Goal: Task Accomplishment & Management: Manage account settings

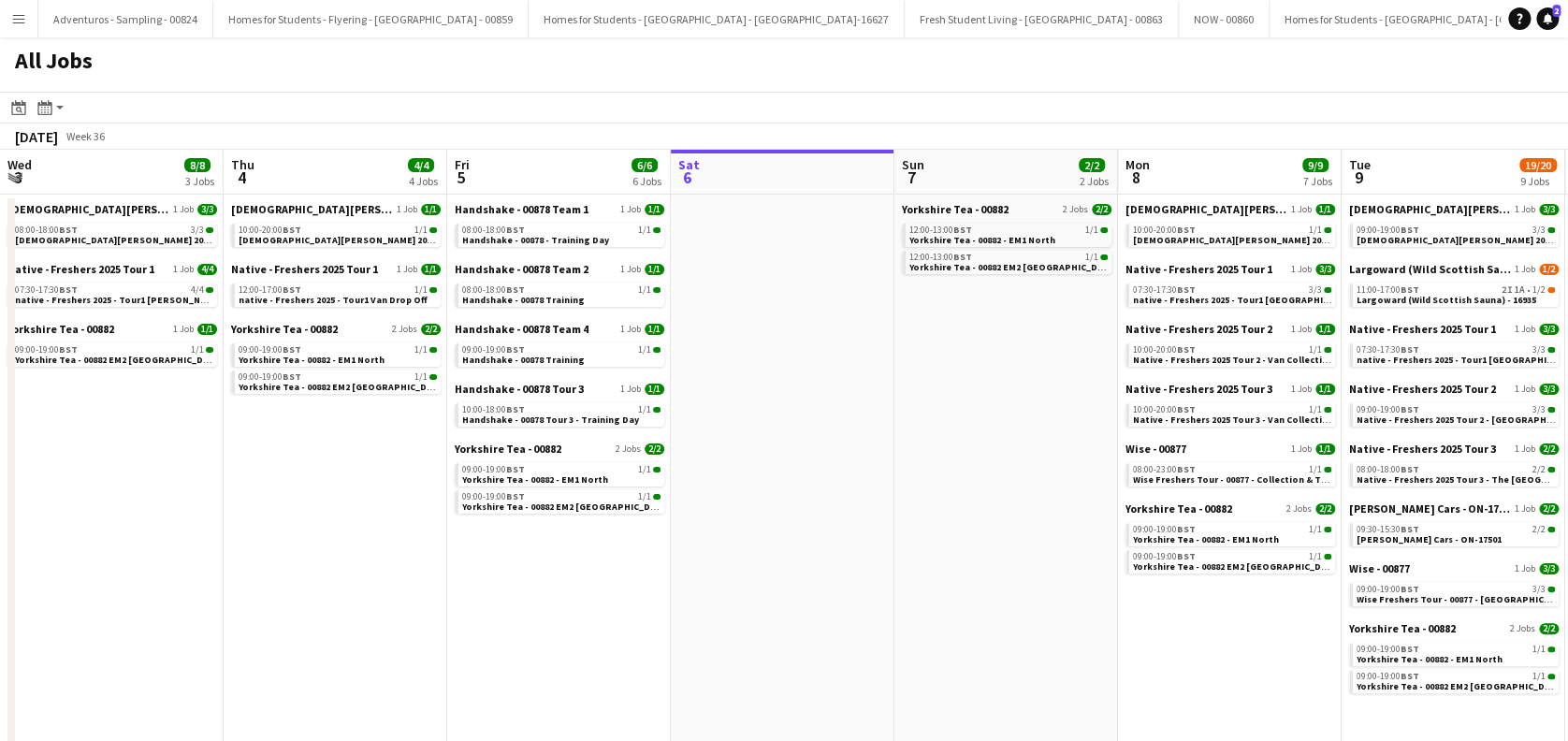
scroll to position [0, 447]
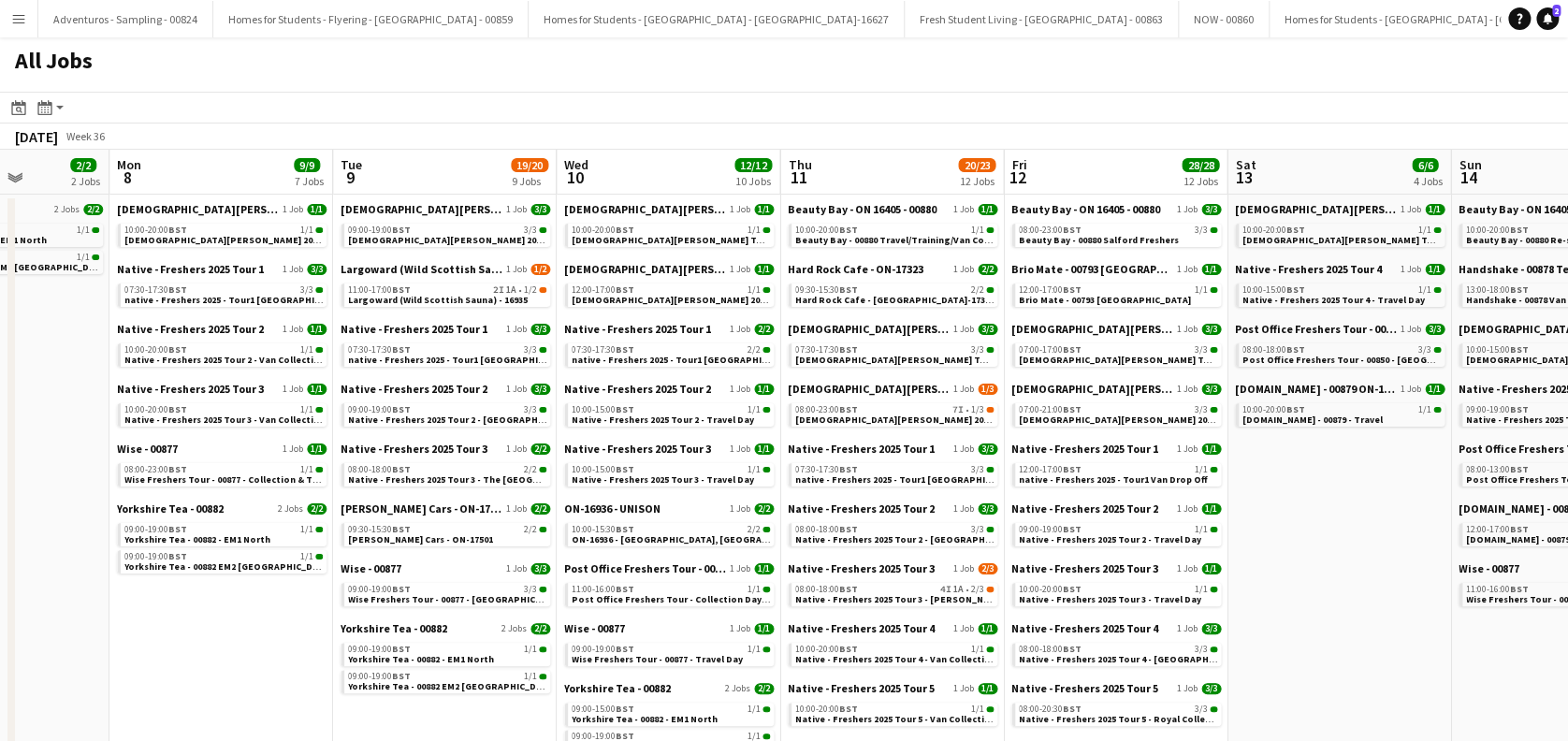
drag, startPoint x: 1327, startPoint y: 420, endPoint x: 319, endPoint y: 591, distance: 1022.4
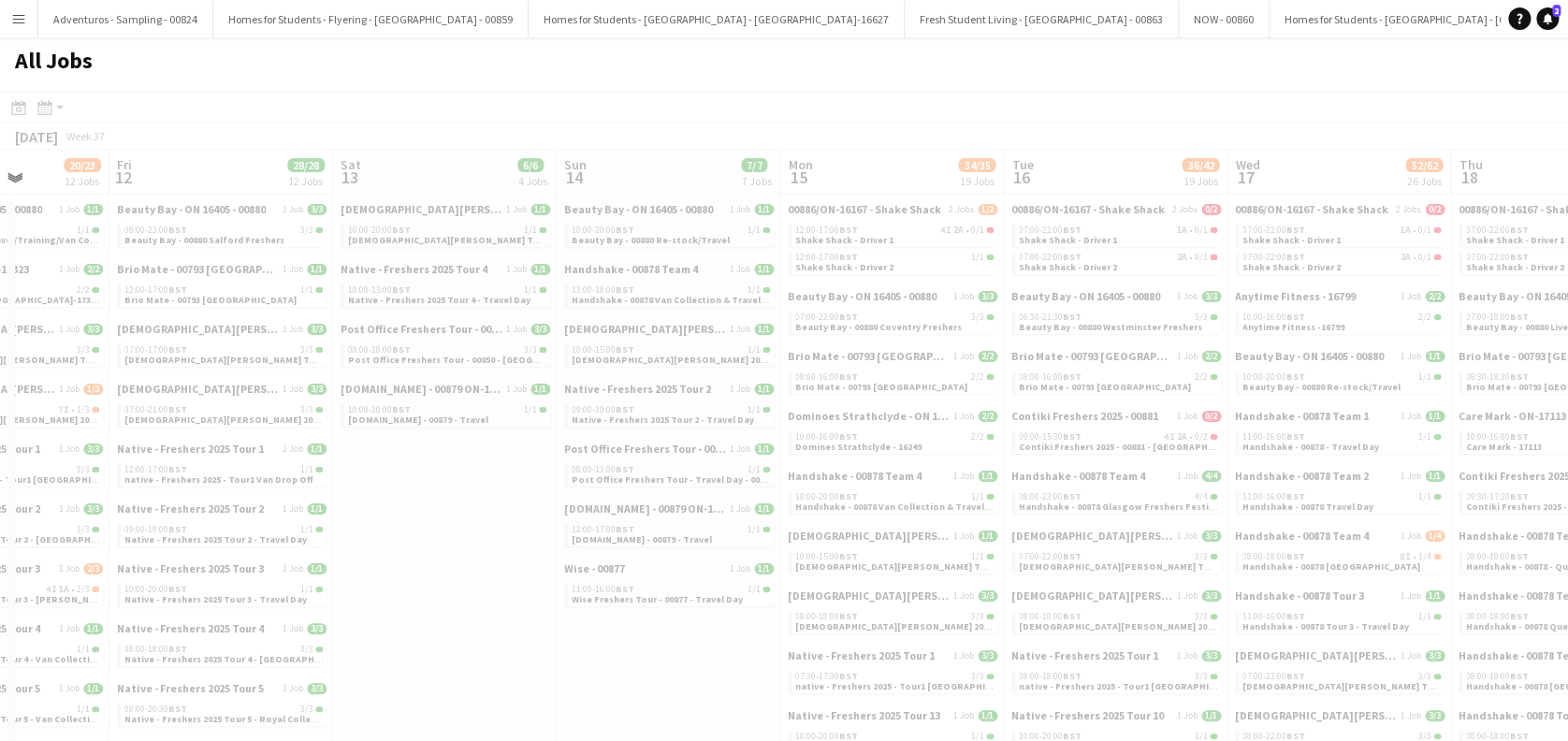
scroll to position [0, 561]
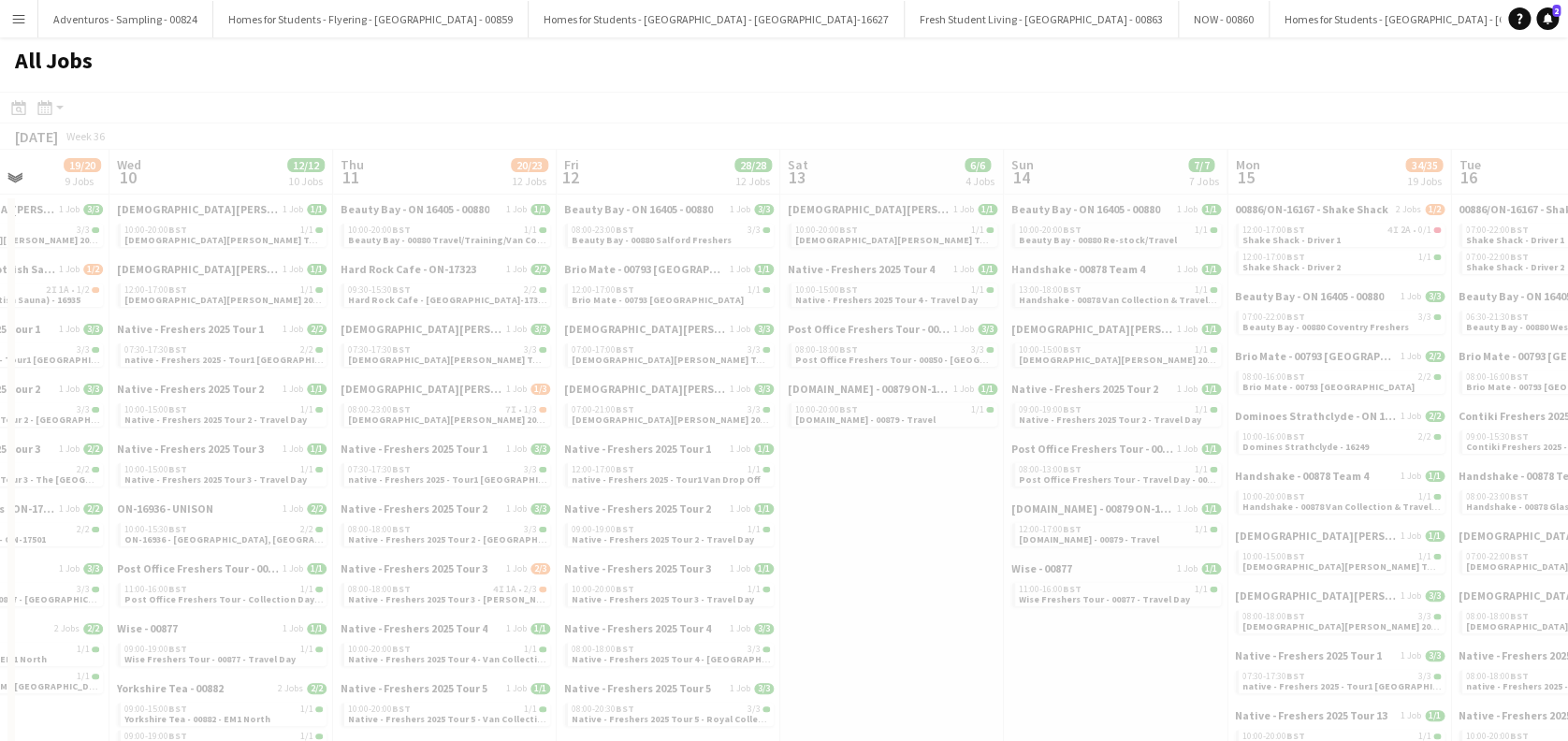
drag, startPoint x: 912, startPoint y: 584, endPoint x: 422, endPoint y: 653, distance: 494.8
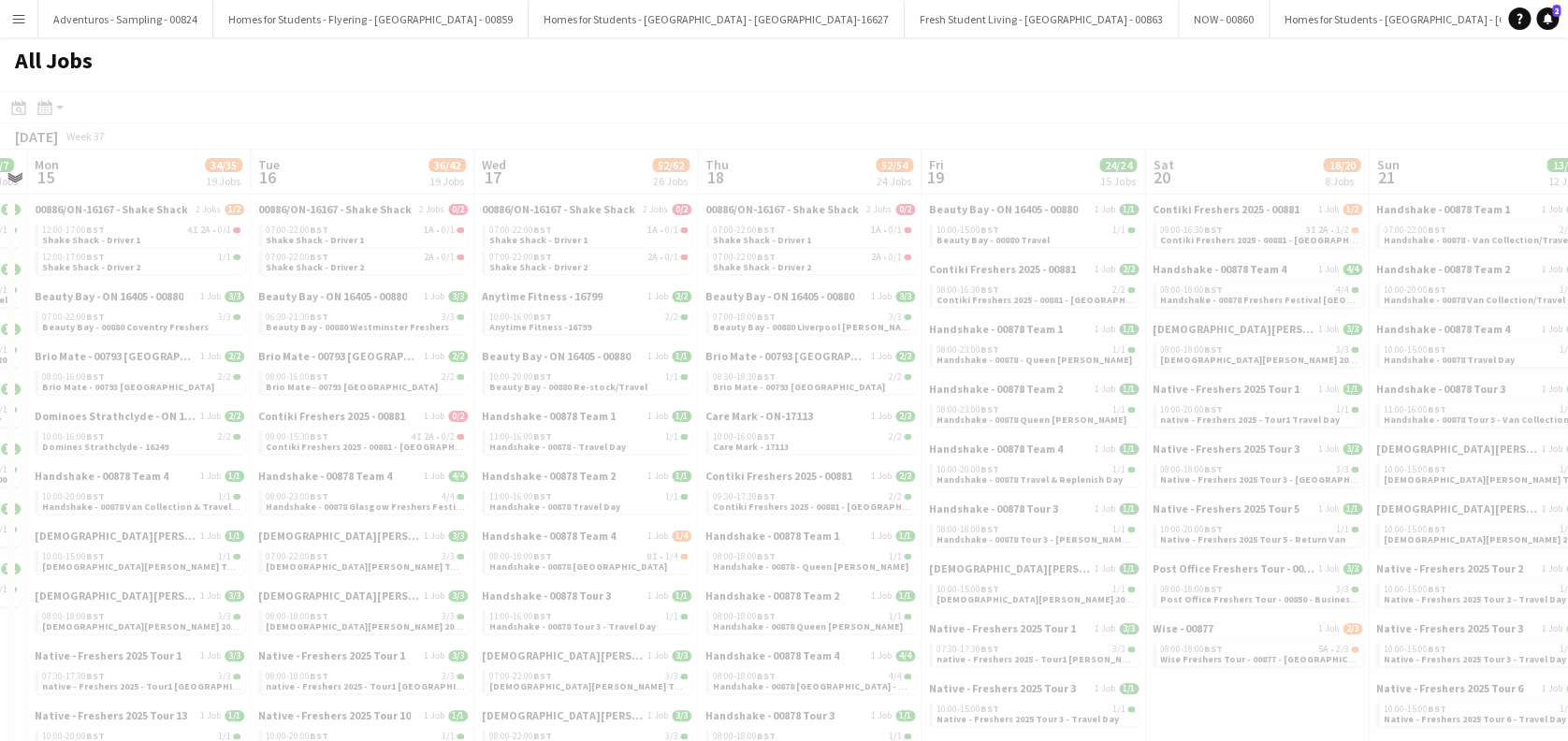
drag, startPoint x: 1404, startPoint y: 502, endPoint x: 942, endPoint y: 562, distance: 465.9
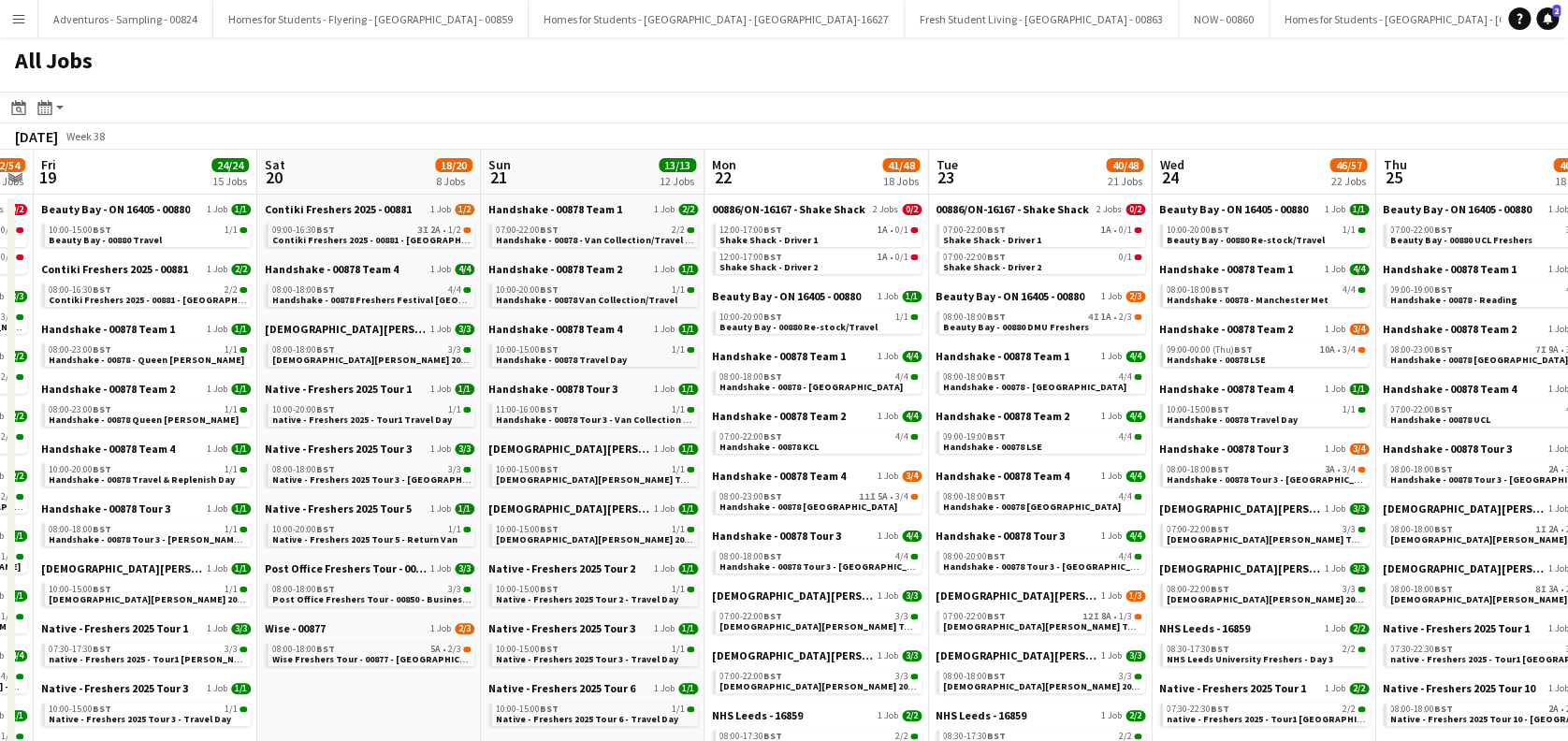
drag, startPoint x: 1138, startPoint y: 546, endPoint x: 514, endPoint y: 613, distance: 627.6
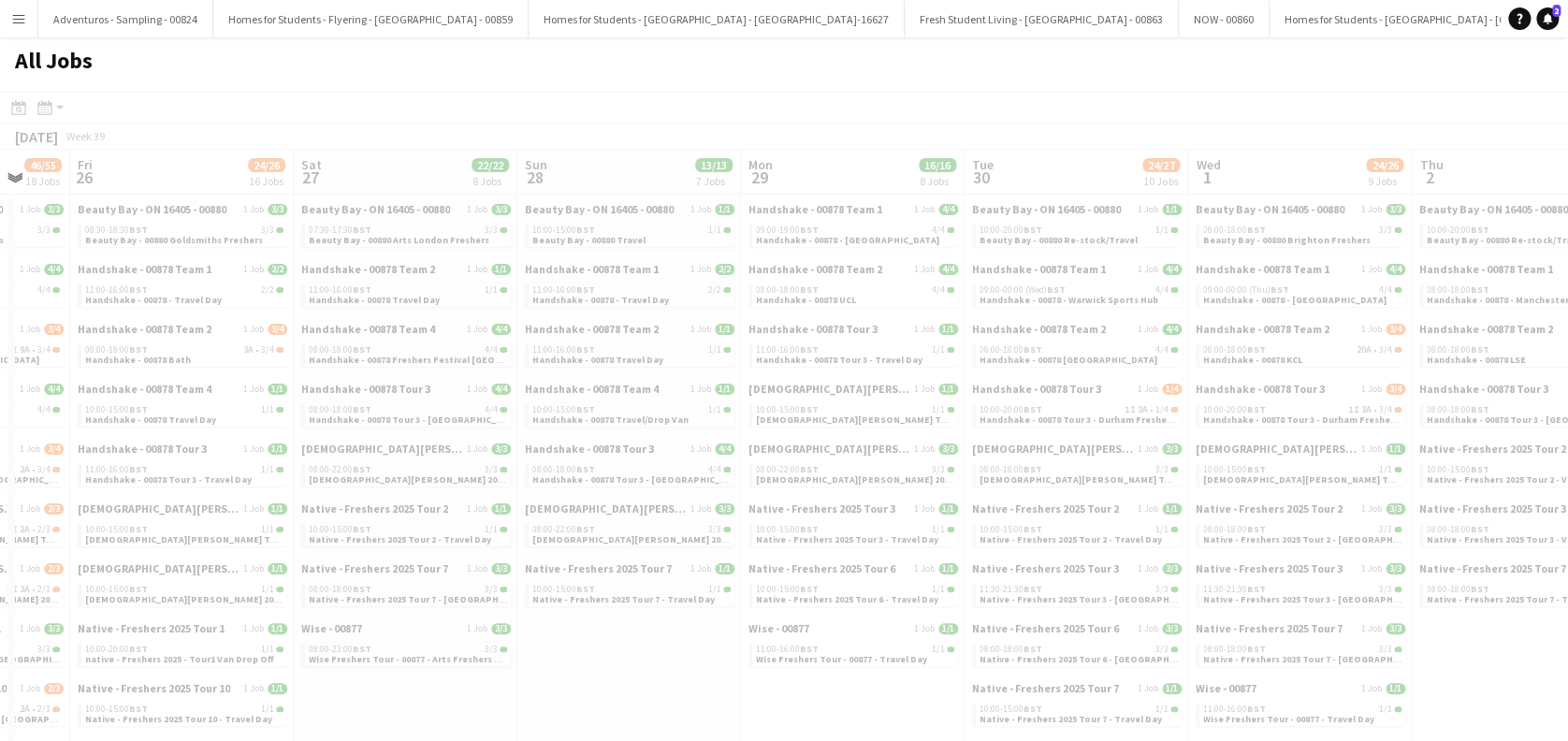
drag, startPoint x: 1149, startPoint y: 455, endPoint x: 533, endPoint y: 505, distance: 618.0
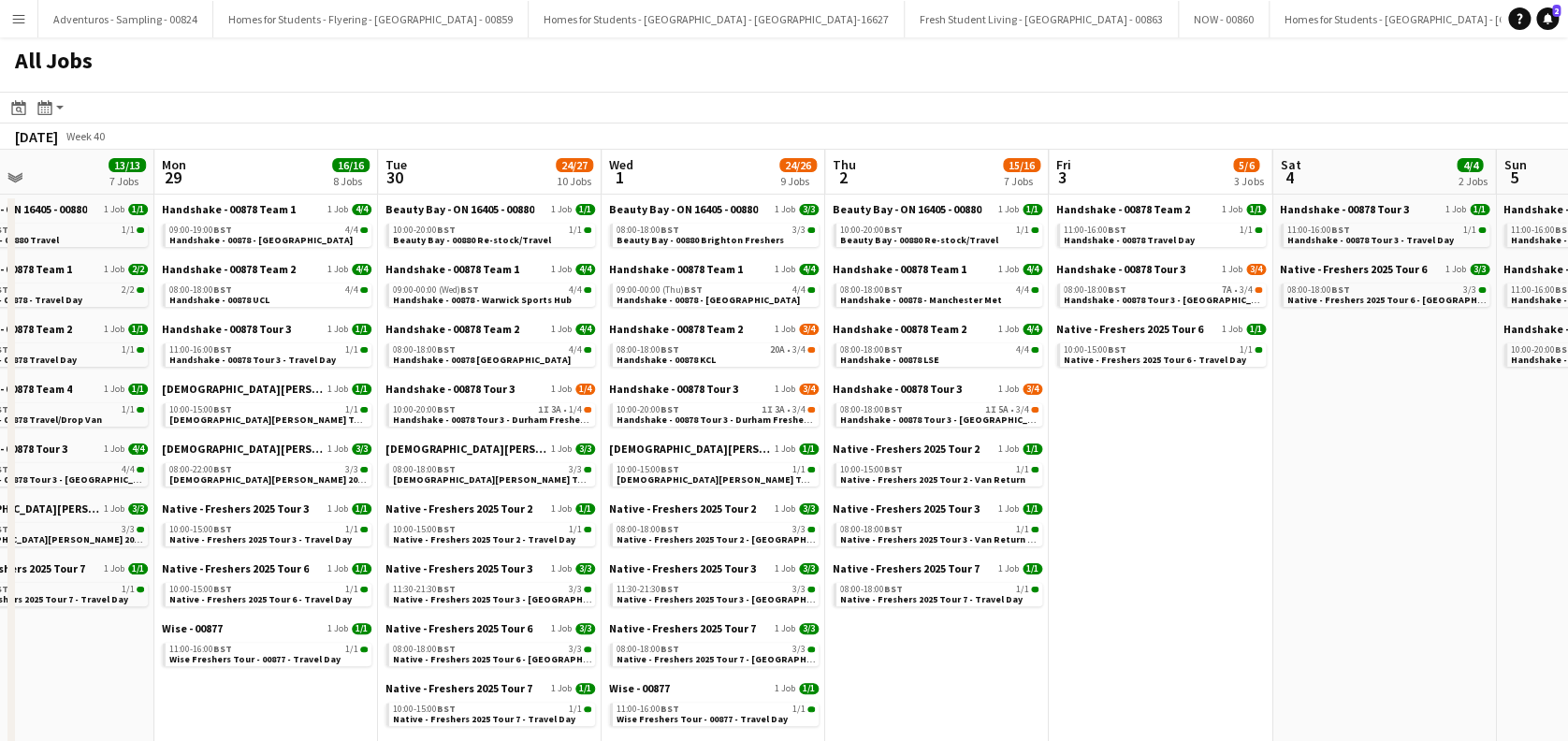
drag, startPoint x: 1233, startPoint y: 505, endPoint x: 740, endPoint y: 535, distance: 493.9
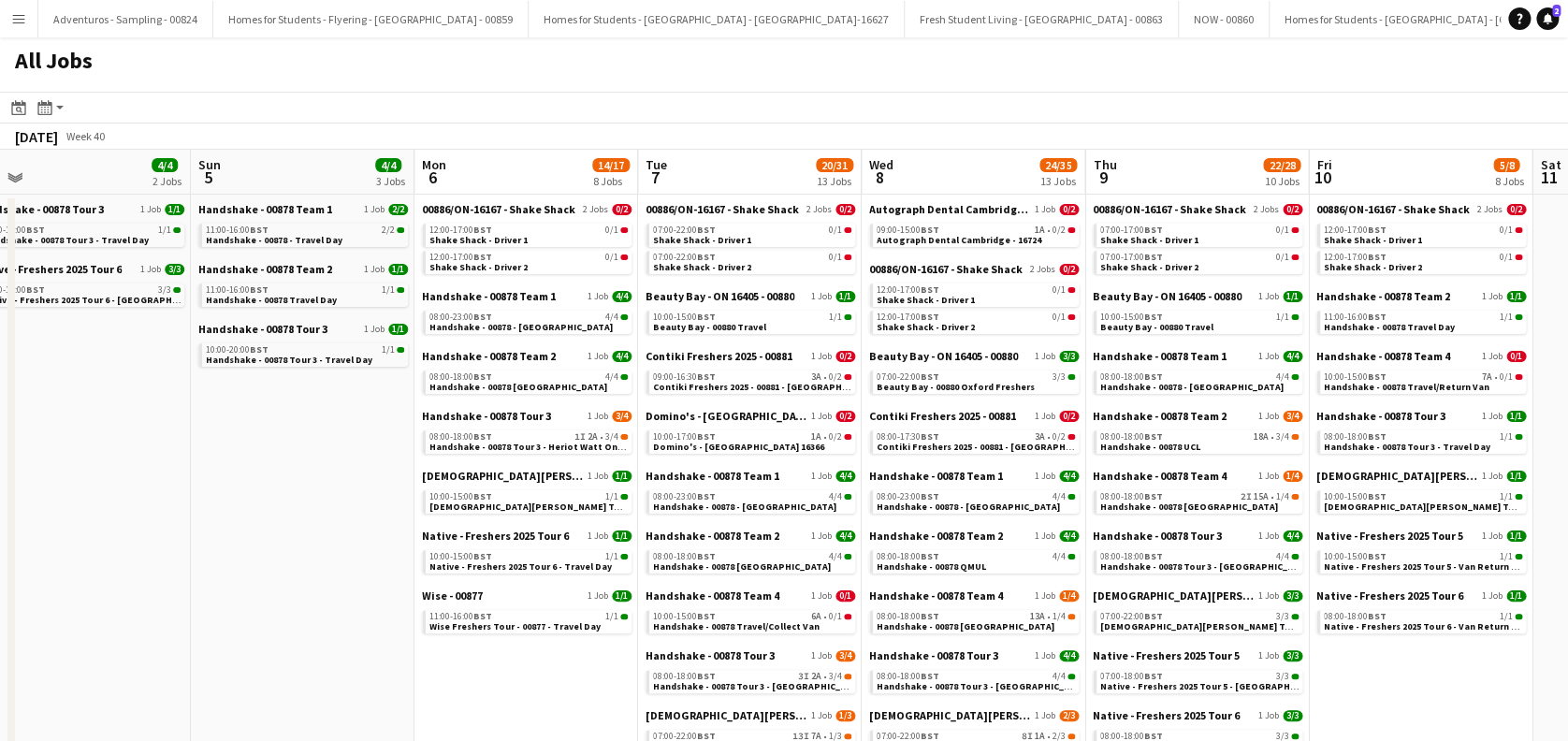
drag, startPoint x: 893, startPoint y: 526, endPoint x: 788, endPoint y: 517, distance: 105.4
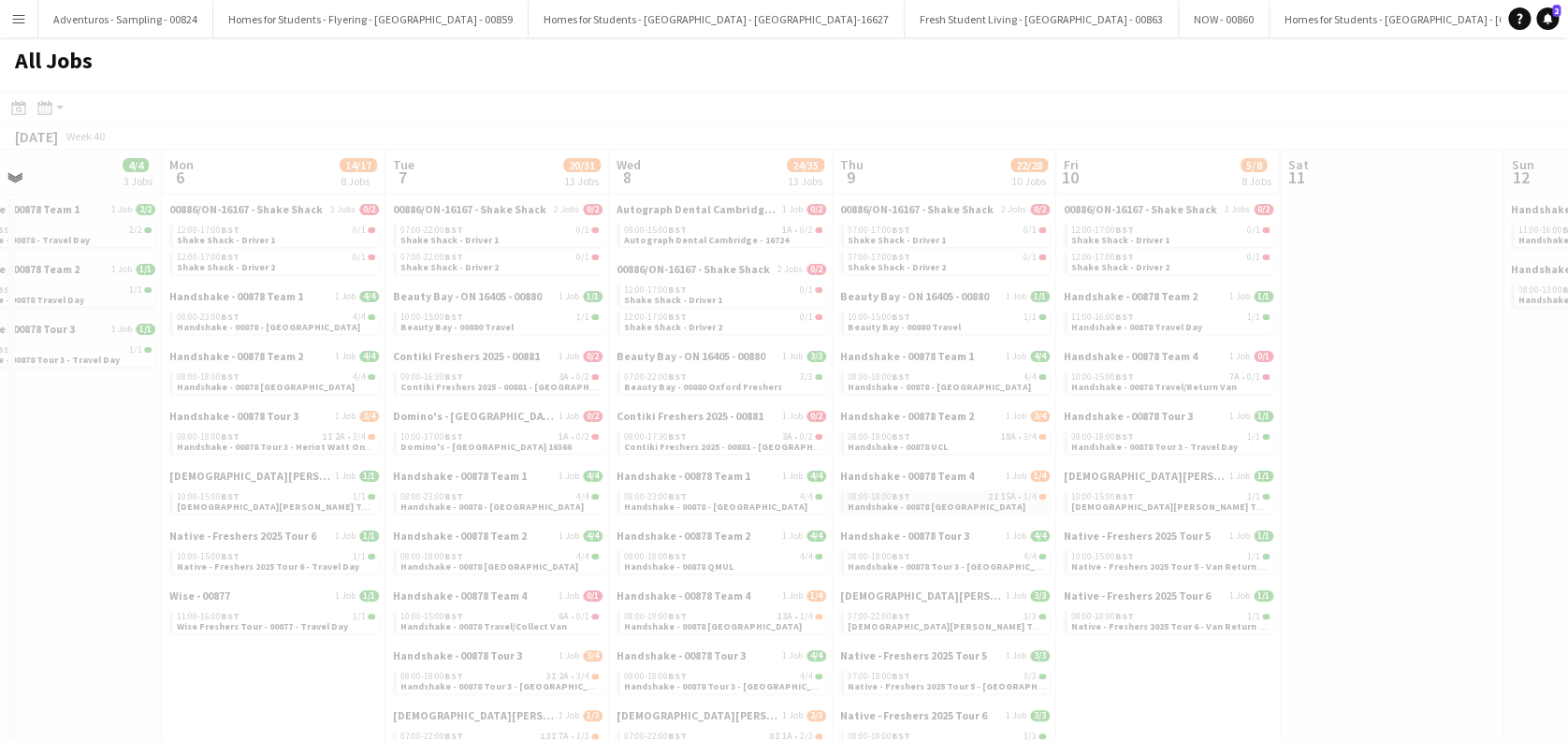
drag, startPoint x: 1269, startPoint y: 503, endPoint x: 984, endPoint y: 503, distance: 285.0
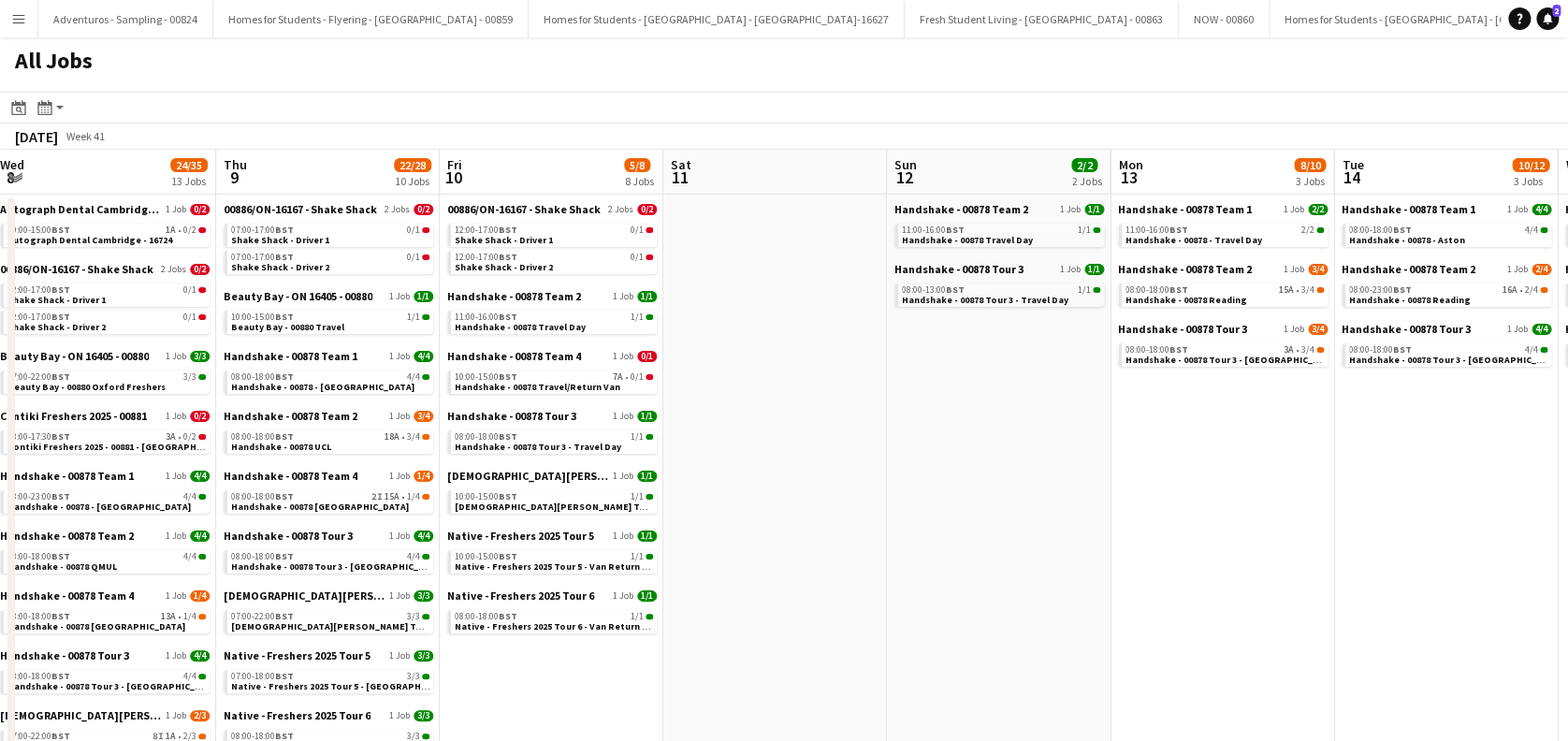
drag, startPoint x: 1034, startPoint y: 560, endPoint x: 830, endPoint y: 575, distance: 204.6
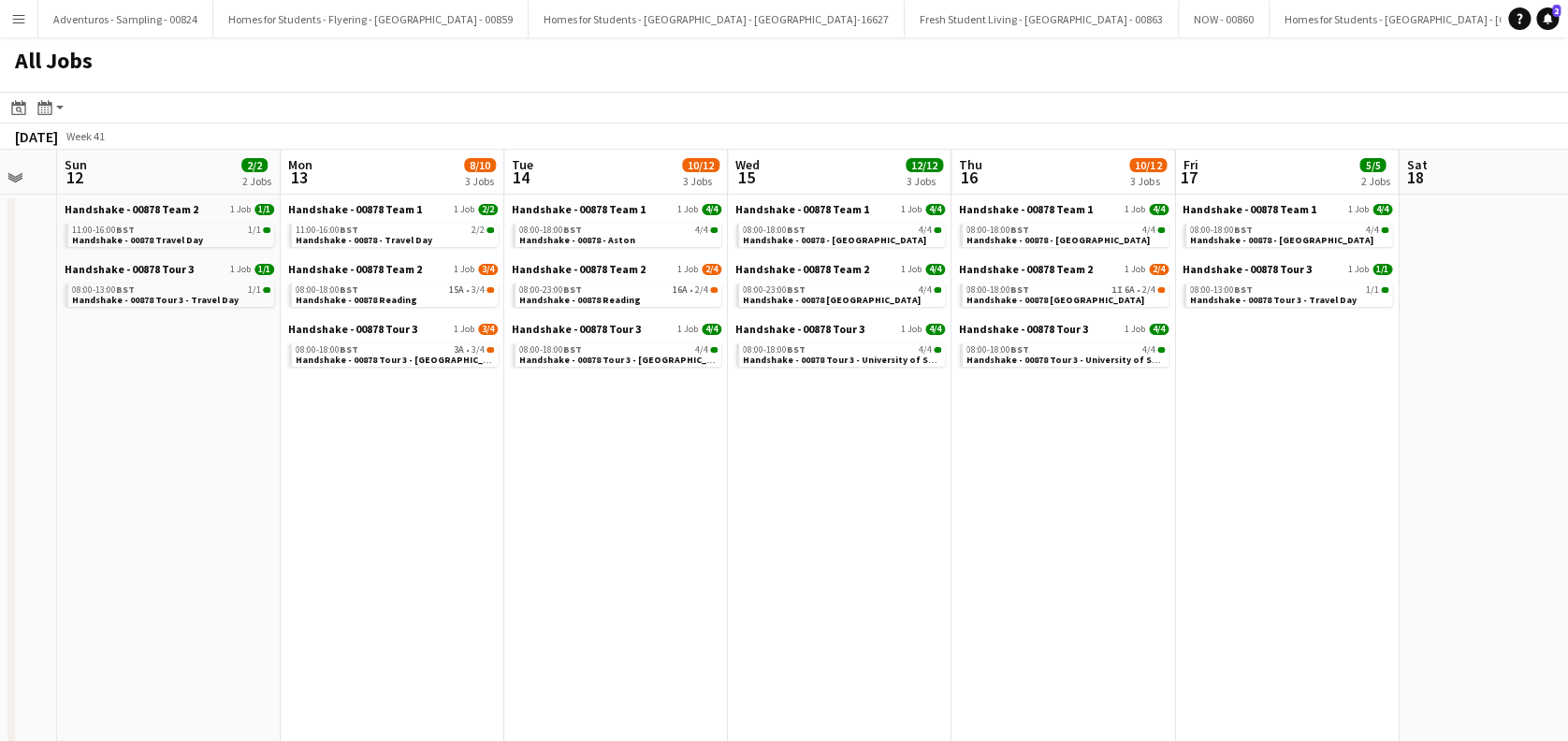
drag, startPoint x: 1003, startPoint y: 567, endPoint x: 895, endPoint y: 525, distance: 115.9
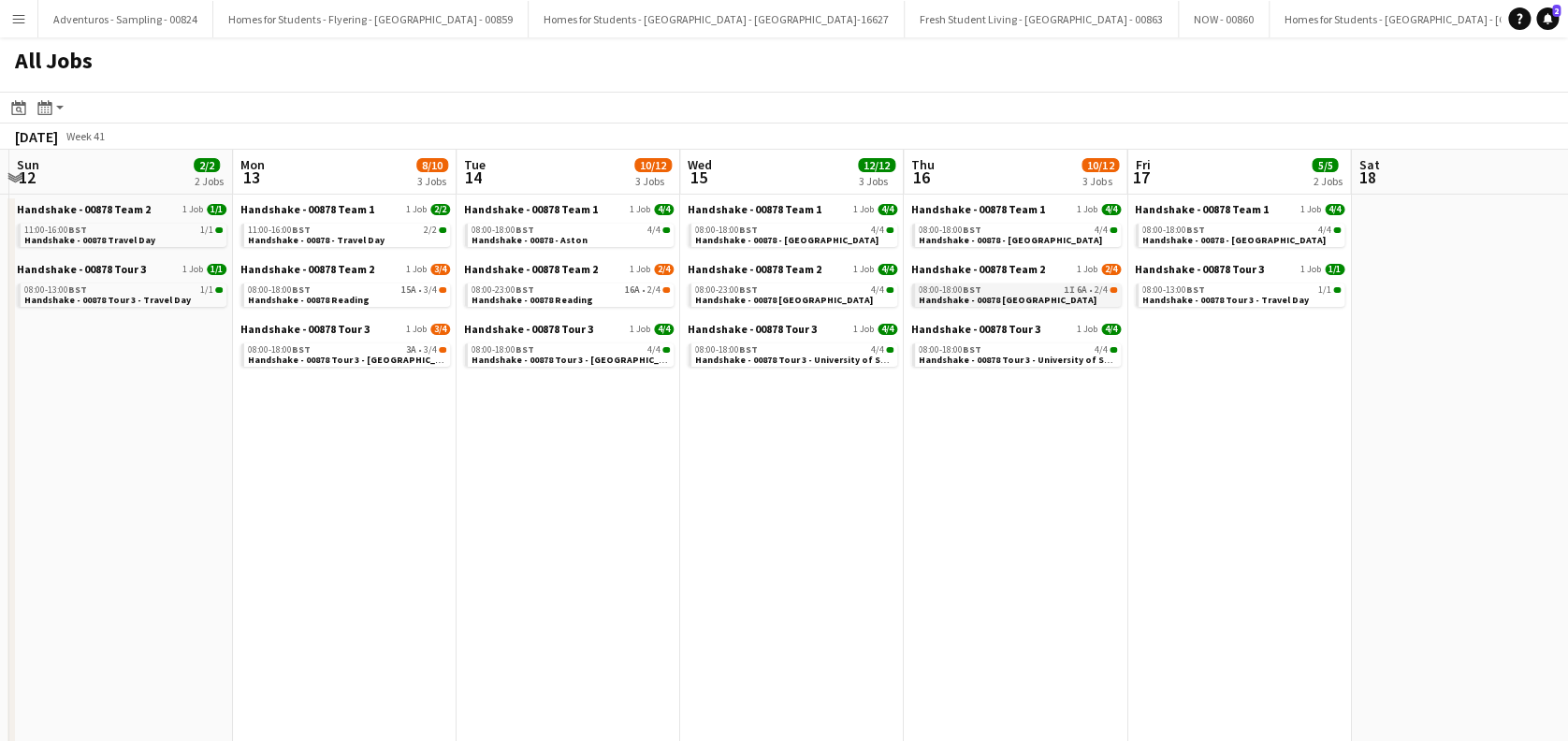
click at [1038, 301] on link "08:00-18:00 BST 1I 6A • 2/4 Handshake - 00878 Bristol" at bounding box center [1017, 295] width 198 height 22
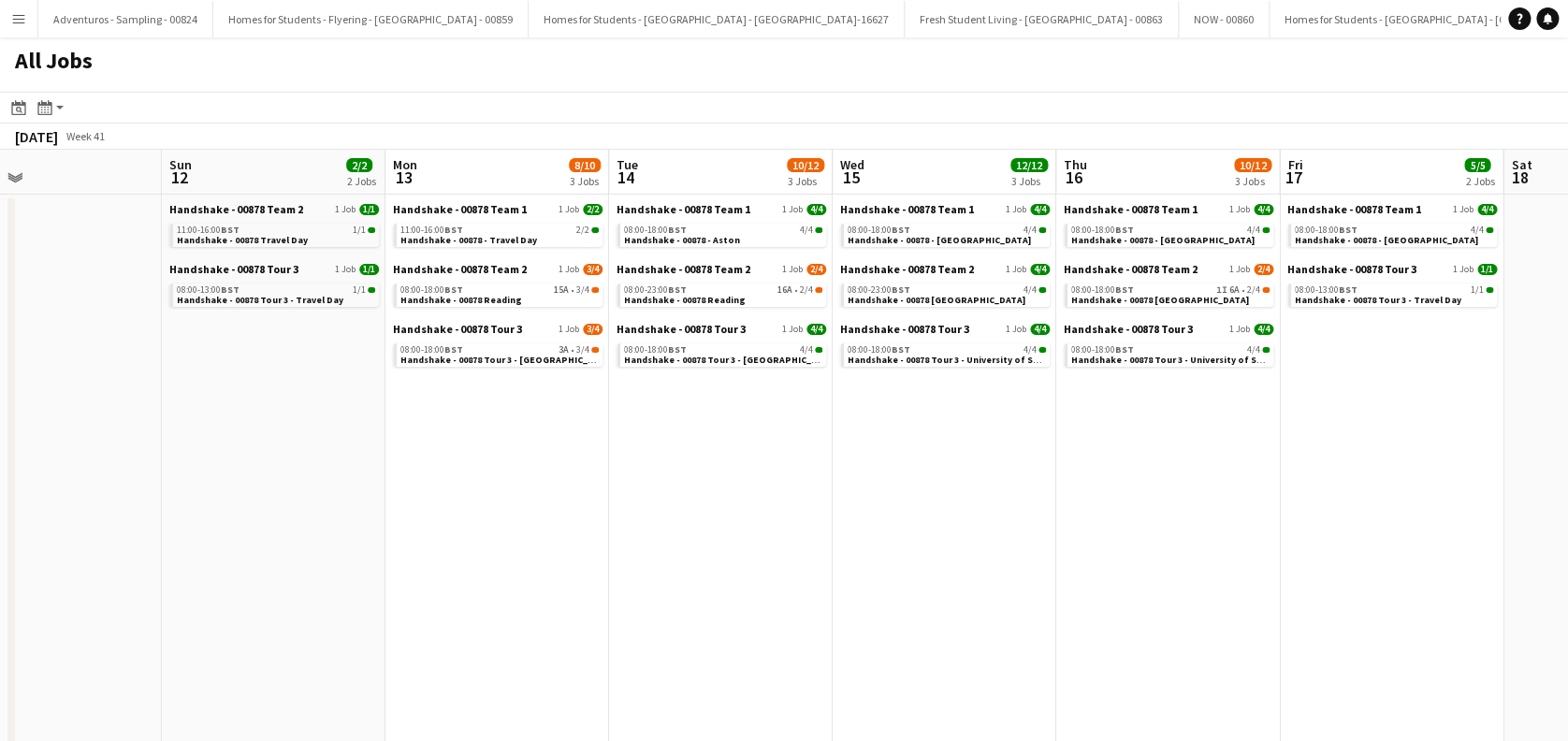
scroll to position [0, 537]
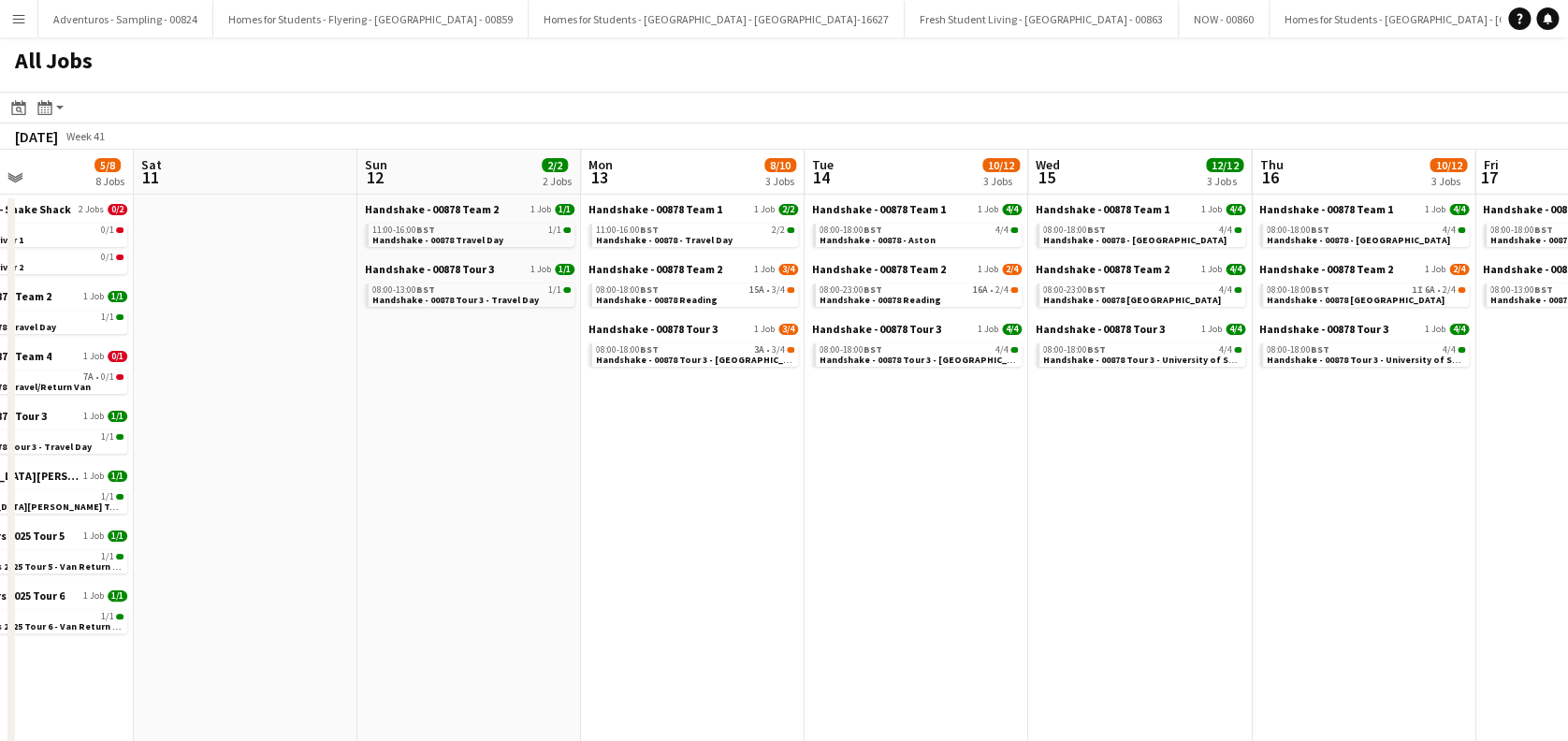
drag, startPoint x: 627, startPoint y: 511, endPoint x: 975, endPoint y: 514, distance: 348.0
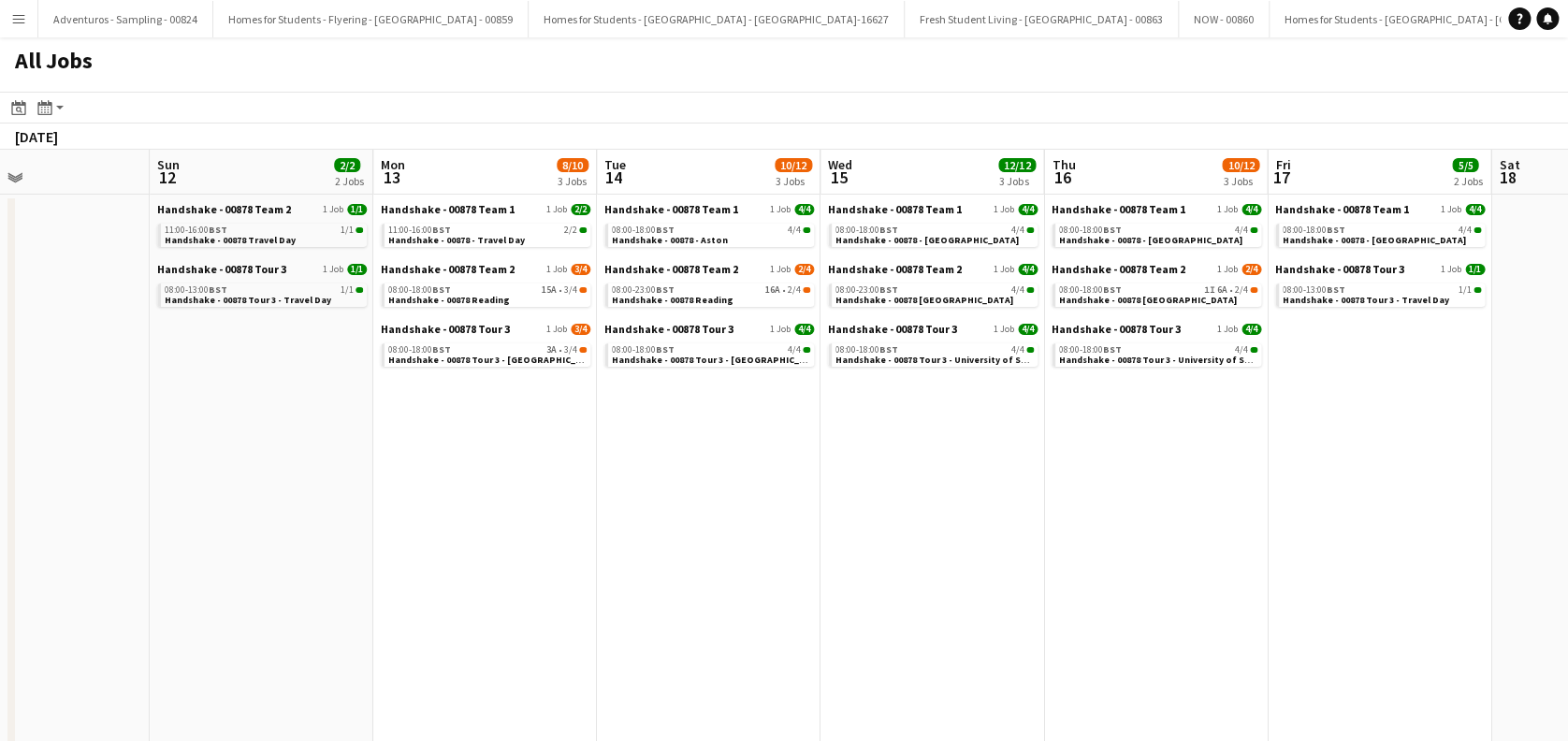
drag, startPoint x: 1259, startPoint y: 476, endPoint x: 574, endPoint y: 513, distance: 686.0
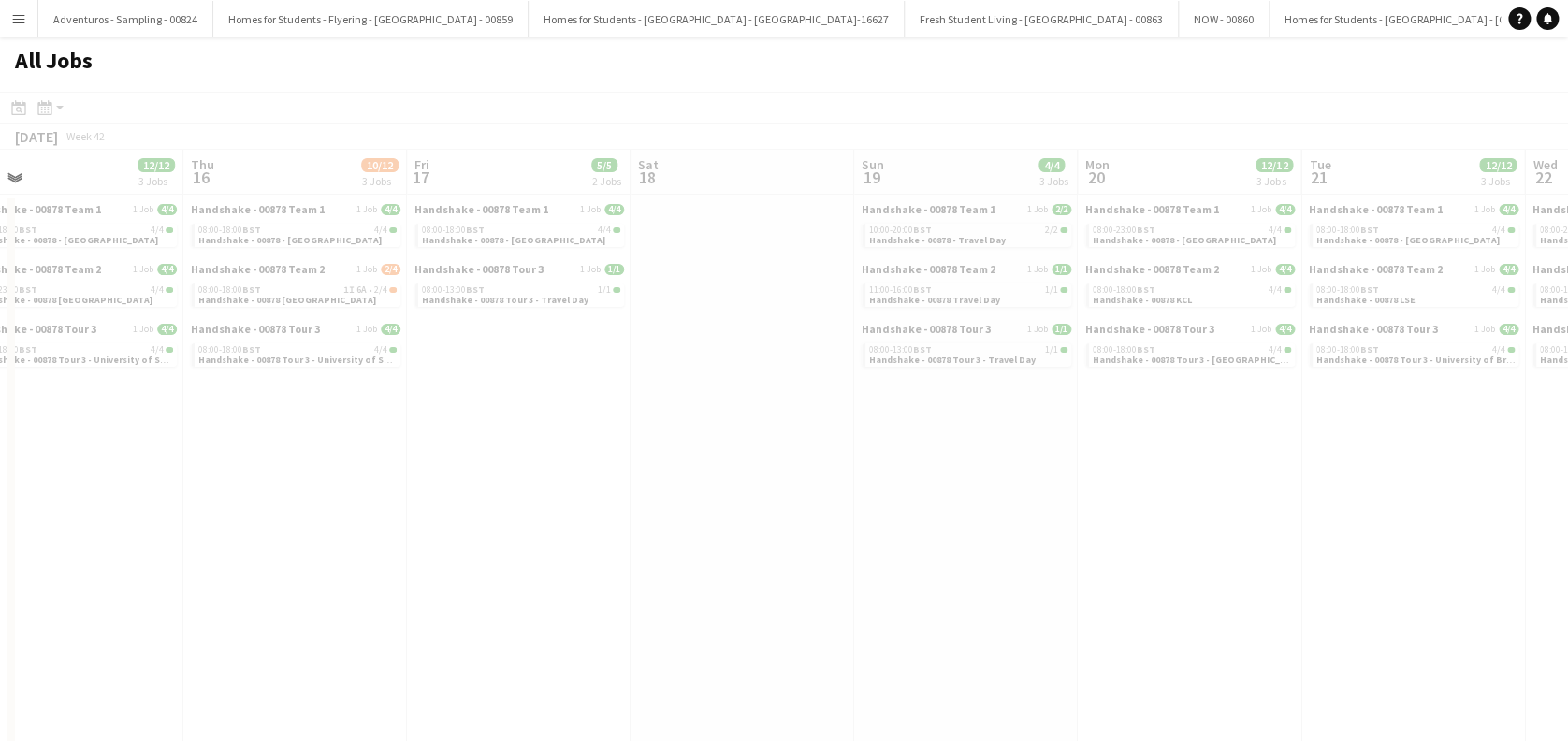
drag, startPoint x: 905, startPoint y: 542, endPoint x: 817, endPoint y: 545, distance: 88.1
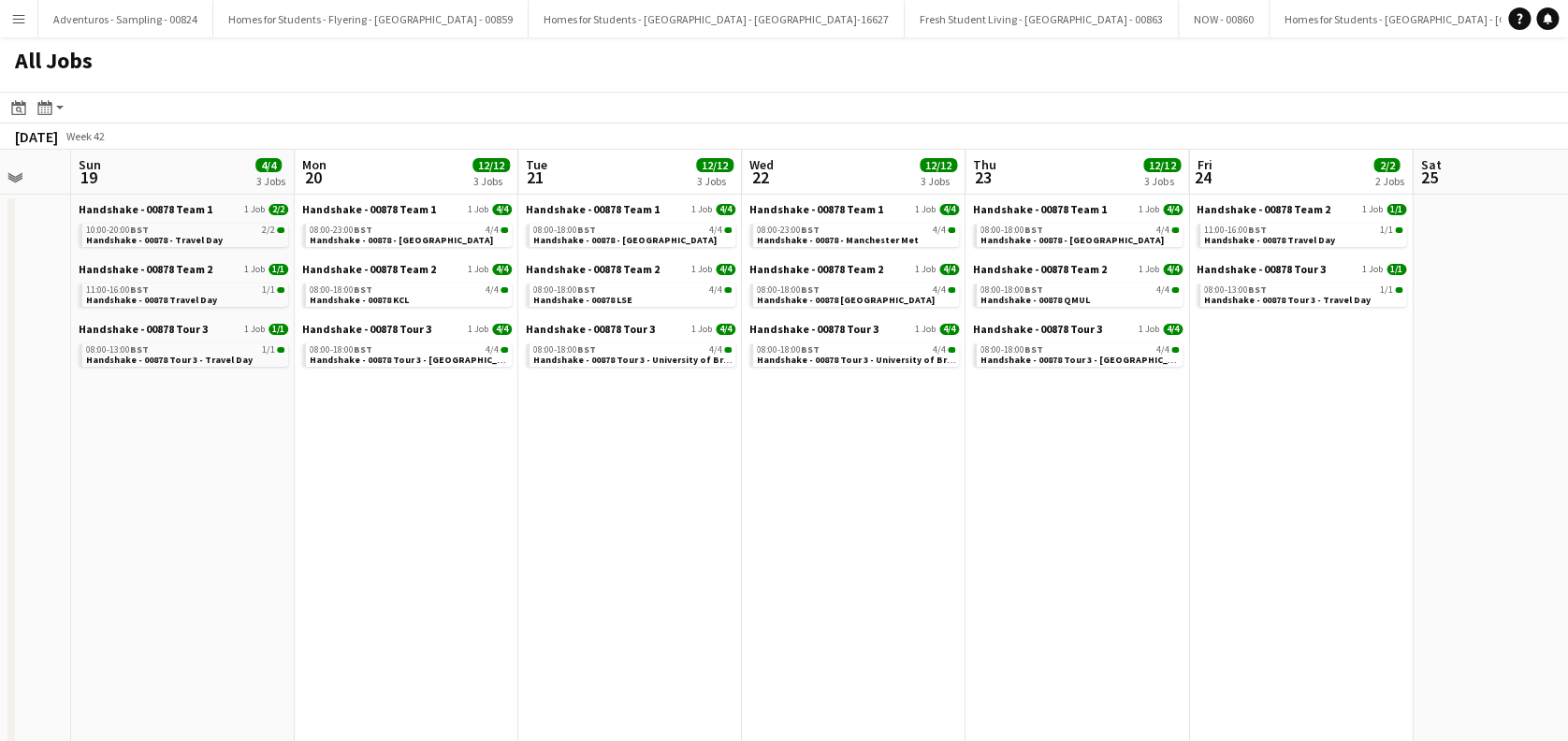
drag, startPoint x: 227, startPoint y: 567, endPoint x: 628, endPoint y: 551, distance: 401.3
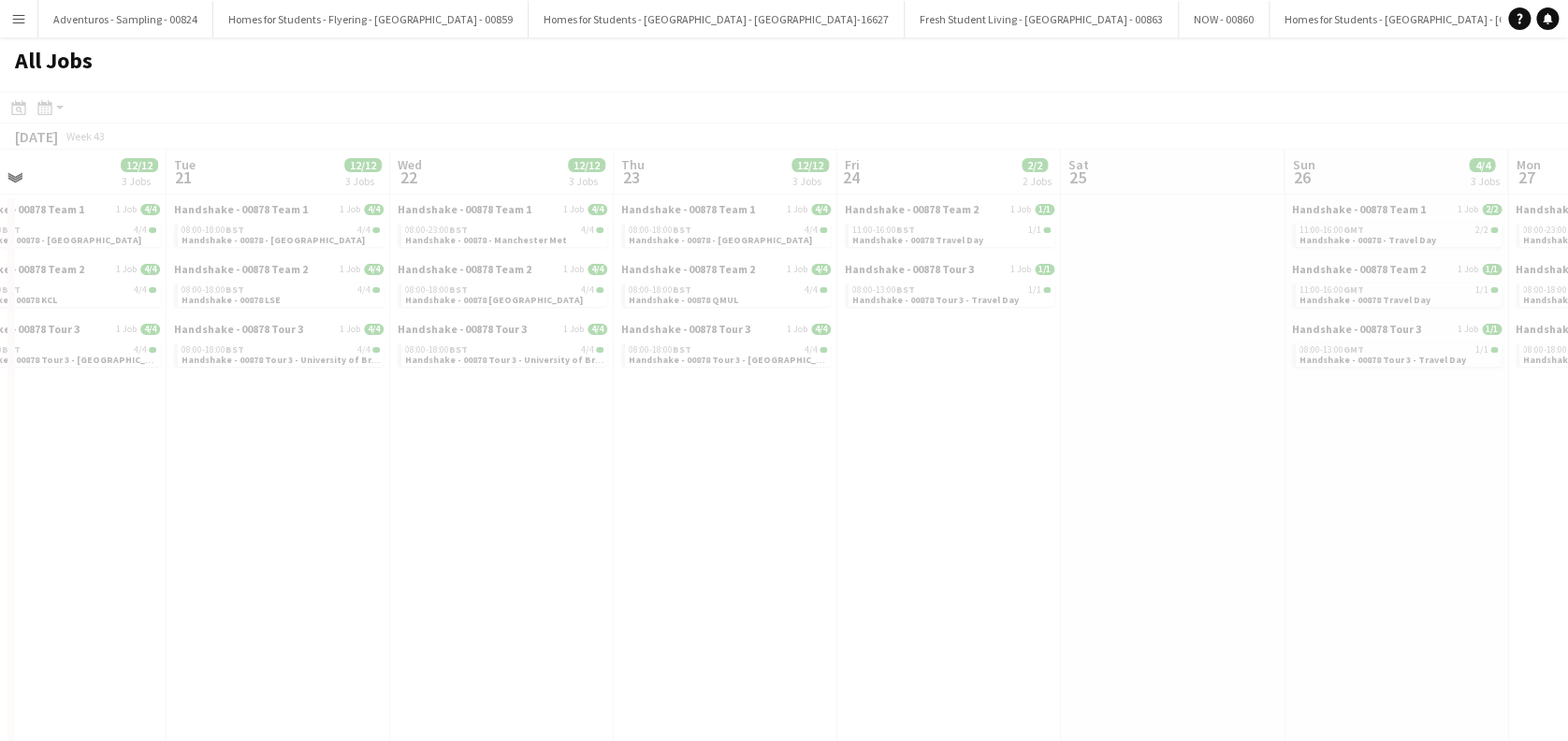
drag, startPoint x: 722, startPoint y: 569, endPoint x: 684, endPoint y: 547, distance: 43.9
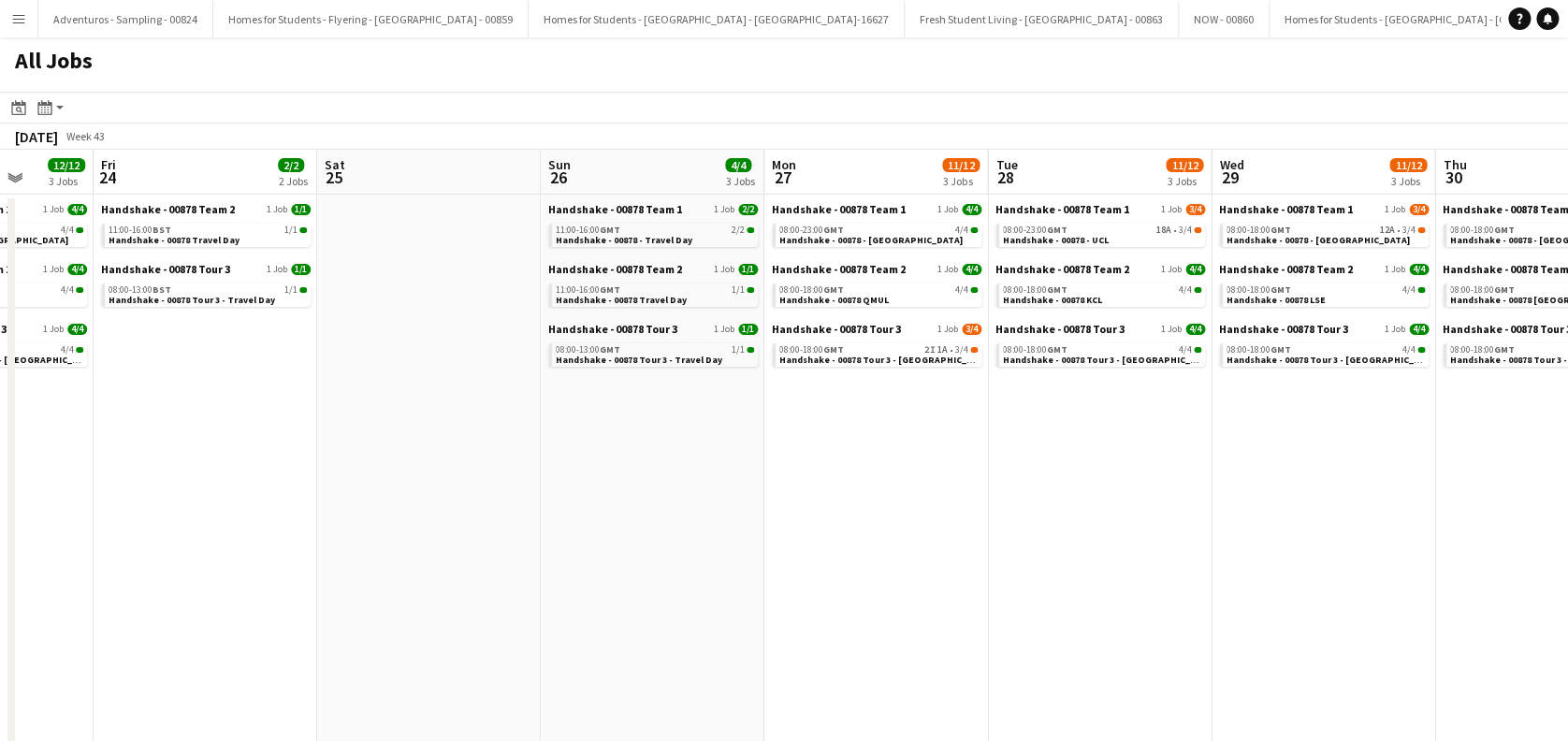
drag, startPoint x: 608, startPoint y: 530, endPoint x: 936, endPoint y: 513, distance: 328.4
click at [876, 355] on span "Handshake - 00878 Tour 3 - University of Bath Onsite Day 2" at bounding box center [917, 360] width 272 height 12
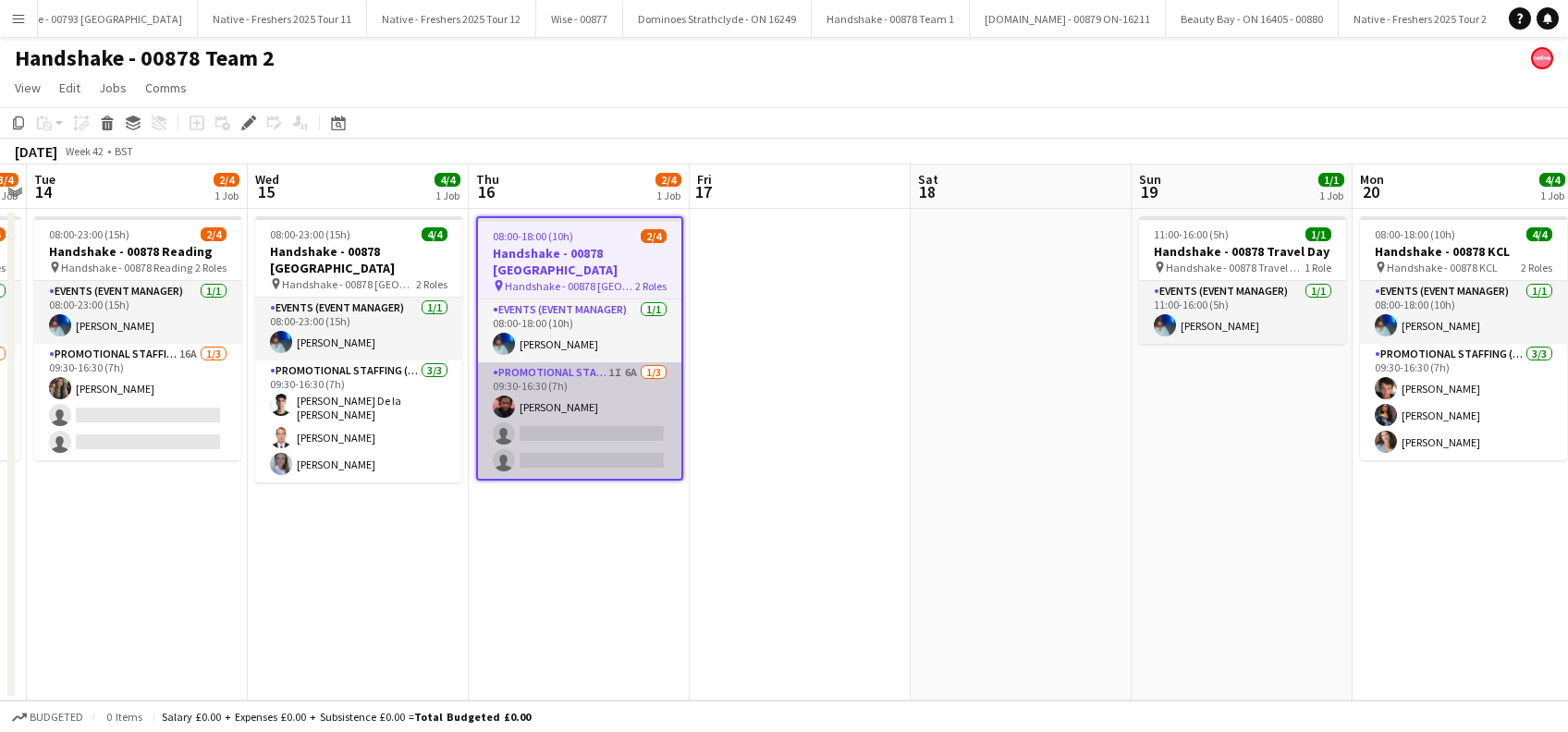
click at [584, 420] on app-card-role "Promotional Staffing (Brand Ambassadors) 1I 6A [DATE] 09:30-16:30 (7h) [PERSON_…" at bounding box center [579, 420] width 204 height 116
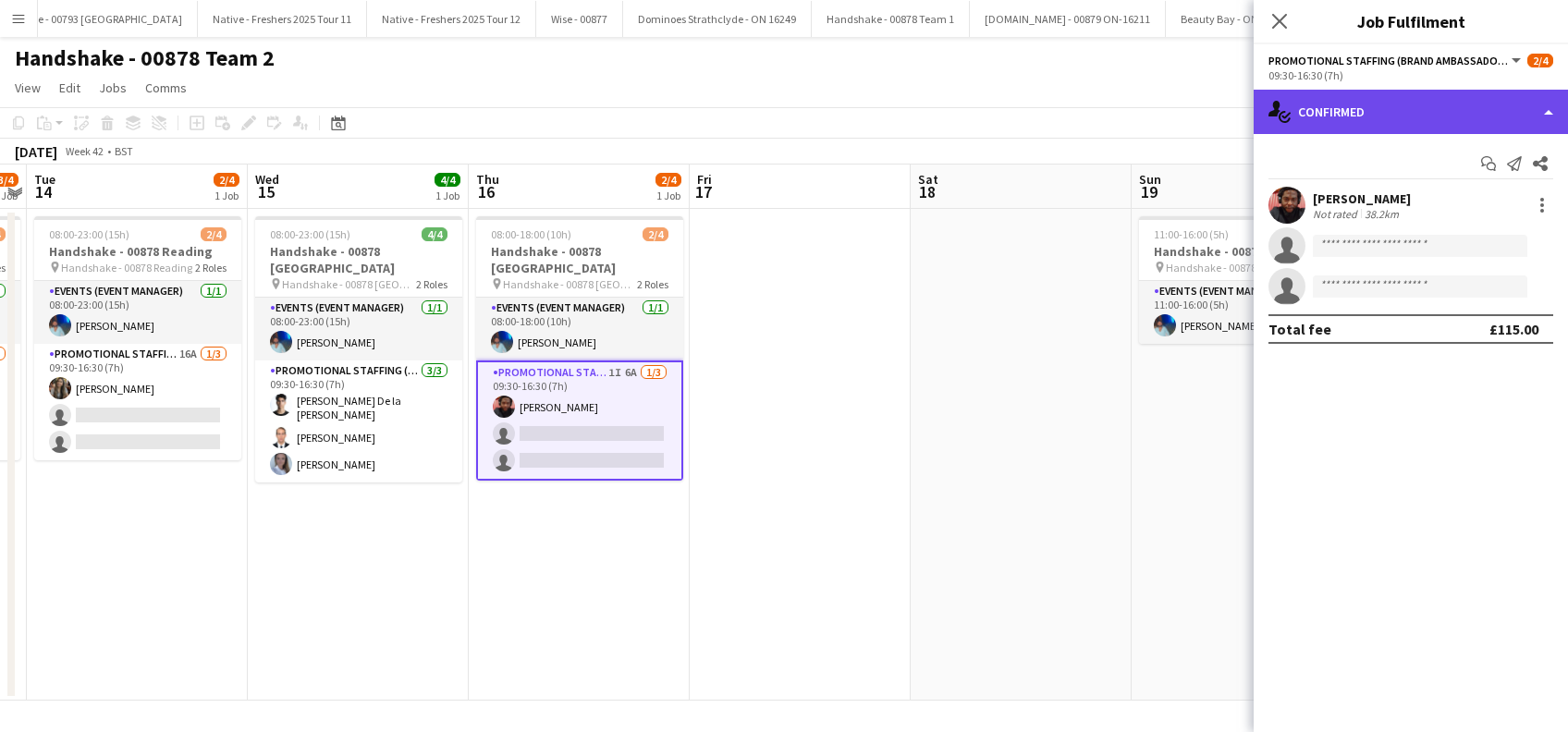
click at [1359, 111] on div "single-neutral-actions-check-2 Confirmed" at bounding box center [1410, 111] width 314 height 44
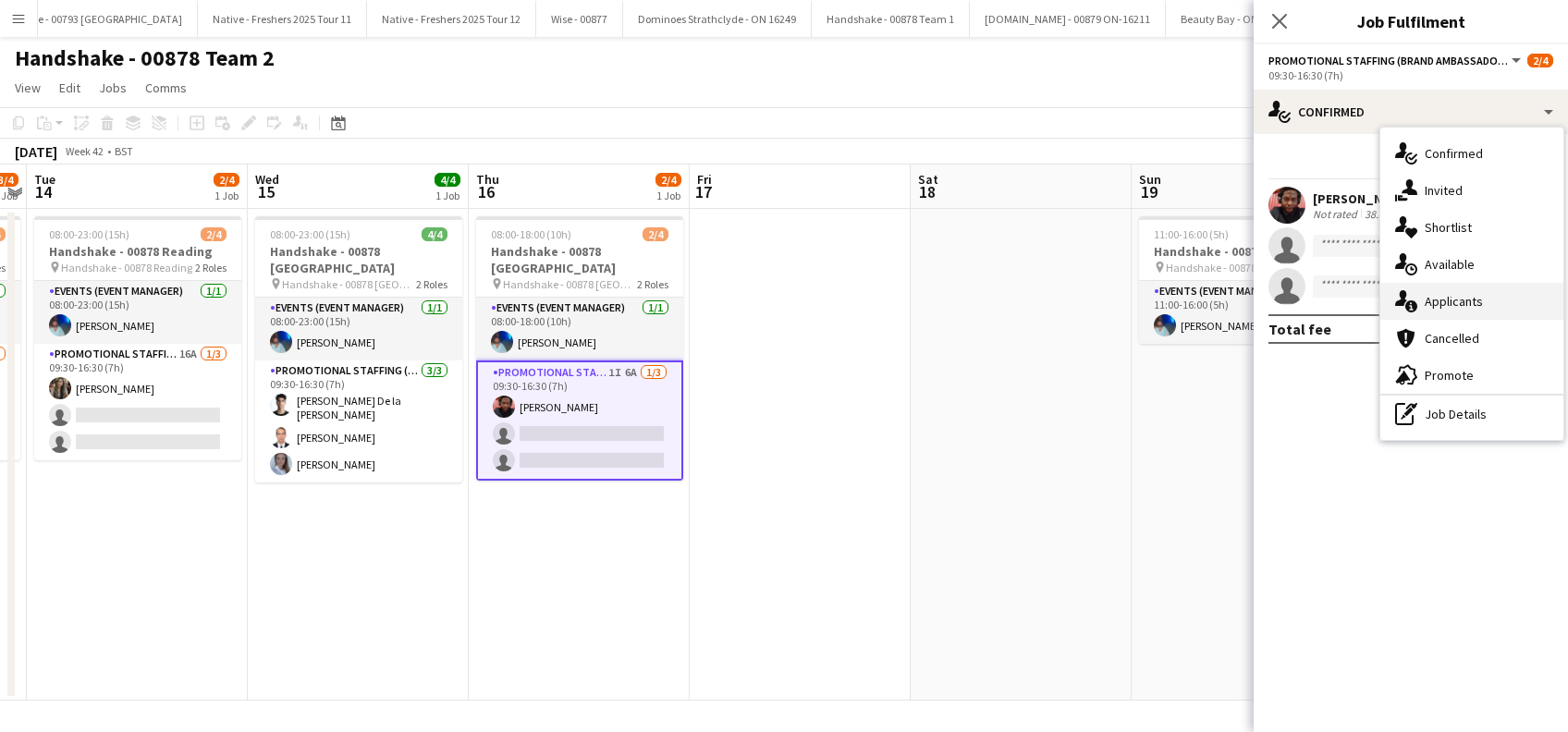
click at [1449, 306] on span "Applicants" at bounding box center [1453, 301] width 58 height 17
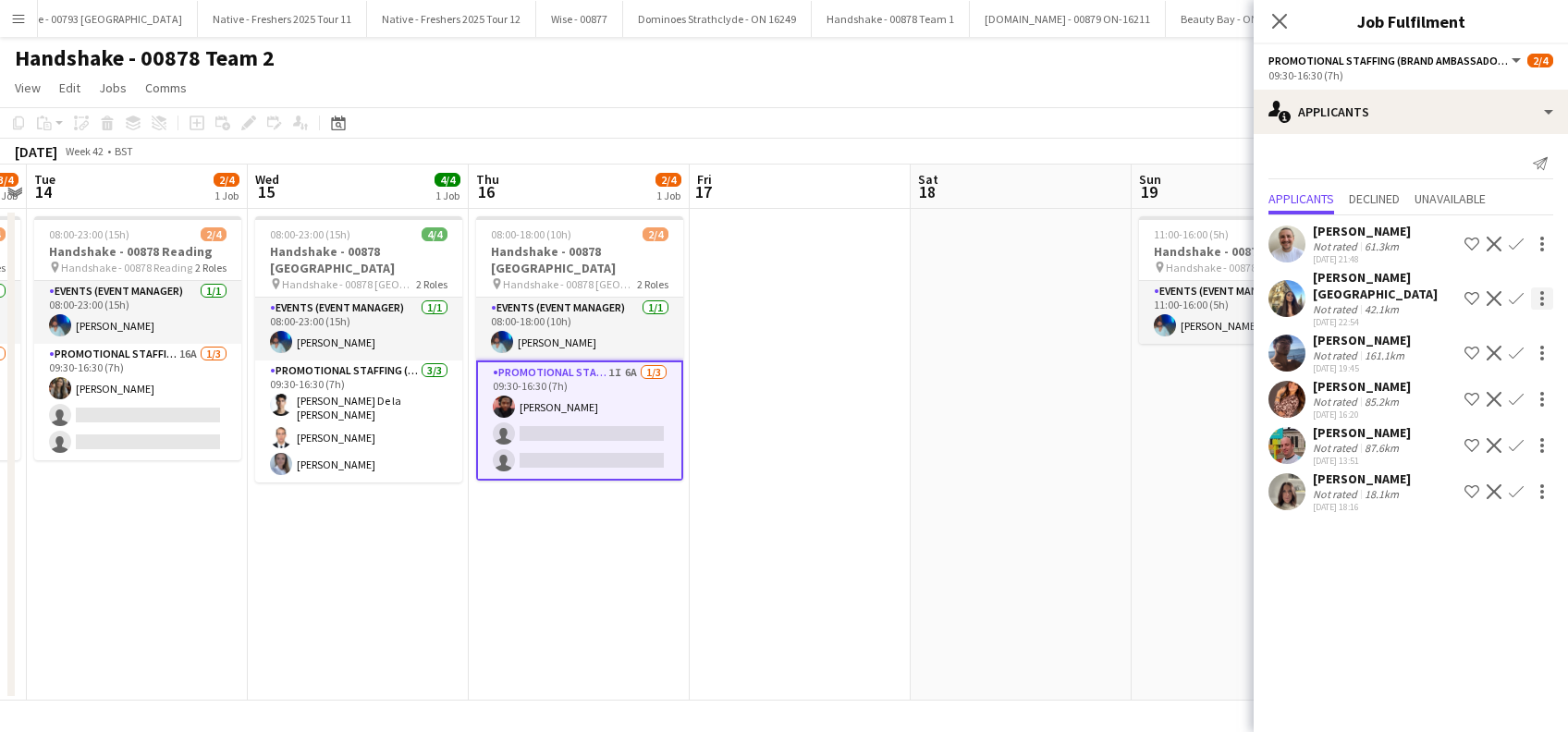
click at [1518, 294] on app-icon "Confirm" at bounding box center [1516, 298] width 15 height 15
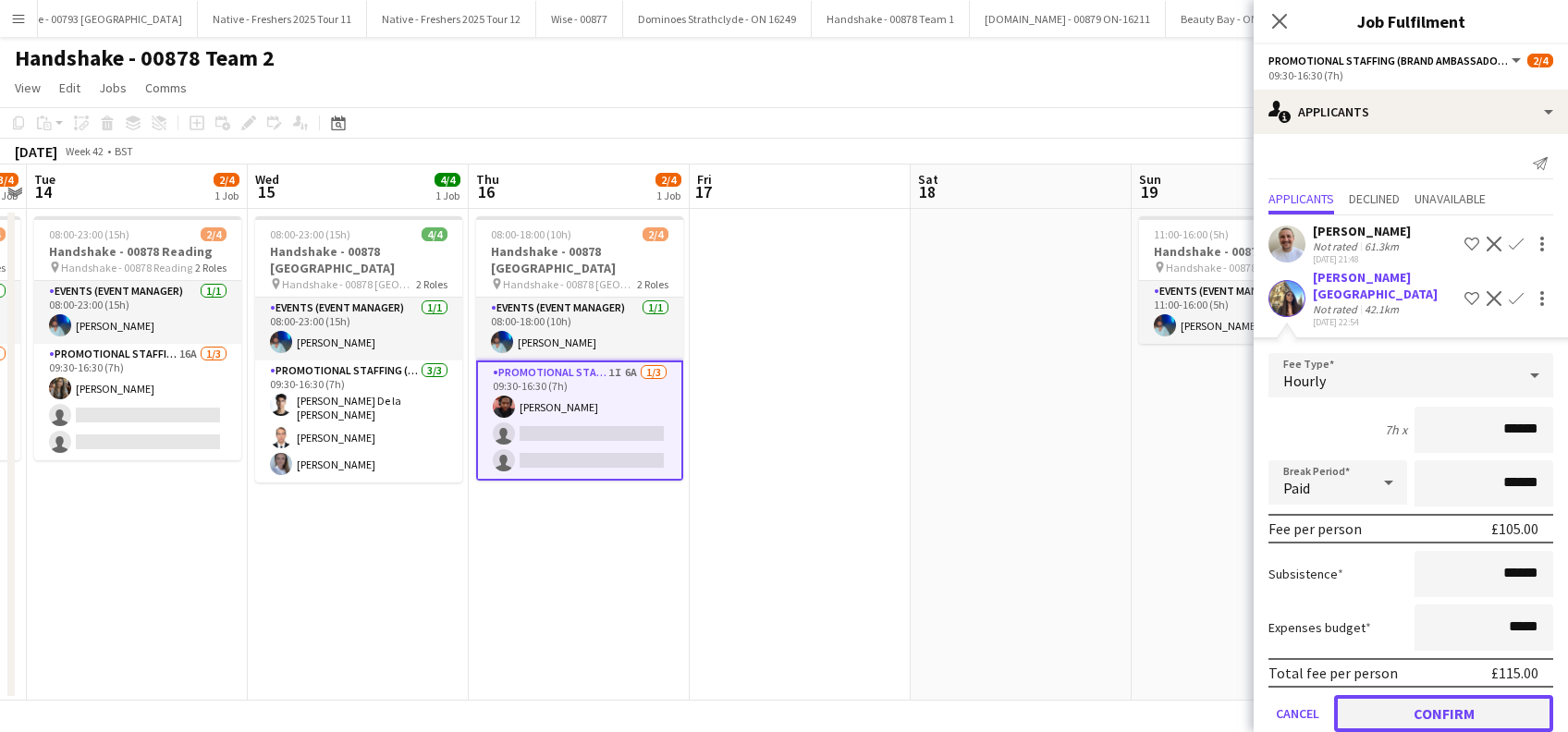
click at [1450, 704] on button "Confirm" at bounding box center [1443, 714] width 219 height 37
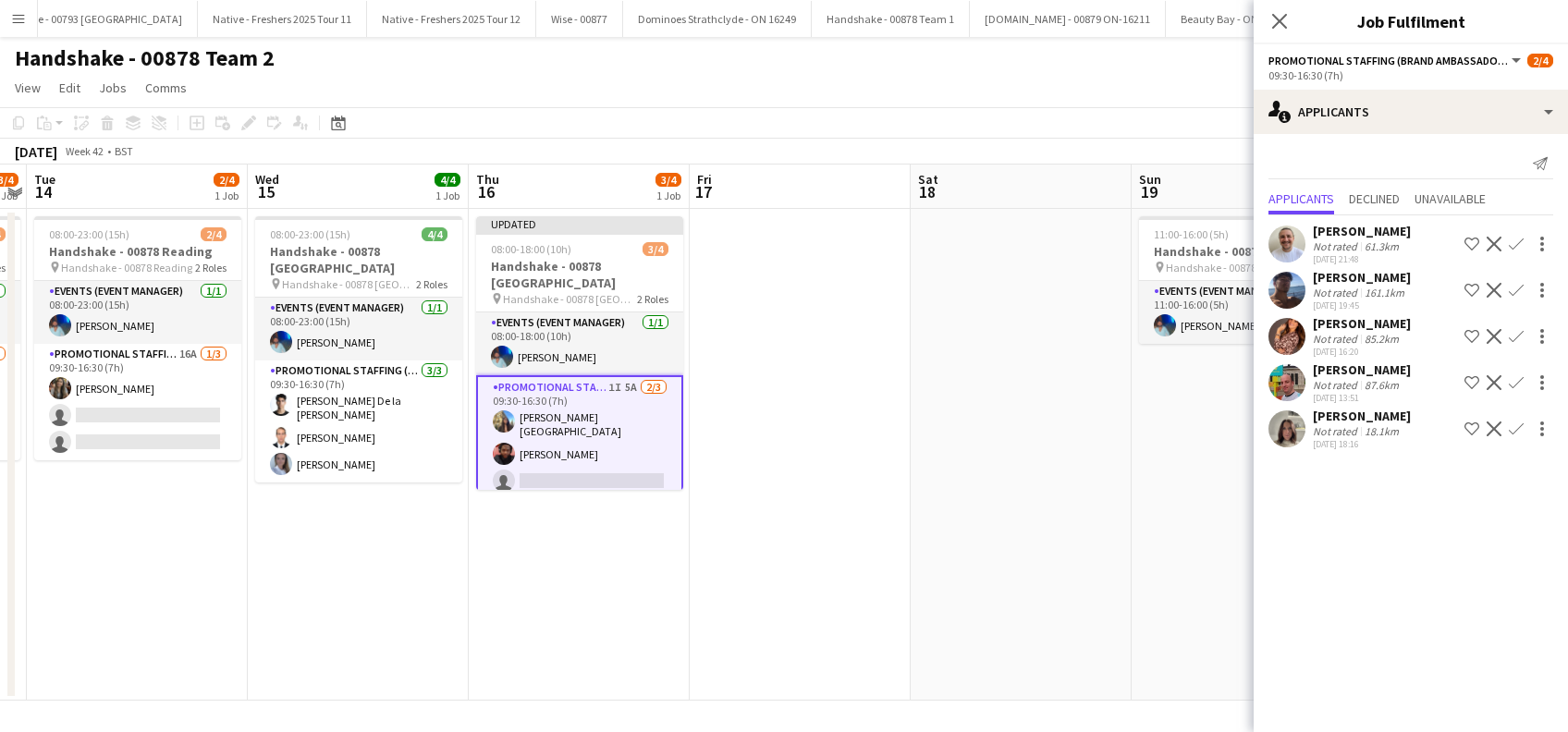
click at [1358, 324] on div "[PERSON_NAME]" at bounding box center [1361, 323] width 98 height 17
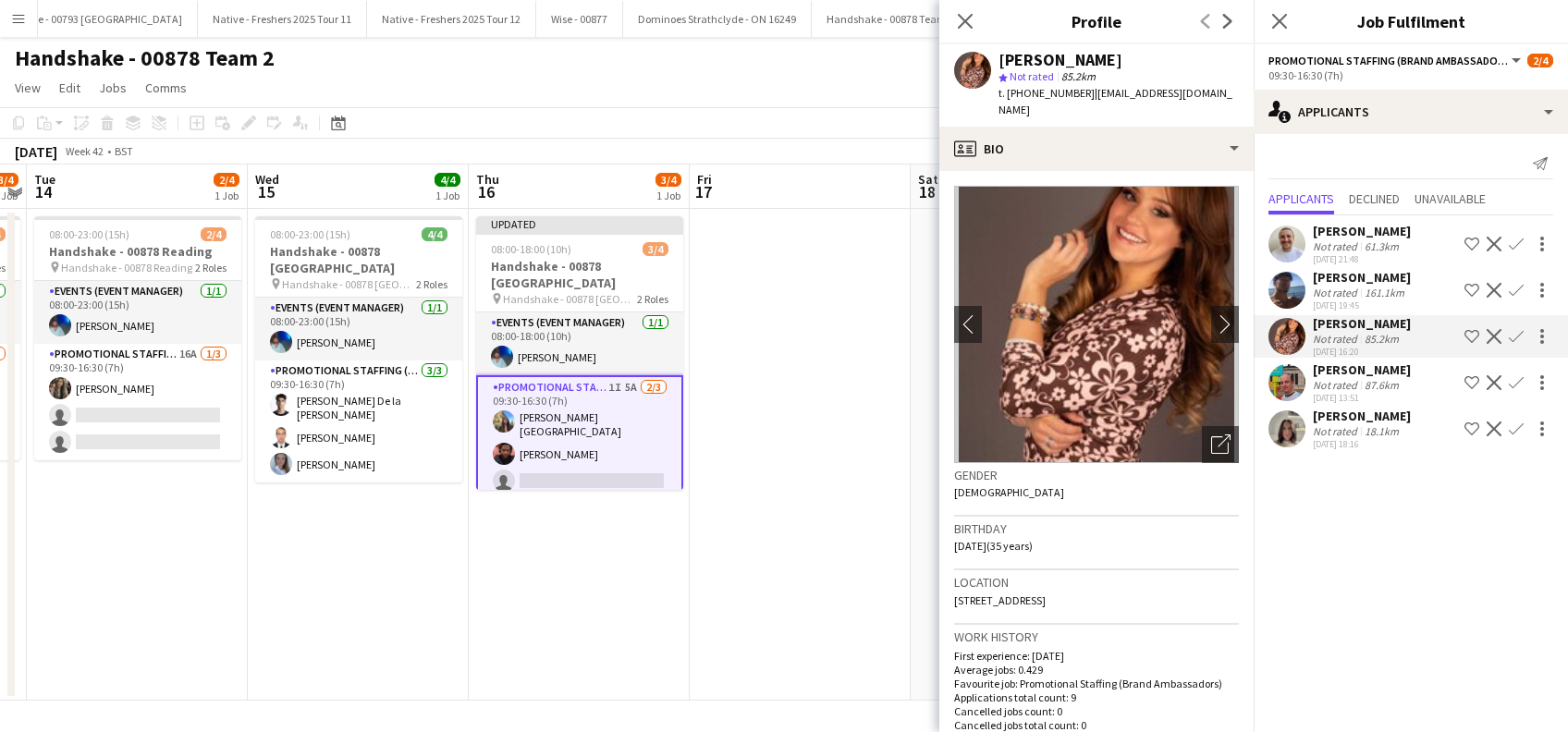
click at [1383, 416] on div "Michelle Quincey" at bounding box center [1361, 415] width 98 height 17
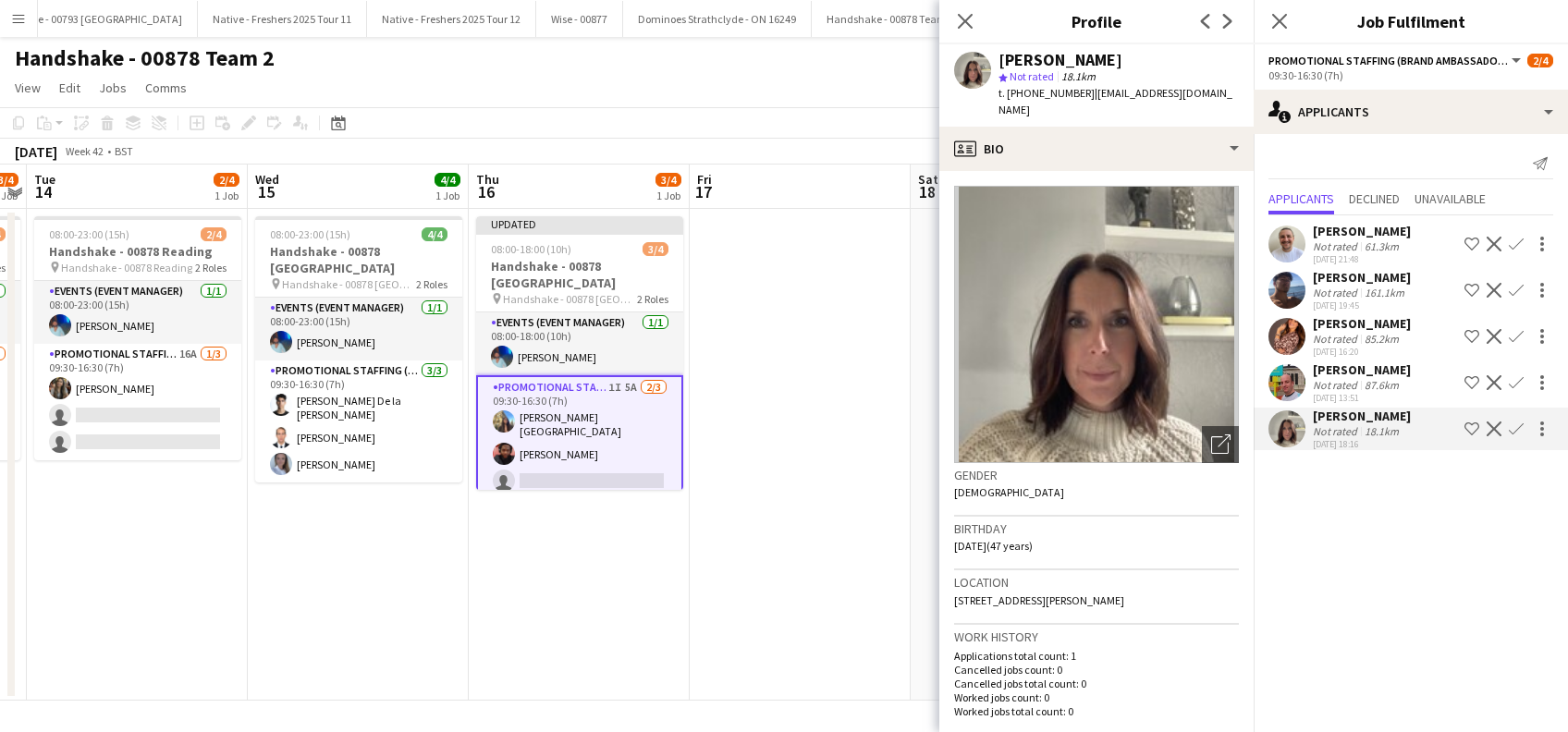
click at [1371, 316] on div "Sara Manchipp" at bounding box center [1361, 323] width 98 height 17
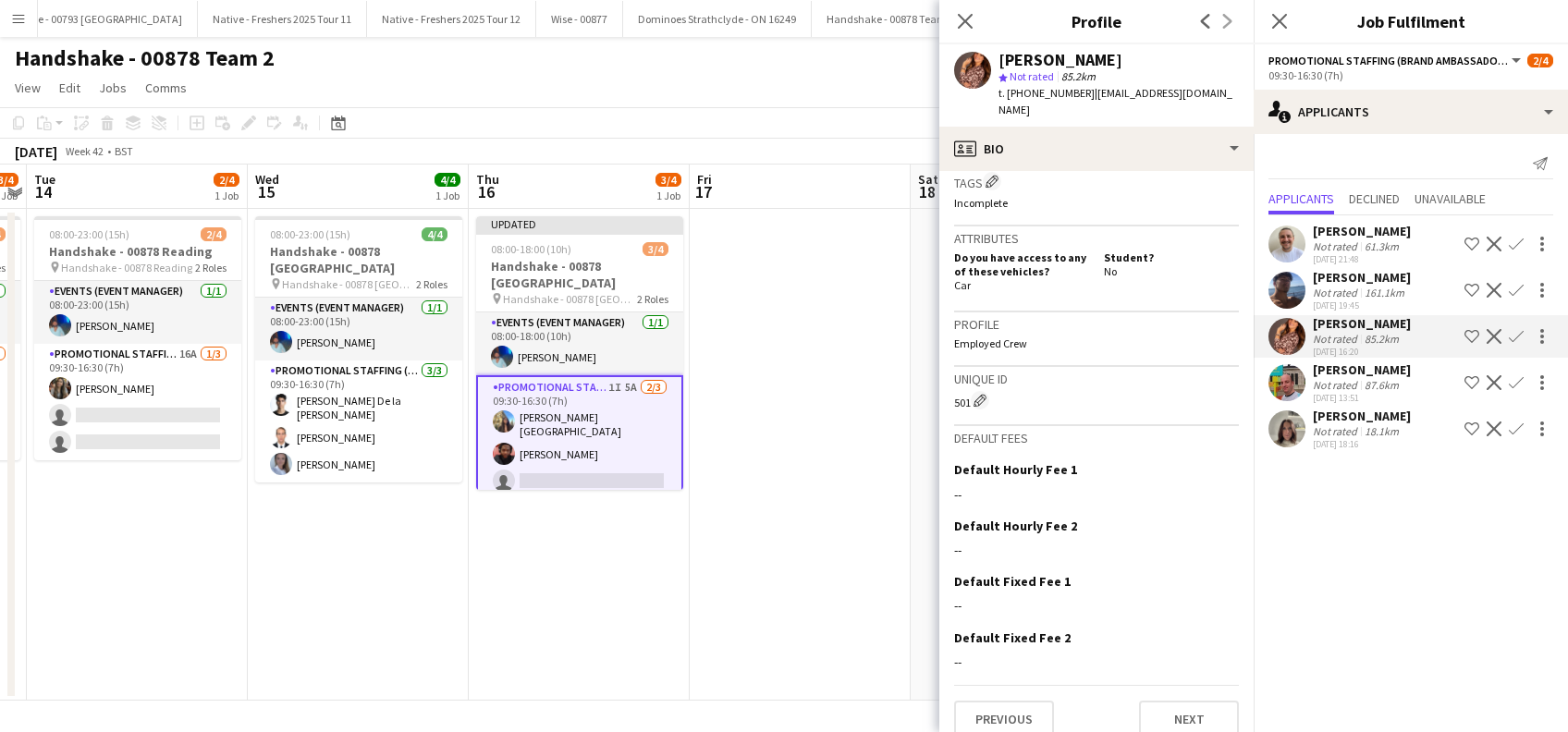
scroll to position [755, 0]
click at [1173, 703] on button "Next" at bounding box center [1188, 716] width 99 height 37
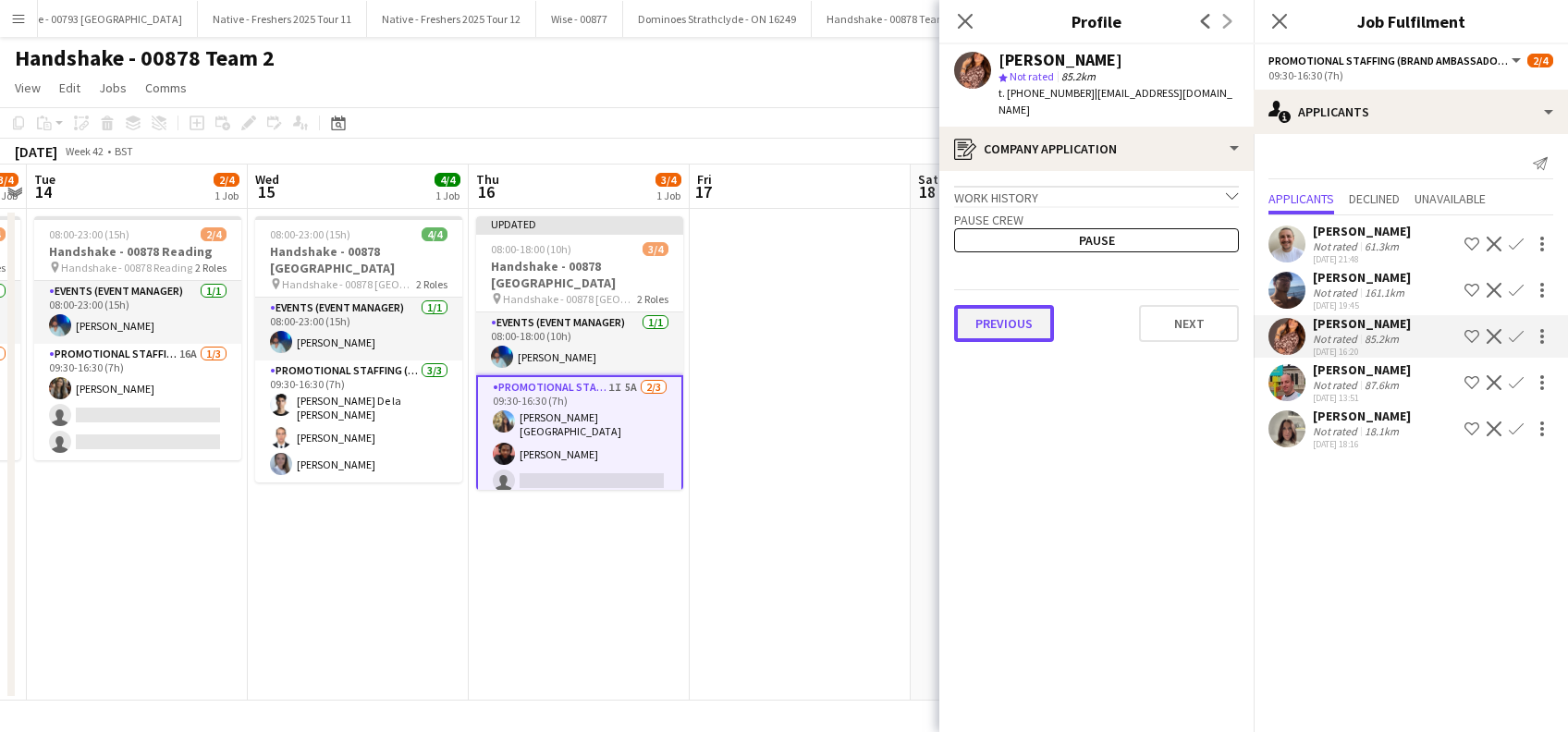
click at [1018, 318] on button "Previous" at bounding box center [1003, 324] width 99 height 37
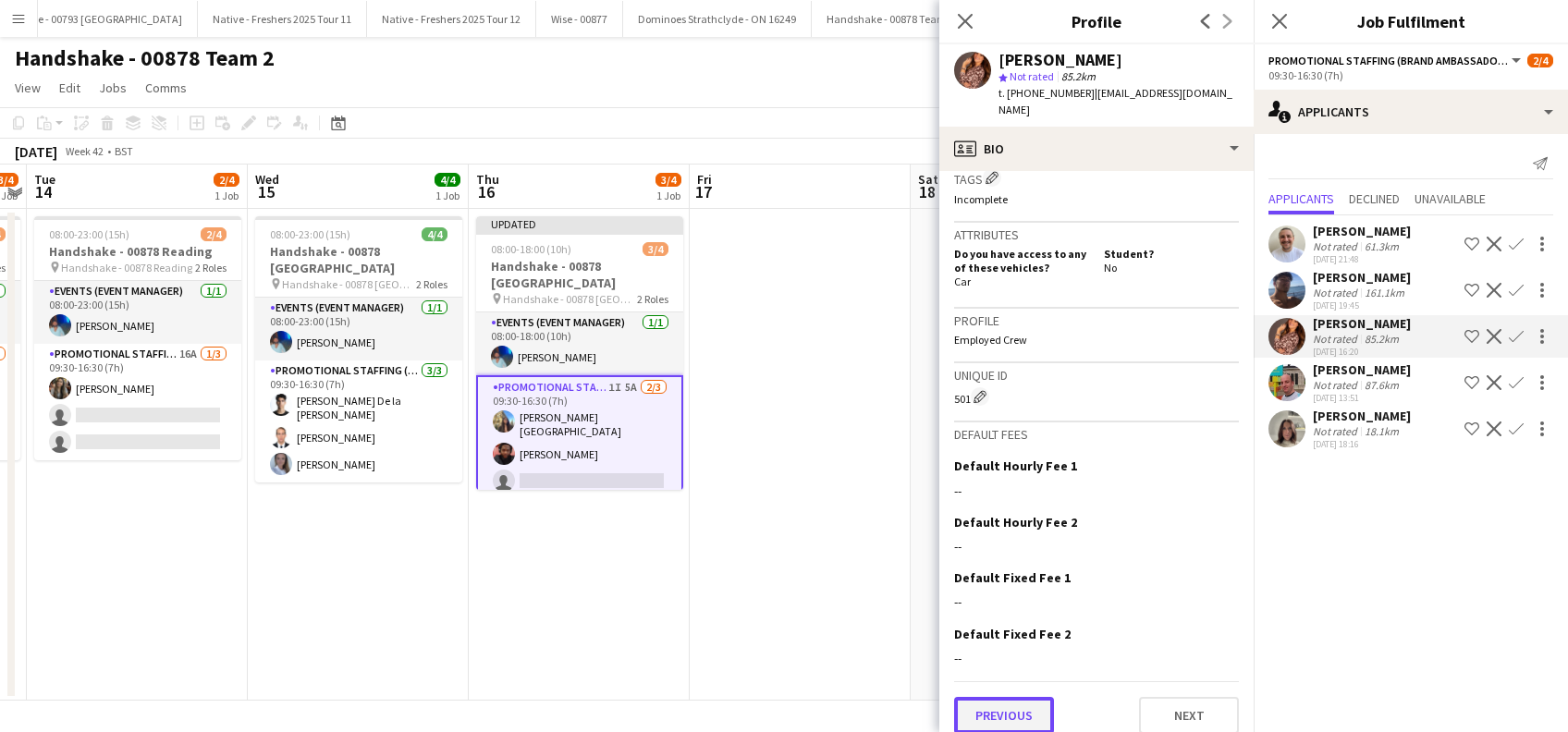
click at [1011, 710] on button "Previous" at bounding box center [1003, 716] width 99 height 37
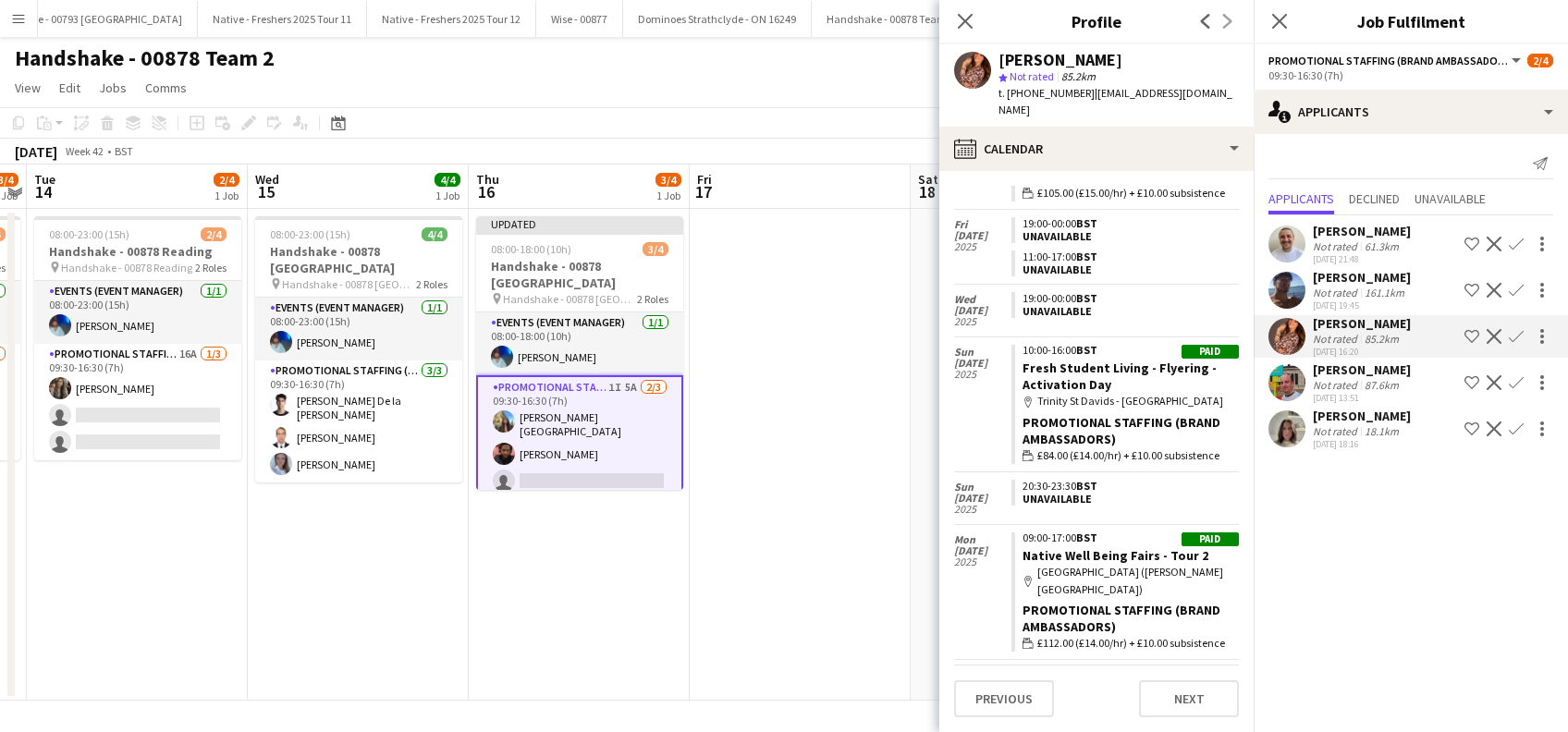
scroll to position [370, 0]
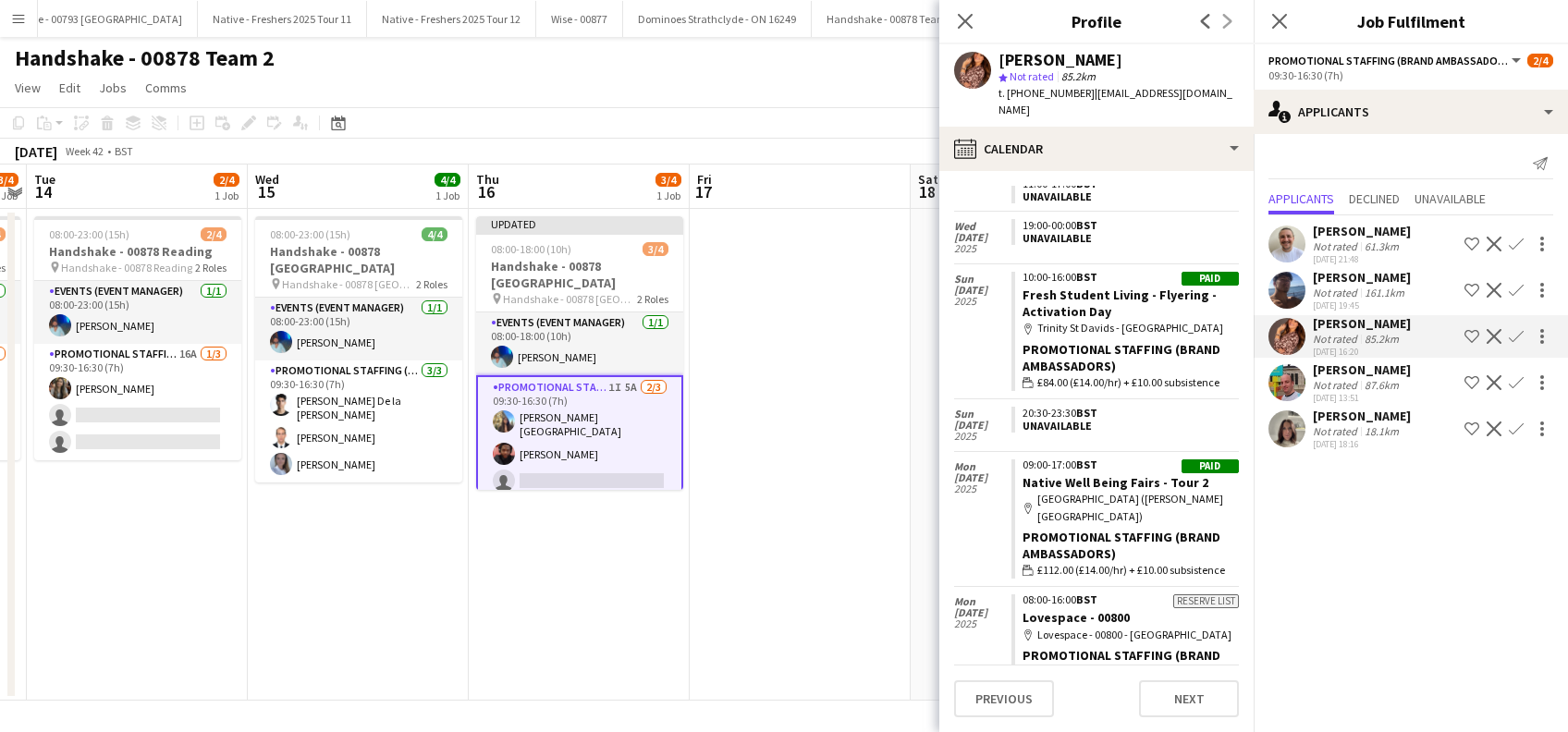
click at [1519, 336] on app-icon "Confirm" at bounding box center [1516, 336] width 15 height 15
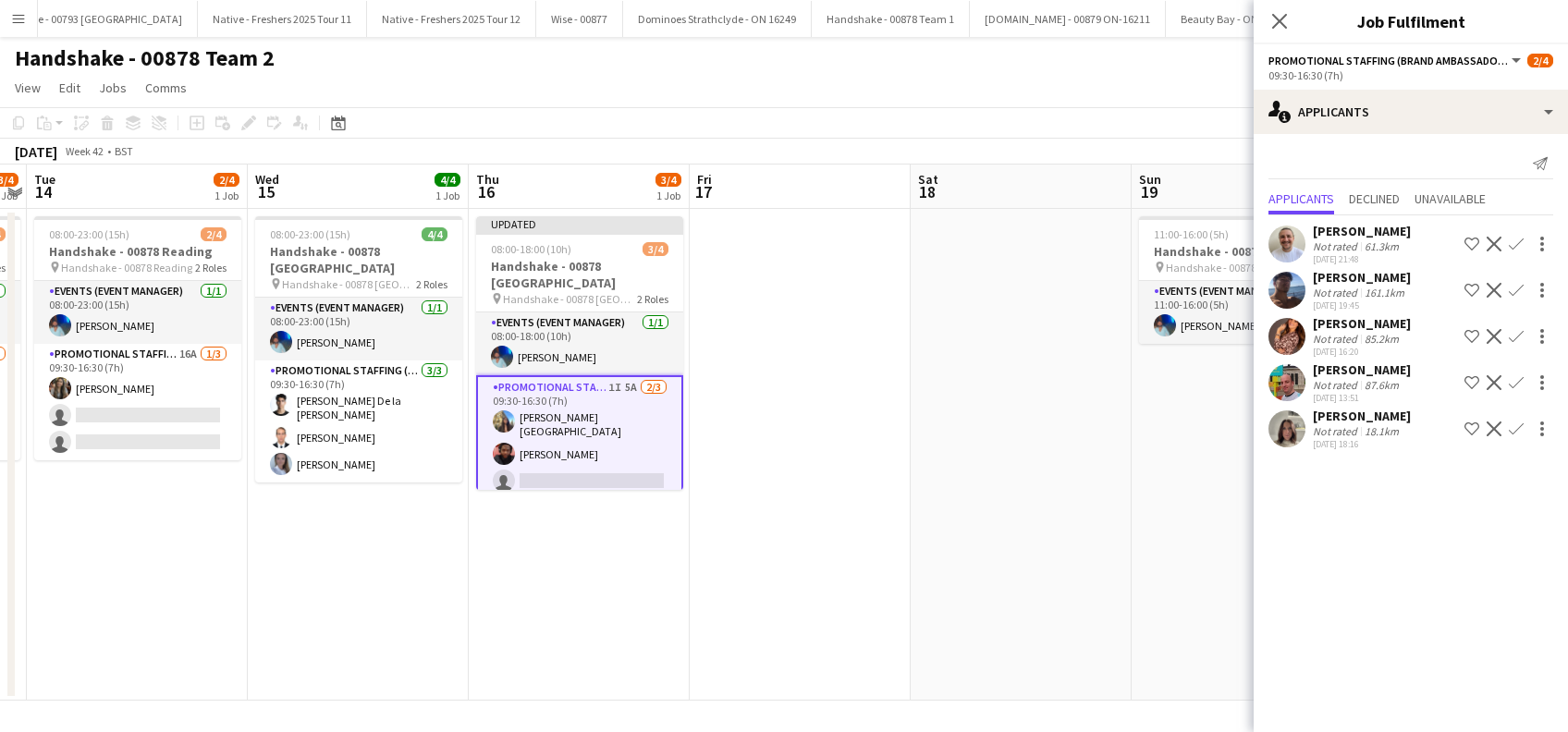
click at [1519, 336] on app-icon "Confirm" at bounding box center [1516, 336] width 15 height 15
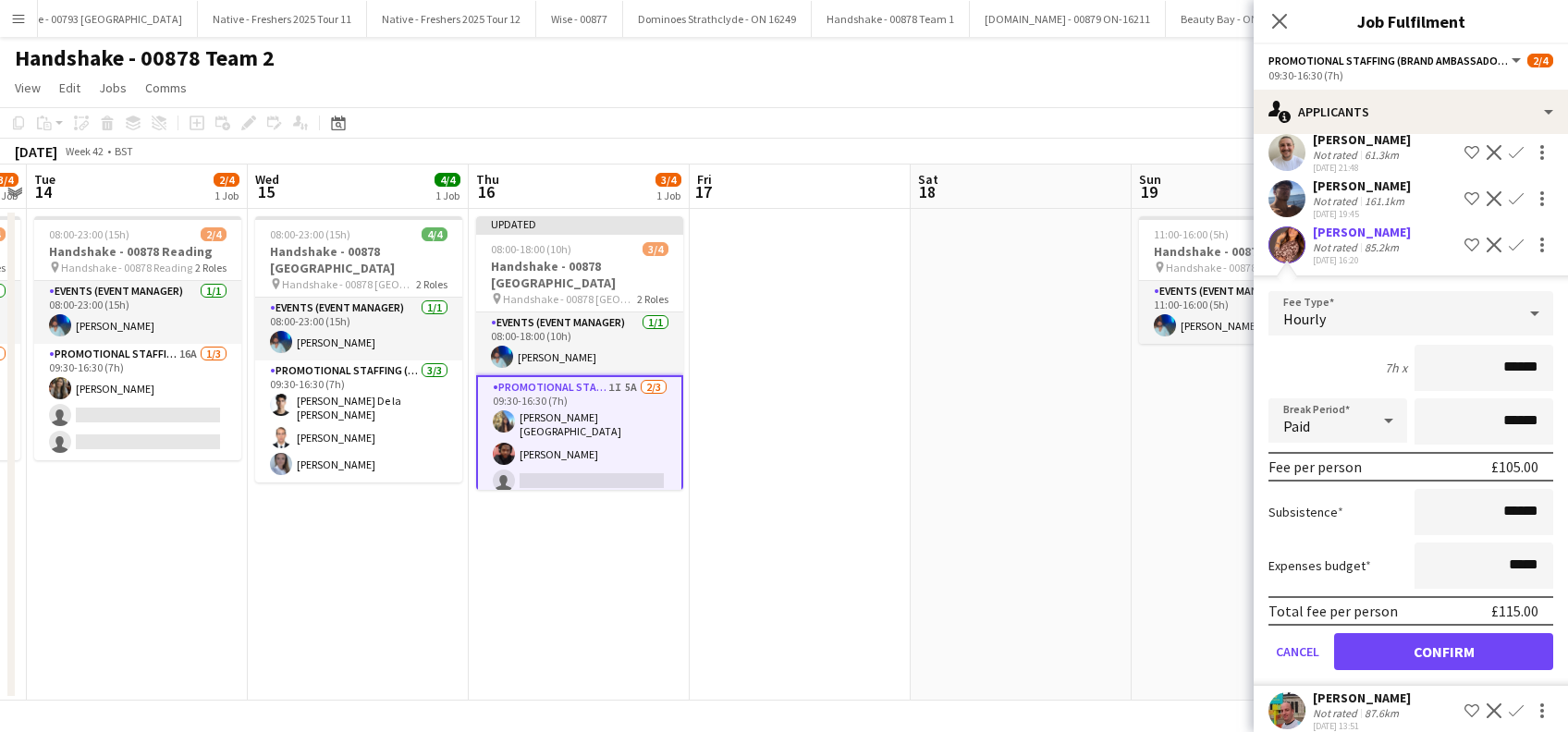
scroll to position [153, 0]
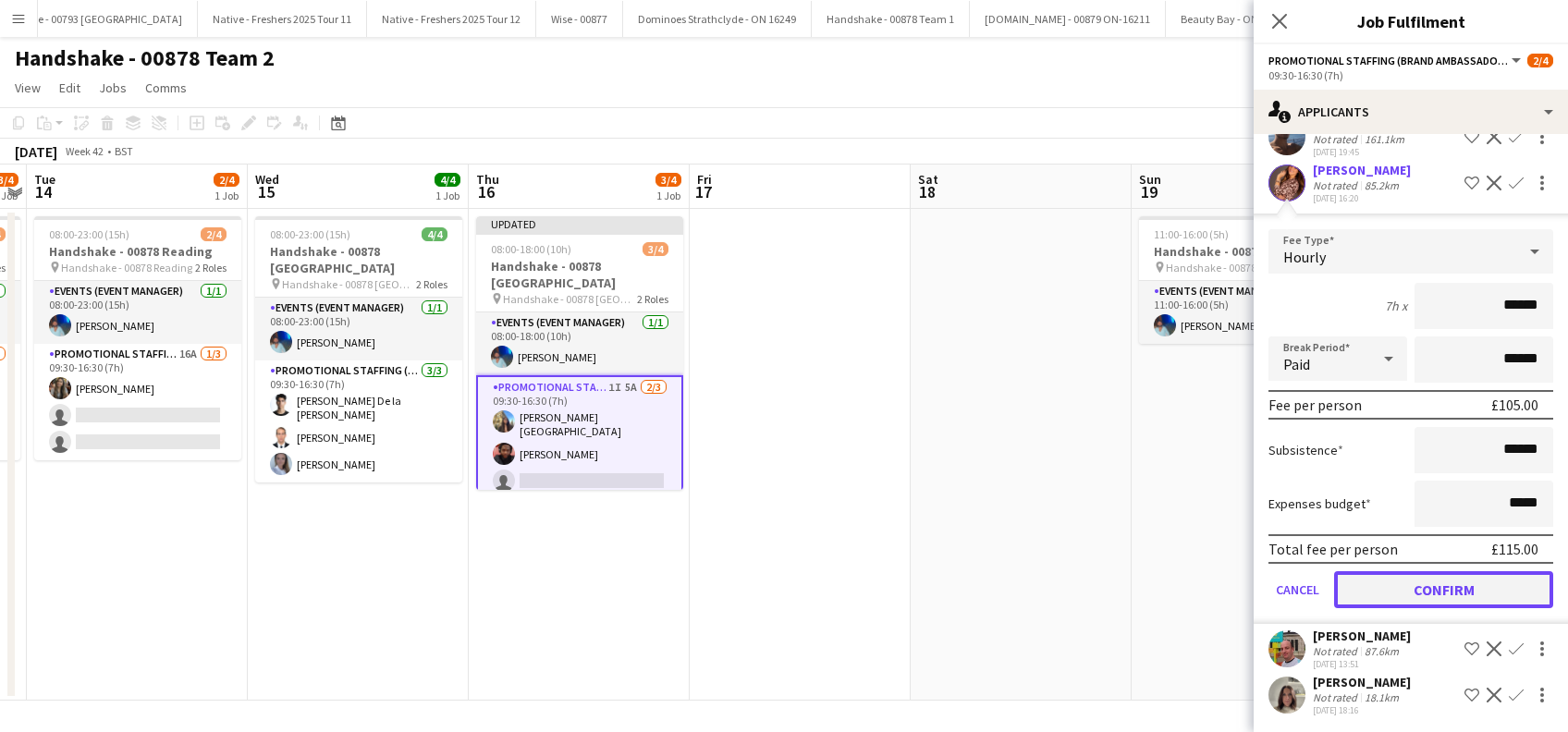
click at [1436, 591] on button "Confirm" at bounding box center [1443, 590] width 219 height 37
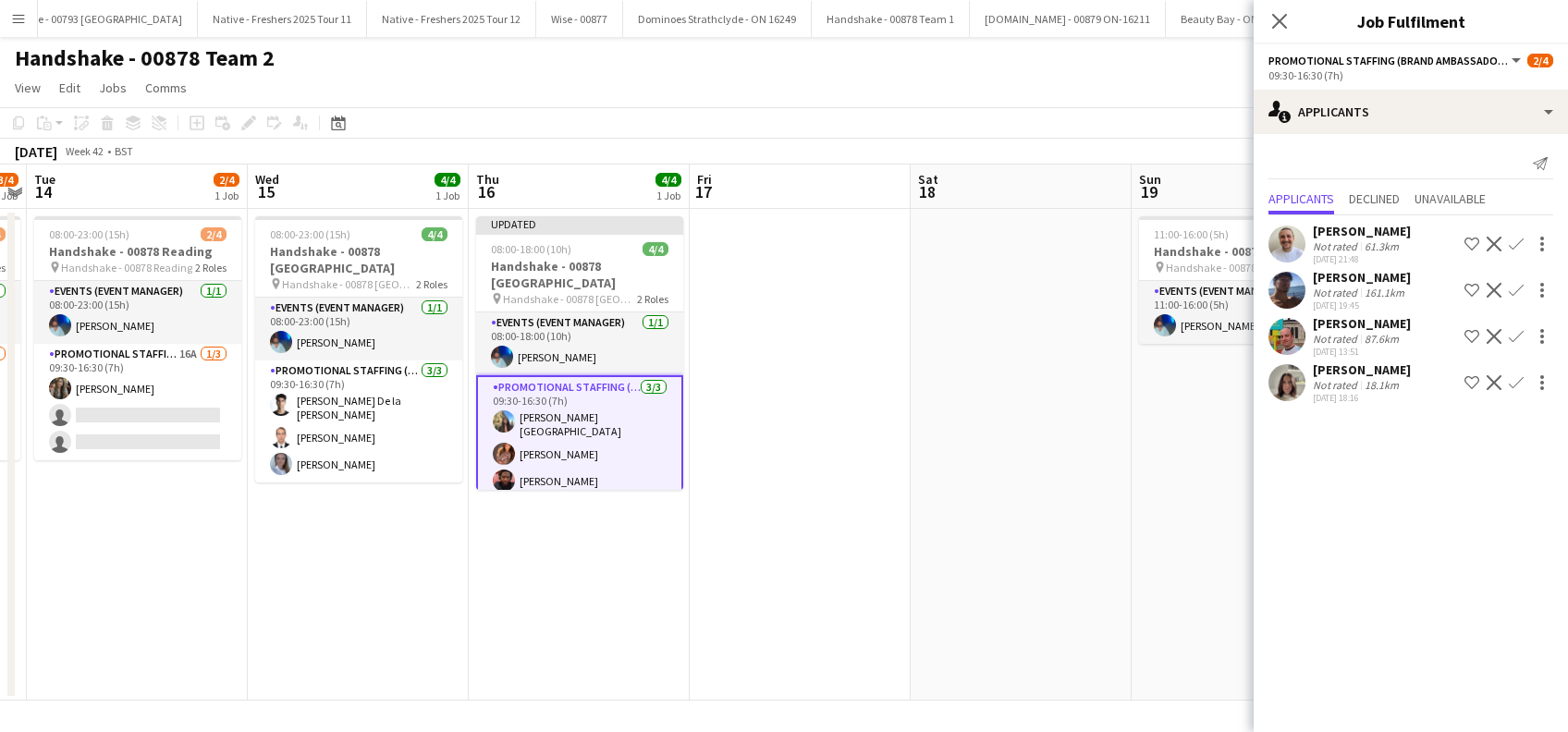
click at [1082, 563] on app-date-cell at bounding box center [1021, 455] width 221 height 492
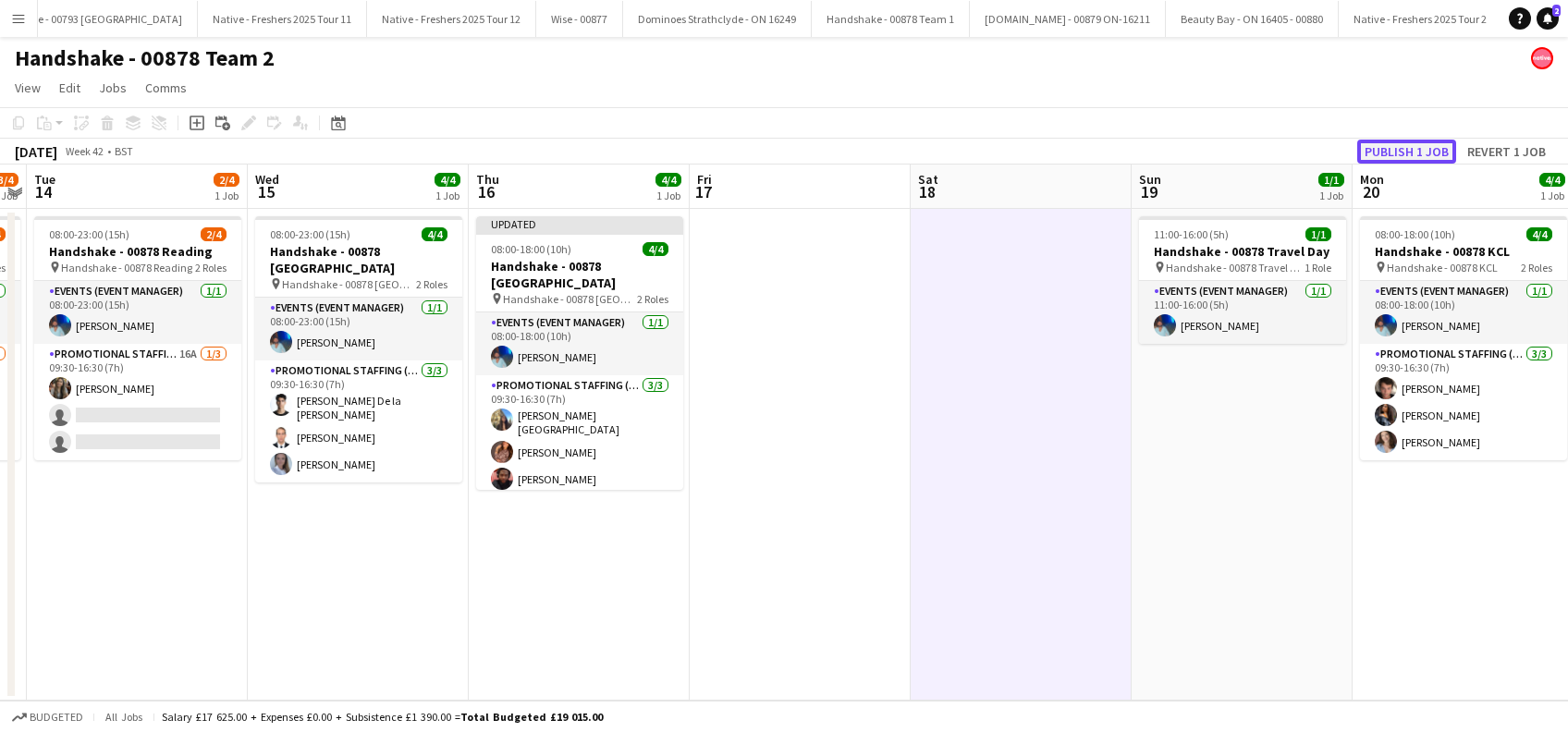
click at [1392, 153] on button "Publish 1 job" at bounding box center [1406, 152] width 99 height 24
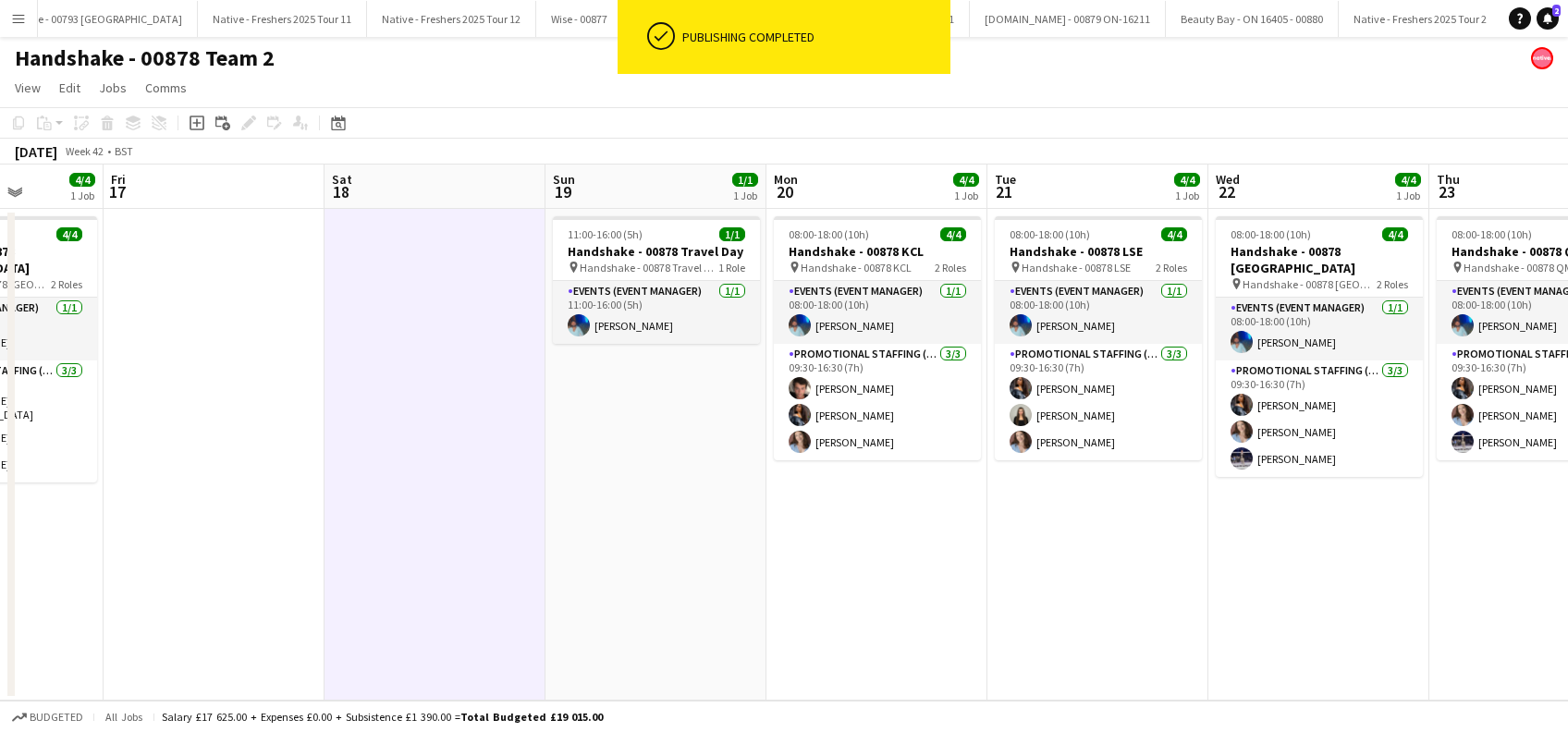
scroll to position [0, 826]
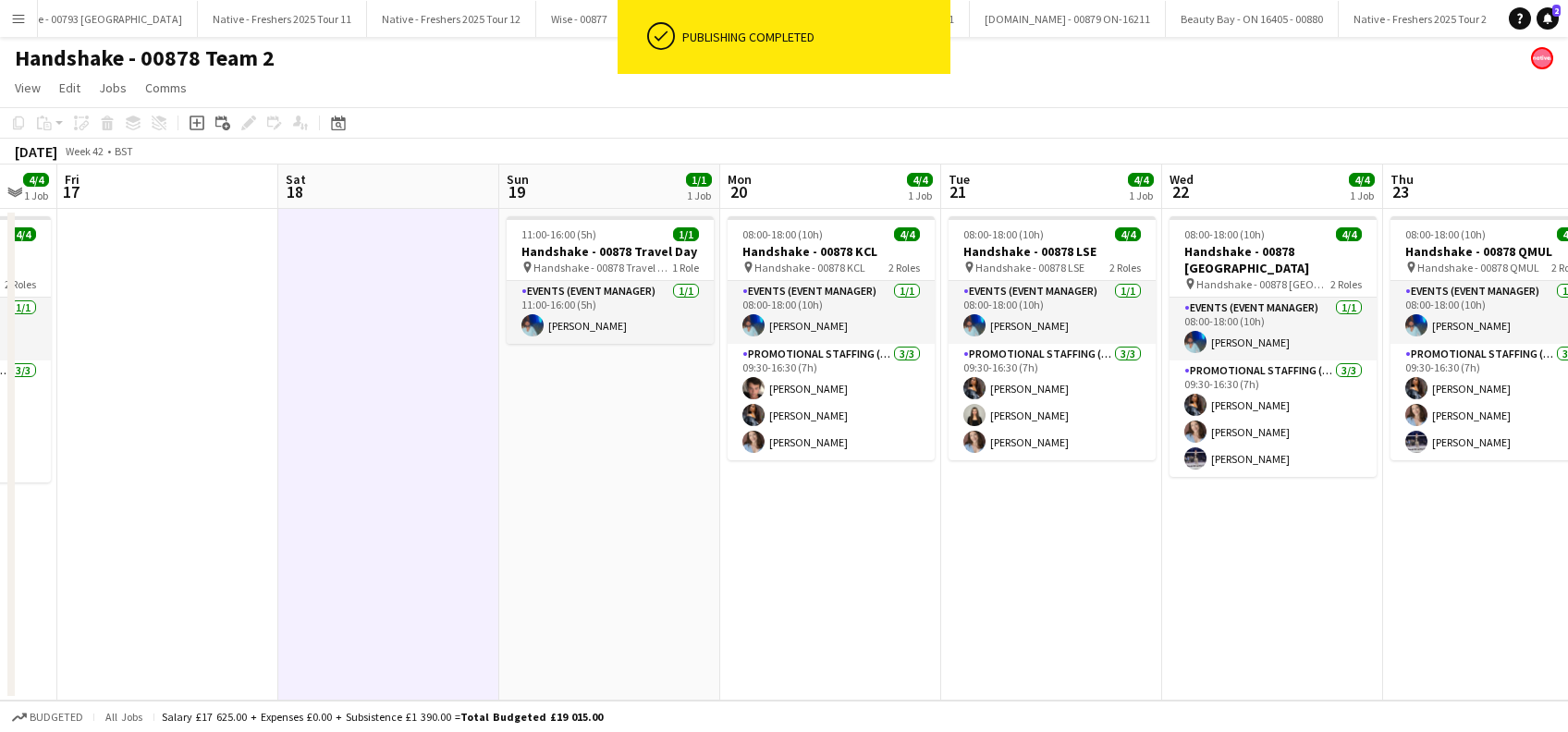
drag, startPoint x: 1427, startPoint y: 553, endPoint x: 794, endPoint y: 627, distance: 637.3
click at [795, 627] on app-calendar-viewport "Mon 13 3/4 1 Job Tue 14 2/4 1 Job Wed 15 4/4 1 Job Thu 16 4/4 1 Job Fri 17 Sat …" at bounding box center [784, 432] width 1568 height 536
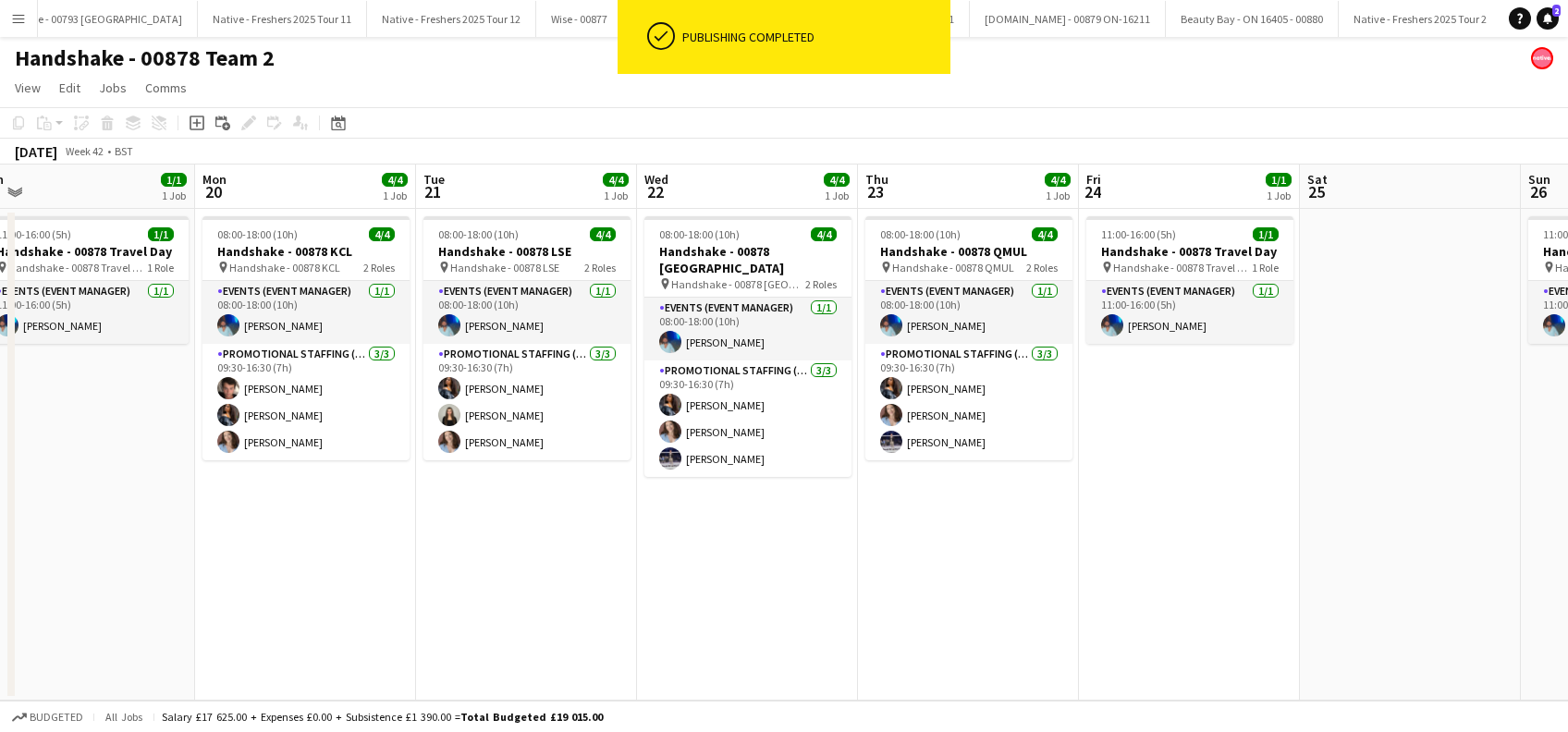
drag, startPoint x: 1280, startPoint y: 599, endPoint x: 757, endPoint y: 634, distance: 524.2
click at [754, 637] on app-calendar-viewport "Wed 15 4/4 1 Job Thu 16 4/4 1 Job Fri 17 Sat 18 Sun 19 1/1 1 Job Mon 20 4/4 1 J…" at bounding box center [784, 432] width 1568 height 536
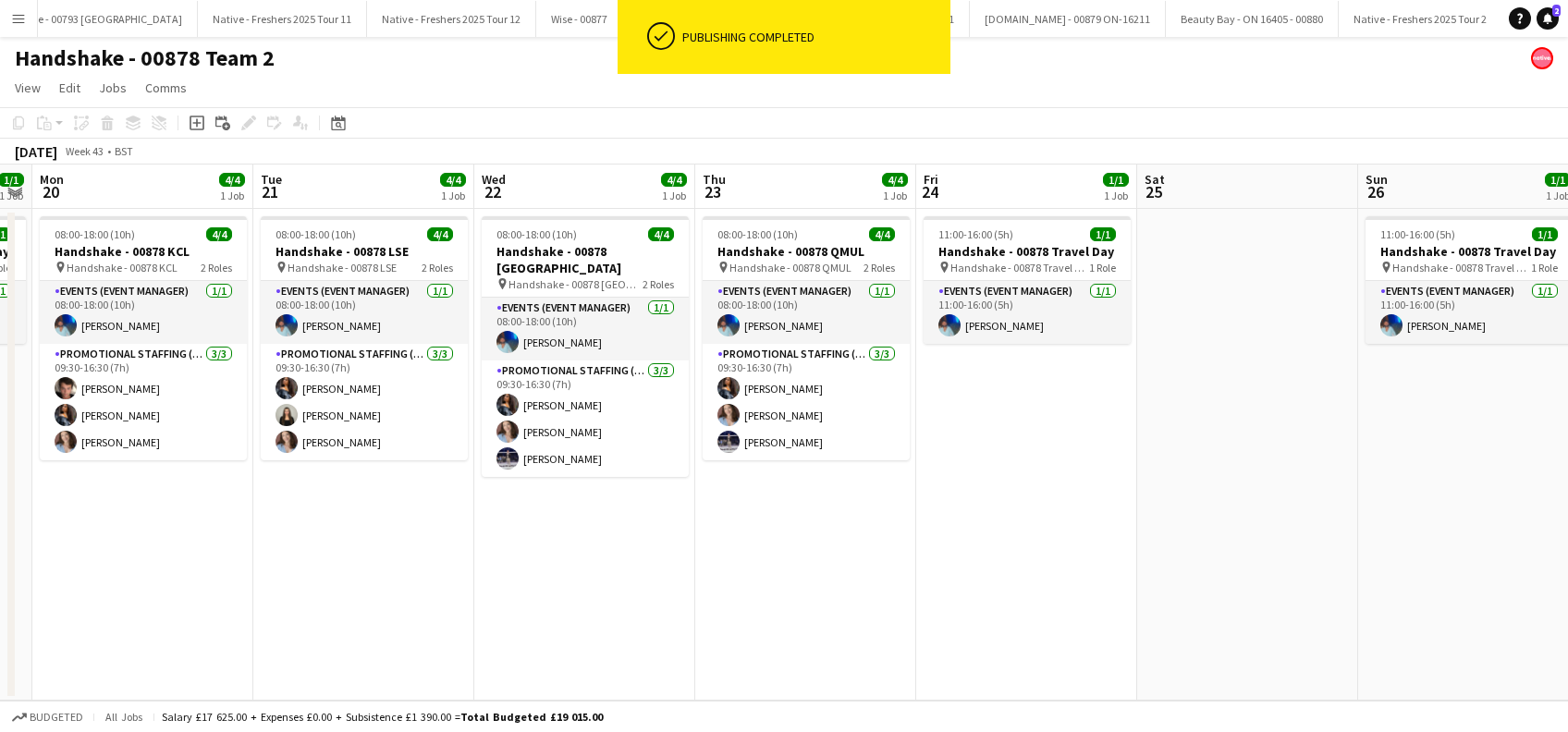
drag, startPoint x: 1295, startPoint y: 590, endPoint x: 703, endPoint y: 641, distance: 594.2
click at [703, 641] on app-calendar-viewport "Fri 17 Sat 18 Sun 19 1/1 1 Job Mon 20 4/4 1 Job Tue 21 4/4 1 Job Wed 22 4/4 1 J…" at bounding box center [784, 432] width 1568 height 536
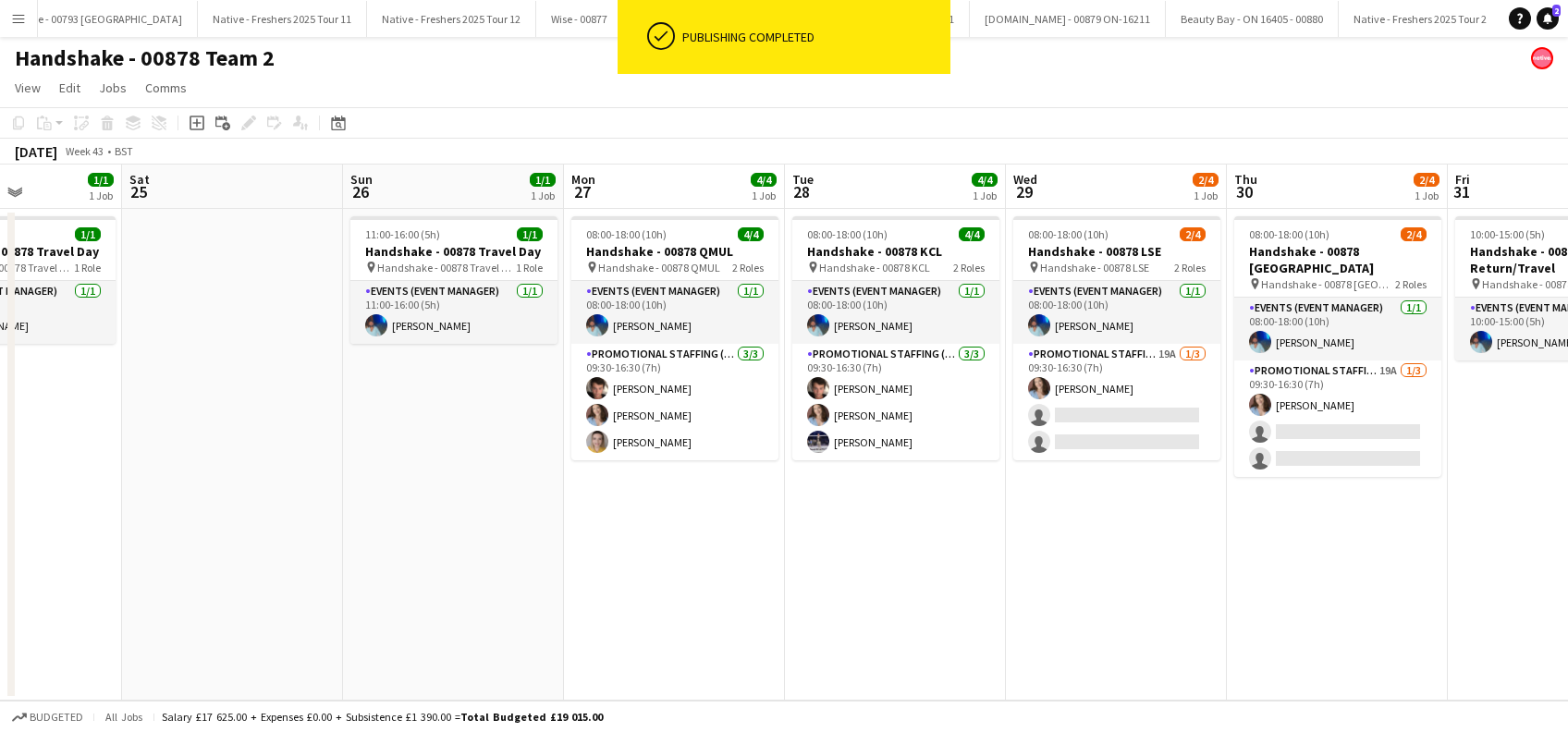
drag, startPoint x: 1316, startPoint y: 580, endPoint x: 780, endPoint y: 580, distance: 536.0
click at [747, 594] on app-calendar-viewport "Tue 21 4/4 1 Job Wed 22 4/4 1 Job Thu 23 4/4 1 Job Fri 24 1/1 1 Job Sat 25 Sun …" at bounding box center [784, 432] width 1568 height 536
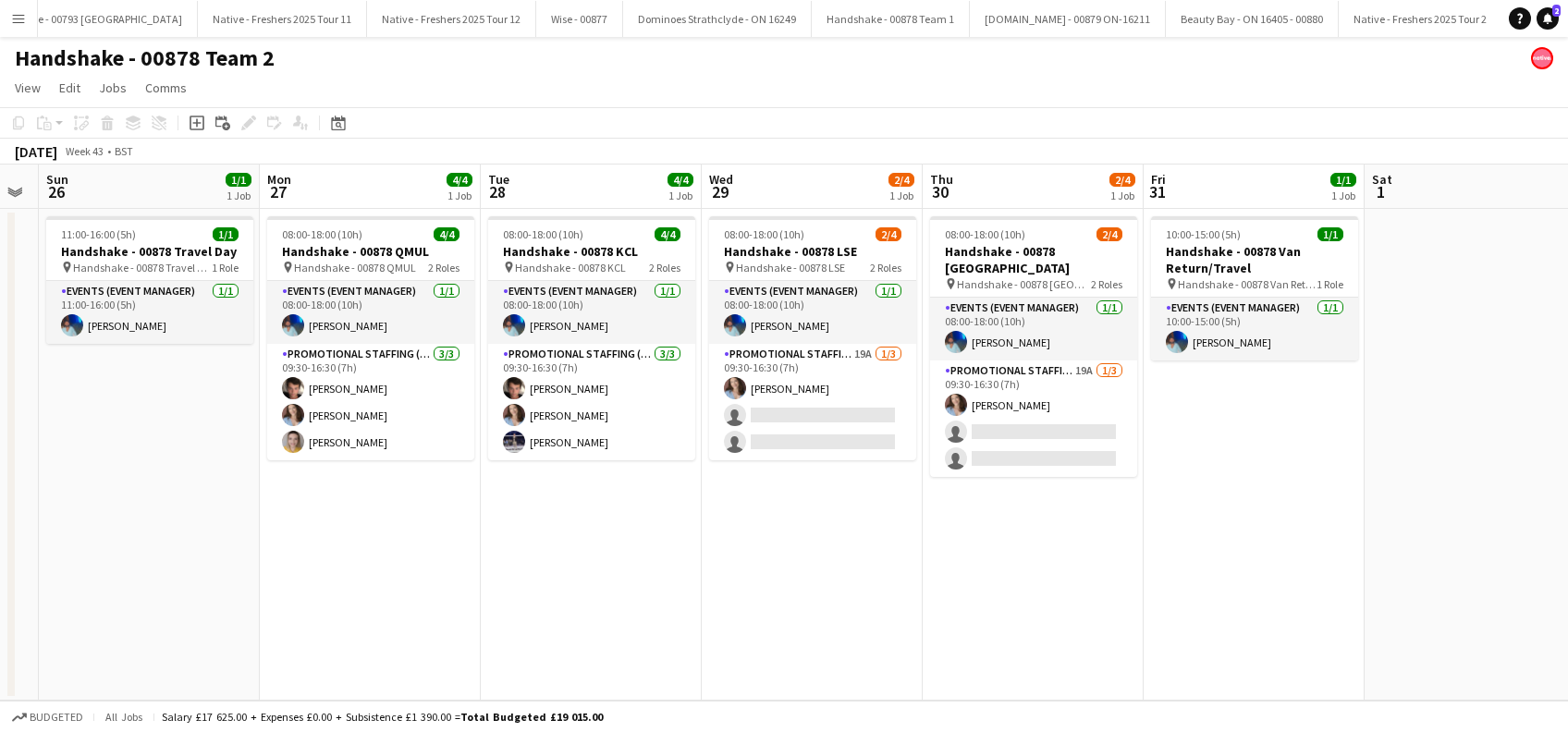
scroll to position [0, 675]
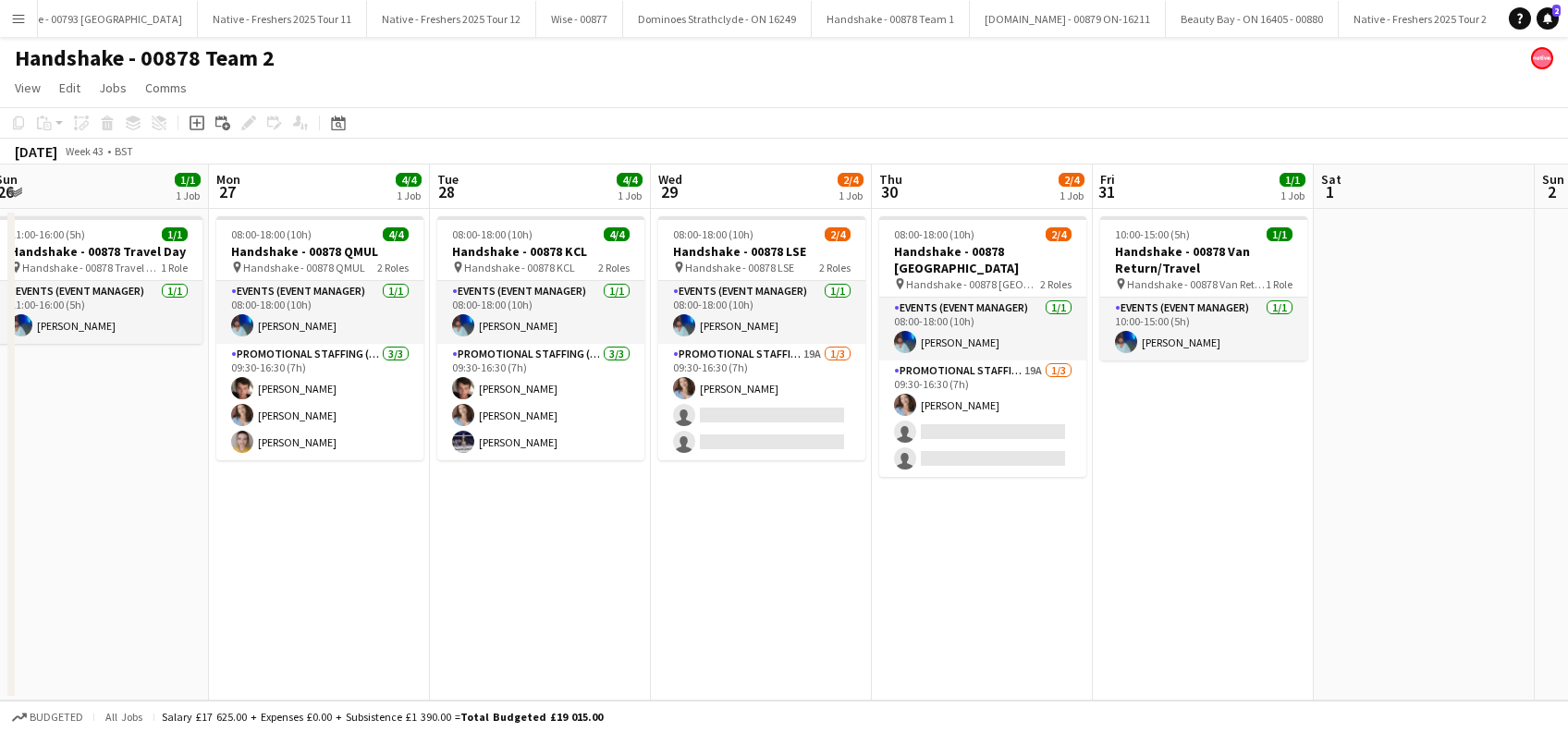
drag, startPoint x: 1237, startPoint y: 570, endPoint x: 939, endPoint y: 598, distance: 299.3
click at [939, 598] on app-calendar-viewport "Thu 23 4/4 1 Job Fri 24 1/1 1 Job Sat 25 Sun 26 1/1 1 Job Mon 27 4/4 1 Job Tue …" at bounding box center [784, 432] width 1568 height 536
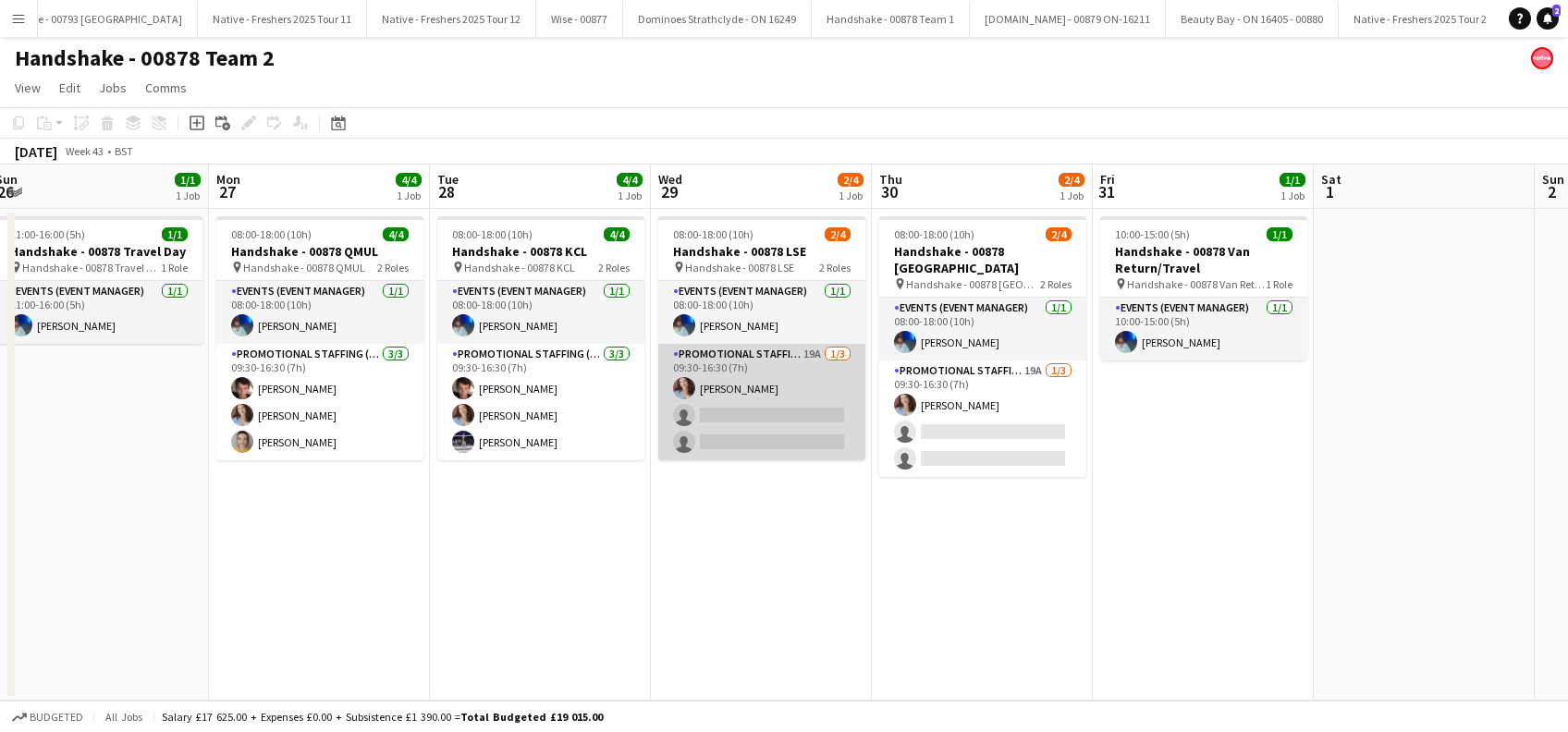
click at [768, 422] on app-card-role "Promotional Staffing (Brand Ambassadors) 19A 1/3 09:30-16:30 (7h) Jordan Miller…" at bounding box center [761, 402] width 207 height 116
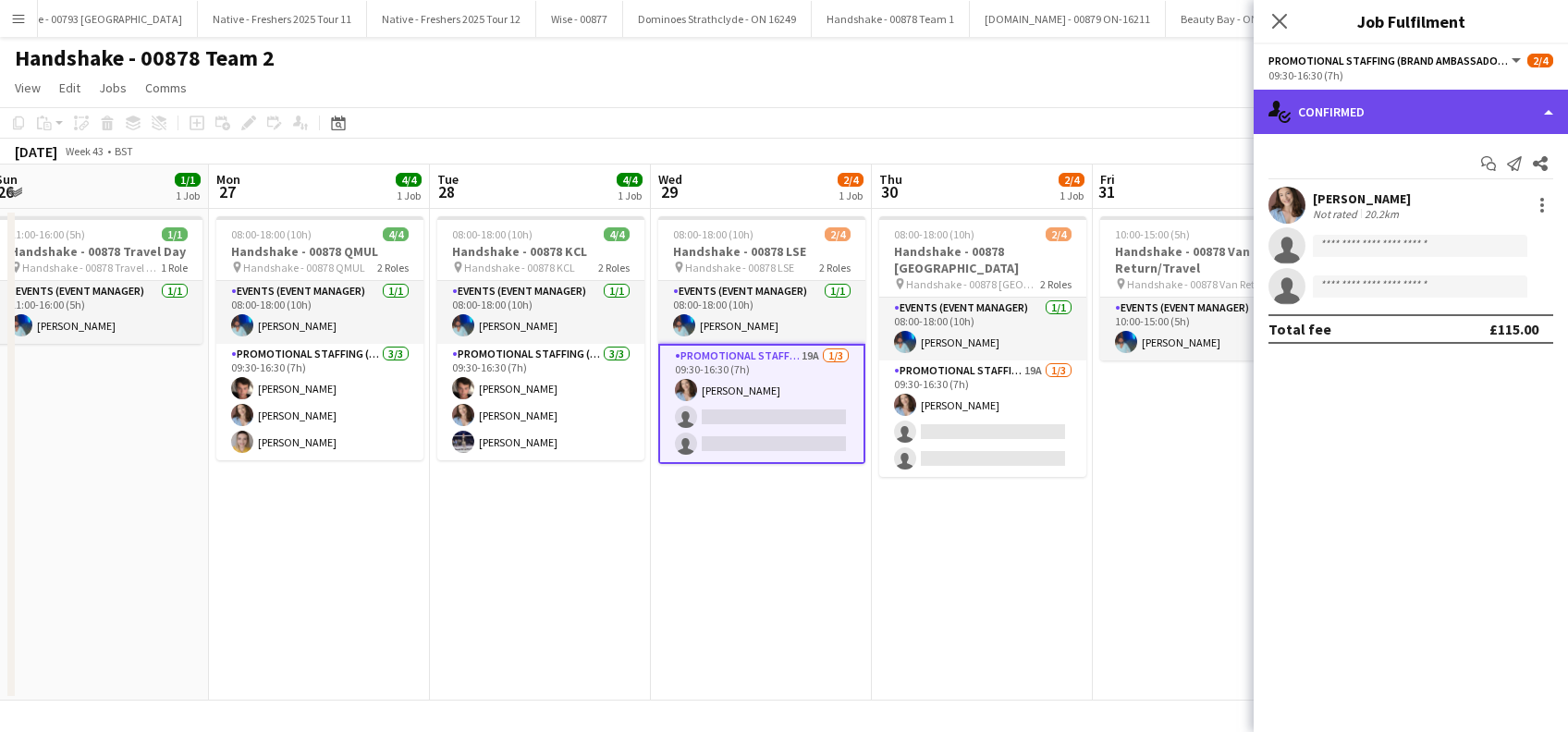
click at [1394, 117] on div "single-neutral-actions-check-2 Confirmed" at bounding box center [1410, 111] width 314 height 44
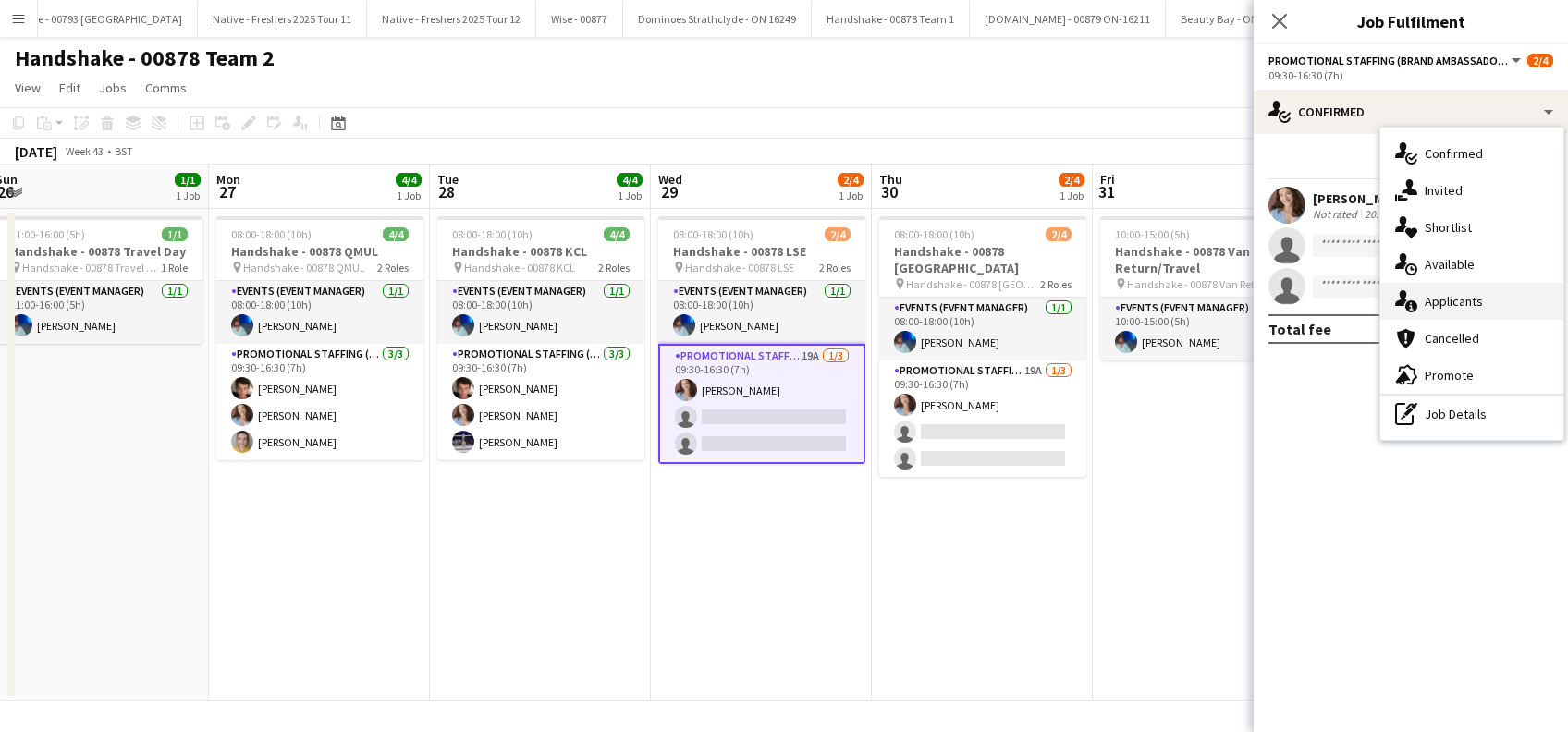
click at [1447, 307] on span "Applicants" at bounding box center [1453, 301] width 58 height 17
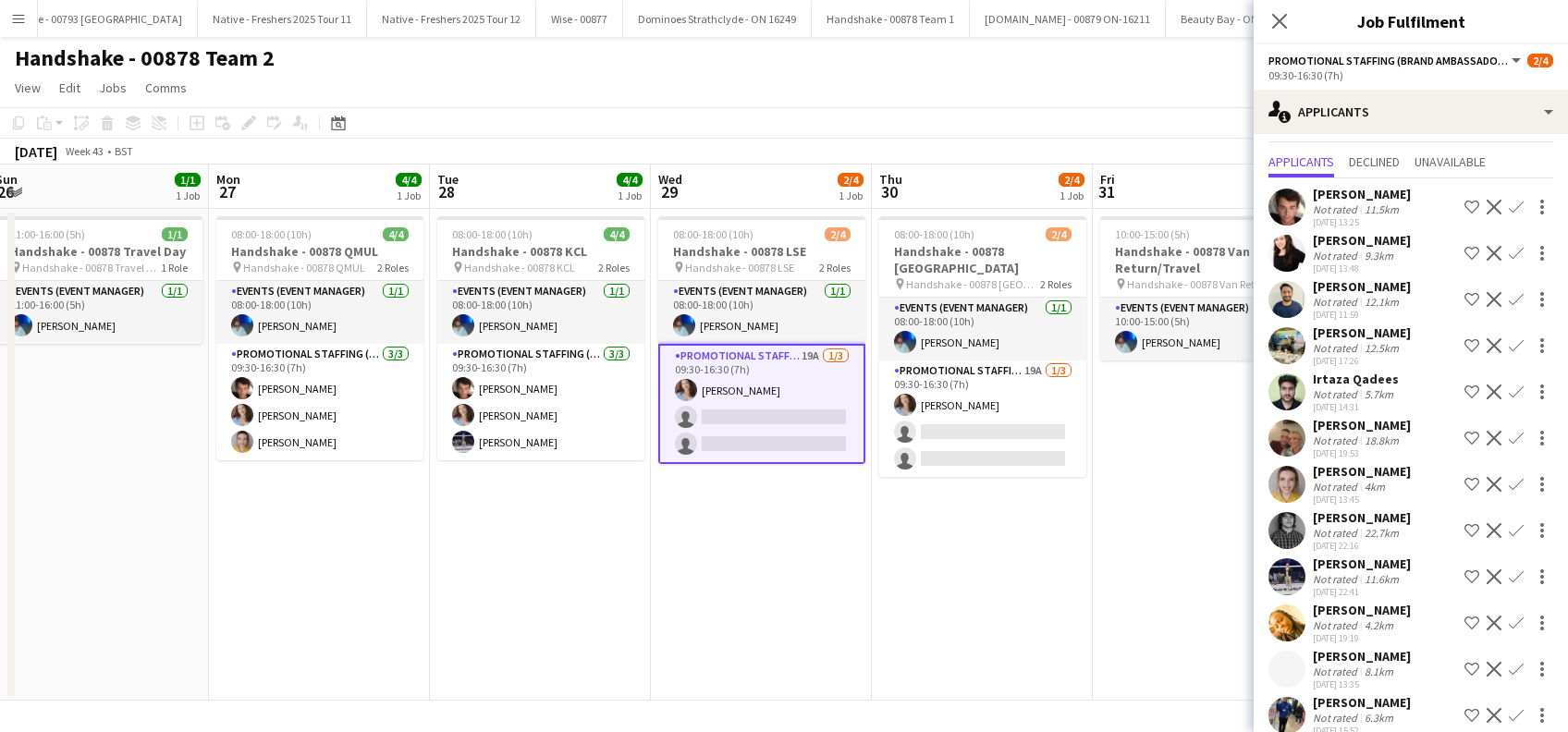
scroll to position [123, 0]
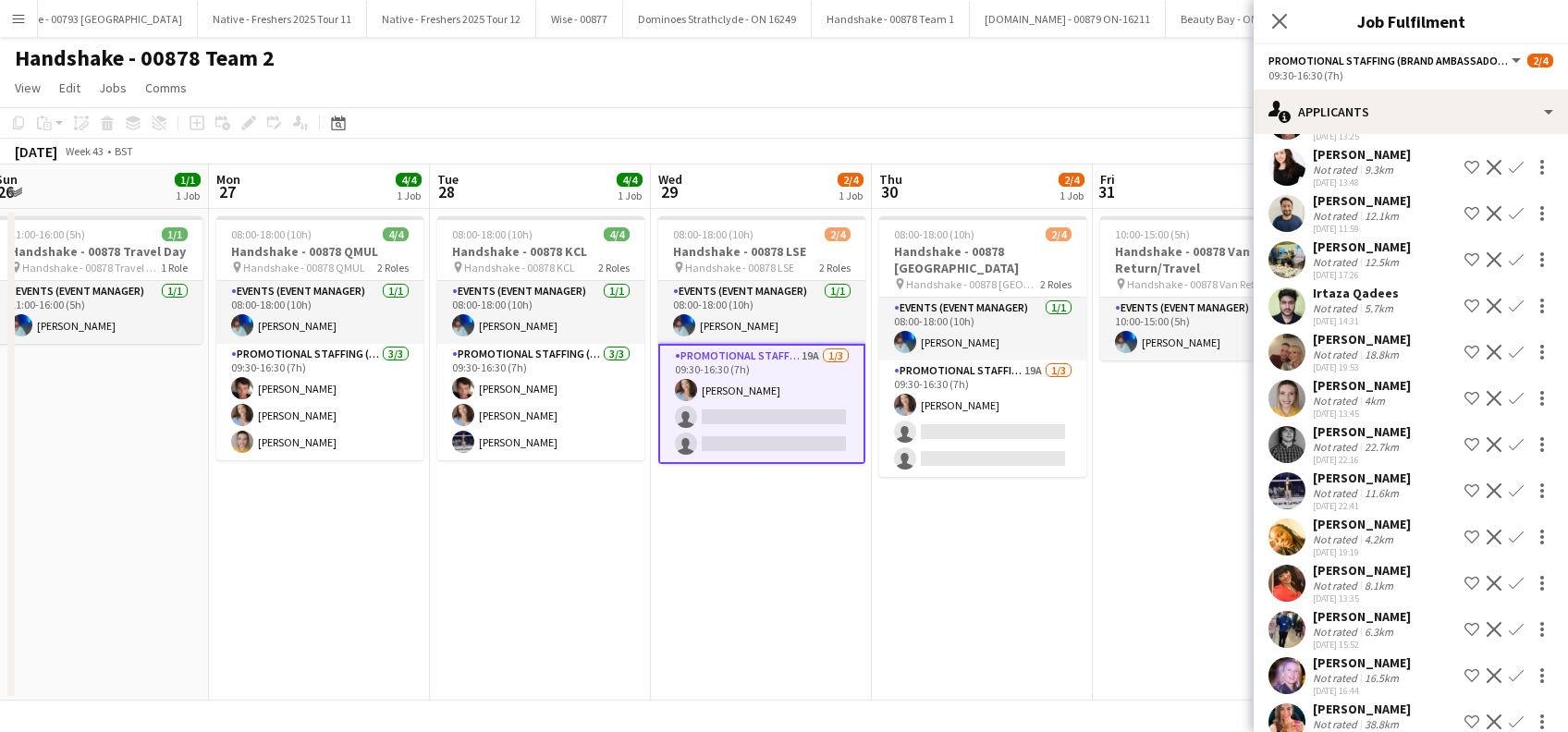
click at [1509, 392] on app-icon "Confirm" at bounding box center [1516, 397] width 15 height 15
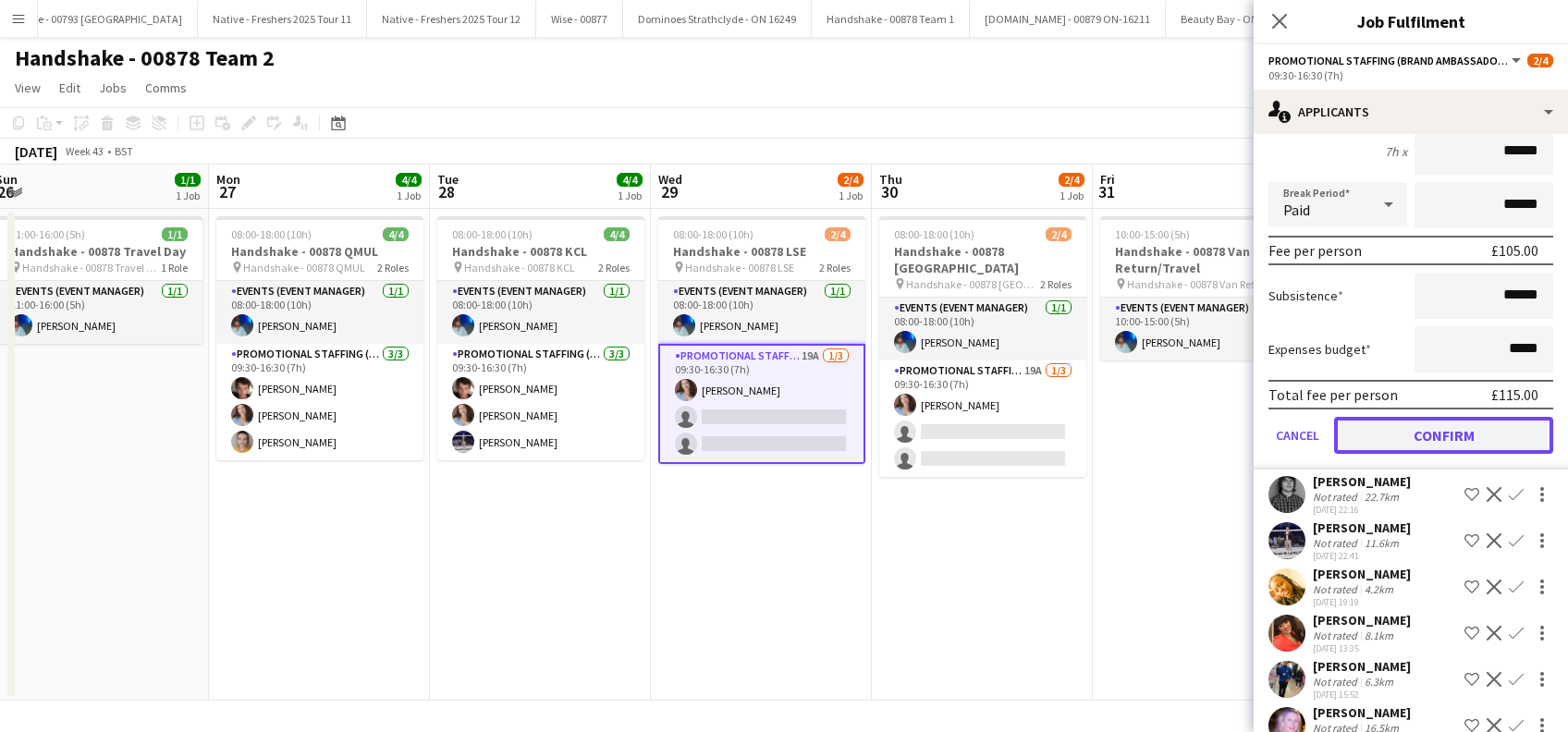
click at [1444, 429] on button "Confirm" at bounding box center [1443, 436] width 219 height 37
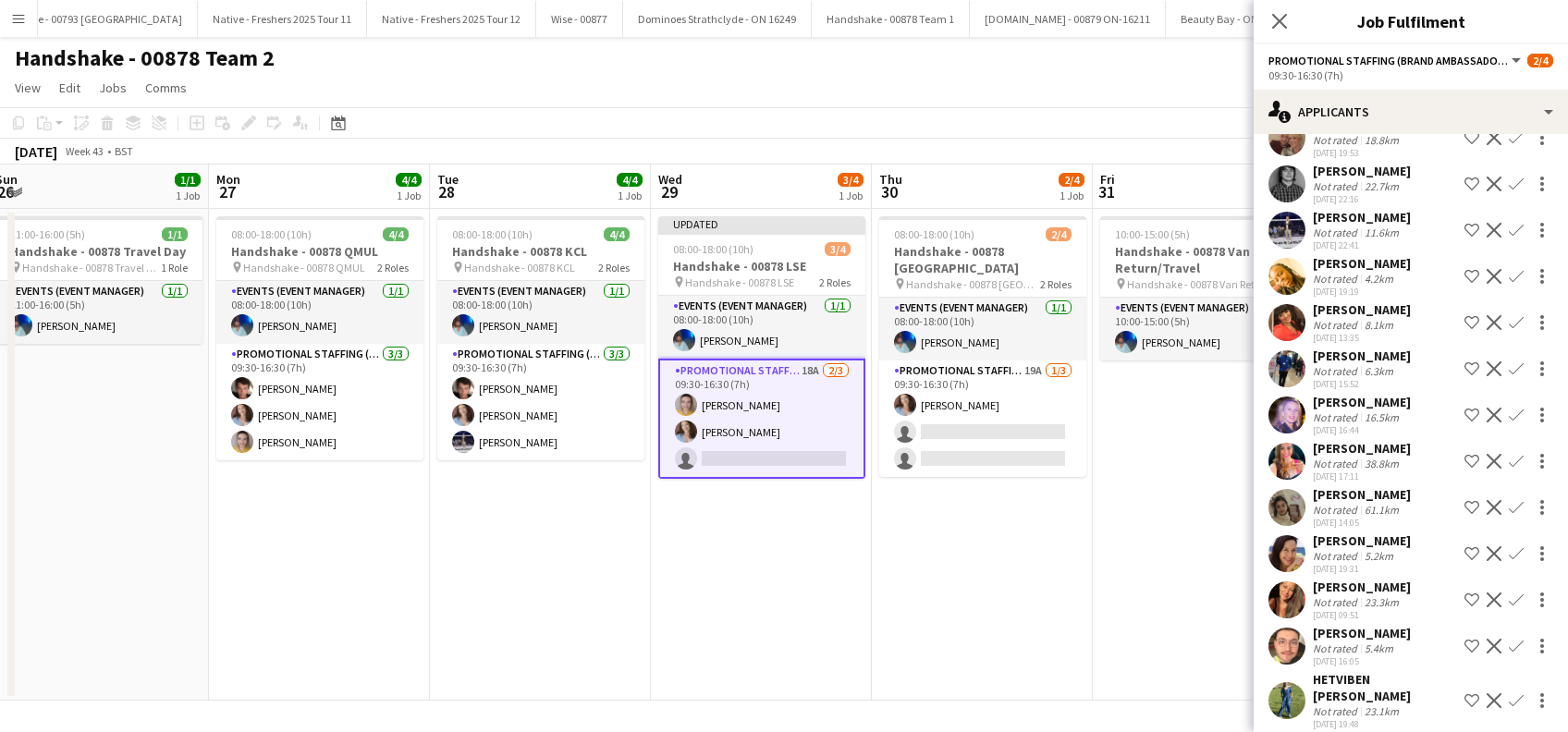
scroll to position [354, 0]
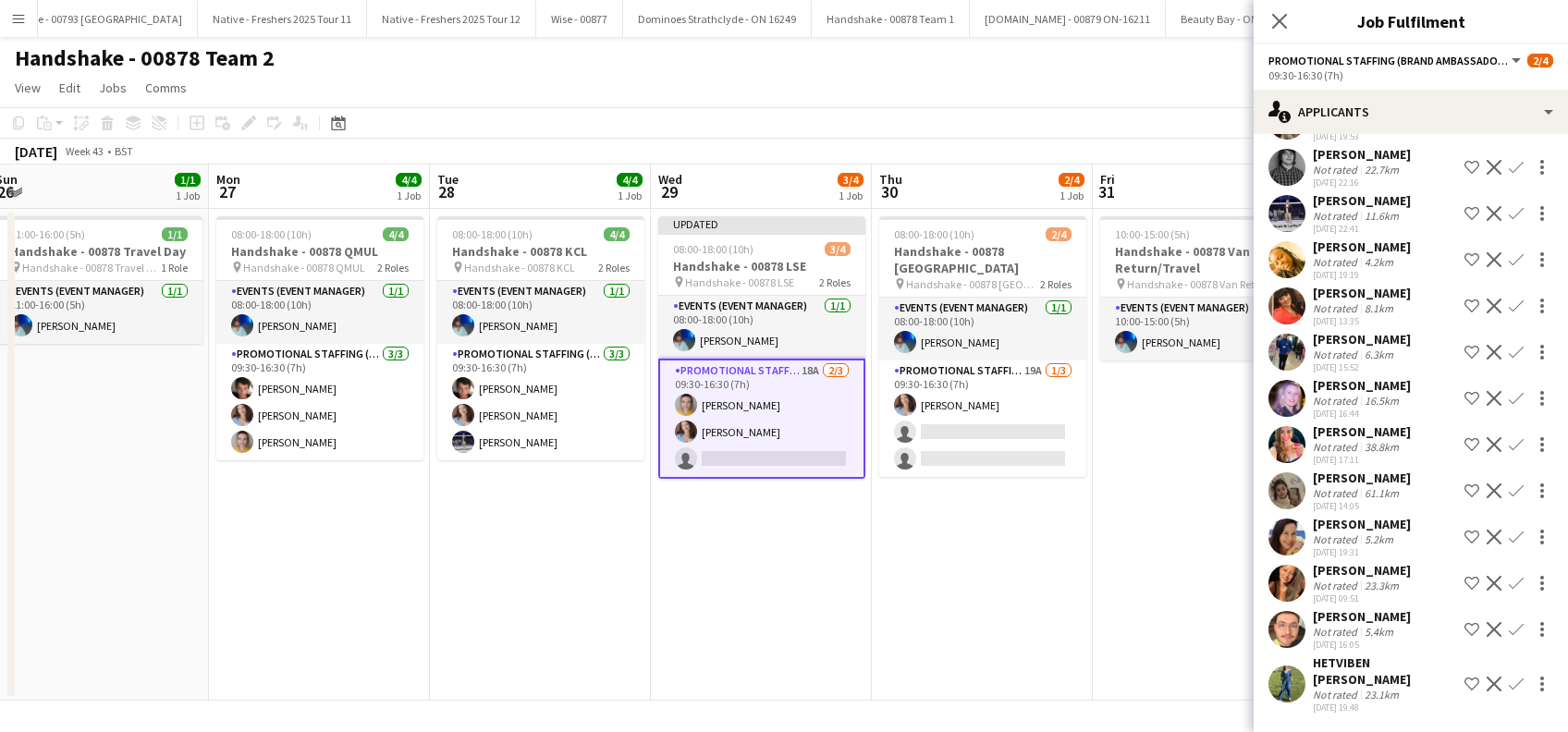
click at [1509, 308] on app-icon "Confirm" at bounding box center [1516, 306] width 15 height 15
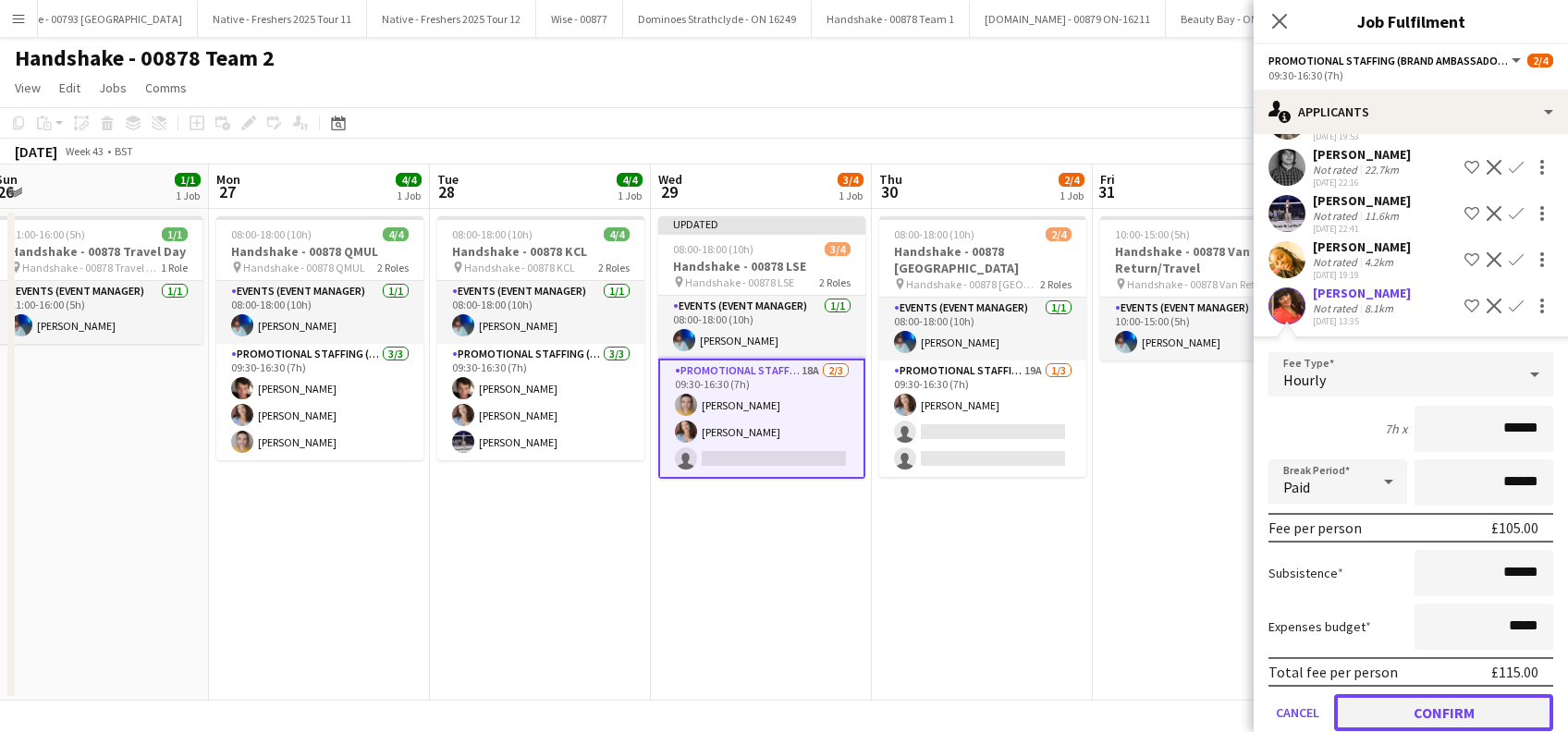
click at [1452, 700] on button "Confirm" at bounding box center [1443, 713] width 219 height 37
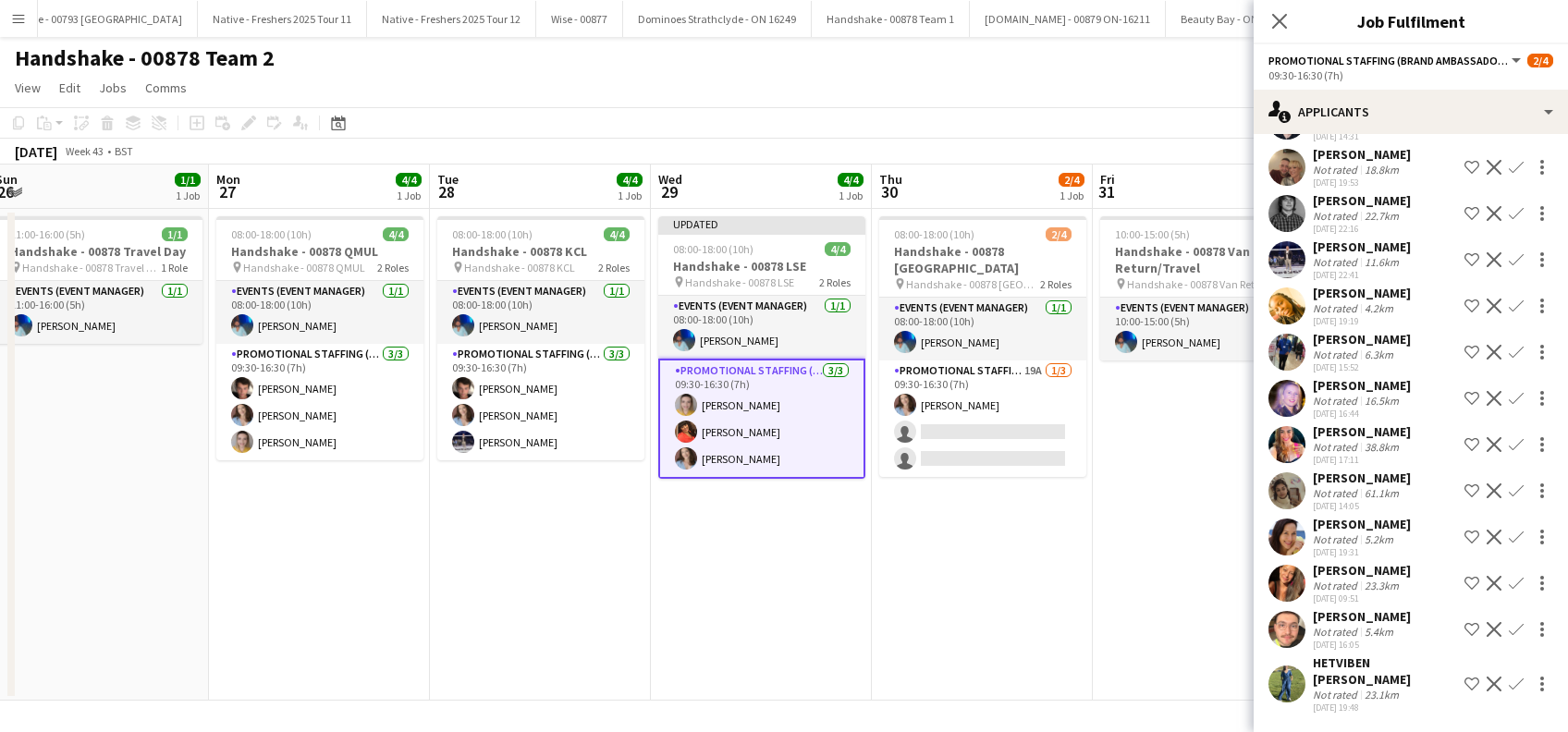
scroll to position [307, 0]
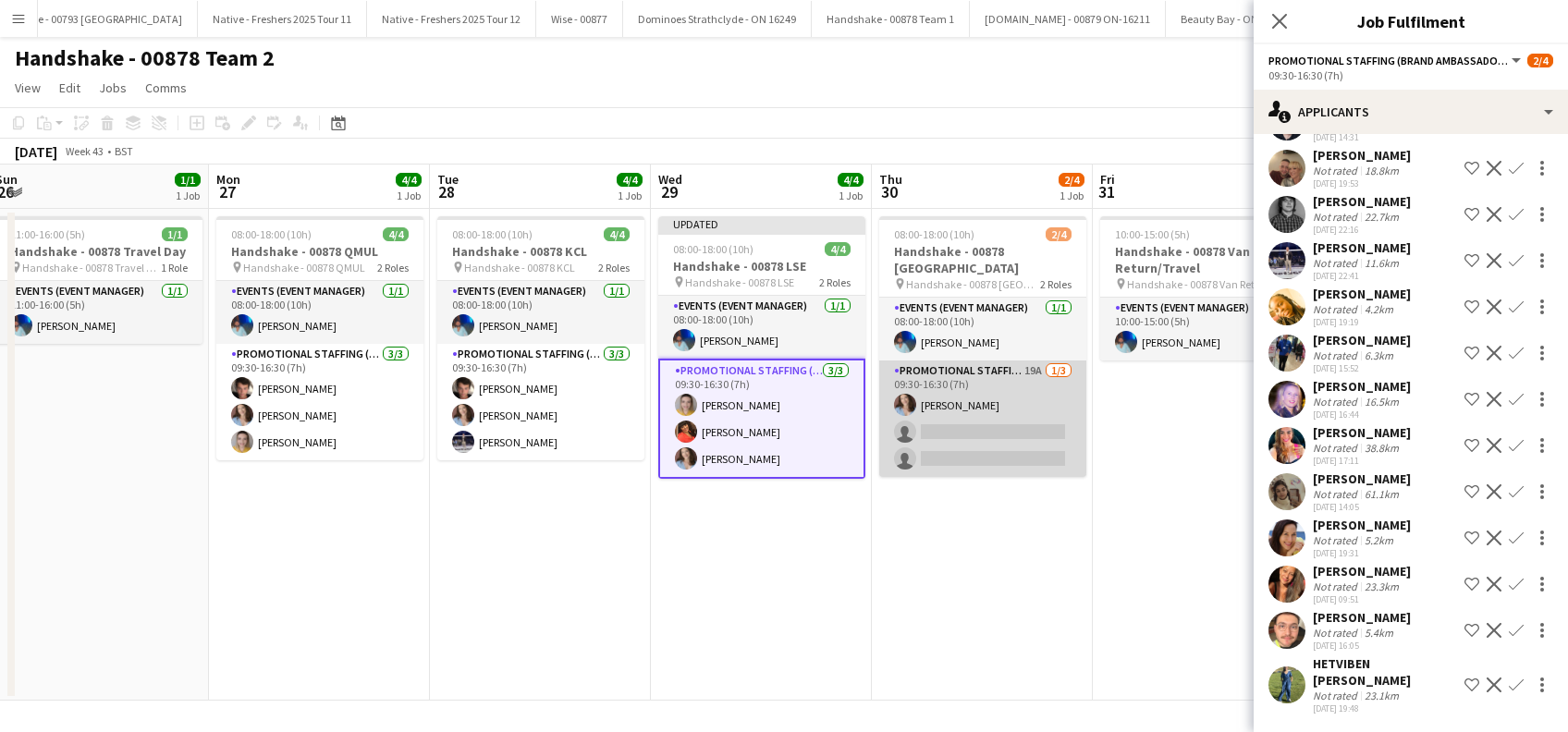
click at [974, 452] on app-card-role "Promotional Staffing (Brand Ambassadors) 19A 1/3 09:30-16:30 (7h) Jordan Miller…" at bounding box center [983, 418] width 207 height 116
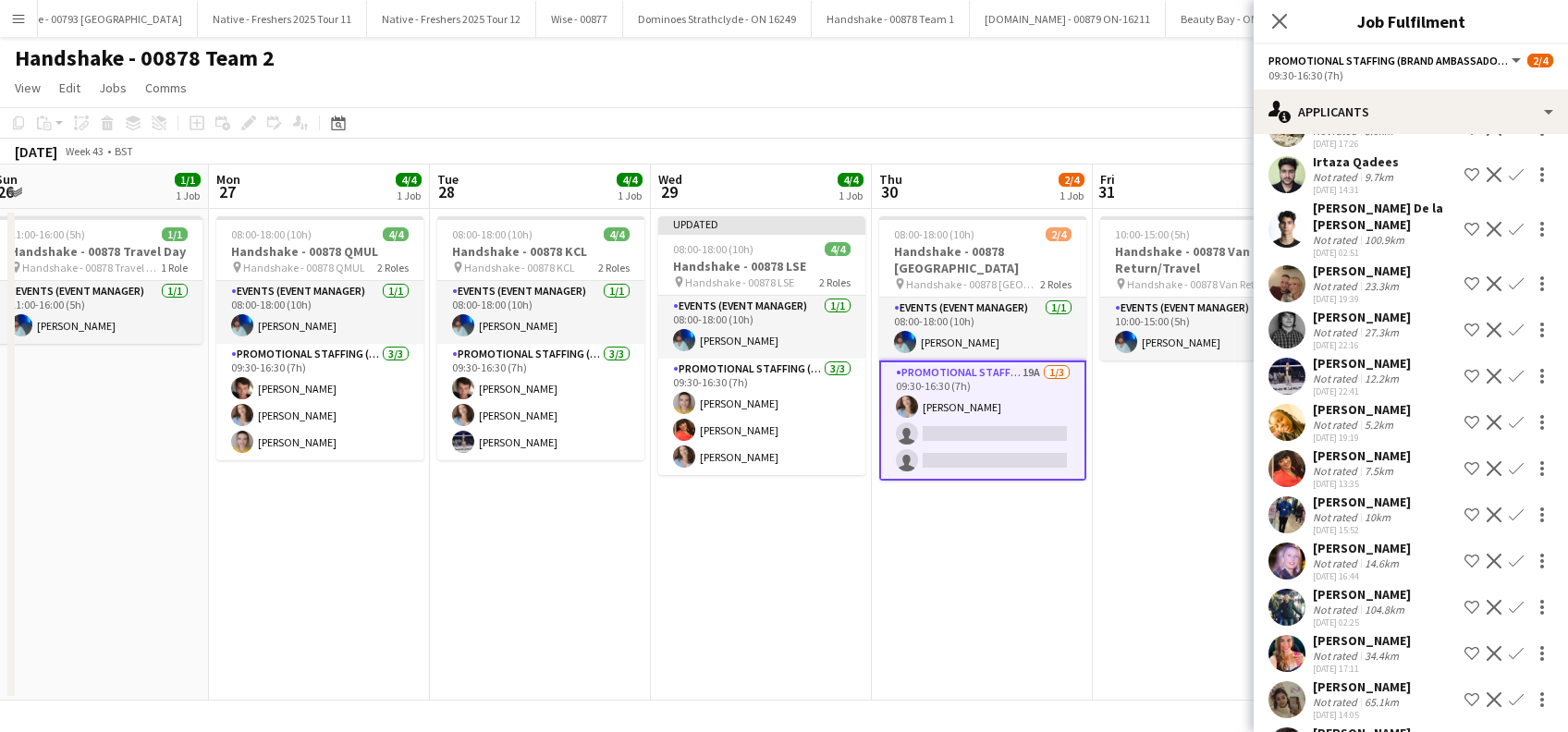
scroll to position [370, 0]
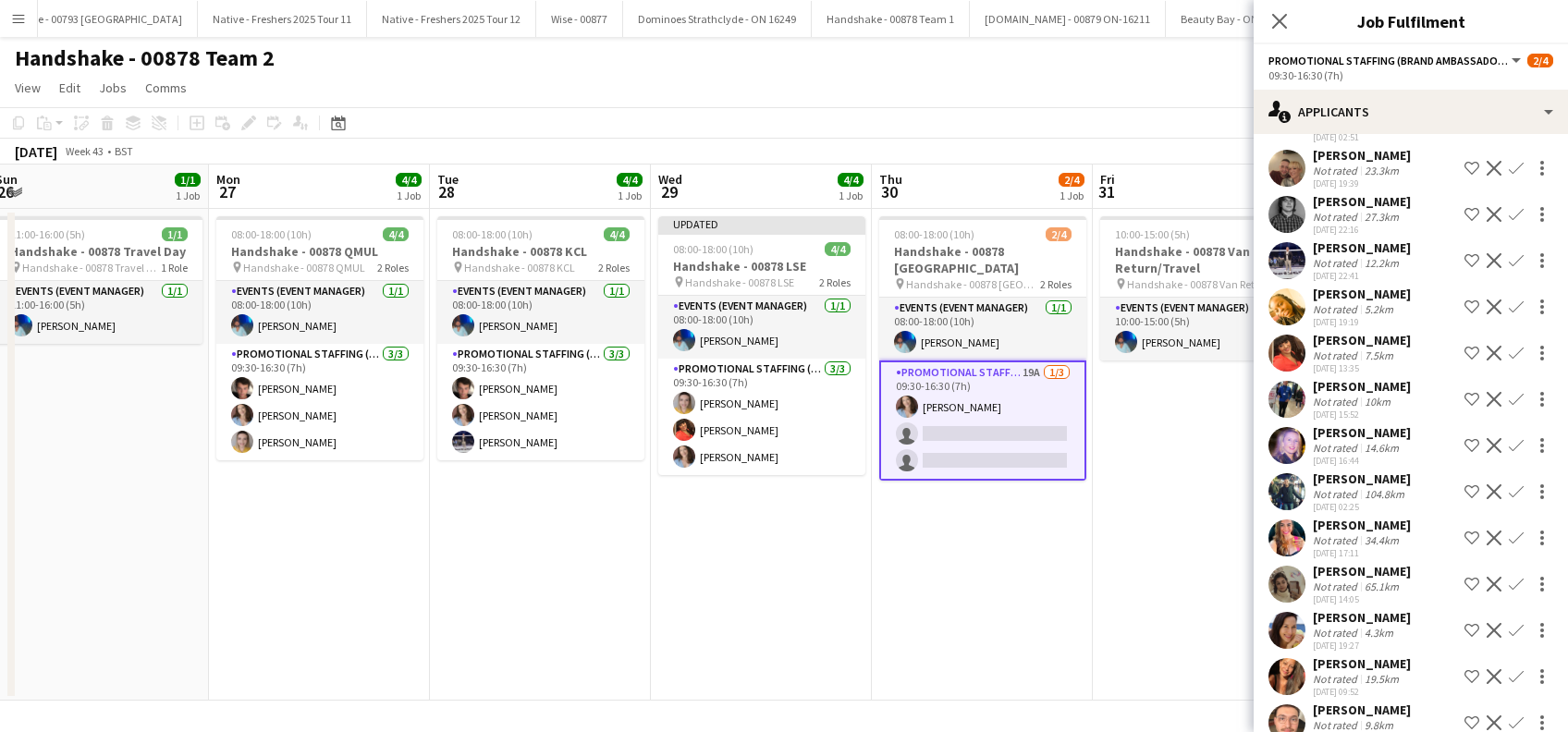
click at [1509, 354] on app-icon "Confirm" at bounding box center [1516, 352] width 15 height 15
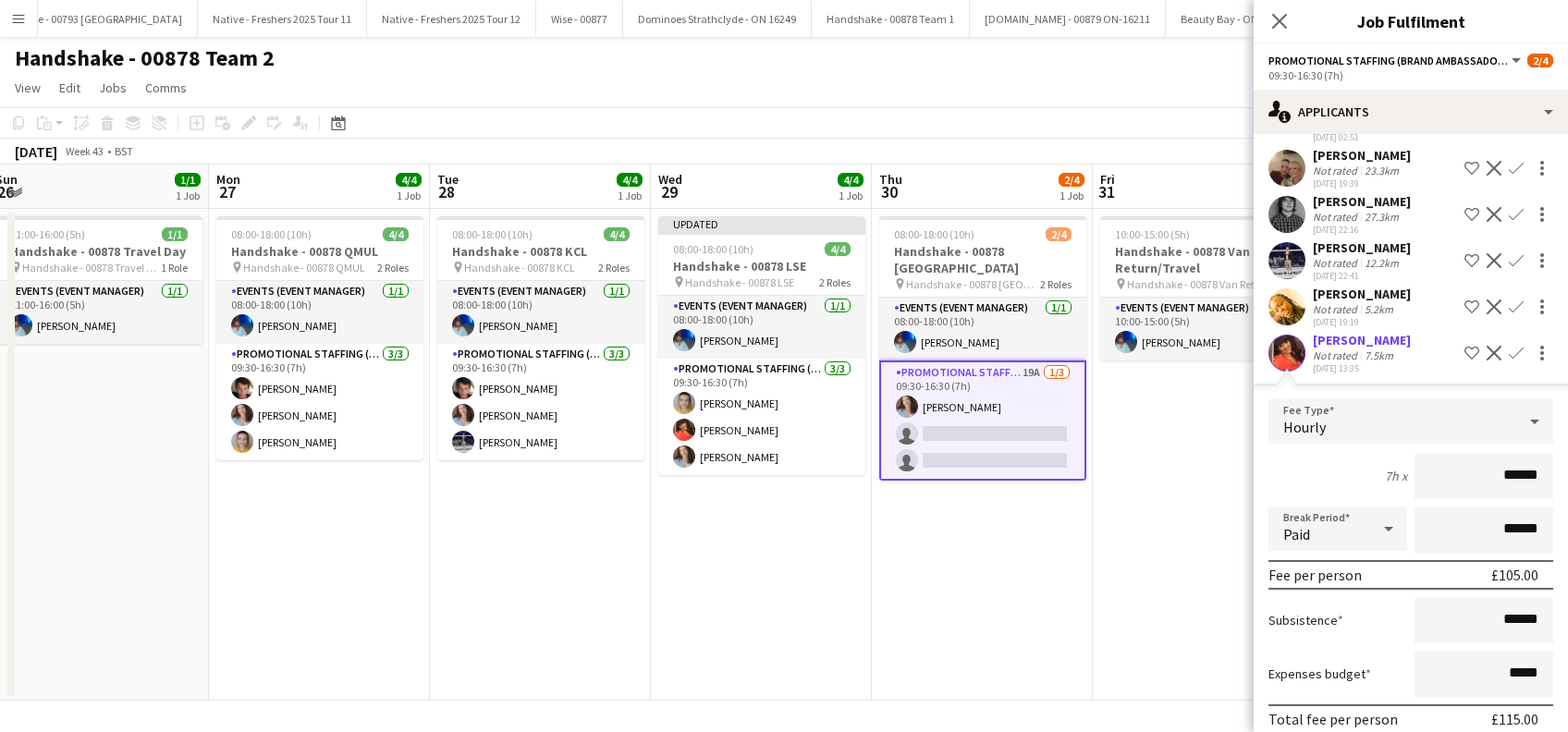
scroll to position [818, 0]
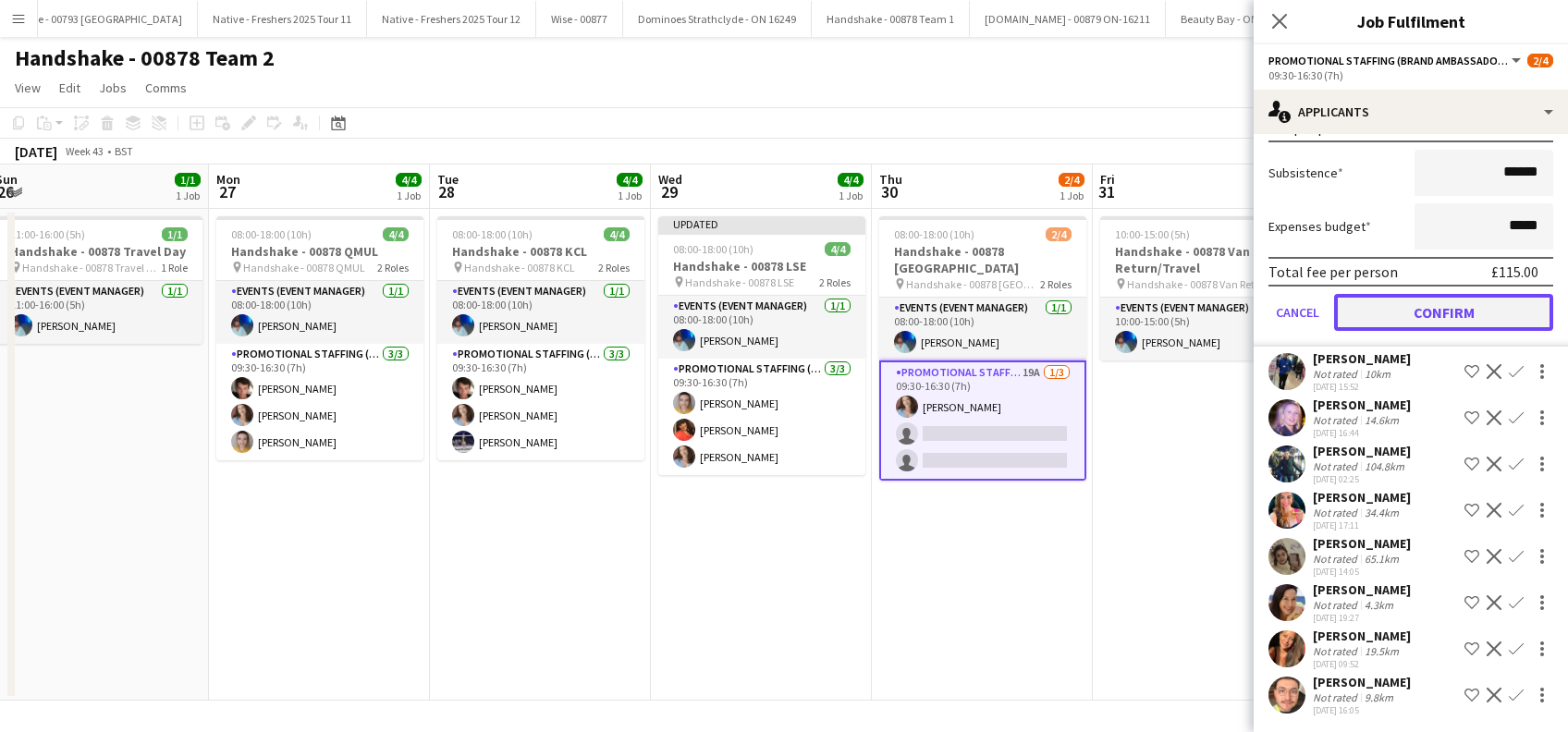
click at [1449, 320] on button "Confirm" at bounding box center [1443, 313] width 219 height 37
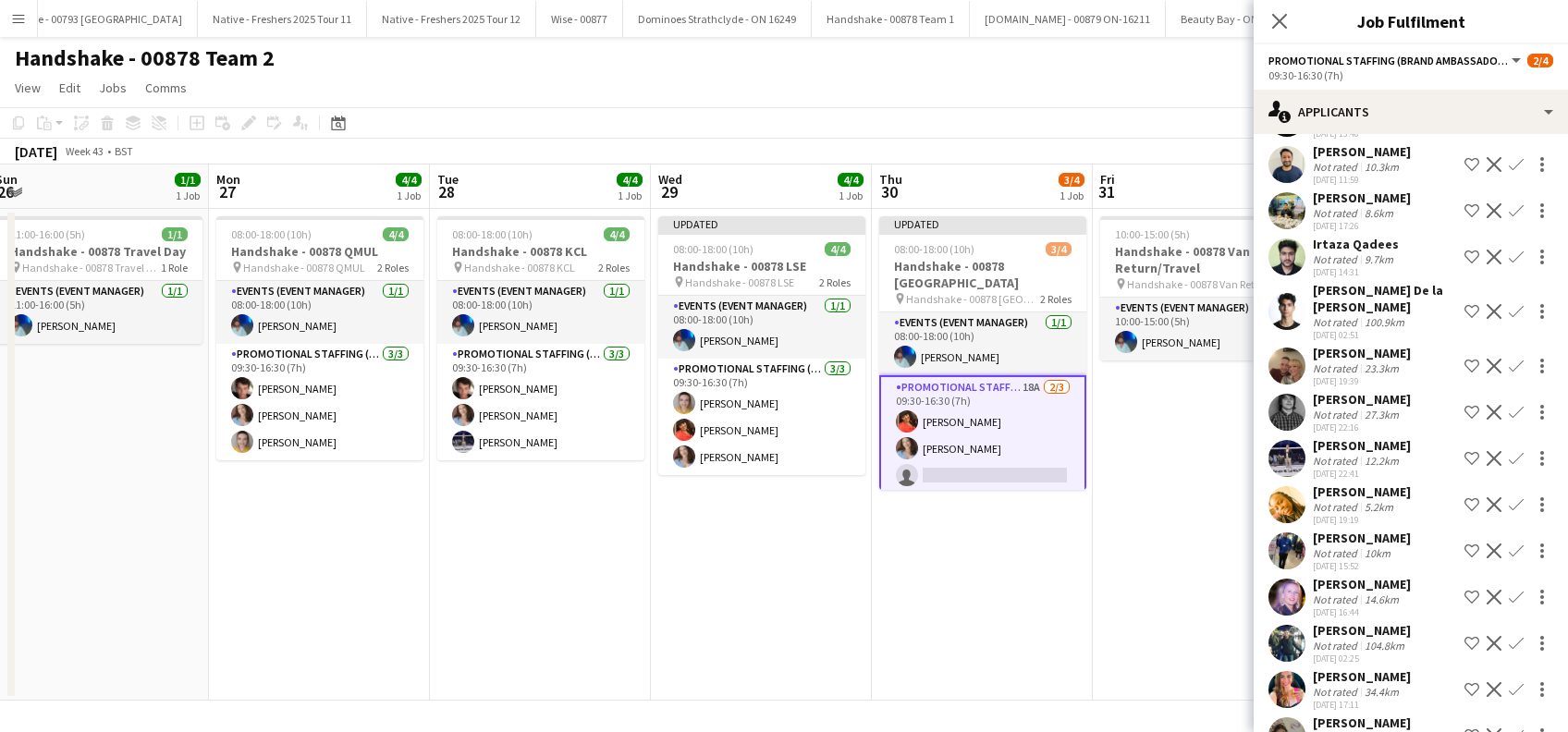
scroll to position [0, 0]
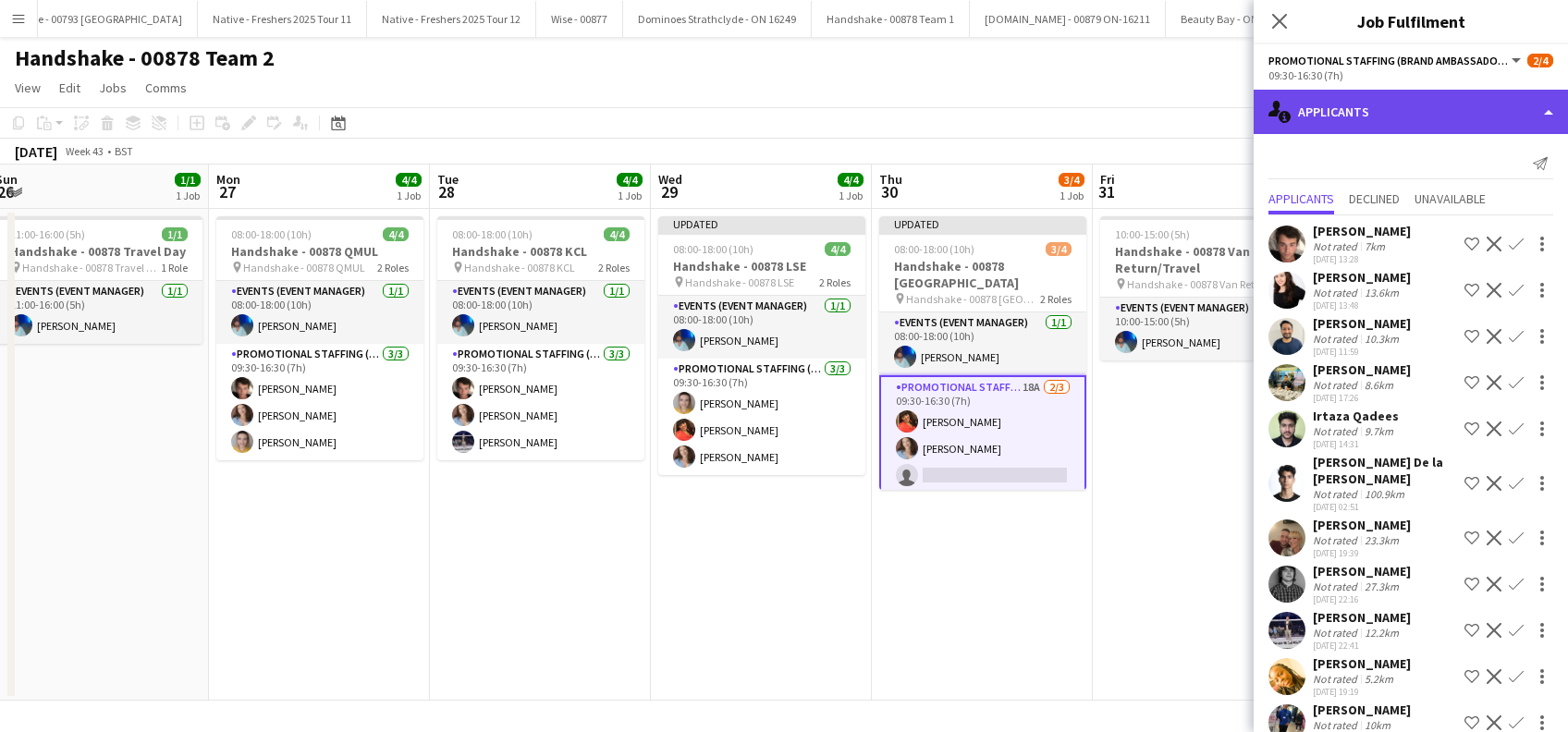
click at [1377, 109] on div "single-neutral-actions-information Applicants" at bounding box center [1410, 111] width 314 height 44
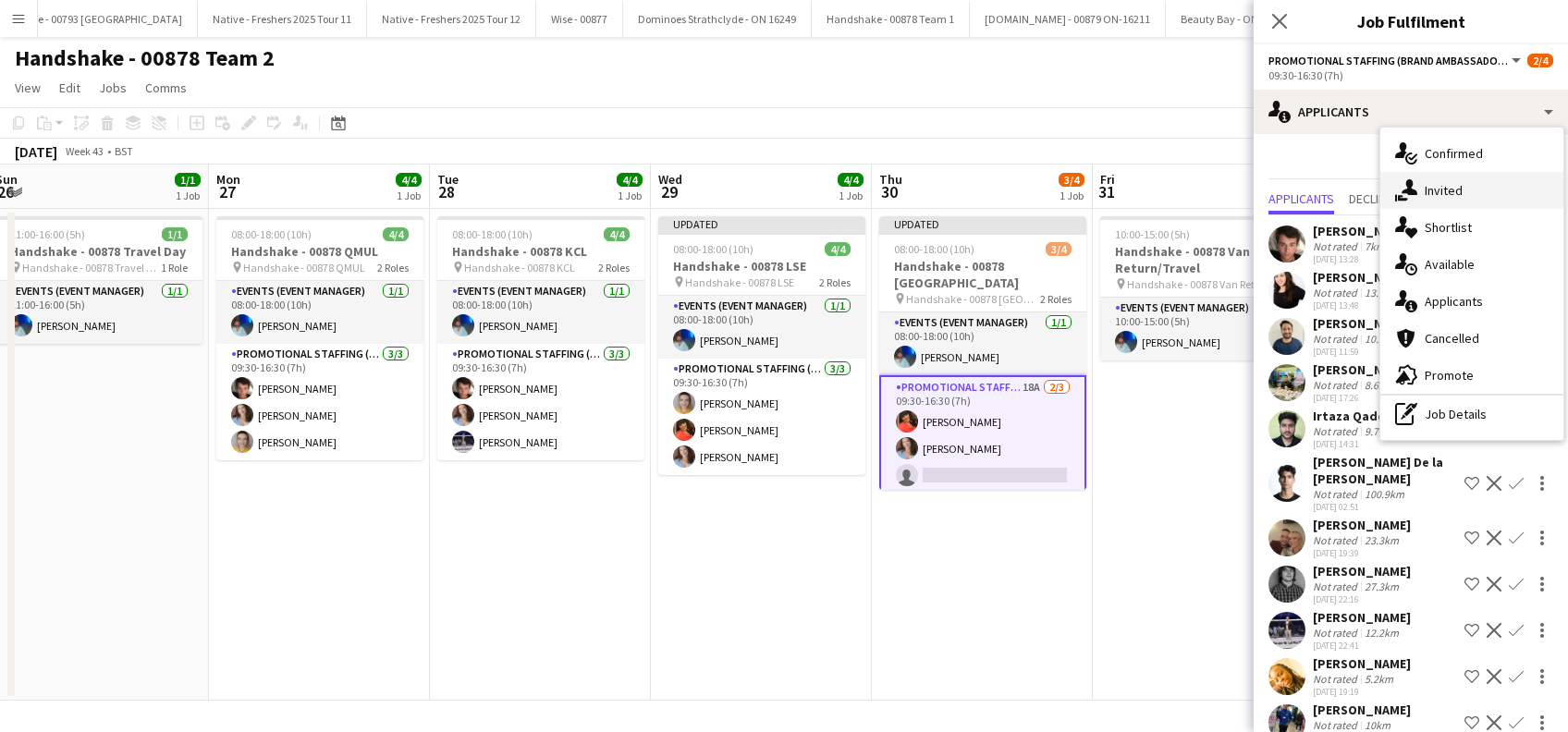
click at [1457, 187] on span "Invited" at bounding box center [1443, 190] width 38 height 17
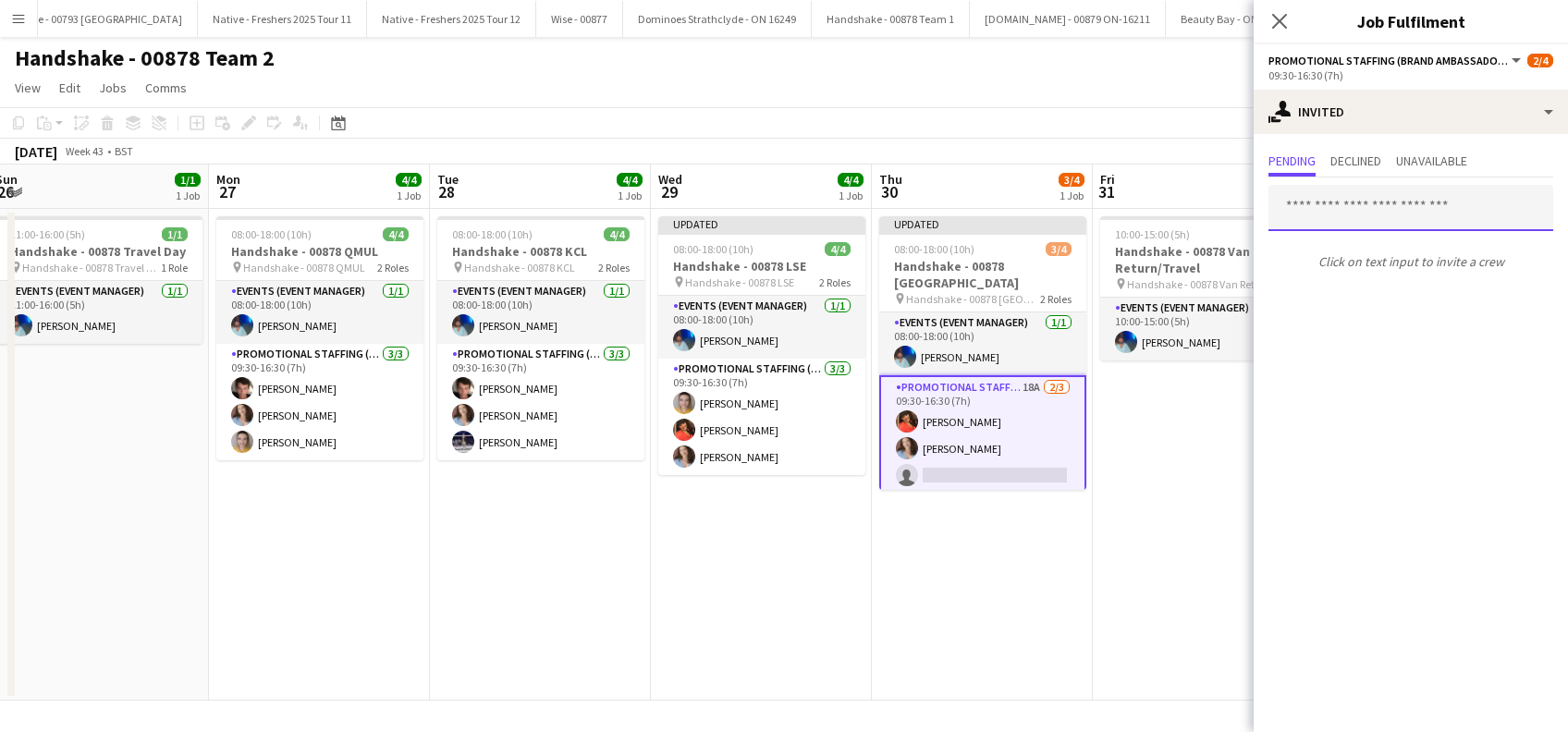
click at [1340, 206] on input "text" at bounding box center [1410, 208] width 284 height 46
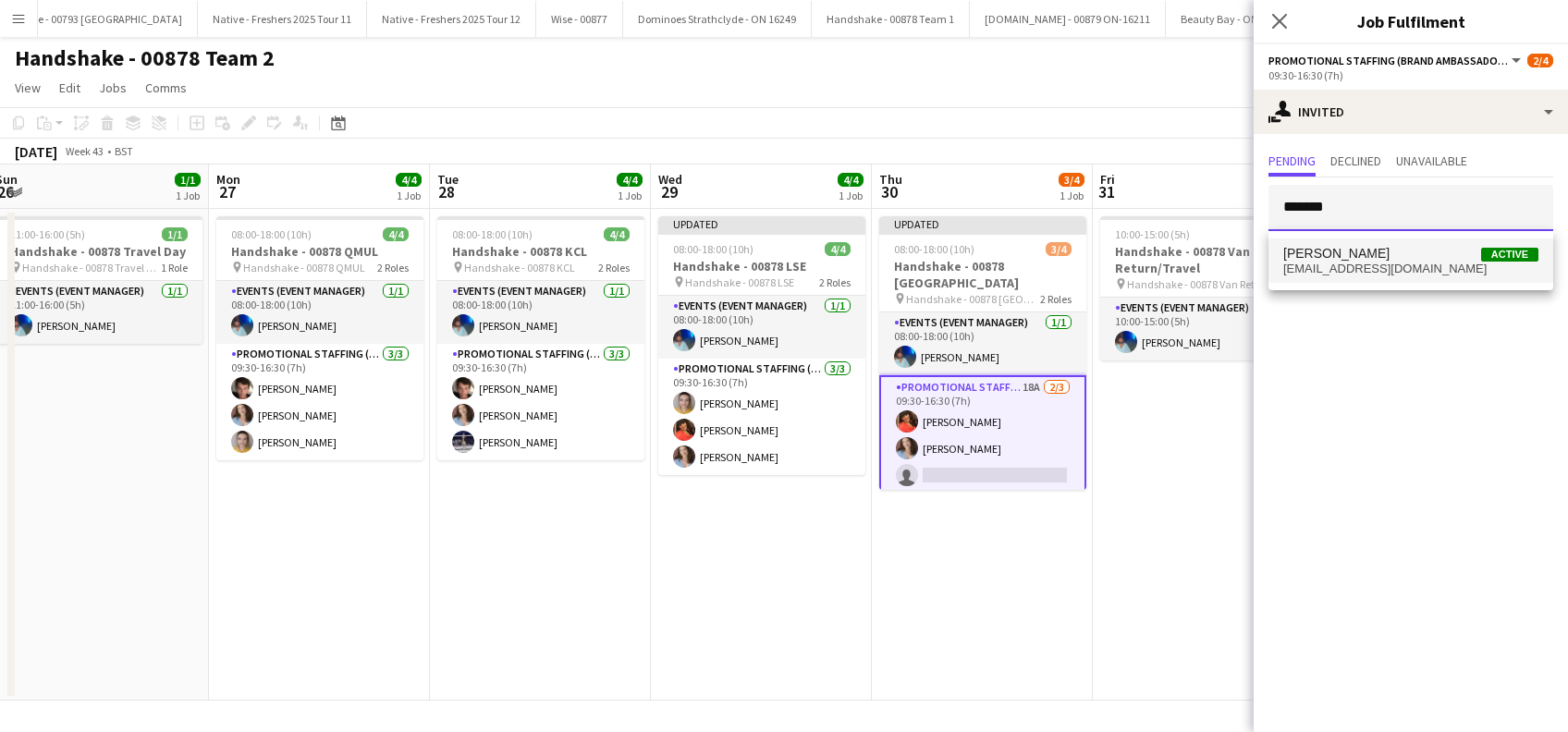
type input "*******"
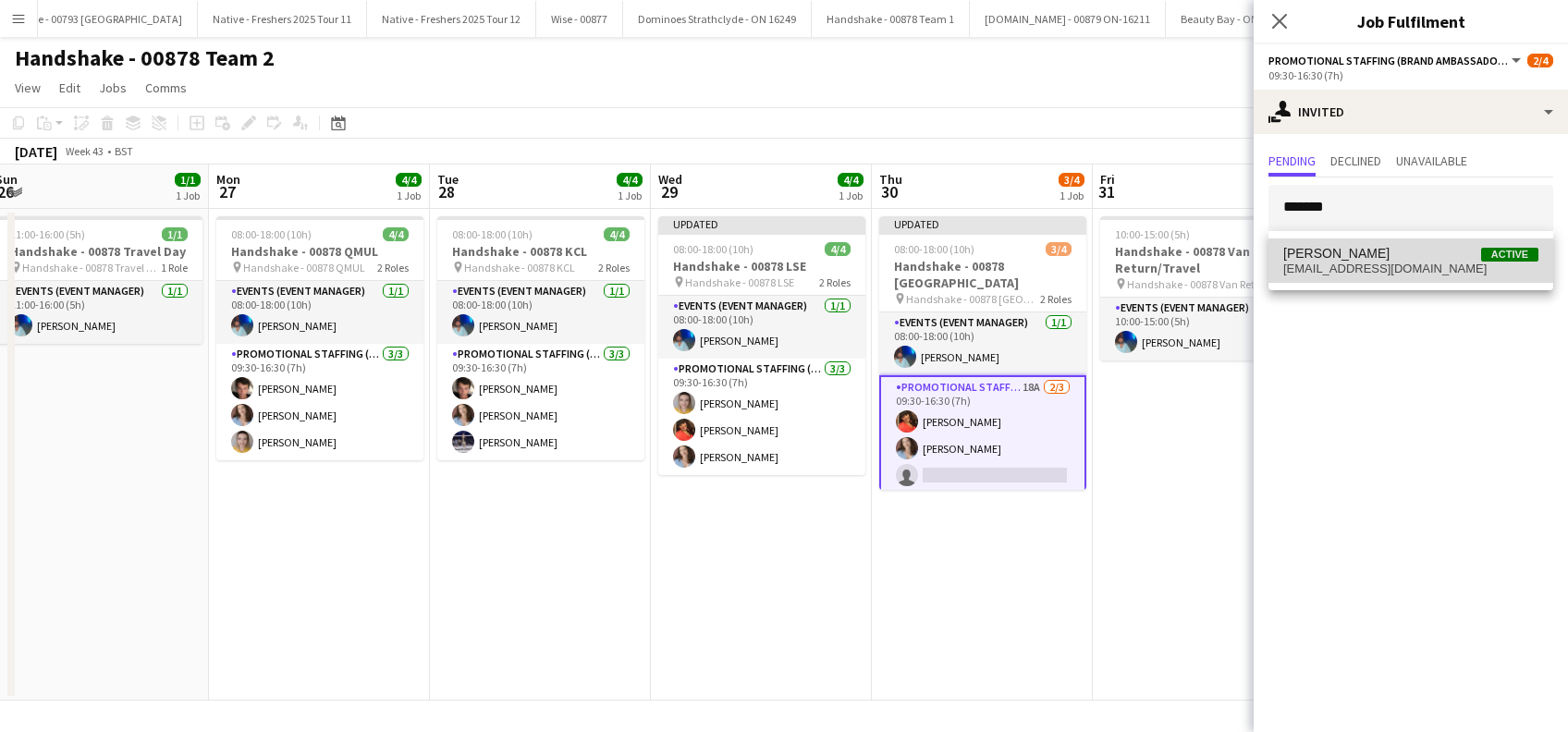
click at [1355, 260] on span "Larissa Bernardo Active larissabernardop@gmail.com" at bounding box center [1410, 261] width 255 height 30
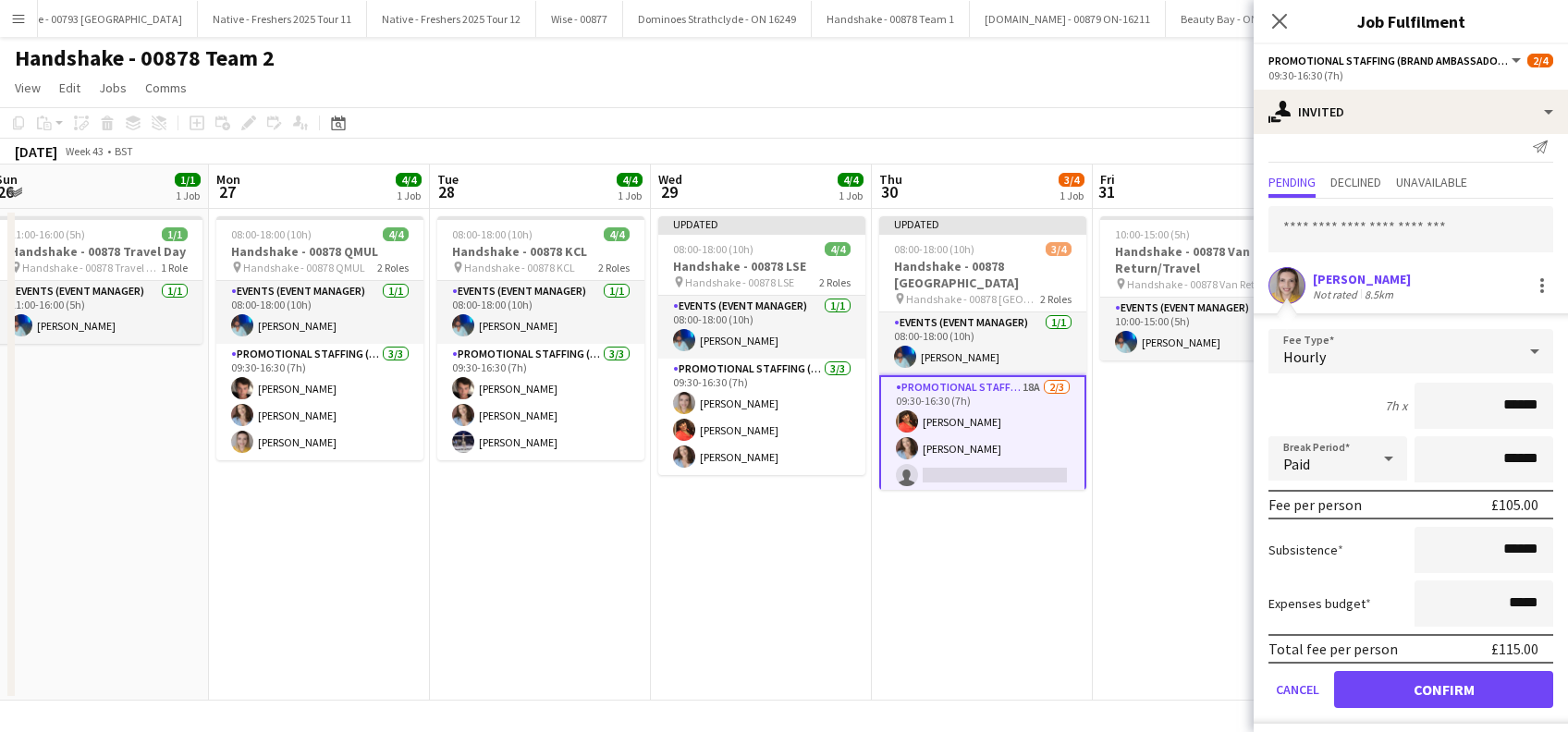
scroll to position [24, 0]
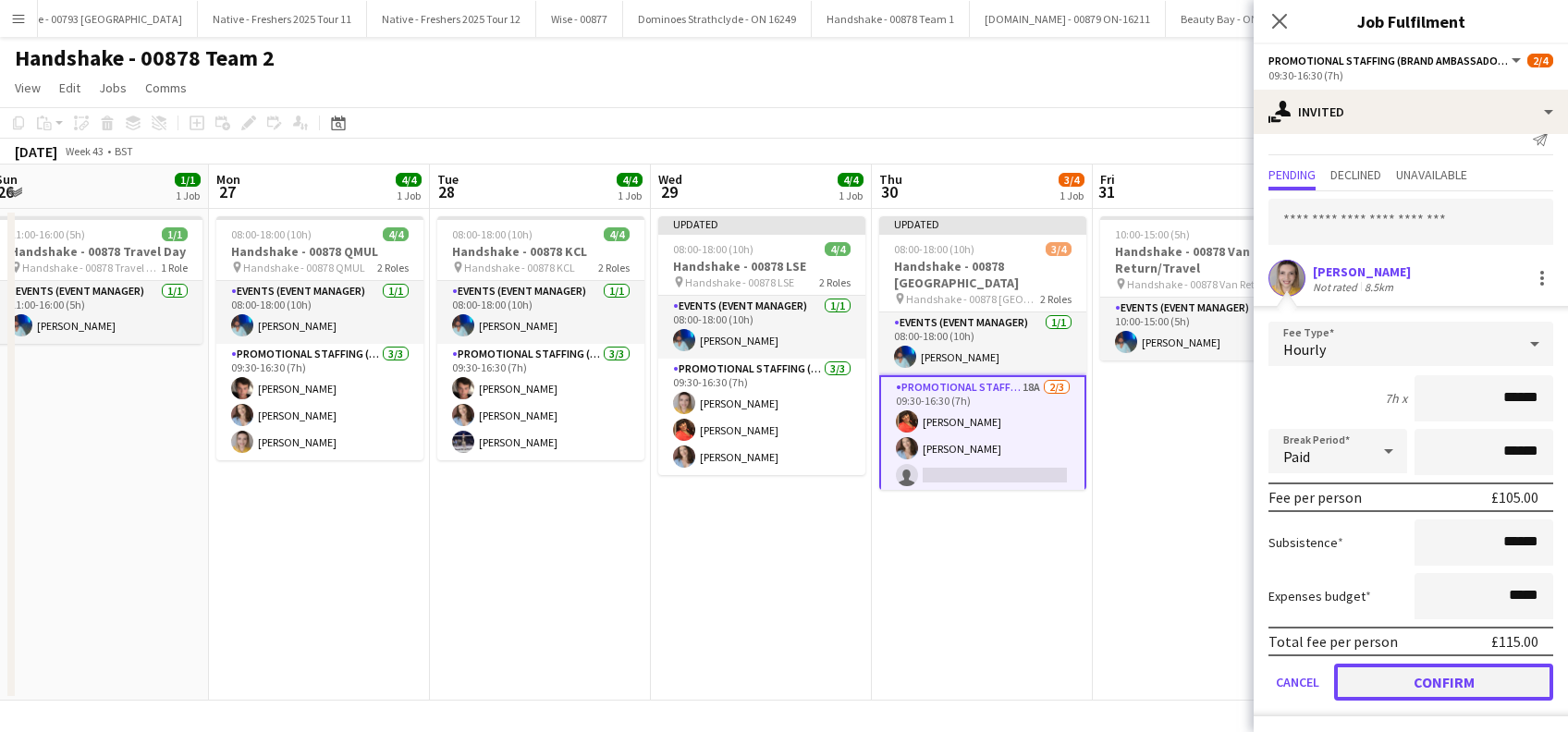
click at [1449, 686] on button "Confirm" at bounding box center [1443, 683] width 219 height 37
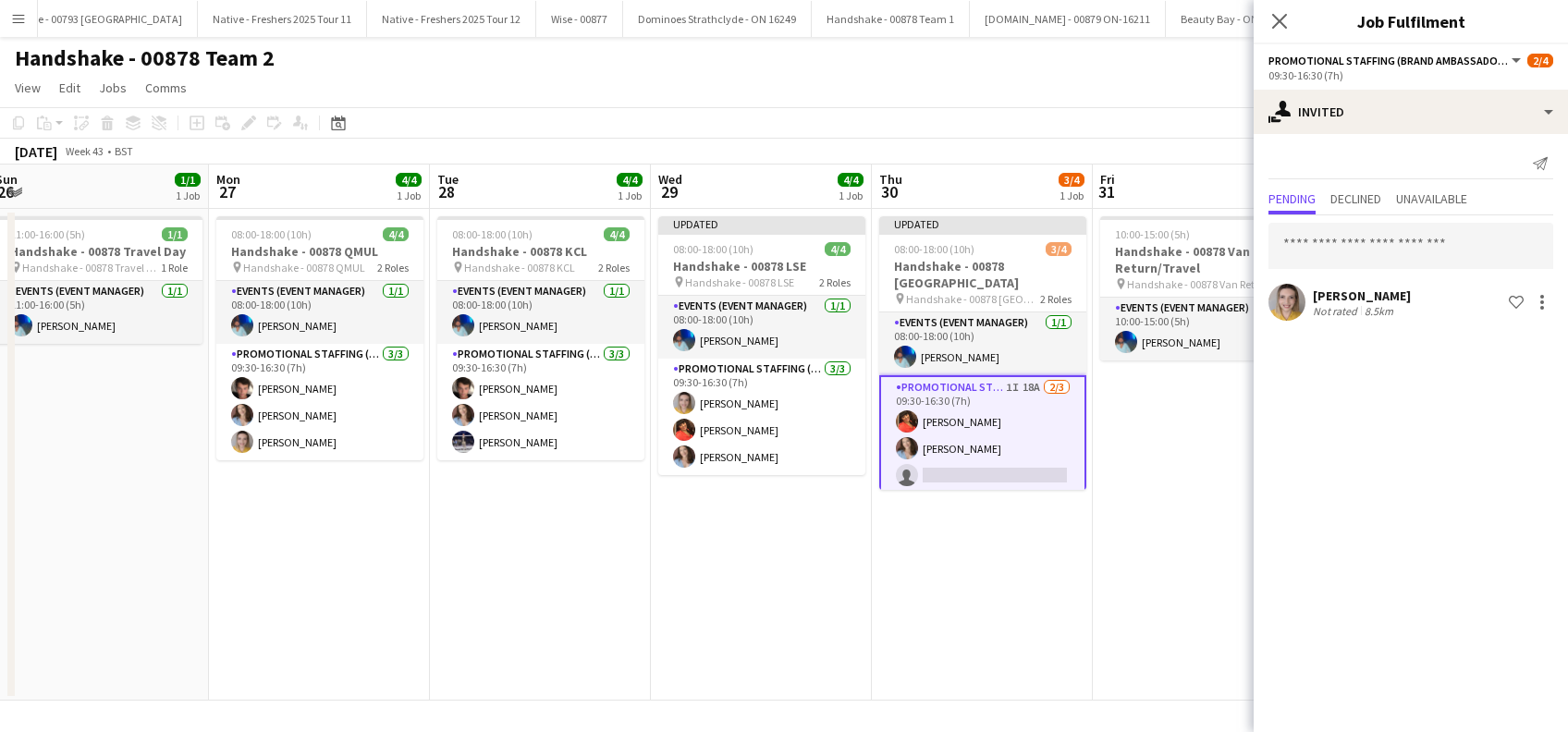
click at [1205, 575] on app-date-cell "10:00-15:00 (5h) 1/1 Handshake - 00878 Van Return/Travel pin Handshake - 00878 …" at bounding box center [1203, 455] width 221 height 492
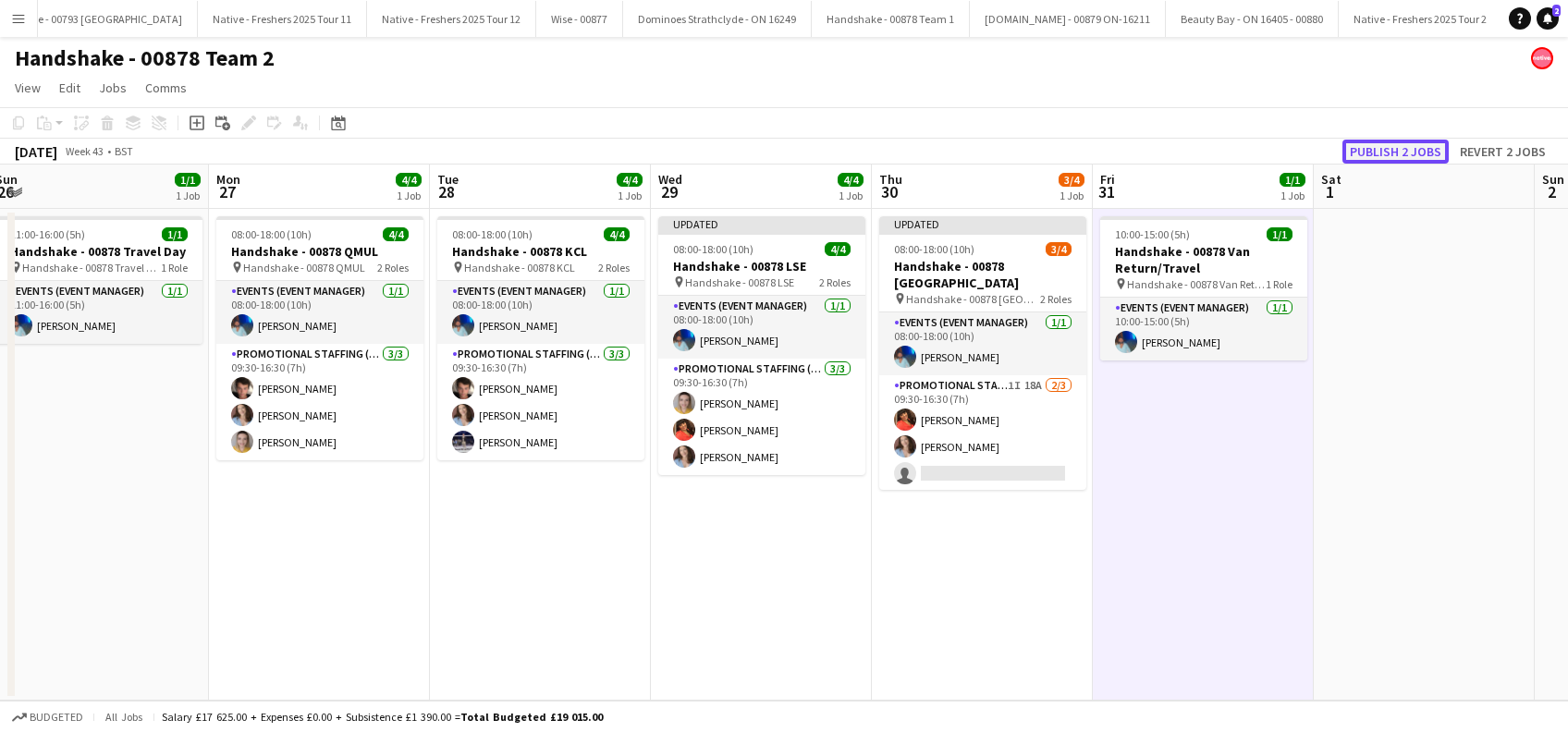
click at [1379, 157] on button "Publish 2 jobs" at bounding box center [1395, 152] width 106 height 24
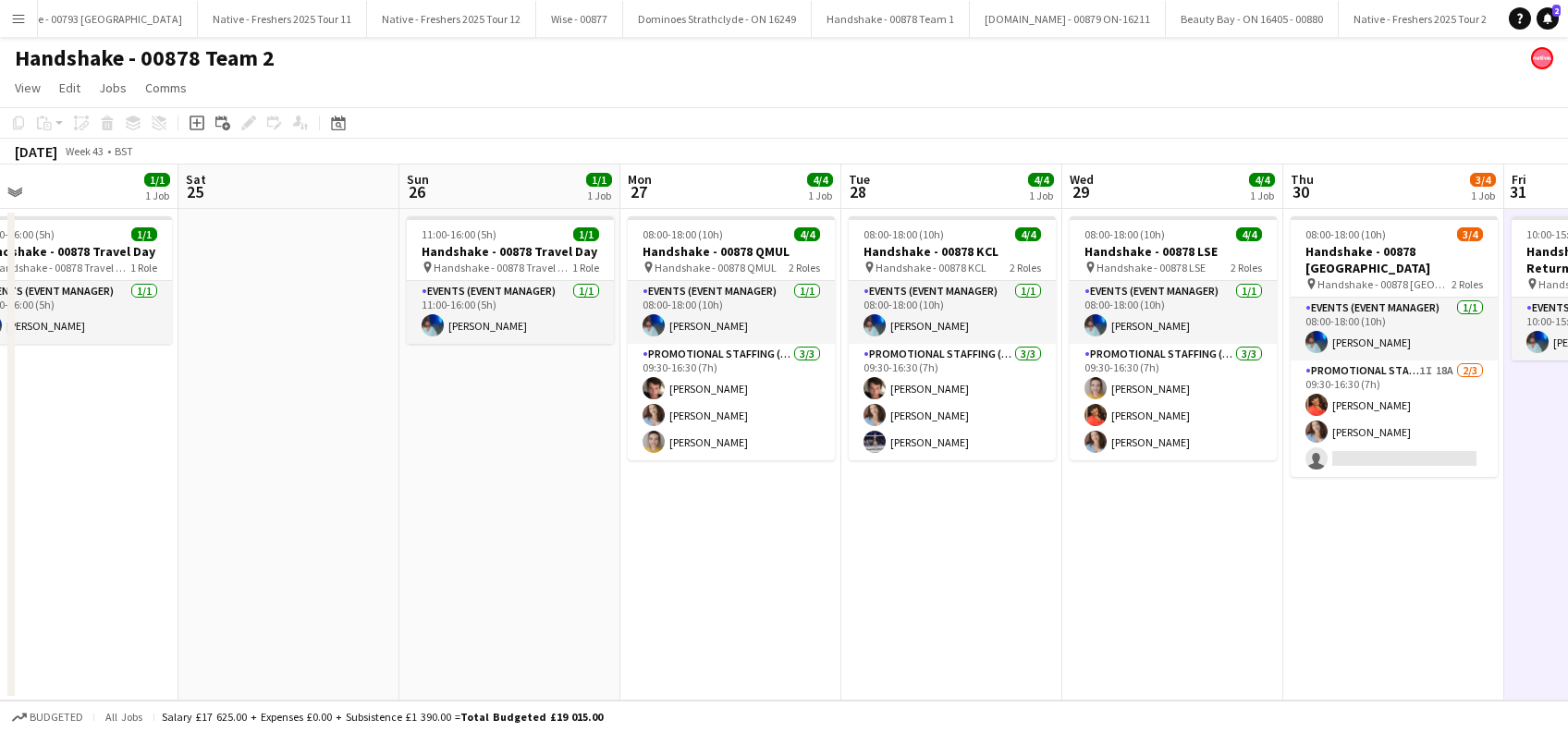
drag, startPoint x: 900, startPoint y: 586, endPoint x: 1271, endPoint y: 587, distance: 371.0
click at [1271, 587] on app-calendar-viewport "Wed 22 4/4 1 Job Thu 23 4/4 1 Job Fri 24 1/1 1 Job Sat 25 Sun 26 1/1 1 Job Mon …" at bounding box center [784, 432] width 1568 height 536
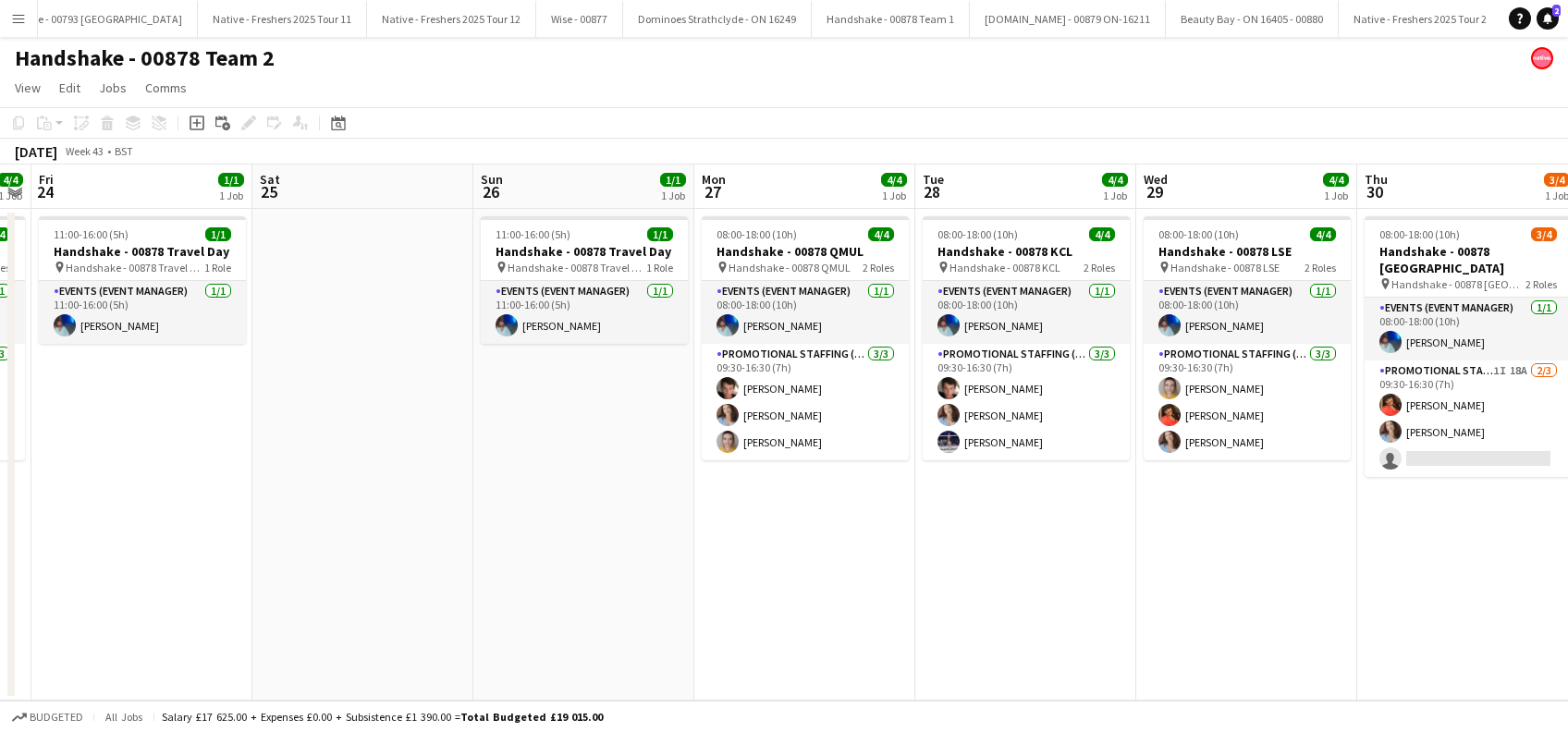
scroll to position [0, 528]
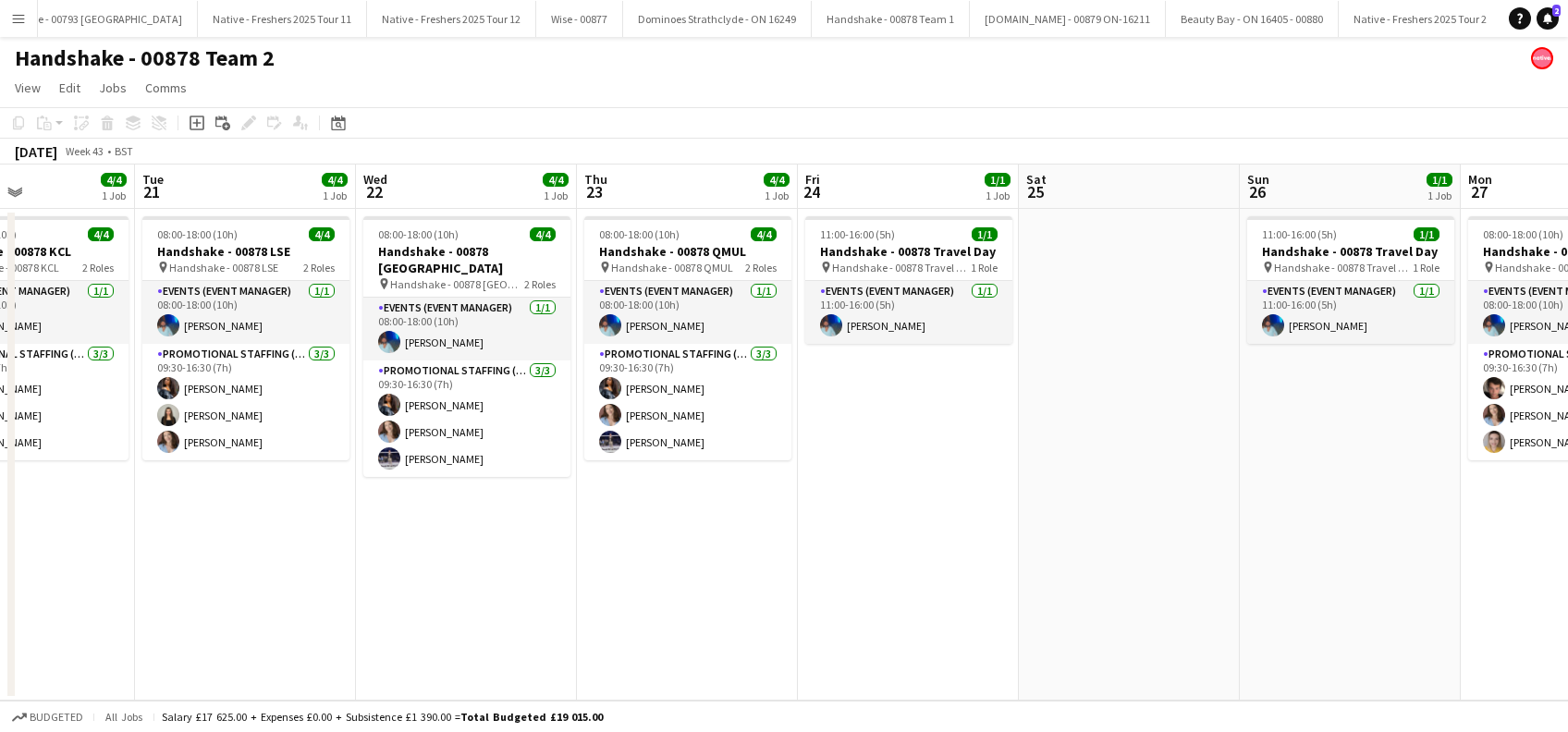
drag, startPoint x: 483, startPoint y: 599, endPoint x: 1324, endPoint y: 599, distance: 841.0
click at [1324, 599] on app-calendar-viewport "Sat 18 Sun 19 1/1 1 Job Mon 20 4/4 1 Job Tue 21 4/4 1 Job Wed 22 4/4 1 Job Thu …" at bounding box center [784, 432] width 1568 height 536
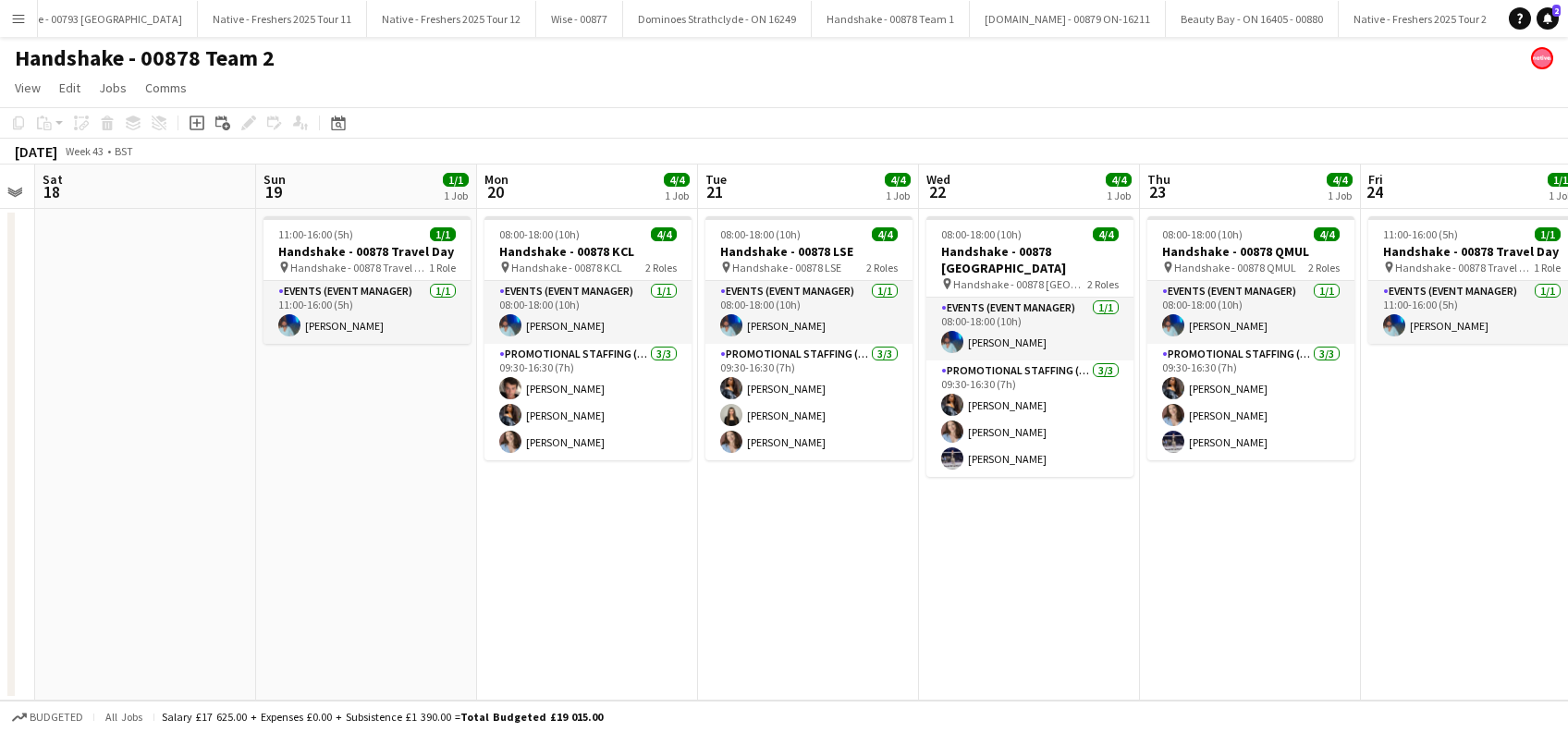
drag, startPoint x: 524, startPoint y: 606, endPoint x: 1089, endPoint y: 606, distance: 565.0
click at [1089, 606] on app-calendar-viewport "Thu 16 4/4 1 Job Fri 17 Sat 18 Sun 19 1/1 1 Job Mon 20 4/4 1 Job Tue 21 4/4 1 J…" at bounding box center [784, 432] width 1568 height 536
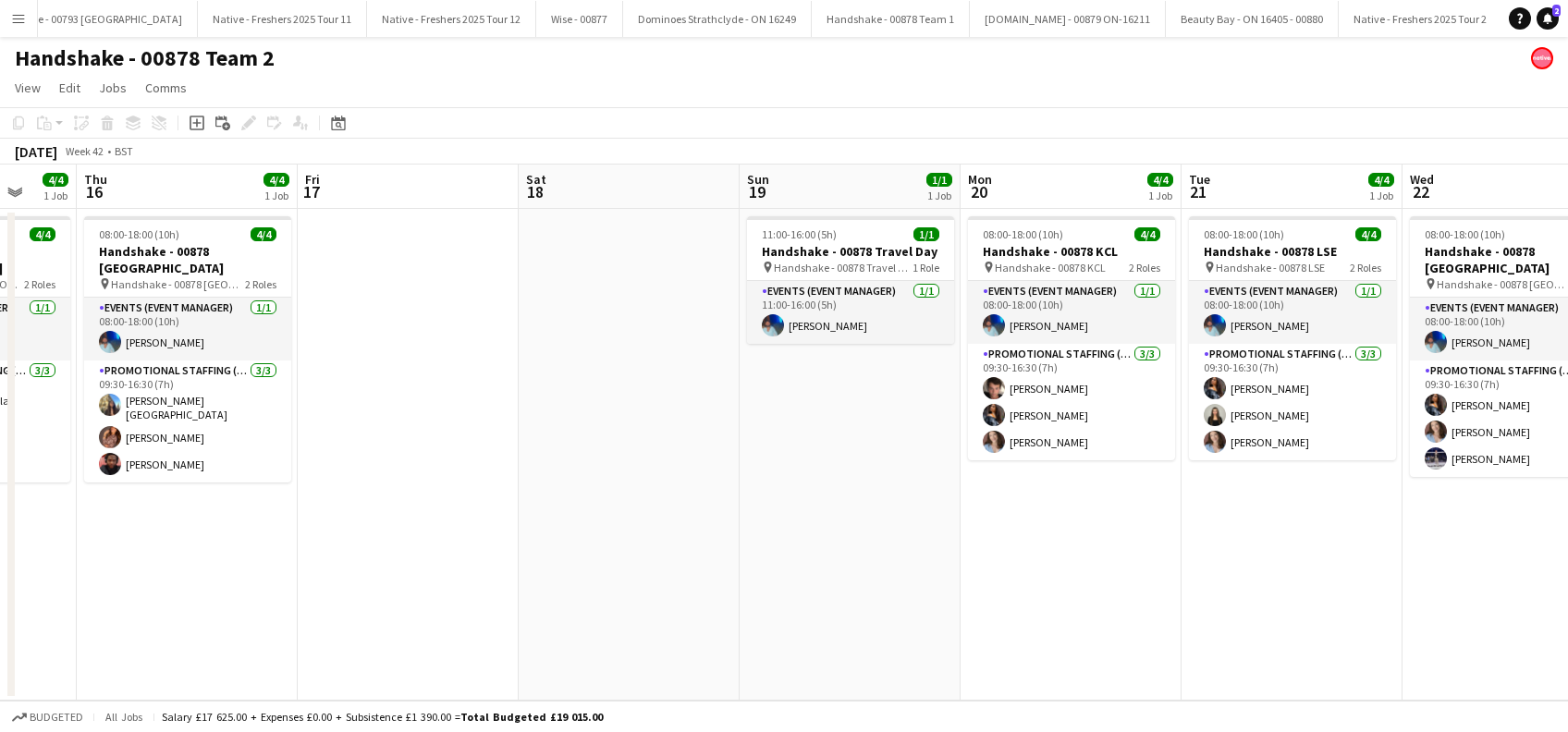
drag, startPoint x: 587, startPoint y: 597, endPoint x: 1290, endPoint y: 597, distance: 703.0
click at [1290, 597] on app-calendar-viewport "Mon 13 3/4 1 Job Tue 14 2/4 1 Job Wed 15 4/4 1 Job Thu 16 4/4 1 Job Fri 17 Sat …" at bounding box center [784, 432] width 1568 height 536
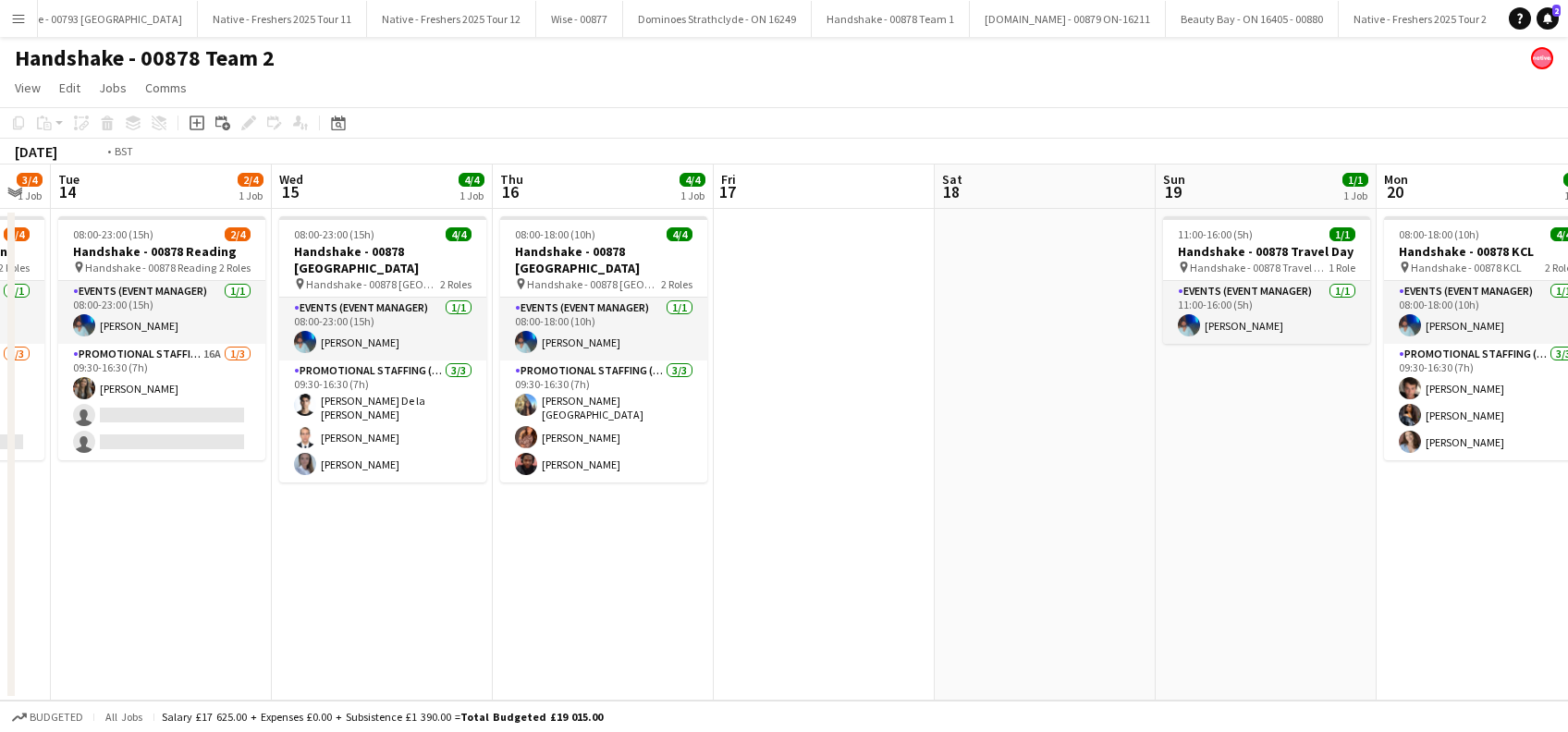
drag, startPoint x: 491, startPoint y: 591, endPoint x: 1158, endPoint y: 591, distance: 667.0
click at [1158, 591] on app-calendar-viewport "Sun 12 1/1 1 Job Mon 13 3/4 1 Job Tue 14 2/4 1 Job Wed 15 4/4 1 Job Thu 16 4/4 …" at bounding box center [784, 432] width 1568 height 536
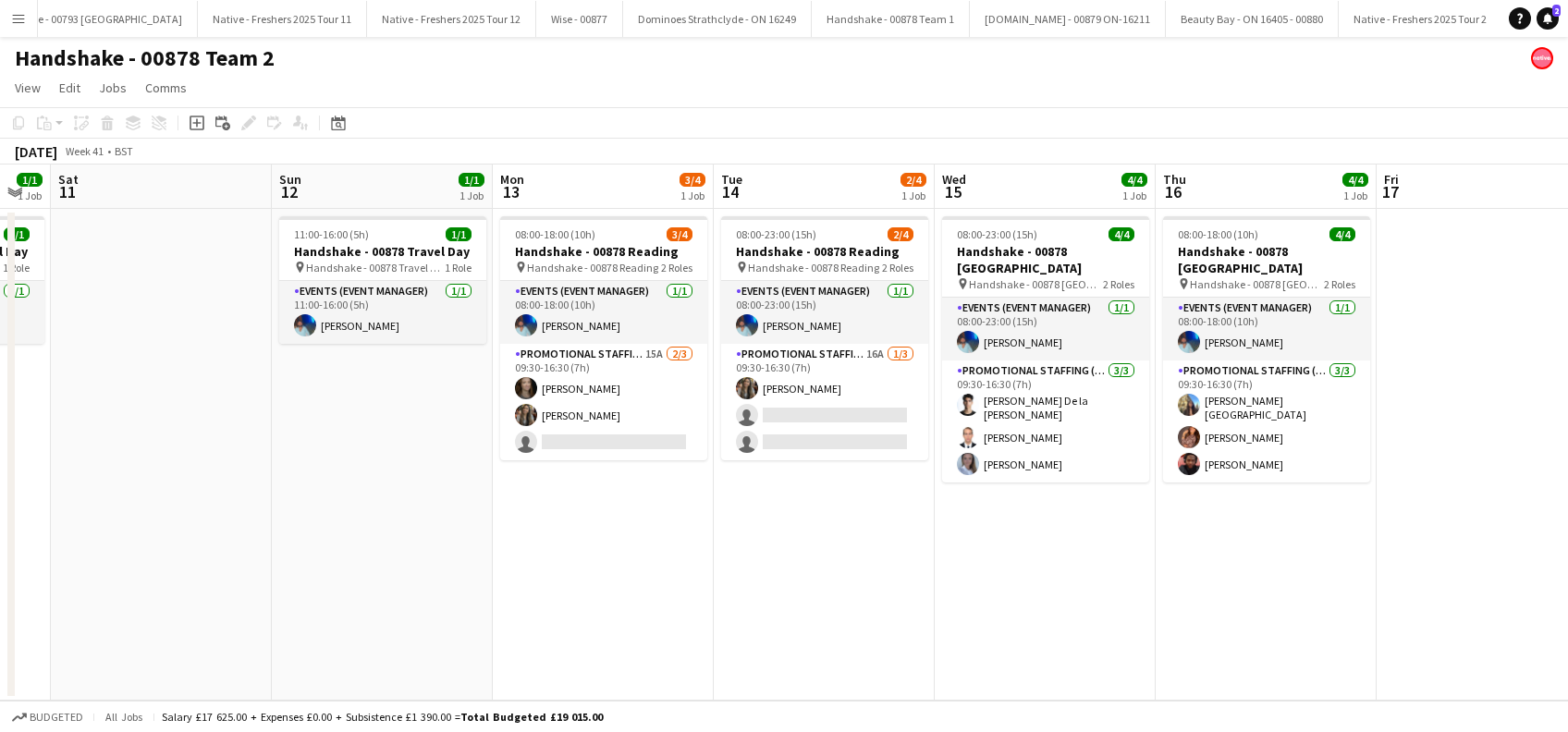
scroll to position [0, 581]
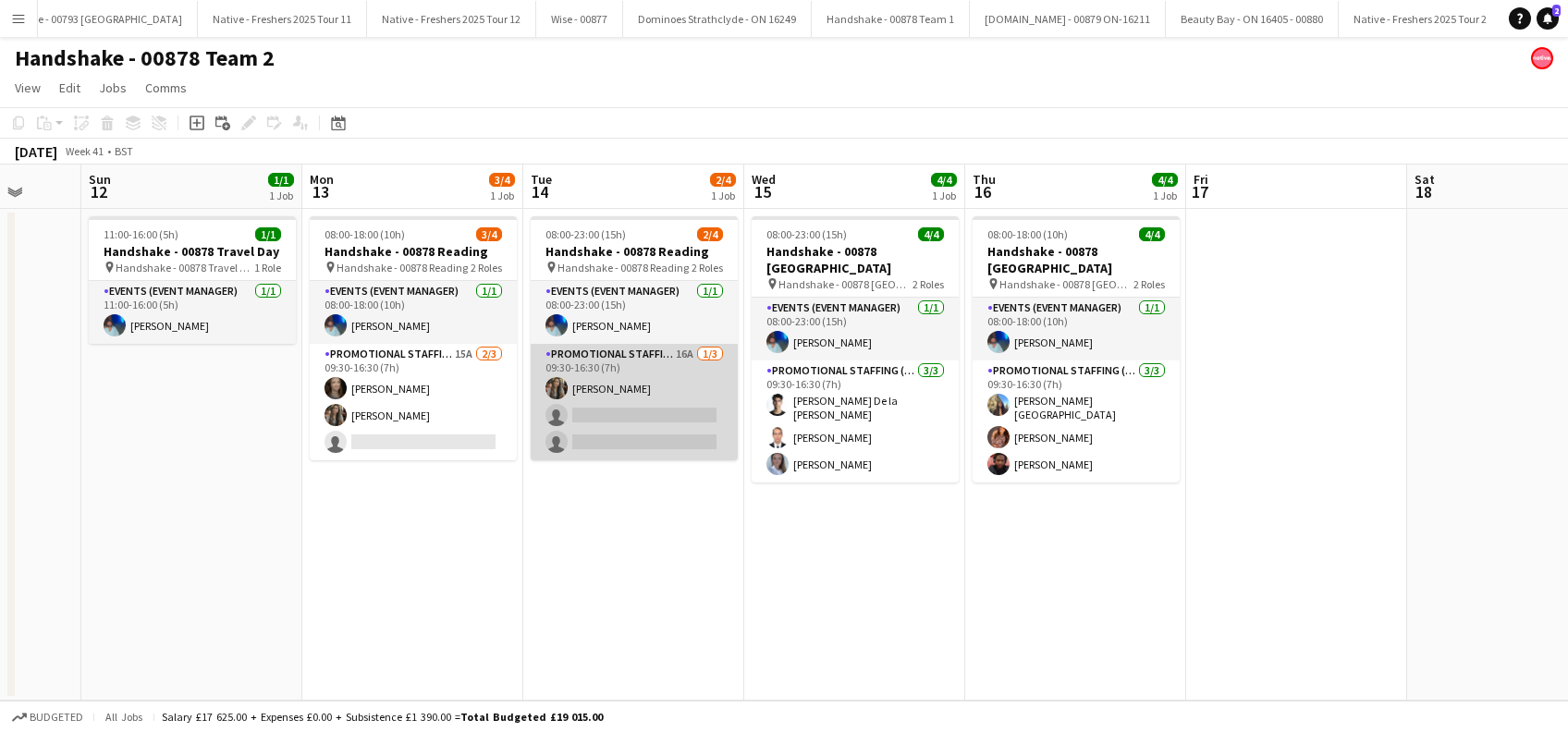
click at [636, 433] on app-card-role "Promotional Staffing (Brand Ambassadors) 16A 1/3 09:30-16:30 (7h) Nimrit Batth …" at bounding box center [633, 402] width 207 height 116
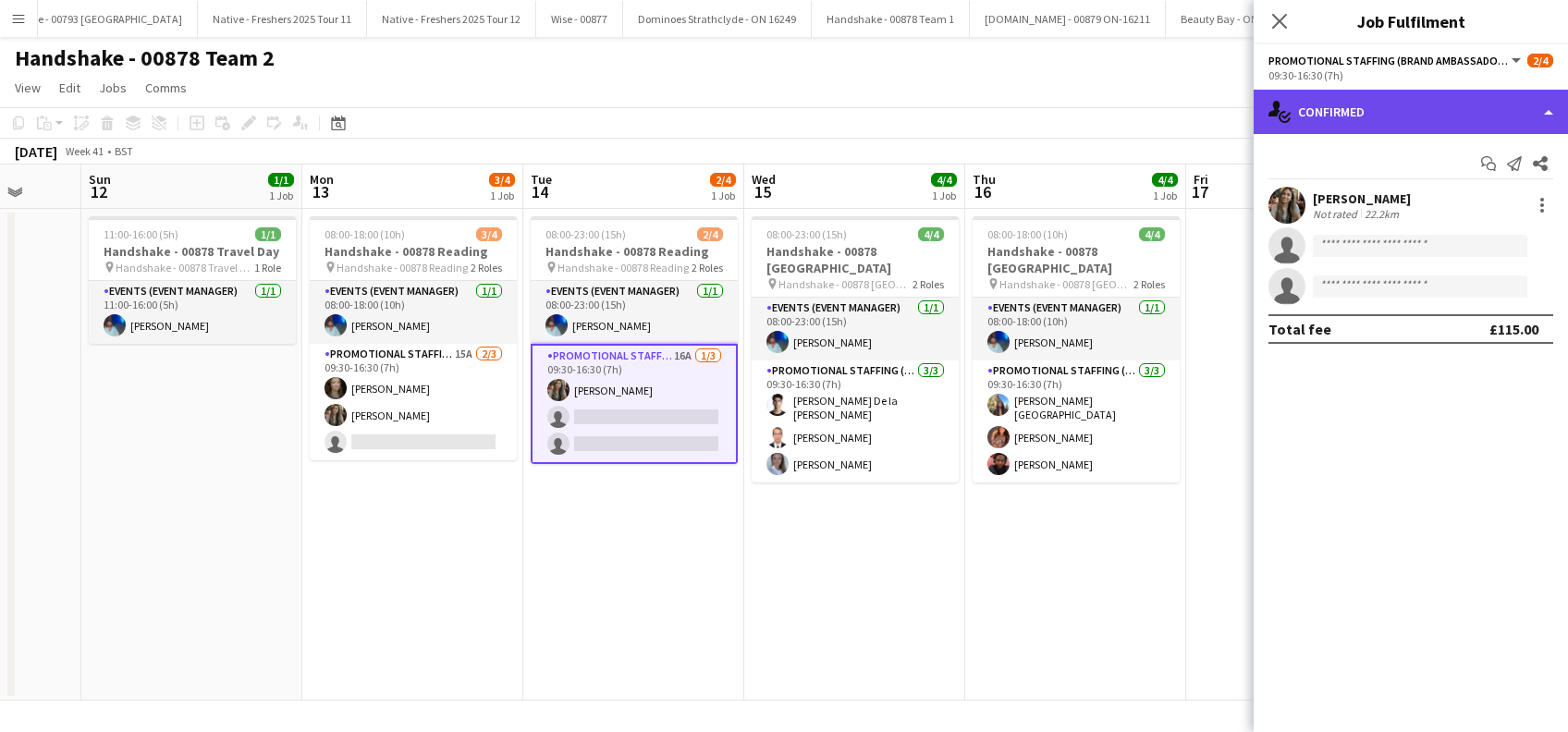
click at [1395, 118] on div "single-neutral-actions-check-2 Confirmed" at bounding box center [1410, 111] width 314 height 44
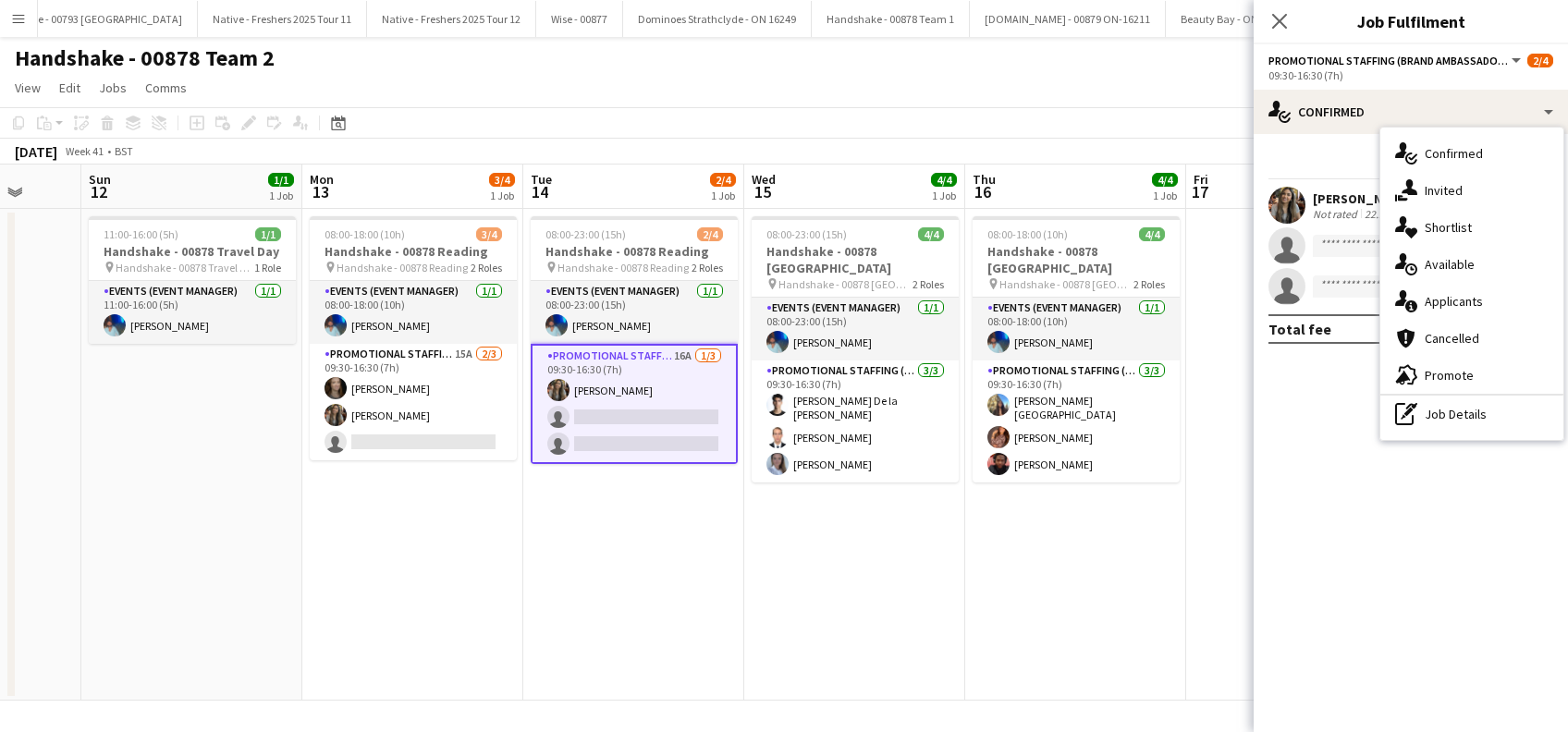
click at [1447, 303] on span "Applicants" at bounding box center [1453, 301] width 58 height 17
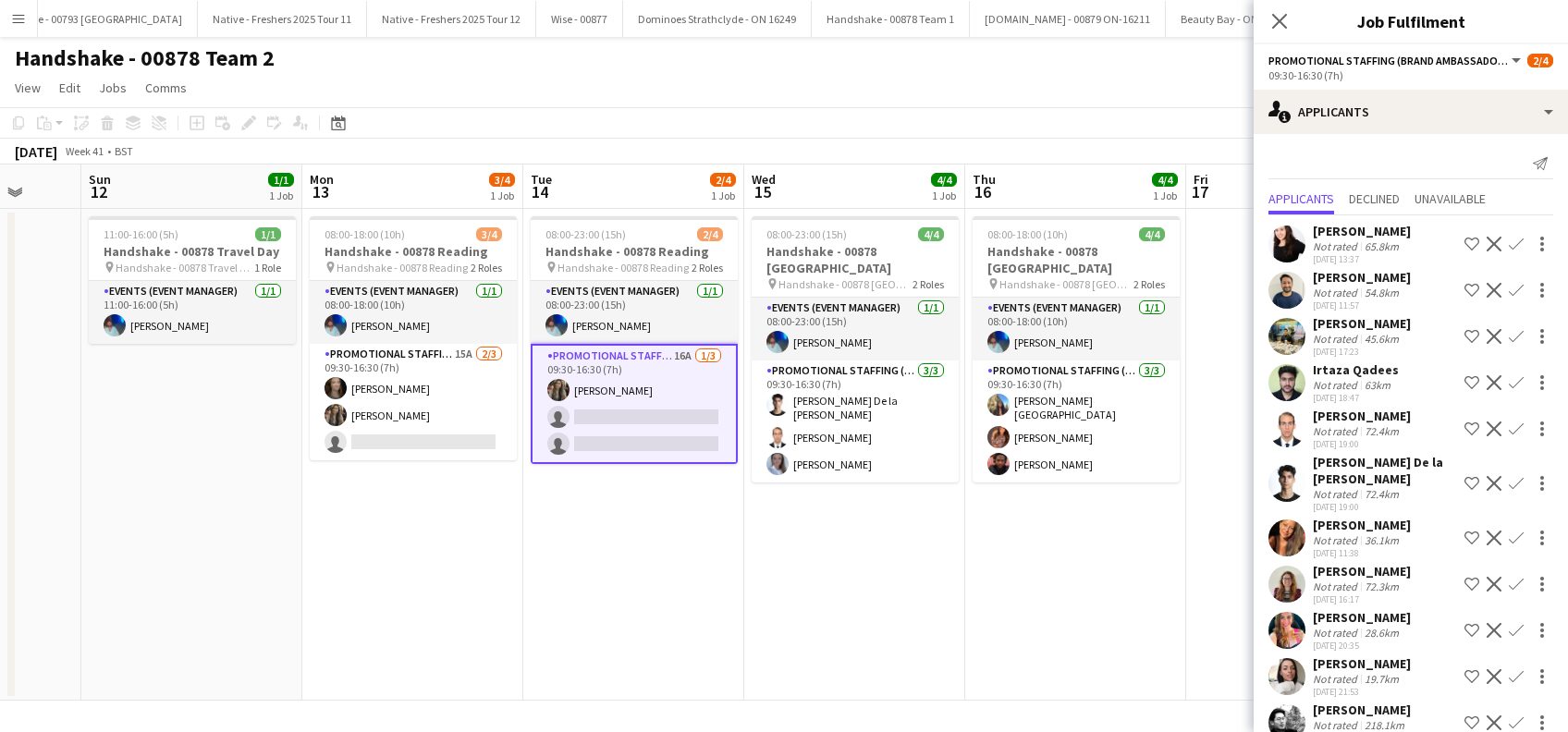
click at [1509, 479] on app-icon "Confirm" at bounding box center [1516, 483] width 15 height 15
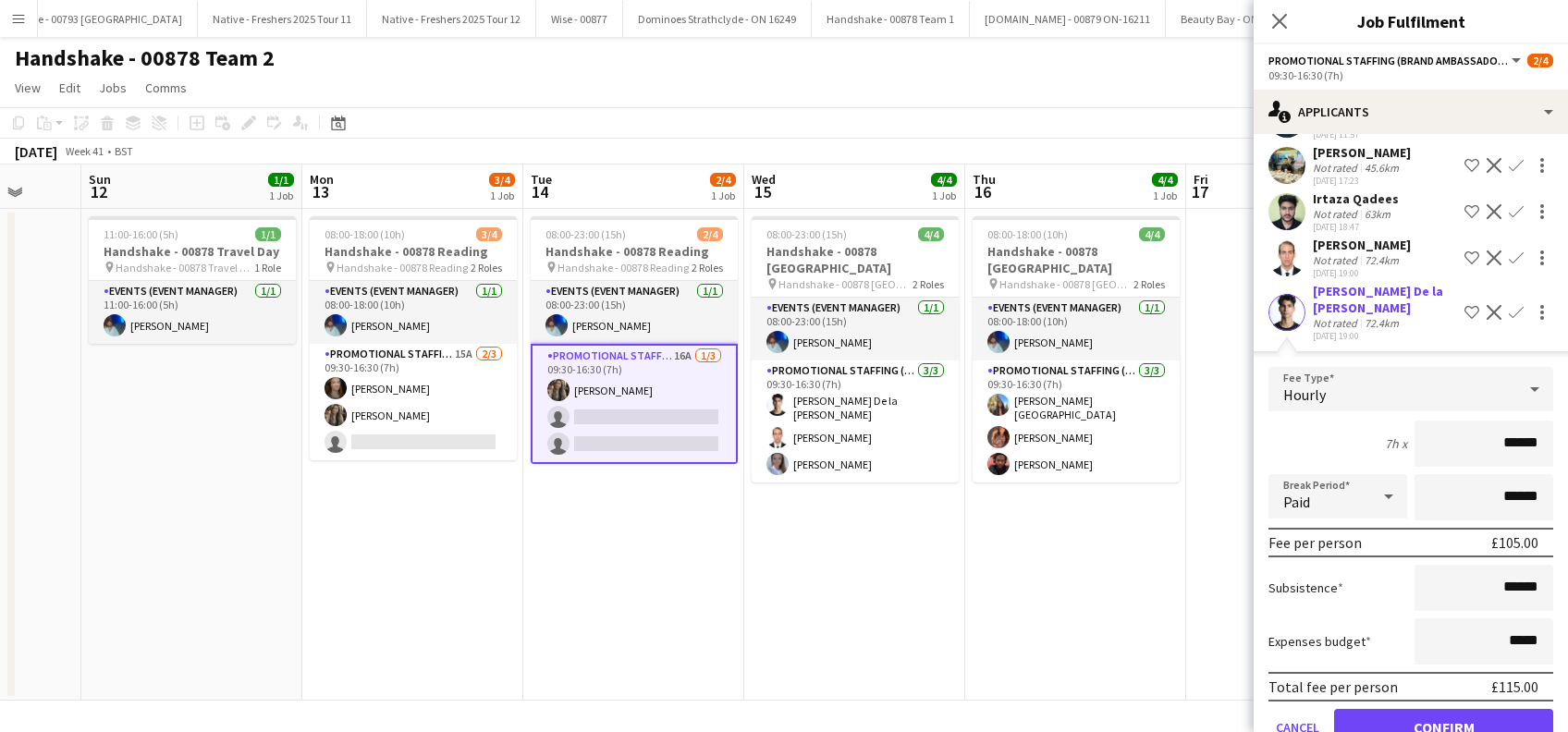
scroll to position [370, 0]
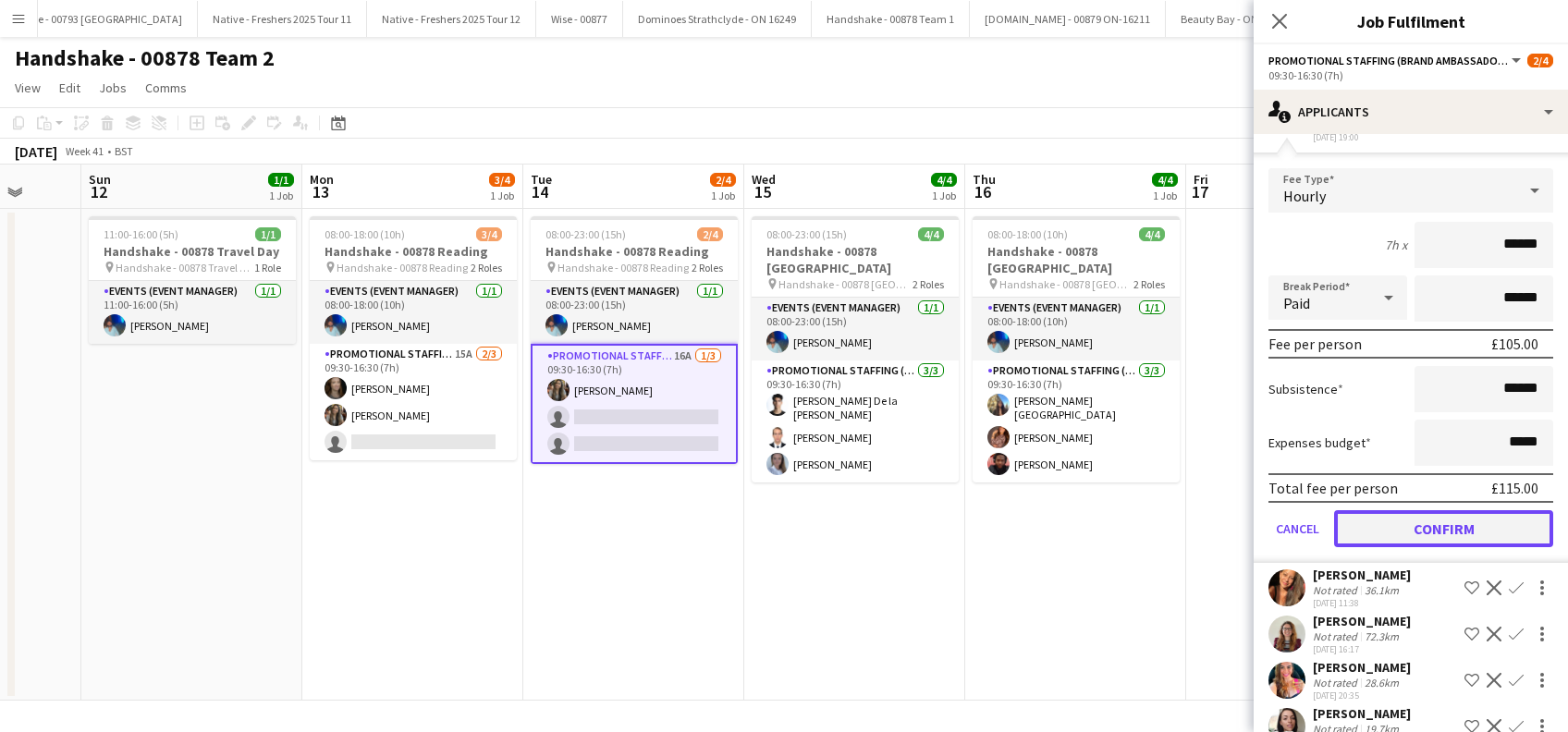
click at [1448, 524] on button "Confirm" at bounding box center [1443, 529] width 219 height 37
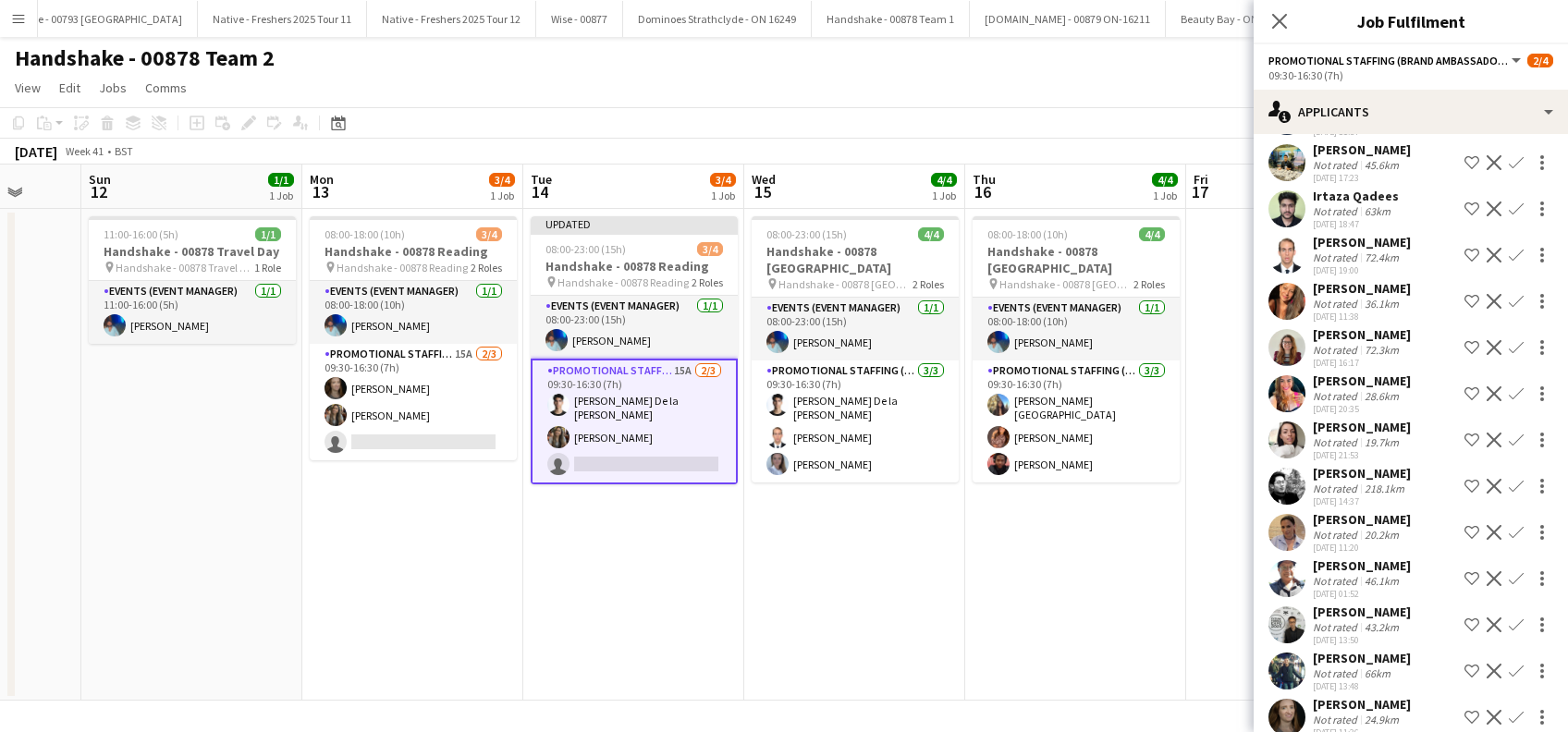
scroll to position [199, 0]
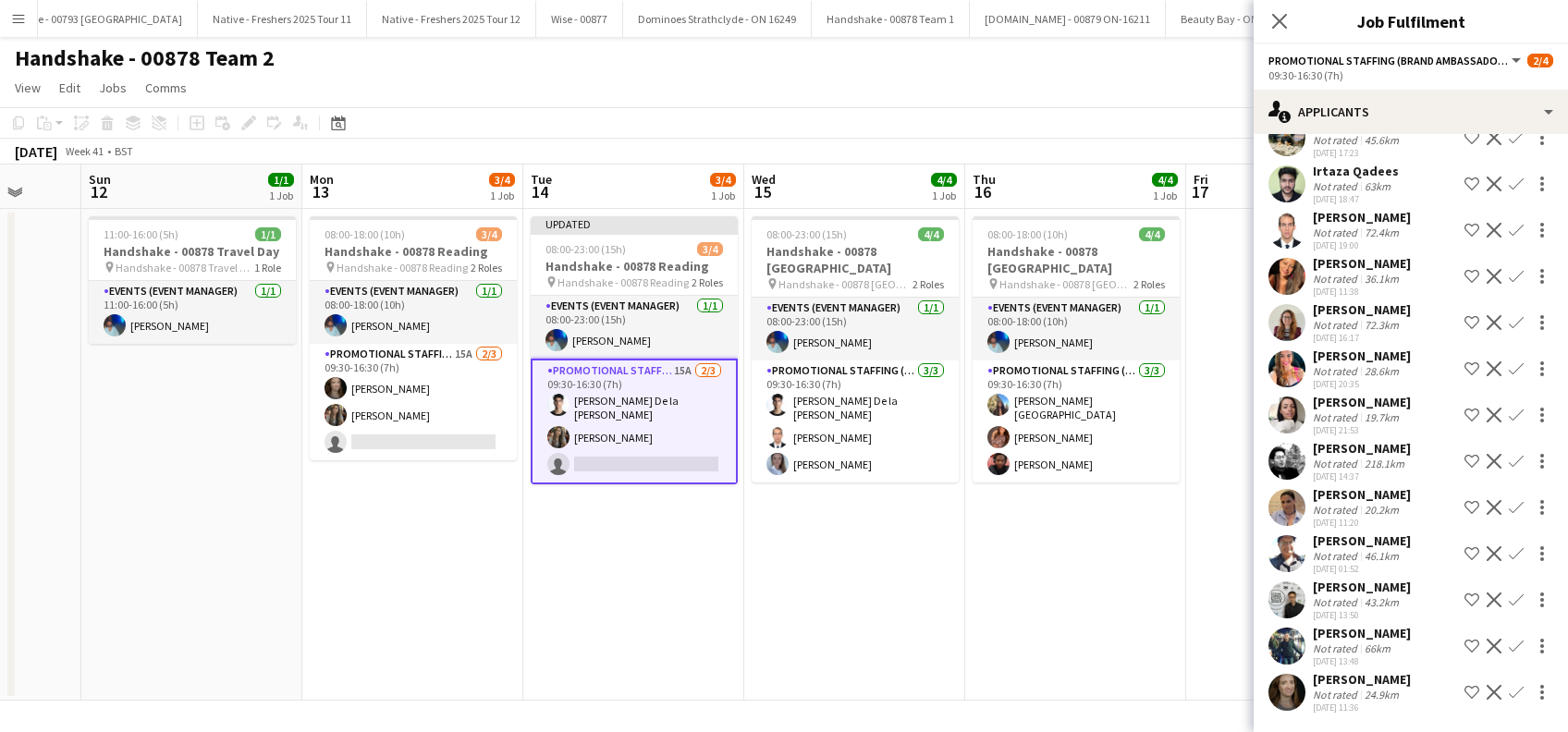
click at [1360, 493] on div "Chloe Patey" at bounding box center [1361, 494] width 98 height 17
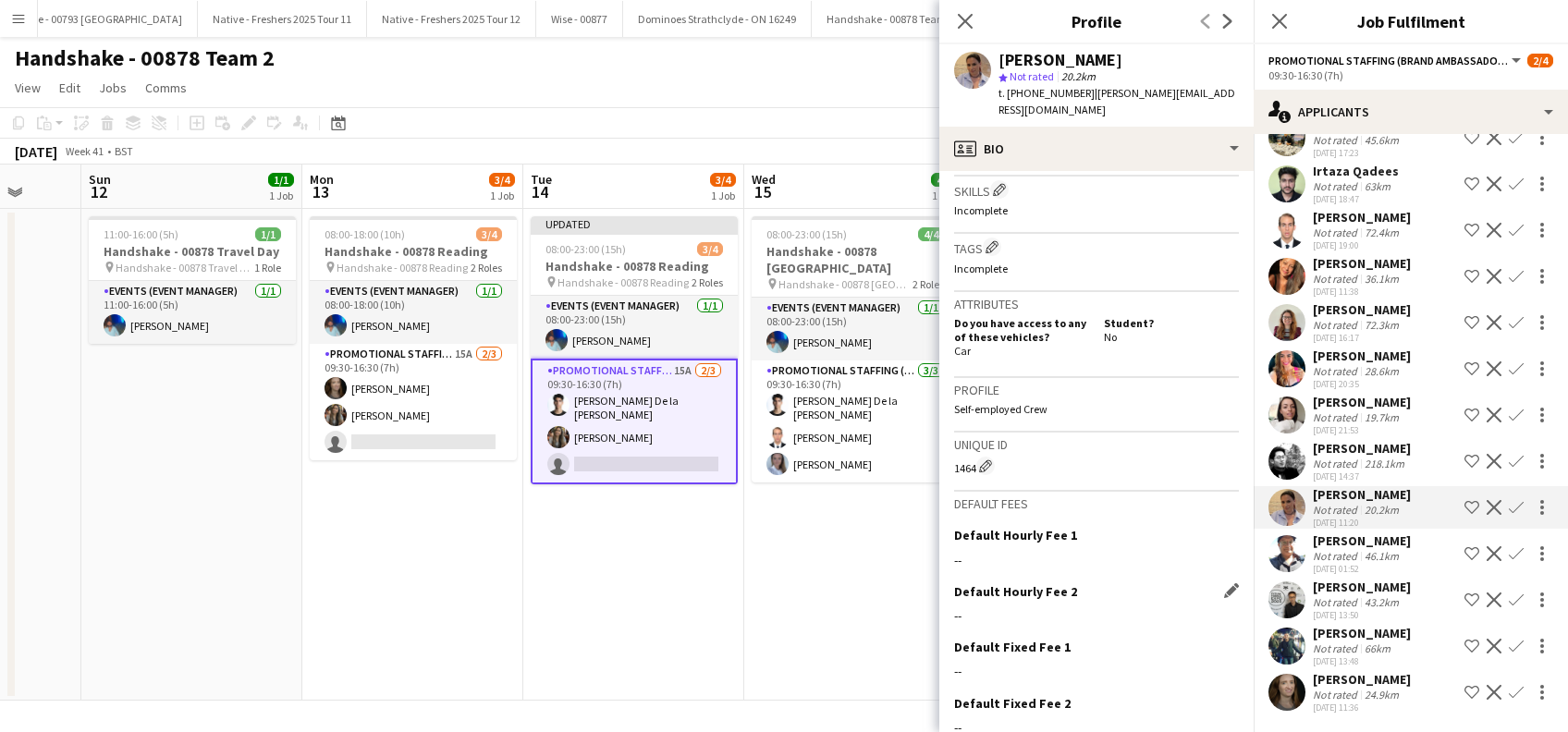
scroll to position [685, 0]
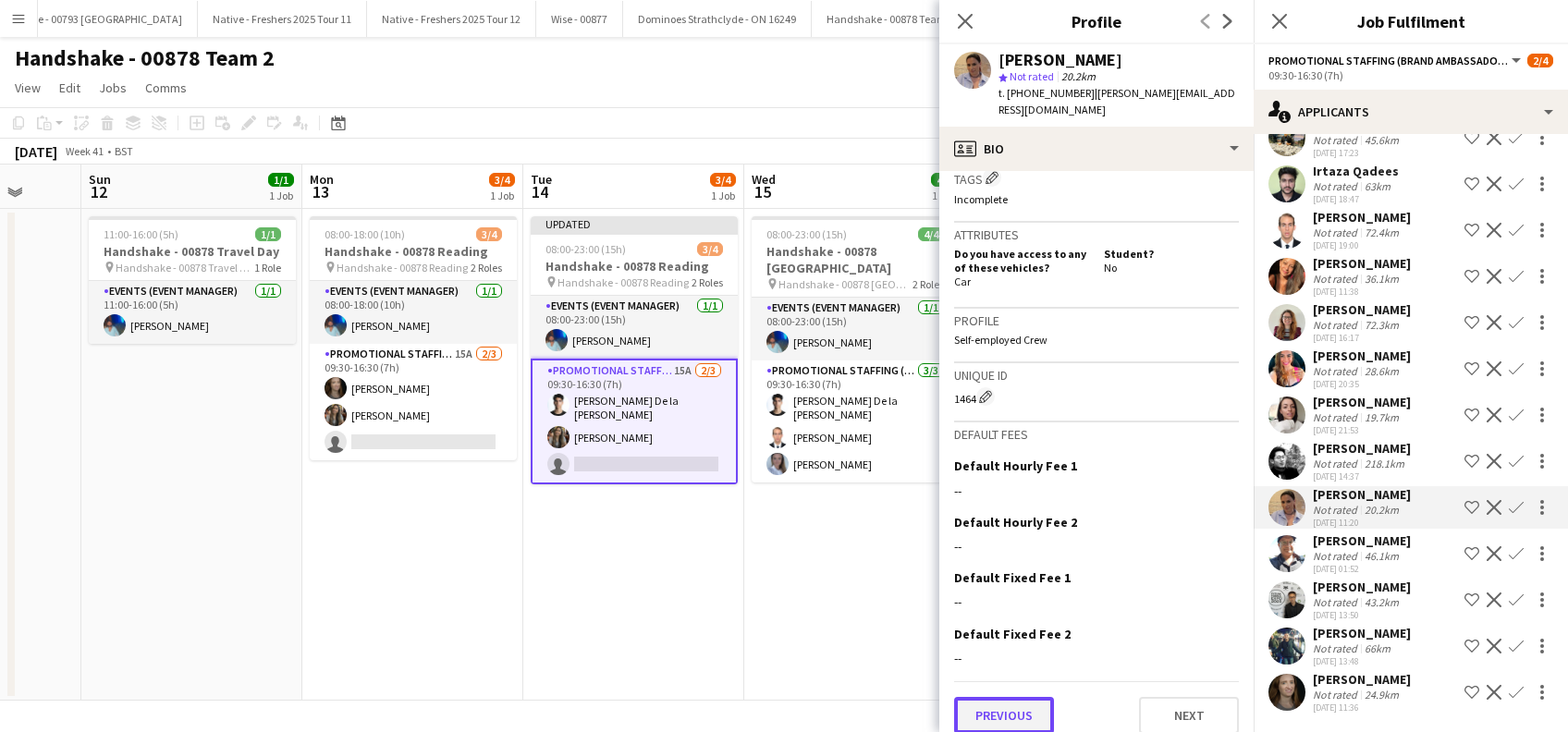
click at [1018, 701] on button "Previous" at bounding box center [1003, 716] width 99 height 37
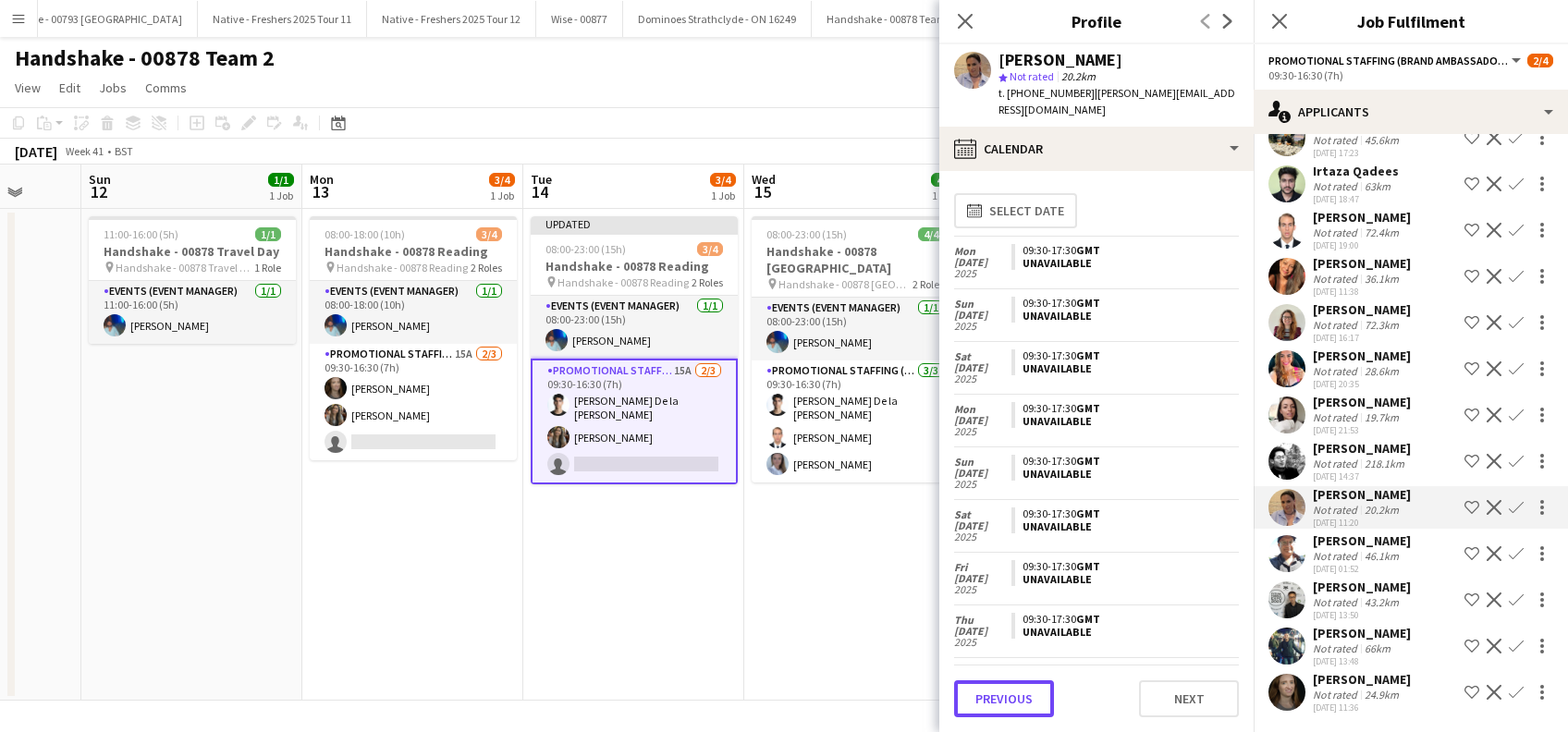
click at [1018, 701] on button "Previous" at bounding box center [1003, 700] width 99 height 37
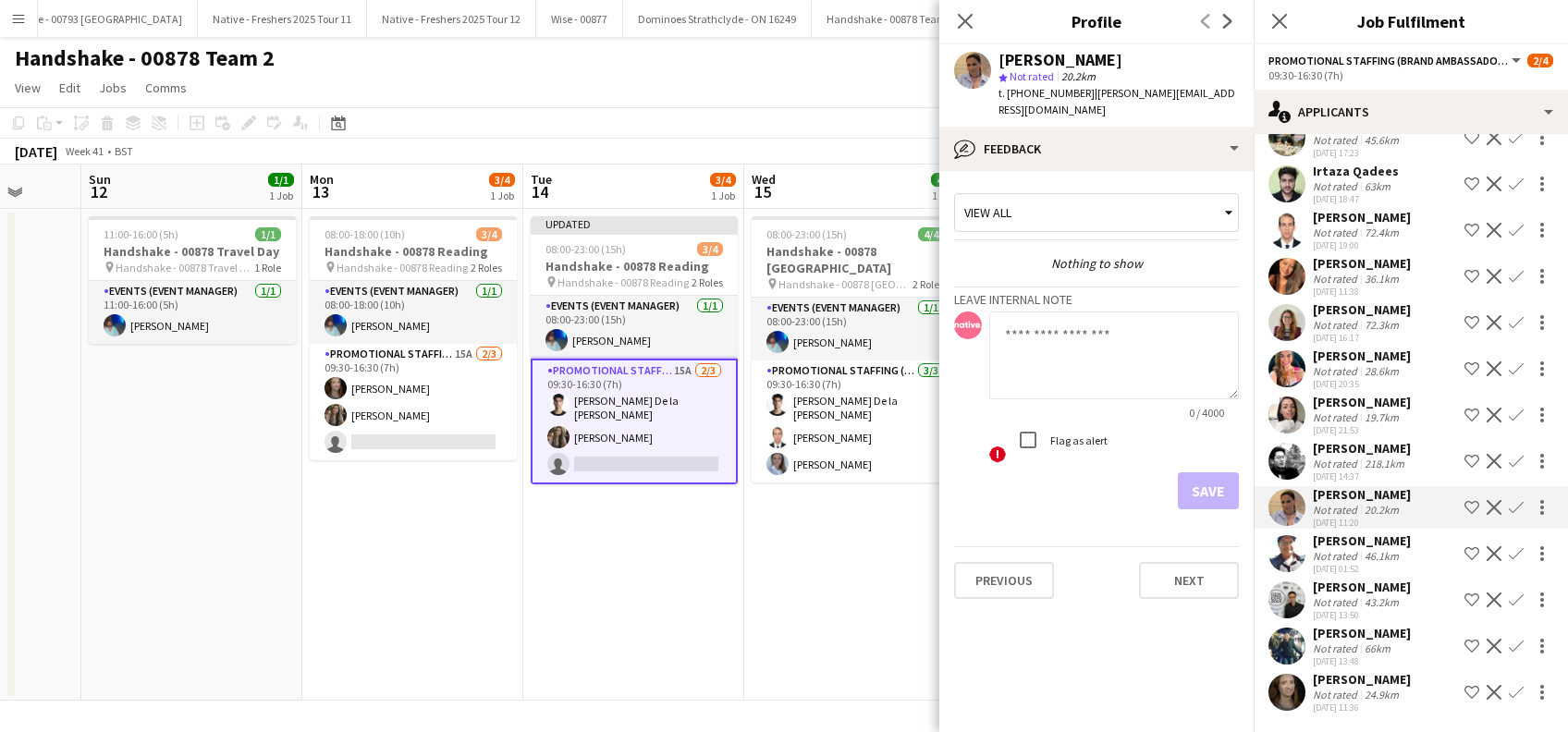
click at [1360, 676] on div "Belle Adams" at bounding box center [1361, 679] width 98 height 17
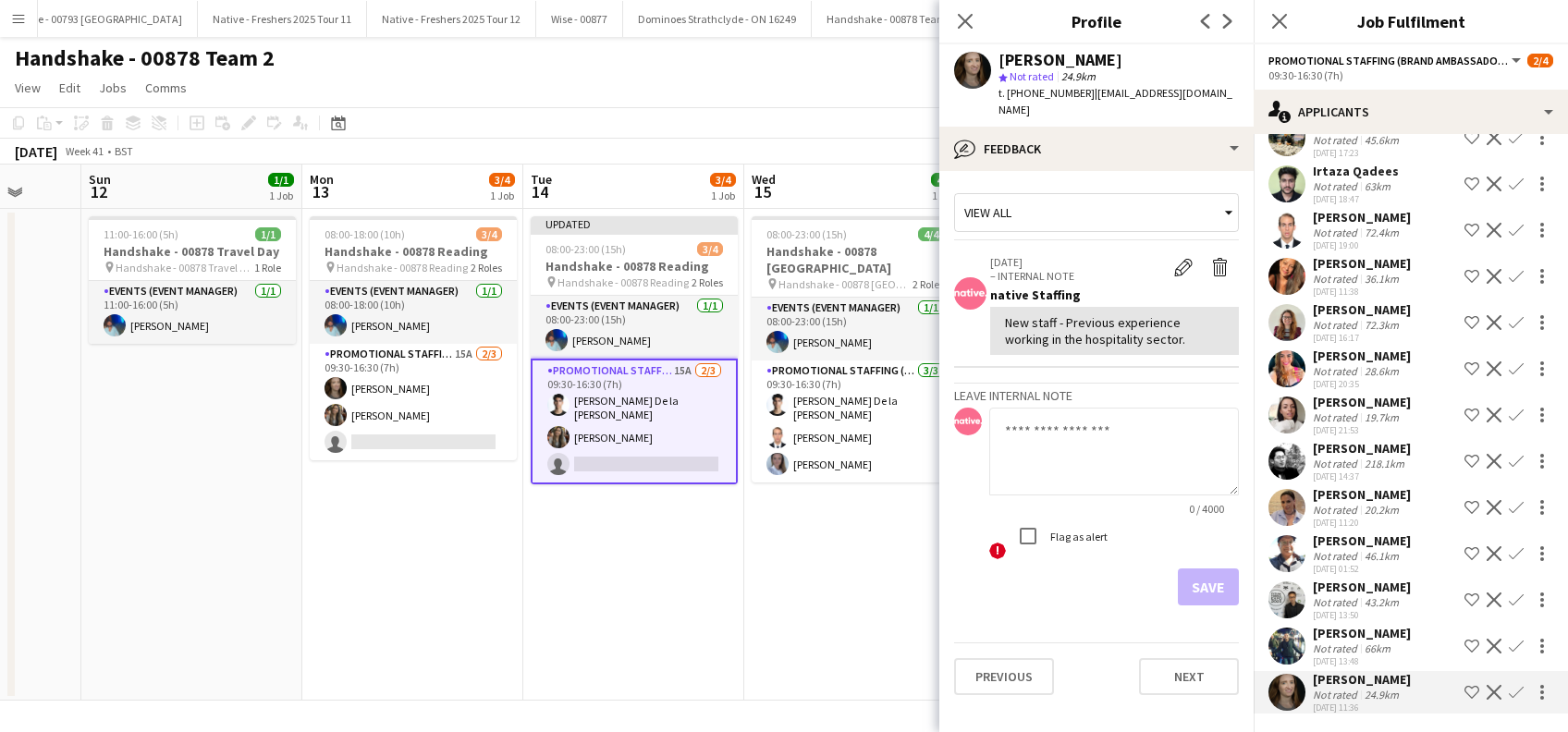
click at [1333, 452] on div "Dan Vasey" at bounding box center [1361, 448] width 98 height 17
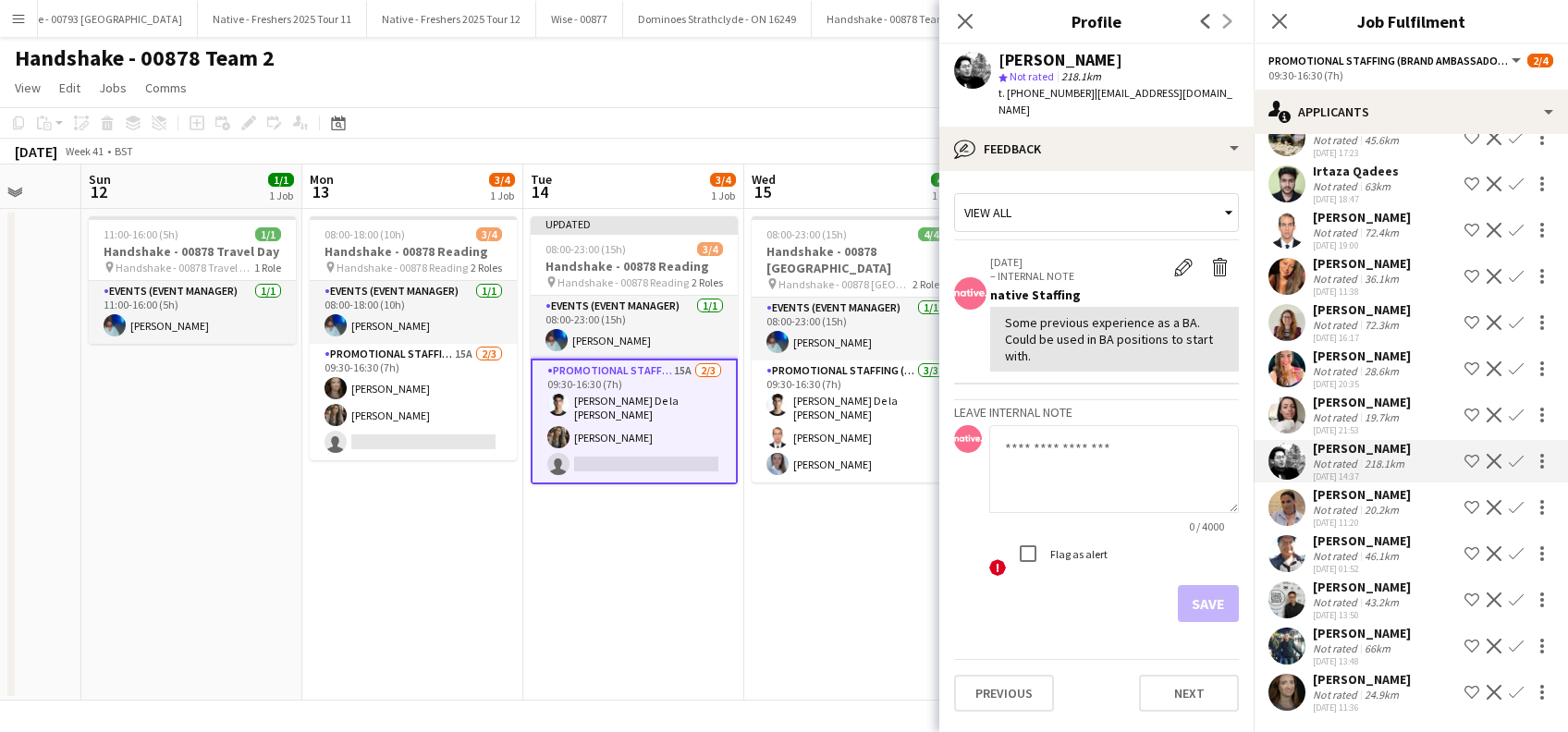
click at [1354, 309] on div "Linzi Agnew" at bounding box center [1361, 309] width 98 height 17
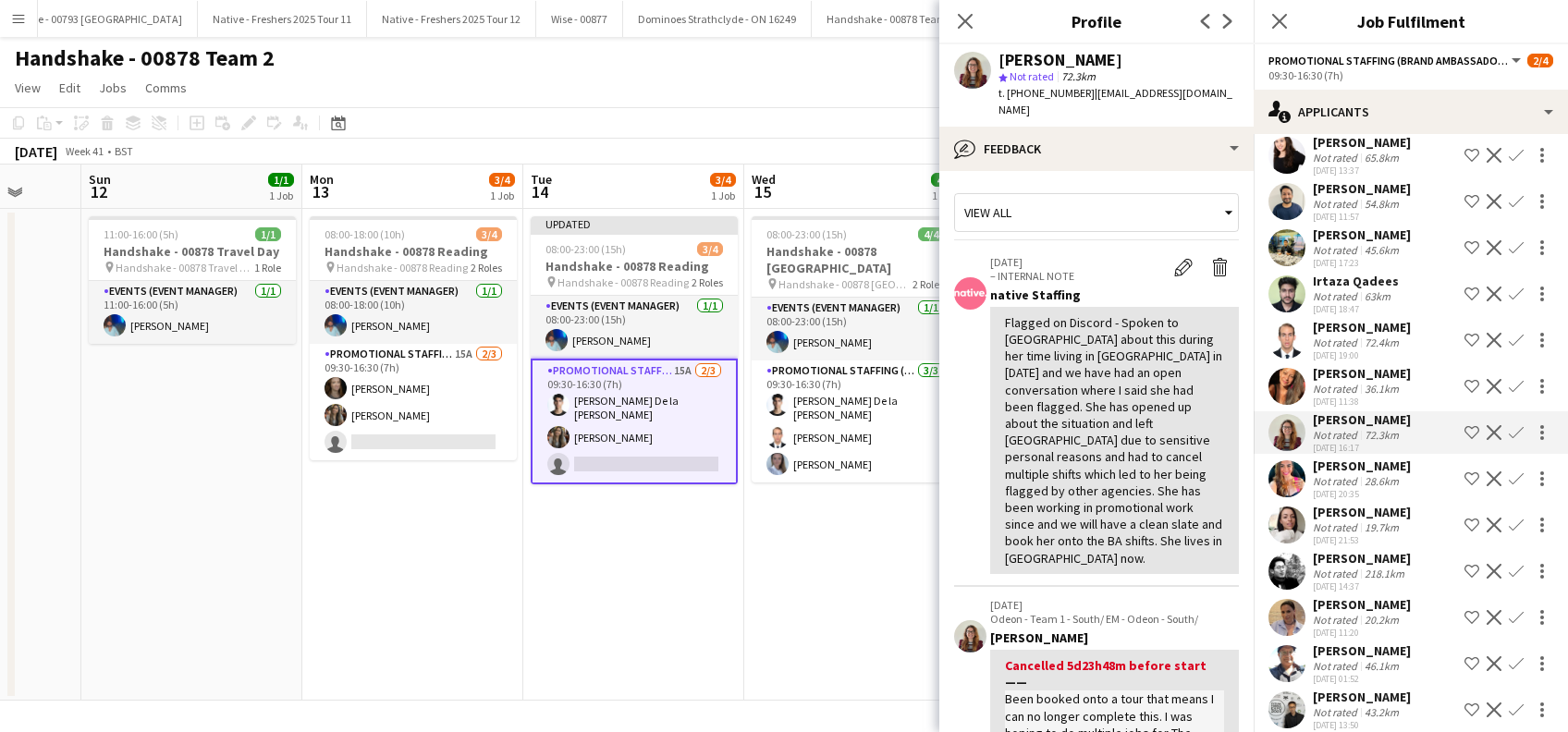
scroll to position [0, 0]
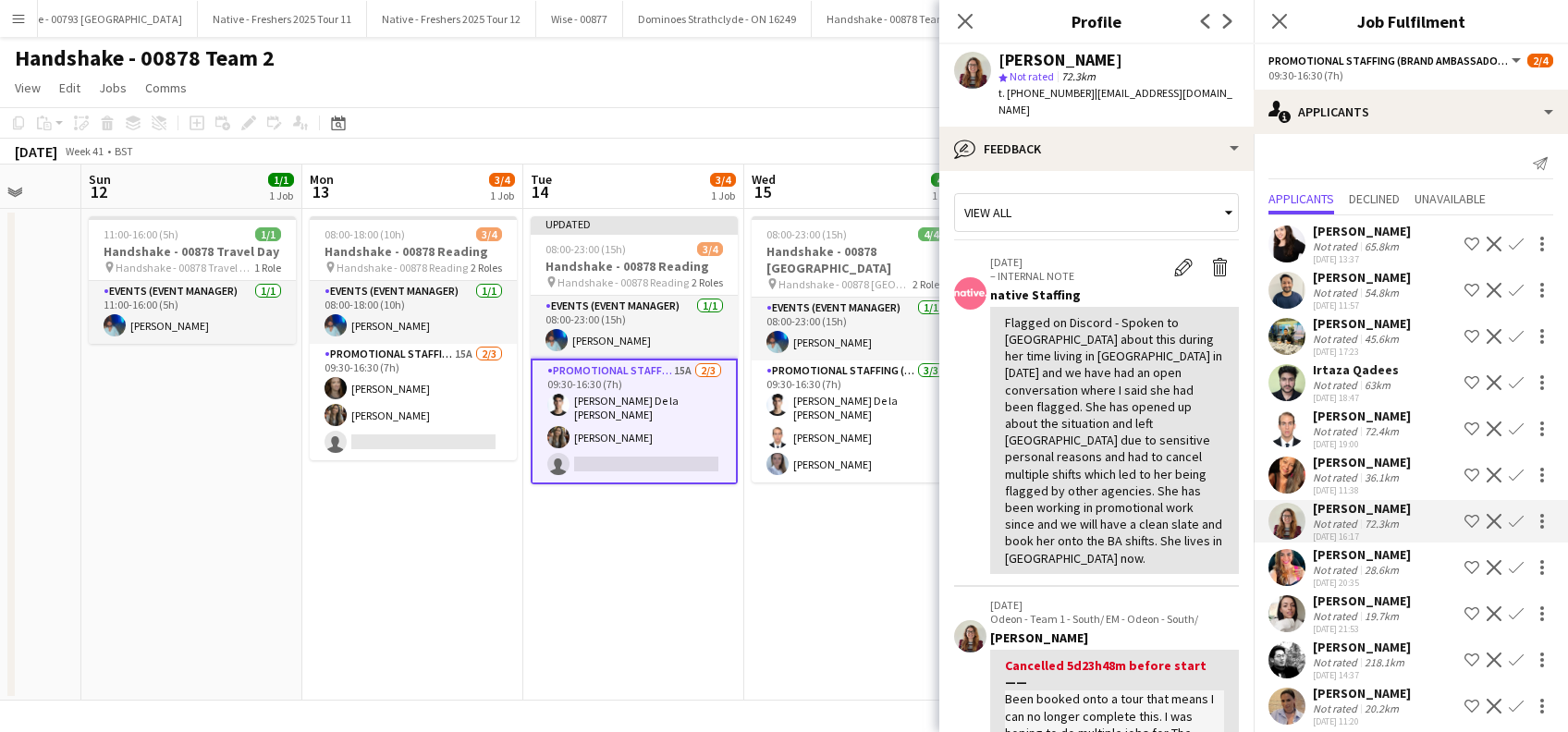
click at [1355, 466] on div "Sarita Davis" at bounding box center [1361, 461] width 98 height 17
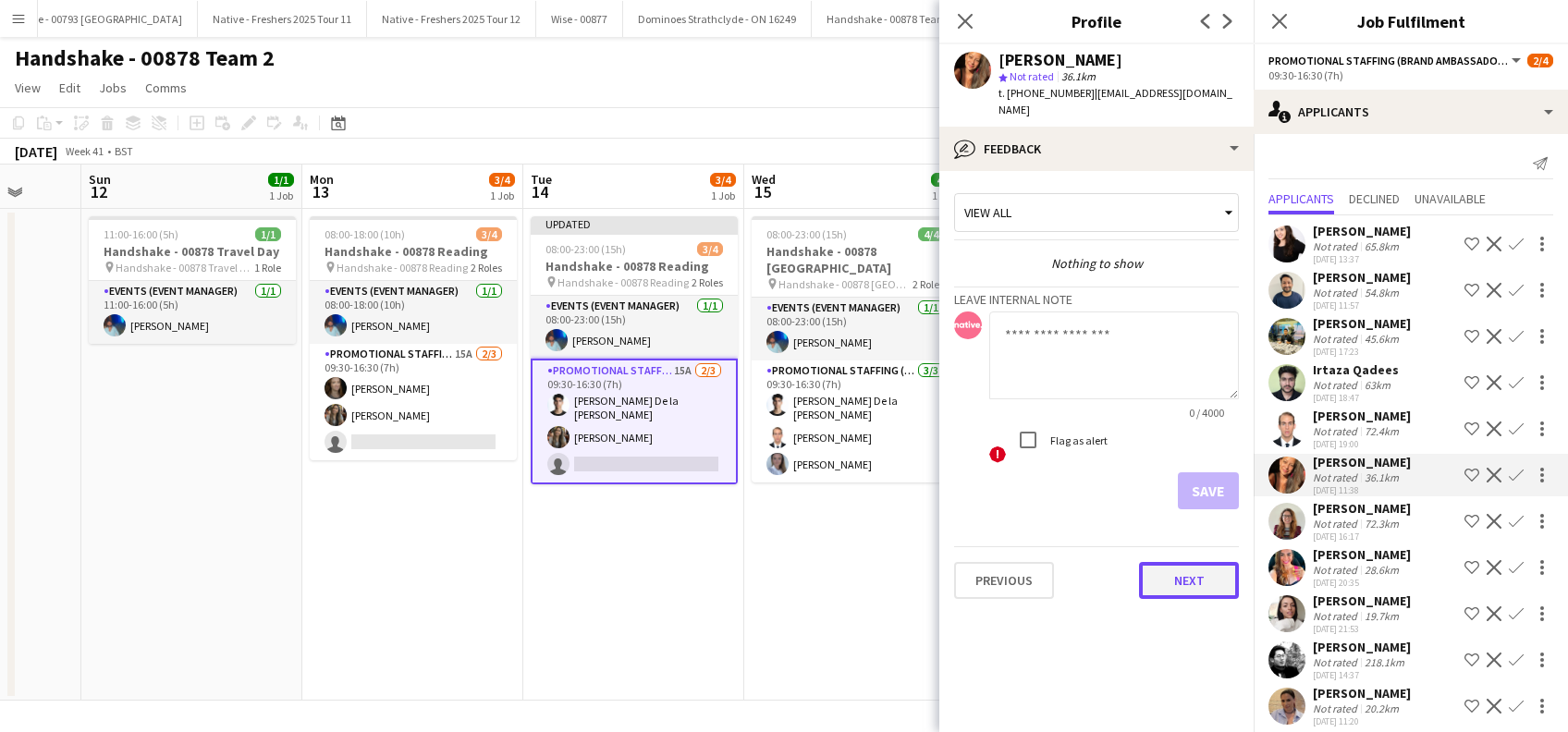
click at [1182, 562] on button "Next" at bounding box center [1188, 580] width 99 height 37
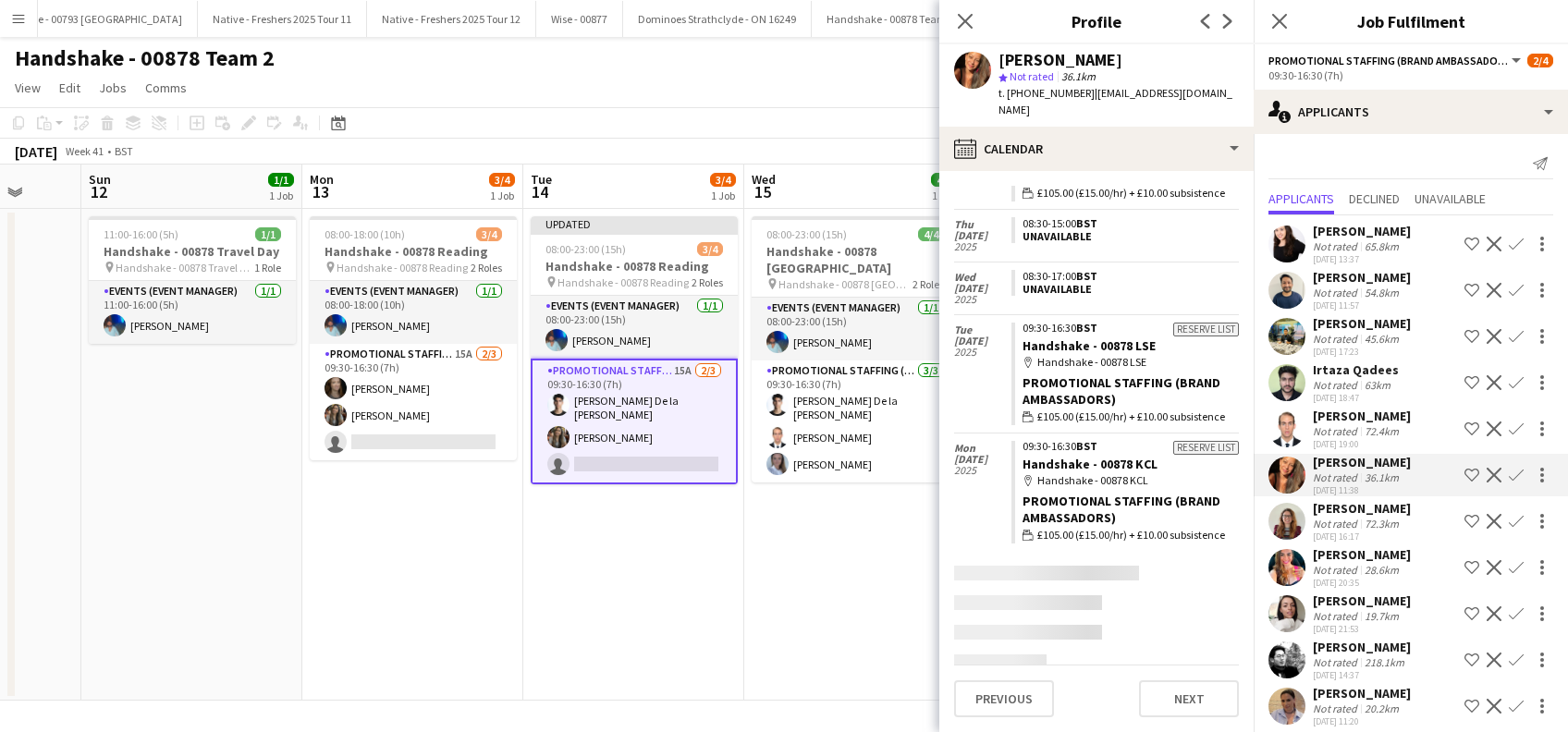
scroll to position [574, 0]
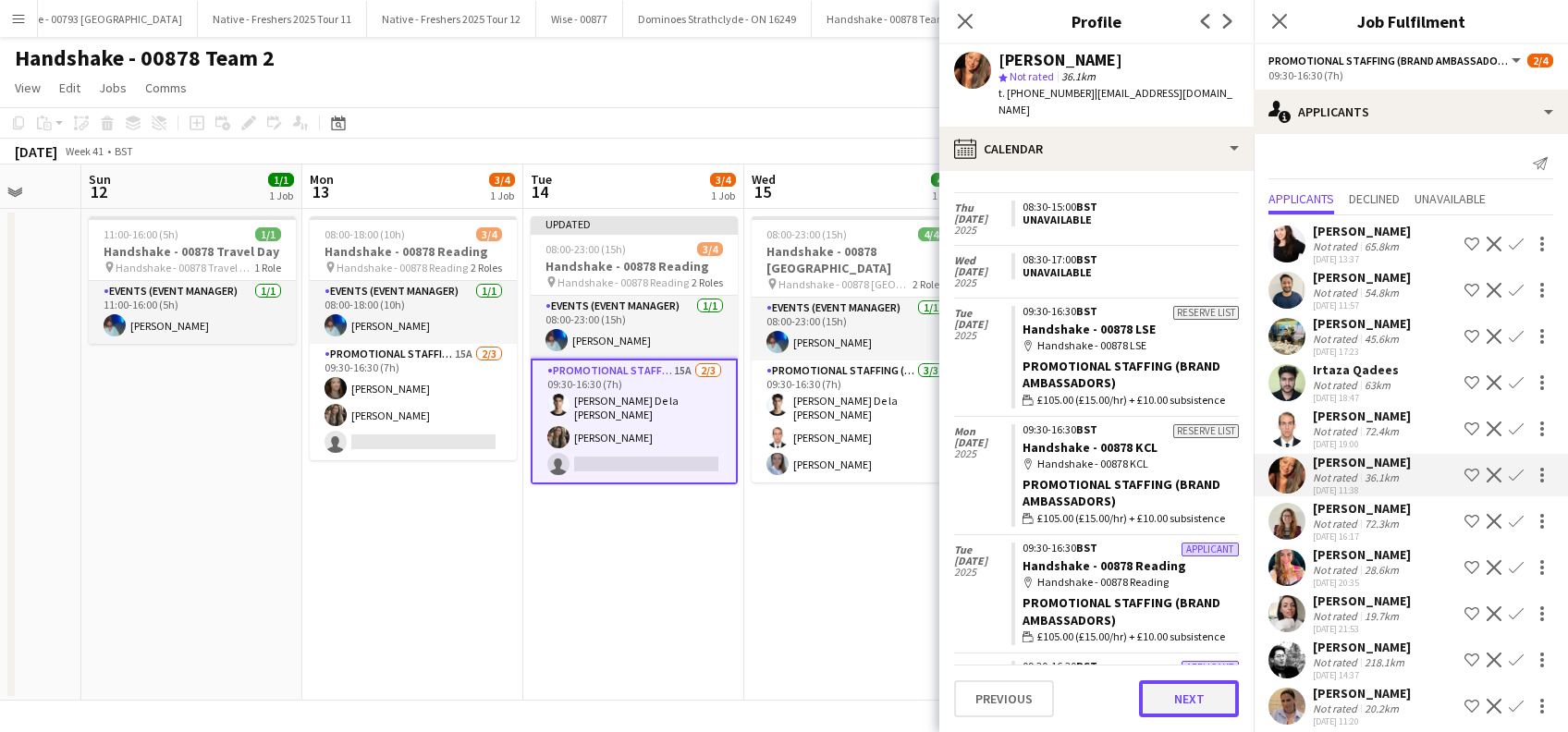
click at [1196, 703] on button "Next" at bounding box center [1188, 700] width 99 height 37
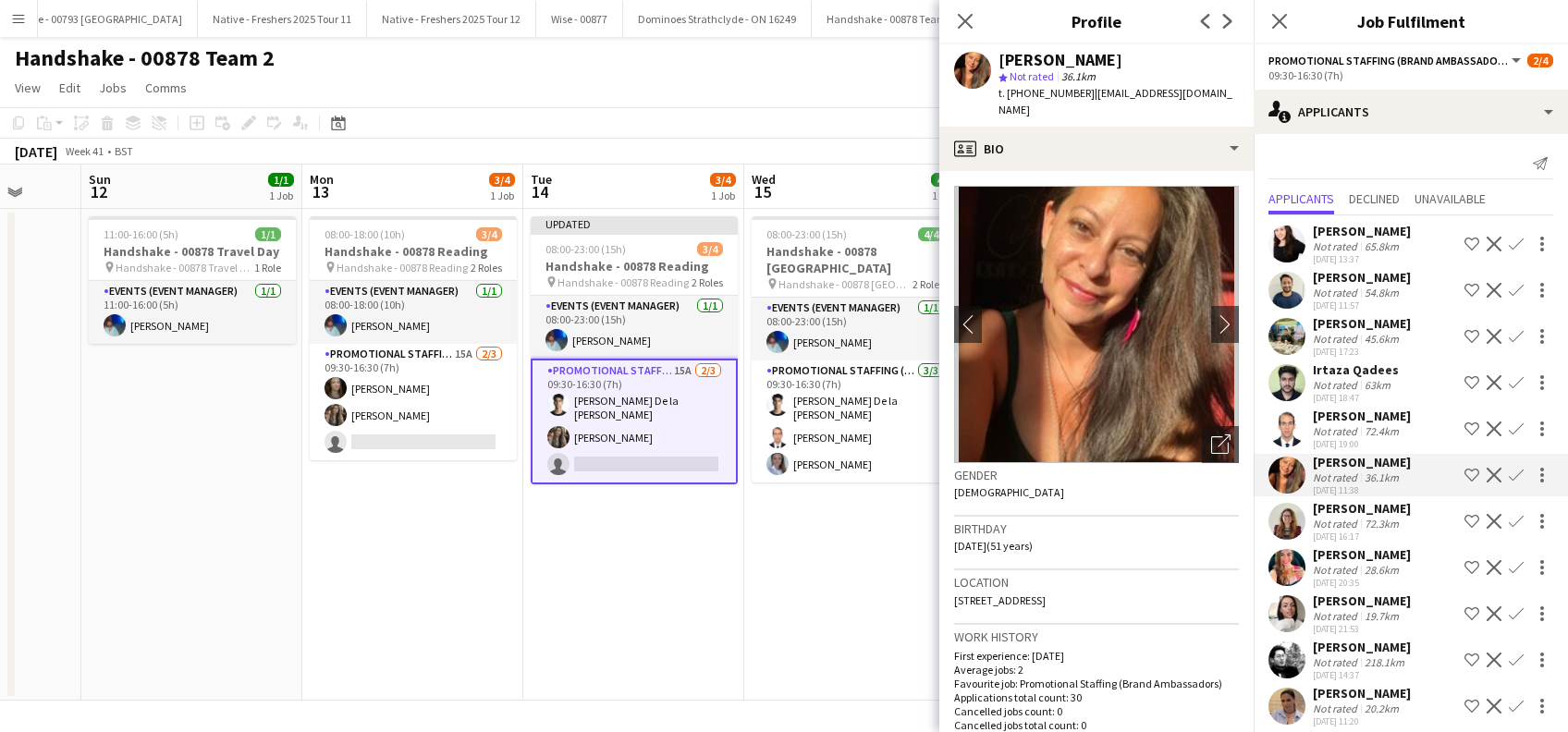
click at [1411, 414] on div "Angel Gervacio Bido" at bounding box center [1361, 415] width 98 height 17
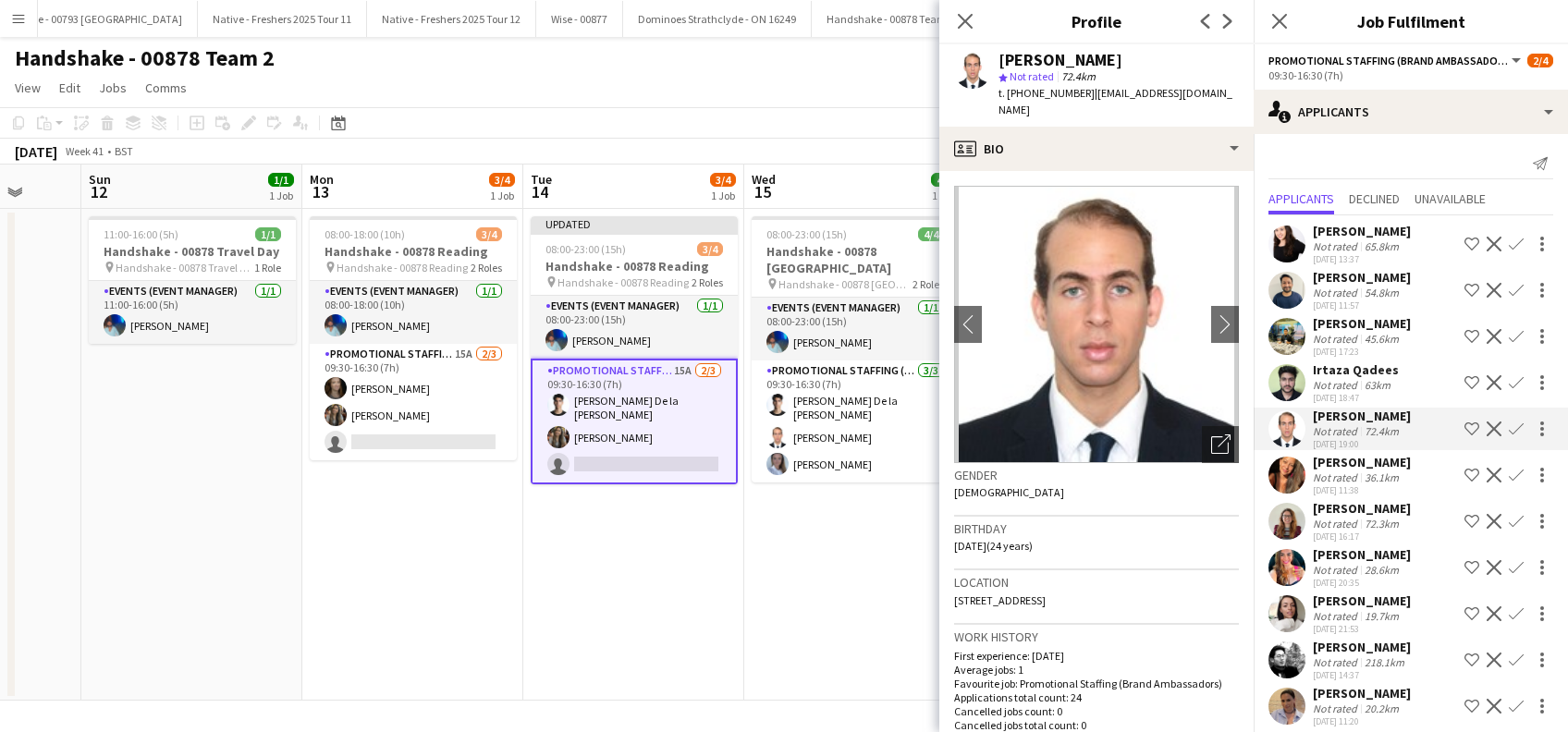
click at [1509, 429] on app-icon "Confirm" at bounding box center [1516, 429] width 15 height 15
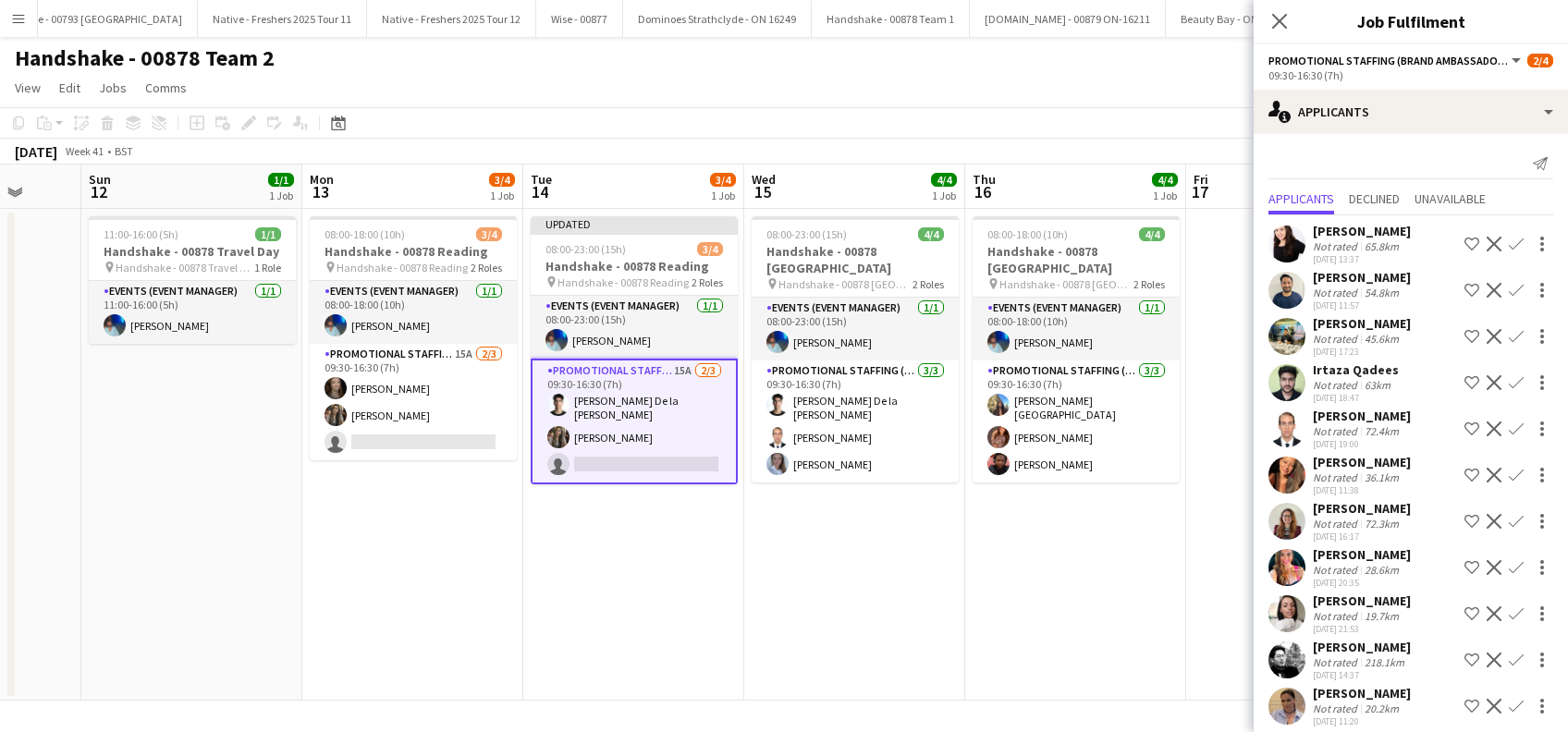
click at [1509, 429] on app-icon "Confirm" at bounding box center [1516, 429] width 15 height 15
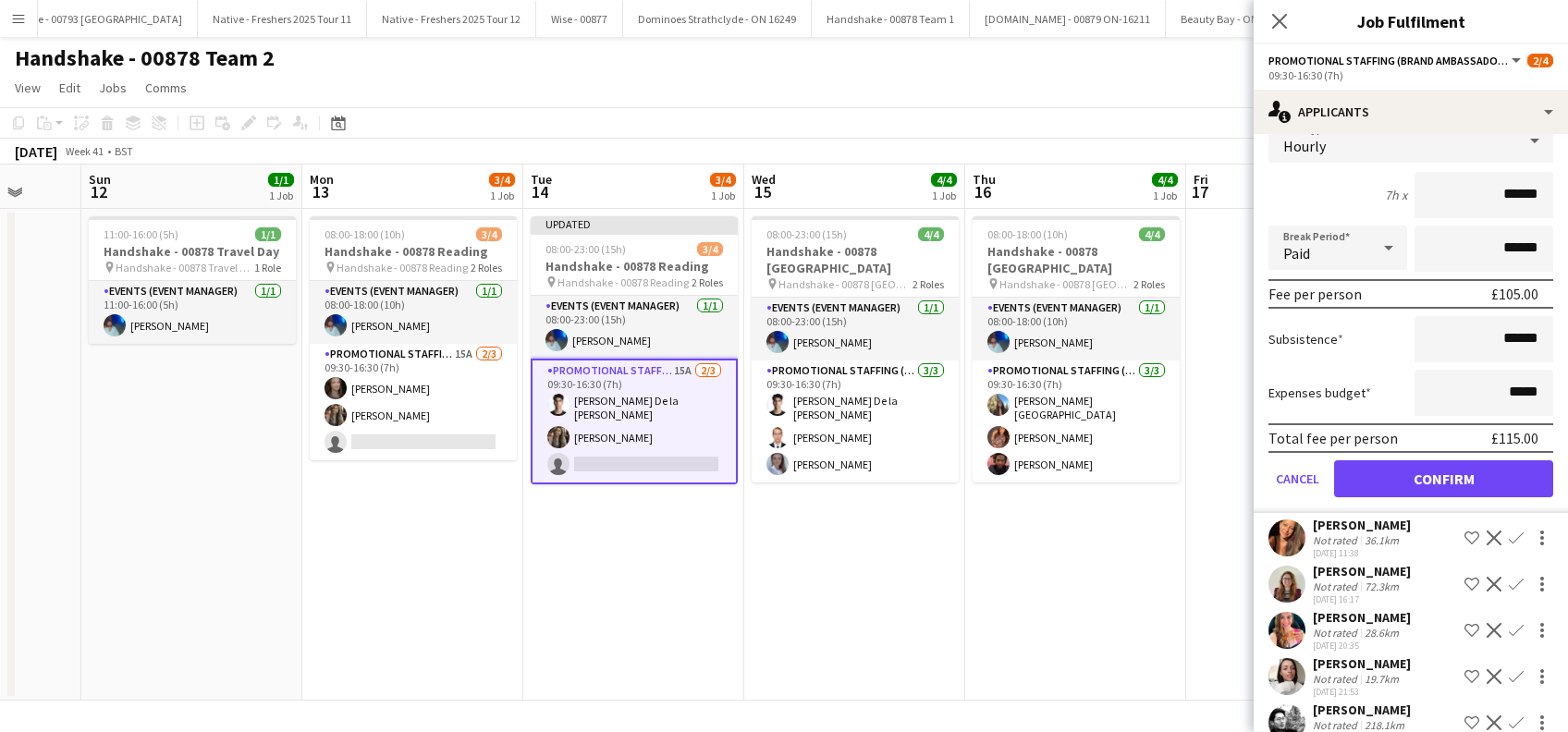
scroll to position [493, 0]
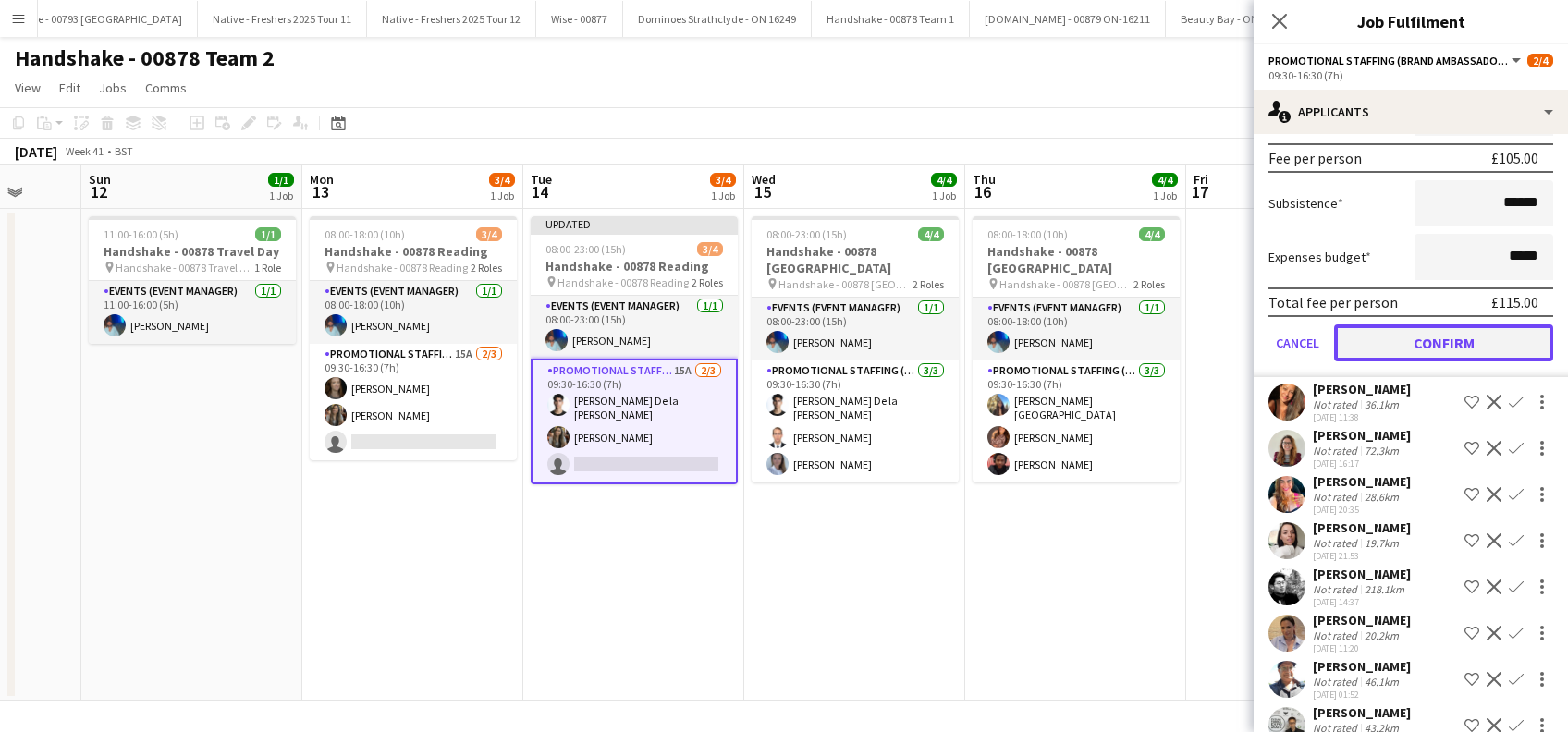
click at [1434, 335] on button "Confirm" at bounding box center [1443, 343] width 219 height 37
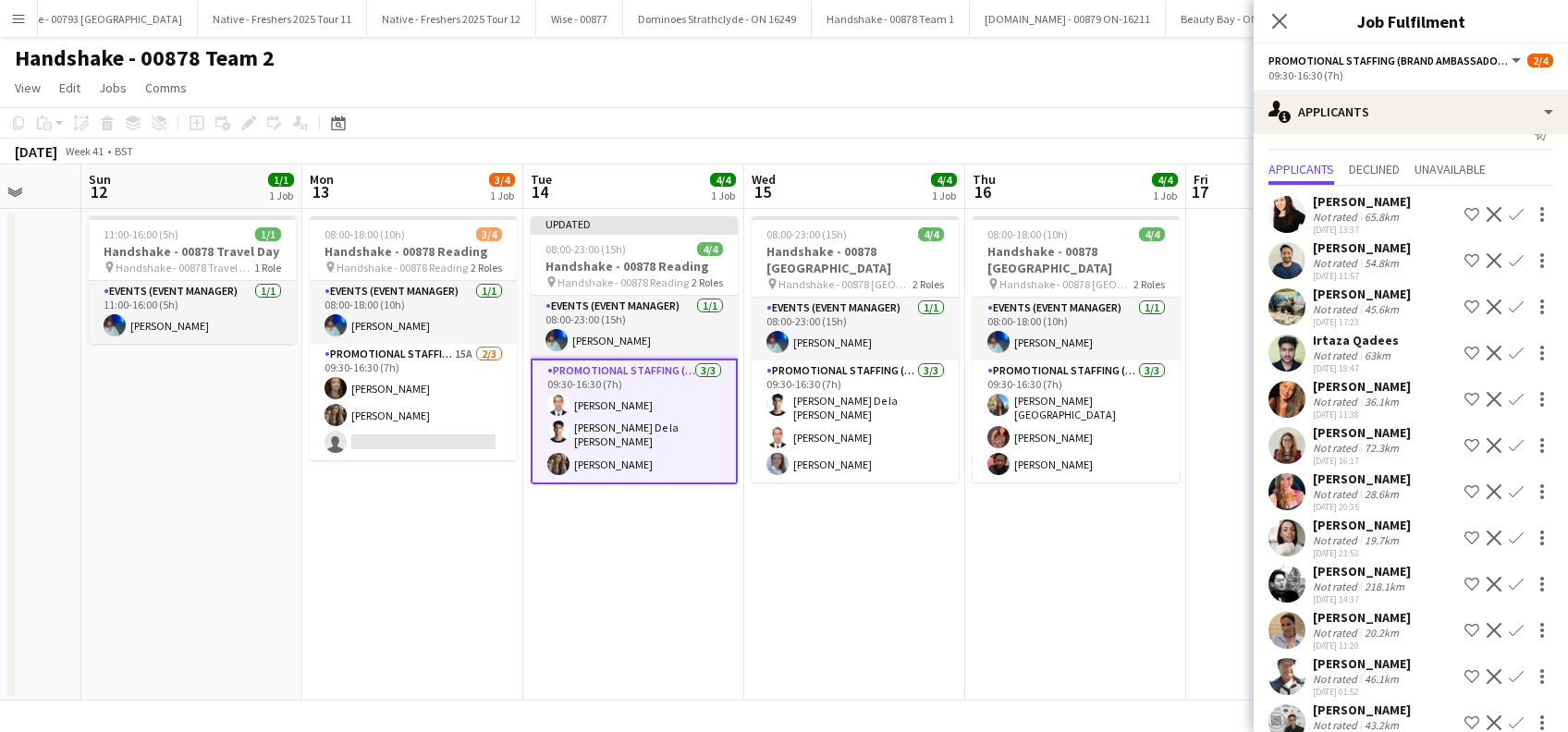
click at [957, 525] on app-date-cell "08:00-23:00 (15h) 4/4 Handshake - 00878 Southampton pin Handshake - 00878 South…" at bounding box center [854, 455] width 221 height 492
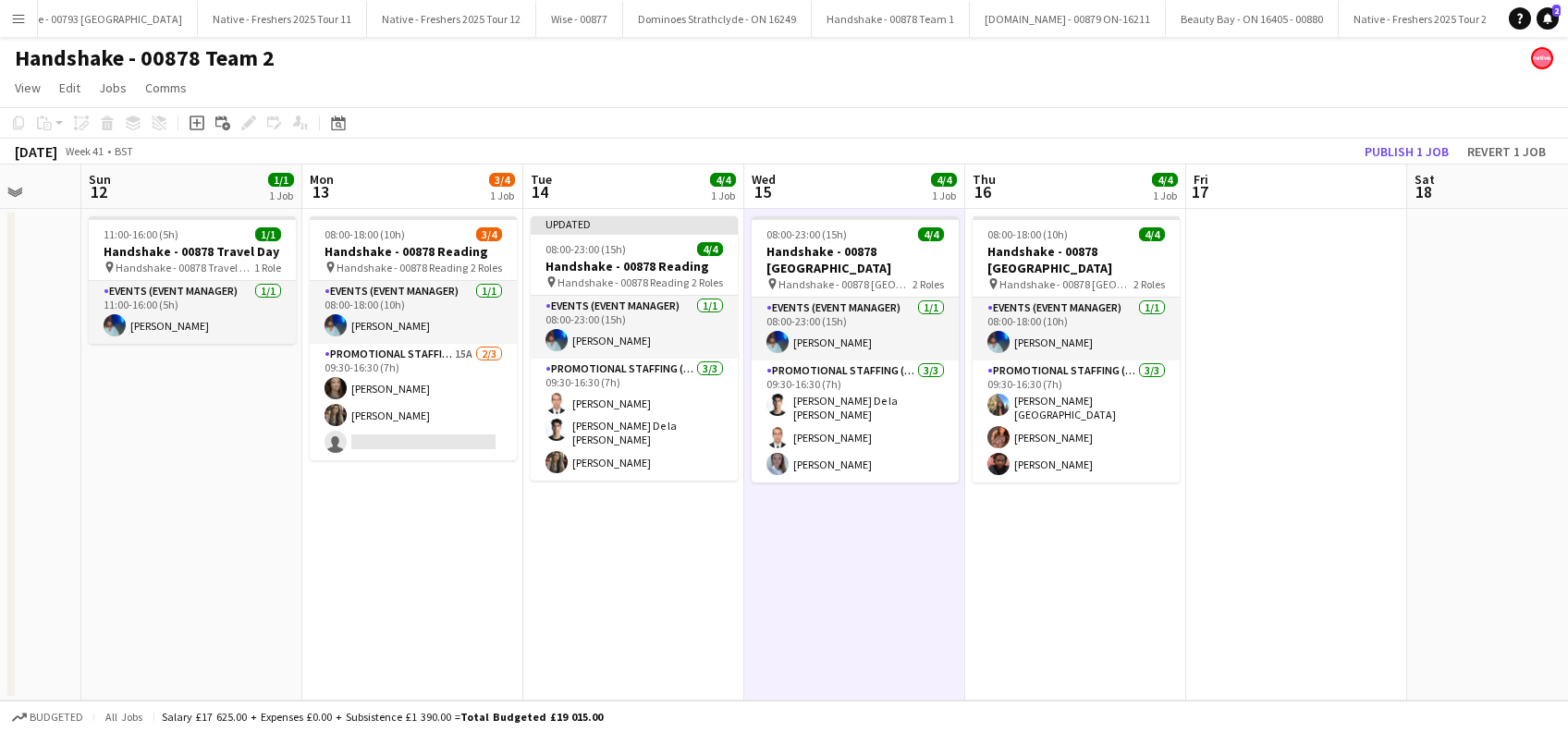
click at [1083, 544] on app-date-cell "08:00-18:00 (10h) 4/4 Handshake - 00878 Bristol pin Handshake - 00878 Bristol 2…" at bounding box center [1075, 455] width 221 height 492
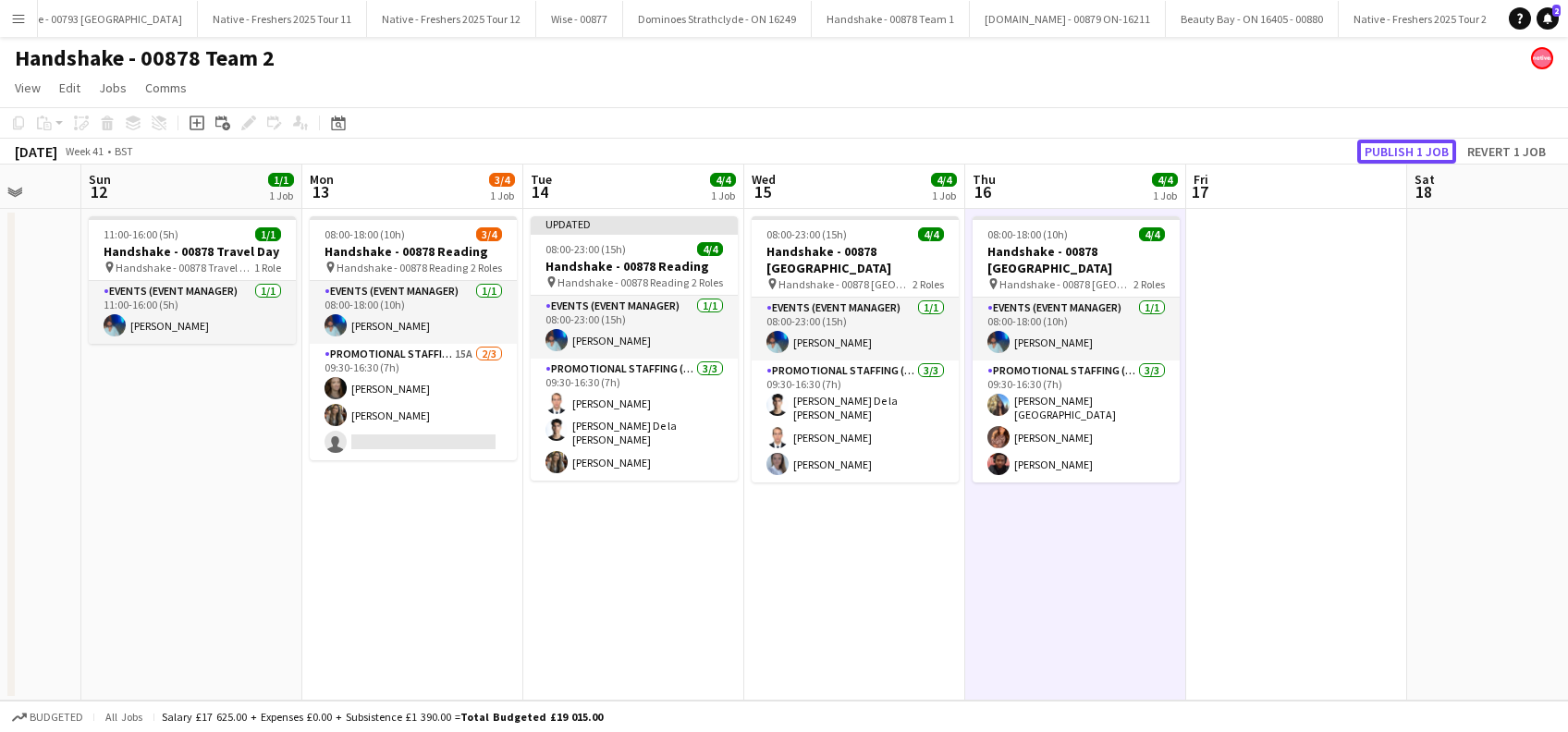
drag, startPoint x: 1388, startPoint y: 151, endPoint x: 1335, endPoint y: 202, distance: 73.6
click at [1389, 151] on button "Publish 1 job" at bounding box center [1406, 152] width 99 height 24
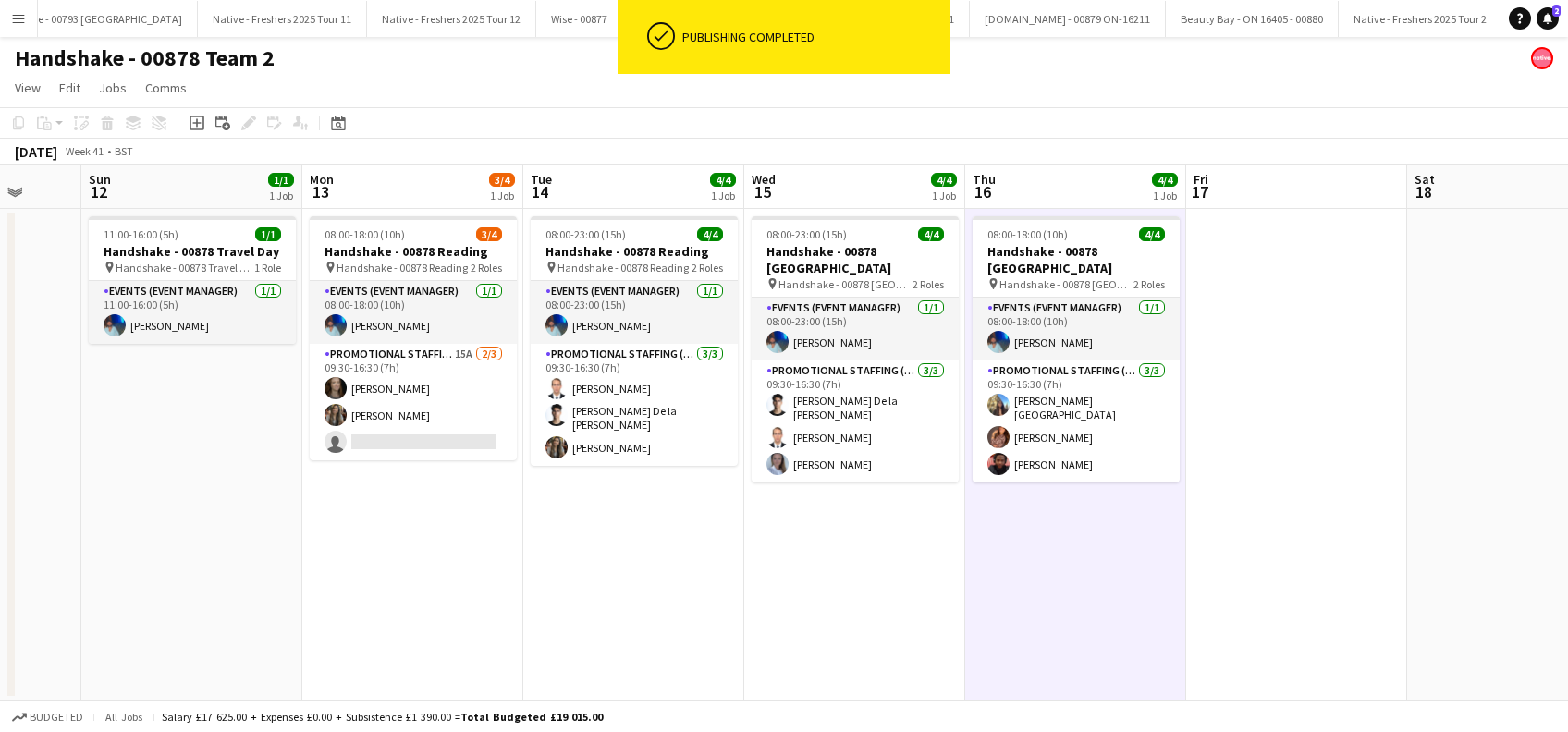
click at [451, 470] on app-date-cell "08:00-18:00 (10h) 3/4 Handshake - 00878 Reading pin Handshake - 00878 Reading 2…" at bounding box center [412, 455] width 221 height 492
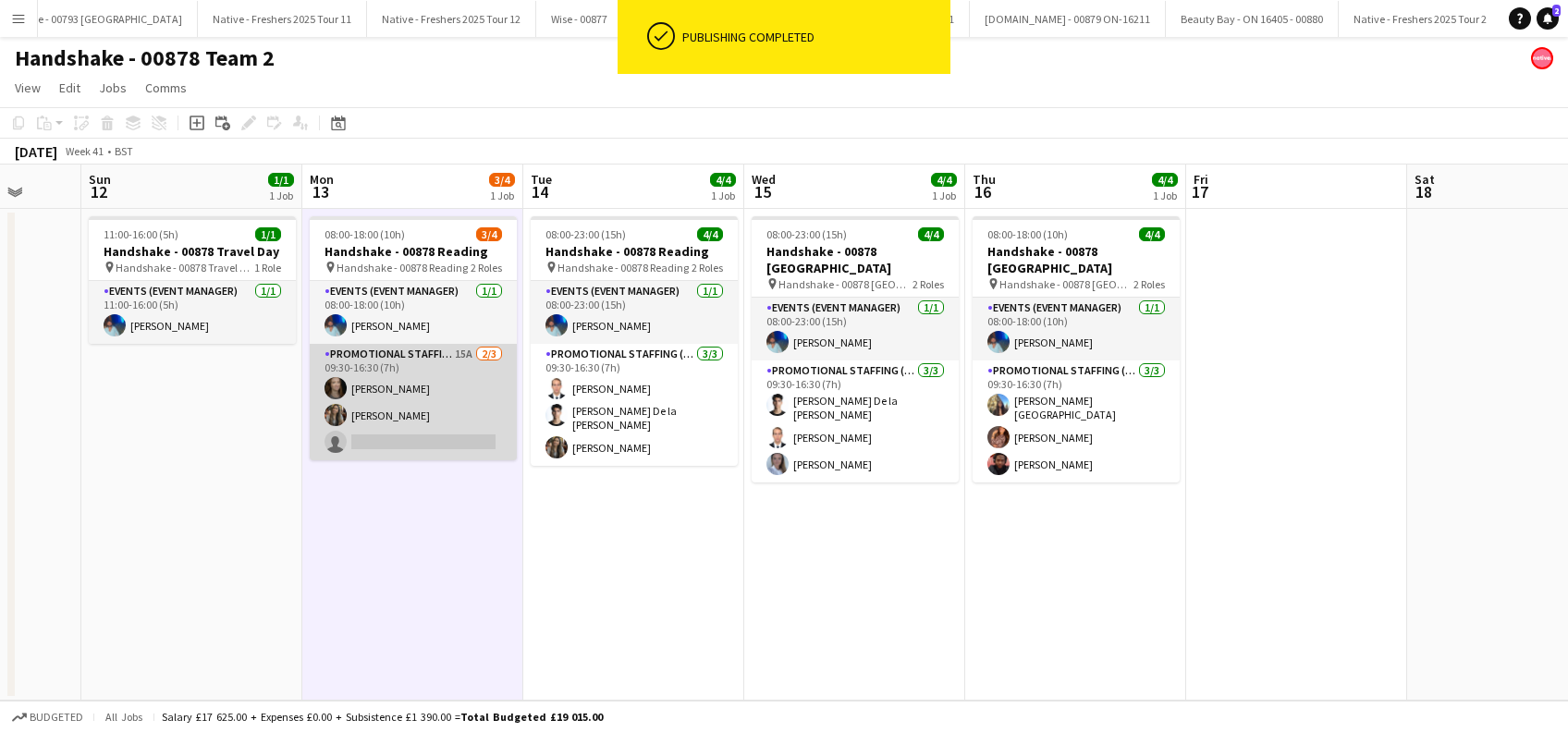
click at [448, 432] on app-card-role "Promotional Staffing (Brand Ambassadors) 15A 2/3 09:30-16:30 (7h) Belle Adams N…" at bounding box center [413, 402] width 207 height 116
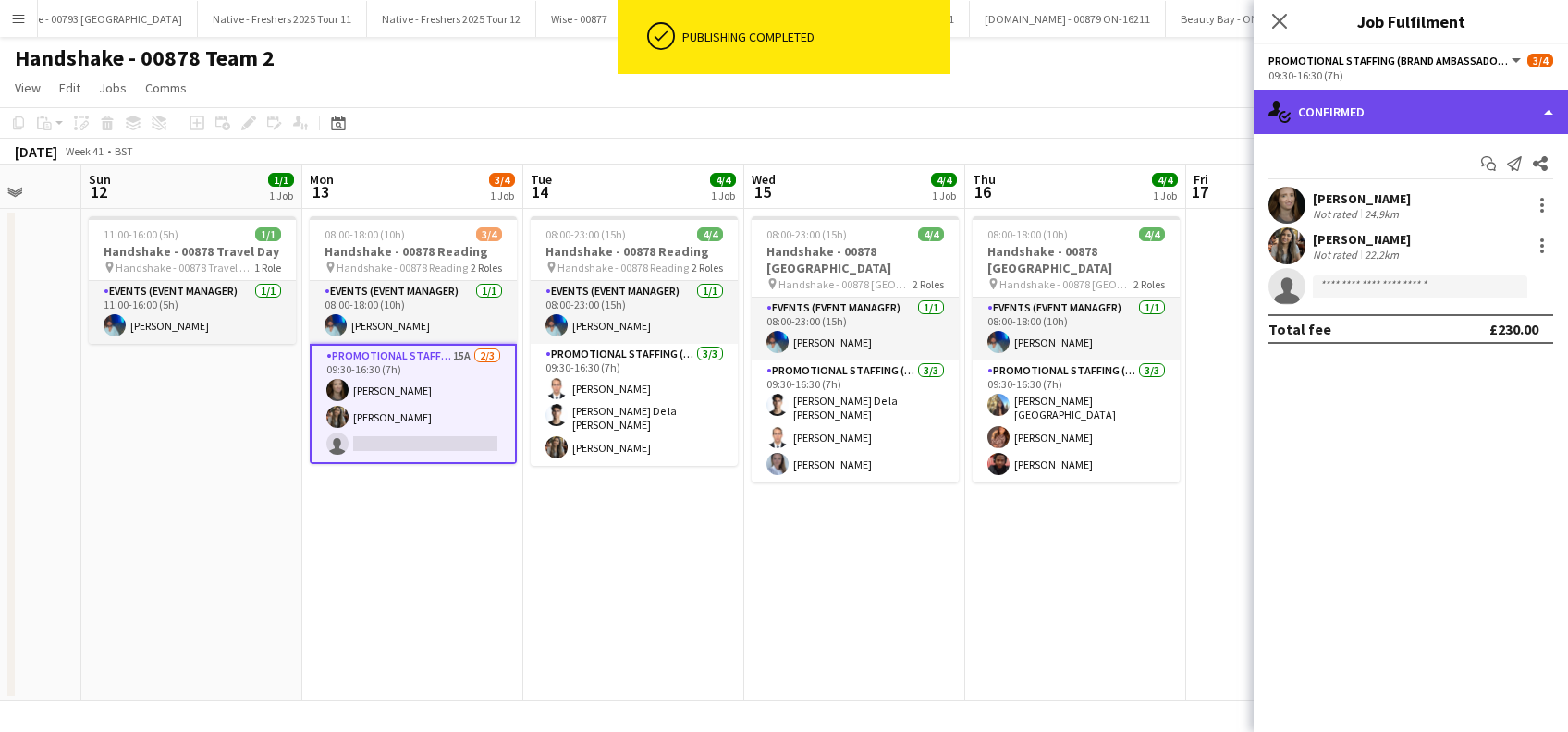
click at [1423, 103] on div "single-neutral-actions-check-2 Confirmed" at bounding box center [1410, 111] width 314 height 44
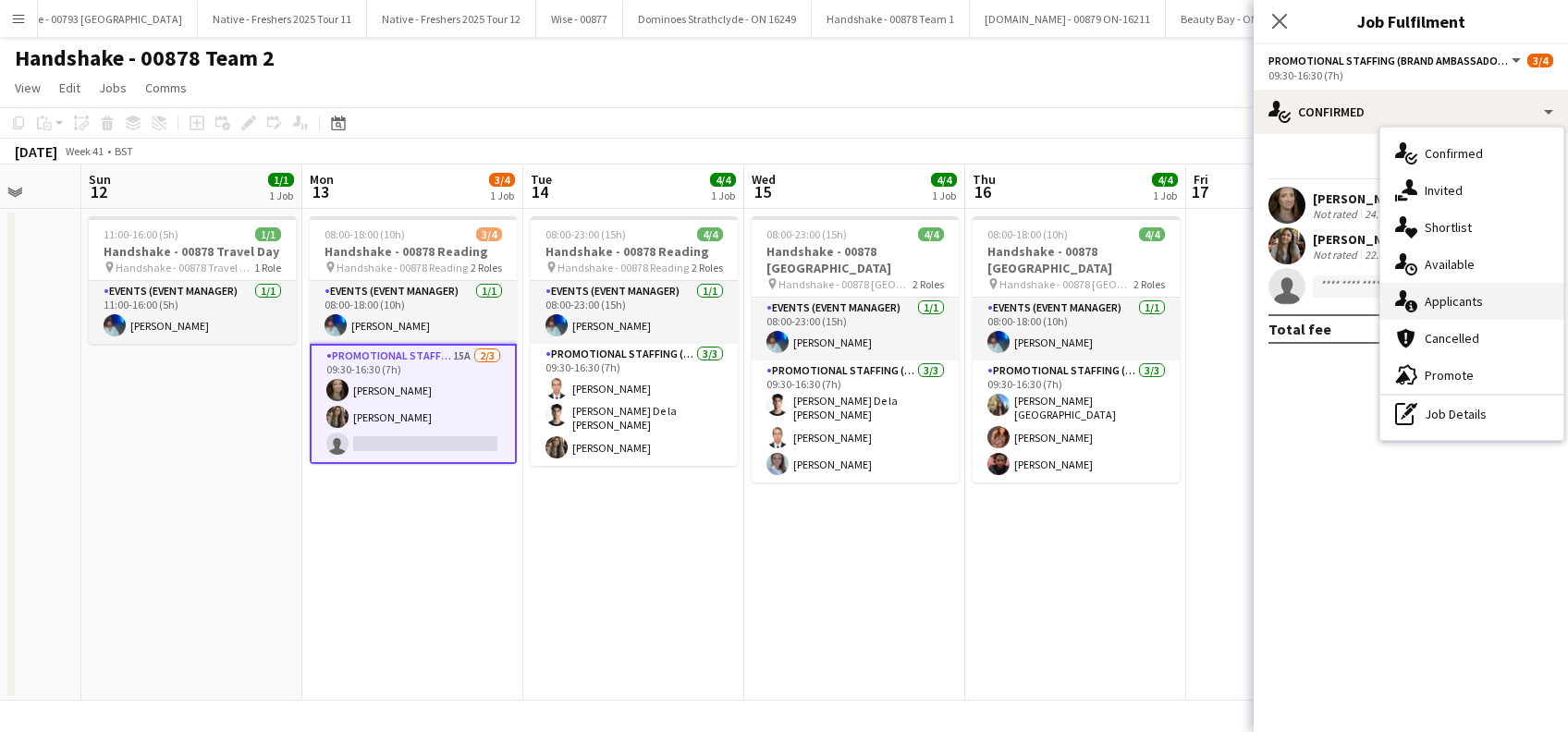
click at [1456, 303] on span "Applicants" at bounding box center [1453, 301] width 58 height 17
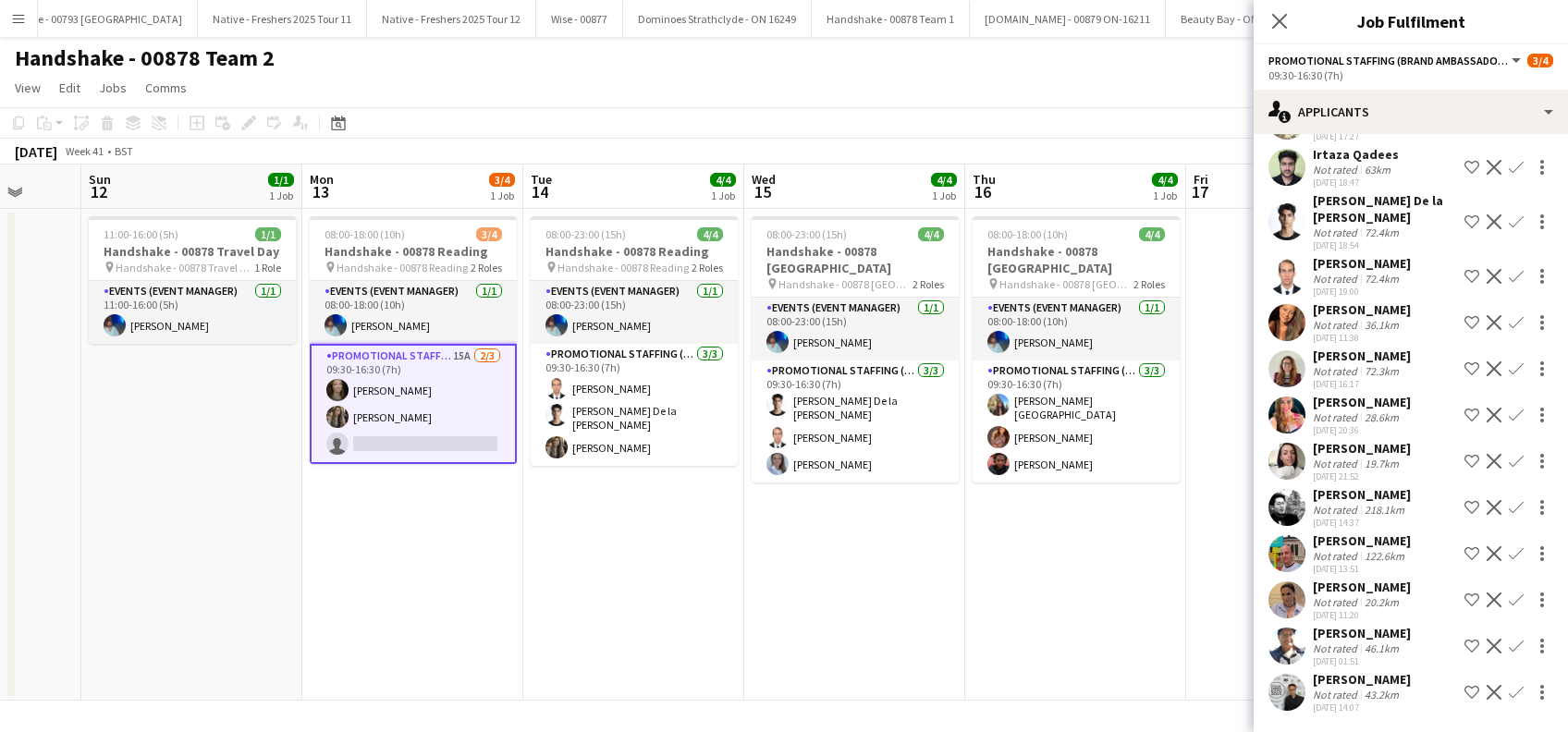
scroll to position [248, 0]
click at [1358, 440] on div "Abigail Lenton" at bounding box center [1361, 448] width 98 height 17
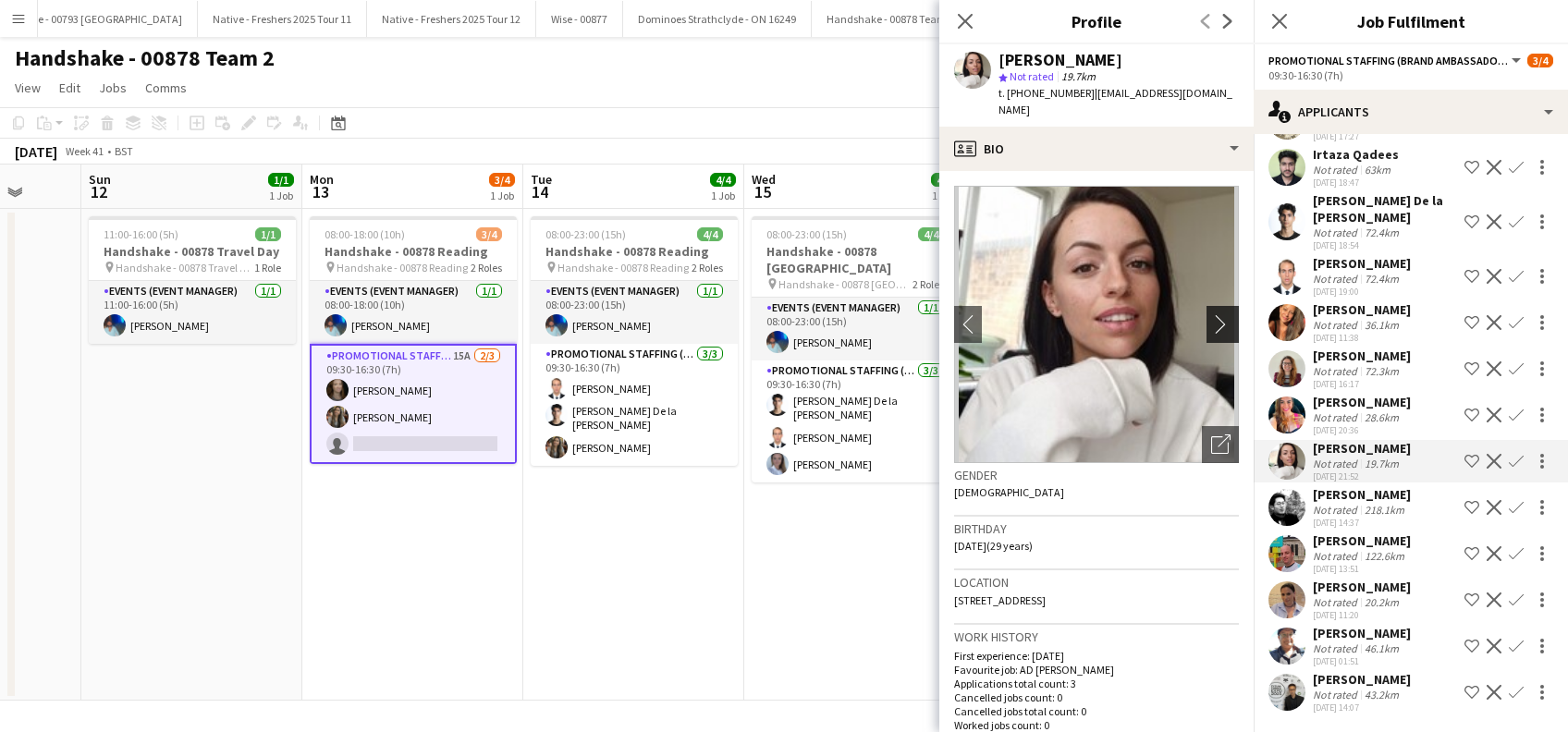
click at [1212, 314] on app-icon "chevron-right" at bounding box center [1225, 324] width 29 height 20
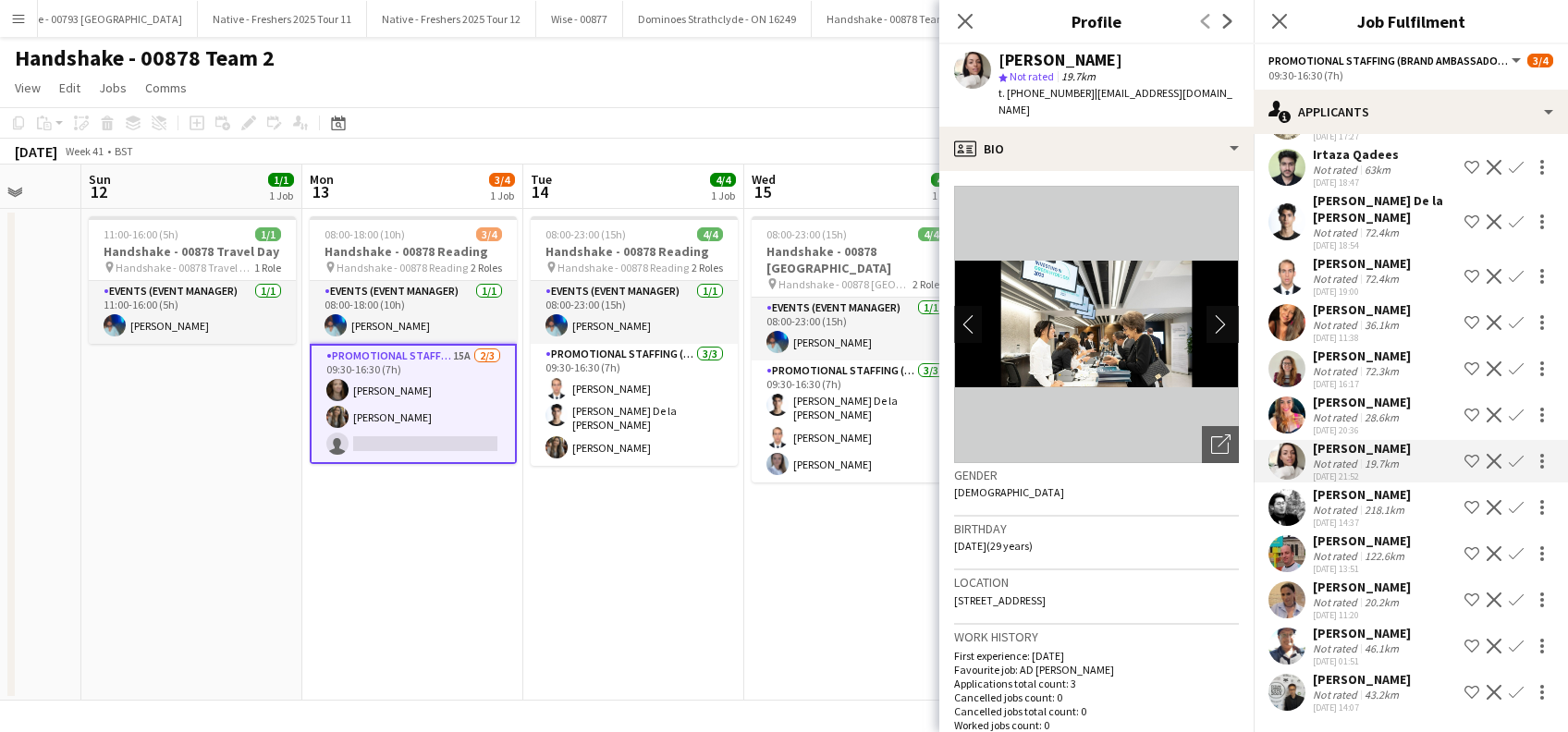
click at [1211, 314] on app-icon "chevron-right" at bounding box center [1225, 324] width 29 height 20
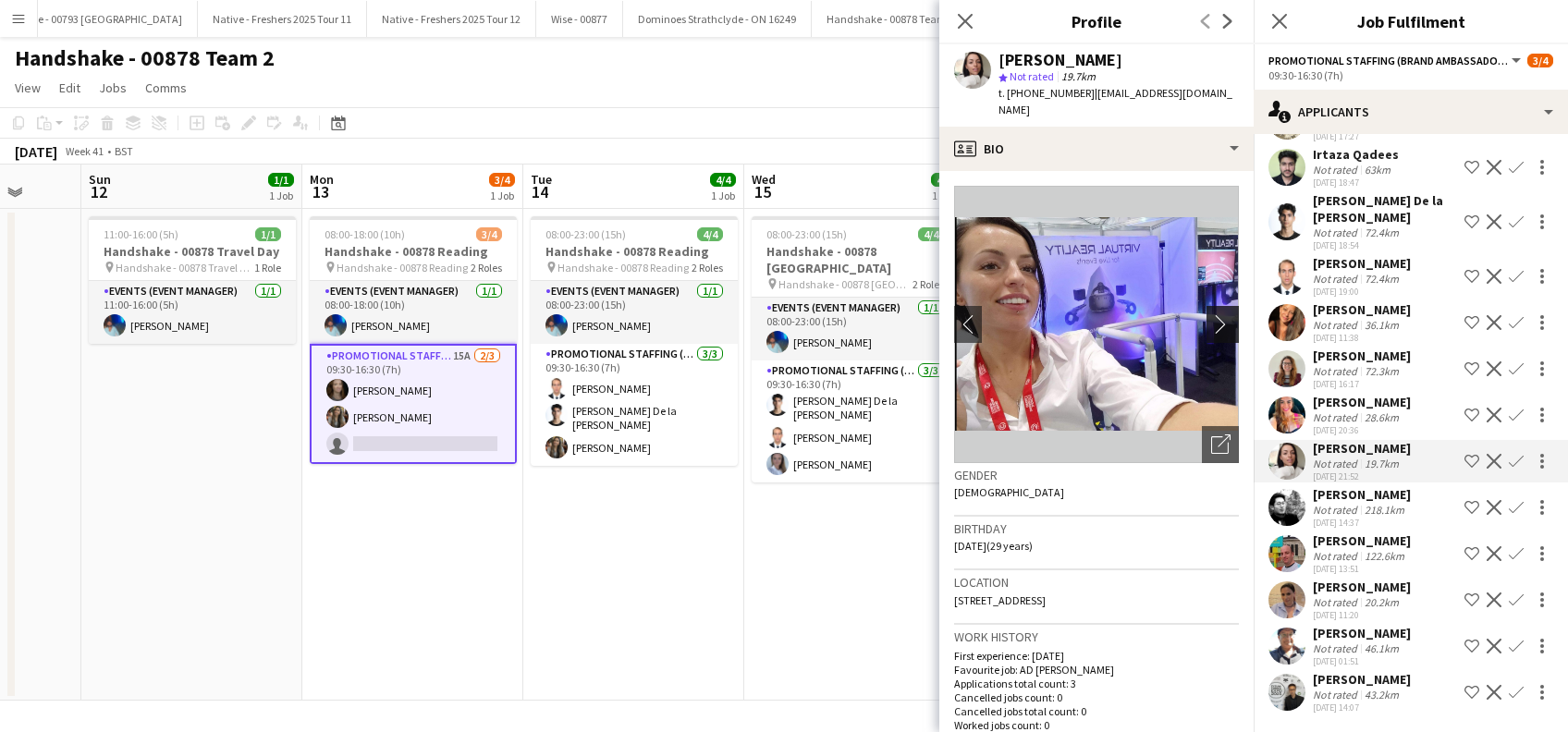
click at [1211, 314] on app-icon "chevron-right" at bounding box center [1225, 324] width 29 height 20
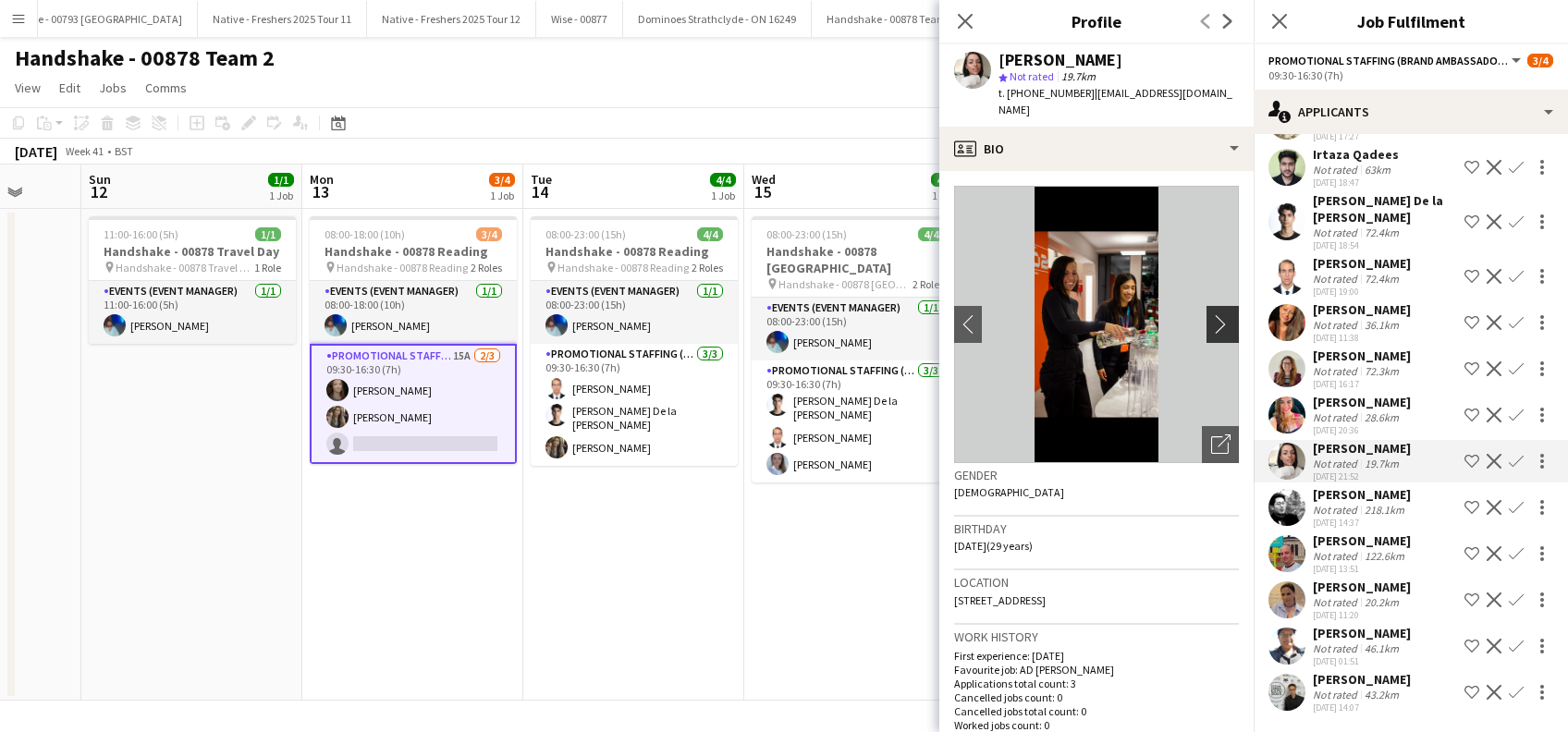
click at [1211, 314] on app-icon "chevron-right" at bounding box center [1225, 324] width 29 height 20
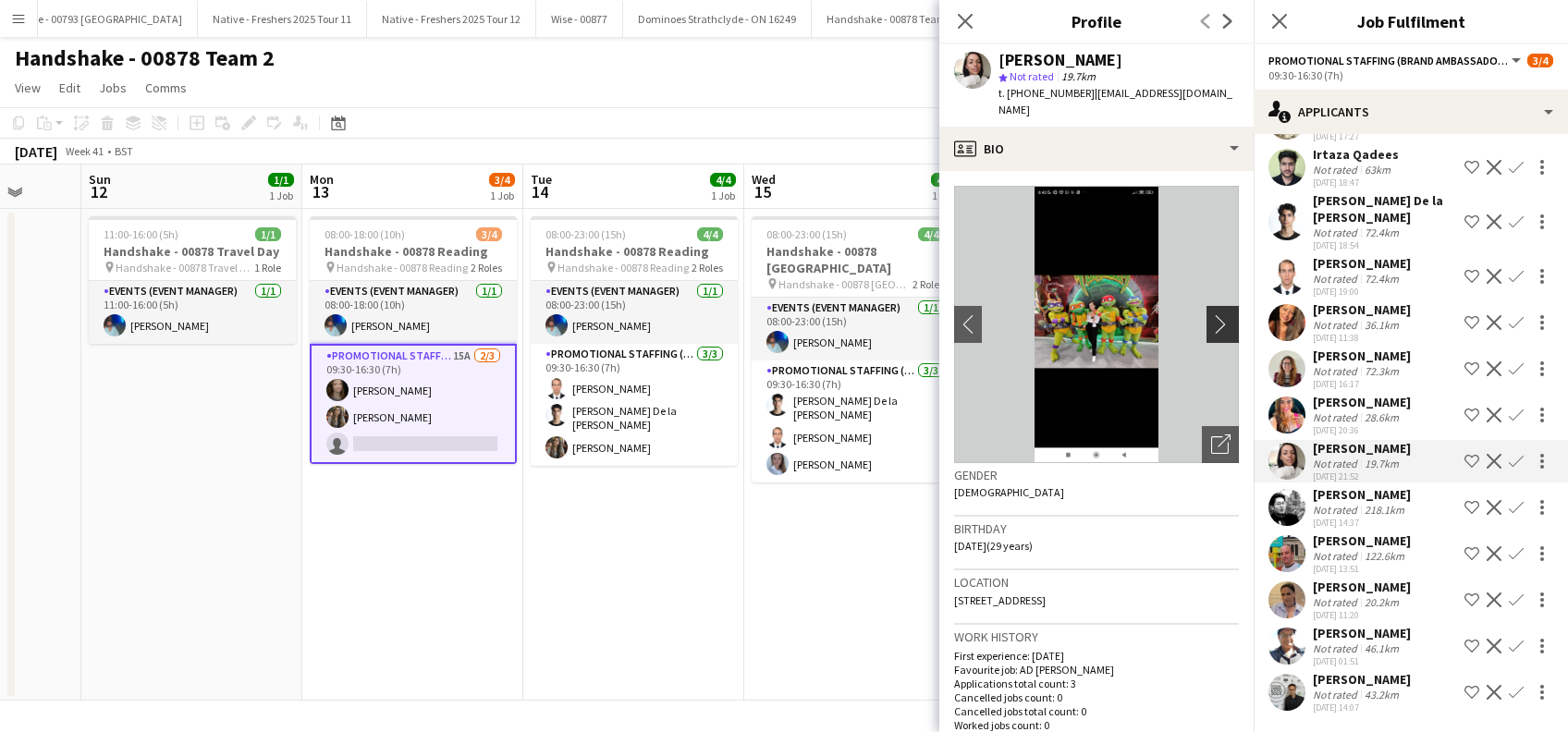
click at [1211, 314] on app-icon "chevron-right" at bounding box center [1225, 324] width 29 height 20
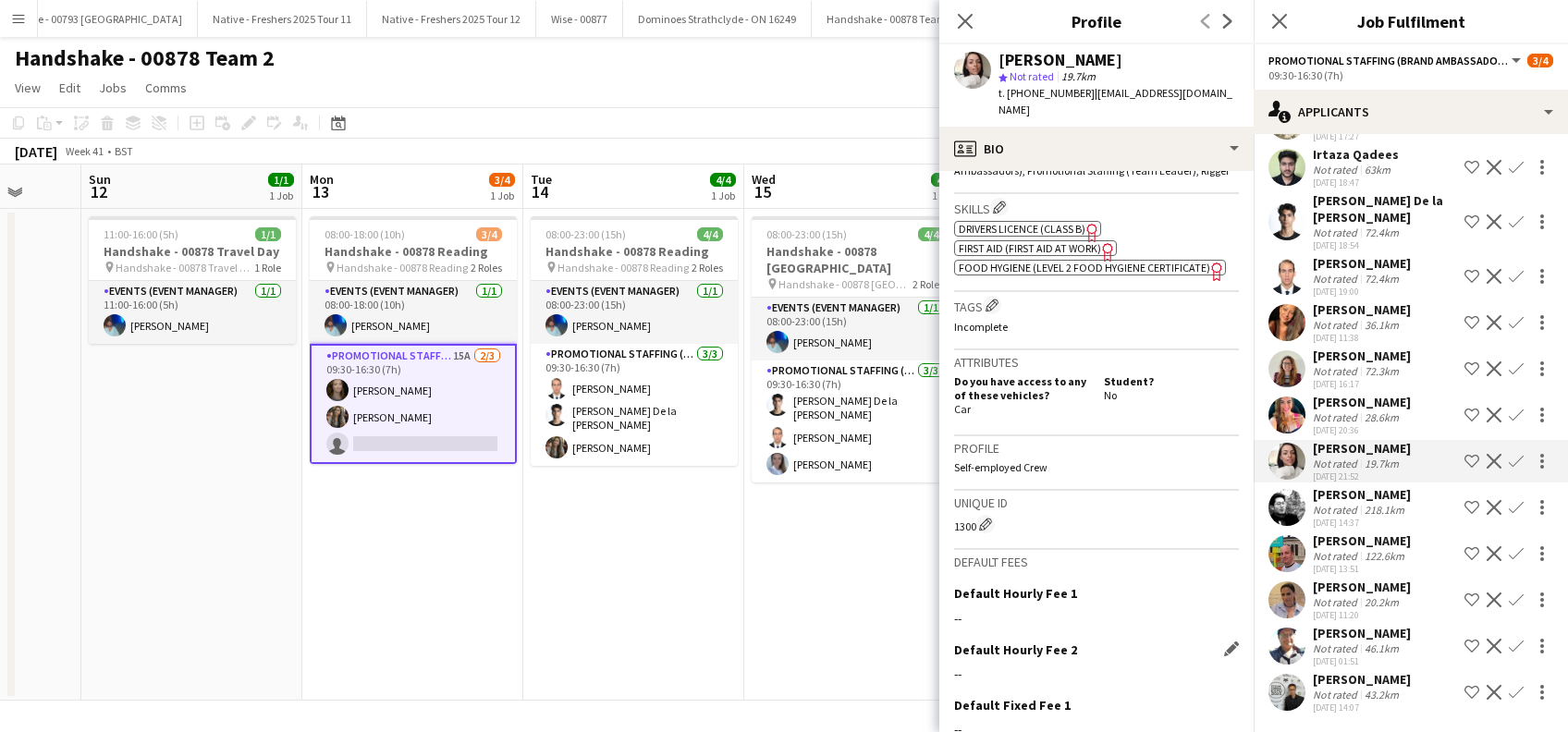
scroll to position [812, 0]
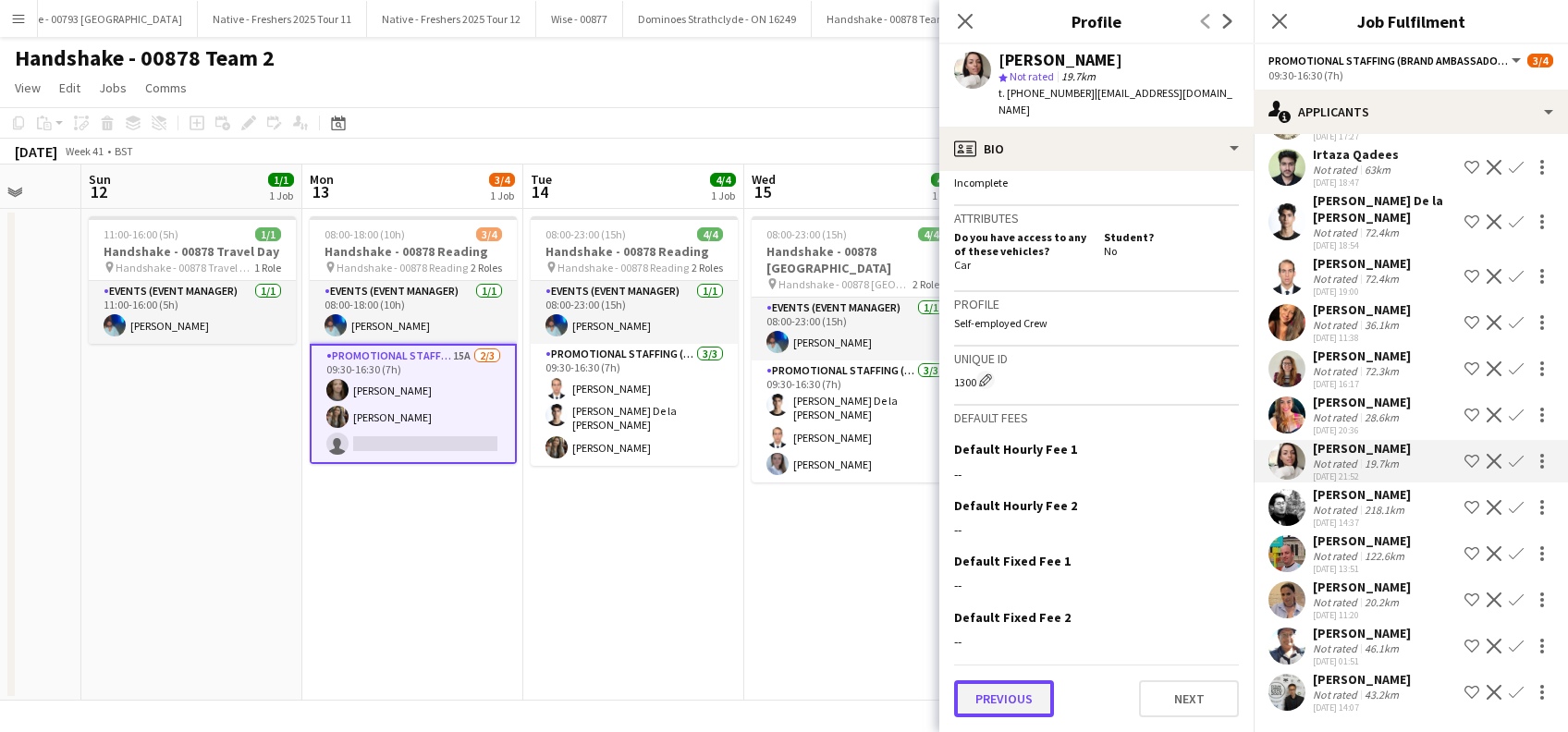
click at [1035, 701] on button "Previous" at bounding box center [1003, 700] width 99 height 37
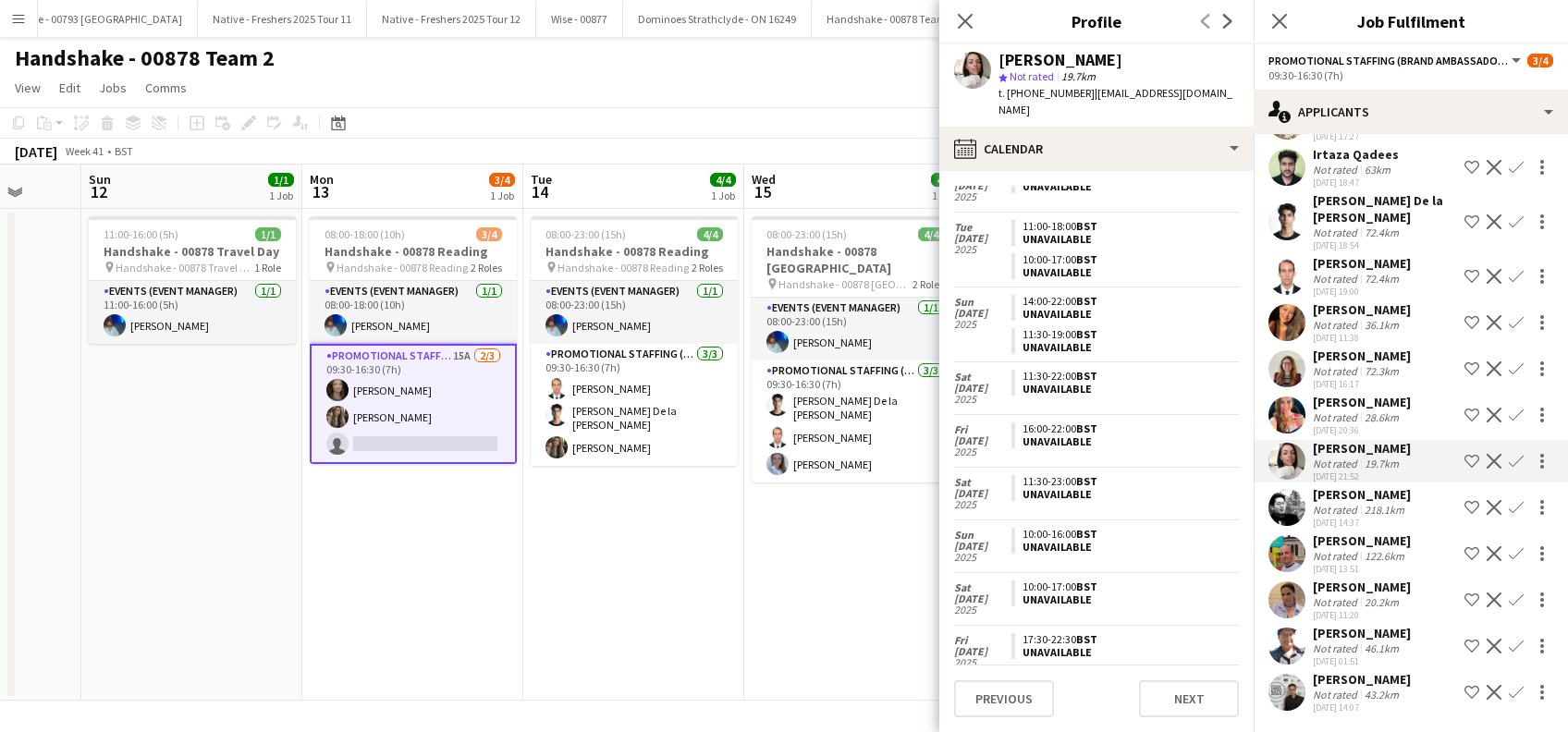
scroll to position [673, 0]
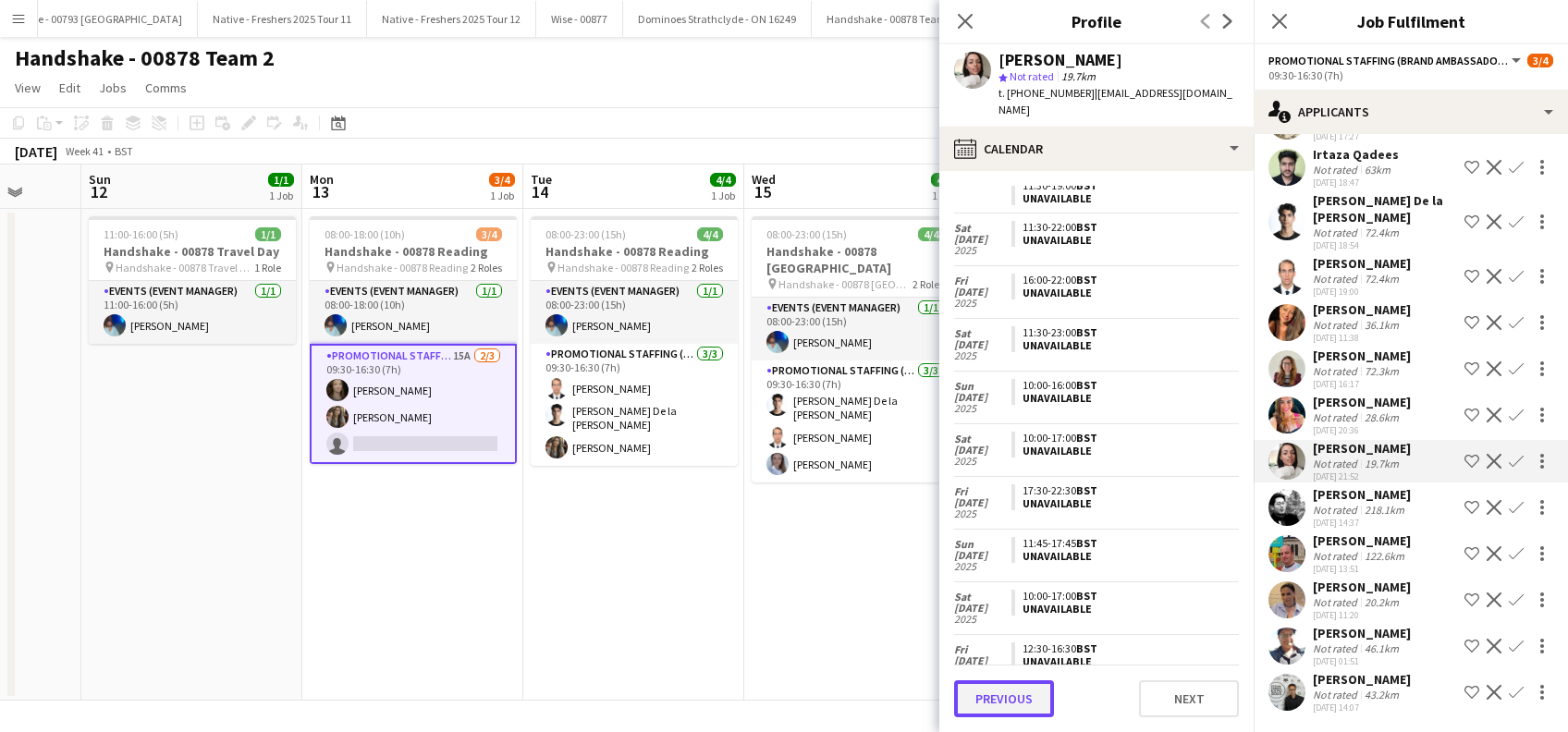
click at [1005, 700] on button "Previous" at bounding box center [1003, 700] width 99 height 37
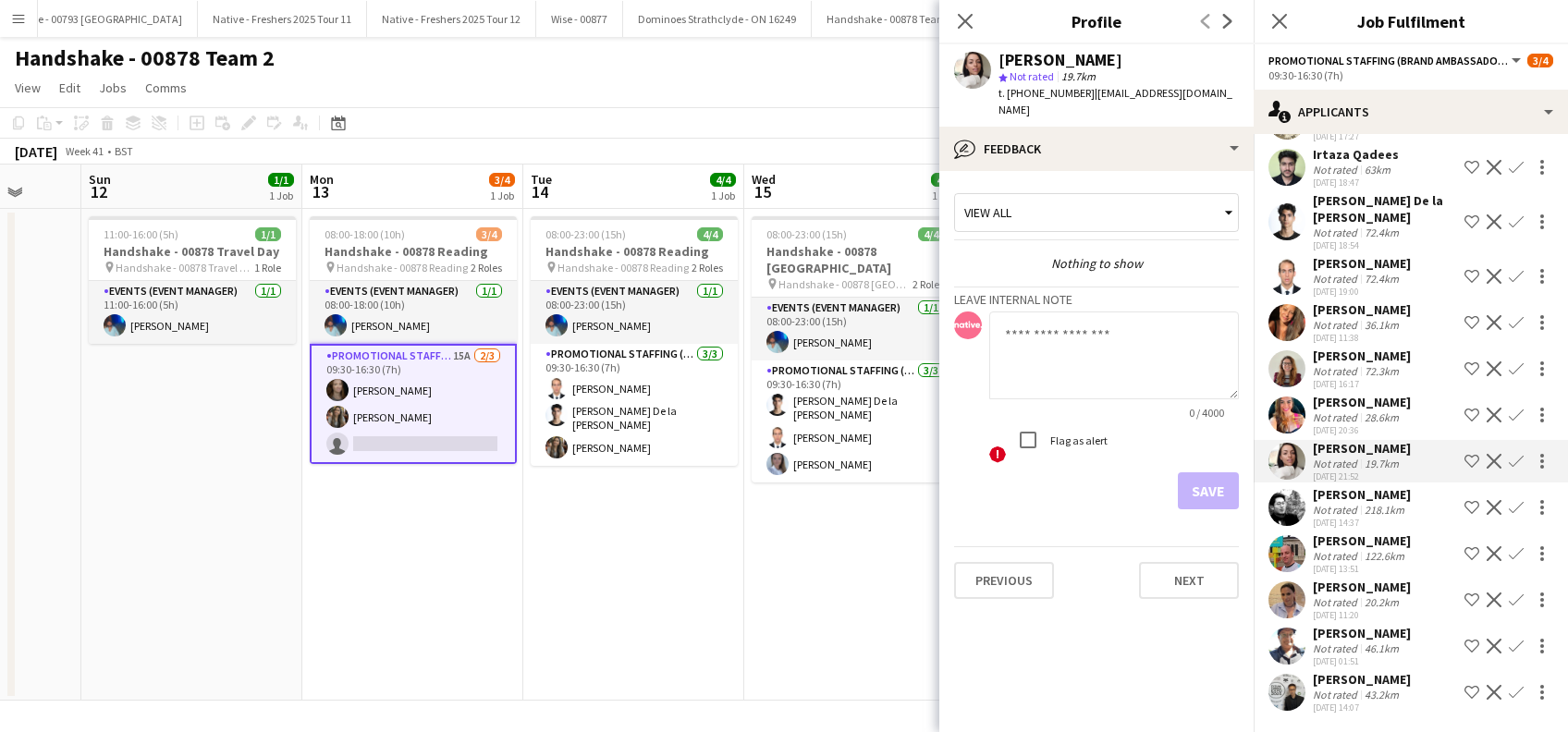
click at [1509, 454] on app-icon "Confirm" at bounding box center [1516, 460] width 15 height 15
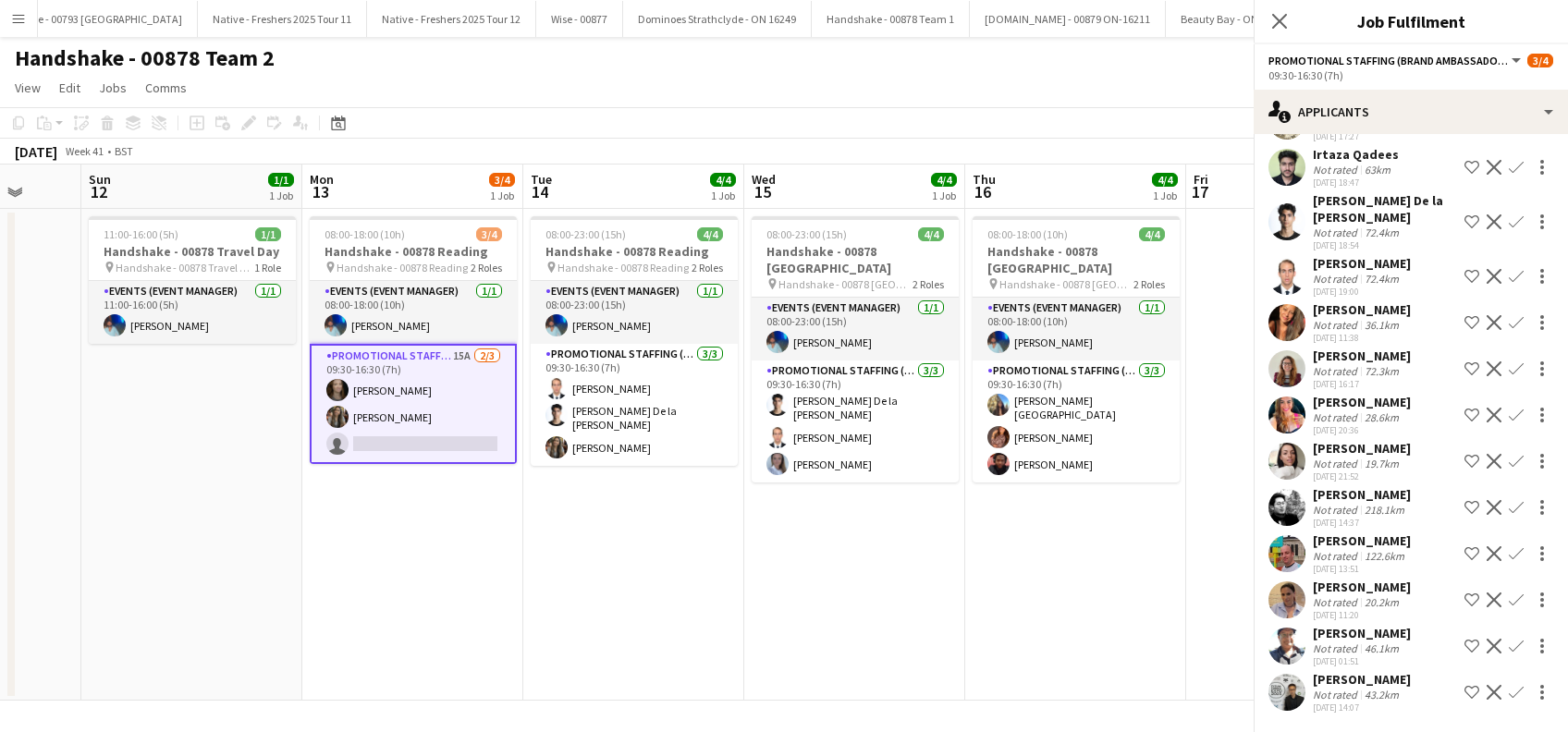
scroll to position [214, 0]
click at [1509, 459] on app-icon "Confirm" at bounding box center [1516, 461] width 15 height 15
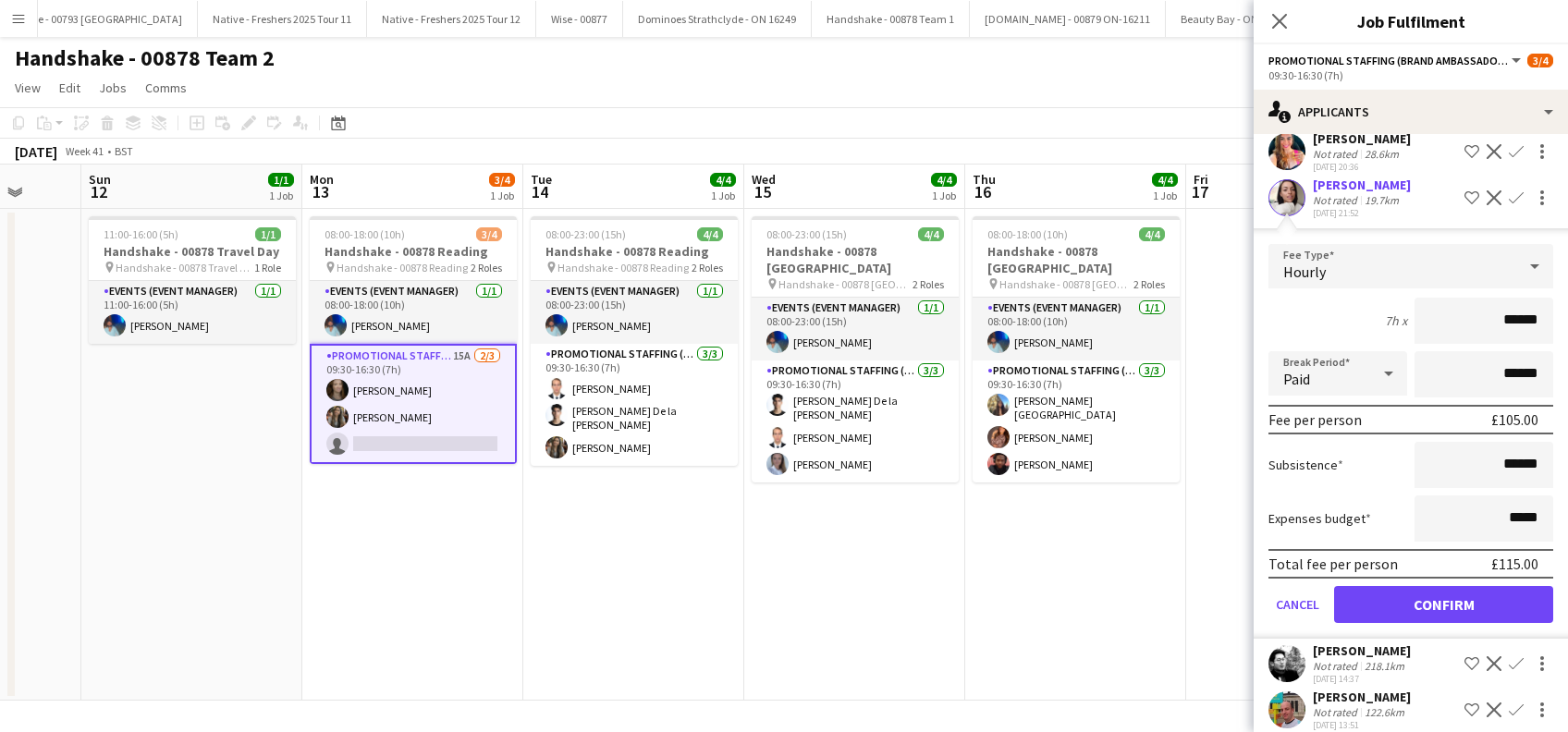
scroll to position [584, 0]
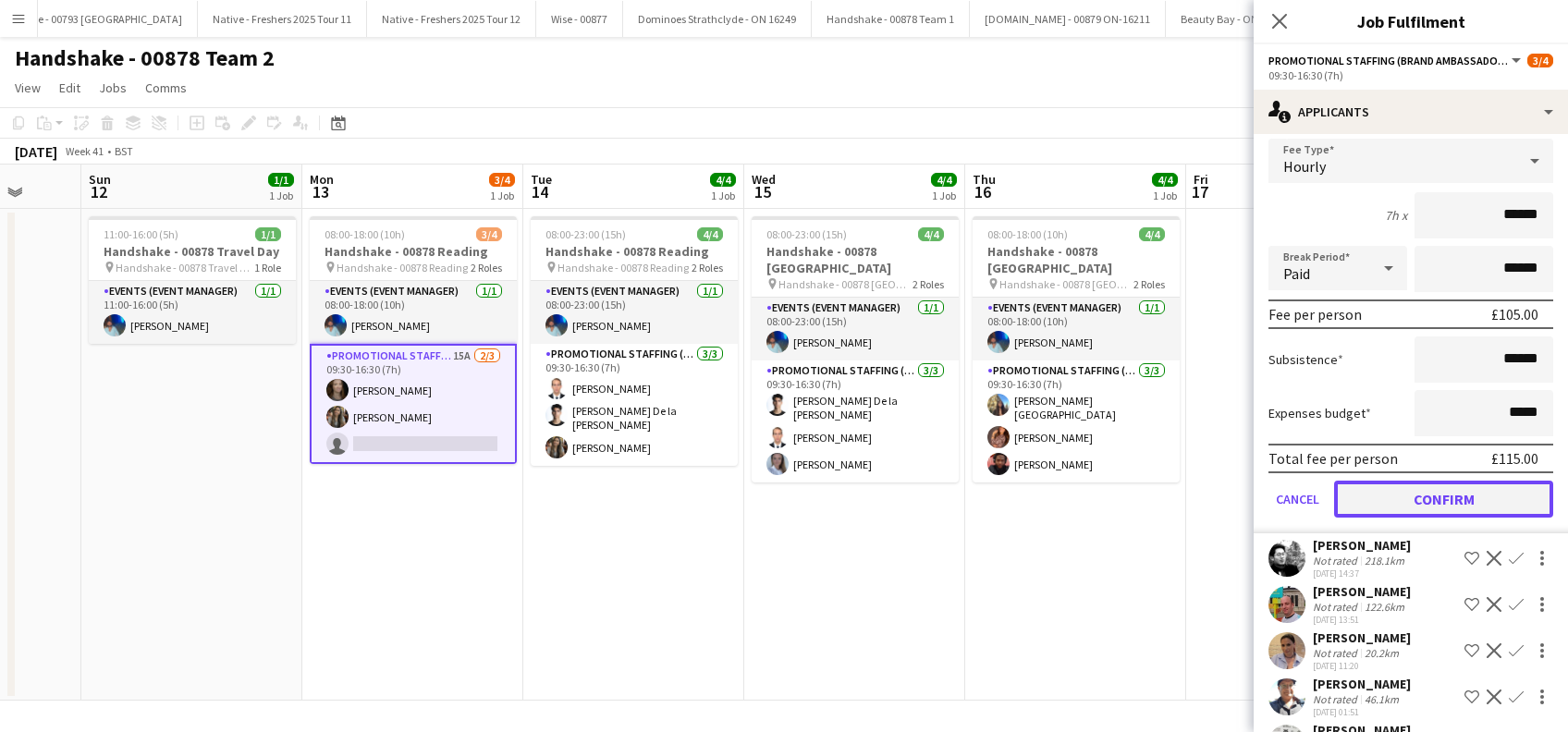
click at [1442, 496] on button "Confirm" at bounding box center [1443, 500] width 219 height 37
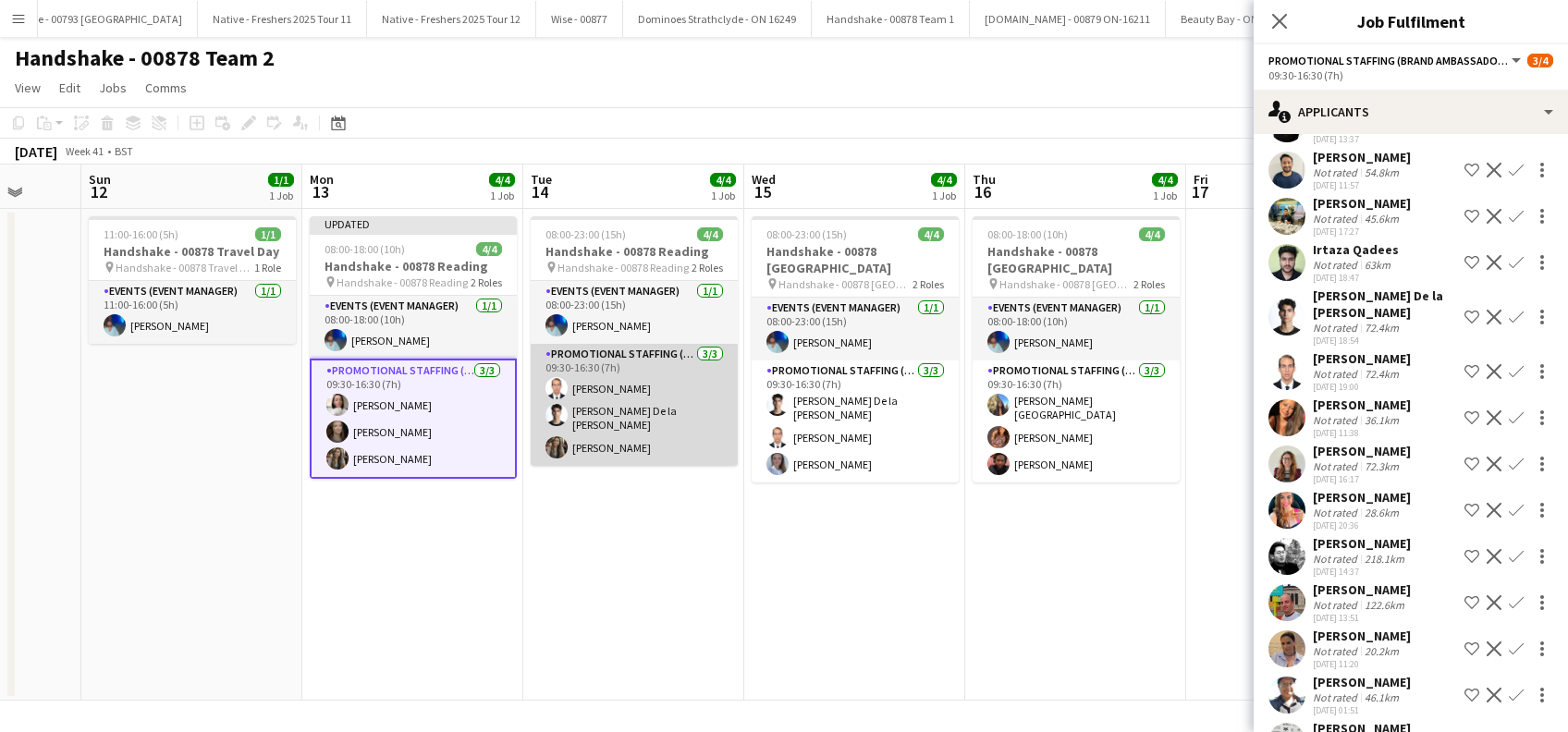
click at [618, 439] on app-card-role "Promotional Staffing (Brand Ambassadors) 3/3 09:30-16:30 (7h) Angel Gervacio Bi…" at bounding box center [633, 405] width 207 height 122
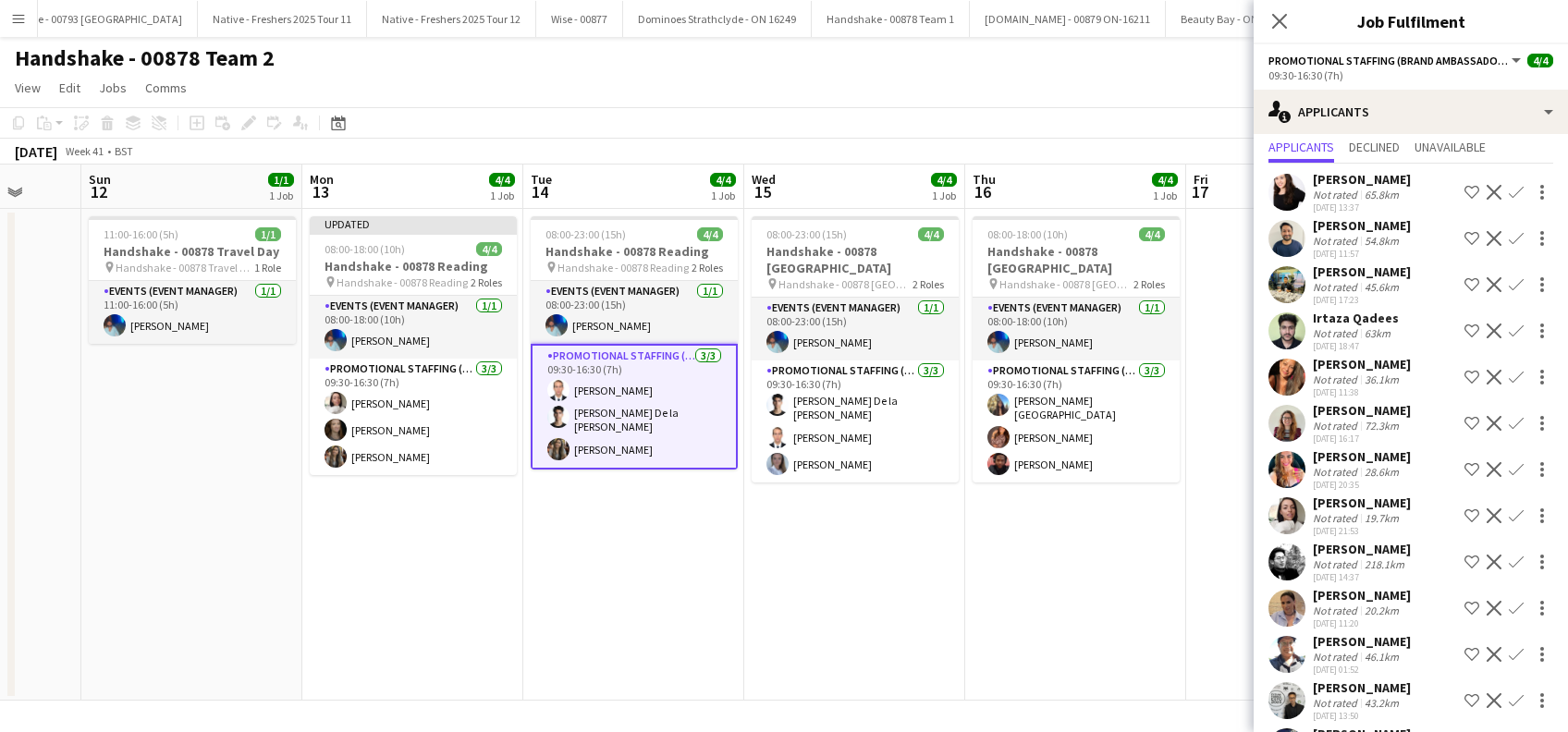
scroll to position [123, 0]
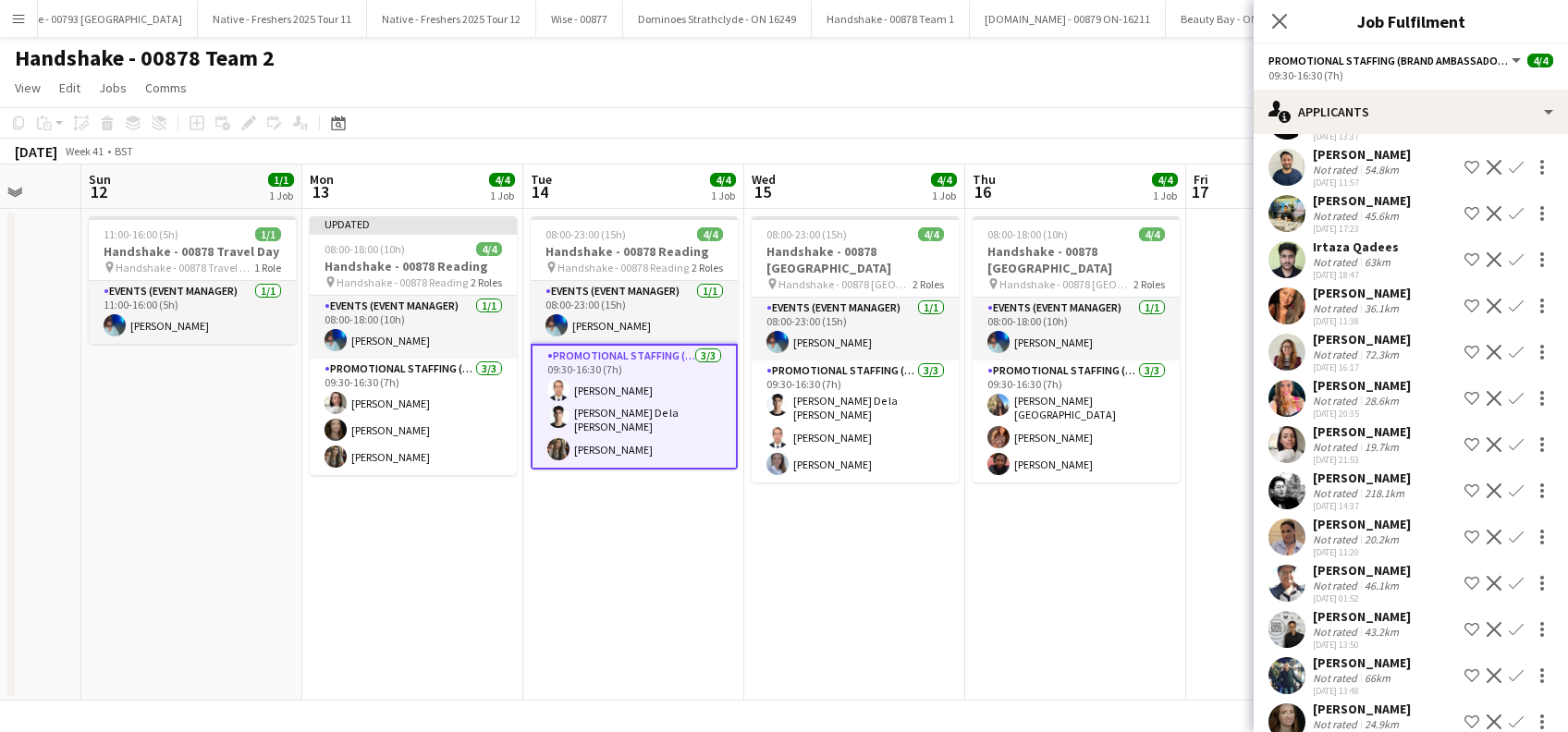
click at [1069, 583] on app-date-cell "08:00-18:00 (10h) 4/4 Handshake - 00878 Bristol pin Handshake - 00878 Bristol 2…" at bounding box center [1075, 455] width 221 height 492
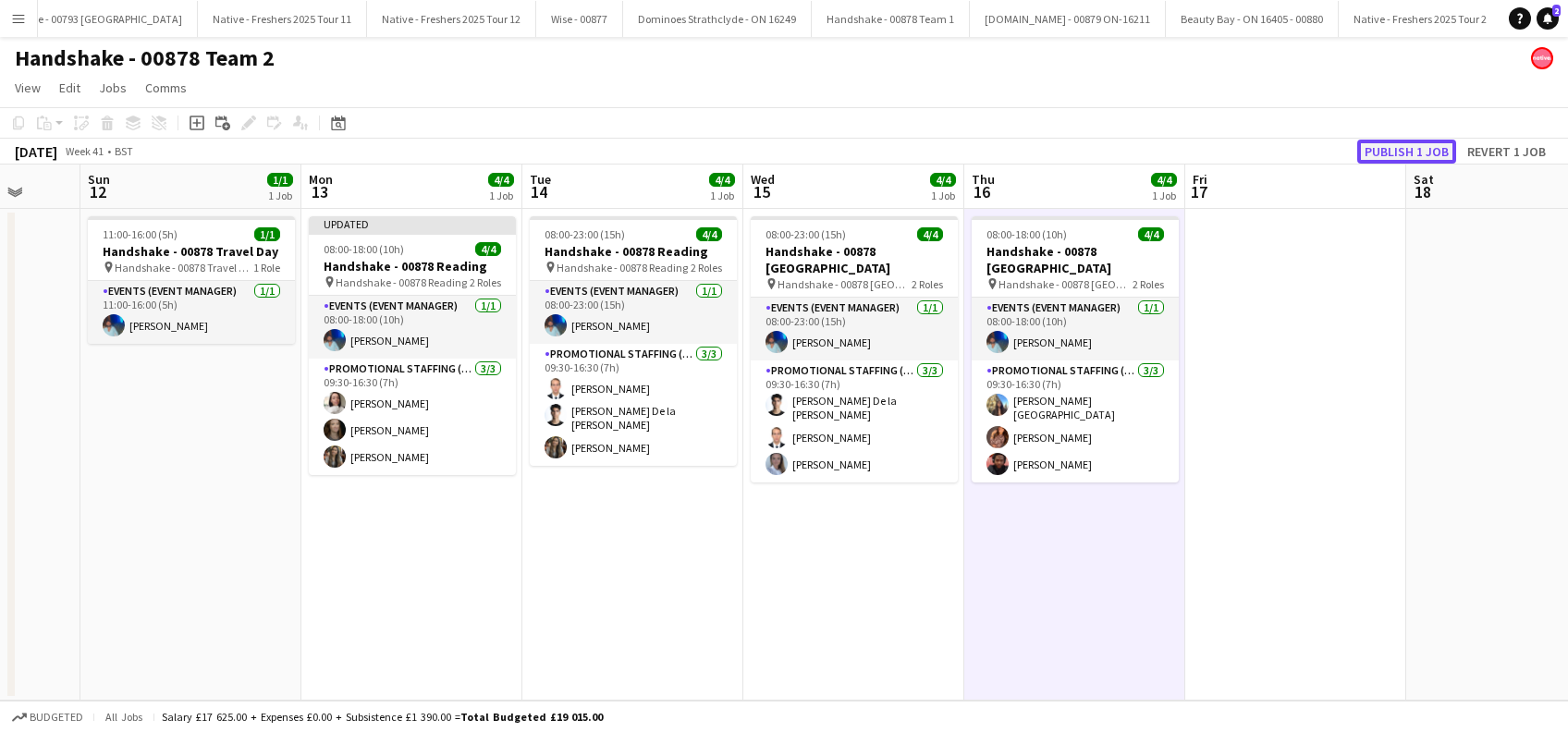
click at [1386, 155] on button "Publish 1 job" at bounding box center [1406, 152] width 99 height 24
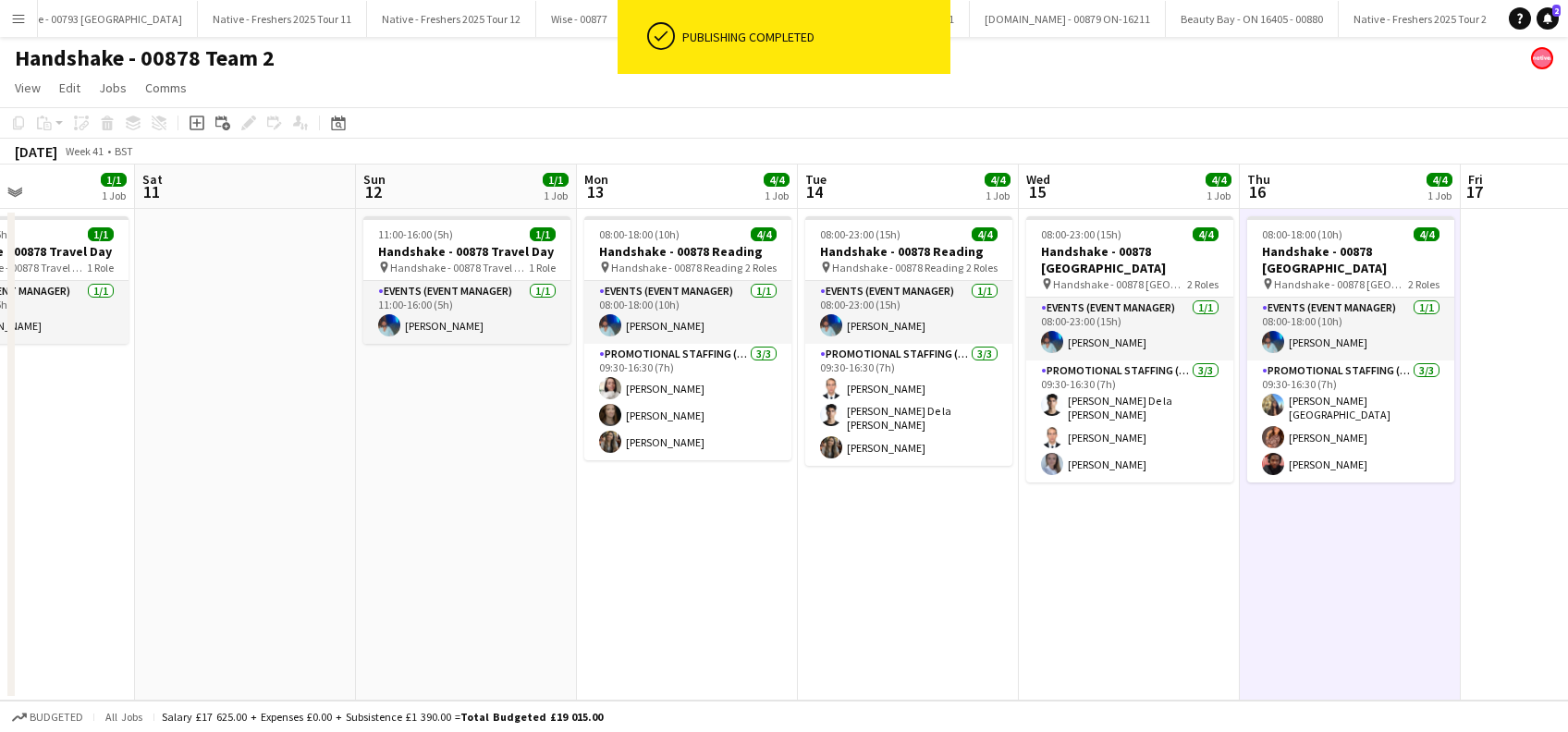
drag, startPoint x: 1065, startPoint y: 553, endPoint x: 1145, endPoint y: 539, distance: 81.2
click at [1304, 559] on app-calendar-viewport "Wed 8 Thu 9 3/4 1 Job Fri 10 1/1 1 Job Sat 11 Sun 12 1/1 1 Job Mon 13 4/4 1 Job…" at bounding box center [784, 432] width 1568 height 536
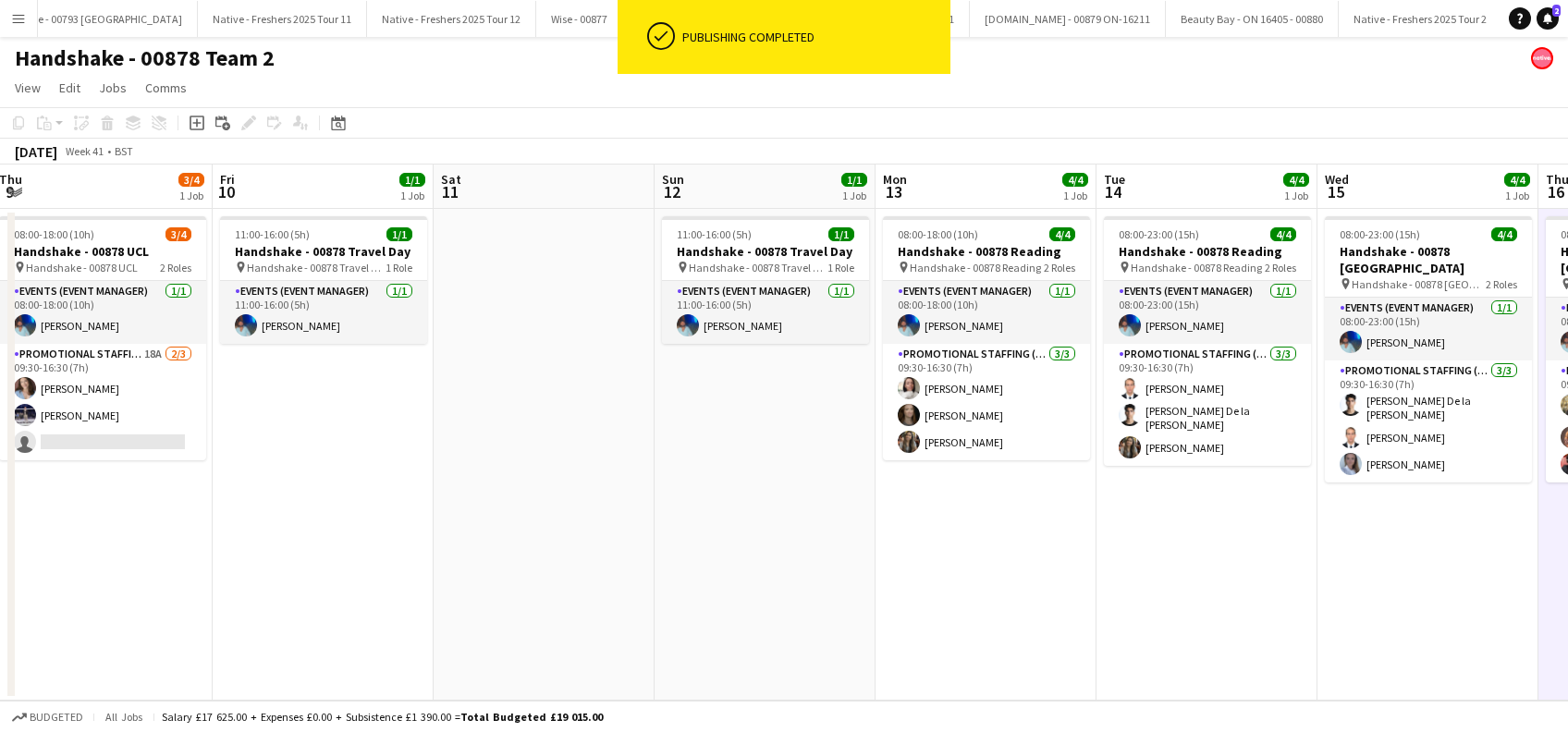
drag, startPoint x: 1031, startPoint y: 586, endPoint x: 1081, endPoint y: 590, distance: 50.2
click at [1083, 591] on app-calendar-viewport "Wed 8 4/4 1 Job Thu 9 3/4 1 Job Fri 10 1/1 1 Job Sat 11 Sun 12 1/1 1 Job Mon 13…" at bounding box center [784, 432] width 1568 height 536
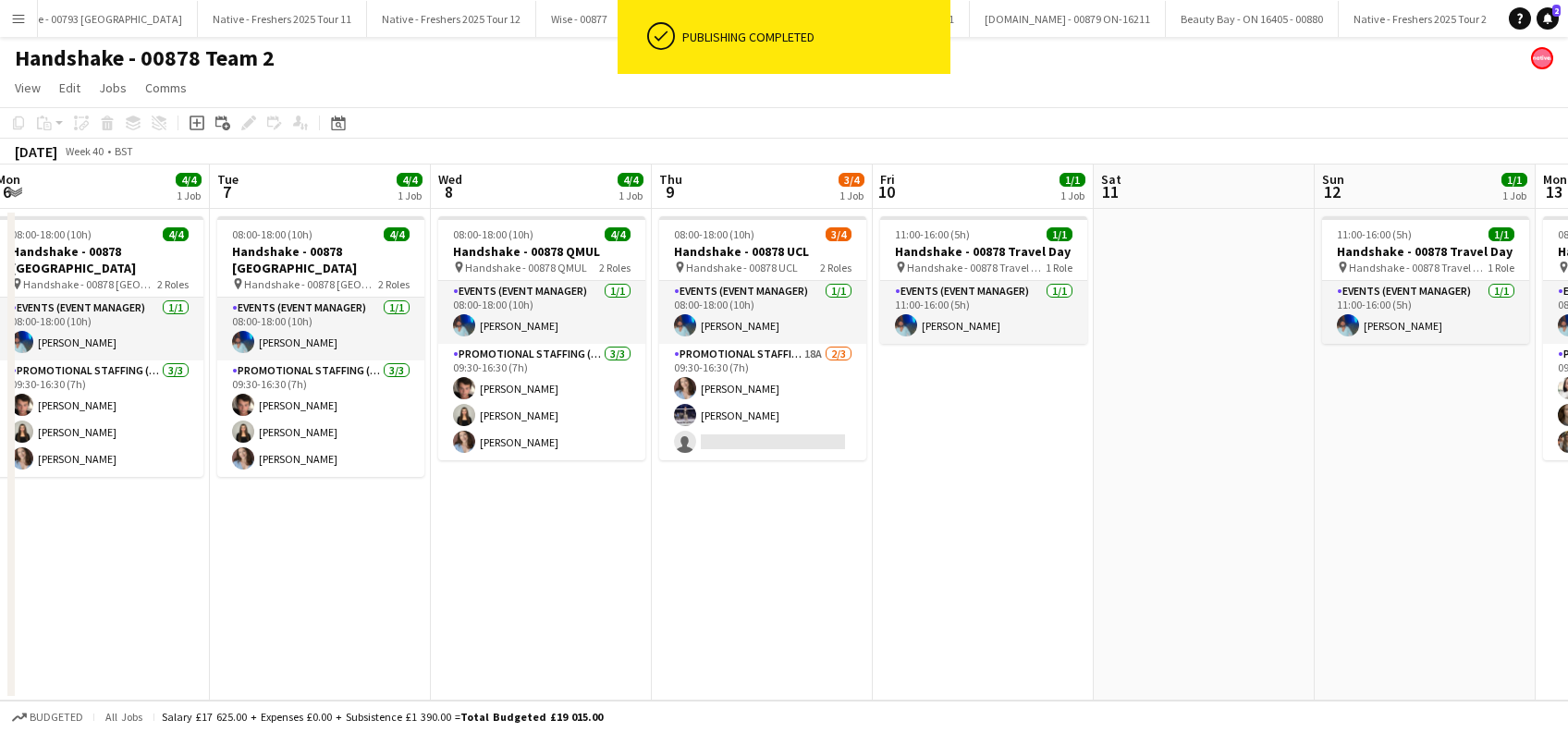
drag, startPoint x: 714, startPoint y: 631, endPoint x: 962, endPoint y: 629, distance: 248.0
click at [962, 629] on app-calendar-viewport "Sat 4 Sun 5 1/1 1 Job Mon 6 4/4 1 Job Tue 7 4/4 1 Job Wed 8 4/4 1 Job Thu 9 3/4…" at bounding box center [784, 432] width 1568 height 536
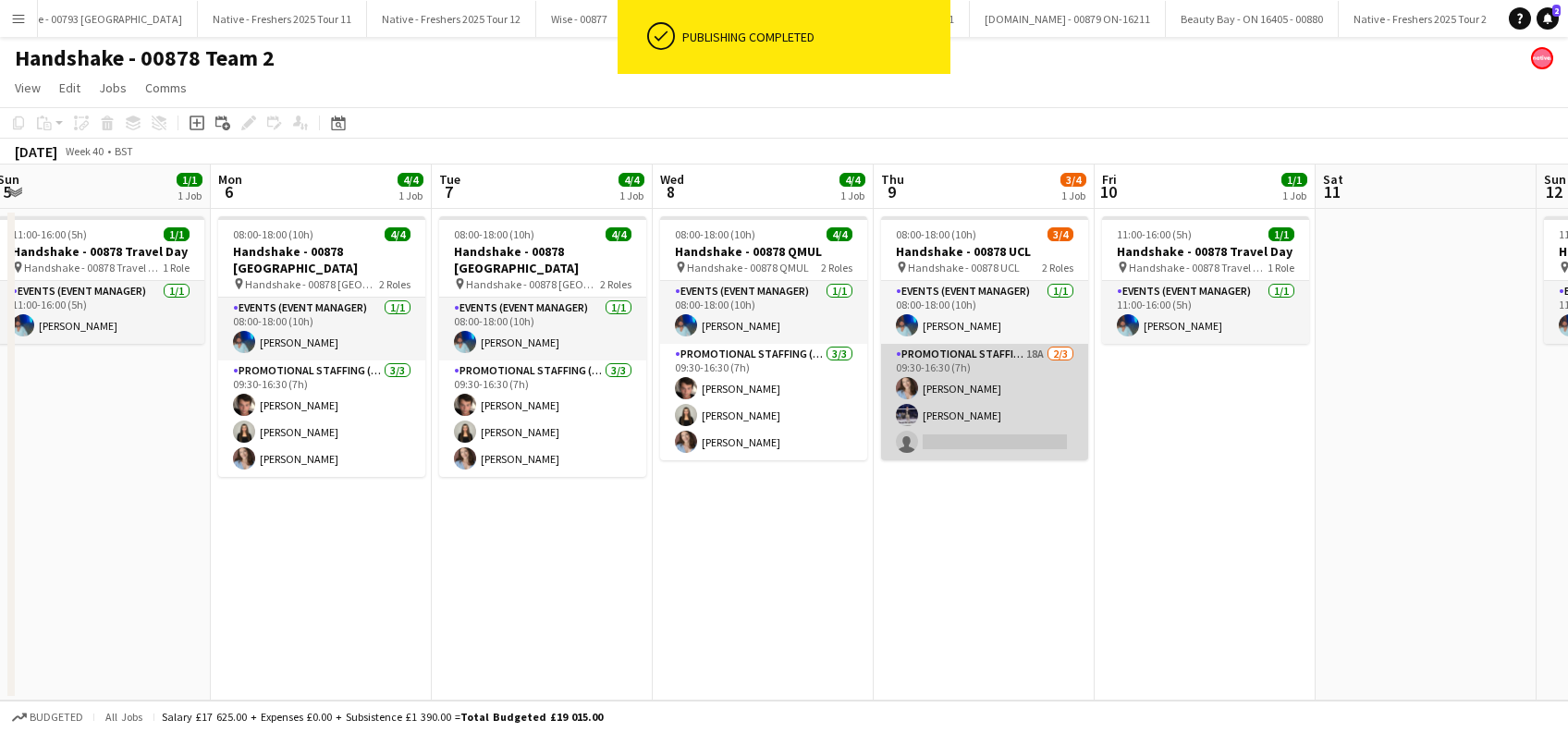
click at [965, 422] on app-card-role "Promotional Staffing (Brand Ambassadors) 18A 2/3 09:30-16:30 (7h) Jordan Miller…" at bounding box center [985, 402] width 207 height 116
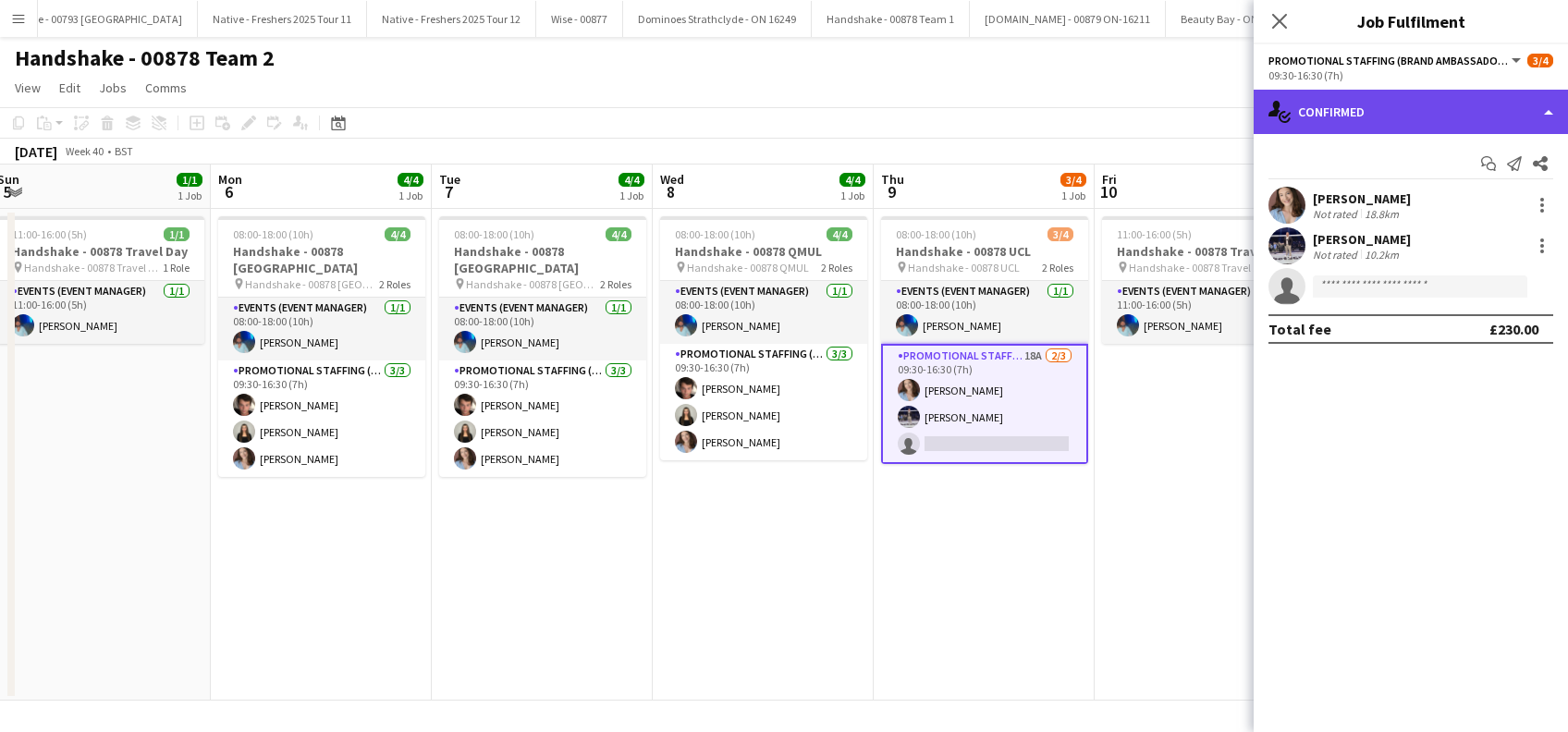
click at [1395, 111] on div "single-neutral-actions-check-2 Confirmed" at bounding box center [1410, 111] width 314 height 44
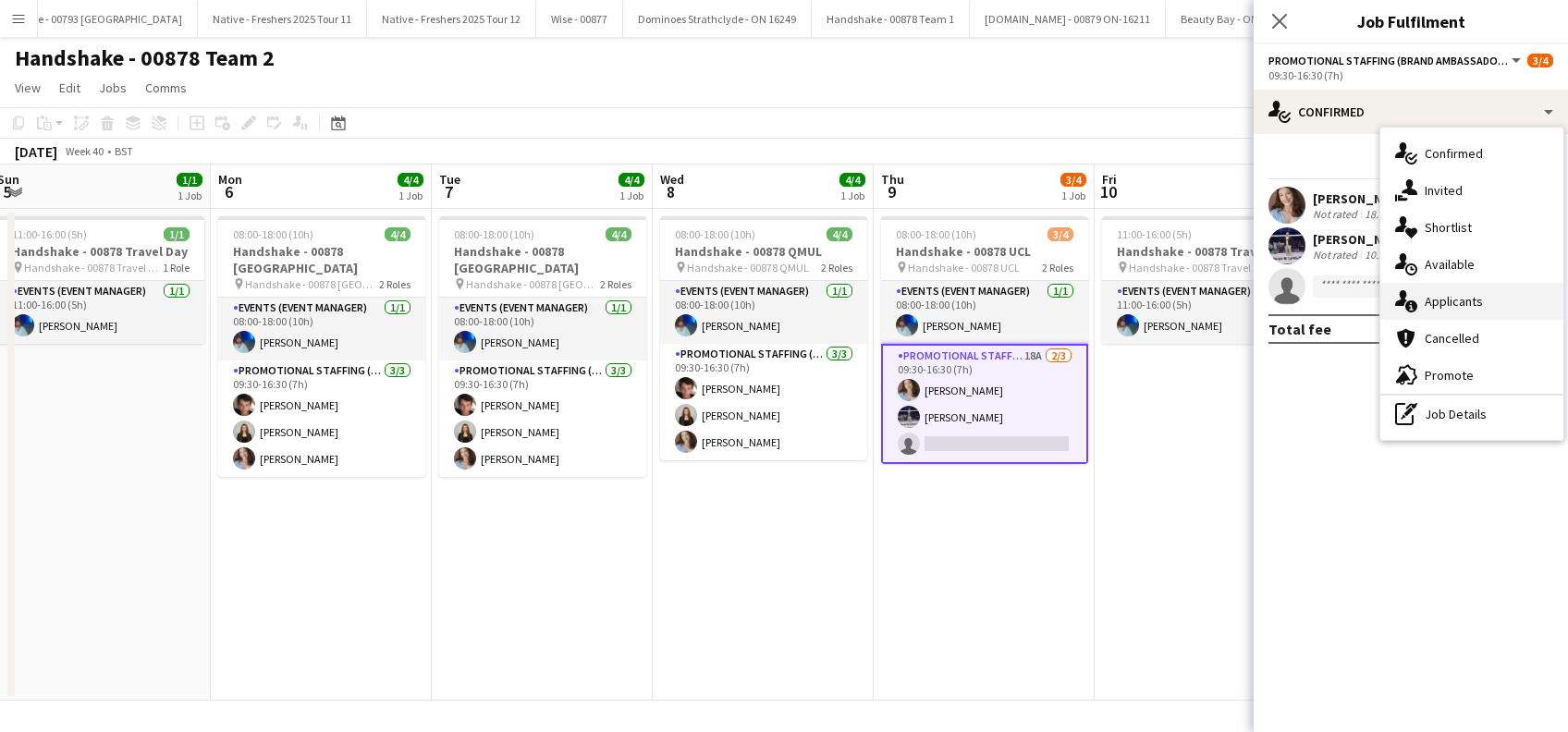
click at [1449, 302] on span "Applicants" at bounding box center [1453, 301] width 58 height 17
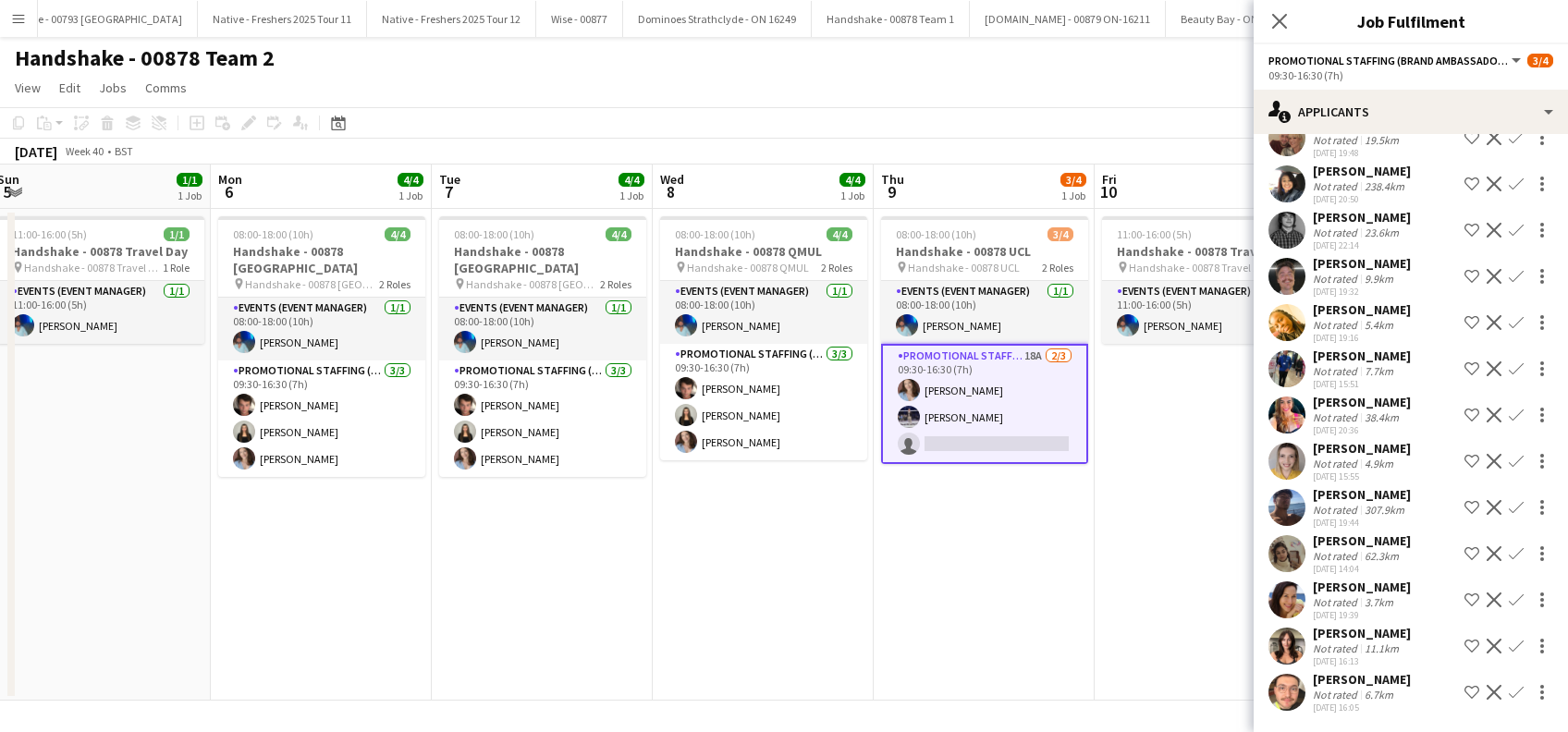
scroll to position [325, 0]
click at [1509, 639] on app-icon "Confirm" at bounding box center [1516, 645] width 15 height 15
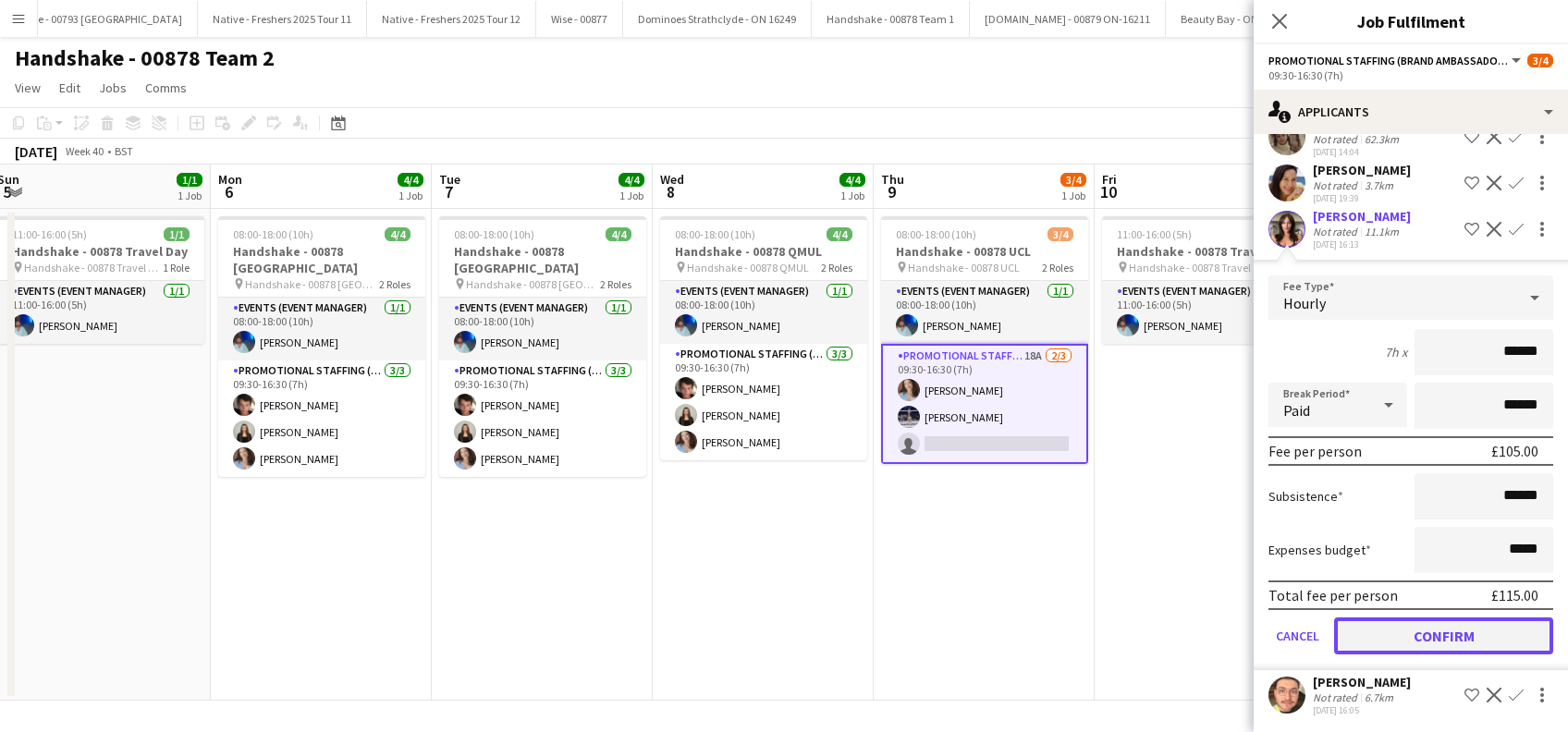
click at [1411, 641] on button "Confirm" at bounding box center [1443, 637] width 219 height 37
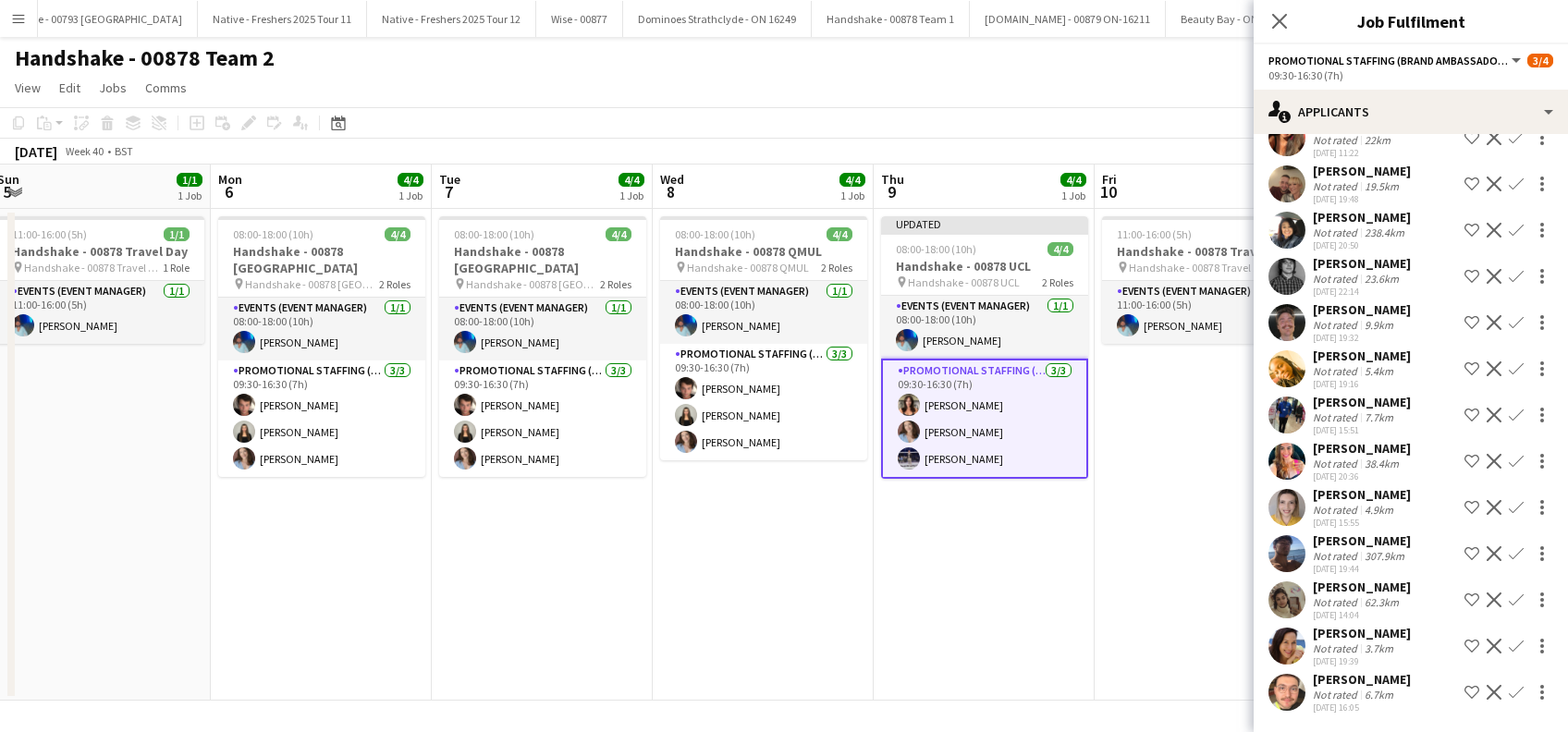
scroll to position [244, 0]
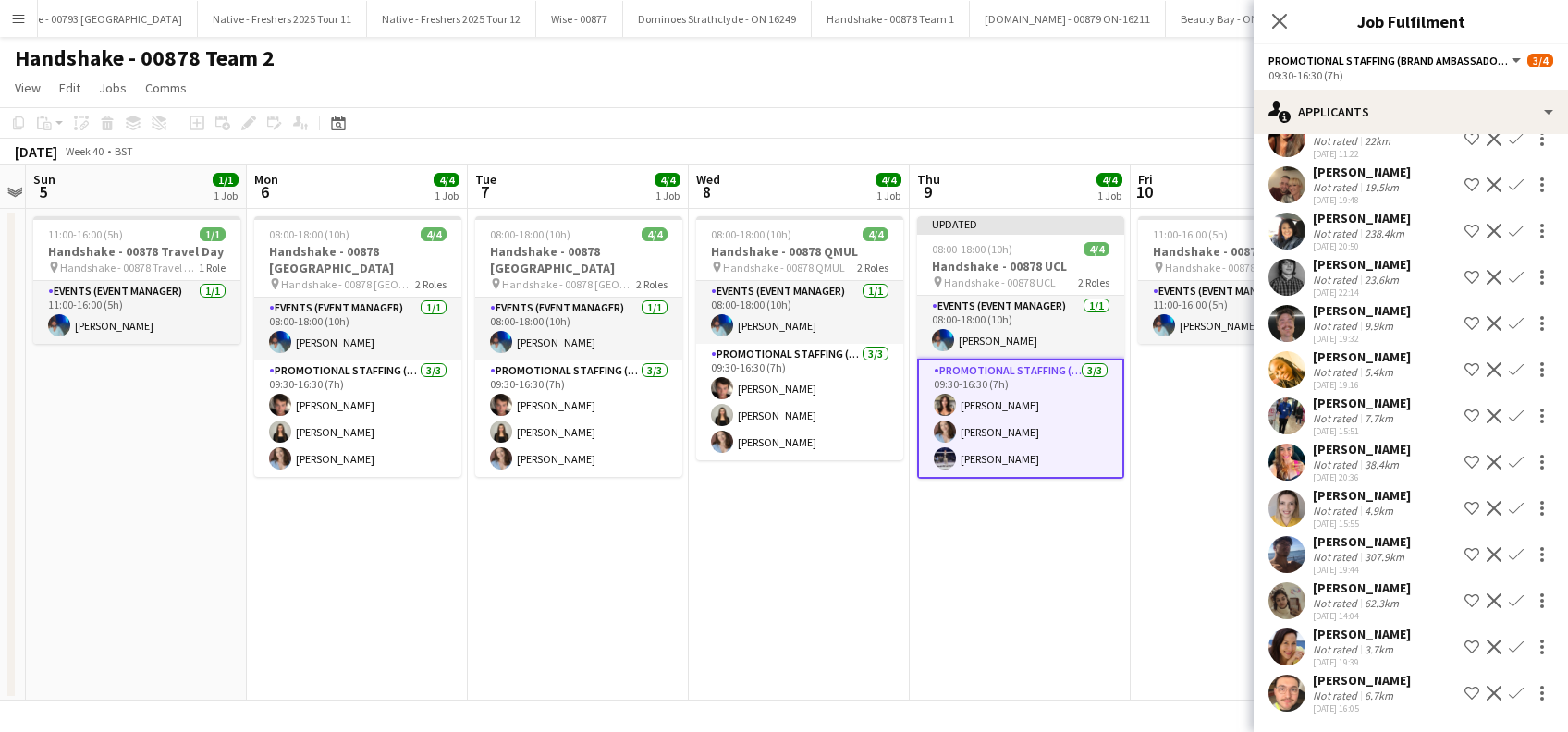
drag, startPoint x: 733, startPoint y: 613, endPoint x: 990, endPoint y: 620, distance: 257.1
click at [990, 620] on app-calendar-viewport "Fri 3 1/1 1 Job Sat 4 Sun 5 1/1 1 Job Mon 6 4/4 1 Job Tue 7 4/4 1 Job Wed 8 4/4…" at bounding box center [784, 432] width 1568 height 536
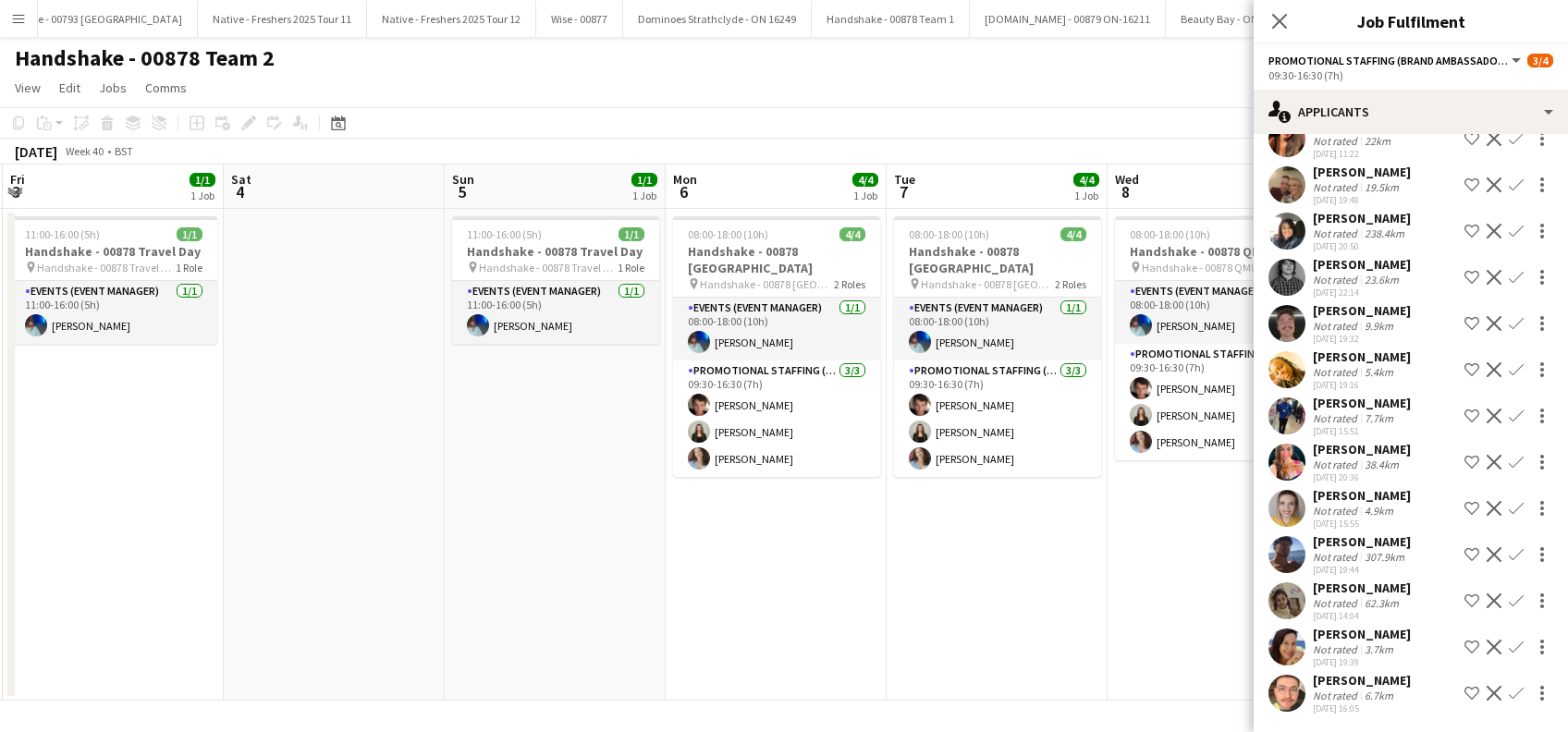
drag, startPoint x: 633, startPoint y: 619, endPoint x: 840, endPoint y: 635, distance: 207.6
click at [840, 635] on app-calendar-viewport "Wed 1 3/4 1 Job Thu 2 4/4 1 Job Fri 3 1/1 1 Job Sat 4 Sun 5 1/1 1 Job Mon 6 4/4…" at bounding box center [784, 432] width 1568 height 536
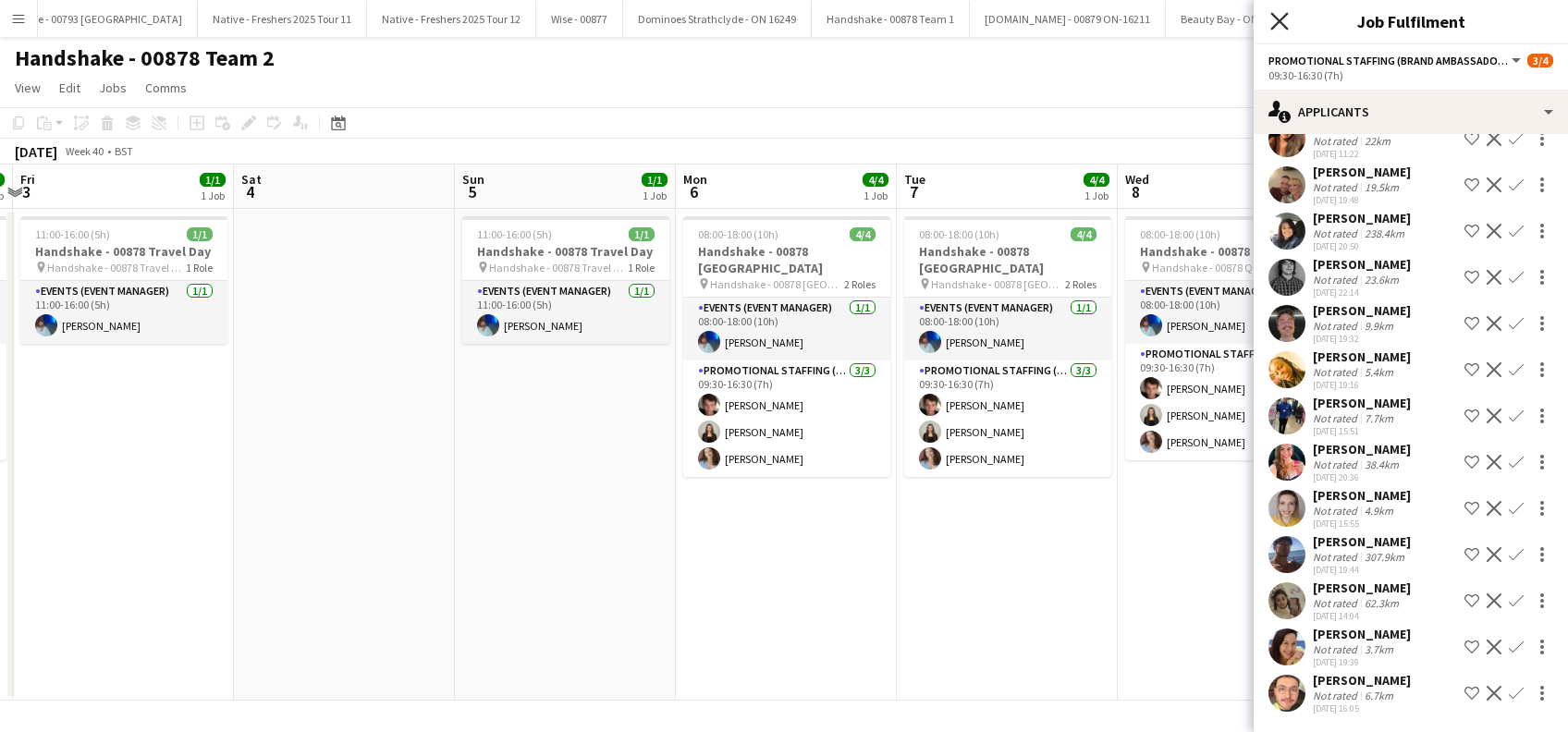
click at [1272, 17] on icon "Close pop-in" at bounding box center [1279, 21] width 18 height 18
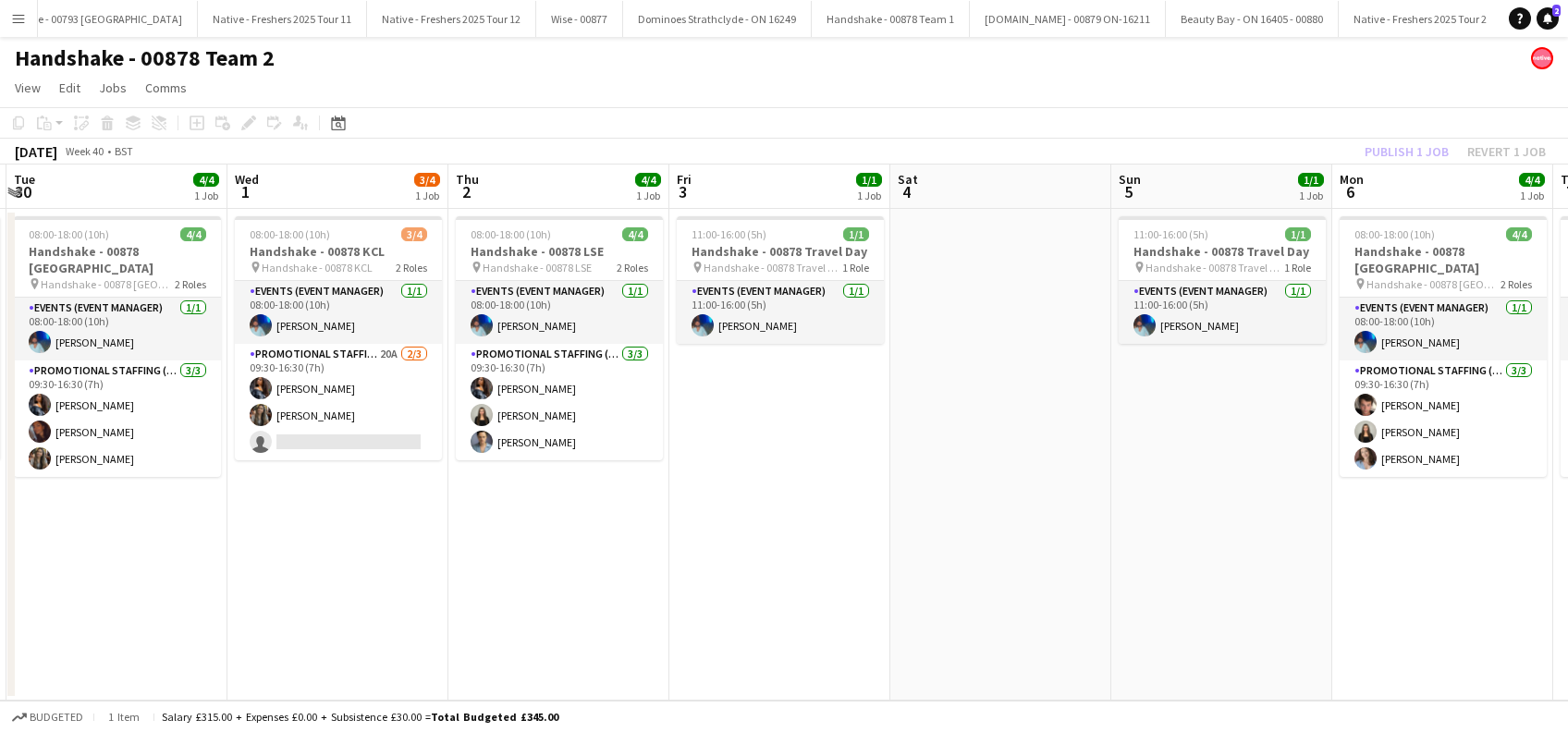
drag, startPoint x: 339, startPoint y: 509, endPoint x: 765, endPoint y: 519, distance: 426.1
click at [765, 519] on app-calendar-viewport "Sun 28 1/1 1 Job Mon 29 4/4 1 Job Tue 30 4/4 1 Job Wed 1 3/4 1 Job Thu 2 4/4 1 …" at bounding box center [784, 432] width 1568 height 536
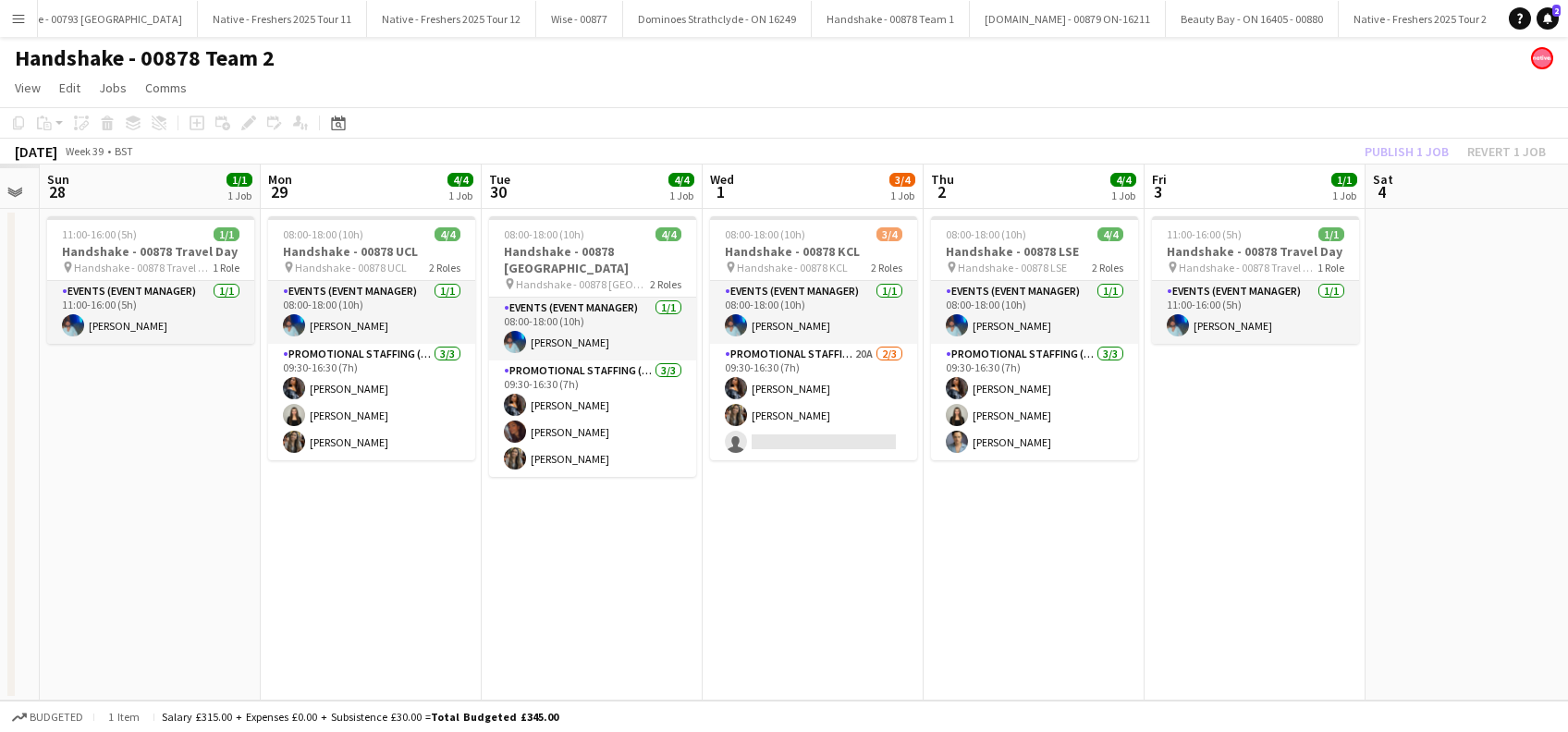
scroll to position [0, 399]
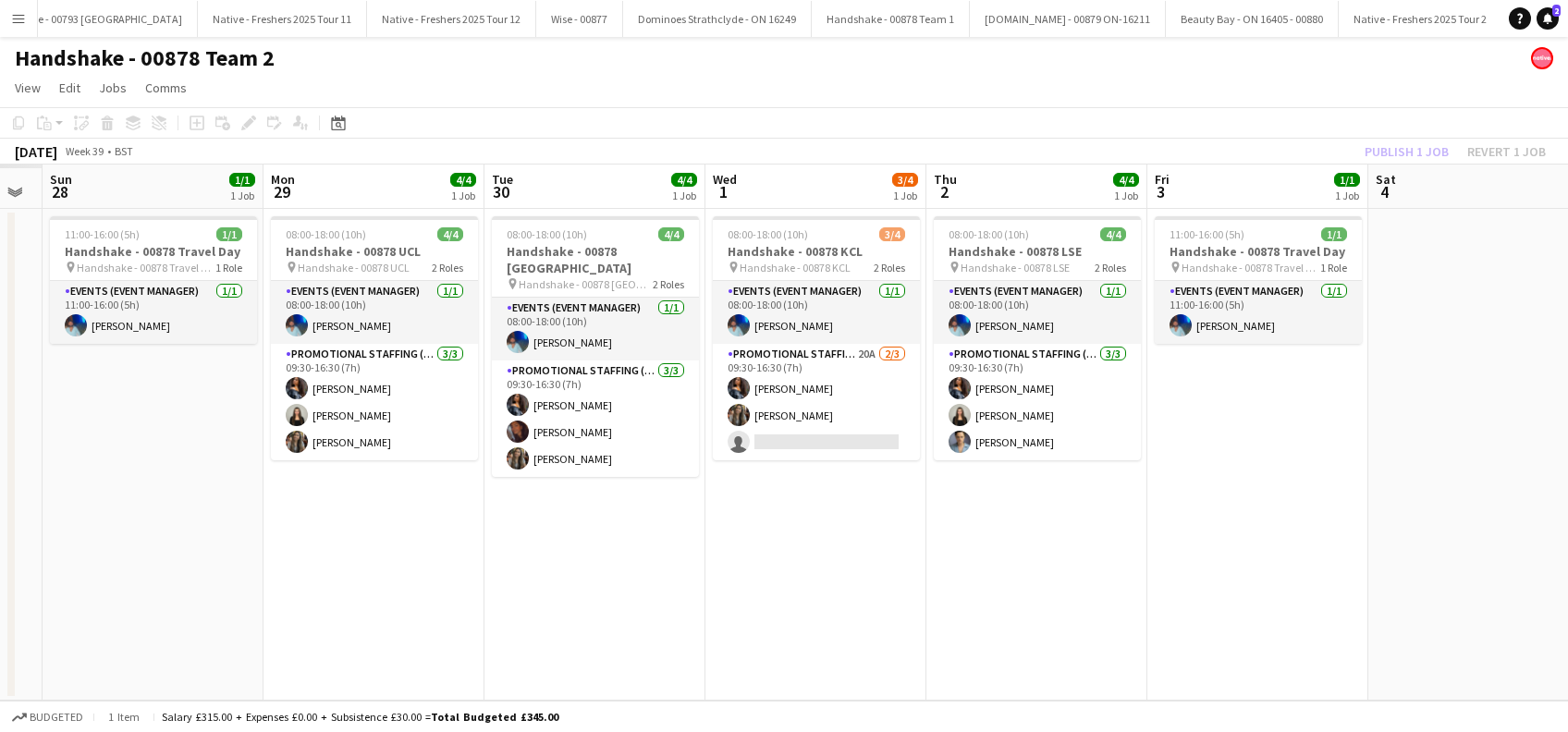
drag, startPoint x: 382, startPoint y: 540, endPoint x: 789, endPoint y: 540, distance: 407.0
click at [789, 540] on app-calendar-viewport "Fri 26 Sat 27 Sun 28 1/1 1 Job Mon 29 4/4 1 Job Tue 30 4/4 1 Job Wed 1 3/4 1 Jo…" at bounding box center [784, 432] width 1568 height 536
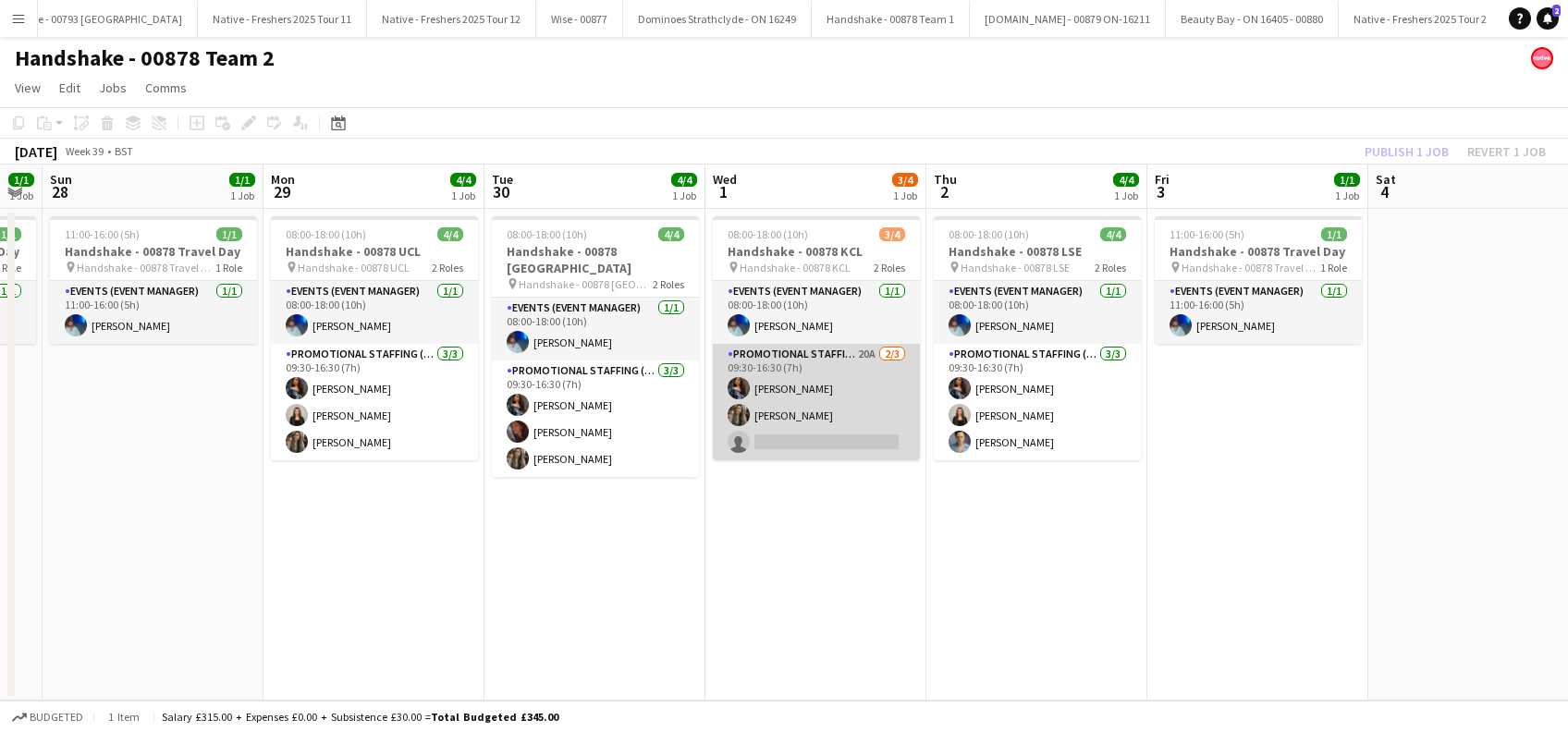
click at [779, 422] on app-card-role "Promotional Staffing (Brand Ambassadors) 20A 2/3 09:30-16:30 (7h) Alyssa Palmer…" at bounding box center [816, 402] width 207 height 116
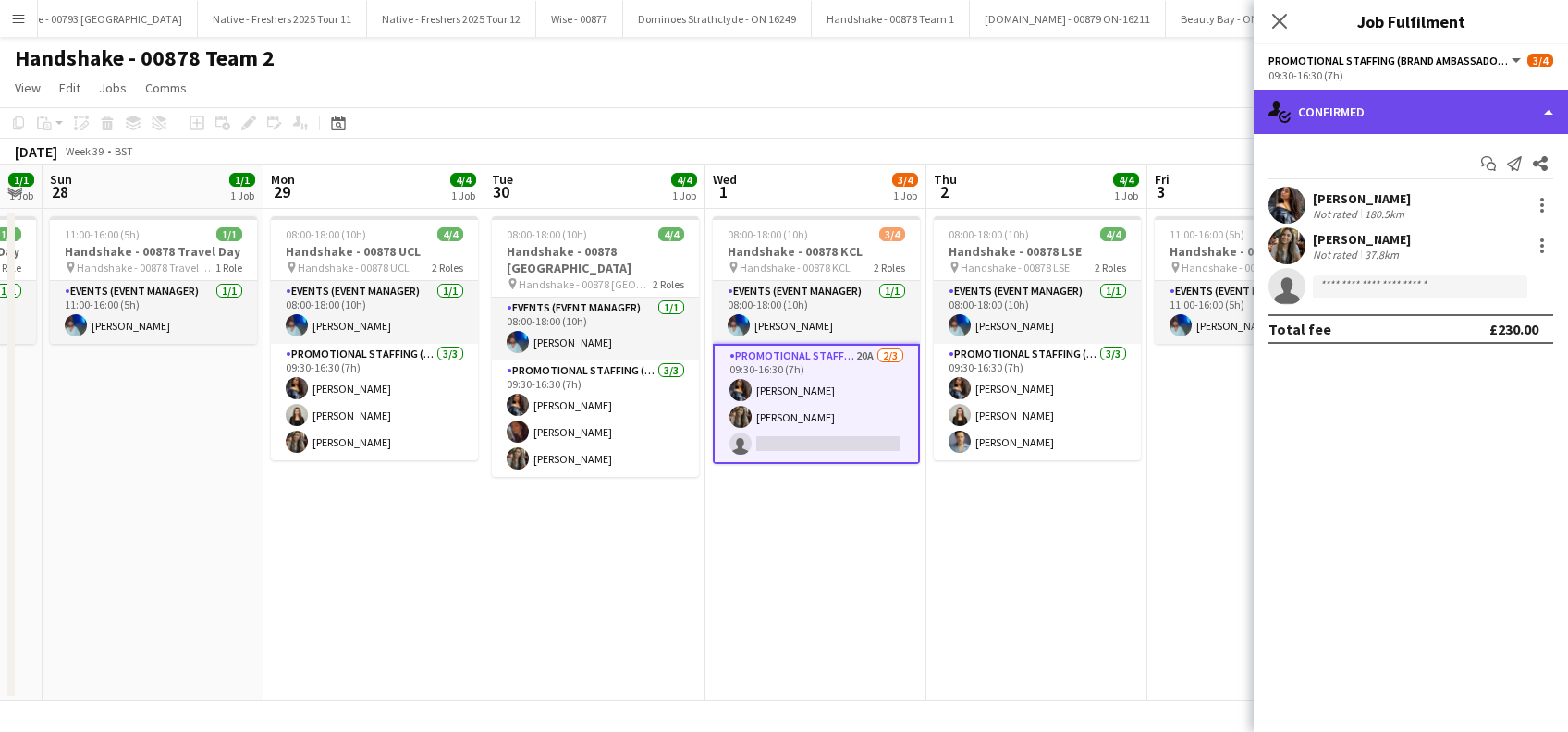
click at [1403, 97] on div "single-neutral-actions-check-2 Confirmed" at bounding box center [1410, 111] width 314 height 44
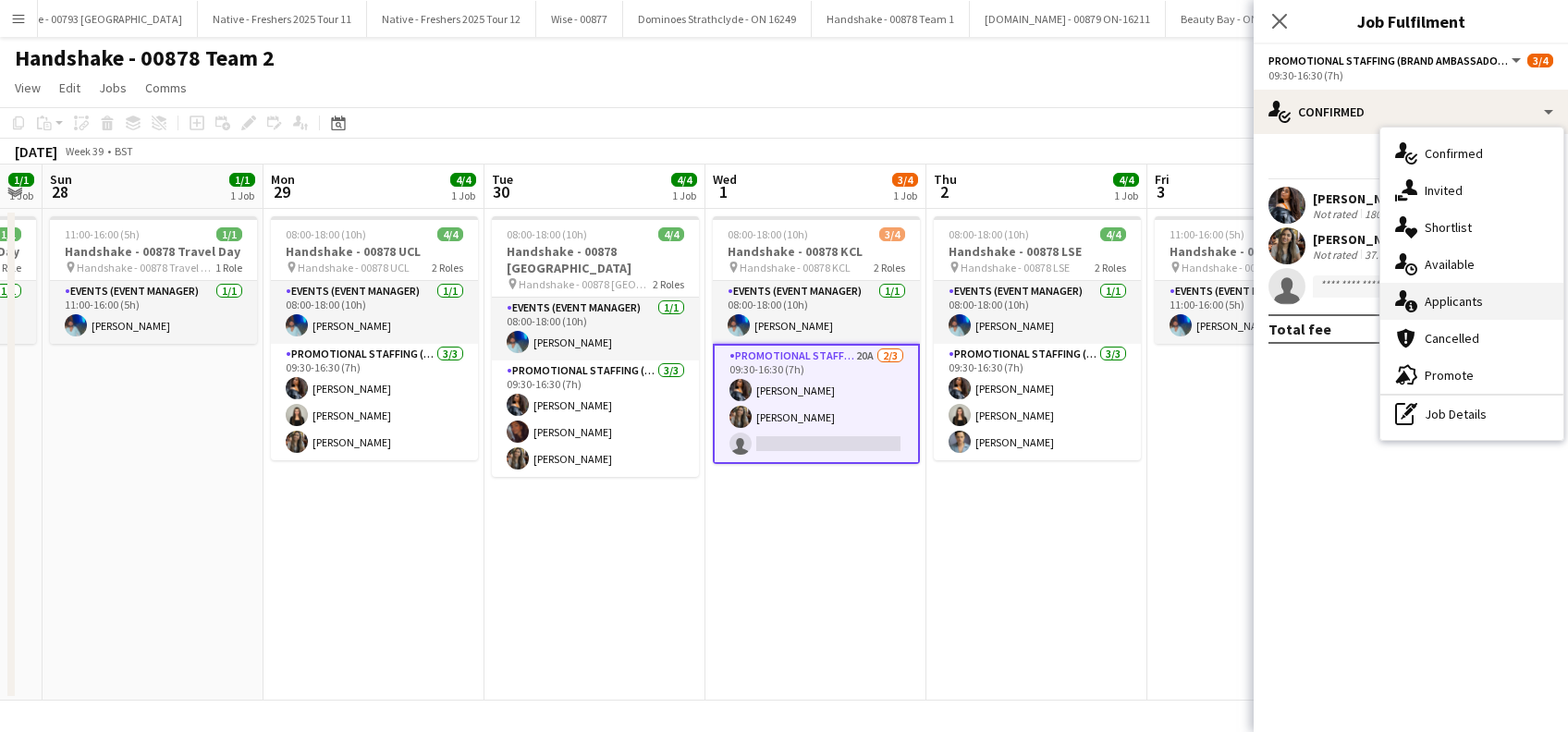
click at [1459, 302] on span "Applicants" at bounding box center [1453, 301] width 58 height 17
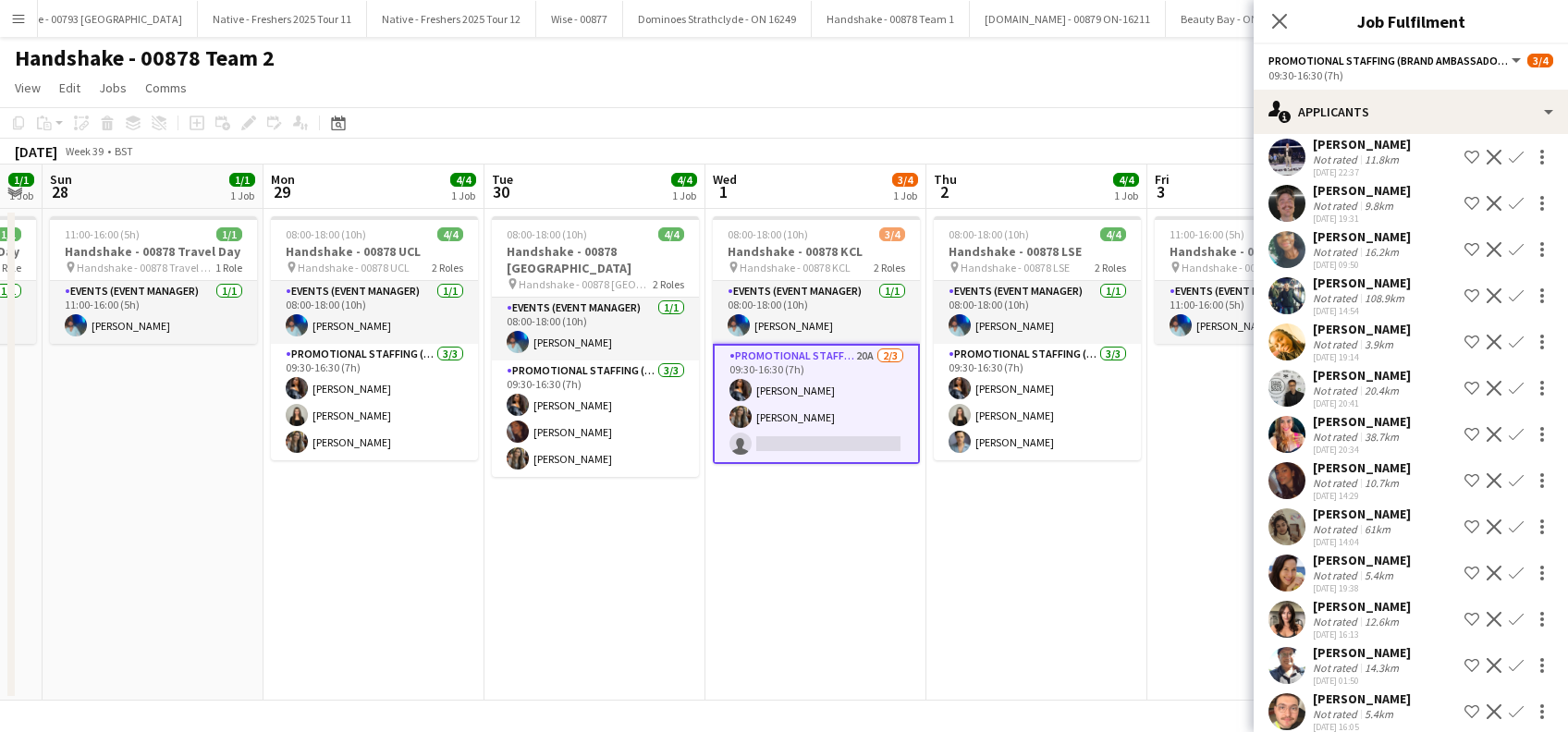
scroll to position [370, 0]
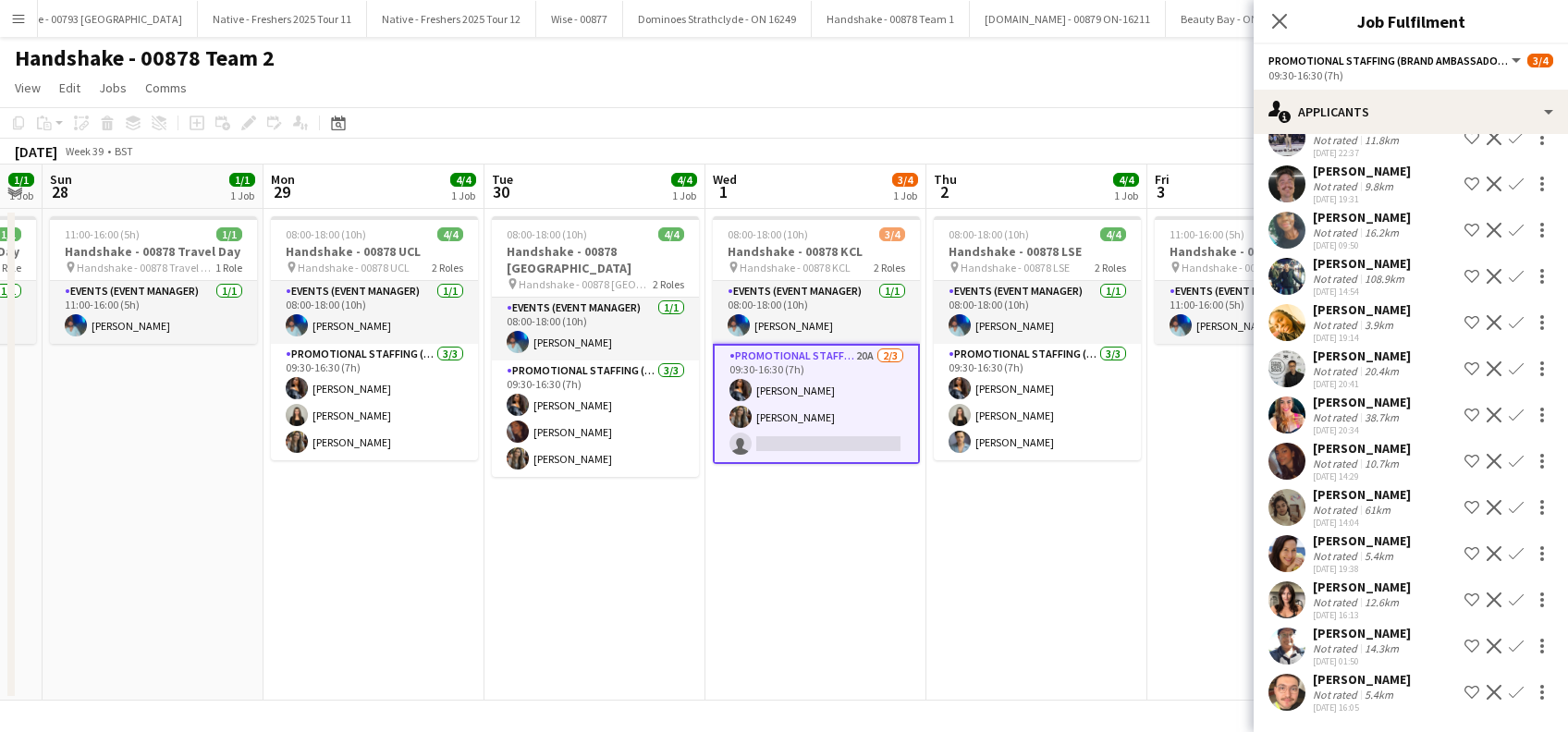
click at [1509, 592] on app-icon "Confirm" at bounding box center [1516, 599] width 15 height 15
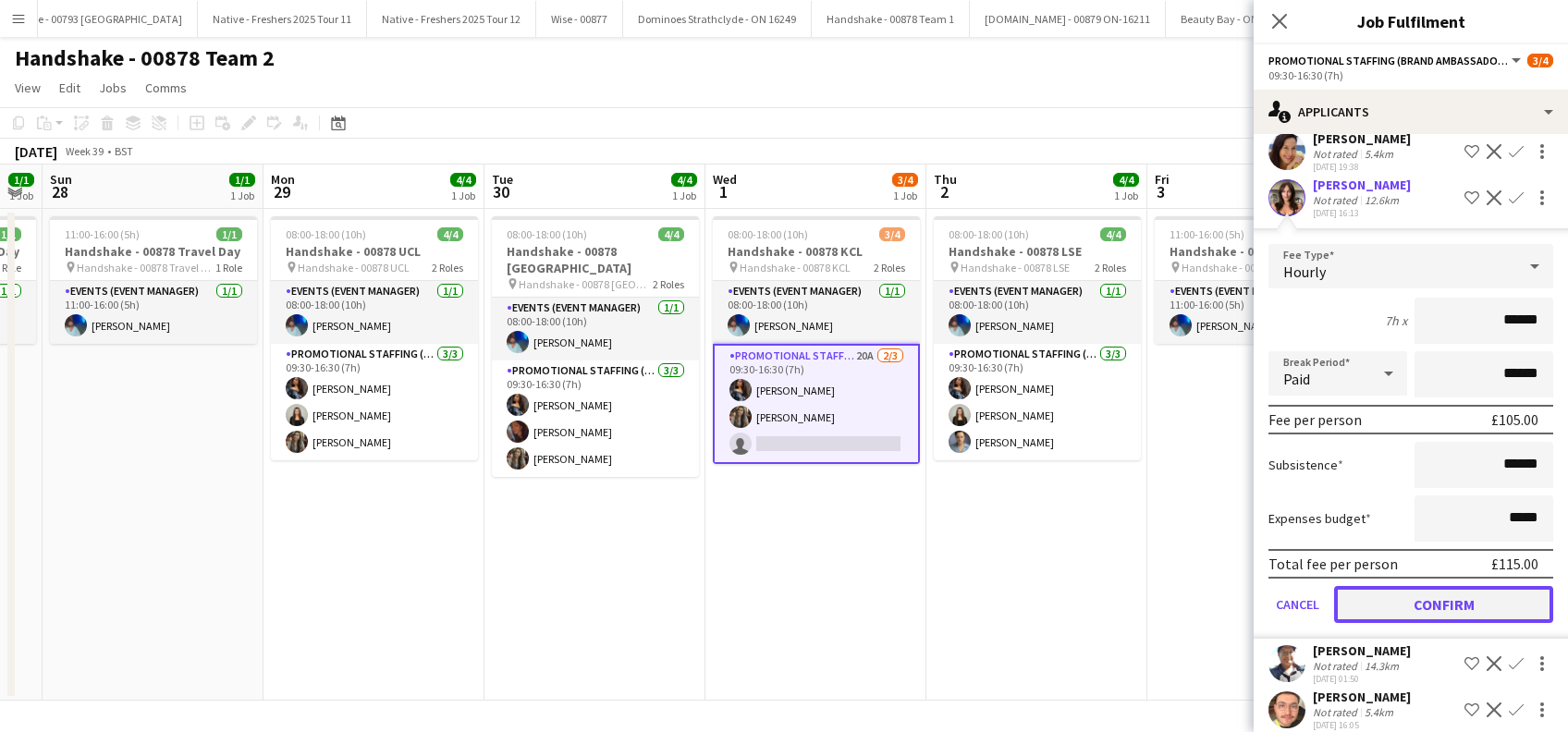
click at [1415, 608] on button "Confirm" at bounding box center [1443, 605] width 219 height 37
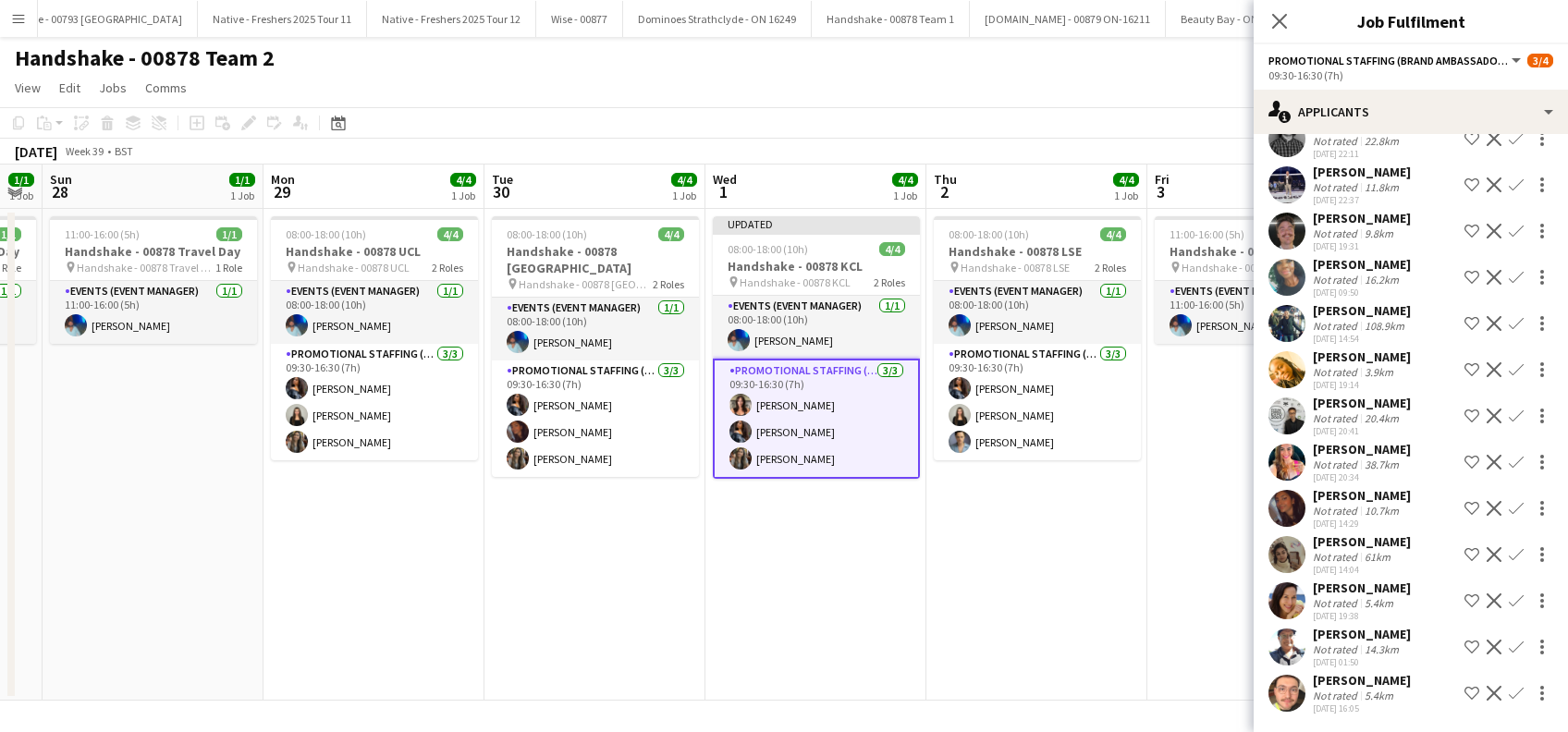
click at [1082, 581] on app-date-cell "08:00-18:00 (10h) 4/4 Handshake - 00878 LSE pin Handshake - 00878 LSE 2 Roles E…" at bounding box center [1037, 455] width 221 height 492
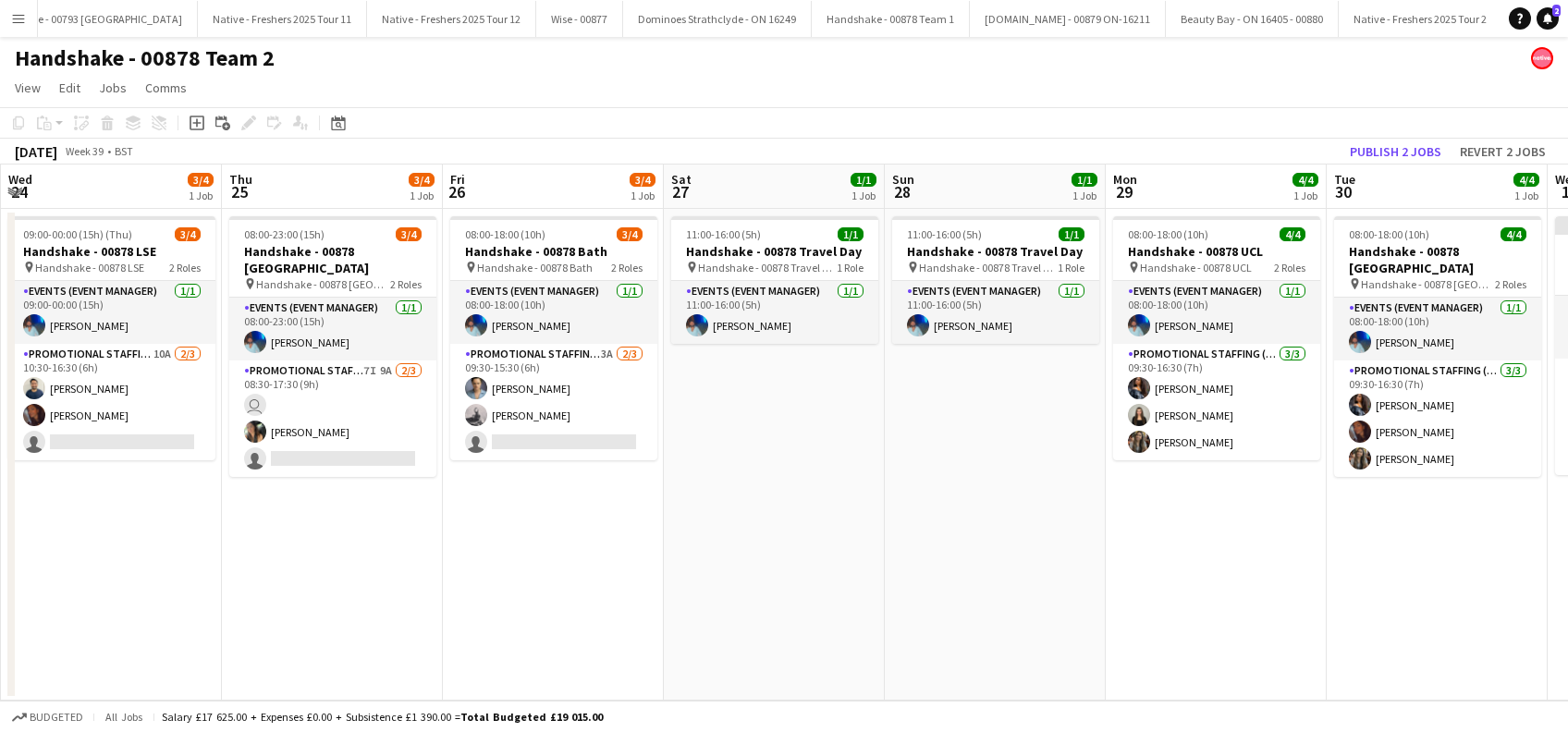
drag, startPoint x: 424, startPoint y: 564, endPoint x: 1190, endPoint y: 593, distance: 766.5
click at [1267, 593] on app-calendar-viewport "Mon 22 Tue 23 Wed 24 3/4 1 Job Thu 25 3/4 1 Job Fri 26 3/4 1 Job Sat 27 1/1 1 J…" at bounding box center [784, 432] width 1568 height 536
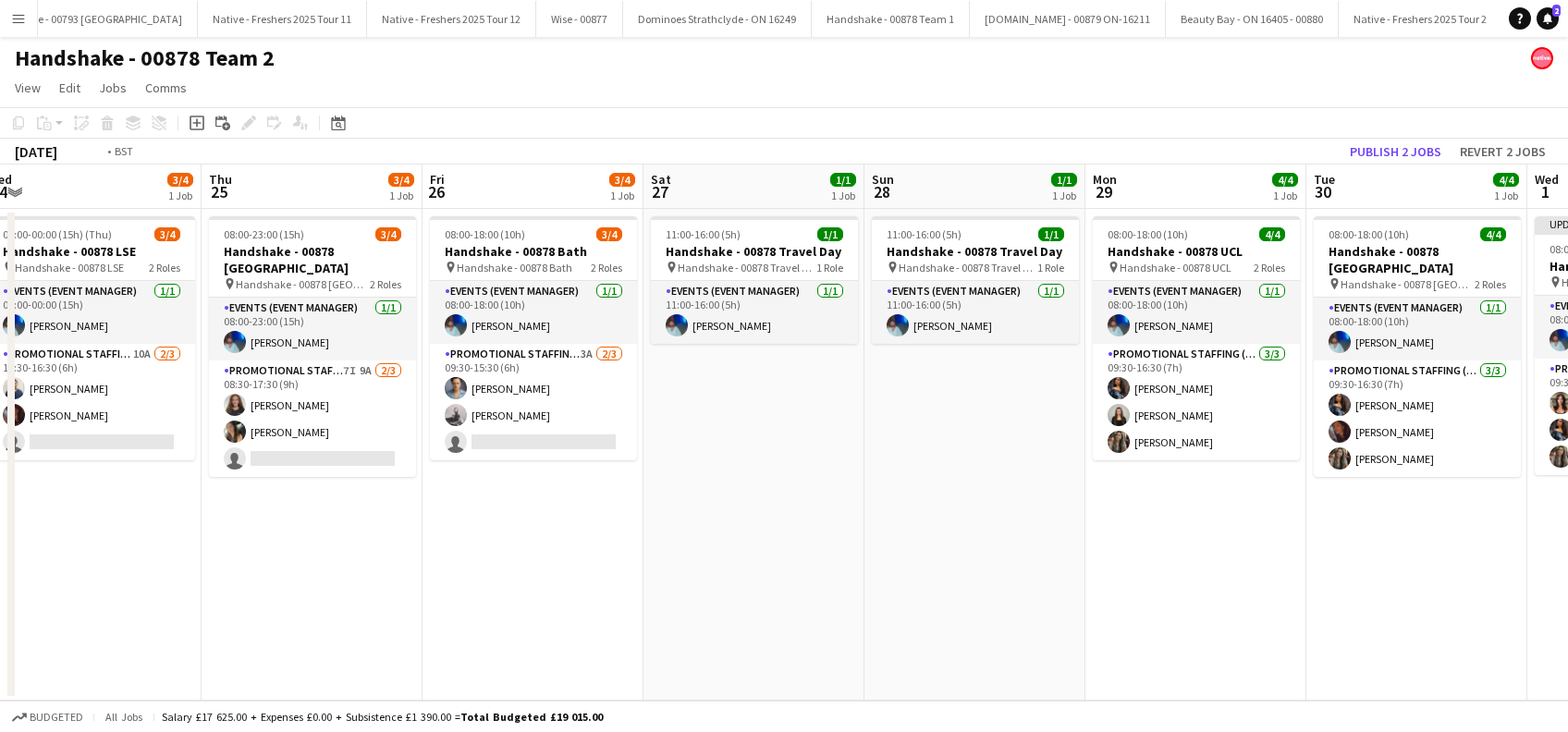
drag, startPoint x: 647, startPoint y: 625, endPoint x: 1110, endPoint y: 612, distance: 463.2
click at [1110, 613] on app-calendar-viewport "Mon 22 4/4 1 Job Tue 23 4/4 1 Job Wed 24 3/4 1 Job Thu 25 3/4 1 Job Fri 26 3/4 …" at bounding box center [784, 432] width 1568 height 536
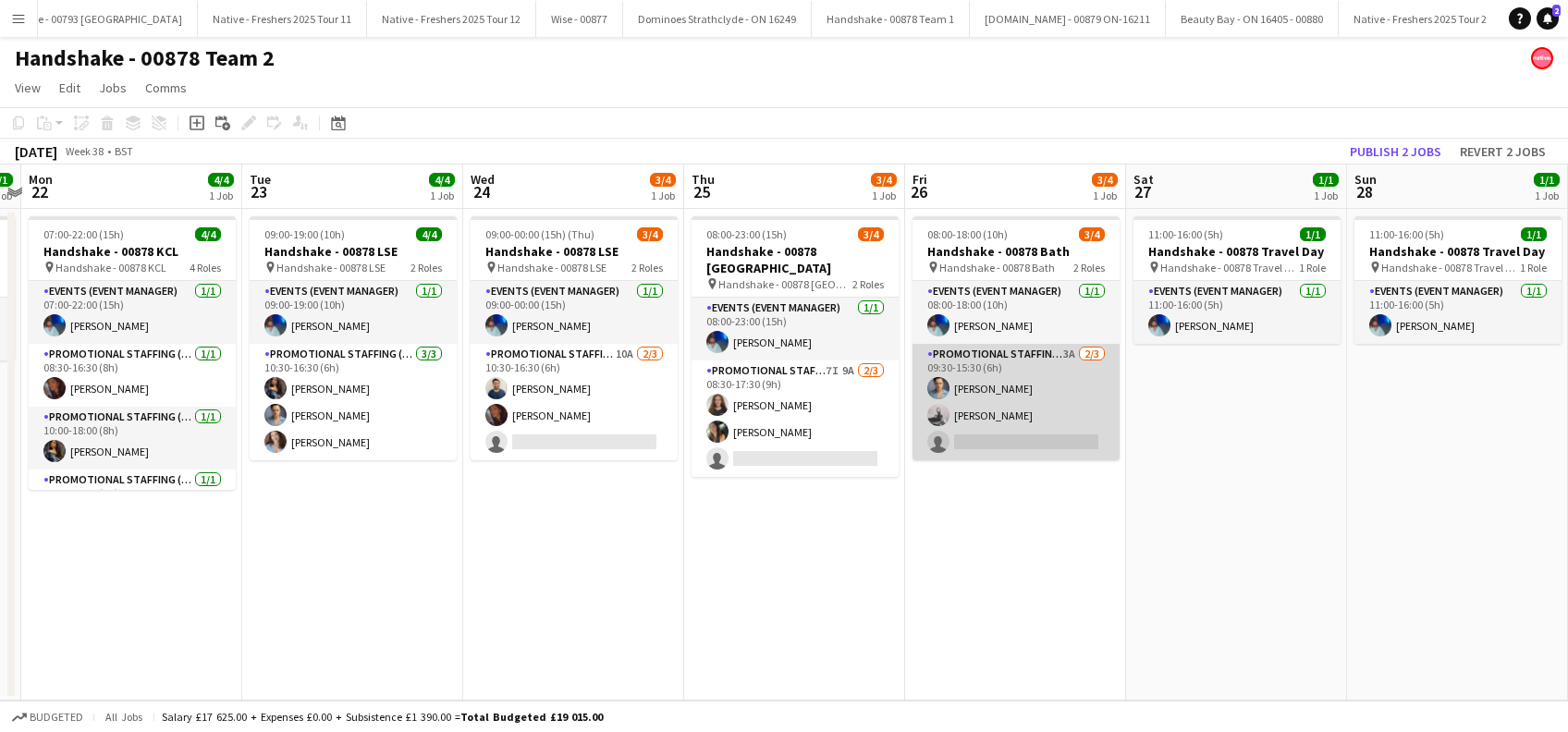
click at [983, 404] on app-card-role "Promotional Staffing (Brand Ambassadors) 3A 2/3 09:30-15:30 (6h) Rachael Cummin…" at bounding box center [1015, 402] width 207 height 116
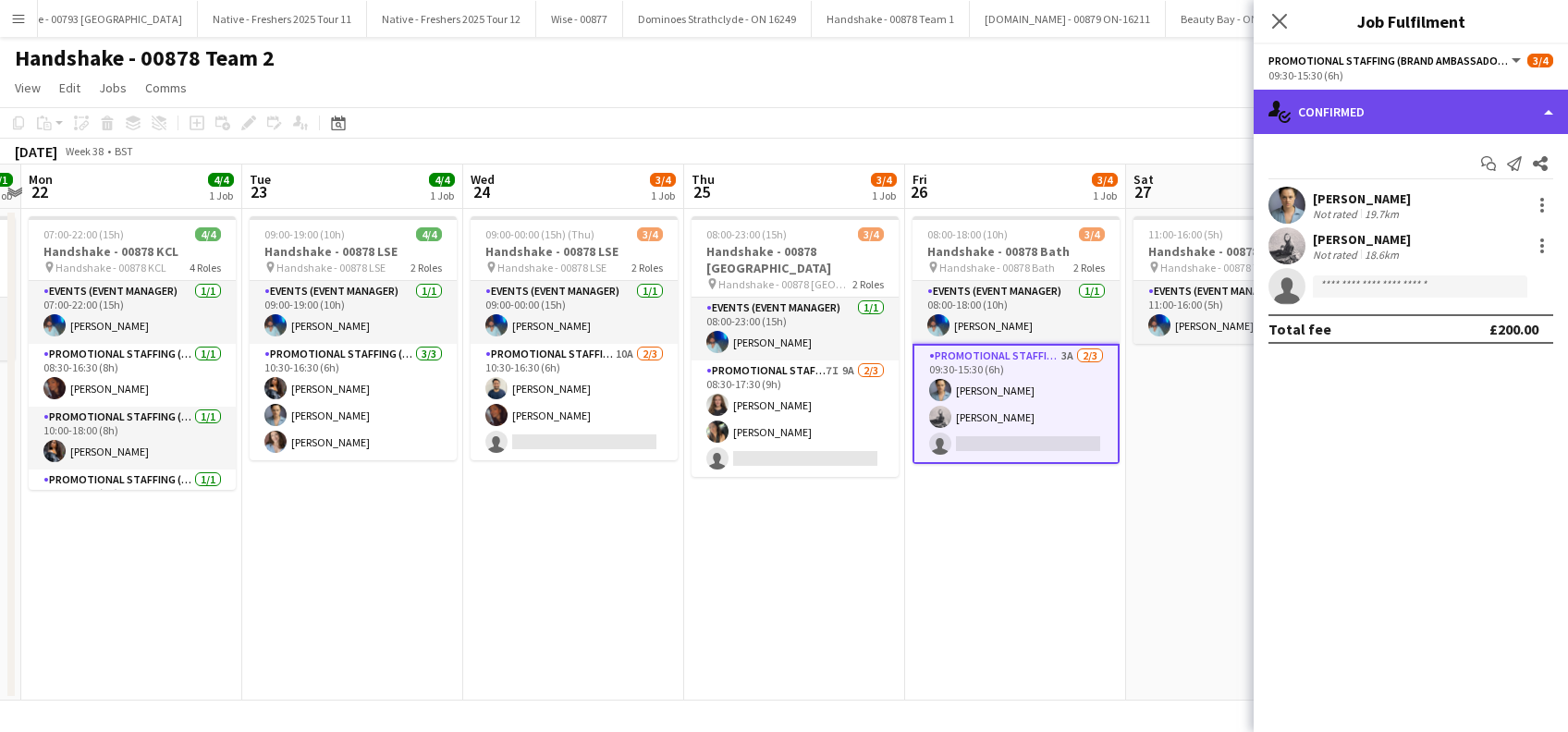
click at [1418, 105] on div "single-neutral-actions-check-2 Confirmed" at bounding box center [1410, 111] width 314 height 44
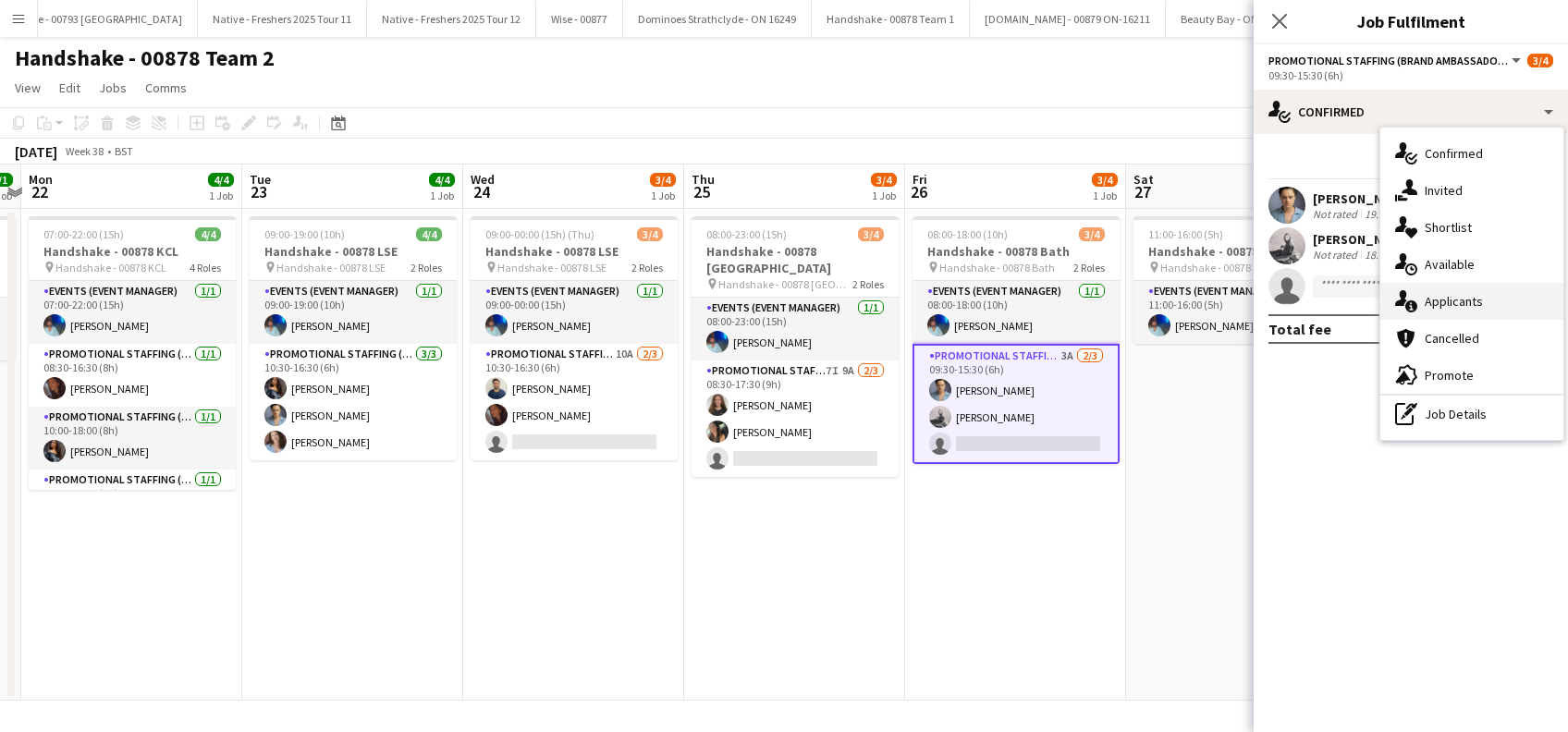
click at [1424, 297] on span "Applicants" at bounding box center [1453, 301] width 58 height 17
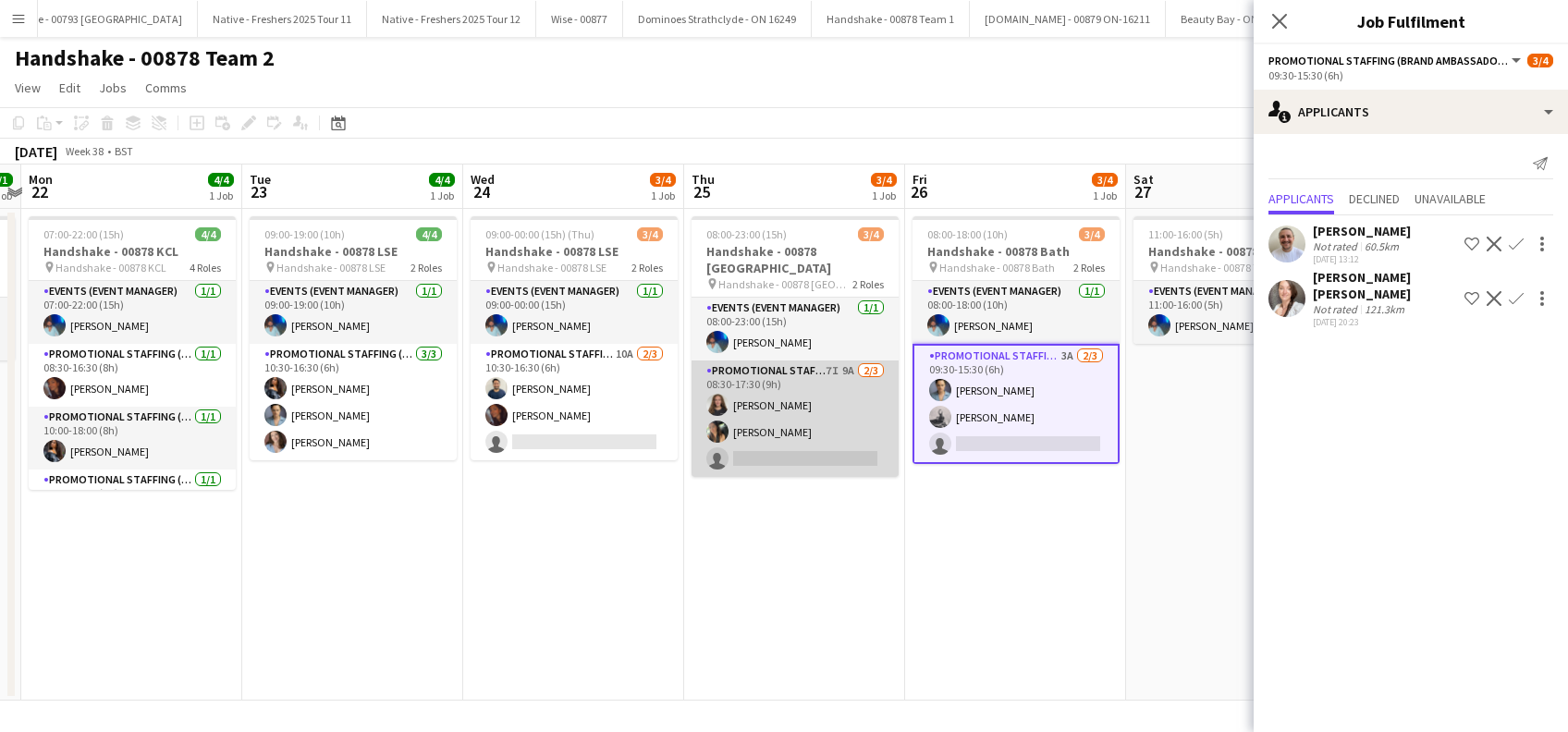
click at [806, 445] on app-card-role "Promotional Staffing (Brand Ambassadors) 7I 9A 2/3 08:30-17:30 (9h) Katie Mills…" at bounding box center [795, 418] width 207 height 116
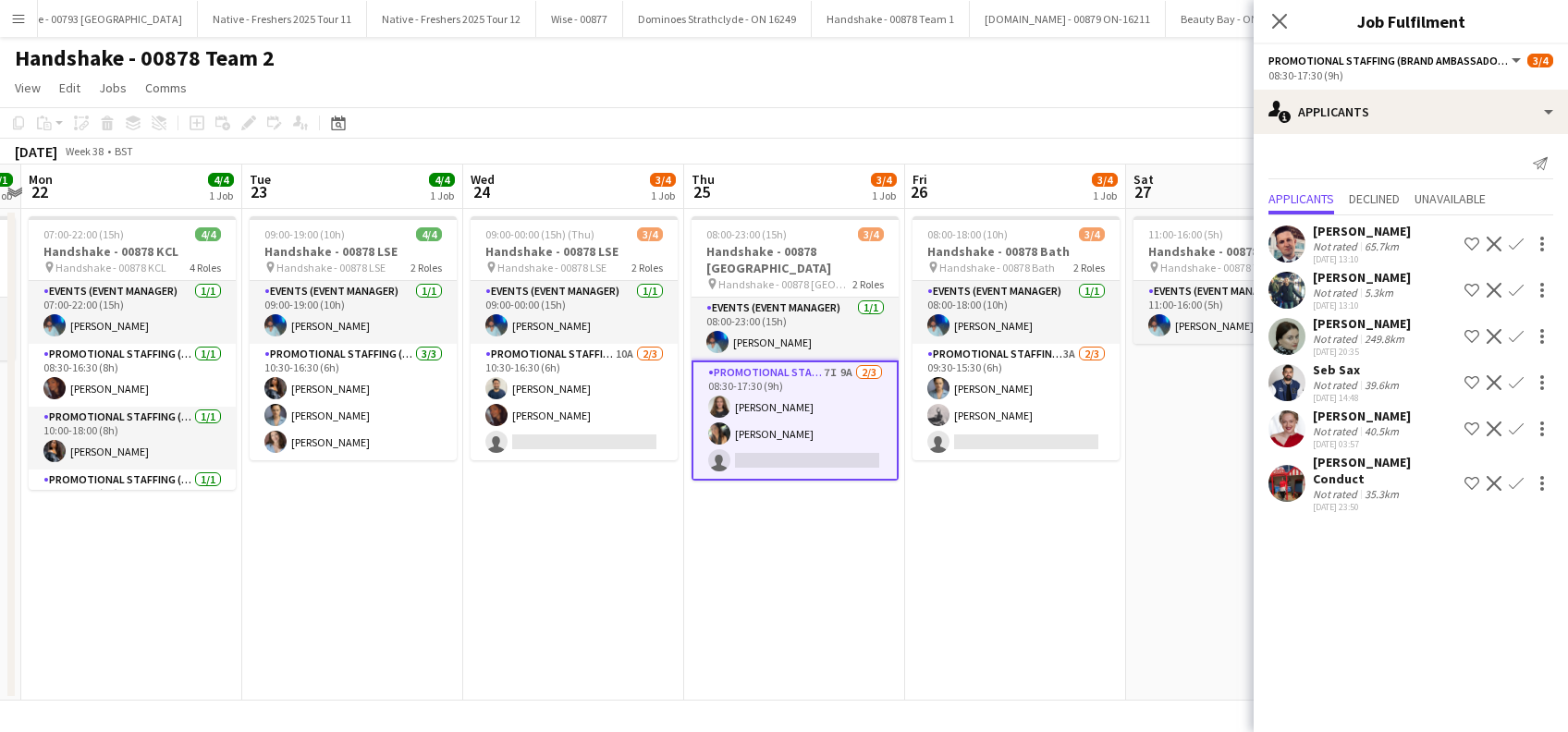
click at [1350, 370] on div "Seb Sax" at bounding box center [1357, 369] width 90 height 17
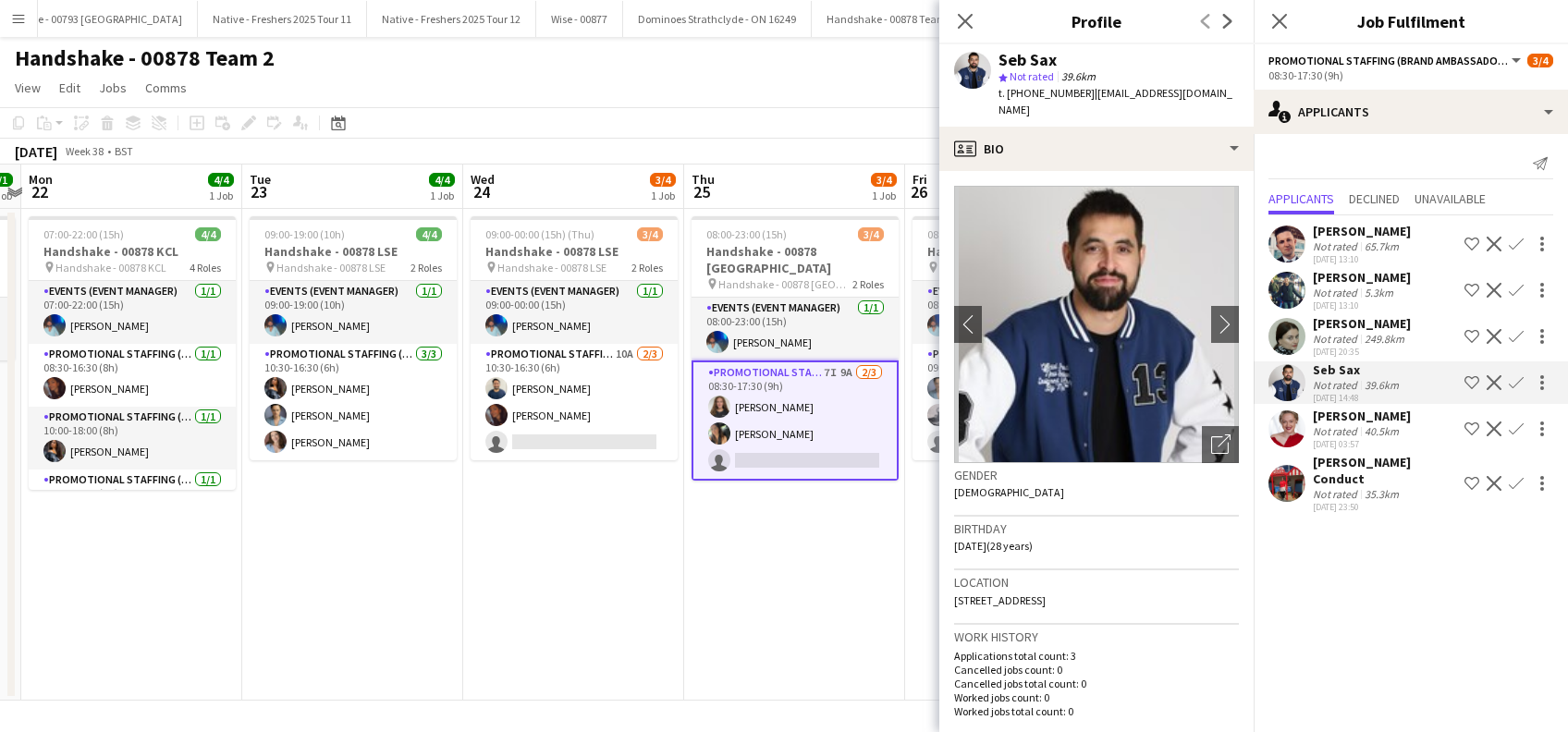
click at [1345, 275] on div "Ali Ehsan" at bounding box center [1361, 276] width 98 height 17
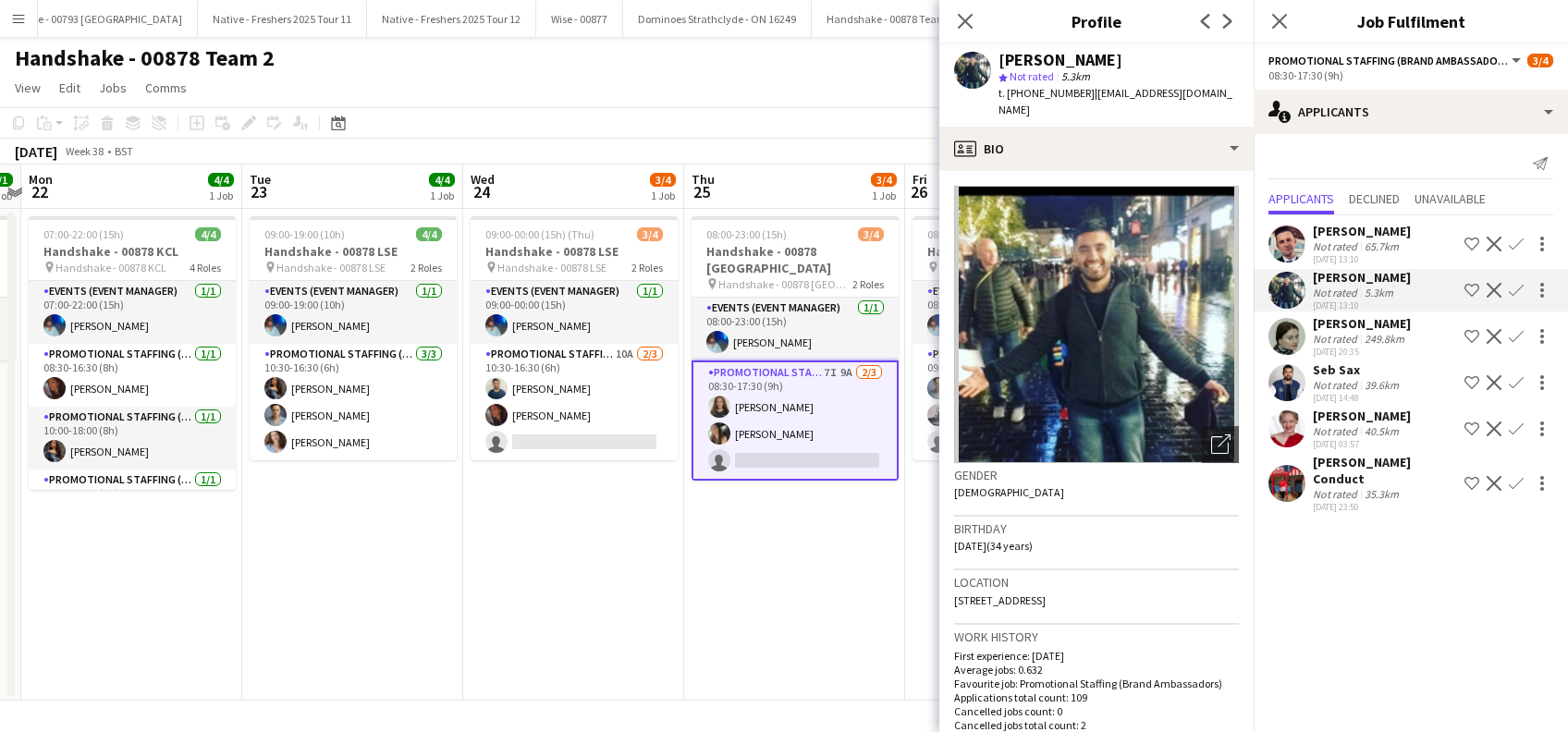
click at [1346, 233] on div "Brandon Wright" at bounding box center [1361, 230] width 98 height 17
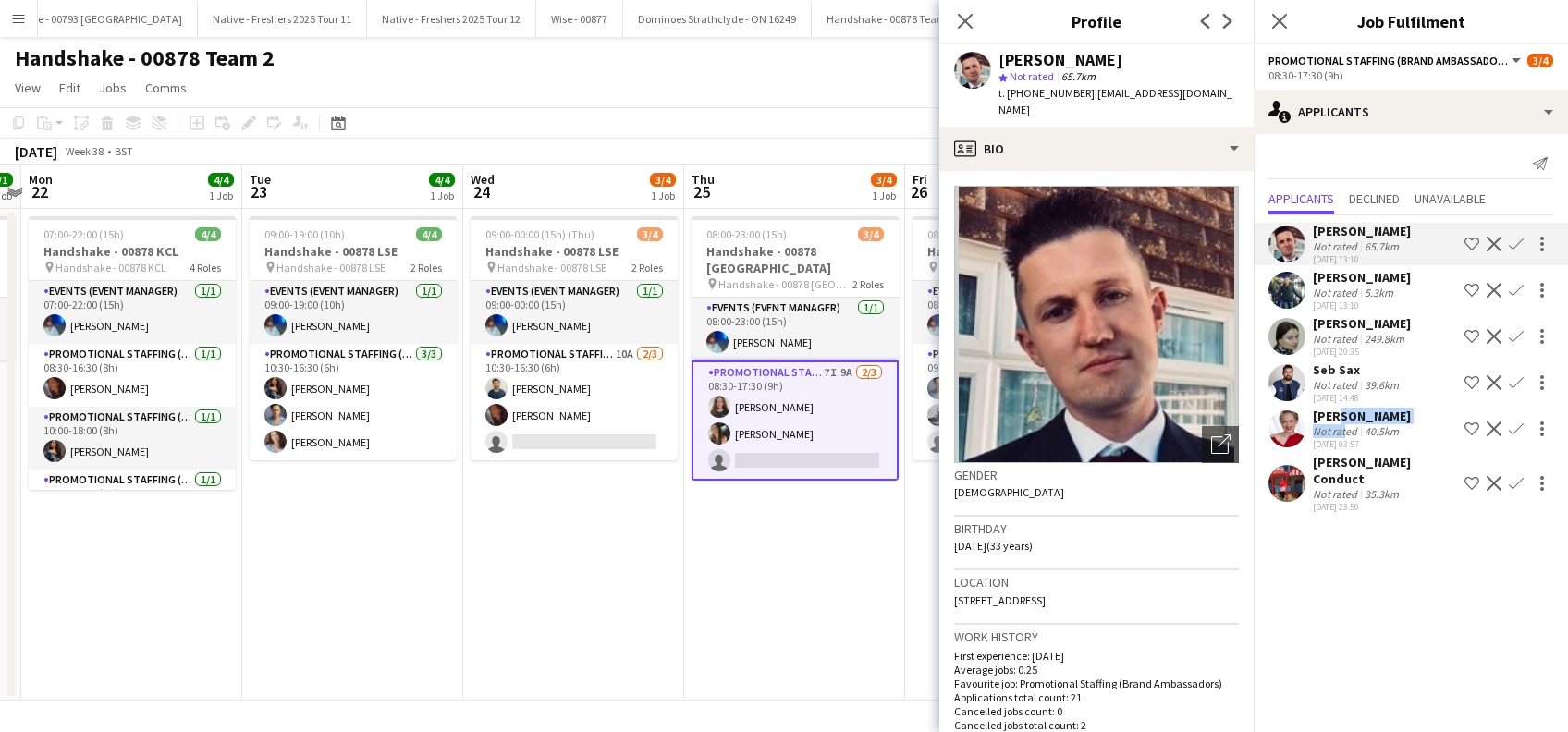
click at [1340, 422] on div "Emma Florance Not rated 40.5km 23-08-2025 03:57" at bounding box center [1361, 428] width 98 height 42
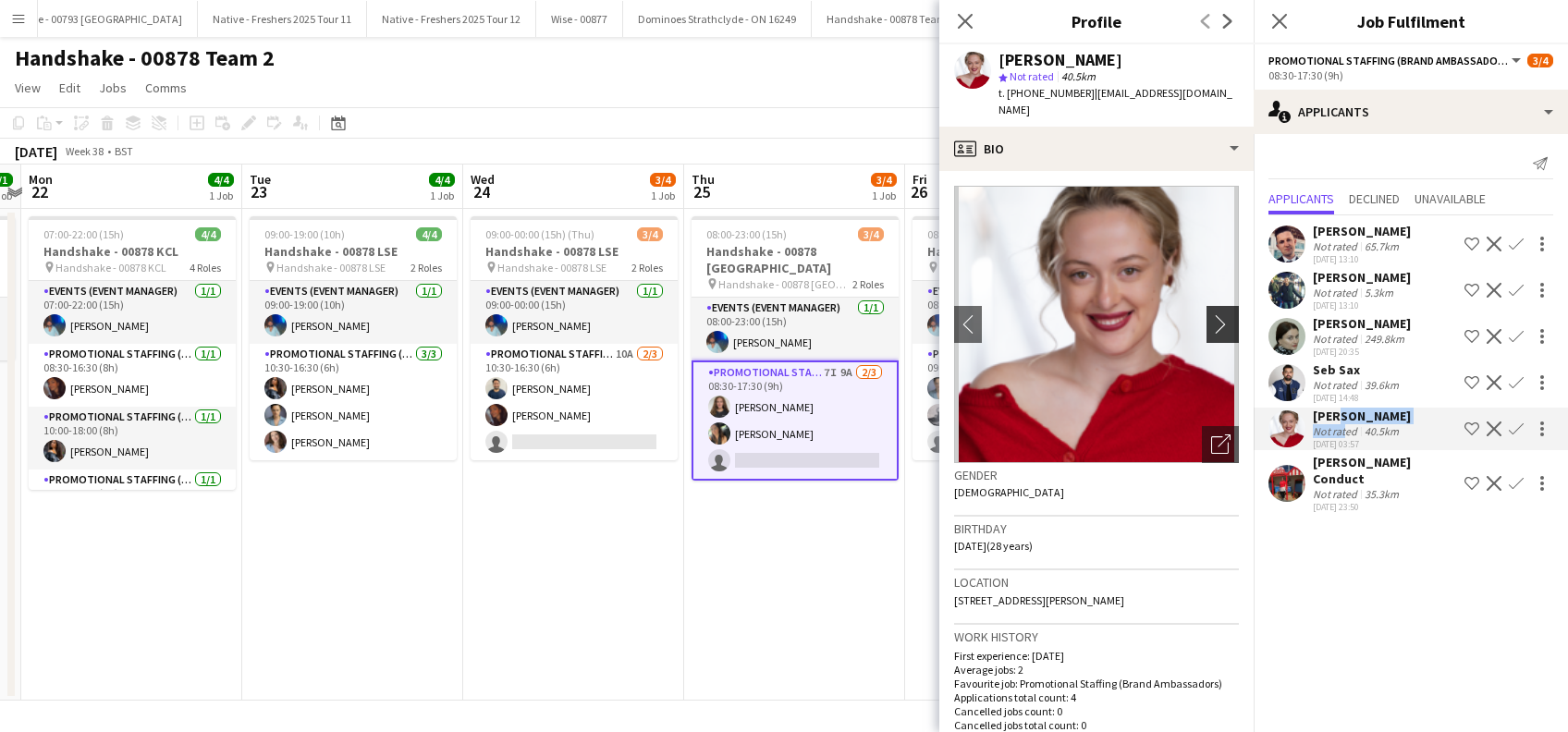
drag, startPoint x: 1340, startPoint y: 421, endPoint x: 1198, endPoint y: 306, distance: 182.7
click at [1211, 314] on app-icon "chevron-right" at bounding box center [1225, 324] width 29 height 20
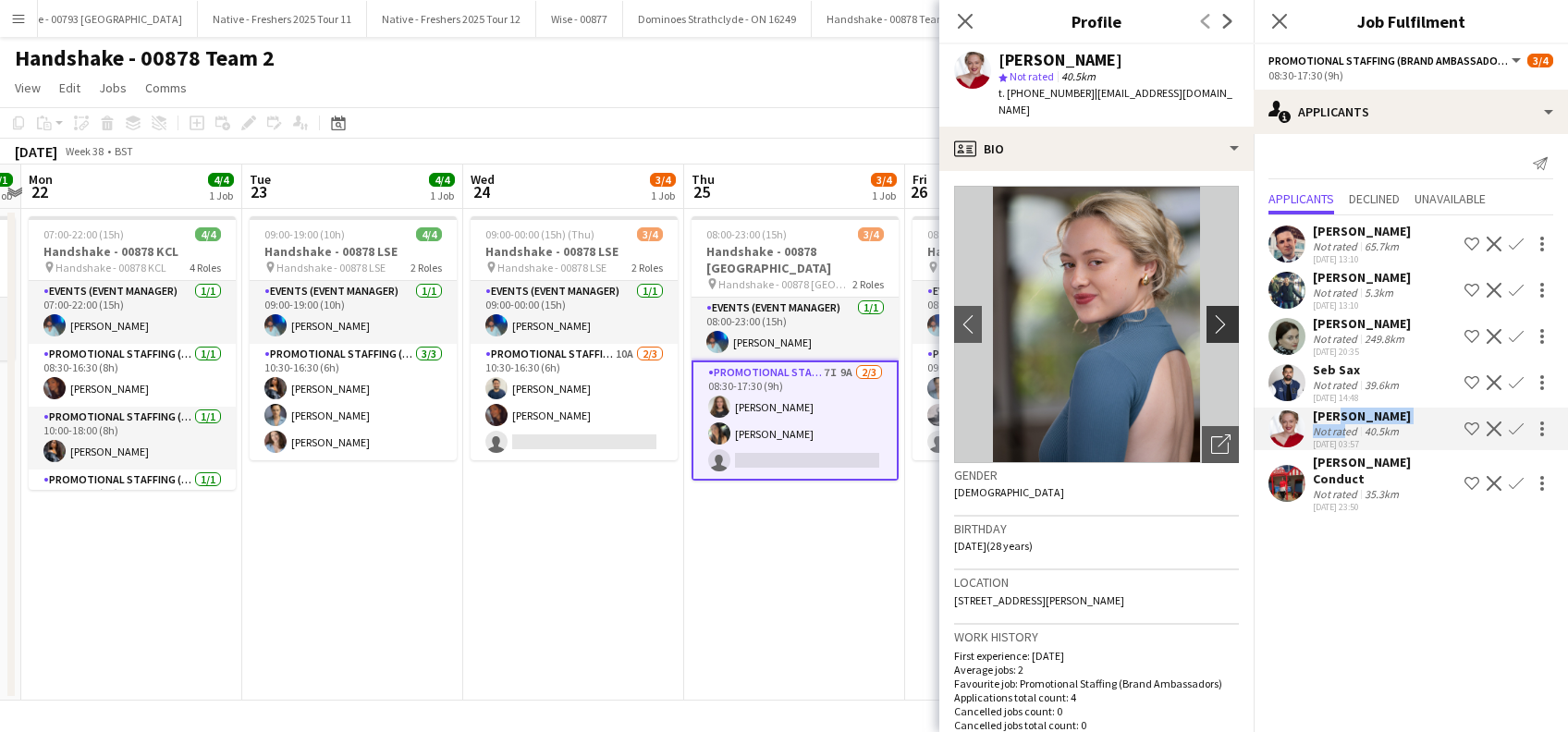
click at [1211, 314] on app-icon "chevron-right" at bounding box center [1225, 324] width 29 height 20
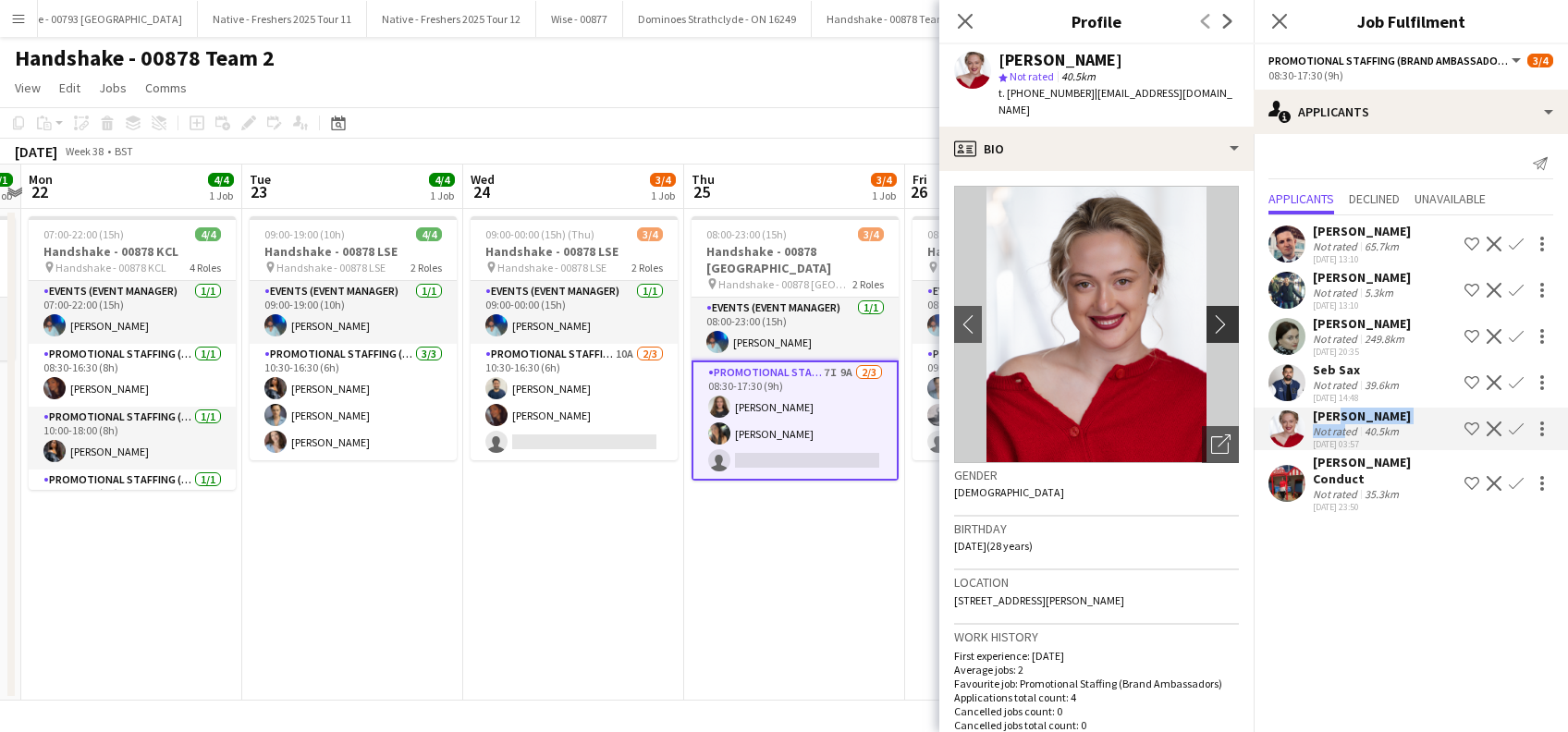
click at [1211, 314] on app-icon "chevron-right" at bounding box center [1225, 324] width 29 height 20
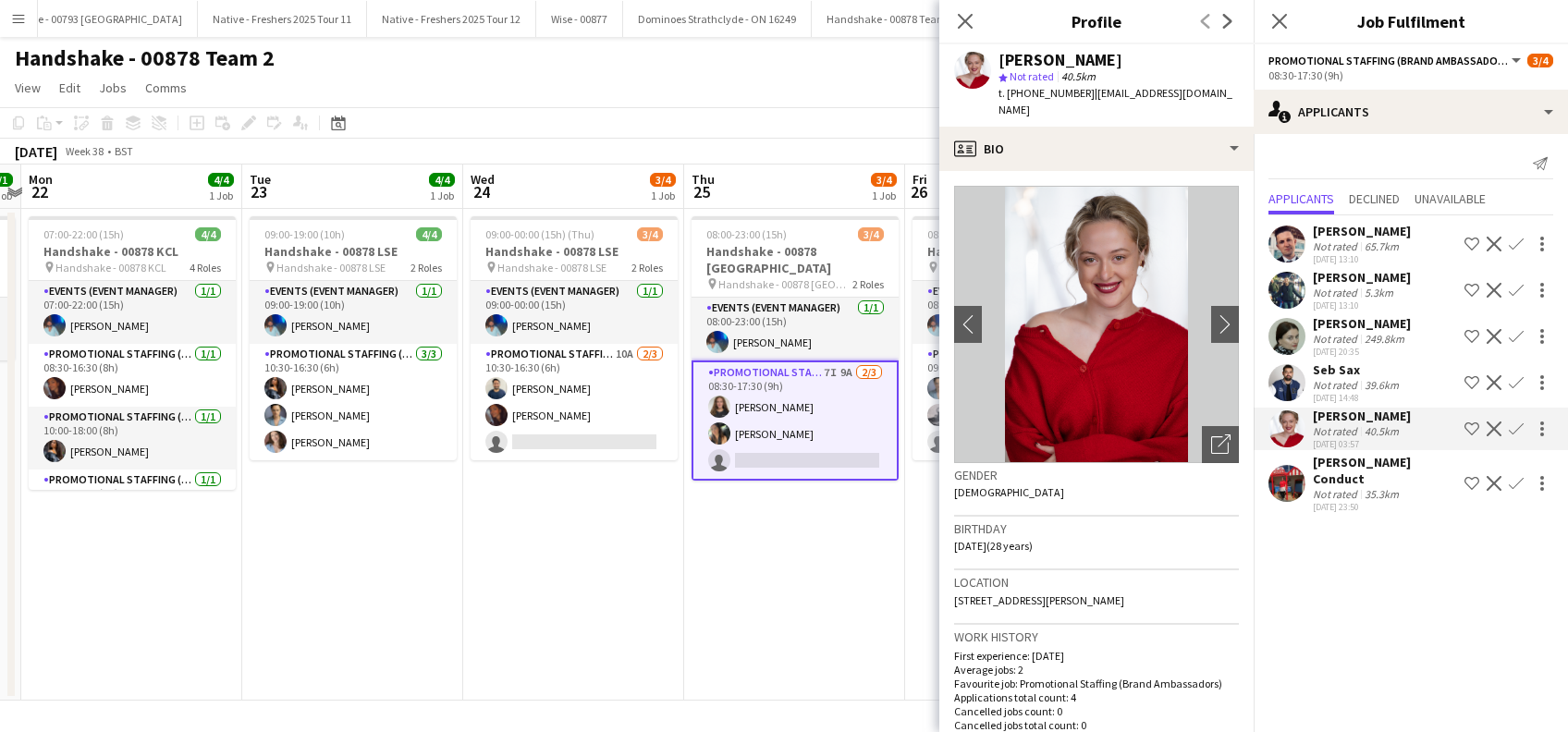
click at [1360, 458] on div "Toni Conduct" at bounding box center [1384, 470] width 145 height 33
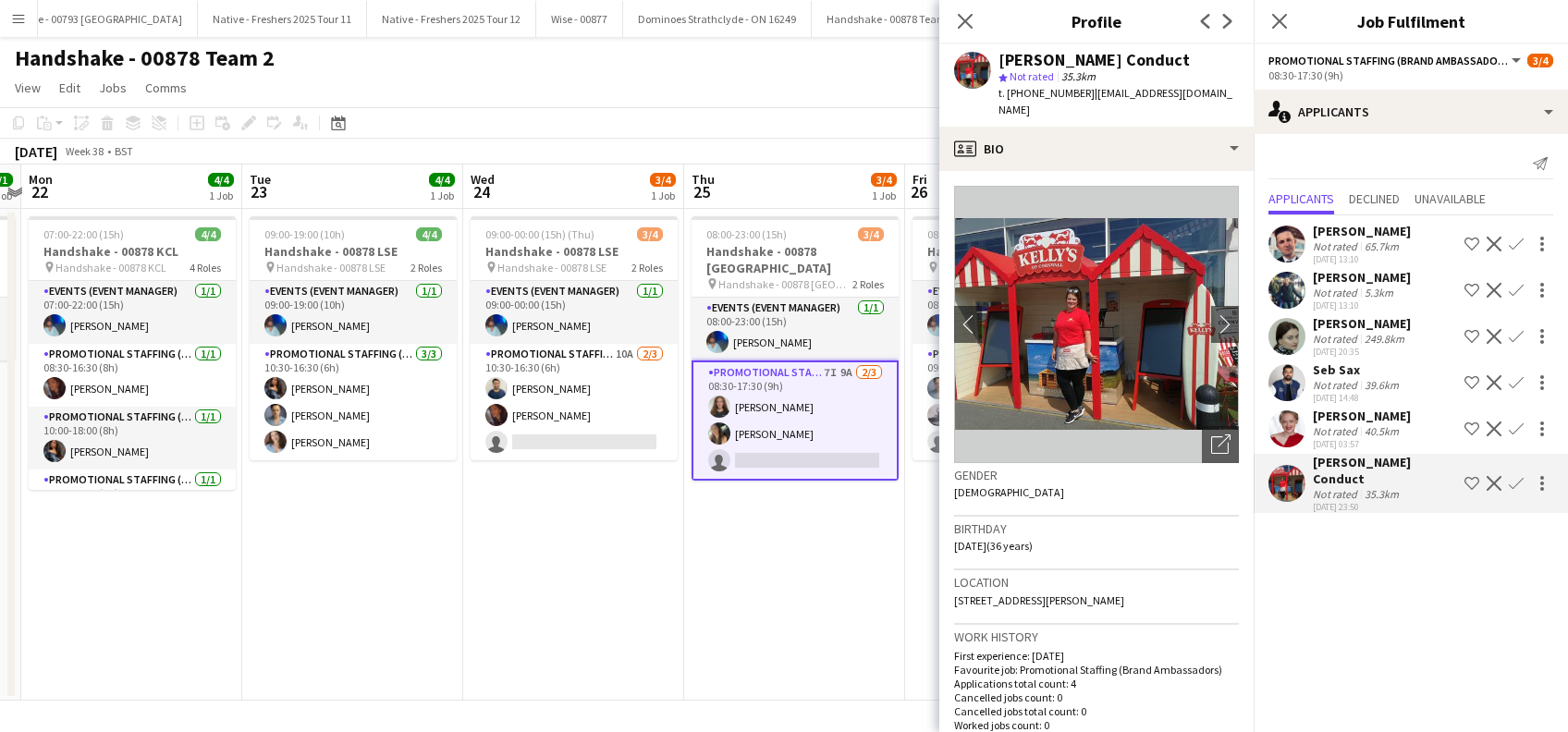
click at [1349, 277] on div "Ali Ehsan" at bounding box center [1361, 276] width 98 height 17
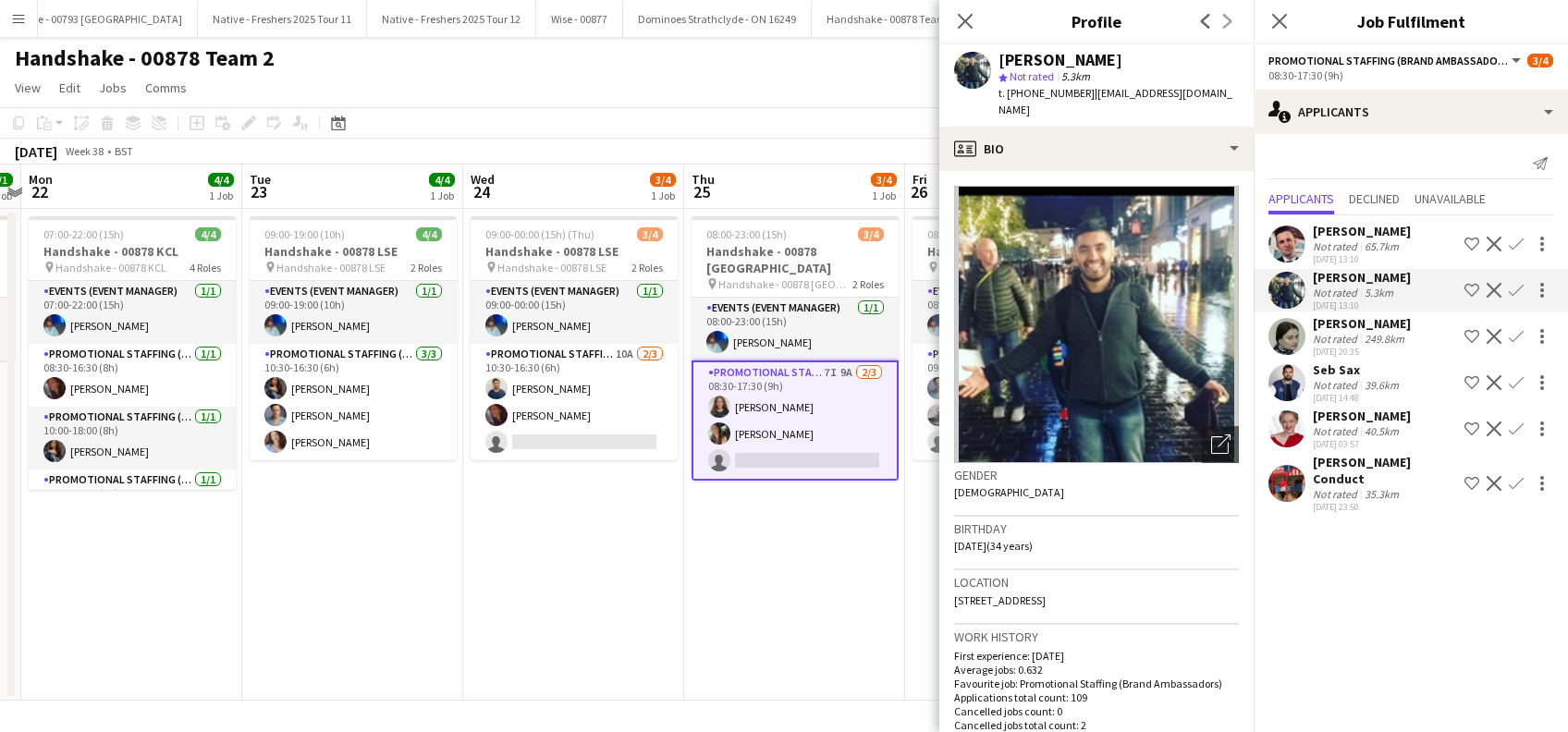
click at [1344, 376] on div "Seb Sax" at bounding box center [1357, 369] width 90 height 17
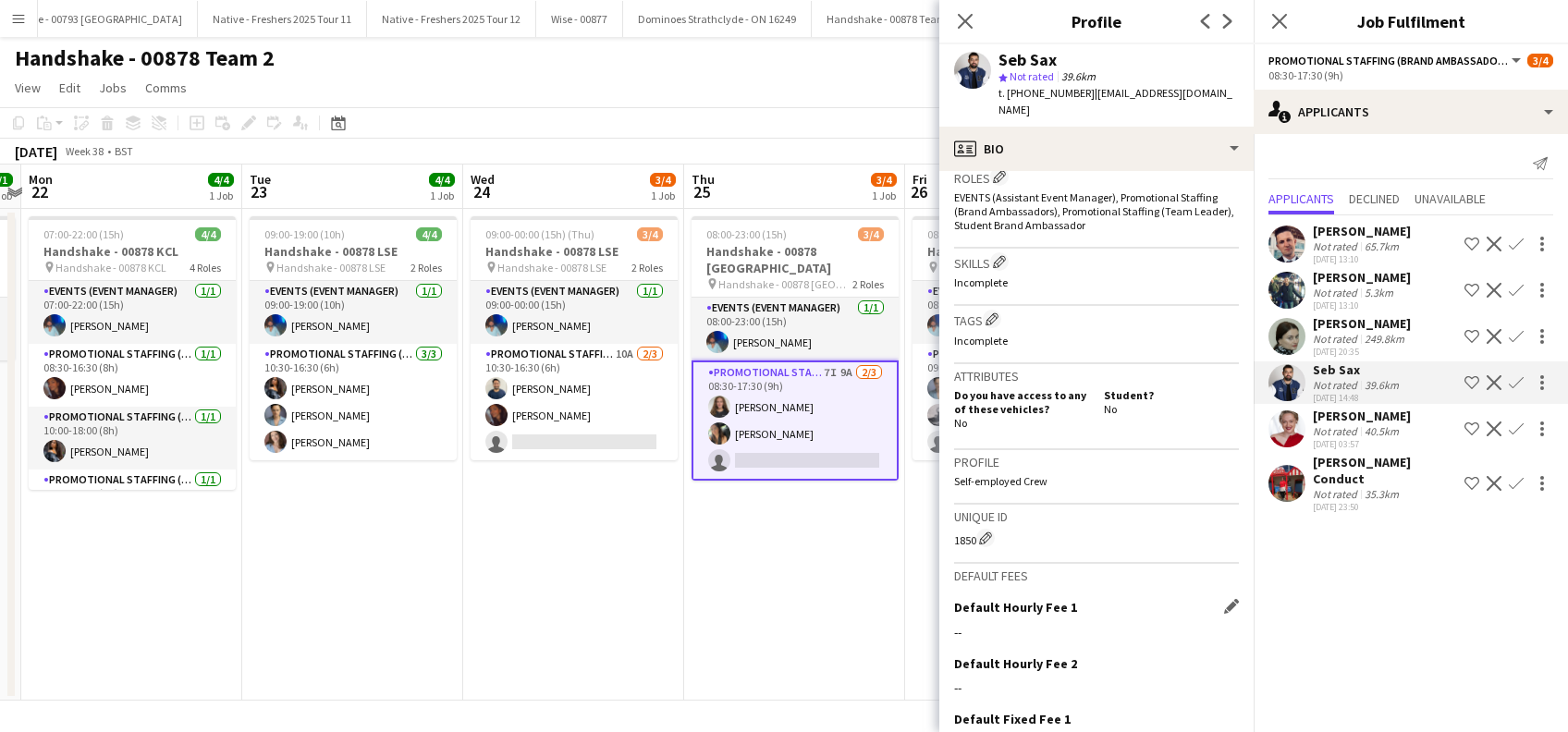
scroll to position [729, 0]
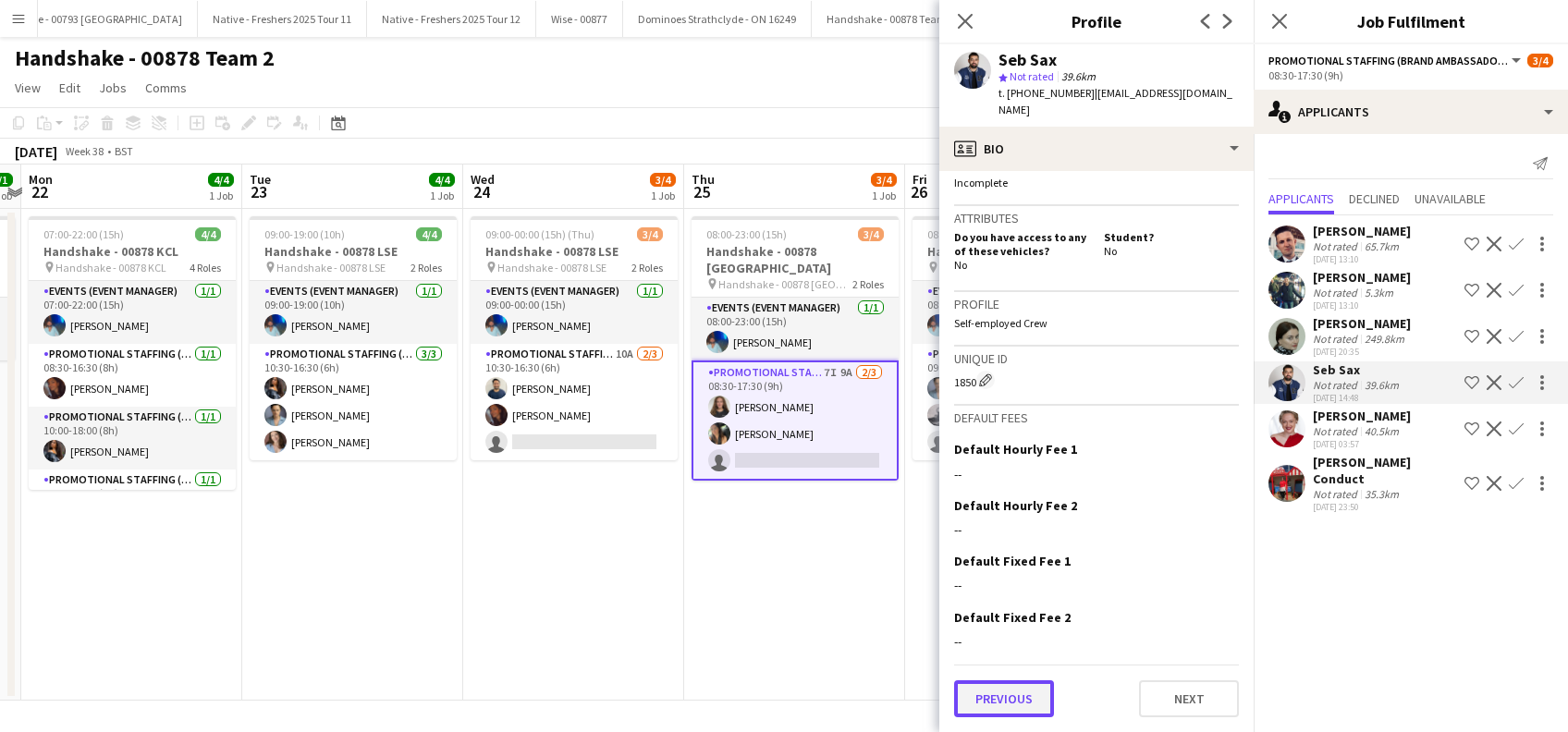
click at [994, 696] on button "Previous" at bounding box center [1003, 700] width 99 height 37
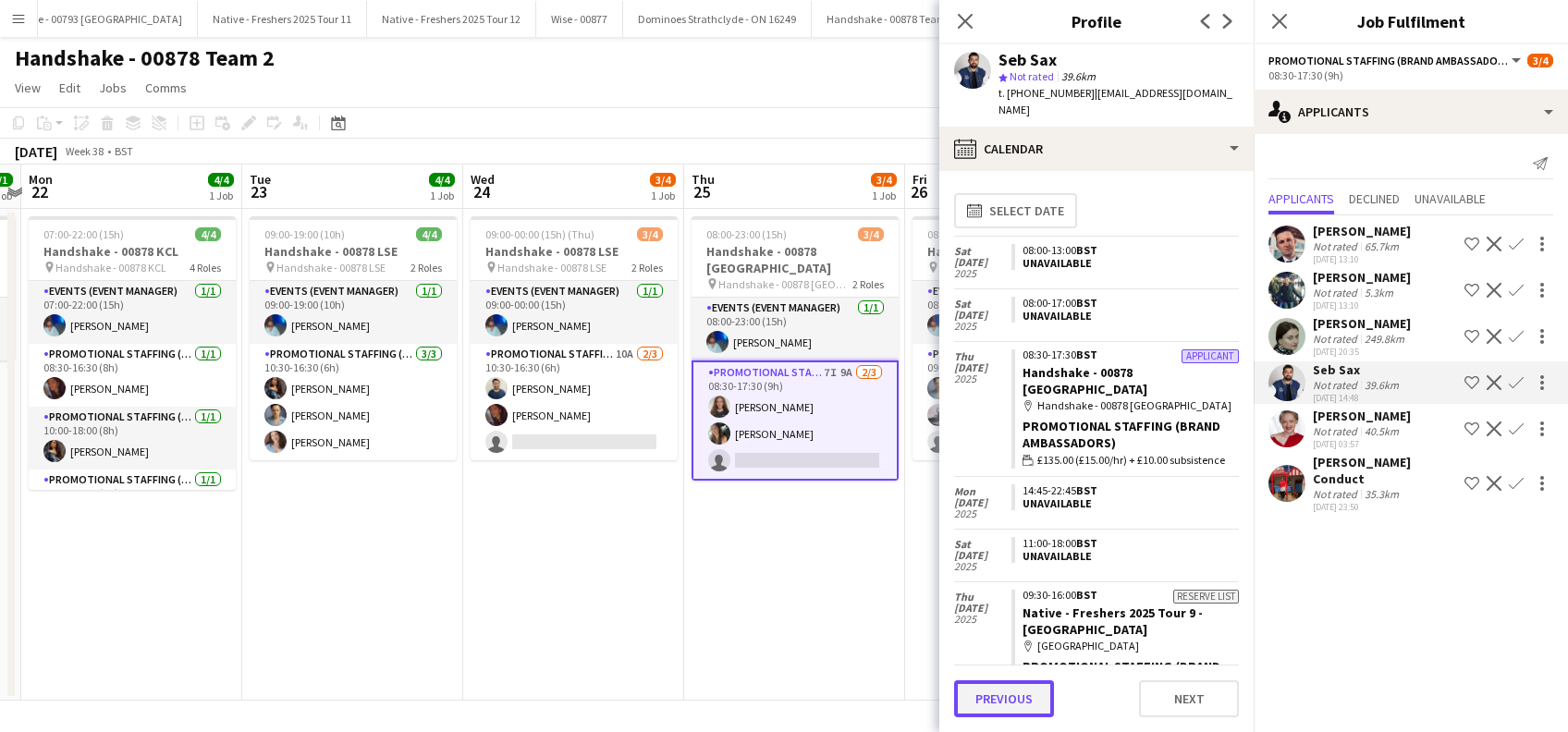
click at [994, 702] on button "Previous" at bounding box center [1003, 700] width 99 height 37
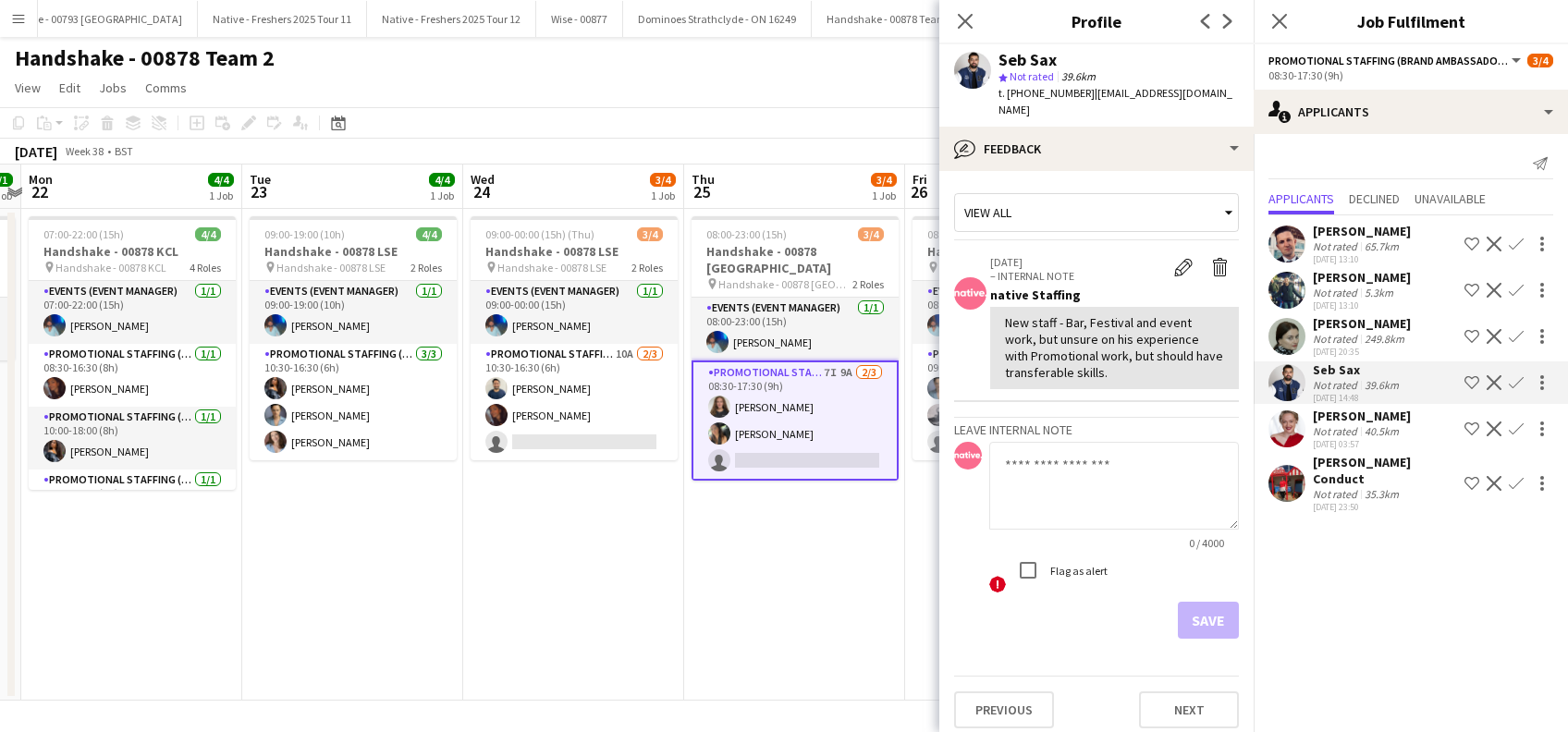
click at [1349, 326] on div "Paulina Grabania" at bounding box center [1361, 323] width 98 height 17
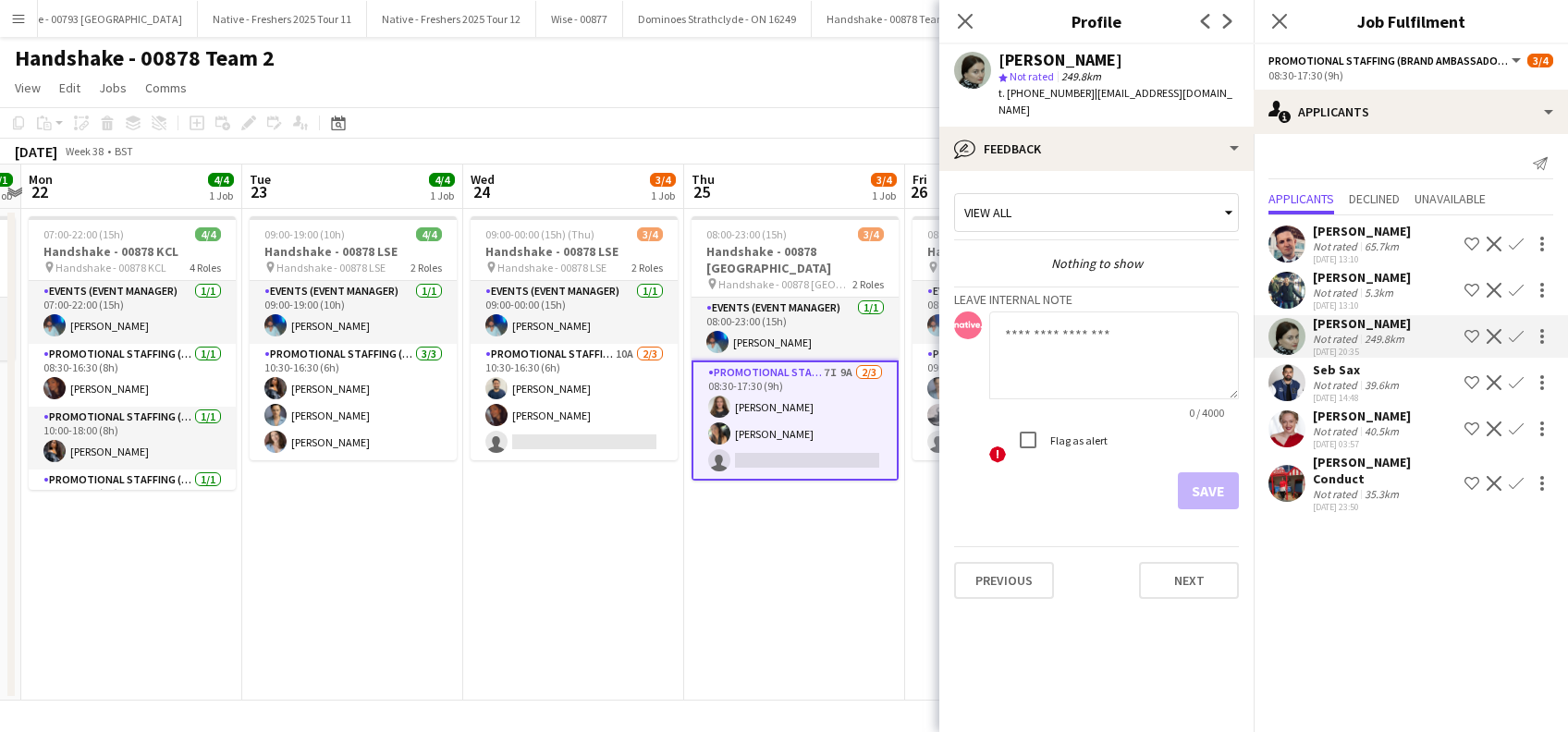
click at [1321, 278] on div "Ali Ehsan" at bounding box center [1361, 276] width 98 height 17
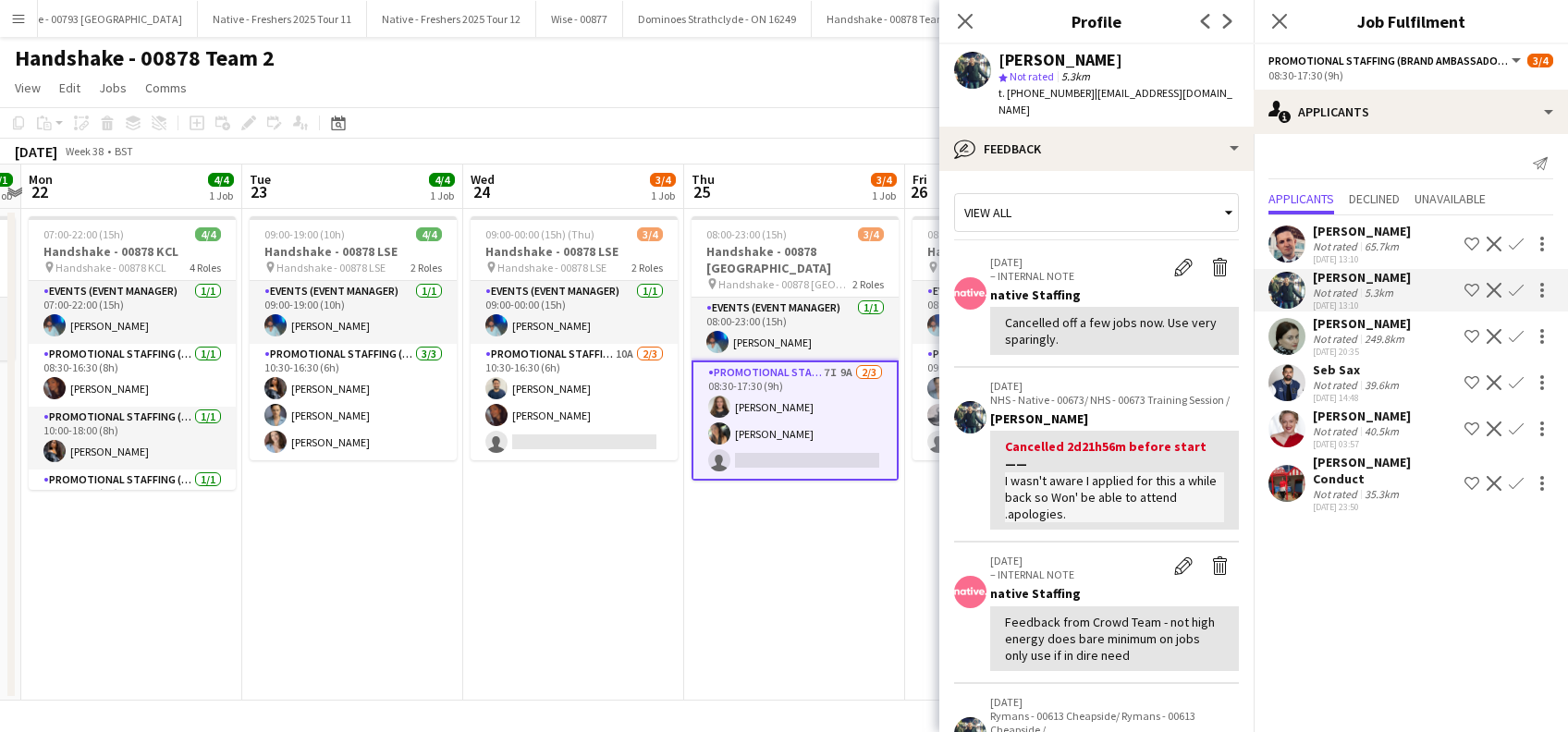
click at [1369, 223] on div "Brandon Wright" at bounding box center [1361, 230] width 98 height 17
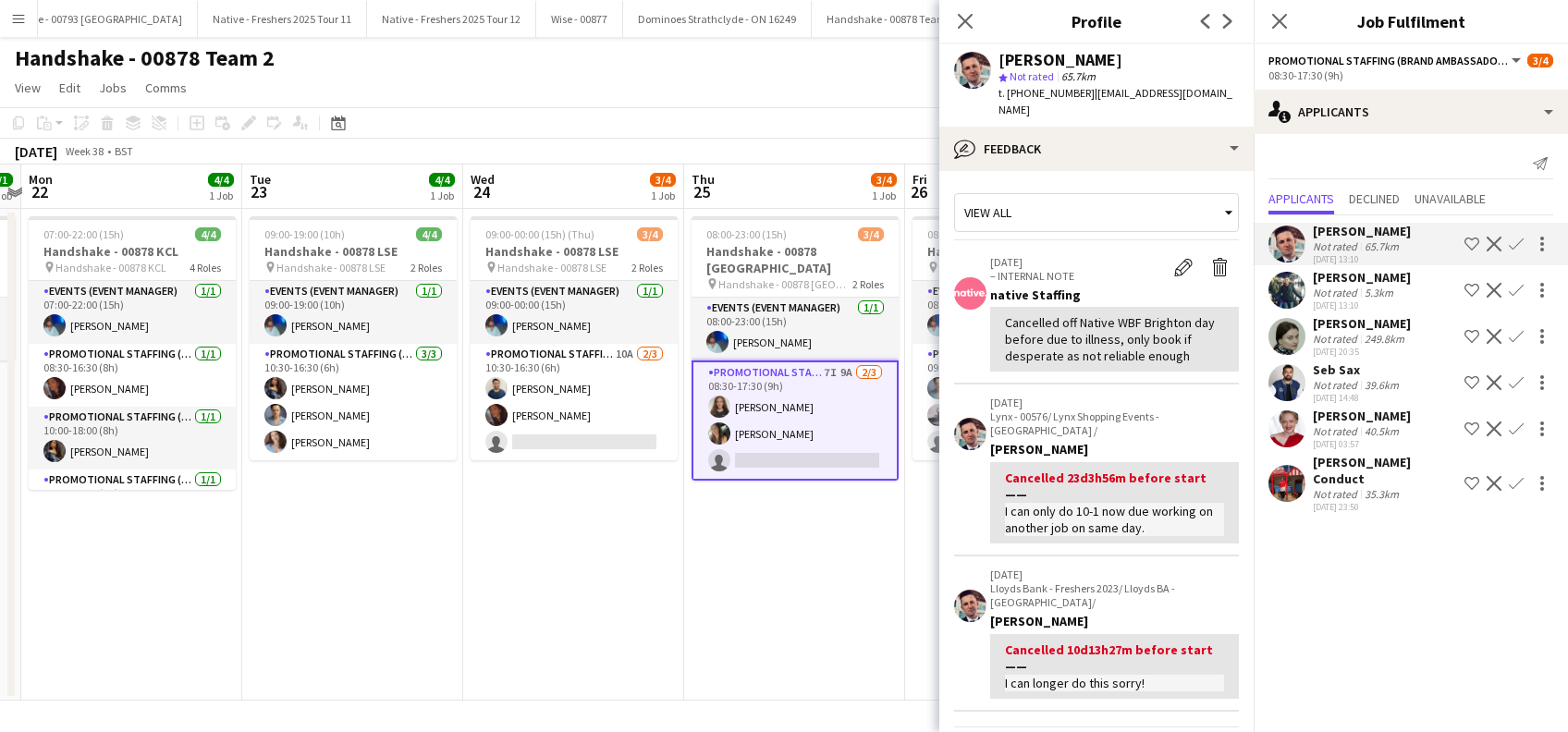
click at [1376, 414] on div "Emma Florance" at bounding box center [1361, 415] width 98 height 17
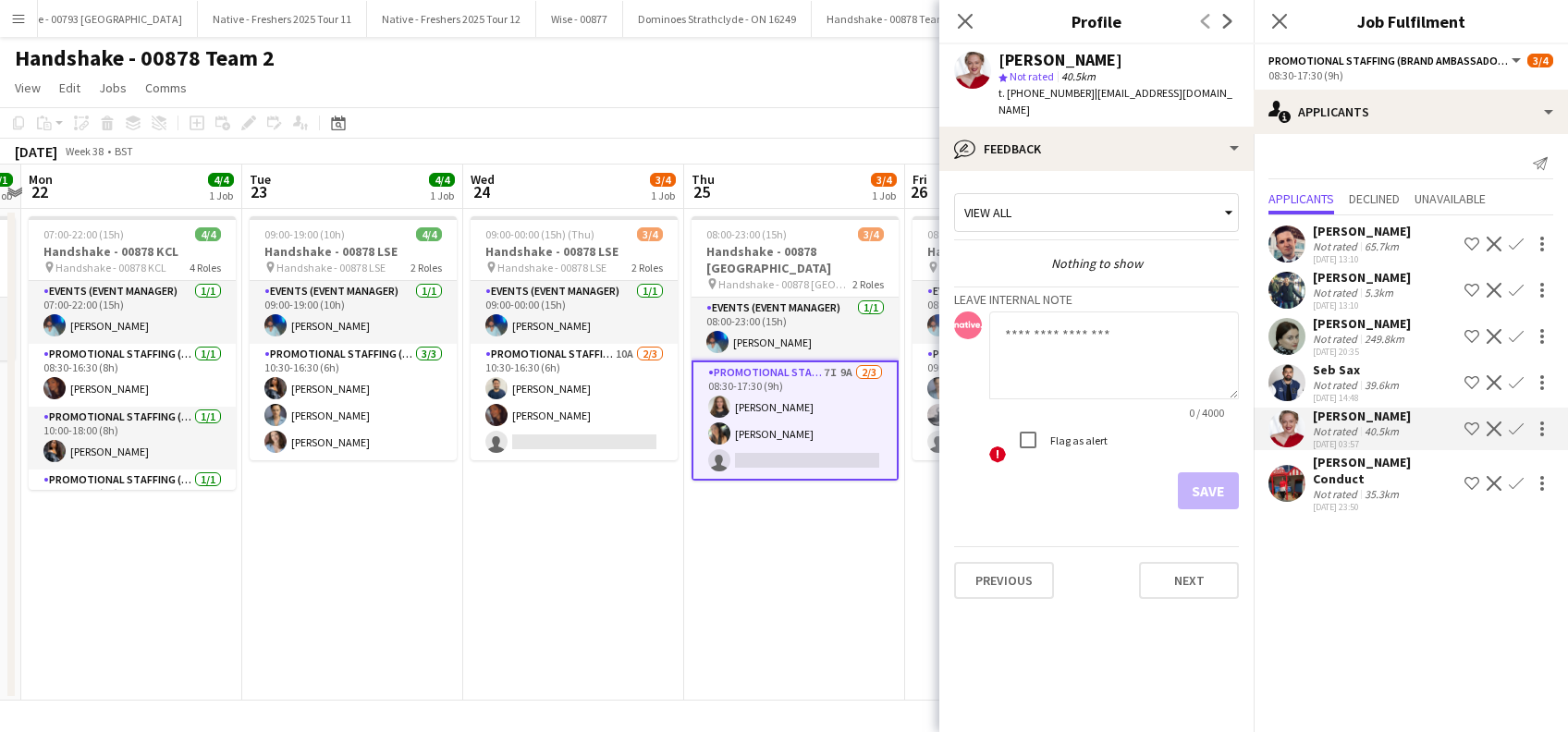
click at [1316, 374] on div "Seb Sax" at bounding box center [1357, 369] width 90 height 17
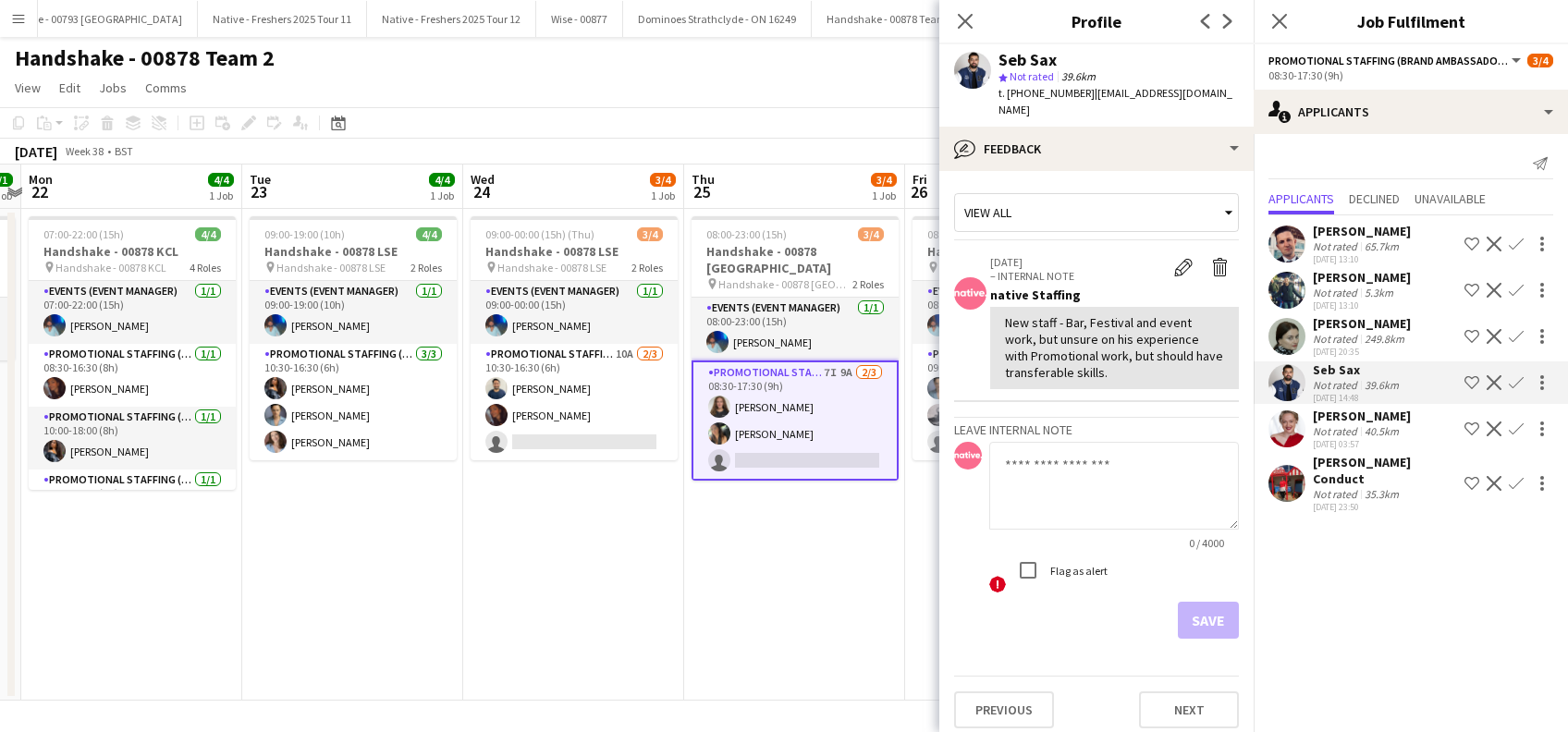
click at [1508, 377] on button "Confirm" at bounding box center [1516, 383] width 23 height 23
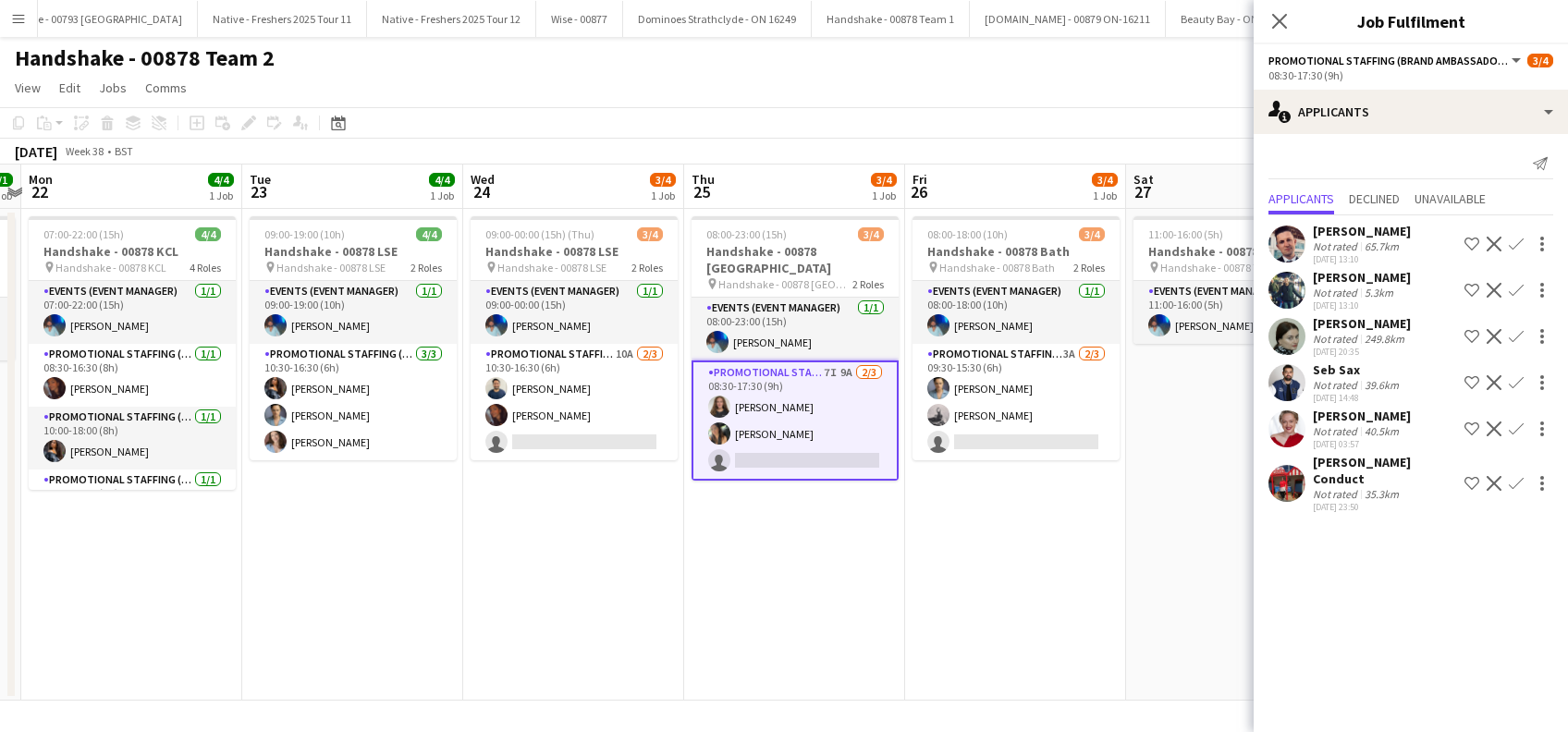
click at [1513, 385] on app-icon "Confirm" at bounding box center [1516, 383] width 15 height 15
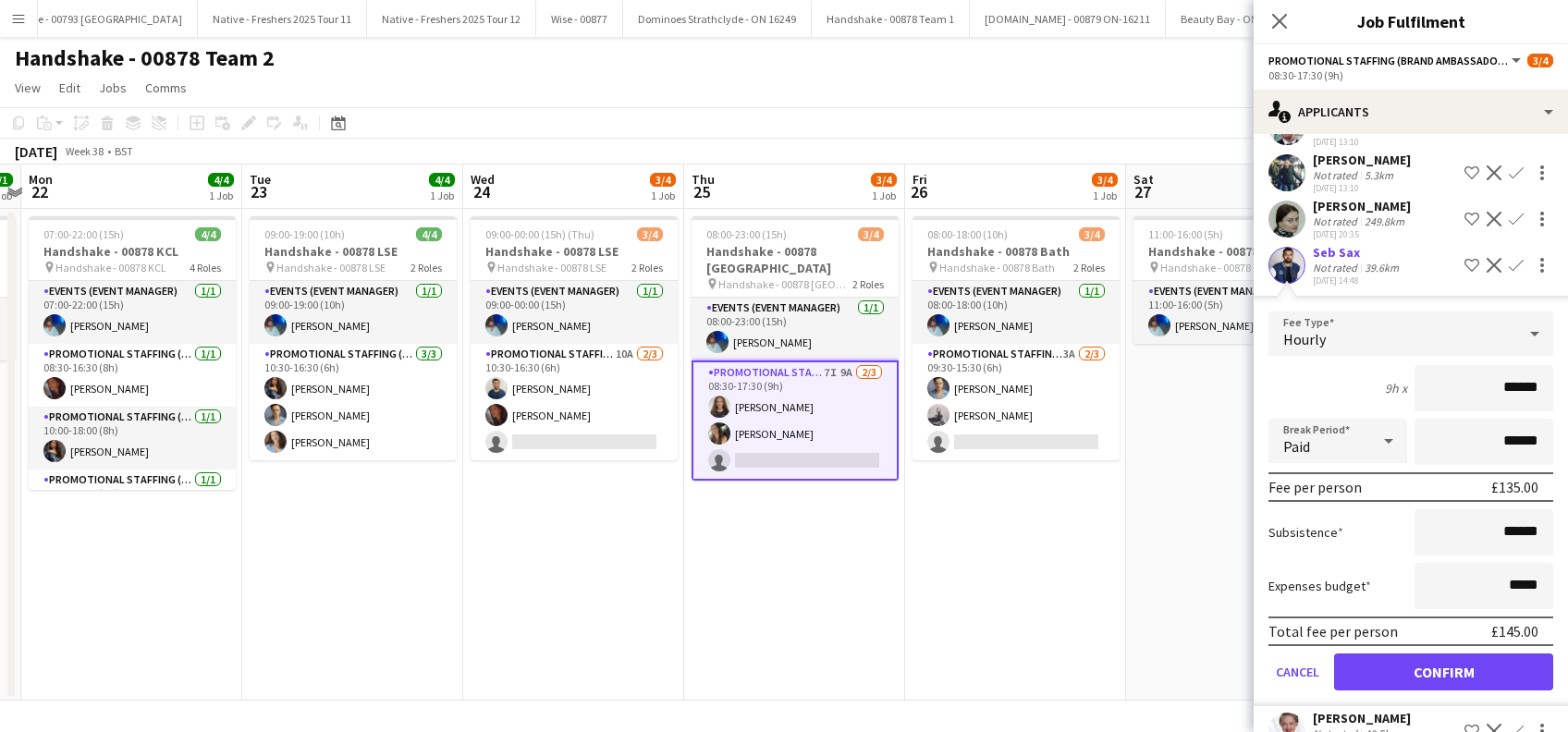
scroll to position [200, 0]
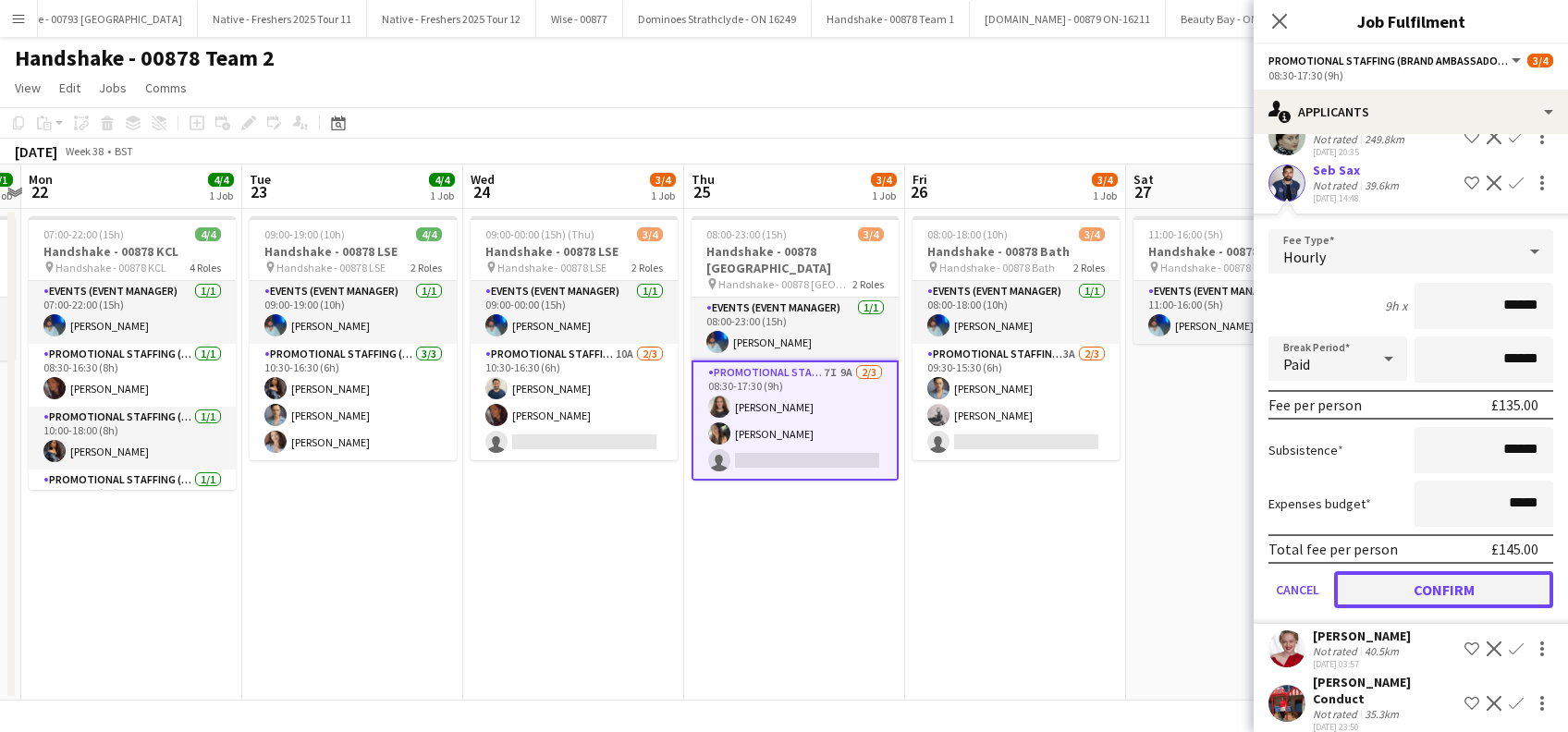
click at [1475, 590] on button "Confirm" at bounding box center [1443, 590] width 219 height 37
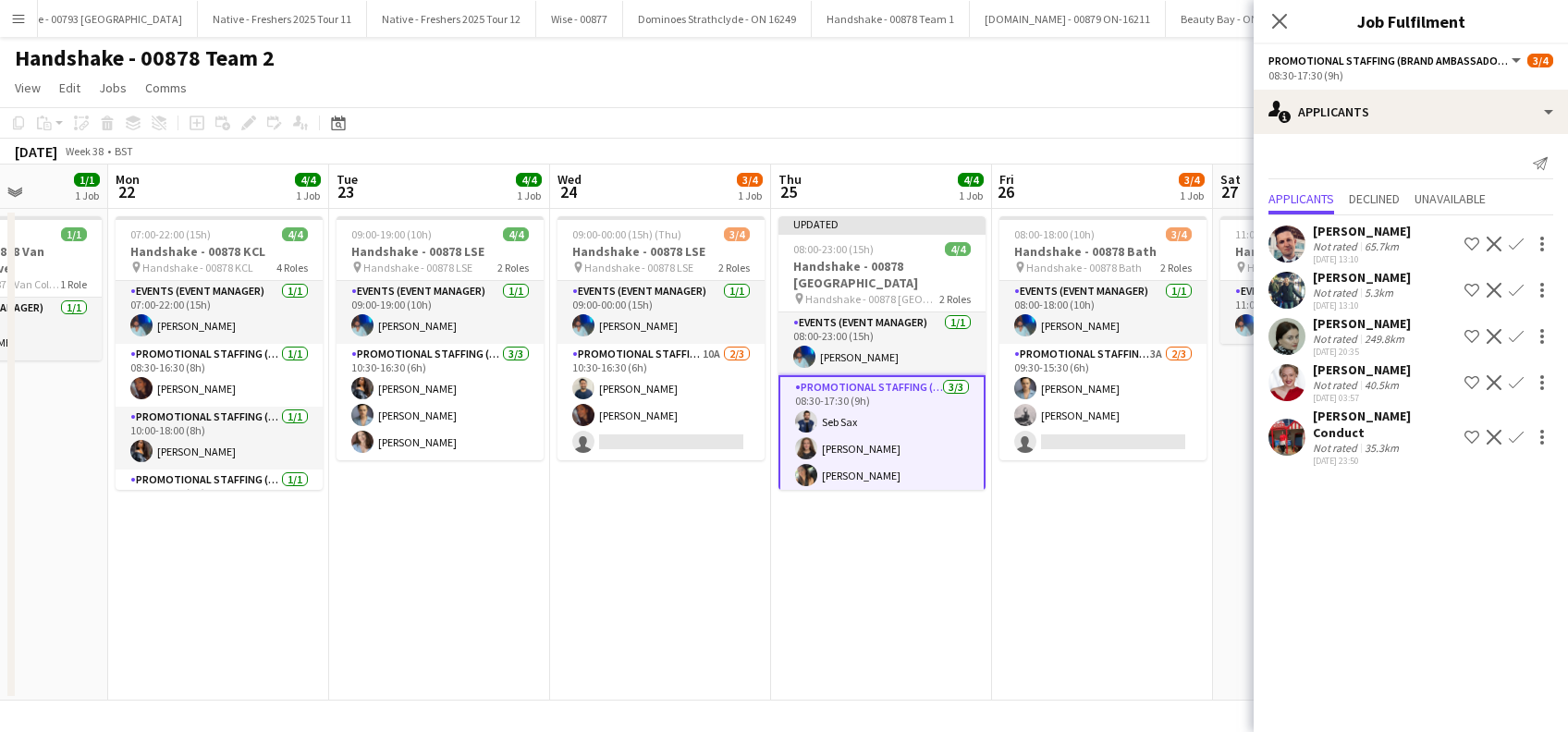
scroll to position [0, 525]
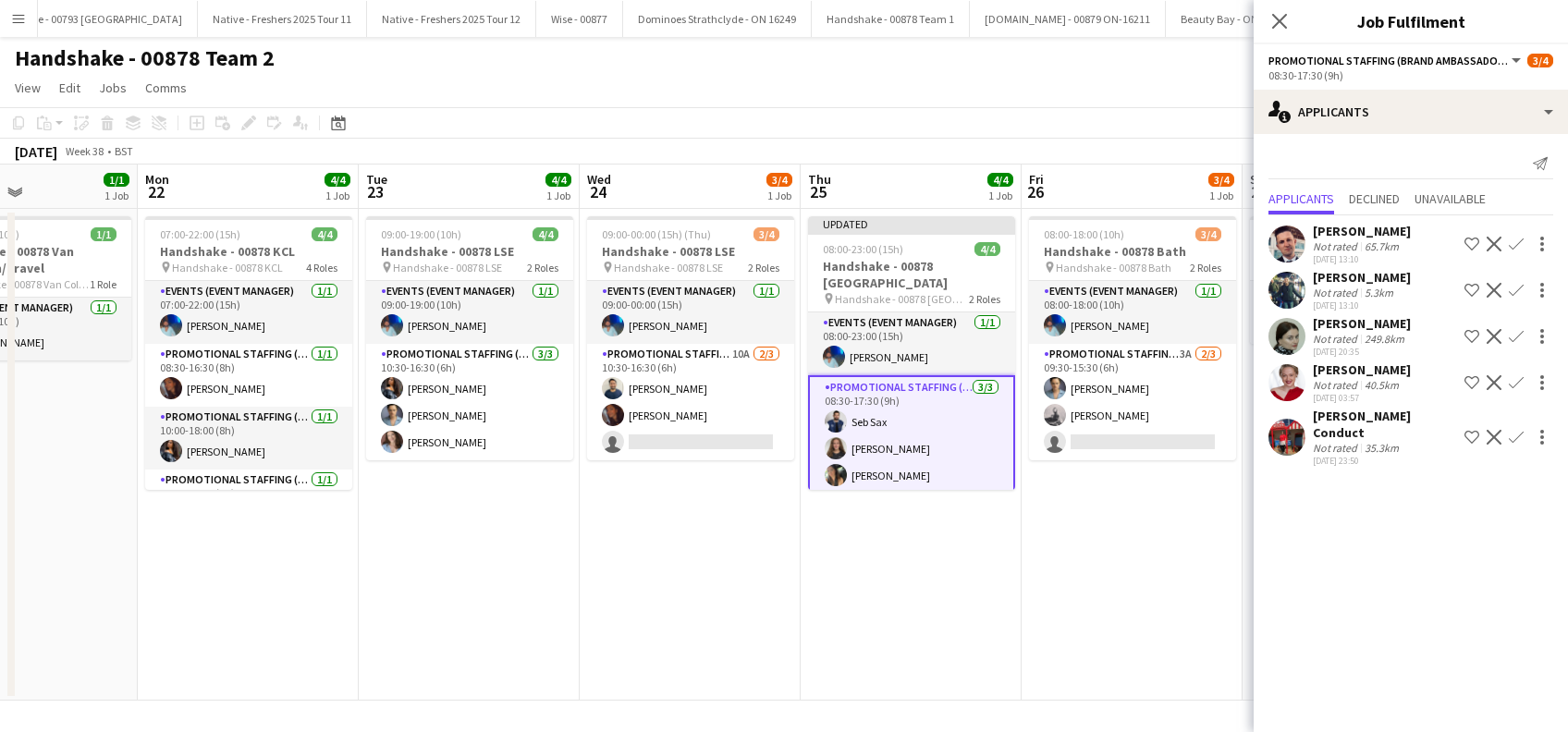
drag, startPoint x: 576, startPoint y: 537, endPoint x: 914, endPoint y: 568, distance: 339.4
click at [914, 568] on app-calendar-viewport "Fri 19 1/1 1 Job Sat 20 Sun 21 1/1 1 Job Mon 22 4/4 1 Job Tue 23 4/4 1 Job Wed …" at bounding box center [784, 432] width 1568 height 536
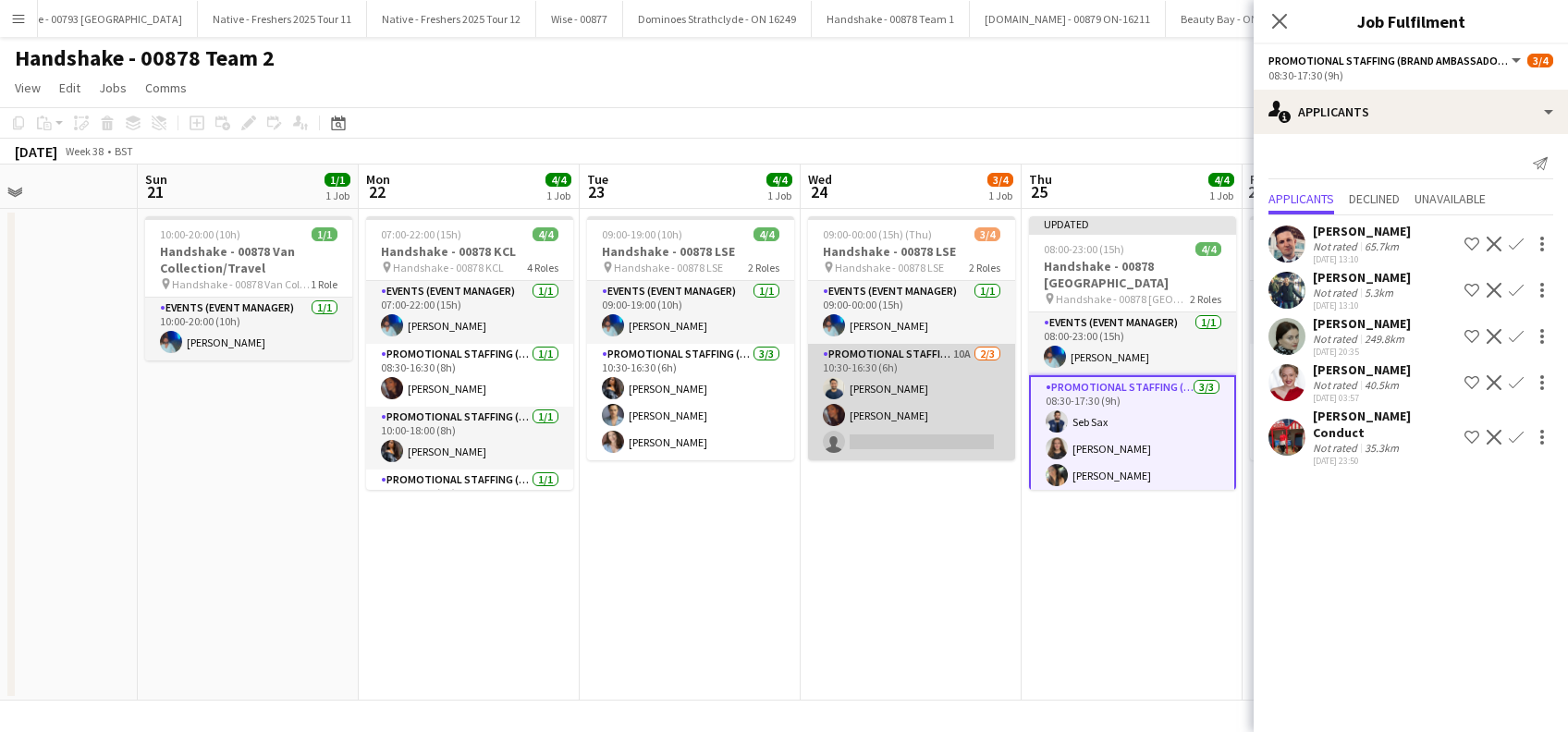
click at [909, 434] on app-card-role "Promotional Staffing (Brand Ambassadors) 10A 2/3 10:30-16:30 (6h) Ghulam Murtaz…" at bounding box center [911, 402] width 207 height 116
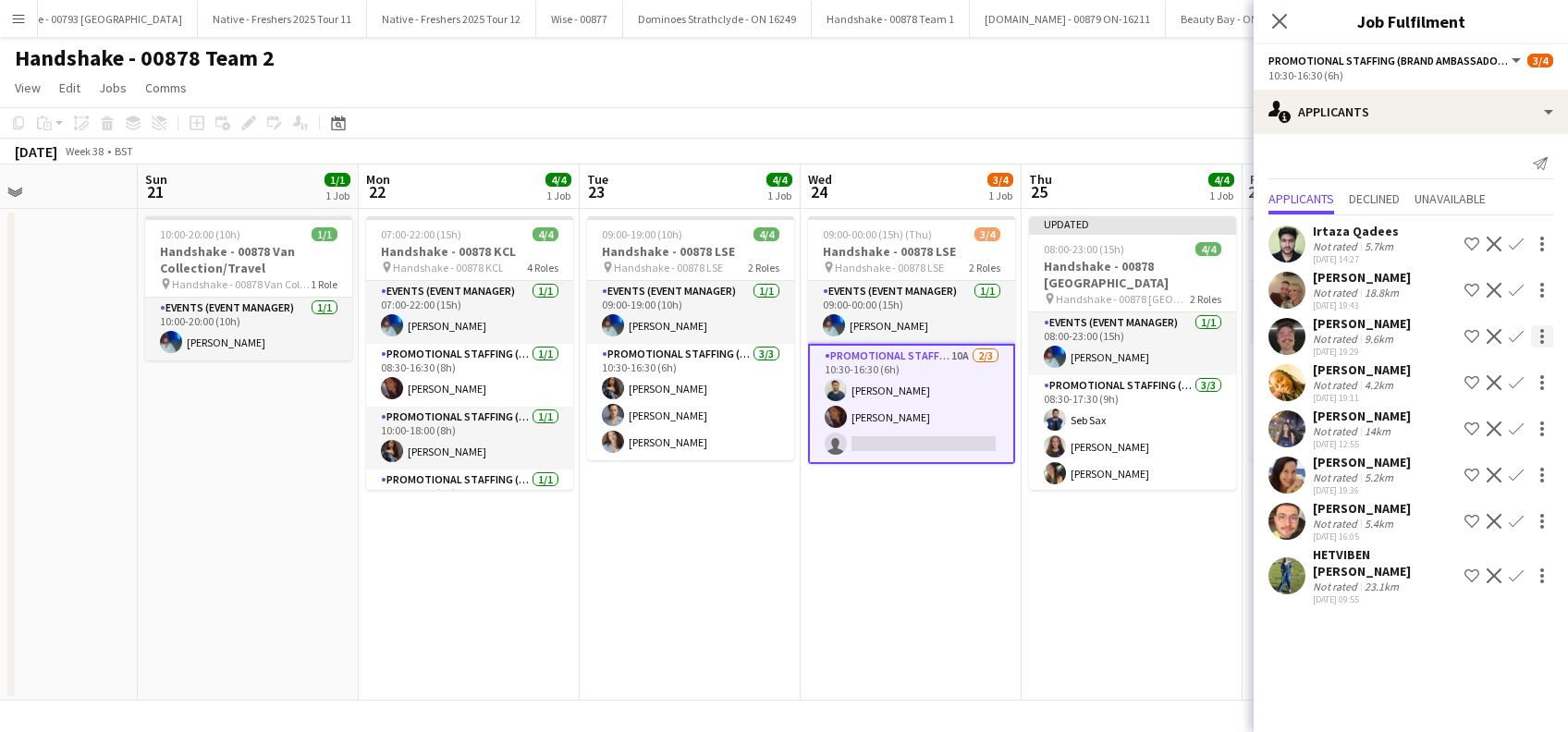
click at [1516, 333] on app-icon "Confirm" at bounding box center [1516, 336] width 15 height 15
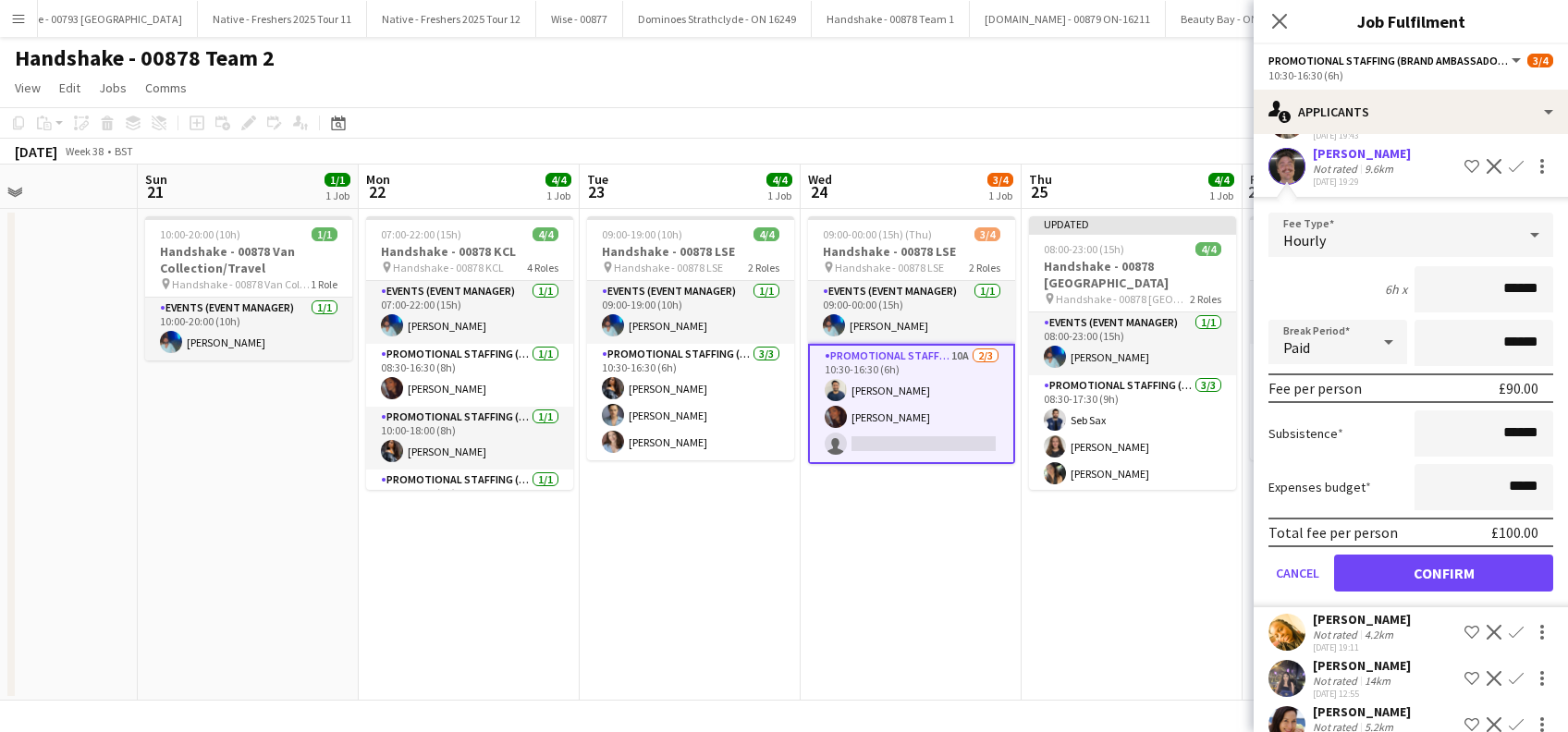
scroll to position [246, 0]
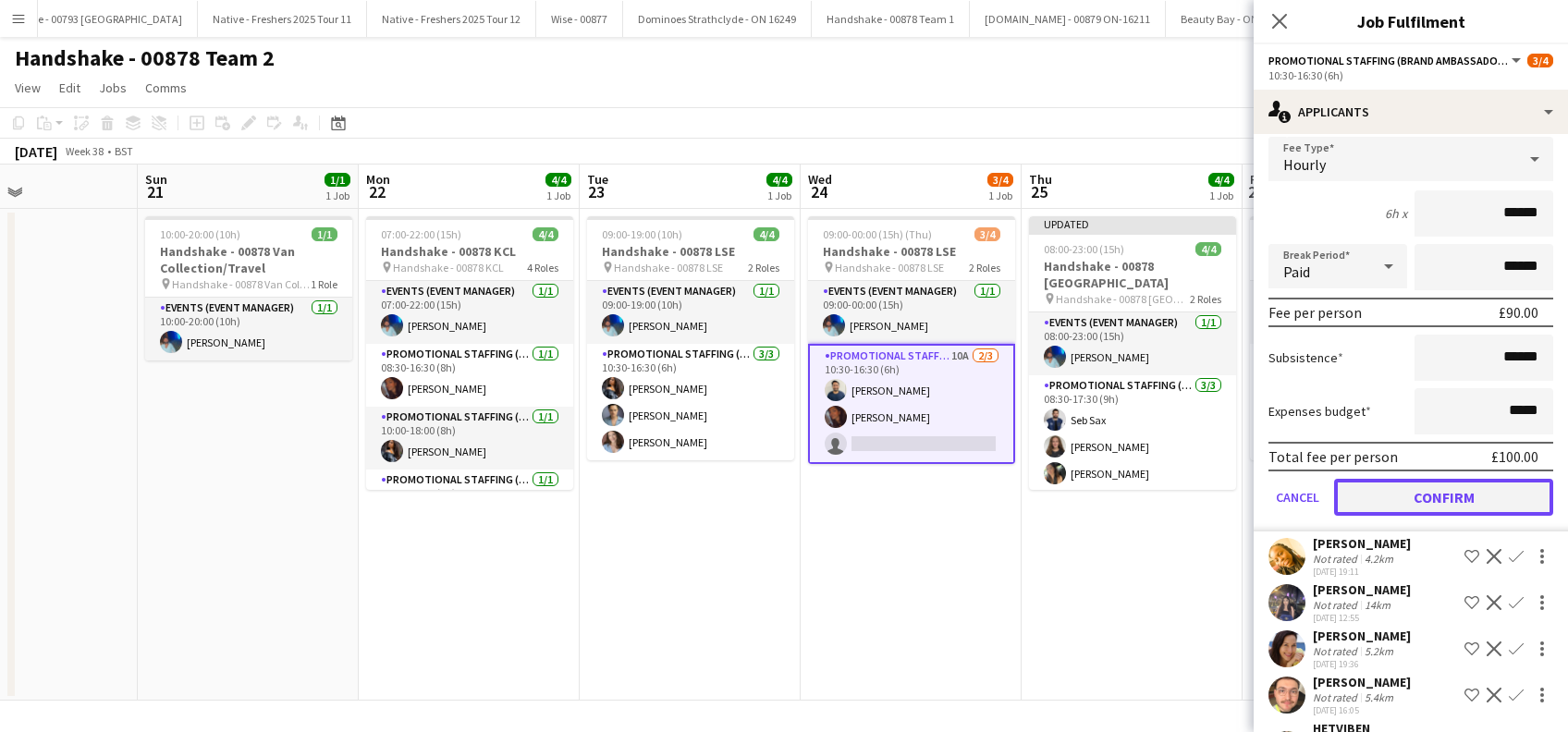
click at [1433, 496] on button "Confirm" at bounding box center [1443, 498] width 219 height 37
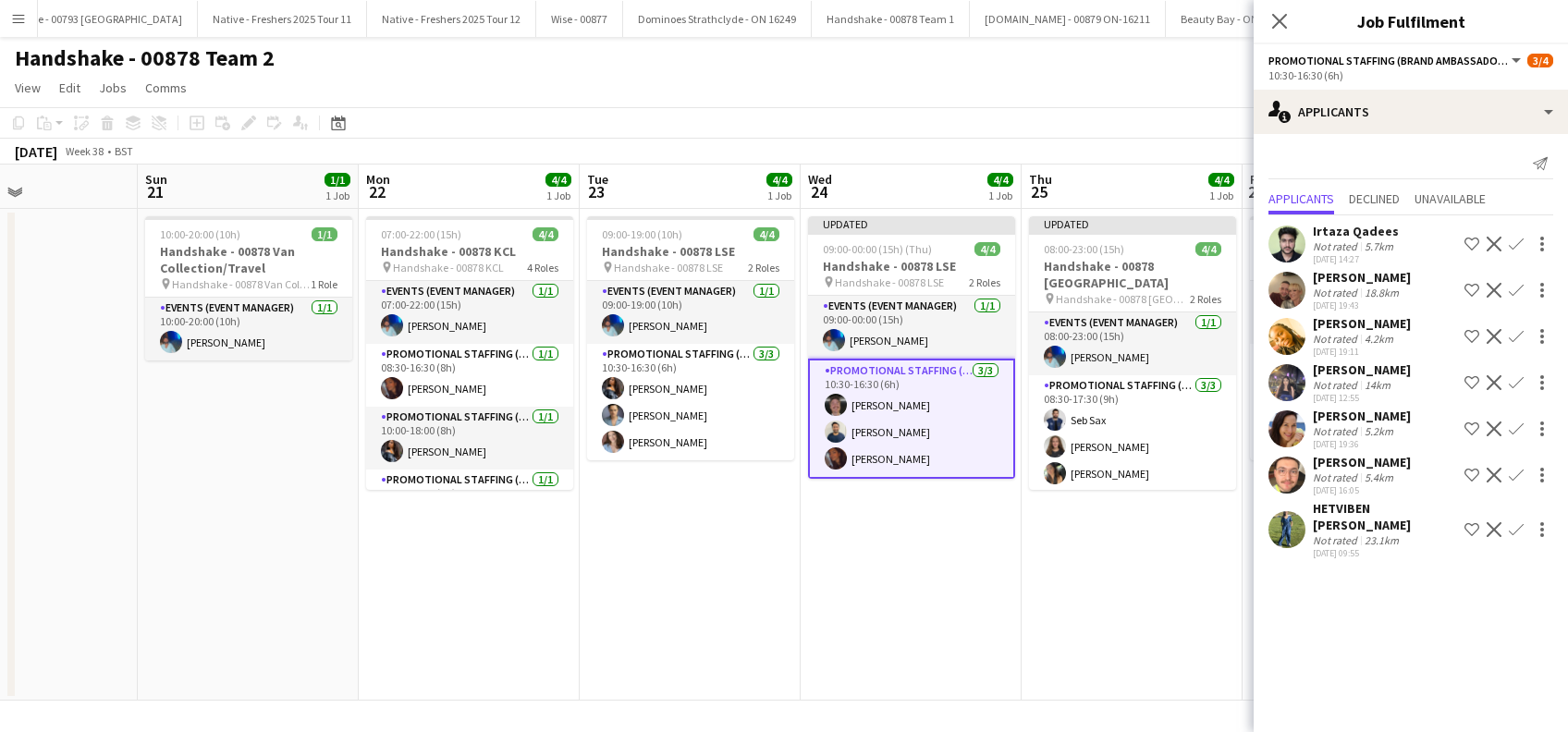
scroll to position [0, 0]
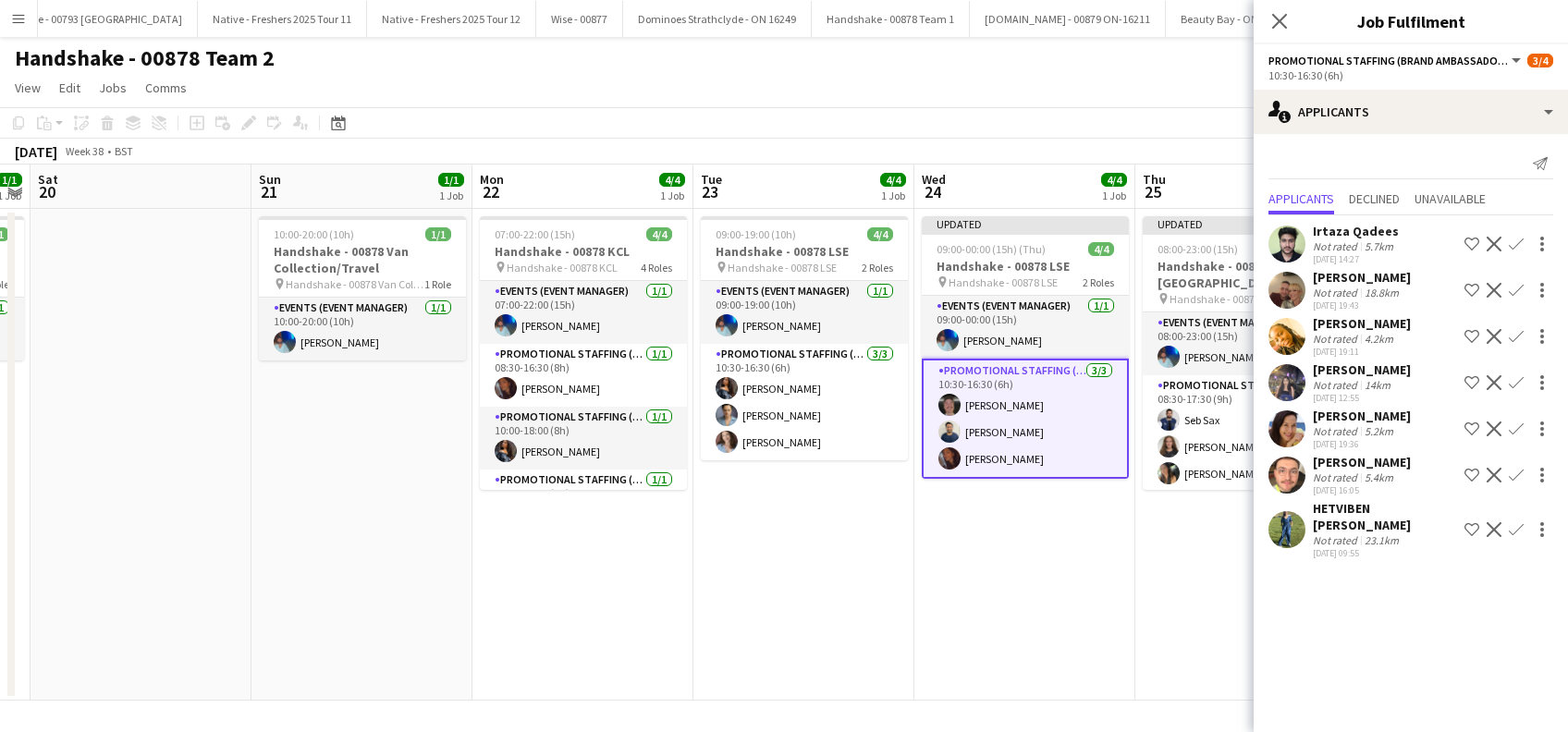
drag, startPoint x: 710, startPoint y: 575, endPoint x: 879, endPoint y: 580, distance: 169.1
click at [879, 580] on app-calendar-viewport "Thu 18 1/1 1 Job Fri 19 1/1 1 Job Sat 20 Sun 21 1/1 1 Job Mon 22 4/4 1 Job Tue …" at bounding box center [784, 432] width 1568 height 536
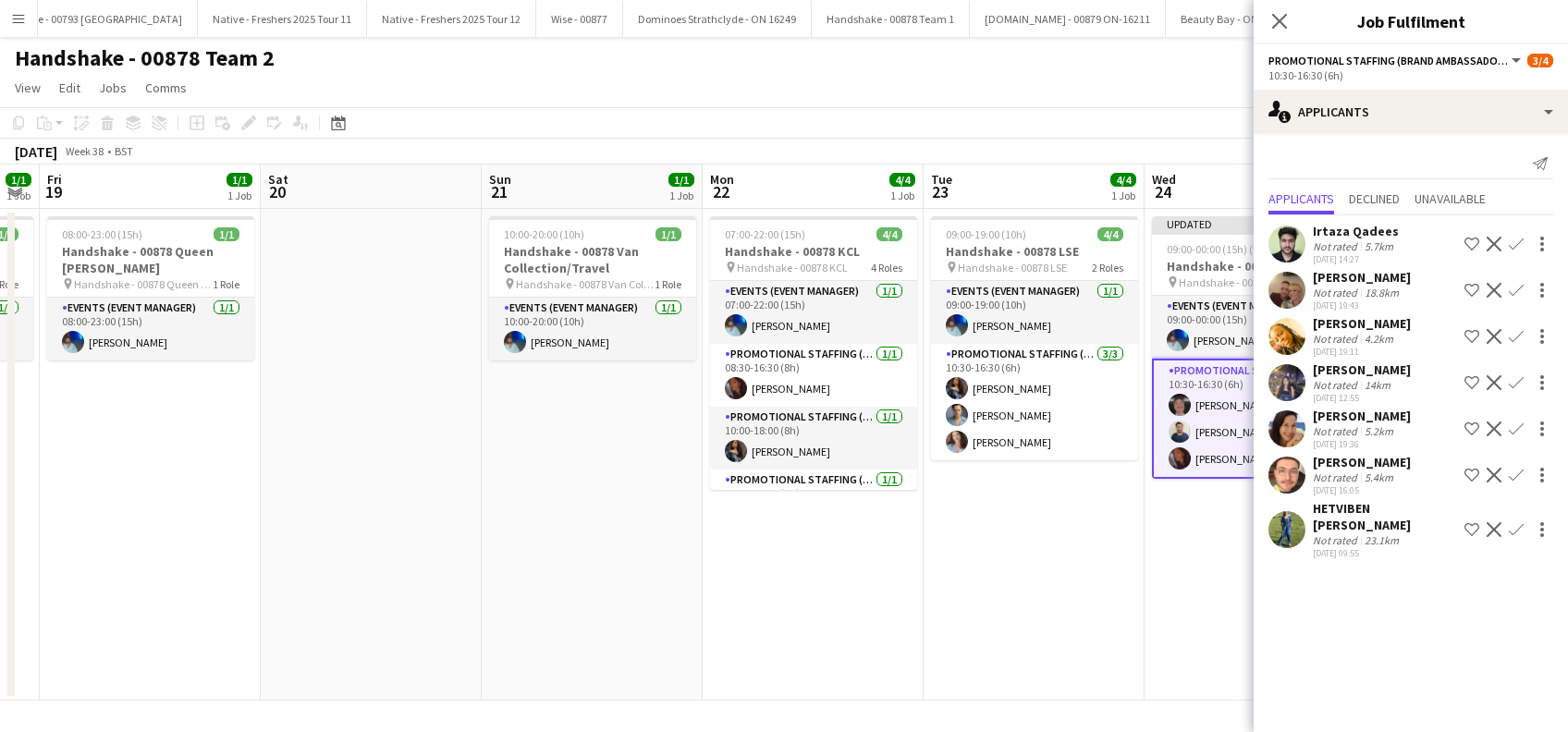
scroll to position [0, 489]
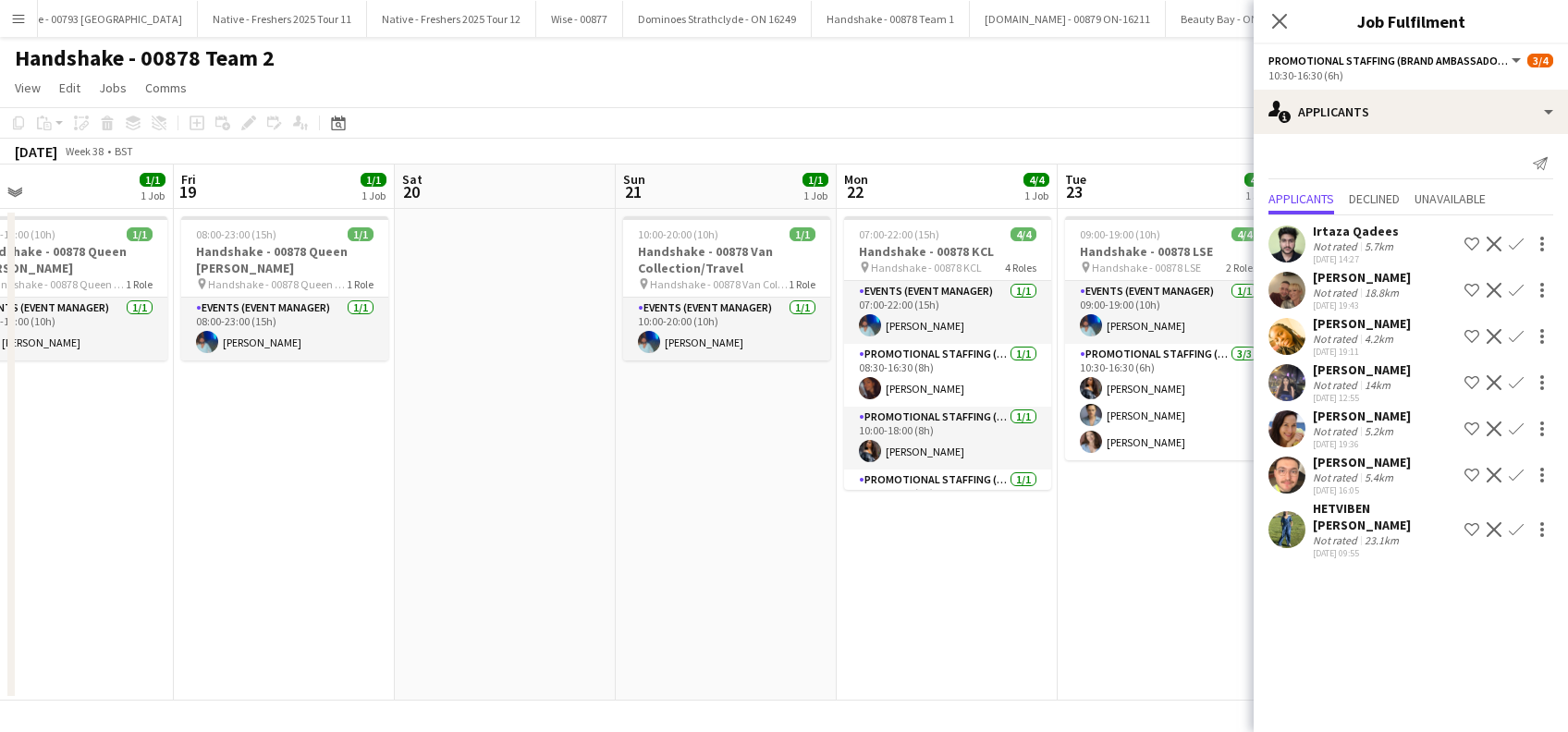
drag, startPoint x: 744, startPoint y: 602, endPoint x: 976, endPoint y: 613, distance: 232.3
click at [976, 613] on app-calendar-viewport "Tue 16 Wed 17 1/1 1 Job Thu 18 1/1 1 Job Fri 19 1/1 1 Job Sat 20 Sun 21 1/1 1 J…" at bounding box center [784, 432] width 1568 height 536
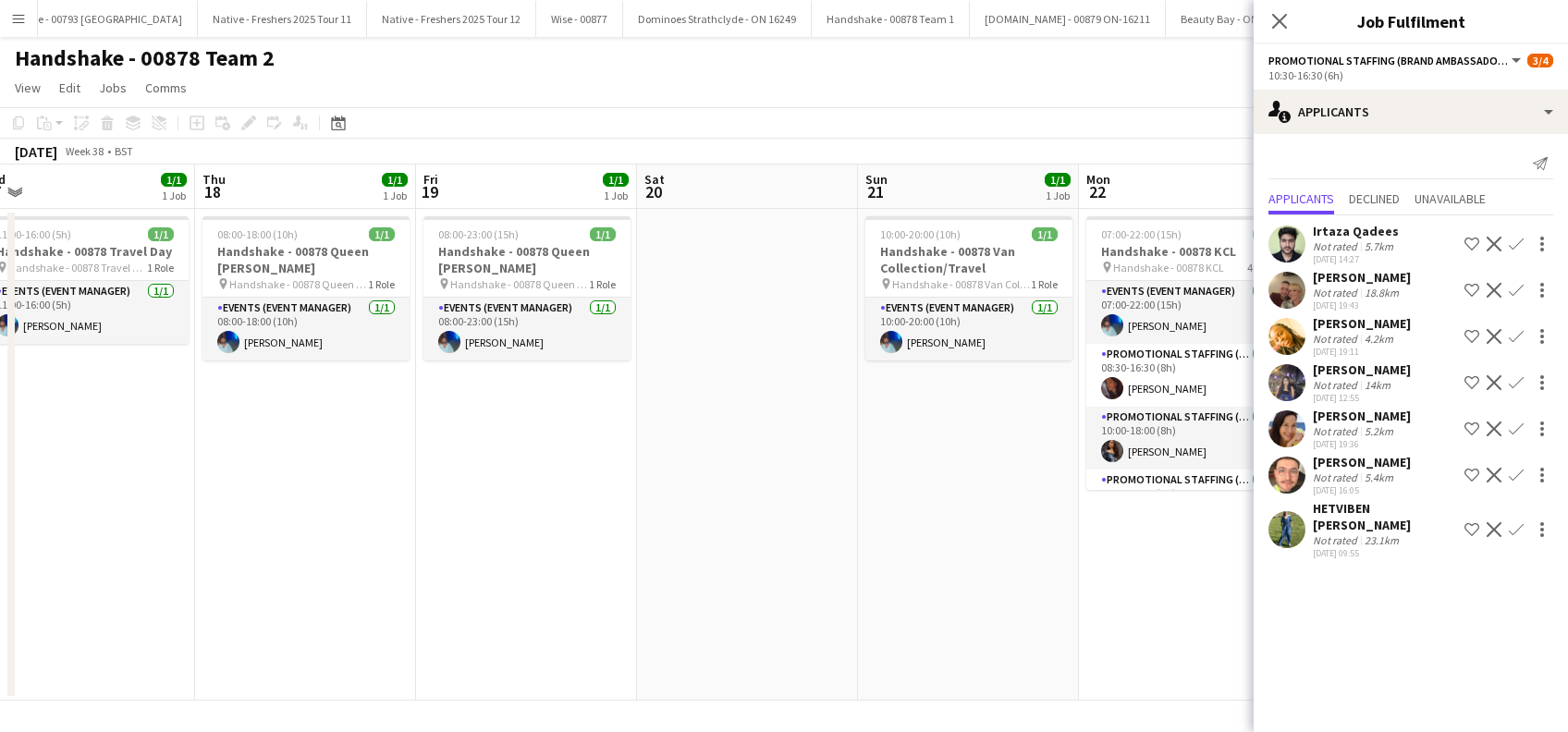
drag, startPoint x: 509, startPoint y: 610, endPoint x: 752, endPoint y: 637, distance: 244.5
click at [752, 637] on app-calendar-viewport "Mon 15 Tue 16 Wed 17 1/1 1 Job Thu 18 1/1 1 Job Fri 19 1/1 1 Job Sat 20 Sun 21 …" at bounding box center [784, 432] width 1568 height 536
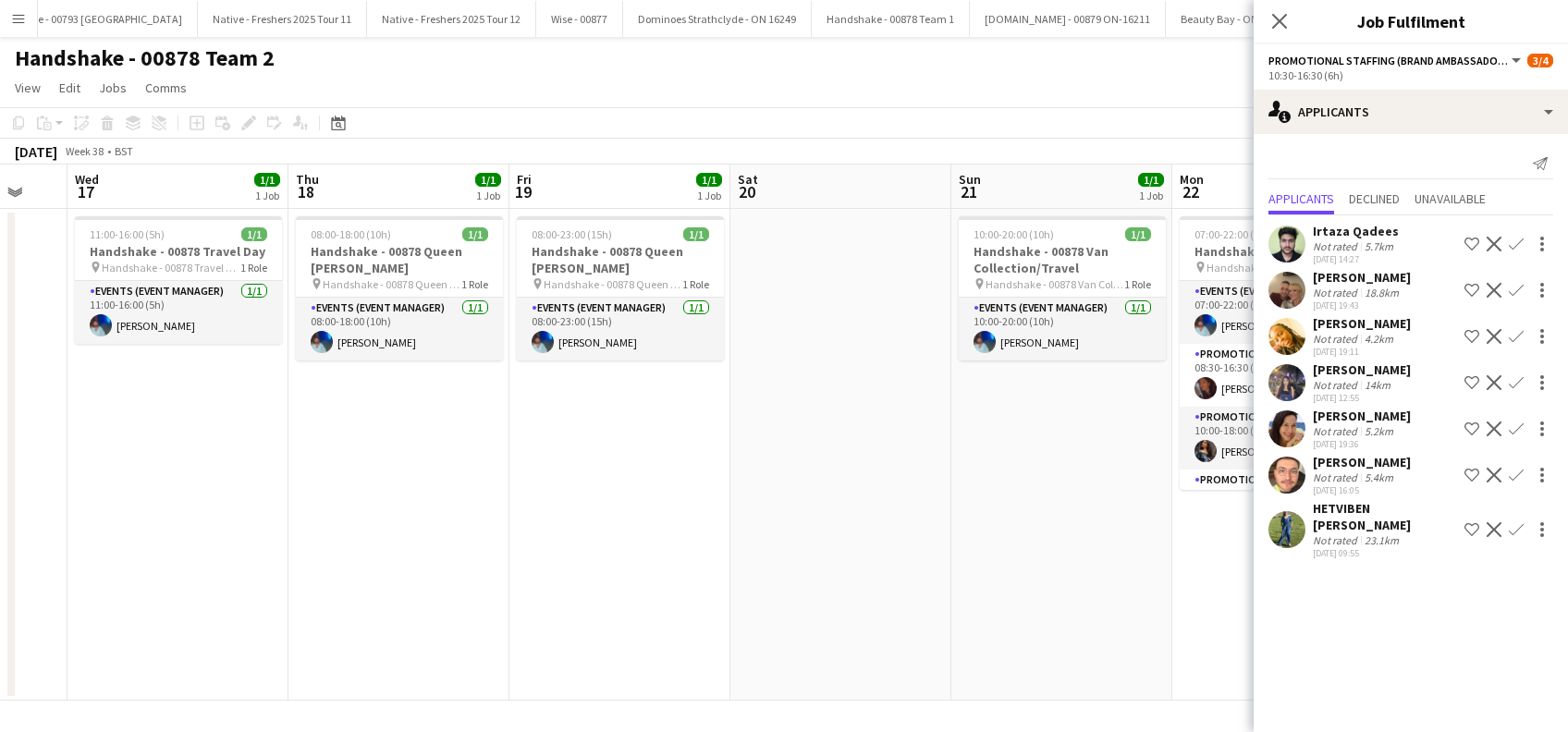
drag, startPoint x: 536, startPoint y: 606, endPoint x: 919, endPoint y: 606, distance: 383.0
click at [919, 606] on app-calendar-viewport "Mon 15 Tue 16 Wed 17 1/1 1 Job Thu 18 1/1 1 Job Fri 19 1/1 1 Job Sat 20 Sun 21 …" at bounding box center [784, 432] width 1568 height 536
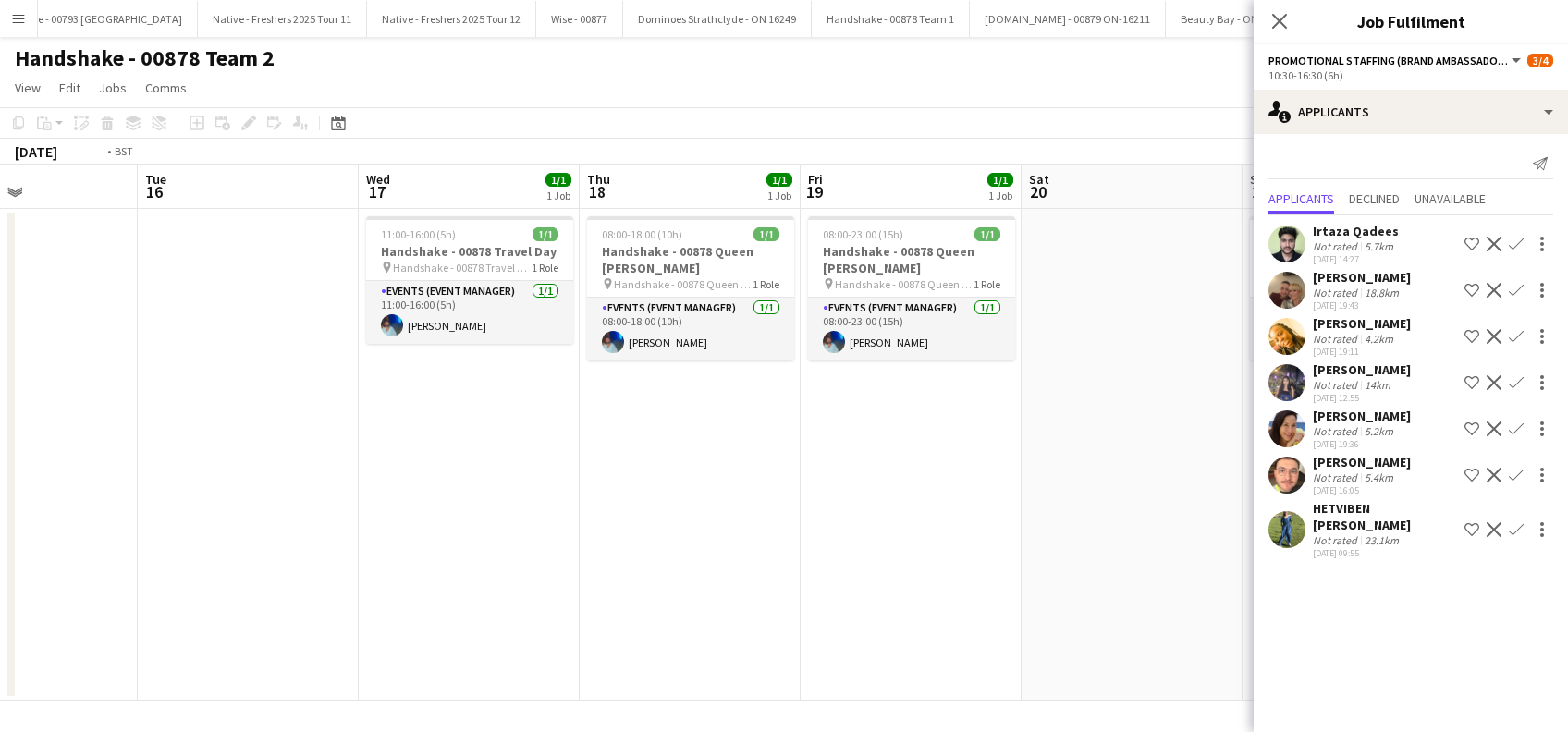
scroll to position [0, 429]
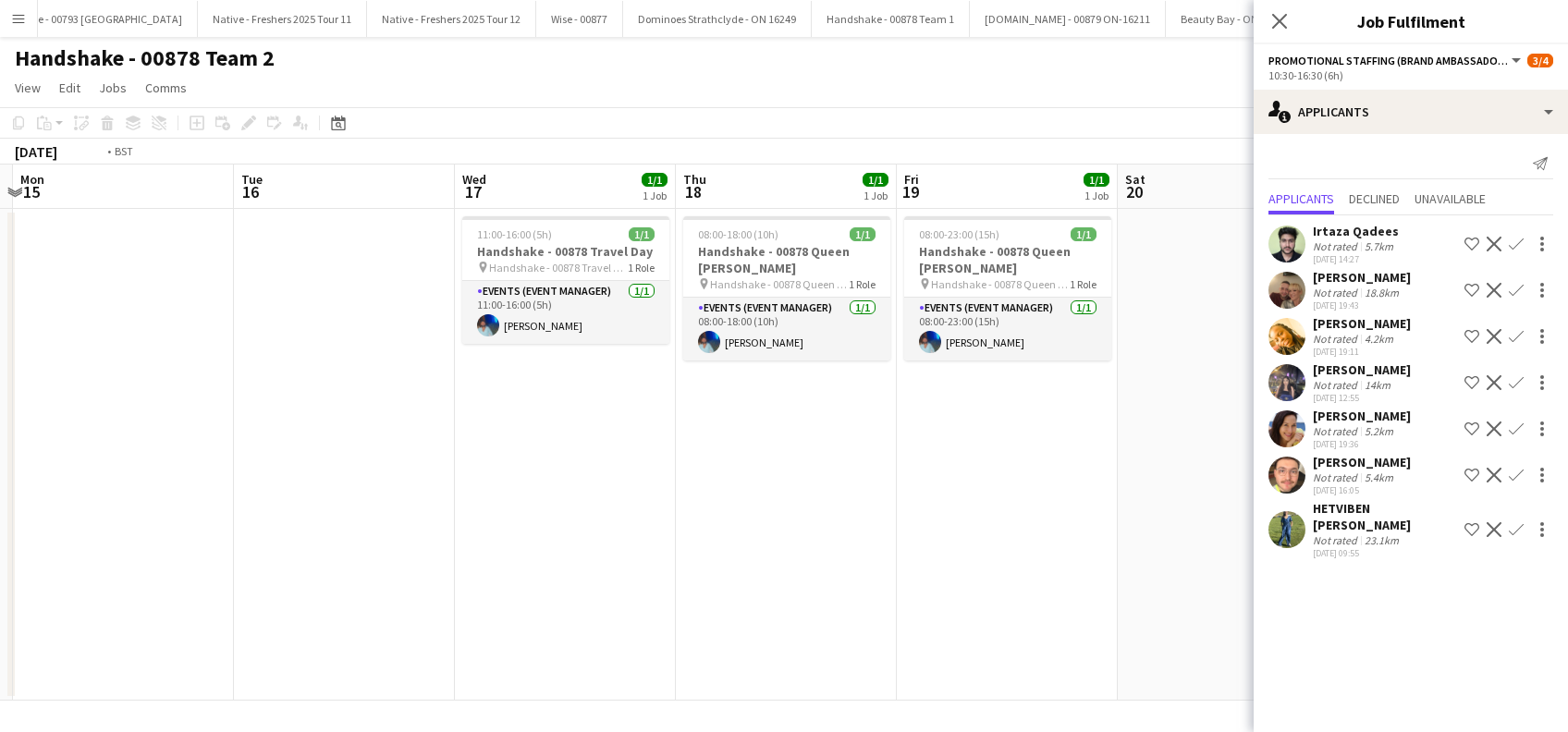
drag, startPoint x: 428, startPoint y: 606, endPoint x: 525, endPoint y: 606, distance: 97.0
click at [525, 606] on app-calendar-viewport "Sat 13 Sun 14 Mon 15 Tue 16 Wed 17 1/1 1 Job Thu 18 1/1 1 Job Fri 19 1/1 1 Job …" at bounding box center [784, 432] width 1568 height 536
click at [1281, 17] on icon "Close pop-in" at bounding box center [1279, 21] width 18 height 18
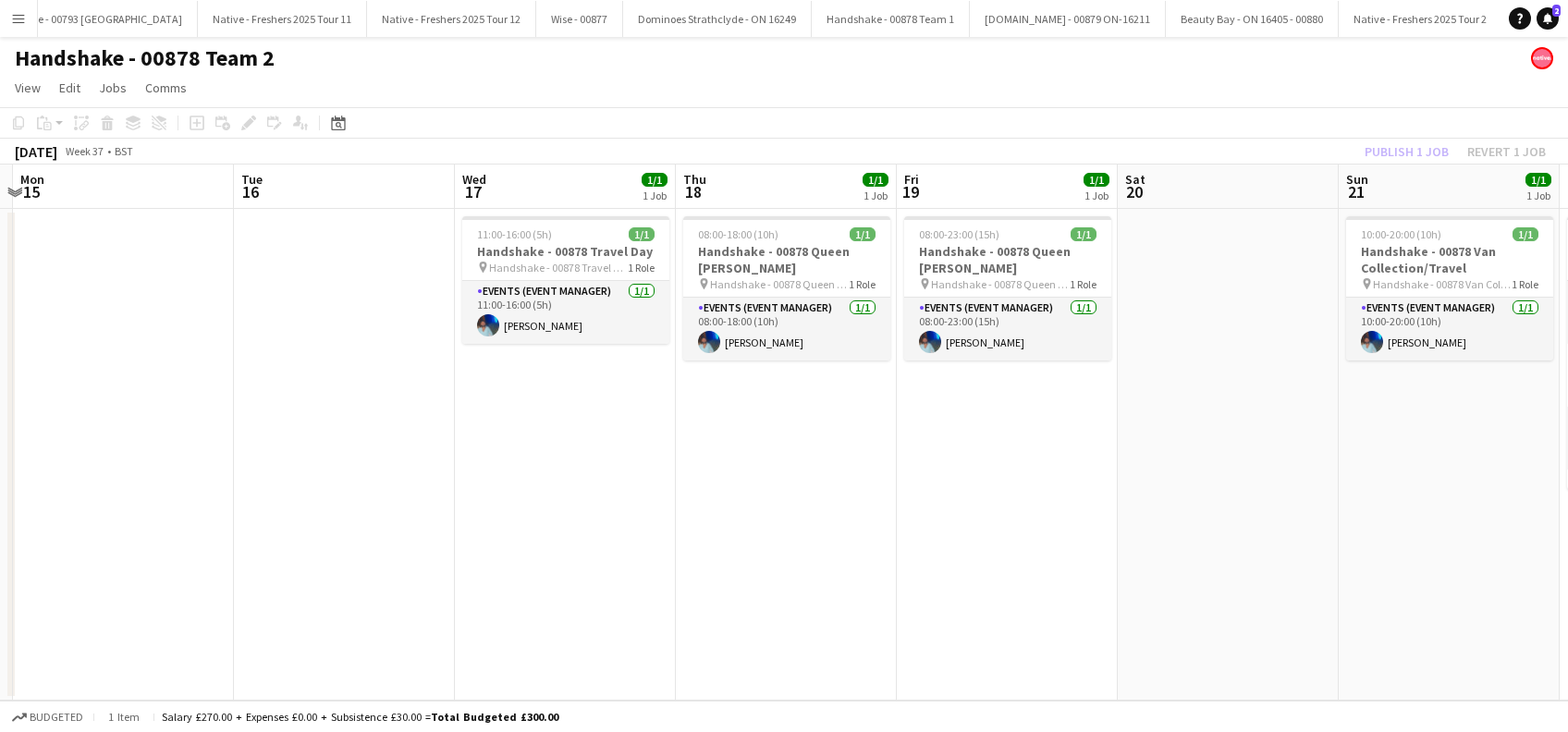
click at [1001, 446] on app-date-cell "08:00-23:00 (15h) 1/1 Handshake - 00878 Queen Marys pin Handshake - 00878 Queen…" at bounding box center [1007, 455] width 221 height 492
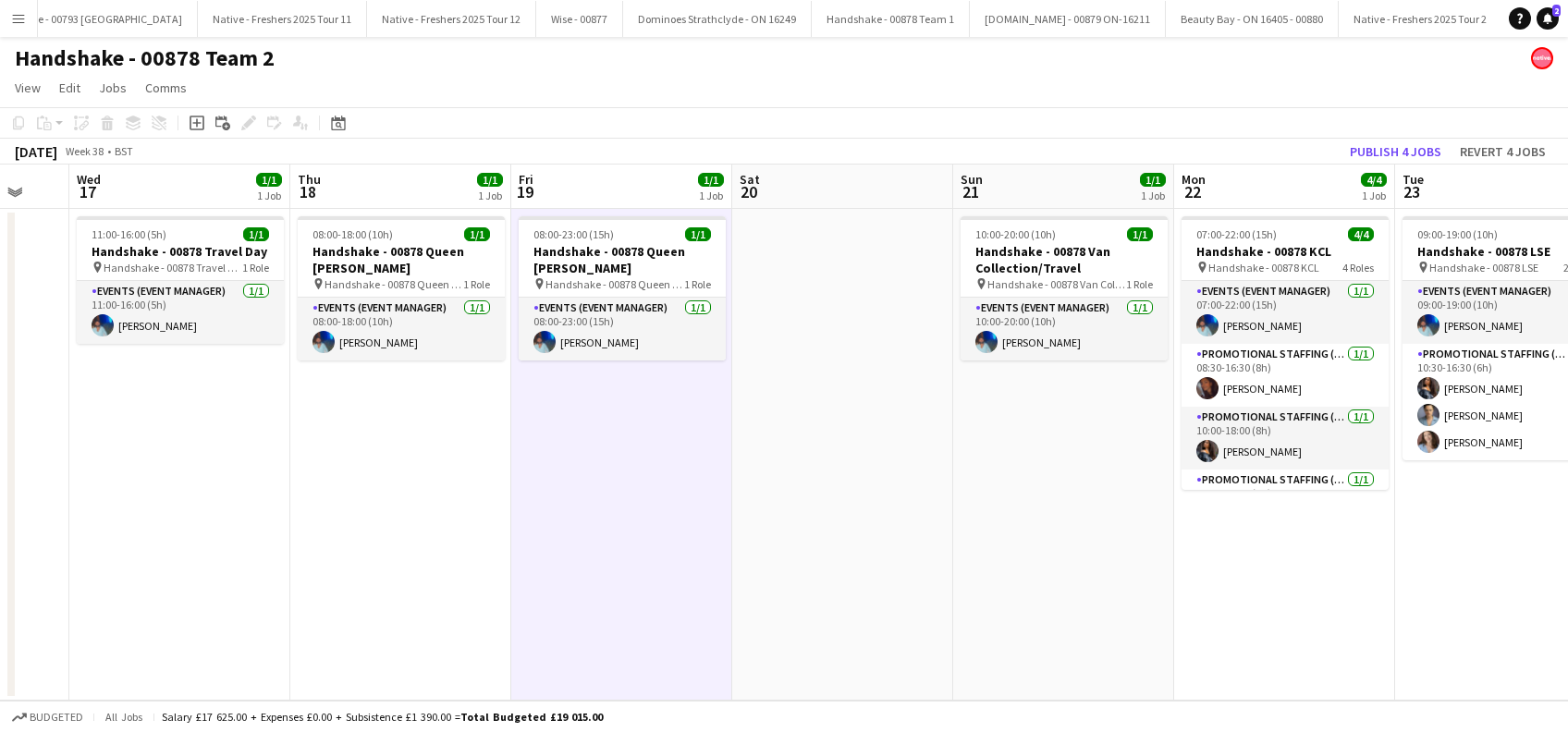
drag, startPoint x: 1516, startPoint y: 569, endPoint x: 1127, endPoint y: 602, distance: 390.4
click at [1128, 605] on app-calendar-viewport "Sat 13 Sun 14 Mon 15 Tue 16 Wed 17 1/1 1 Job Thu 18 1/1 1 Job Fri 19 1/1 1 Job …" at bounding box center [784, 432] width 1568 height 536
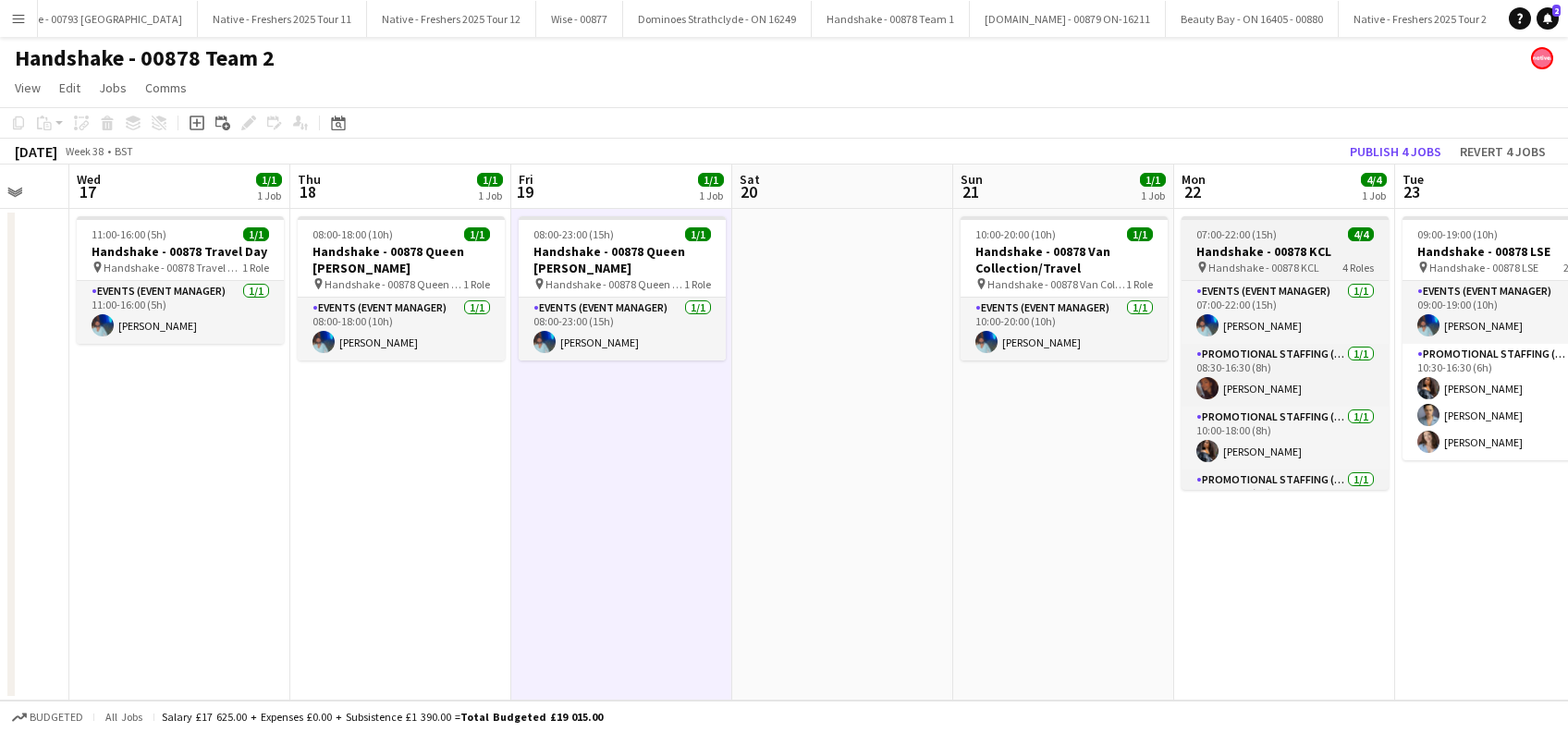
scroll to position [0, 815]
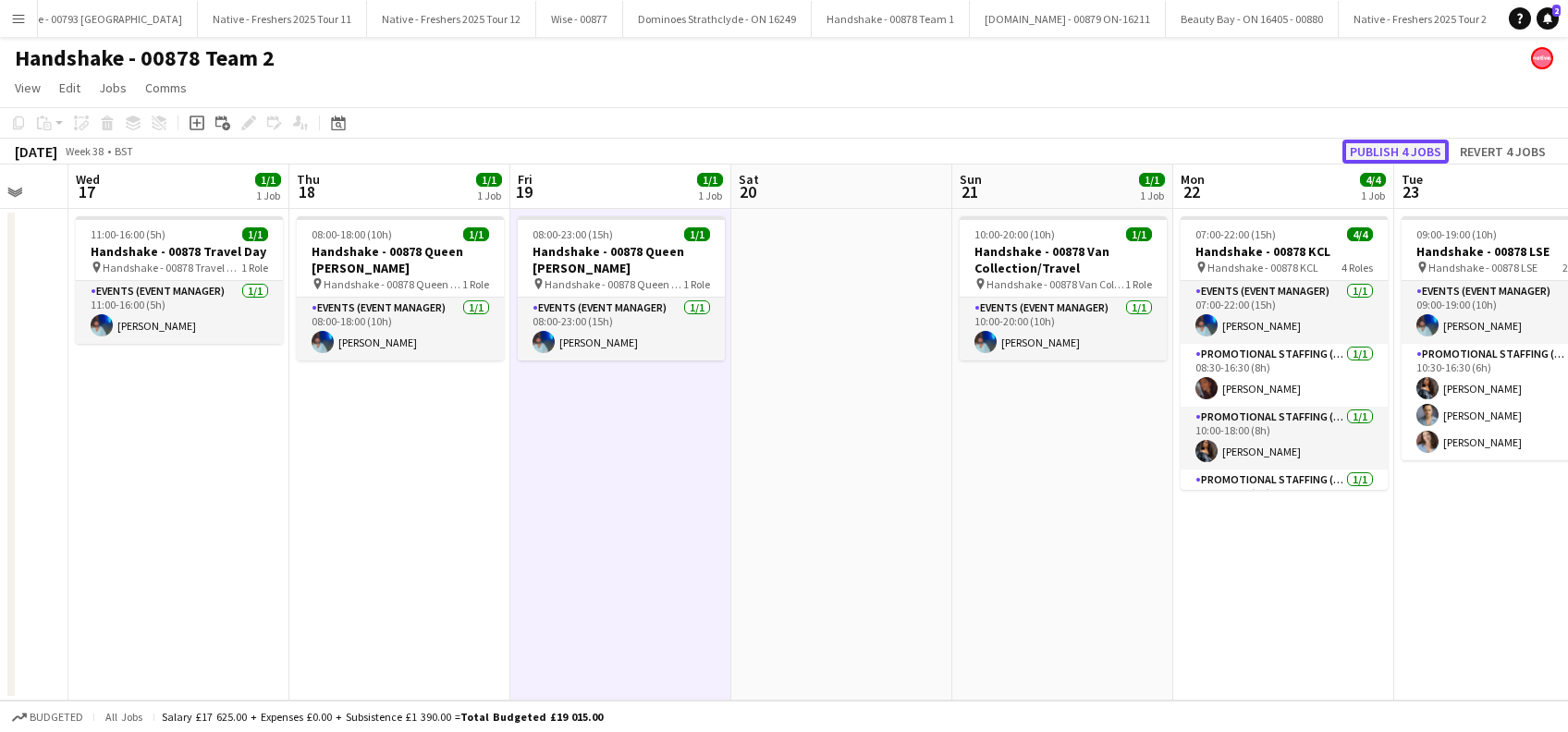
click at [1418, 146] on button "Publish 4 jobs" at bounding box center [1395, 152] width 106 height 24
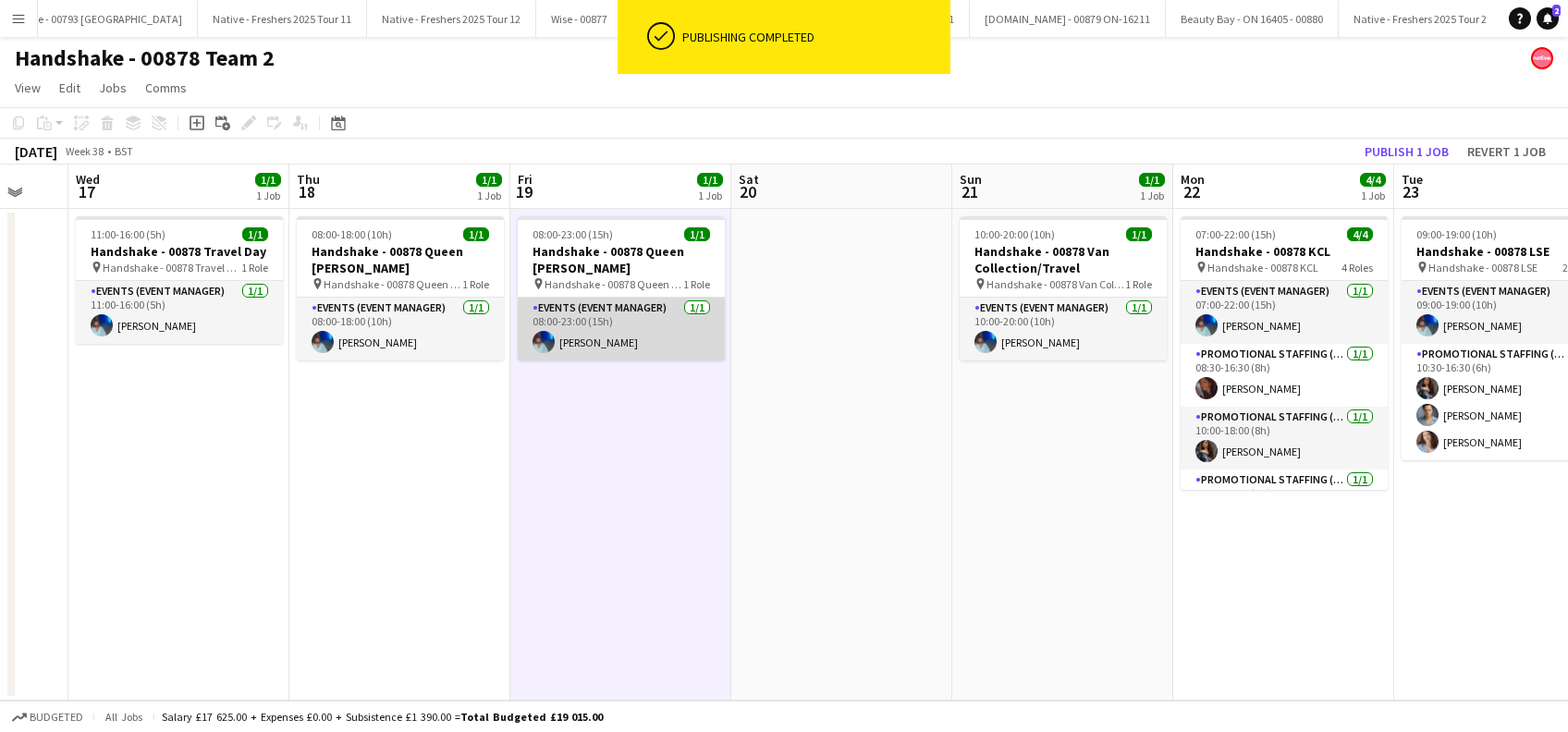
click at [592, 342] on app-card-role "Events (Event Manager) 1/1 08:00-23:00 (15h) Roland Lamaa" at bounding box center [621, 330] width 207 height 63
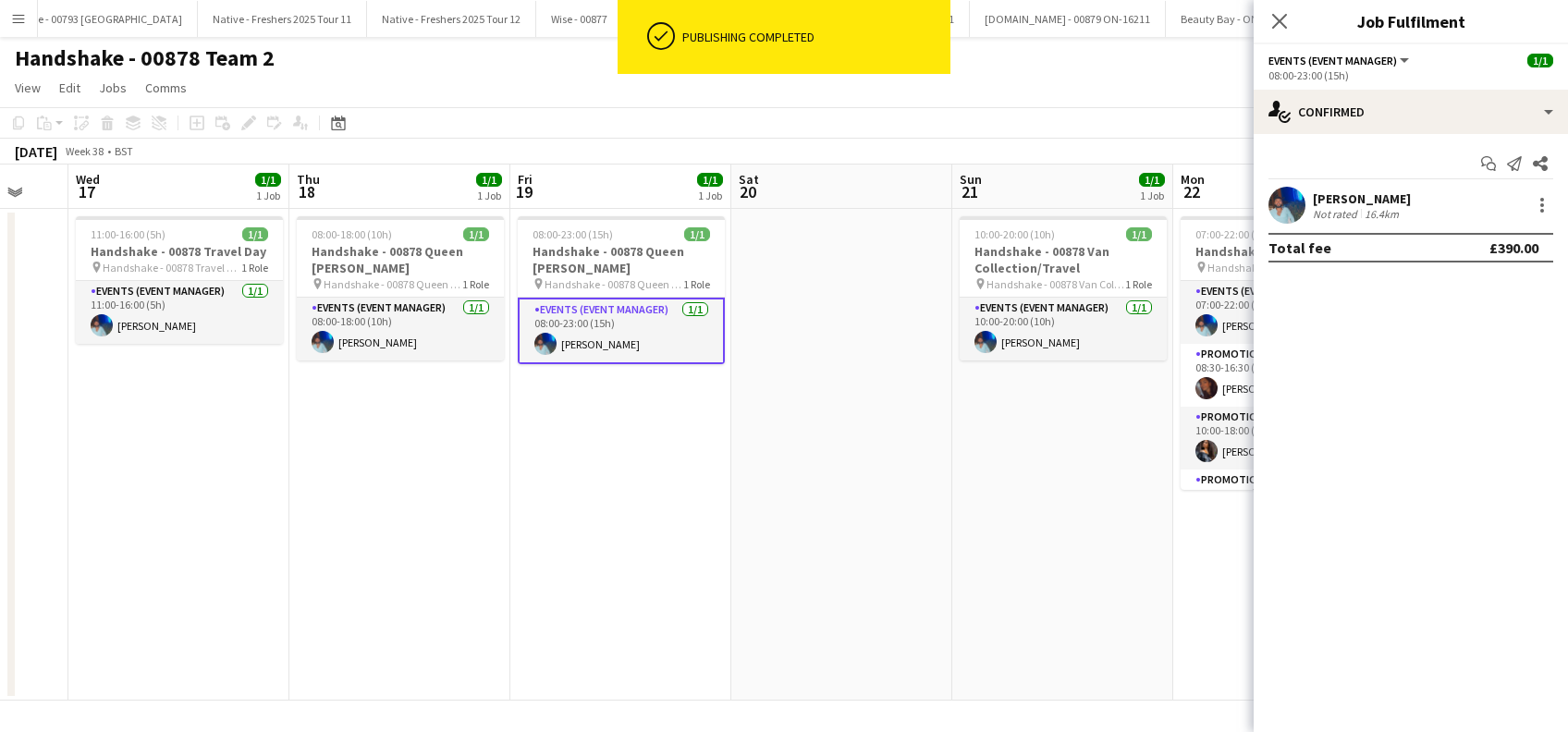
click at [1346, 200] on div "Roland Lamaa" at bounding box center [1361, 199] width 98 height 17
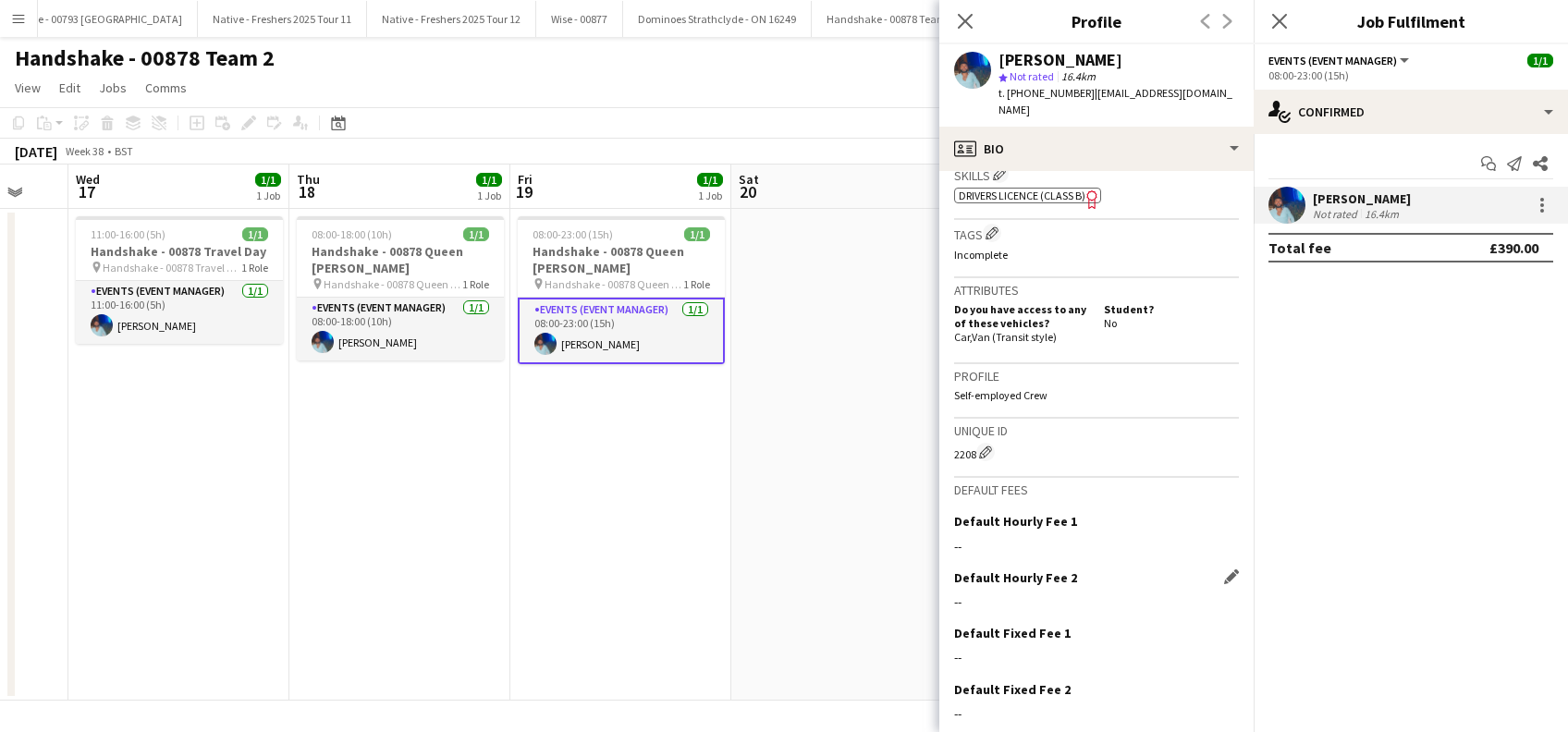
scroll to position [743, 0]
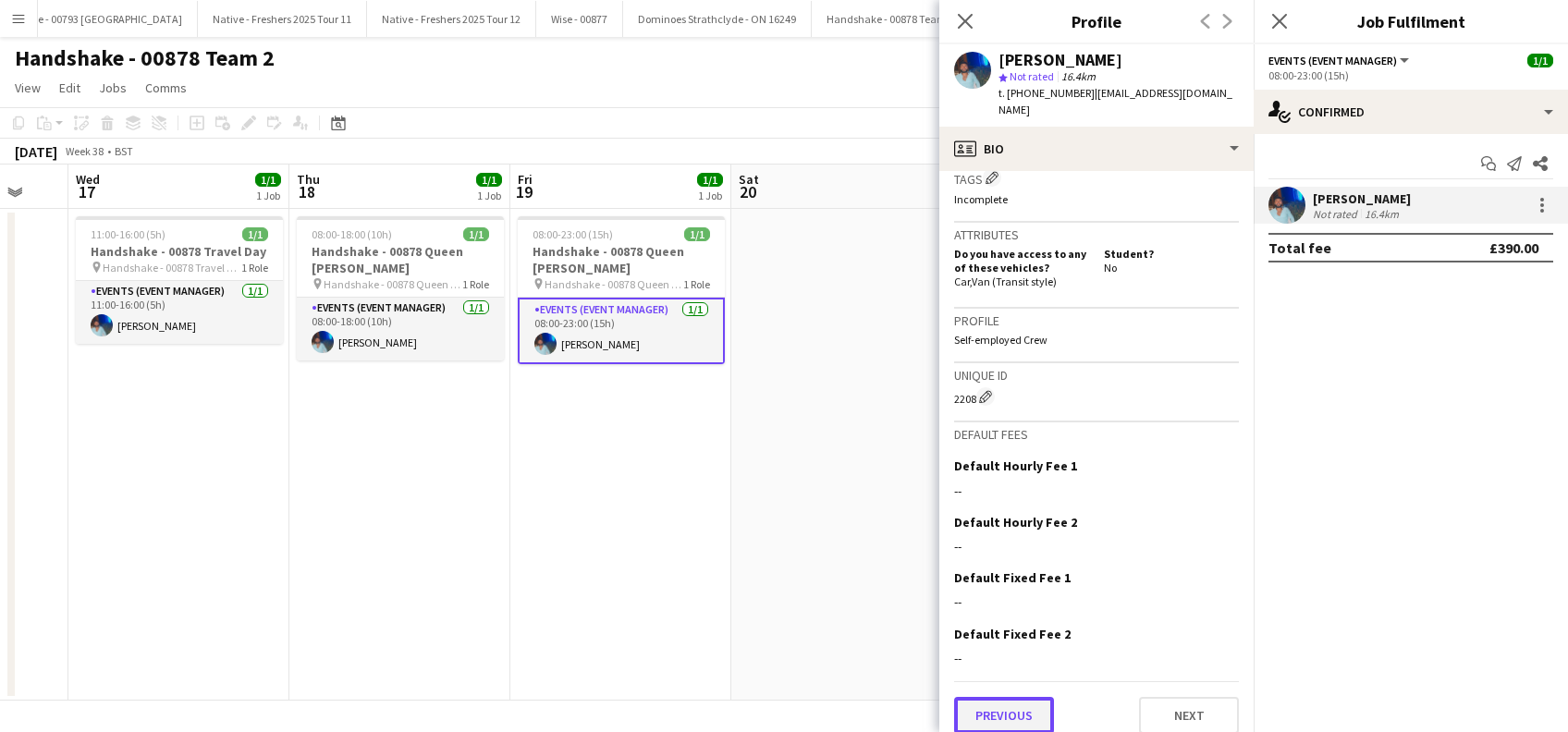
click at [997, 711] on button "Previous" at bounding box center [1003, 716] width 99 height 37
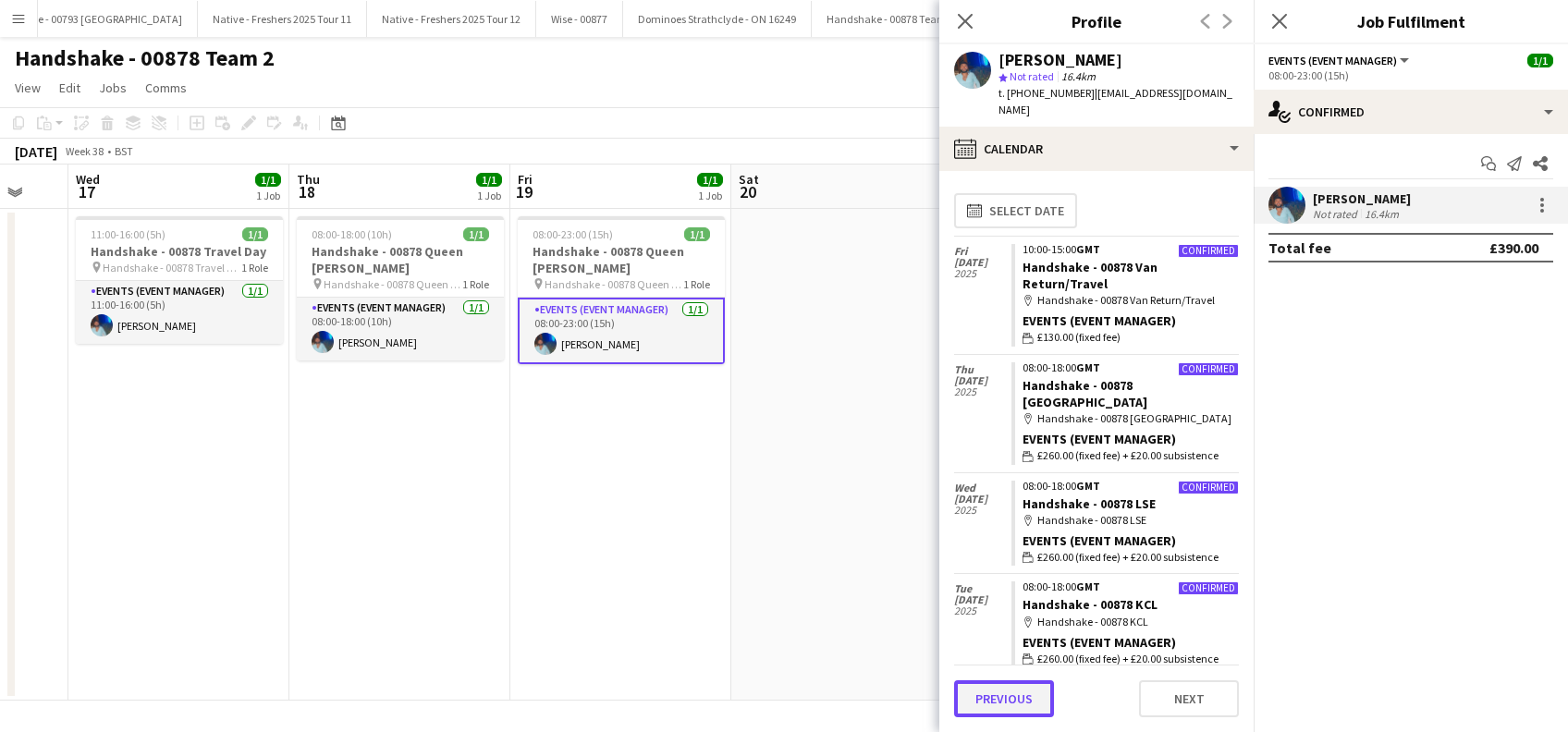
click at [998, 704] on button "Previous" at bounding box center [1003, 700] width 99 height 37
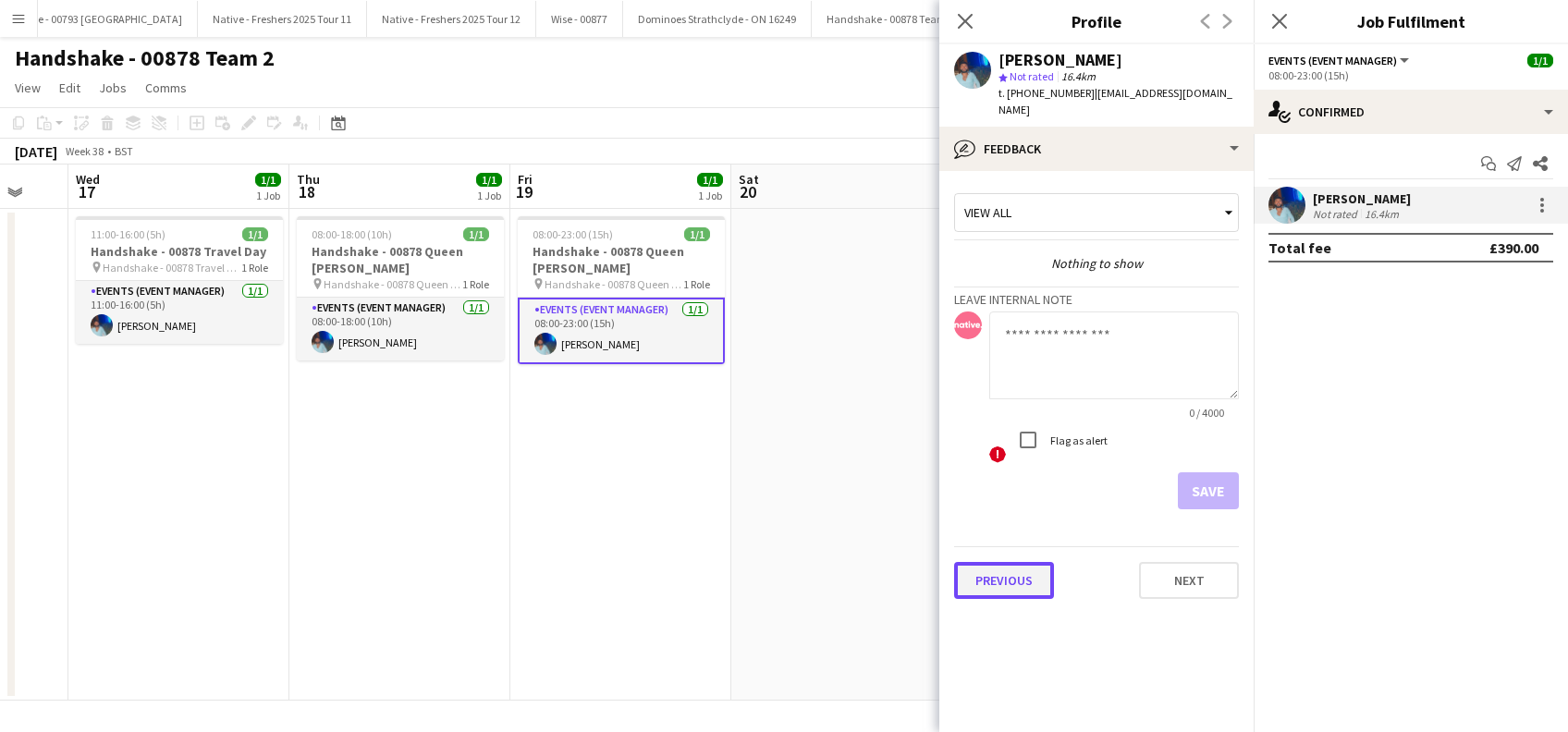
click at [1016, 574] on button "Previous" at bounding box center [1003, 580] width 99 height 37
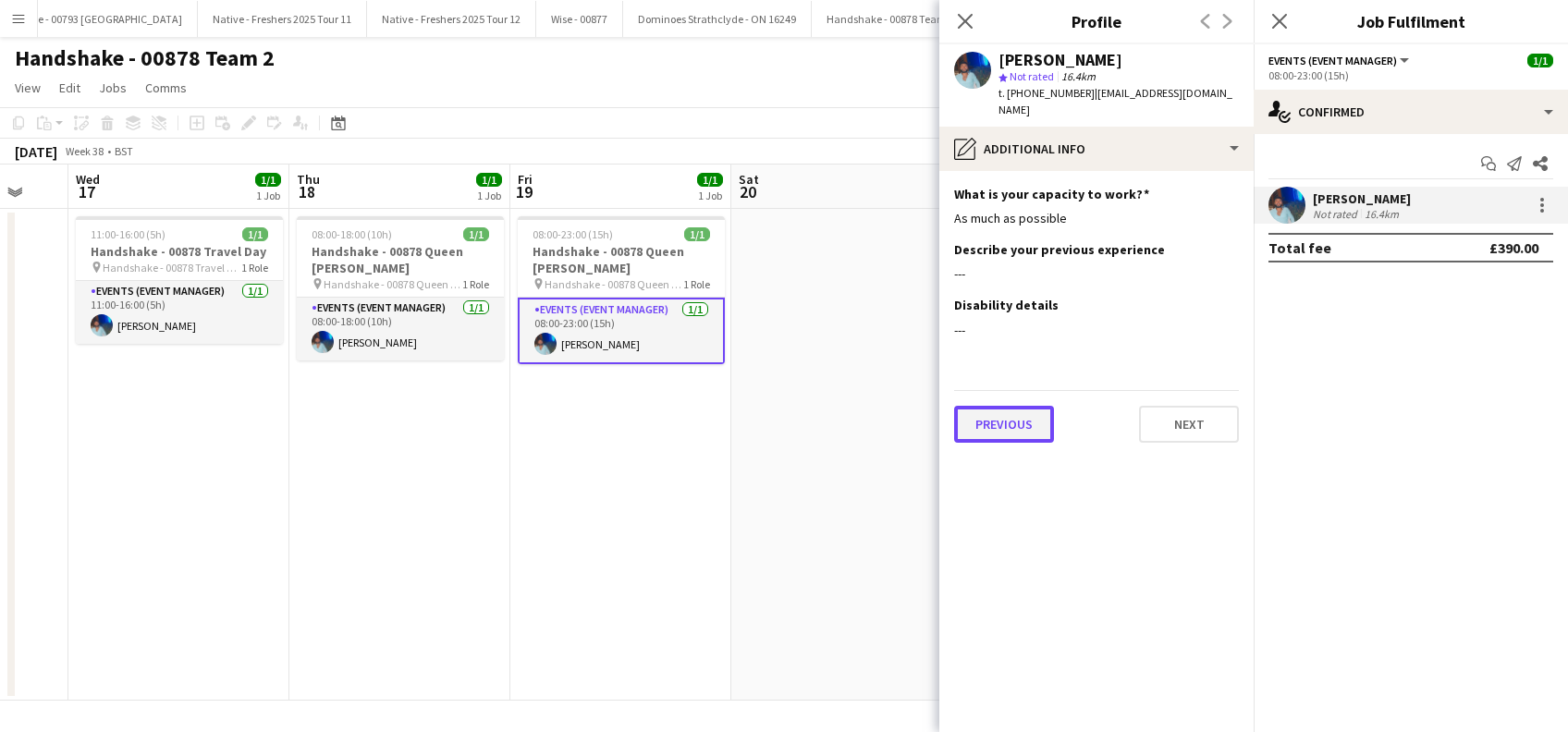
click at [992, 406] on button "Previous" at bounding box center [1003, 425] width 99 height 37
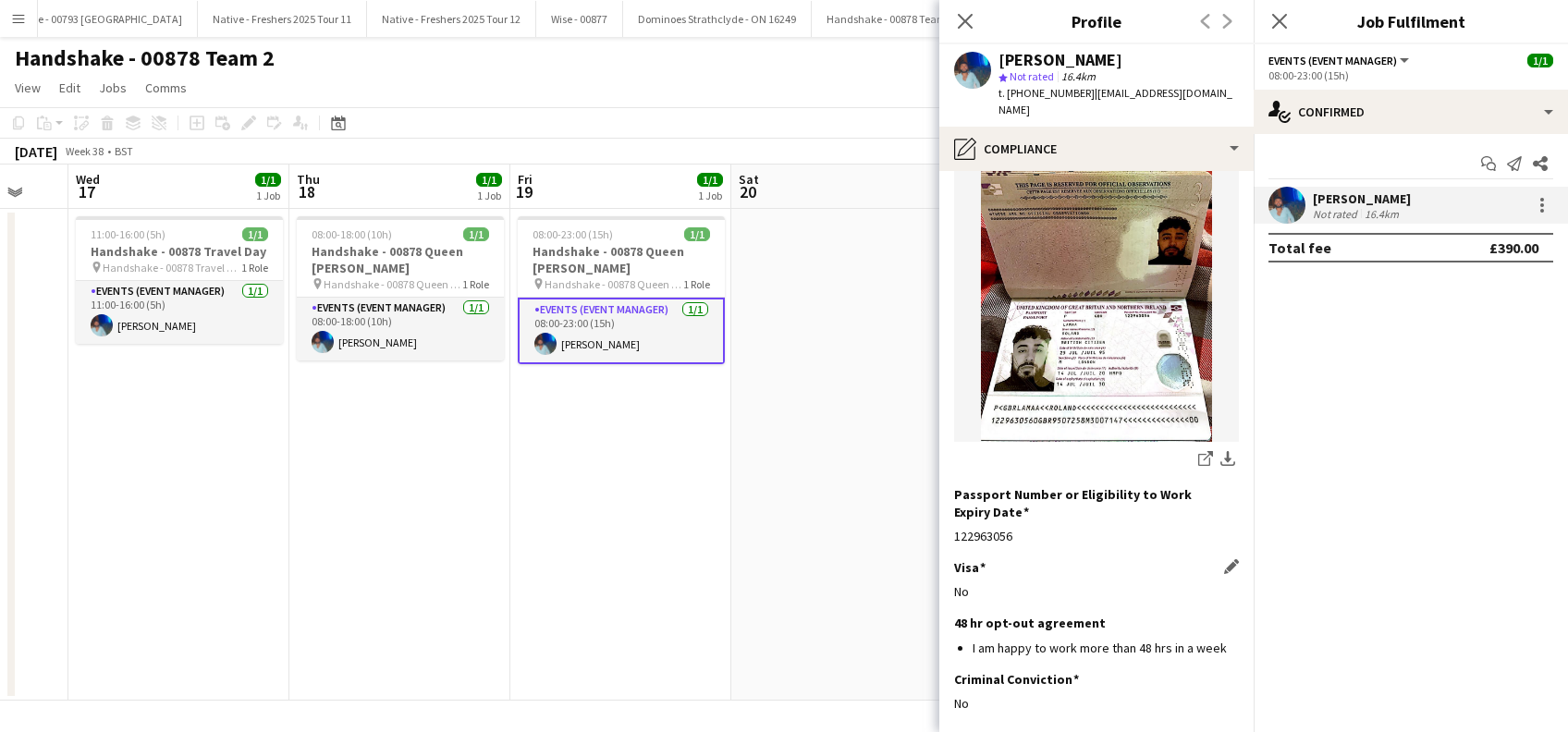
scroll to position [249, 0]
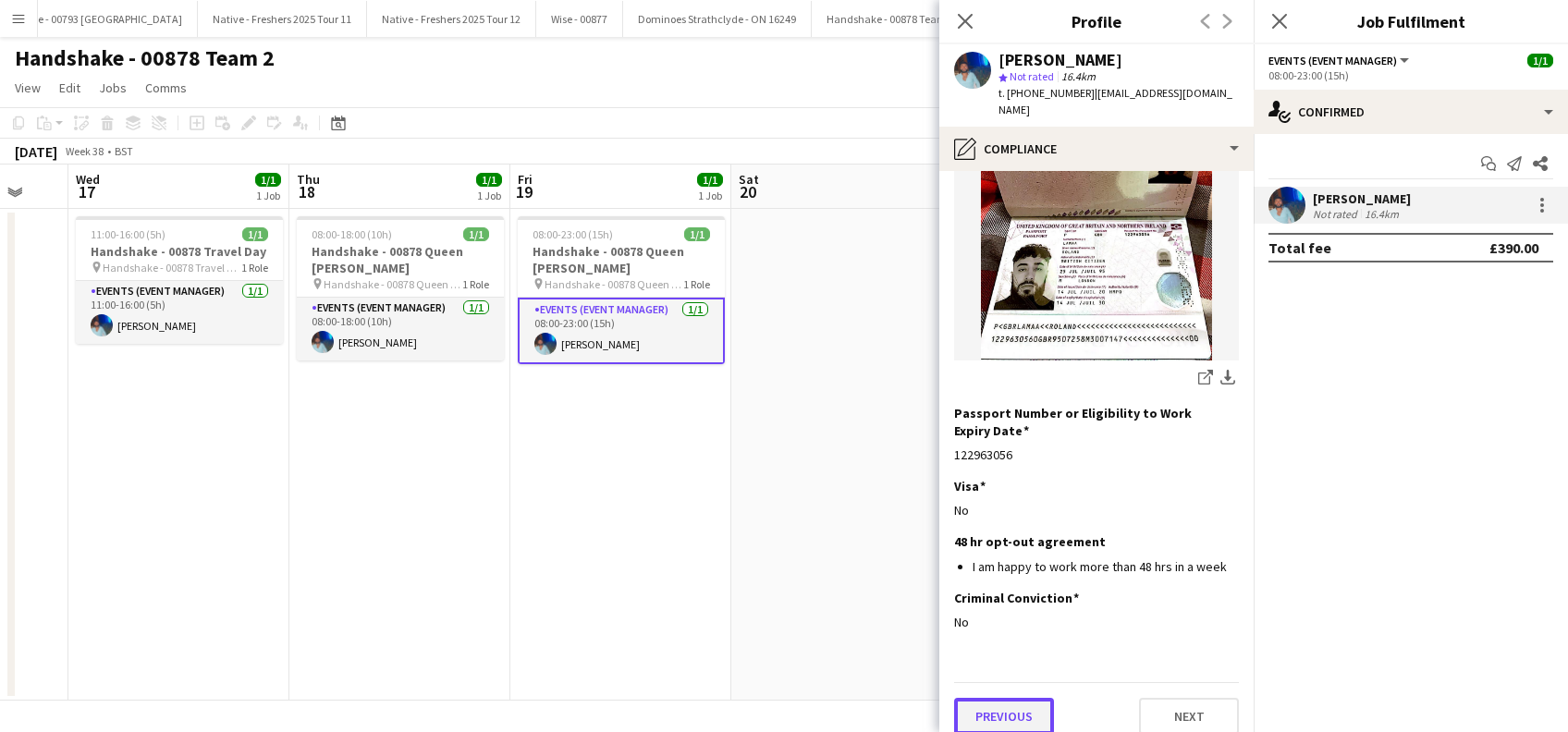
click at [1012, 698] on button "Previous" at bounding box center [1003, 716] width 99 height 37
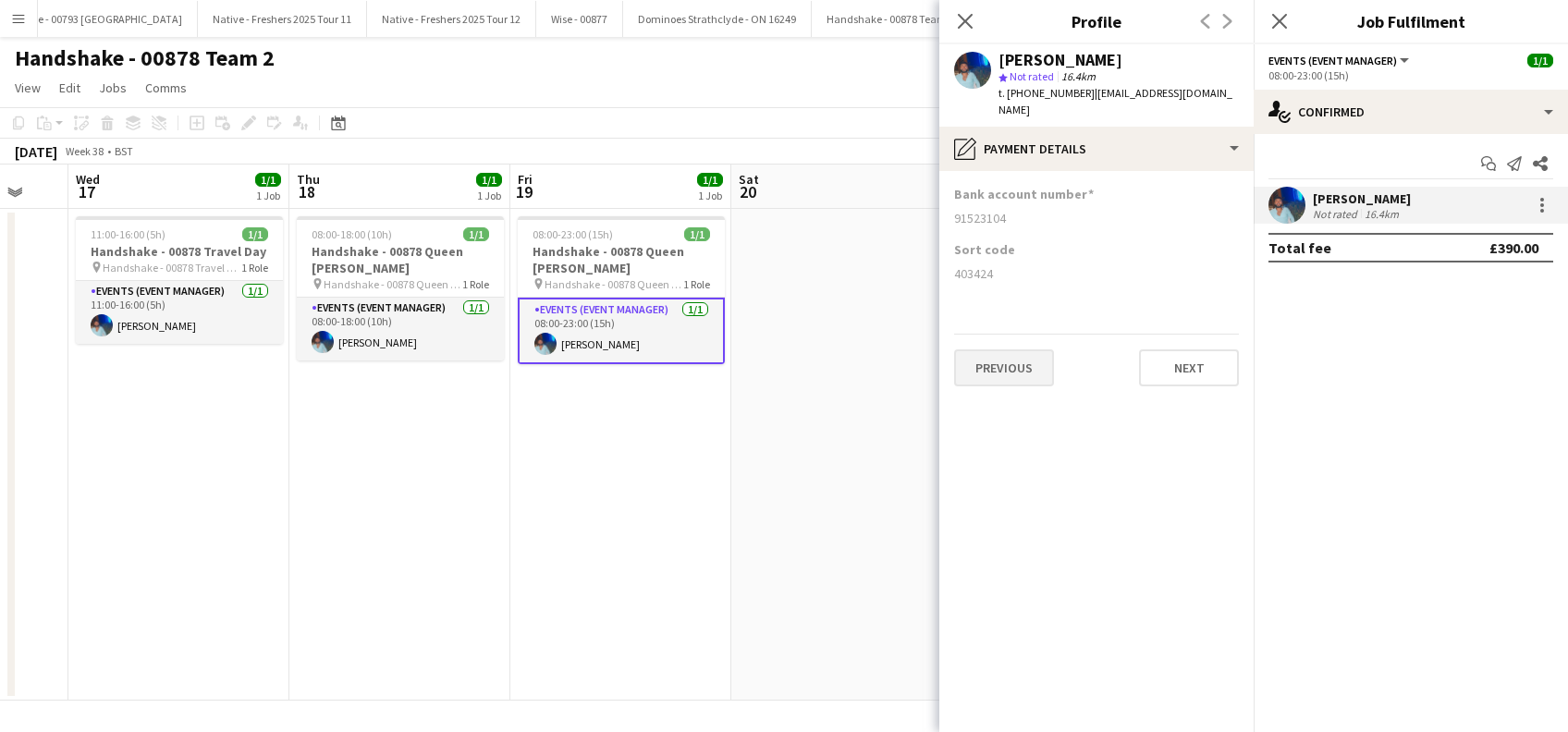
scroll to position [0, 0]
click at [1020, 349] on button "Previous" at bounding box center [1003, 368] width 99 height 37
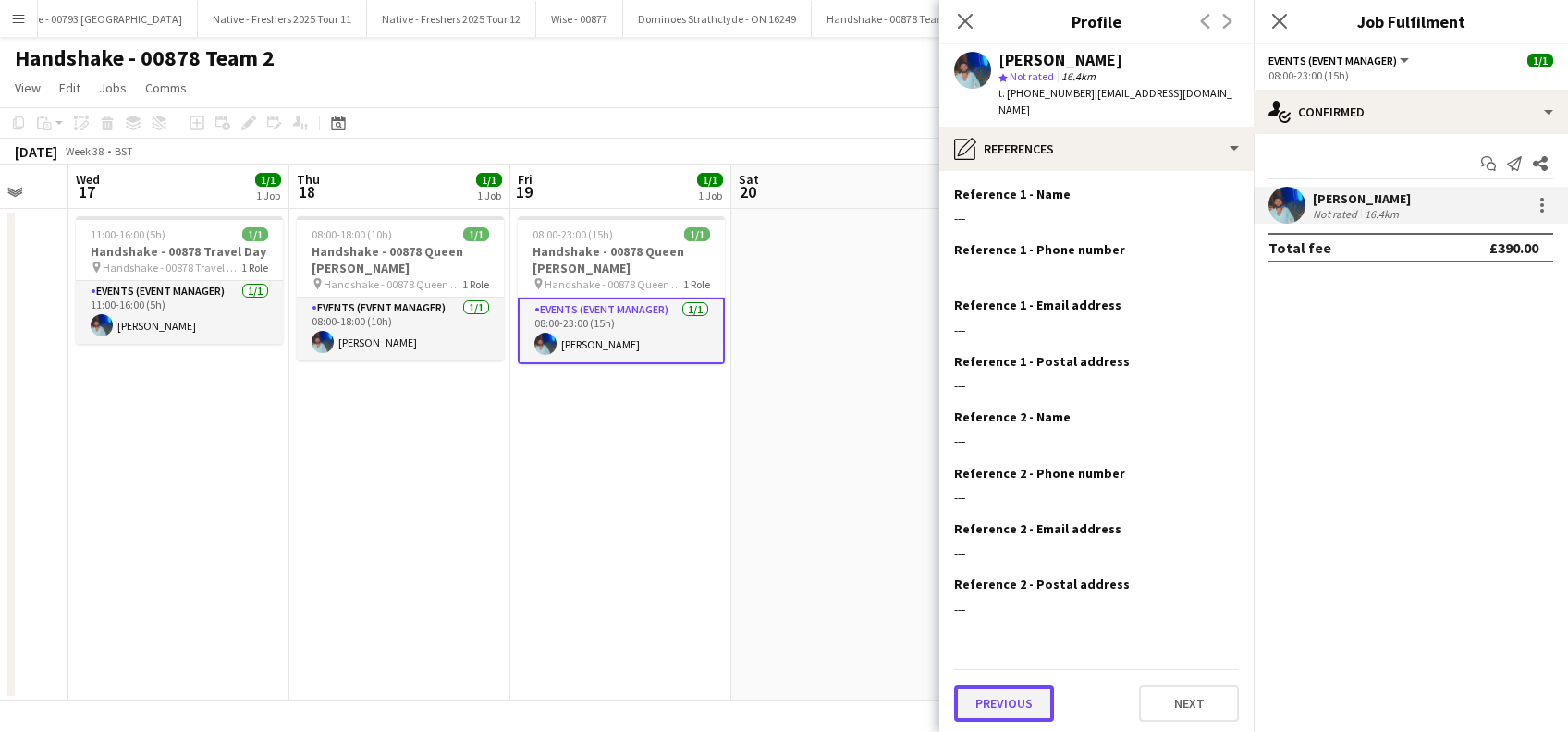
click at [1007, 685] on button "Previous" at bounding box center [1003, 703] width 99 height 37
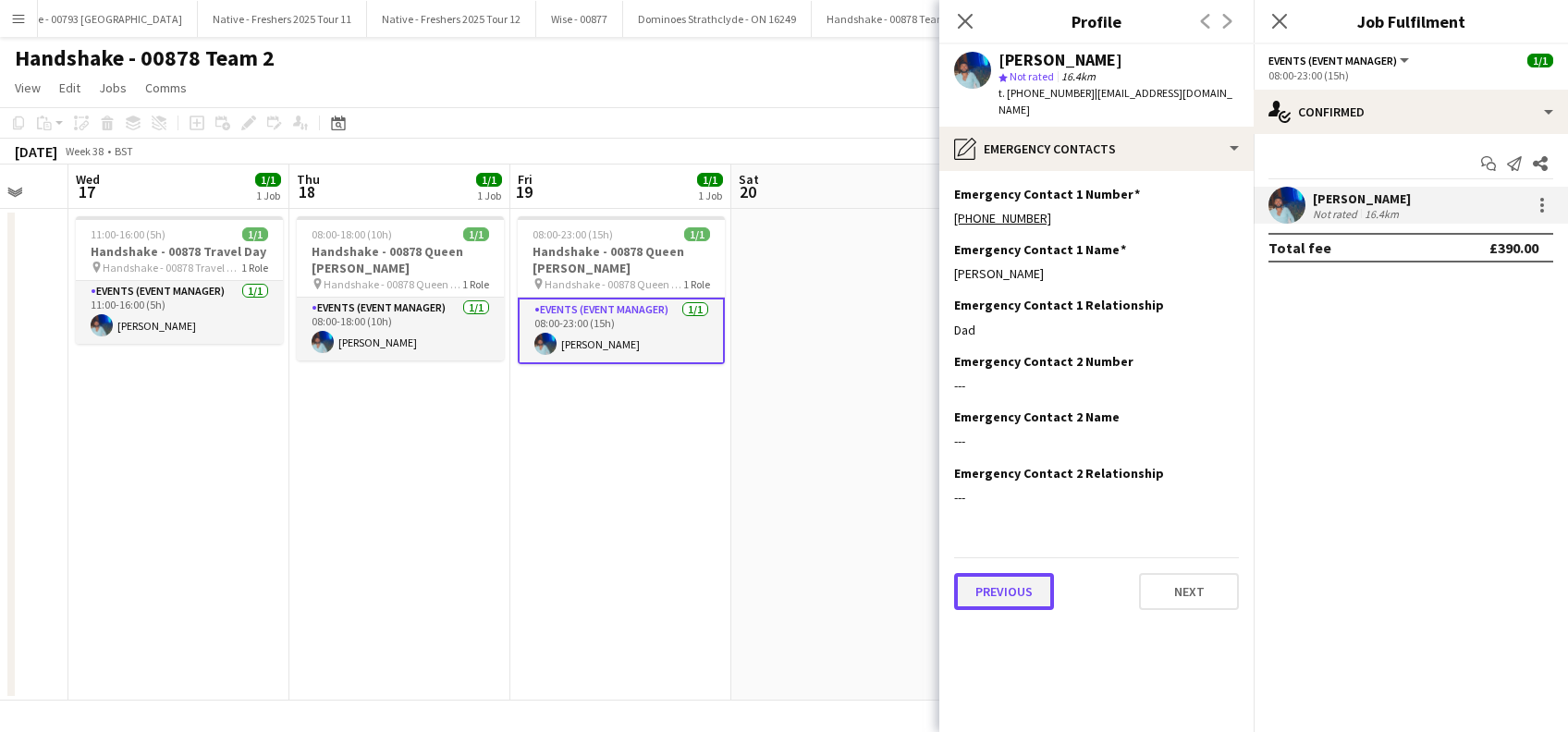
click at [991, 574] on button "Previous" at bounding box center [1003, 592] width 99 height 37
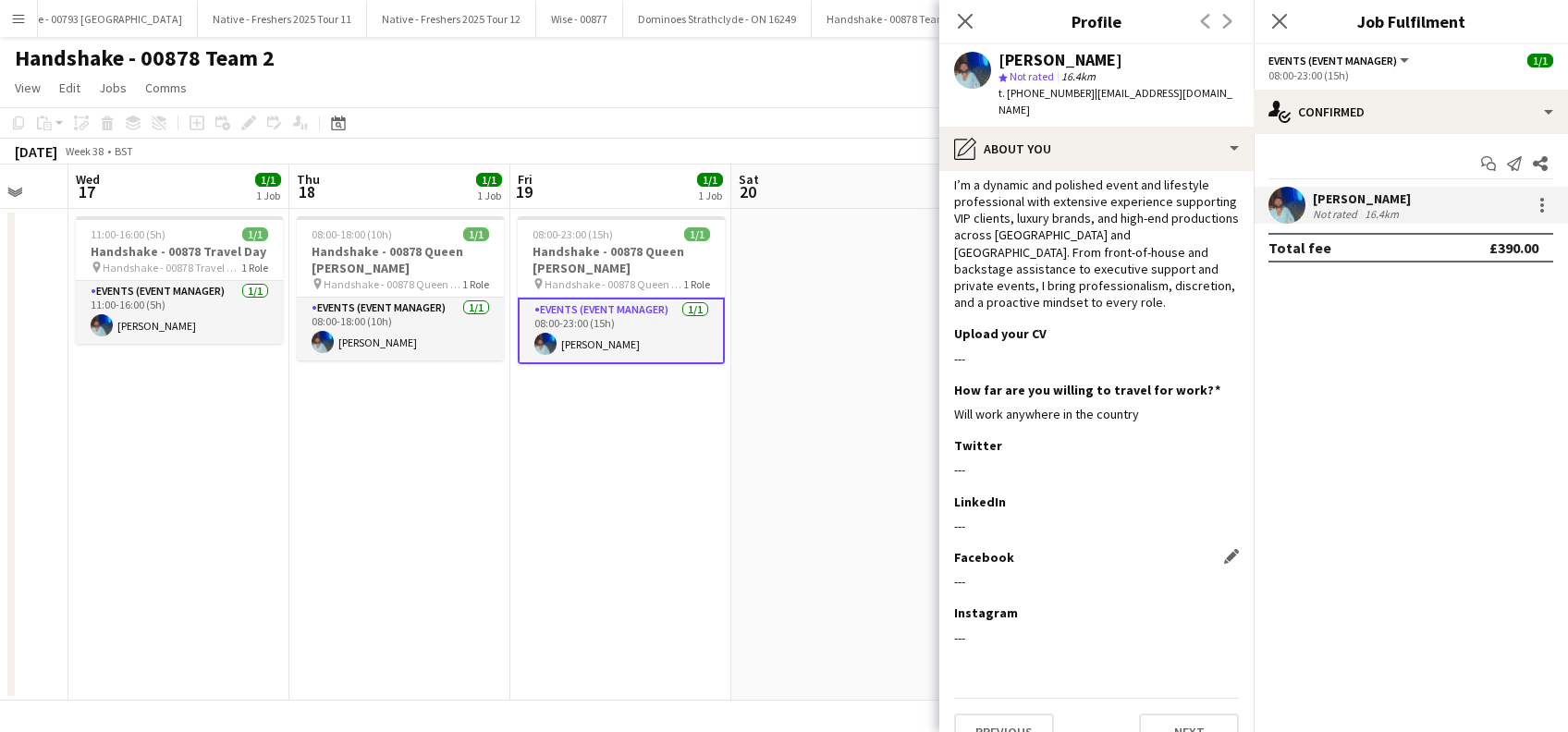
scroll to position [48, 0]
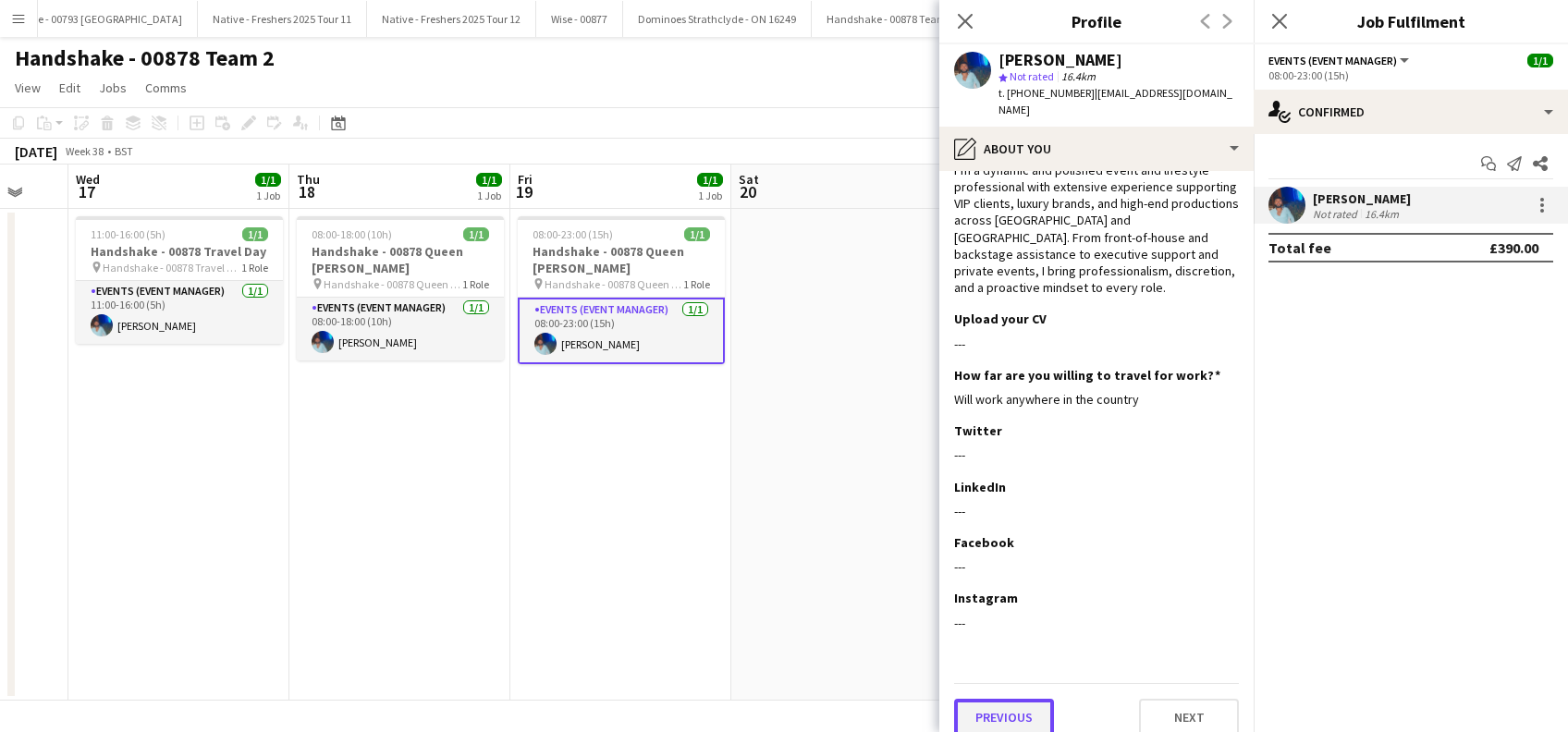
click at [1017, 704] on button "Previous" at bounding box center [1003, 717] width 99 height 37
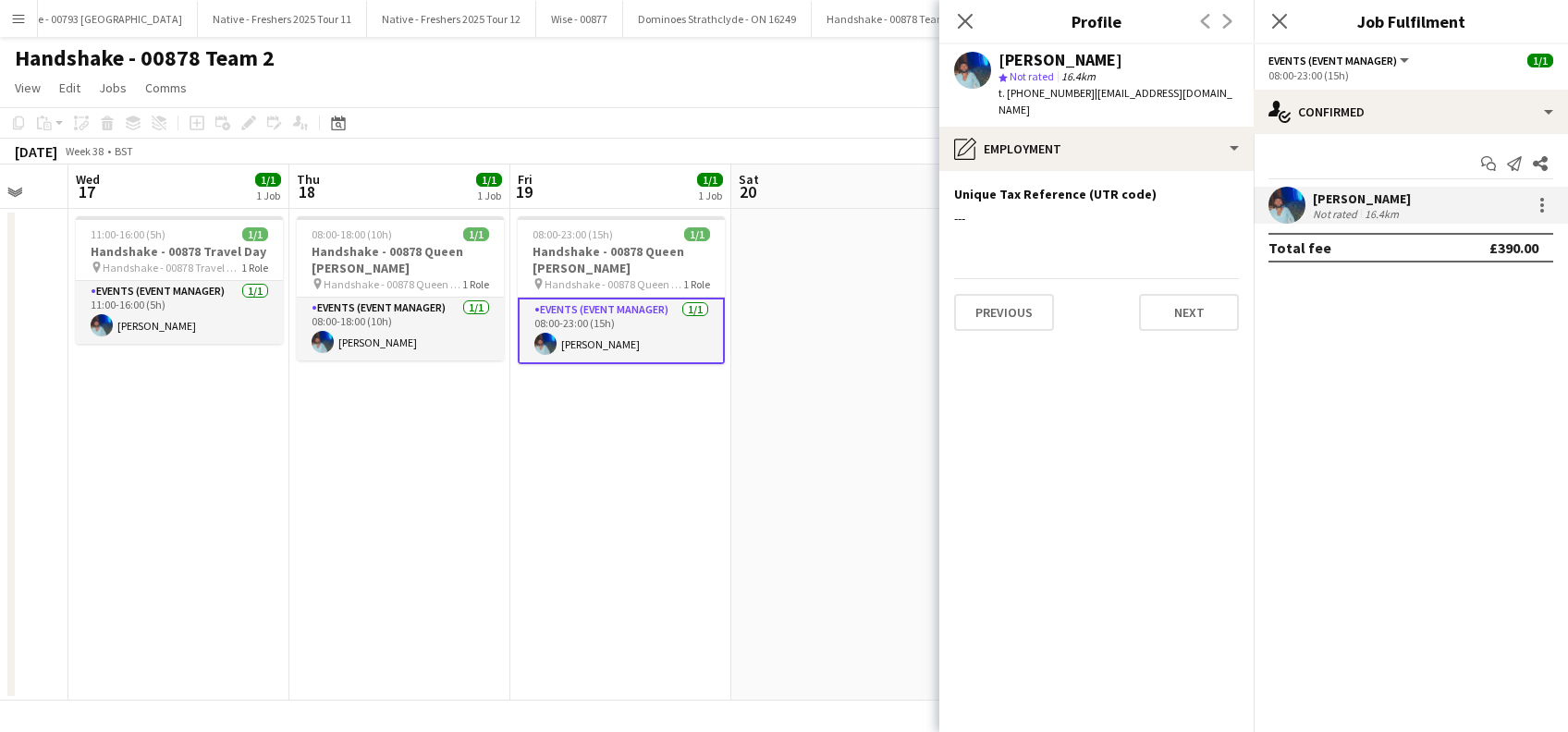
scroll to position [0, 0]
click at [991, 294] on button "Previous" at bounding box center [1003, 313] width 99 height 37
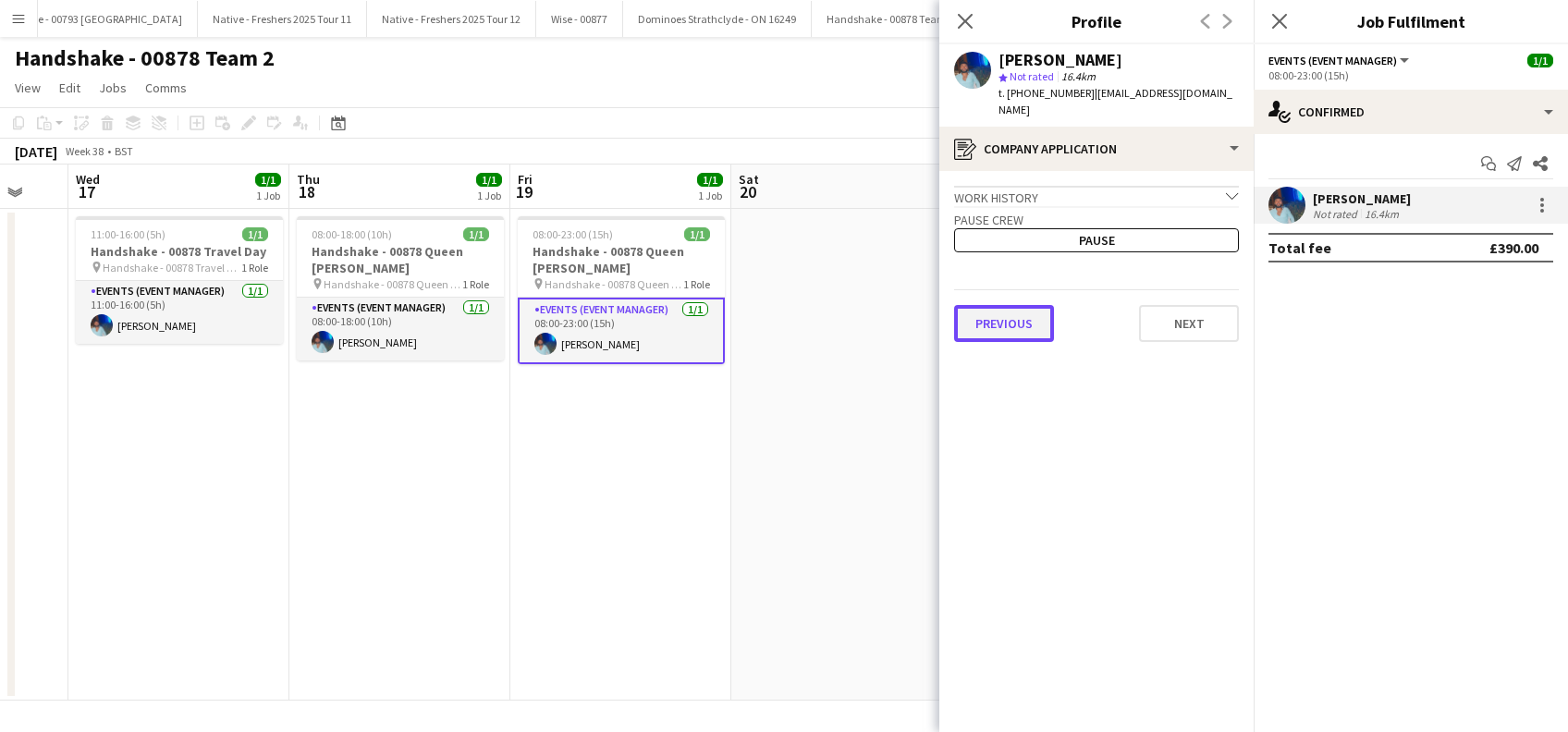
click at [1005, 314] on button "Previous" at bounding box center [1003, 324] width 99 height 37
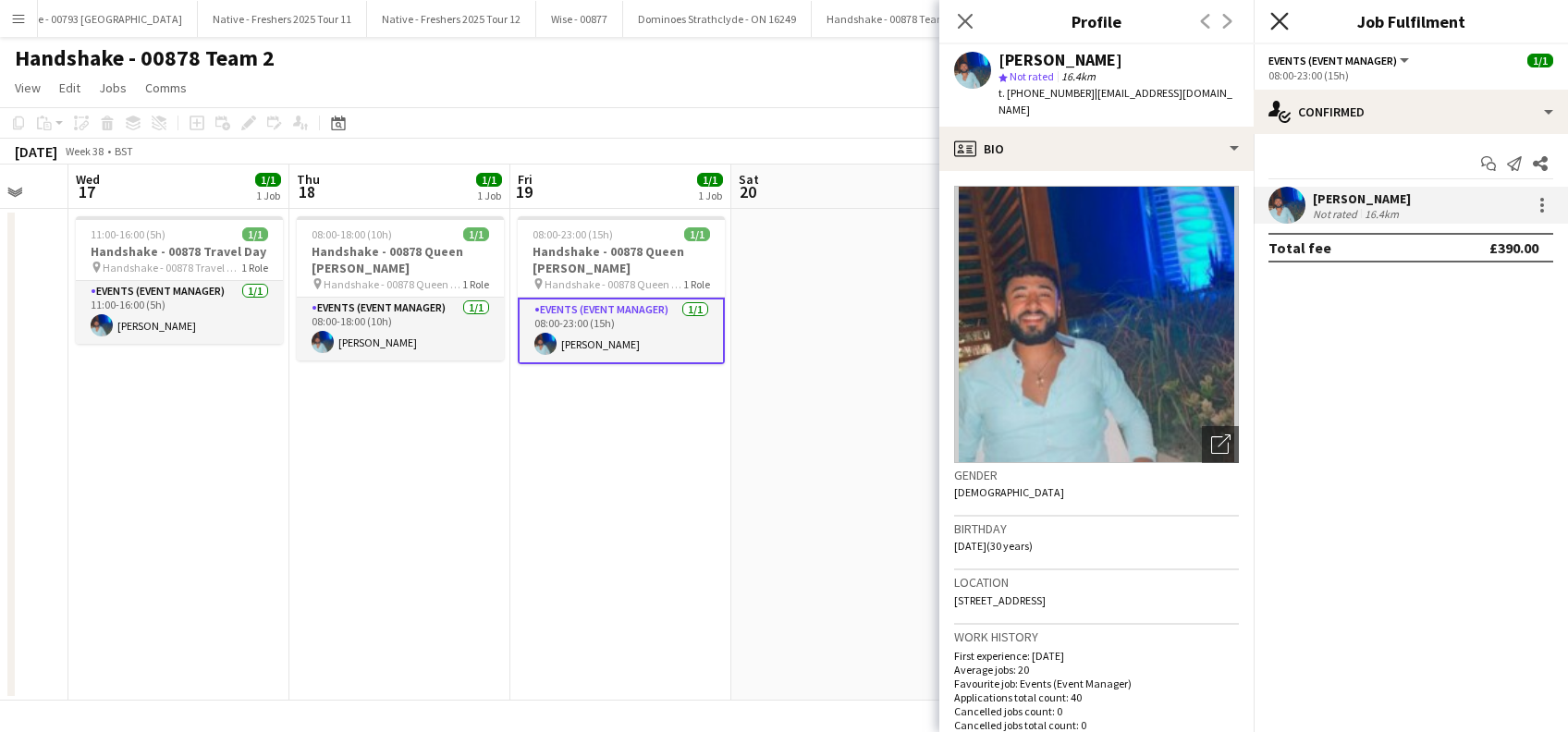
click at [1288, 29] on icon "Close pop-in" at bounding box center [1279, 21] width 18 height 18
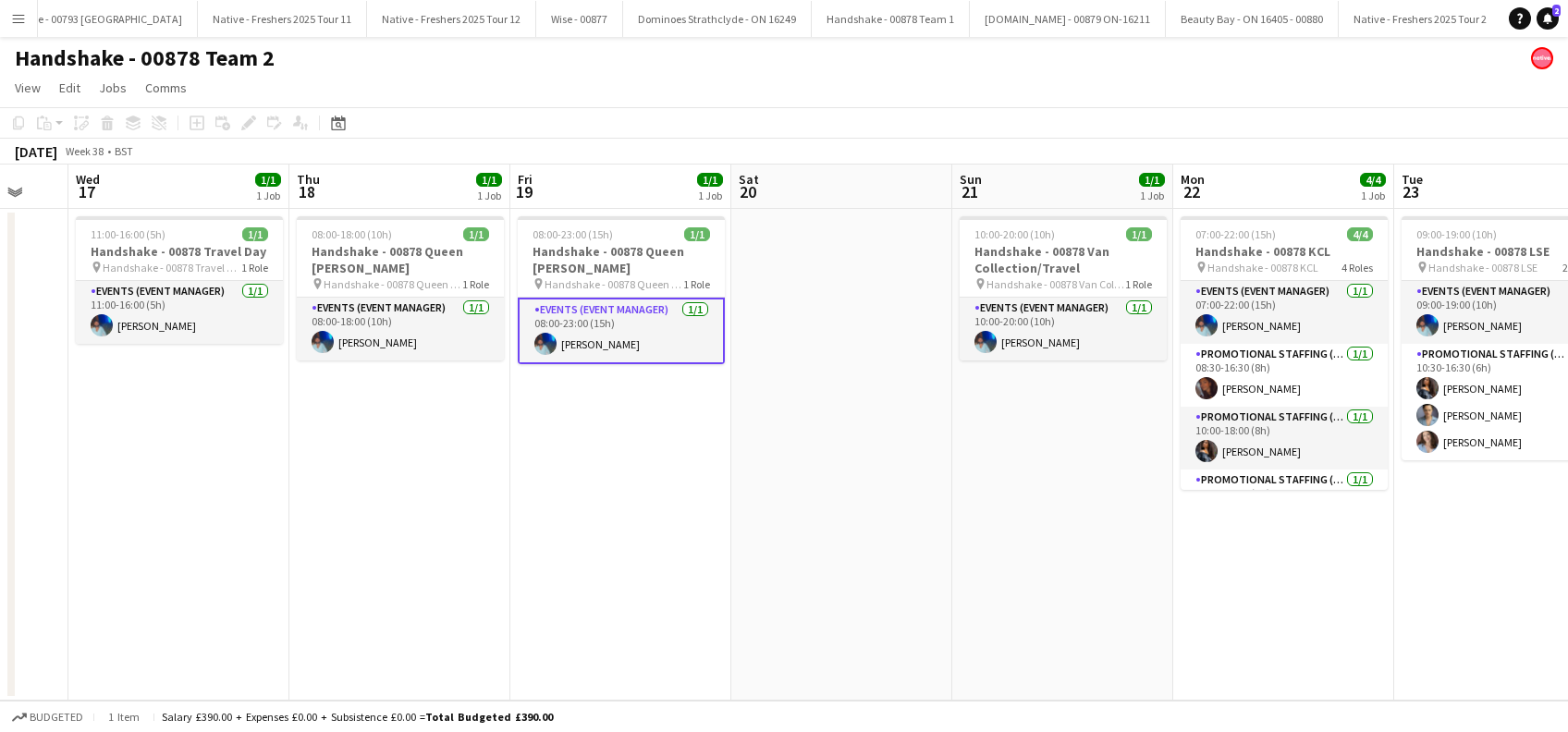
click at [911, 445] on app-date-cell at bounding box center [841, 455] width 221 height 492
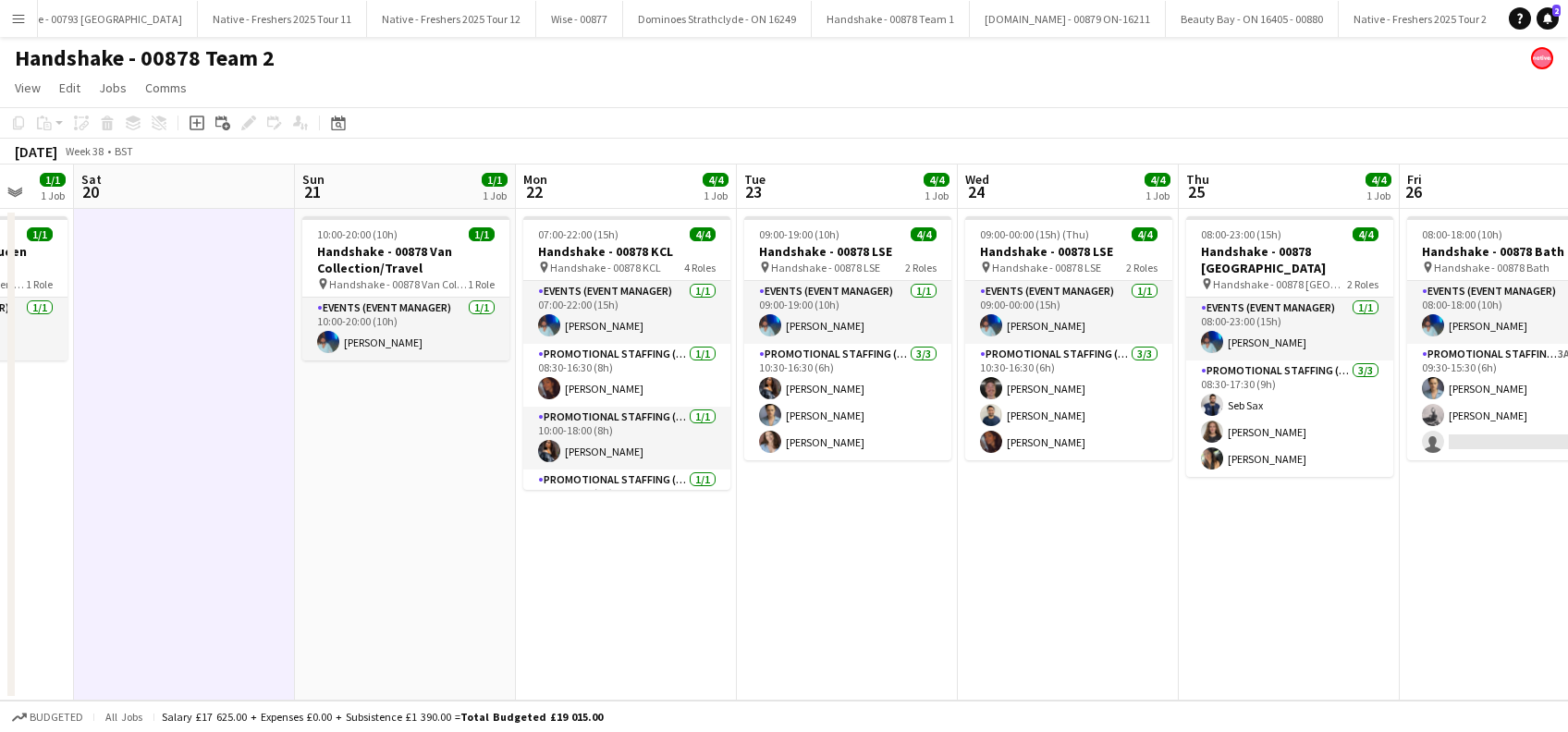
drag, startPoint x: 1369, startPoint y: 607, endPoint x: 712, endPoint y: 630, distance: 657.4
click at [712, 630] on app-calendar-viewport "Wed 17 1/1 1 Job Thu 18 1/1 1 Job Fri 19 1/1 1 Job Sat 20 Sun 21 1/1 1 Job Mon …" at bounding box center [784, 432] width 1568 height 536
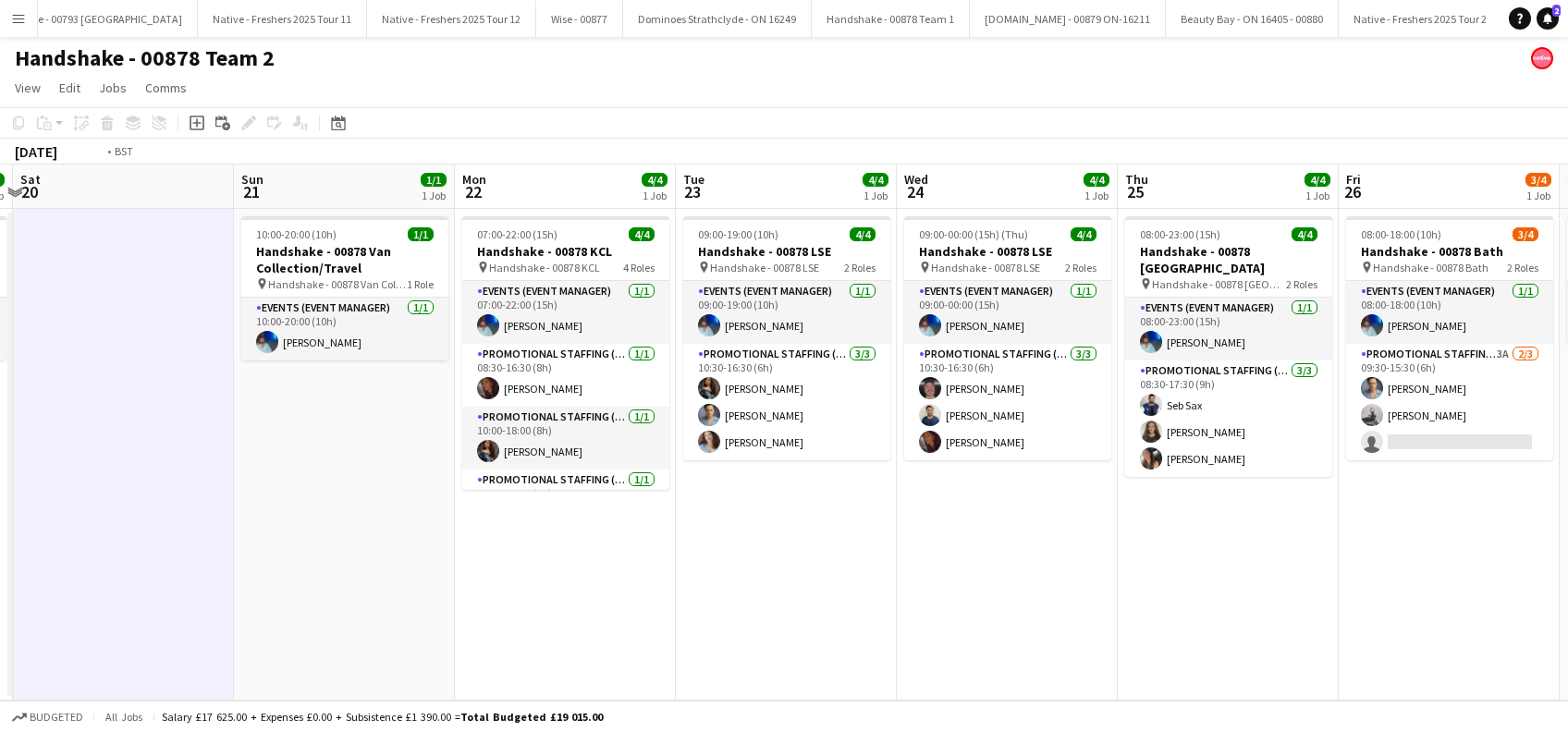
drag, startPoint x: 1204, startPoint y: 527, endPoint x: 679, endPoint y: 580, distance: 527.7
click at [679, 580] on app-calendar-viewport "Wed 17 1/1 1 Job Thu 18 1/1 1 Job Fri 19 1/1 1 Job Sat 20 Sun 21 1/1 1 Job Mon …" at bounding box center [784, 432] width 1568 height 536
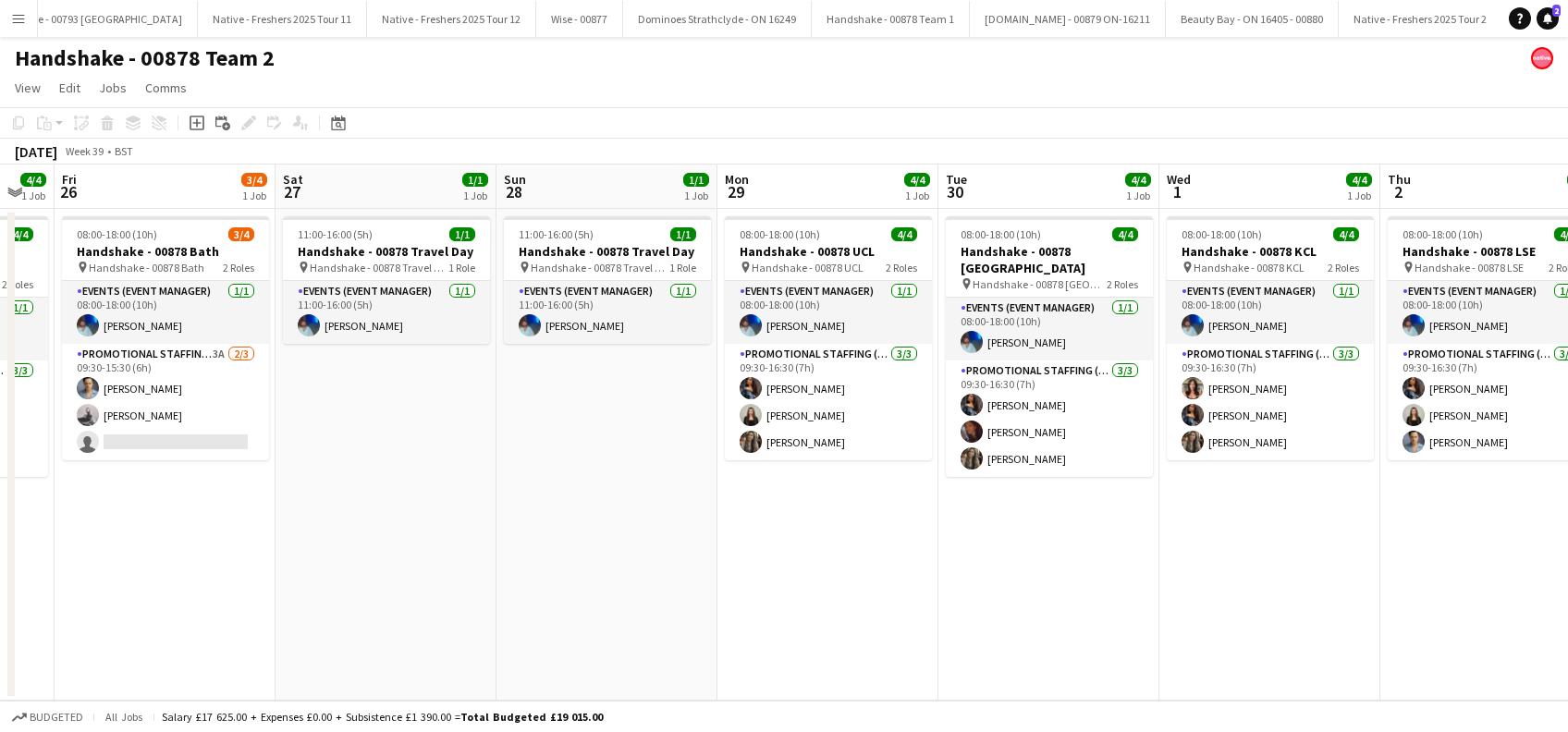
drag, startPoint x: 1348, startPoint y: 453, endPoint x: 570, endPoint y: 580, distance: 788.3
click at [570, 580] on app-calendar-viewport "Tue 23 4/4 1 Job Wed 24 4/4 1 Job Thu 25 4/4 1 Job Fri 26 3/4 1 Job Sat 27 1/1 …" at bounding box center [784, 432] width 1568 height 536
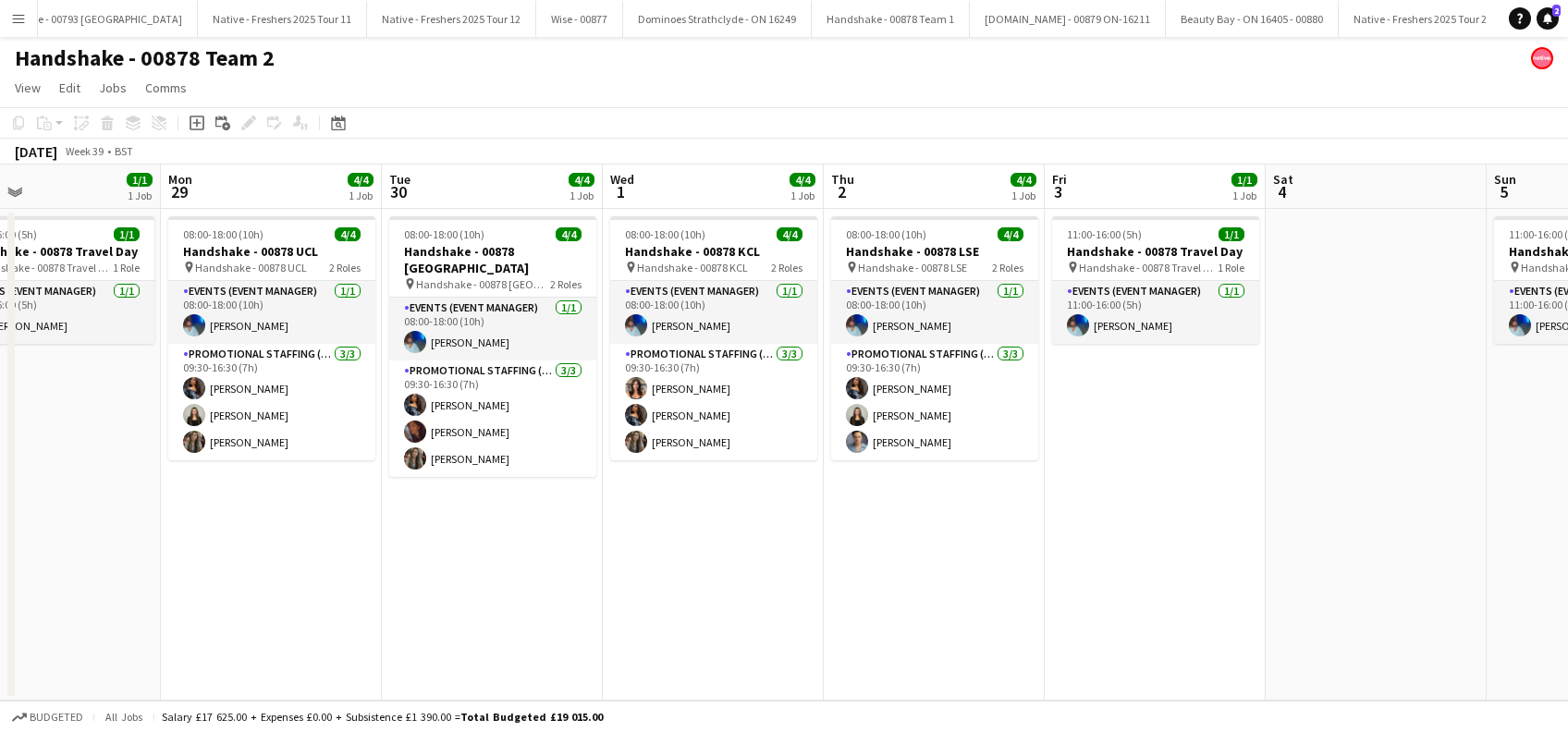
drag, startPoint x: 1054, startPoint y: 615, endPoint x: 1151, endPoint y: 530, distance: 129.0
click at [546, 651] on app-calendar-viewport "Thu 25 4/4 1 Job Fri 26 3/4 1 Job Sat 27 1/1 1 Job Sun 28 1/1 1 Job Mon 29 4/4 …" at bounding box center [784, 432] width 1568 height 536
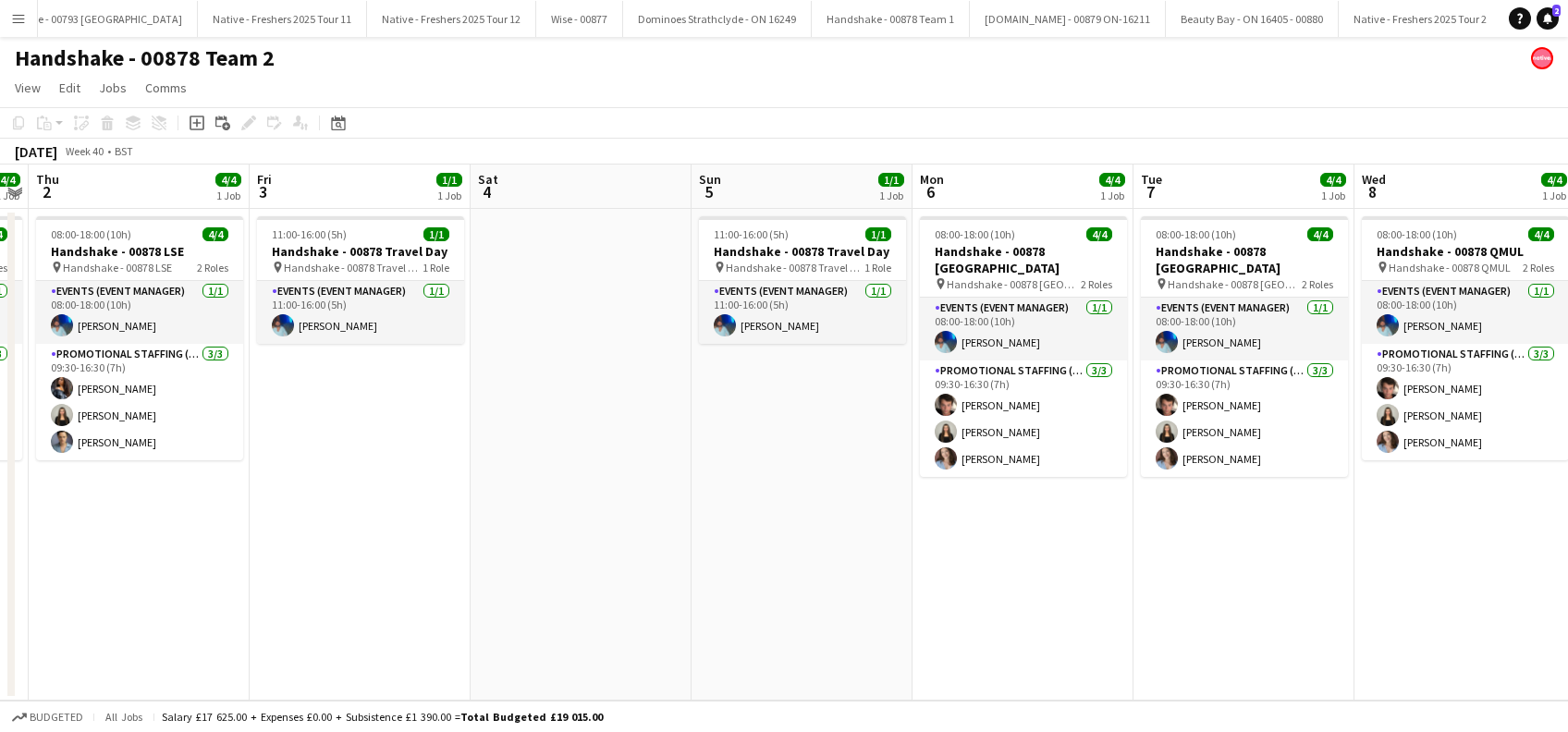
drag, startPoint x: 540, startPoint y: 570, endPoint x: 828, endPoint y: 545, distance: 289.1
click at [539, 575] on app-calendar-viewport "Mon 29 4/4 1 Job Tue 30 4/4 1 Job Wed 1 4/4 1 Job Thu 2 4/4 1 Job Fri 3 1/1 1 J…" at bounding box center [784, 432] width 1568 height 536
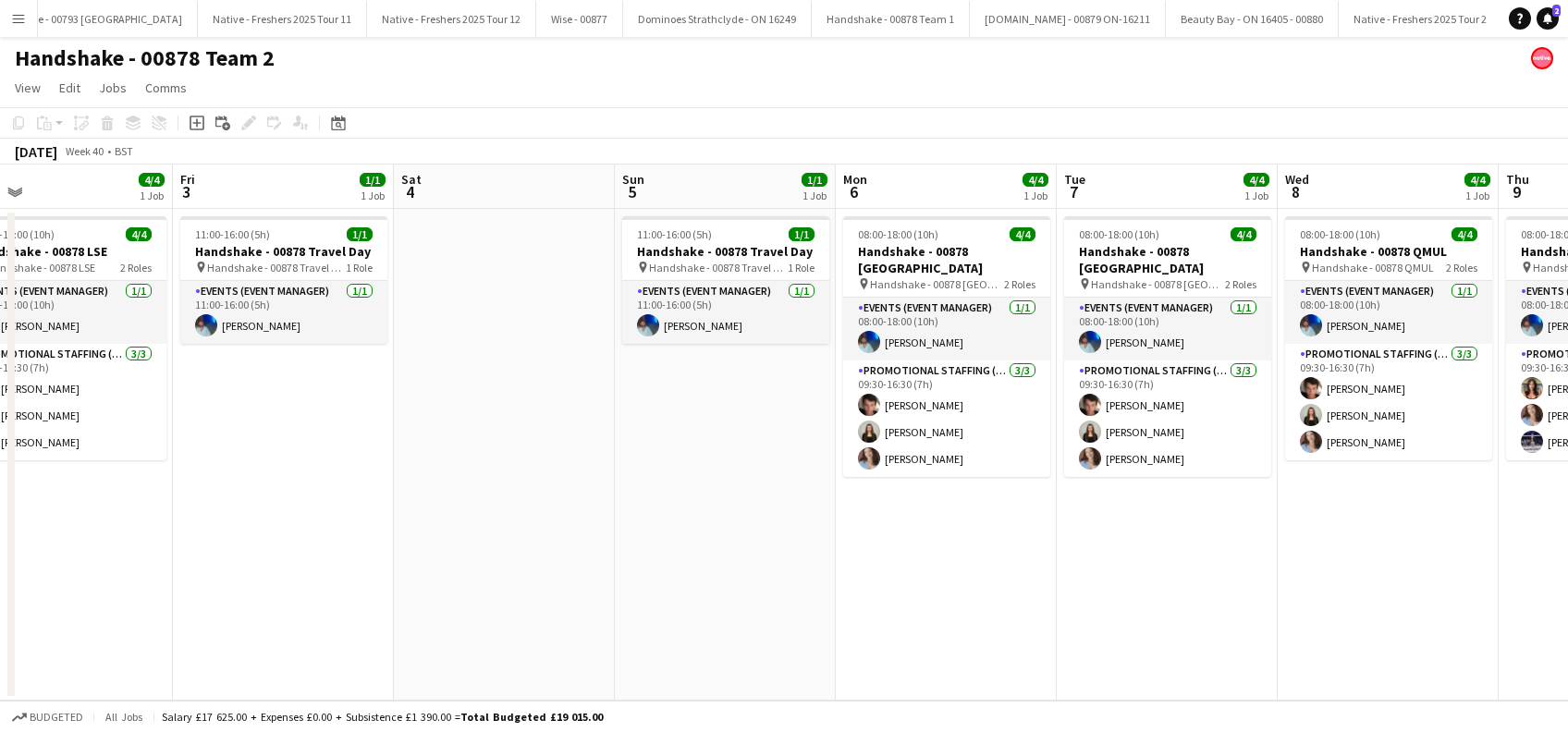
drag, startPoint x: 1015, startPoint y: 554, endPoint x: 563, endPoint y: 606, distance: 455.0
click at [563, 606] on app-calendar-viewport "Mon 29 4/4 1 Job Tue 30 4/4 1 Job Wed 1 4/4 1 Job Thu 2 4/4 1 Job Fri 3 1/1 1 J…" at bounding box center [784, 432] width 1568 height 536
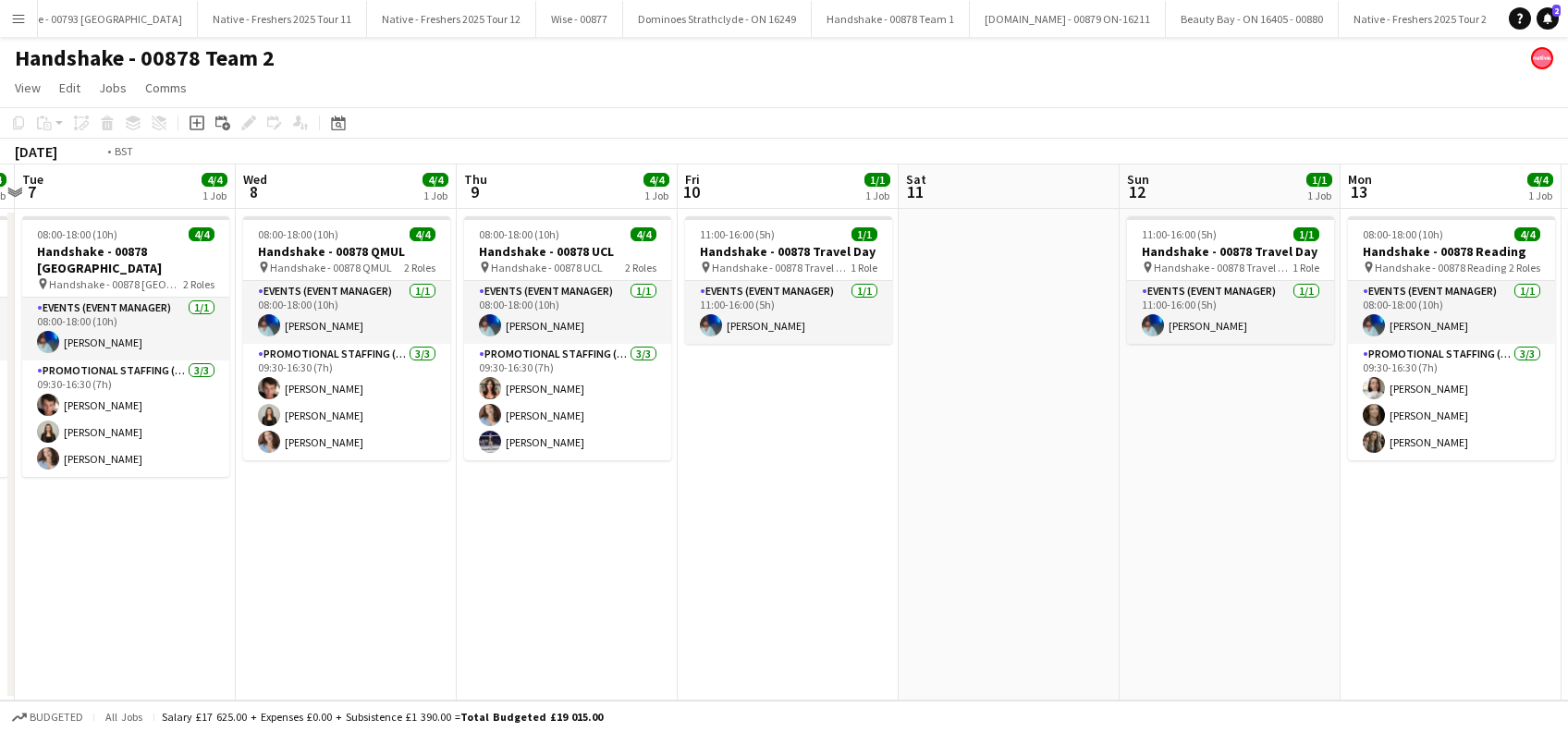
drag, startPoint x: 772, startPoint y: 592, endPoint x: 606, endPoint y: 607, distance: 166.7
click at [568, 623] on app-calendar-viewport "Fri 3 1/1 1 Job Sat 4 Sun 5 1/1 1 Job Mon 6 4/4 1 Job Tue 7 4/4 1 Job Wed 8 4/4…" at bounding box center [784, 432] width 1568 height 536
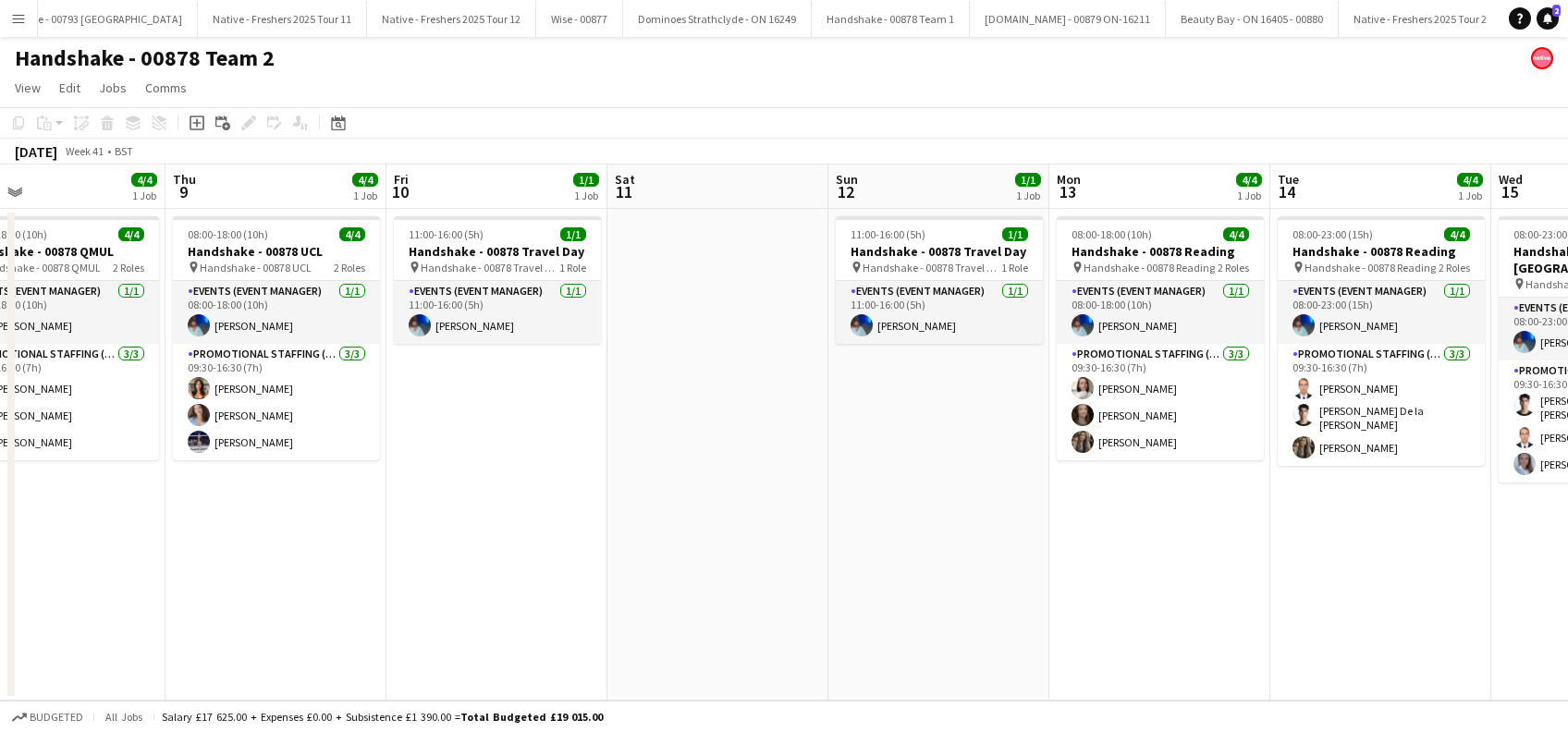
drag, startPoint x: 1180, startPoint y: 591, endPoint x: 740, endPoint y: 585, distance: 440.0
click at [629, 620] on app-calendar-viewport "Sun 5 1/1 1 Job Mon 6 4/4 1 Job Tue 7 4/4 1 Job Wed 8 4/4 1 Job Thu 9 4/4 1 Job…" at bounding box center [784, 432] width 1568 height 536
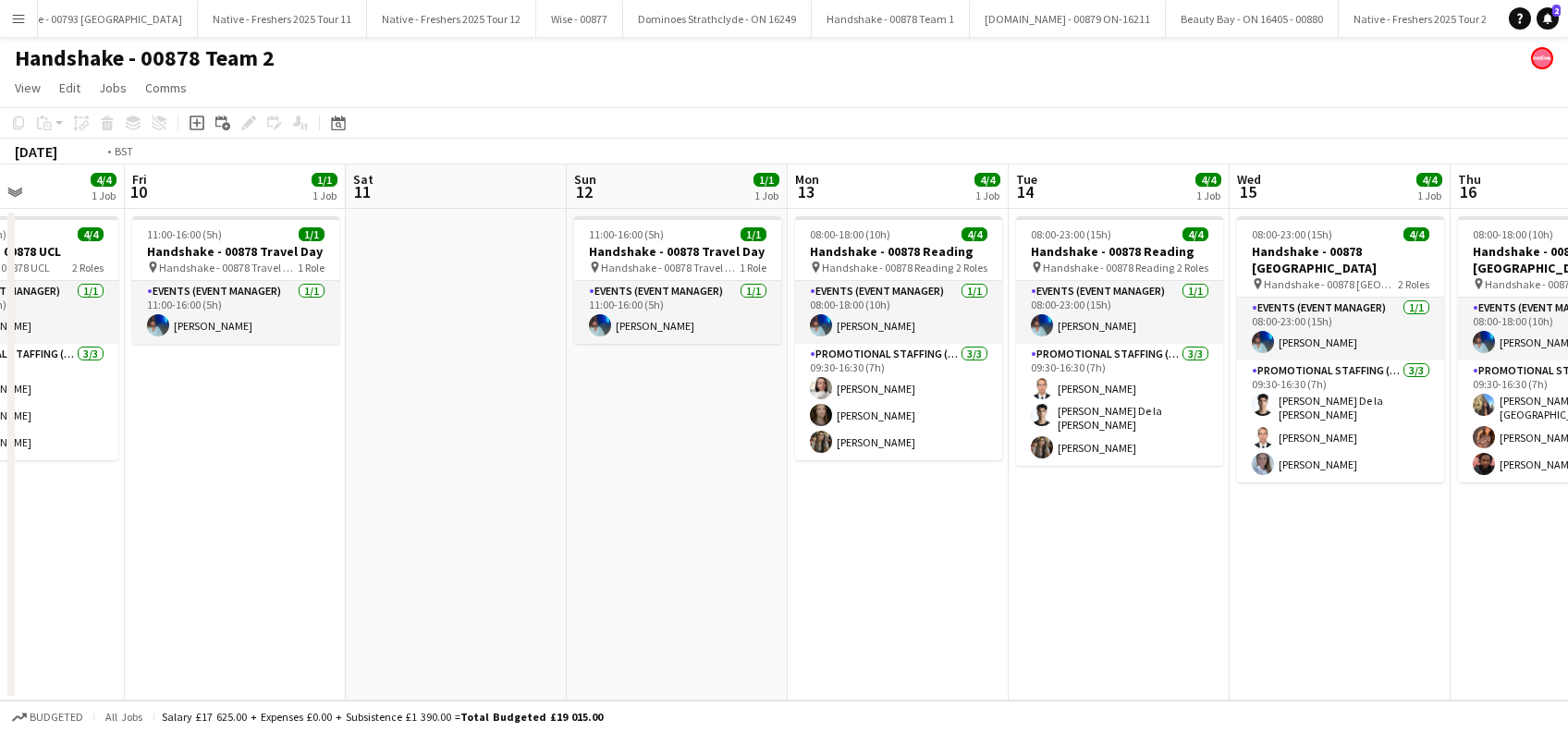
drag, startPoint x: 1288, startPoint y: 572, endPoint x: 636, endPoint y: 606, distance: 652.9
click at [590, 606] on app-calendar-viewport "Tue 7 4/4 1 Job Wed 8 4/4 1 Job Thu 9 4/4 1 Job Fri 10 1/1 1 Job Sat 11 Sun 12 …" at bounding box center [784, 432] width 1568 height 536
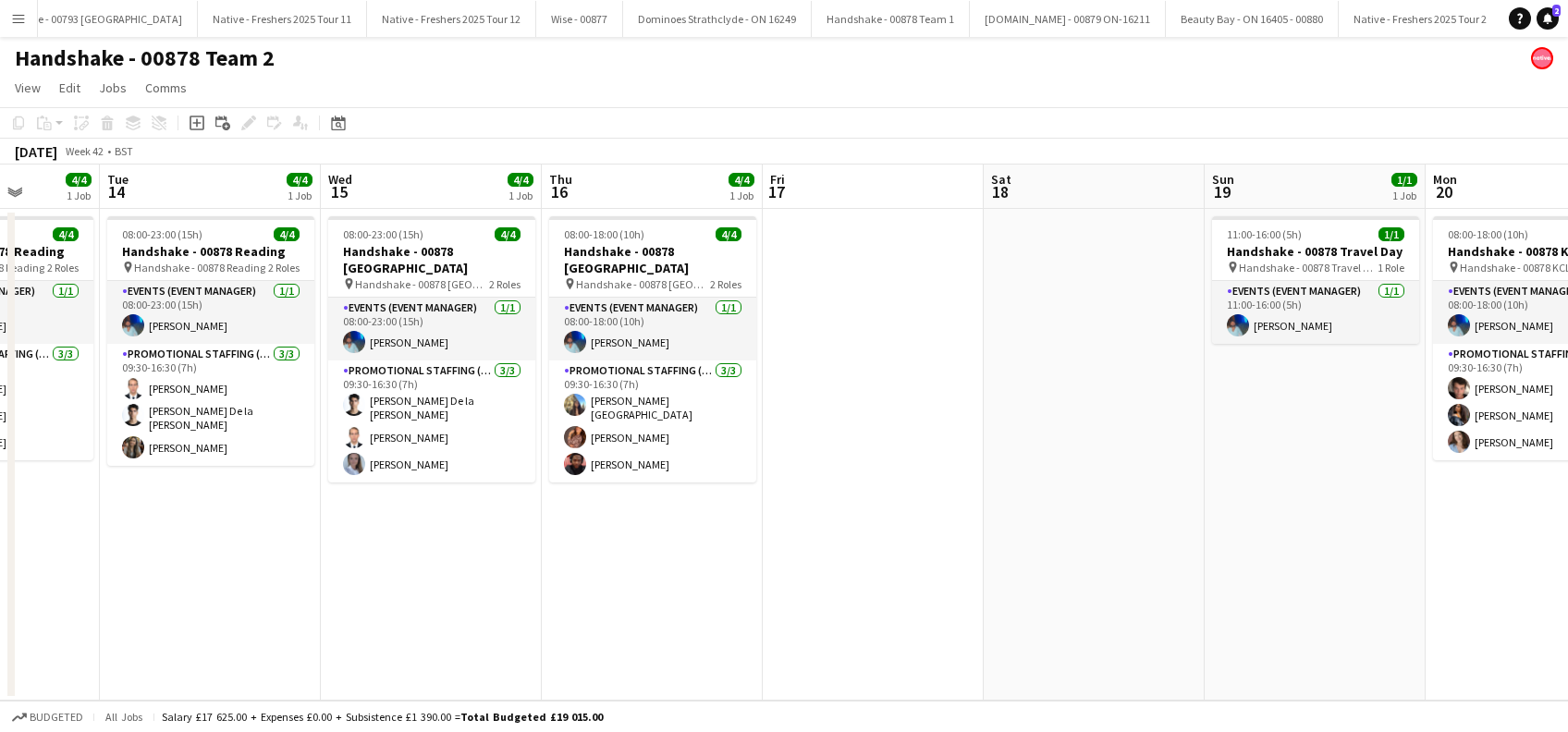
drag, startPoint x: 654, startPoint y: 650, endPoint x: 663, endPoint y: 643, distance: 11.4
click at [663, 643] on app-calendar-viewport "Sat 11 Sun 12 1/1 1 Job Mon 13 4/4 1 Job Tue 14 4/4 1 Job Wed 15 4/4 1 Job Thu …" at bounding box center [784, 432] width 1568 height 536
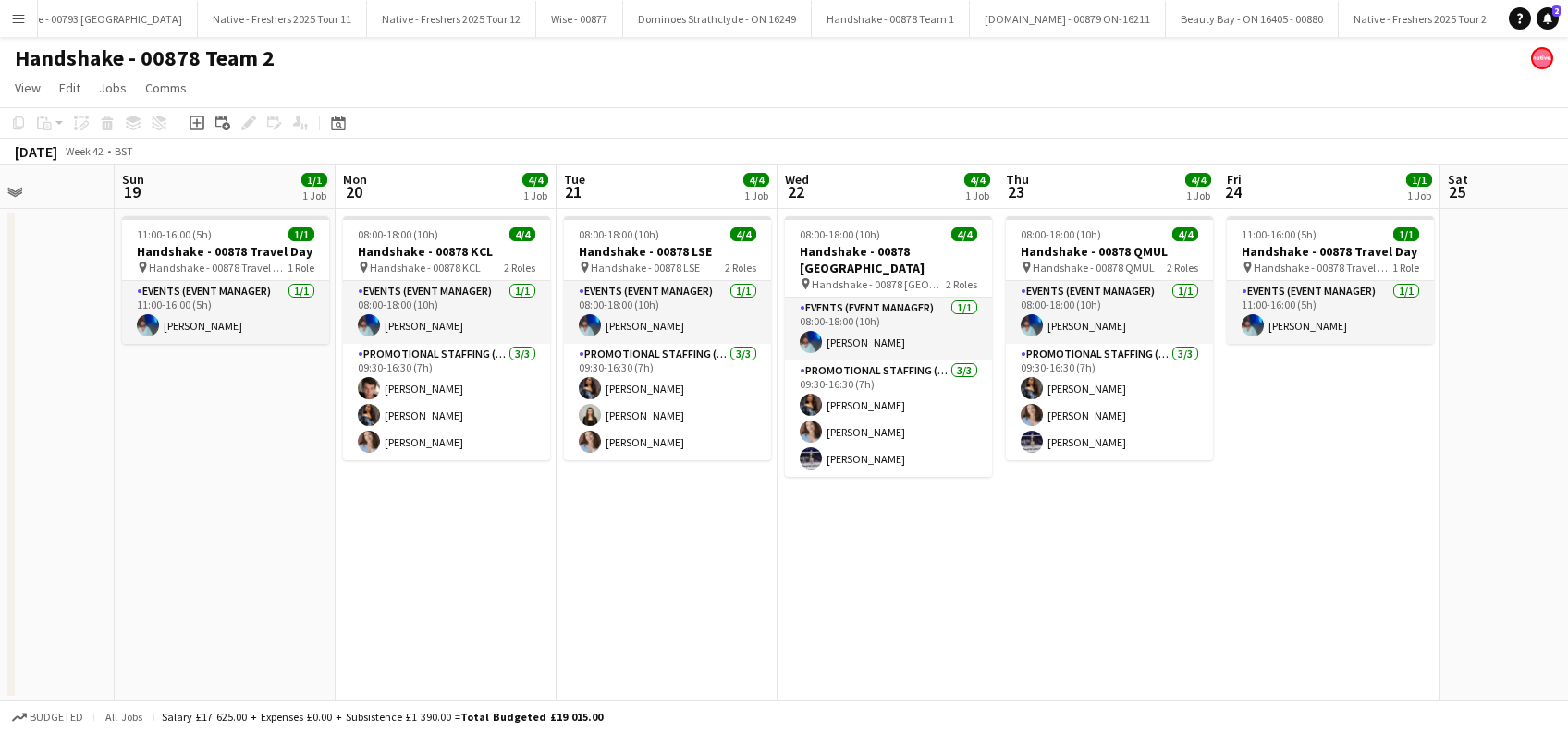
drag, startPoint x: 1280, startPoint y: 555, endPoint x: 984, endPoint y: 481, distance: 305.1
click at [717, 606] on app-calendar-viewport "Wed 15 4/4 1 Job Thu 16 4/4 1 Job Fri 17 Sat 18 Sun 19 1/1 1 Job Mon 20 4/4 1 J…" at bounding box center [784, 432] width 1568 height 536
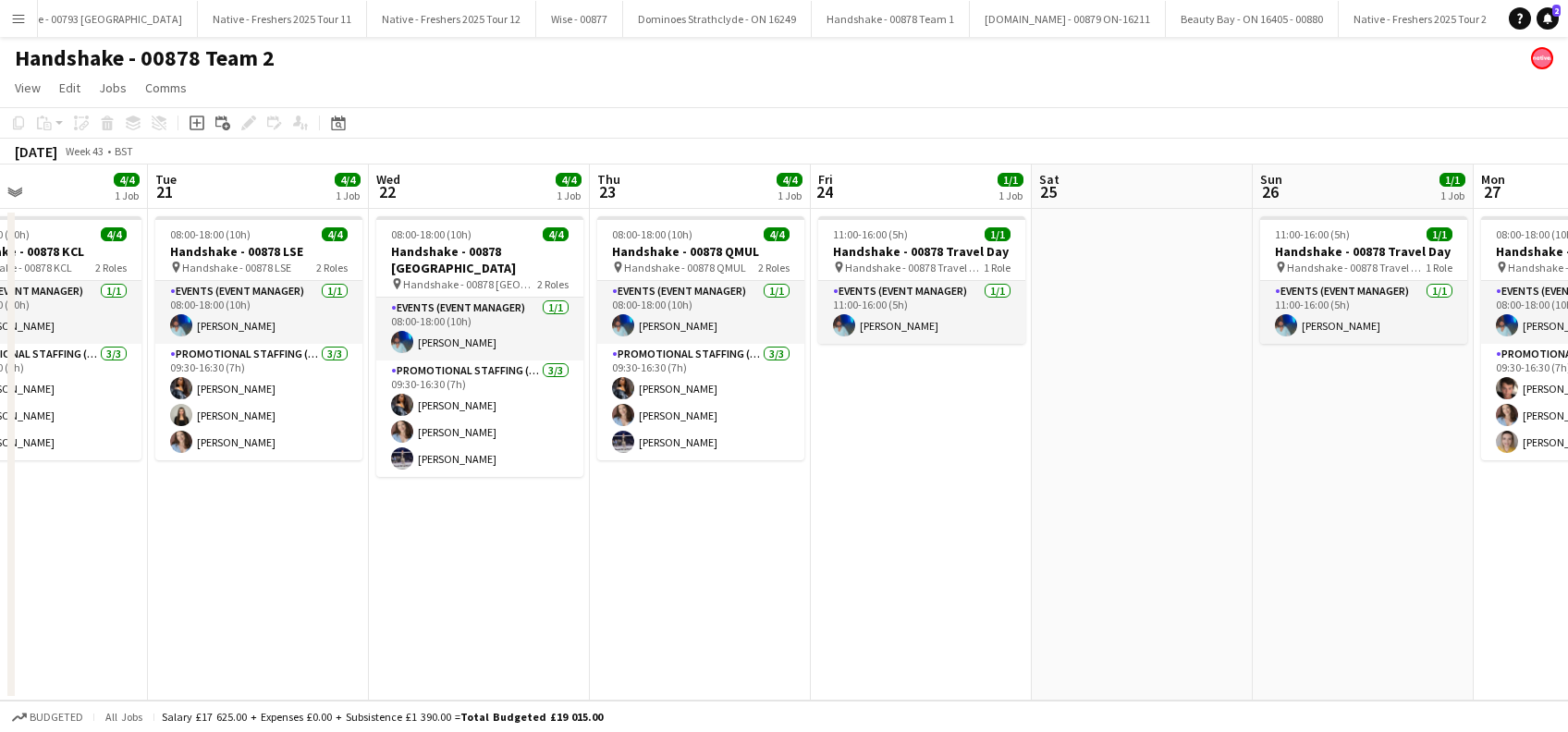
drag, startPoint x: 1033, startPoint y: 552, endPoint x: 984, endPoint y: 422, distance: 138.9
click at [901, 555] on app-calendar-viewport "Fri 17 Sat 18 Sun 19 1/1 1 Job Mon 20 4/4 1 Job Tue 21 4/4 1 Job Wed 22 4/4 1 J…" at bounding box center [784, 432] width 1568 height 536
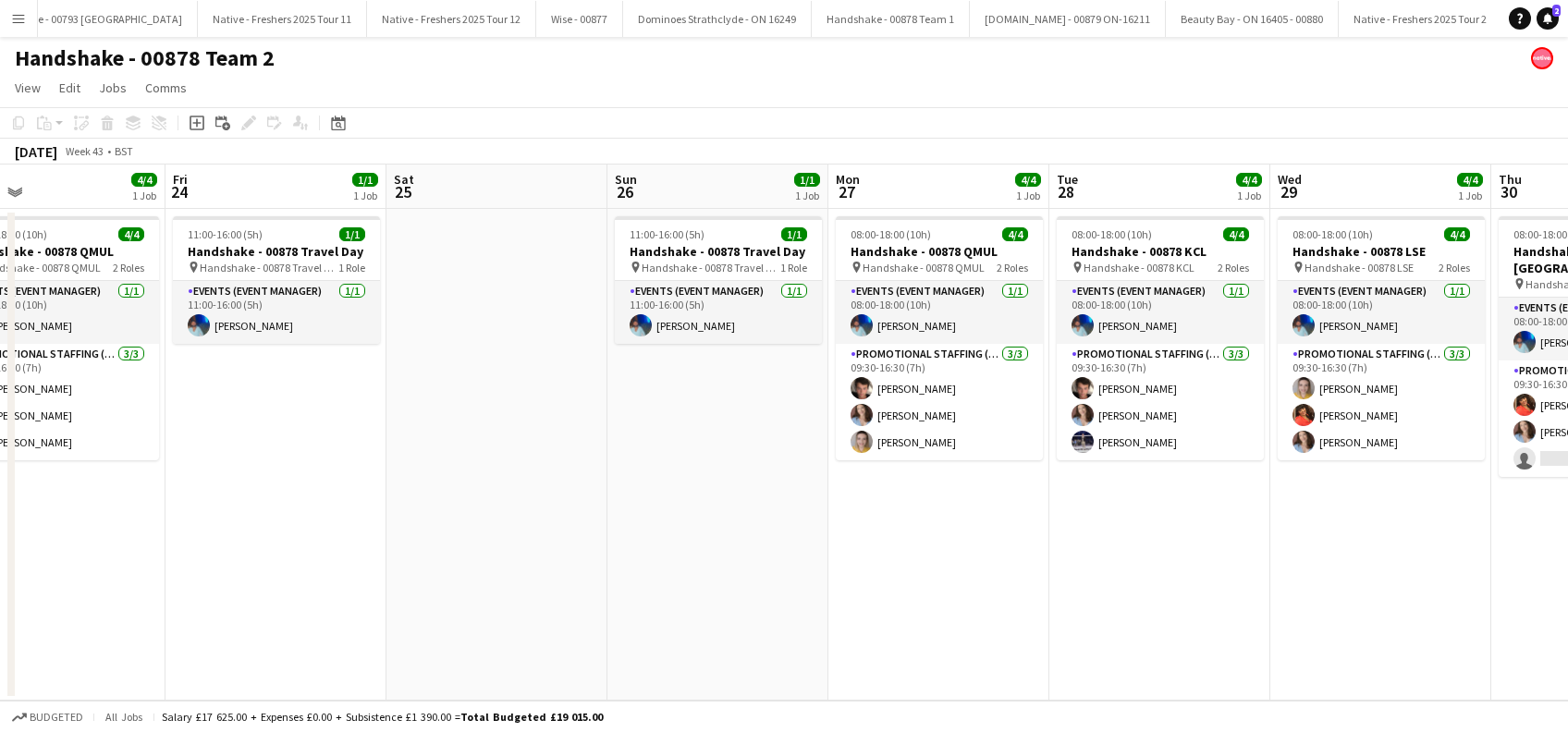
drag, startPoint x: 1338, startPoint y: 577, endPoint x: 812, endPoint y: 586, distance: 526.1
click at [780, 598] on app-calendar-viewport "Tue 21 4/4 1 Job Wed 22 4/4 1 Job Thu 23 4/4 1 Job Fri 24 1/1 1 Job Sat 25 Sun …" at bounding box center [784, 432] width 1568 height 536
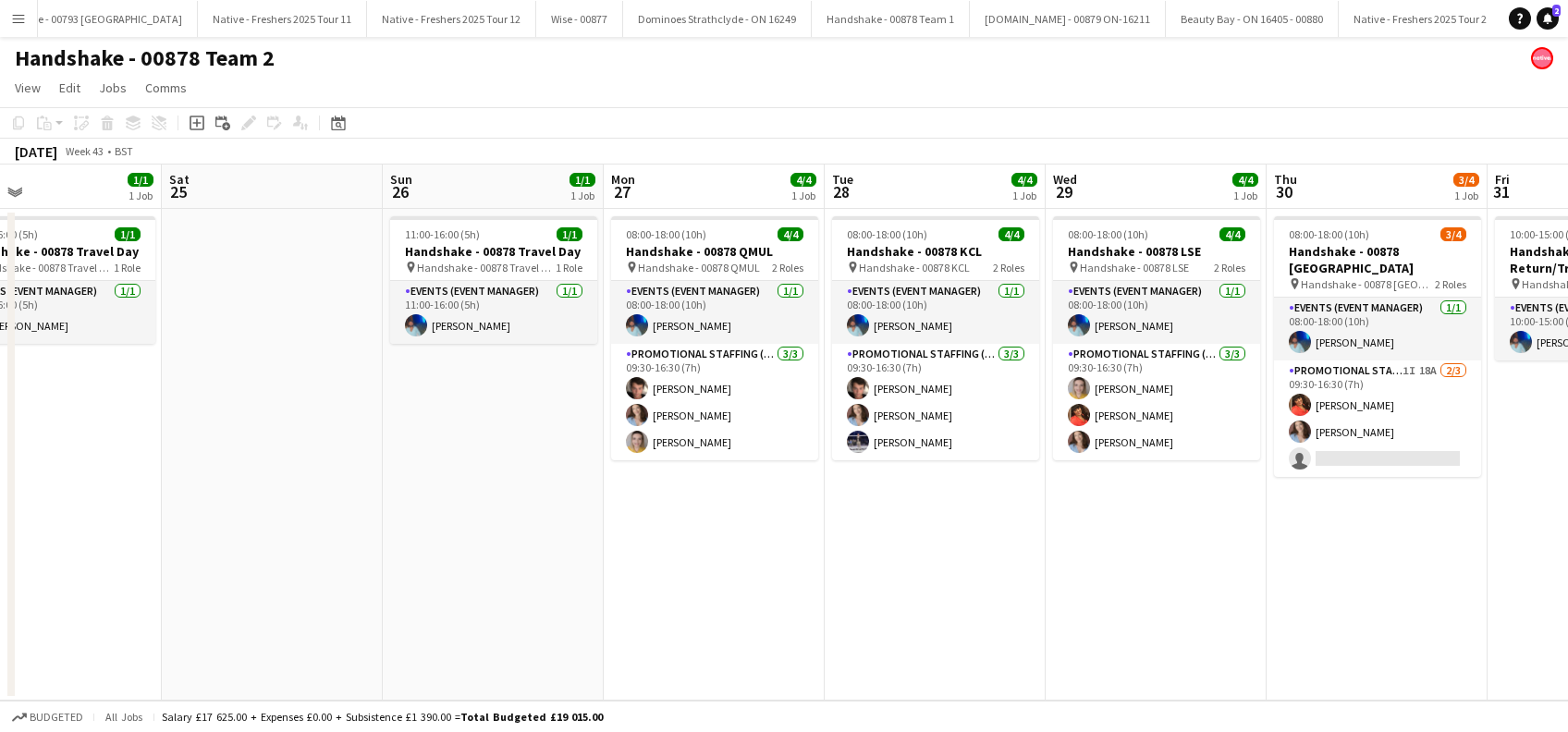
drag, startPoint x: 1297, startPoint y: 563, endPoint x: 813, endPoint y: 592, distance: 484.9
click at [677, 623] on app-calendar-viewport "Tue 21 4/4 1 Job Wed 22 4/4 1 Job Thu 23 4/4 1 Job Fri 24 1/1 1 Job Sat 25 Sun …" at bounding box center [784, 432] width 1568 height 536
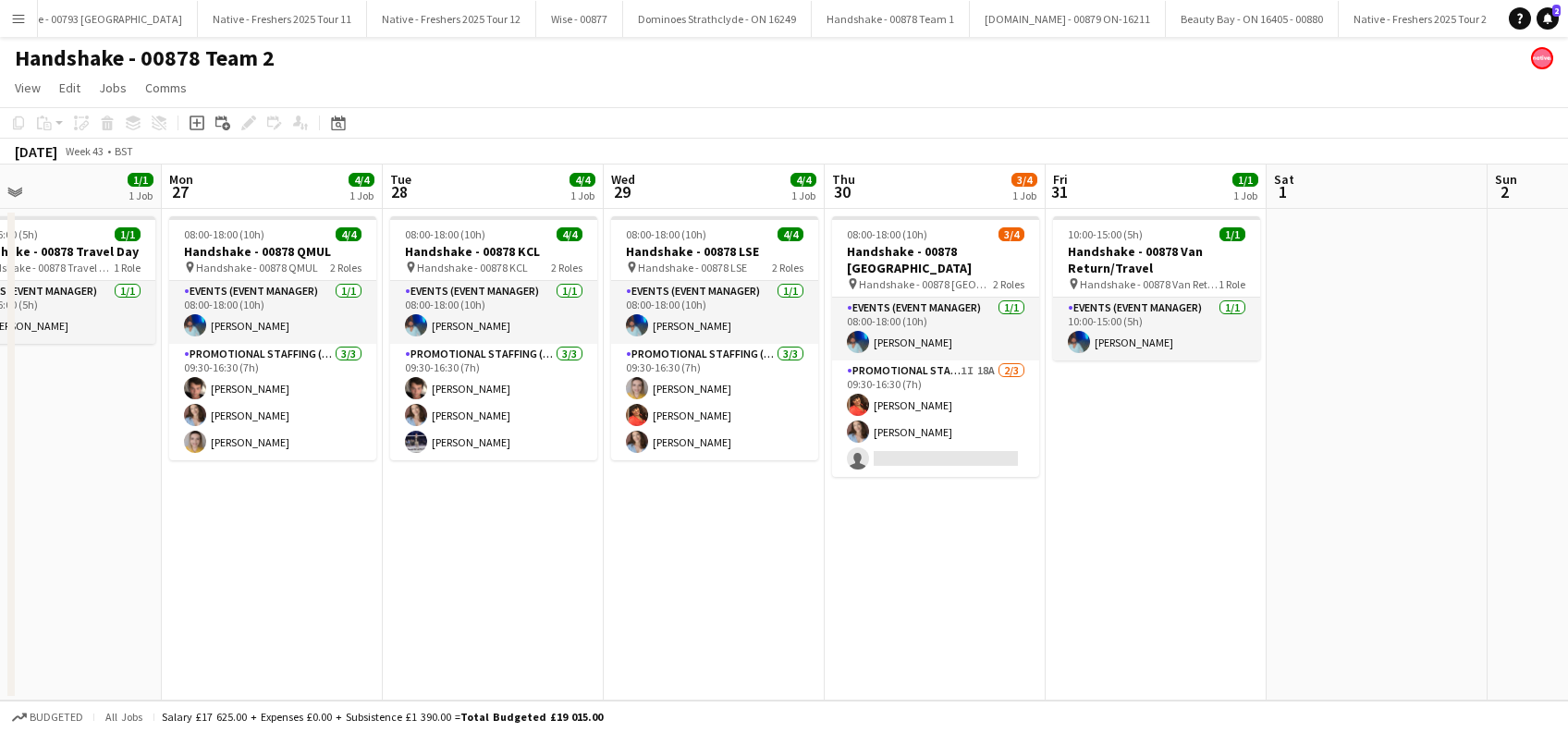
scroll to position [0, 720]
drag, startPoint x: 1553, startPoint y: 21, endPoint x: 1544, endPoint y: 32, distance: 14.2
click at [1553, 21] on link "Notifications 2" at bounding box center [1547, 19] width 23 height 23
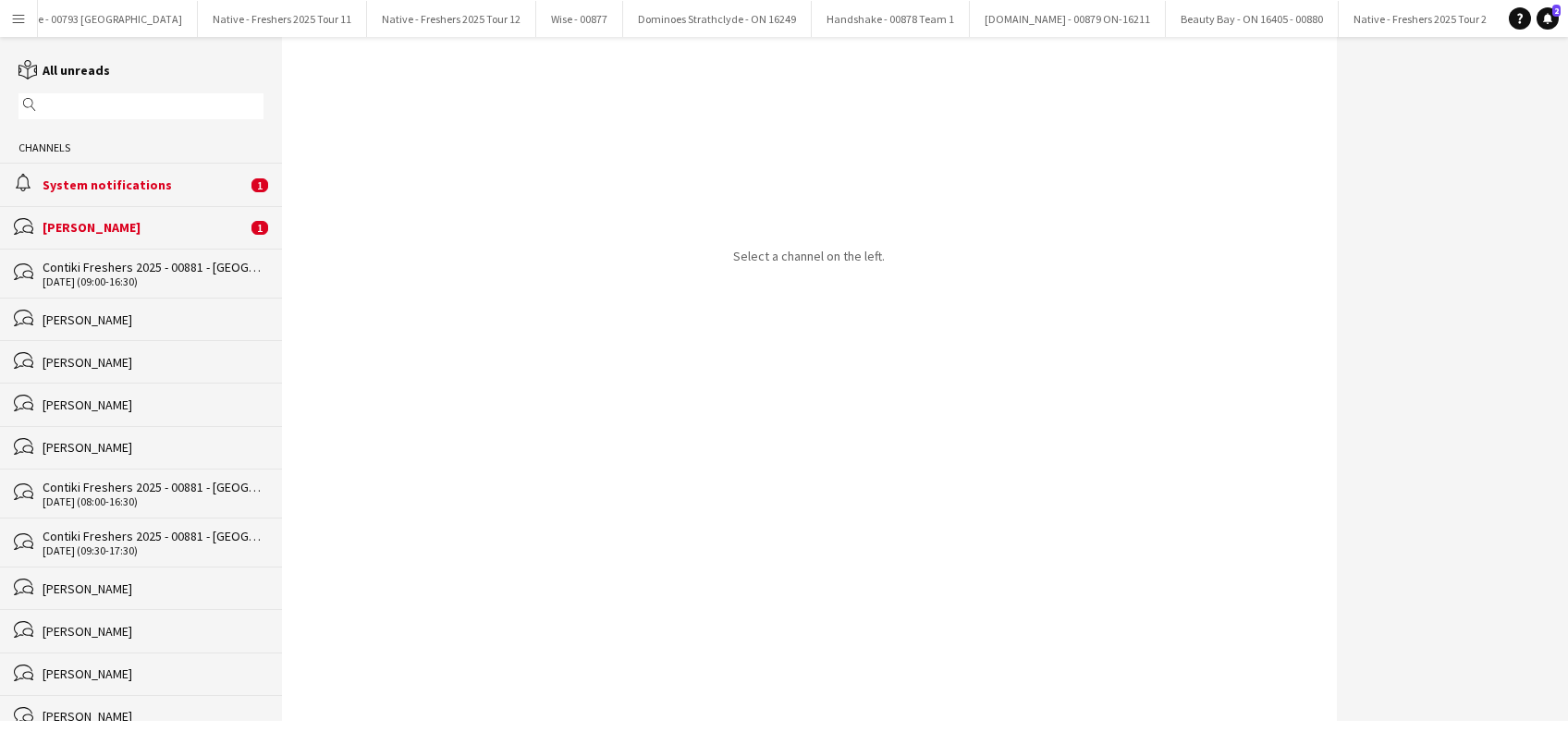
click at [102, 226] on div "Alicia Hendrick" at bounding box center [145, 227] width 205 height 17
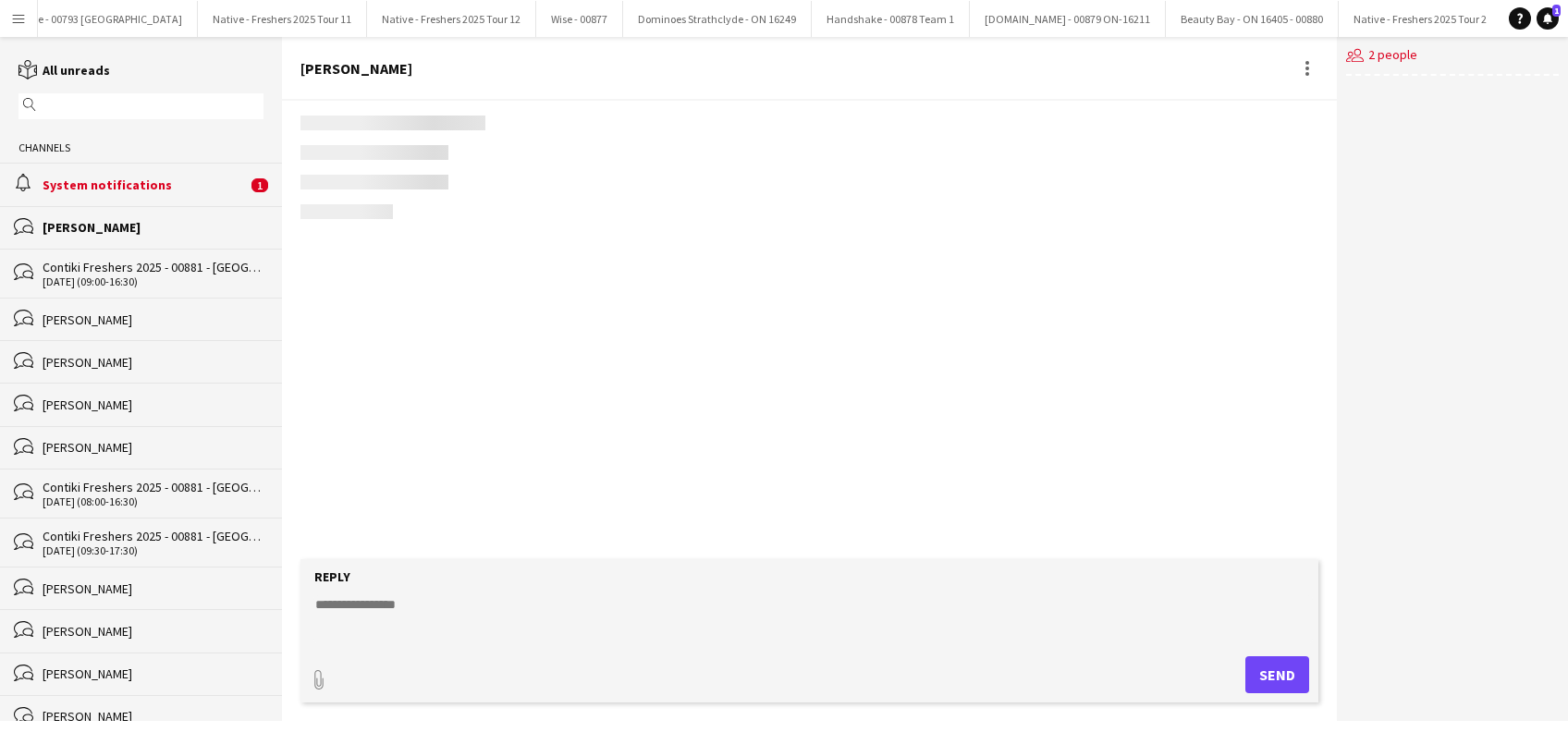
scroll to position [67, 0]
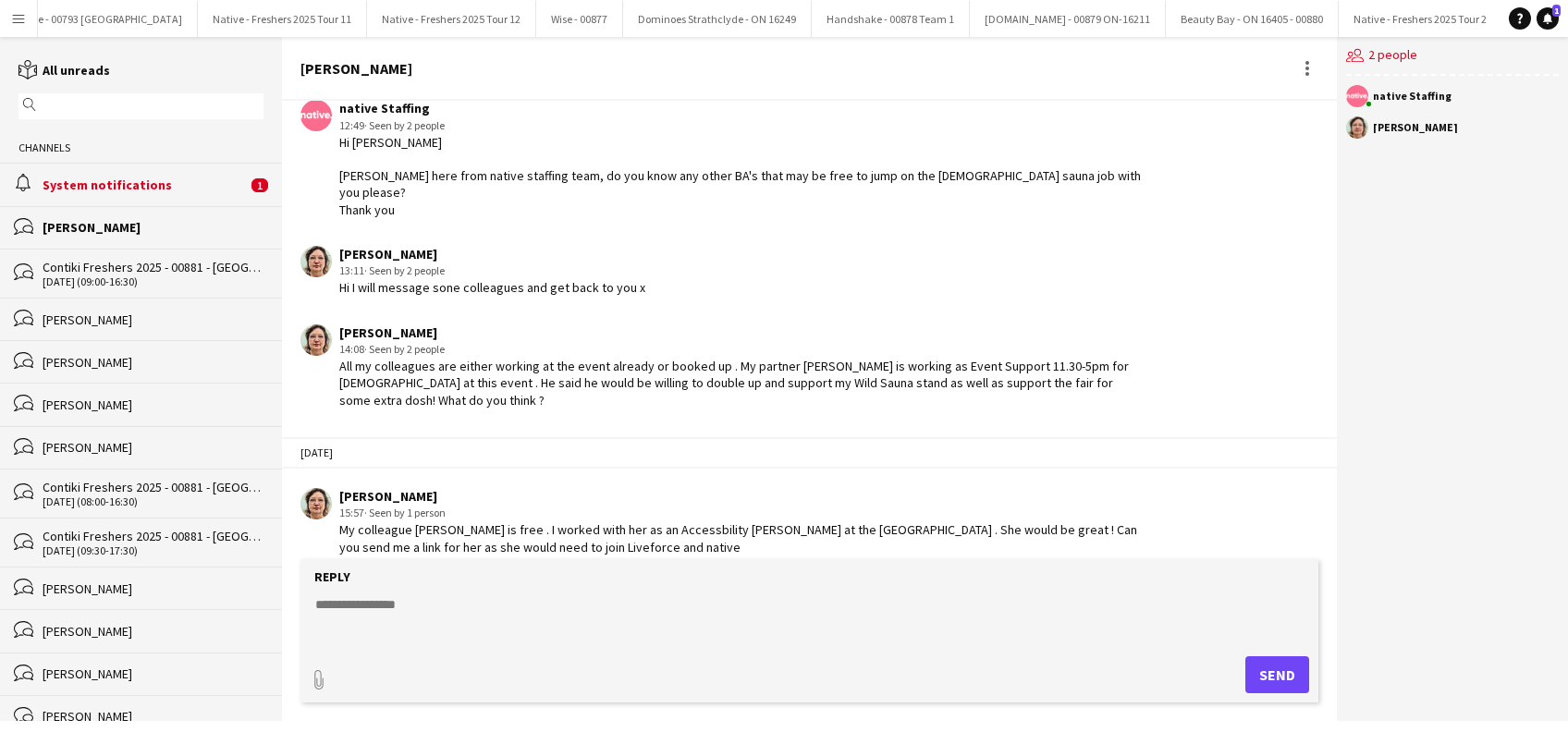
click at [129, 180] on div "System notifications" at bounding box center [145, 184] width 205 height 17
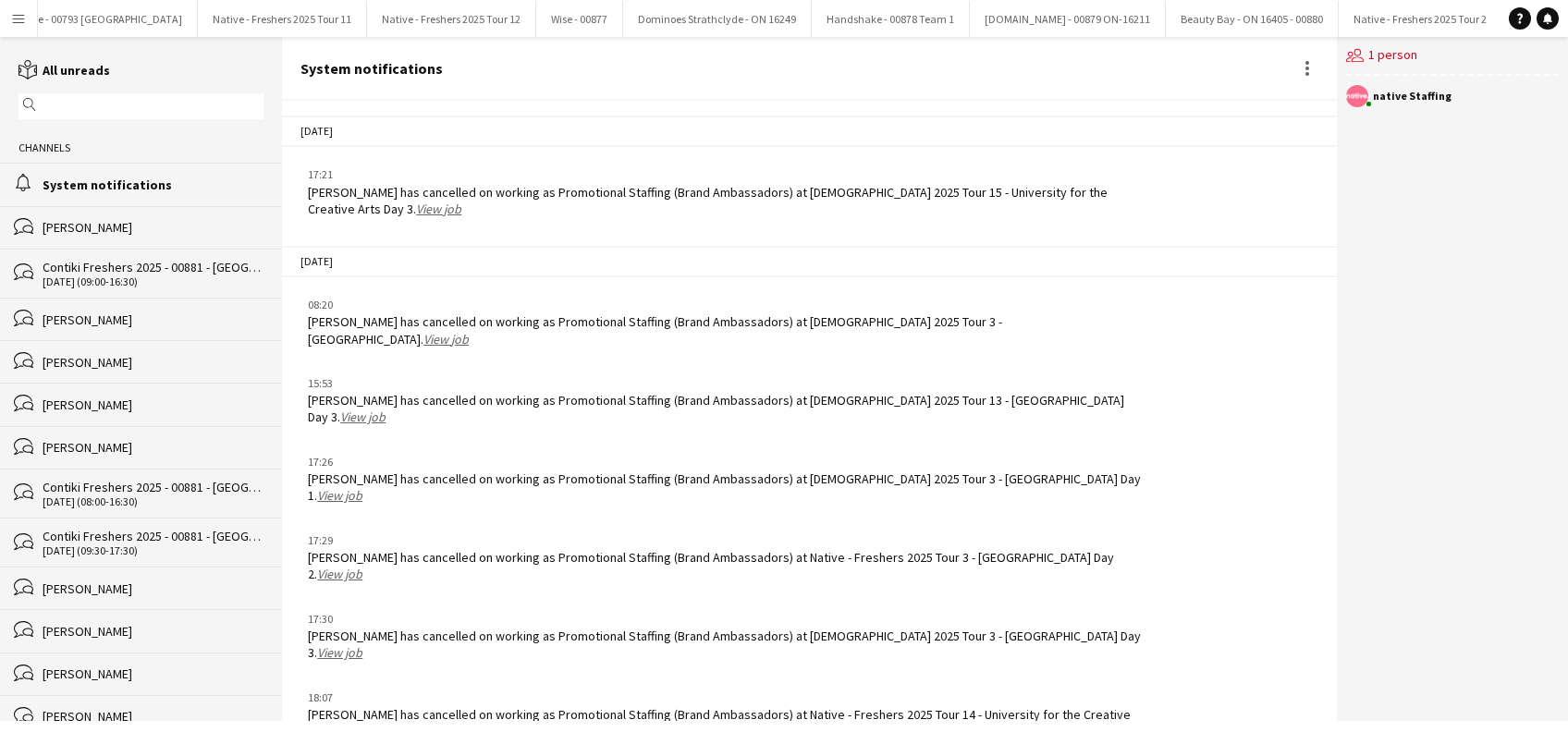
scroll to position [2088, 0]
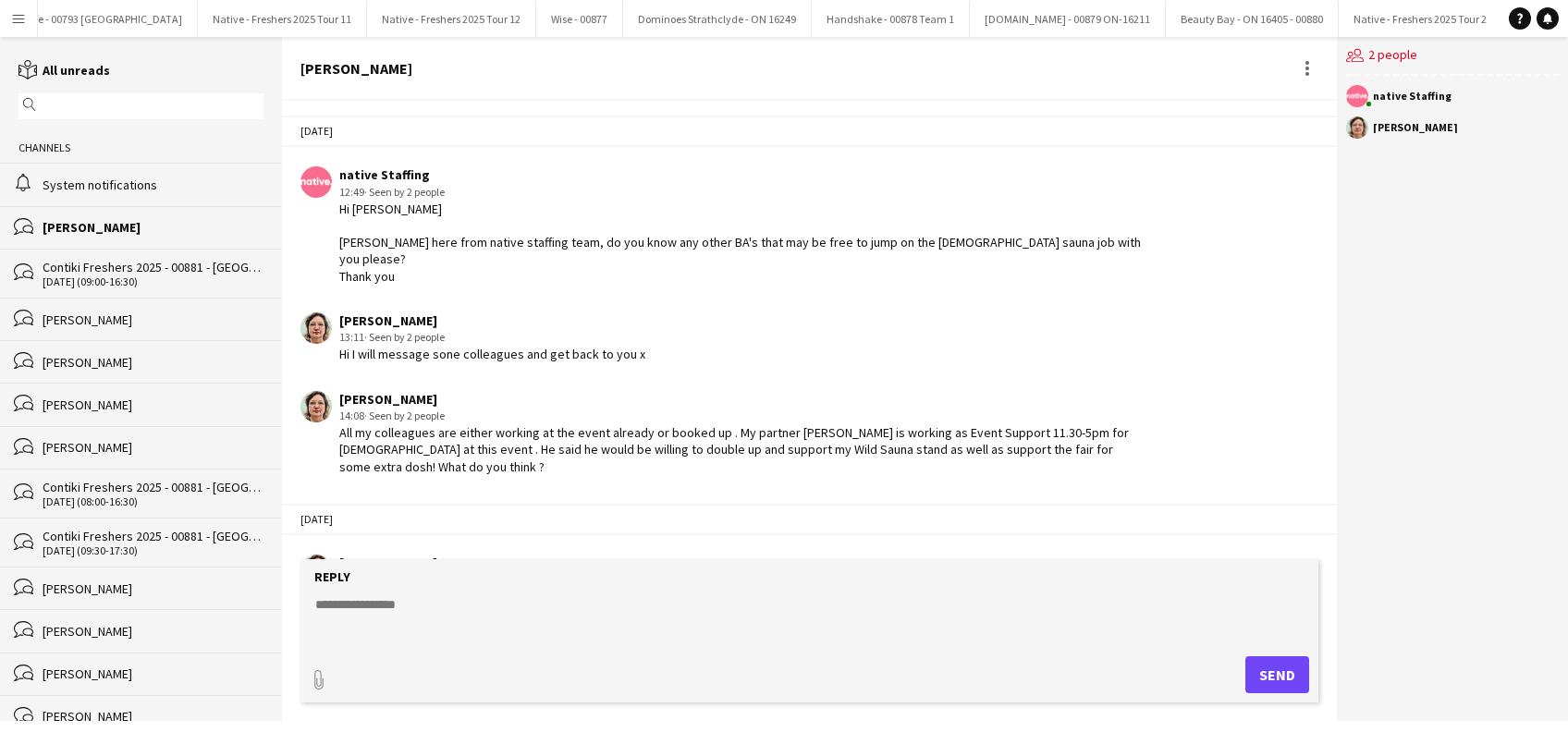
scroll to position [67, 0]
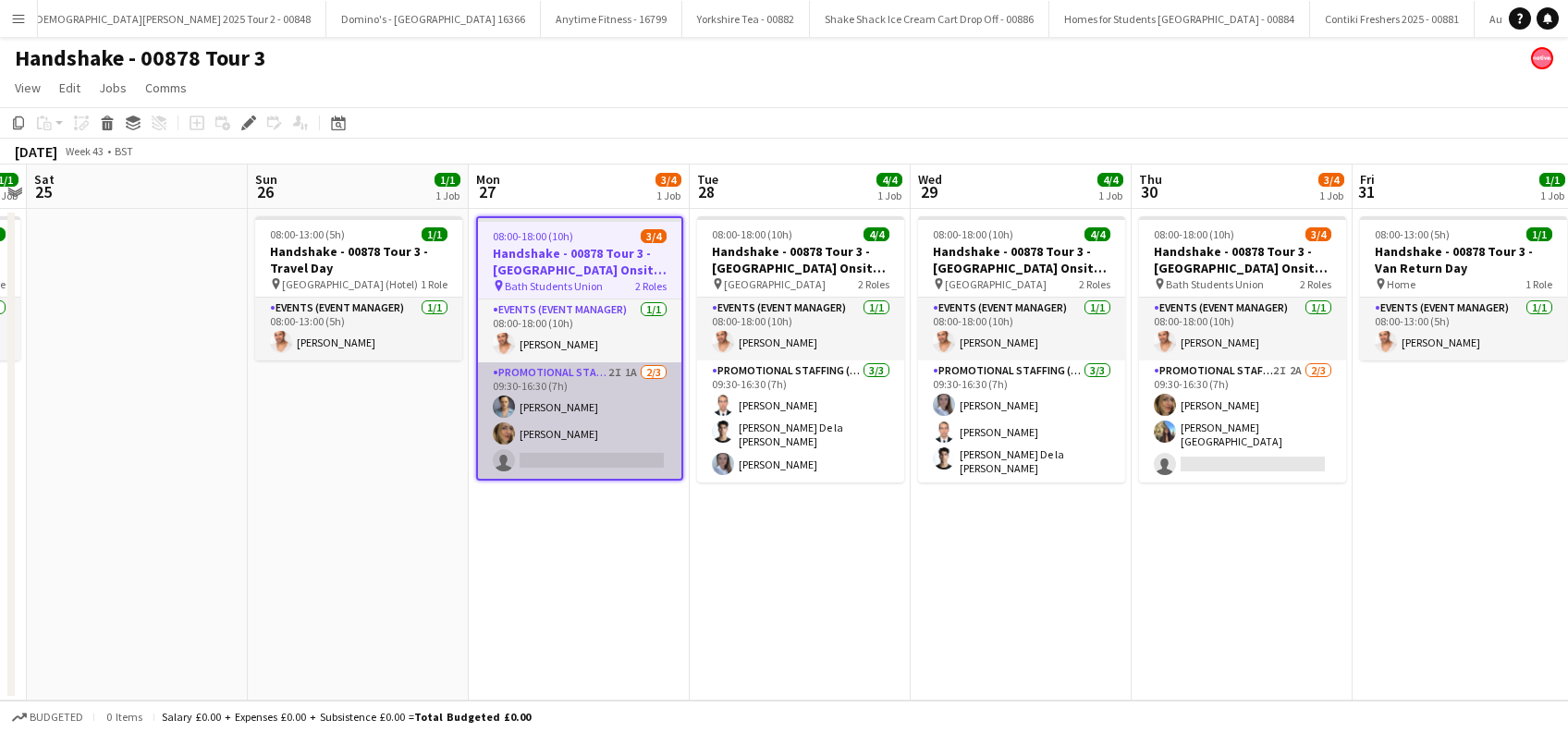
click at [560, 441] on app-card-role "Promotional Staffing (Brand Ambassadors) 2I 1A 2/3 09:30-16:30 (7h) Rachael Cum…" at bounding box center [579, 420] width 204 height 116
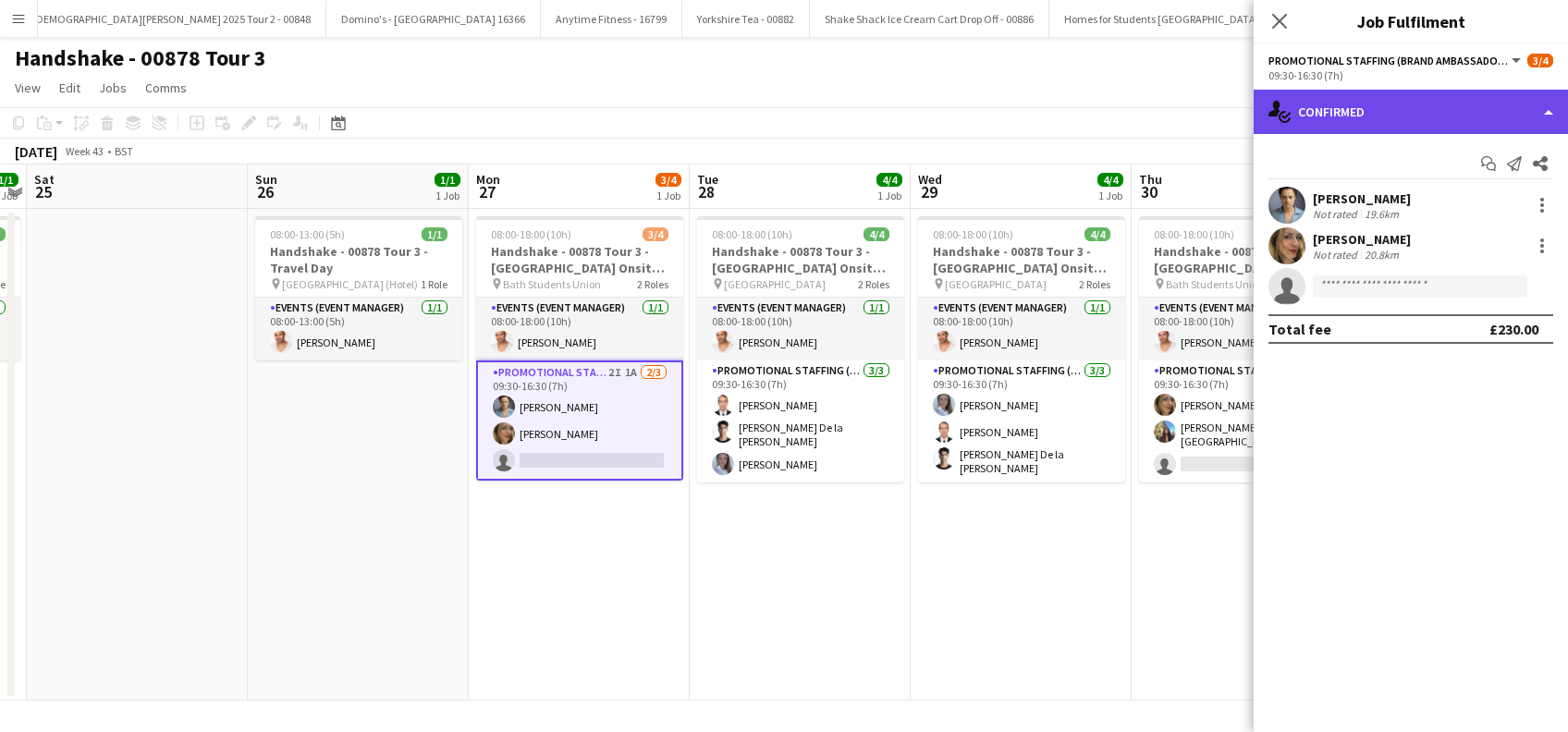
click at [1447, 115] on div "single-neutral-actions-check-2 Confirmed" at bounding box center [1410, 111] width 314 height 44
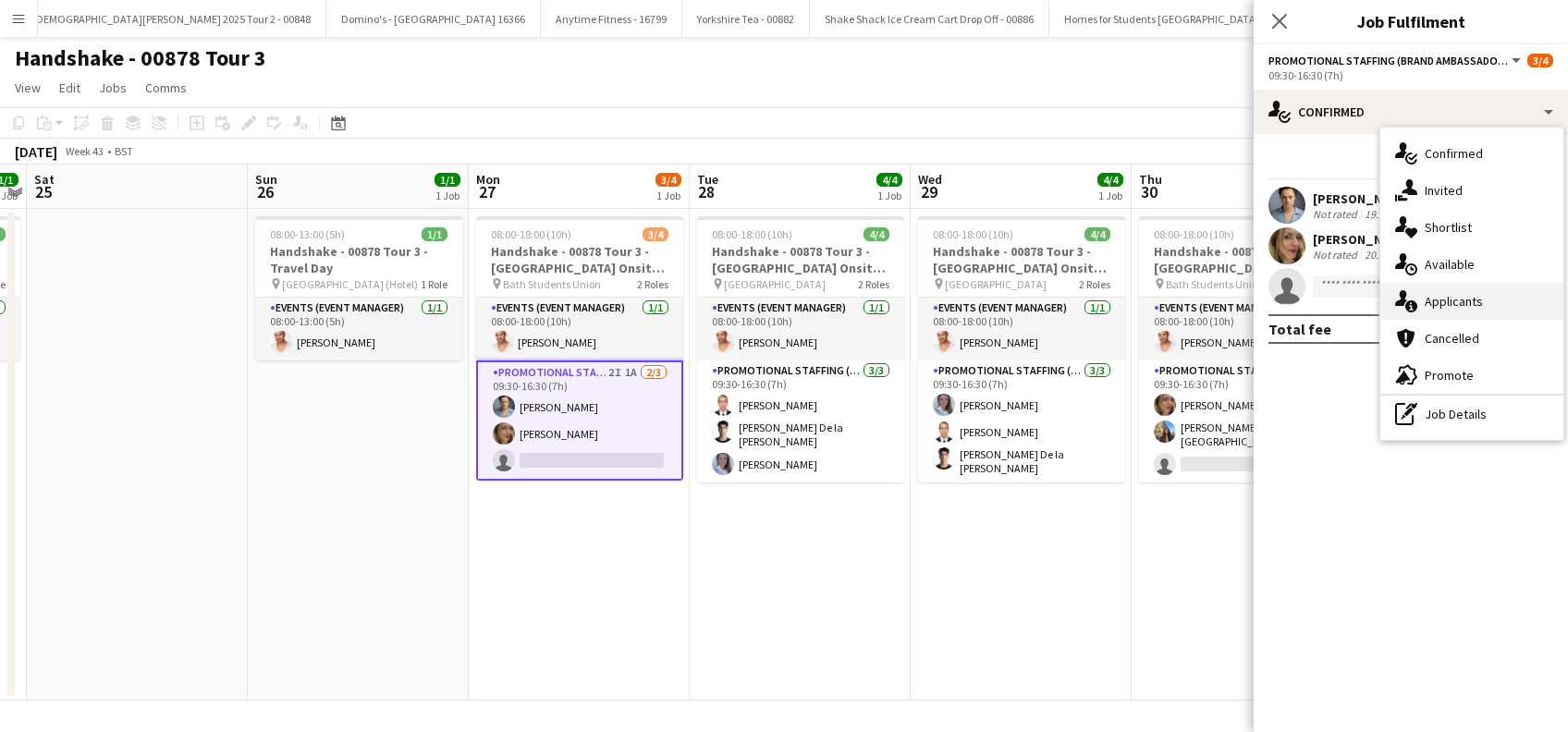
click at [1447, 307] on span "Applicants" at bounding box center [1453, 301] width 58 height 17
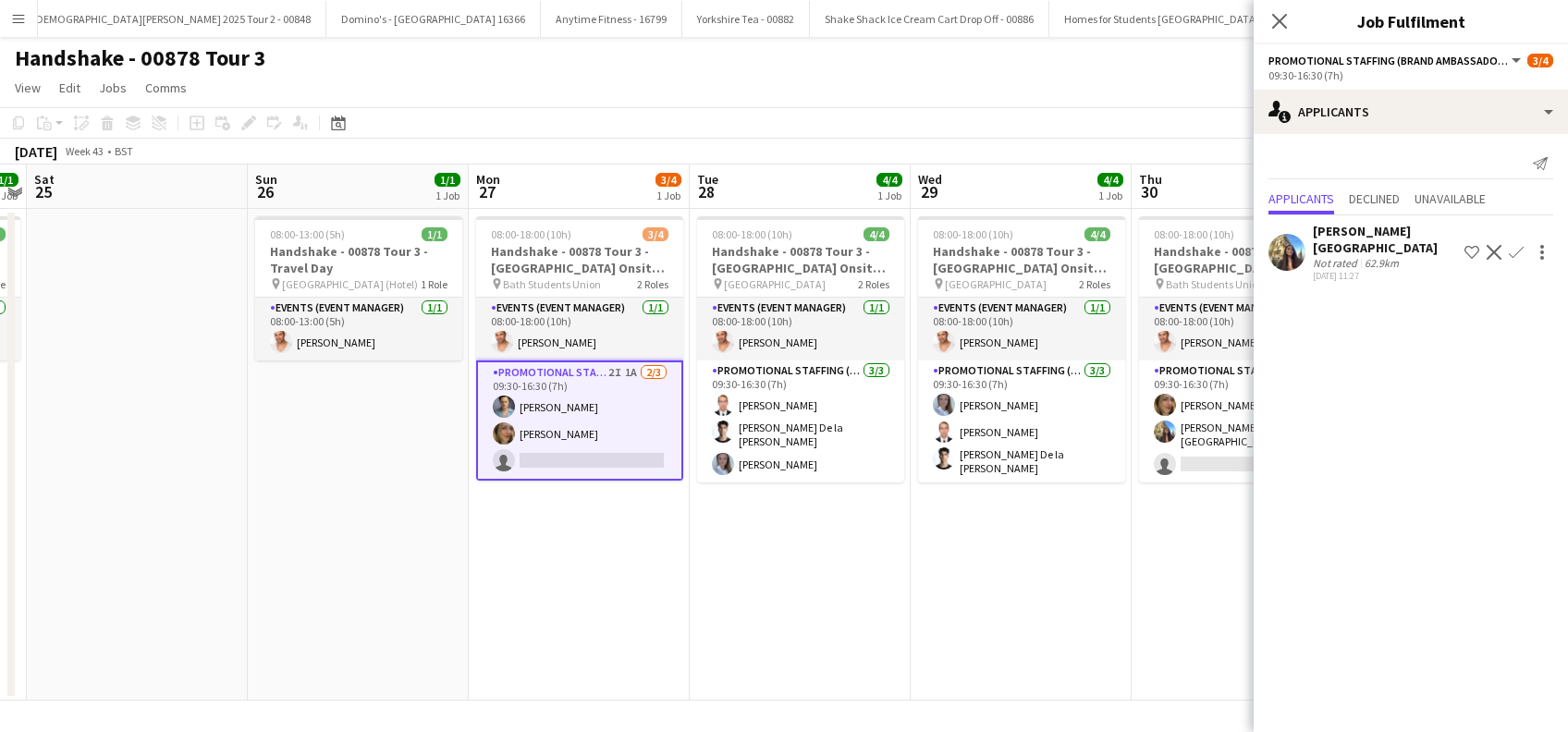
click at [1515, 246] on app-icon "Confirm" at bounding box center [1516, 252] width 15 height 15
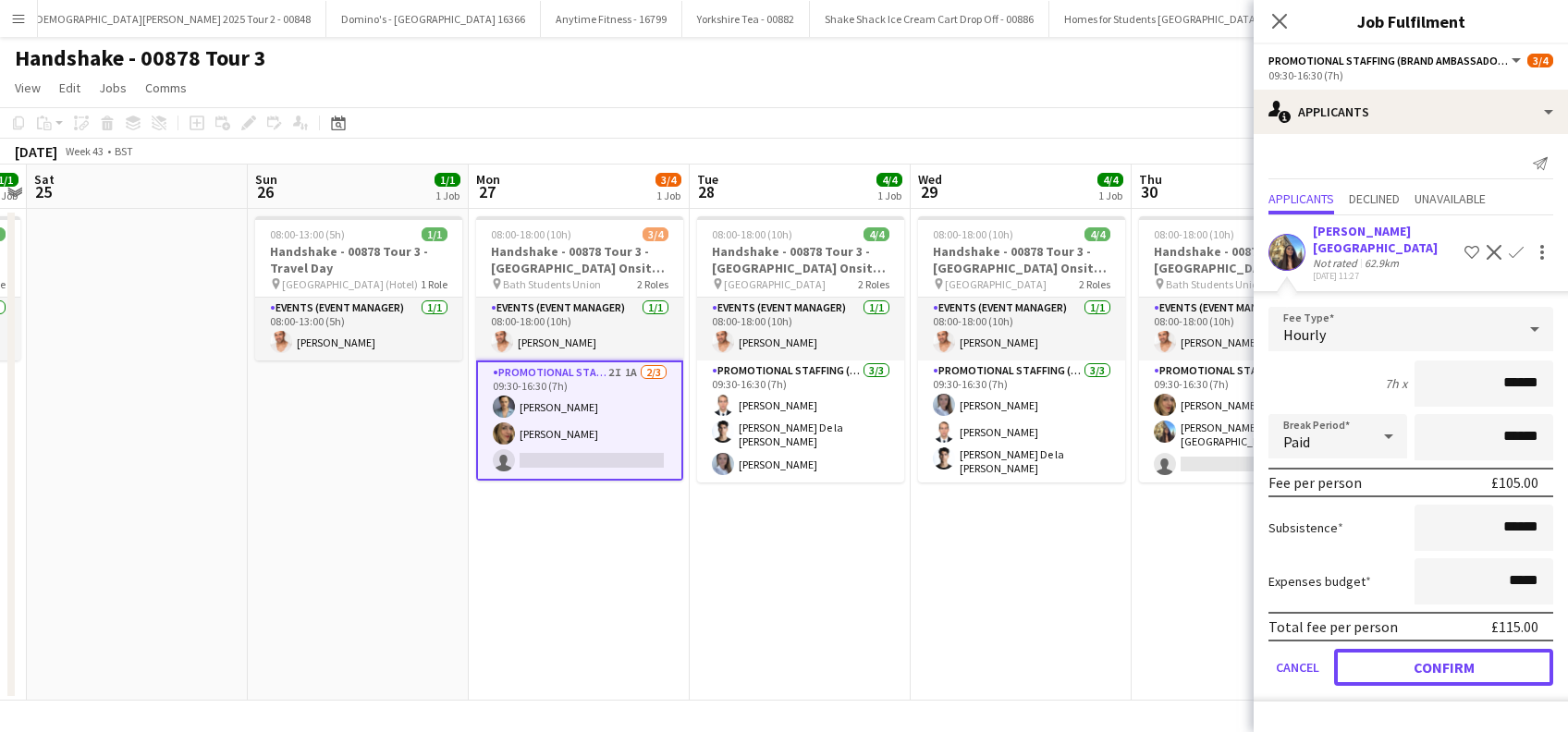
click at [1439, 653] on button "Confirm" at bounding box center [1443, 668] width 219 height 37
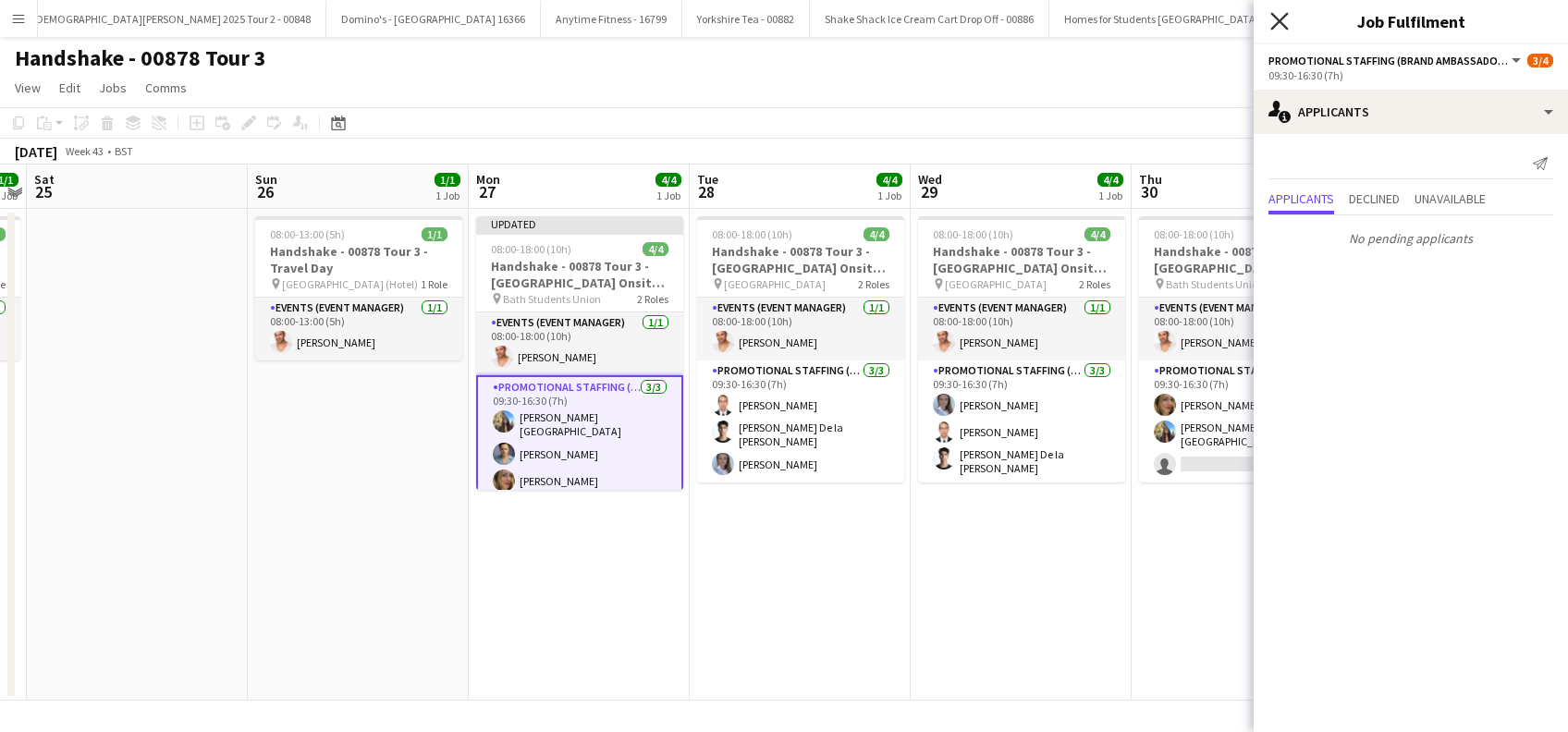
click at [1284, 25] on icon at bounding box center [1279, 21] width 18 height 18
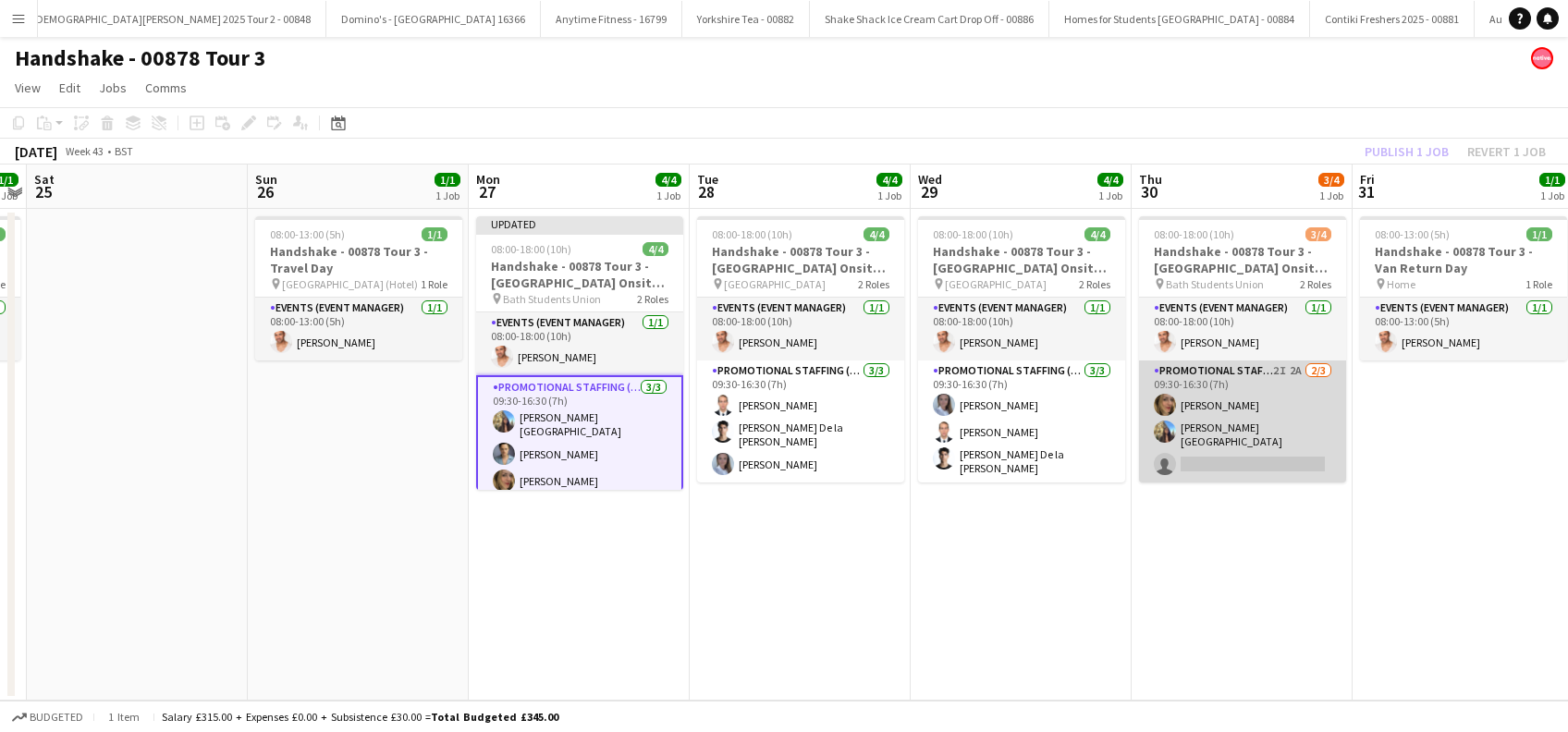
click at [1250, 436] on app-card-role "Promotional Staffing (Brand Ambassadors) 2I 2A 2/3 09:30-16:30 (7h) Jane Scaife…" at bounding box center [1242, 421] width 207 height 122
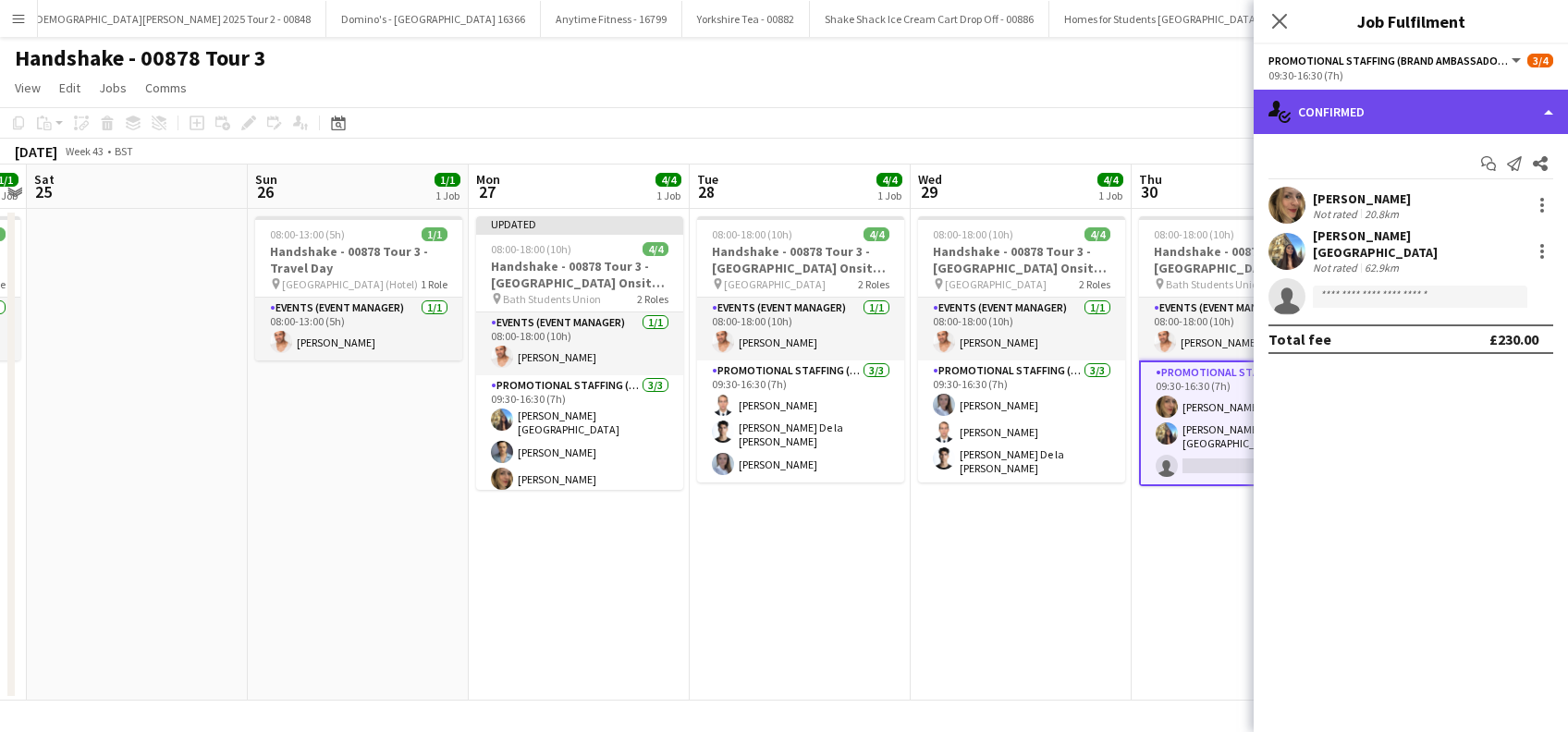
click at [1434, 109] on div "single-neutral-actions-check-2 Confirmed" at bounding box center [1410, 111] width 314 height 44
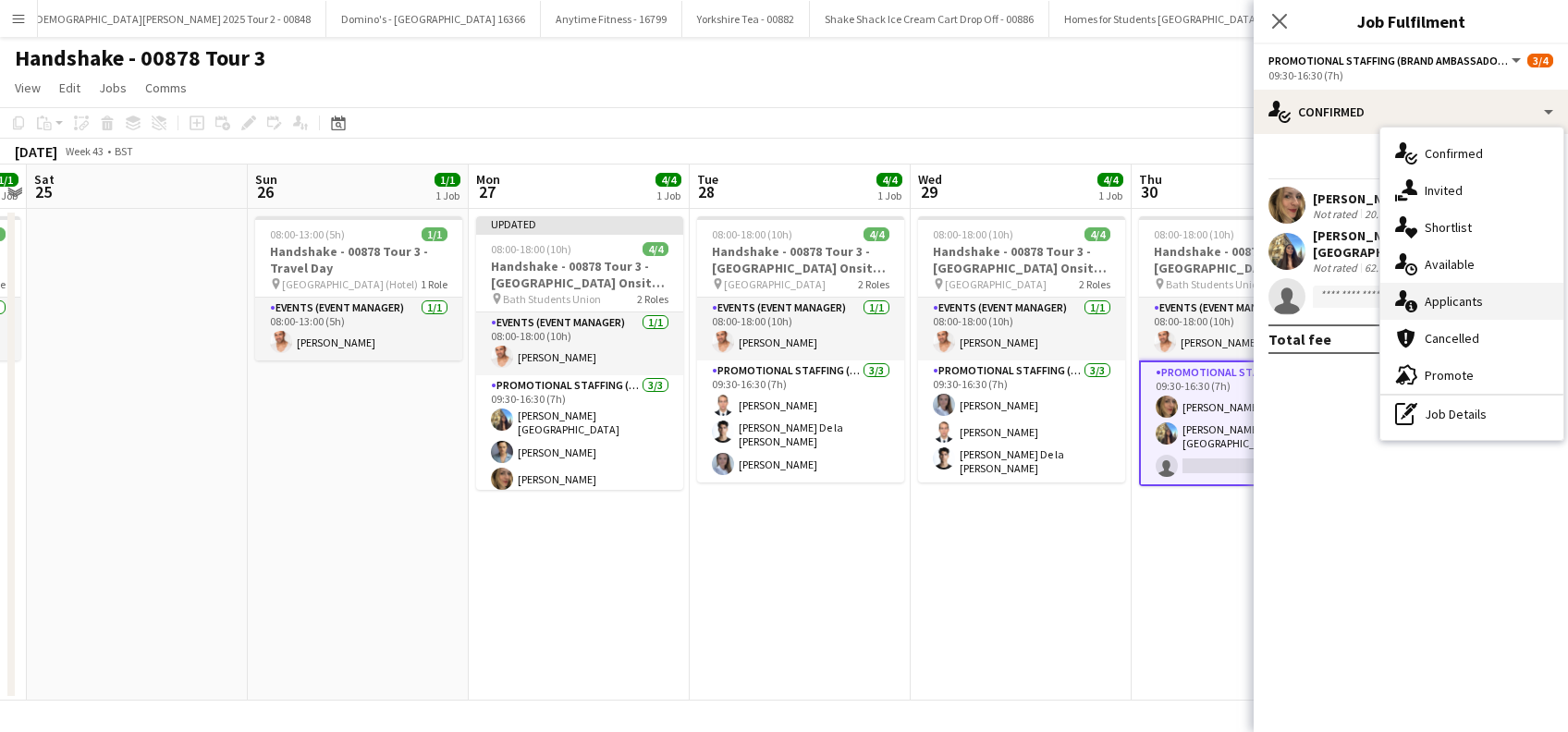
click at [1457, 299] on span "Applicants" at bounding box center [1453, 301] width 58 height 17
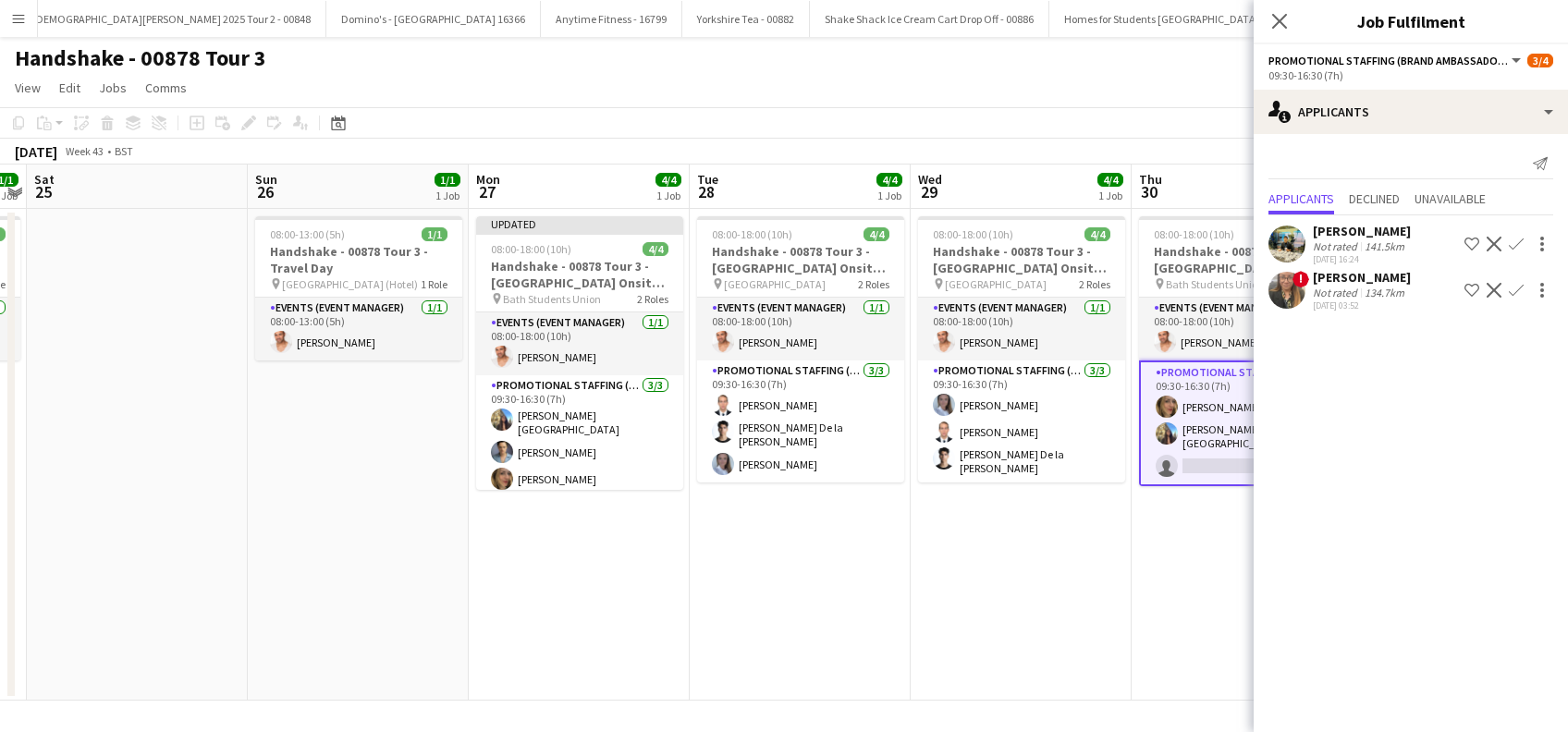
click at [1081, 544] on app-date-cell "08:00-18:00 (10h) 4/4 Handshake - 00878 Tour 3 - University of Southampton Onsi…" at bounding box center [1021, 455] width 221 height 492
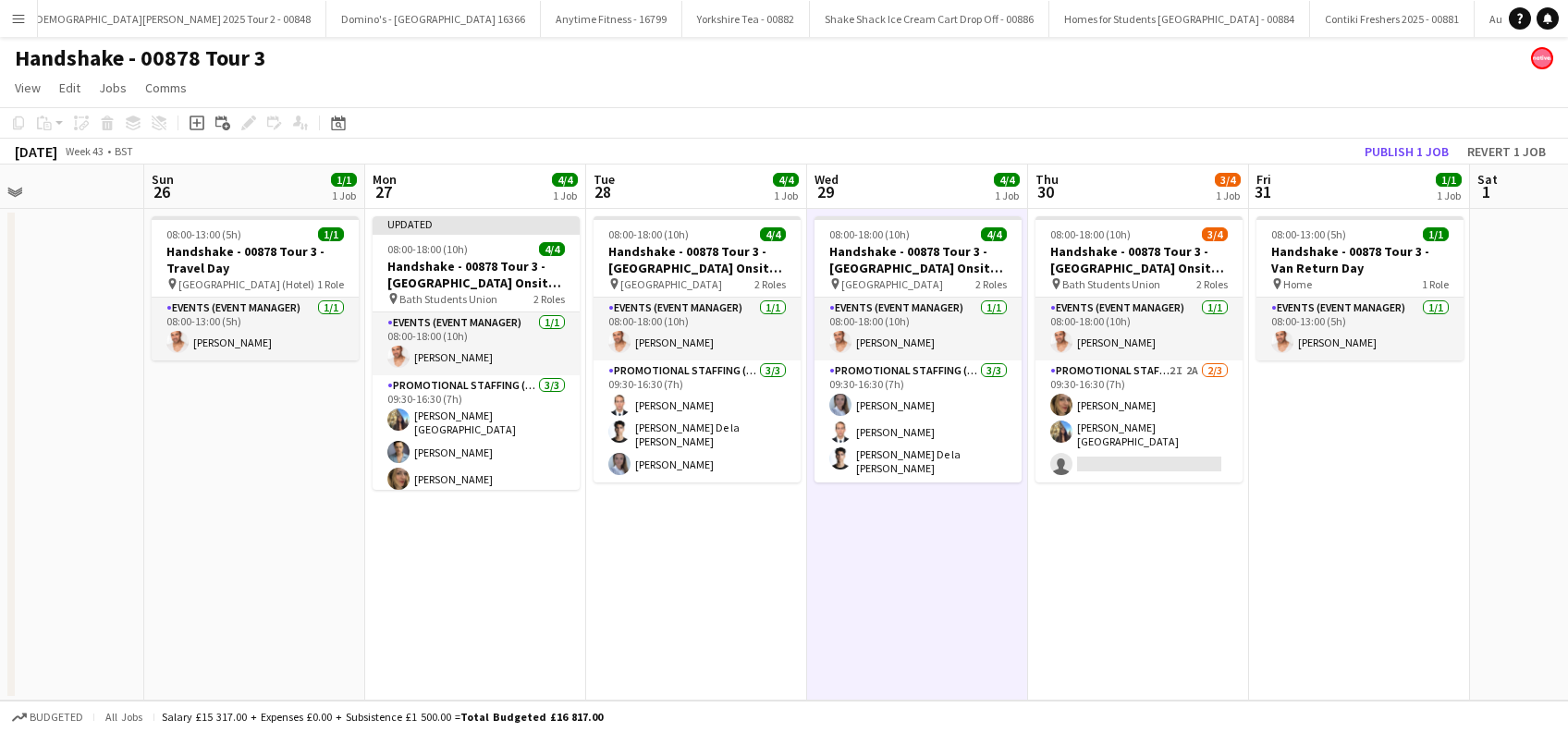
scroll to position [0, 758]
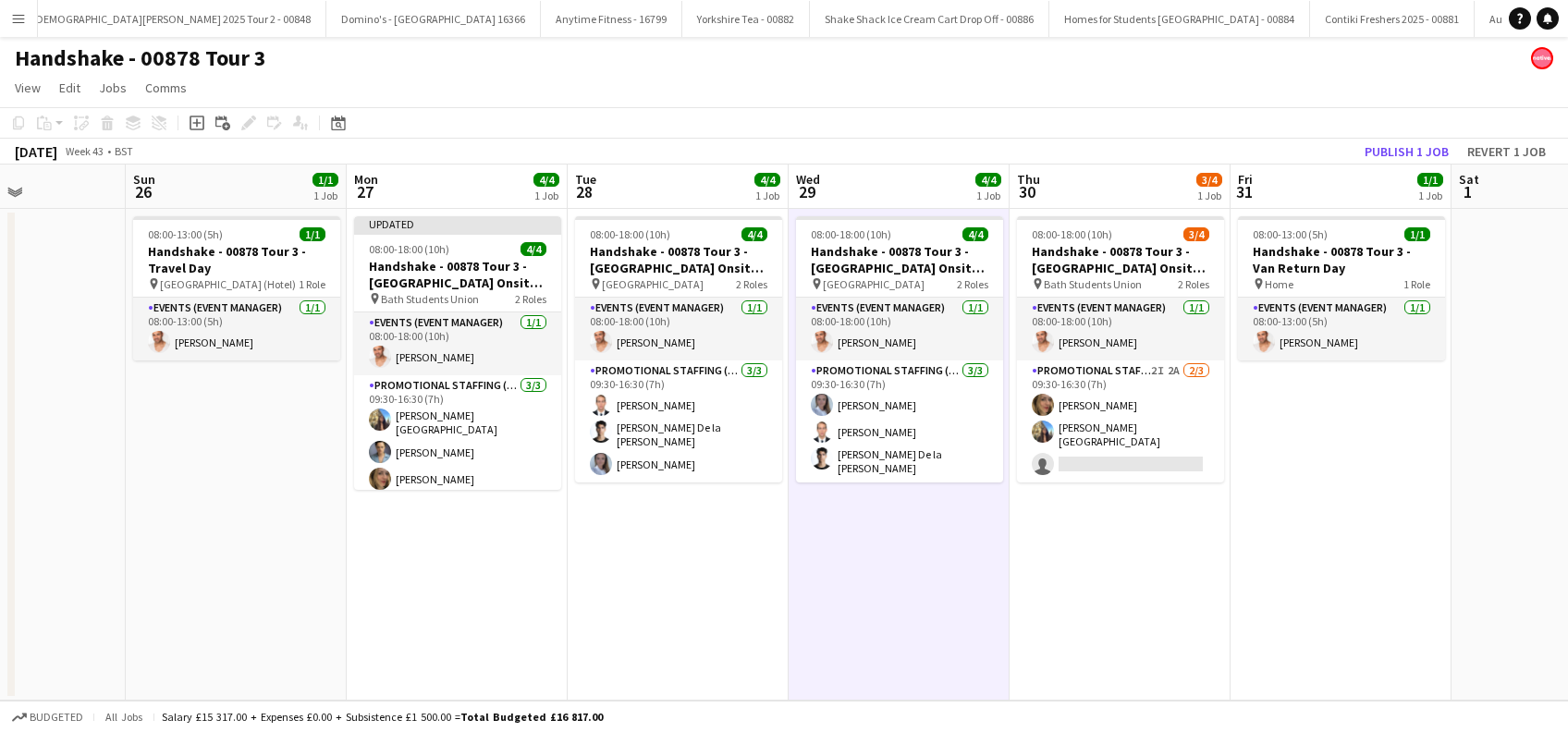
drag, startPoint x: 1203, startPoint y: 580, endPoint x: 1081, endPoint y: 578, distance: 122.0
click at [1081, 578] on app-calendar-viewport "Wed 22 4/4 1 Job Thu 23 4/4 1 Job Fri 24 1/1 1 Job Sat 25 Sun 26 1/1 1 Job Mon …" at bounding box center [784, 432] width 1568 height 536
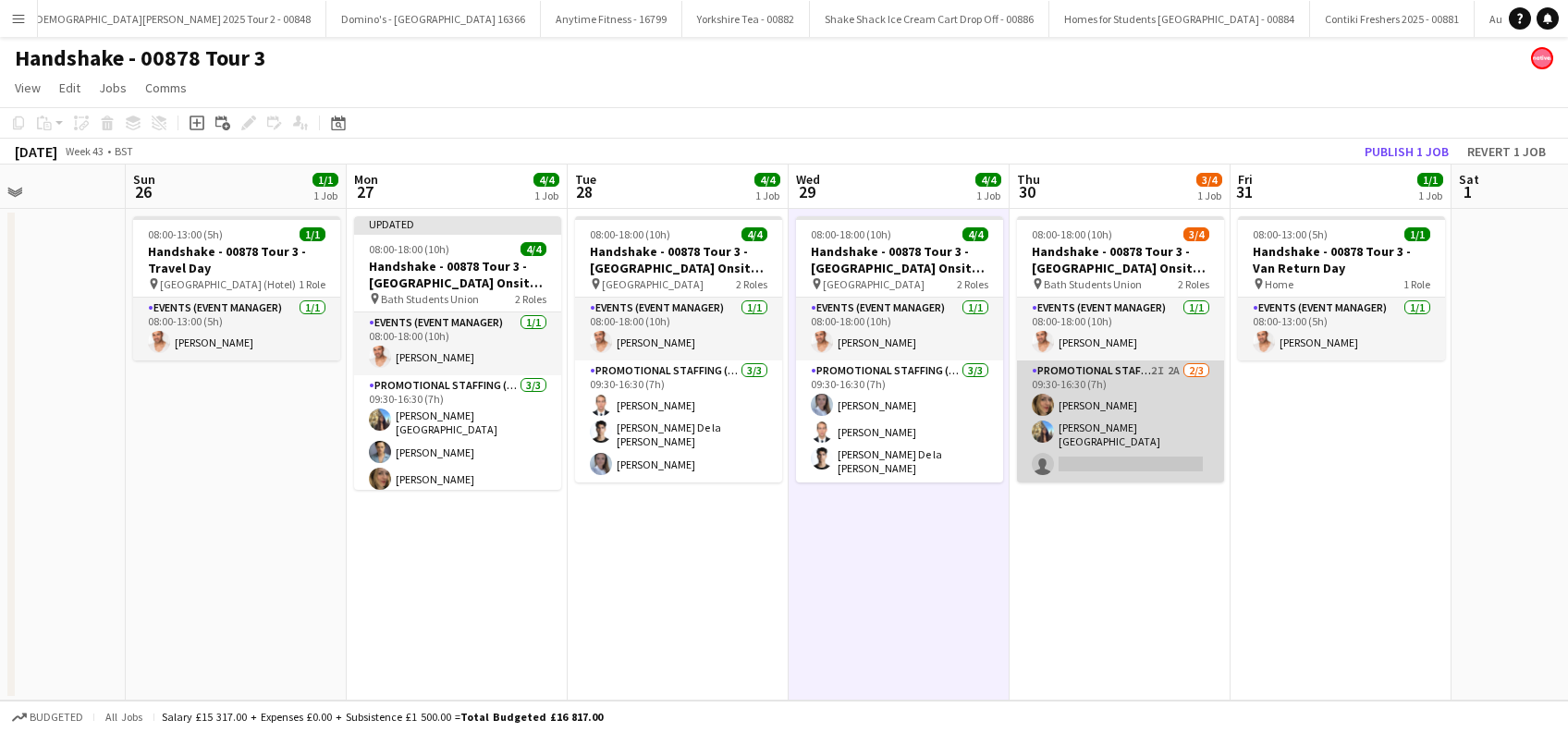
click at [1102, 458] on app-card-role "Promotional Staffing (Brand Ambassadors) 2I 2A 2/3 09:30-16:30 (7h) Jane Scaife…" at bounding box center [1120, 421] width 207 height 122
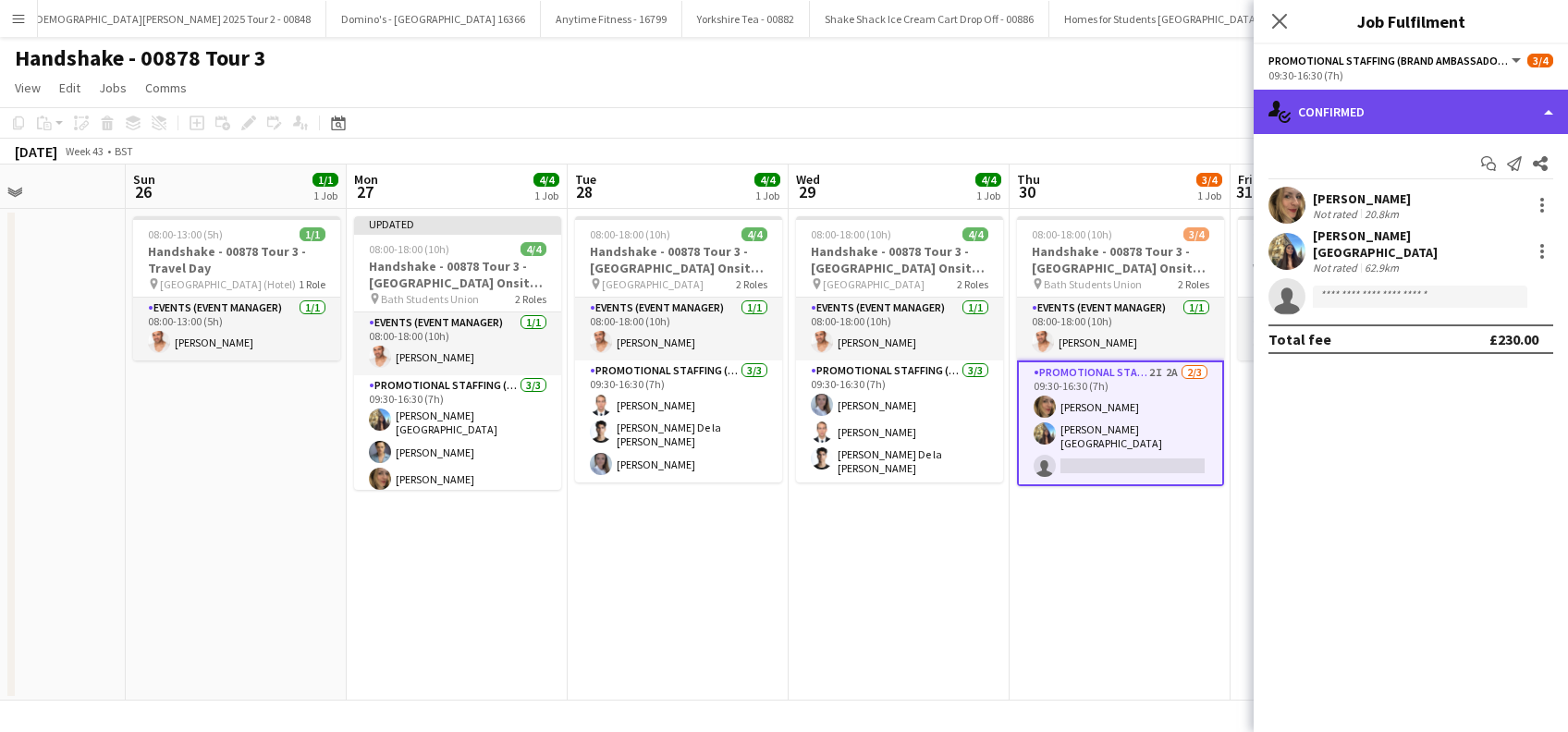
click at [1397, 107] on div "single-neutral-actions-check-2 Confirmed" at bounding box center [1410, 111] width 314 height 44
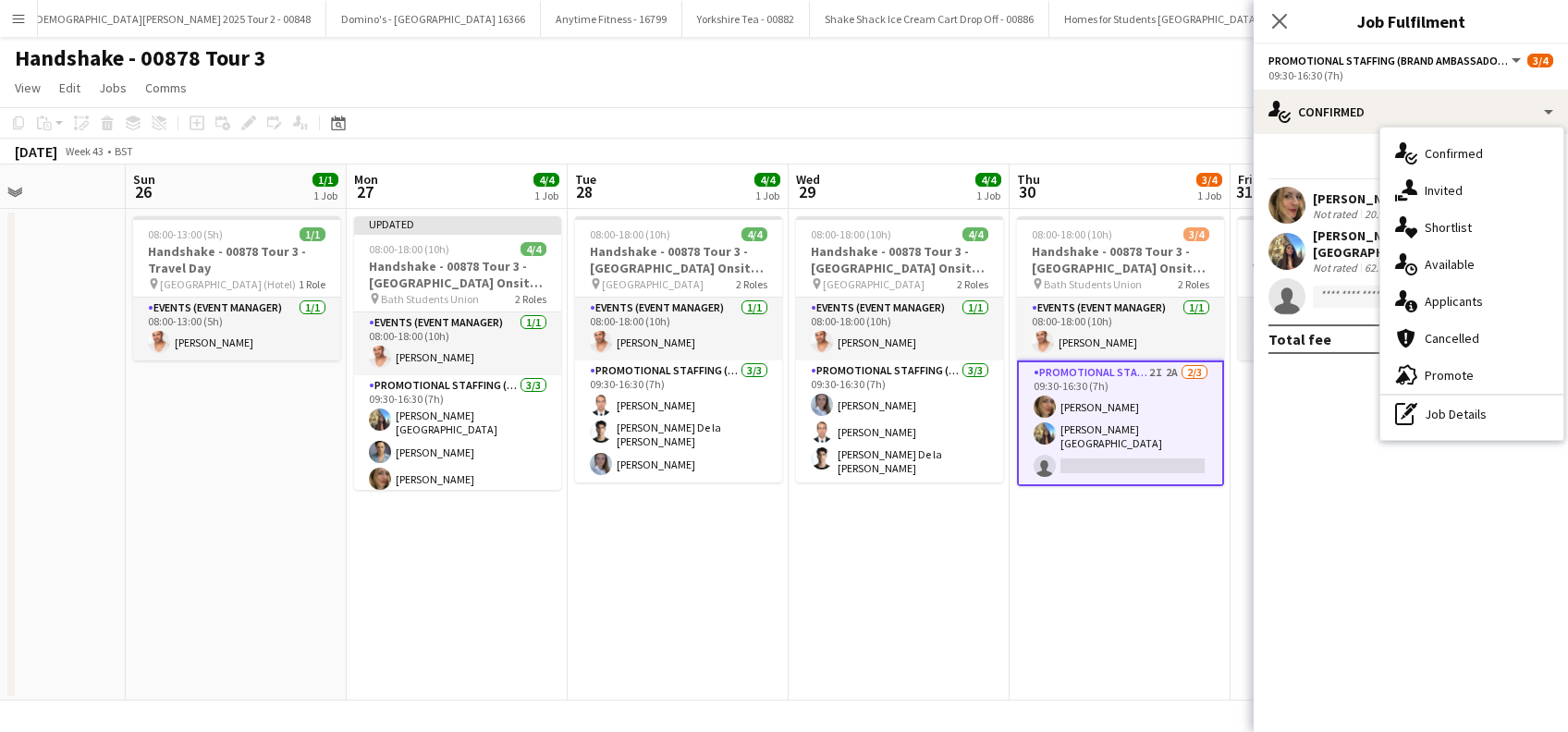
click at [1454, 192] on span "Invited" at bounding box center [1443, 190] width 38 height 17
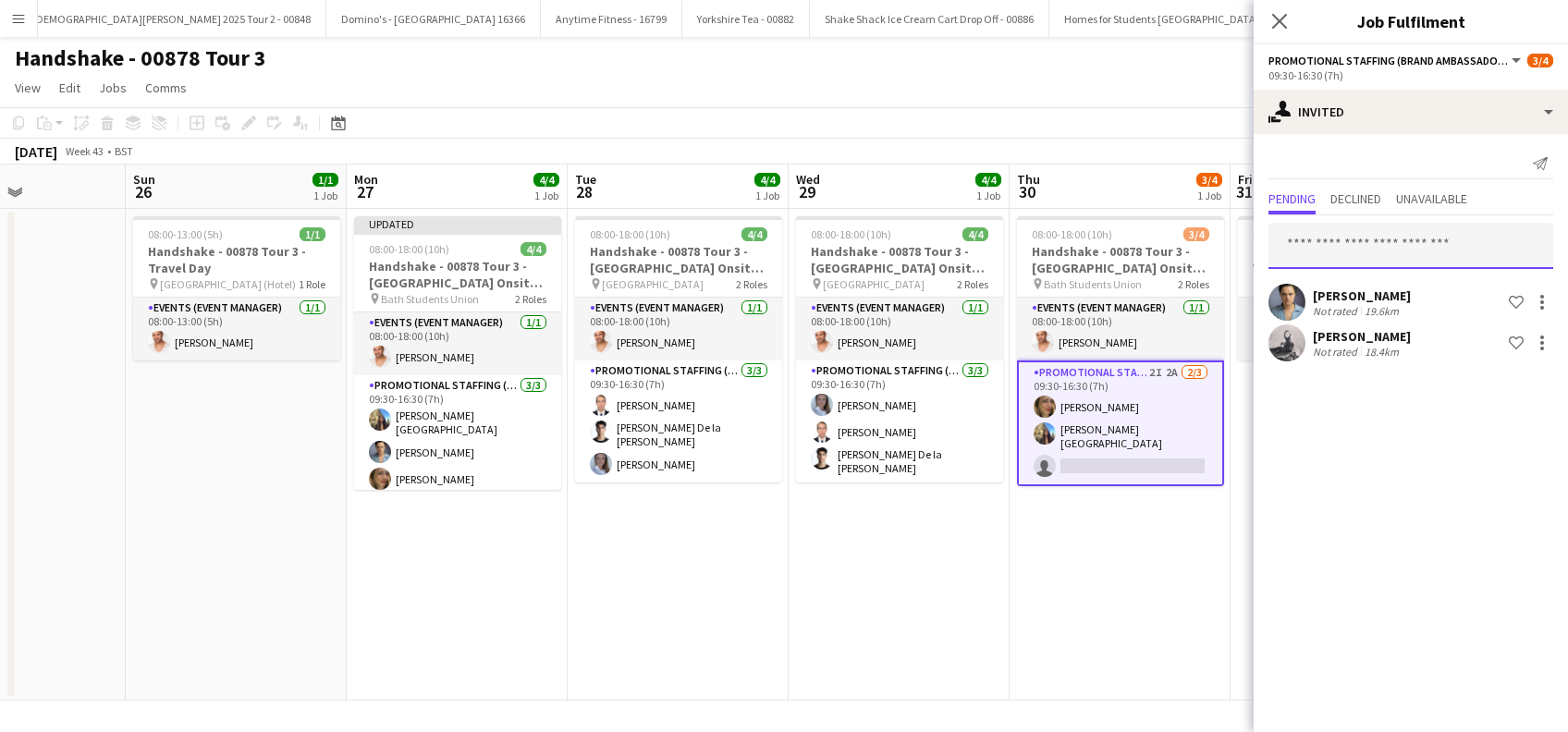
click at [1314, 250] on input "text" at bounding box center [1410, 245] width 284 height 46
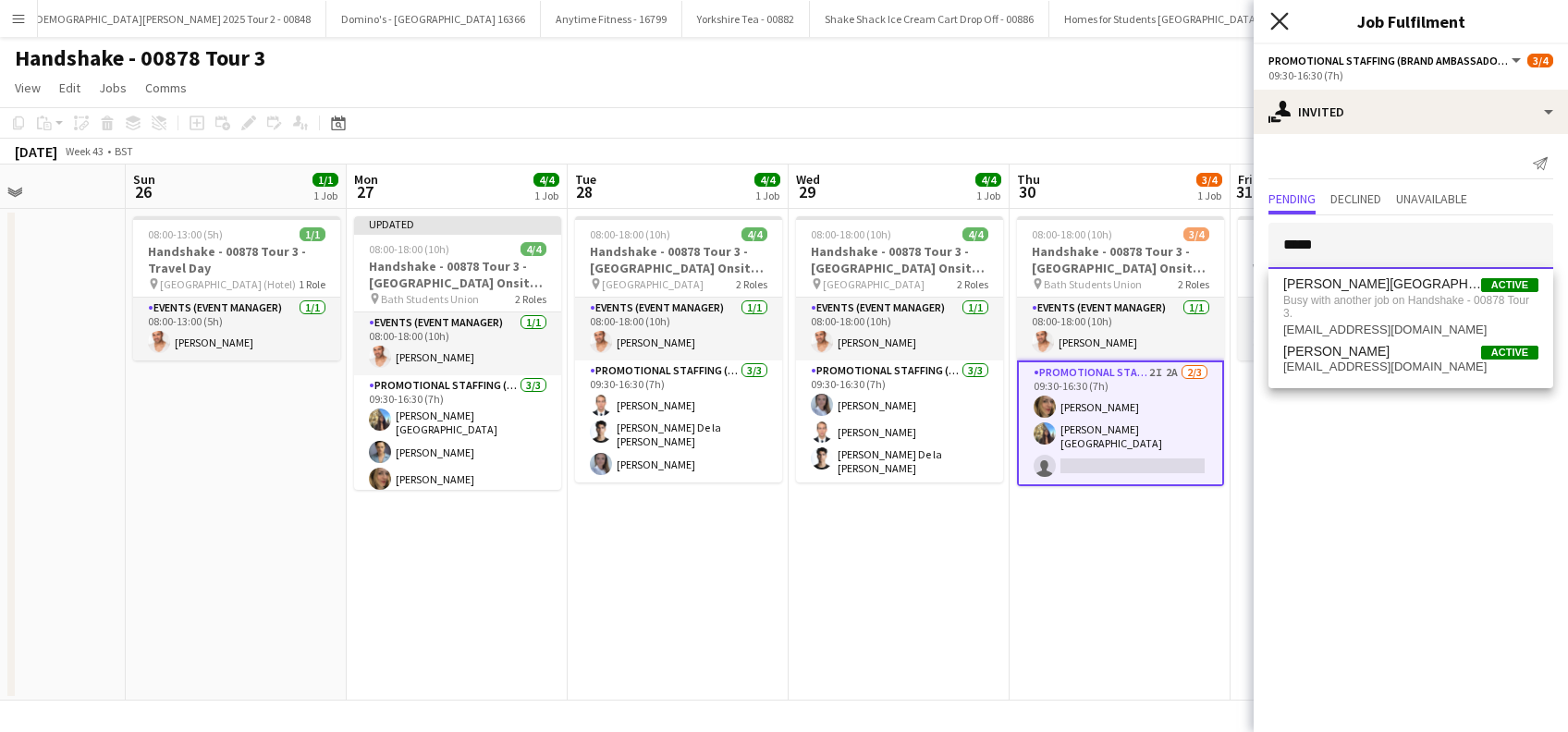
type input "*****"
click at [1282, 14] on icon "Close pop-in" at bounding box center [1279, 21] width 18 height 18
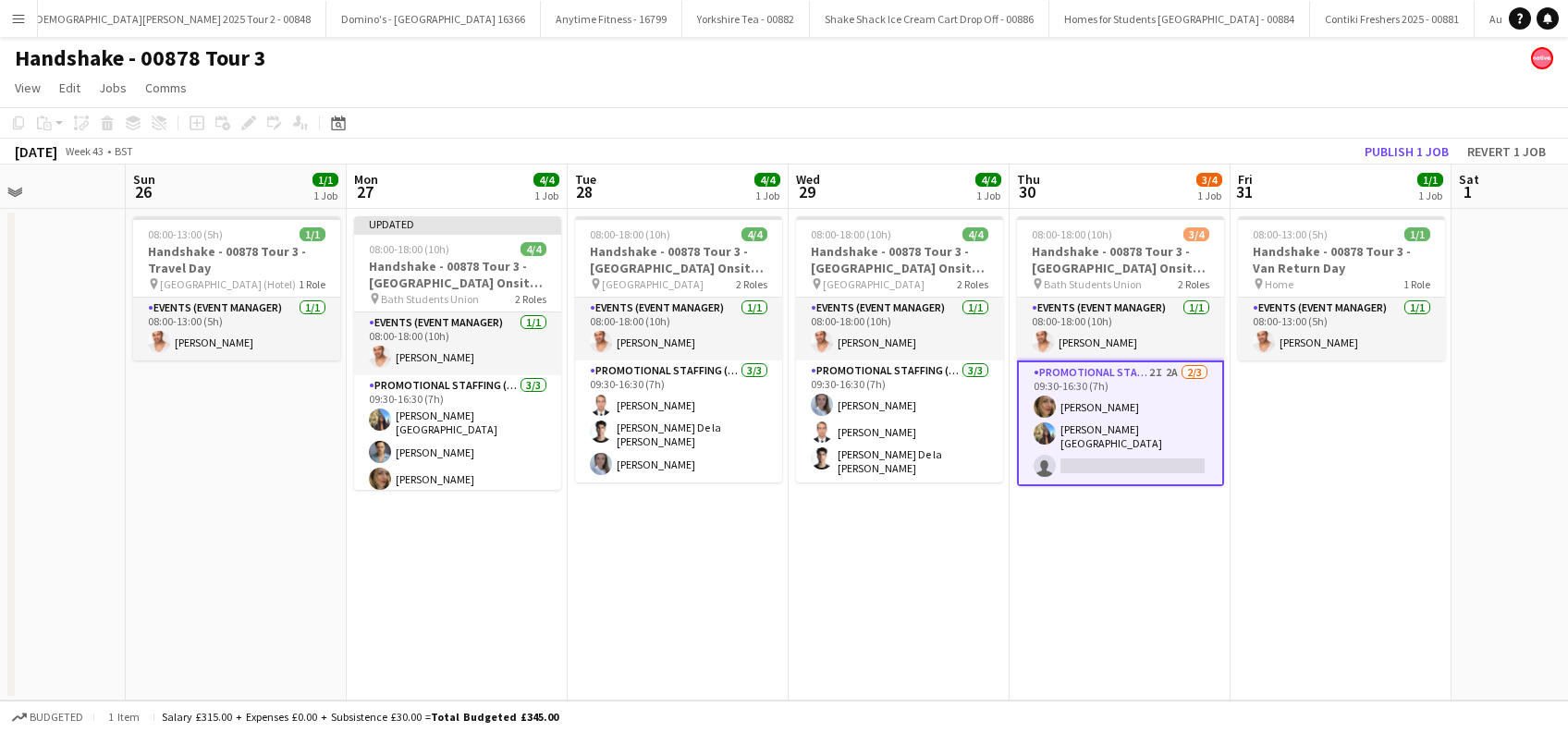
click at [1316, 539] on app-date-cell "08:00-13:00 (5h) 1/1 Handshake - 00878 Tour 3 - Van Return Day pin Home 1 Role …" at bounding box center [1341, 455] width 221 height 492
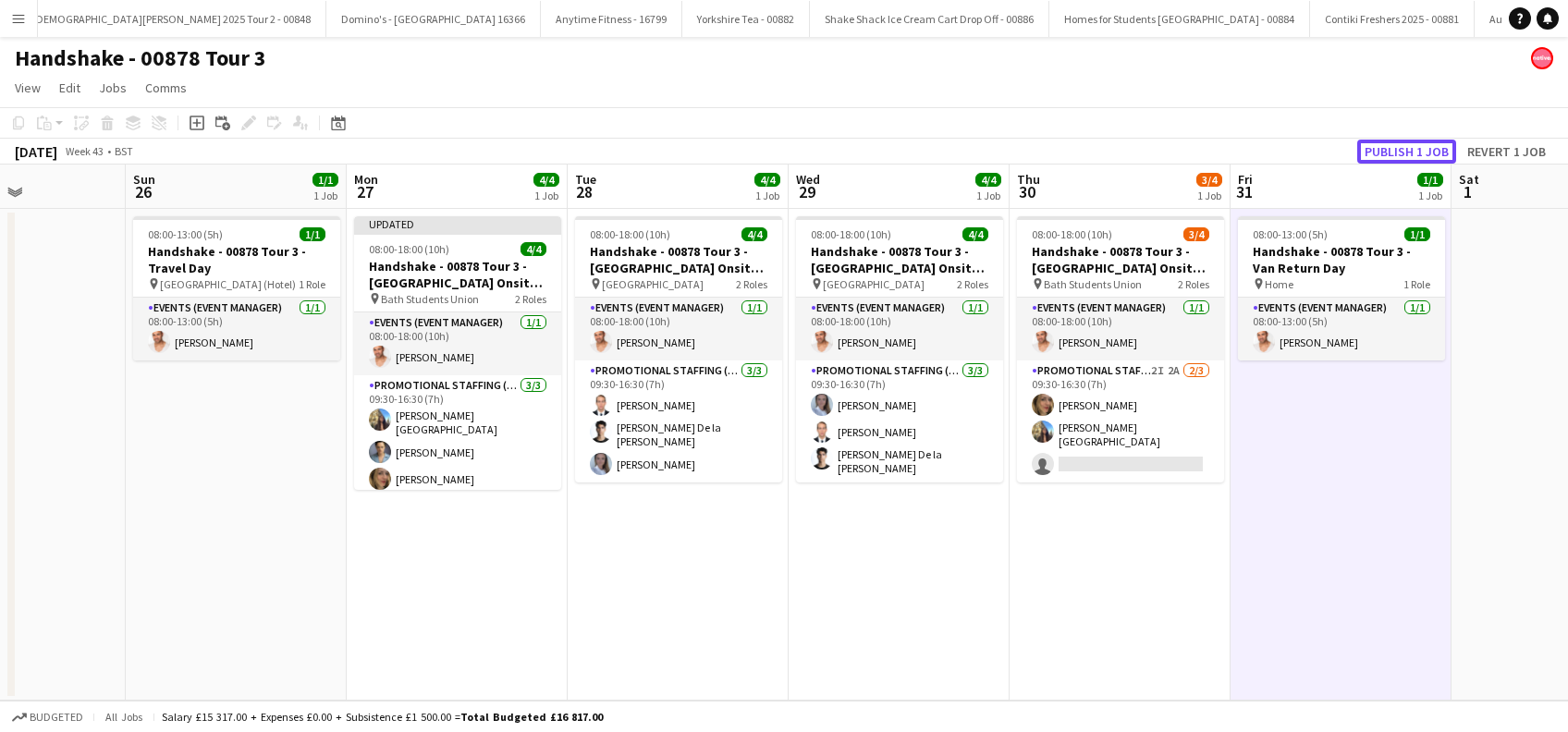
click at [1410, 148] on button "Publish 1 job" at bounding box center [1406, 152] width 99 height 24
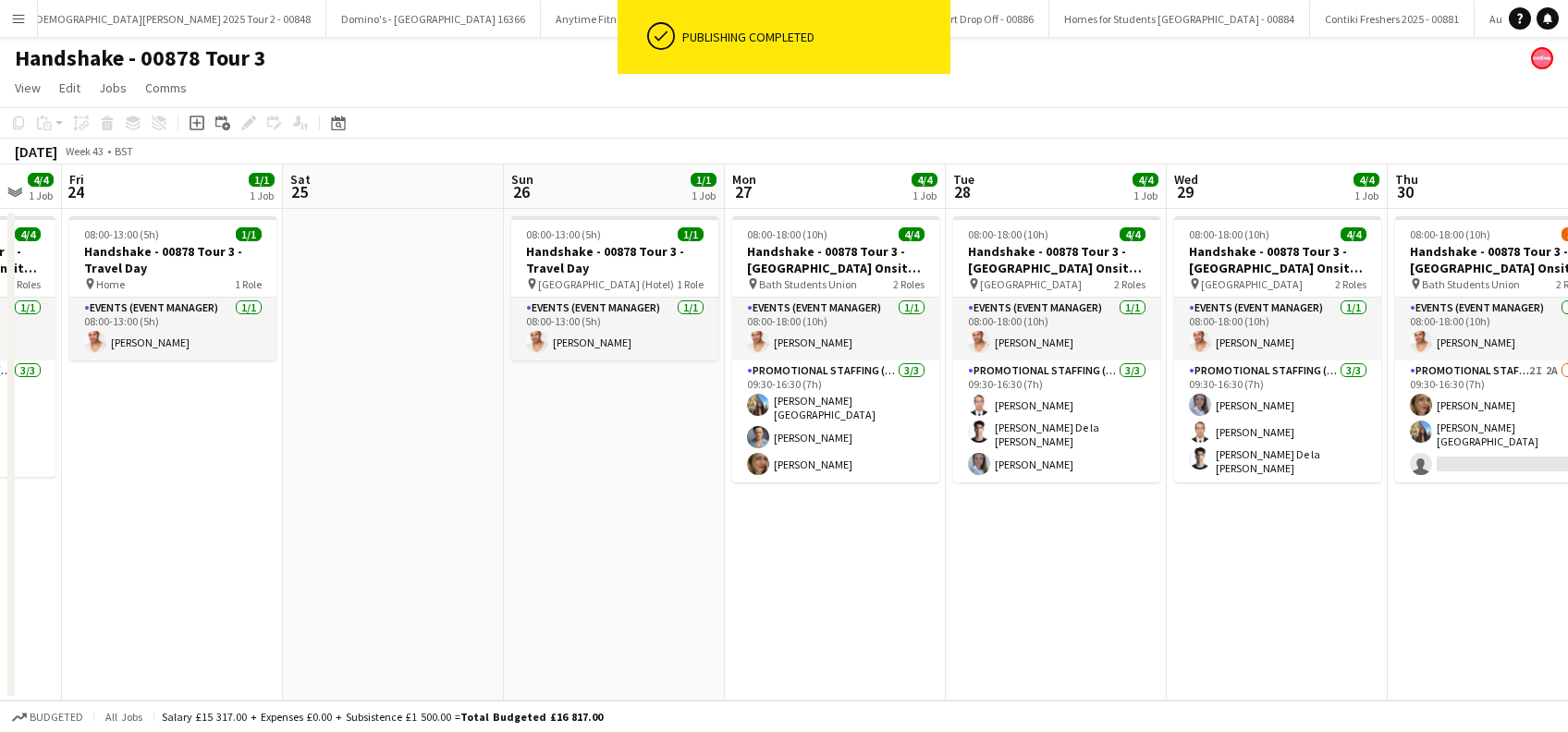
drag, startPoint x: 683, startPoint y: 580, endPoint x: 1419, endPoint y: 570, distance: 736.1
click at [1464, 577] on app-calendar-viewport "Wed 22 4/4 1 Job Thu 23 4/4 1 Job Fri 24 1/1 1 Job Sat 25 Sun 26 1/1 1 Job Mon …" at bounding box center [784, 432] width 1568 height 536
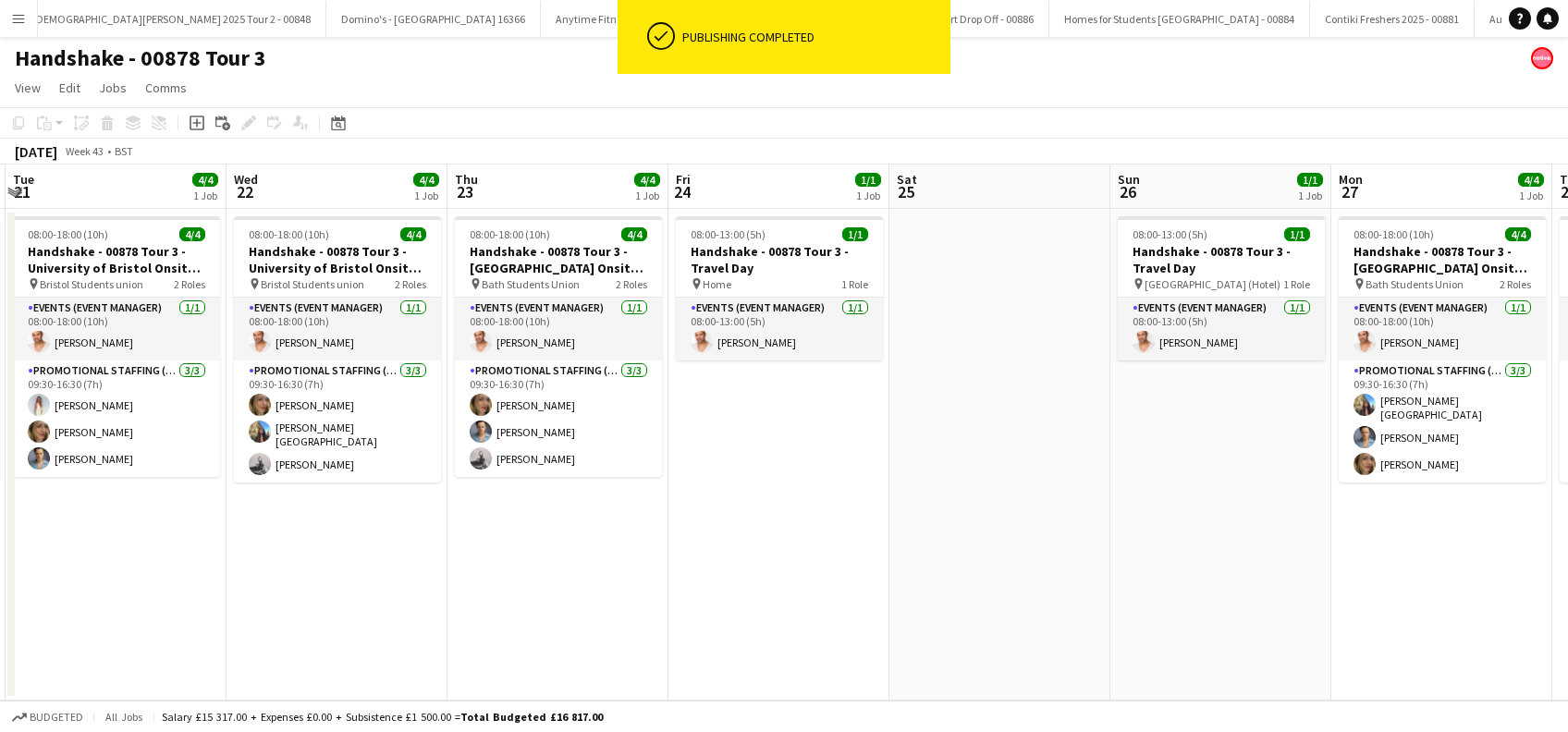
drag, startPoint x: 985, startPoint y: 574, endPoint x: 1012, endPoint y: 576, distance: 27.1
click at [1013, 576] on app-calendar-viewport "Sun 19 1/1 1 Job Mon 20 4/4 1 Job Tue 21 4/4 1 Job Wed 22 4/4 1 Job Thu 23 4/4 …" at bounding box center [784, 432] width 1568 height 536
drag, startPoint x: 979, startPoint y: 573, endPoint x: 1178, endPoint y: 572, distance: 199.0
click at [1192, 575] on app-calendar-viewport "Sun 19 1/1 1 Job Mon 20 4/4 1 Job Tue 21 4/4 1 Job Wed 22 4/4 1 Job Thu 23 4/4 …" at bounding box center [784, 432] width 1568 height 536
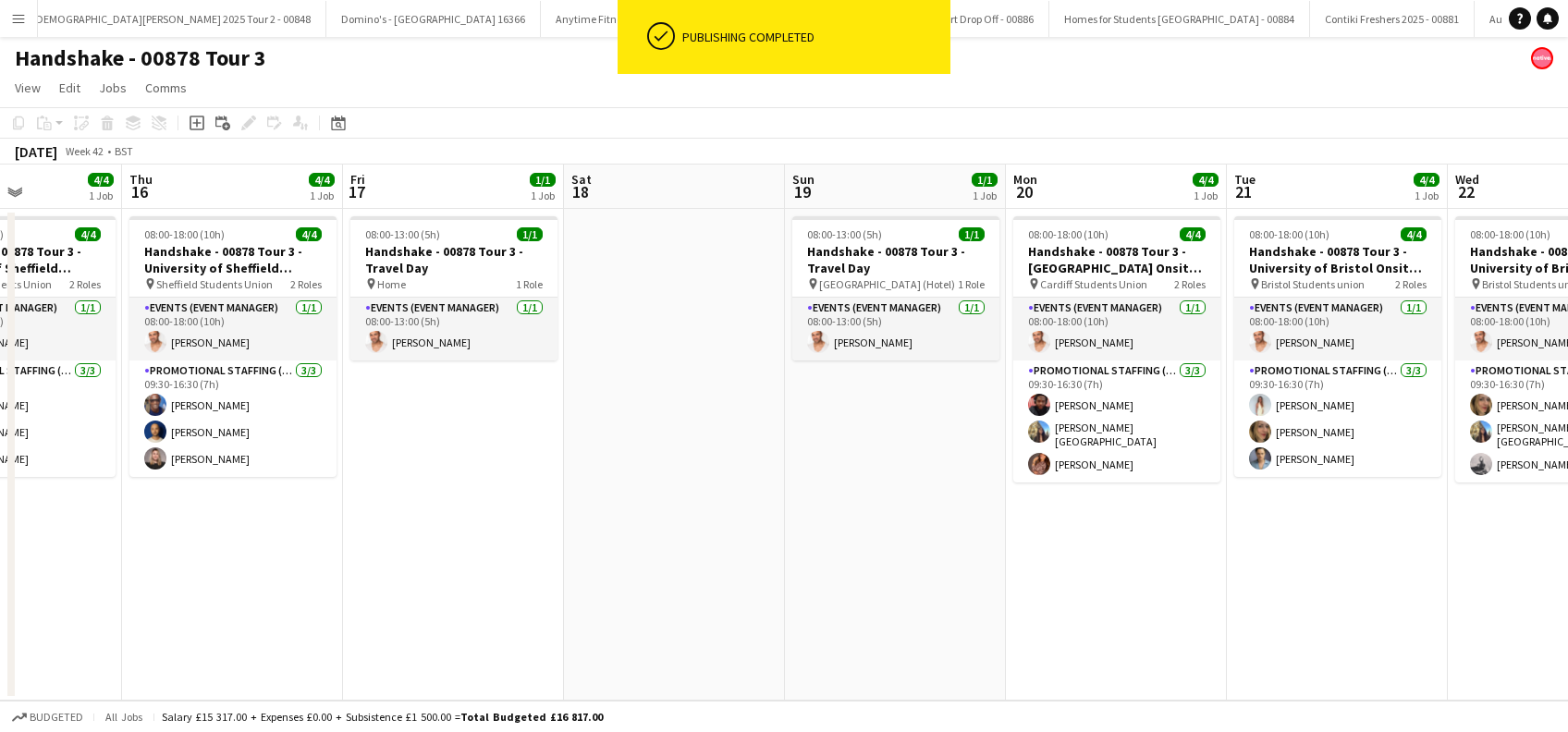
drag, startPoint x: 685, startPoint y: 571, endPoint x: 1001, endPoint y: 574, distance: 316.0
click at [1001, 574] on app-calendar-viewport "Tue 14 Wed 15 4/4 1 Job Thu 16 4/4 1 Job Fri 17 1/1 1 Job Sat 18 Sun 19 1/1 1 J…" at bounding box center [784, 432] width 1568 height 536
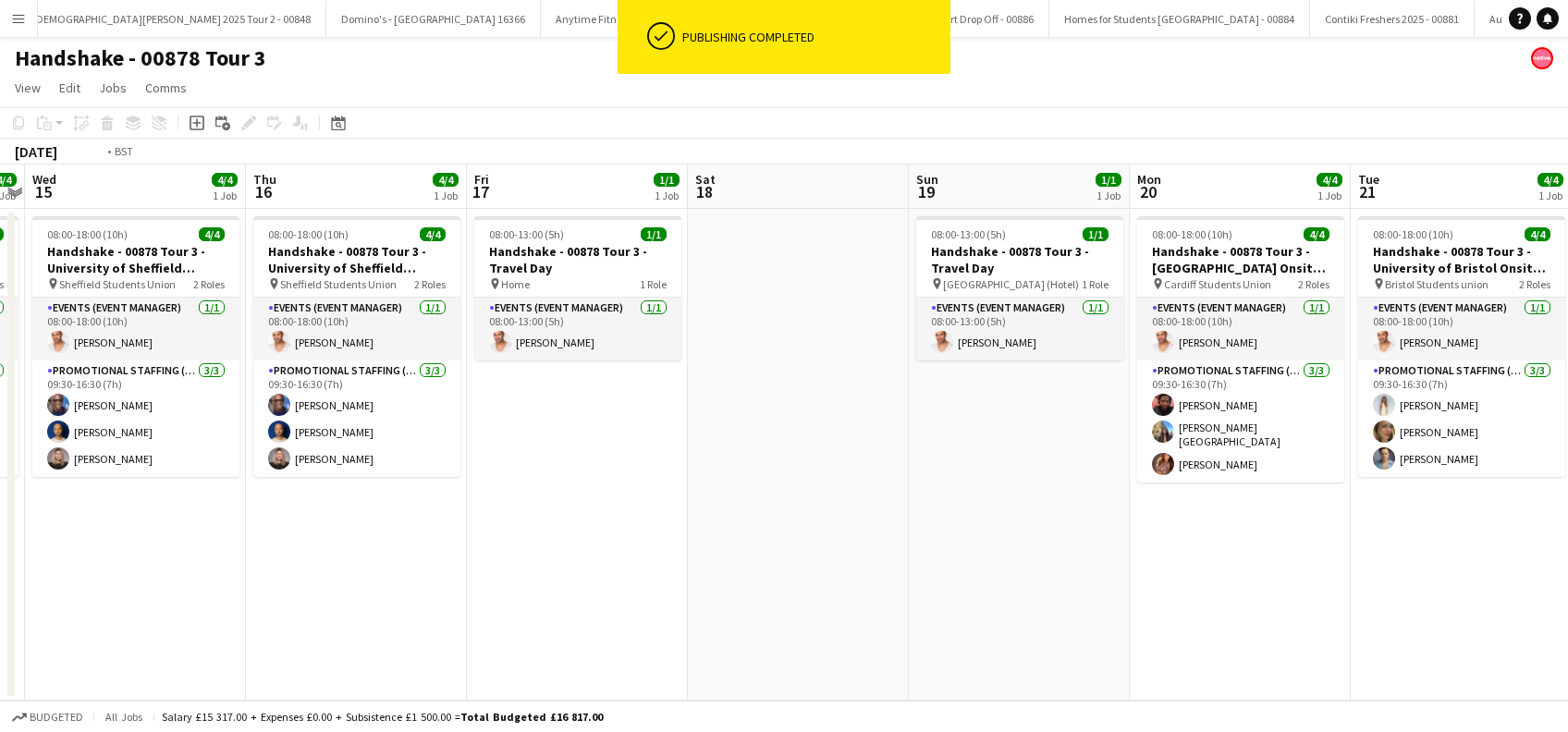
drag, startPoint x: 513, startPoint y: 584, endPoint x: 743, endPoint y: 588, distance: 230.0
click at [743, 588] on app-calendar-viewport "Mon 13 Tue 14 4/4 1 Job Wed 15 4/4 1 Job Thu 16 4/4 1 Job Fri 17 1/1 1 Job Sat …" at bounding box center [784, 432] width 1568 height 536
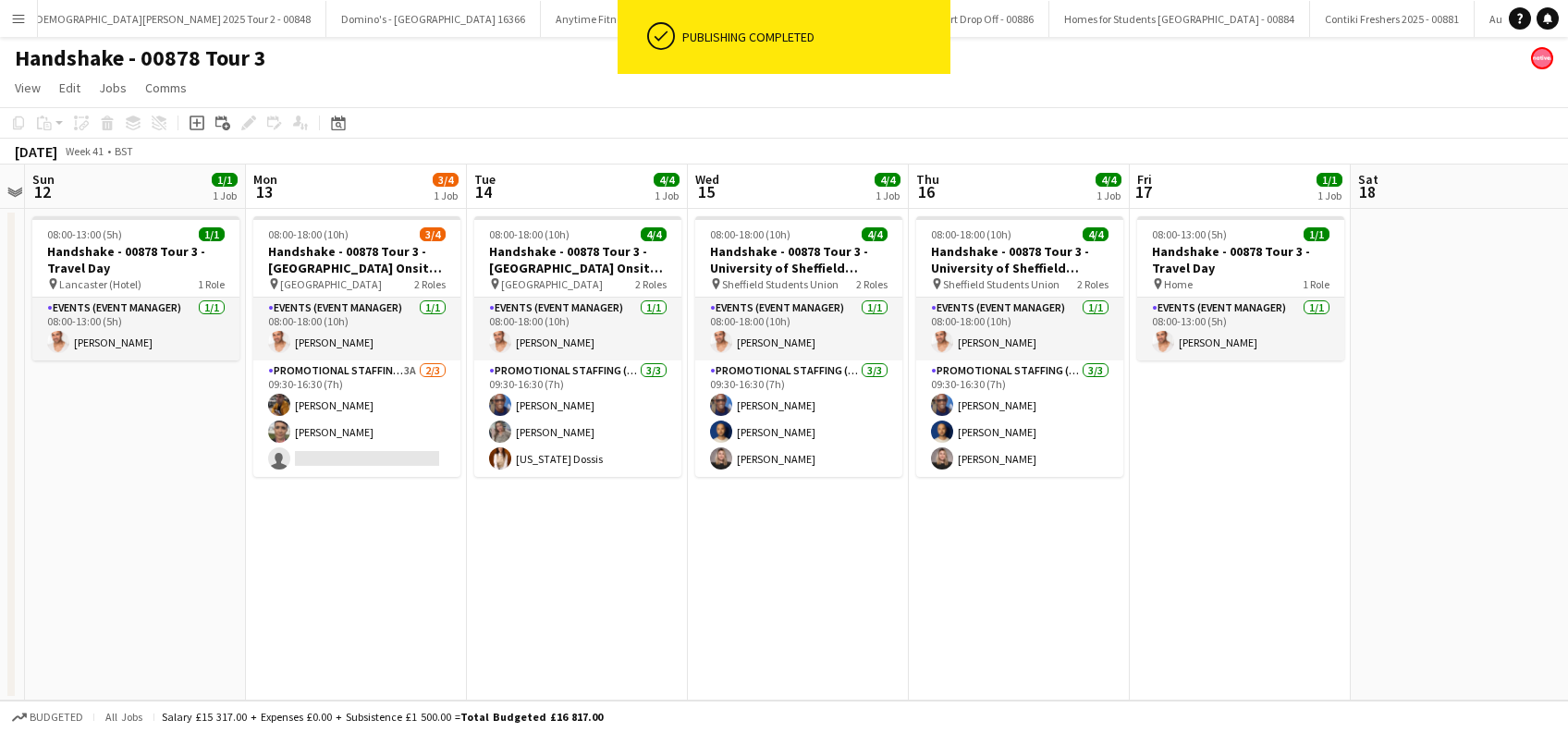
scroll to position [0, 599]
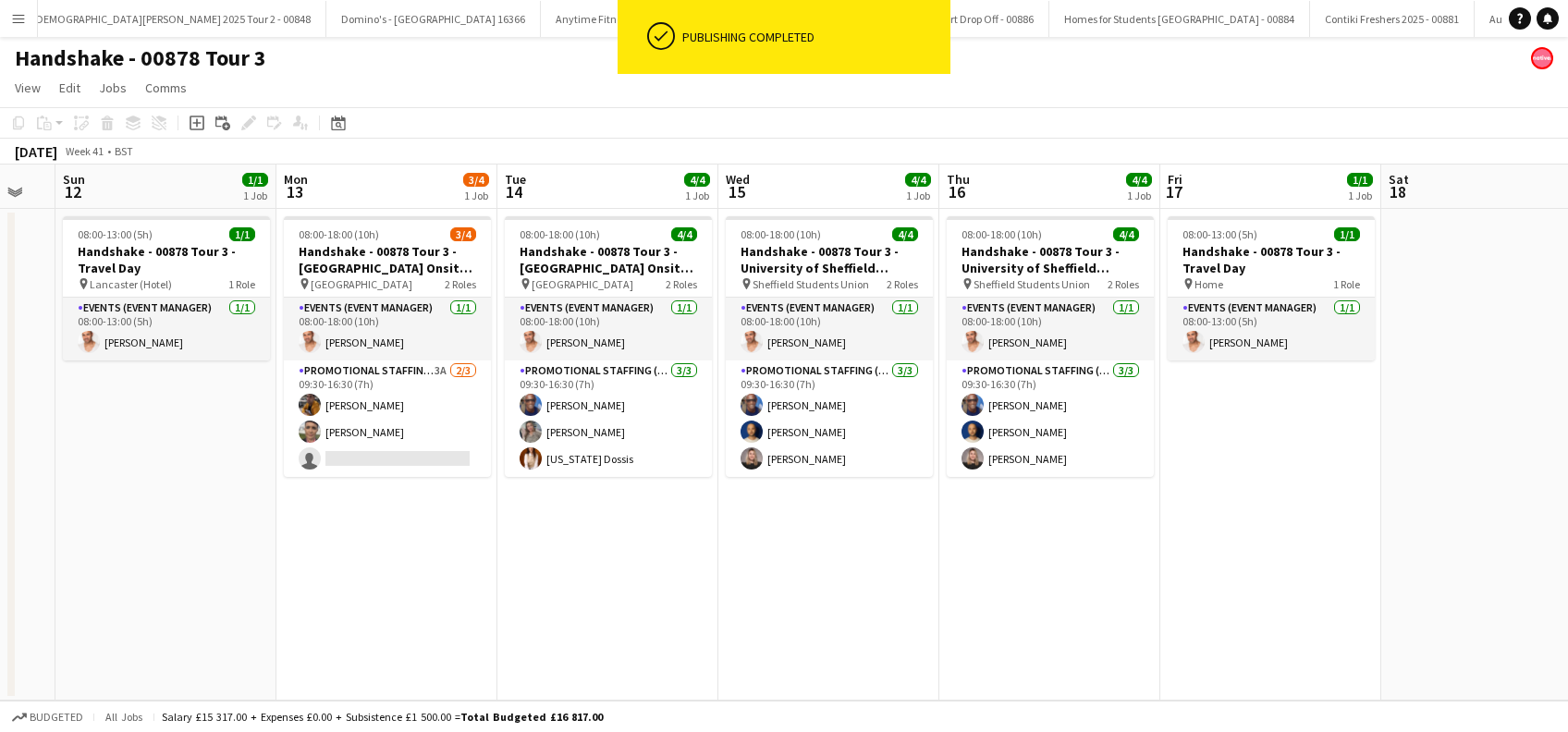
drag, startPoint x: 683, startPoint y: 621, endPoint x: 1175, endPoint y: 609, distance: 492.1
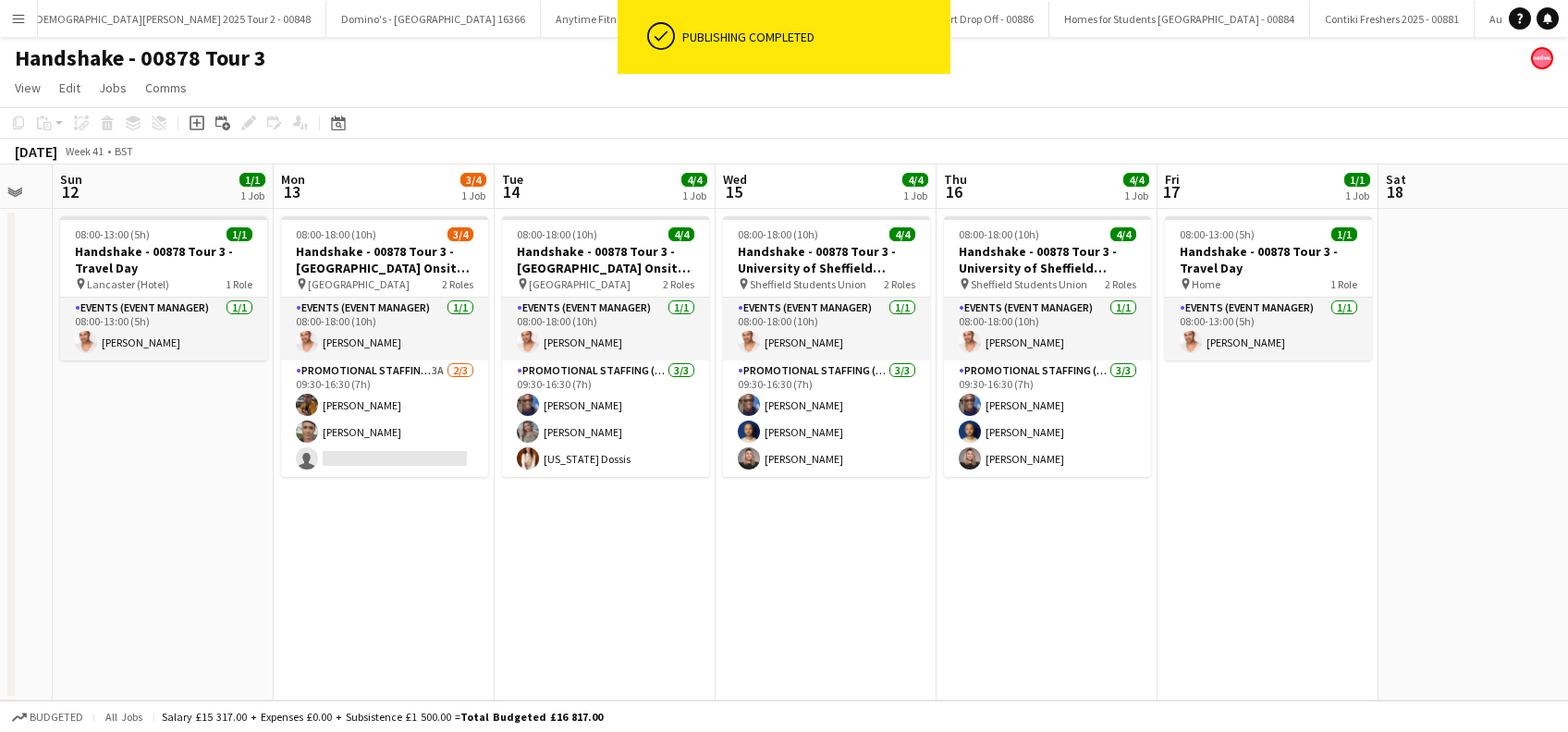
click at [1235, 623] on app-calendar-viewport "Fri 10 Sat 11 Sun 12 1/1 1 Job Mon 13 3/4 1 Job Tue 14 4/4 1 Job Wed 15 4/4 1 J…" at bounding box center [784, 432] width 1568 height 536
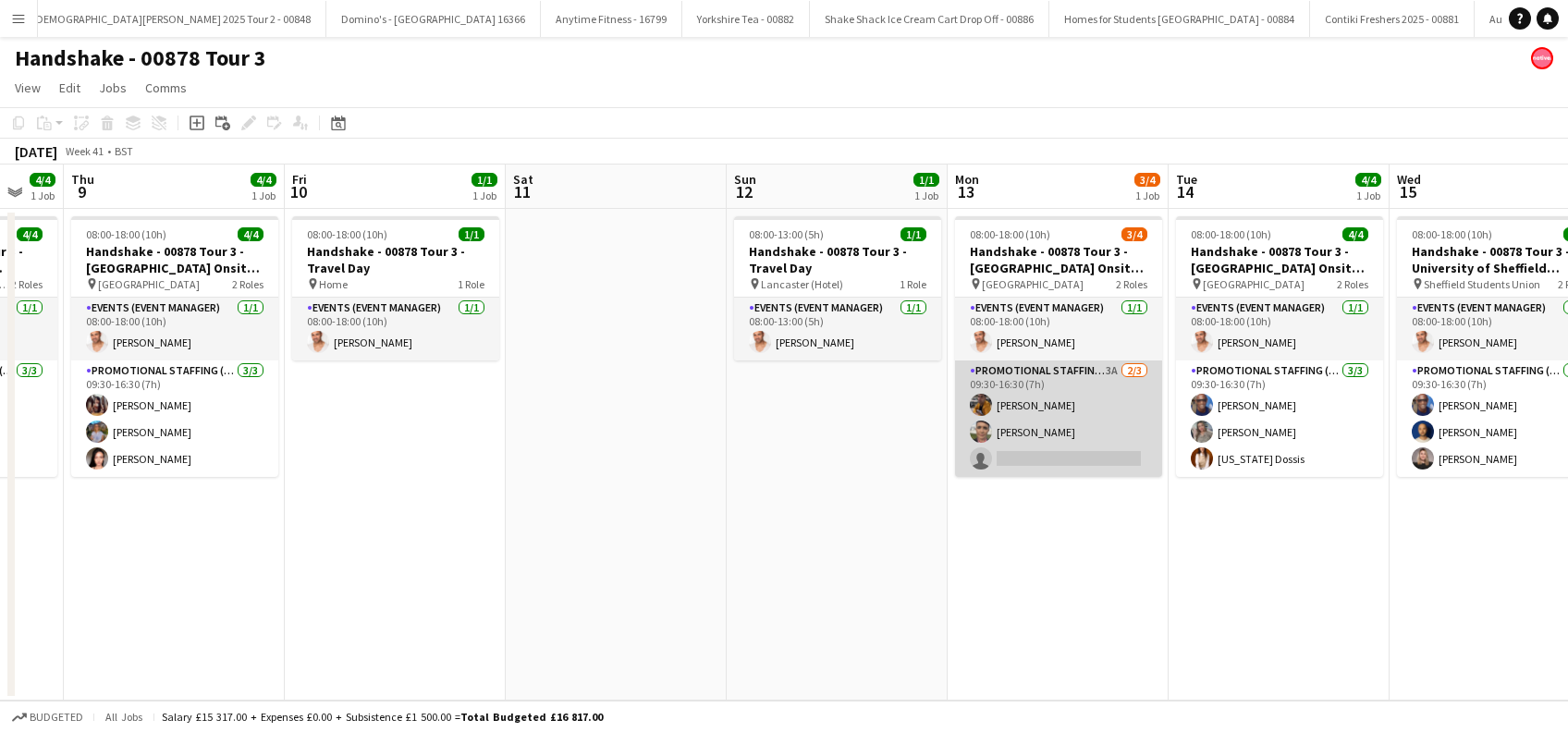
click at [1033, 444] on app-card-role "Promotional Staffing (Brand Ambassadors) 3A 2/3 09:30-16:30 (7h) Sean Porter Em…" at bounding box center [1058, 418] width 207 height 116
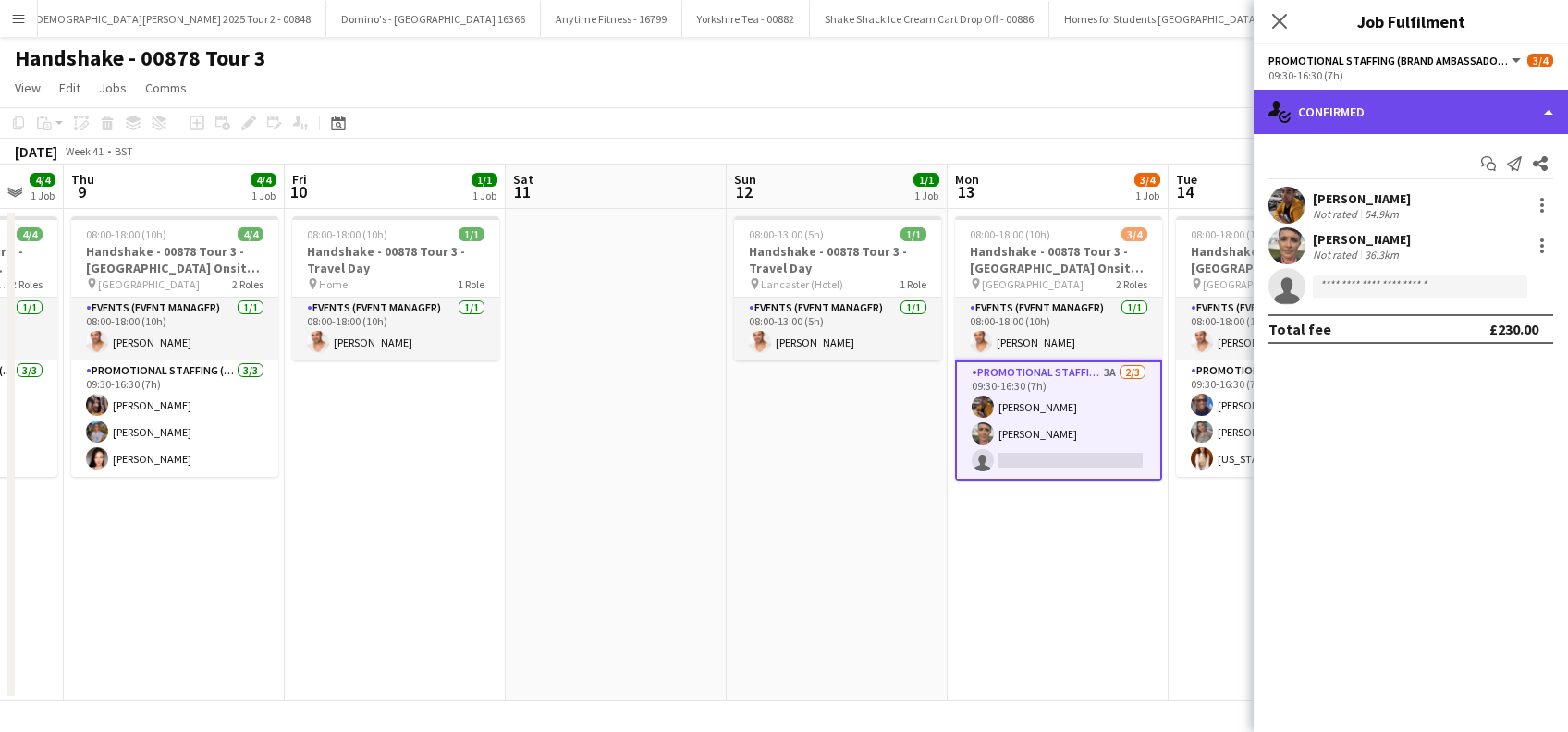
click at [1399, 115] on div "single-neutral-actions-check-2 Confirmed" at bounding box center [1410, 111] width 314 height 44
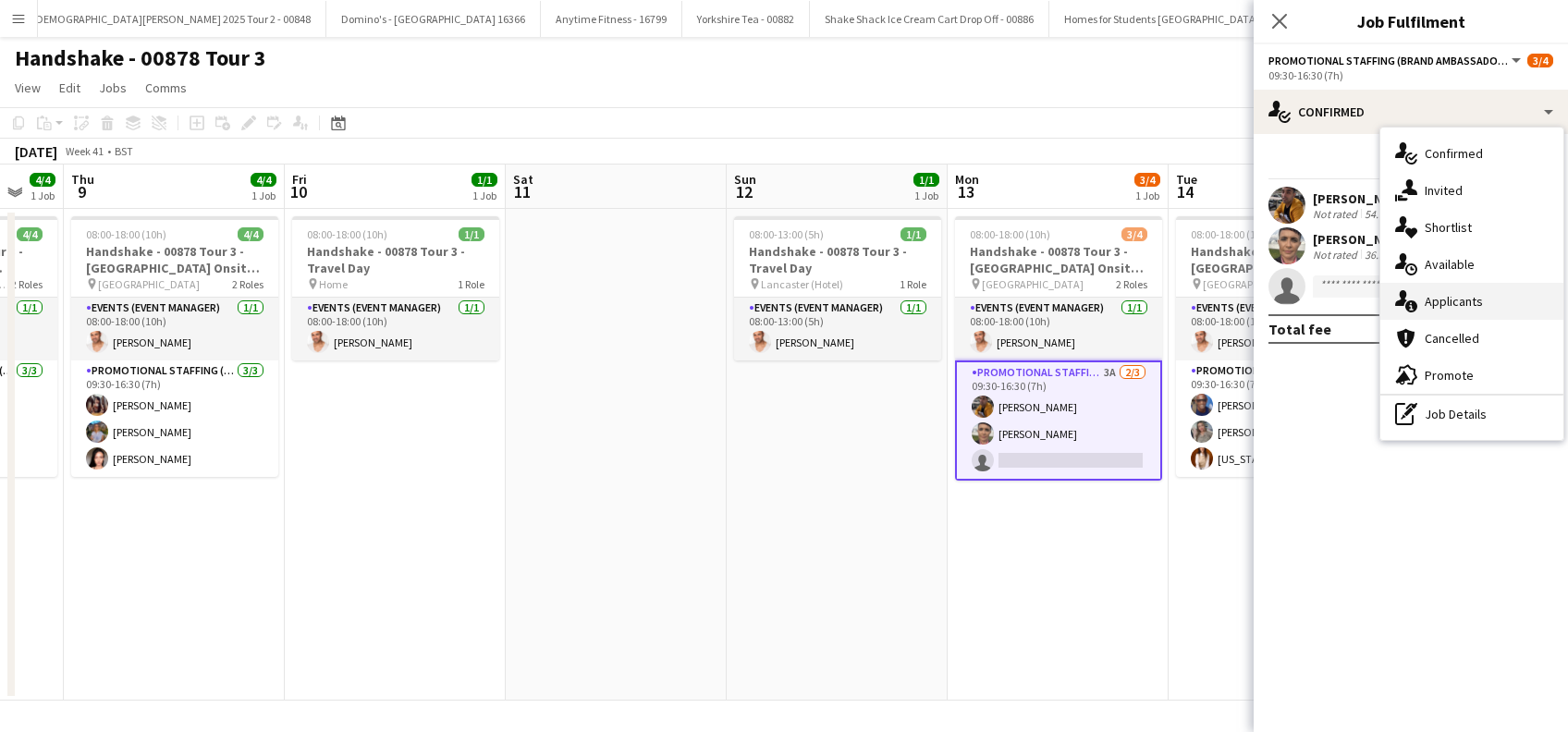
click at [1450, 305] on span "Applicants" at bounding box center [1453, 301] width 58 height 17
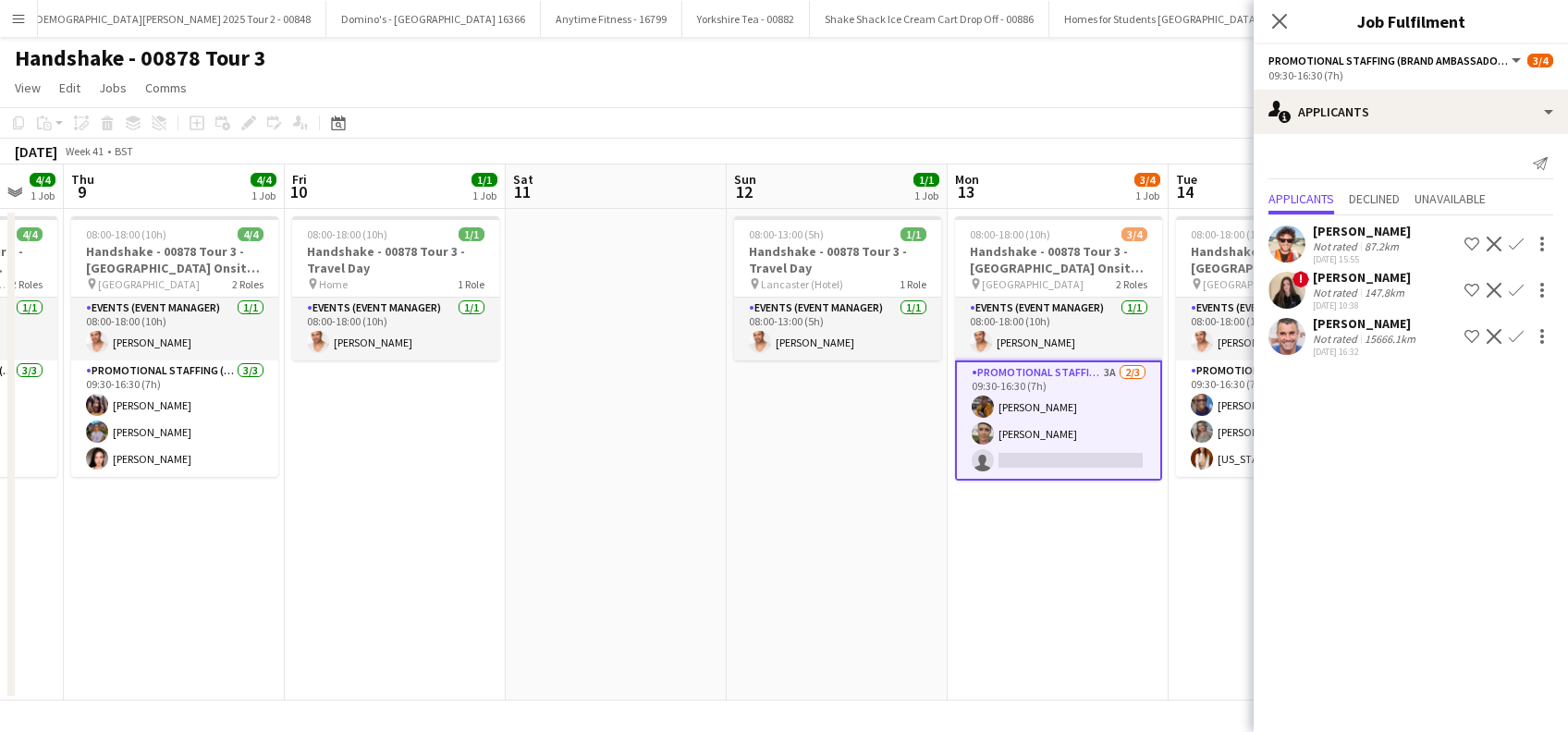
click at [1387, 228] on div "Daniel Wilcock" at bounding box center [1361, 230] width 98 height 17
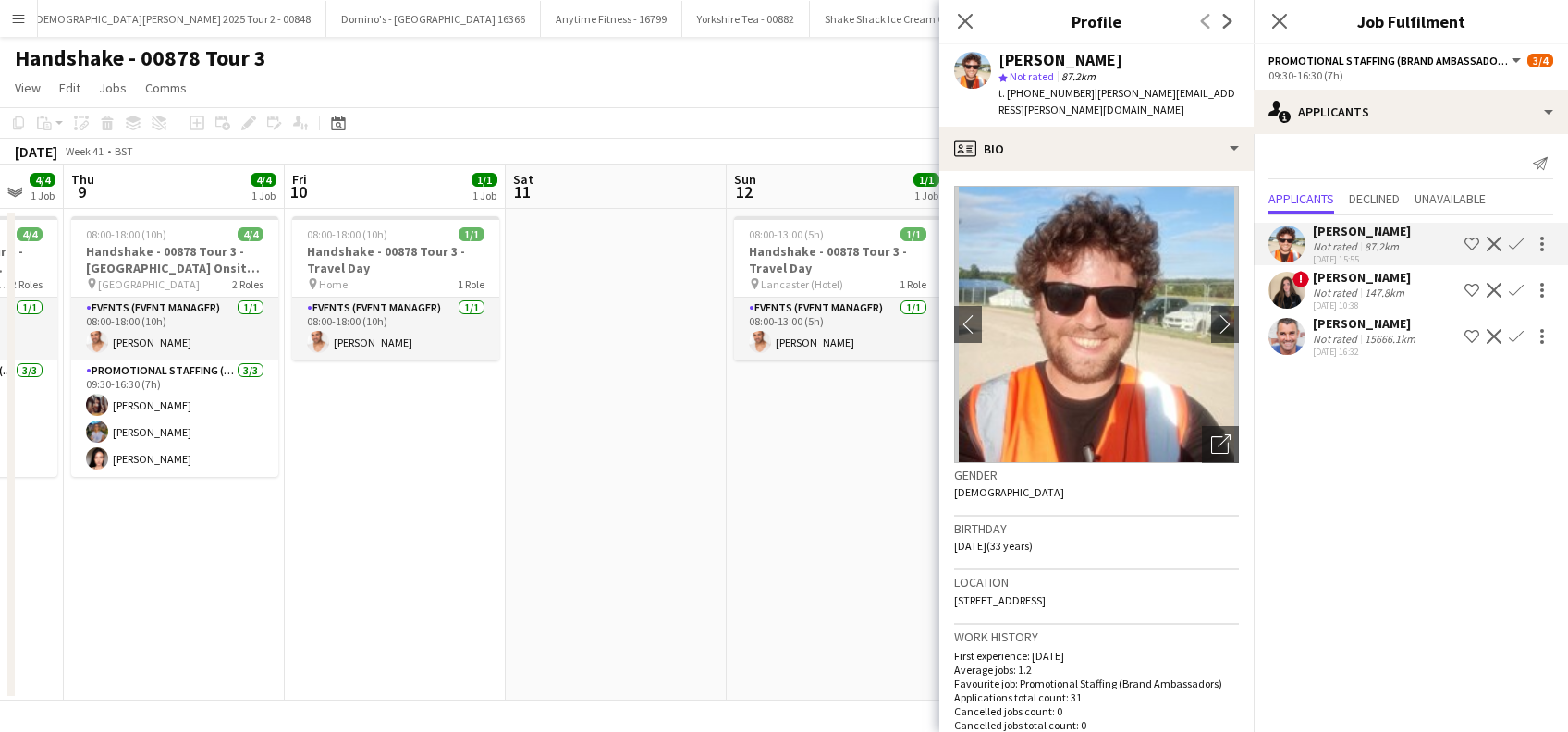
click at [1520, 242] on app-icon "Confirm" at bounding box center [1516, 244] width 15 height 15
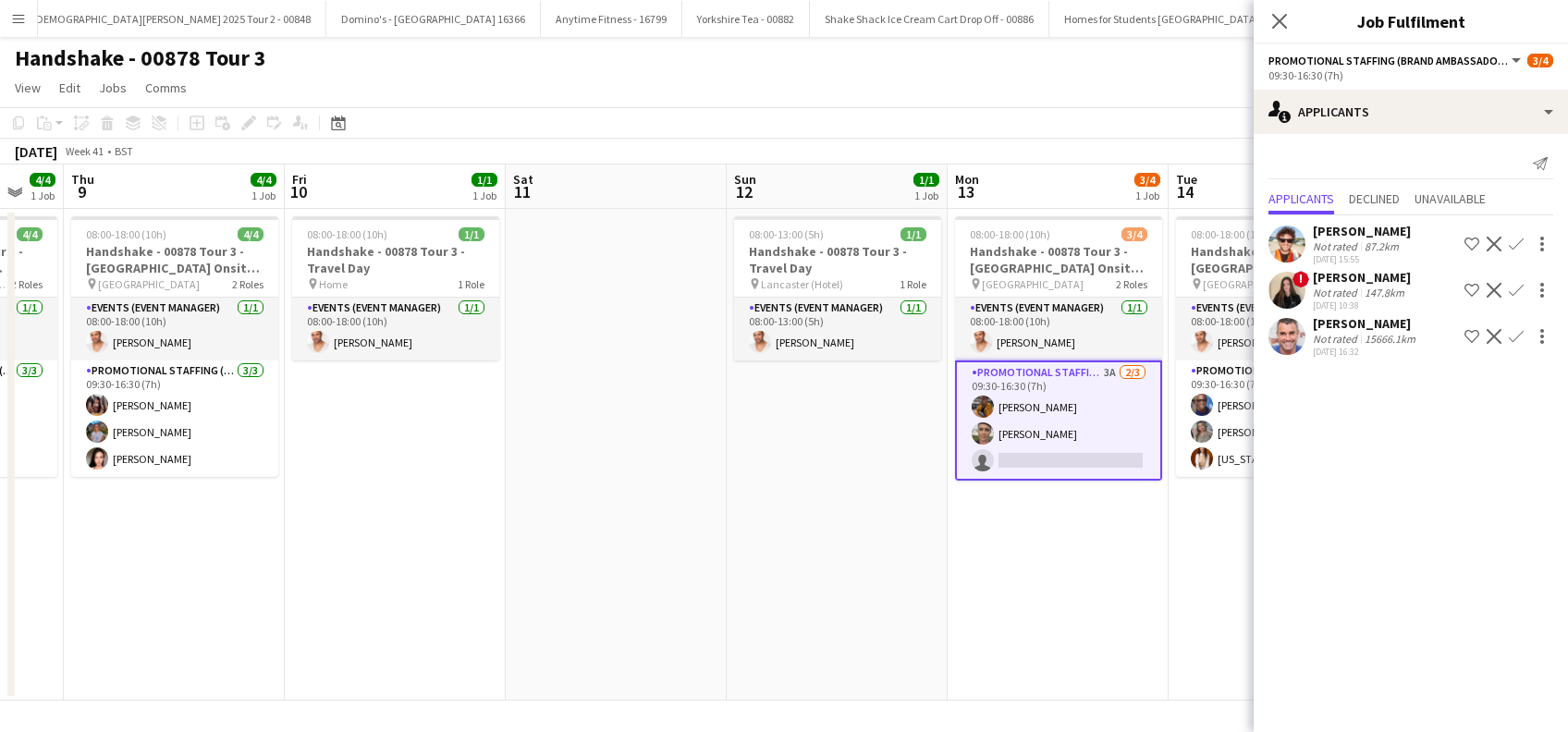
click at [1520, 242] on app-icon "Confirm" at bounding box center [1516, 244] width 15 height 15
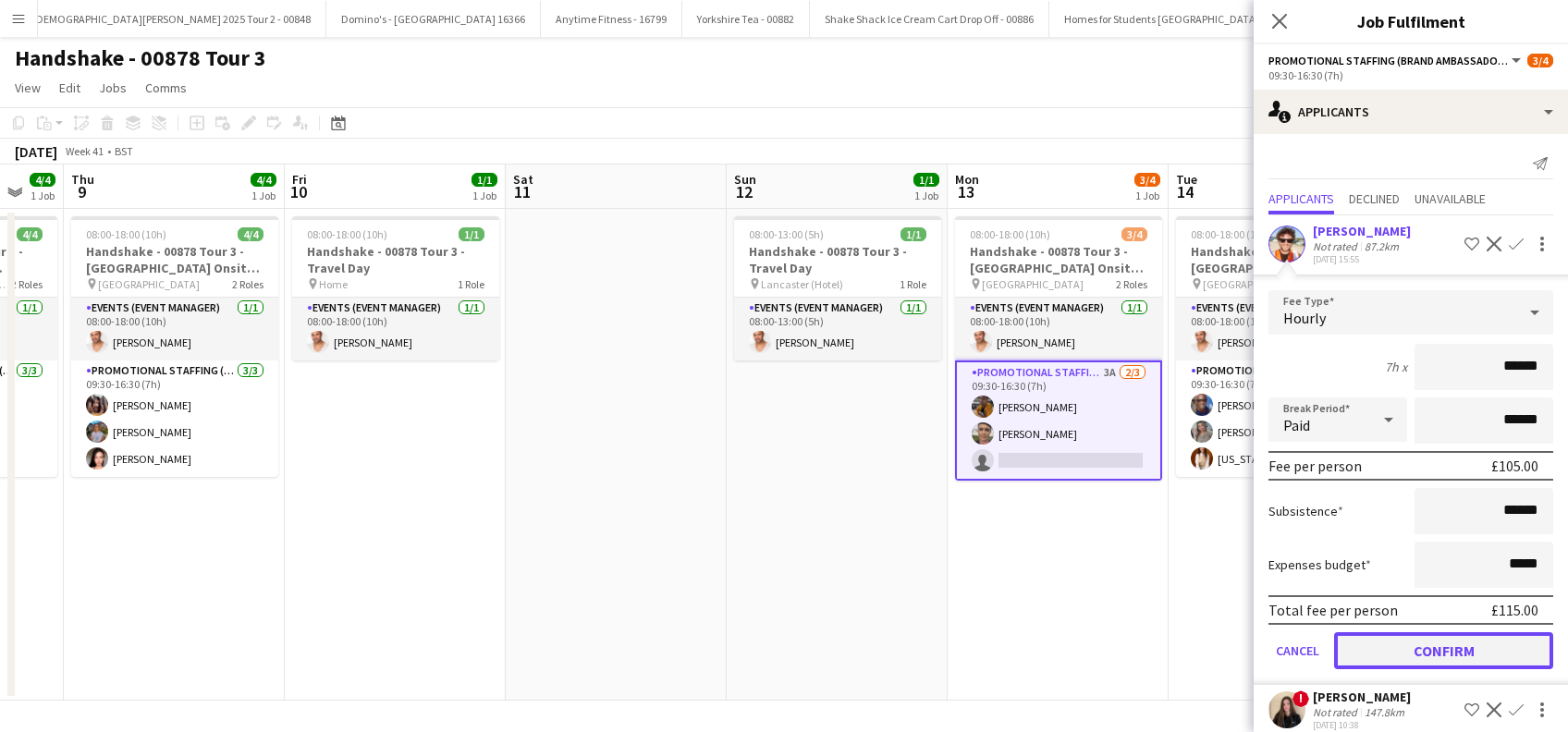
click at [1419, 653] on button "Confirm" at bounding box center [1443, 651] width 219 height 37
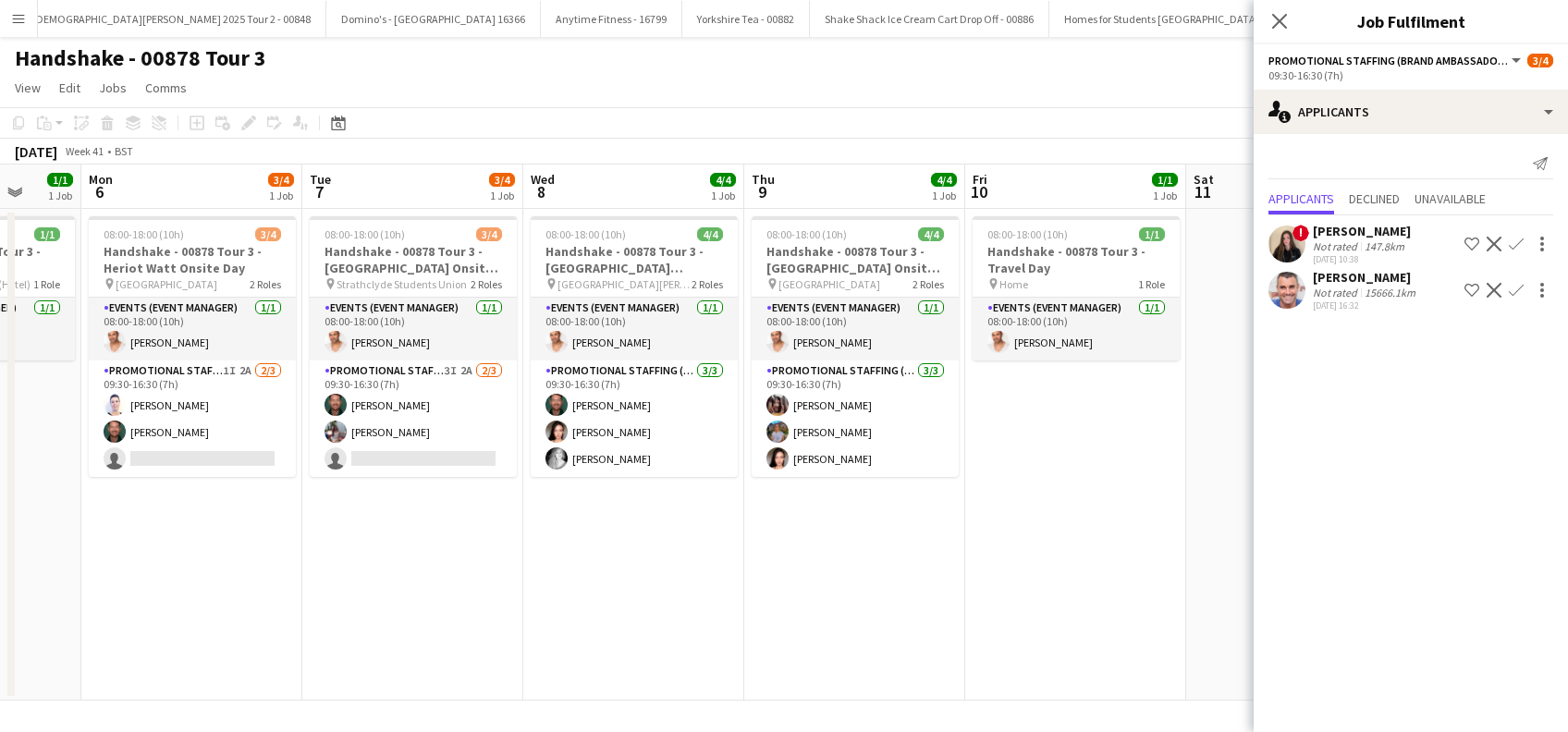
drag, startPoint x: 495, startPoint y: 580, endPoint x: 929, endPoint y: 582, distance: 434.0
click at [929, 582] on app-calendar-viewport "Sat 4 Sun 5 1/1 1 Job Mon 6 3/4 1 Job Tue 7 3/4 1 Job Wed 8 4/4 1 Job Thu 9 4/4…" at bounding box center [784, 432] width 1568 height 536
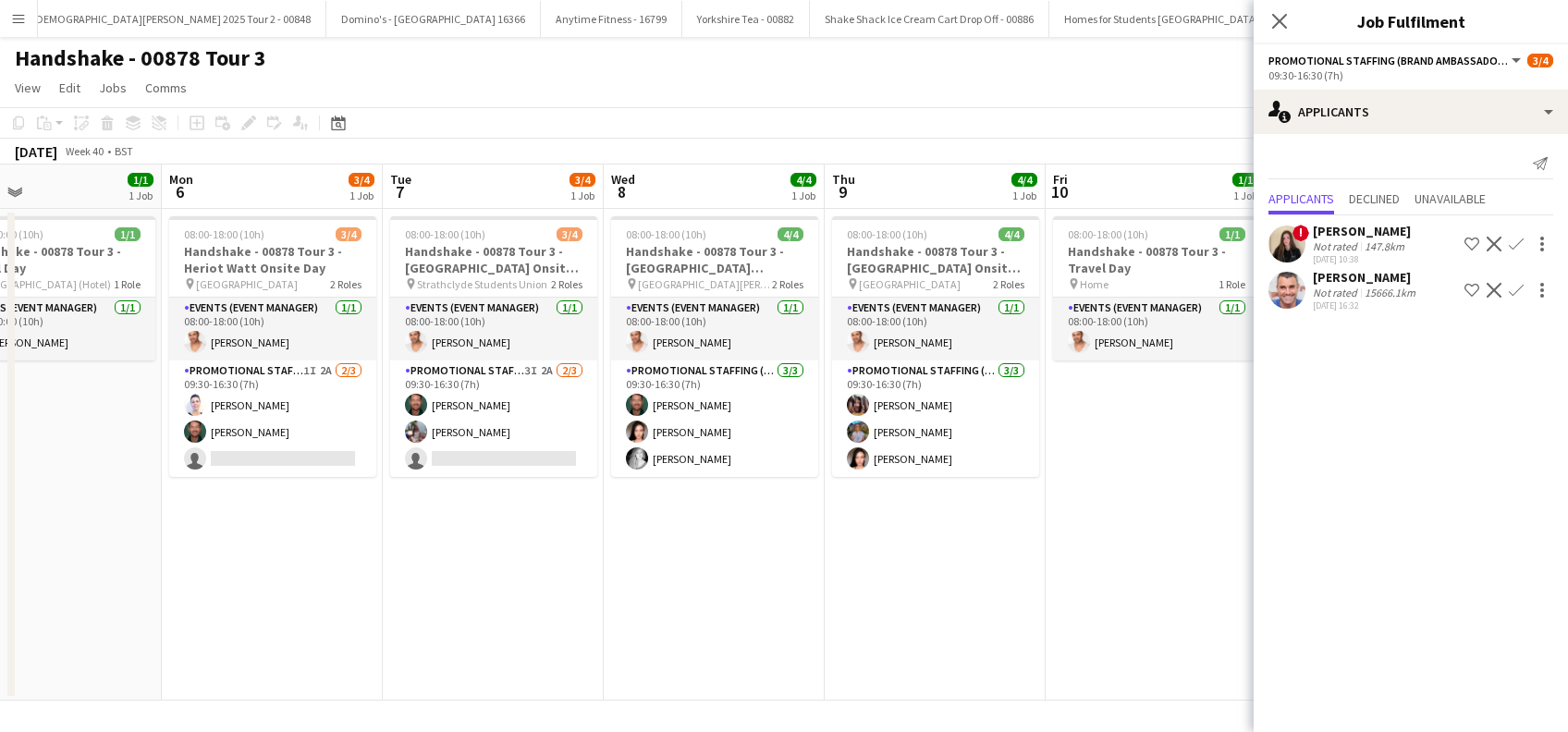
drag, startPoint x: 568, startPoint y: 584, endPoint x: 869, endPoint y: 567, distance: 301.5
click at [869, 567] on app-calendar-viewport "Fri 3 3/4 1 Job Sat 4 1/1 1 Job Sun 5 1/1 1 Job Mon 6 3/4 1 Job Tue 7 3/4 1 Job…" at bounding box center [784, 432] width 1568 height 536
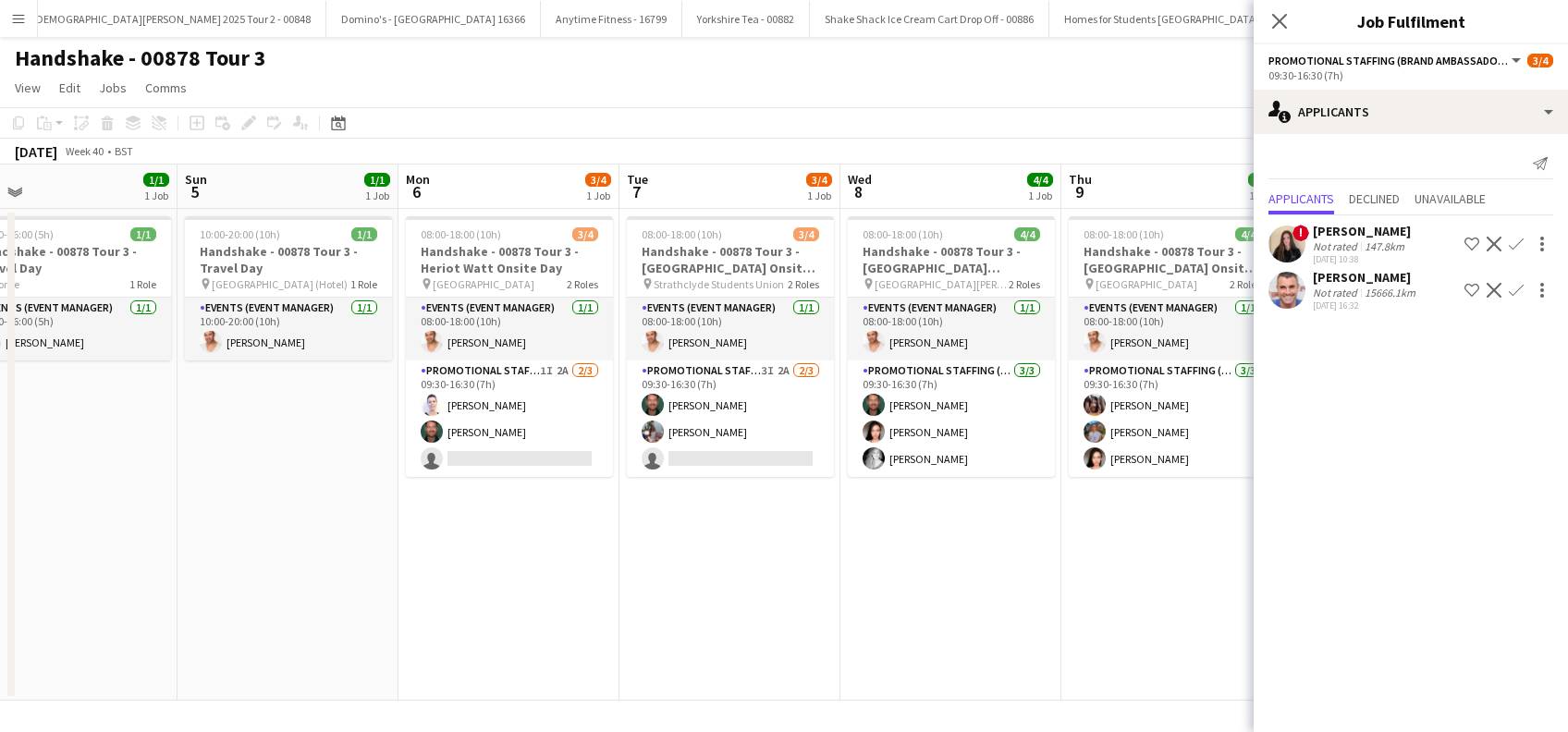
scroll to position [0, 477]
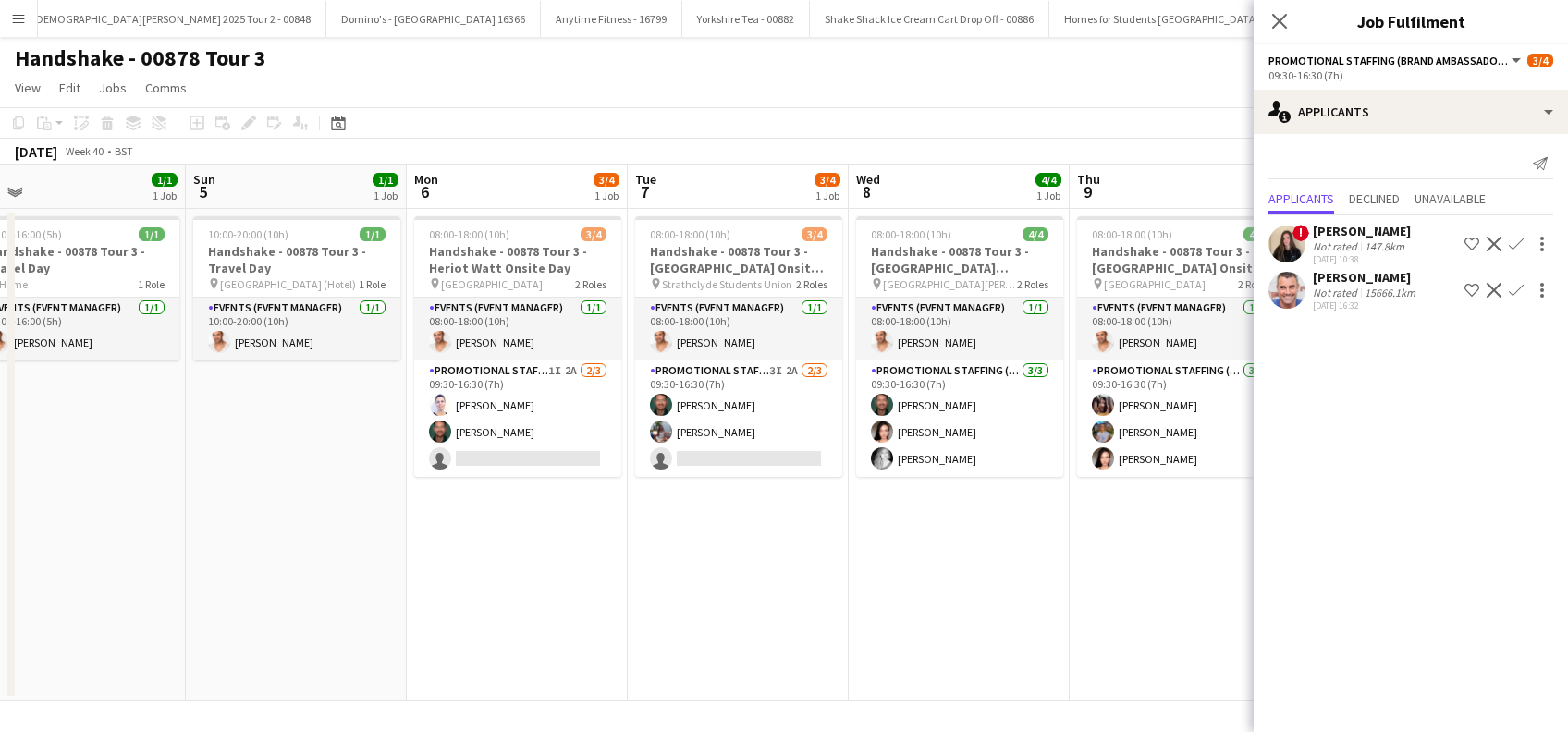
click at [810, 591] on app-calendar-viewport "Thu 2 3/4 1 Job Fri 3 3/4 1 Job Sat 4 1/1 1 Job Sun 5 1/1 1 Job Mon 6 3/4 1 Job…" at bounding box center [784, 432] width 1568 height 536
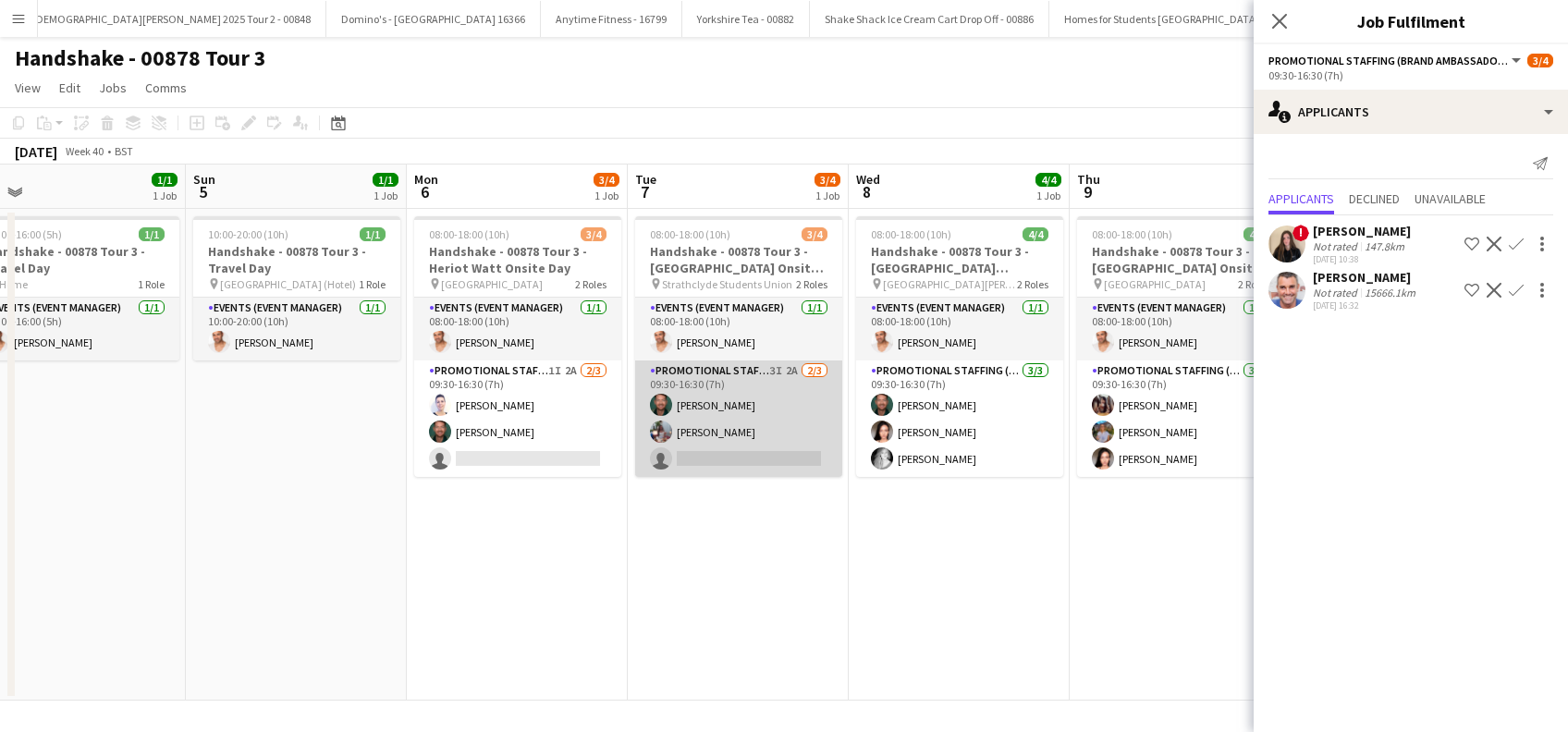
click at [740, 437] on app-card-role "Promotional Staffing (Brand Ambassadors) 3I 2A 2/3 09:30-16:30 (7h) Dean Moffat…" at bounding box center [739, 418] width 207 height 116
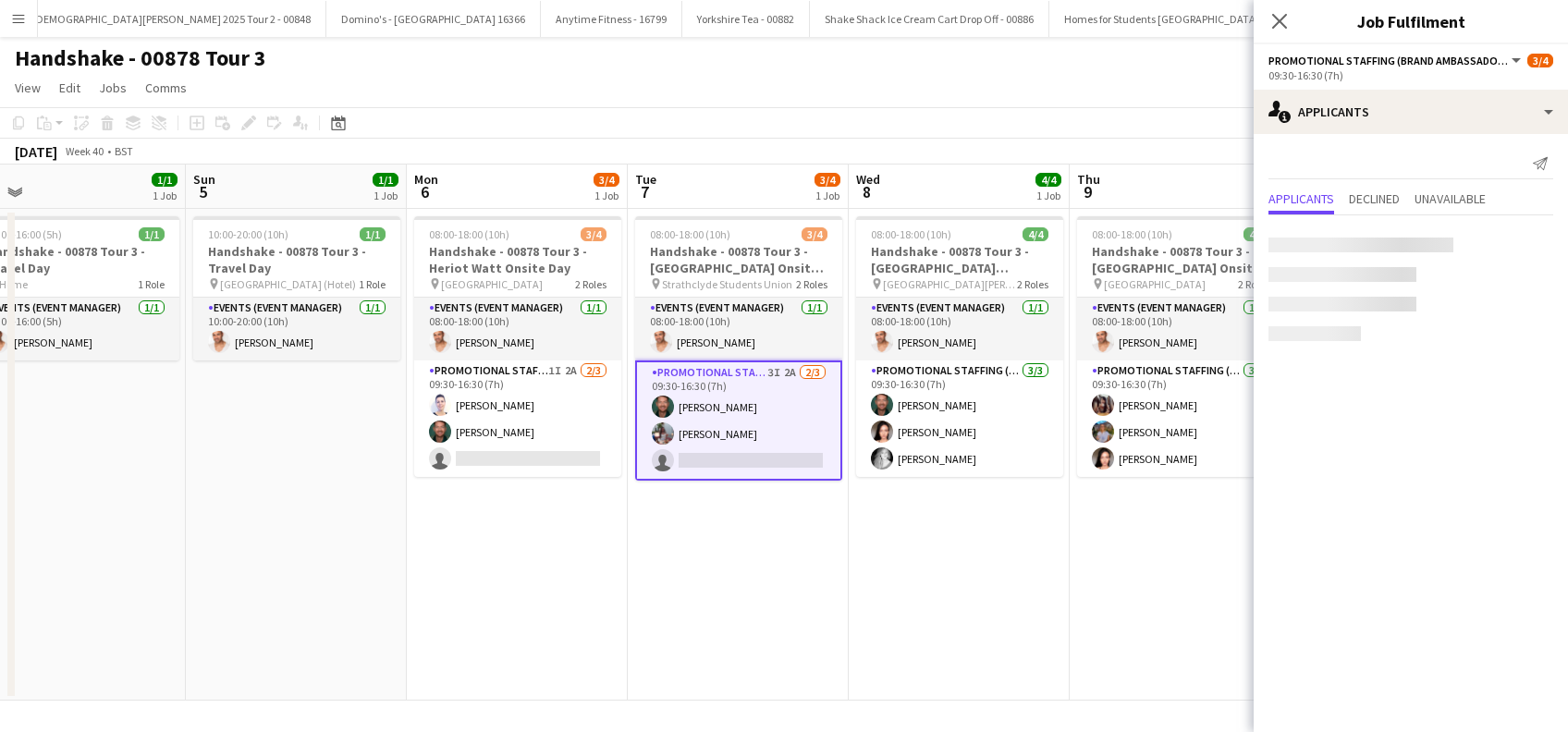
scroll to position [0, 476]
click at [1511, 249] on app-icon "Confirm" at bounding box center [1516, 244] width 15 height 15
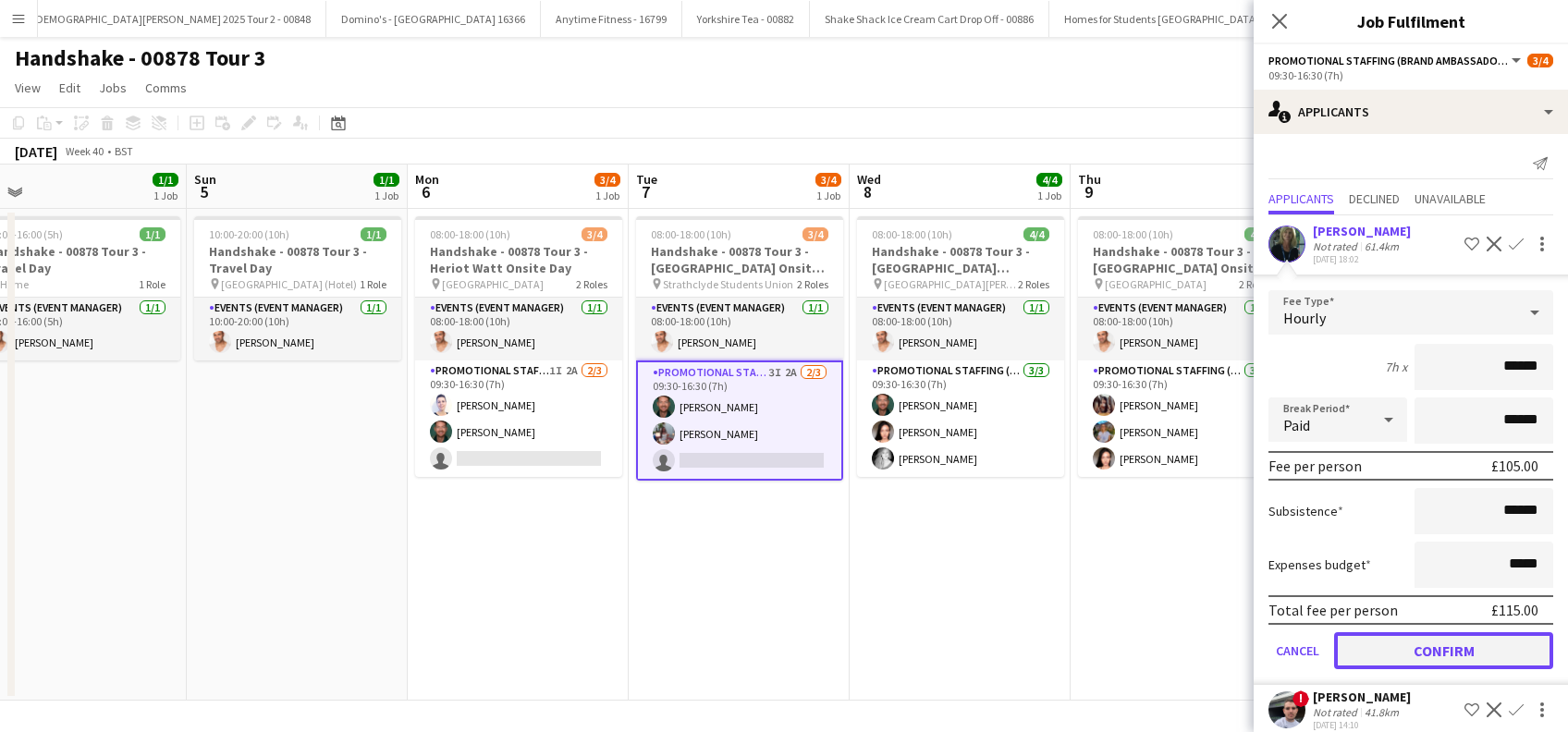
click at [1413, 640] on button "Confirm" at bounding box center [1443, 651] width 219 height 37
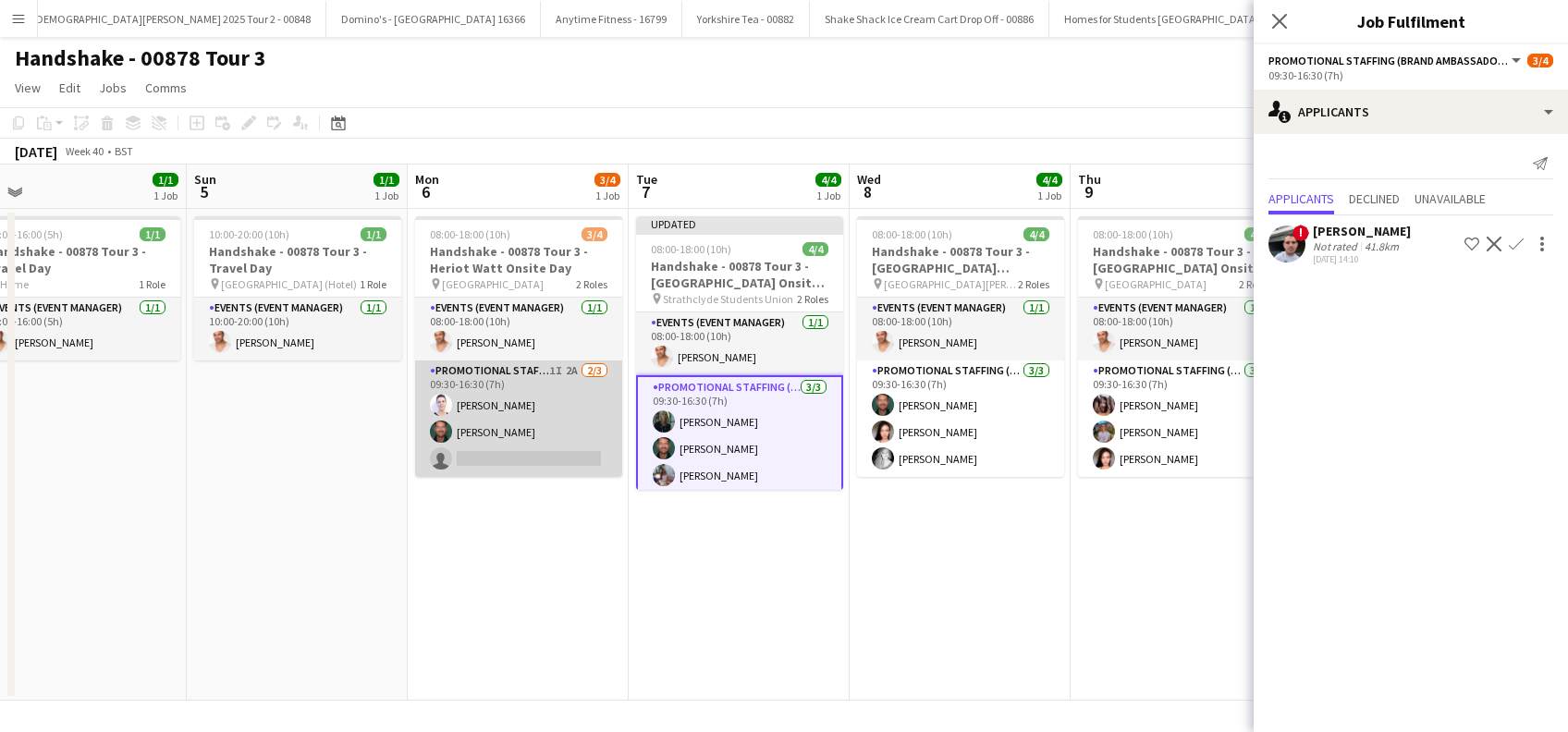
click at [509, 444] on app-card-role "Promotional Staffing (Brand Ambassadors) 1I 2A 2/3 09:30-16:30 (7h) Cleo Giffor…" at bounding box center [518, 418] width 207 height 116
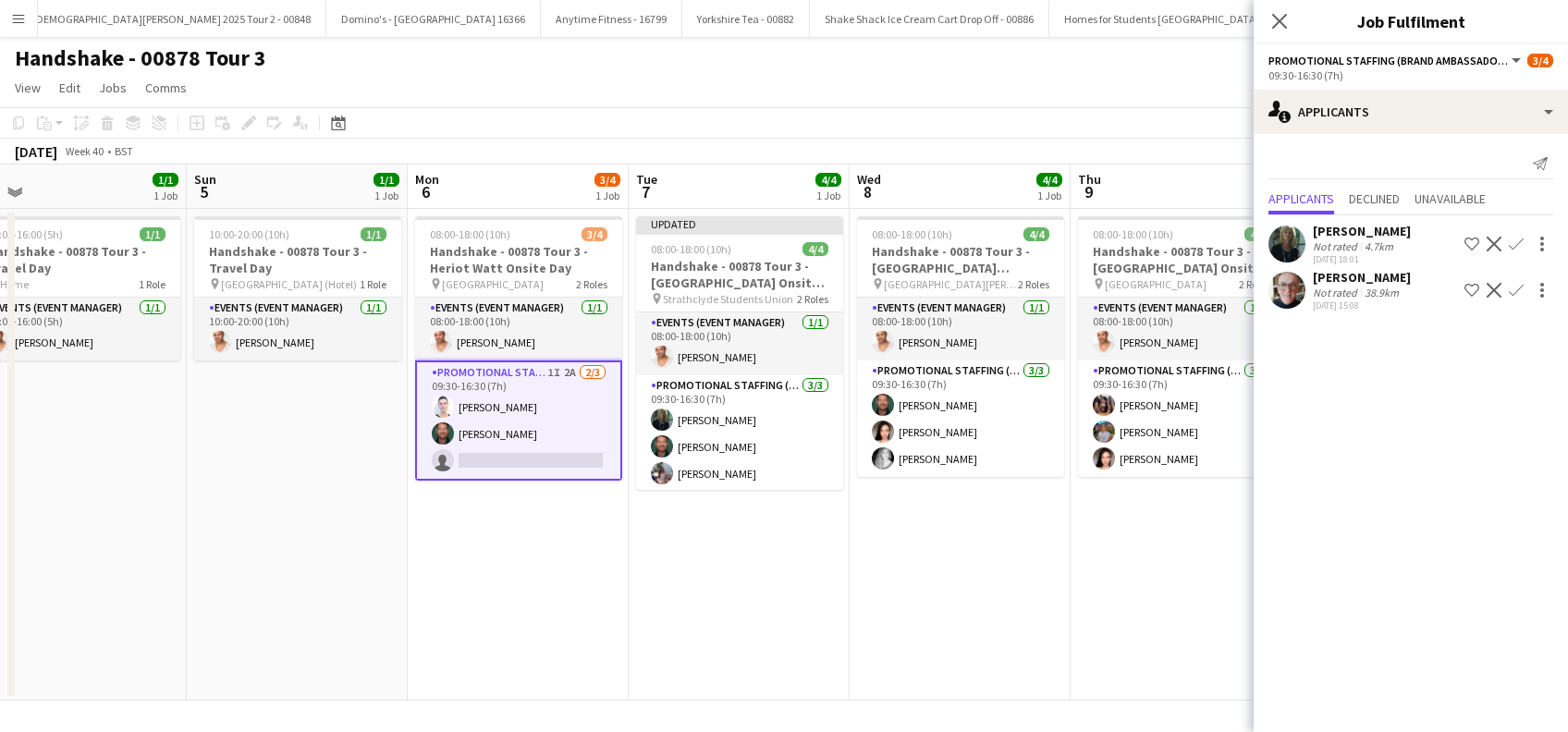
click at [1513, 240] on app-icon "Confirm" at bounding box center [1516, 244] width 15 height 15
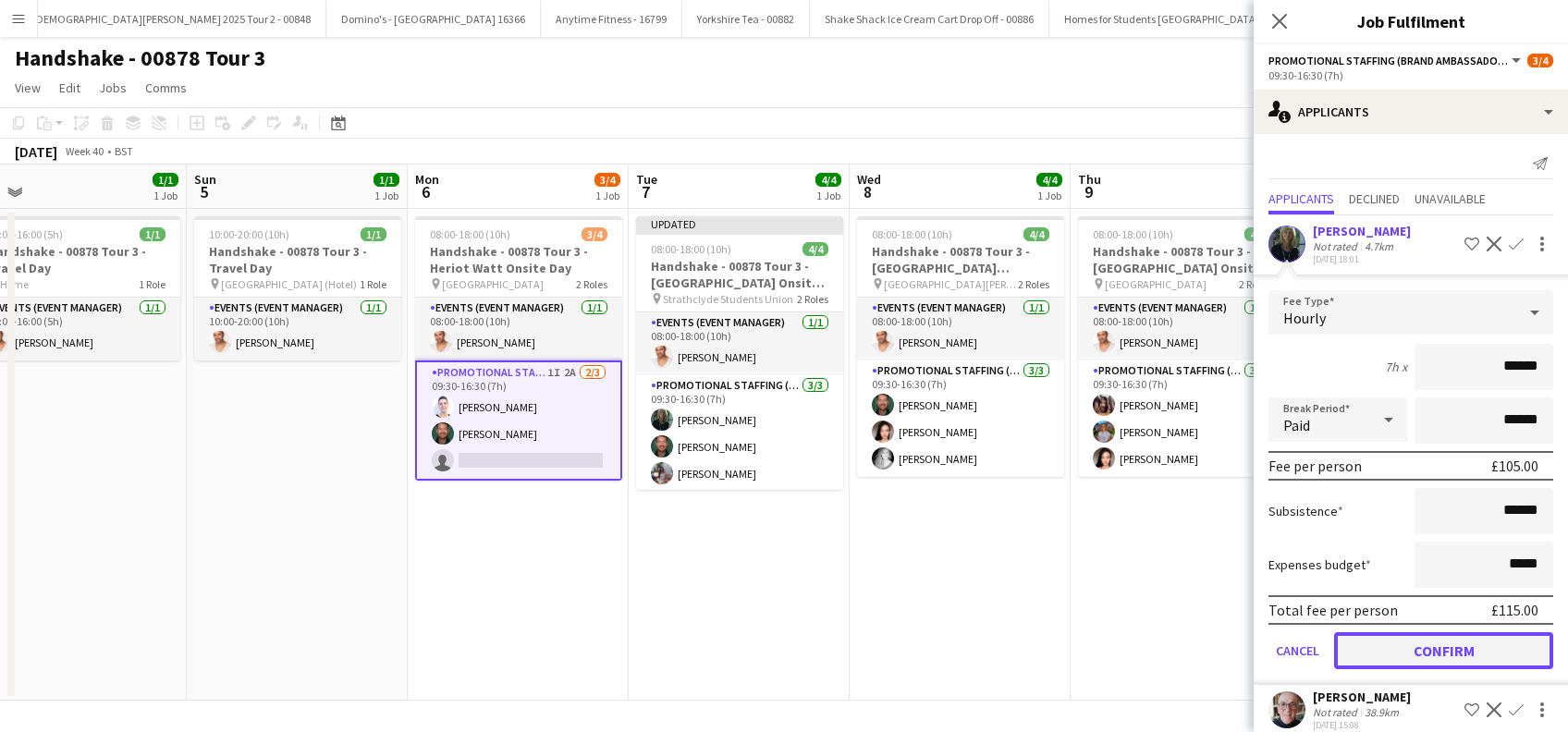
click at [1400, 641] on button "Confirm" at bounding box center [1443, 651] width 219 height 37
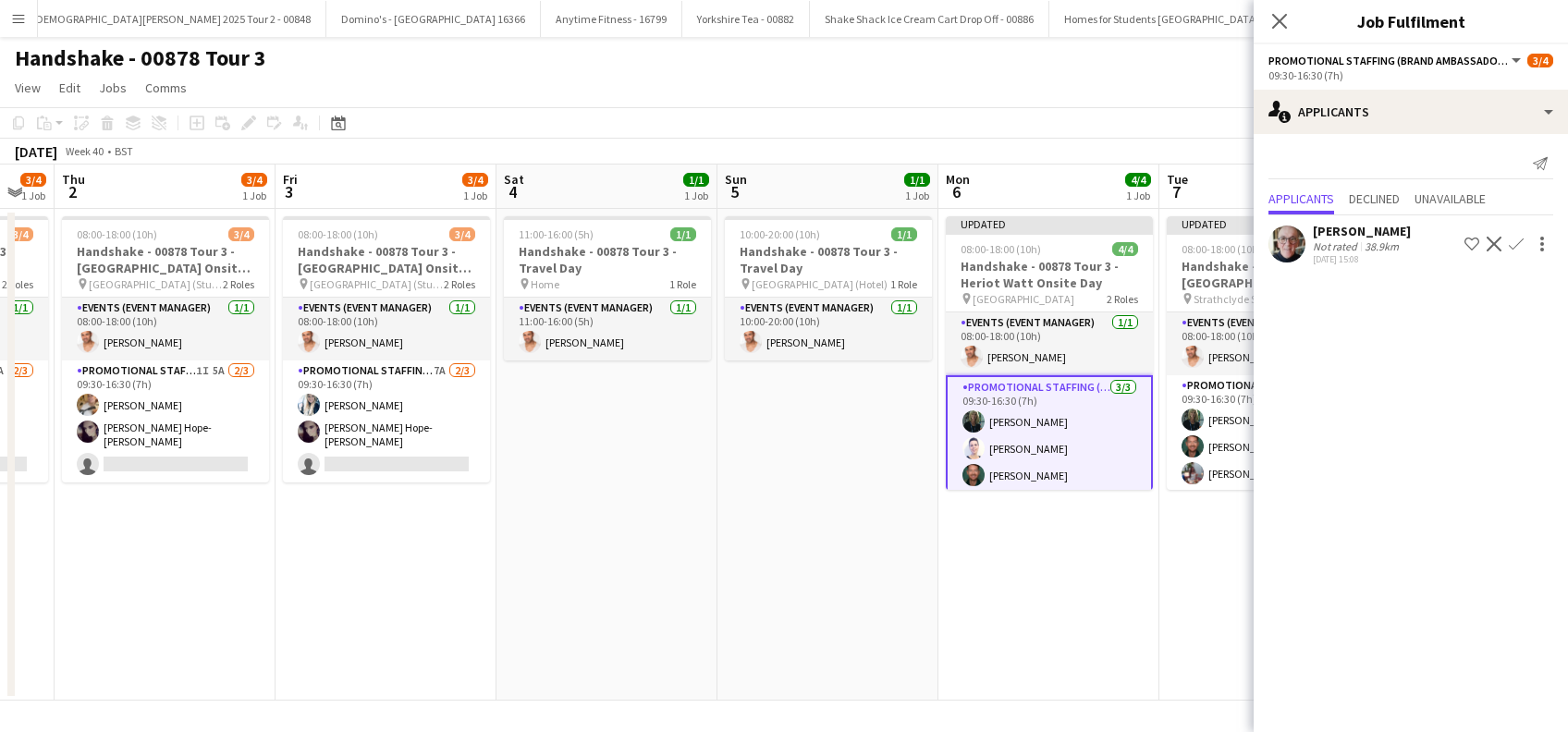
drag, startPoint x: 422, startPoint y: 561, endPoint x: 876, endPoint y: 595, distance: 455.3
click at [953, 575] on app-calendar-viewport "Tue 30 1/4 1 Job Wed 1 3/4 1 Job Thu 2 3/4 1 Job Fri 3 3/4 1 Job Sat 4 1/1 1 Jo…" at bounding box center [784, 432] width 1568 height 536
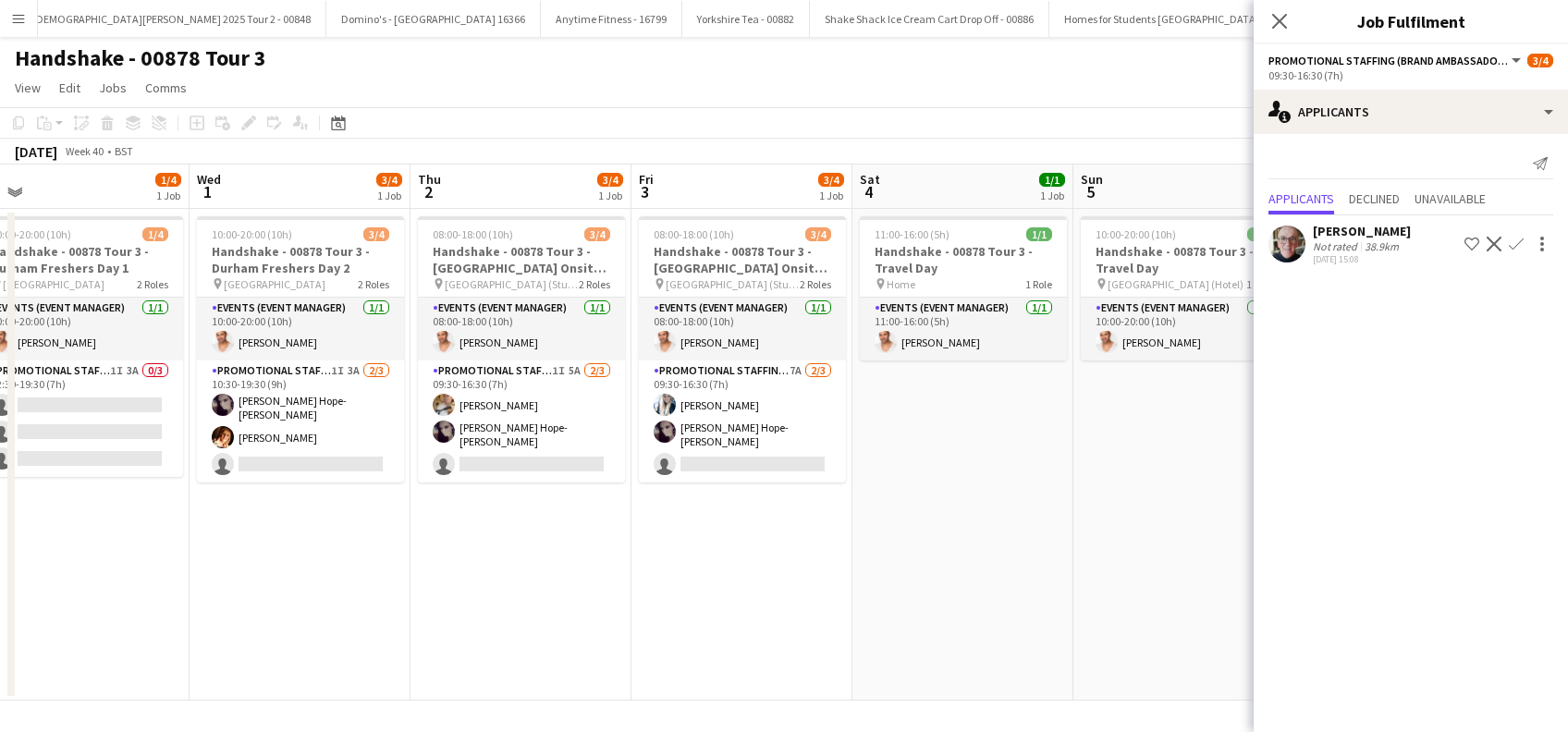
scroll to position [0, 394]
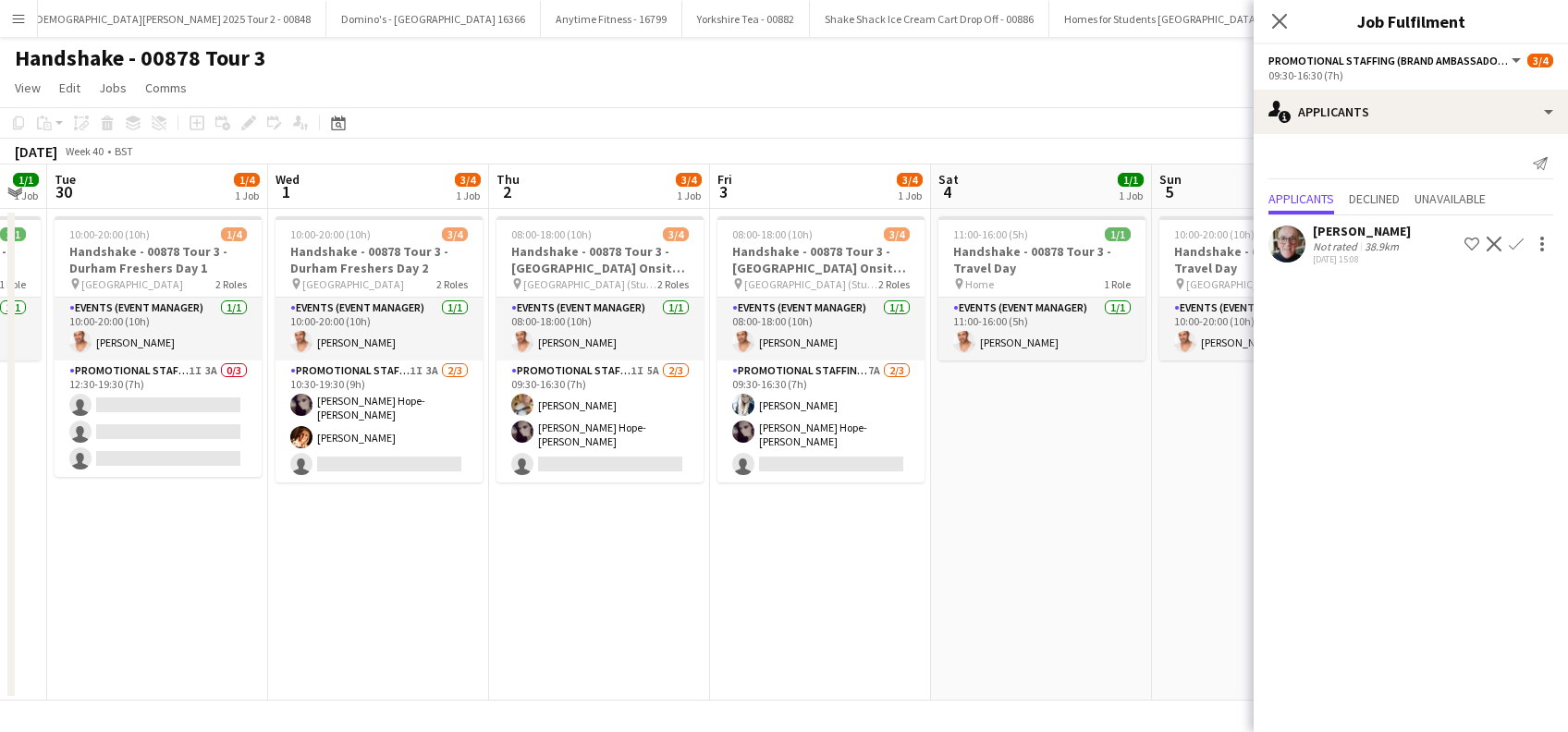
drag, startPoint x: 896, startPoint y: 625, endPoint x: 974, endPoint y: 625, distance: 78.0
click at [974, 625] on app-calendar-viewport "Sun 28 4/4 1 Job Mon 29 1/1 1 Job Tue 30 1/4 1 Job Wed 1 3/4 1 Job Thu 2 3/4 1 …" at bounding box center [784, 432] width 1568 height 536
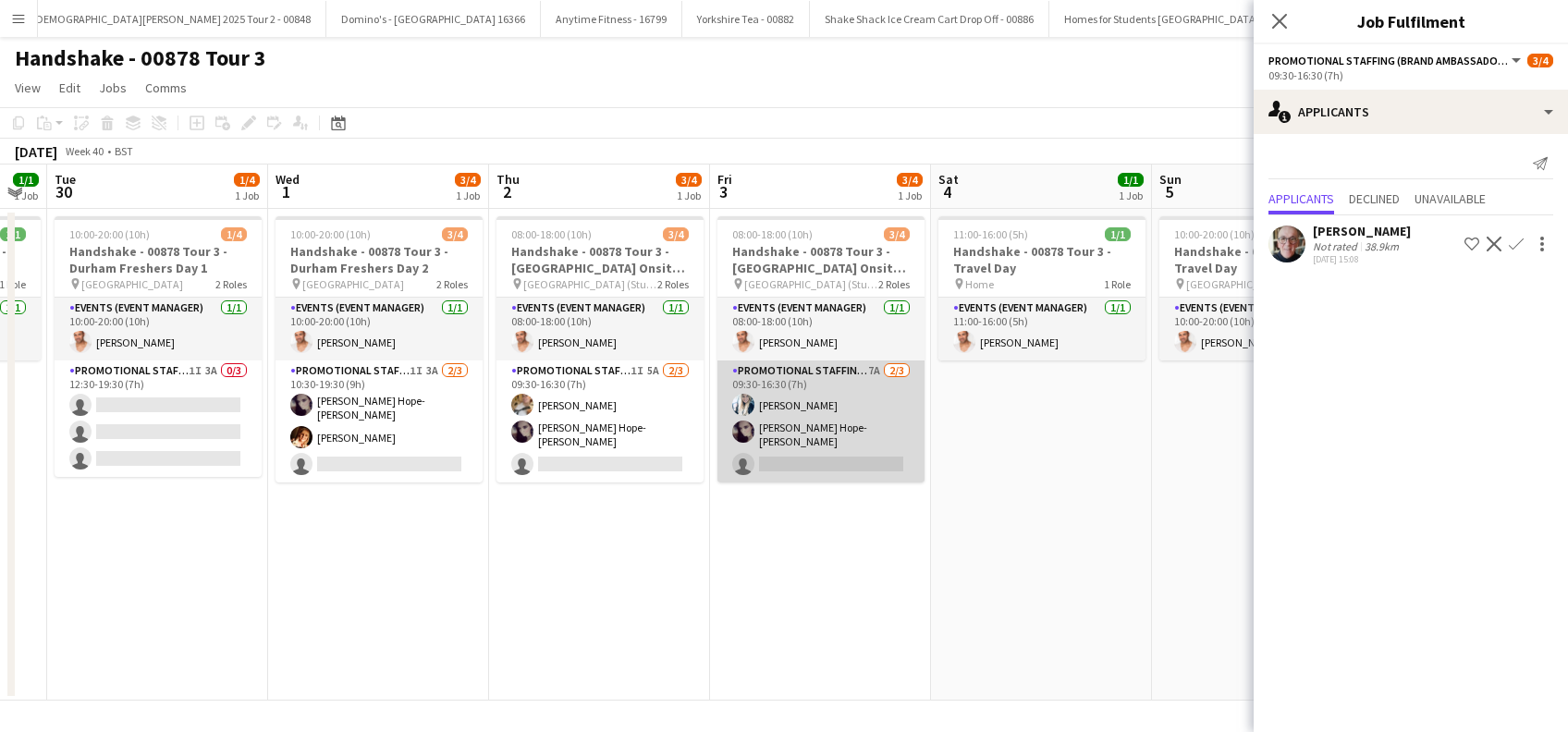
click at [859, 452] on app-card-role "Promotional Staffing (Brand Ambassadors) 7A 2/3 09:30-16:30 (7h) Georgie Bourne…" at bounding box center [820, 421] width 207 height 122
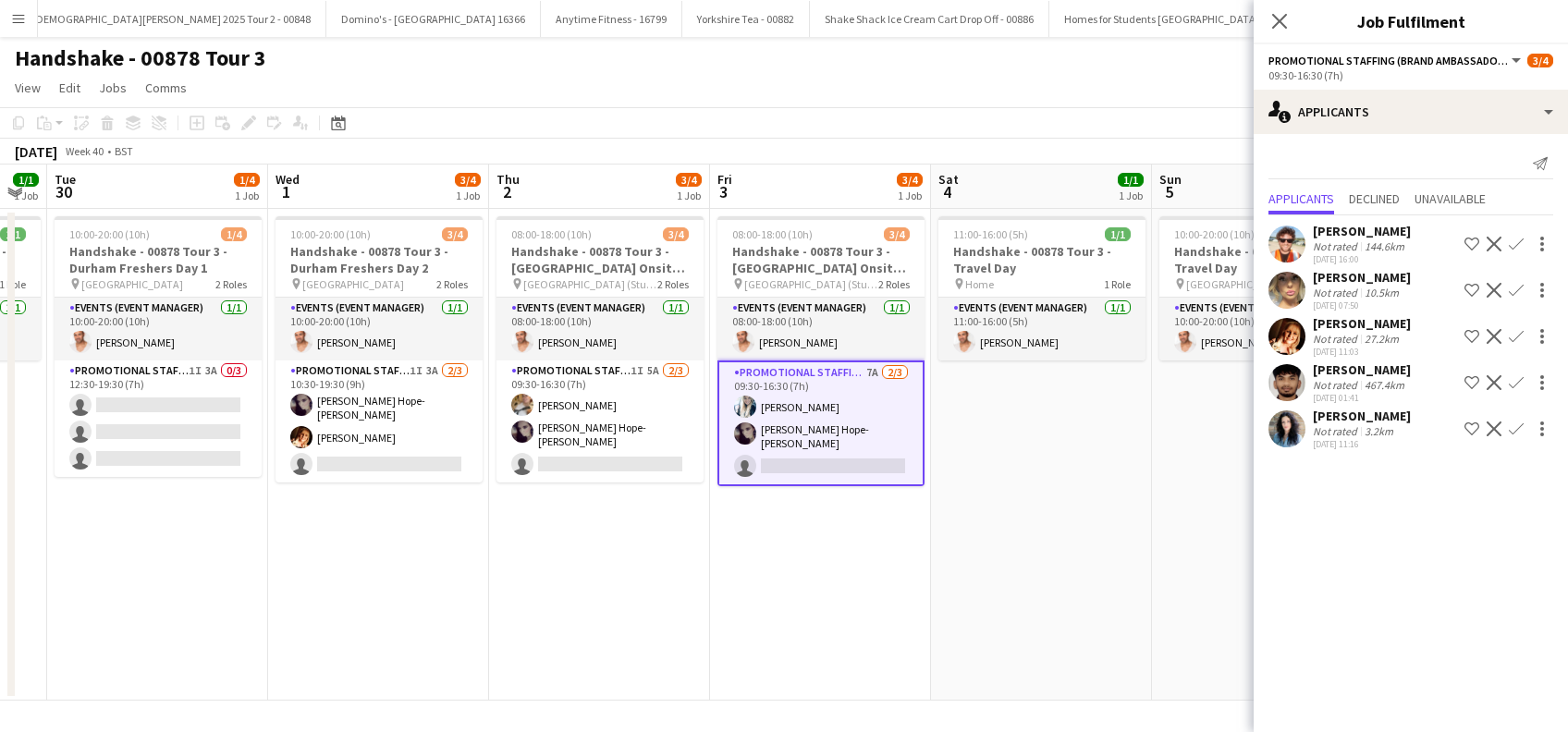
click at [1383, 274] on div "Louise Robson" at bounding box center [1361, 276] width 98 height 17
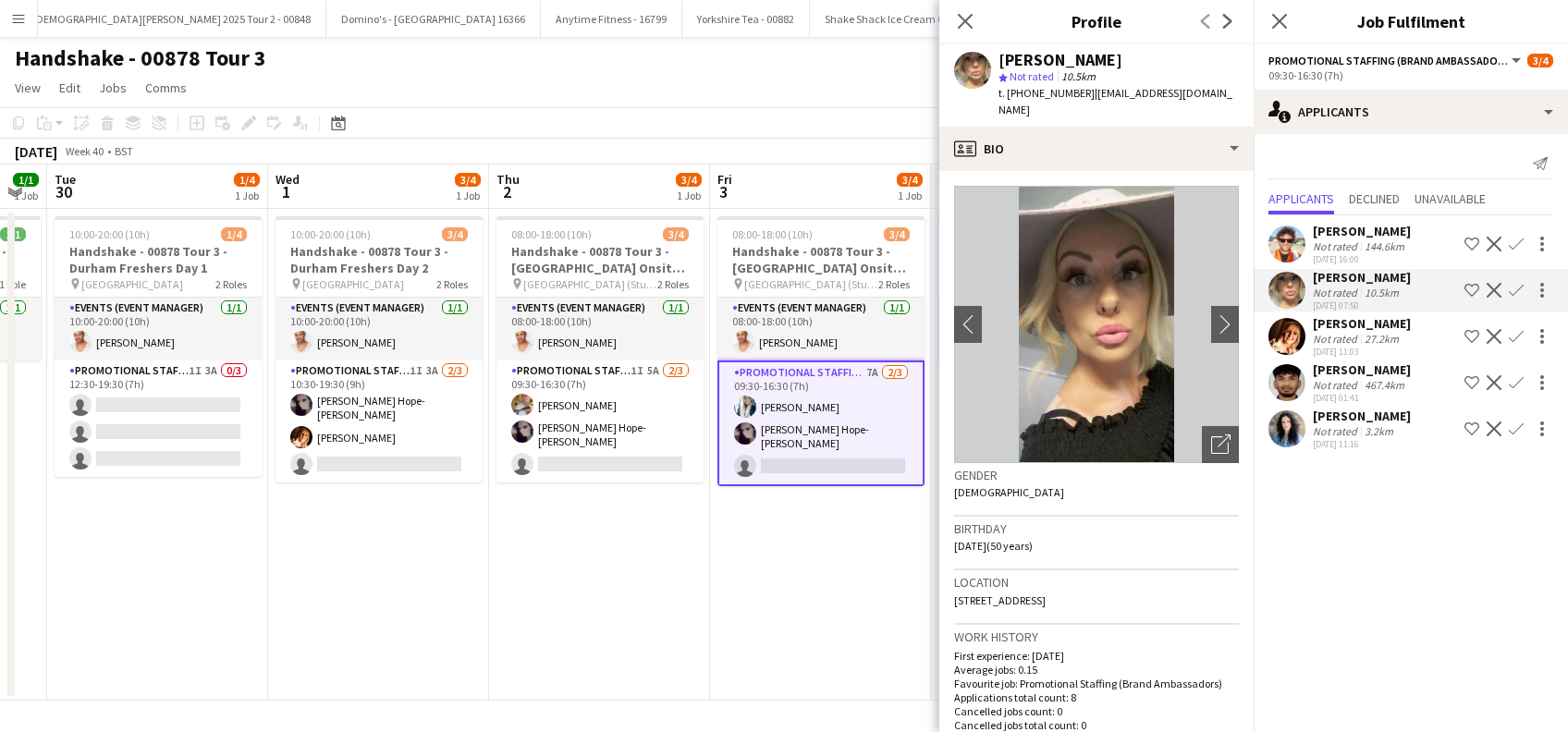
click at [1371, 327] on div "Sam Soulsby" at bounding box center [1361, 323] width 98 height 17
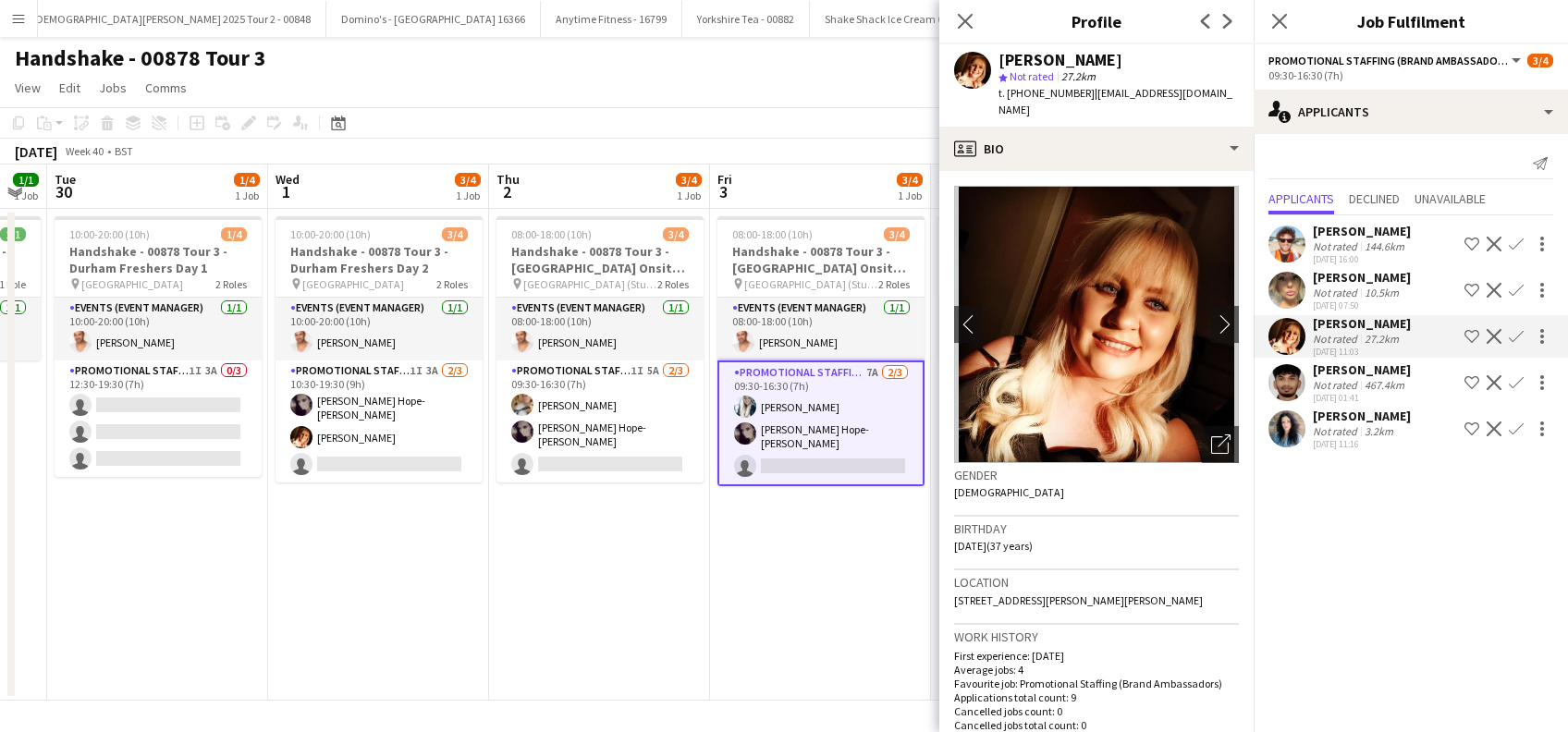
click at [1369, 370] on div "Steven Pandeti" at bounding box center [1361, 369] width 98 height 17
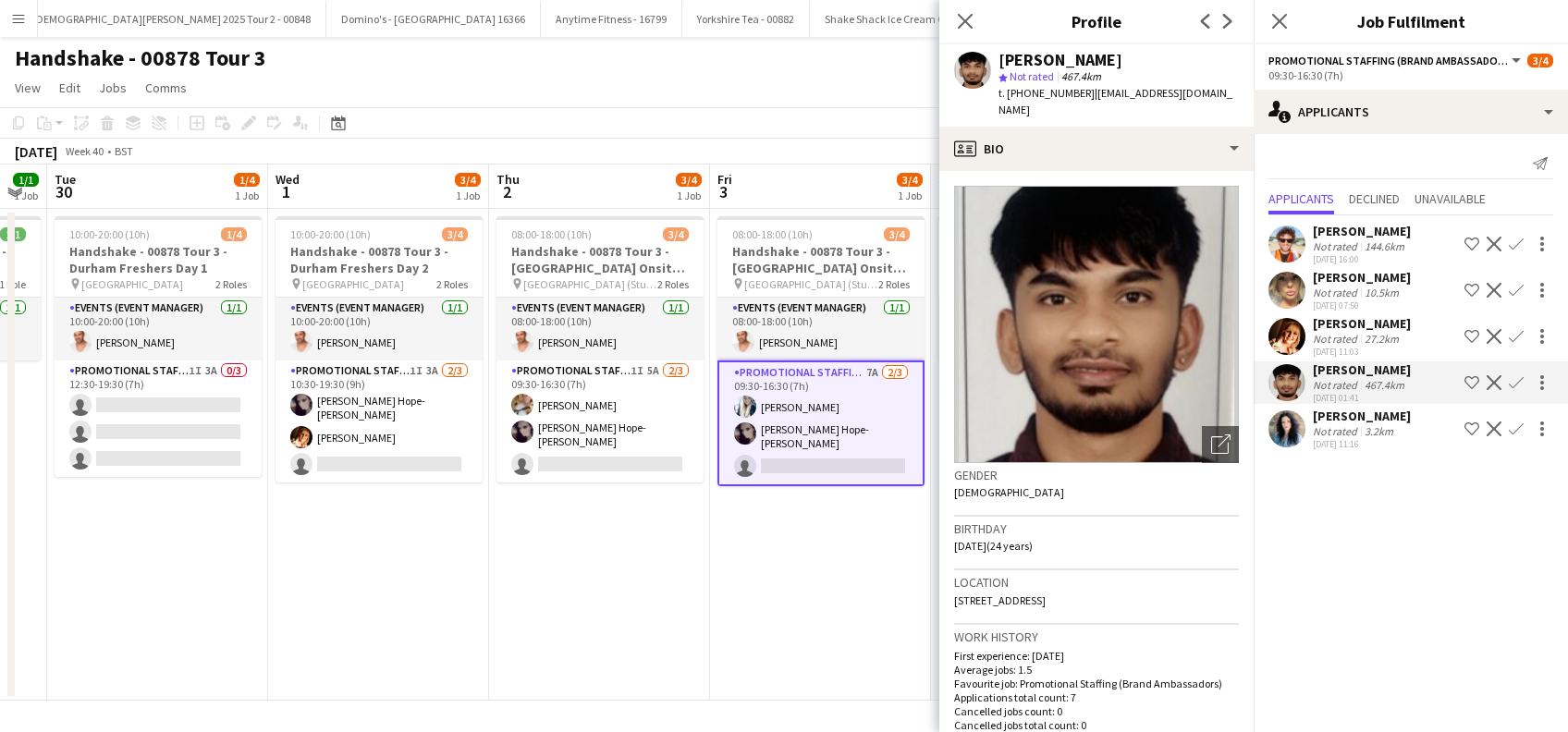
click at [1379, 412] on div "Gemma Richardson" at bounding box center [1361, 415] width 98 height 17
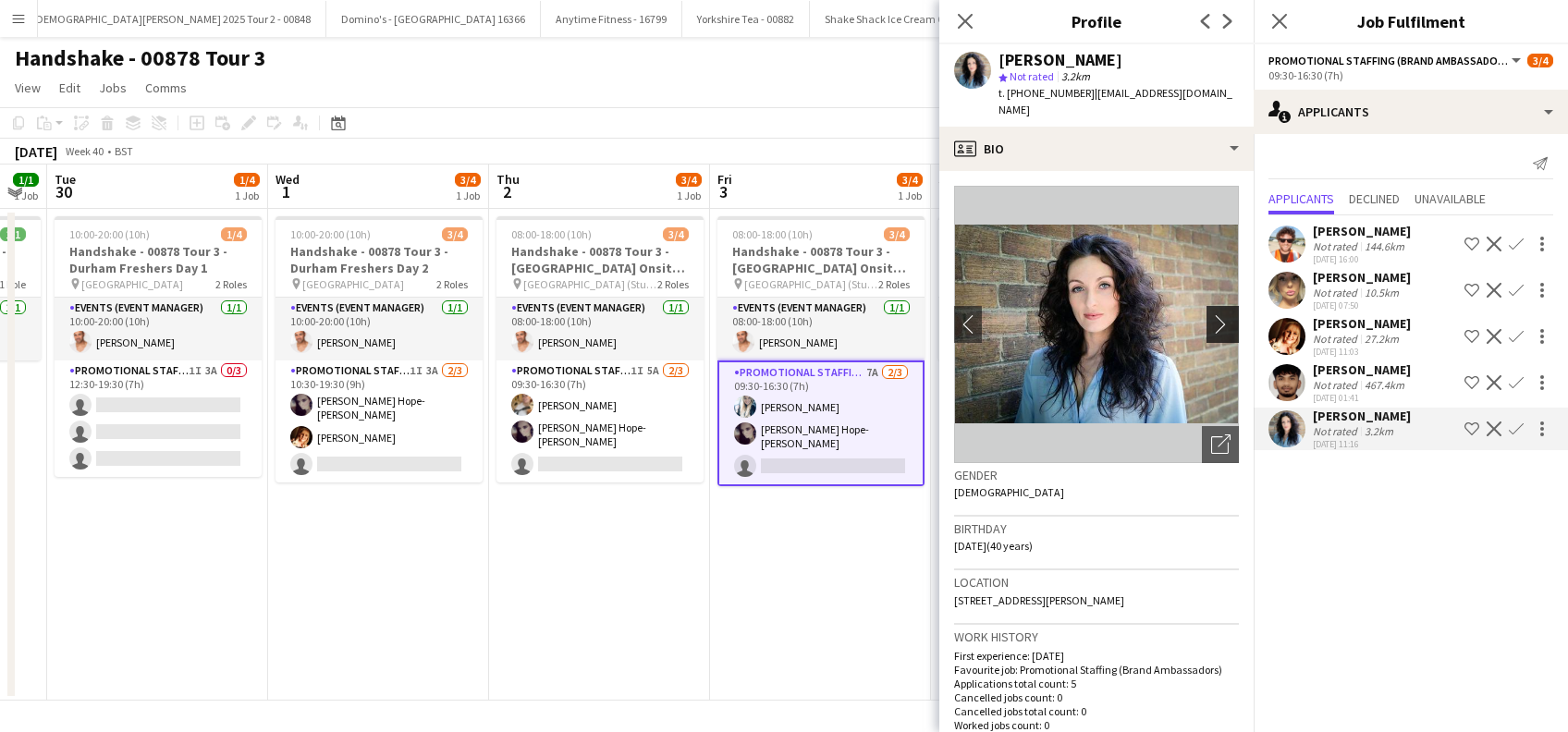
click at [1211, 314] on app-icon "chevron-right" at bounding box center [1225, 324] width 29 height 20
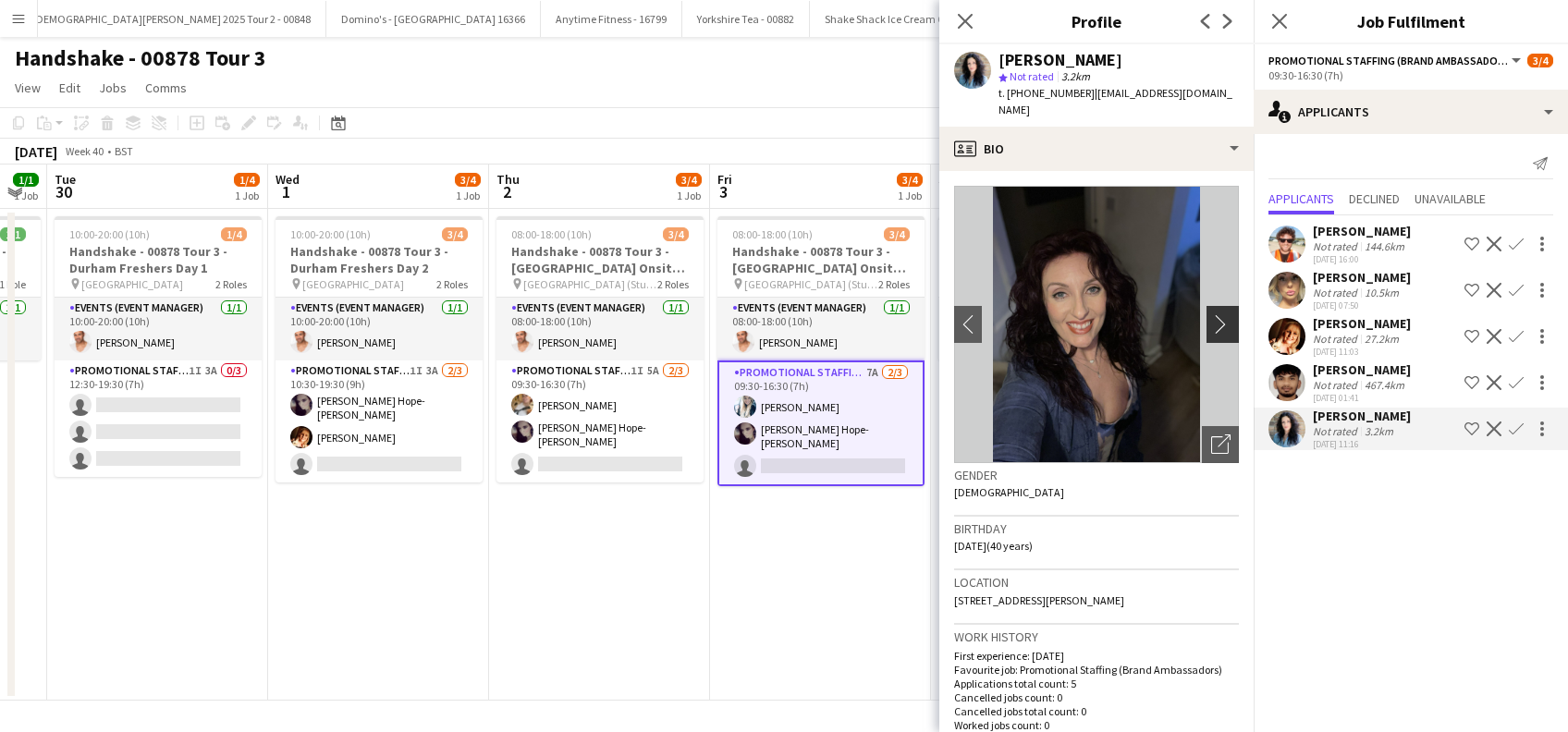
click at [1211, 314] on app-icon "chevron-right" at bounding box center [1225, 324] width 29 height 20
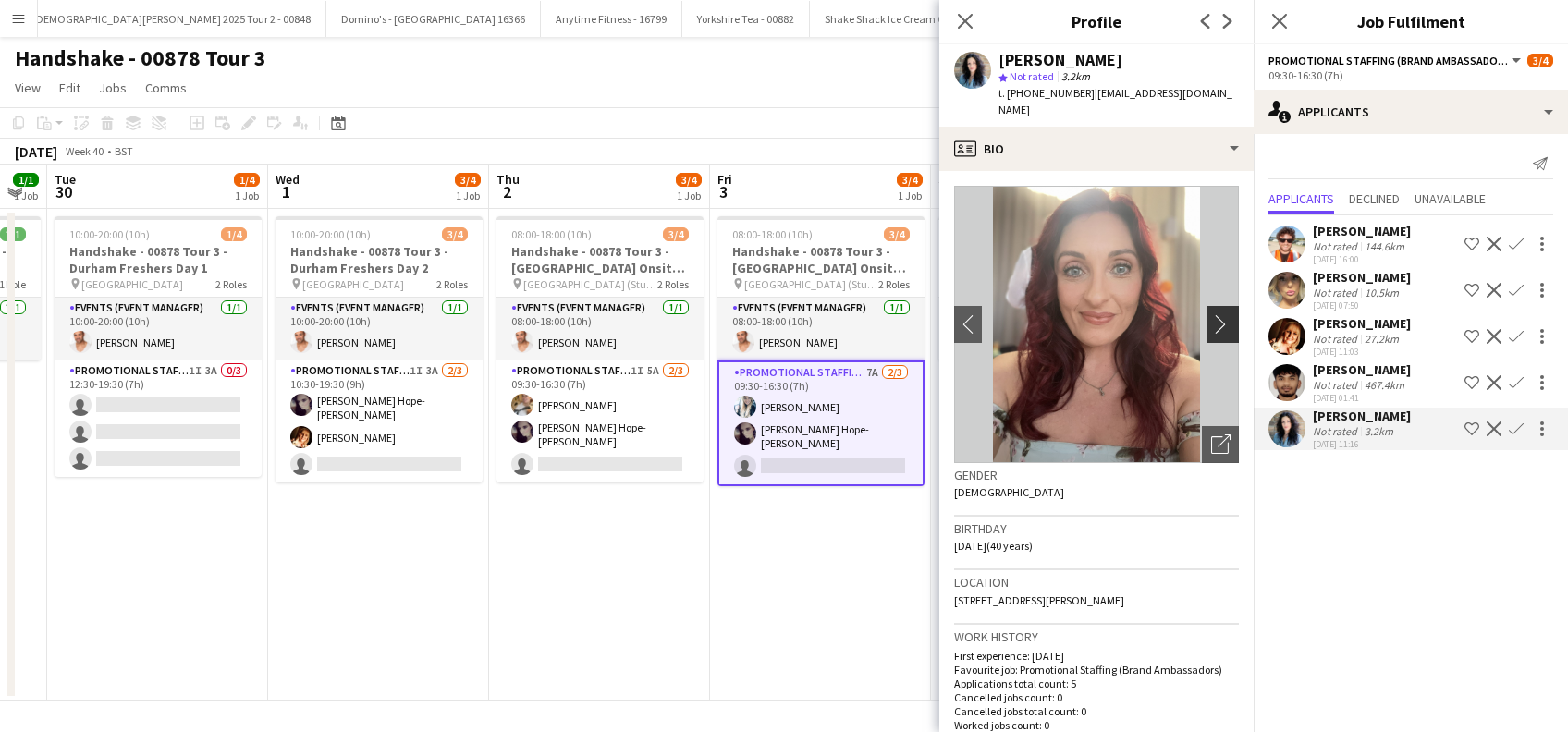
click at [1211, 314] on app-icon "chevron-right" at bounding box center [1225, 324] width 29 height 20
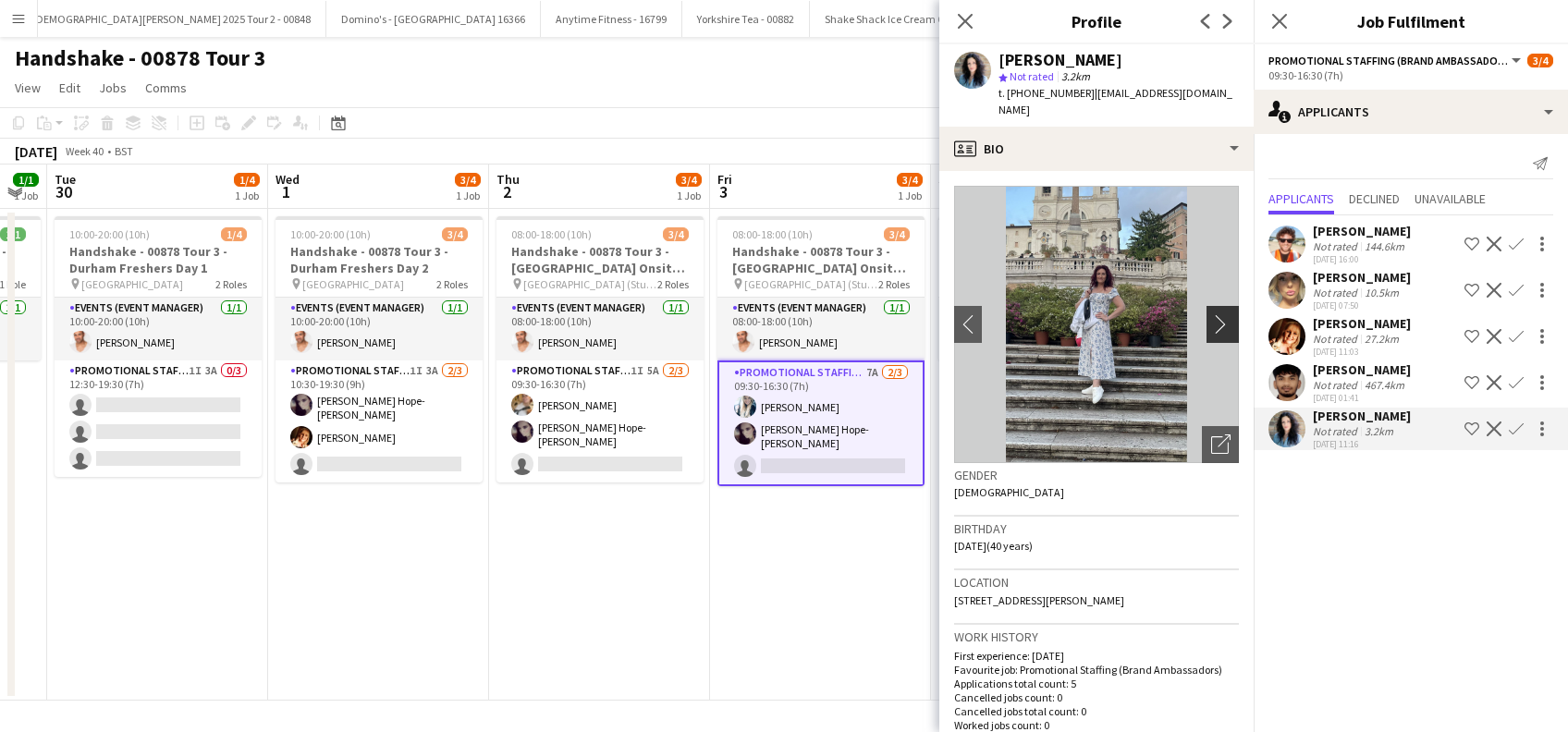
click at [1211, 314] on app-icon "chevron-right" at bounding box center [1225, 324] width 29 height 20
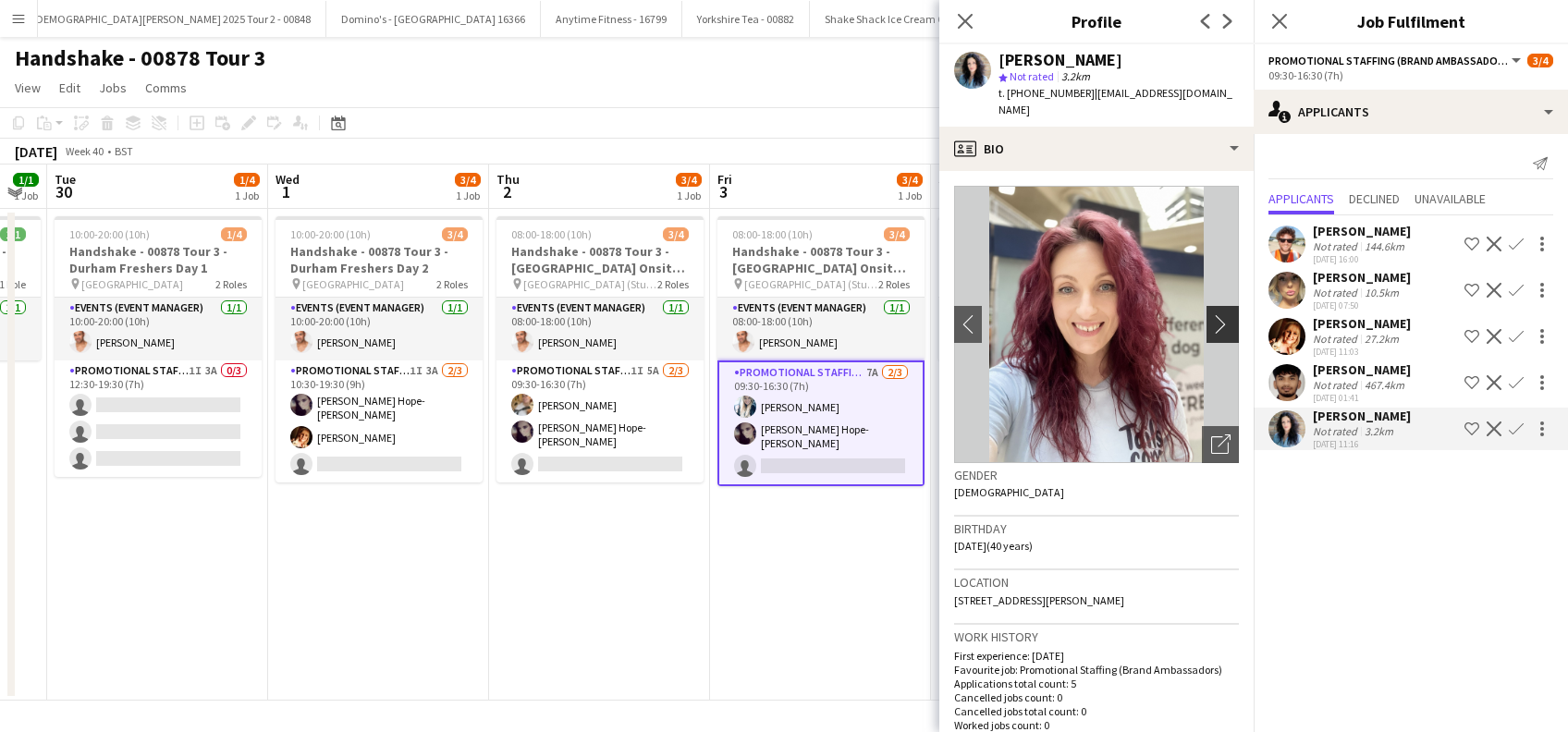
click at [1211, 314] on app-icon "chevron-right" at bounding box center [1225, 324] width 29 height 20
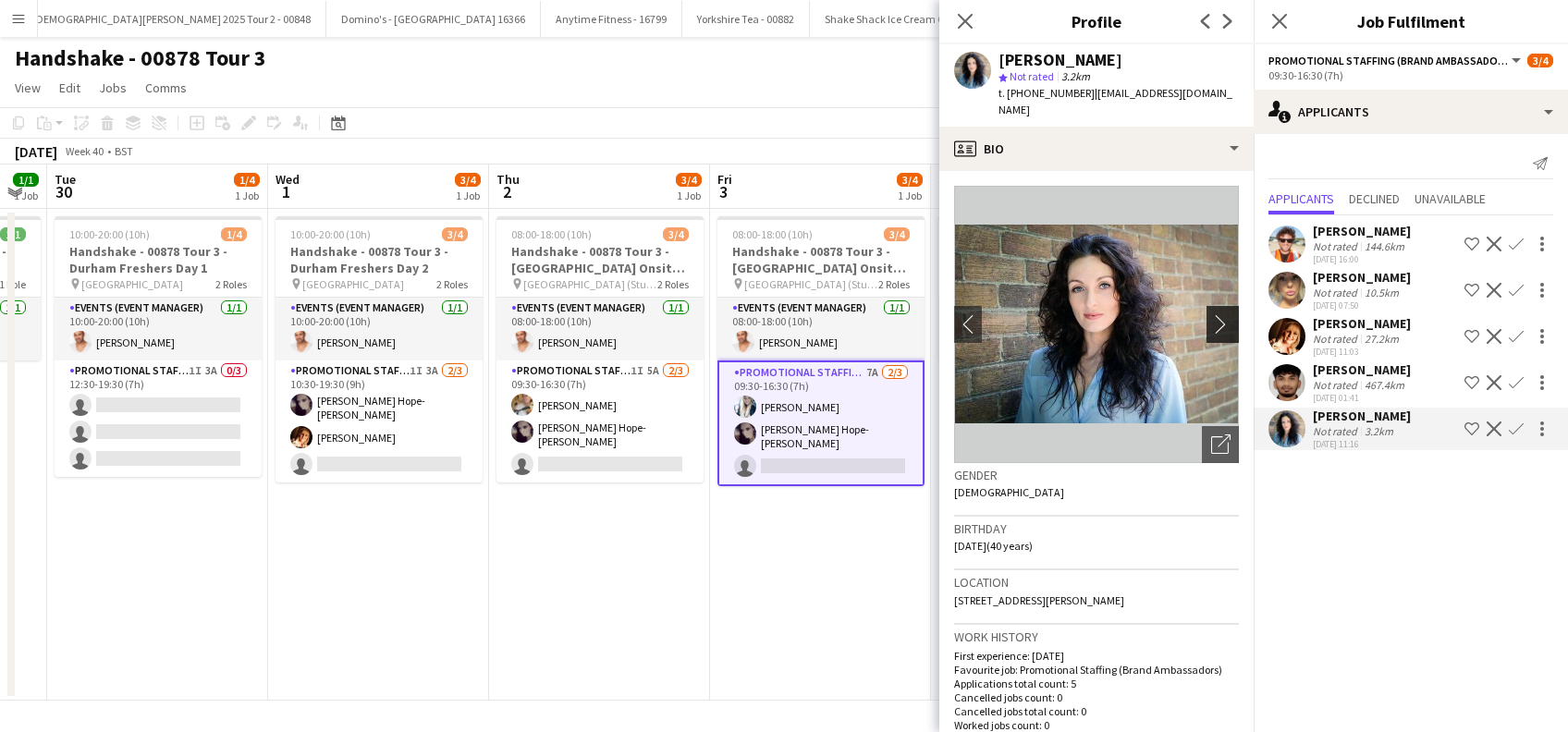
click at [1211, 314] on app-icon "chevron-right" at bounding box center [1225, 324] width 29 height 20
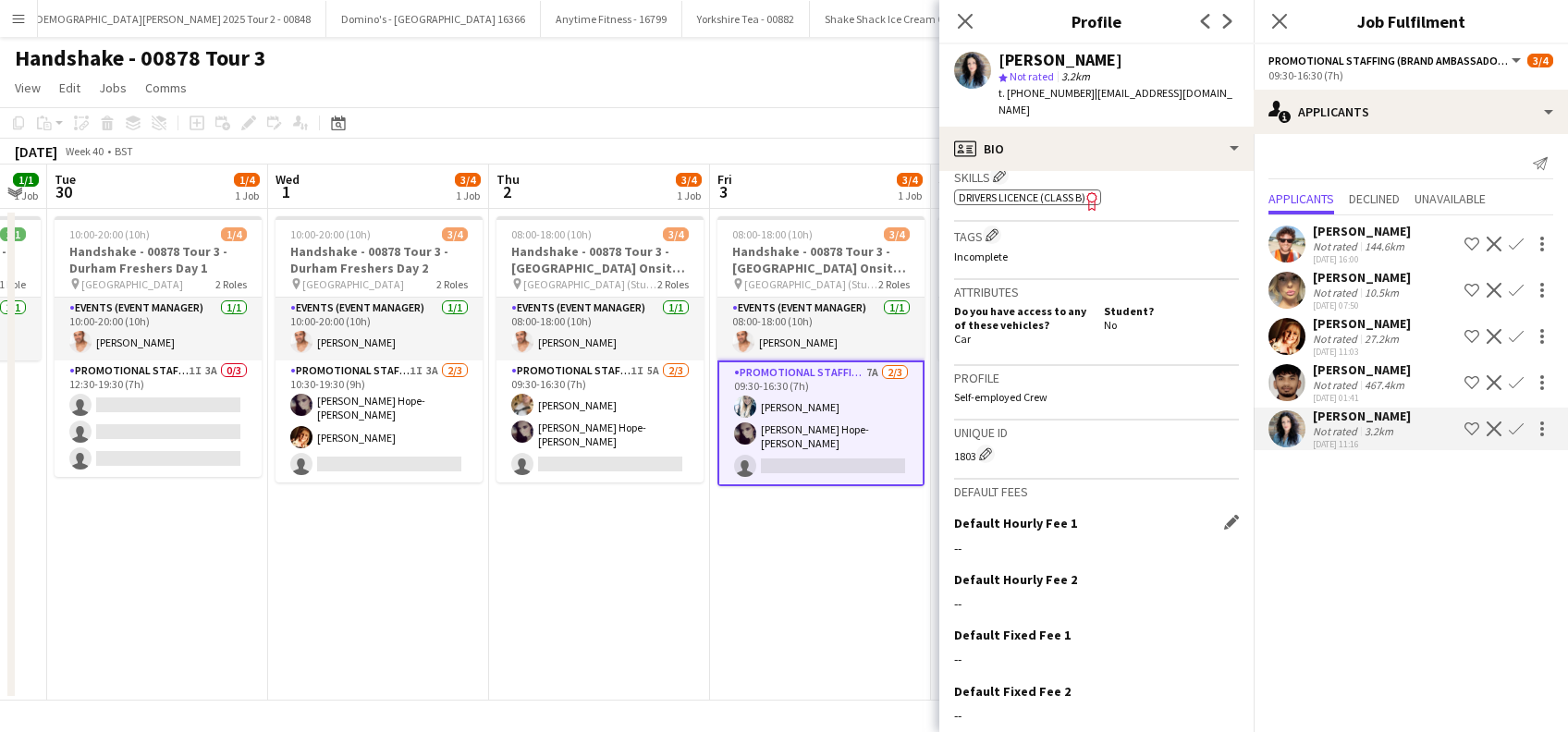
scroll to position [757, 0]
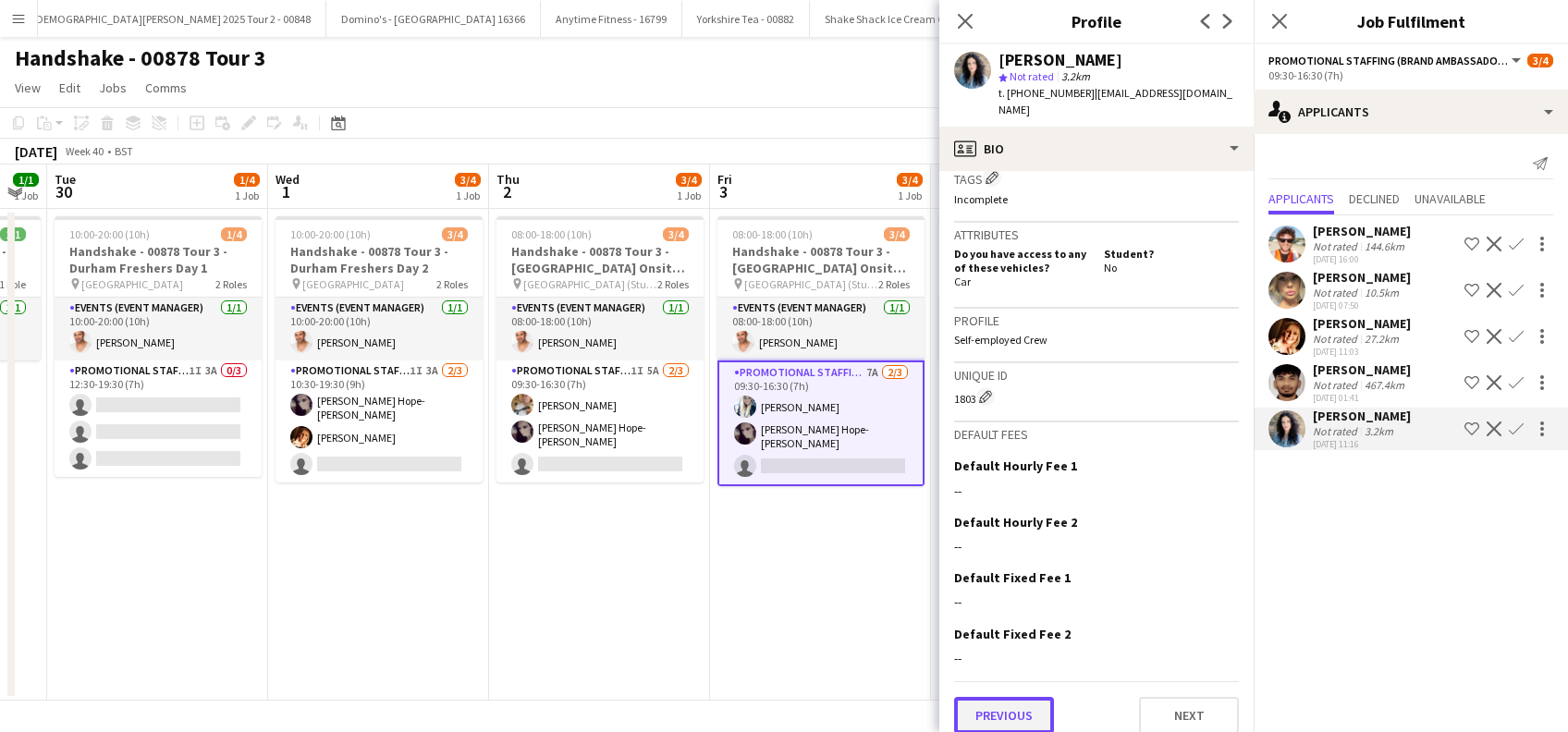
click at [1037, 704] on button "Previous" at bounding box center [1003, 716] width 99 height 37
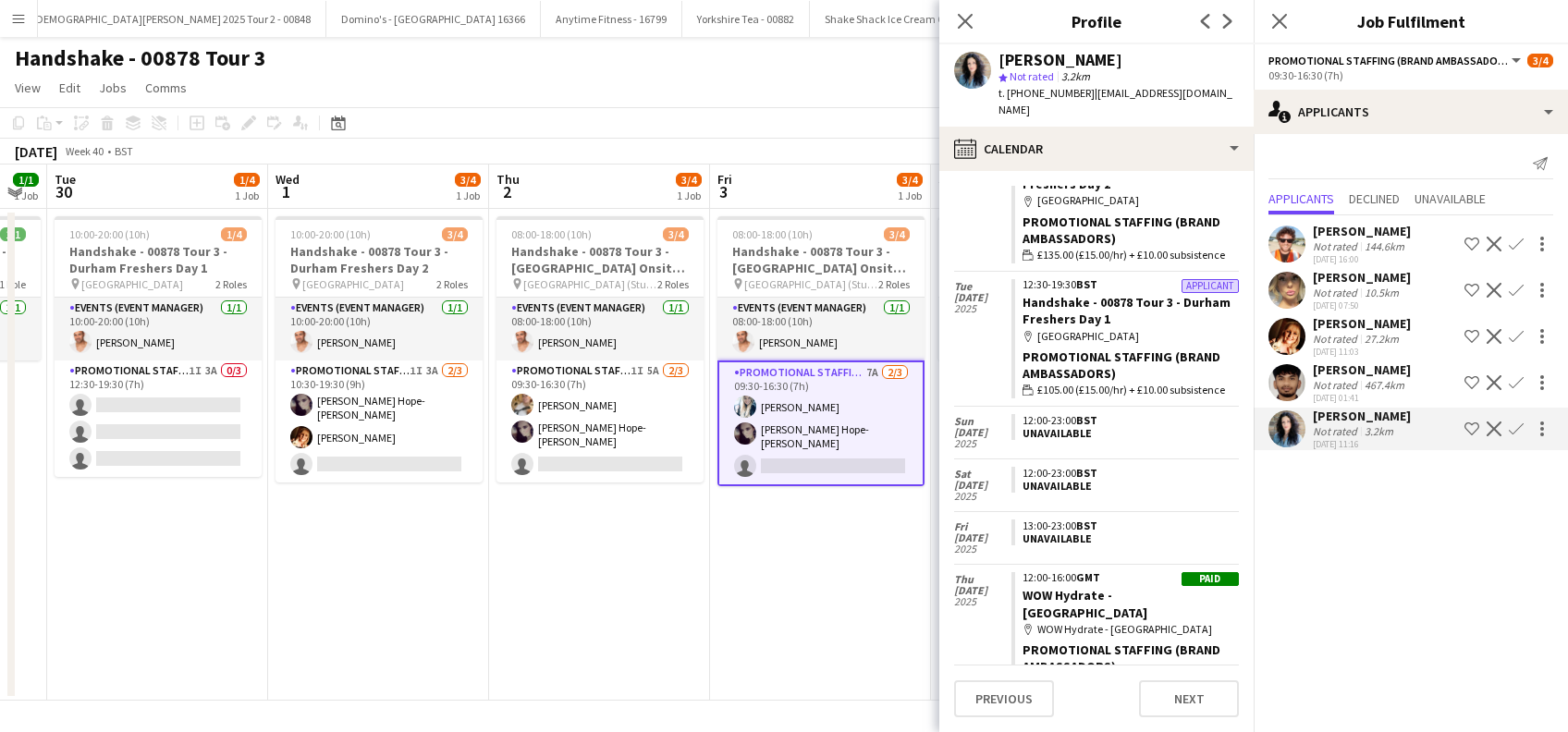
scroll to position [616, 0]
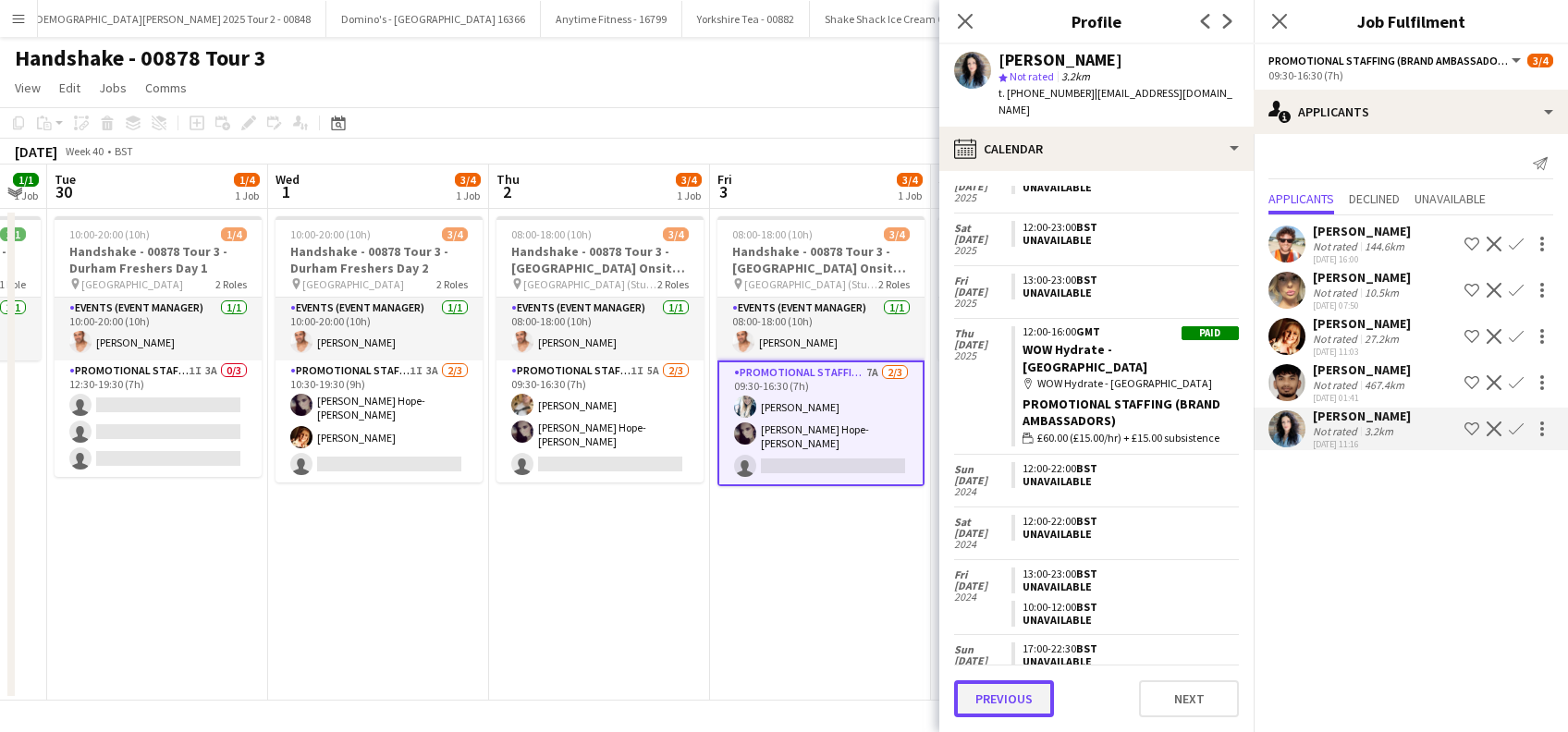
click at [986, 710] on button "Previous" at bounding box center [1003, 700] width 99 height 37
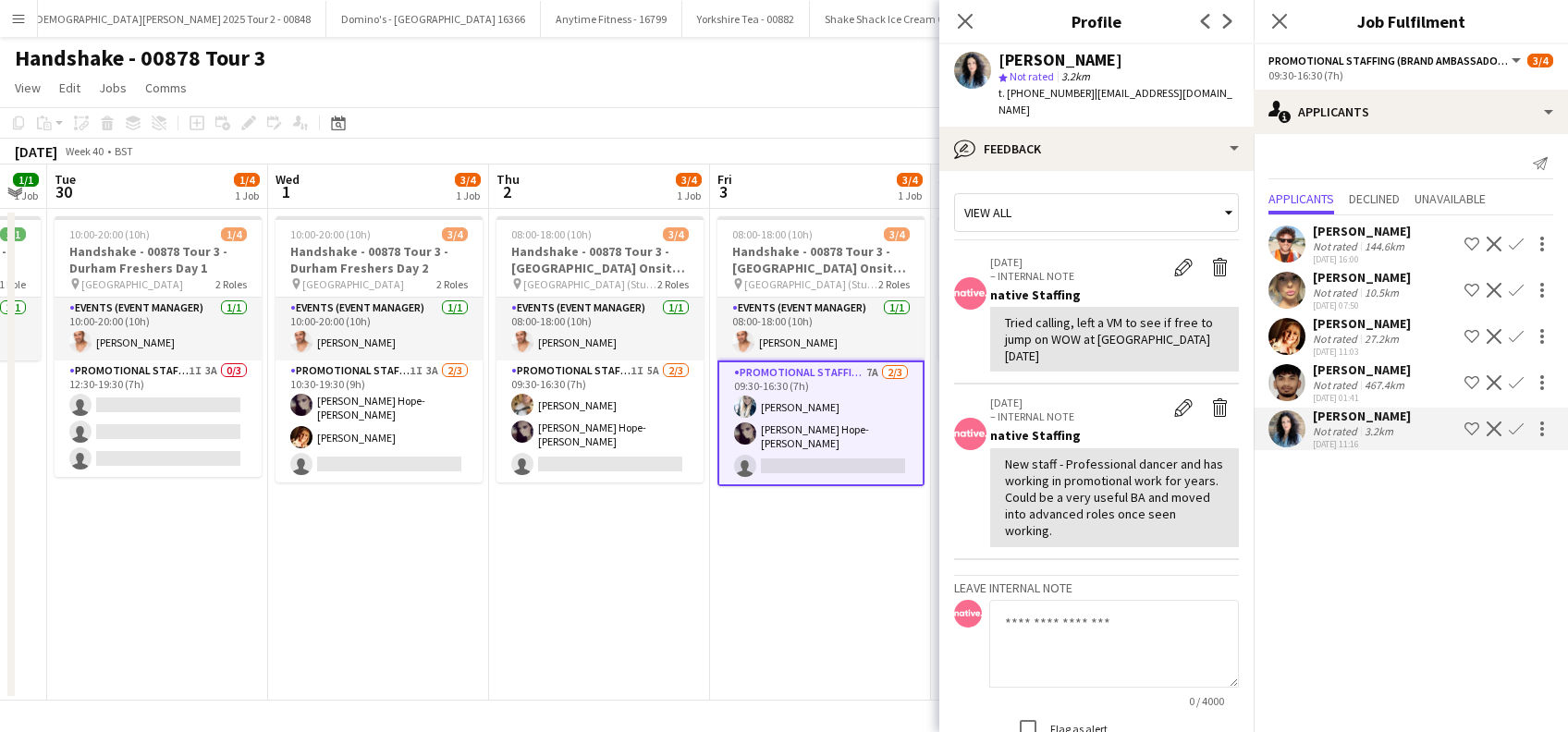
click at [1516, 429] on app-icon "Confirm" at bounding box center [1516, 429] width 15 height 15
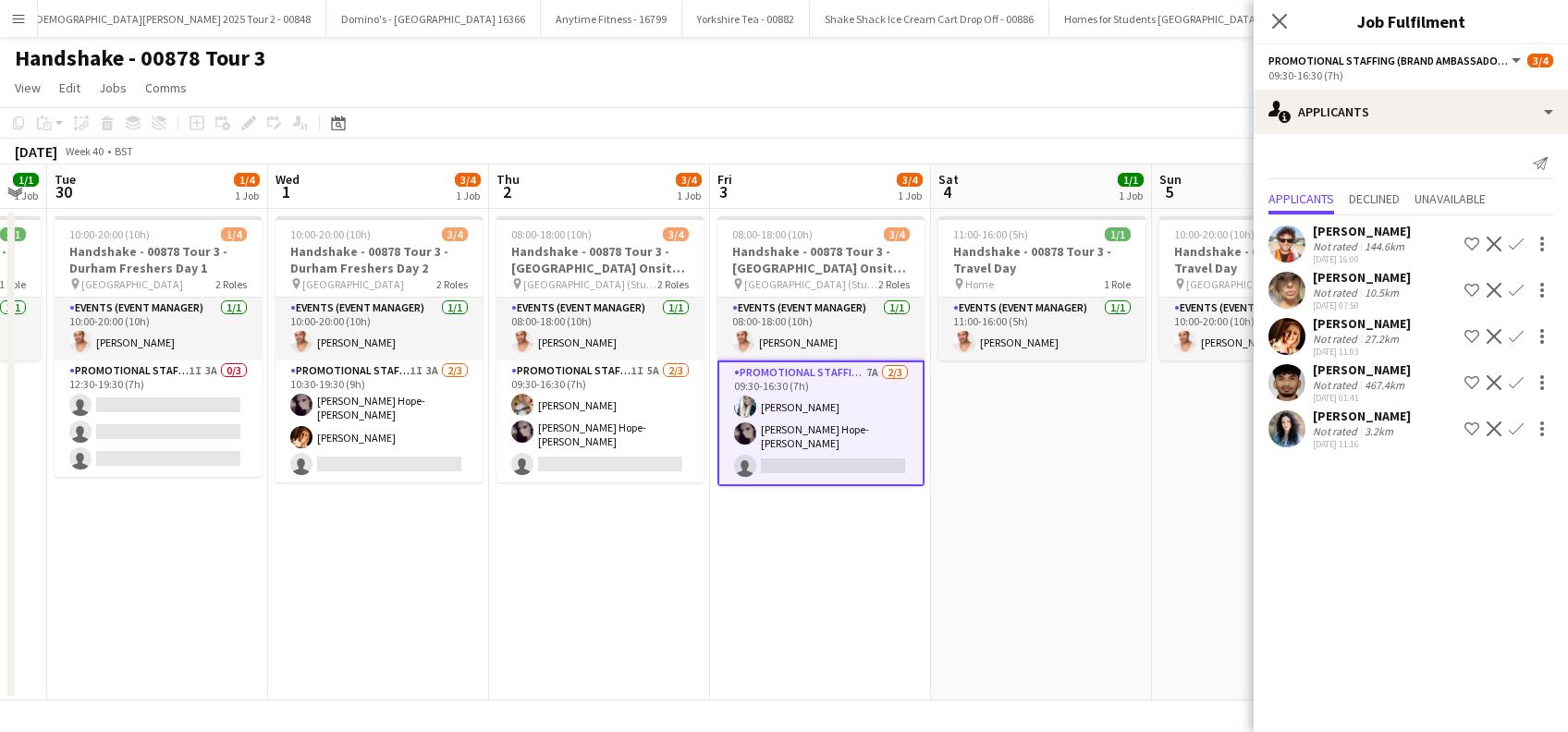
click at [1520, 433] on app-icon "Confirm" at bounding box center [1516, 429] width 15 height 15
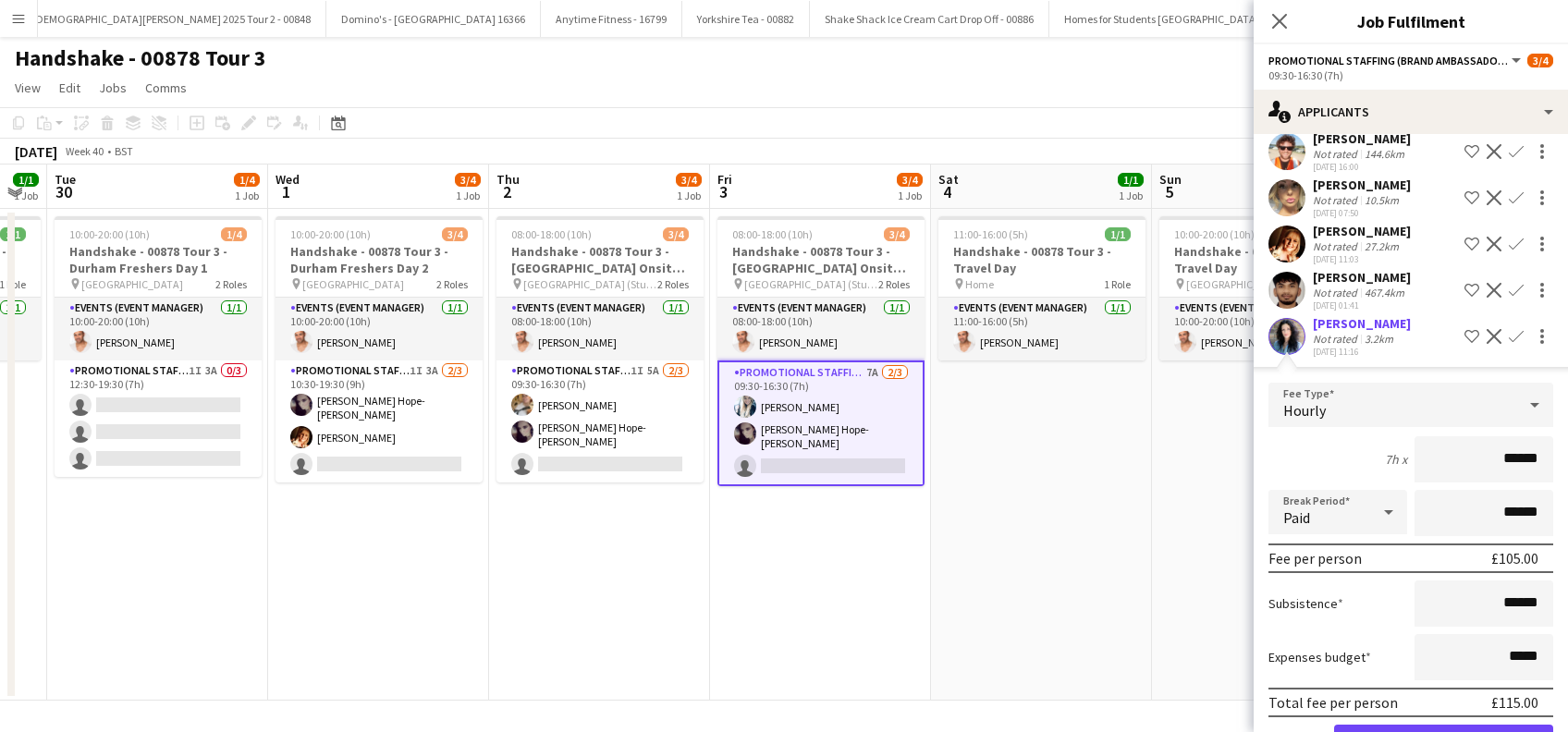
scroll to position [153, 0]
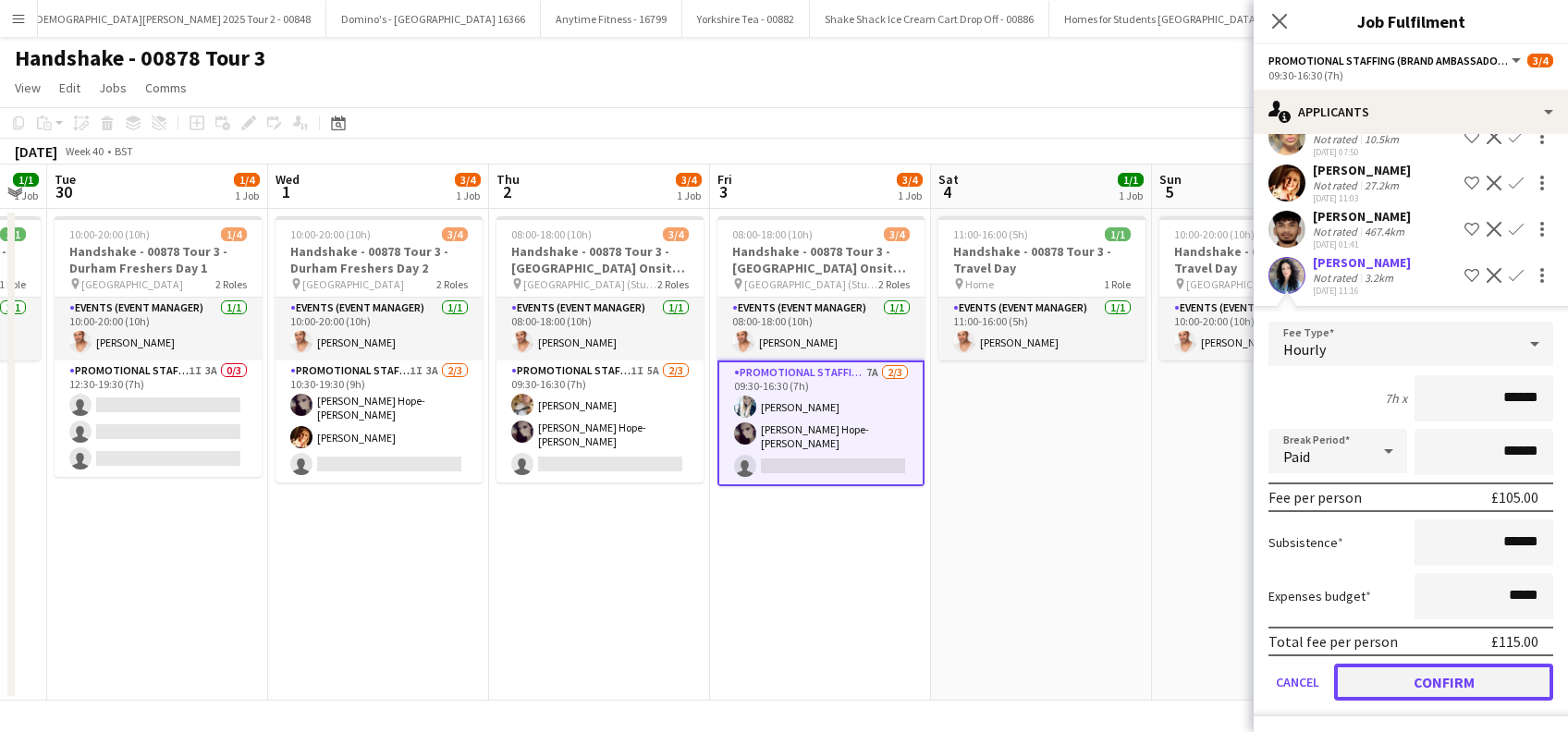
click at [1441, 679] on button "Confirm" at bounding box center [1443, 683] width 219 height 37
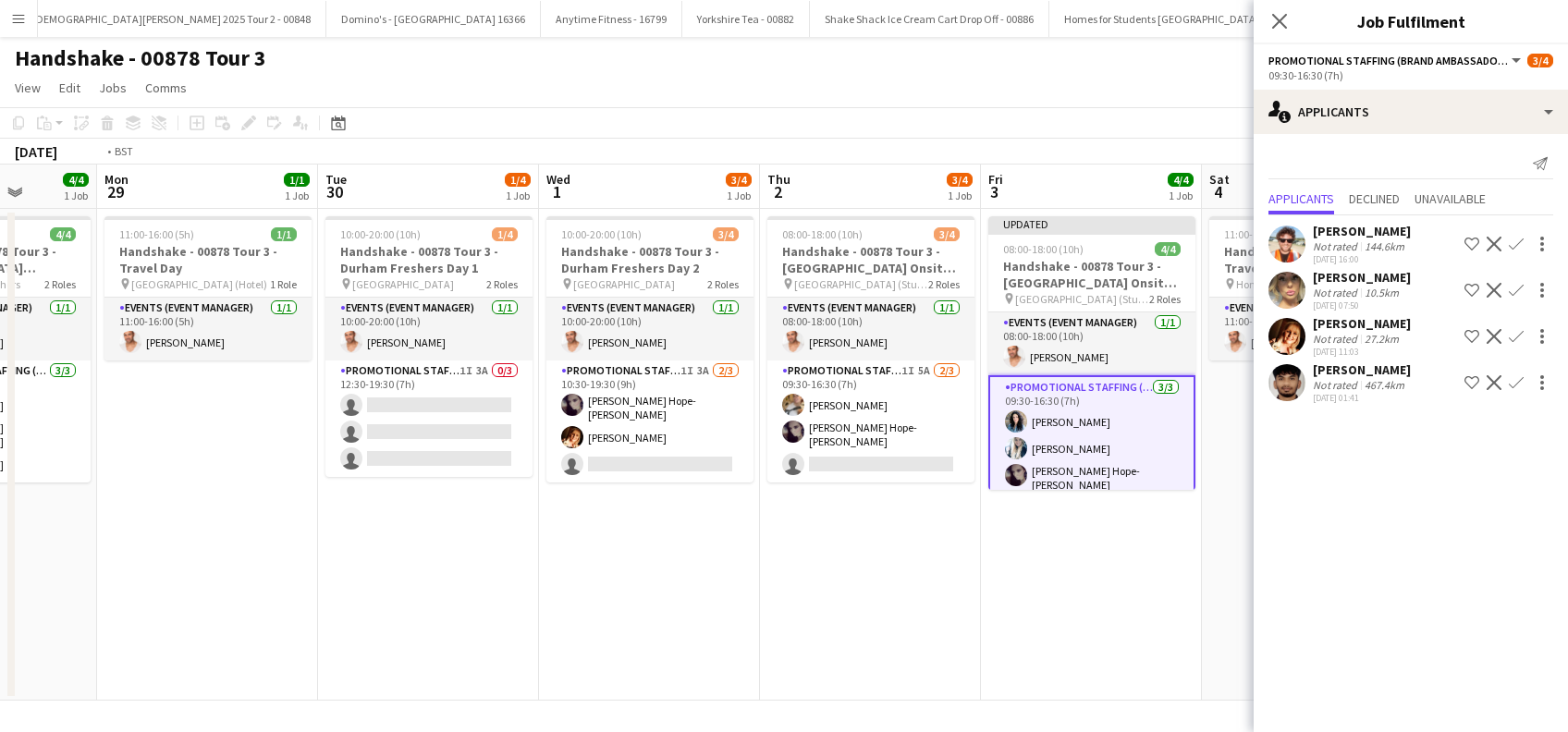
scroll to position [0, 499]
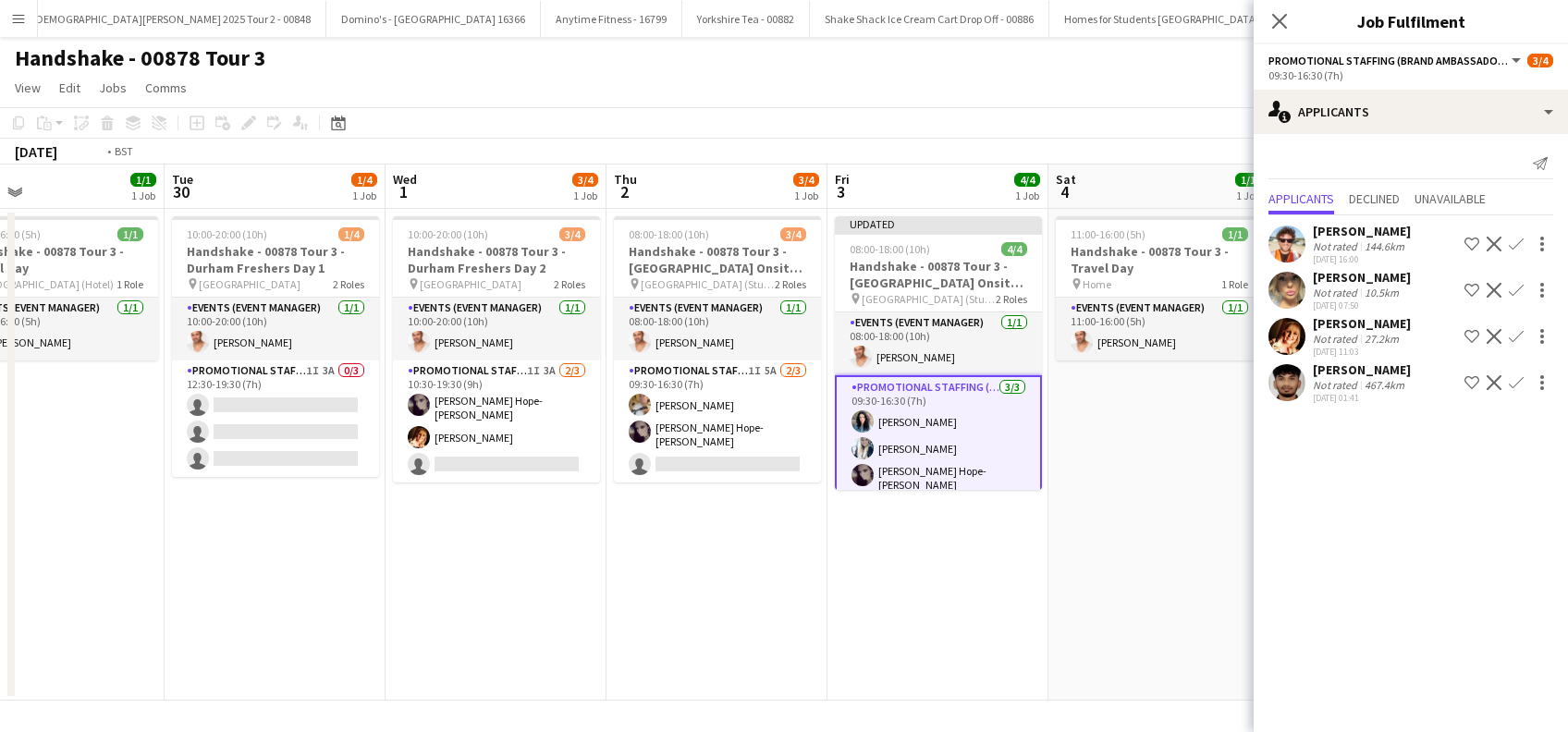
drag, startPoint x: 594, startPoint y: 576, endPoint x: 933, endPoint y: 592, distance: 339.4
click at [933, 592] on app-calendar-viewport "Sat 27 Sun 28 4/4 1 Job Mon 29 1/1 1 Job Tue 30 1/4 1 Job Wed 1 3/4 1 Job Thu 2…" at bounding box center [784, 432] width 1568 height 536
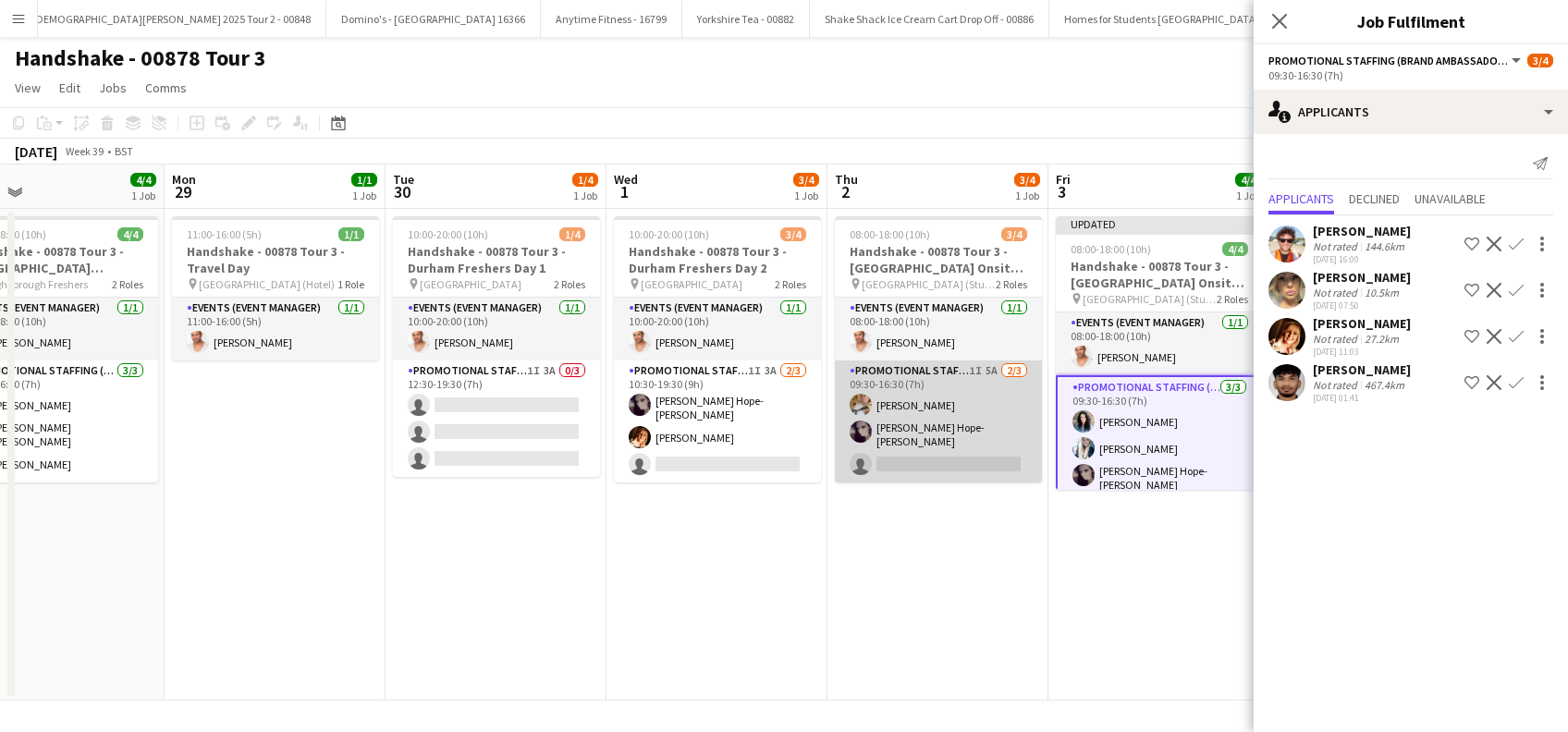
click at [907, 458] on app-card-role "Promotional Staffing (Brand Ambassadors) 1I 5A 2/3 09:30-16:30 (7h) Emmie Foste…" at bounding box center [938, 421] width 207 height 122
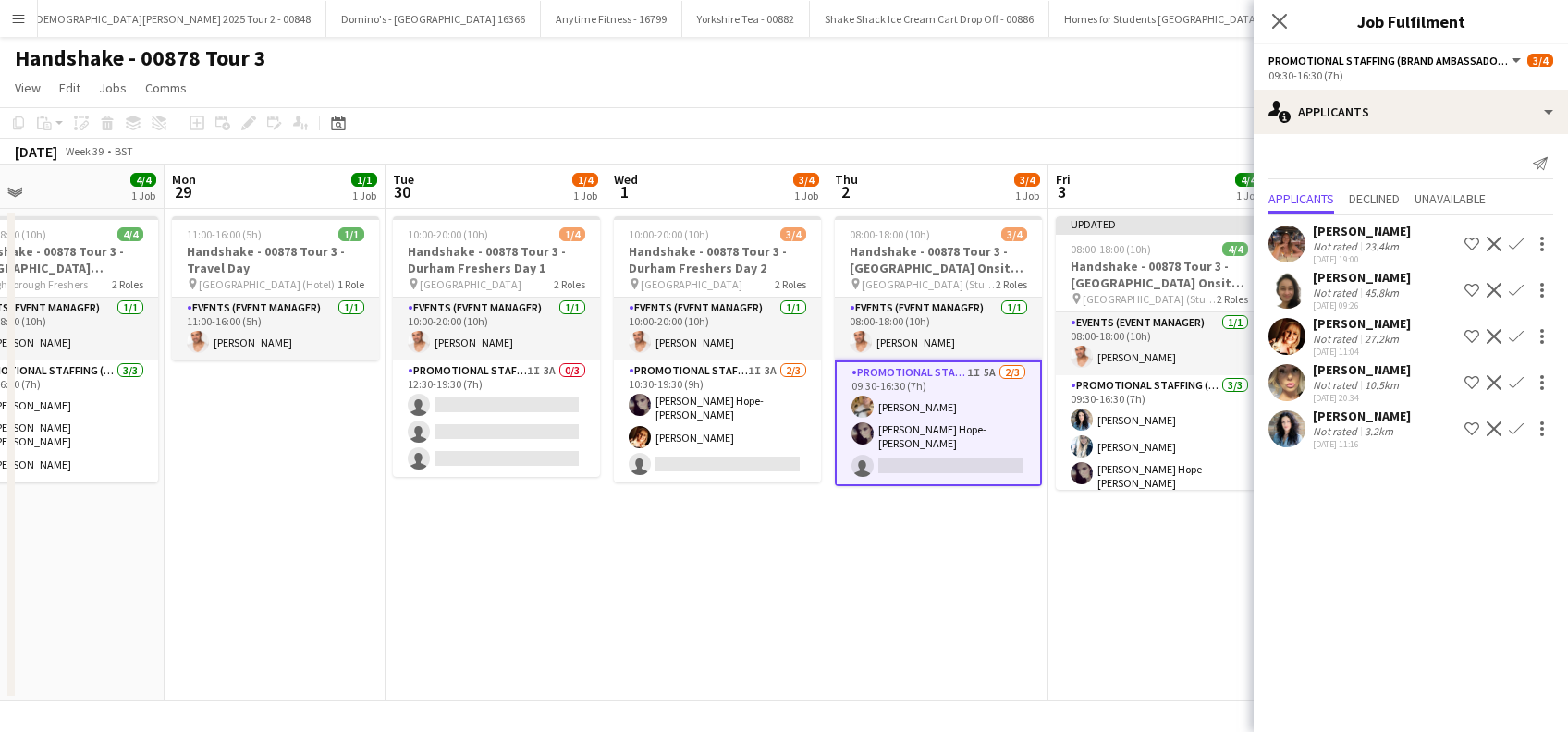
click at [1514, 430] on app-icon "Confirm" at bounding box center [1516, 429] width 15 height 15
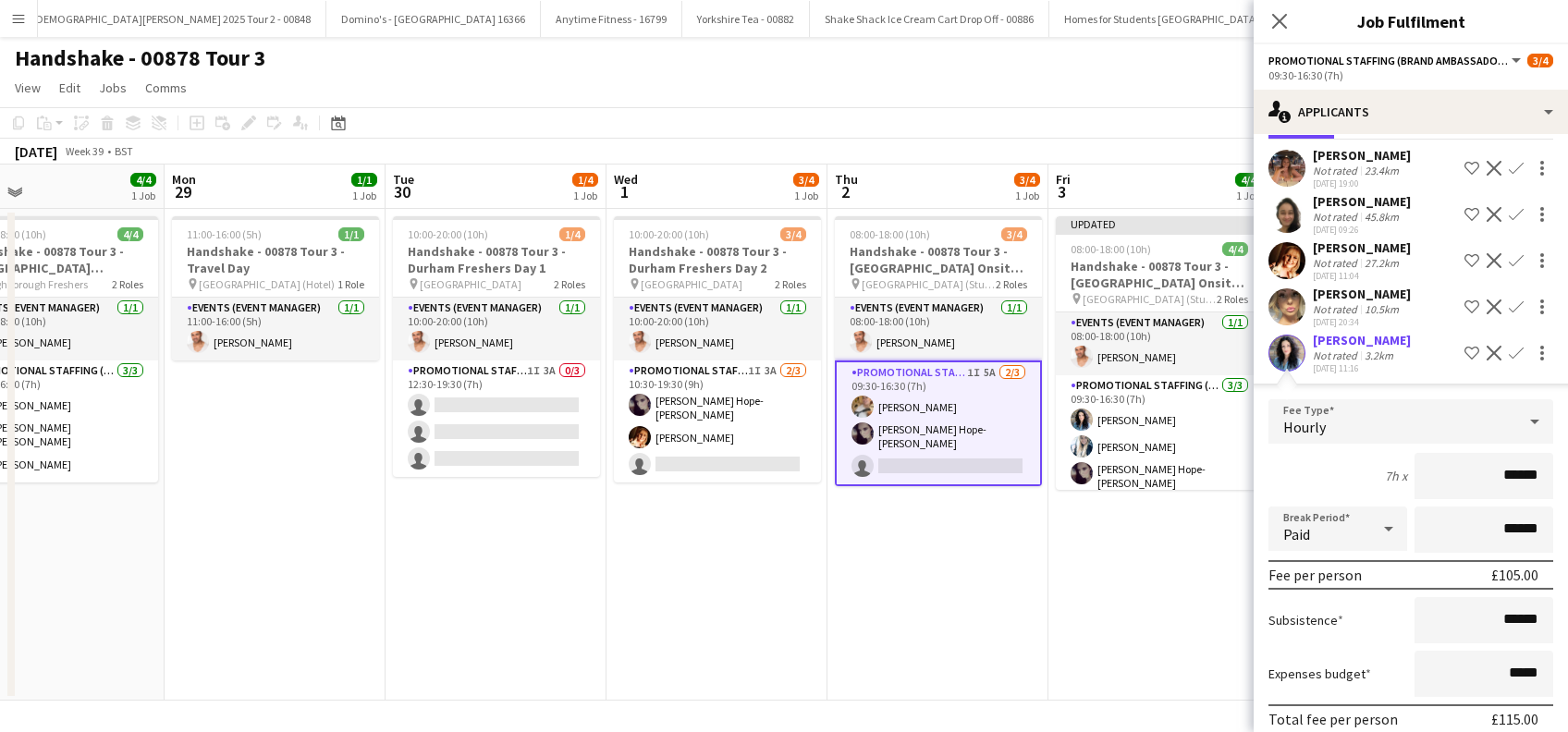
scroll to position [153, 0]
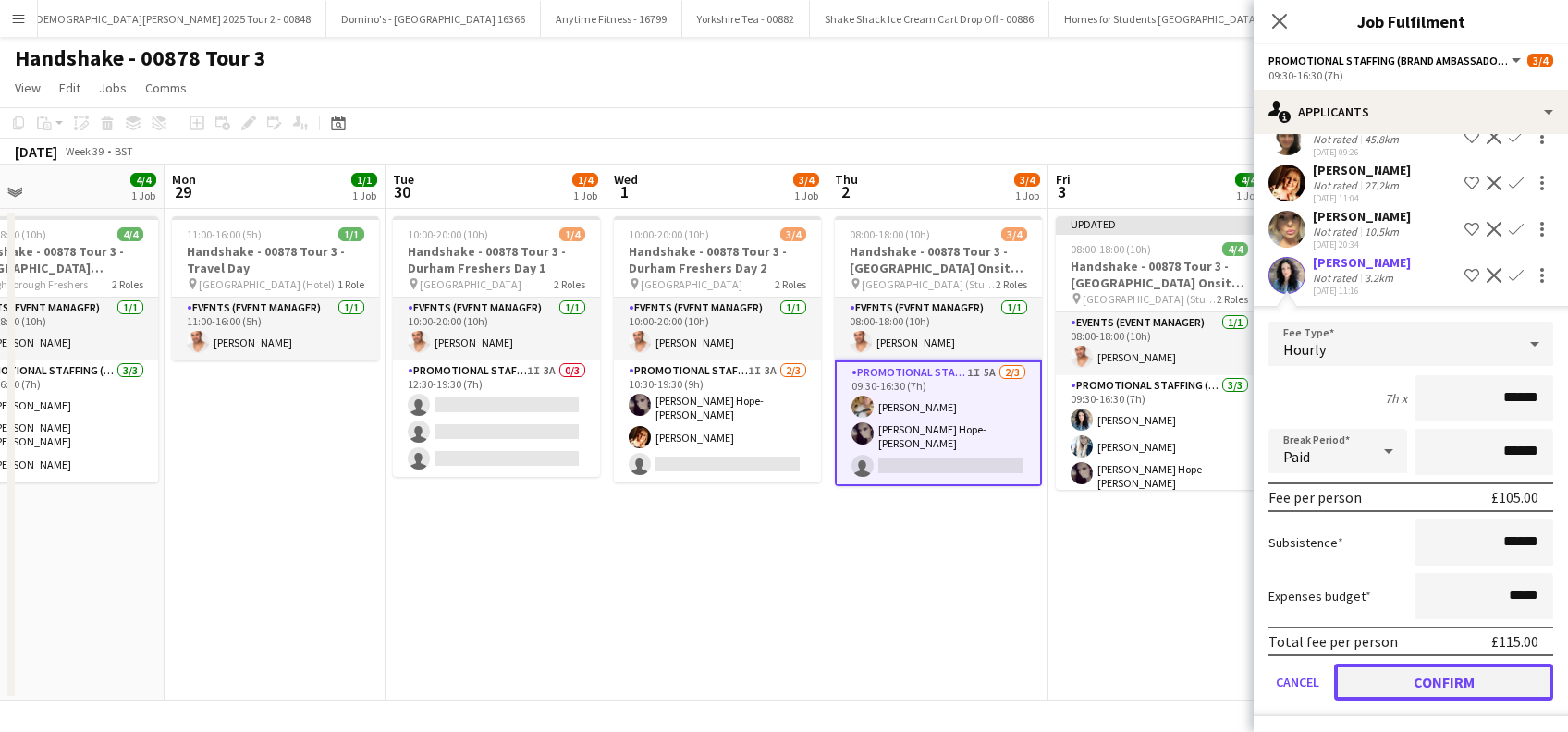
click at [1418, 678] on button "Confirm" at bounding box center [1443, 683] width 219 height 37
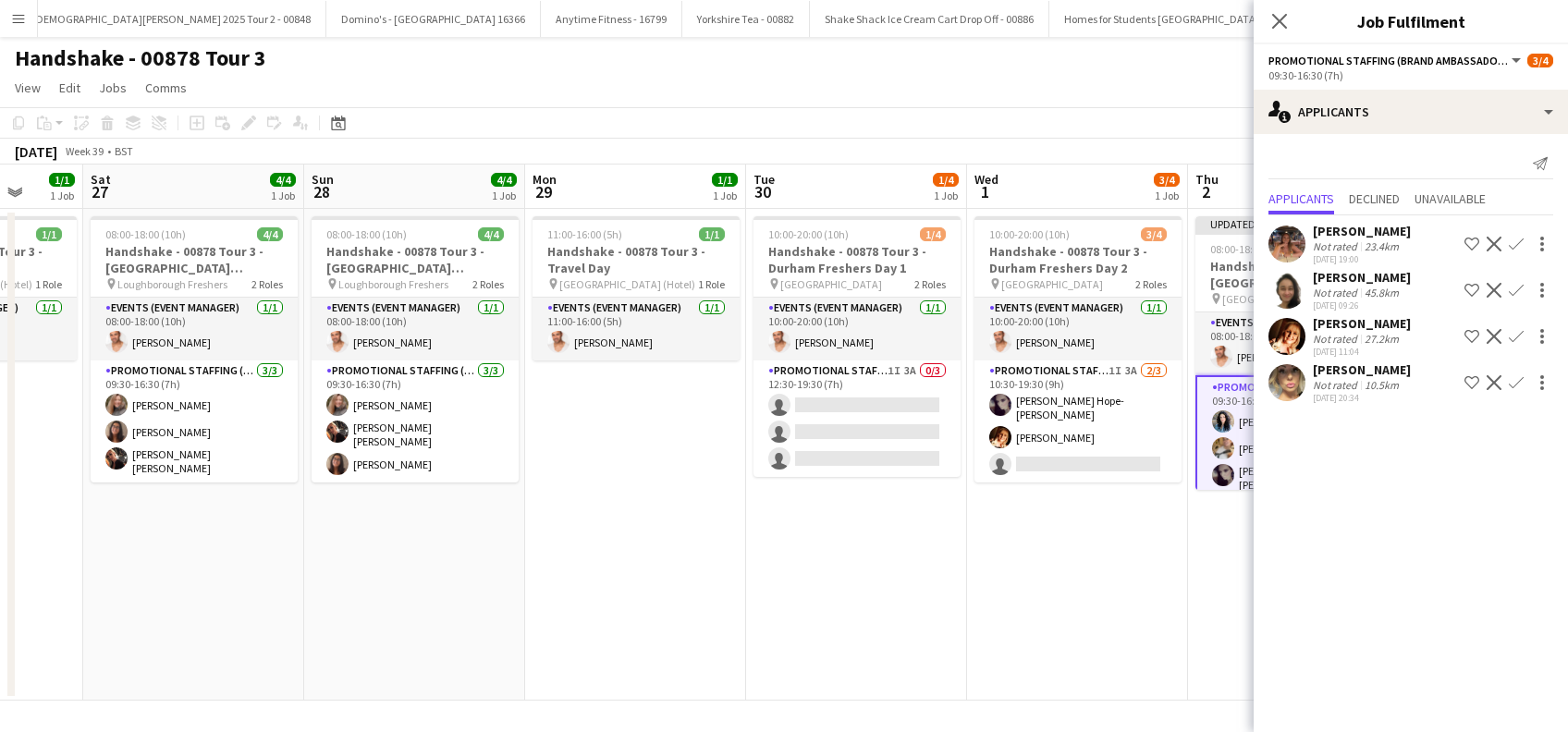
scroll to position [0, 511]
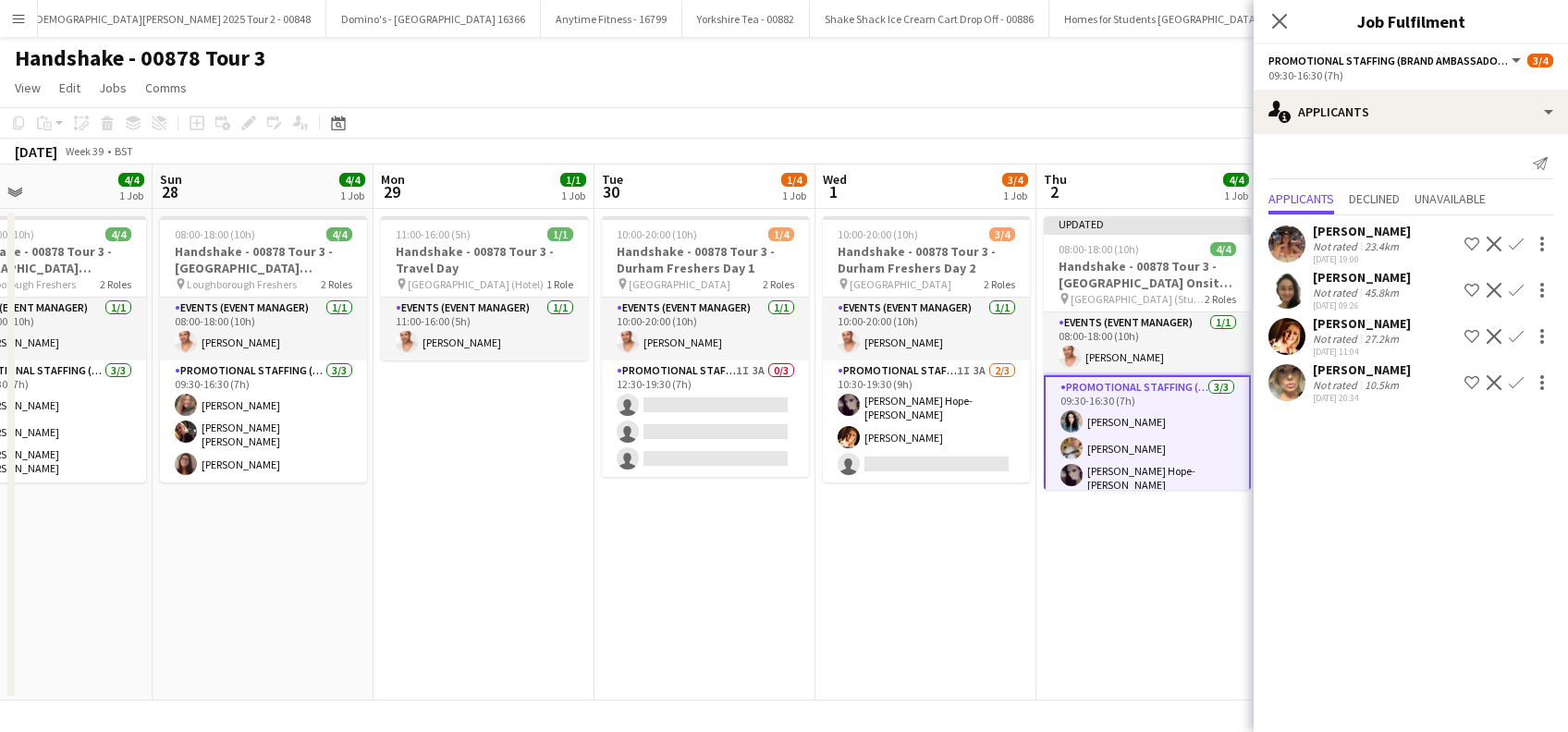
drag, startPoint x: 724, startPoint y: 591, endPoint x: 934, endPoint y: 595, distance: 210.0
click at [934, 595] on app-calendar-viewport "Thu 25 3/4 1 Job Fri 26 1/1 1 Job Sat 27 4/4 1 Job Sun 28 4/4 1 Job Mon 29 1/1 …" at bounding box center [784, 432] width 1568 height 536
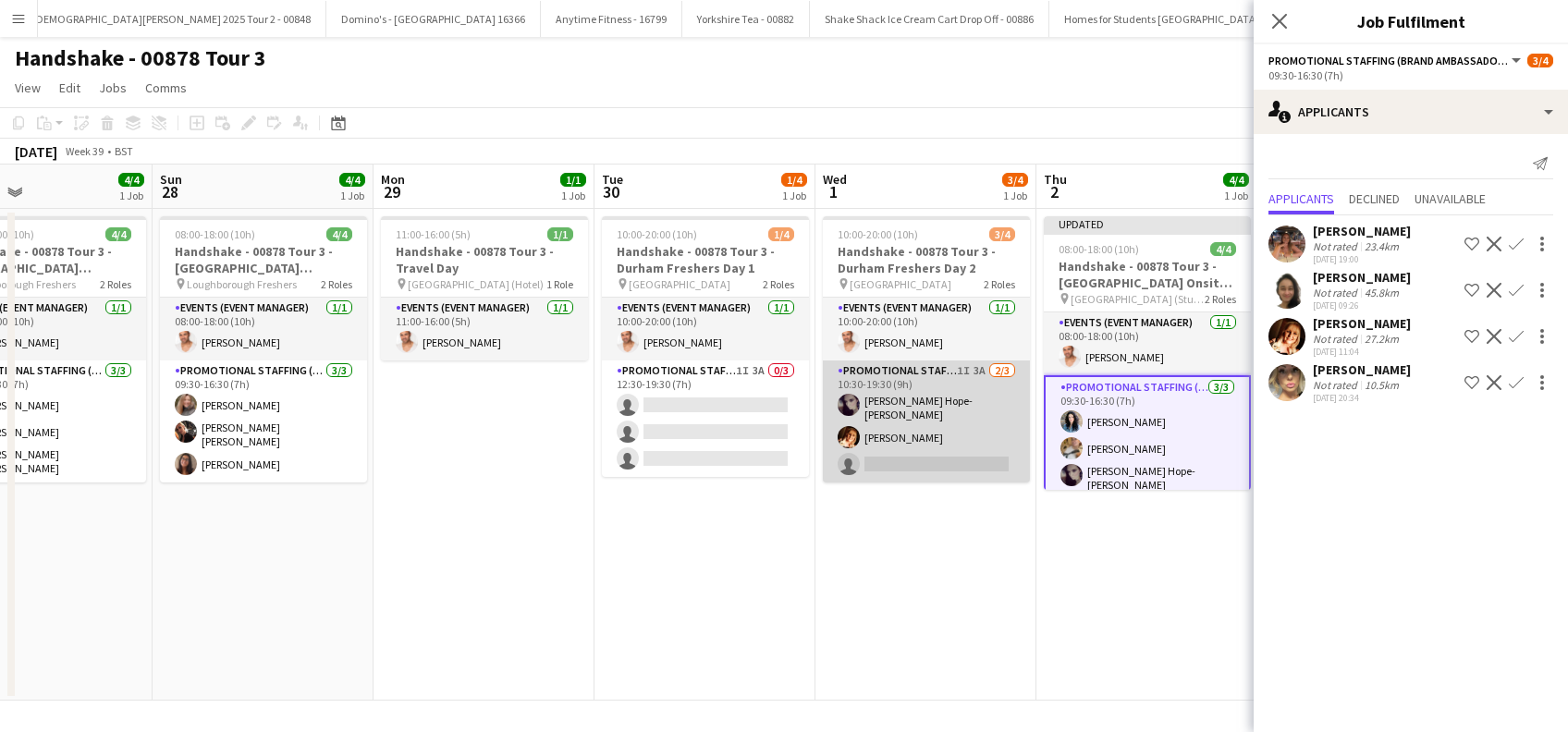
click at [913, 447] on app-card-role "Promotional Staffing (Brand Ambassadors) 1I 3A 2/3 10:30-19:30 (9h) Holly Hope-…" at bounding box center [926, 421] width 207 height 122
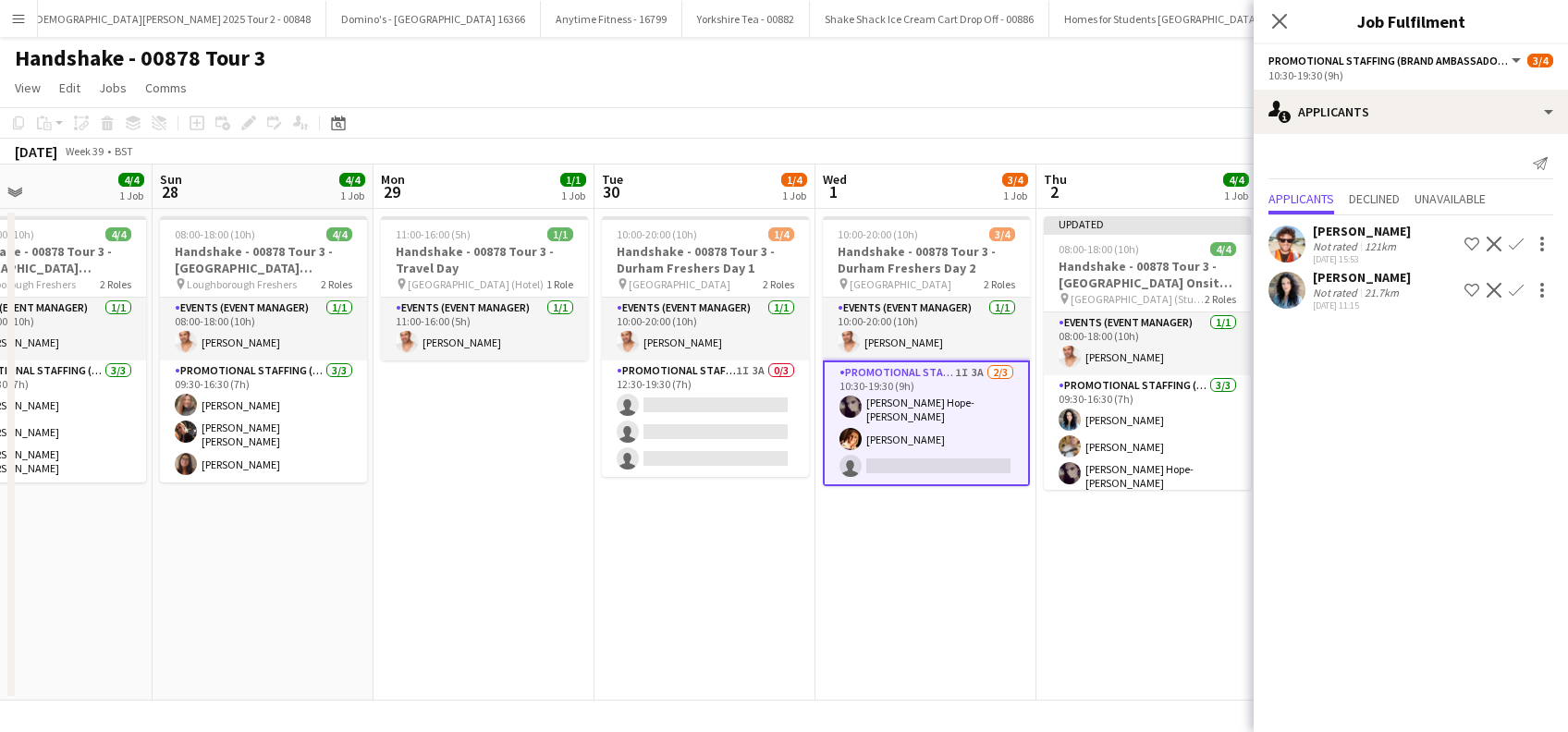
click at [1518, 292] on app-icon "Confirm" at bounding box center [1516, 290] width 15 height 15
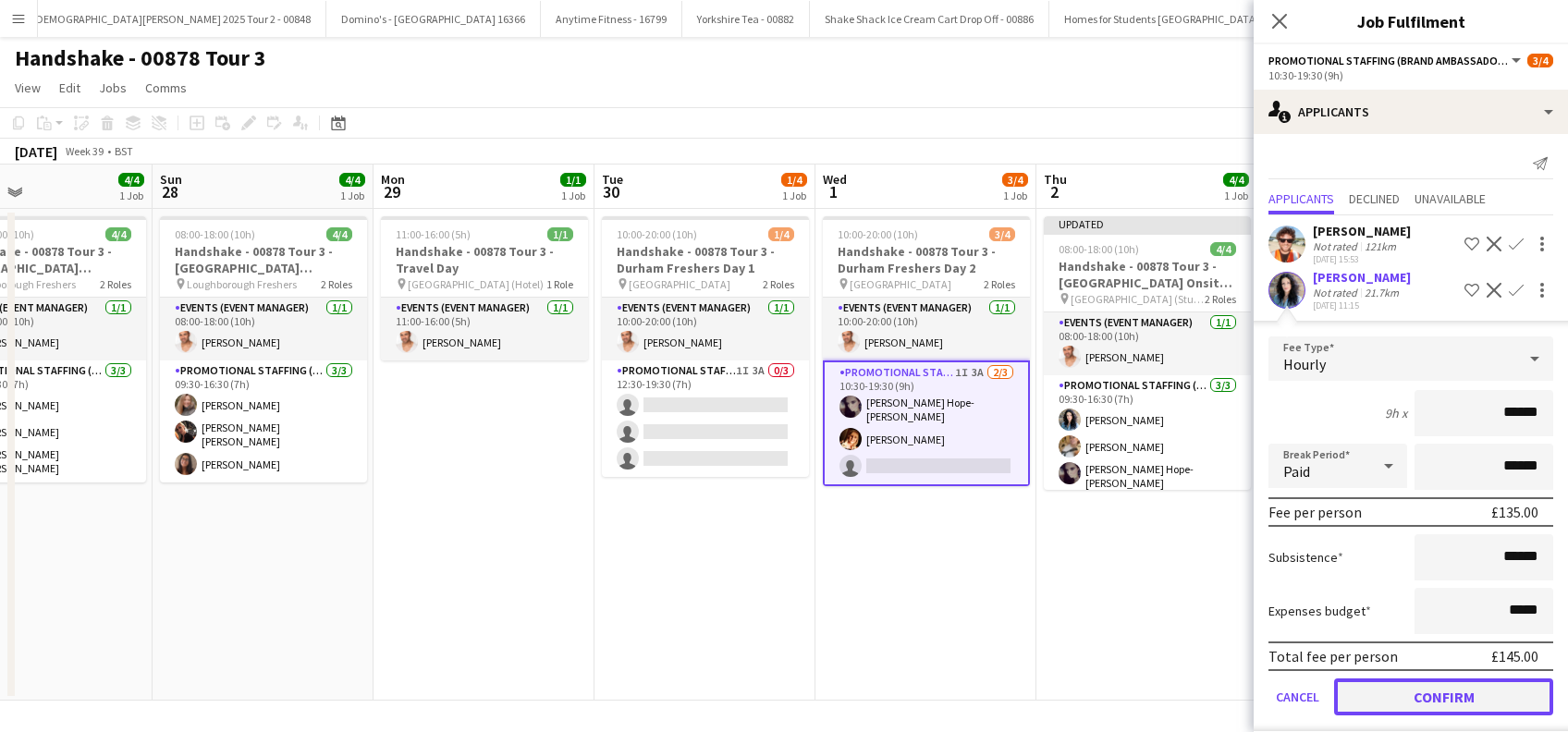
click at [1408, 686] on button "Confirm" at bounding box center [1443, 698] width 219 height 37
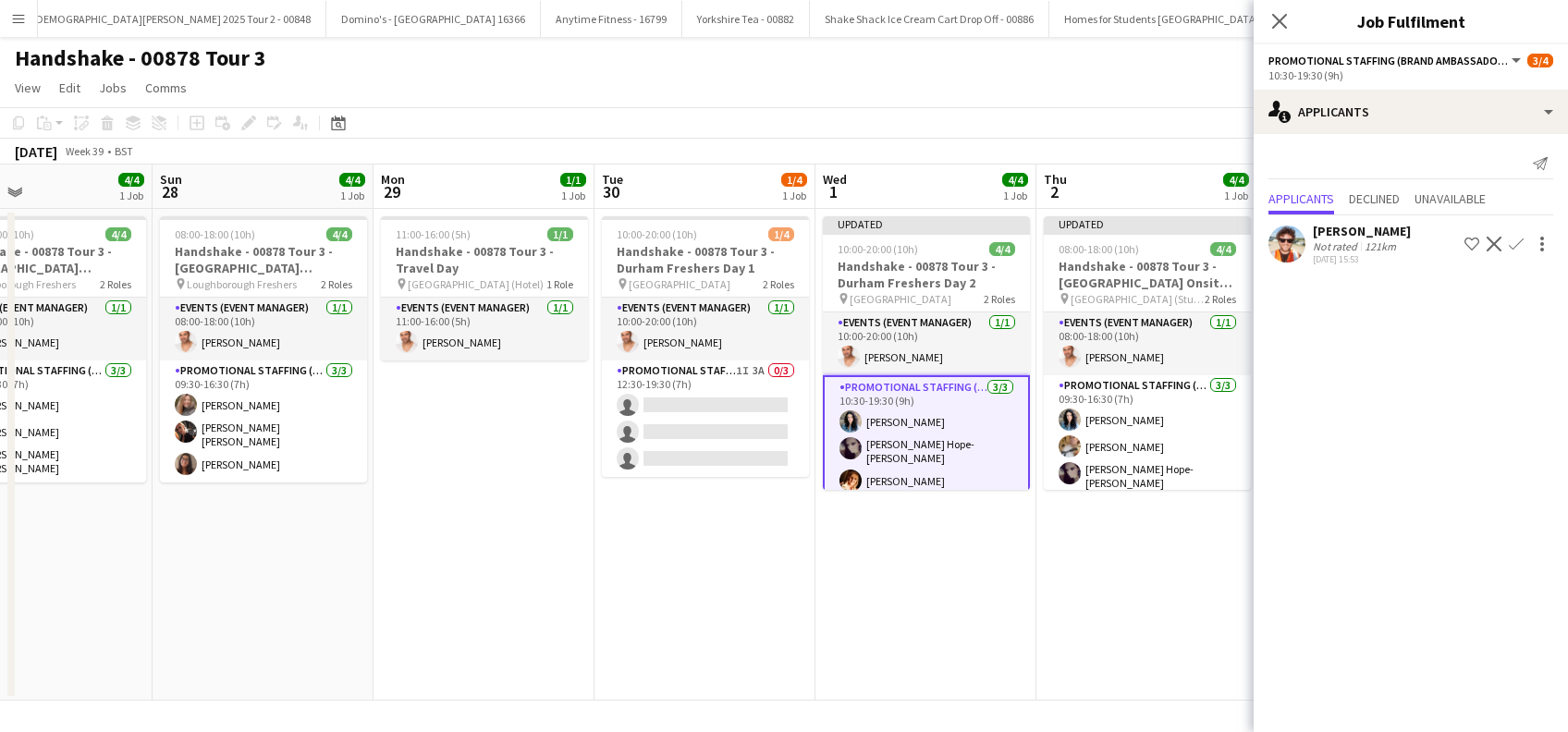
drag, startPoint x: 915, startPoint y: 657, endPoint x: 982, endPoint y: 665, distance: 67.5
click at [981, 664] on app-calendar-viewport "Thu 25 3/4 1 Job Fri 26 1/1 1 Job Sat 27 4/4 1 Job Sun 28 4/4 1 Job Mon 29 1/1 …" at bounding box center [784, 432] width 1568 height 536
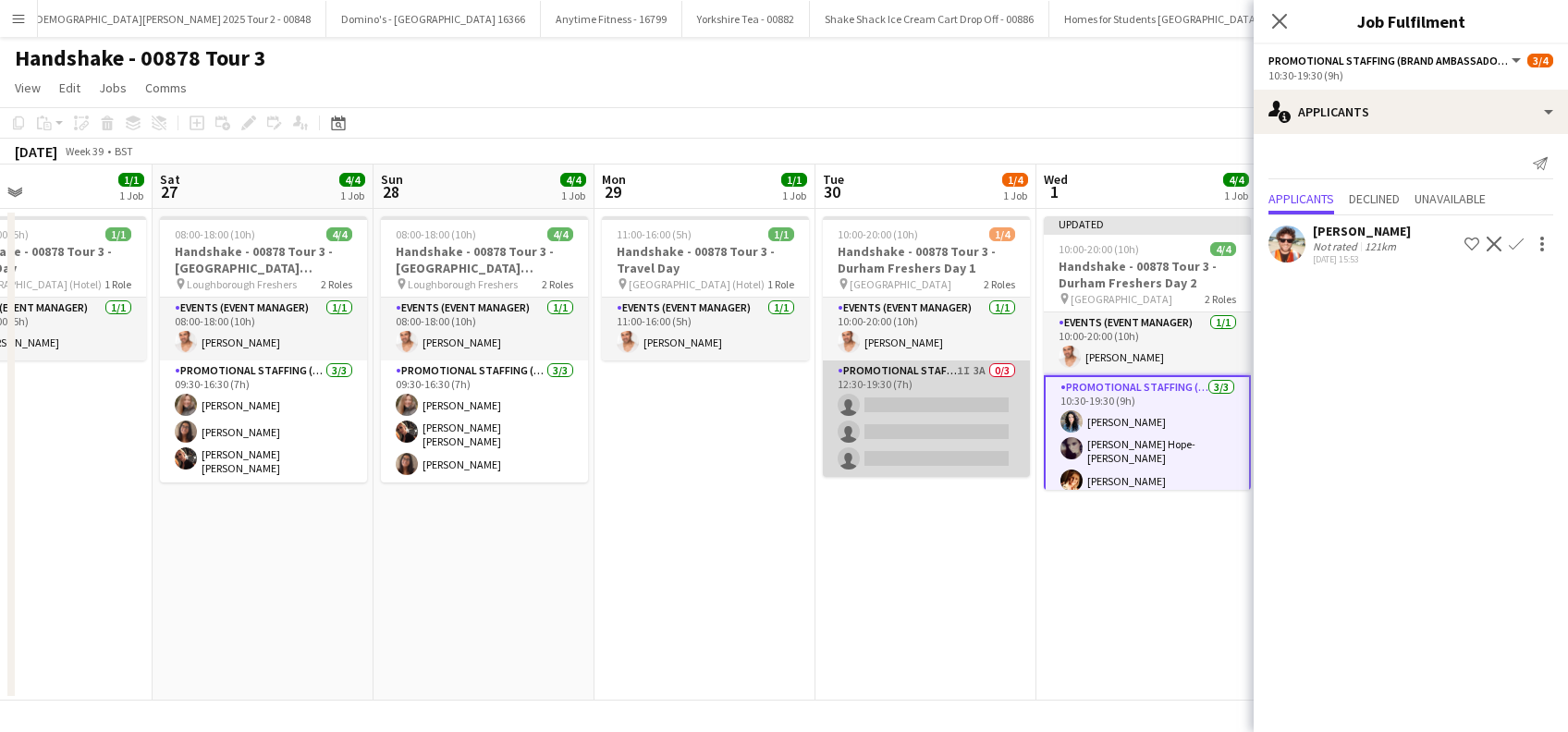
click at [889, 433] on app-card-role "Promotional Staffing (Brand Ambassadors) 1I 3A 0/3 12:30-19:30 (7h) single-neut…" at bounding box center [926, 418] width 207 height 116
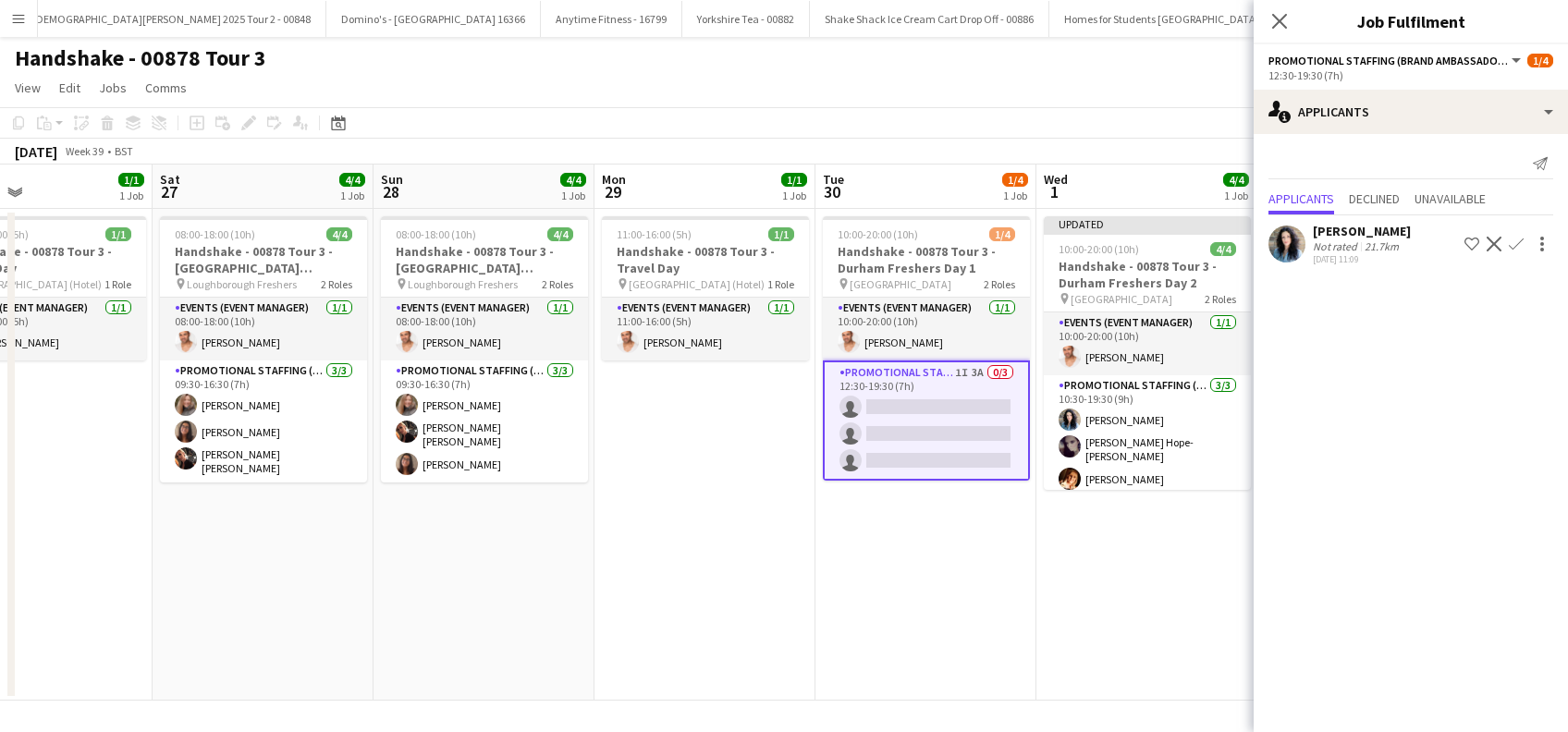
click at [1510, 244] on app-icon "Confirm" at bounding box center [1516, 244] width 15 height 15
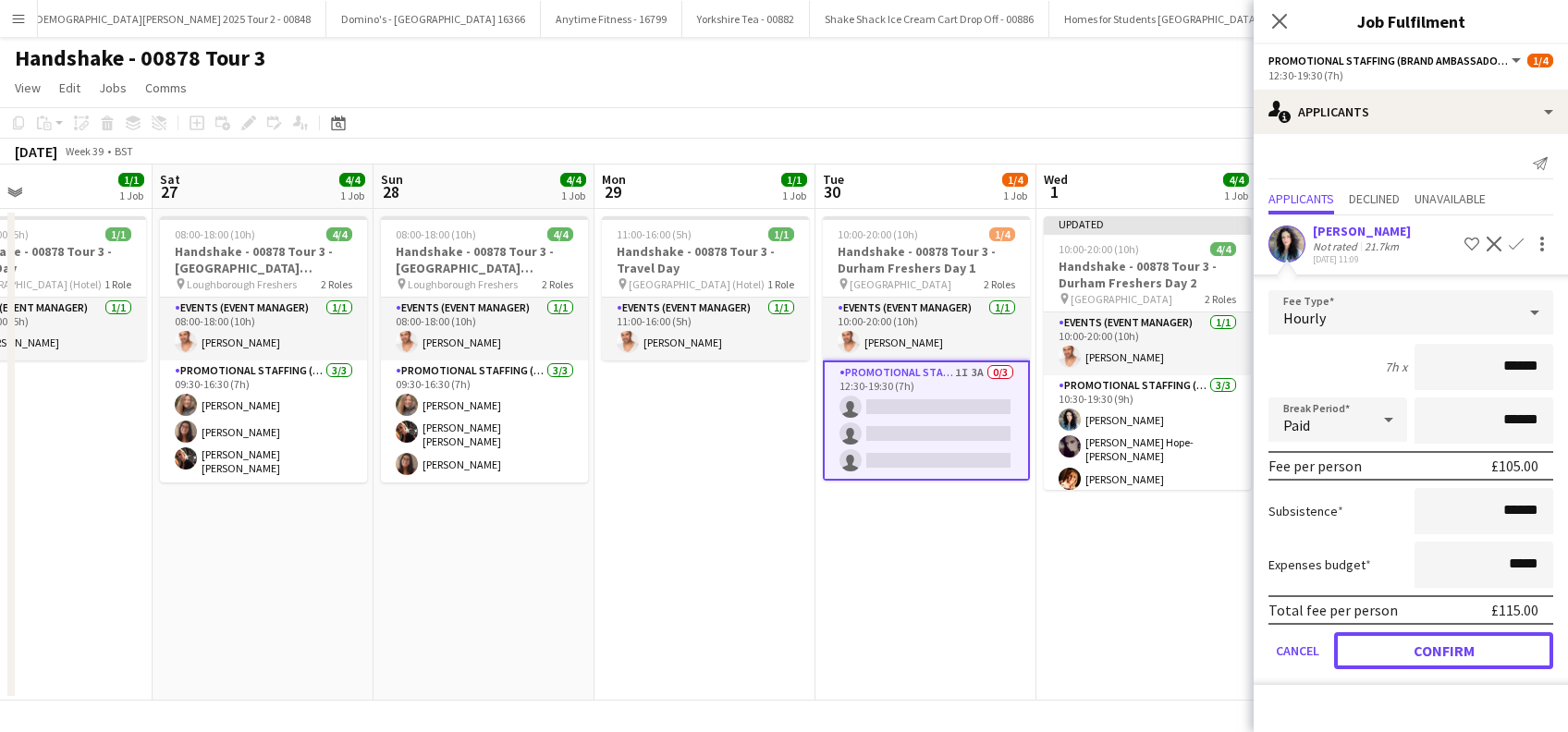
click at [1420, 644] on button "Confirm" at bounding box center [1443, 651] width 219 height 37
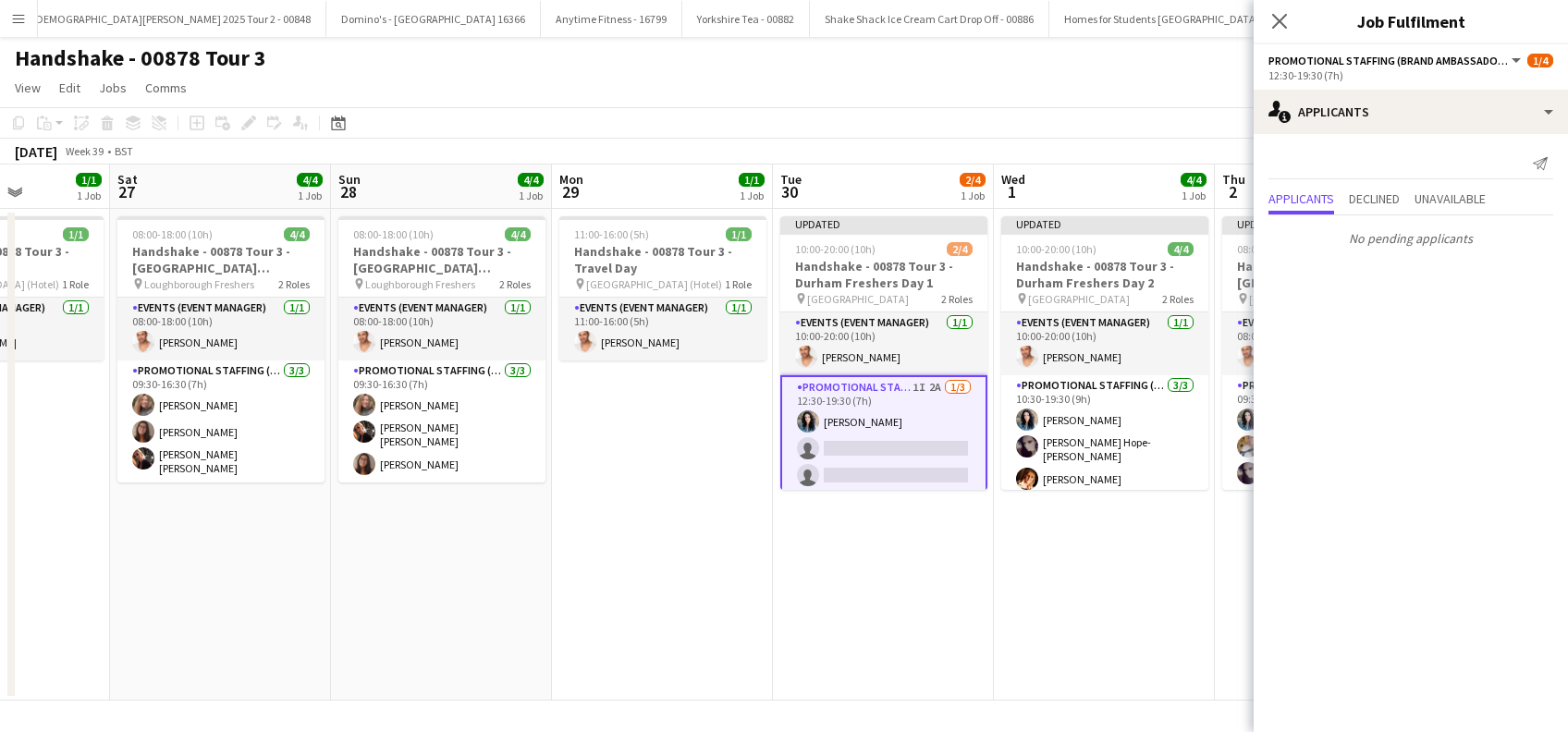
drag, startPoint x: 1134, startPoint y: 579, endPoint x: 1070, endPoint y: 588, distance: 64.6
click at [1078, 588] on app-calendar-viewport "Wed 24 3/4 1 Job Thu 25 3/4 1 Job Fri 26 1/1 1 Job Sat 27 4/4 1 Job Sun 28 4/4 …" at bounding box center [784, 432] width 1568 height 536
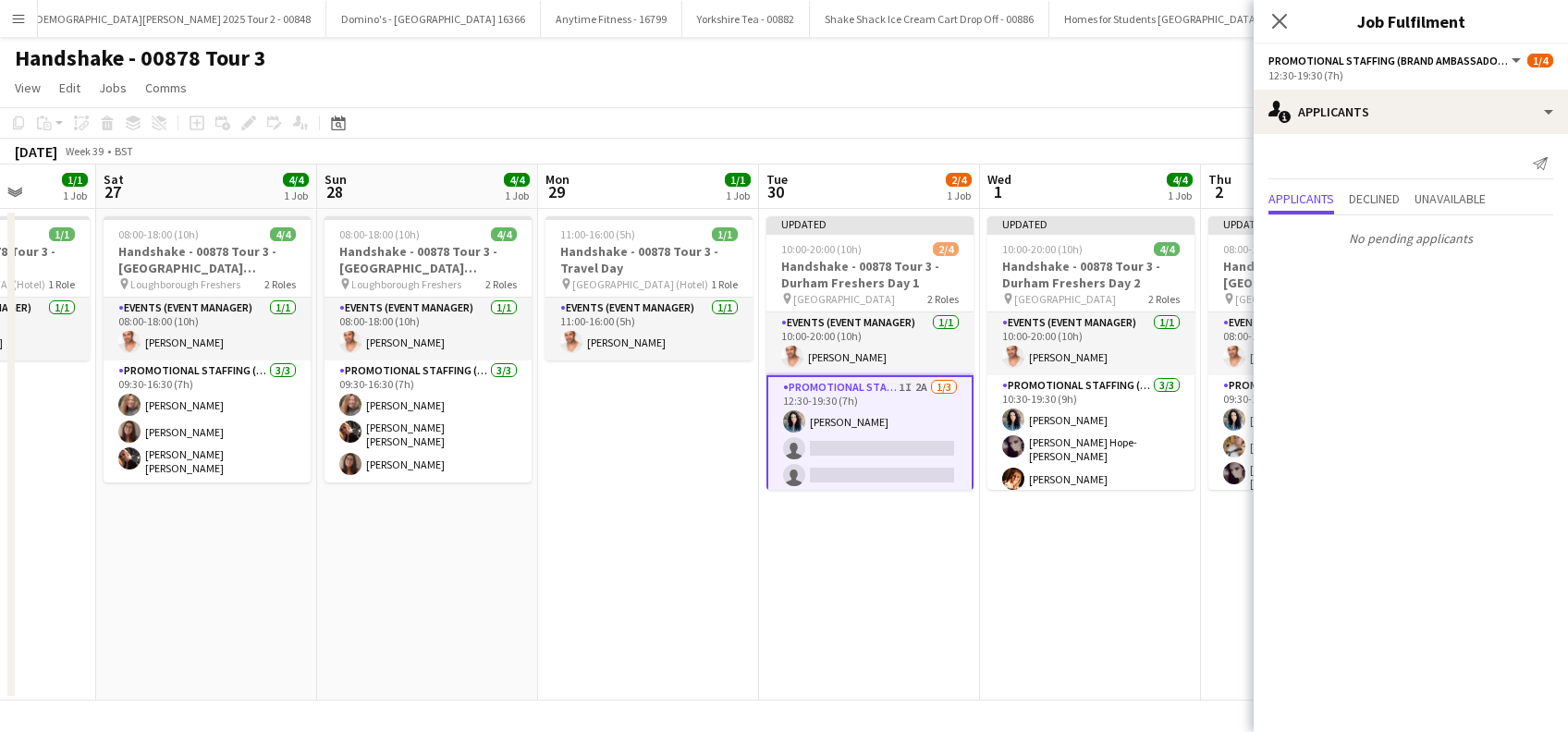
click at [837, 452] on app-card-role "Promotional Staffing (Brand Ambassadors) 1I 2A 1/3 12:30-19:30 (7h) Gemma Richa…" at bounding box center [870, 436] width 207 height 120
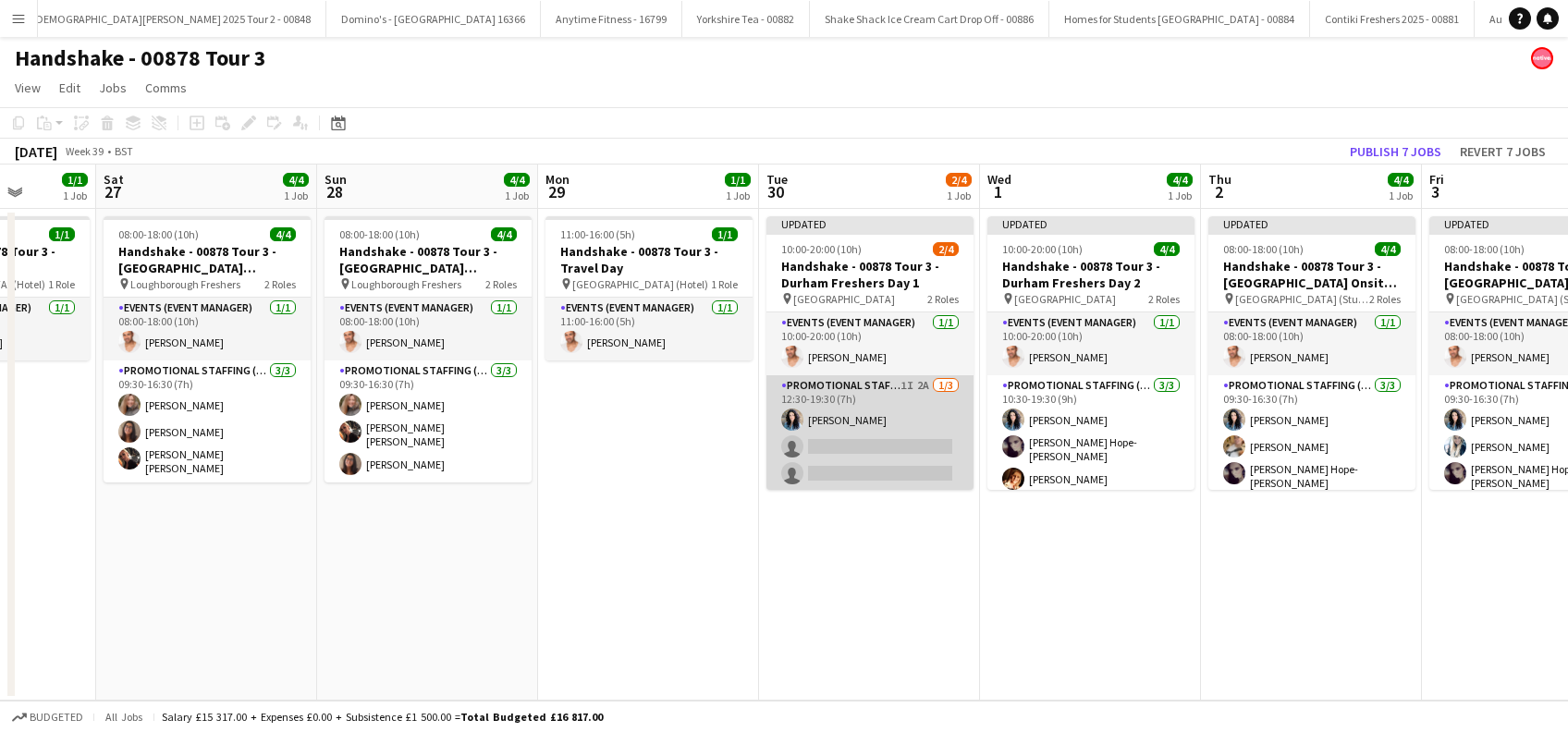
click at [855, 458] on app-card-role "Promotional Staffing (Brand Ambassadors) 1I 2A 1/3 12:30-19:30 (7h) Gemma Richa…" at bounding box center [870, 434] width 207 height 116
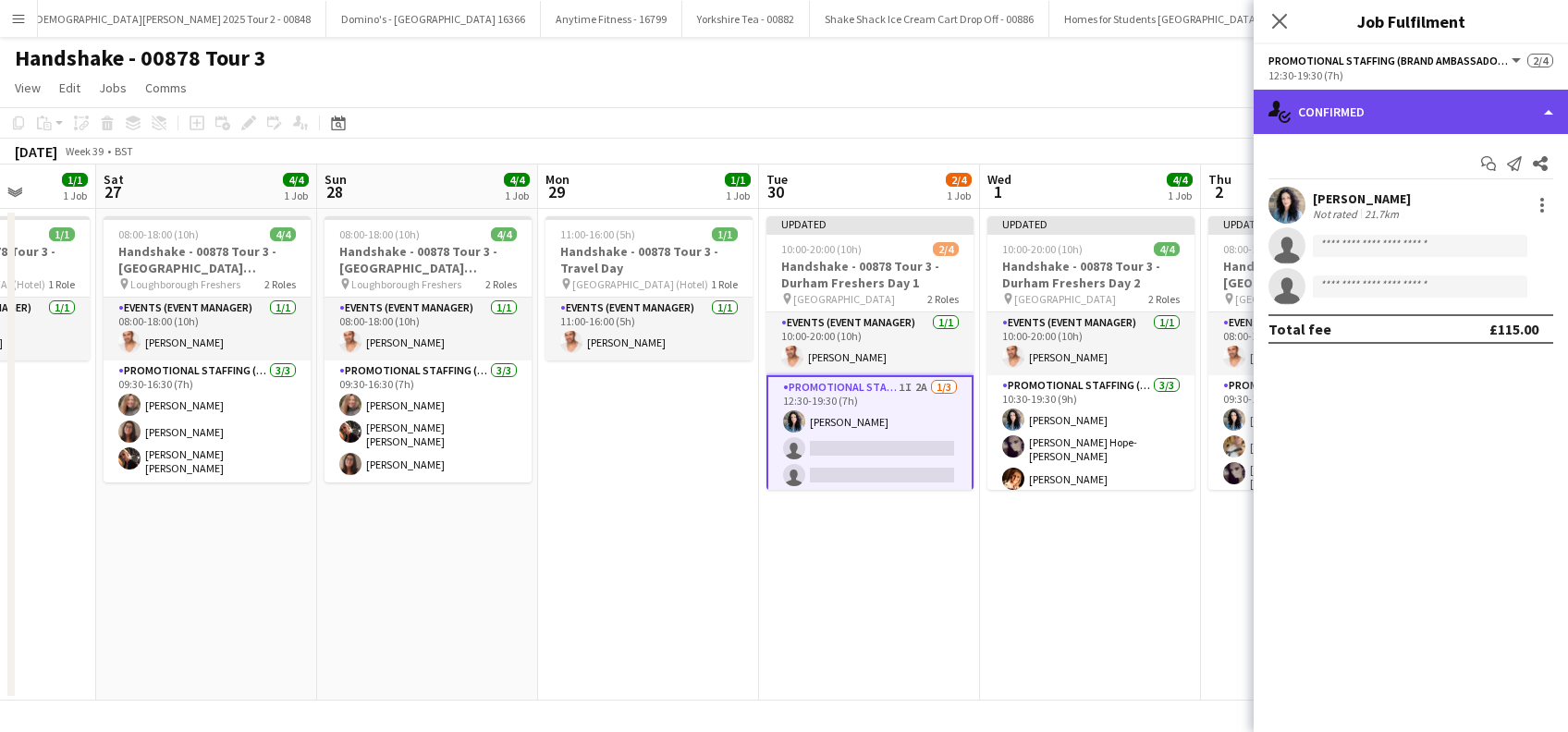
click at [1357, 122] on div "single-neutral-actions-check-2 Confirmed" at bounding box center [1410, 111] width 314 height 44
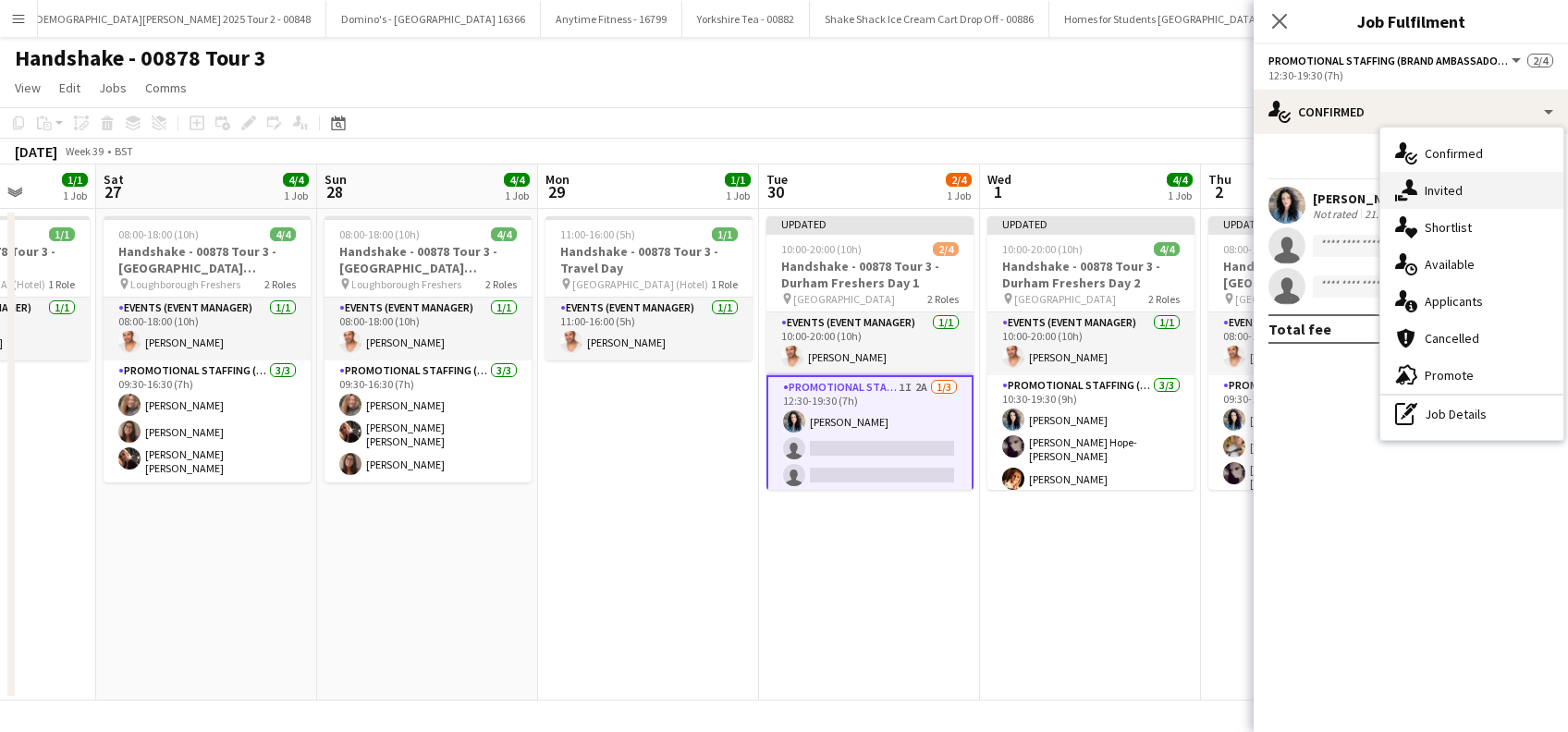
click at [1443, 200] on div "single-neutral-actions-share-1 Invited" at bounding box center [1472, 191] width 183 height 37
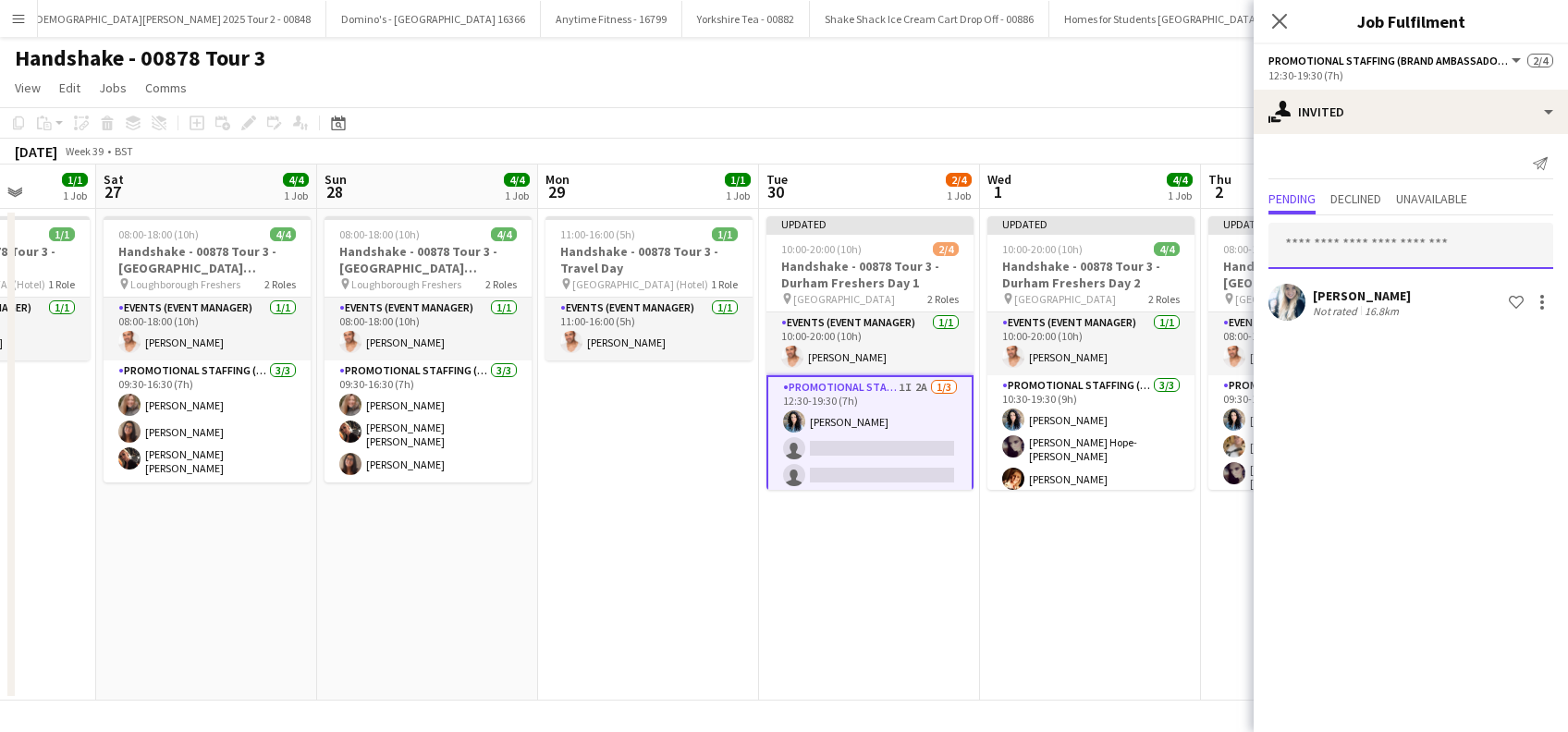
click at [1363, 248] on input "text" at bounding box center [1410, 245] width 284 height 46
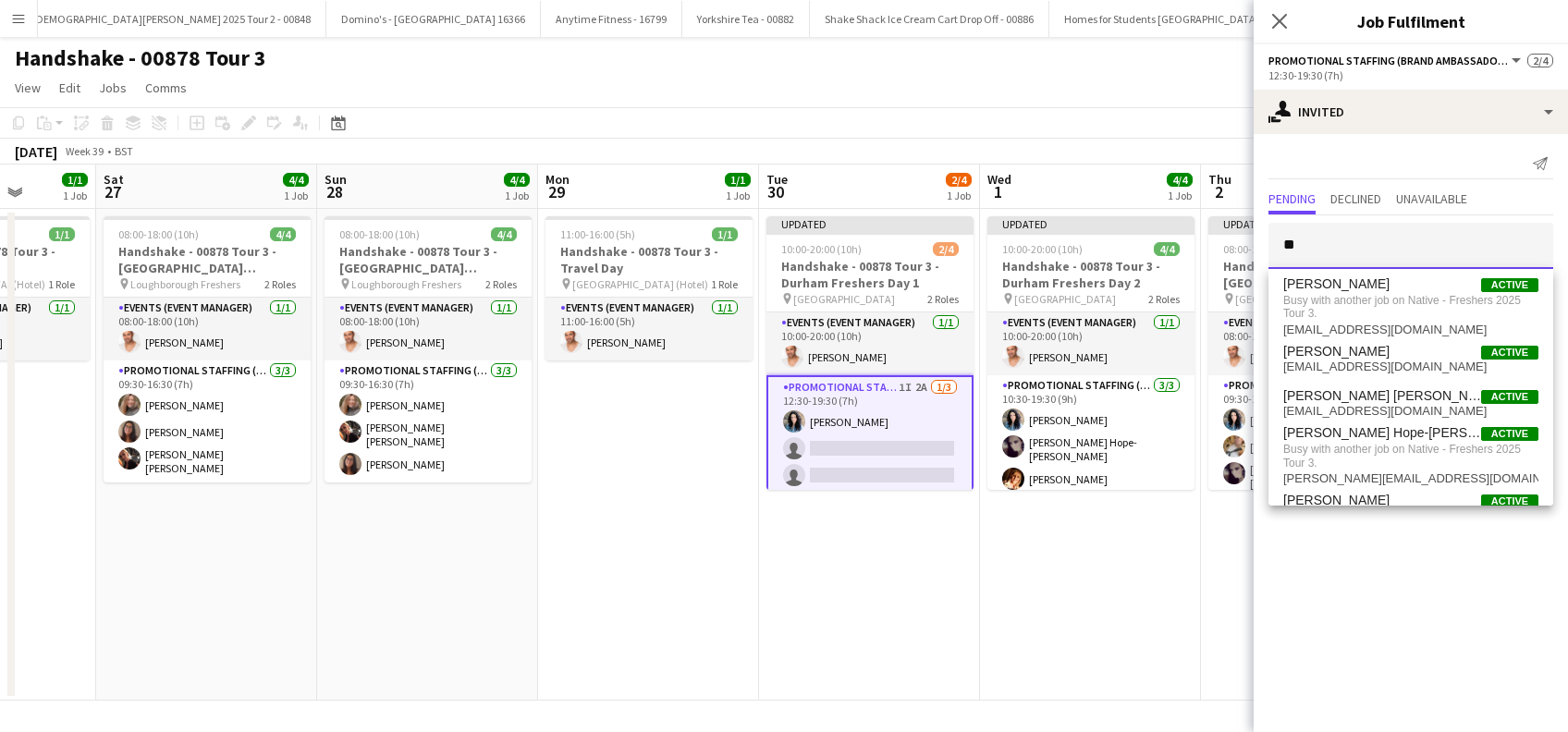
type input "*"
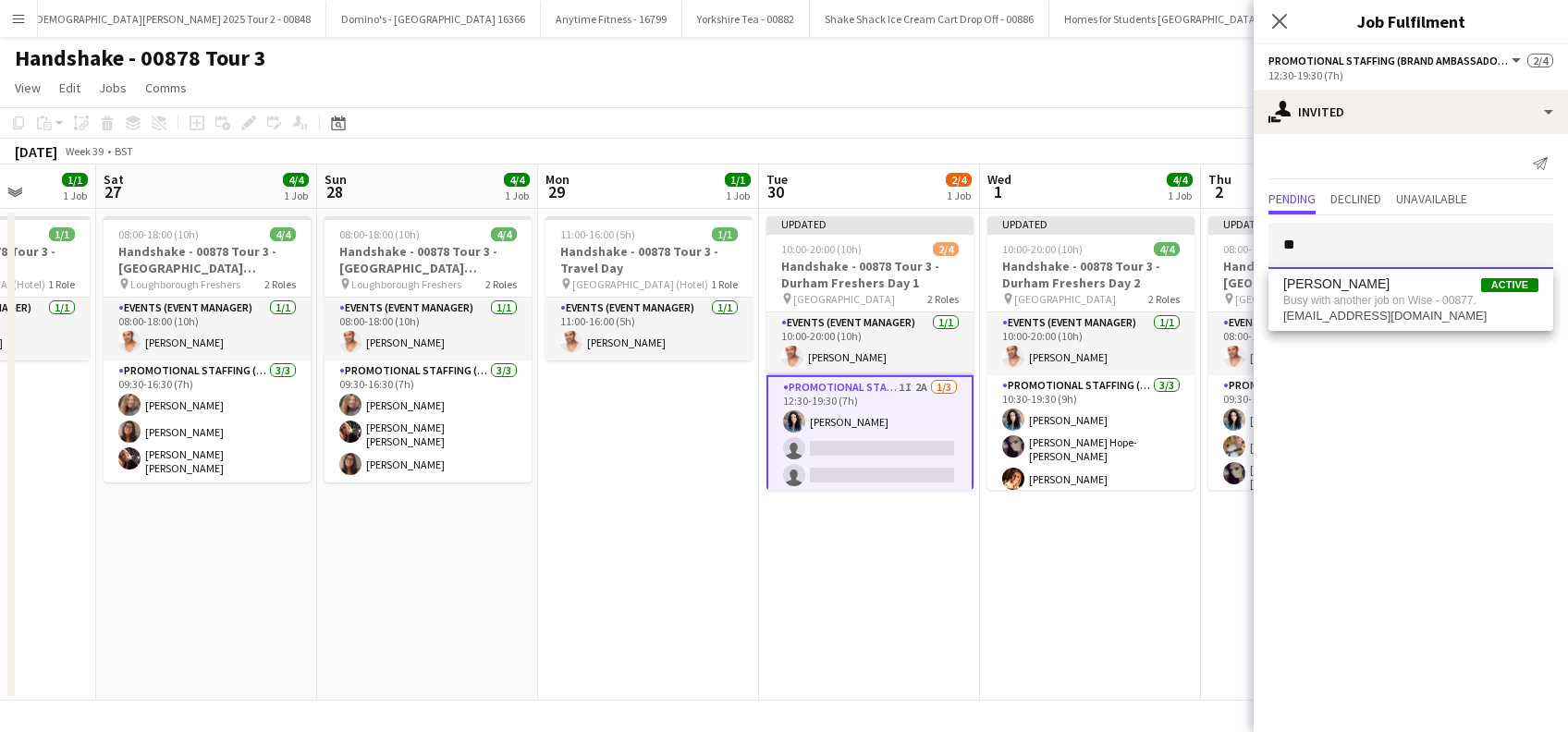
type input "*"
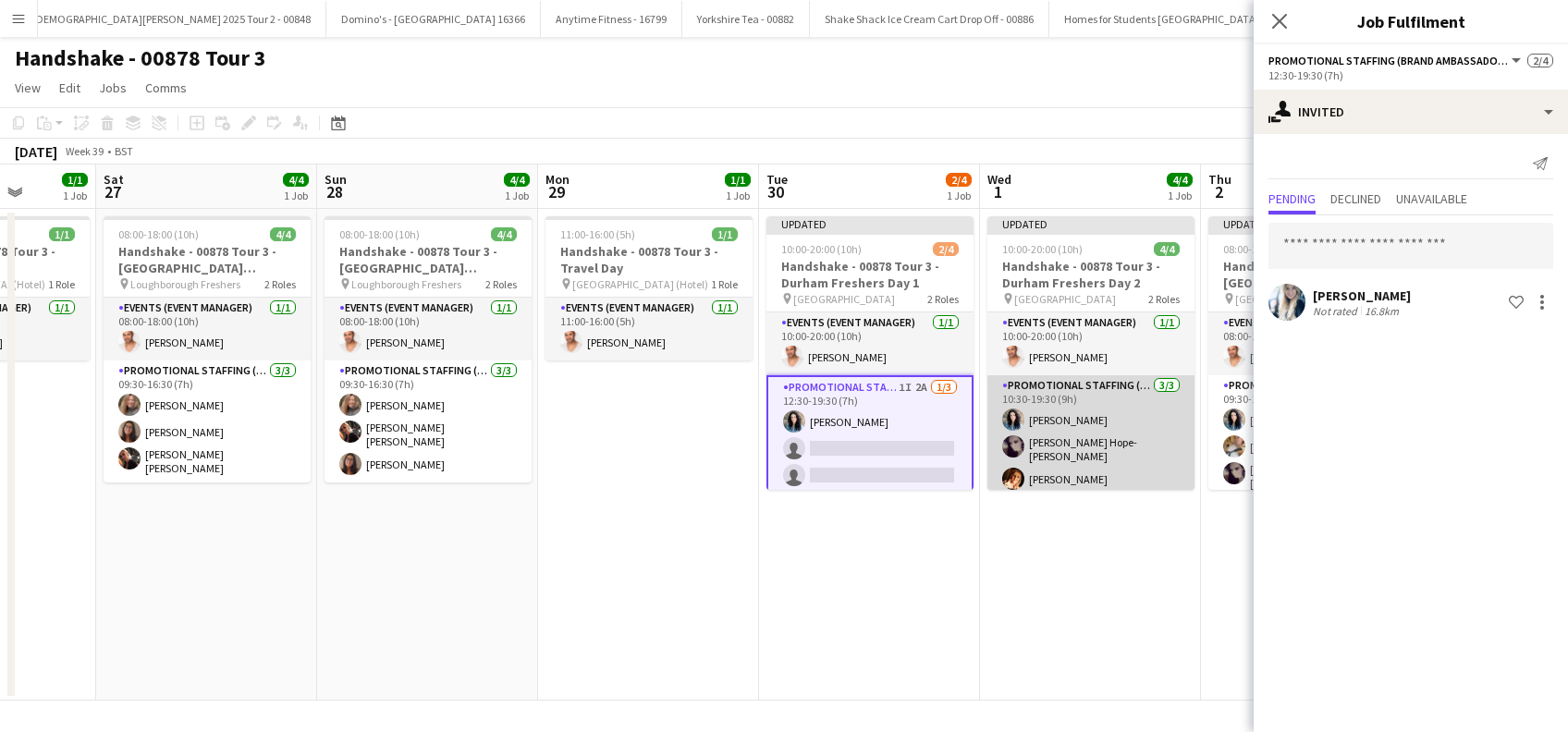
click at [1071, 467] on app-card-role "Promotional Staffing (Brand Ambassadors) 3/3 10:30-19:30 (9h) Gemma Richardson …" at bounding box center [1091, 437] width 207 height 122
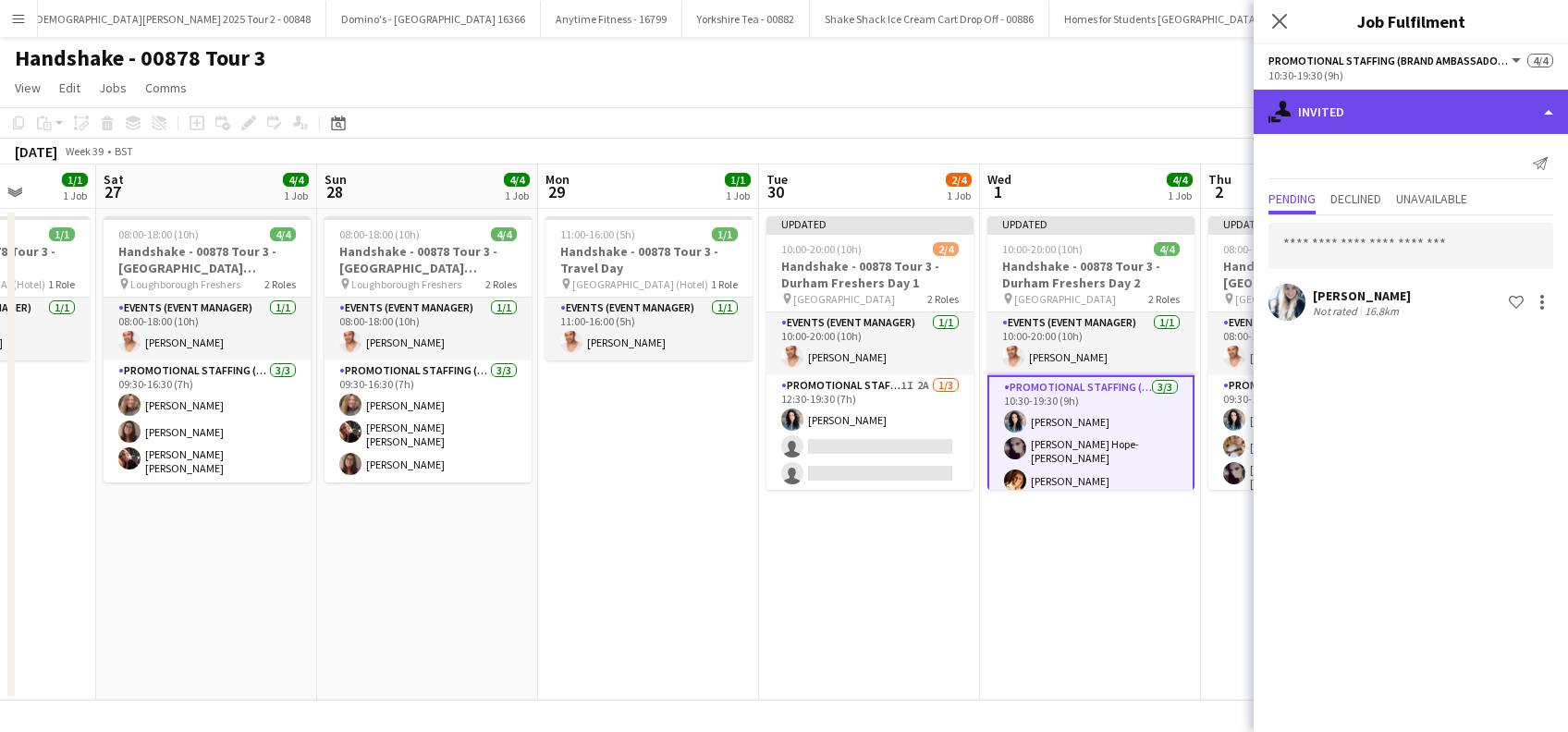
click at [1337, 125] on div "single-neutral-actions-share-1 Invited" at bounding box center [1410, 111] width 314 height 44
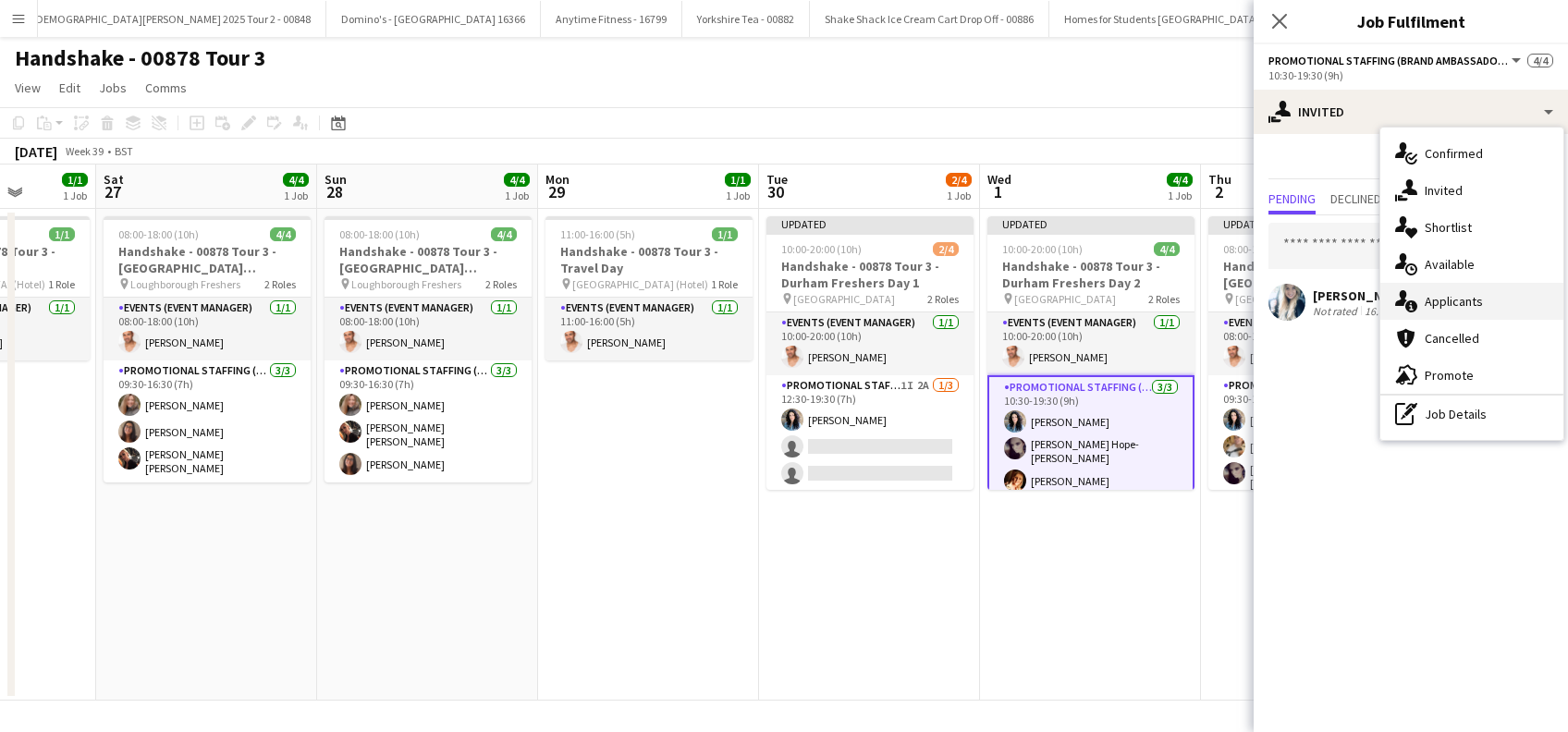
click at [1453, 301] on span "Applicants" at bounding box center [1453, 301] width 58 height 17
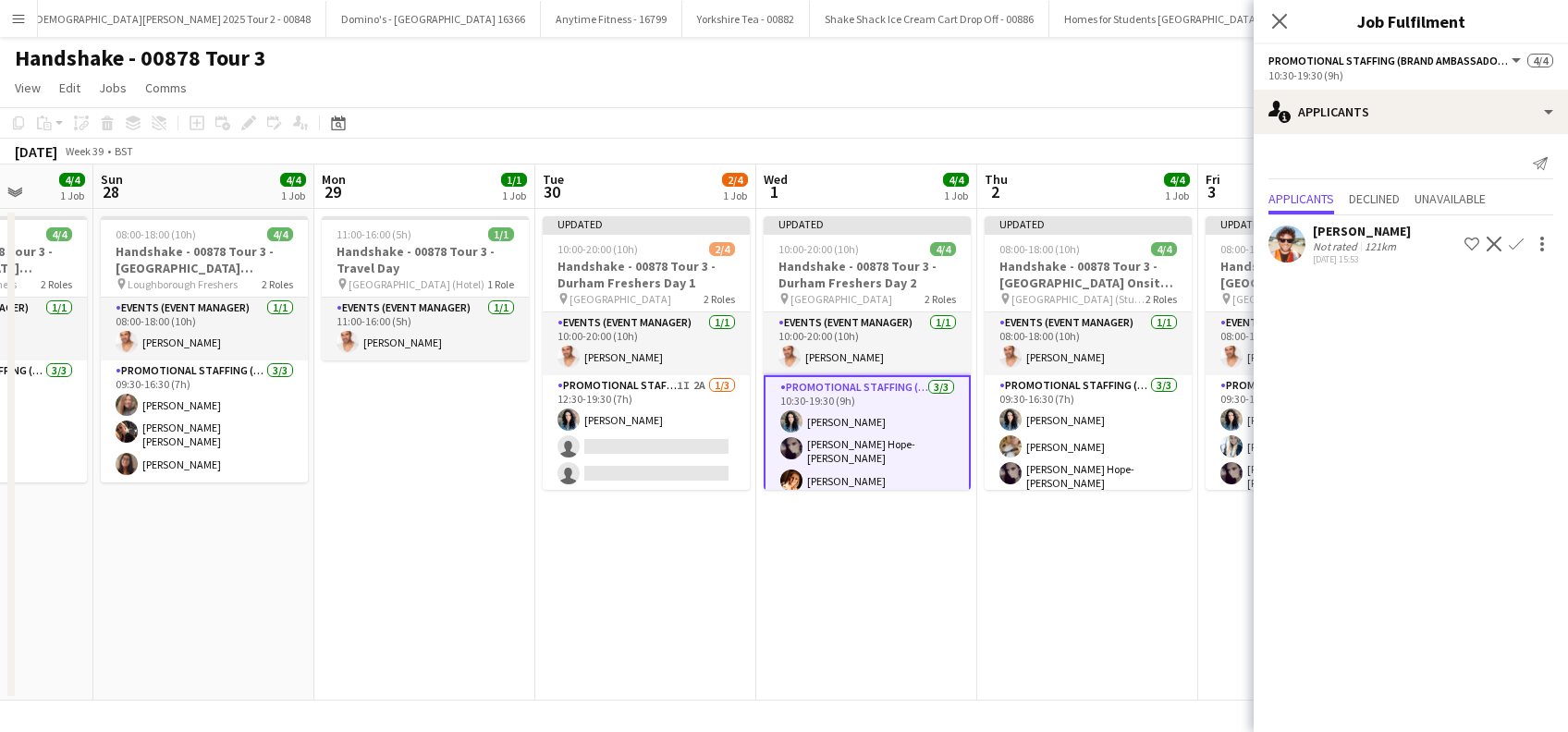
drag, startPoint x: 1106, startPoint y: 600, endPoint x: 881, endPoint y: 603, distance: 225.0
click at [881, 603] on app-calendar-viewport "Wed 24 3/4 1 Job Thu 25 3/4 1 Job Fri 26 1/1 1 Job Sat 27 4/4 1 Job Sun 28 4/4 …" at bounding box center [784, 432] width 1568 height 536
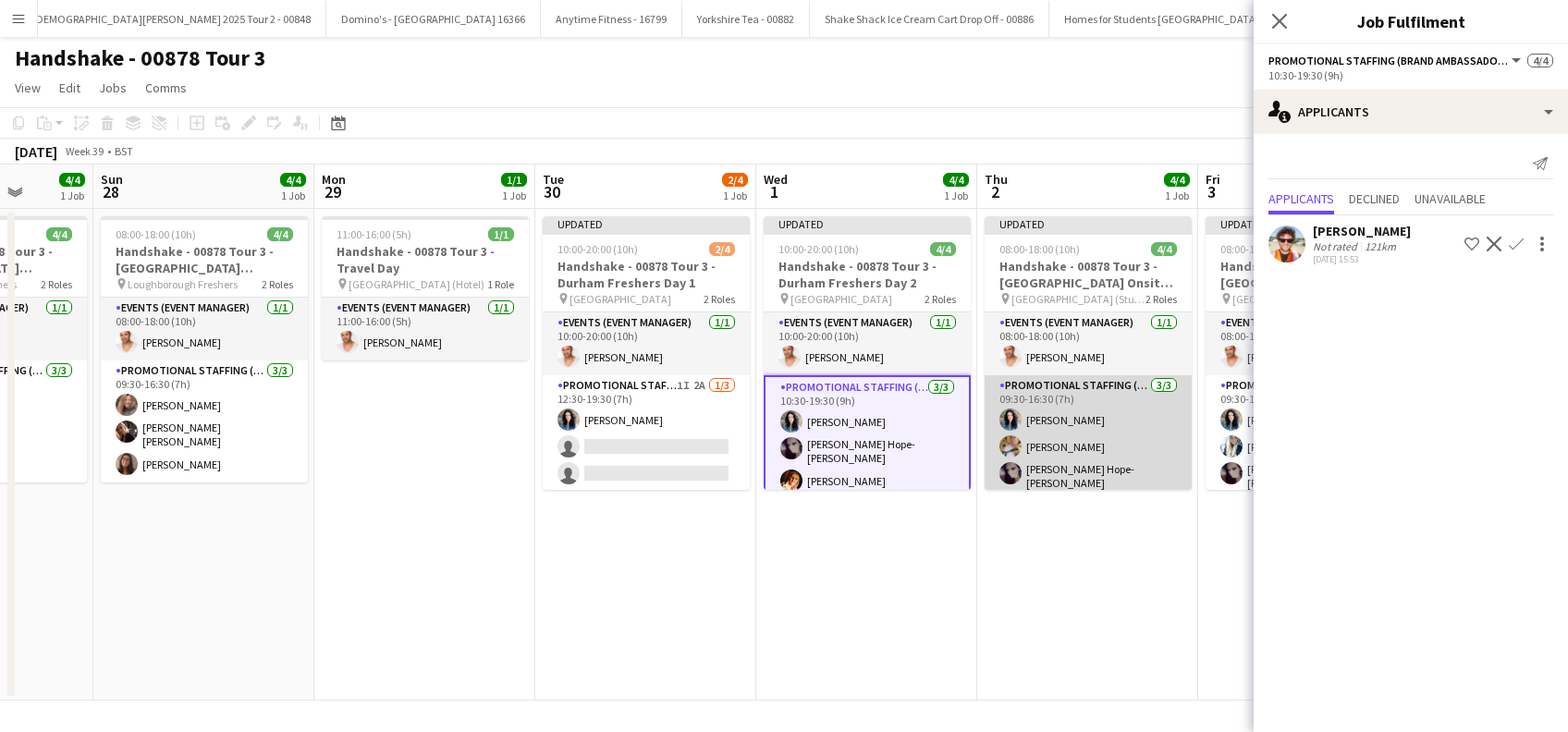
click at [1053, 425] on app-card-role "Promotional Staffing (Brand Ambassadors) 3/3 09:30-16:30 (7h) Gemma Richardson …" at bounding box center [1088, 437] width 207 height 122
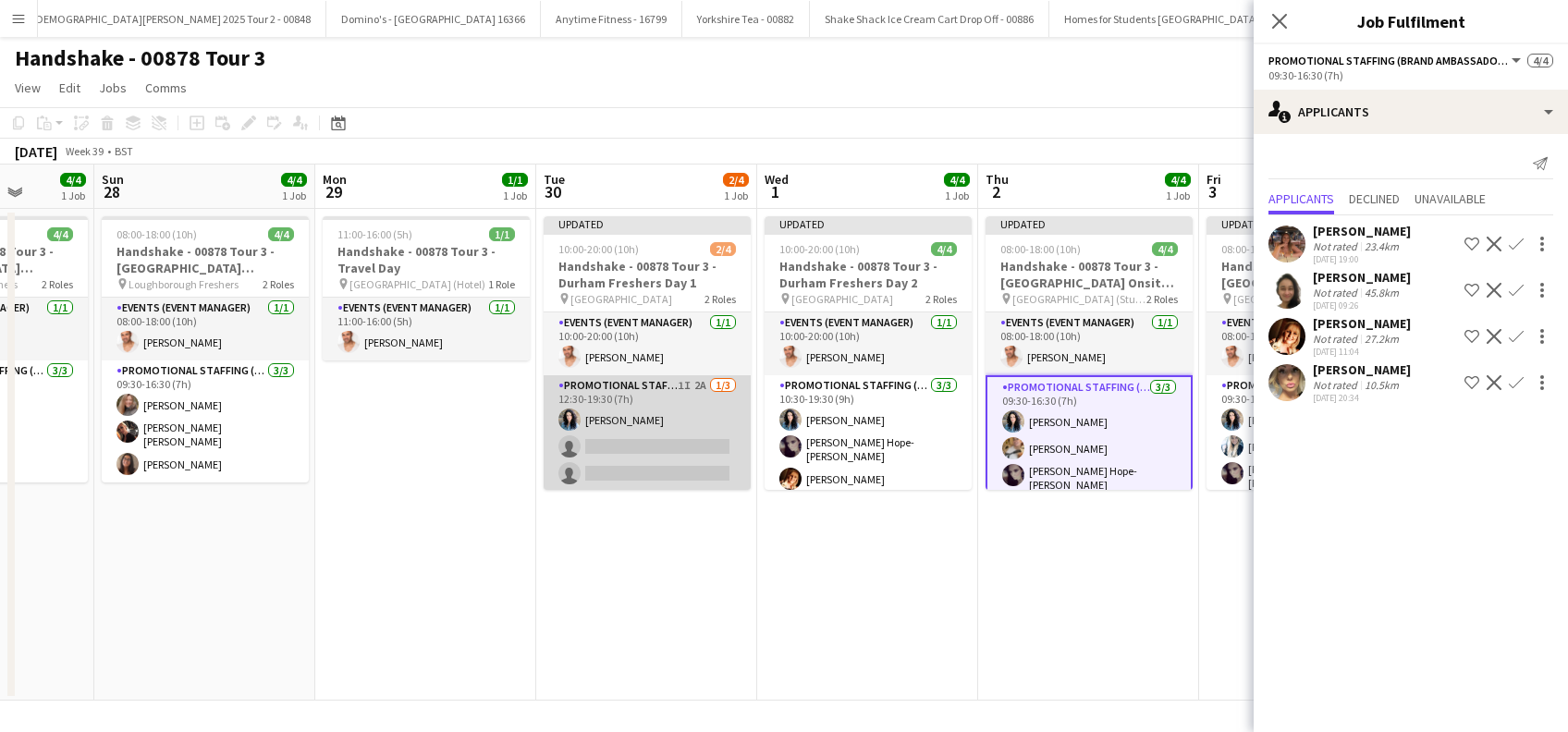
click at [621, 447] on app-card-role "Promotional Staffing (Brand Ambassadors) 1I 2A 1/3 12:30-19:30 (7h) Gemma Richa…" at bounding box center [647, 434] width 207 height 116
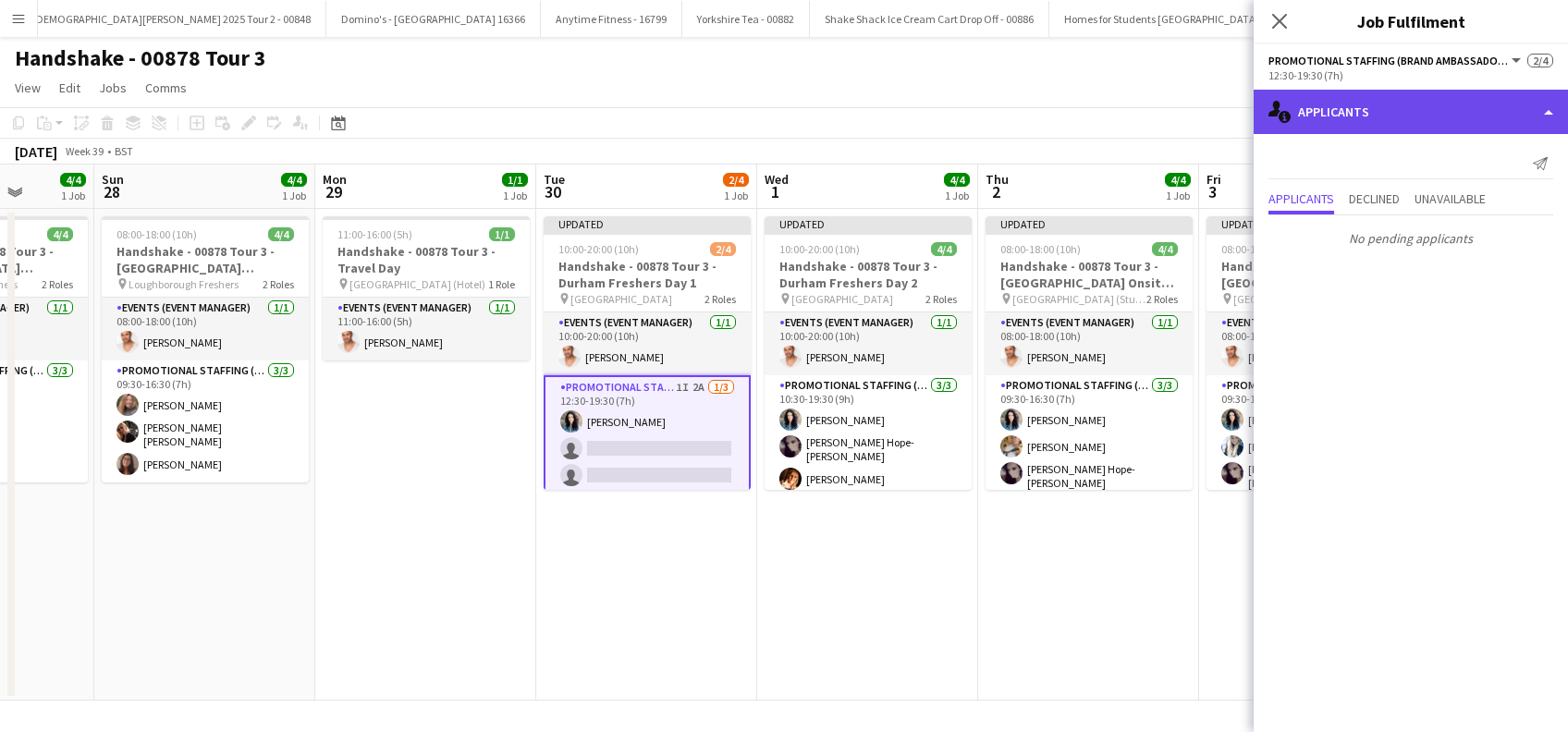
click at [1364, 114] on div "single-neutral-actions-information Applicants" at bounding box center [1410, 111] width 314 height 44
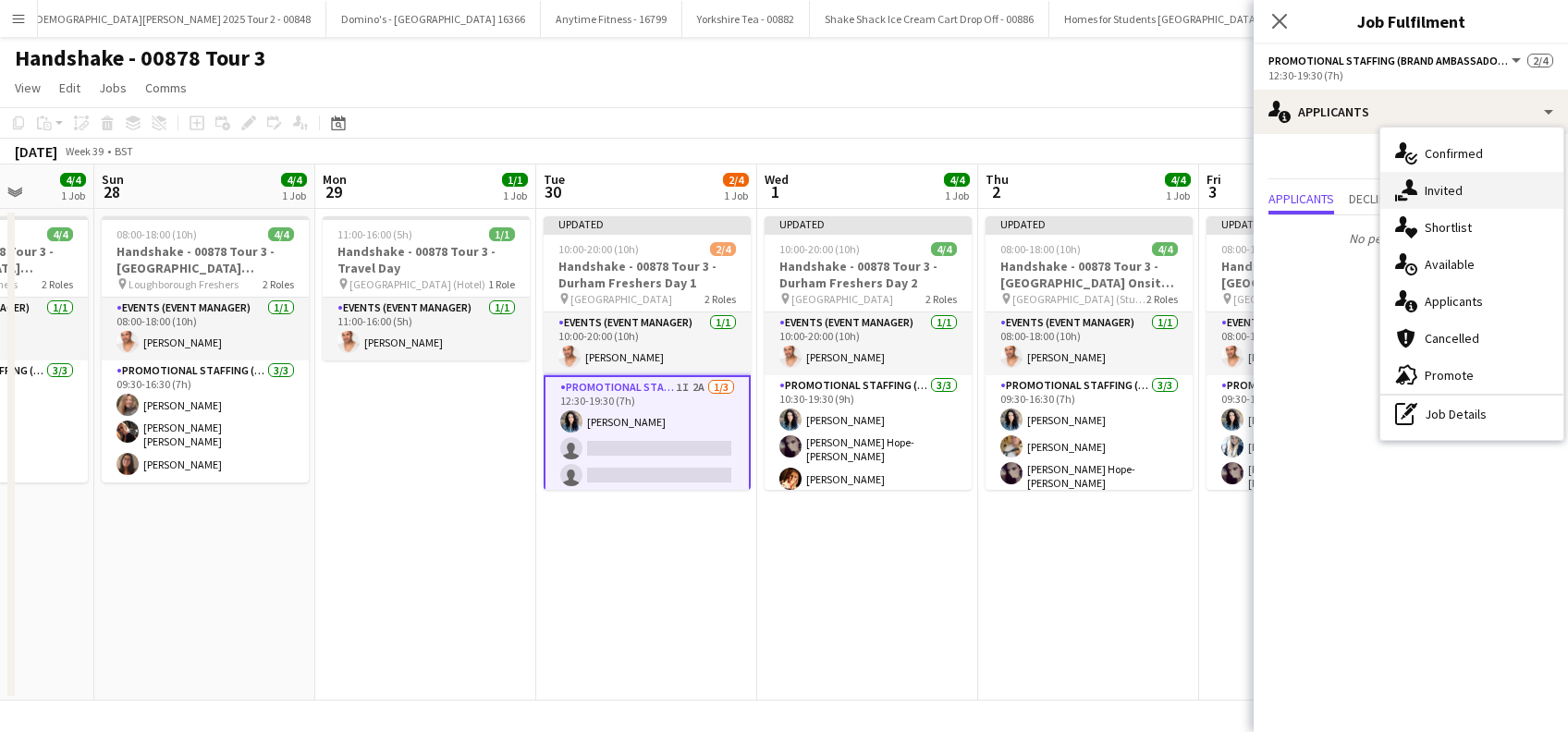
click at [1449, 192] on span "Invited" at bounding box center [1443, 190] width 38 height 17
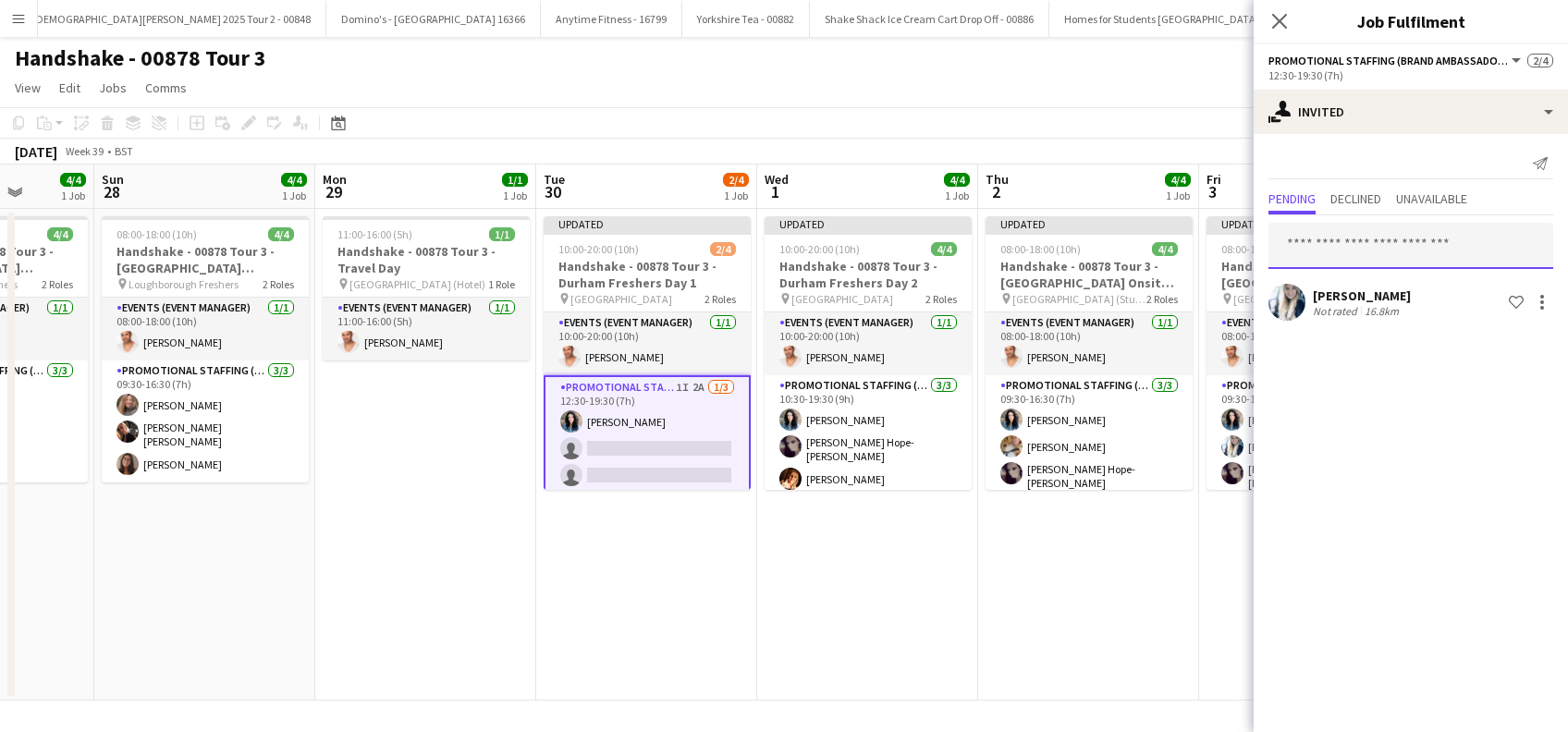
click at [1335, 251] on input "text" at bounding box center [1410, 245] width 284 height 46
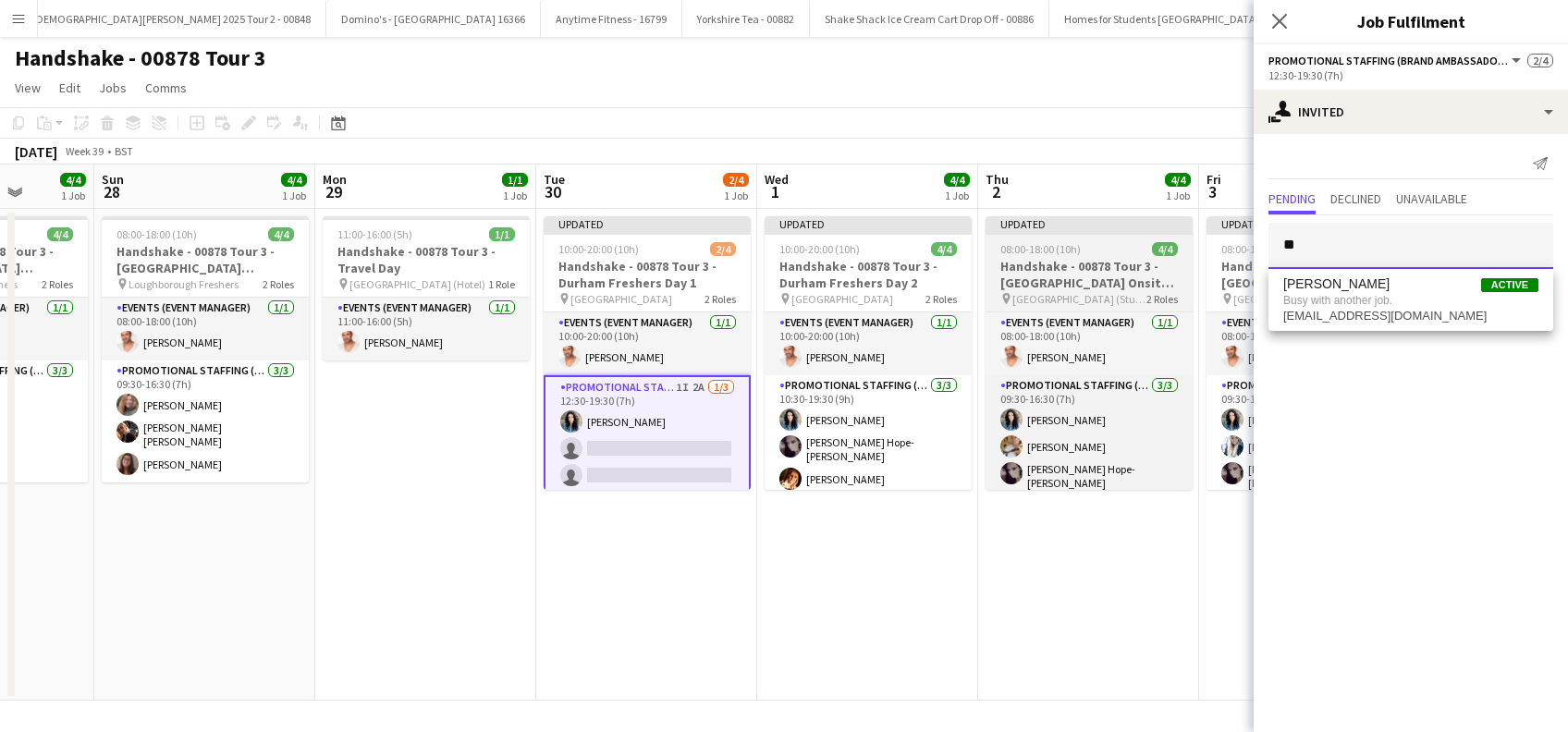
type input "*"
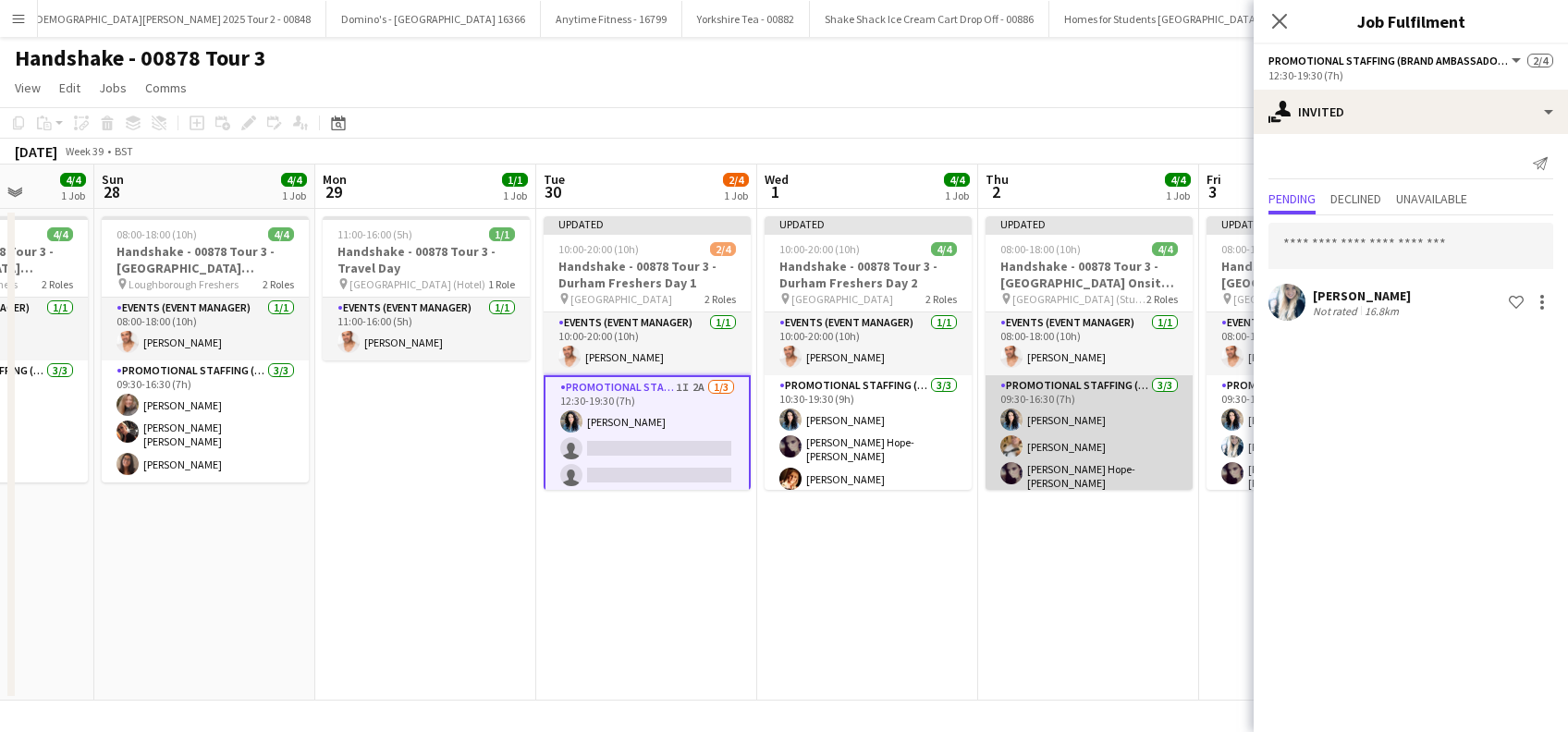
click at [1056, 442] on app-card-role "Promotional Staffing (Brand Ambassadors) 3/3 09:30-16:30 (7h) Gemma Richardson …" at bounding box center [1089, 437] width 207 height 122
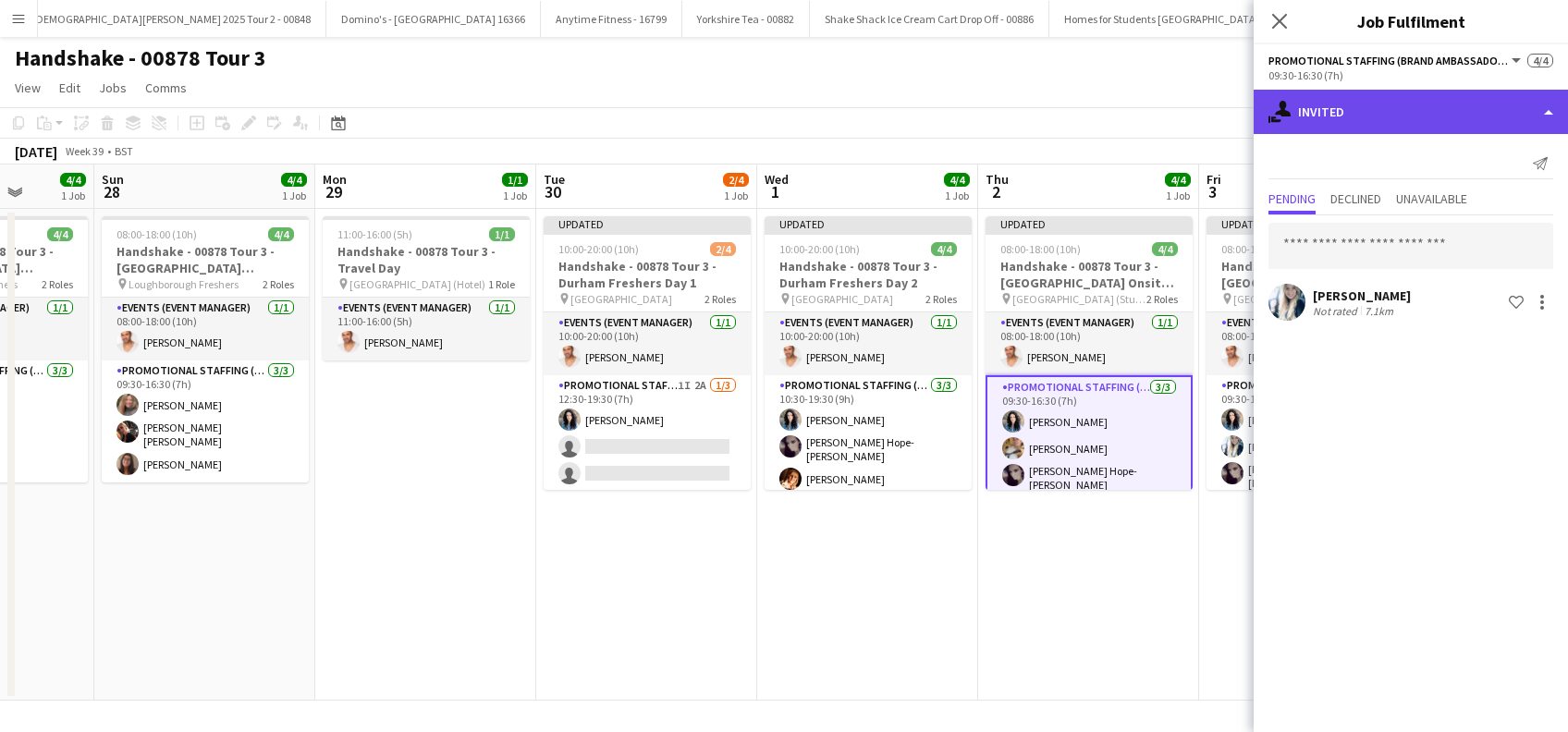
click at [1343, 120] on div "single-neutral-actions-share-1 Invited" at bounding box center [1410, 111] width 314 height 44
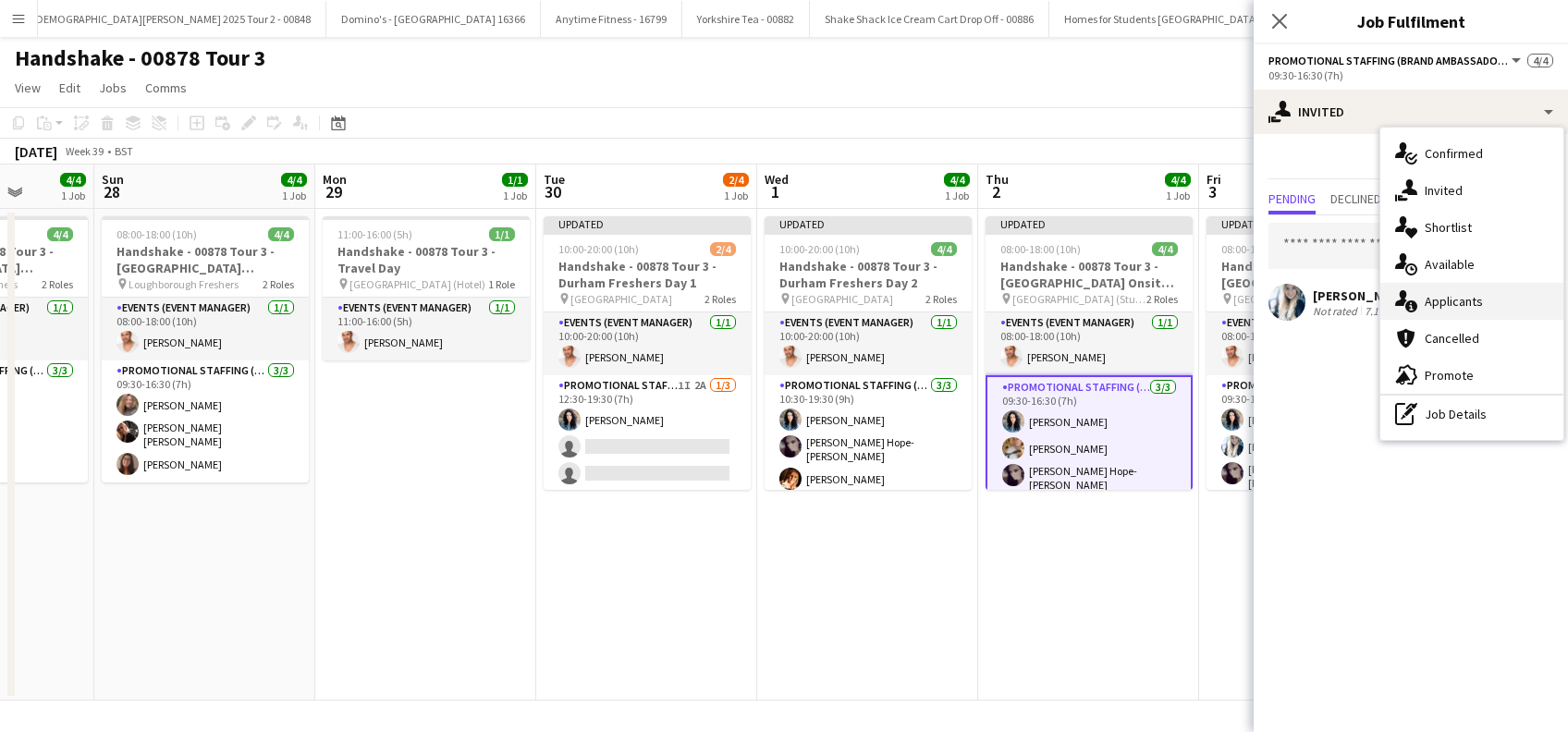
click at [1454, 293] on span "Applicants" at bounding box center [1453, 301] width 58 height 17
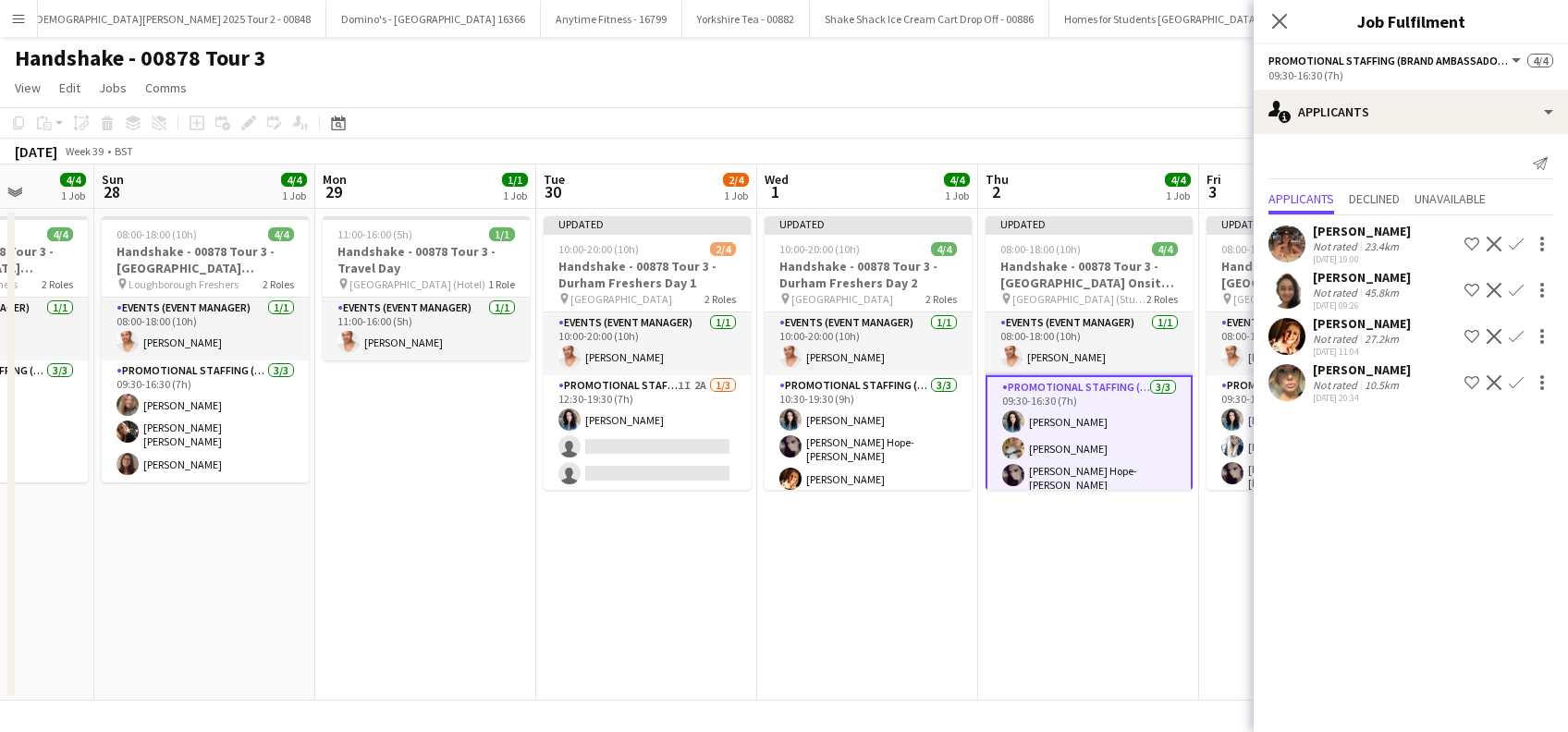
click at [1380, 362] on div "Louise Robson" at bounding box center [1361, 369] width 98 height 17
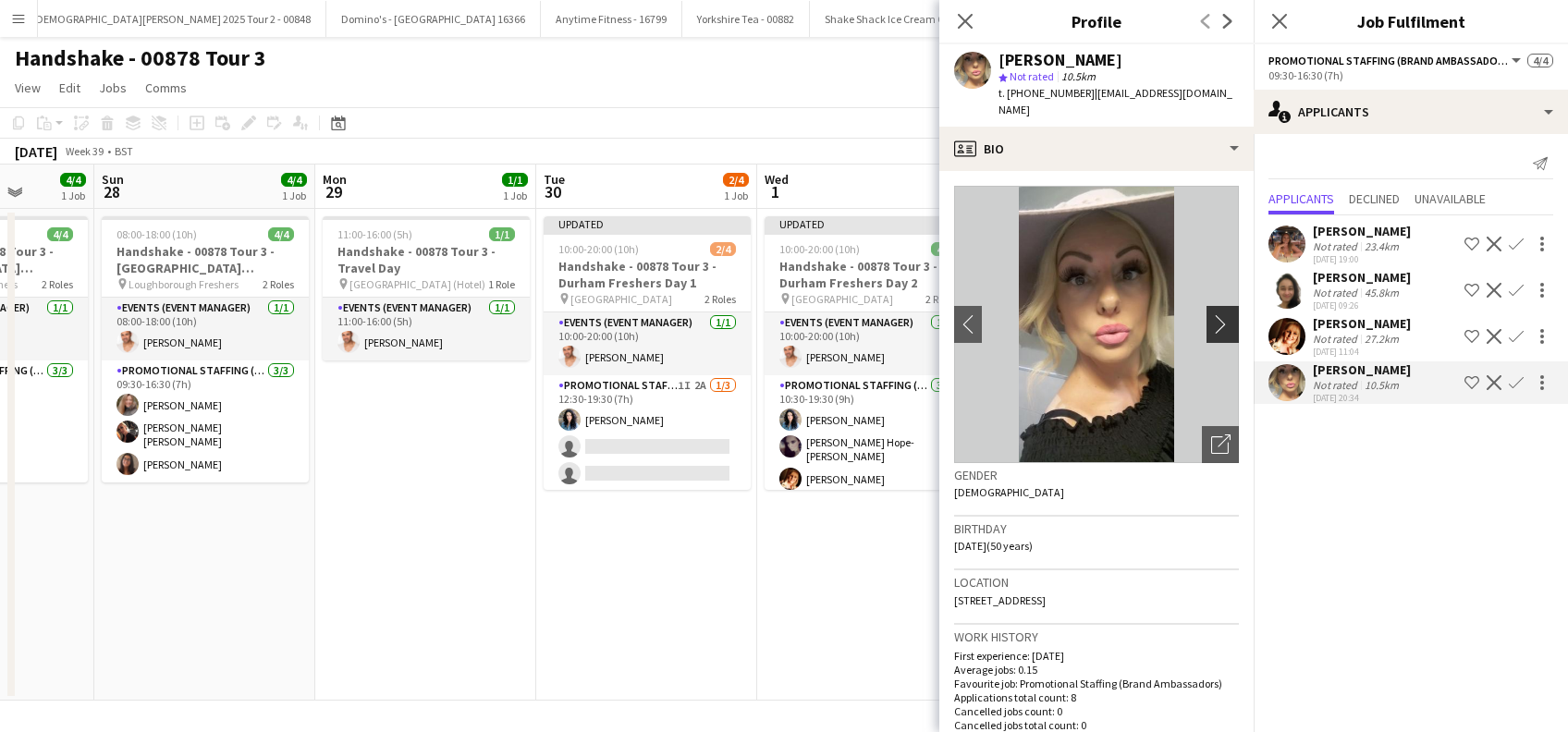
click at [1211, 314] on app-icon "chevron-right" at bounding box center [1225, 324] width 29 height 20
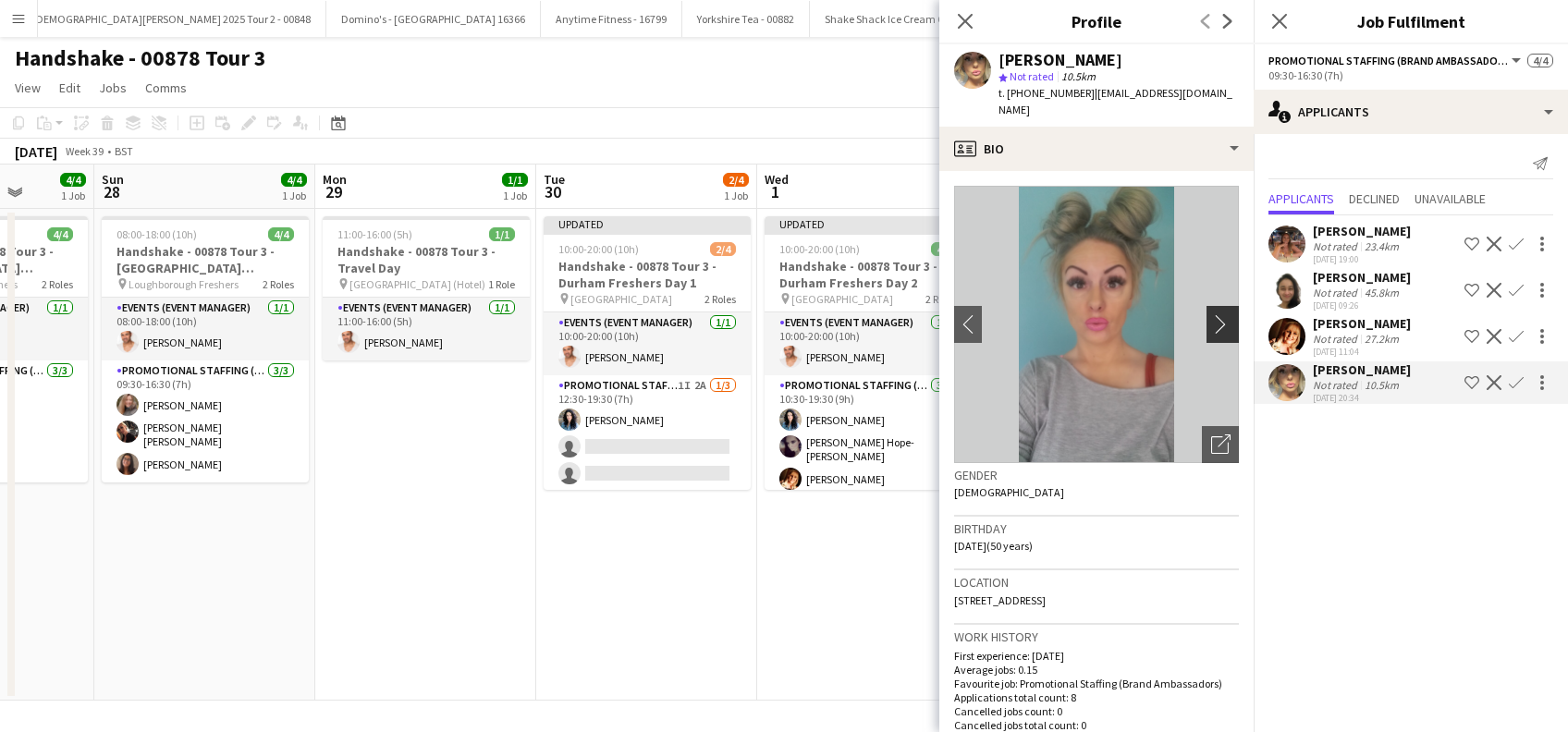
click at [1211, 314] on app-icon "chevron-right" at bounding box center [1225, 324] width 29 height 20
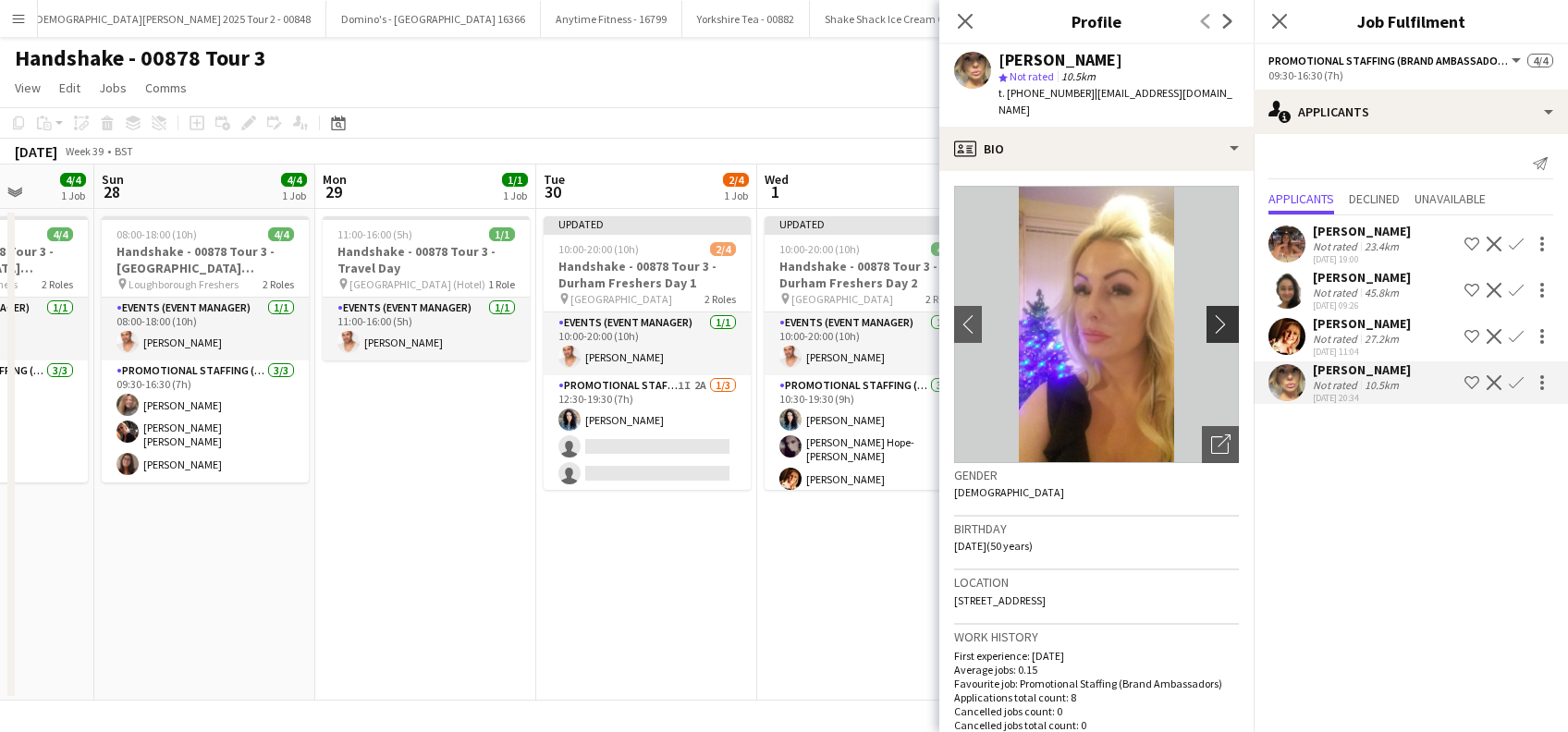
click at [1211, 314] on app-icon "chevron-right" at bounding box center [1225, 324] width 29 height 20
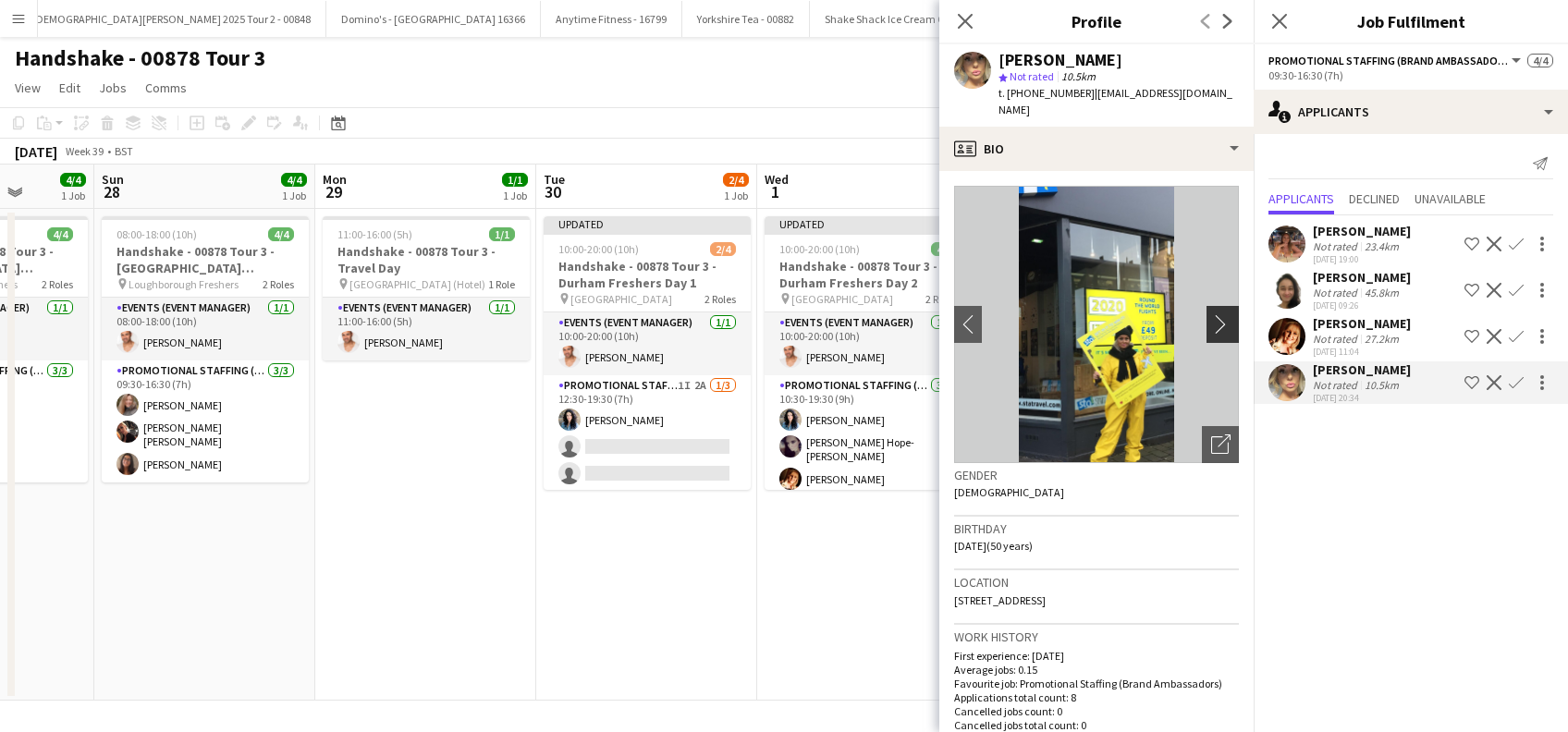
click at [1211, 314] on app-icon "chevron-right" at bounding box center [1225, 324] width 29 height 20
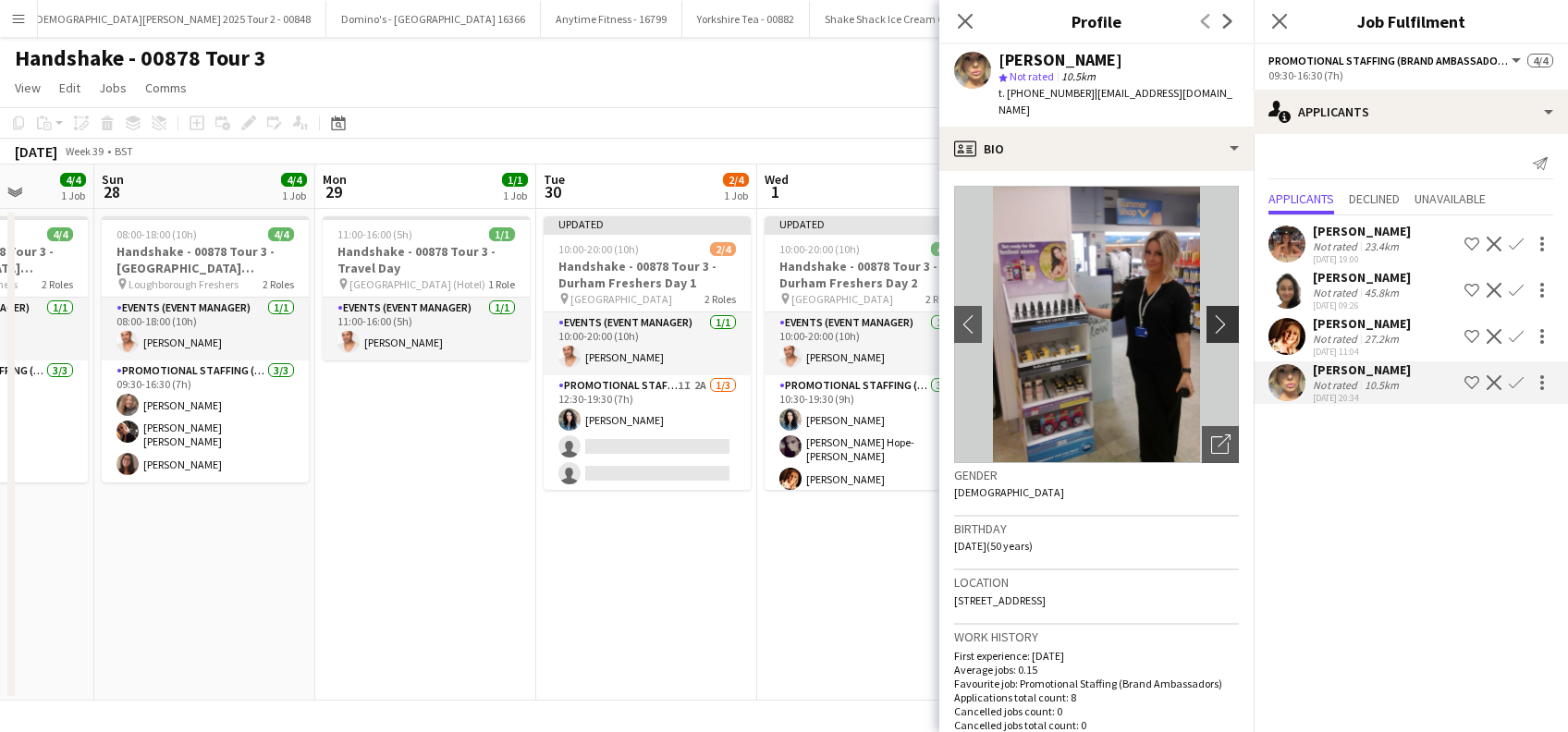
click at [1211, 314] on app-icon "chevron-right" at bounding box center [1225, 324] width 29 height 20
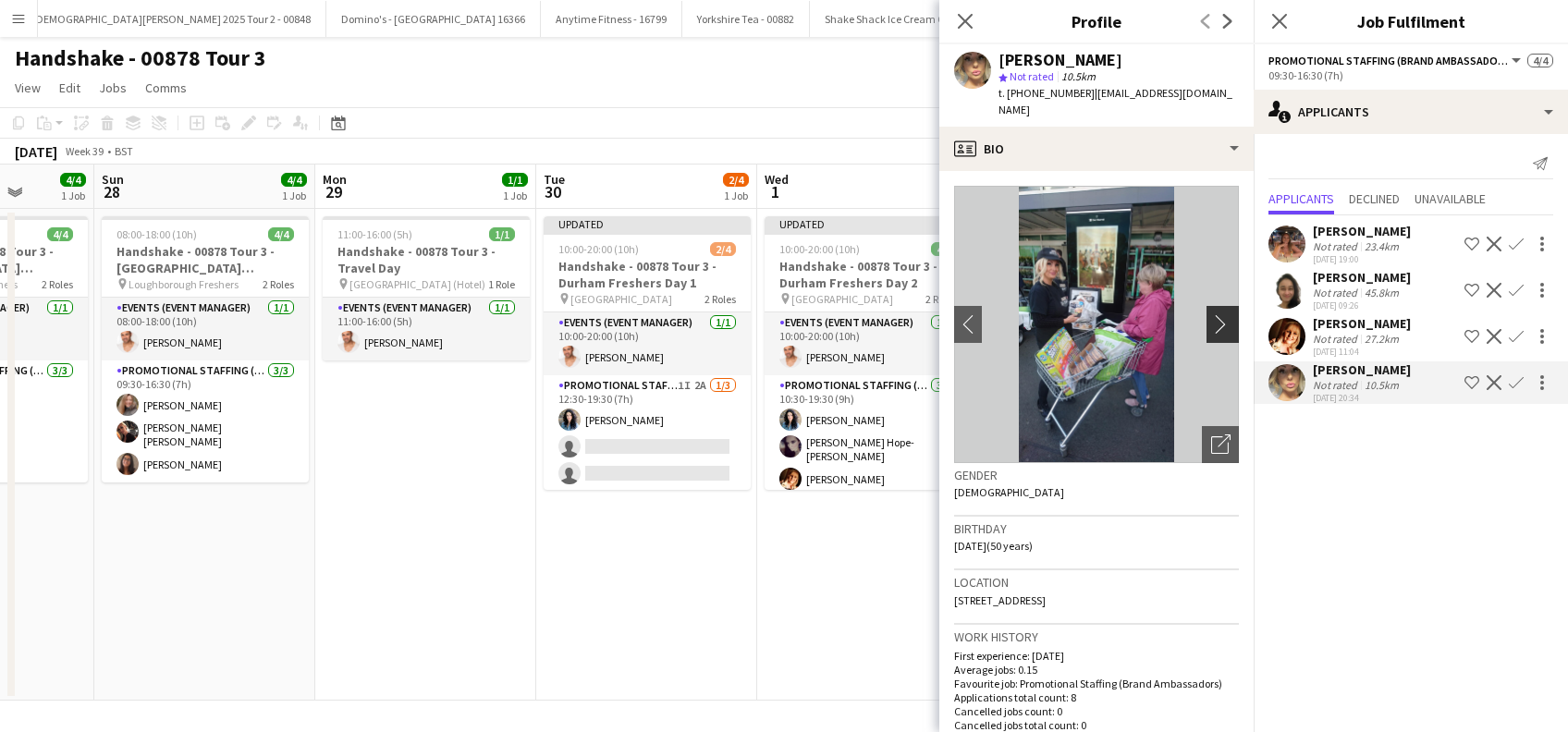
click at [1211, 314] on app-icon "chevron-right" at bounding box center [1225, 324] width 29 height 20
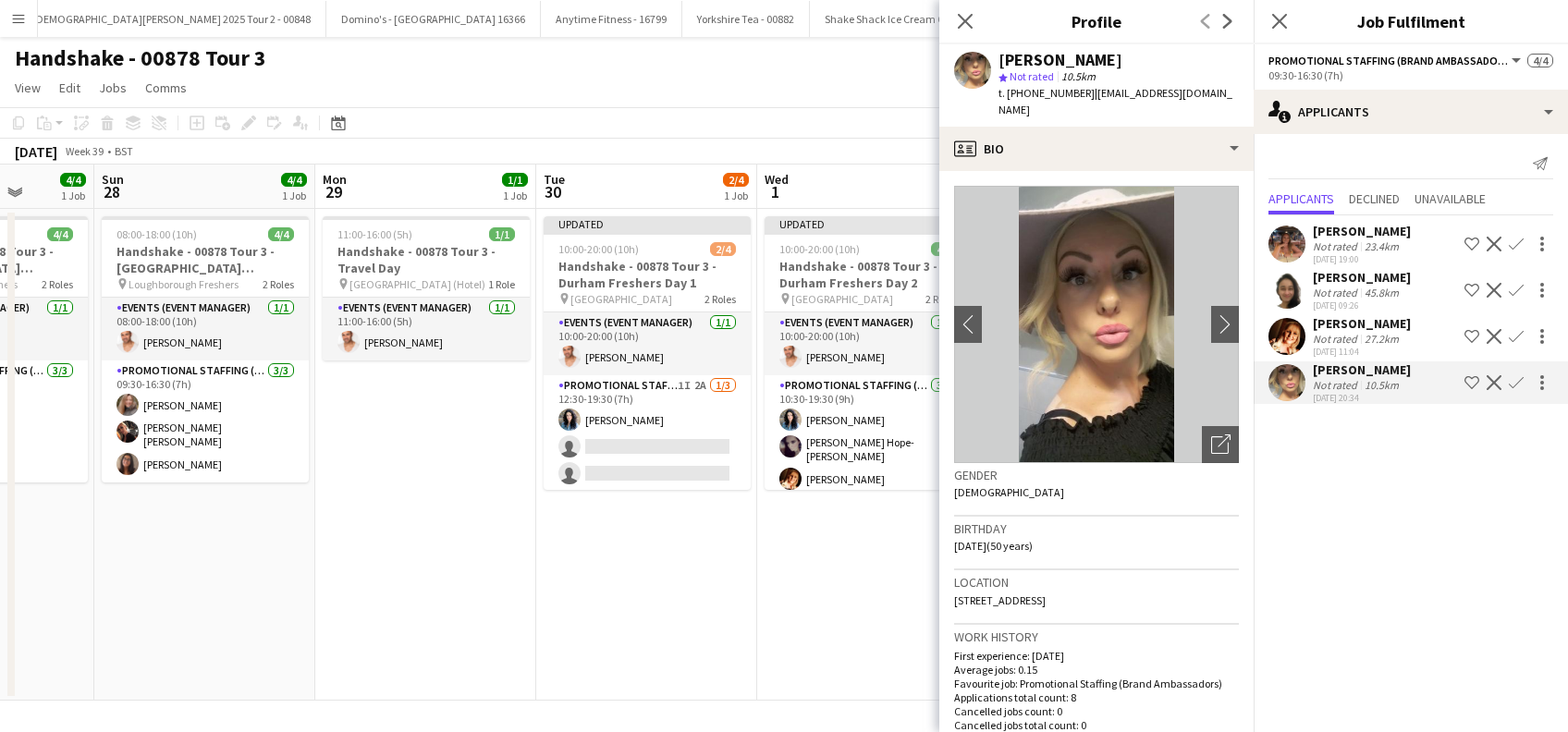
scroll to position [0, 529]
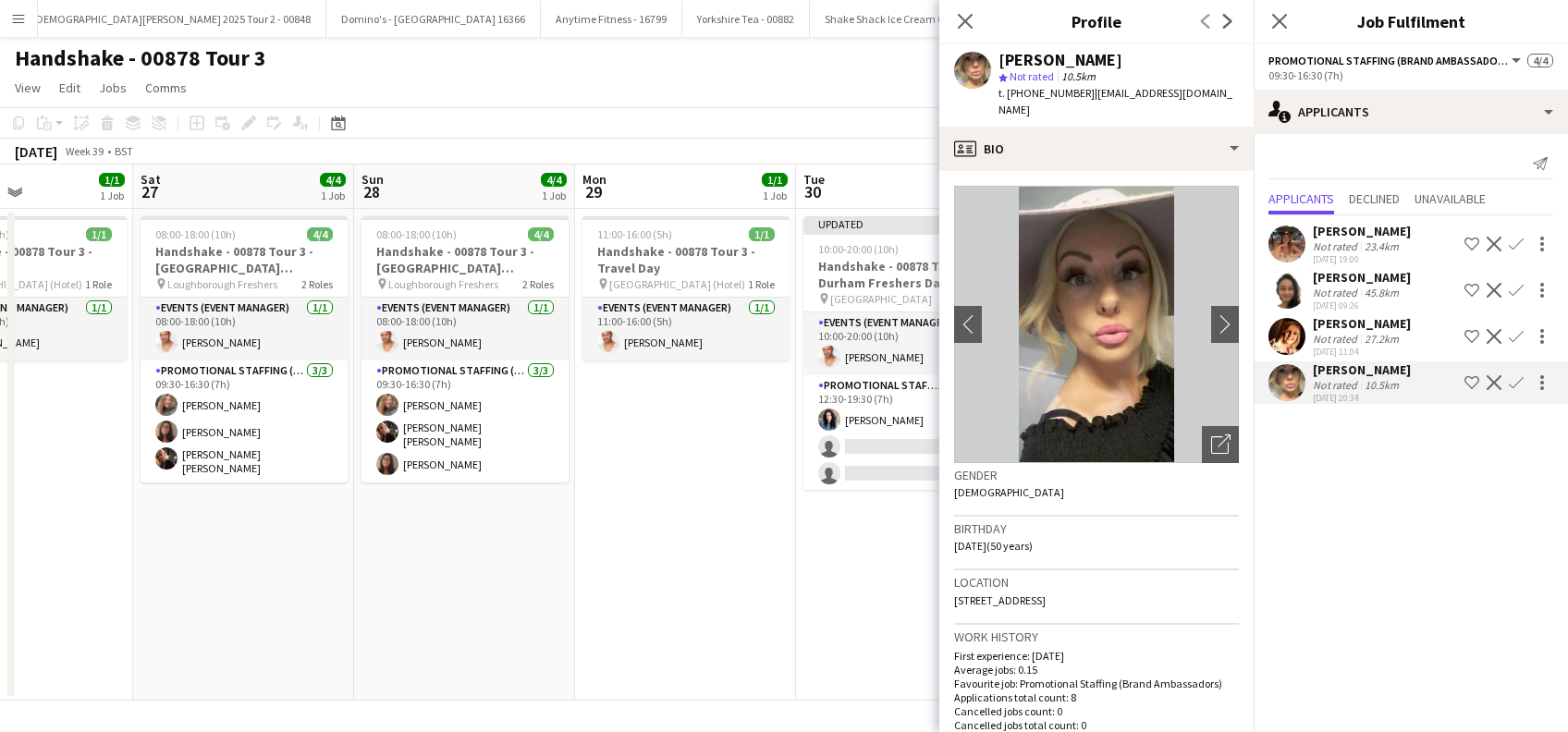
drag, startPoint x: 635, startPoint y: 587, endPoint x: 895, endPoint y: 604, distance: 260.6
click at [895, 604] on app-calendar-viewport "Wed 24 3/4 1 Job Thu 25 3/4 1 Job Fri 26 1/1 1 Job Sat 27 4/4 1 Job Sun 28 4/4 …" at bounding box center [784, 432] width 1568 height 536
click at [735, 595] on app-date-cell "11:00-16:00 (5h) 1/1 Handshake - 00878 Tour 3 - Travel Day pin Durham (Hotel) 1…" at bounding box center [685, 455] width 221 height 492
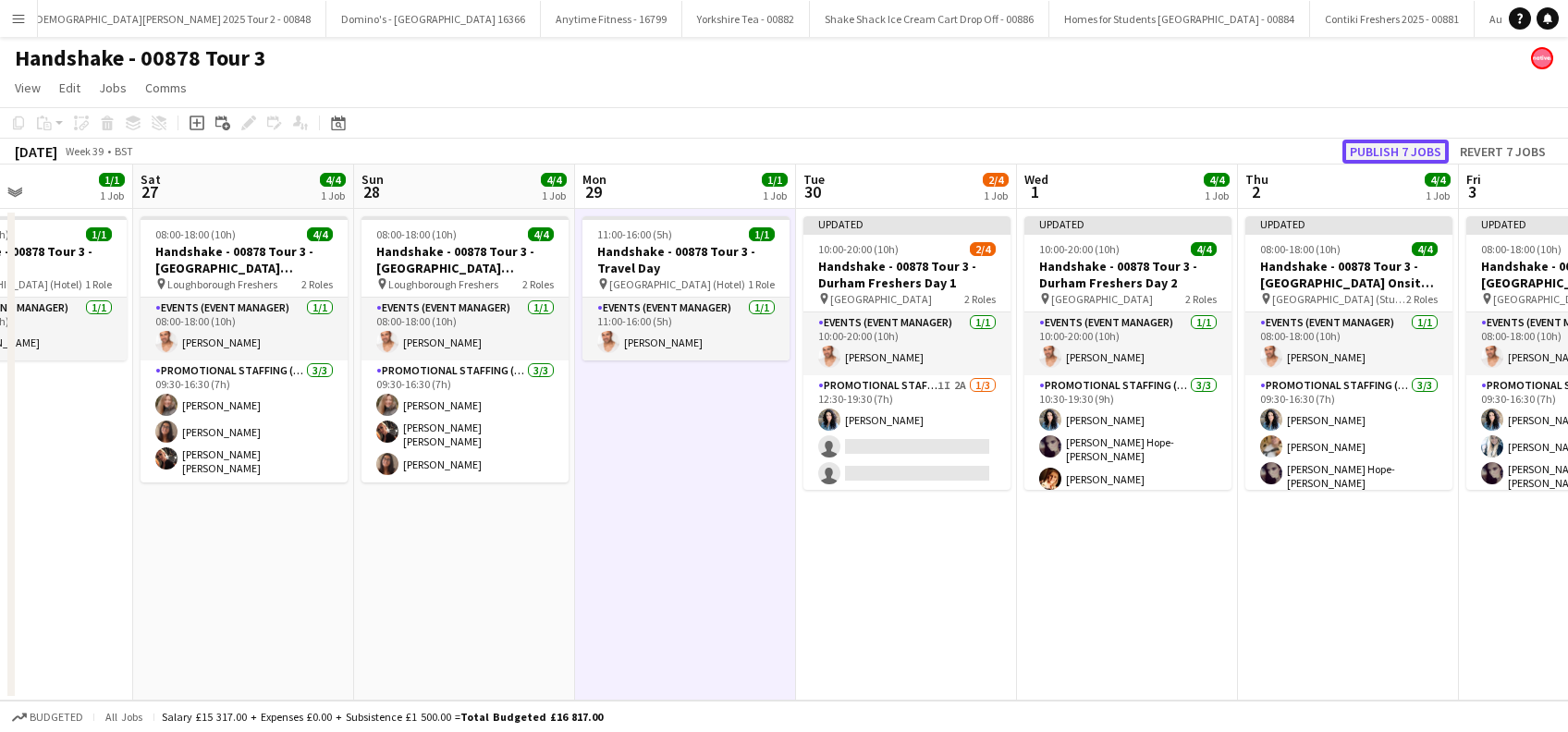
click at [1386, 156] on button "Publish 7 jobs" at bounding box center [1395, 152] width 106 height 24
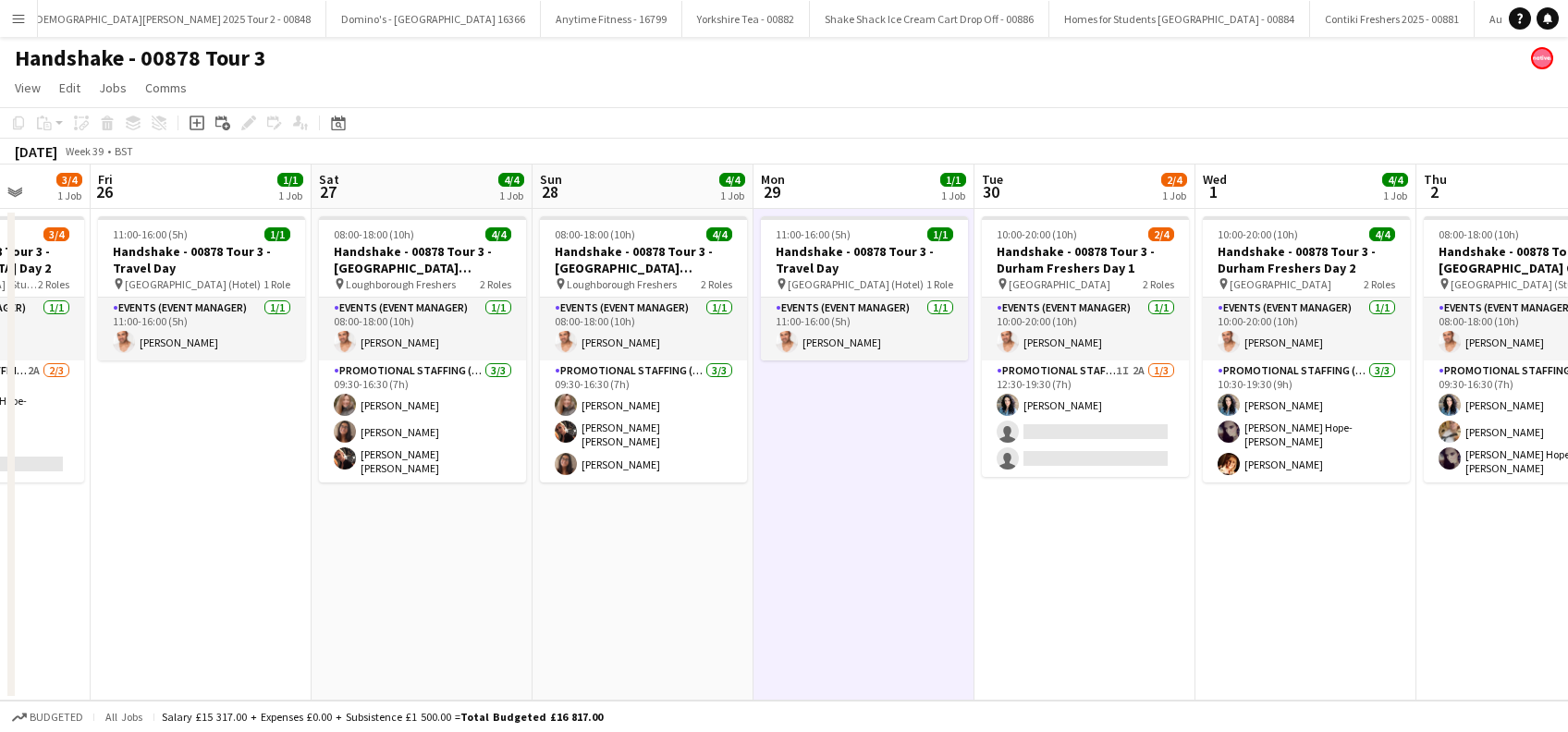
scroll to position [0, 559]
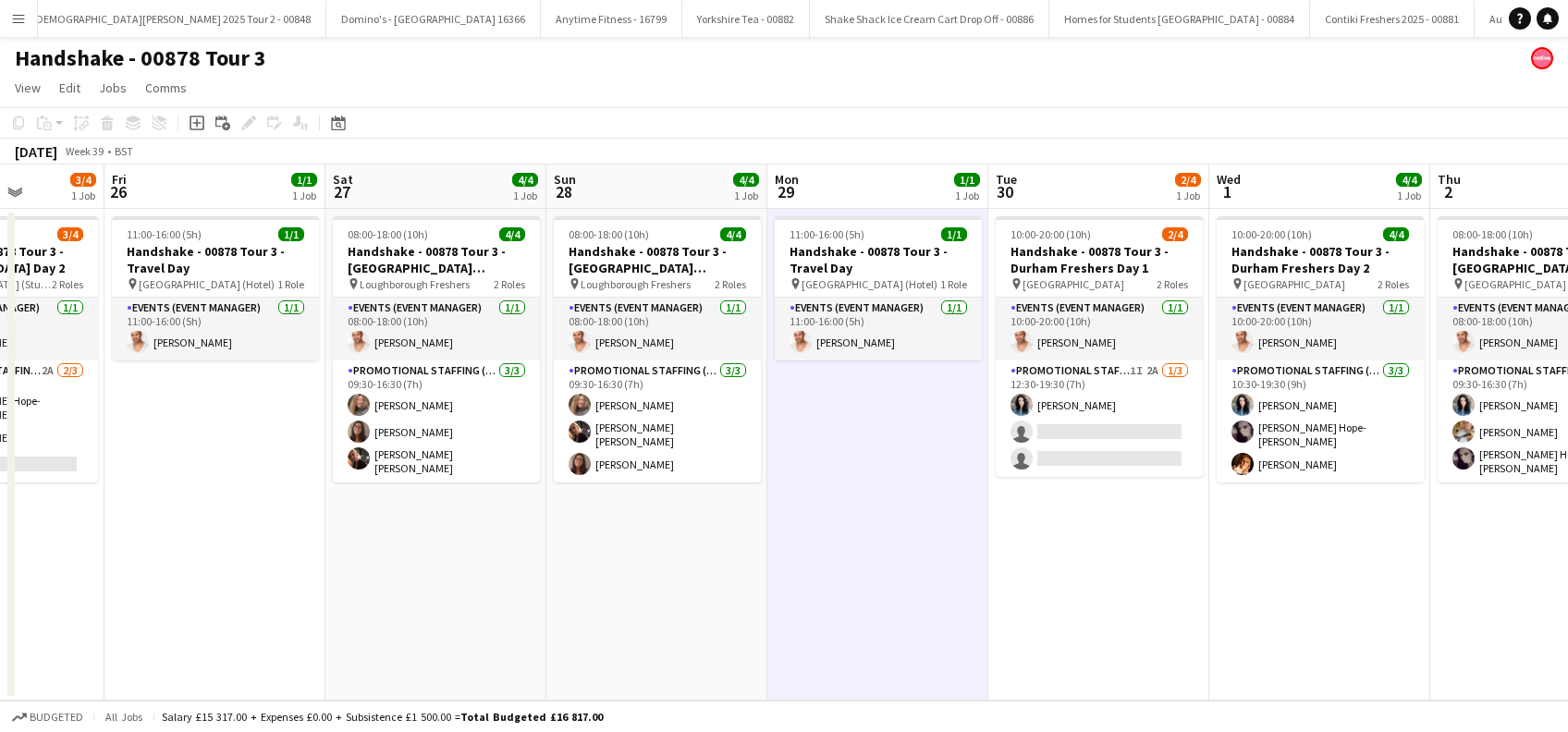
drag, startPoint x: 680, startPoint y: 503, endPoint x: 846, endPoint y: 510, distance: 166.1
click at [846, 510] on app-calendar-viewport "Tue 23 4/4 1 Job Wed 24 3/4 1 Job Thu 25 3/4 1 Job Fri 26 1/1 1 Job Sat 27 4/4 …" at bounding box center [784, 432] width 1568 height 536
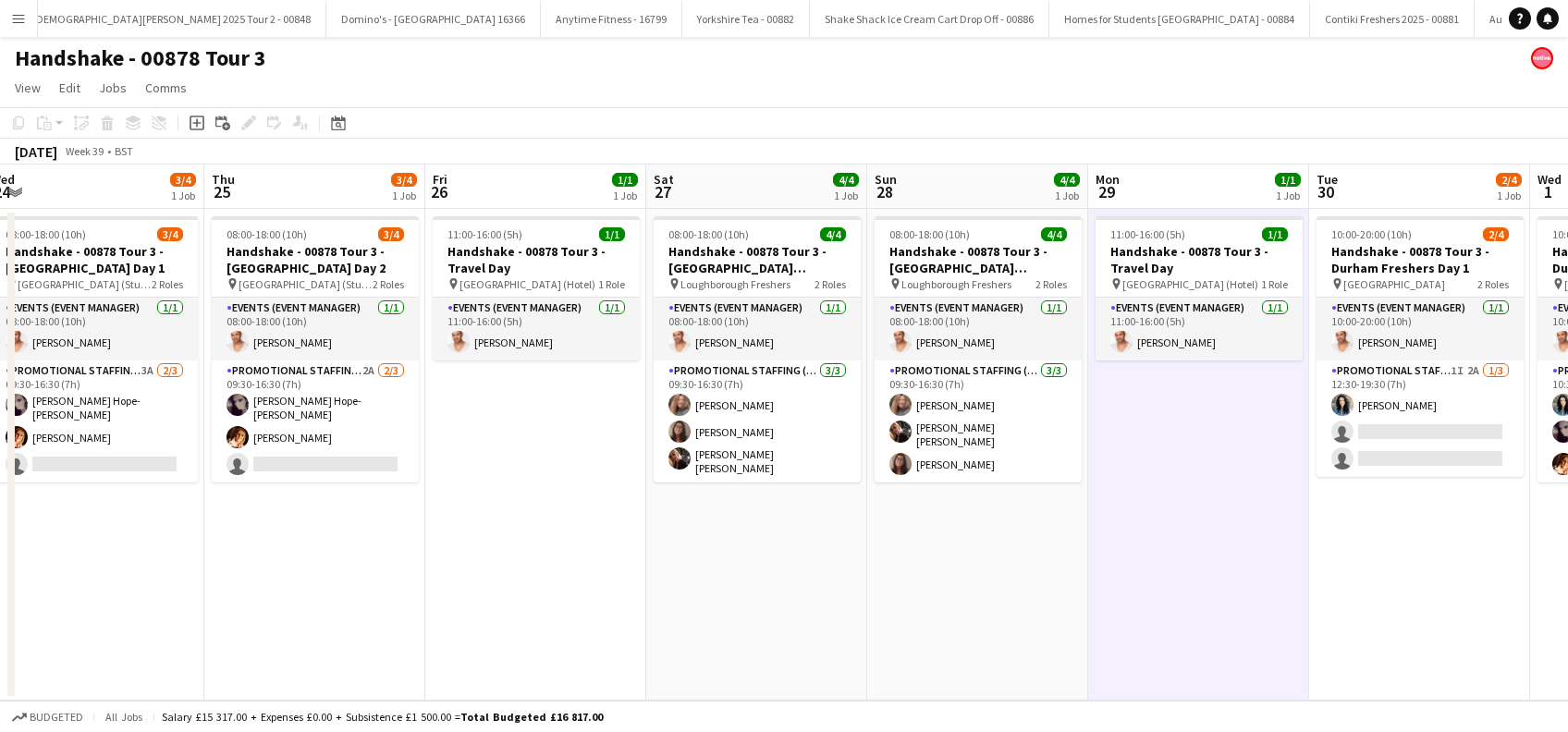
drag, startPoint x: 517, startPoint y: 608, endPoint x: 838, endPoint y: 583, distance: 322.0
click at [838, 583] on app-calendar-viewport "Mon 22 4/4 1 Job Tue 23 4/4 1 Job Wed 24 3/4 1 Job Thu 25 3/4 1 Job Fri 26 1/1 …" at bounding box center [784, 432] width 1568 height 536
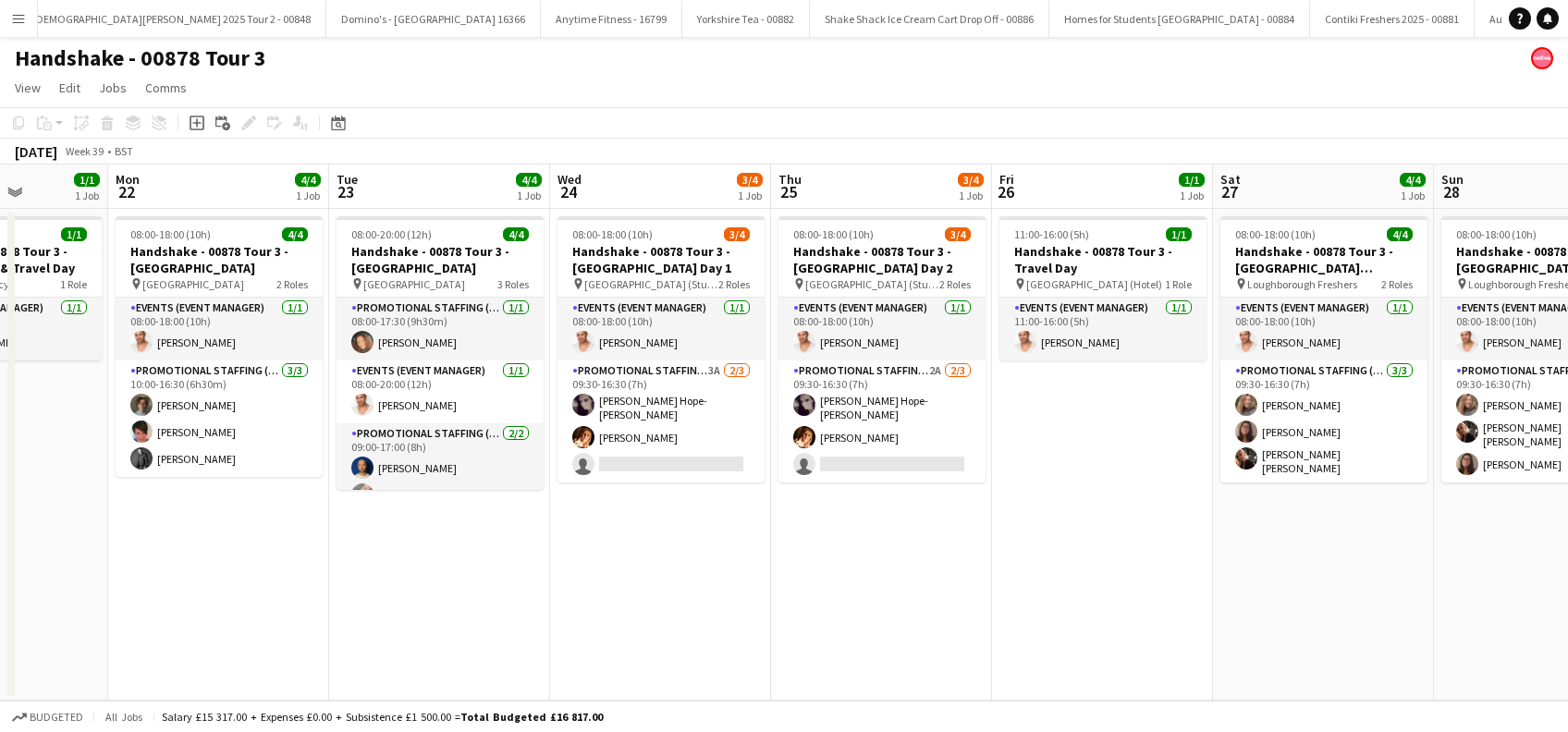
scroll to position [0, 555]
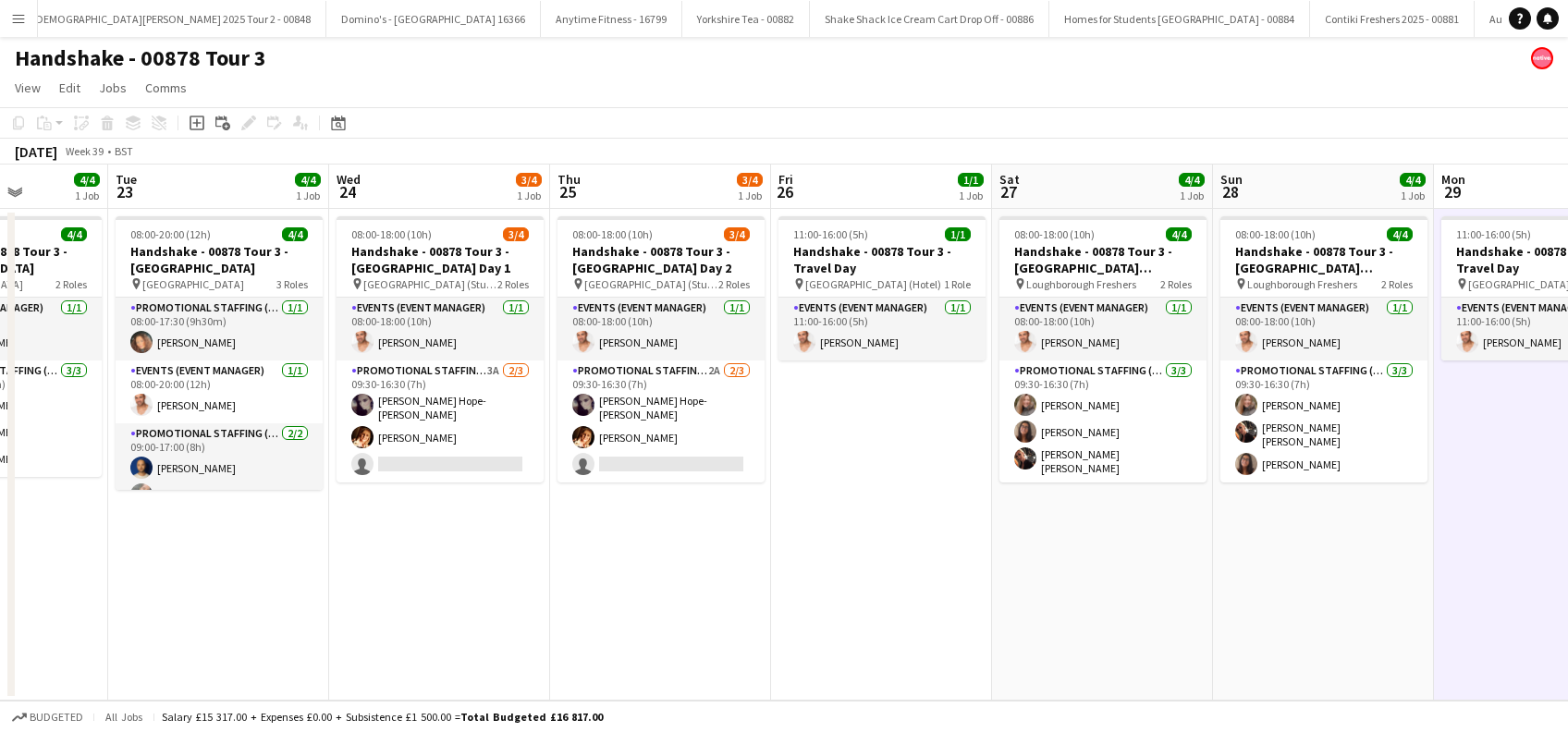
drag, startPoint x: 430, startPoint y: 638, endPoint x: 776, endPoint y: 606, distance: 347.5
click at [776, 606] on app-calendar-viewport "Sat 20 Sun 21 1/1 1 Job Mon 22 4/4 1 Job Tue 23 4/4 1 Job Wed 24 3/4 1 Job Thu …" at bounding box center [784, 432] width 1568 height 536
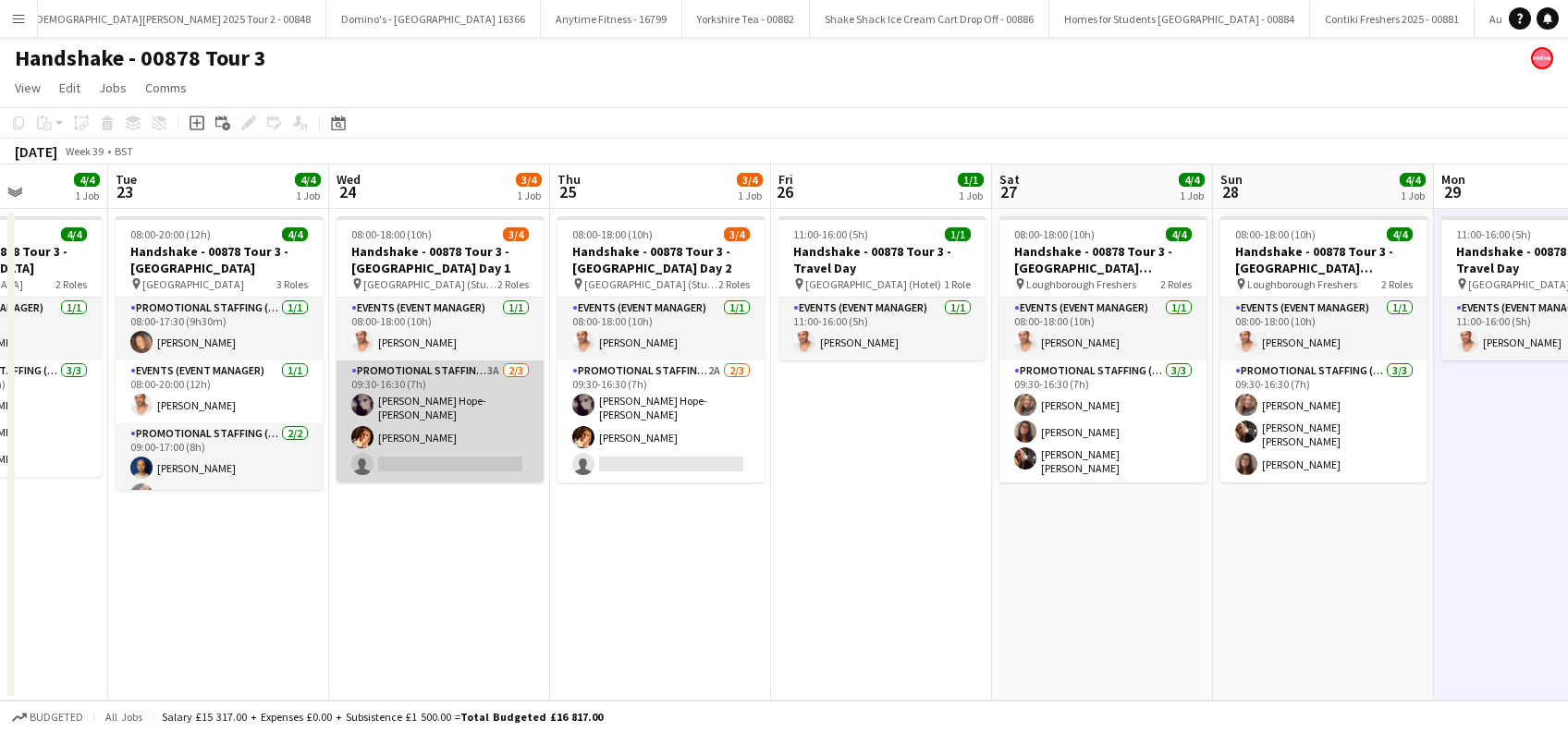
click at [424, 409] on app-card-role "Promotional Staffing (Brand Ambassadors) 3A 2/3 09:30-16:30 (7h) Holly Hope-Hum…" at bounding box center [440, 421] width 207 height 122
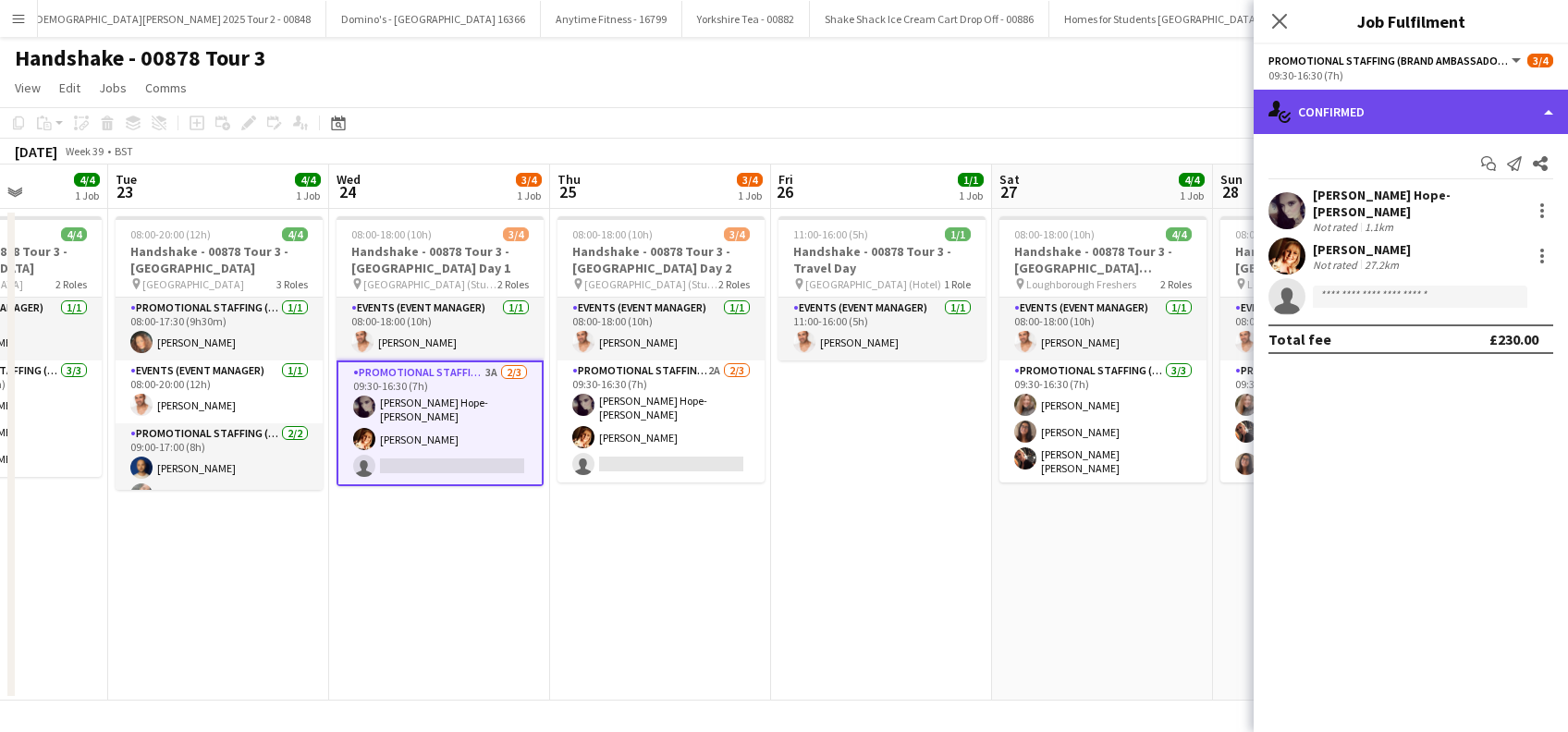
click at [1437, 102] on div "single-neutral-actions-check-2 Confirmed" at bounding box center [1410, 111] width 314 height 44
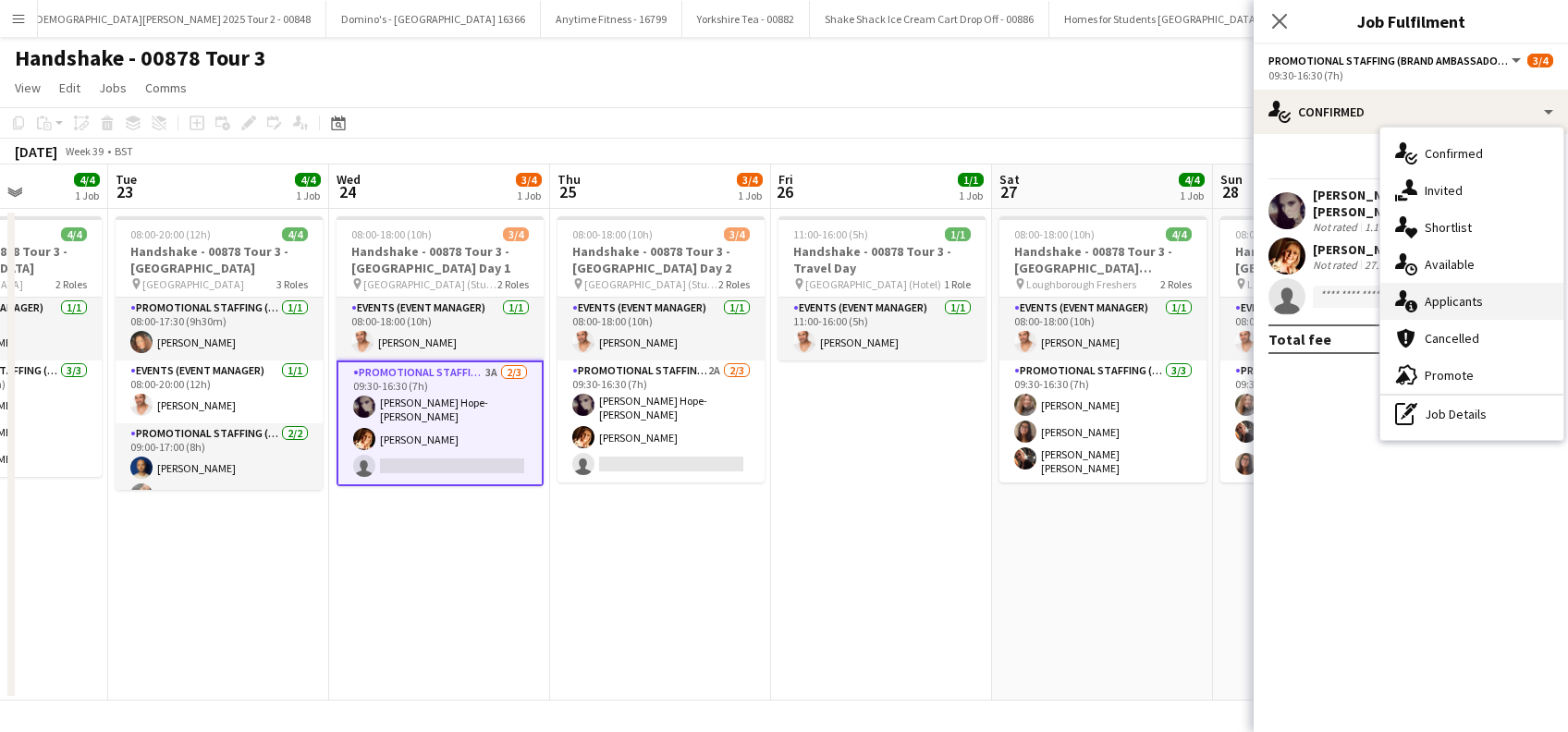
click at [1478, 299] on span "Applicants" at bounding box center [1453, 301] width 58 height 17
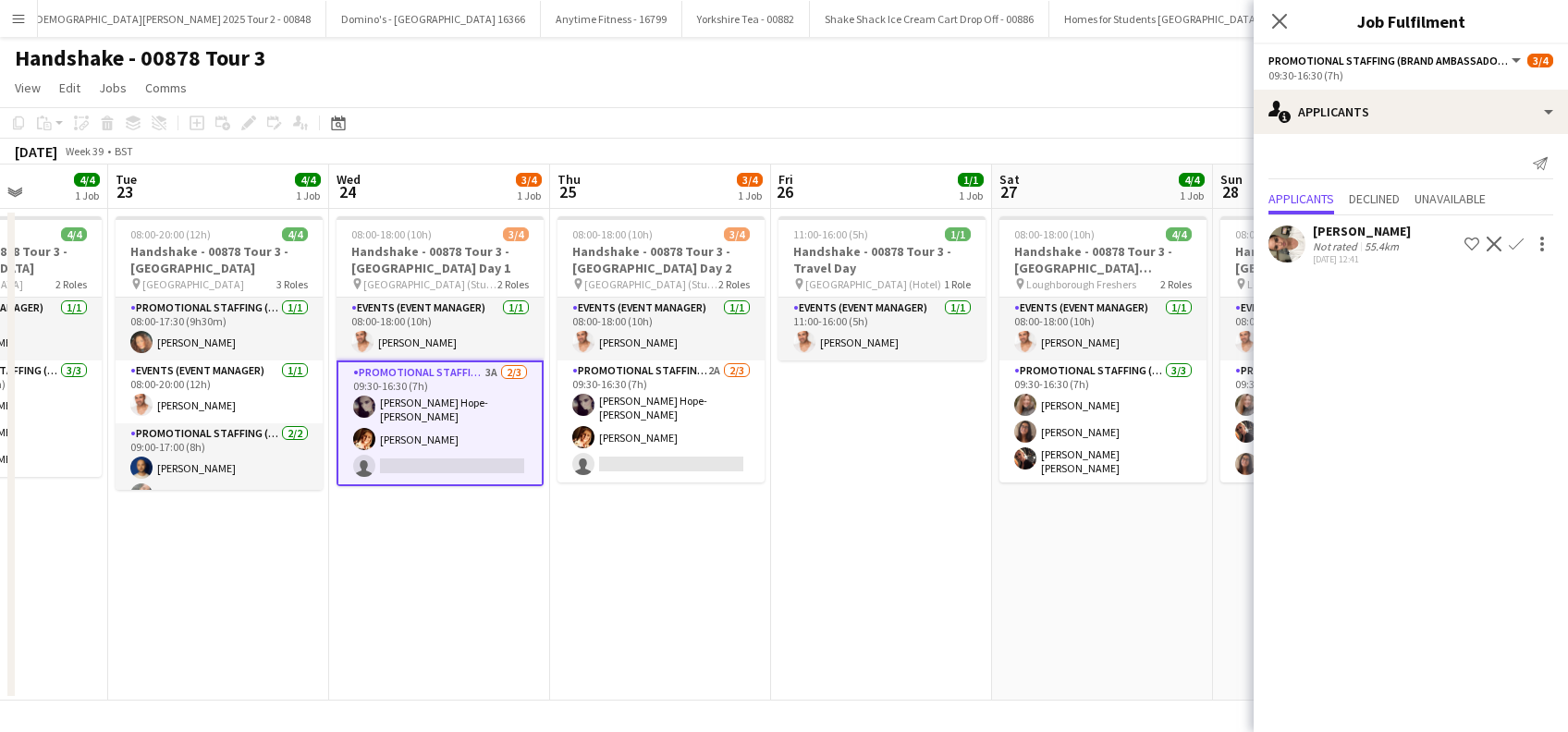
click at [1403, 232] on div "Hannah McNicholas" at bounding box center [1361, 230] width 98 height 17
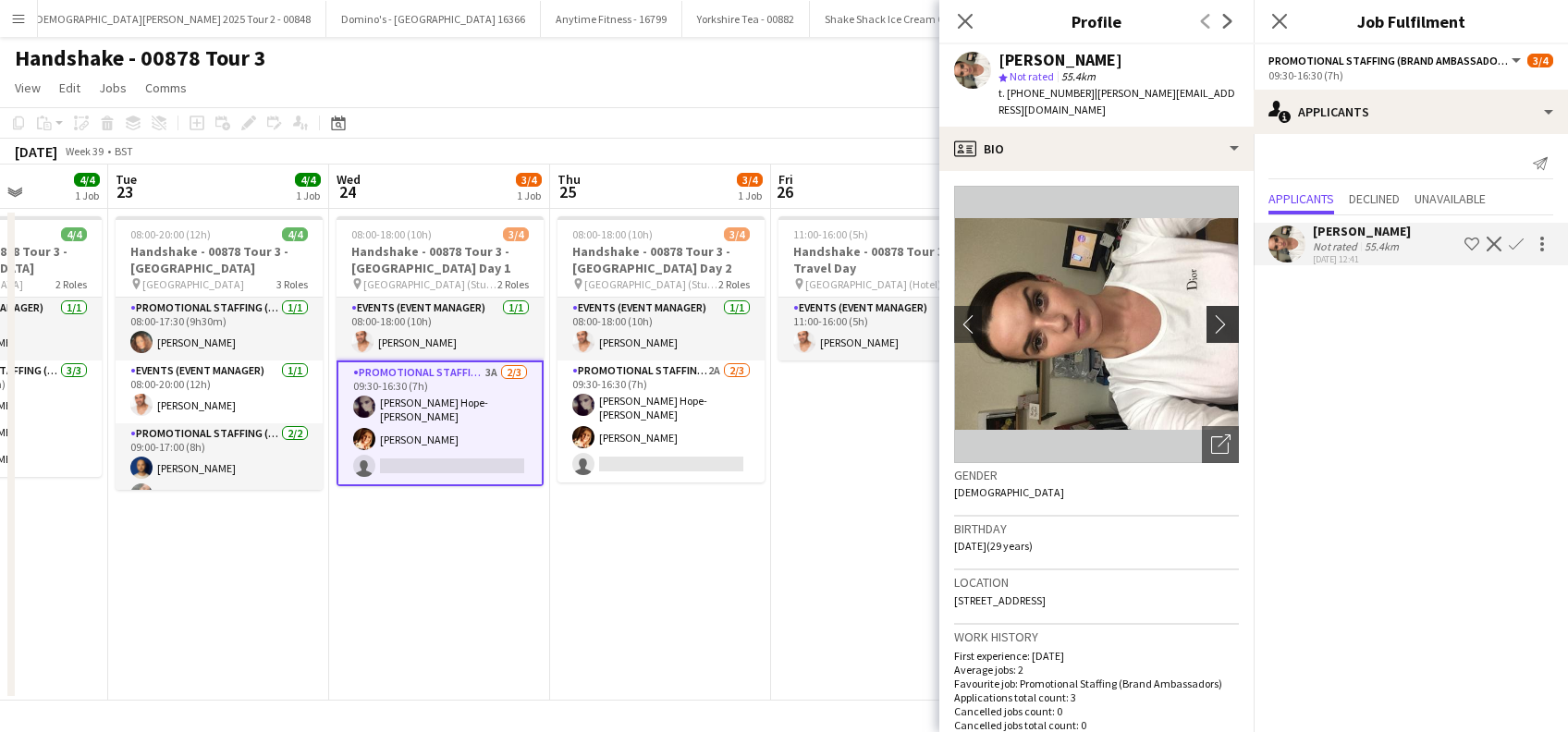
click at [1211, 325] on app-icon "chevron-right" at bounding box center [1225, 324] width 29 height 20
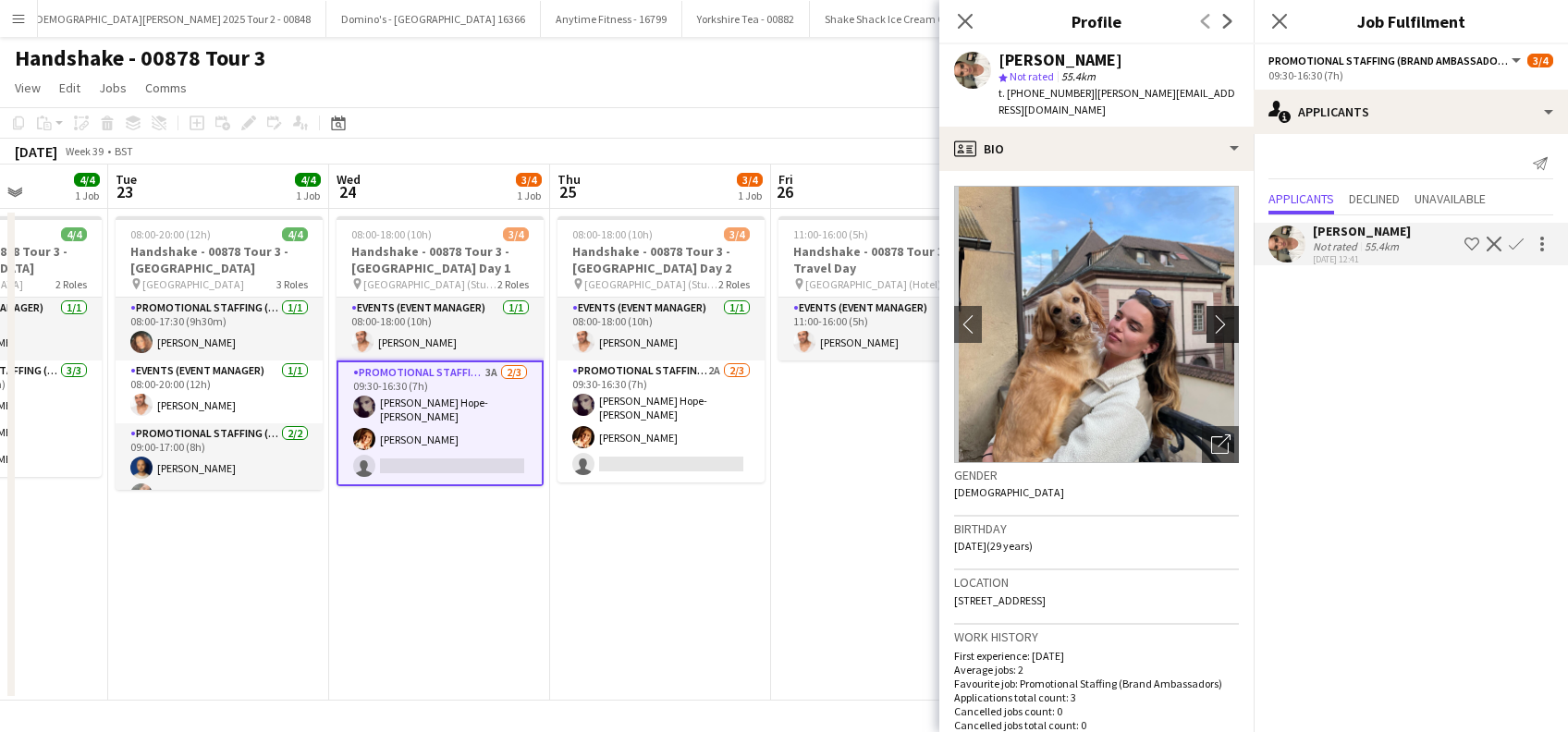
click at [1211, 327] on app-icon "chevron-right" at bounding box center [1225, 324] width 29 height 20
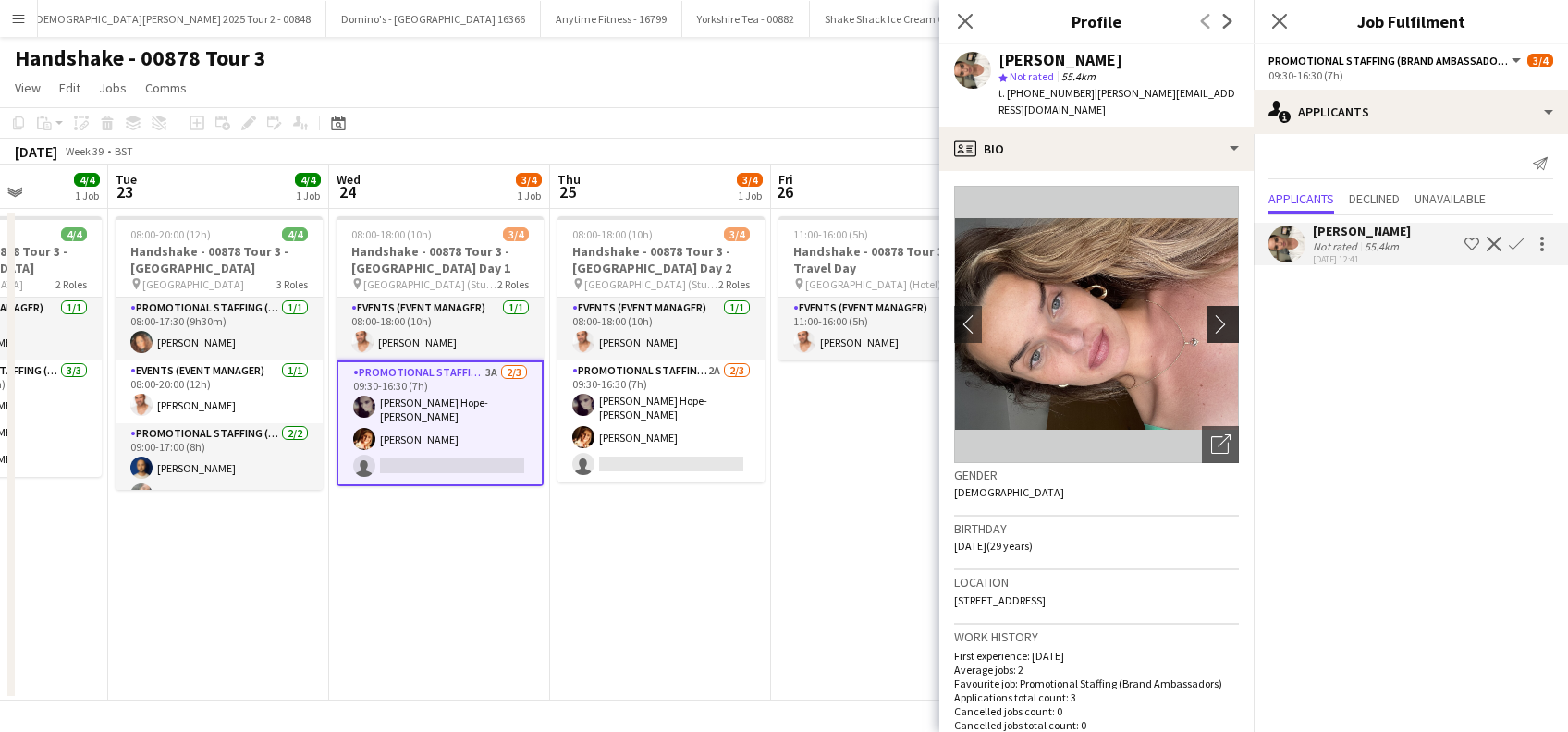
click at [1211, 327] on app-icon "chevron-right" at bounding box center [1225, 324] width 29 height 20
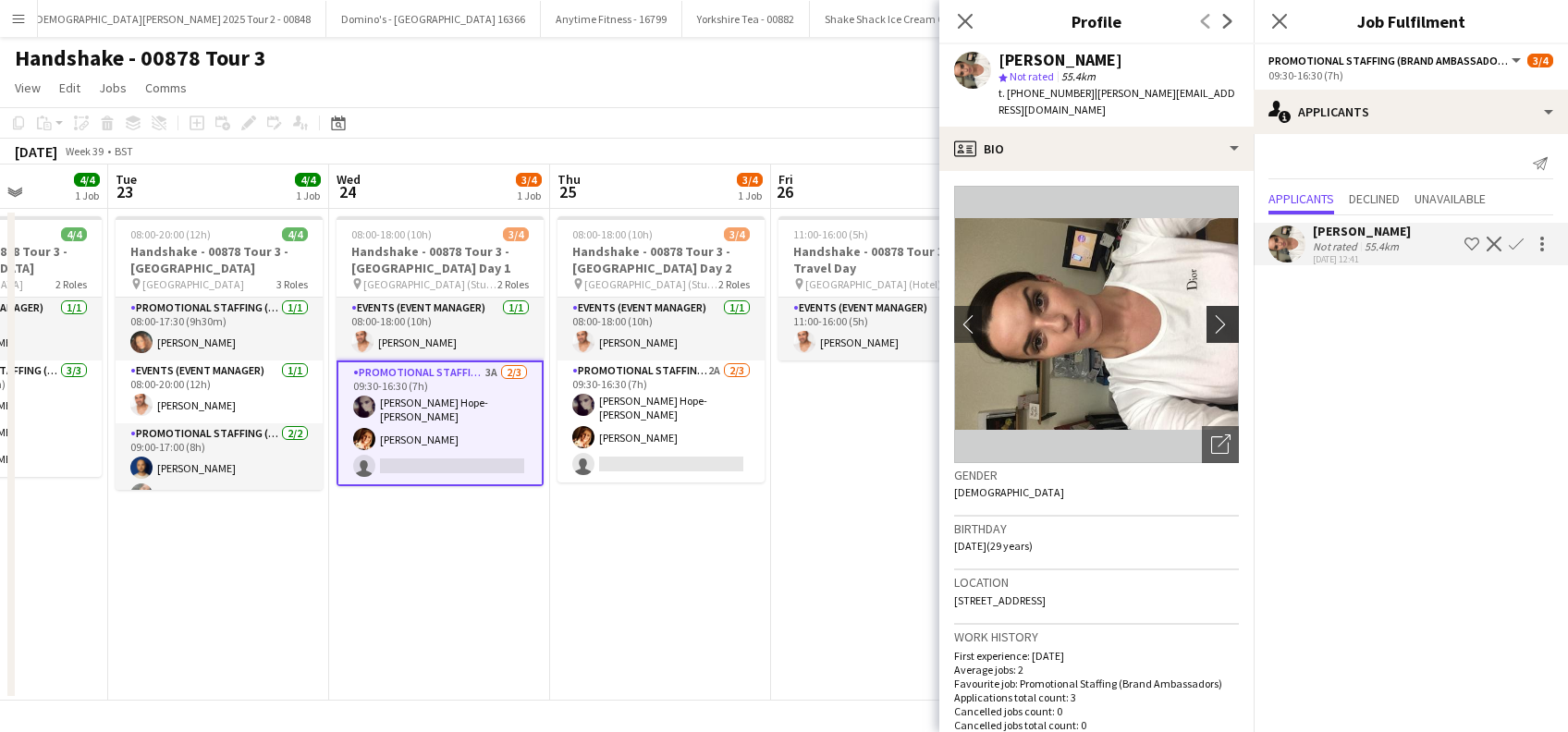
click at [1211, 328] on app-icon "chevron-right" at bounding box center [1225, 324] width 29 height 20
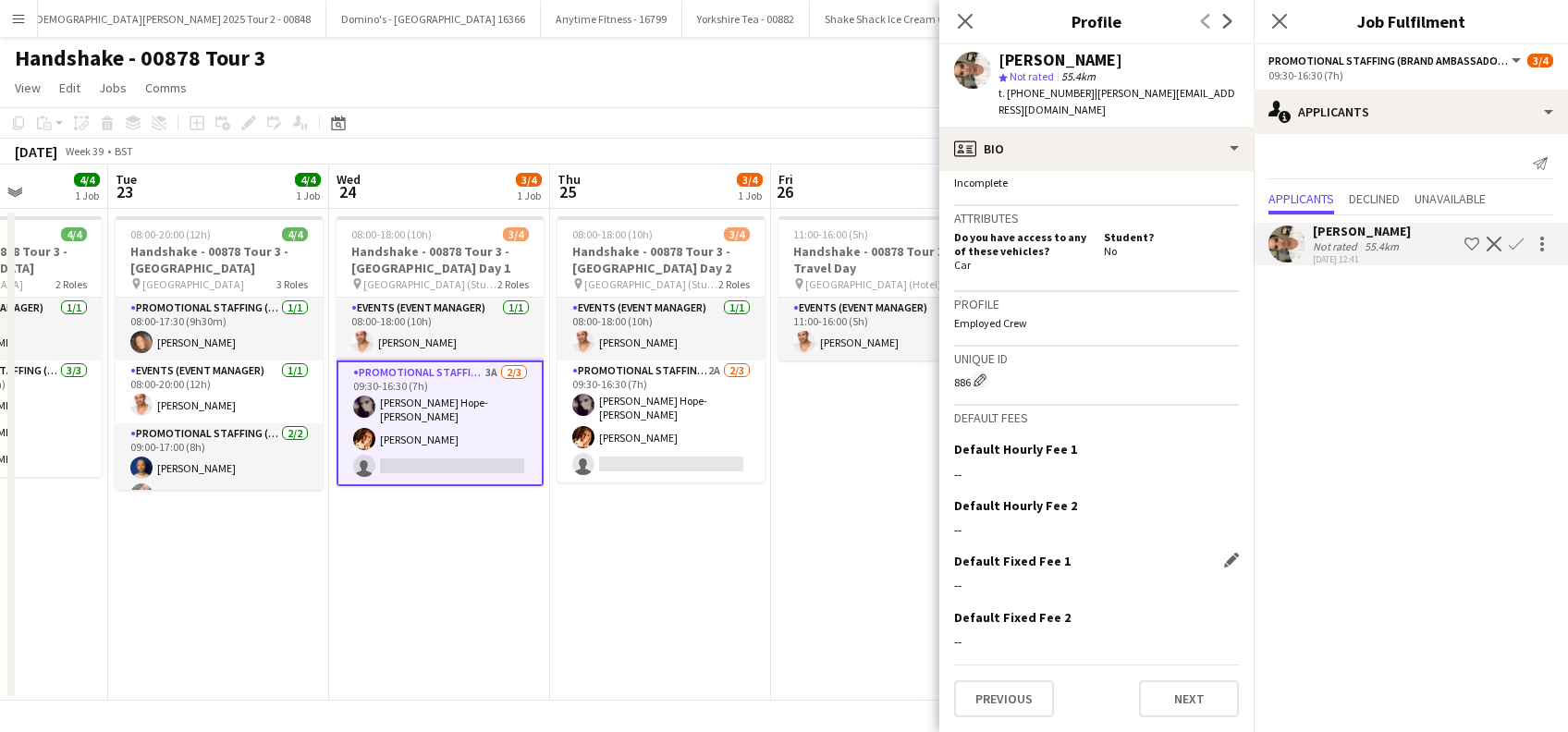
scroll to position [774, 0]
click at [1014, 713] on button "Previous" at bounding box center [1003, 700] width 99 height 37
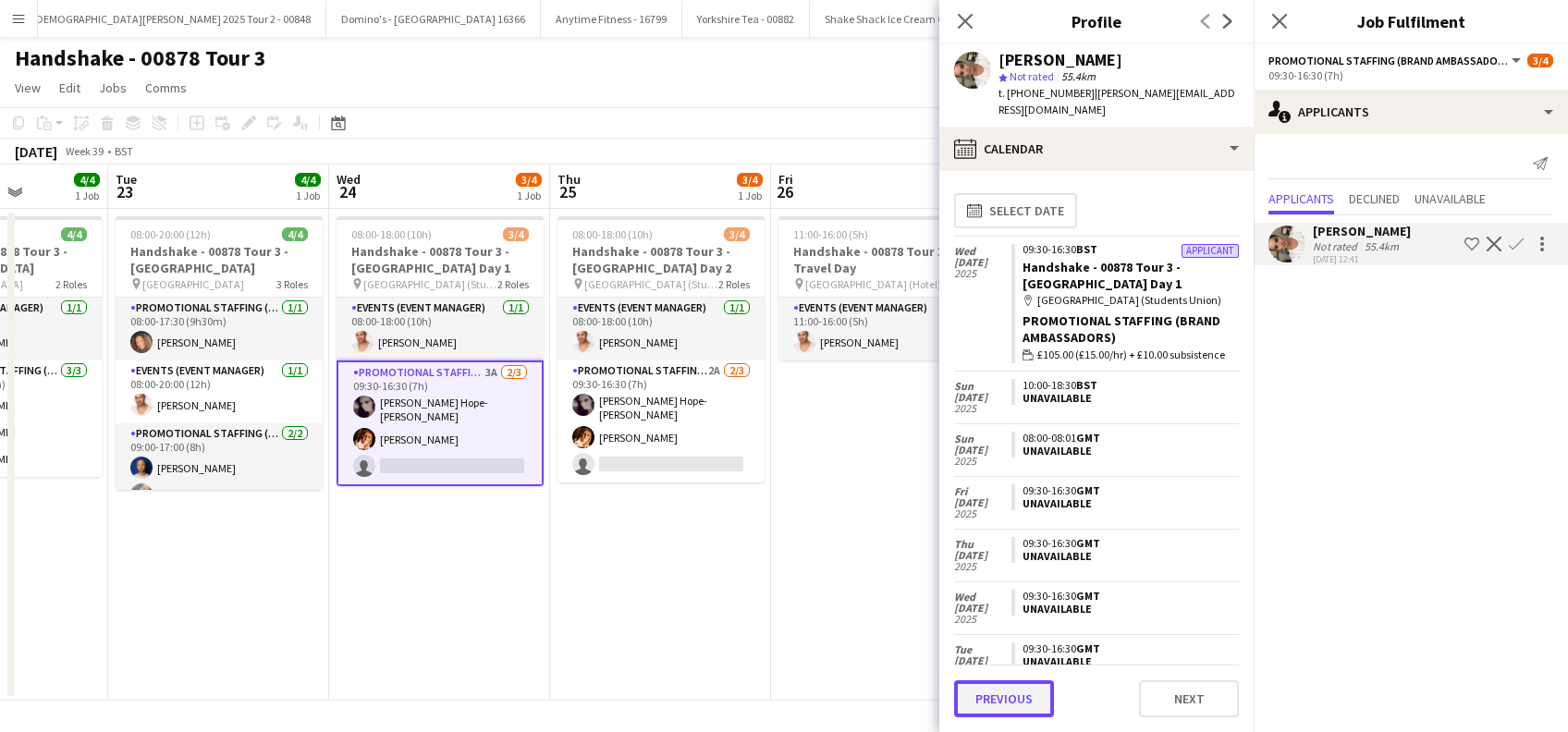
click at [1003, 696] on button "Previous" at bounding box center [1003, 700] width 99 height 37
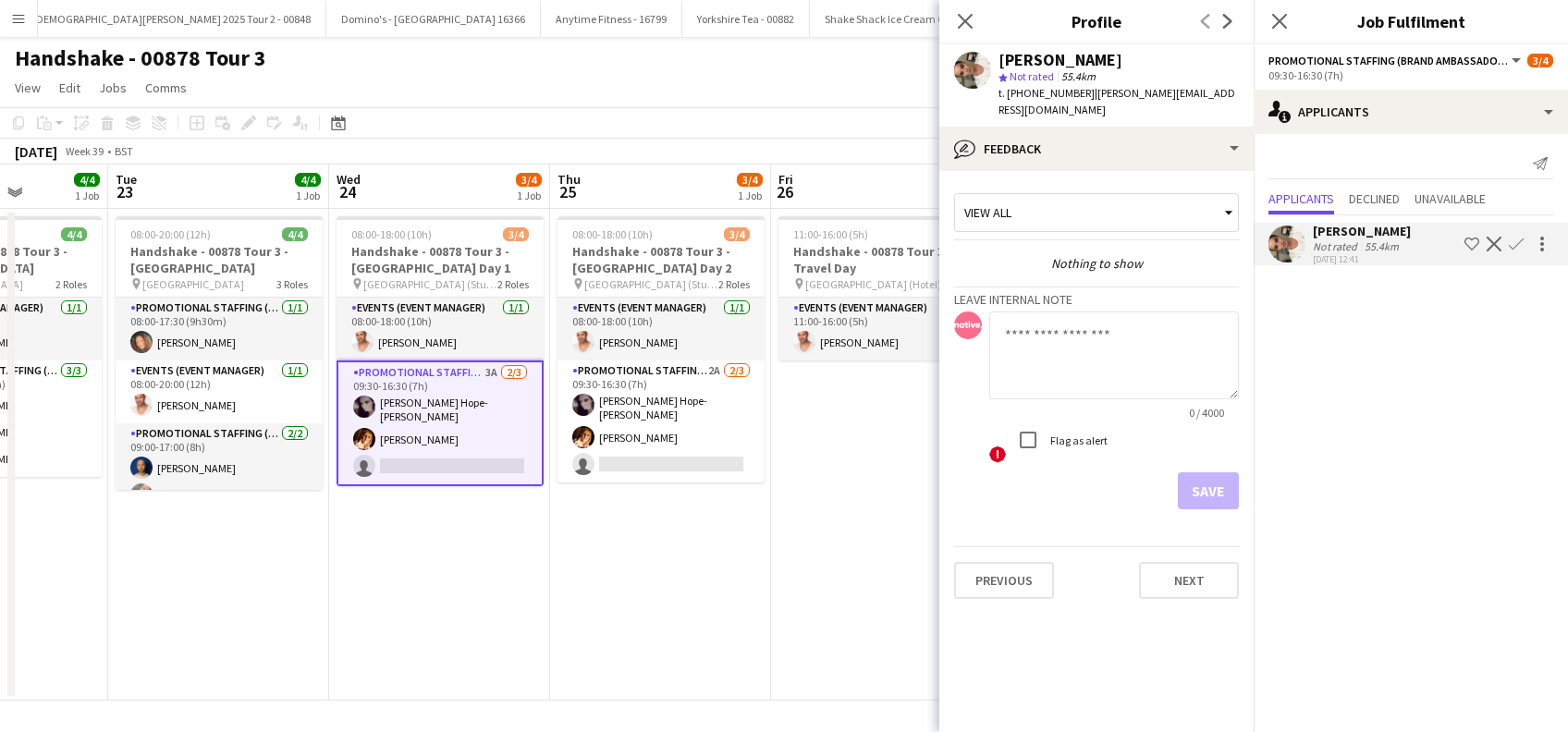
click at [1519, 244] on app-icon "Confirm" at bounding box center [1516, 244] width 15 height 15
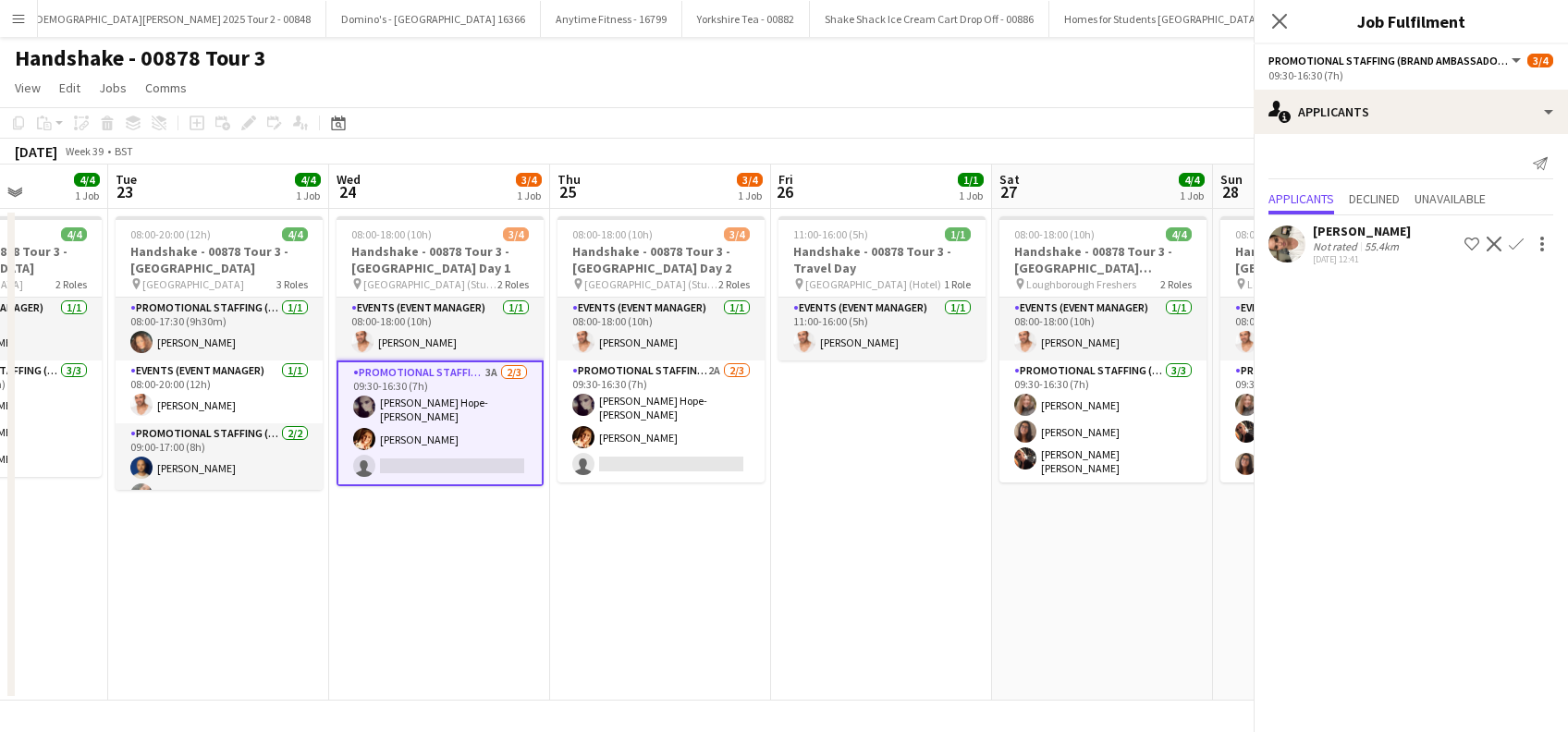
click at [1519, 244] on app-icon "Confirm" at bounding box center [1516, 244] width 15 height 15
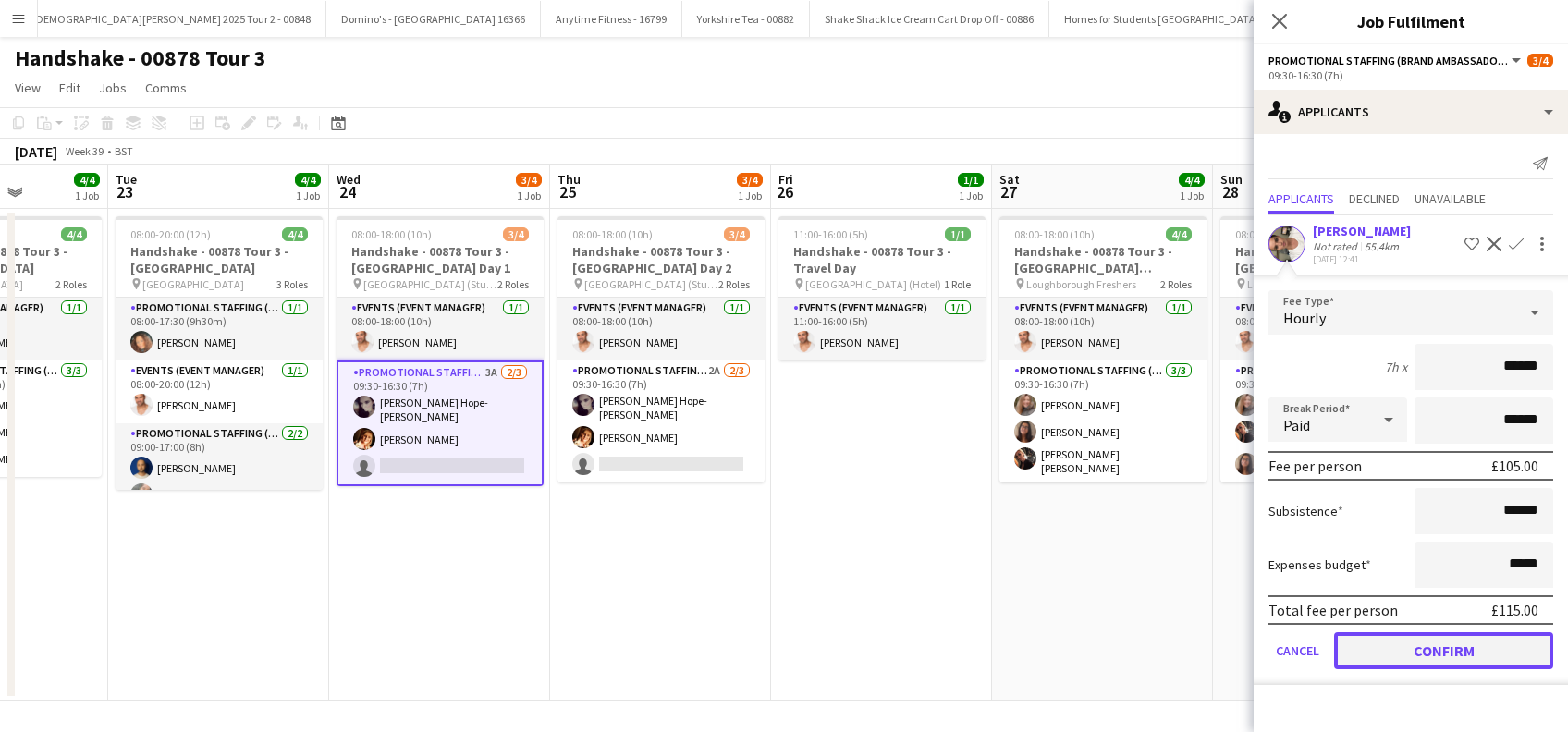
click at [1413, 654] on button "Confirm" at bounding box center [1443, 651] width 219 height 37
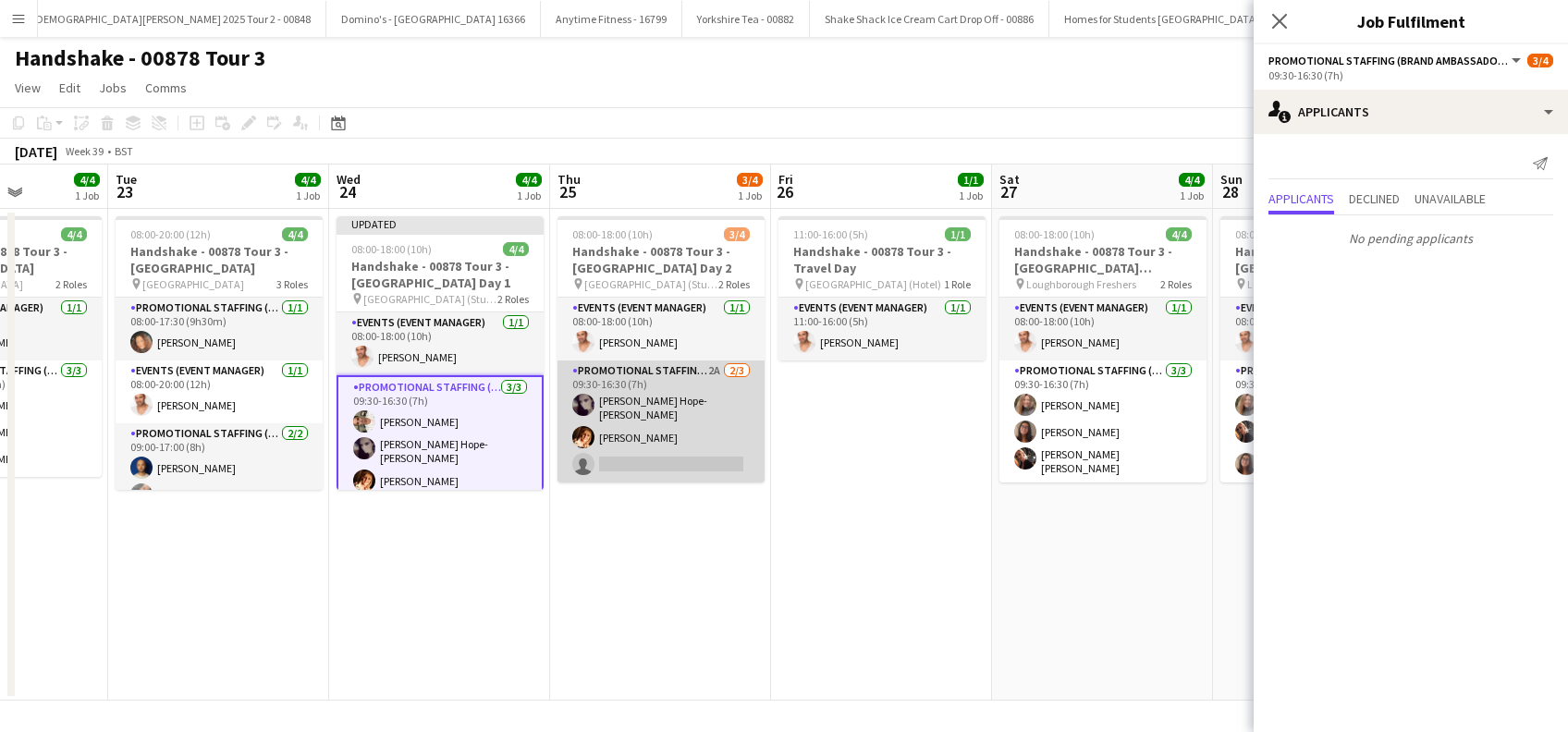
click at [686, 459] on app-card-role "Promotional Staffing (Brand Ambassadors) 2A 2/3 09:30-16:30 (7h) Holly Hope-Hum…" at bounding box center [661, 421] width 207 height 122
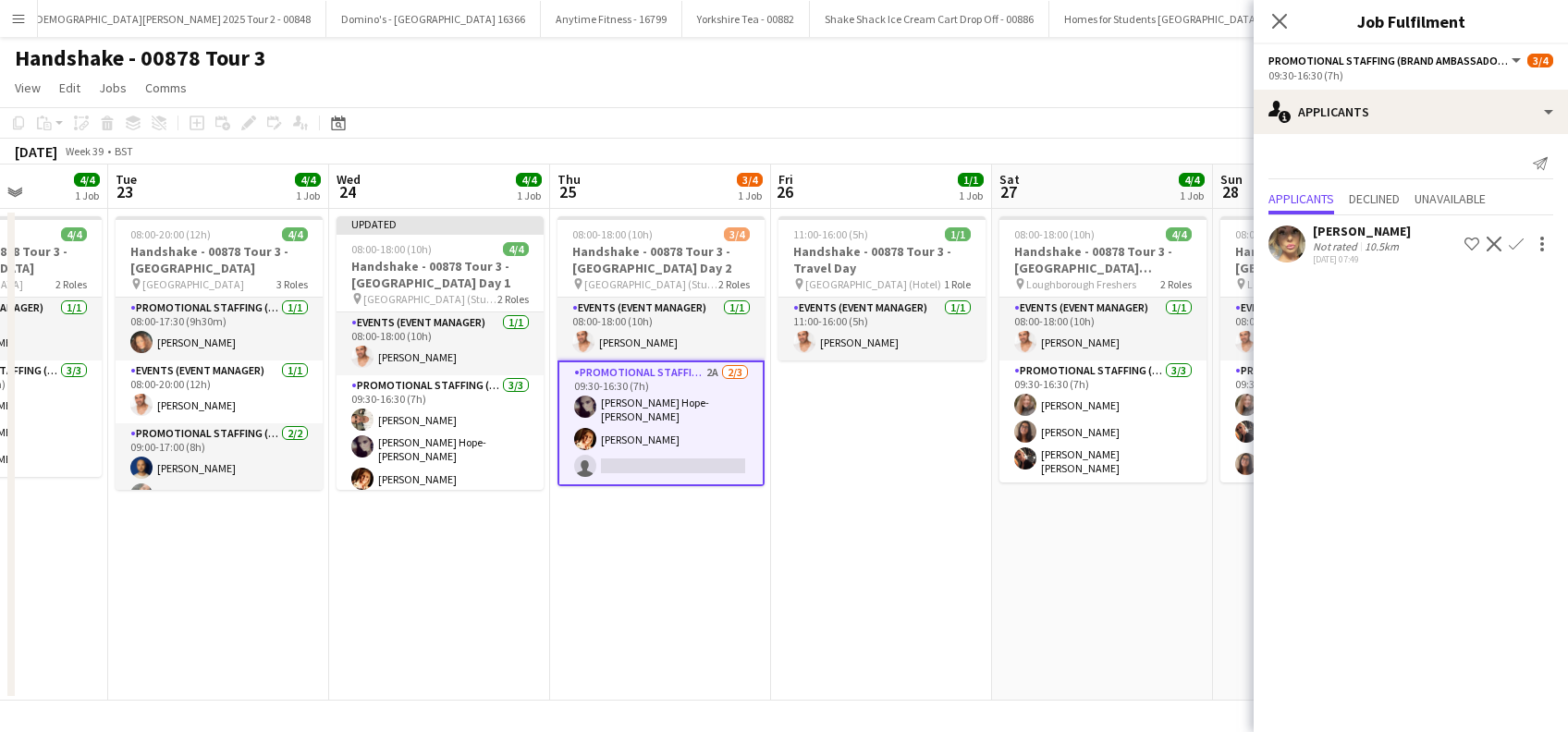
click at [1387, 225] on div "Louise Robson" at bounding box center [1361, 230] width 98 height 17
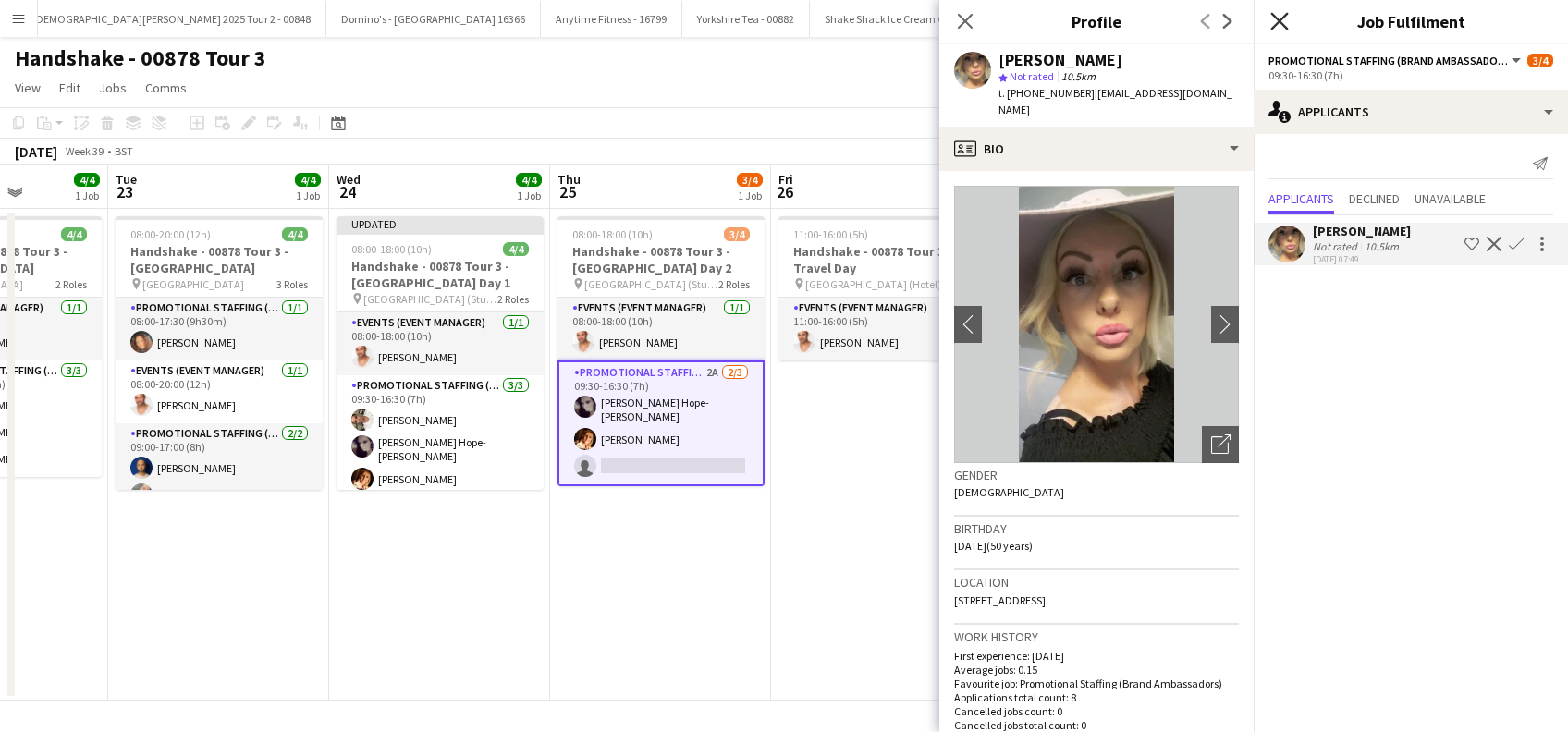
click at [1280, 27] on icon "Close pop-in" at bounding box center [1279, 21] width 18 height 18
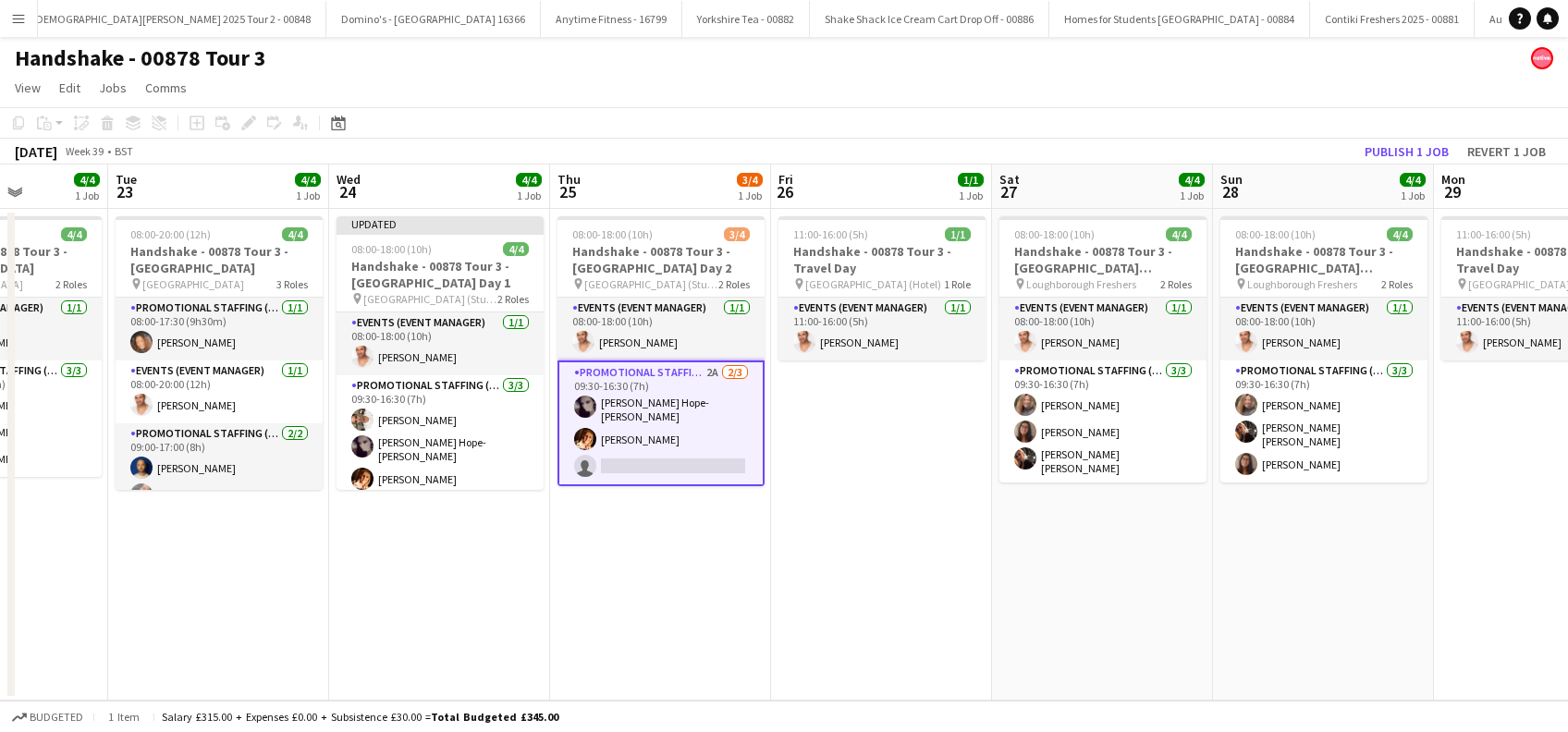
drag, startPoint x: 758, startPoint y: 536, endPoint x: 825, endPoint y: 517, distance: 69.6
click at [760, 535] on app-date-cell "08:00-18:00 (10h) 3/4 Handshake - 00878 Tour 3 - Newcastle University Day 2 pin…" at bounding box center [660, 455] width 221 height 492
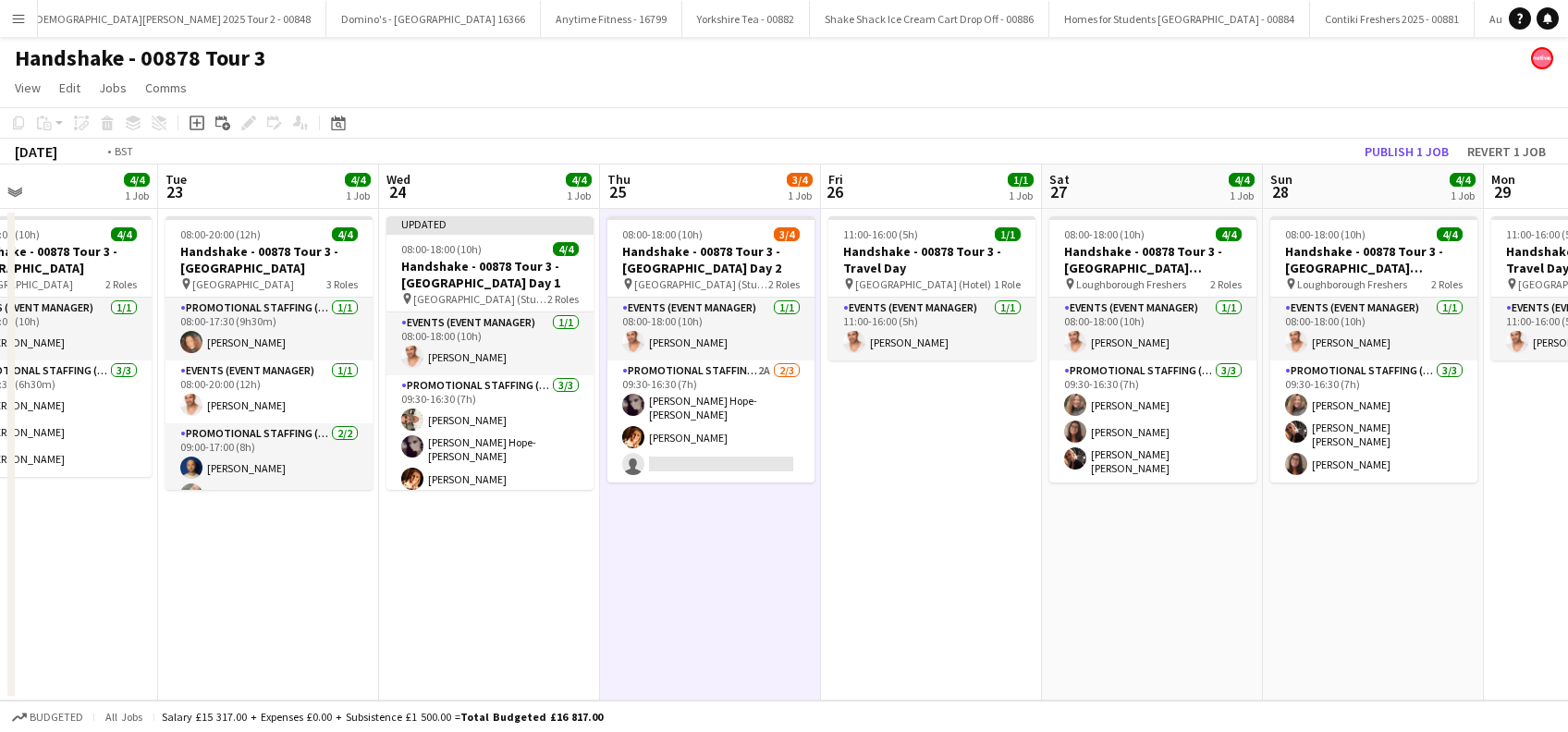
scroll to position [0, 428]
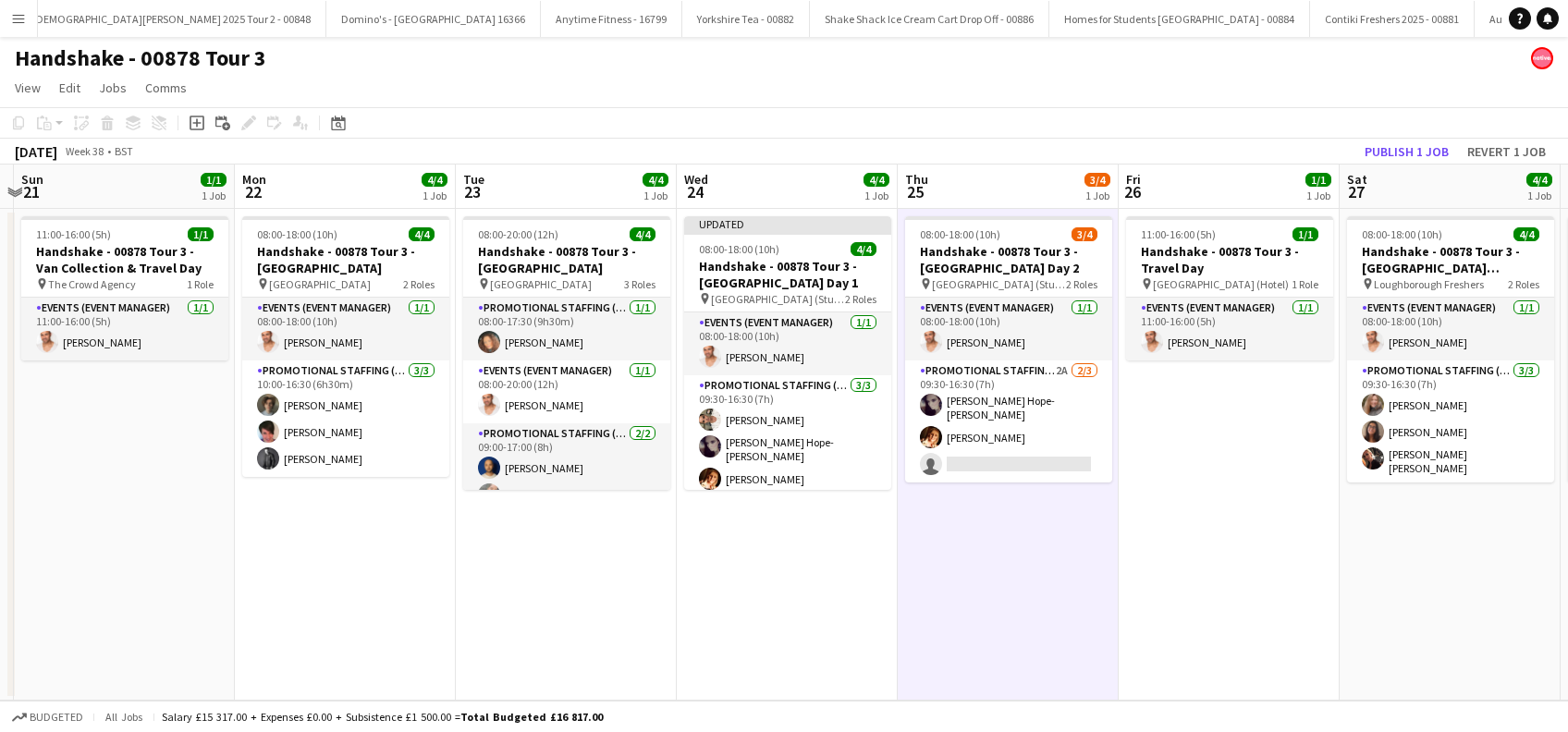
drag, startPoint x: 852, startPoint y: 586, endPoint x: 1198, endPoint y: 572, distance: 346.3
click at [1198, 572] on app-calendar-viewport "Fri 19 1/1 1 Job Sat 20 Sun 21 1/1 1 Job Mon 22 4/4 1 Job Tue 23 4/4 1 Job Wed …" at bounding box center [784, 432] width 1568 height 536
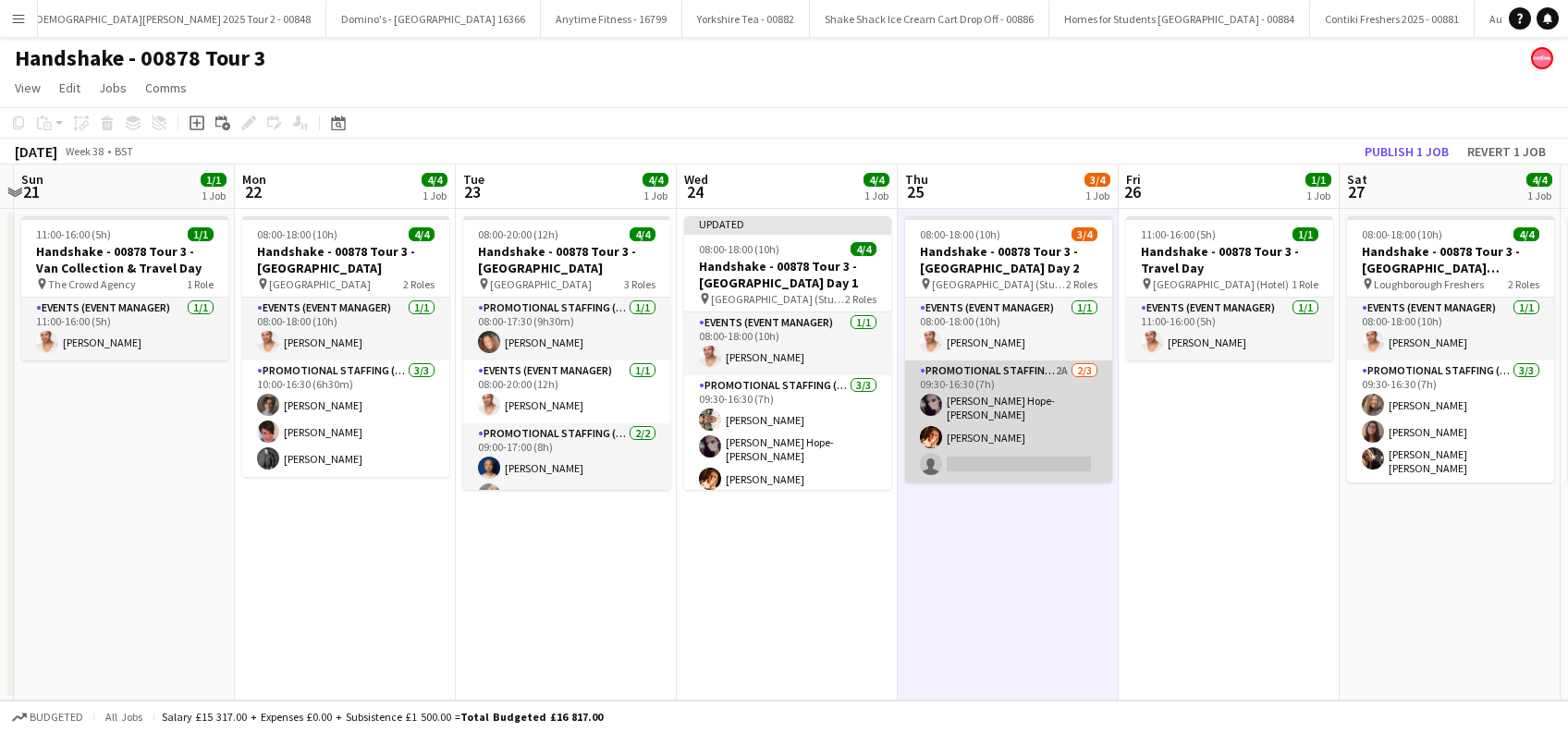
click at [972, 422] on app-card-role "Promotional Staffing (Brand Ambassadors) 2A 2/3 09:30-16:30 (7h) Holly Hope-Hum…" at bounding box center [1008, 421] width 207 height 122
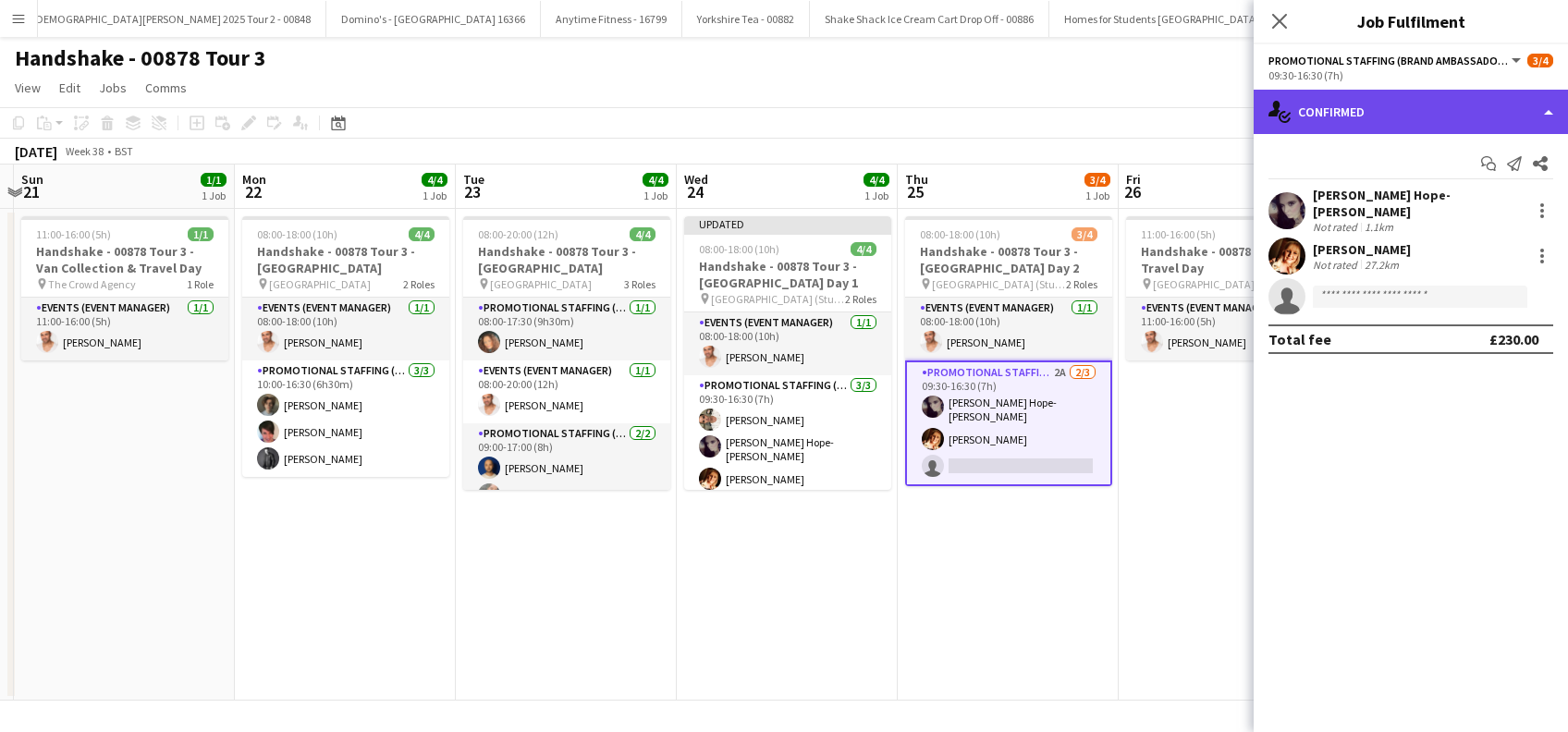
click at [1411, 100] on div "single-neutral-actions-check-2 Confirmed" at bounding box center [1410, 111] width 314 height 44
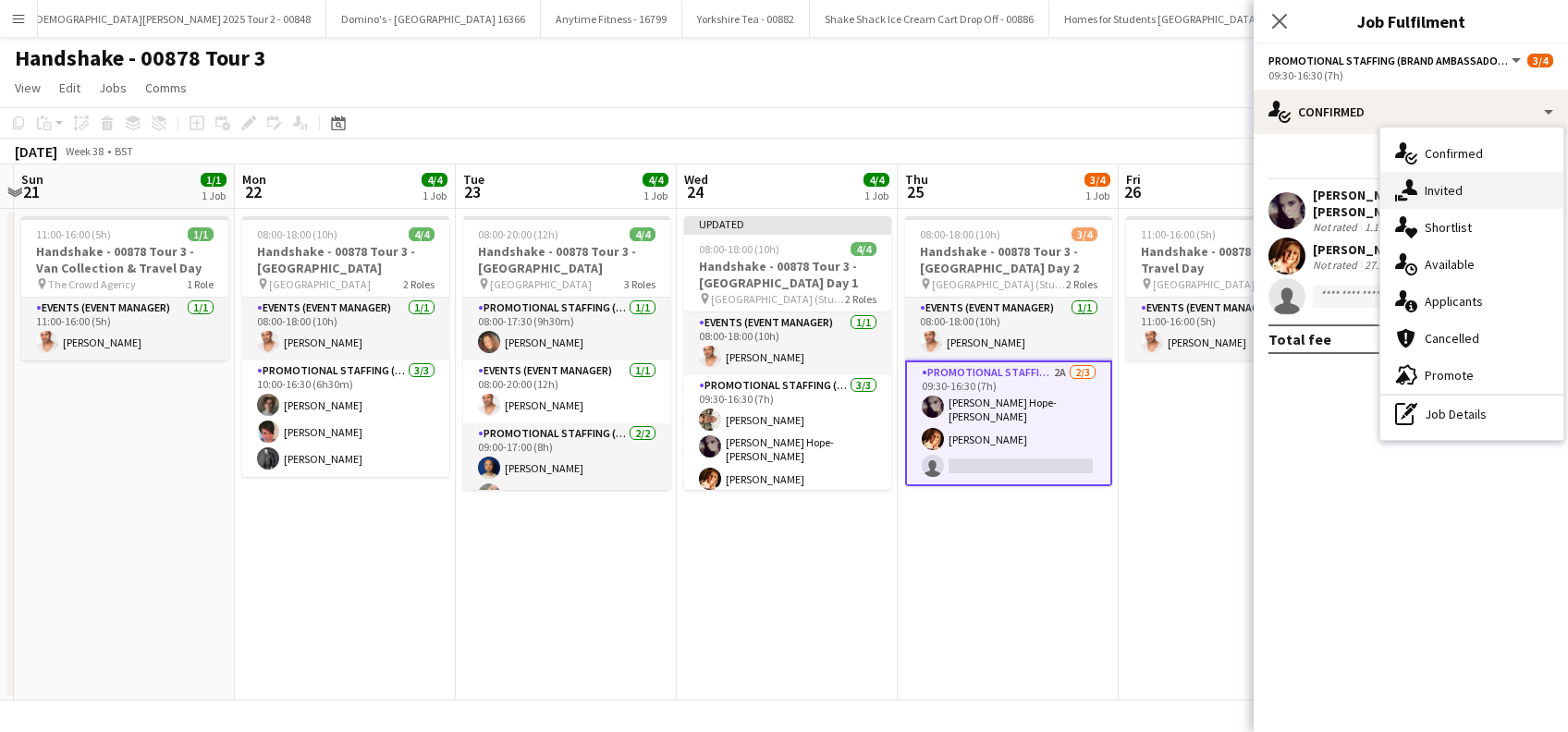
click at [1433, 184] on span "Invited" at bounding box center [1443, 190] width 38 height 17
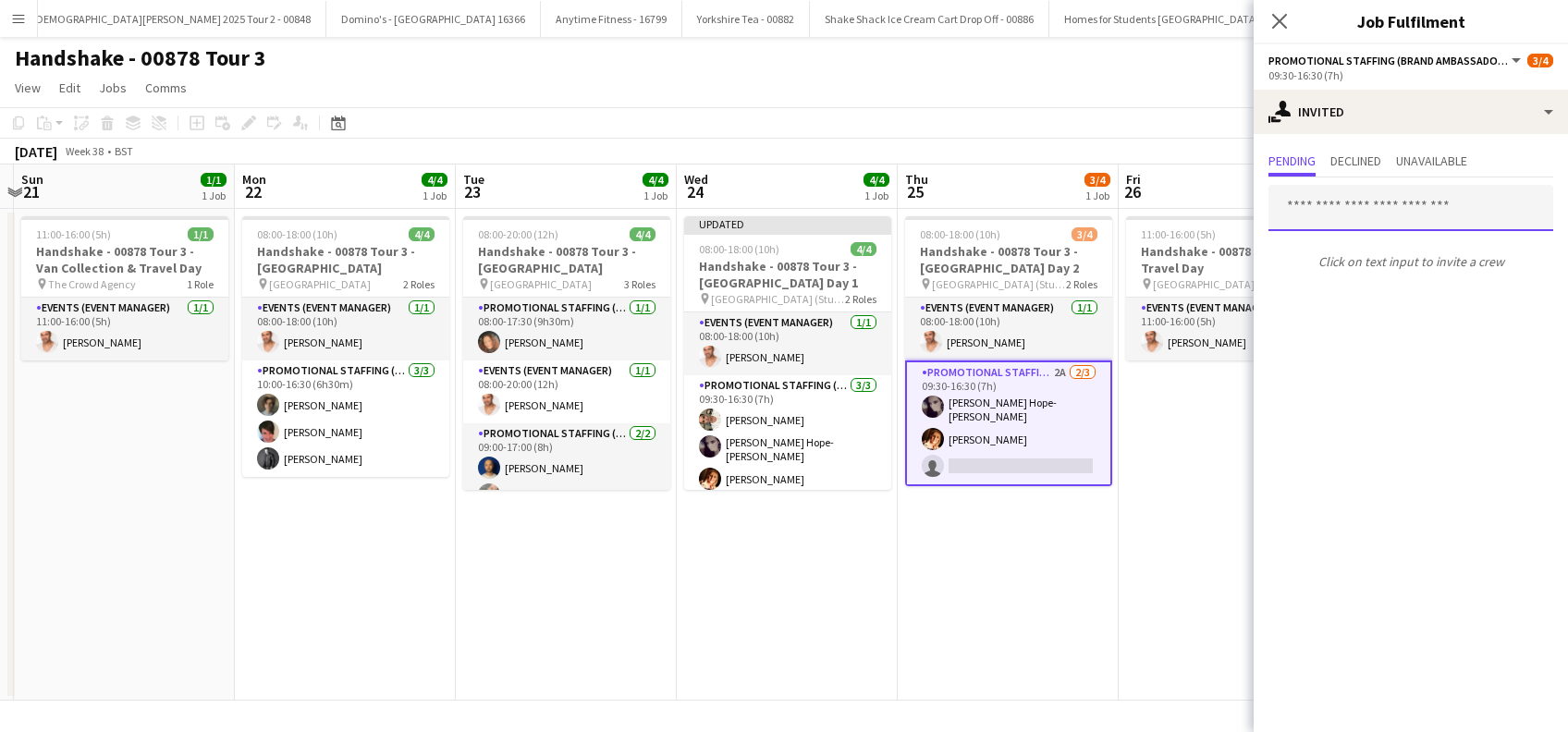
click at [1316, 217] on input "text" at bounding box center [1410, 208] width 284 height 46
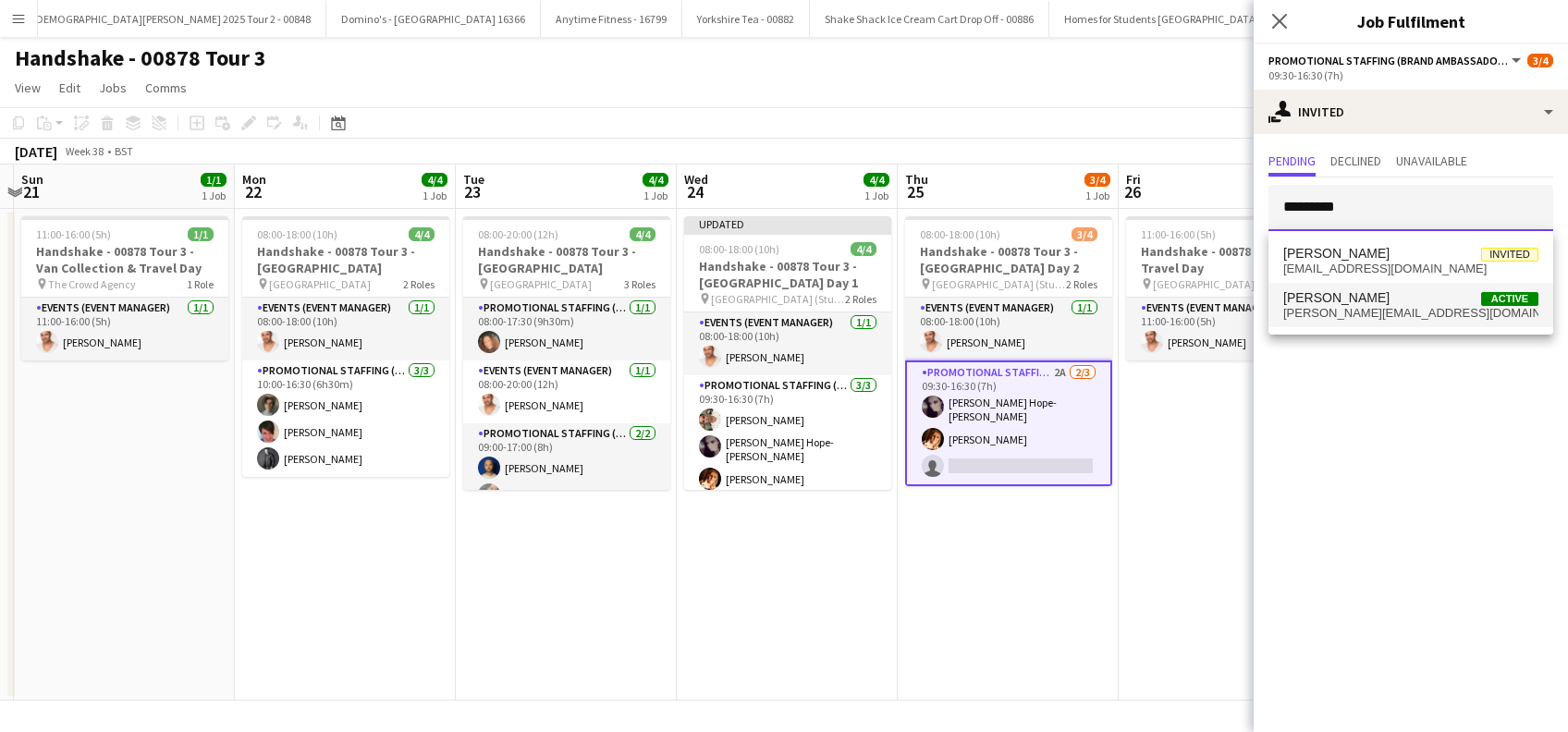
type input "*********"
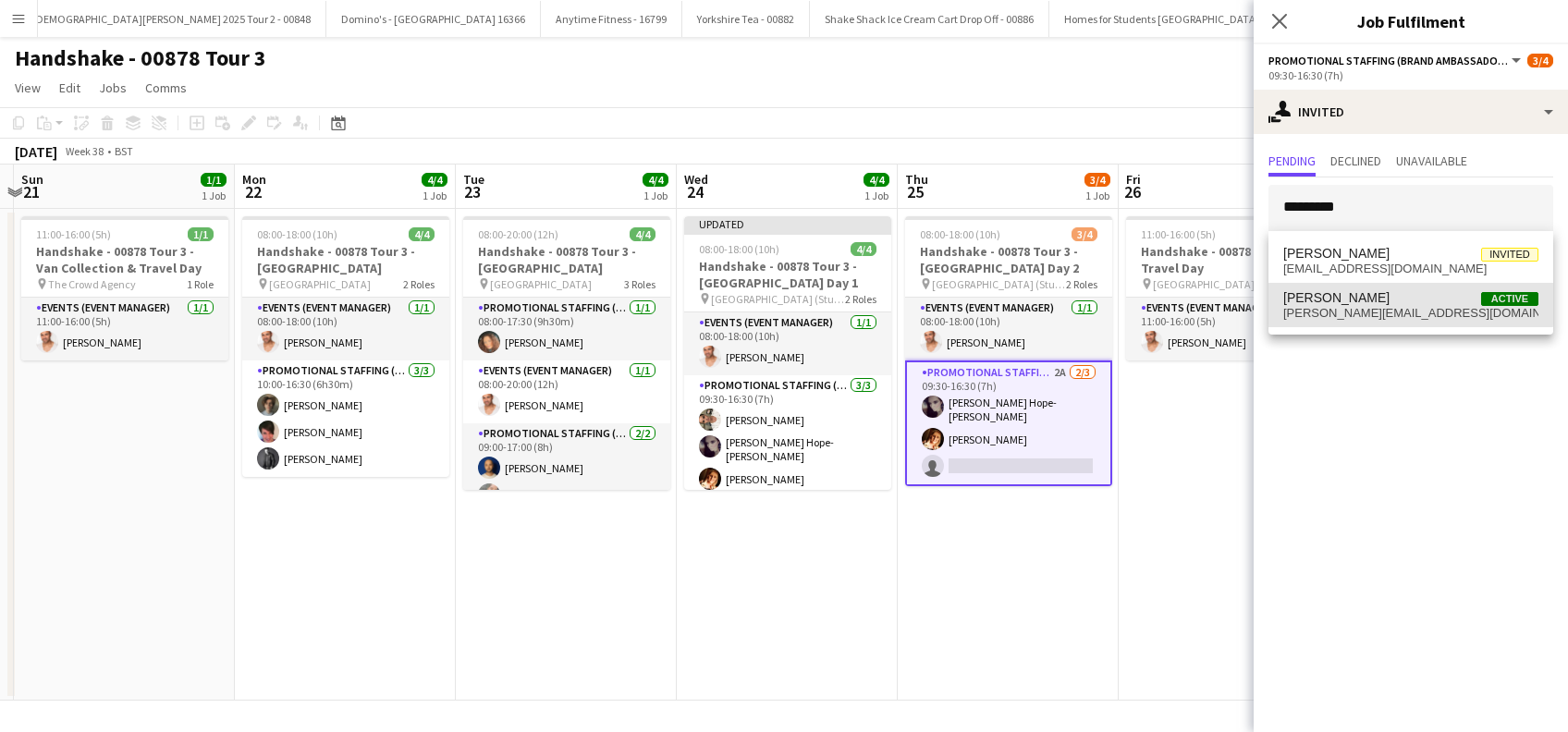
click at [1355, 299] on span "Hannah McNicholas" at bounding box center [1336, 298] width 106 height 16
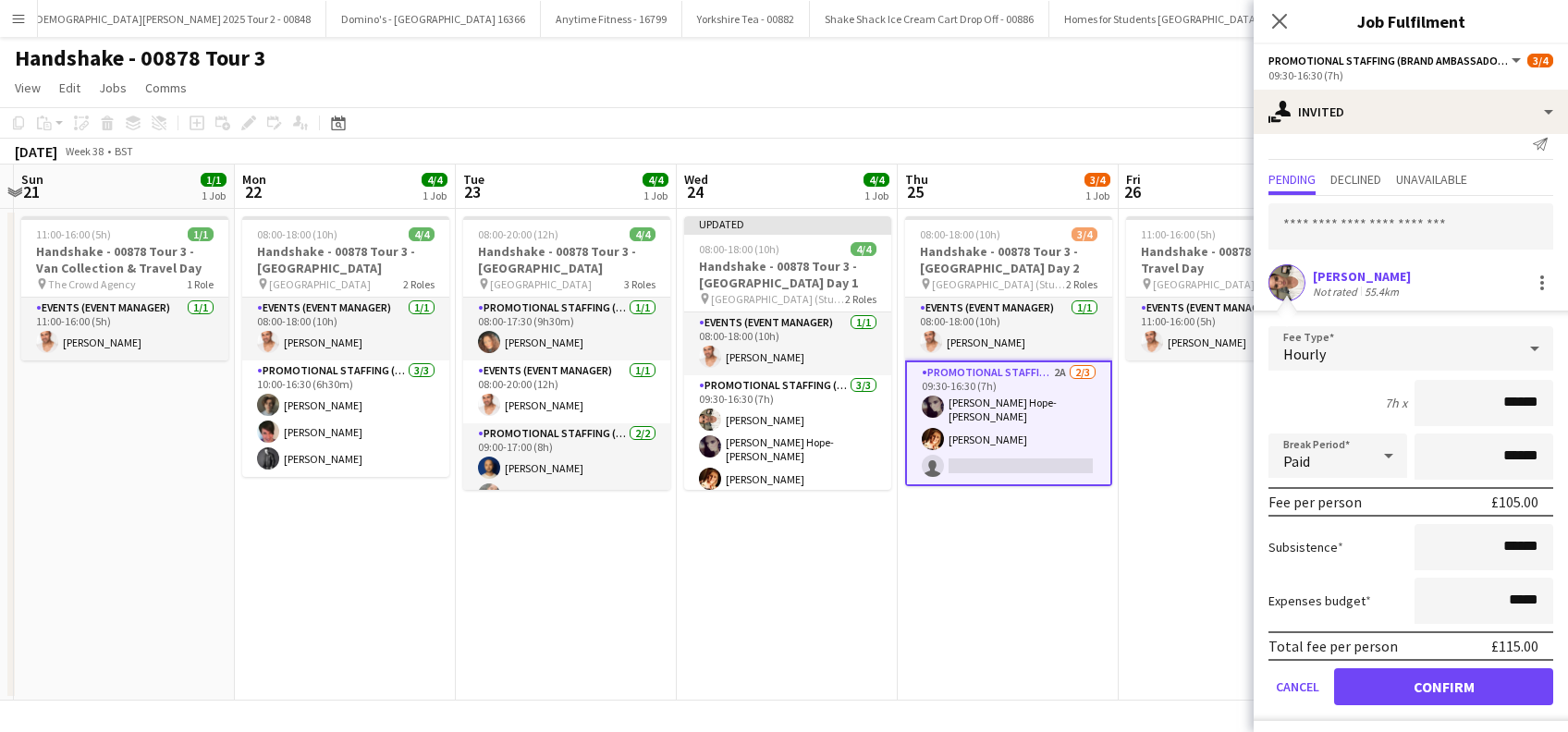
scroll to position [24, 0]
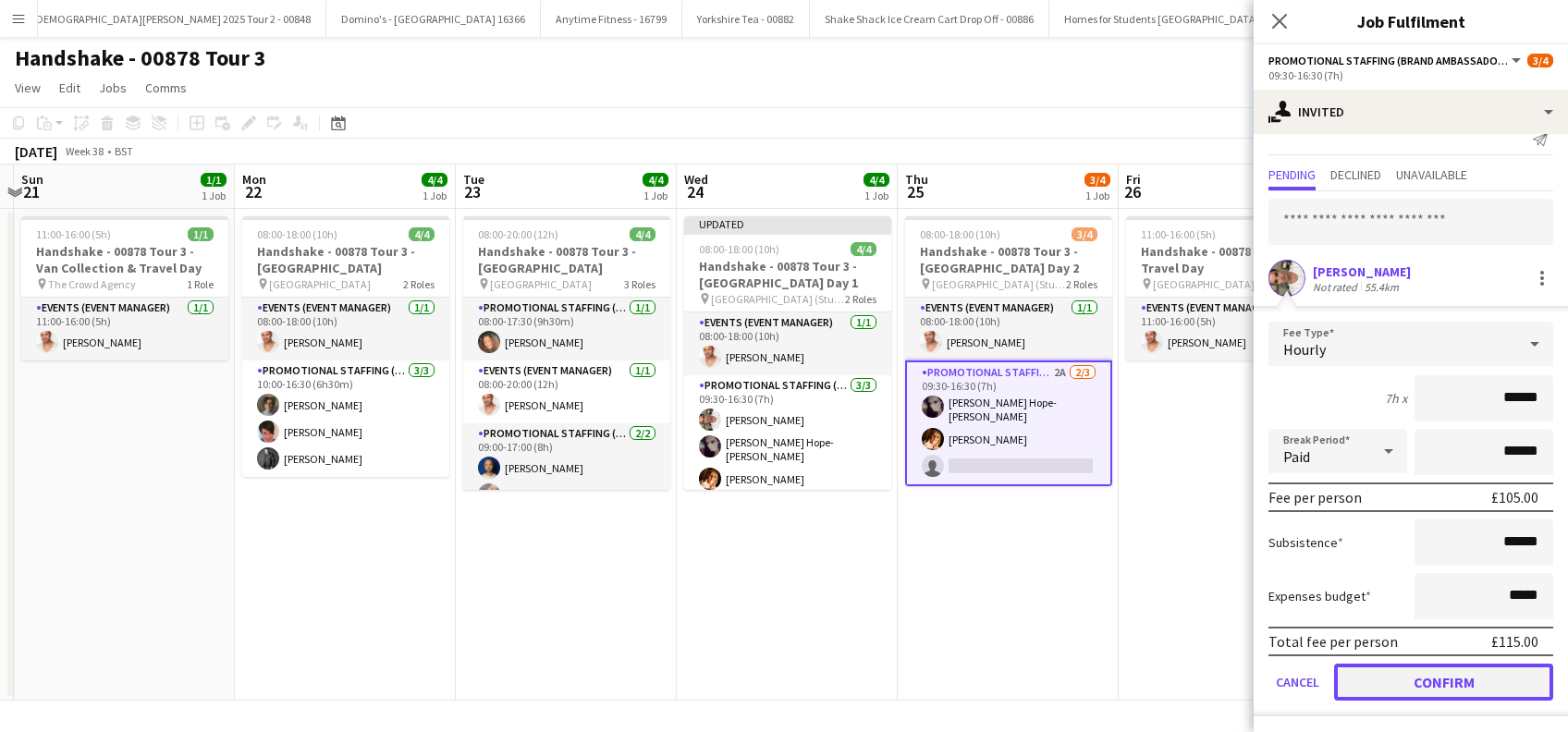
click at [1419, 673] on button "Confirm" at bounding box center [1443, 683] width 219 height 37
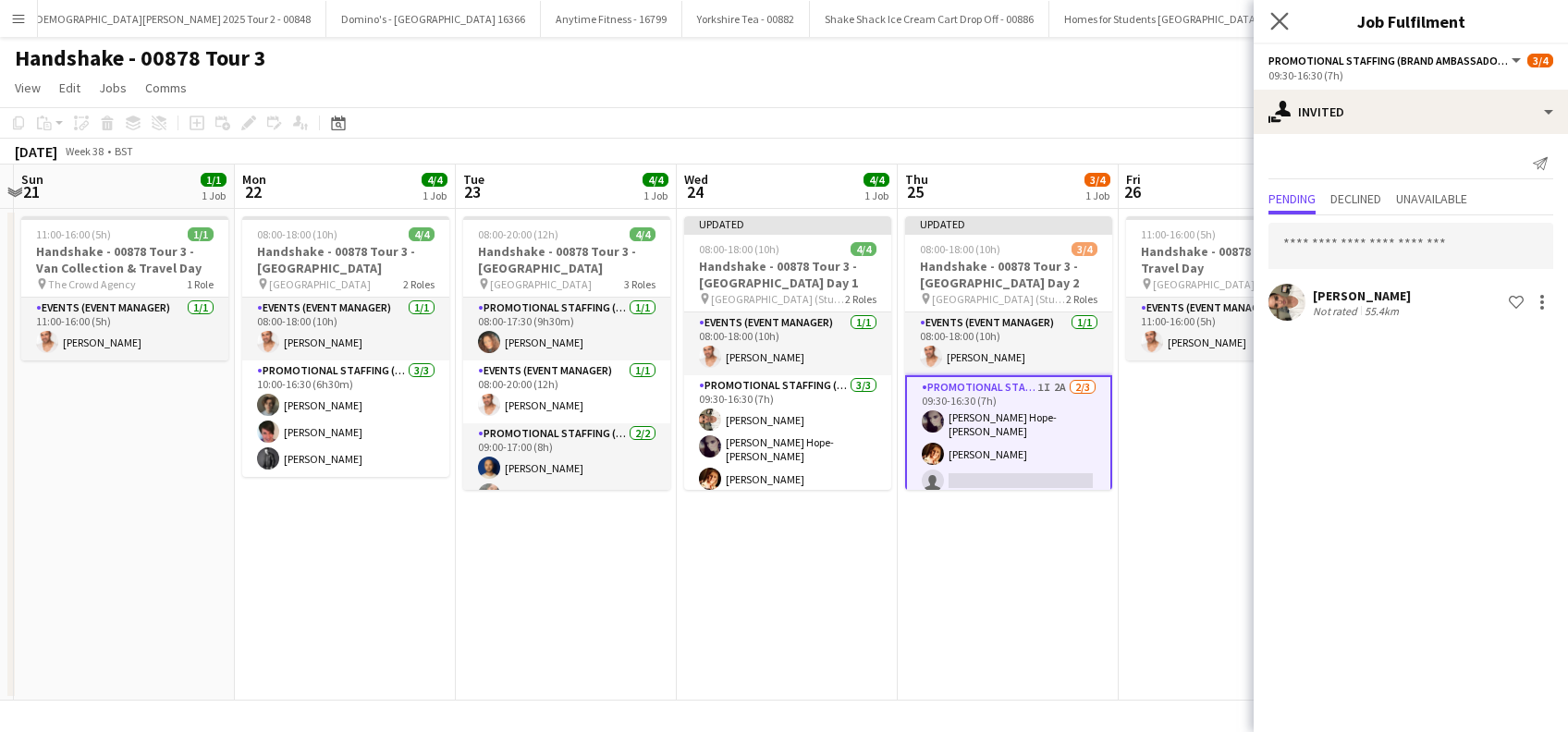
click at [1289, 23] on app-icon "Close pop-in" at bounding box center [1279, 21] width 27 height 27
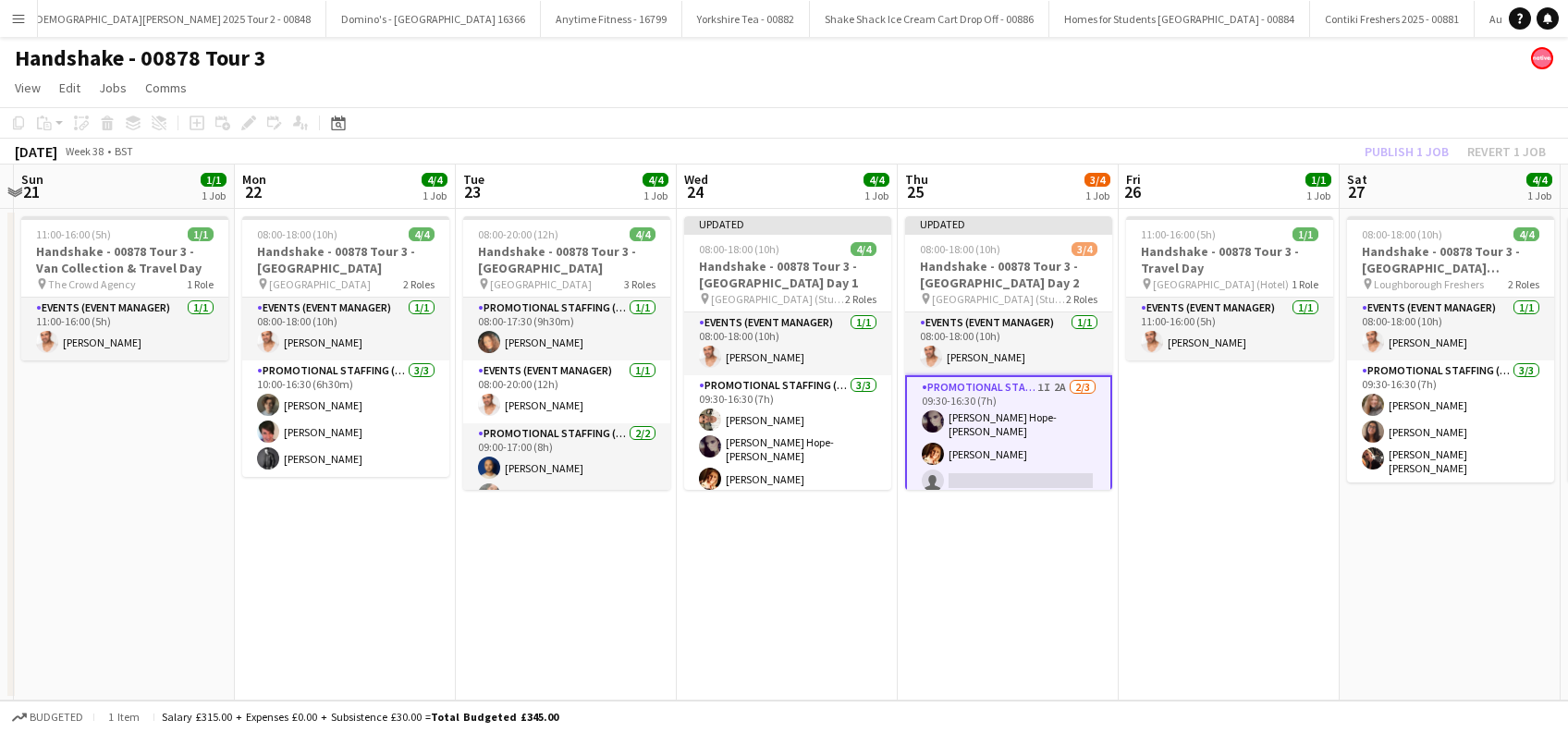
click at [1233, 374] on app-date-cell "11:00-16:00 (5h) 1/1 Handshake - 00878 Tour 3 - Travel Day pin Loughborough (Ho…" at bounding box center [1229, 455] width 221 height 492
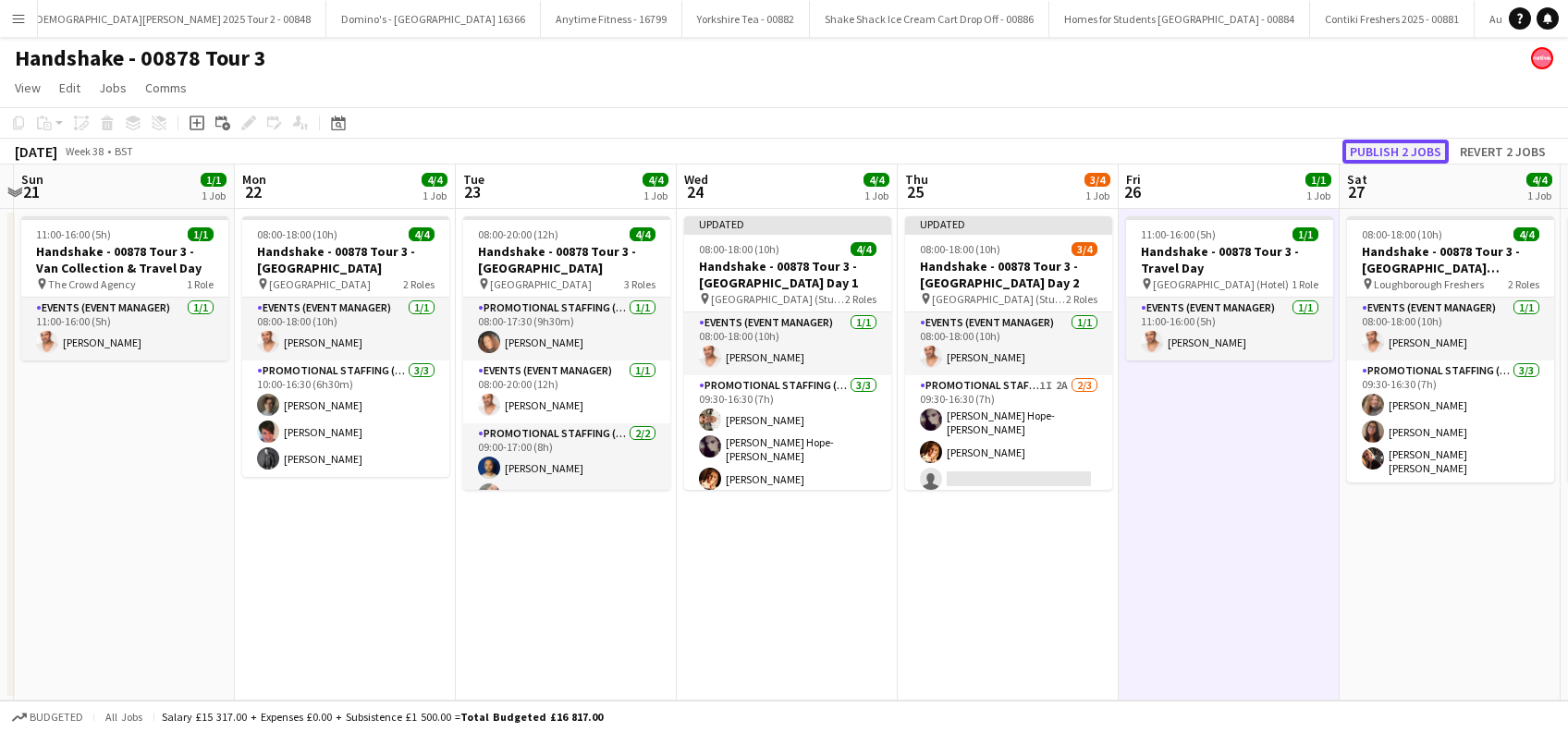
click at [1383, 141] on button "Publish 2 jobs" at bounding box center [1395, 152] width 106 height 24
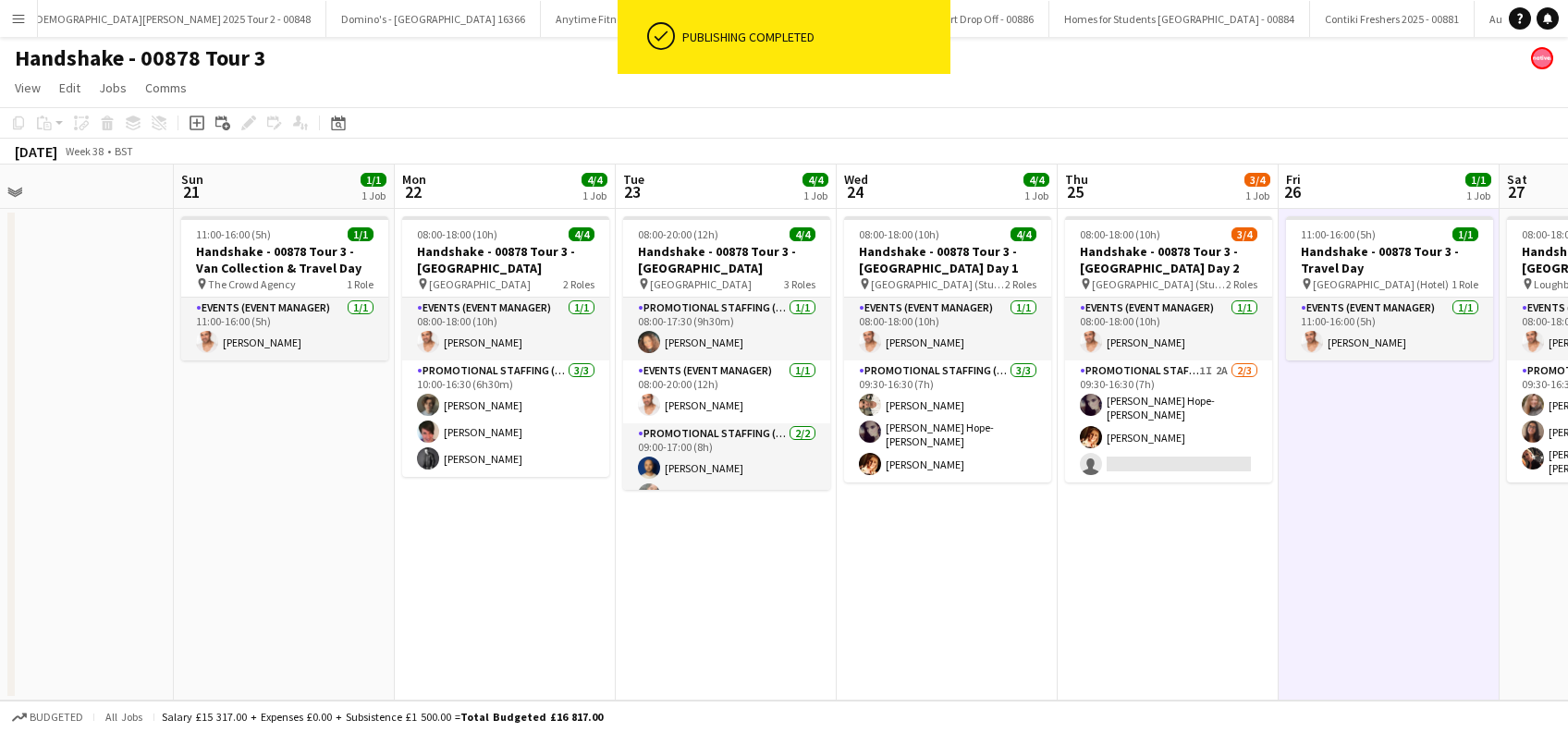
scroll to position [0, 425]
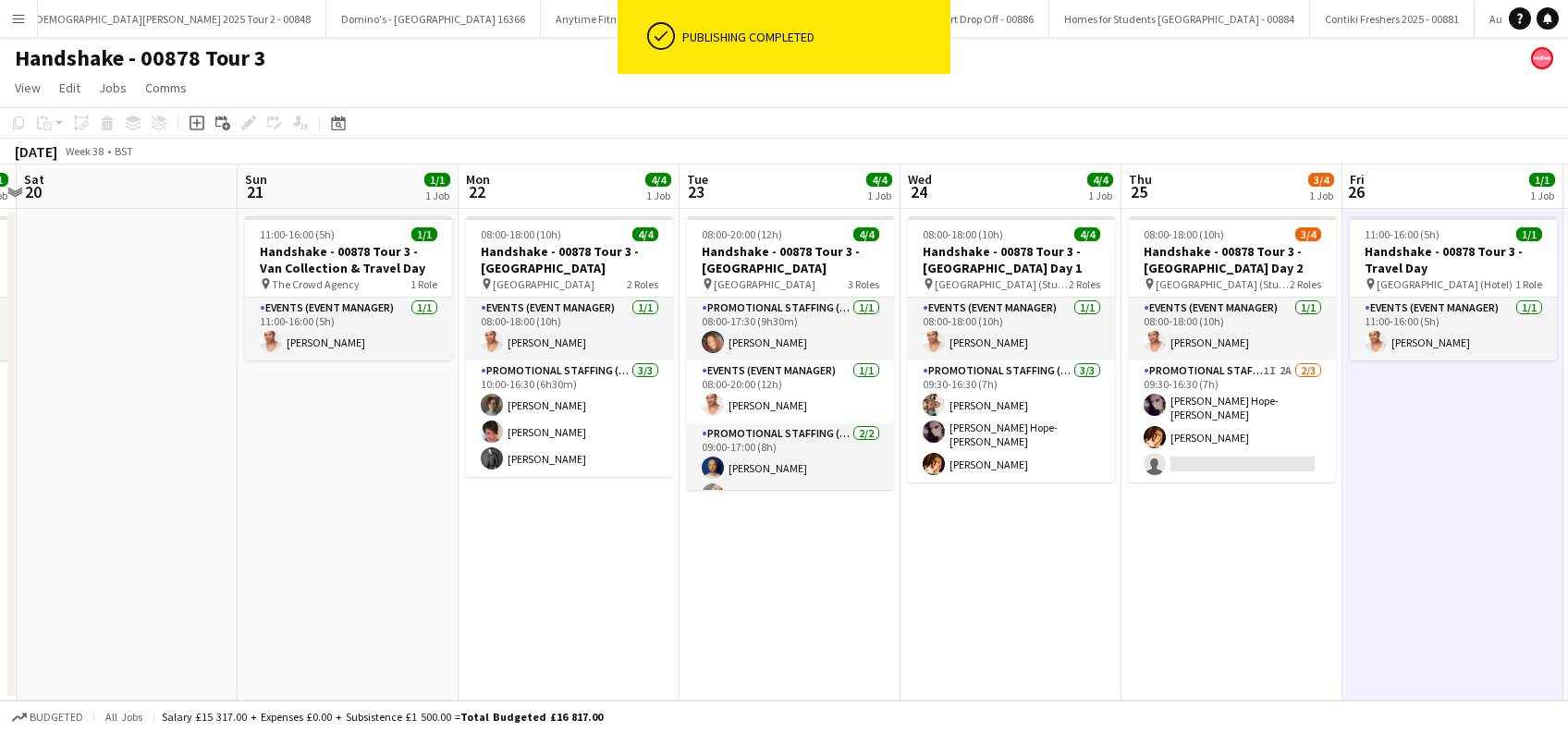
drag, startPoint x: 886, startPoint y: 576, endPoint x: 966, endPoint y: 574, distance: 80.0
click at [966, 574] on app-calendar-viewport "Thu 18 Fri 19 1/1 1 Job Sat 20 Sun 21 1/1 1 Job Mon 22 4/4 1 Job Tue 23 4/4 1 J…" at bounding box center [784, 432] width 1568 height 536
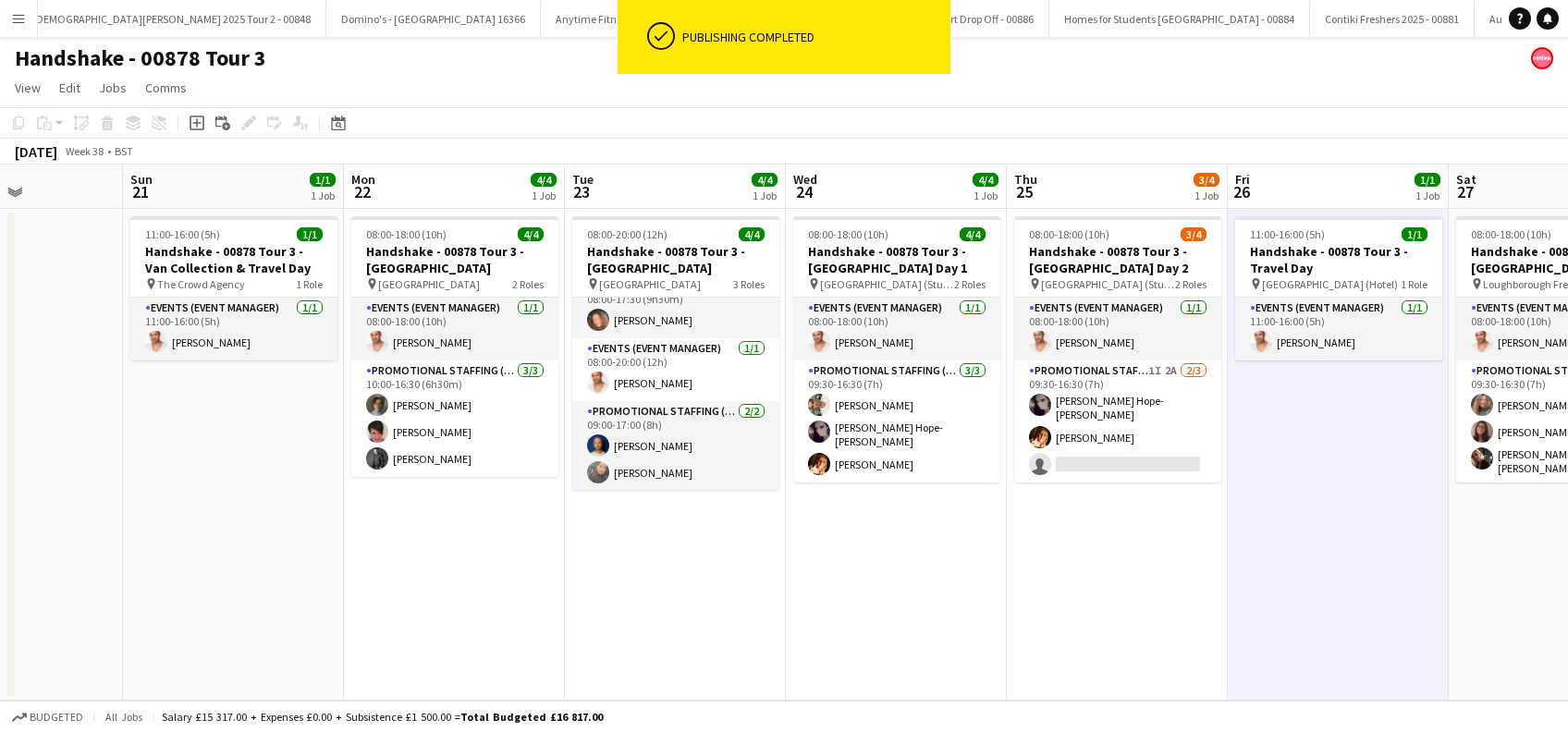
scroll to position [0, 496]
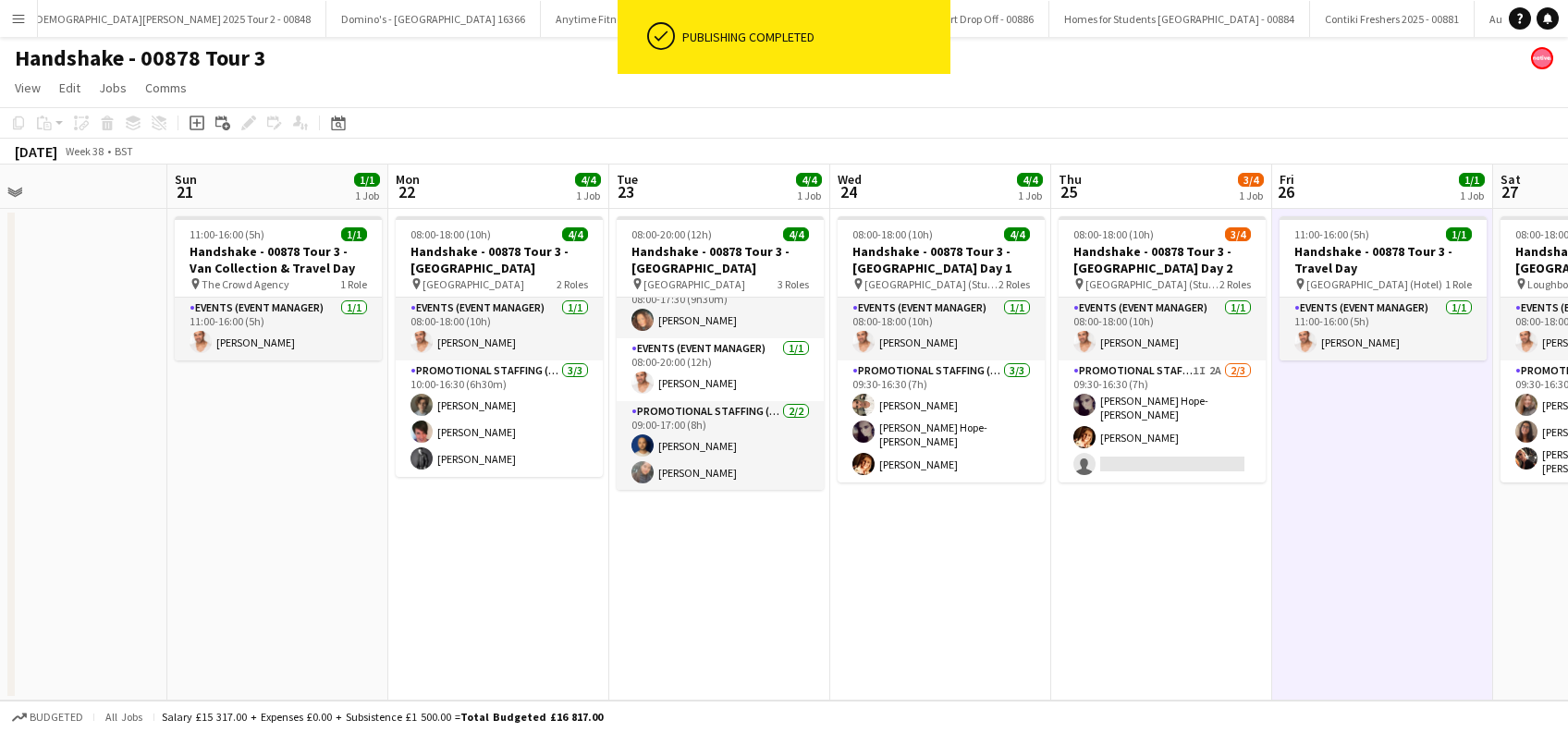
drag, startPoint x: 761, startPoint y: 554, endPoint x: 912, endPoint y: 563, distance: 151.3
click at [912, 563] on app-calendar-viewport "Thu 18 1/1 1 Job Fri 19 1/1 1 Job Sat 20 Sun 21 1/1 1 Job Mon 22 4/4 1 Job Tue …" at bounding box center [784, 432] width 1568 height 536
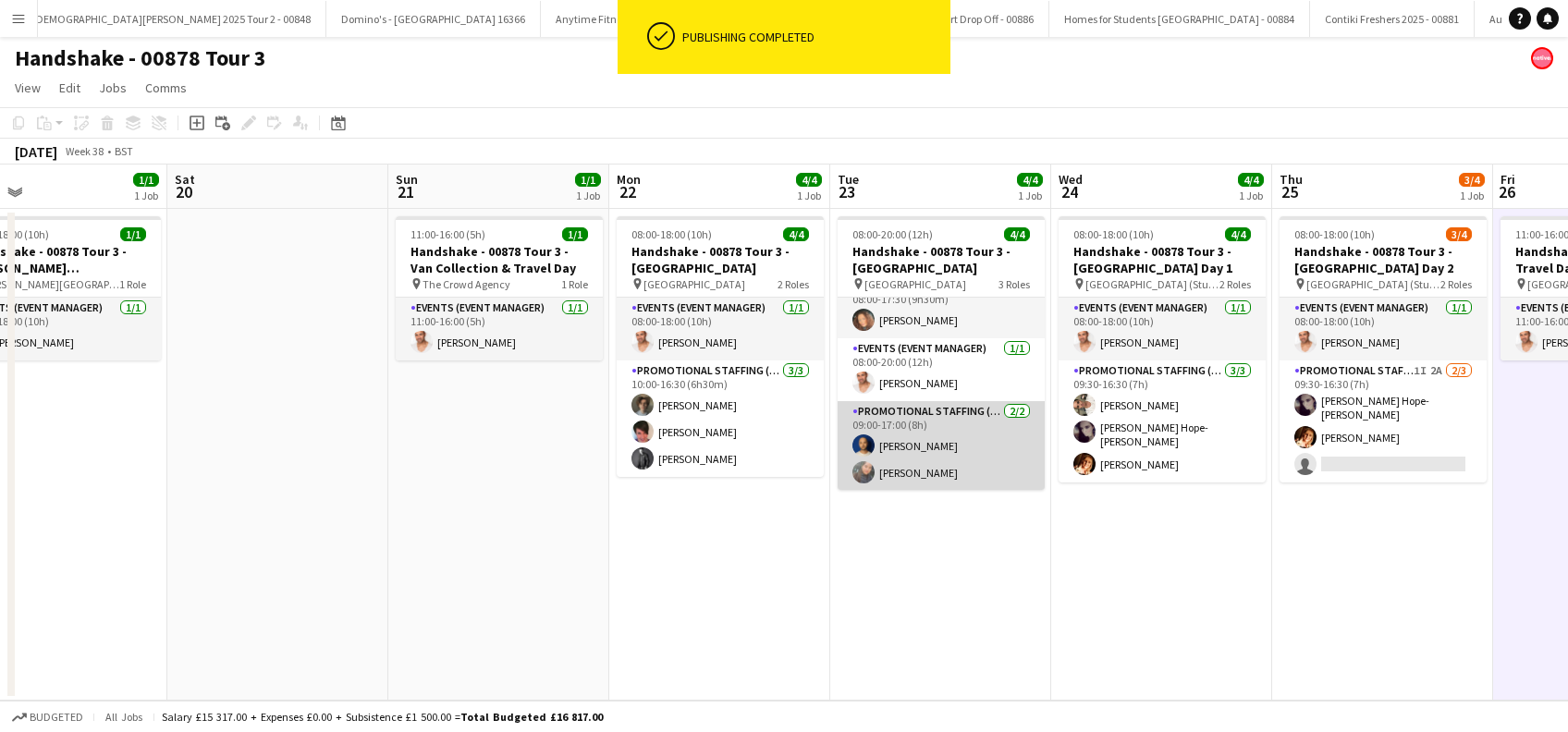
scroll to position [0, 0]
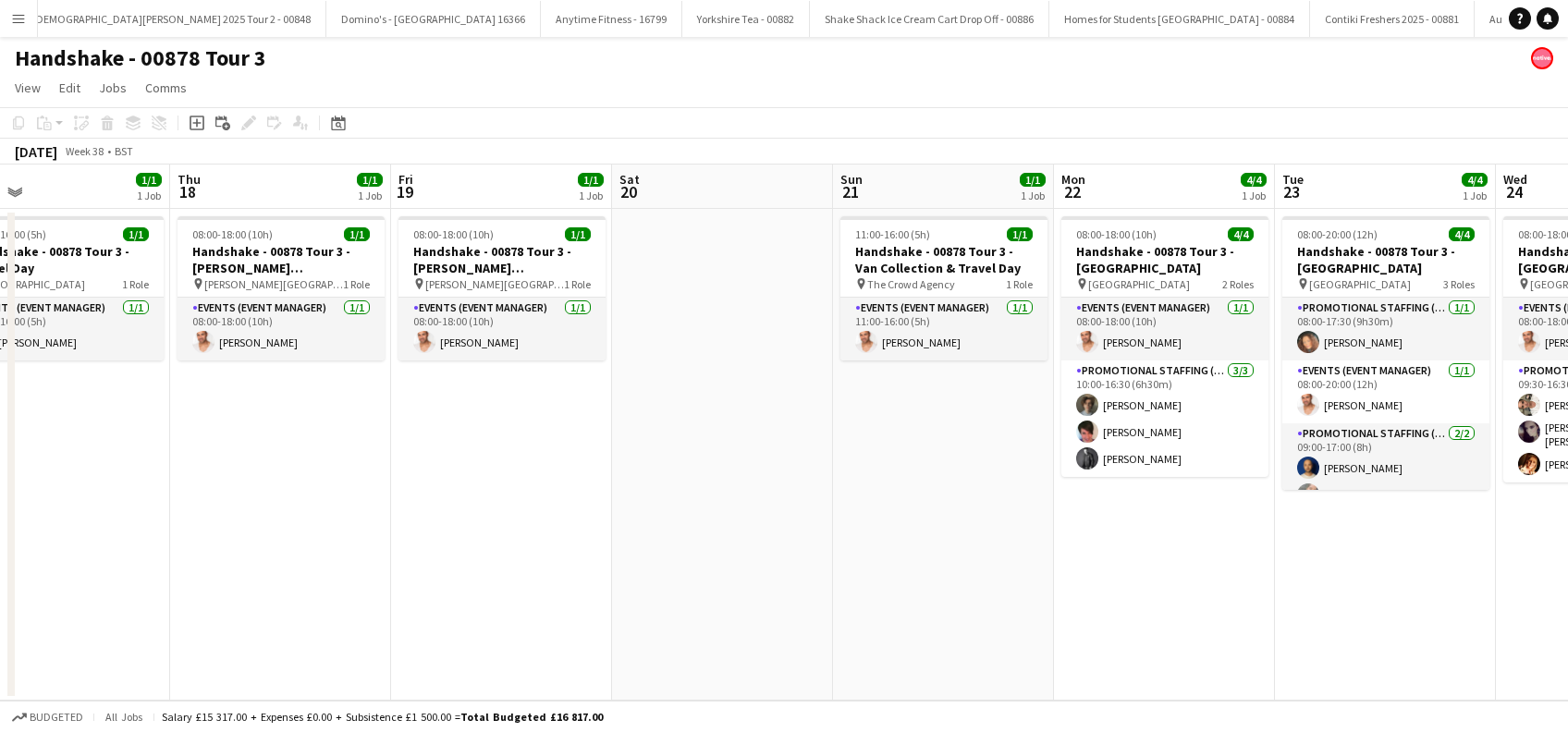
drag, startPoint x: 476, startPoint y: 600, endPoint x: 985, endPoint y: 613, distance: 509.2
click at [985, 613] on app-calendar-viewport "Mon 15 Tue 16 Wed 17 1/1 1 Job Thu 18 1/1 1 Job Fri 19 1/1 1 Job Sat 20 Sun 21 …" at bounding box center [784, 432] width 1568 height 536
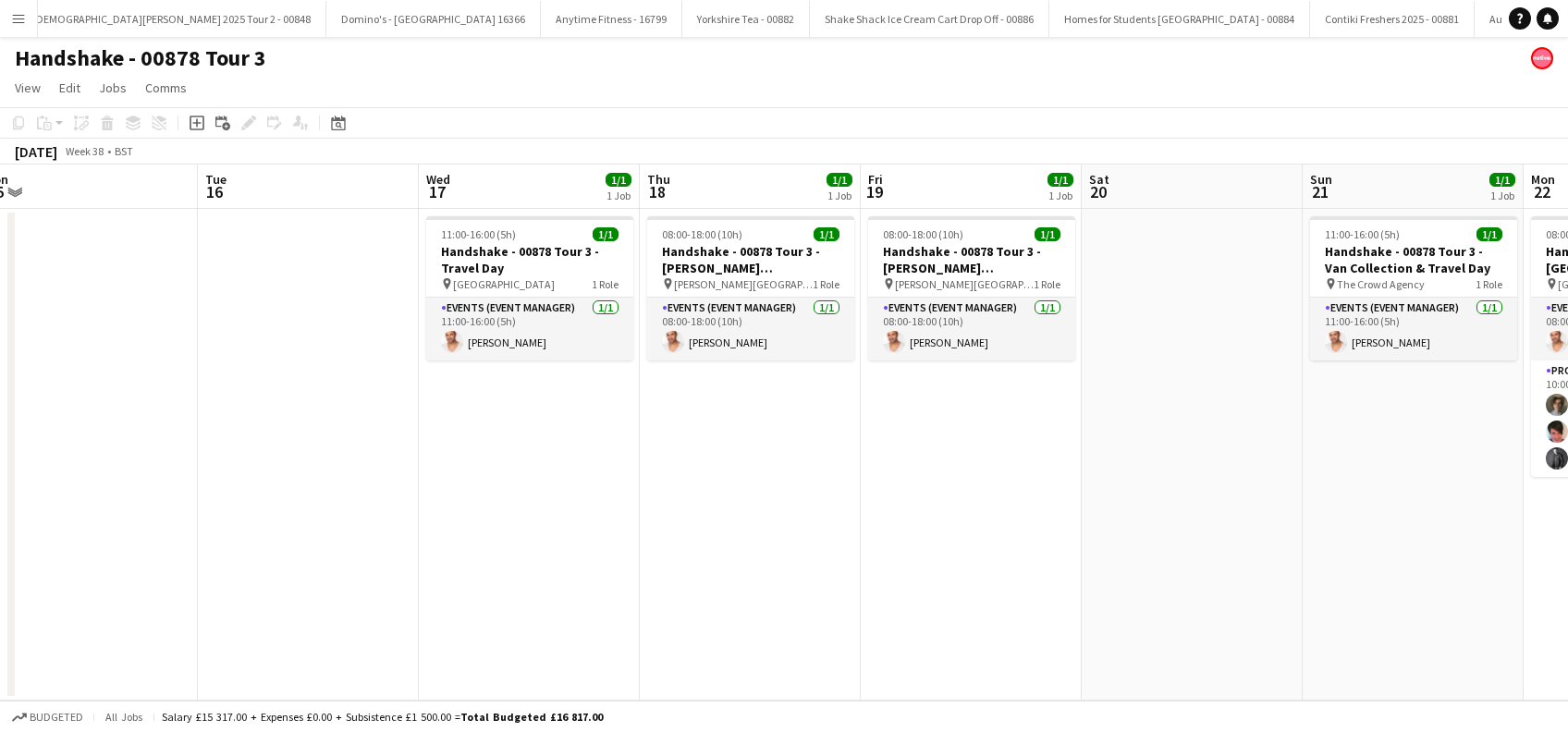
scroll to position [0, 453]
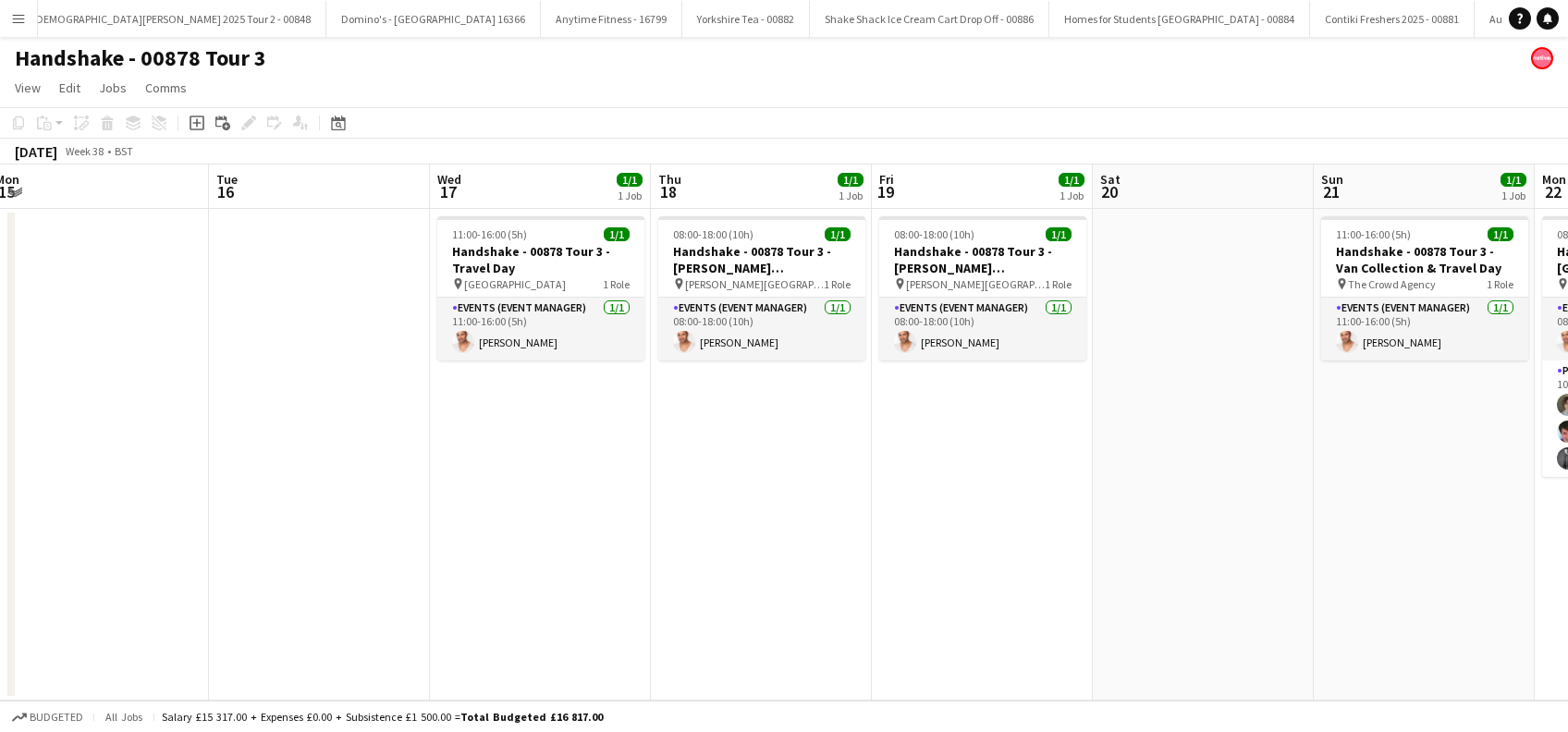
drag, startPoint x: 518, startPoint y: 639, endPoint x: 935, endPoint y: 639, distance: 417.0
click at [935, 639] on app-calendar-viewport "Sat 13 Sun 14 Mon 15 Tue 16 Wed 17 1/1 1 Job Thu 18 1/1 1 Job Fri 19 1/1 1 Job …" at bounding box center [784, 432] width 1568 height 536
click at [503, 539] on app-date-cell "11:00-16:00 (5h) 1/1 Handshake - 00878 Tour 3 - Travel Day pin London 1 Role Ev…" at bounding box center [540, 455] width 221 height 492
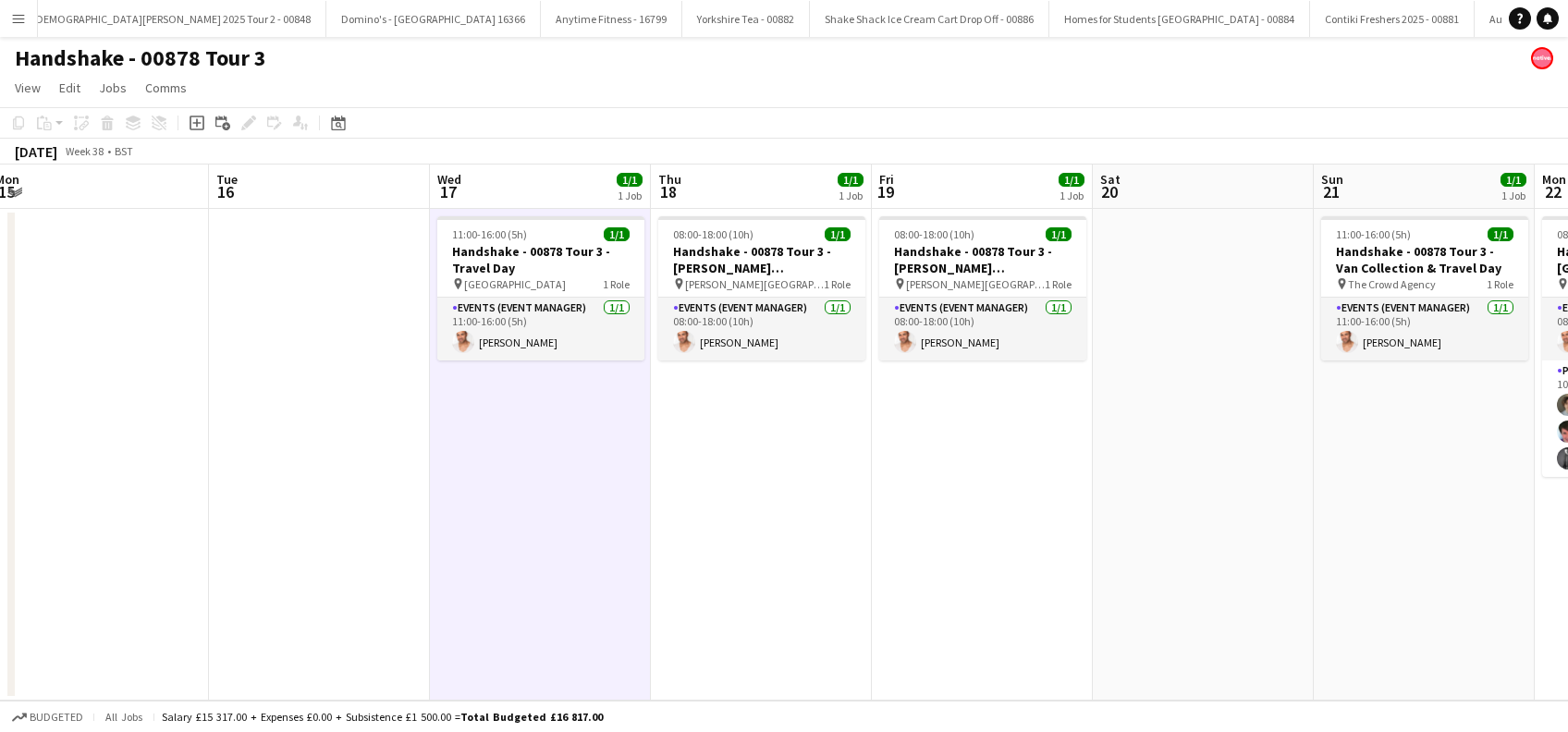
click at [711, 539] on app-date-cell "08:00-18:00 (10h) 1/1 Handshake - 00878 Tour 3 - Queen Mary University pin Quee…" at bounding box center [761, 455] width 221 height 492
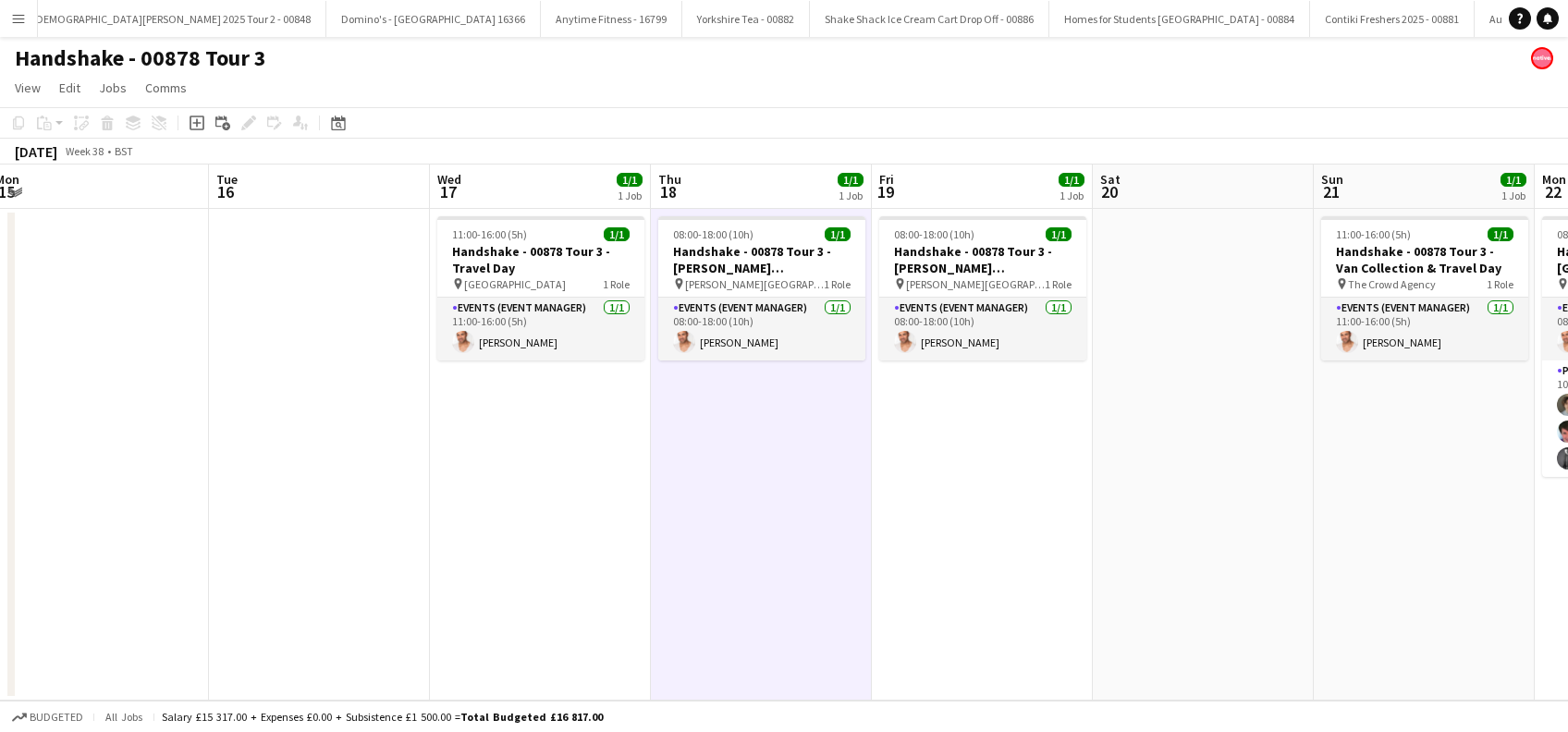
click at [1045, 506] on app-date-cell "08:00-18:00 (10h) 1/1 Handshake - 00878 Tour 3 - Queen Mary University pin Quee…" at bounding box center [982, 455] width 221 height 492
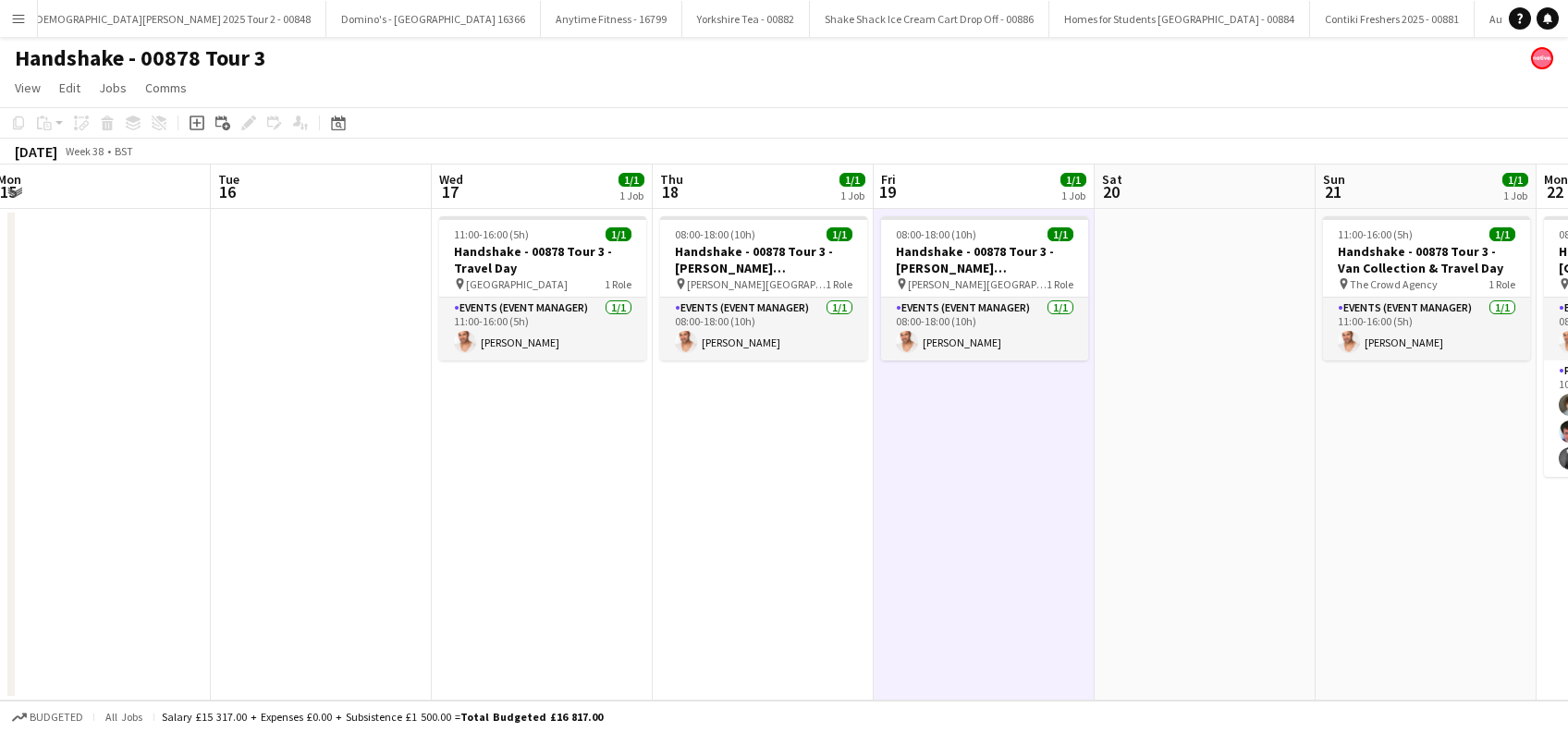
click at [1215, 485] on app-date-cell at bounding box center [1205, 455] width 221 height 492
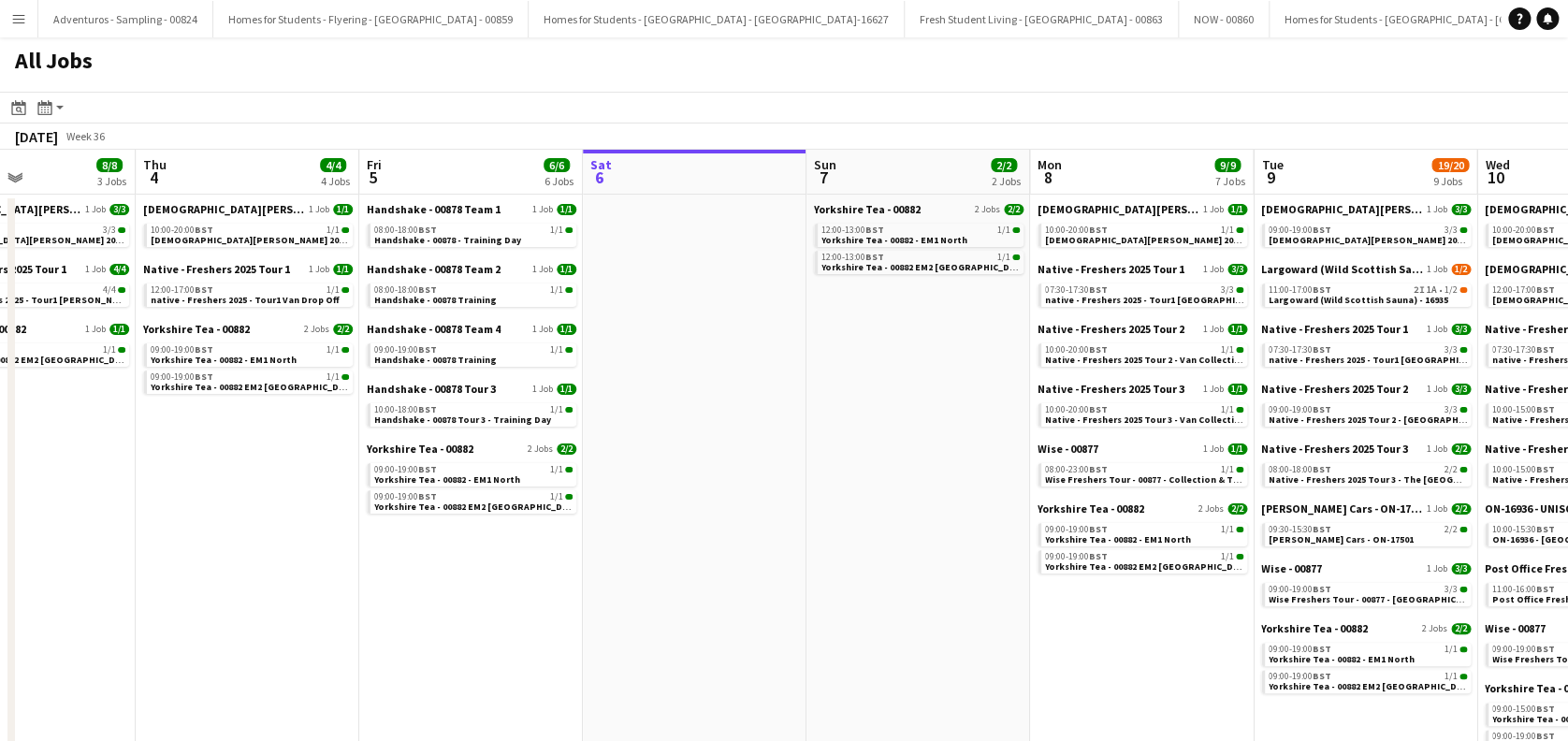
scroll to position [0, 466]
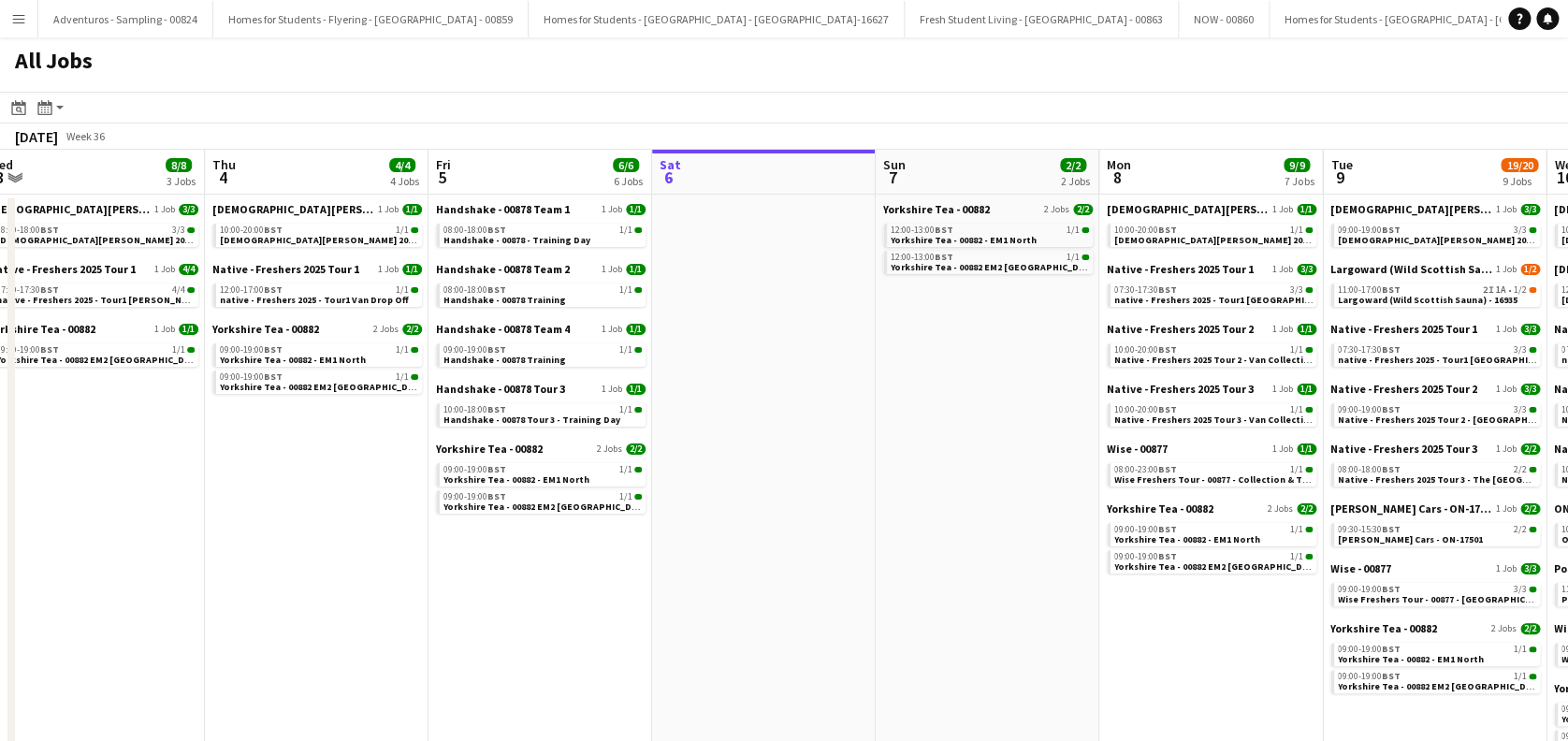
drag, startPoint x: 427, startPoint y: 637, endPoint x: 855, endPoint y: 634, distance: 428.0
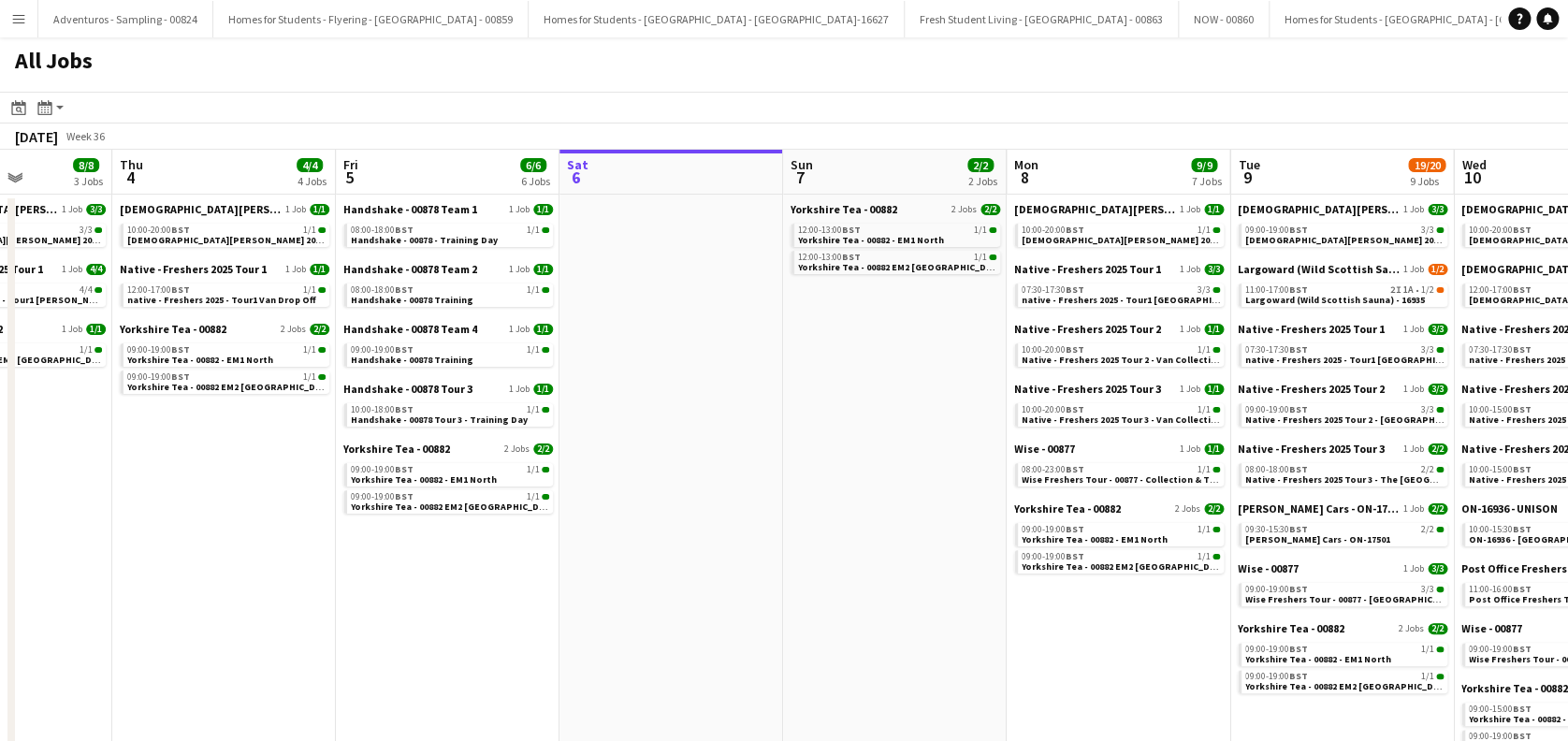
drag, startPoint x: 256, startPoint y: 614, endPoint x: 481, endPoint y: 574, distance: 228.5
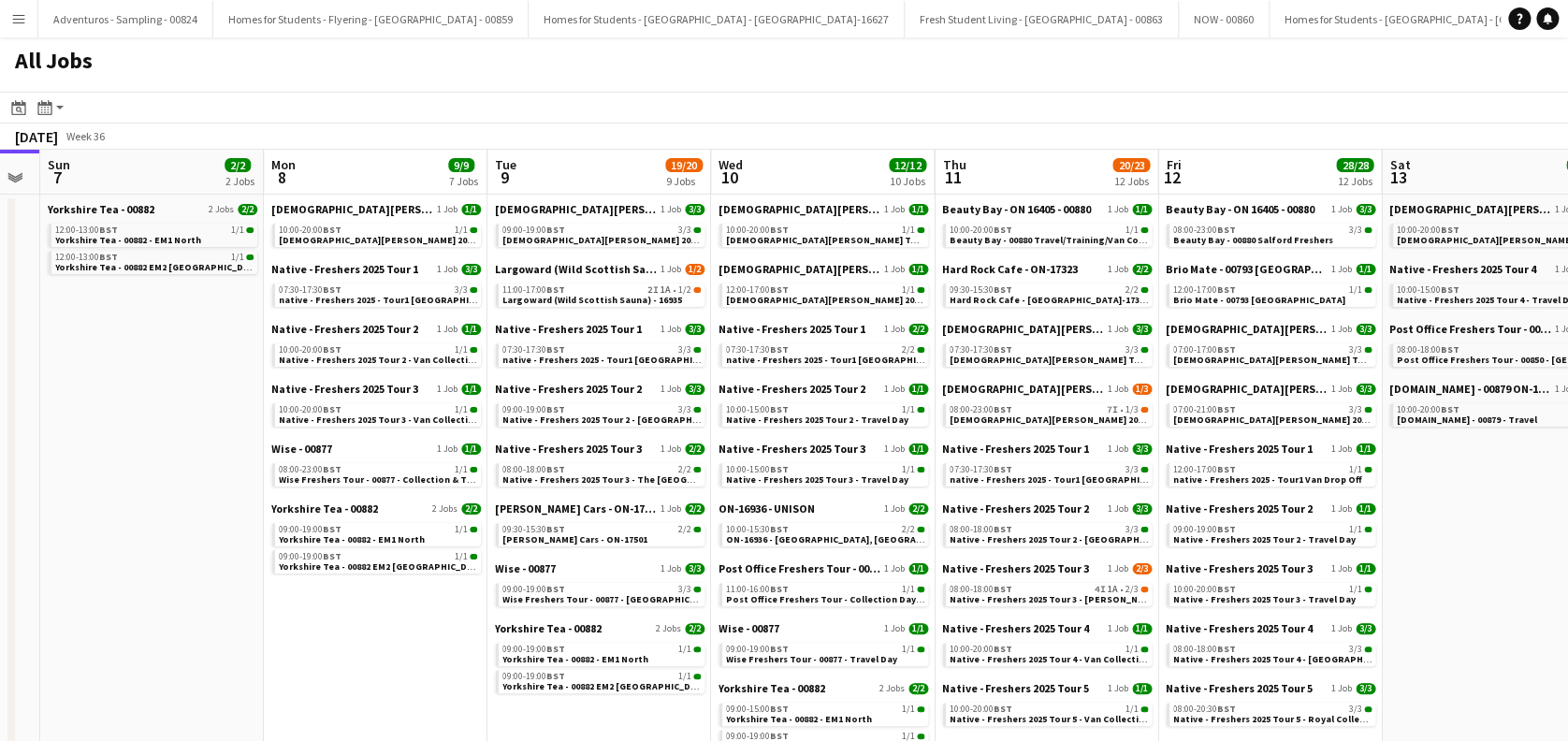
scroll to position [0, 512]
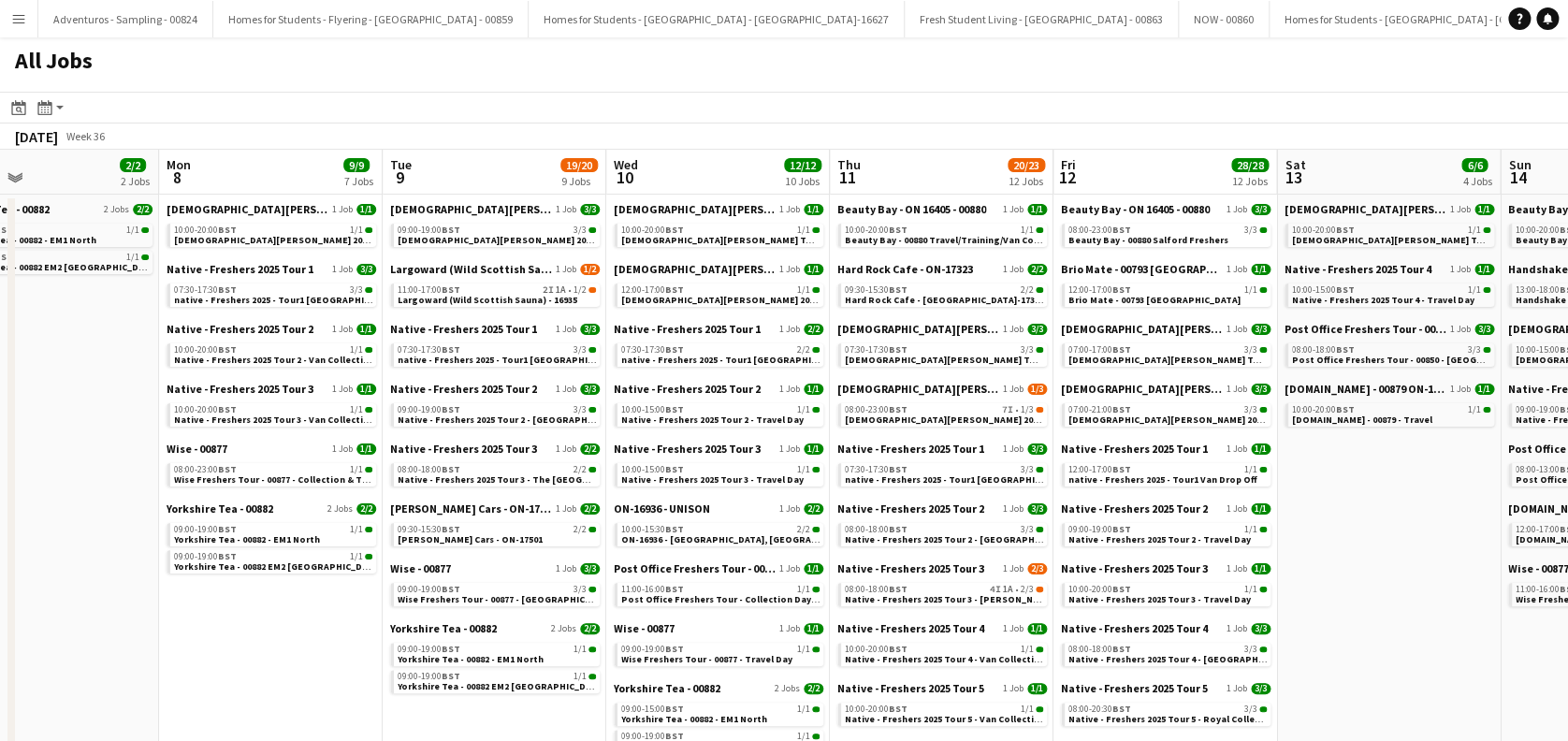
drag, startPoint x: 781, startPoint y: 565, endPoint x: 22, endPoint y: 626, distance: 761.4
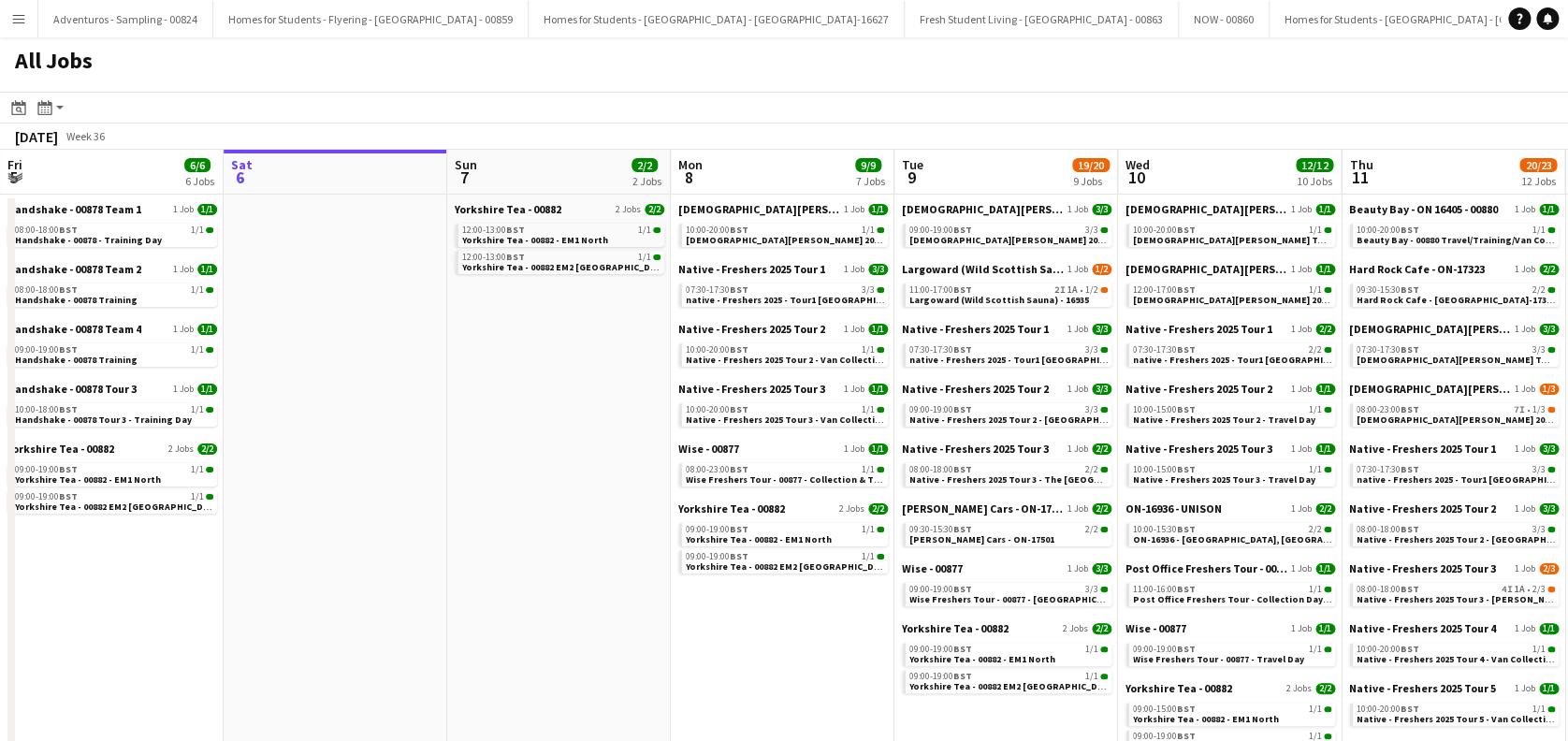
scroll to position [0, 647]
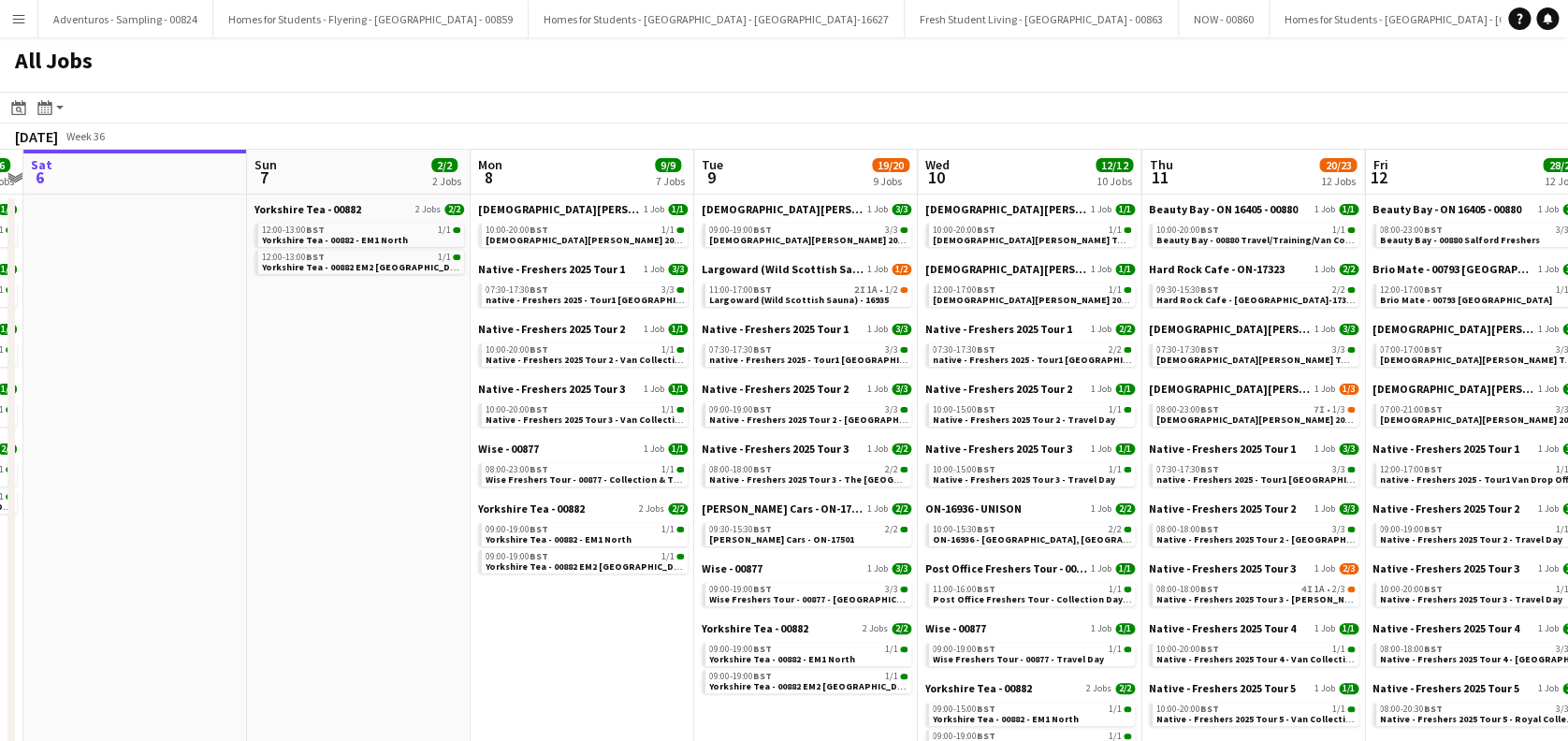
drag, startPoint x: 609, startPoint y: 651, endPoint x: 547, endPoint y: 630, distance: 65.5
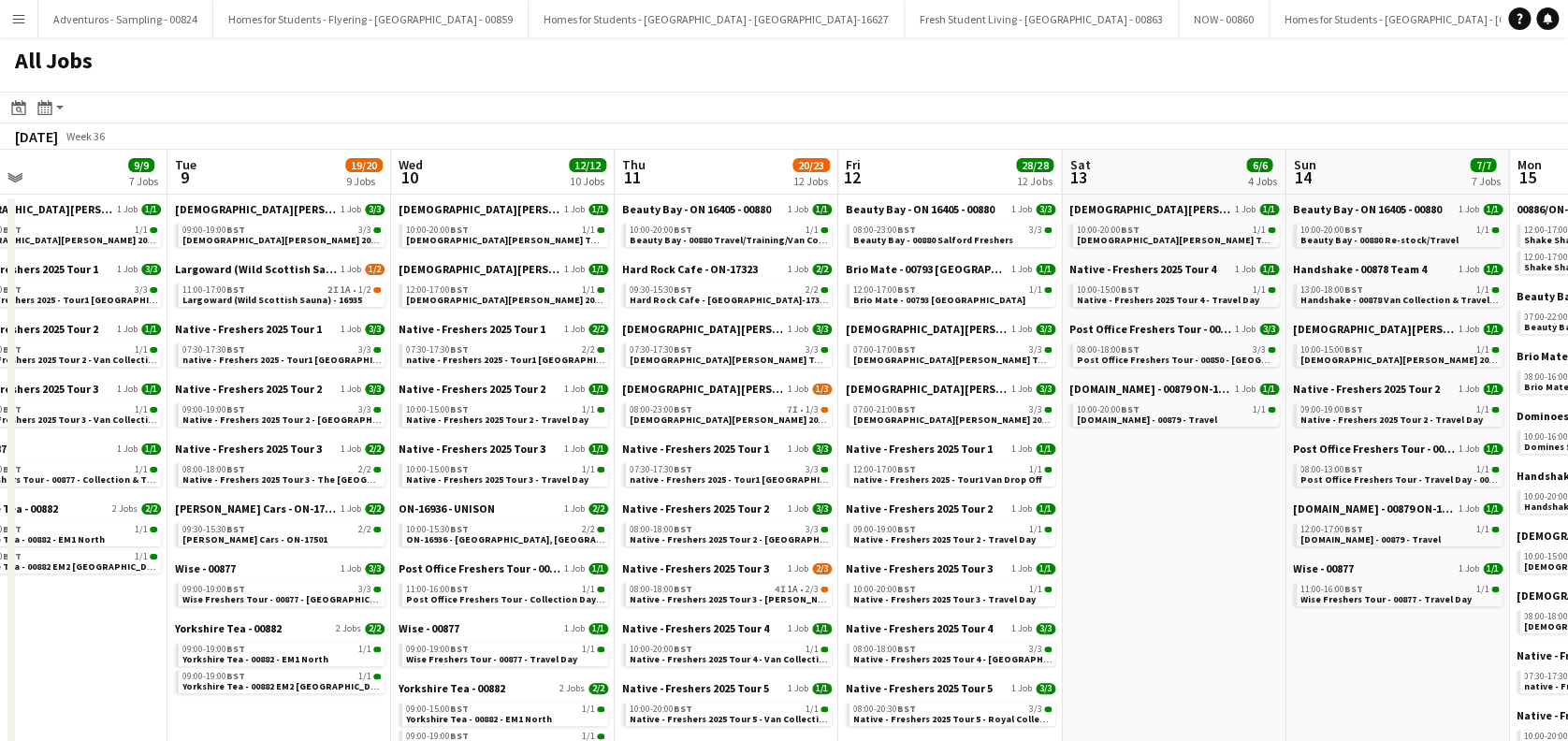
scroll to position [0, 728]
drag, startPoint x: 509, startPoint y: 673, endPoint x: 72, endPoint y: 685, distance: 437.2
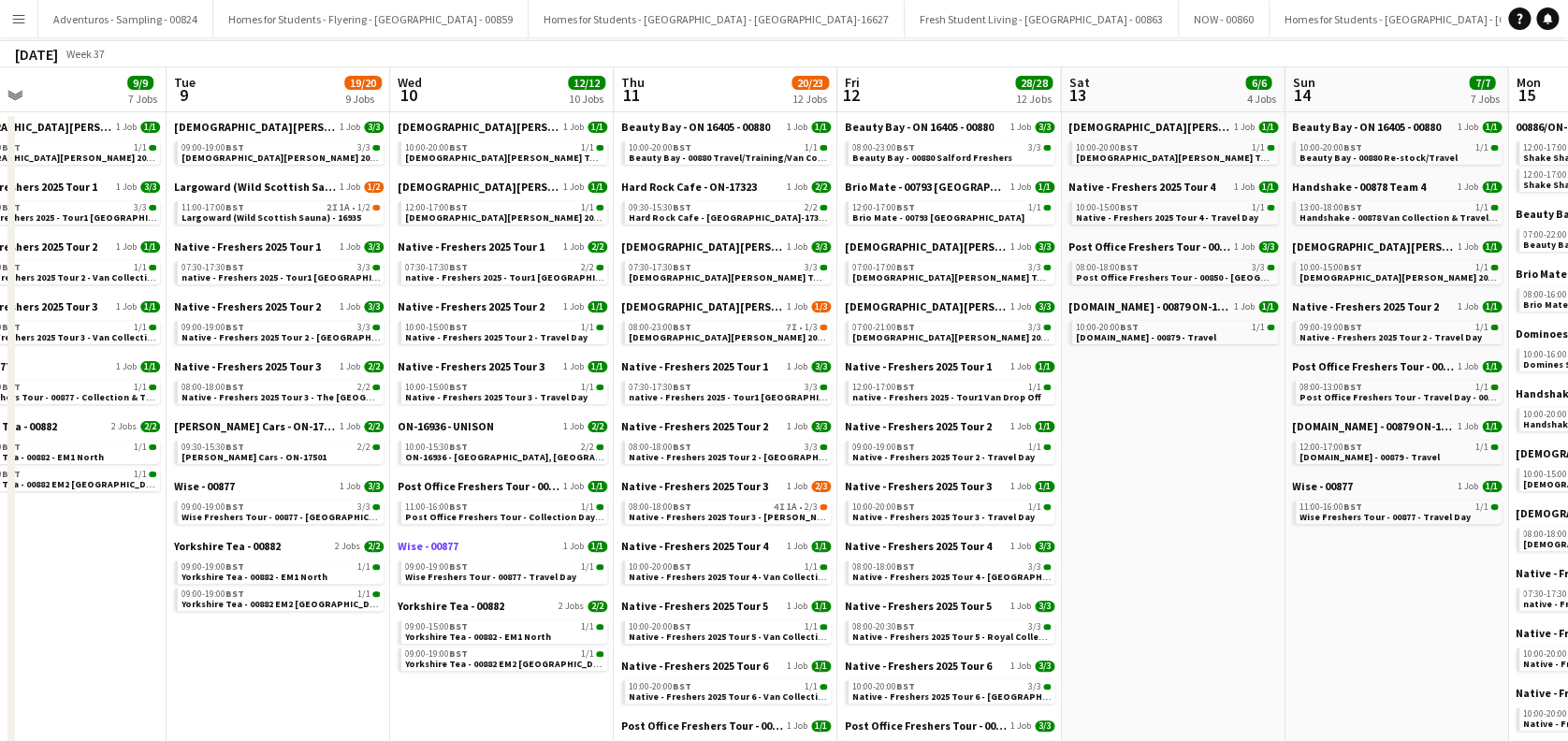
scroll to position [0, 0]
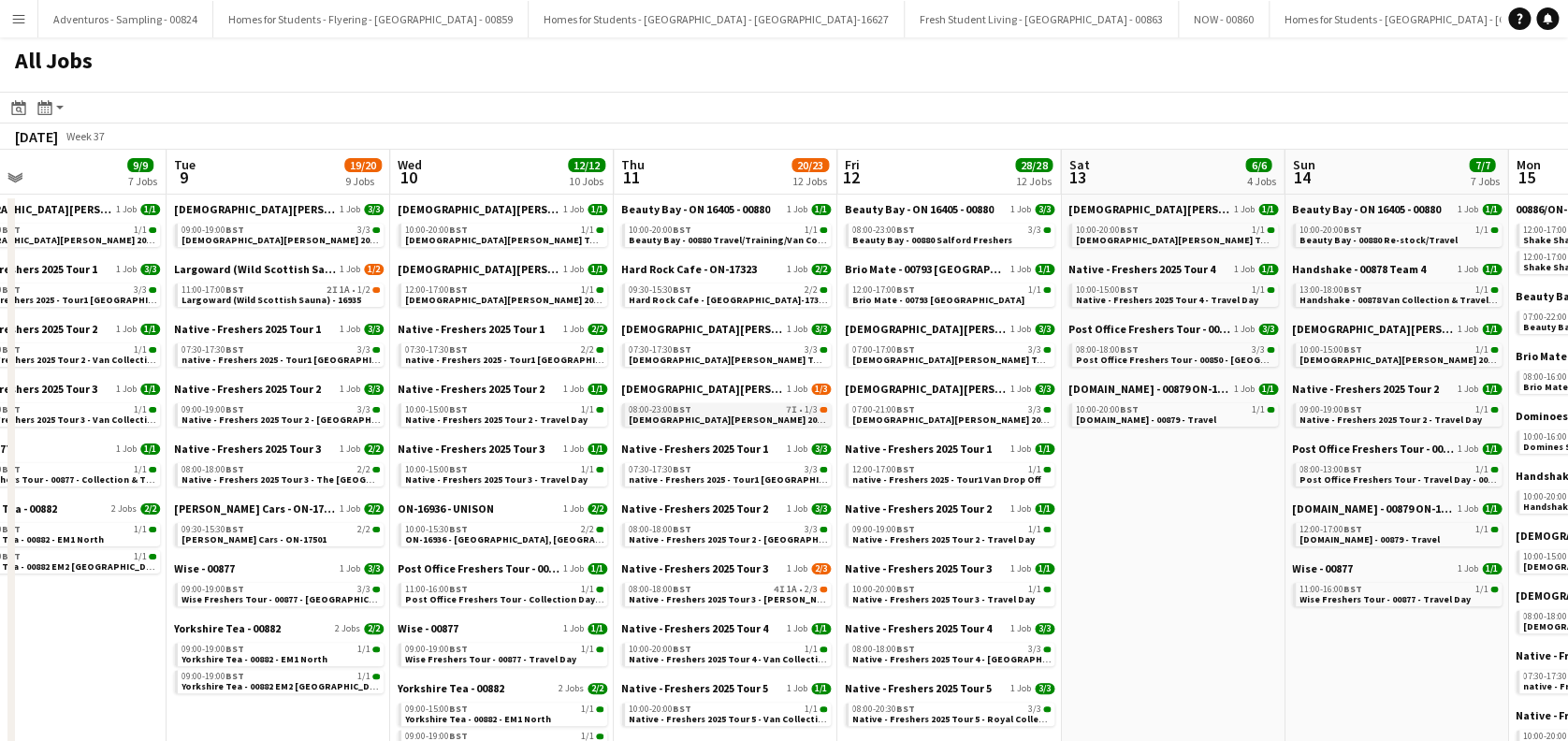
click at [735, 413] on span "[DEMOGRAPHIC_DATA][PERSON_NAME] 2025 Tour 2 - 00848 - [PERSON_NAME][GEOGRAPHIC_…" at bounding box center [845, 419] width 435 height 12
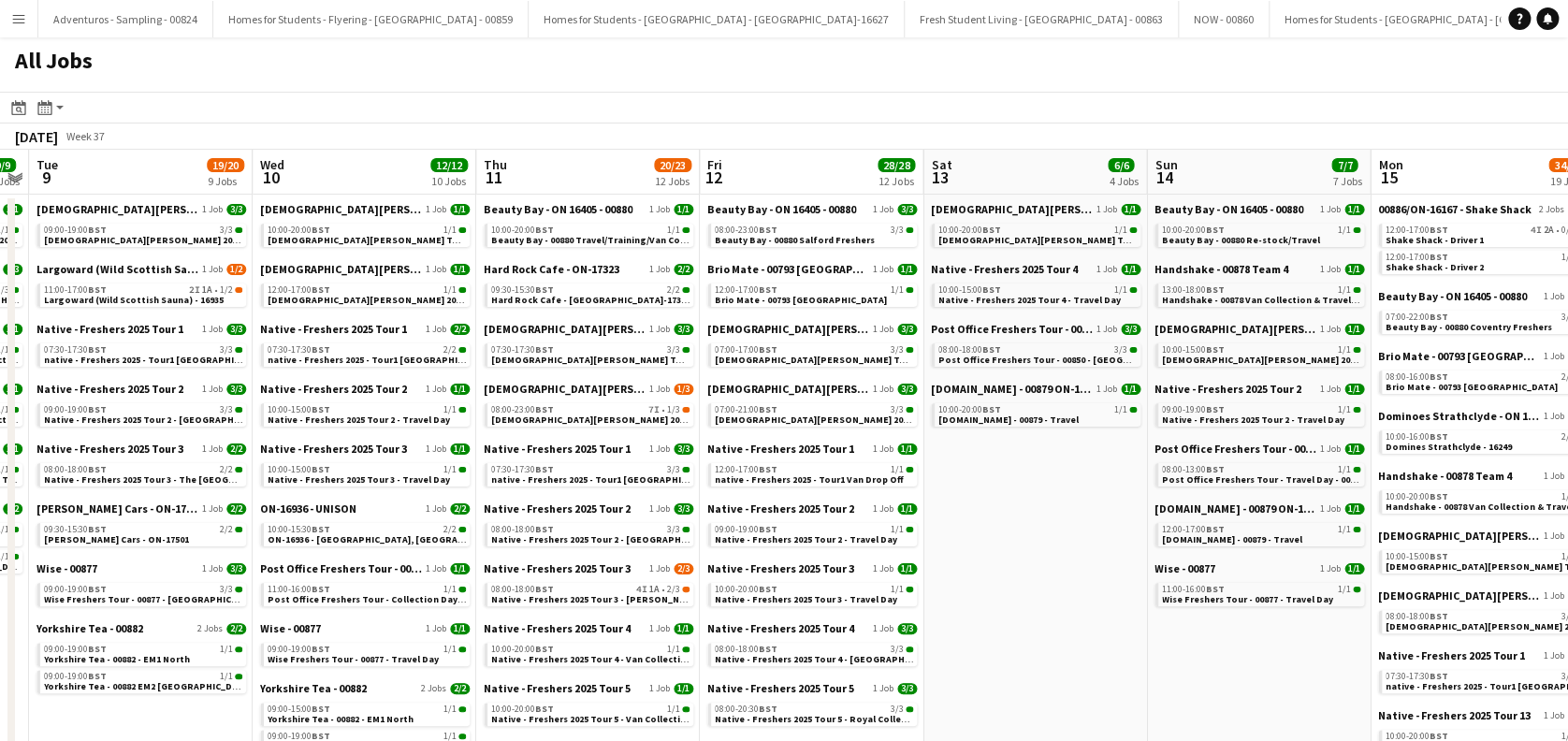
scroll to position [0, 939]
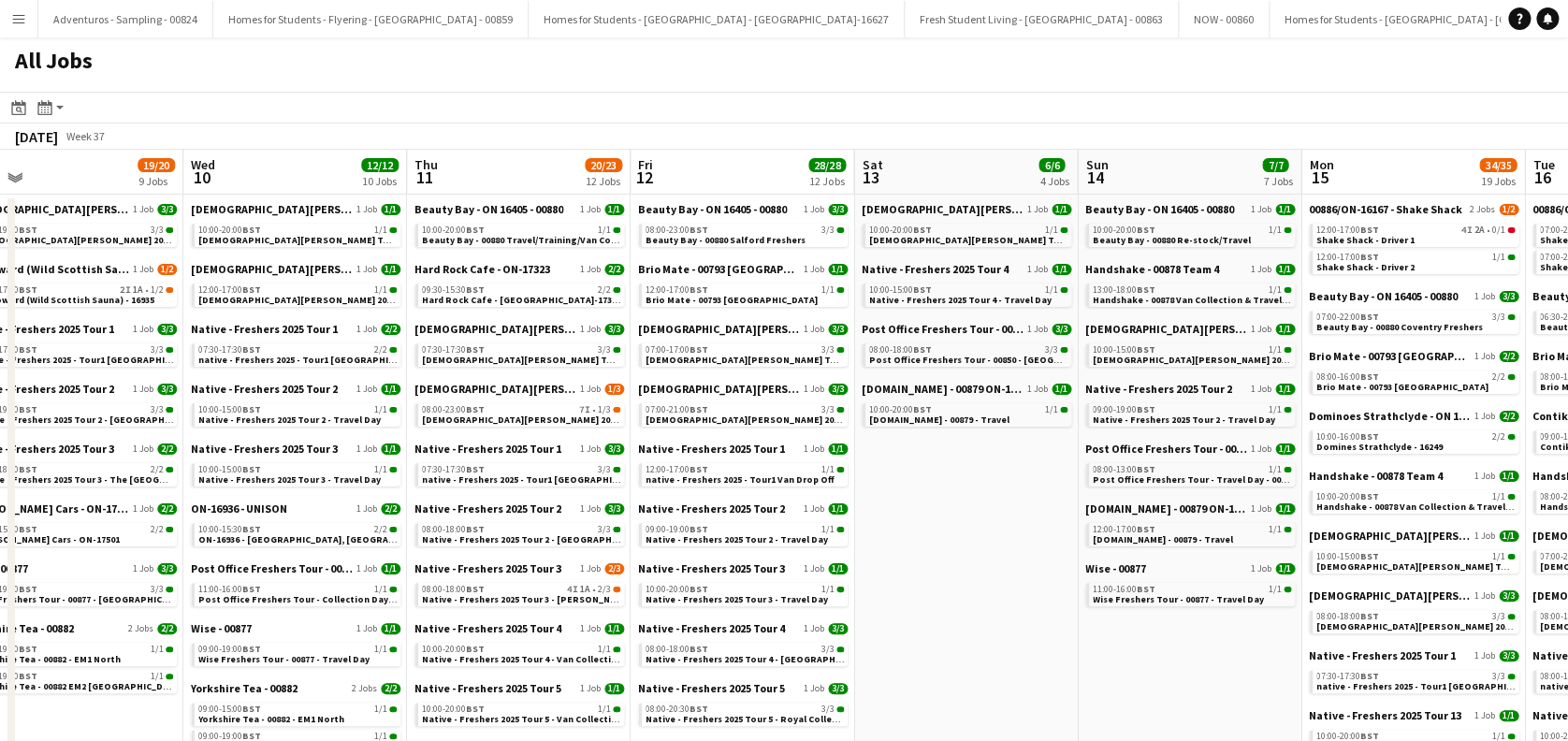
drag, startPoint x: 1186, startPoint y: 602, endPoint x: 973, endPoint y: 636, distance: 215.7
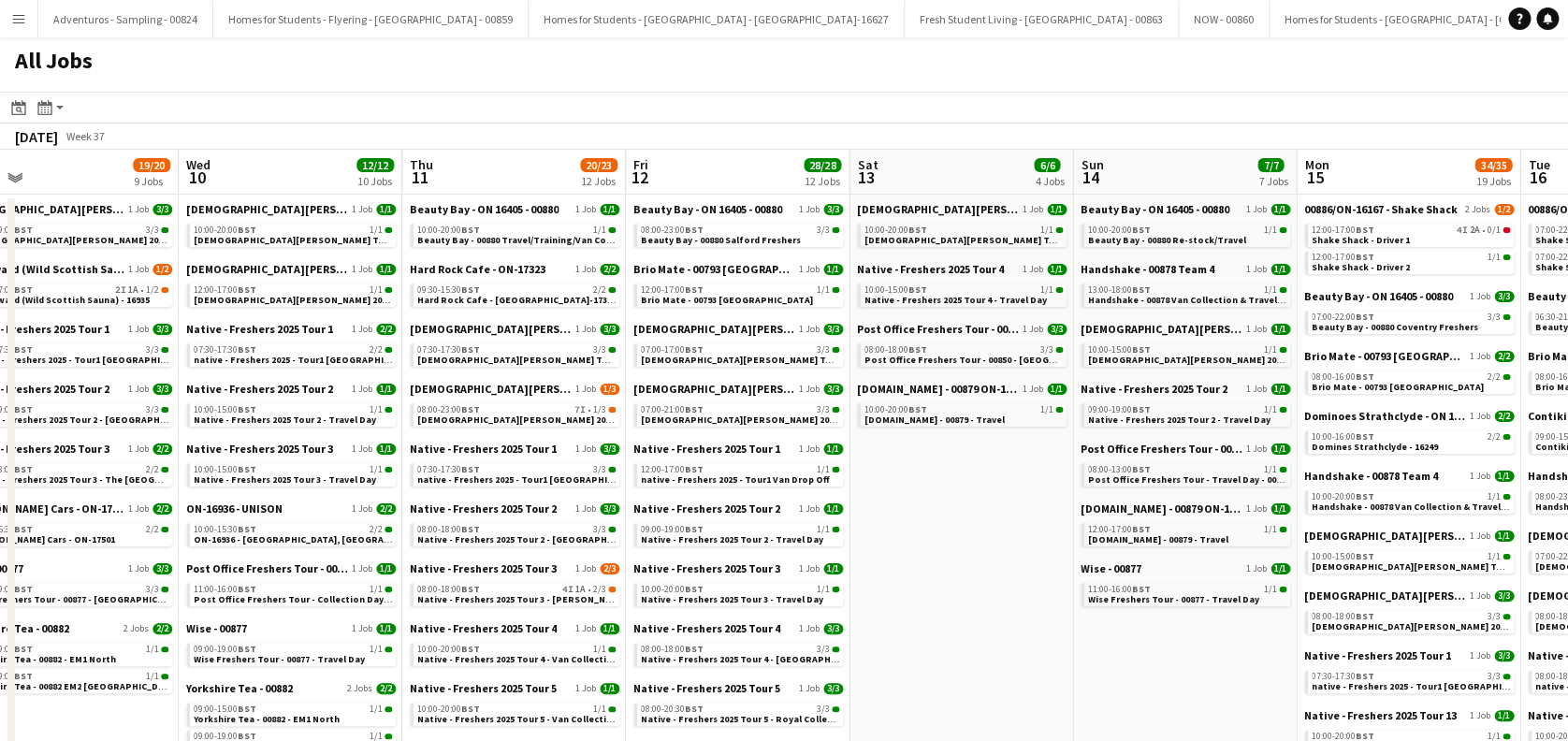
scroll to position [0, 532]
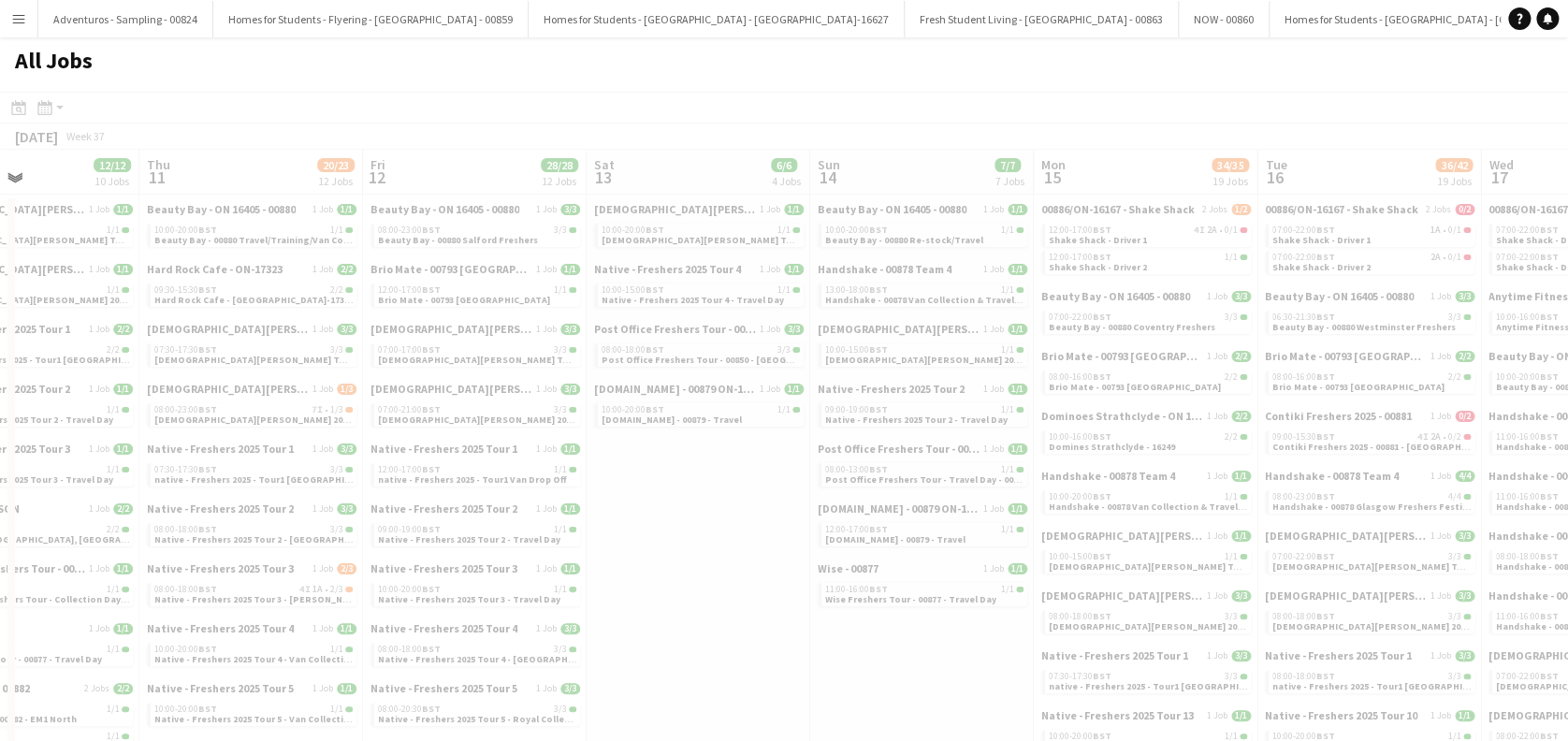
drag, startPoint x: 987, startPoint y: 588, endPoint x: 613, endPoint y: 590, distance: 374.0
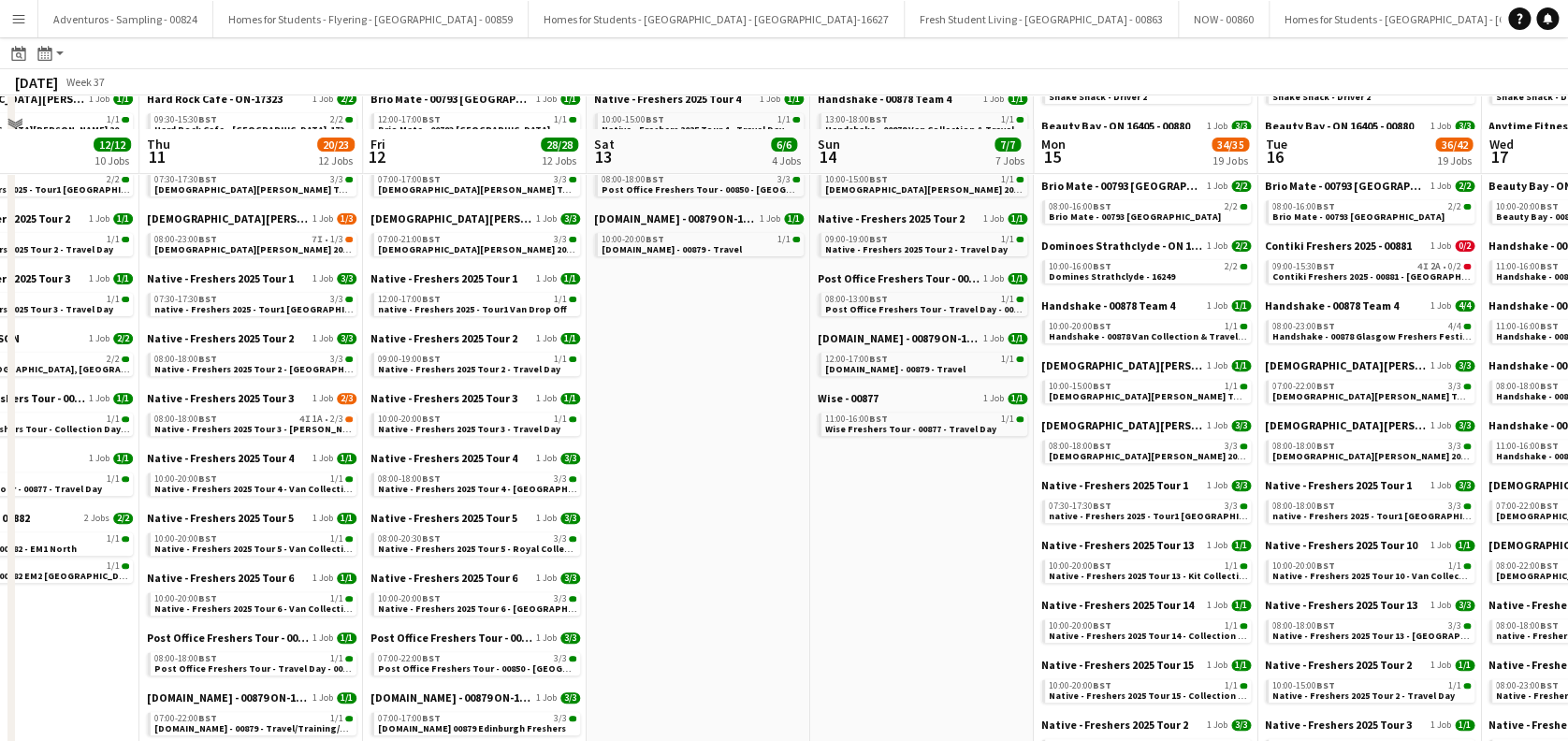
scroll to position [0, 0]
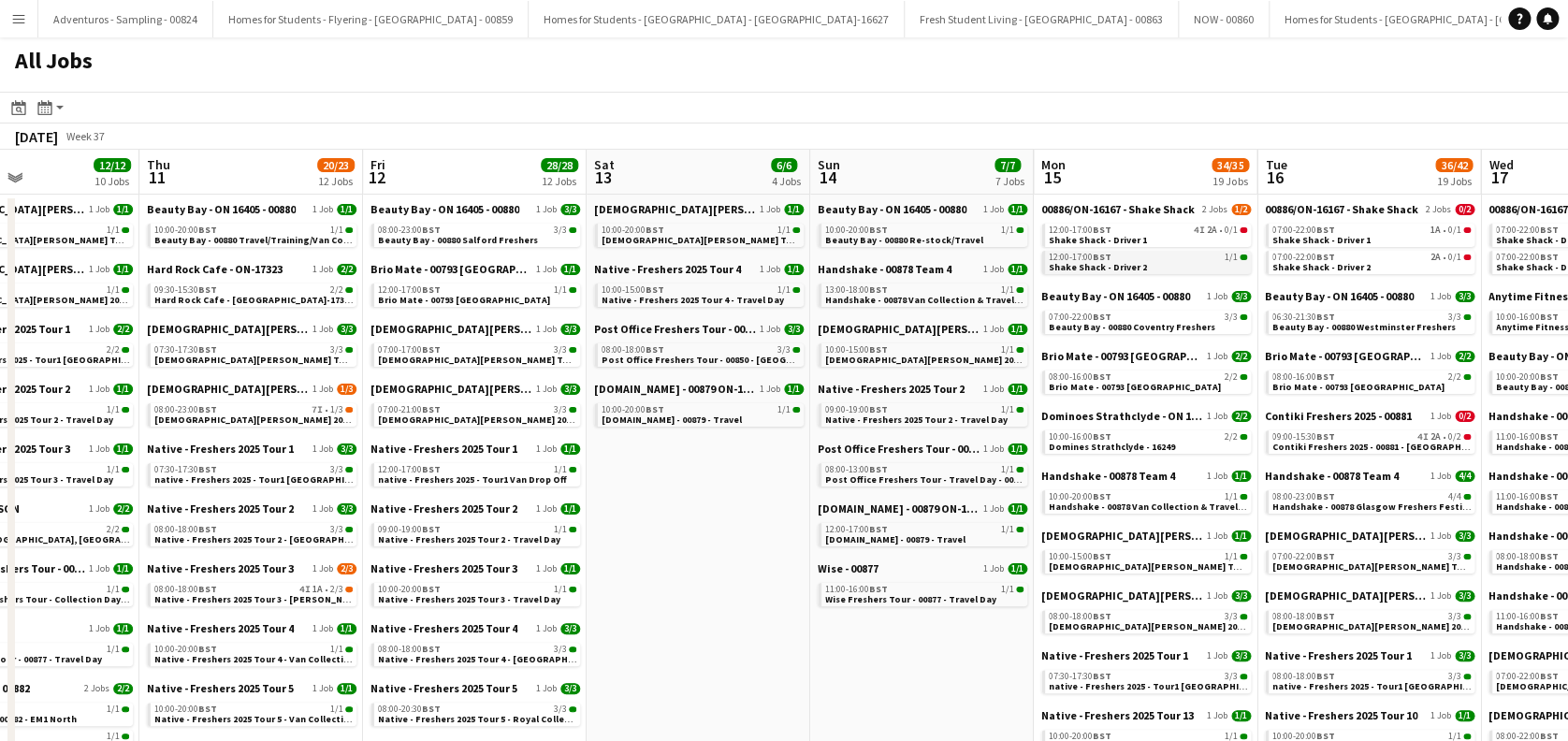
click at [1157, 267] on link "12:00-17:00 BST 1/1 Shake Shack - Driver 2" at bounding box center [1147, 262] width 198 height 22
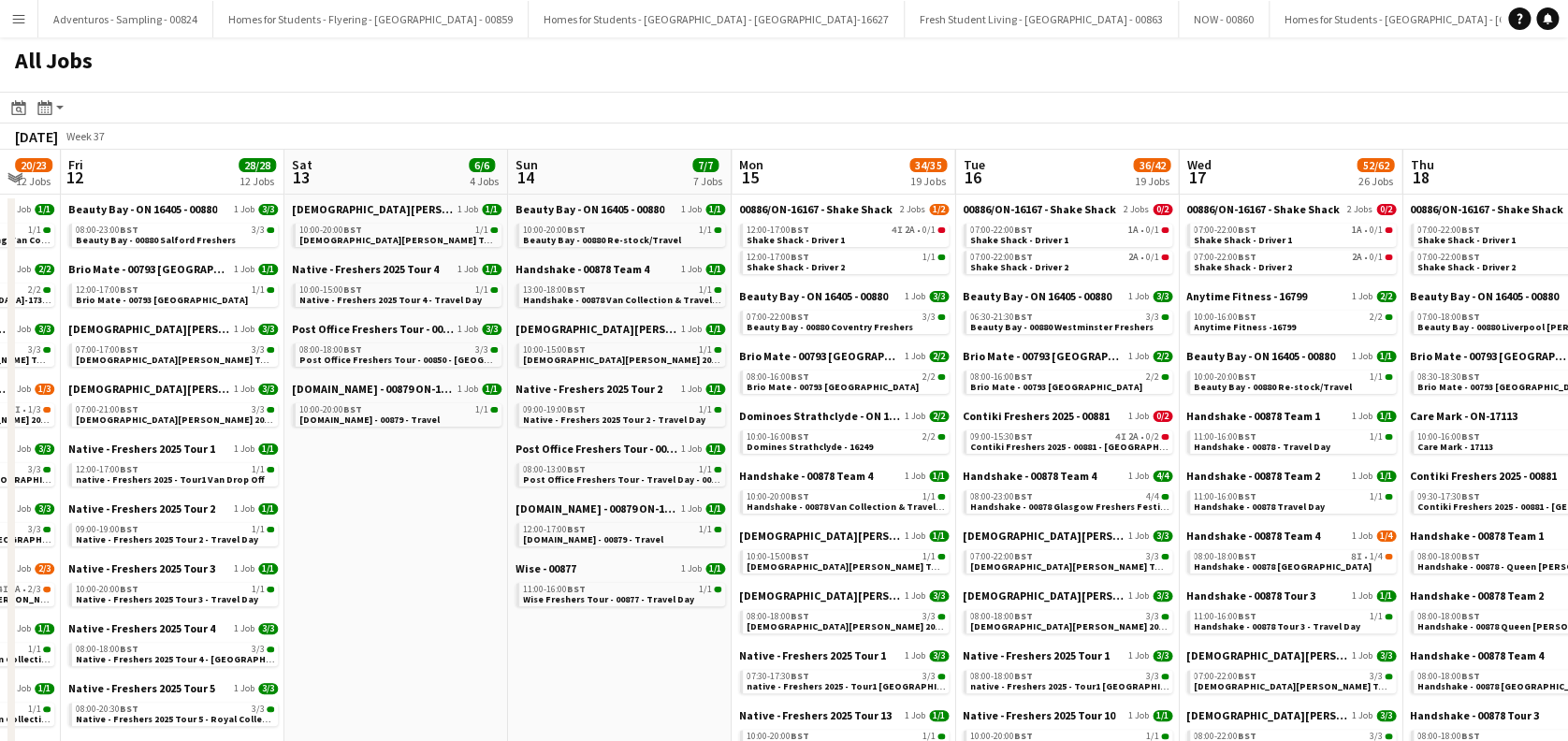
drag, startPoint x: 527, startPoint y: 582, endPoint x: 756, endPoint y: 518, distance: 237.8
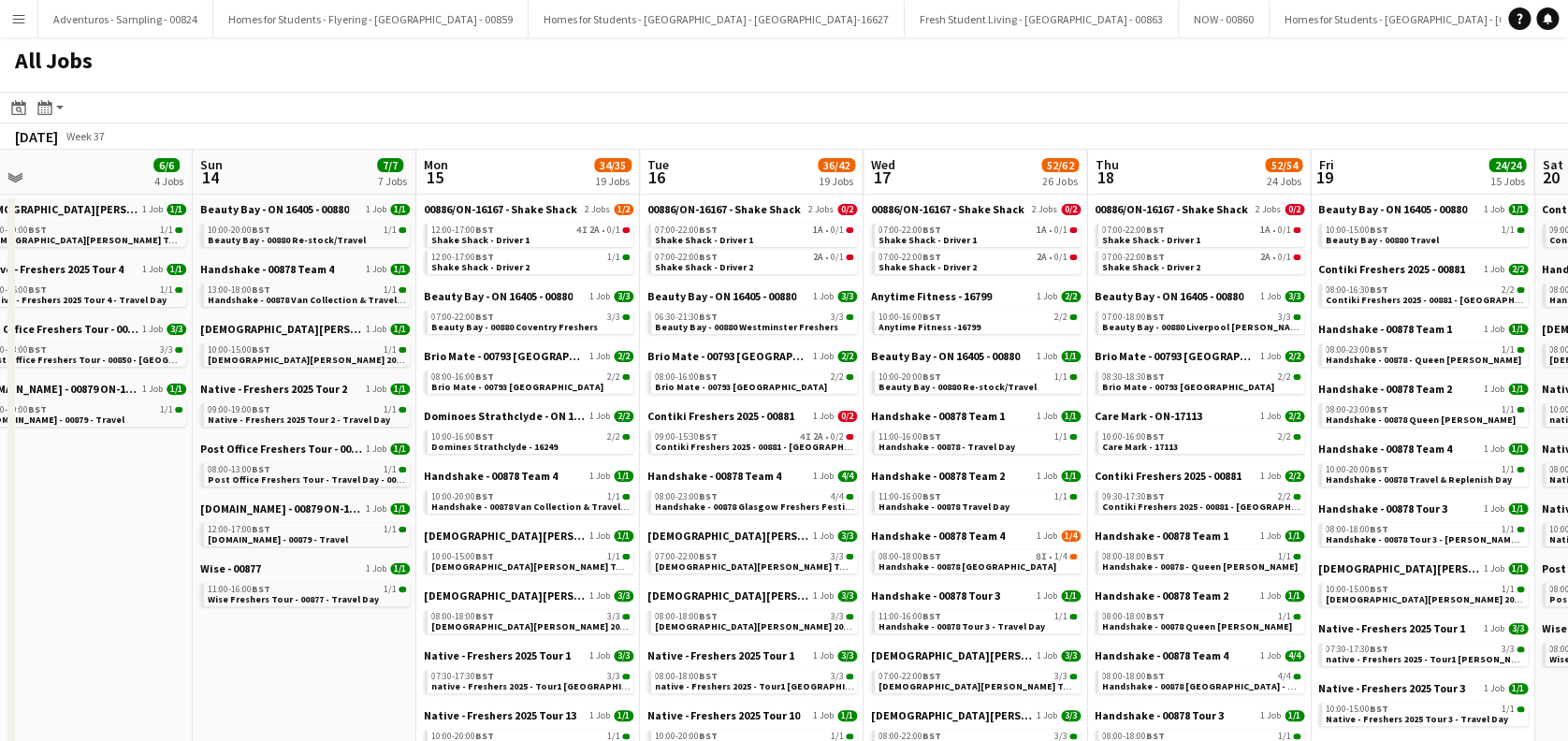
scroll to position [0, 711]
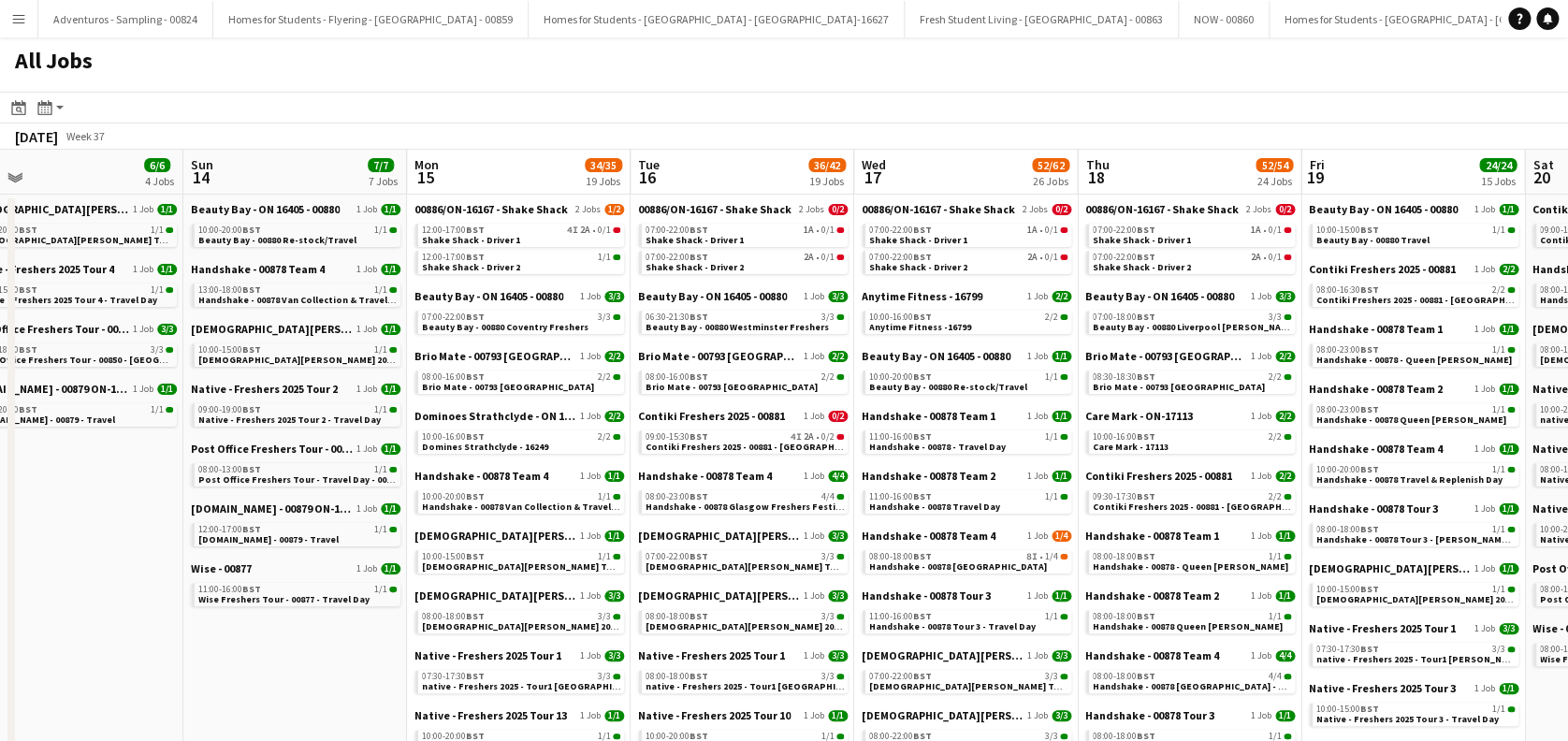
drag, startPoint x: 638, startPoint y: 647, endPoint x: 429, endPoint y: 644, distance: 209.0
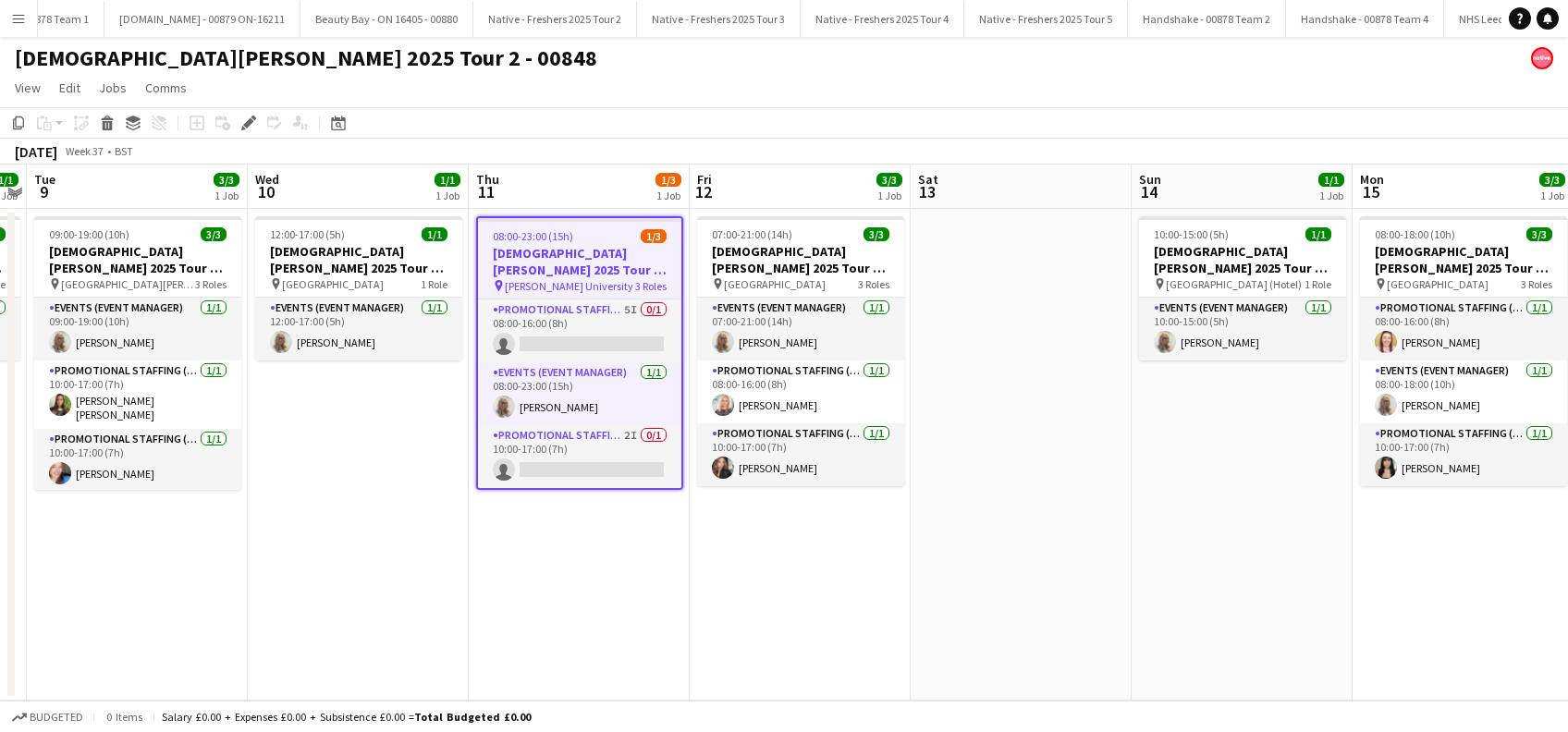
scroll to position [0, 4951]
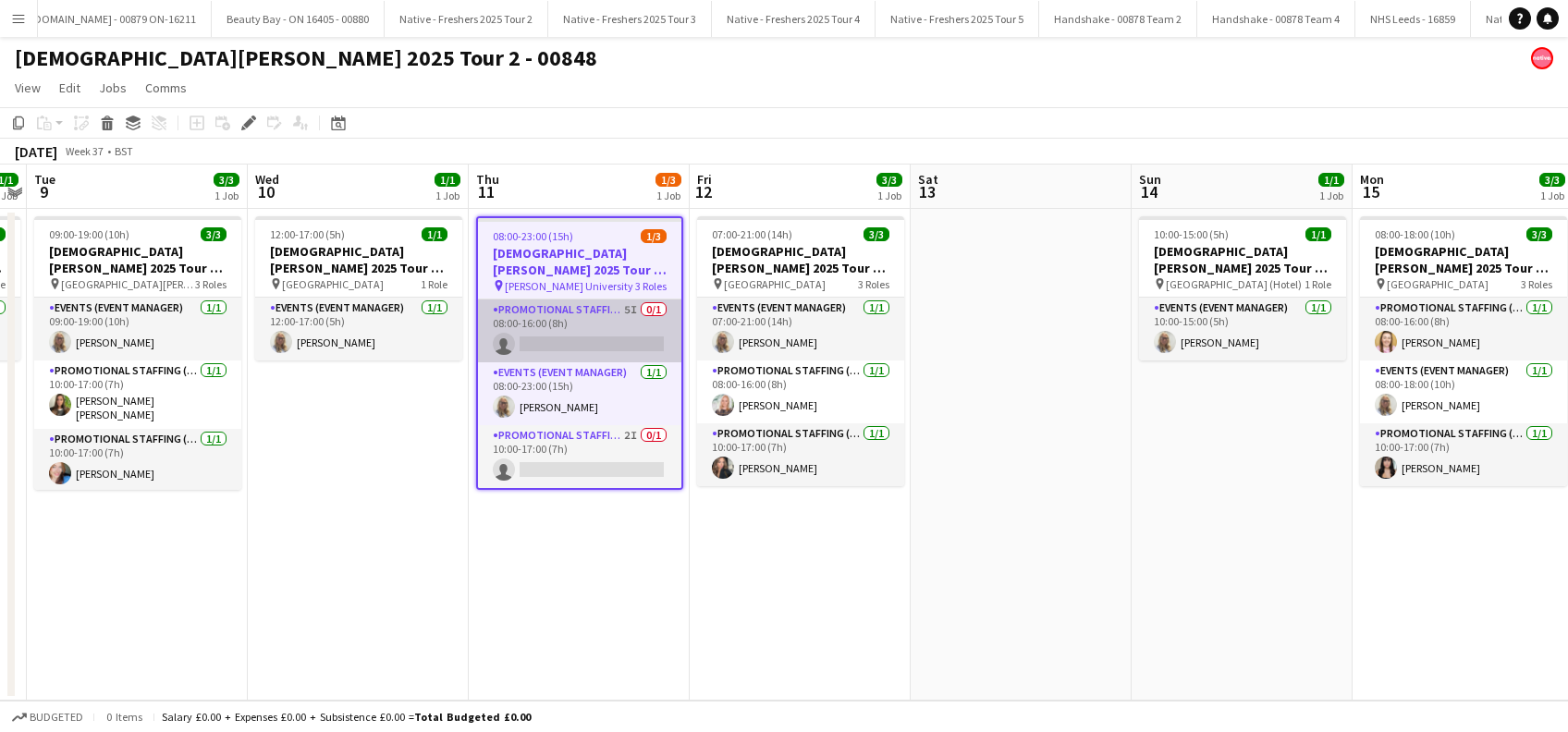
click at [564, 345] on app-card-role "Promotional Staffing (Brand Ambassadors) 5I 0/1 08:00-16:00 (8h) single-neutral…" at bounding box center [579, 331] width 204 height 63
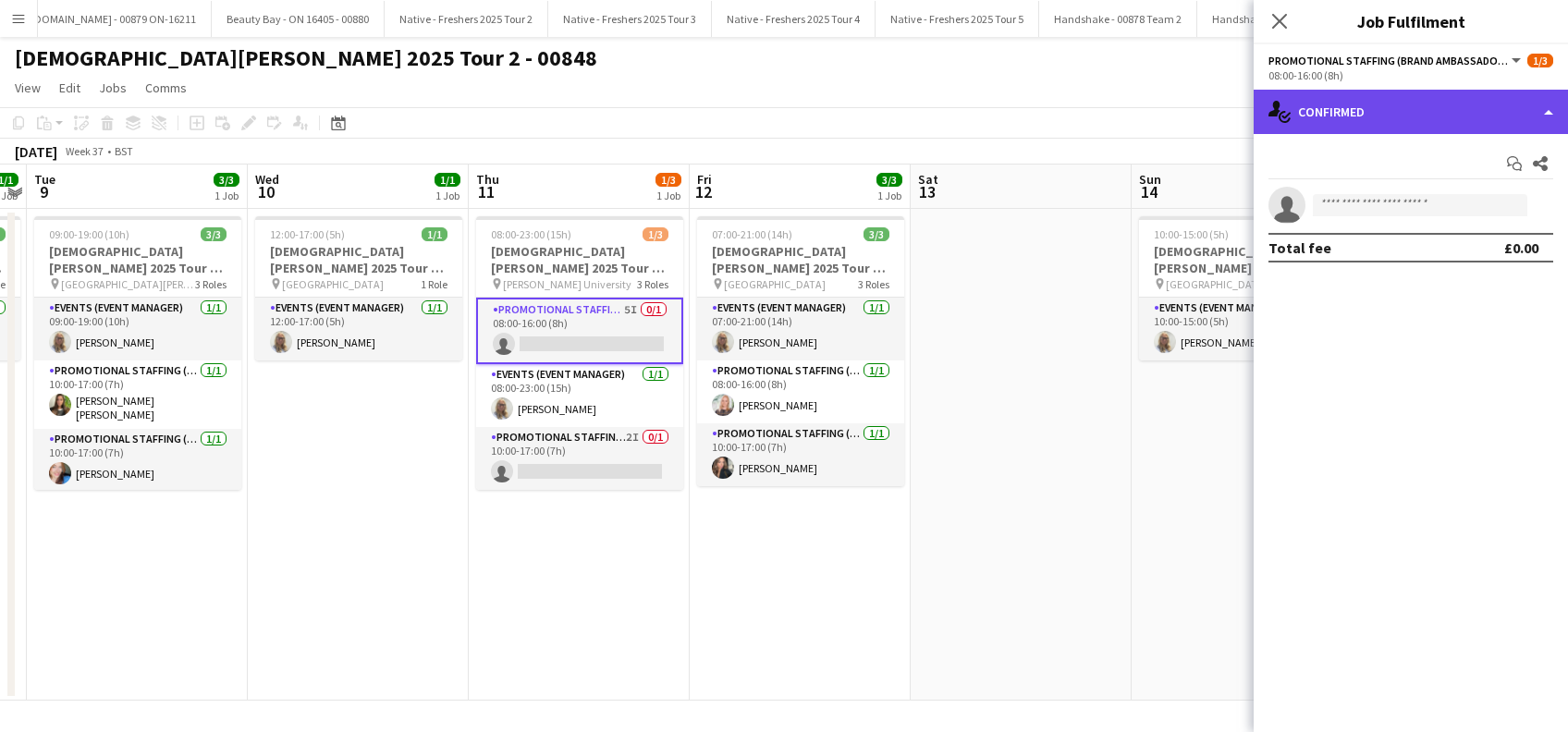
click at [1357, 100] on div "single-neutral-actions-check-2 Confirmed" at bounding box center [1410, 111] width 314 height 44
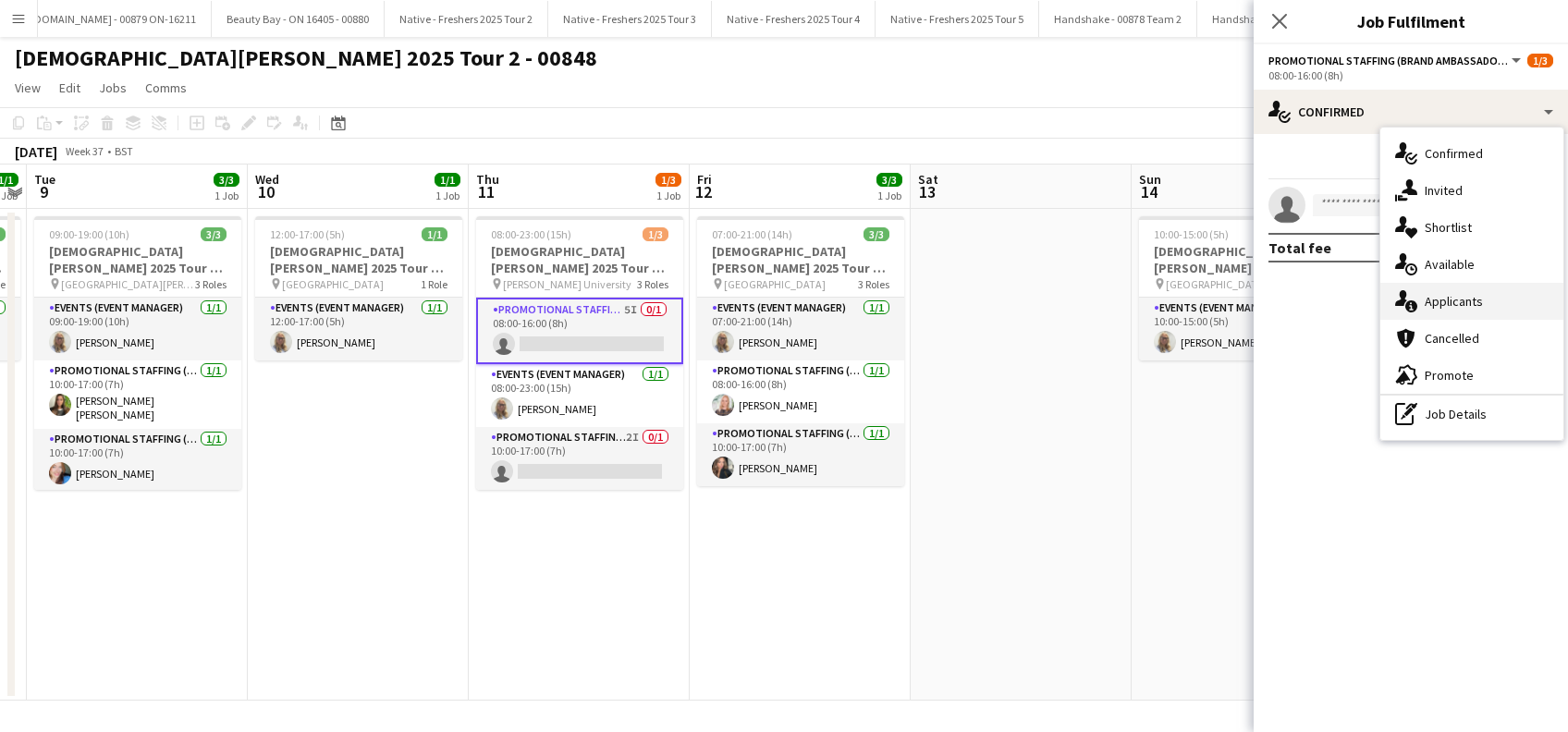
click at [1449, 303] on span "Applicants" at bounding box center [1453, 301] width 58 height 17
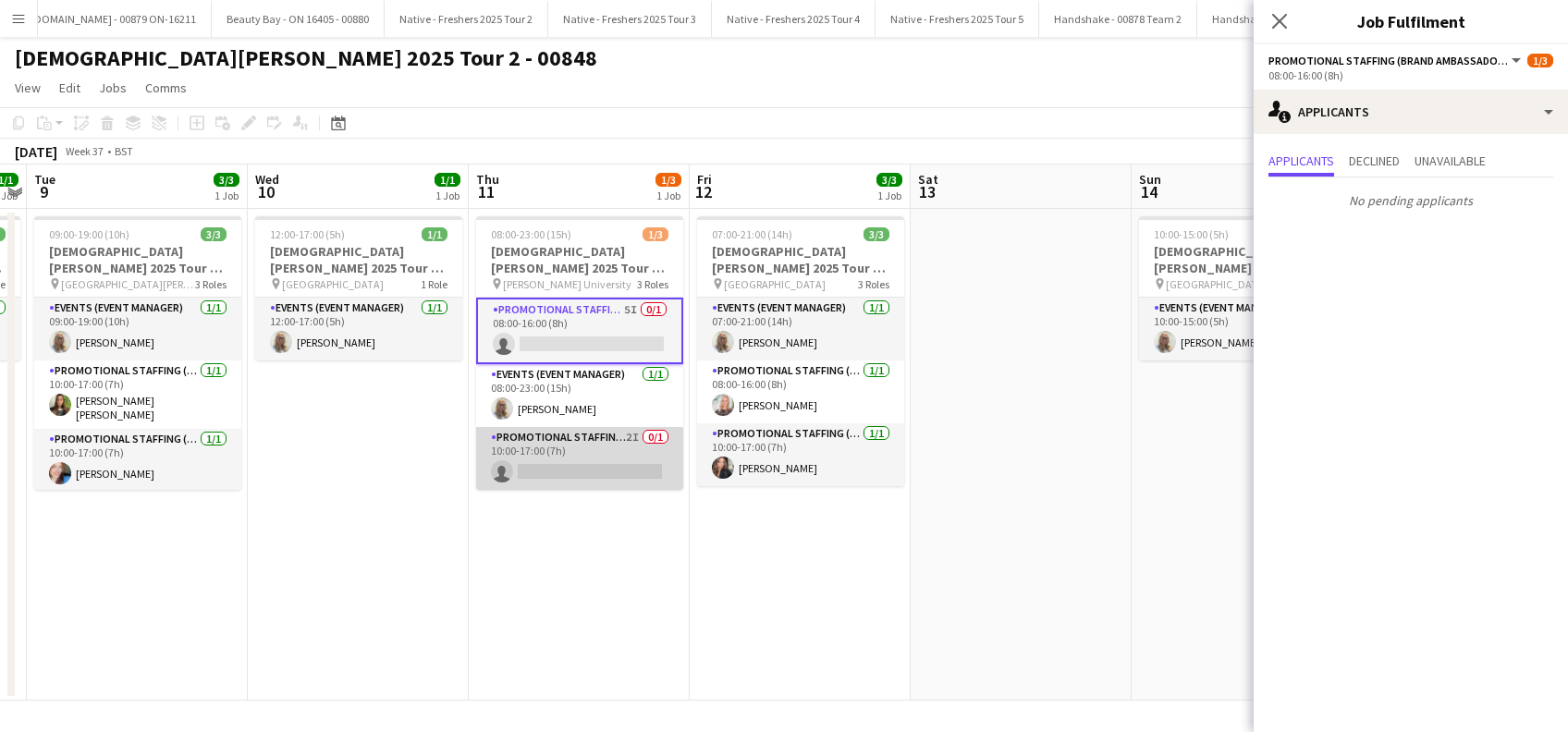
click at [599, 467] on app-card-role "Promotional Staffing (Brand Ambassadors) 2I 0/1 10:00-17:00 (7h) single-neutral…" at bounding box center [579, 458] width 207 height 63
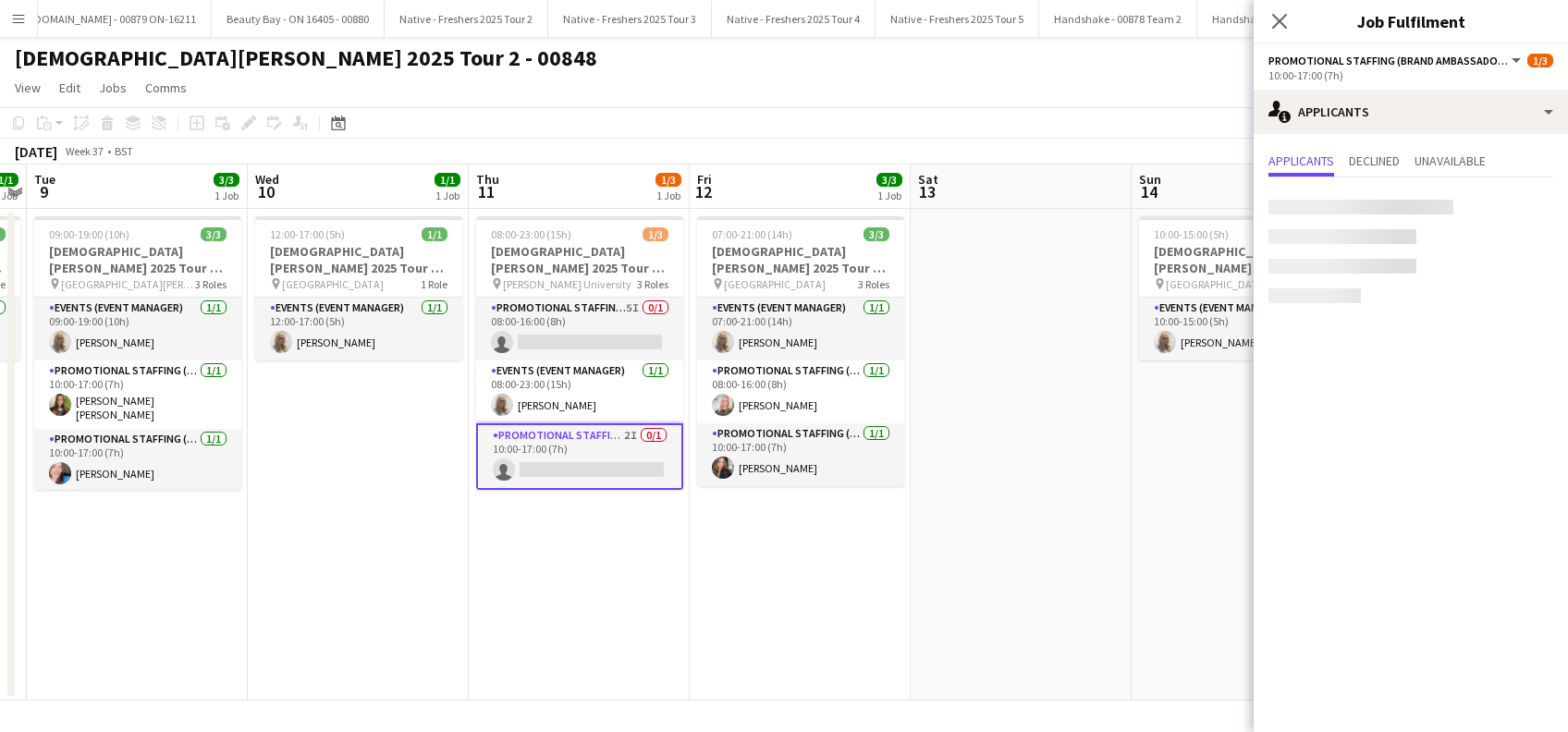
scroll to position [0, 636]
click at [1278, 19] on icon at bounding box center [1279, 21] width 18 height 18
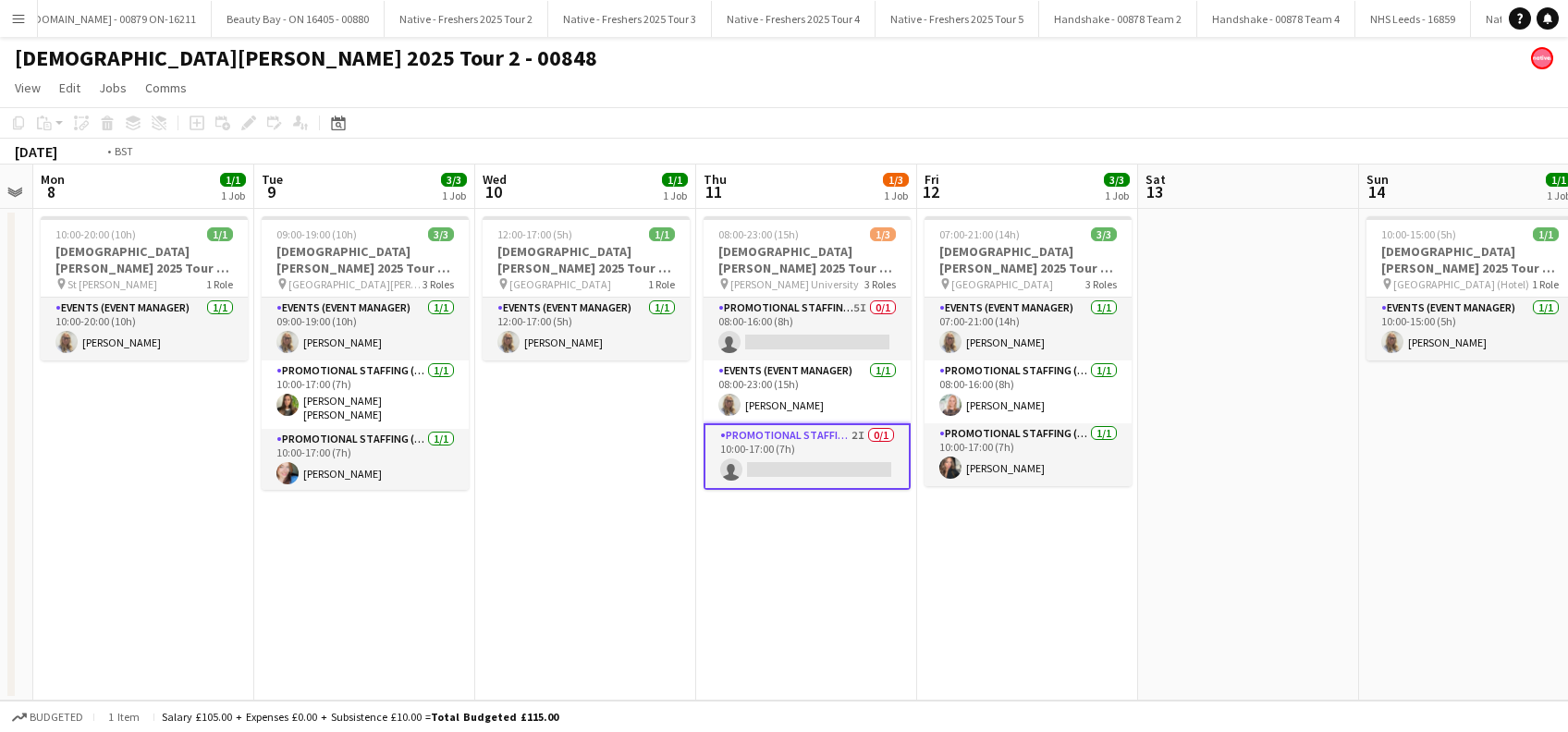
scroll to position [0, 419]
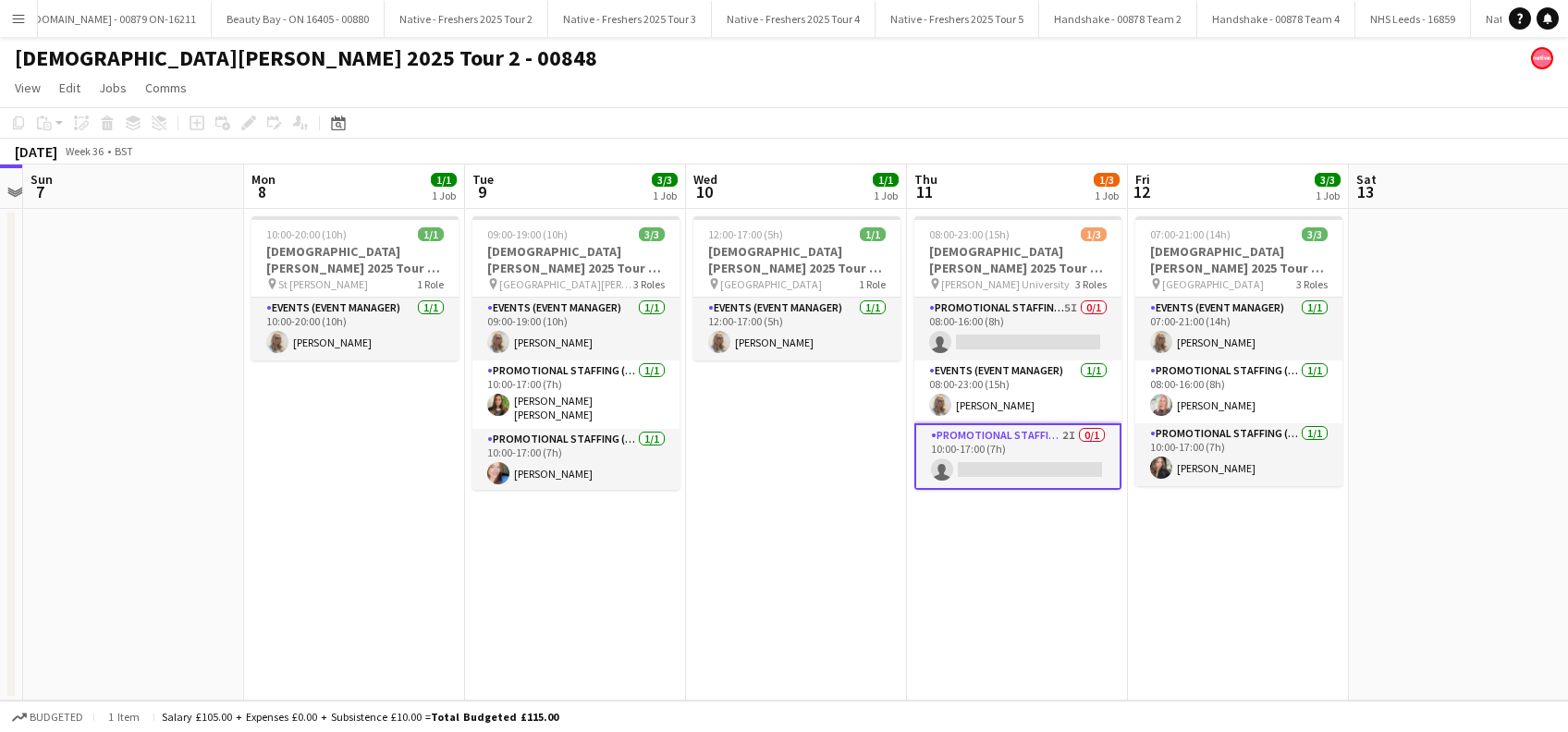
drag, startPoint x: 605, startPoint y: 560, endPoint x: 1043, endPoint y: 540, distance: 438.5
click at [1043, 540] on app-calendar-viewport "Fri 5 Sat 6 Sun 7 Mon 8 1/1 1 Job Tue 9 3/3 1 Job Wed 10 1/1 1 Job Thu 11 1/3 1…" at bounding box center [784, 432] width 1568 height 536
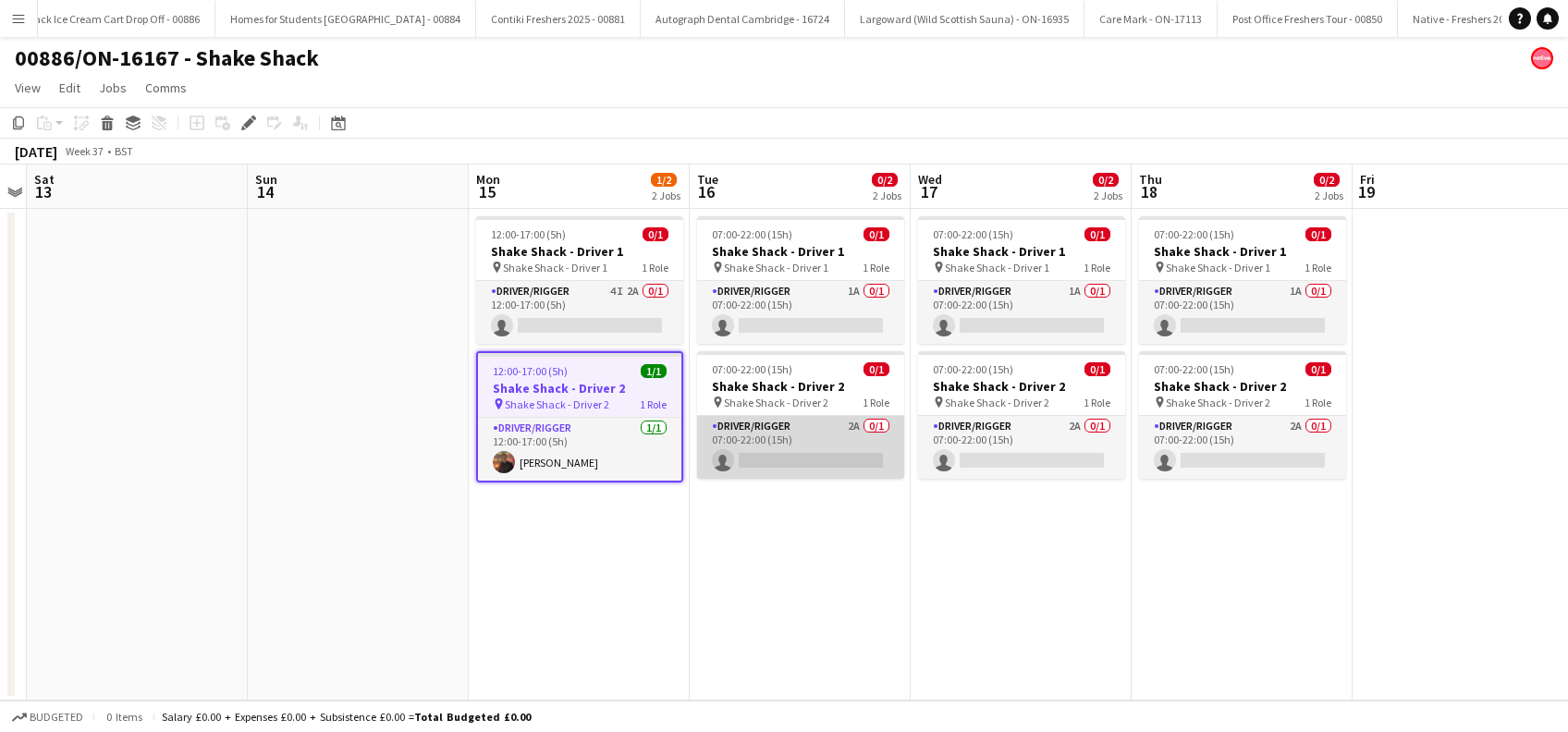
click at [829, 461] on app-card-role "Driver/Rigger 2A 0/1 07:00-22:00 (15h) single-neutral-actions" at bounding box center [801, 448] width 207 height 63
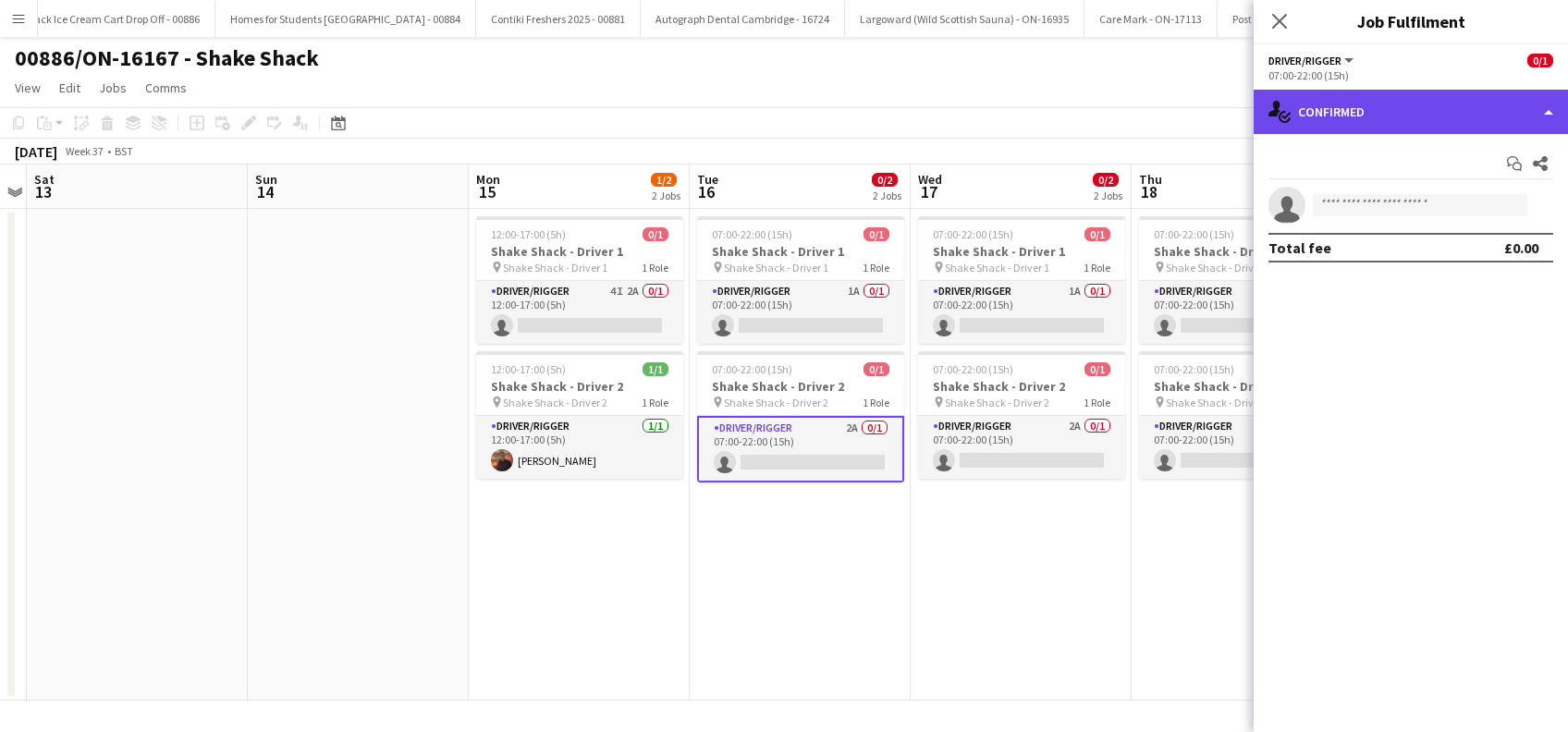
click at [1409, 103] on div "single-neutral-actions-check-2 Confirmed" at bounding box center [1410, 111] width 314 height 44
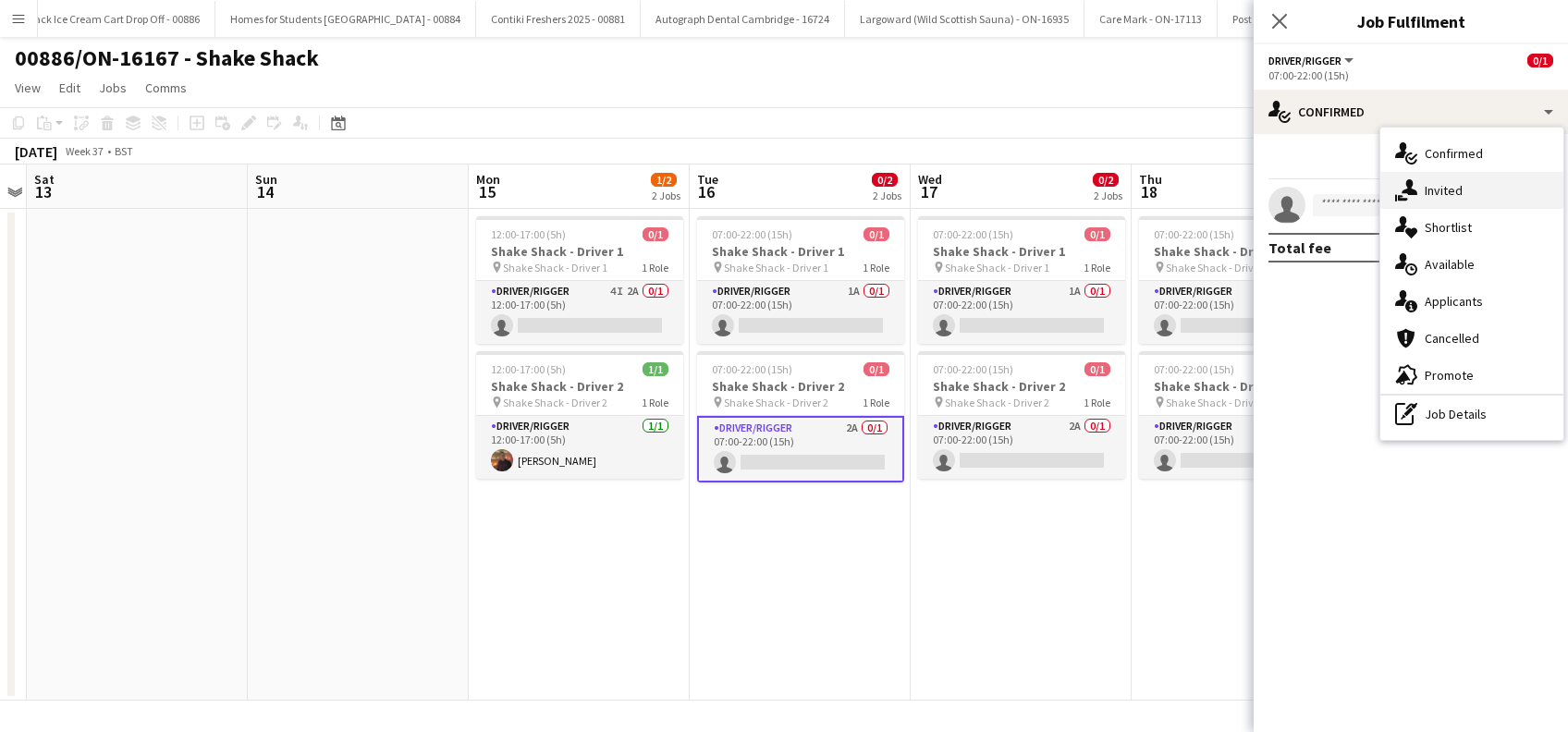
click at [1447, 185] on span "Invited" at bounding box center [1443, 190] width 38 height 17
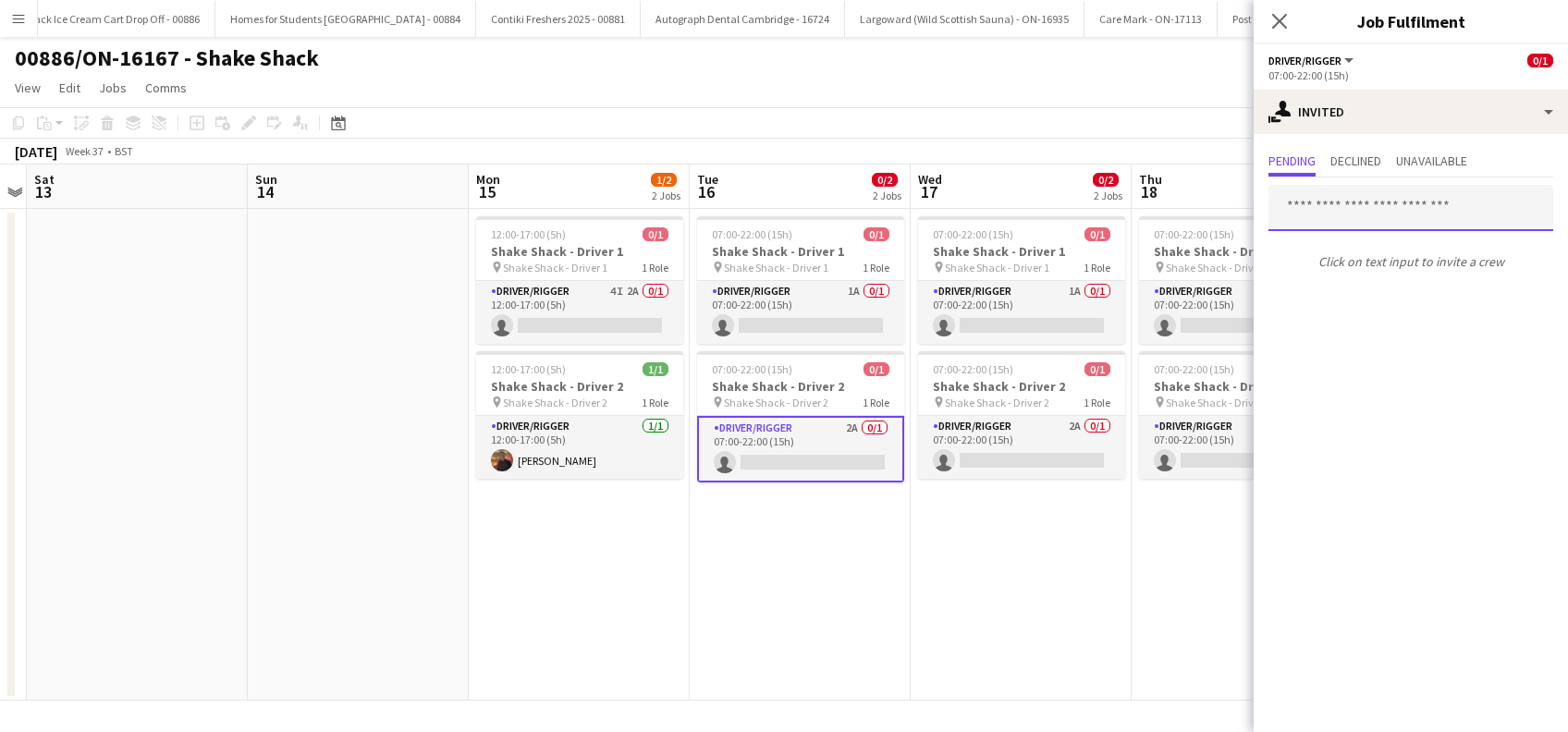
click at [1325, 215] on input "text" at bounding box center [1410, 208] width 284 height 46
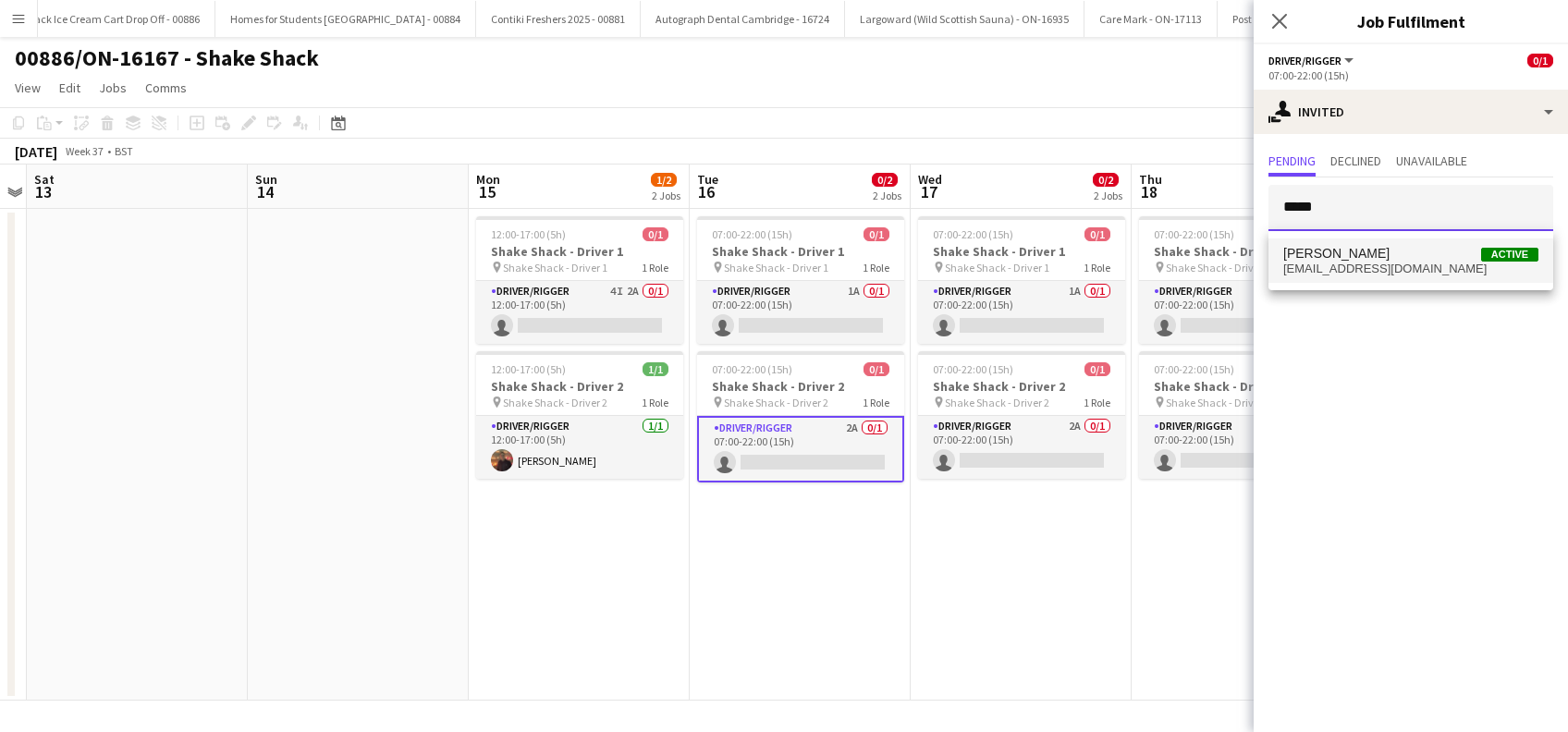
type input "*****"
click at [1345, 262] on span "[EMAIL_ADDRESS][DOMAIN_NAME]" at bounding box center [1410, 269] width 255 height 15
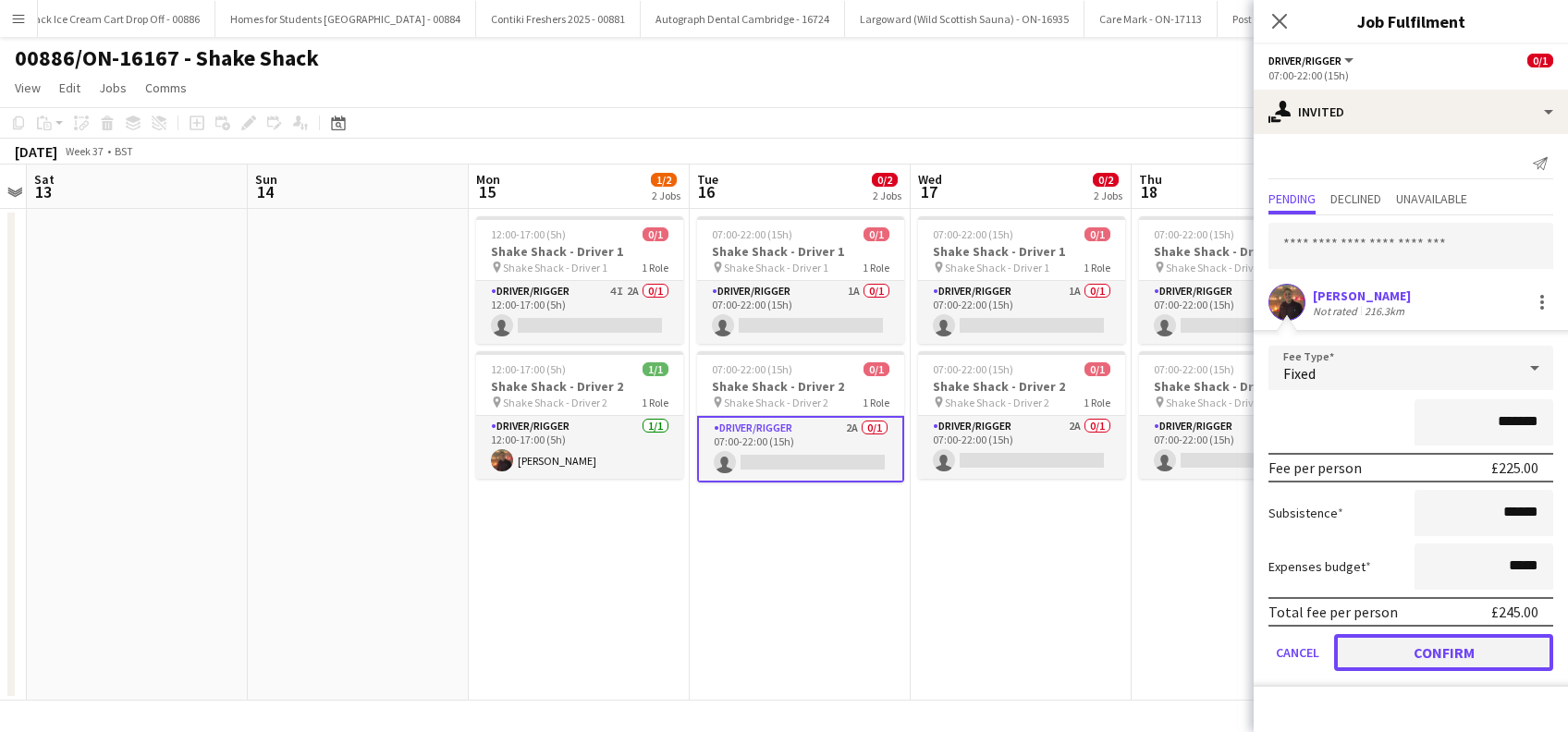
click at [1442, 646] on button "Confirm" at bounding box center [1443, 653] width 219 height 37
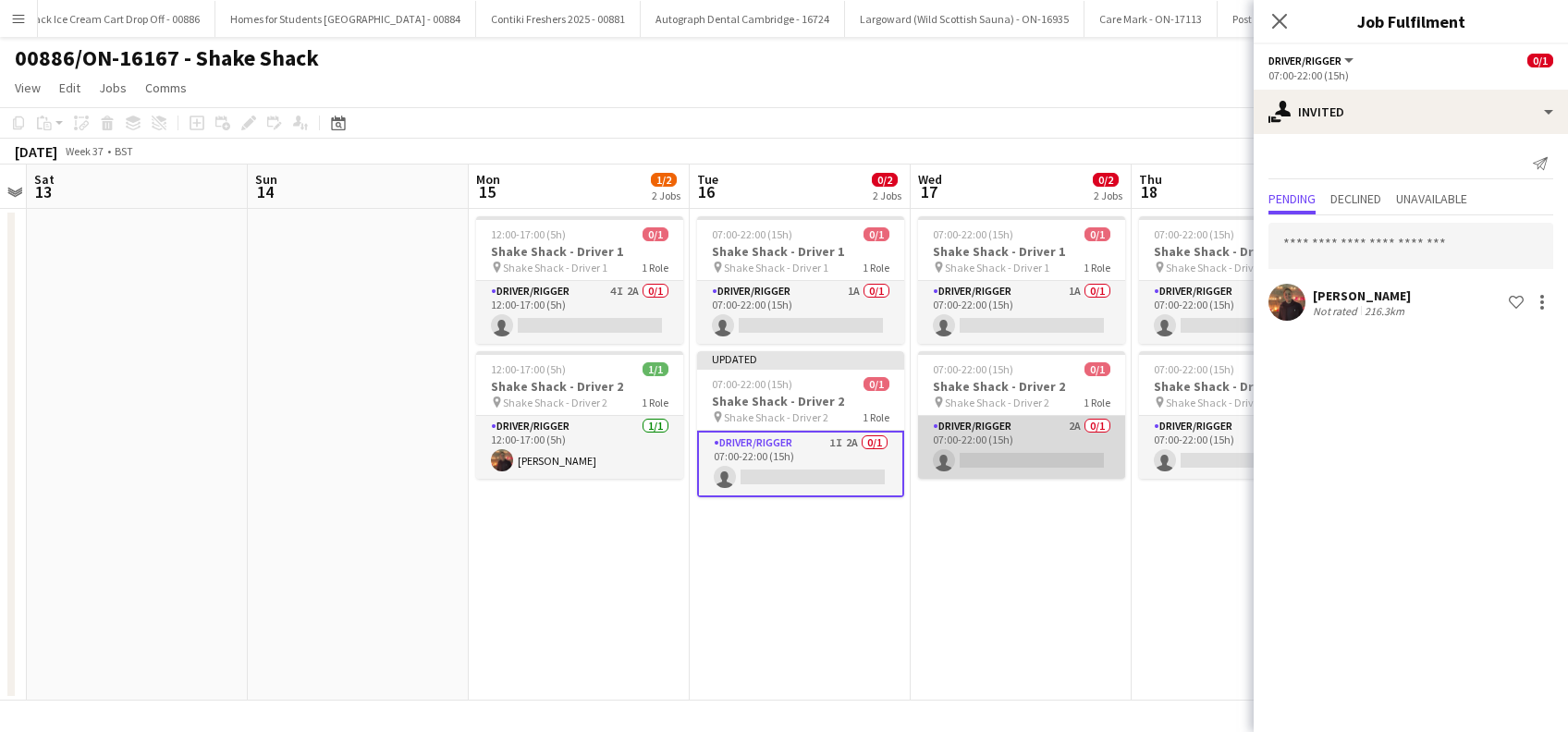
click at [1045, 453] on app-card-role "Driver/Rigger 2A 0/1 07:00-22:00 (15h) single-neutral-actions" at bounding box center [1021, 448] width 207 height 63
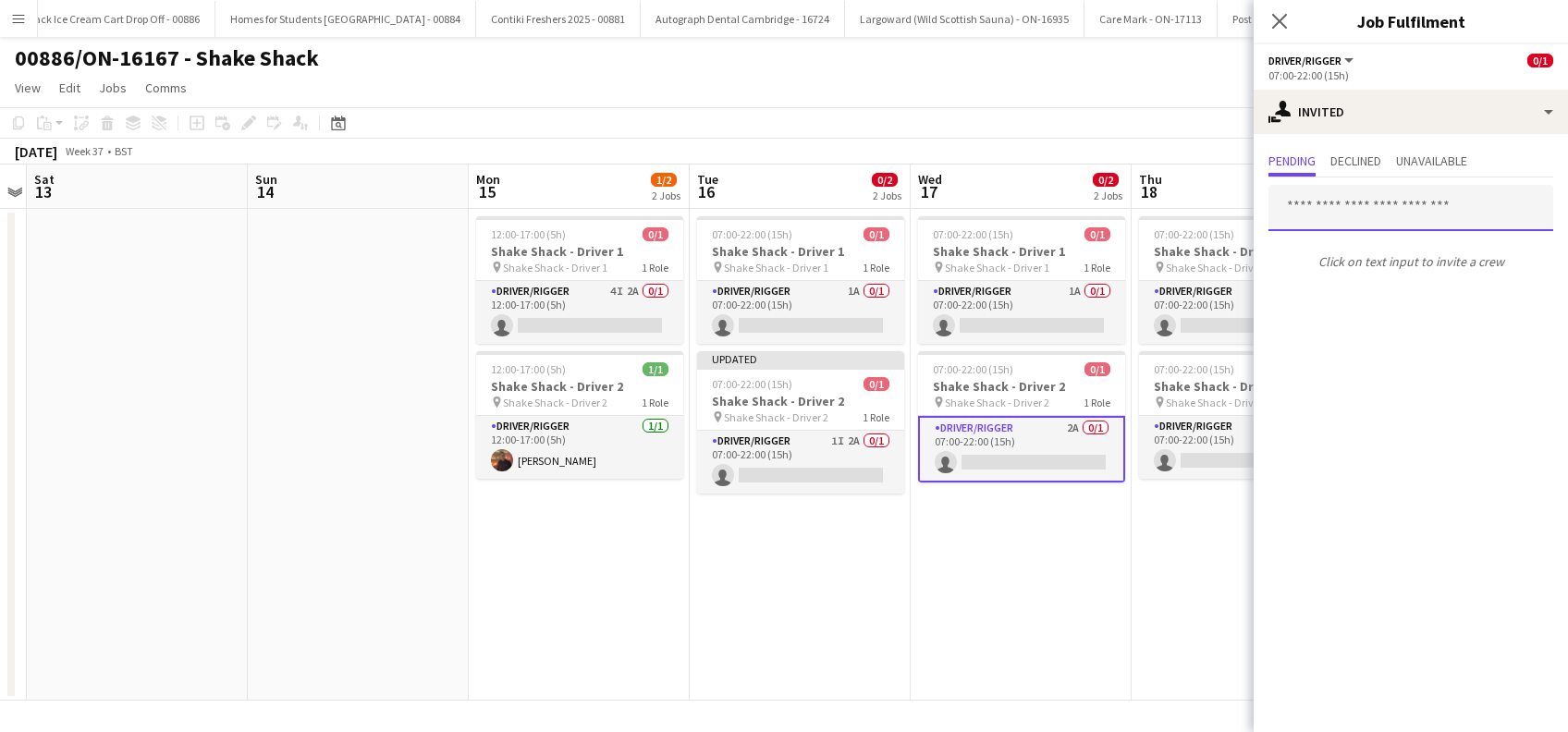
click at [1344, 212] on input "text" at bounding box center [1410, 208] width 284 height 46
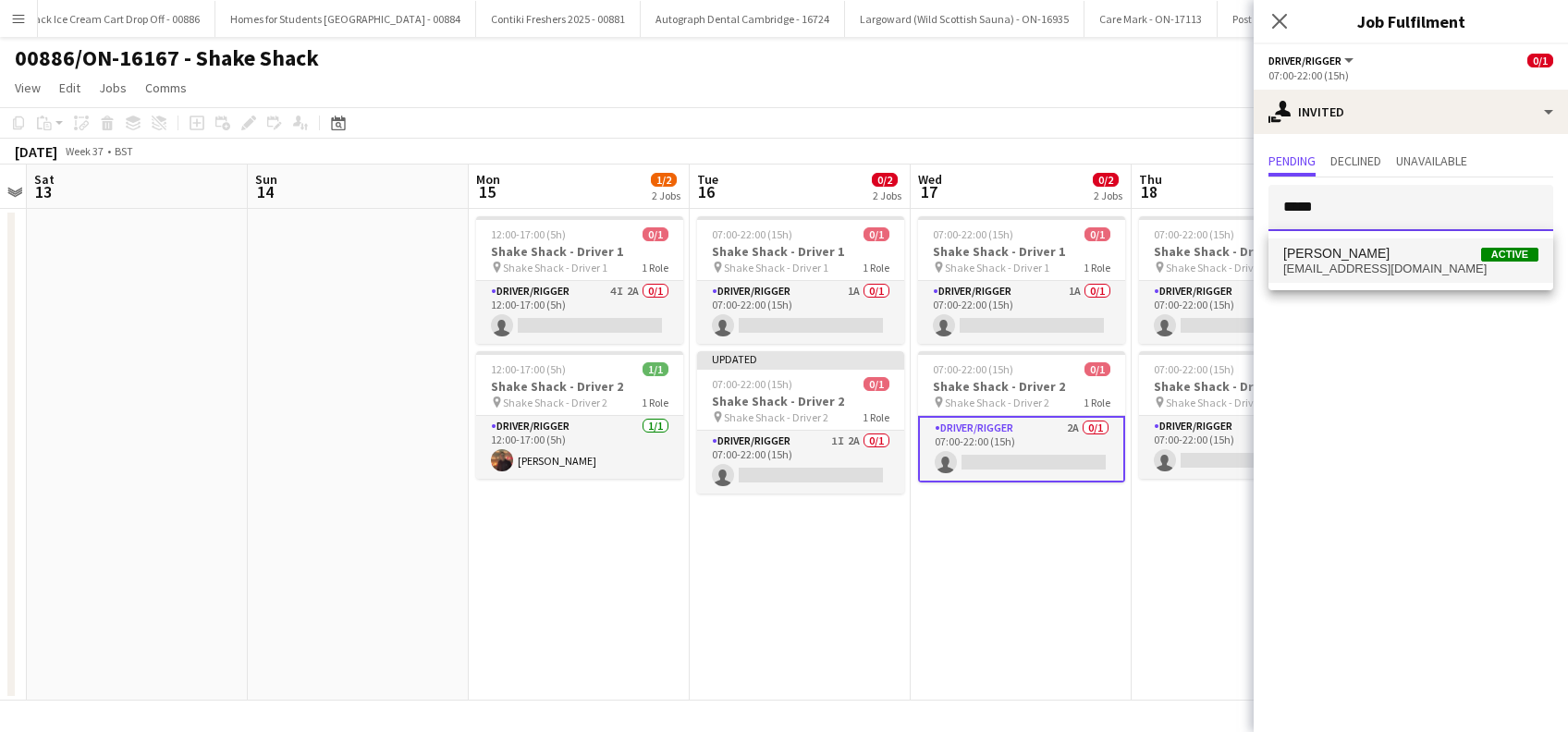
type input "*****"
click at [1340, 257] on span "[PERSON_NAME]" at bounding box center [1336, 254] width 106 height 16
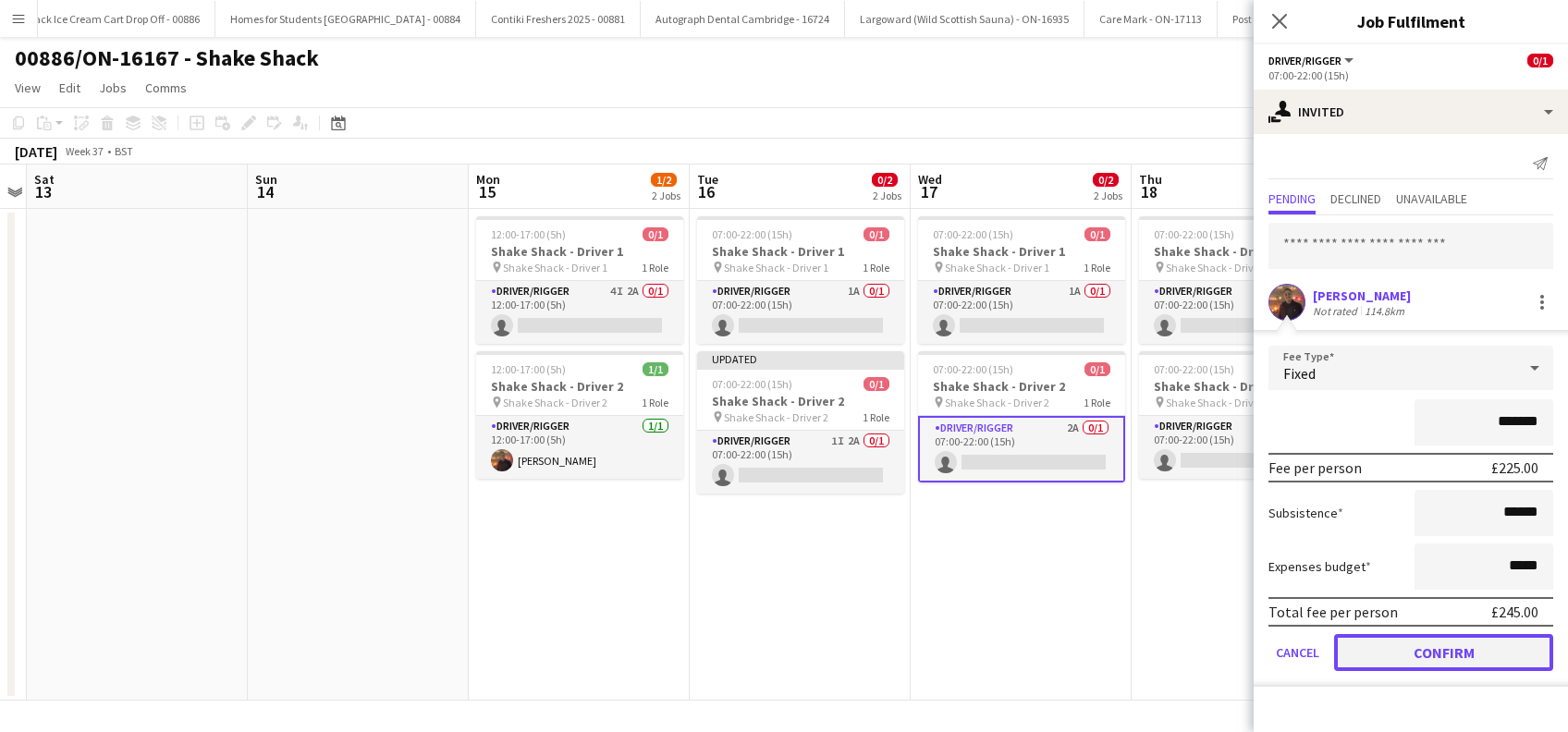
click at [1457, 640] on button "Confirm" at bounding box center [1443, 653] width 219 height 37
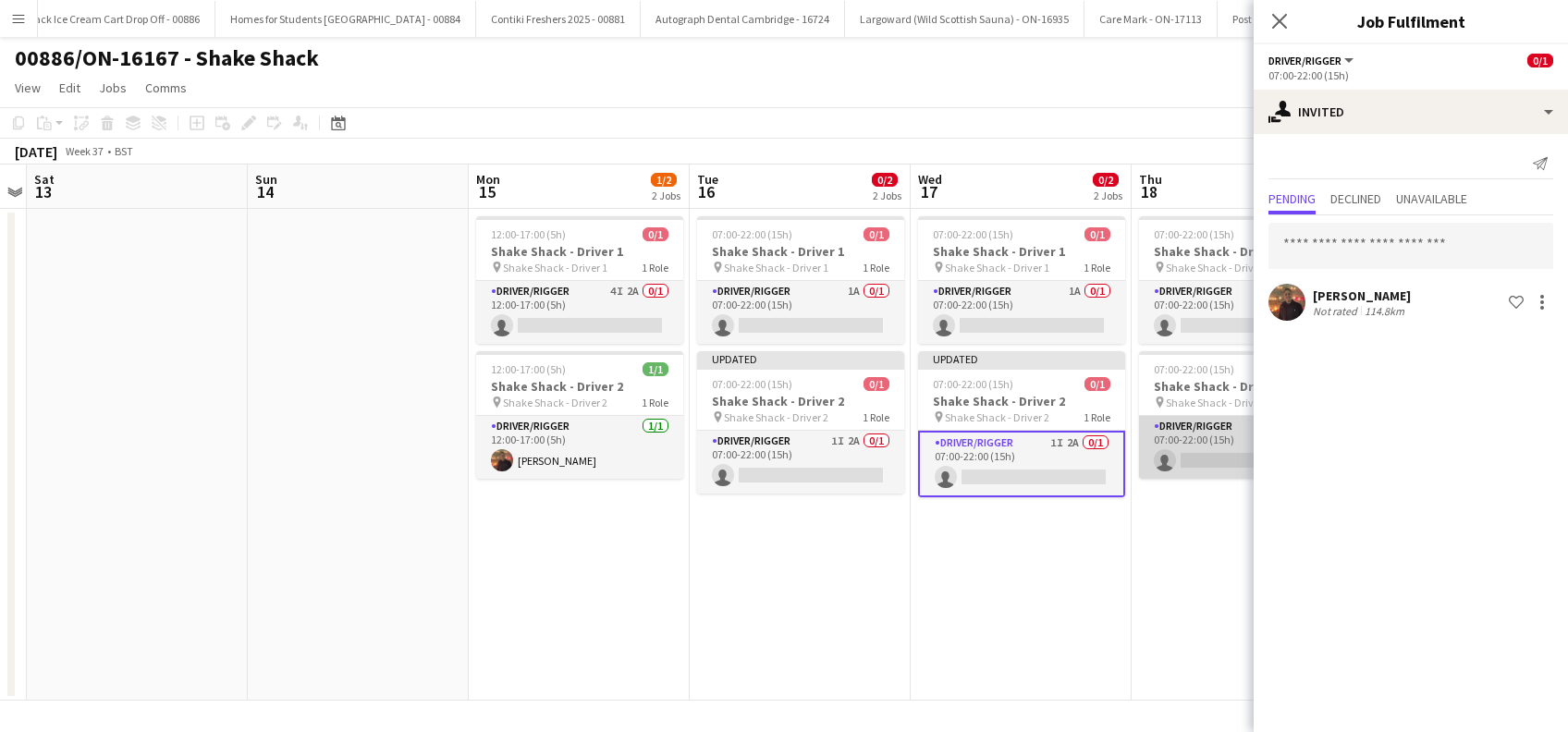
click at [1217, 456] on app-card-role "Driver/Rigger 2A 0/1 07:00-22:00 (15h) single-neutral-actions" at bounding box center [1242, 448] width 207 height 63
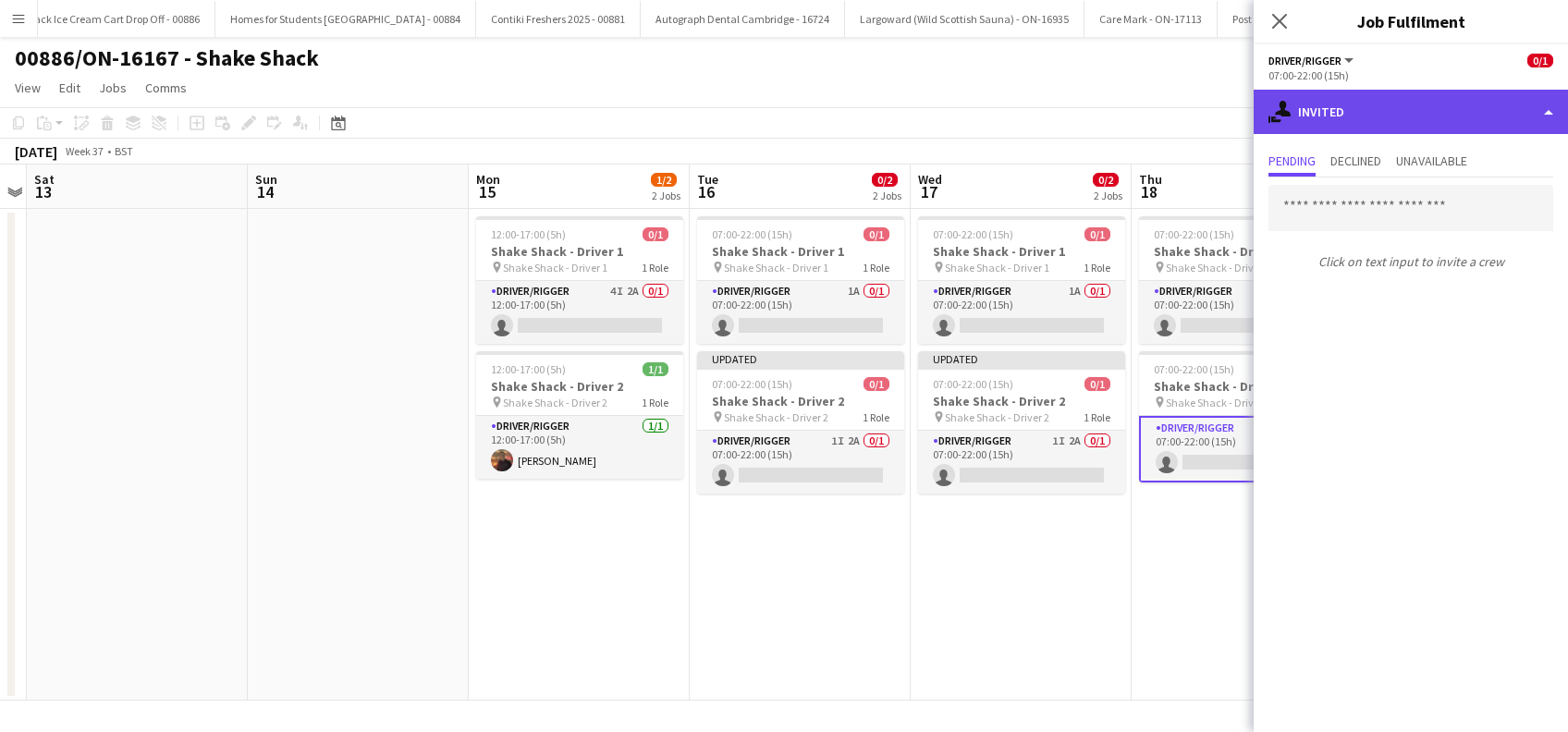
drag, startPoint x: 1388, startPoint y: 115, endPoint x: 1391, endPoint y: 129, distance: 14.3
click at [1388, 114] on div "single-neutral-actions-share-1 Invited" at bounding box center [1410, 111] width 314 height 44
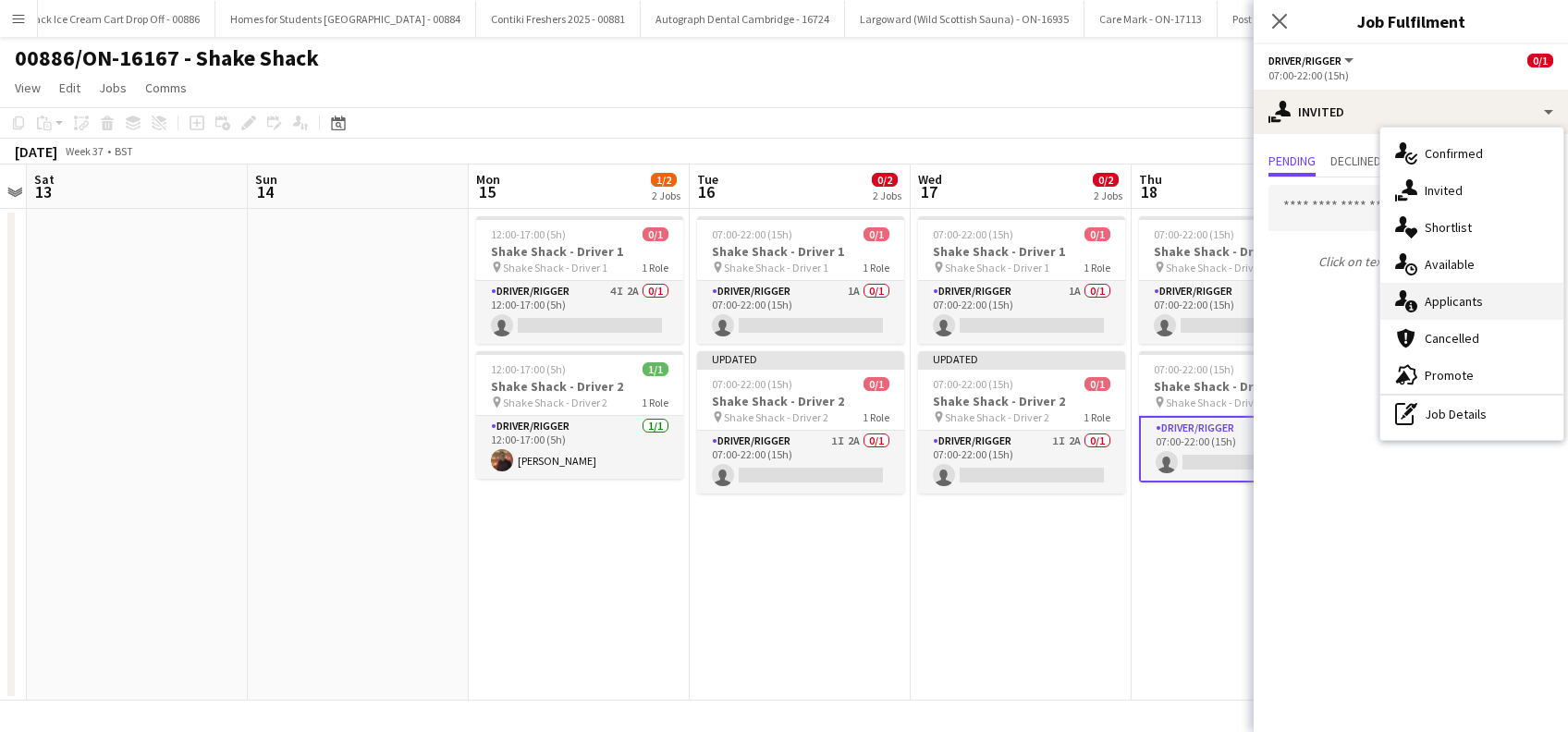
click at [1442, 299] on span "Applicants" at bounding box center [1453, 301] width 58 height 17
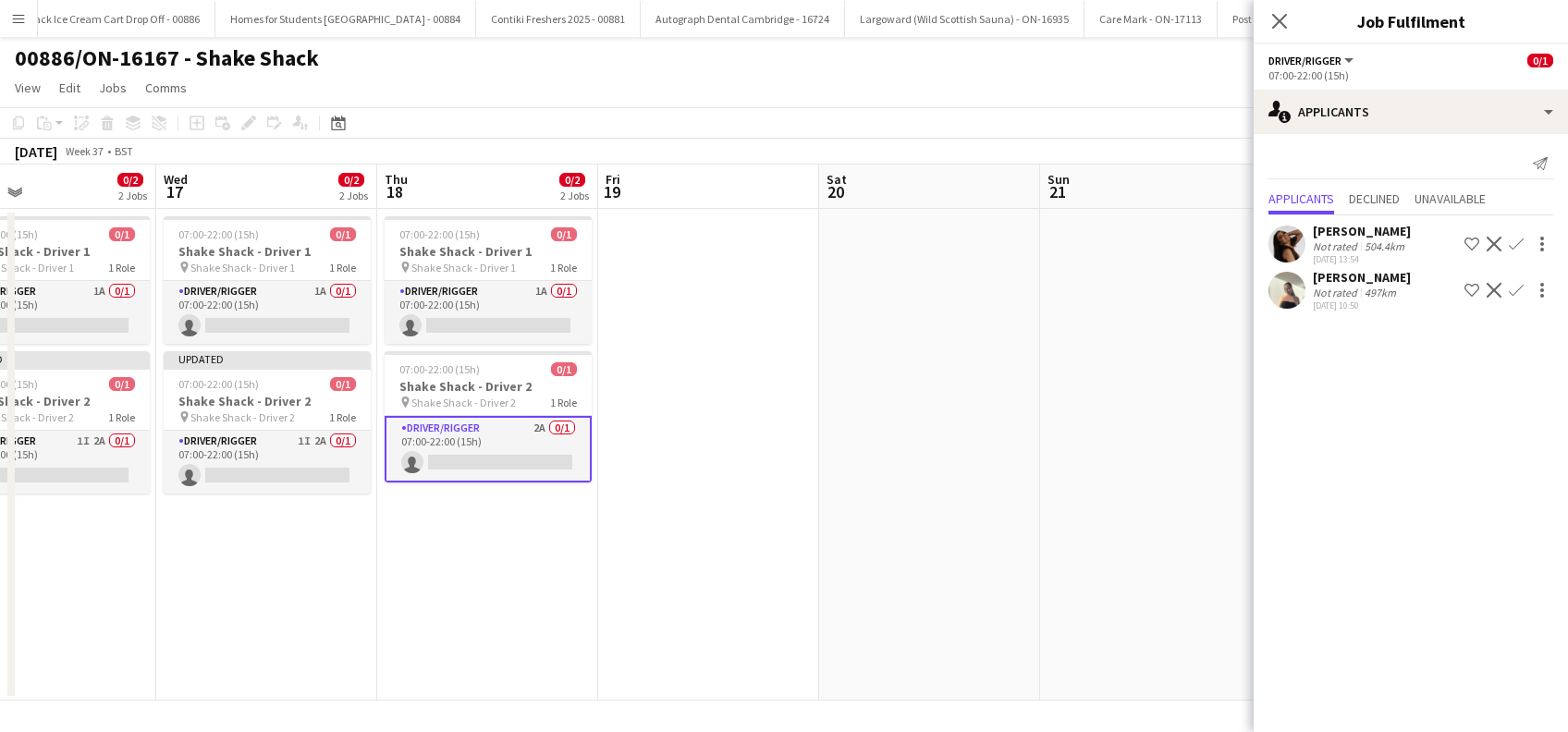
scroll to position [0, 522]
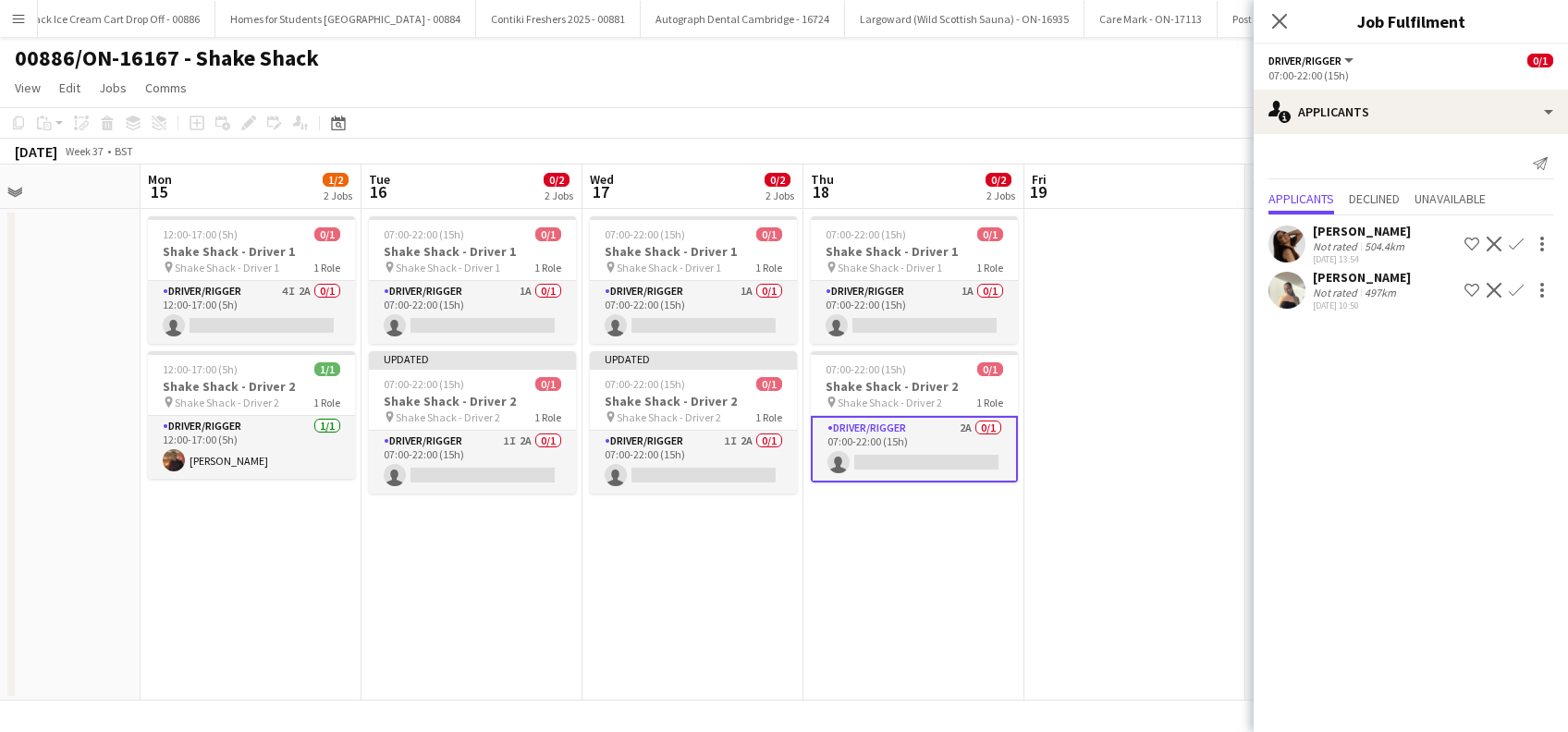
drag, startPoint x: 1142, startPoint y: 601, endPoint x: 814, endPoint y: 636, distance: 329.9
click at [814, 636] on app-calendar-viewport "Fri 12 Sat 13 Sun 14 Mon 15 1/2 2 Jobs Tue 16 0/2 2 Jobs Wed 17 0/2 2 Jobs Thu …" at bounding box center [784, 432] width 1568 height 536
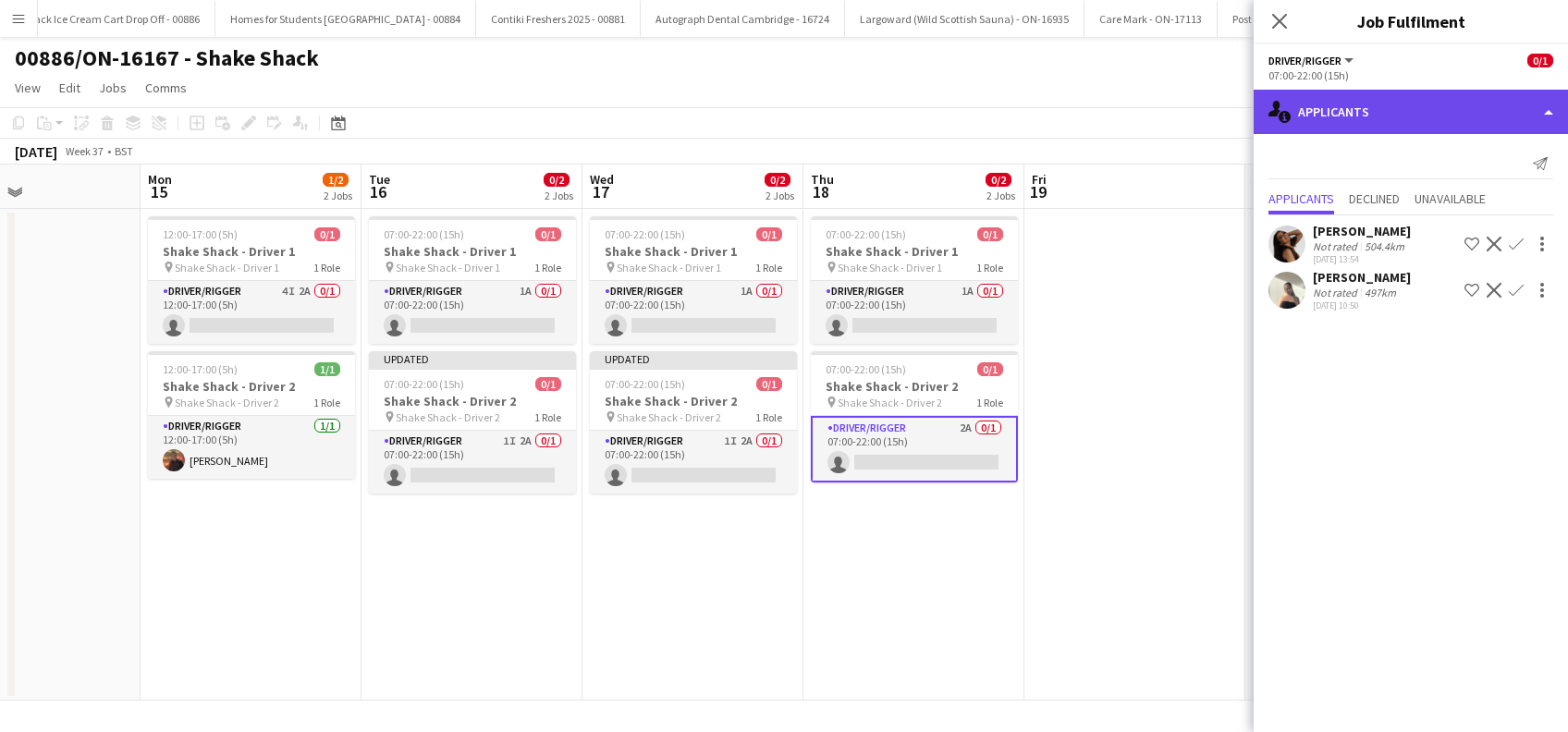
click at [1389, 113] on div "single-neutral-actions-information Applicants" at bounding box center [1410, 111] width 314 height 44
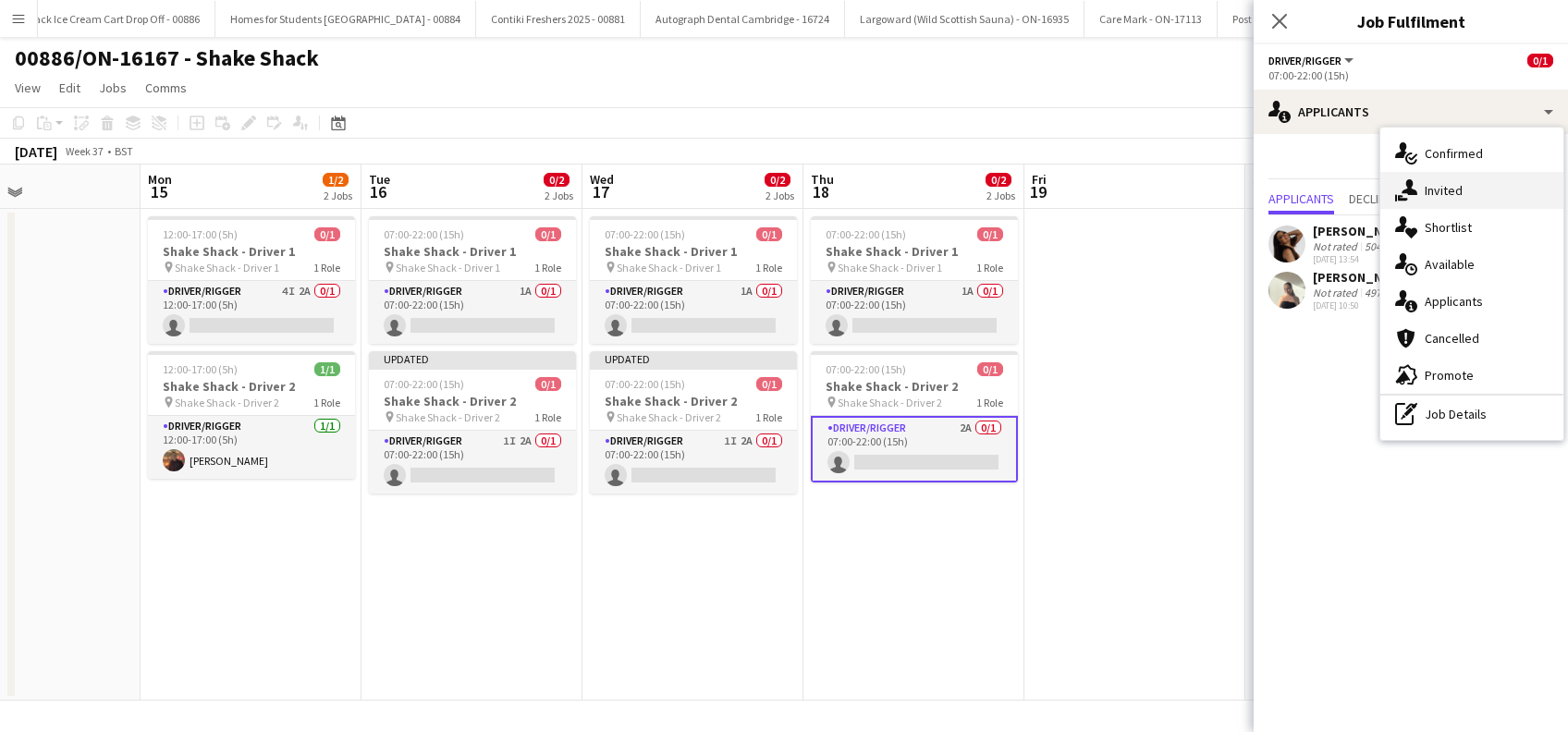
click at [1444, 192] on span "Invited" at bounding box center [1443, 190] width 38 height 17
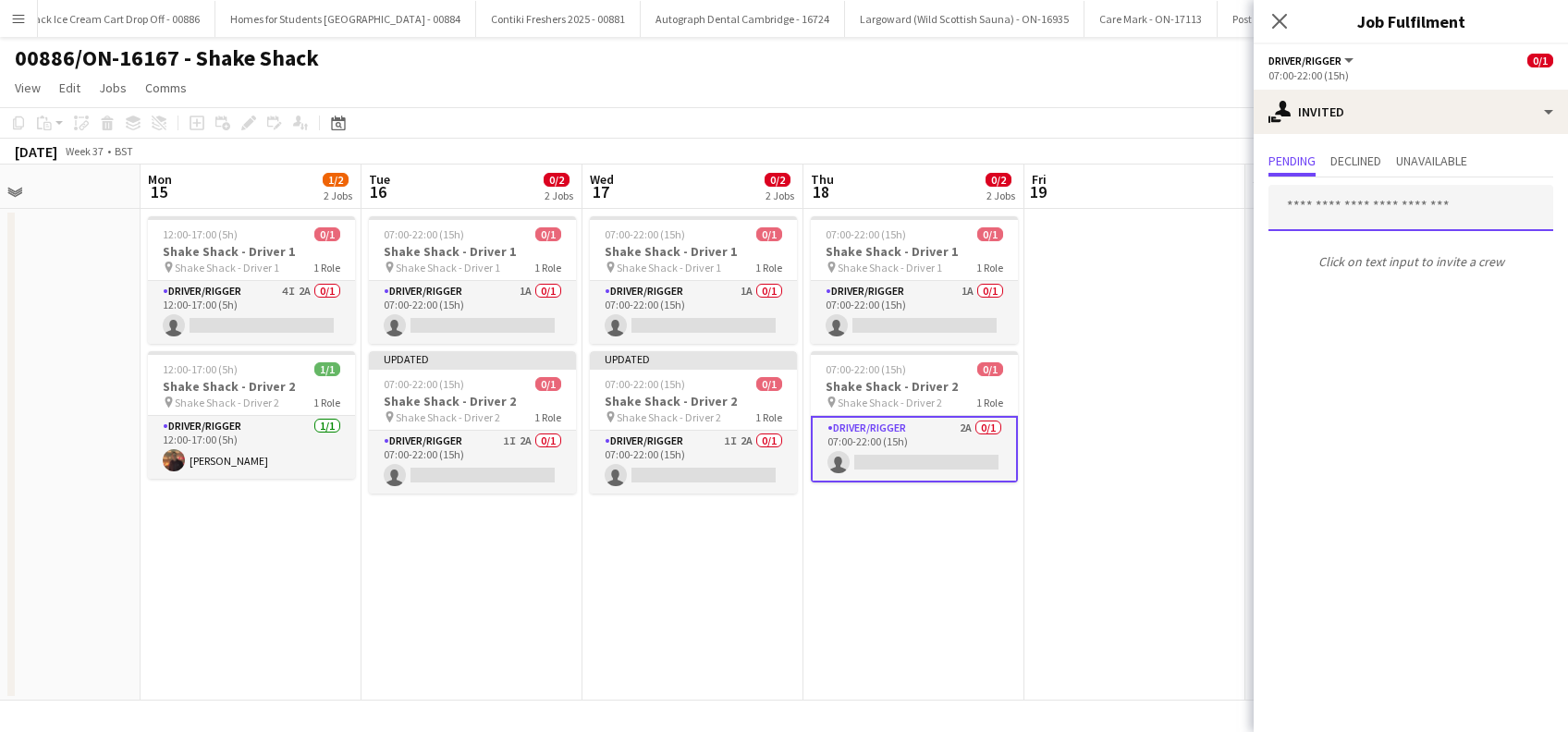
click at [1328, 211] on input "text" at bounding box center [1410, 208] width 284 height 46
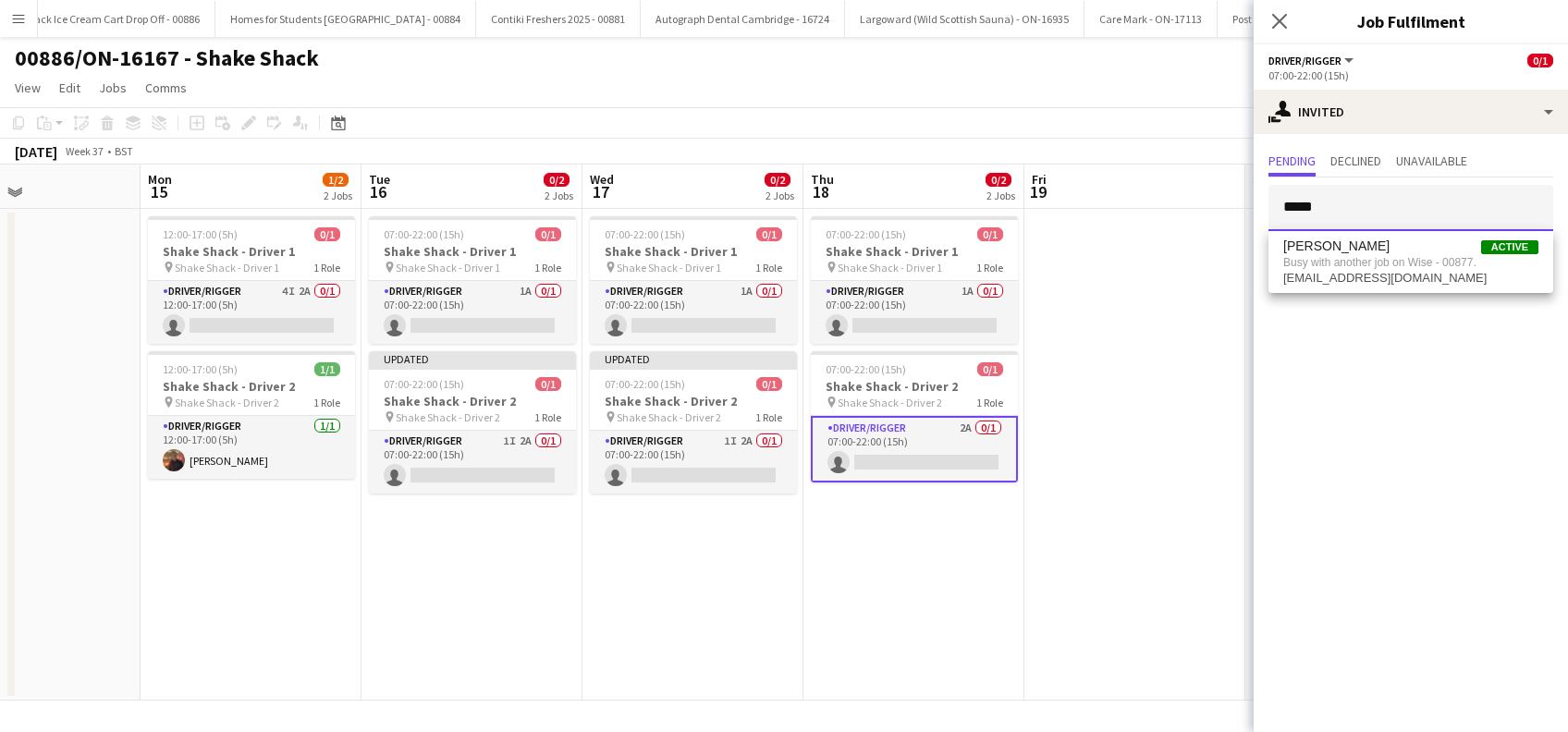
type input "*****"
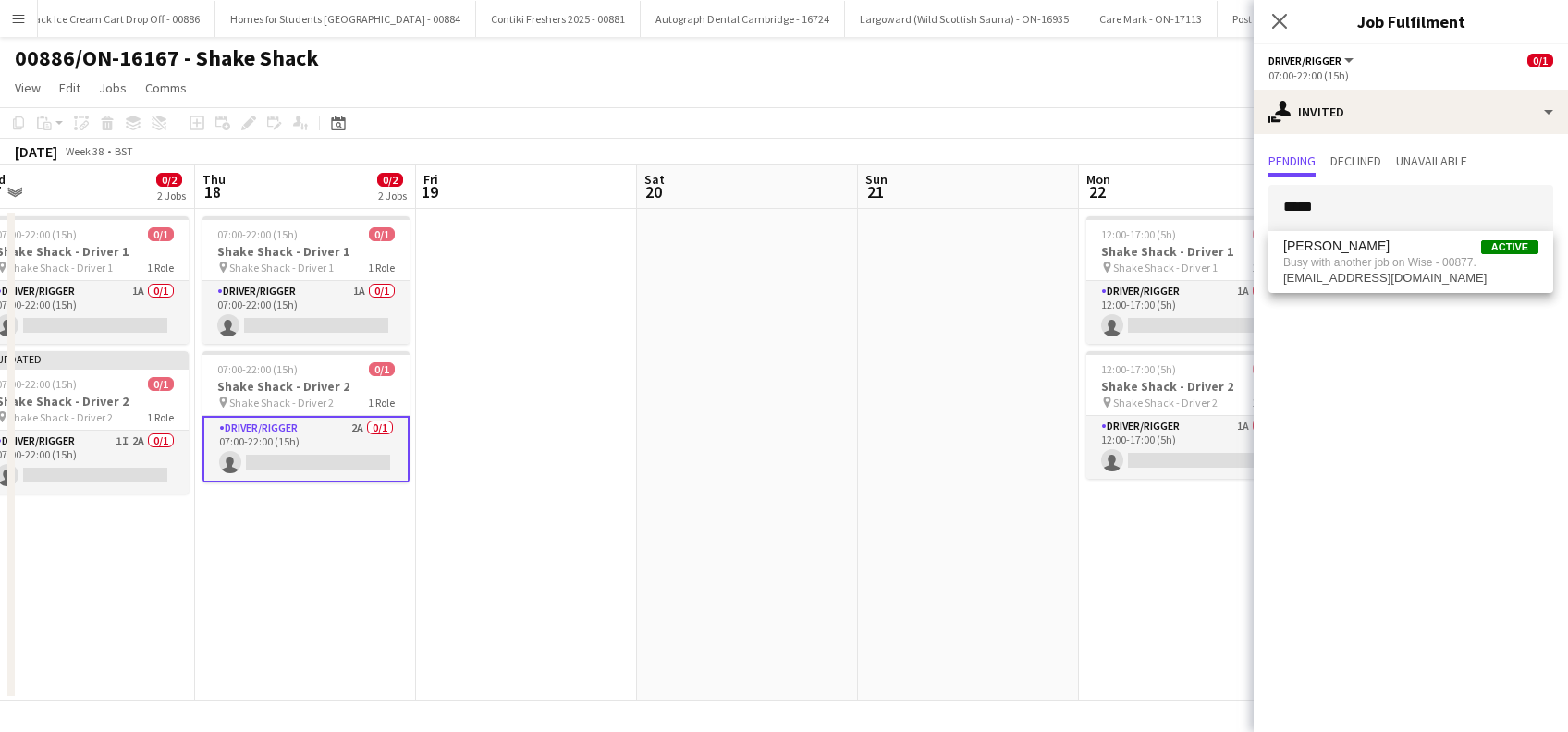
drag, startPoint x: 1124, startPoint y: 588, endPoint x: 621, endPoint y: 610, distance: 503.5
click at [514, 673] on app-calendar-viewport "Sun 14 Mon 15 1/2 2 Jobs Tue 16 0/2 2 Jobs Wed 17 0/2 2 Jobs Thu 18 0/2 2 Jobs …" at bounding box center [784, 432] width 1568 height 536
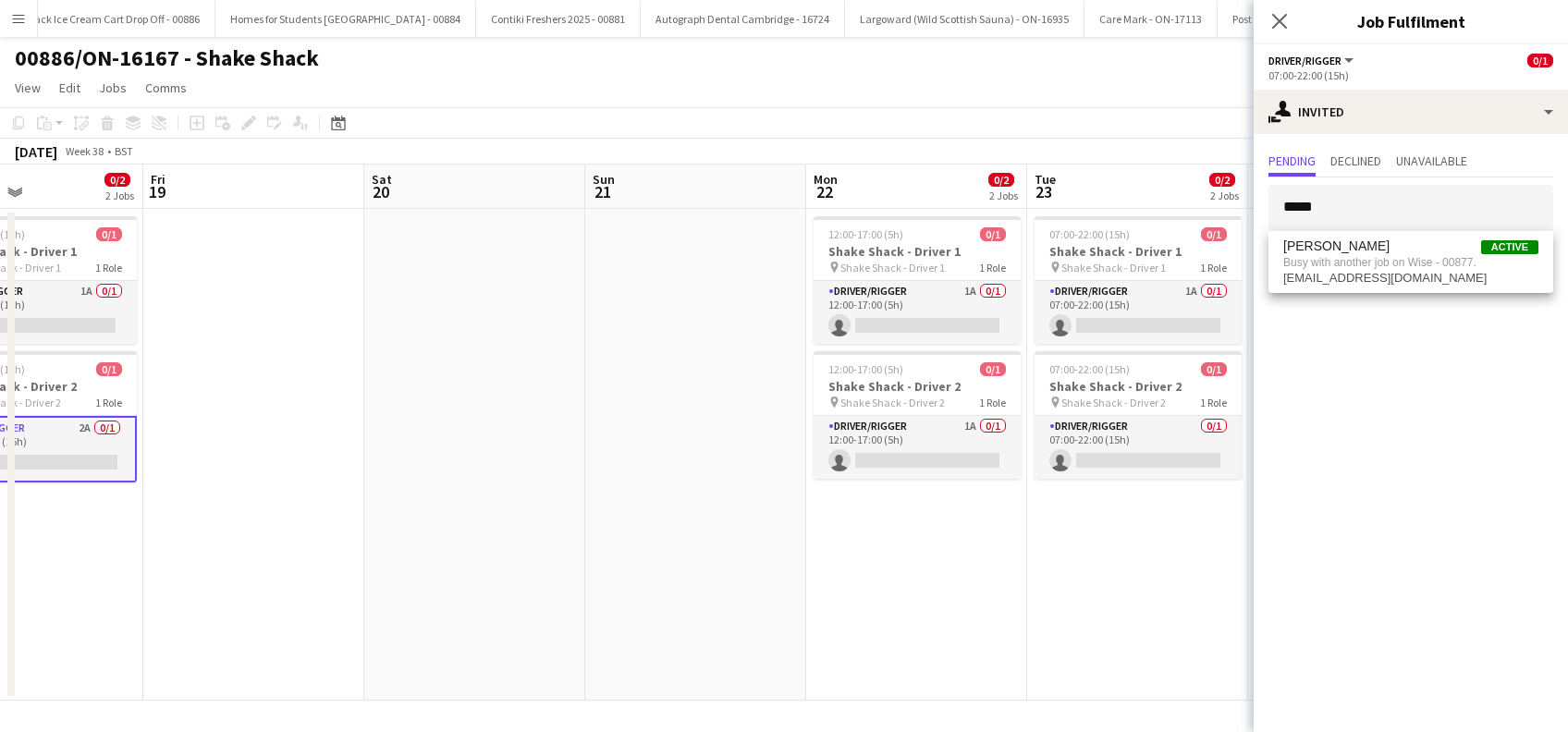
scroll to position [0, 590]
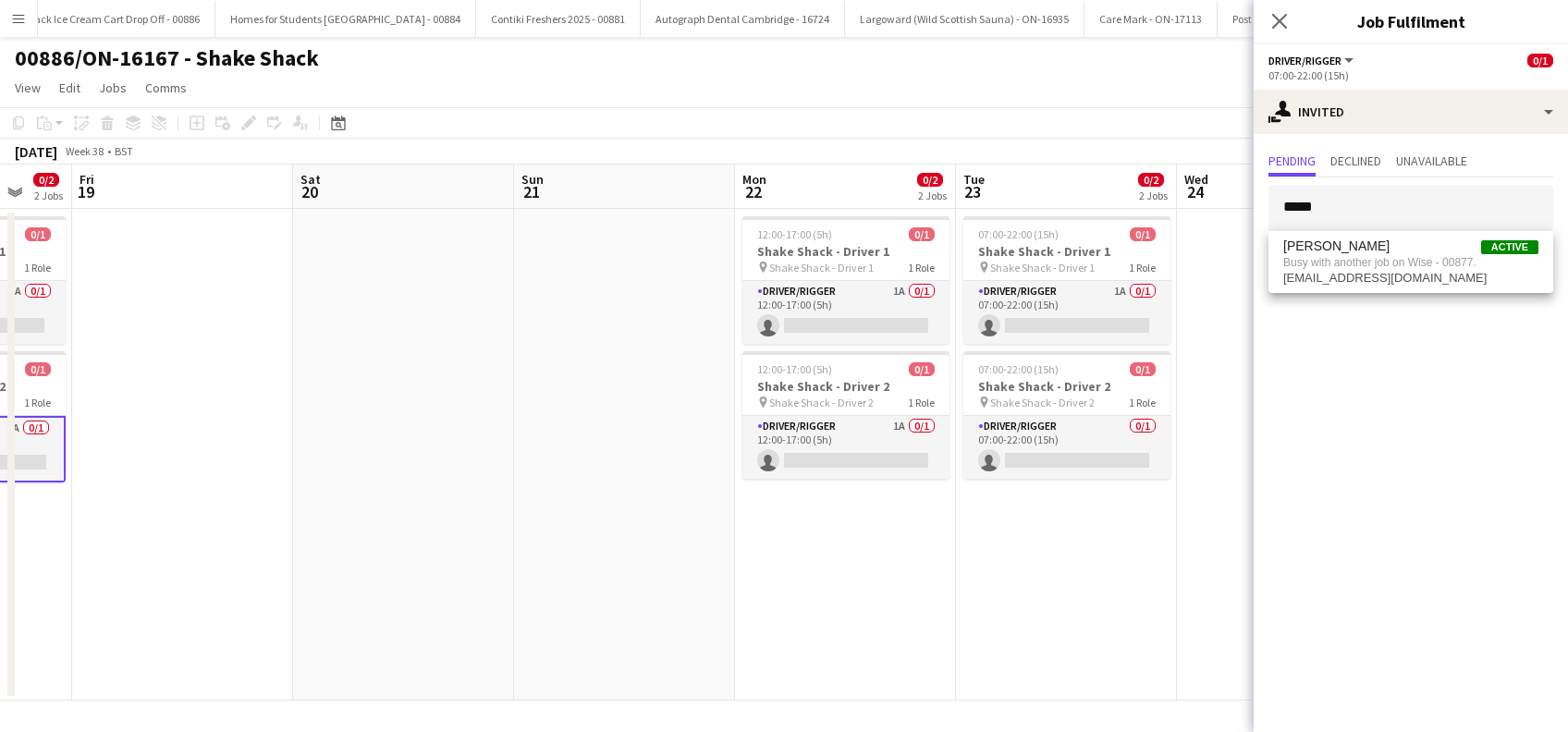
drag, startPoint x: 968, startPoint y: 591, endPoint x: 638, endPoint y: 625, distance: 331.7
click at [626, 640] on app-calendar-viewport "Tue 16 0/2 2 Jobs Wed 17 0/2 2 Jobs Thu 18 0/2 2 Jobs Fri 19 Sat 20 Sun 21 Mon …" at bounding box center [784, 432] width 1568 height 536
click at [858, 471] on app-card-role "Driver/Rigger 1A 0/1 12:00-17:00 (5h) single-neutral-actions" at bounding box center [846, 448] width 207 height 63
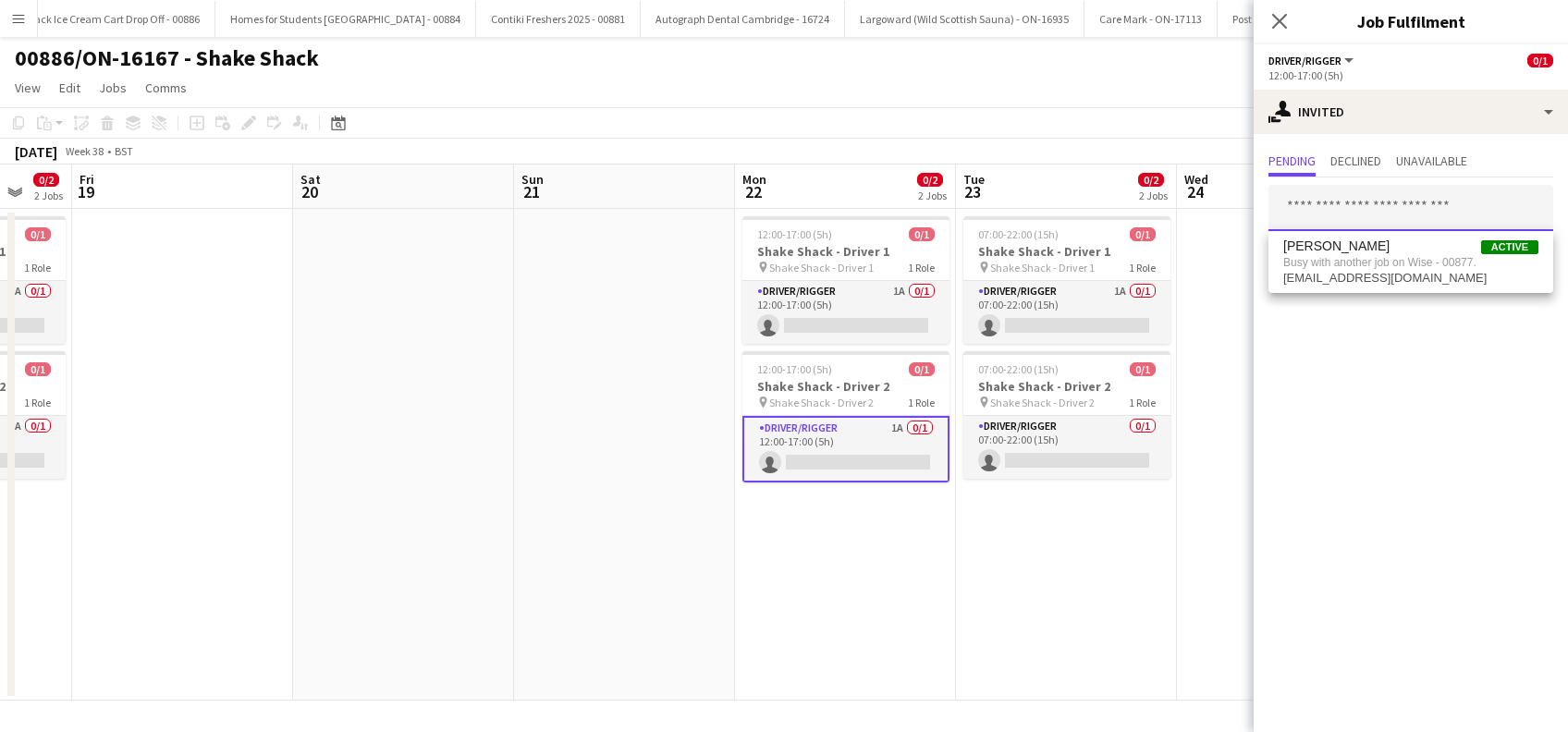
drag, startPoint x: 1379, startPoint y: 214, endPoint x: 1377, endPoint y: 198, distance: 16.1
click at [1379, 212] on input "text" at bounding box center [1410, 208] width 284 height 46
type input "*****"
click at [1342, 252] on span "[PERSON_NAME]" at bounding box center [1336, 254] width 106 height 16
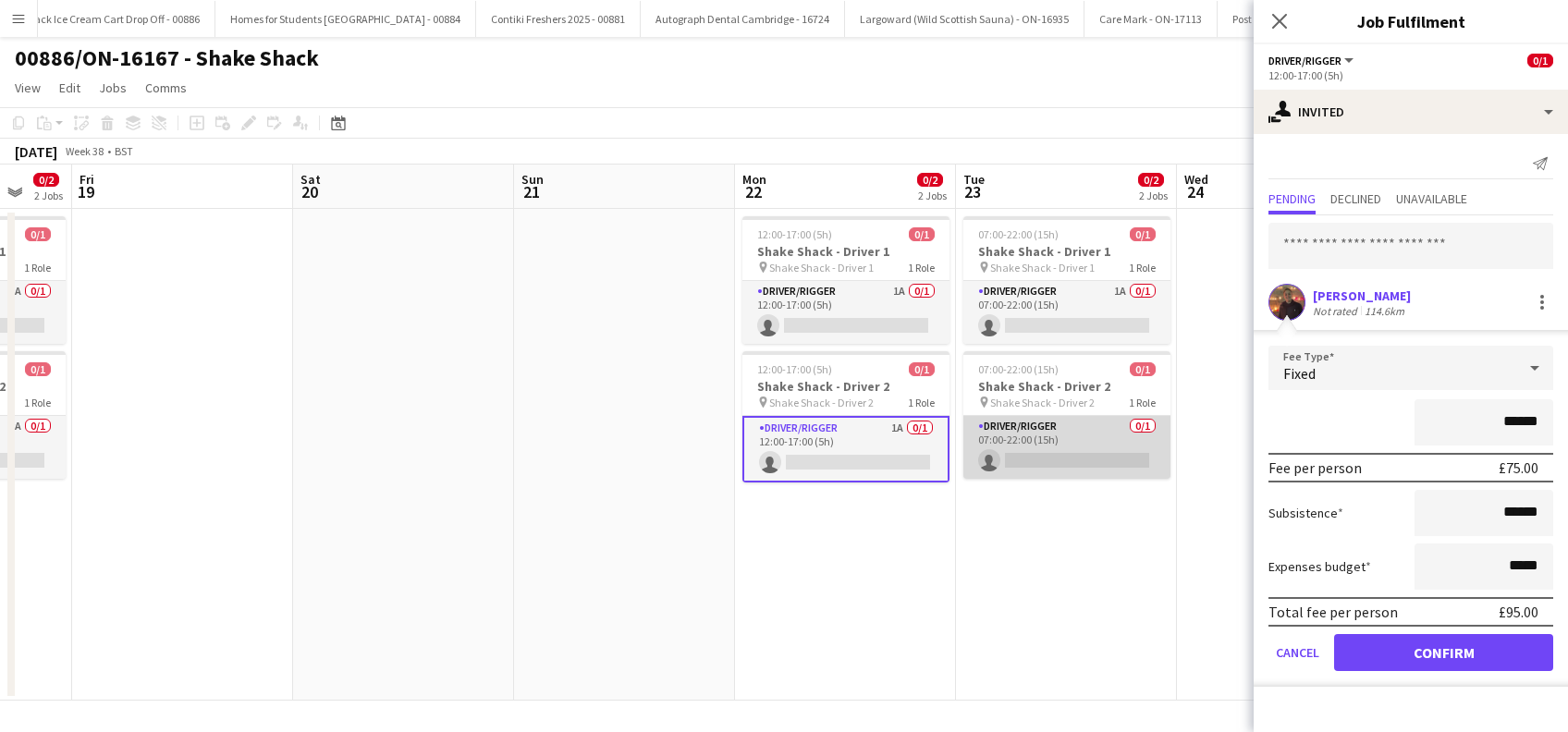
click at [1065, 457] on app-card-role "Driver/Rigger 0/1 07:00-22:00 (15h) single-neutral-actions" at bounding box center [1066, 448] width 207 height 63
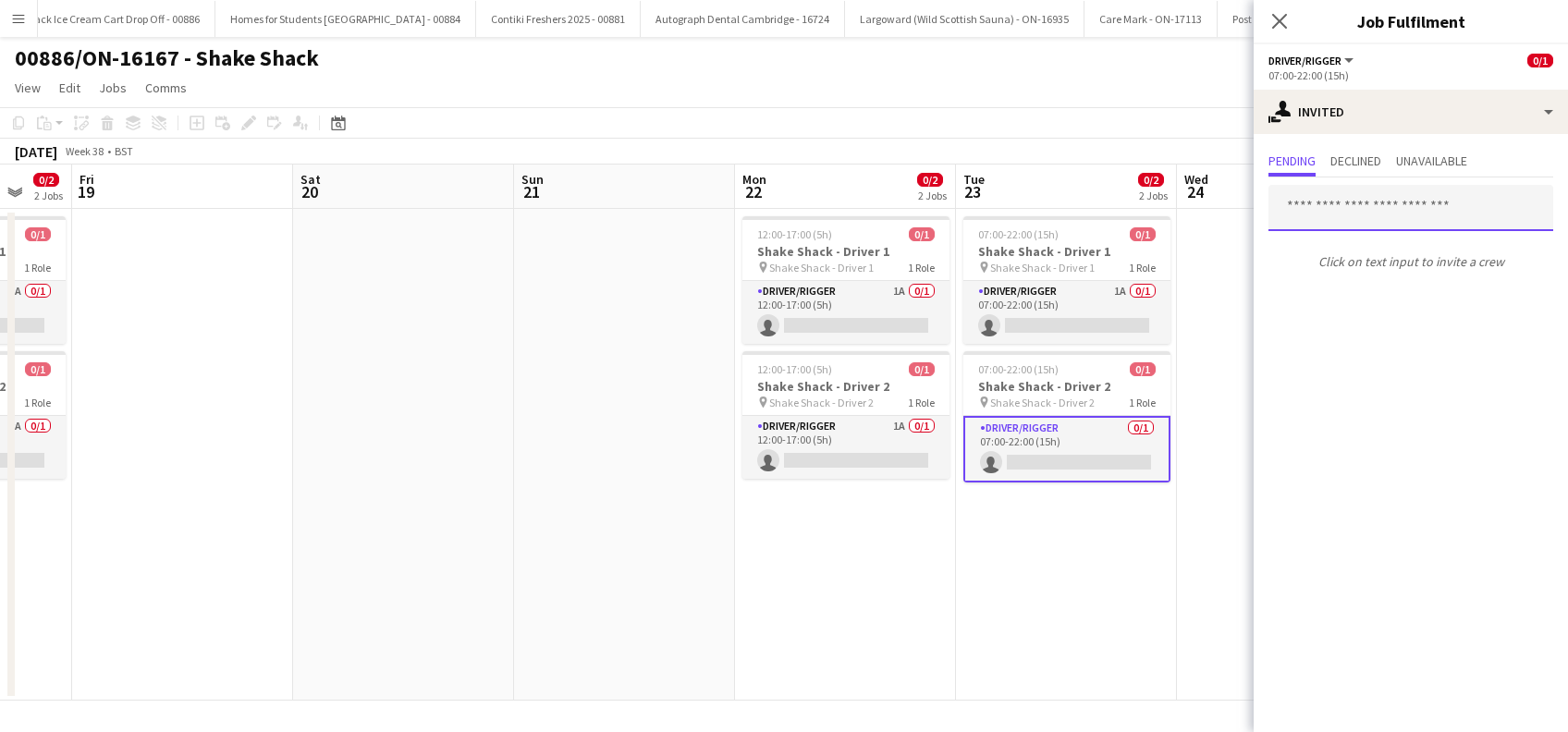
click at [1339, 207] on input "text" at bounding box center [1410, 208] width 284 height 46
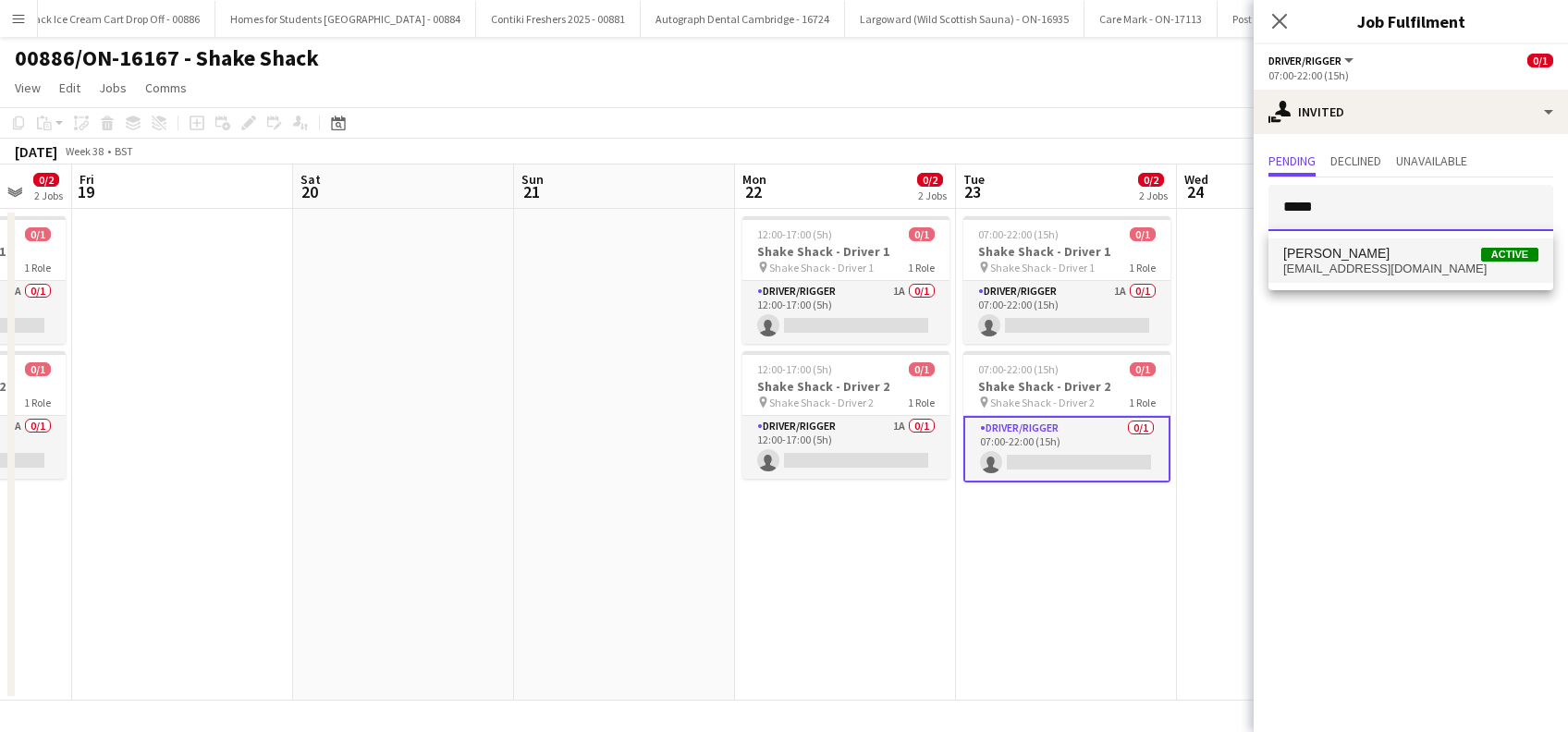
type input "*****"
click at [1325, 258] on span "[PERSON_NAME]" at bounding box center [1336, 254] width 106 height 16
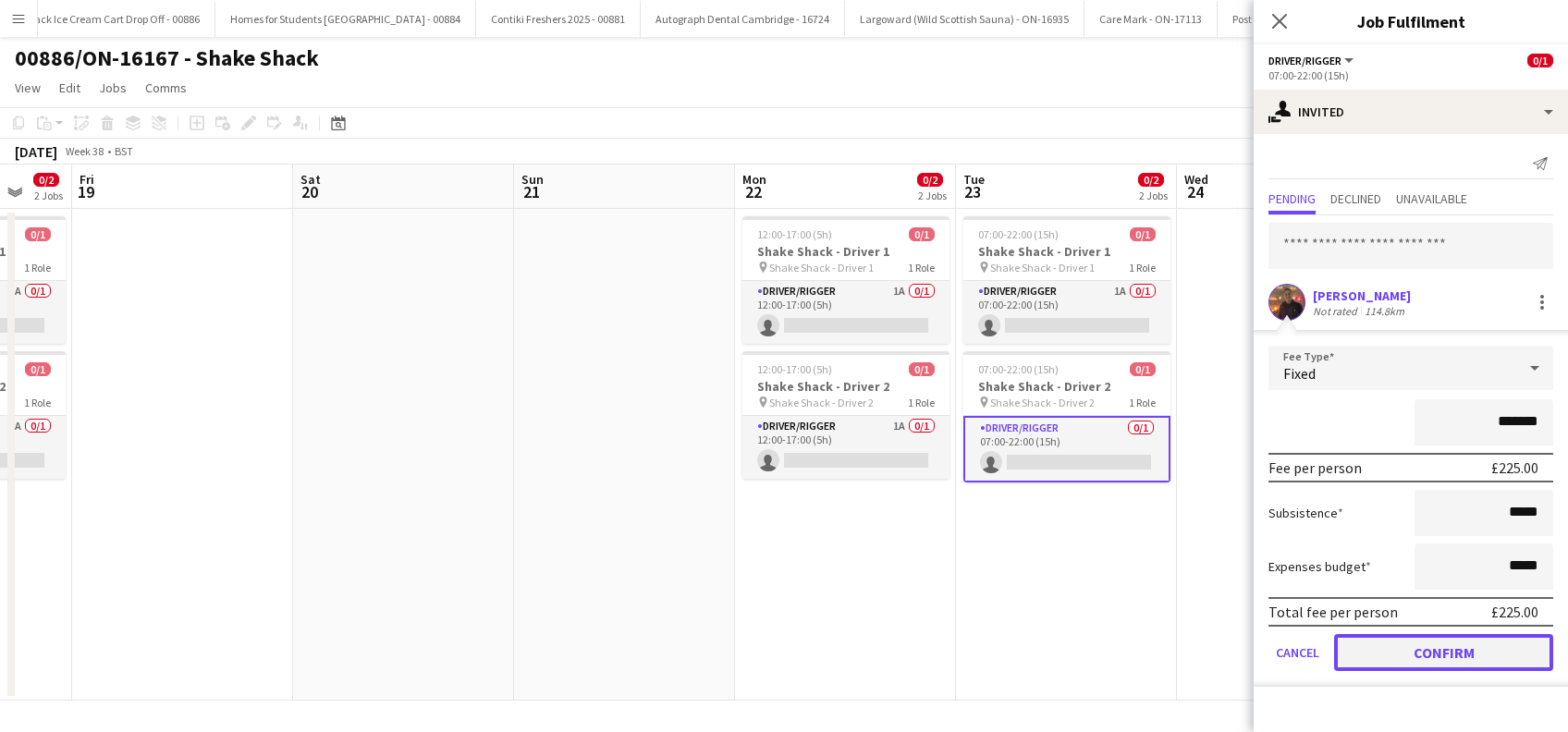
click at [1428, 651] on button "Confirm" at bounding box center [1443, 653] width 219 height 37
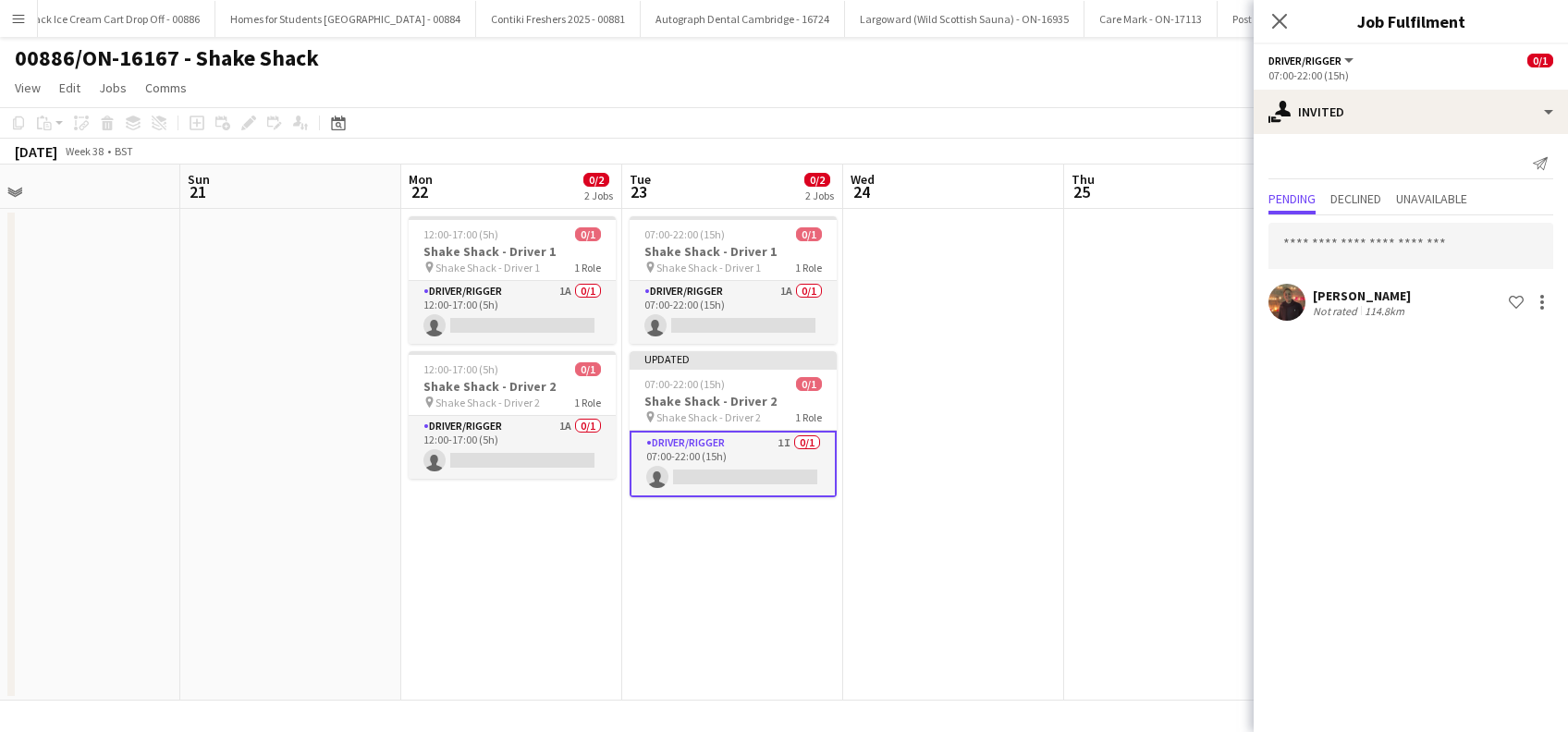
drag, startPoint x: 1140, startPoint y: 597, endPoint x: 791, endPoint y: 626, distance: 350.2
click at [791, 626] on app-calendar-viewport "Tue 16 0/2 2 Jobs Wed 17 0/2 2 Jobs Thu 18 0/2 2 Jobs Fri 19 Sat 20 Sun 21 Mon …" at bounding box center [784, 432] width 1568 height 536
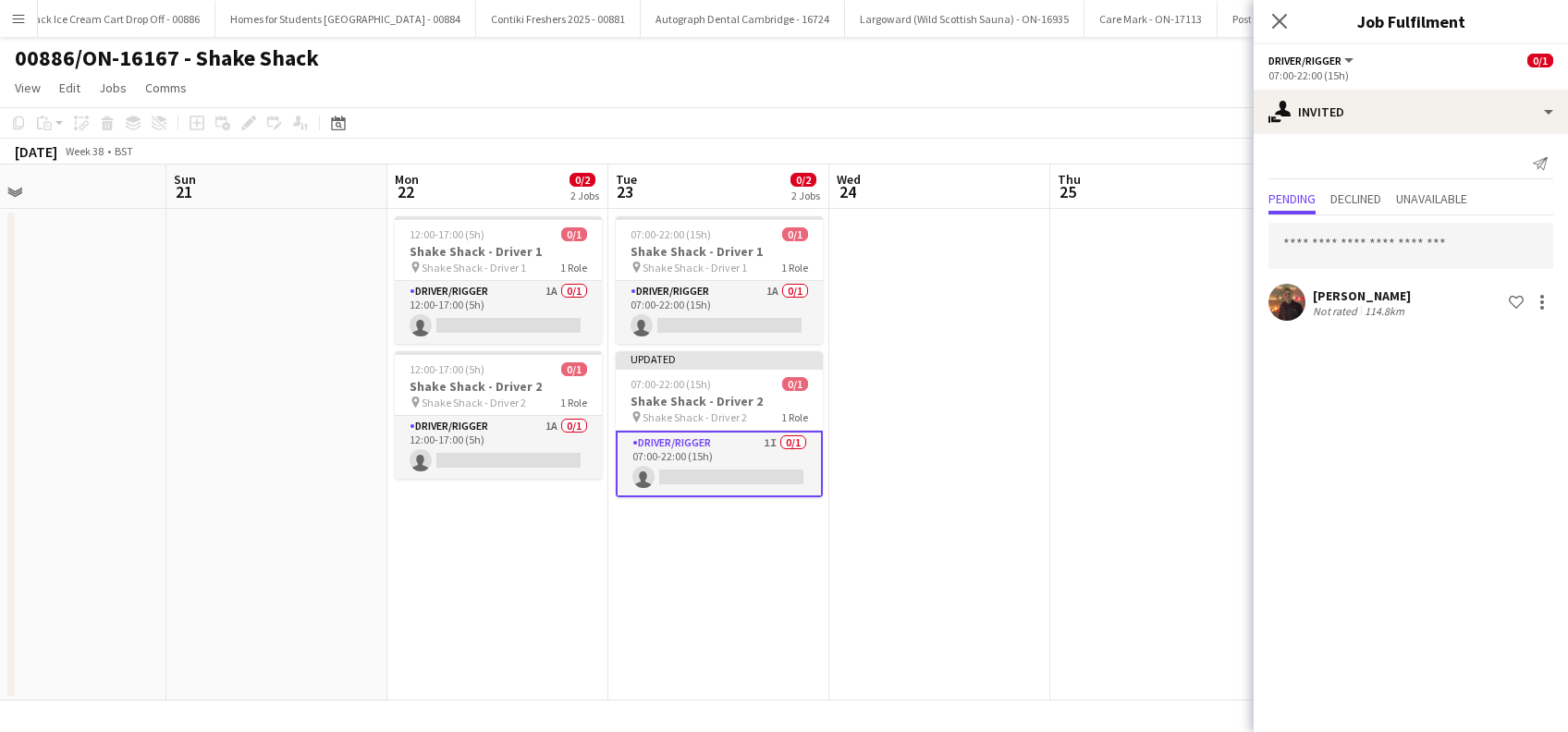
scroll to position [0, 688]
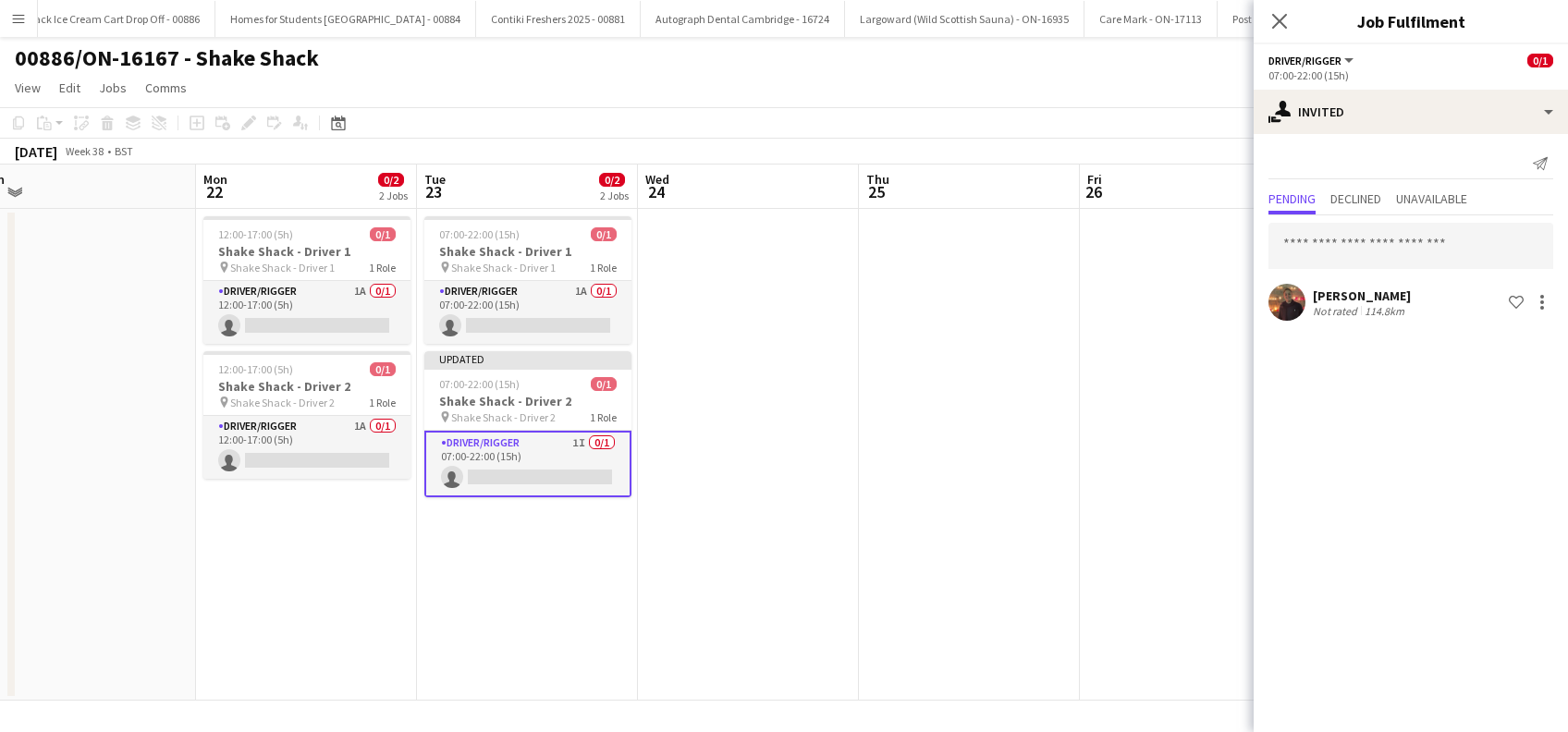
click at [847, 586] on app-calendar-viewport "Thu 18 0/2 2 Jobs Fri 19 Sat 20 Sun 21 Mon 22 0/2 2 Jobs Tue 23 0/2 2 Jobs Wed …" at bounding box center [784, 432] width 1568 height 536
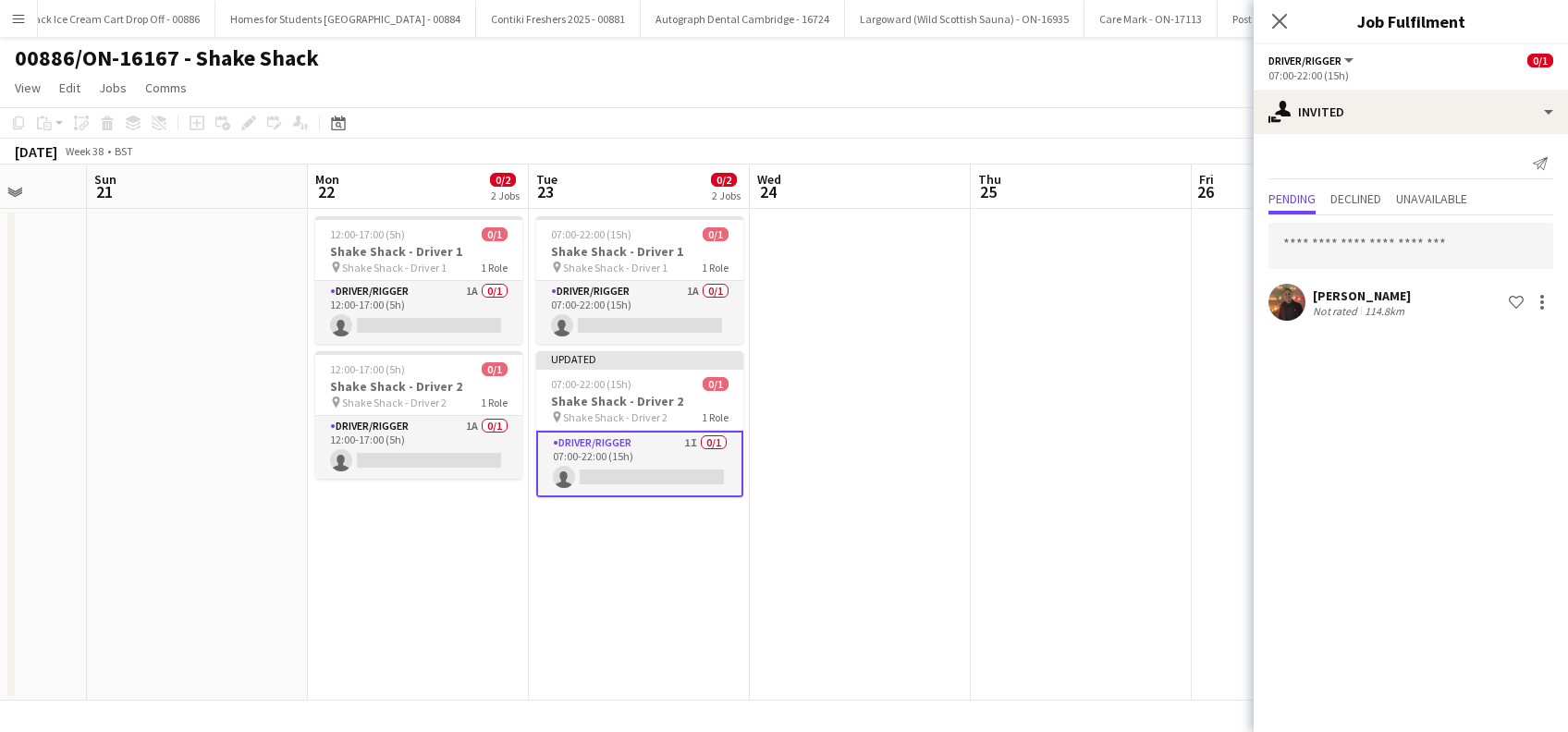
drag, startPoint x: 725, startPoint y: 638, endPoint x: 1014, endPoint y: 599, distance: 291.6
click at [1051, 610] on app-calendar-viewport "Thu 18 0/2 2 Jobs Fri 19 Sat 20 Sun 21 Mon 22 0/2 2 Jobs Tue 23 0/2 2 Jobs Wed …" at bounding box center [784, 432] width 1568 height 536
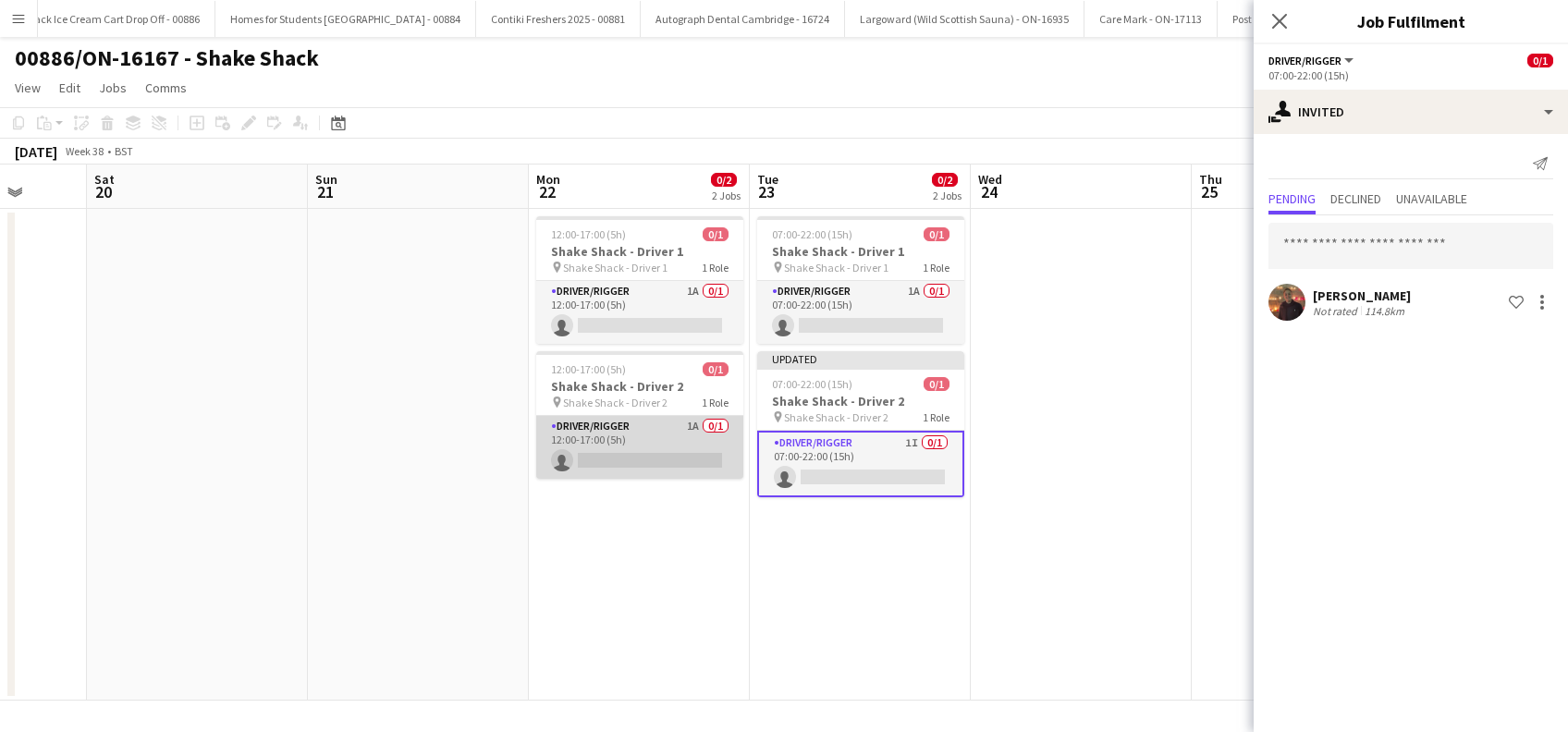
click at [636, 450] on app-card-role "Driver/Rigger 1A 0/1 12:00-17:00 (5h) single-neutral-actions" at bounding box center [639, 448] width 207 height 63
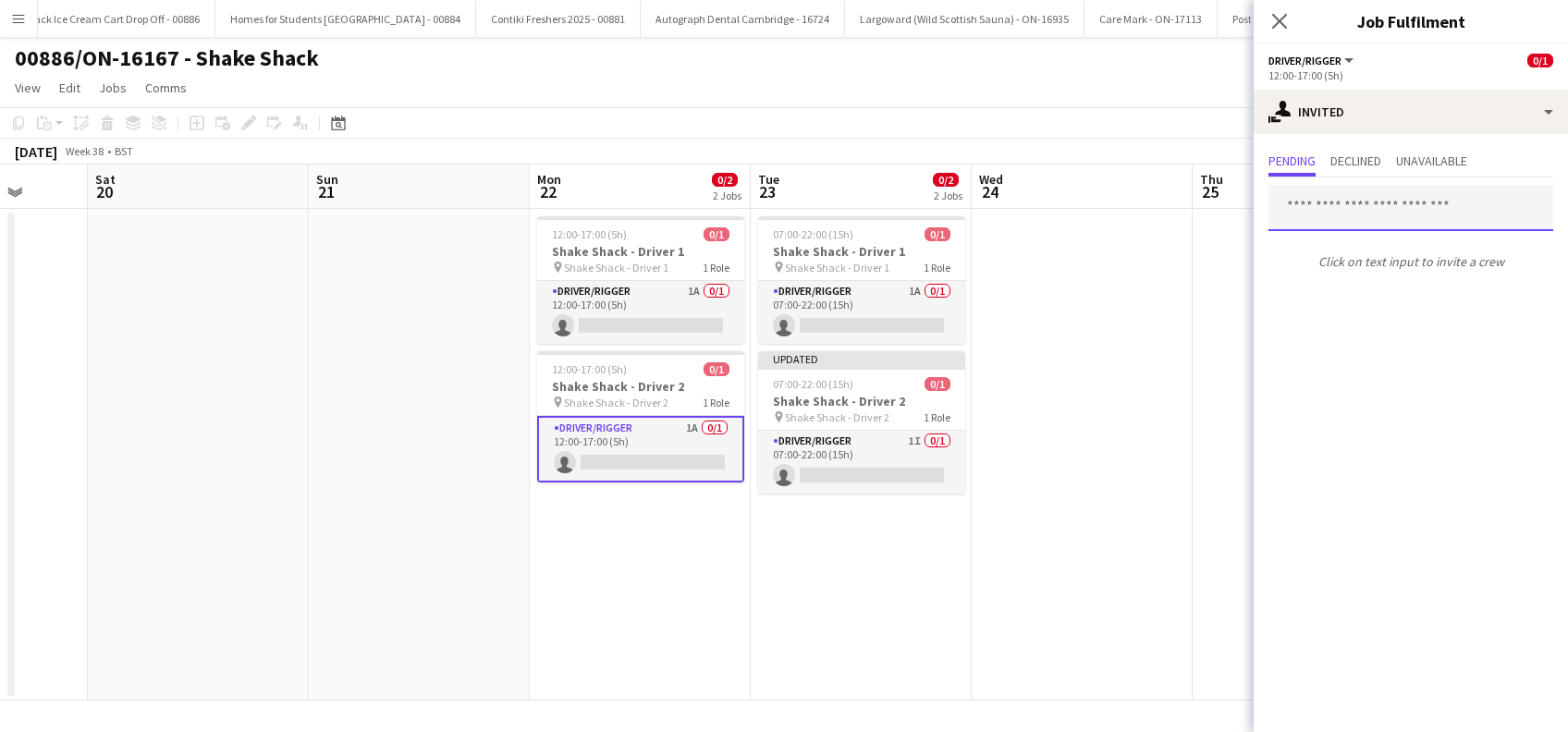
click at [1404, 207] on input "text" at bounding box center [1410, 208] width 284 height 46
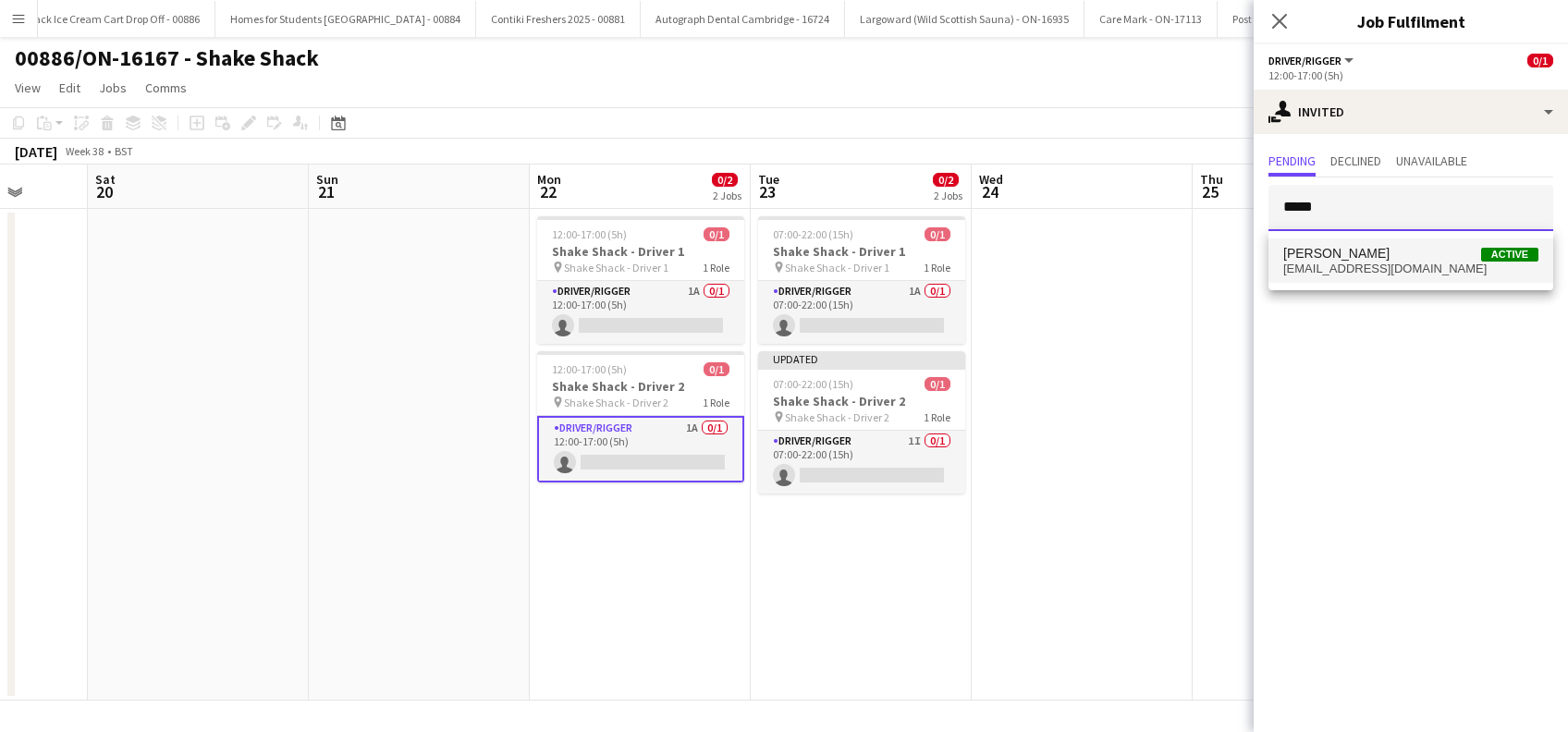
type input "*****"
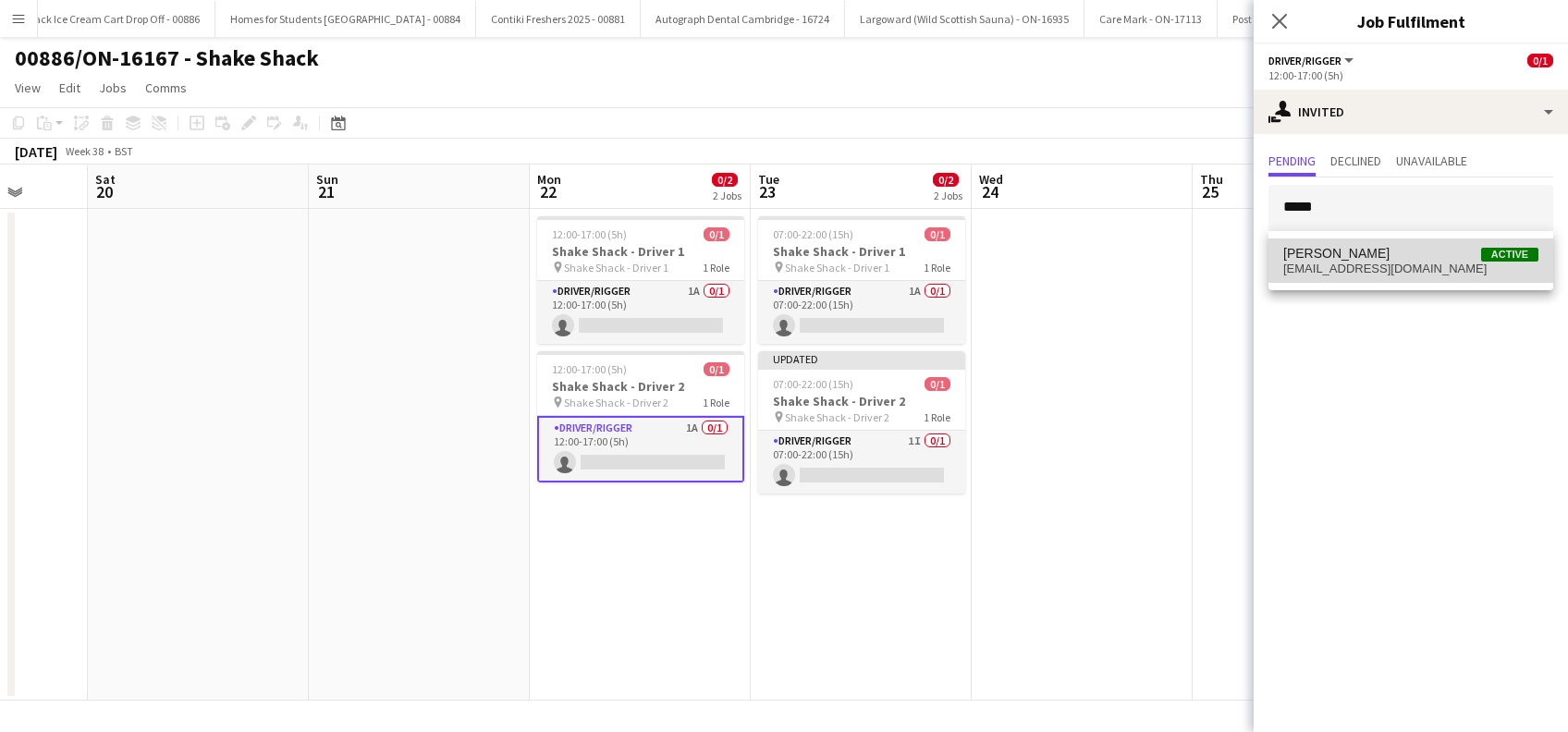
click at [1342, 258] on span "Glenn Brighty" at bounding box center [1336, 254] width 106 height 16
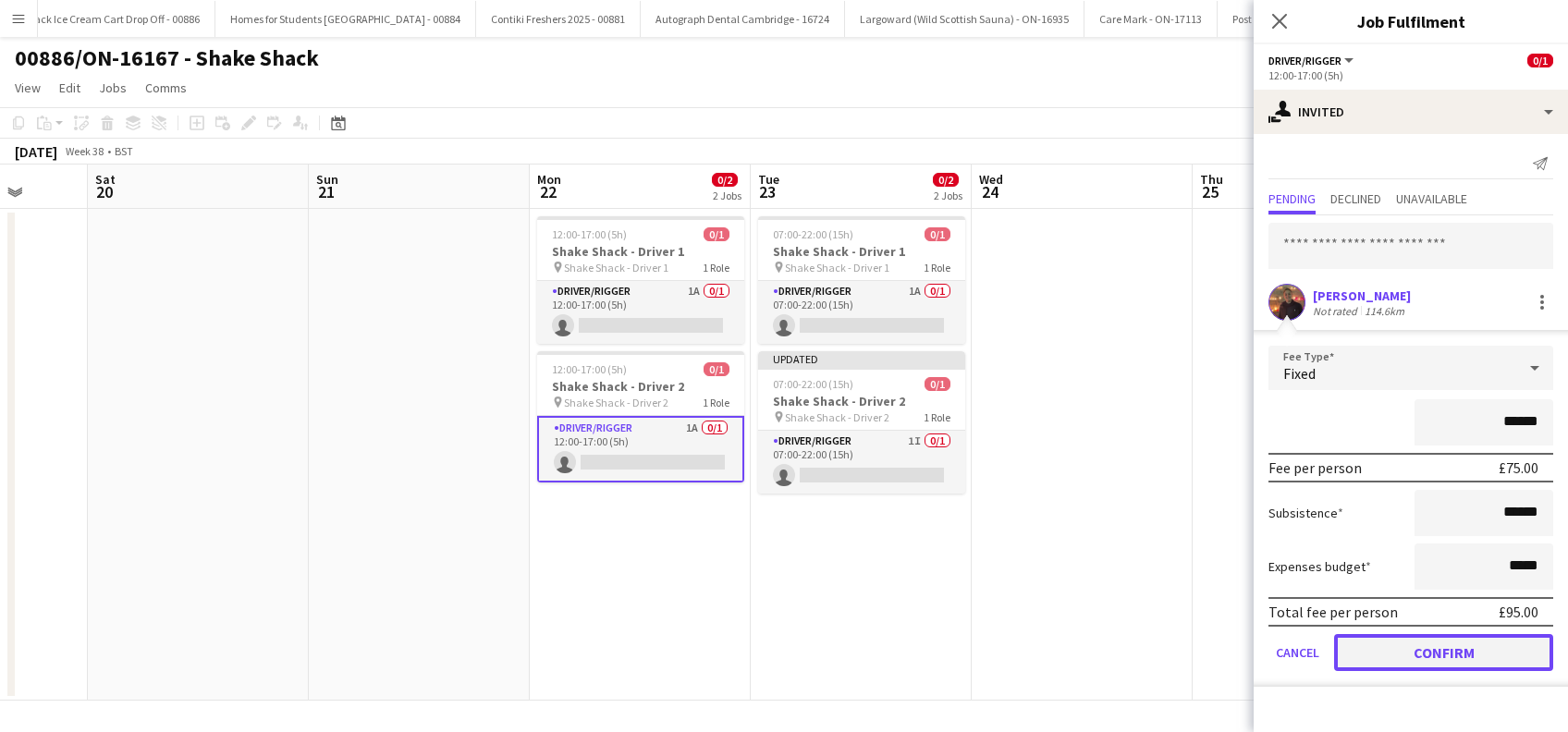
click at [1435, 637] on button "Confirm" at bounding box center [1443, 653] width 219 height 37
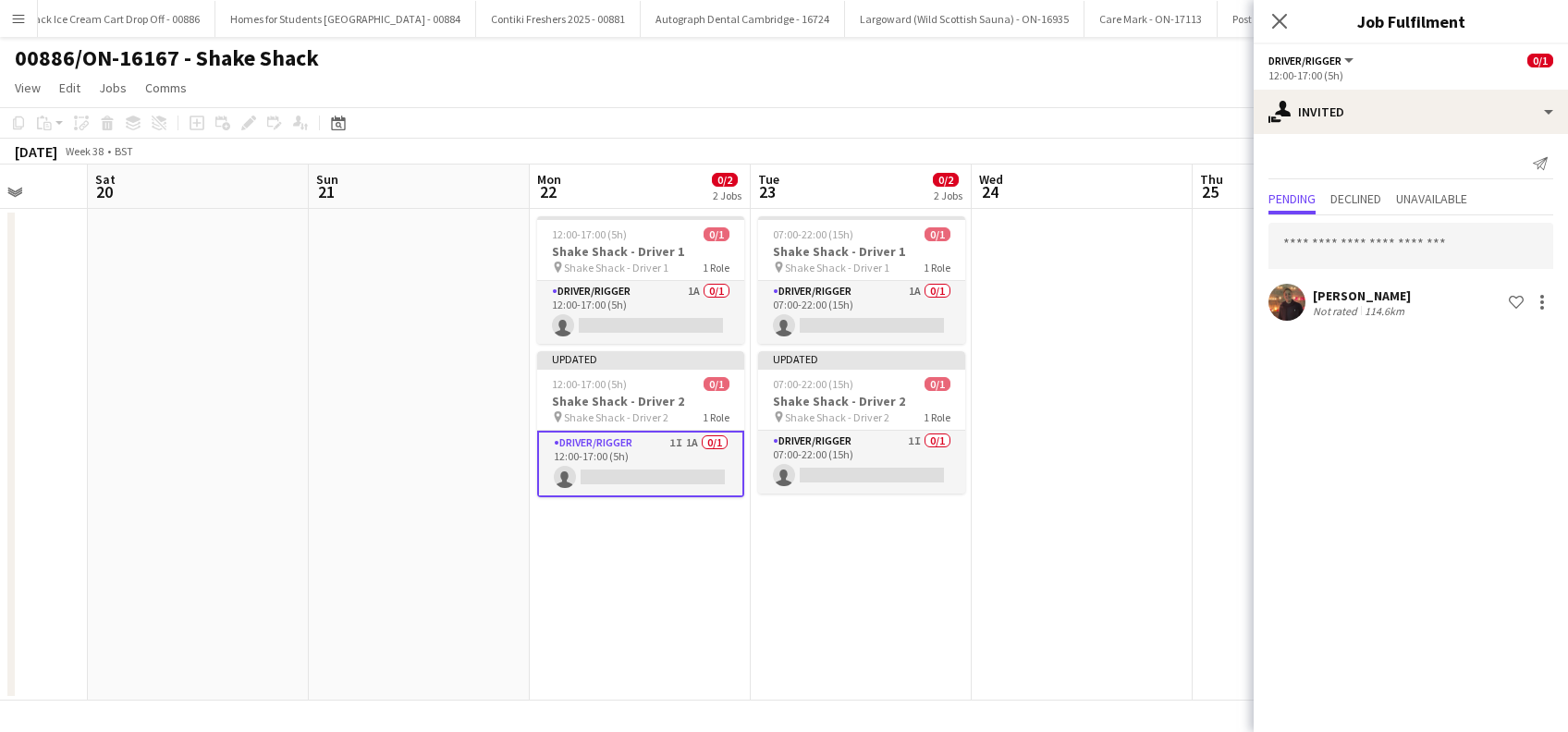
drag, startPoint x: 952, startPoint y: 667, endPoint x: 998, endPoint y: 649, distance: 49.4
click at [951, 667] on app-date-cell "07:00-22:00 (15h) 0/1 Shake Shack - Driver 1 pin Shake Shack - Driver 1 1 Role …" at bounding box center [861, 455] width 221 height 492
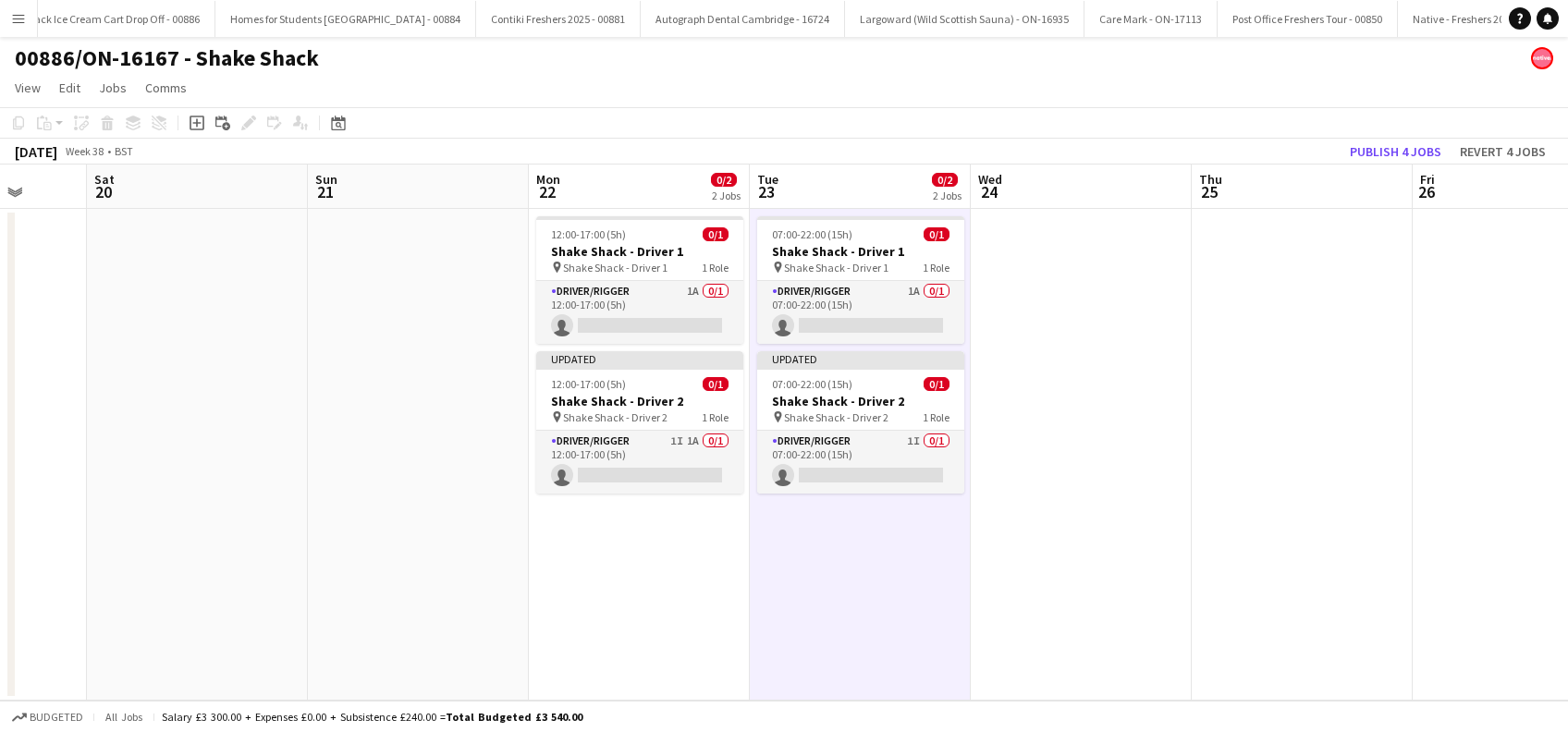
click at [1095, 594] on app-date-cell at bounding box center [1081, 455] width 221 height 492
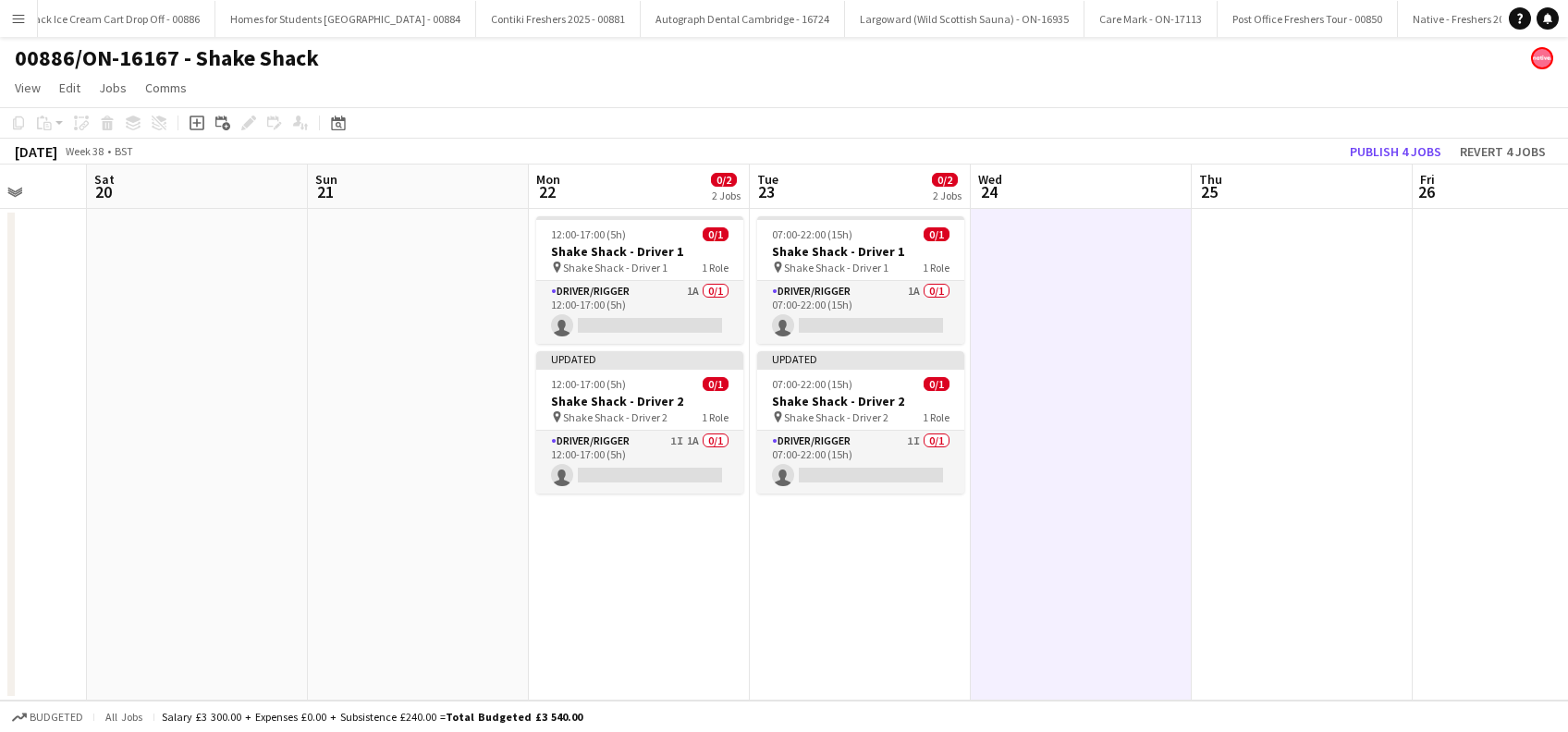
scroll to position [0, 571]
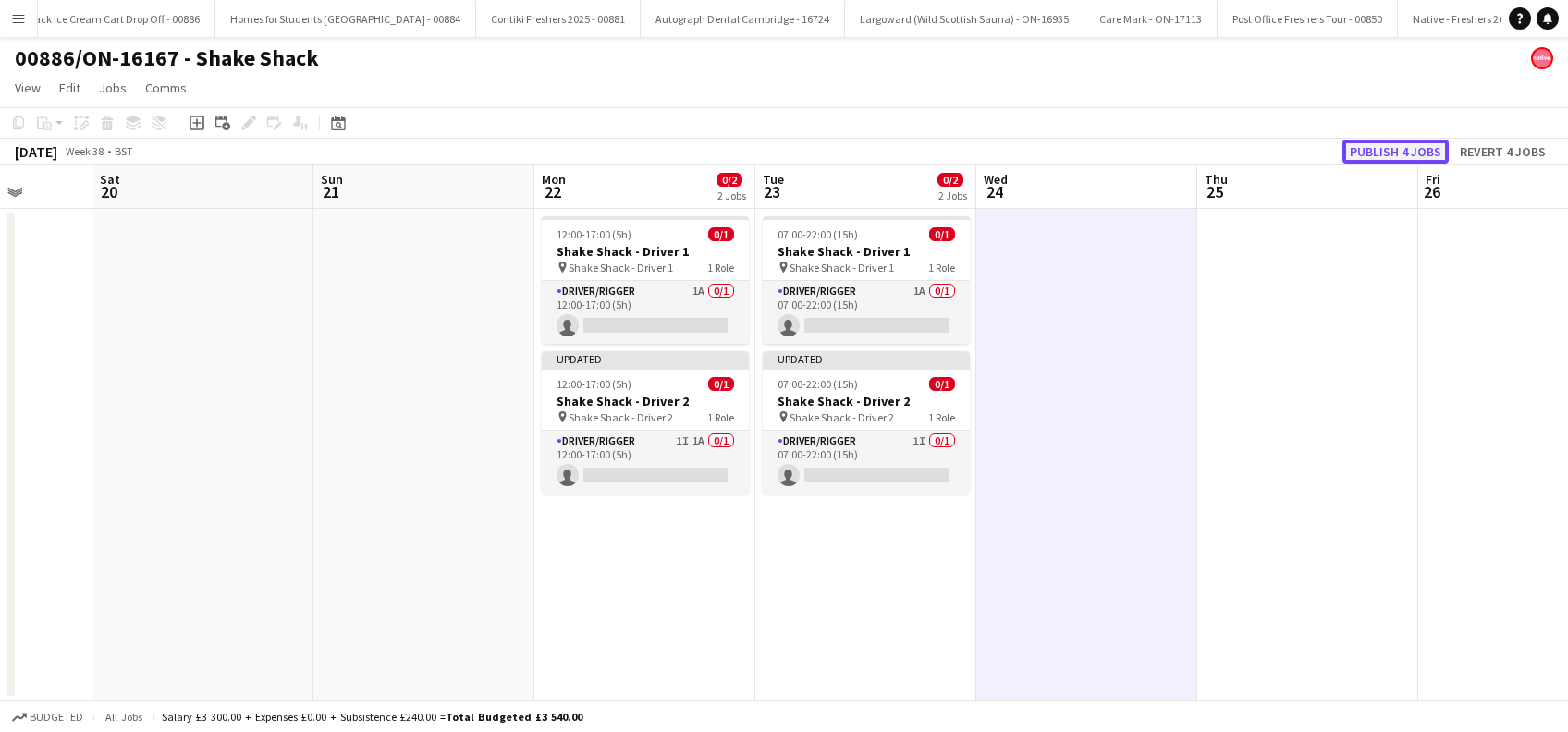
click at [1378, 141] on button "Publish 4 jobs" at bounding box center [1395, 152] width 106 height 24
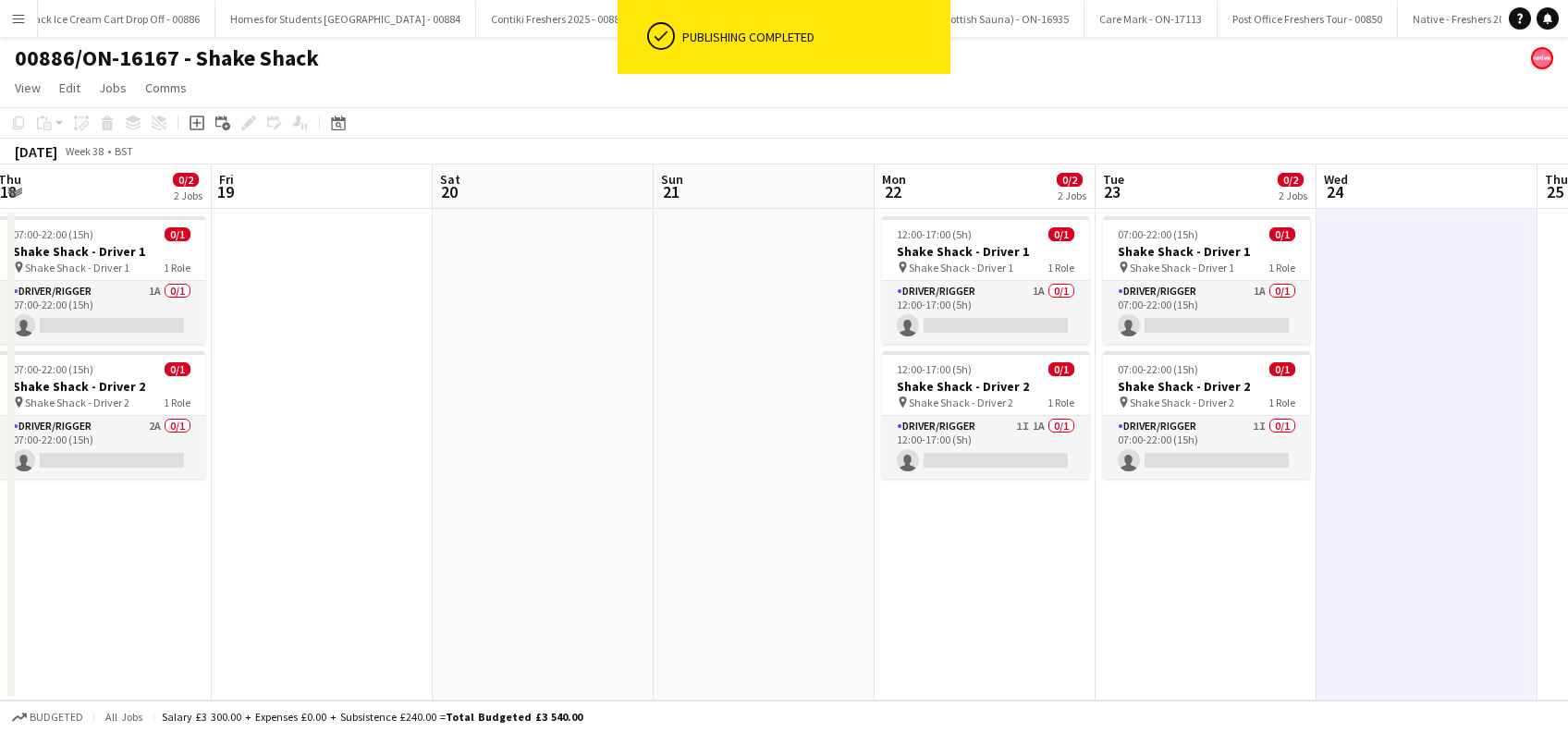
drag, startPoint x: 702, startPoint y: 596, endPoint x: 961, endPoint y: 579, distance: 259.6
click at [1213, 578] on app-calendar-viewport "Tue 16 0/2 2 Jobs Wed 17 0/2 2 Jobs Thu 18 0/2 2 Jobs Fri 19 Sat 20 Sun 21 Mon …" at bounding box center [784, 432] width 1568 height 536
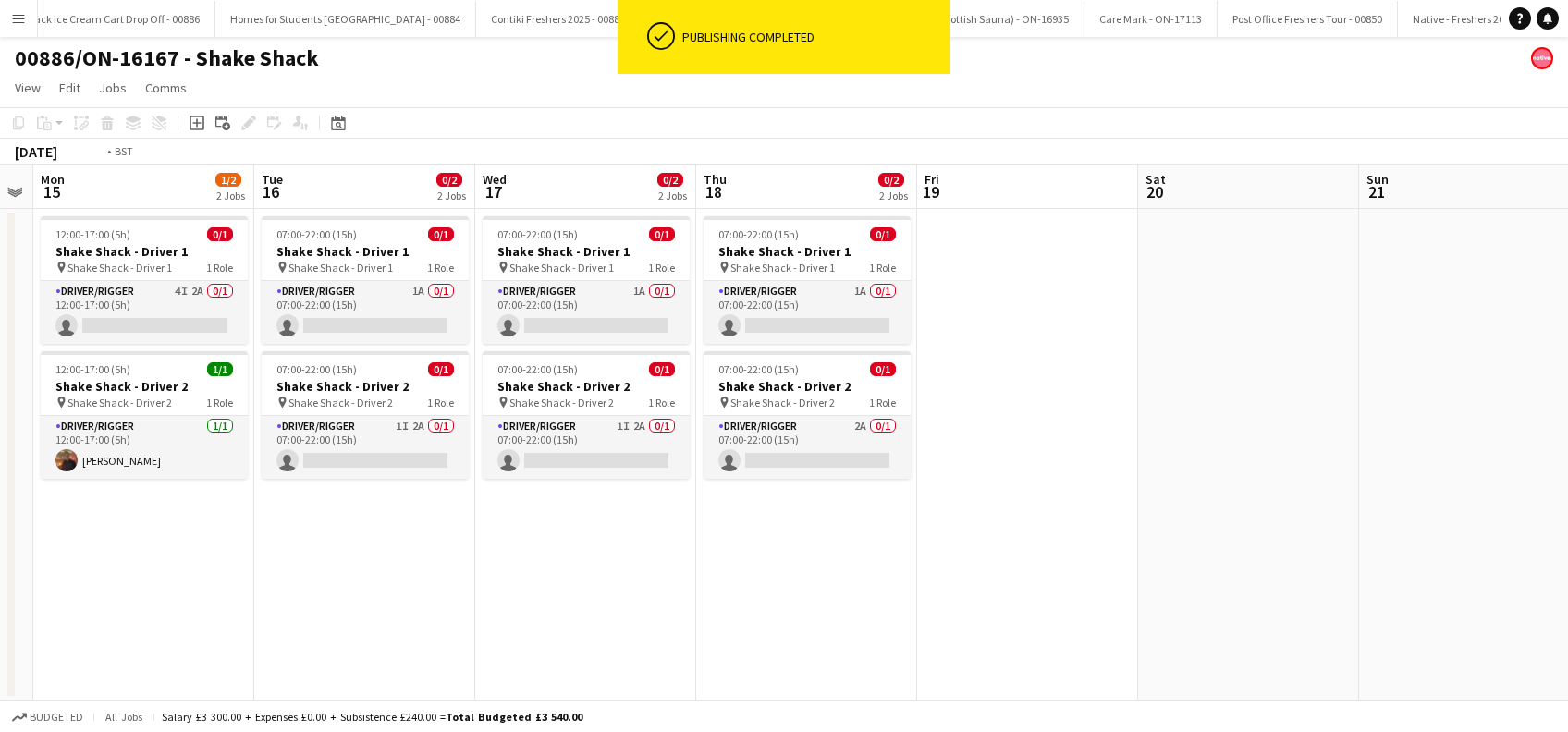
drag, startPoint x: 1213, startPoint y: 643, endPoint x: 1048, endPoint y: 630, distance: 165.5
click at [1239, 644] on app-calendar-viewport "Sat 13 Sun 14 Mon 15 1/2 2 Jobs Tue 16 0/2 2 Jobs Wed 17 0/2 2 Jobs Thu 18 0/2 …" at bounding box center [784, 432] width 1568 height 536
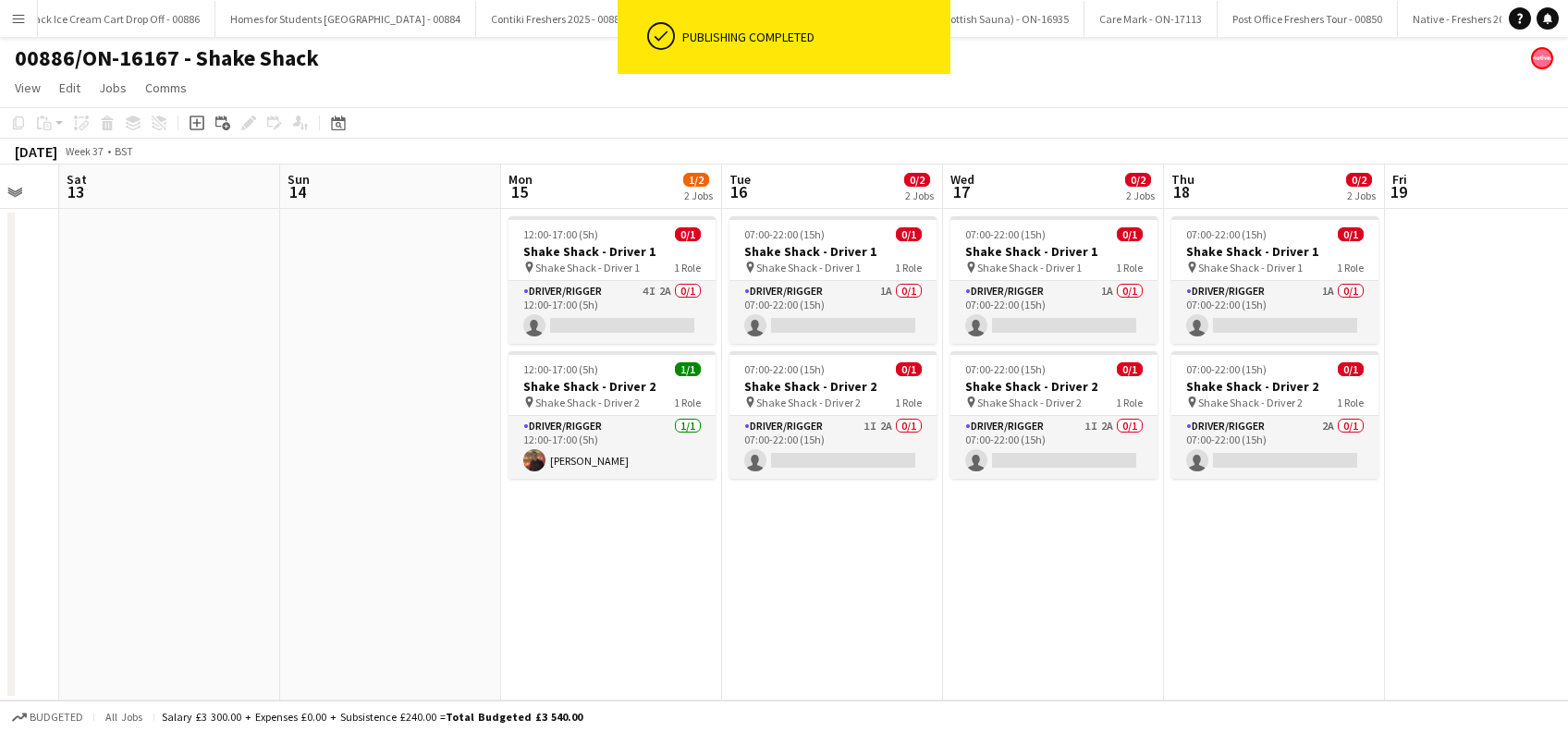
scroll to position [0, 485]
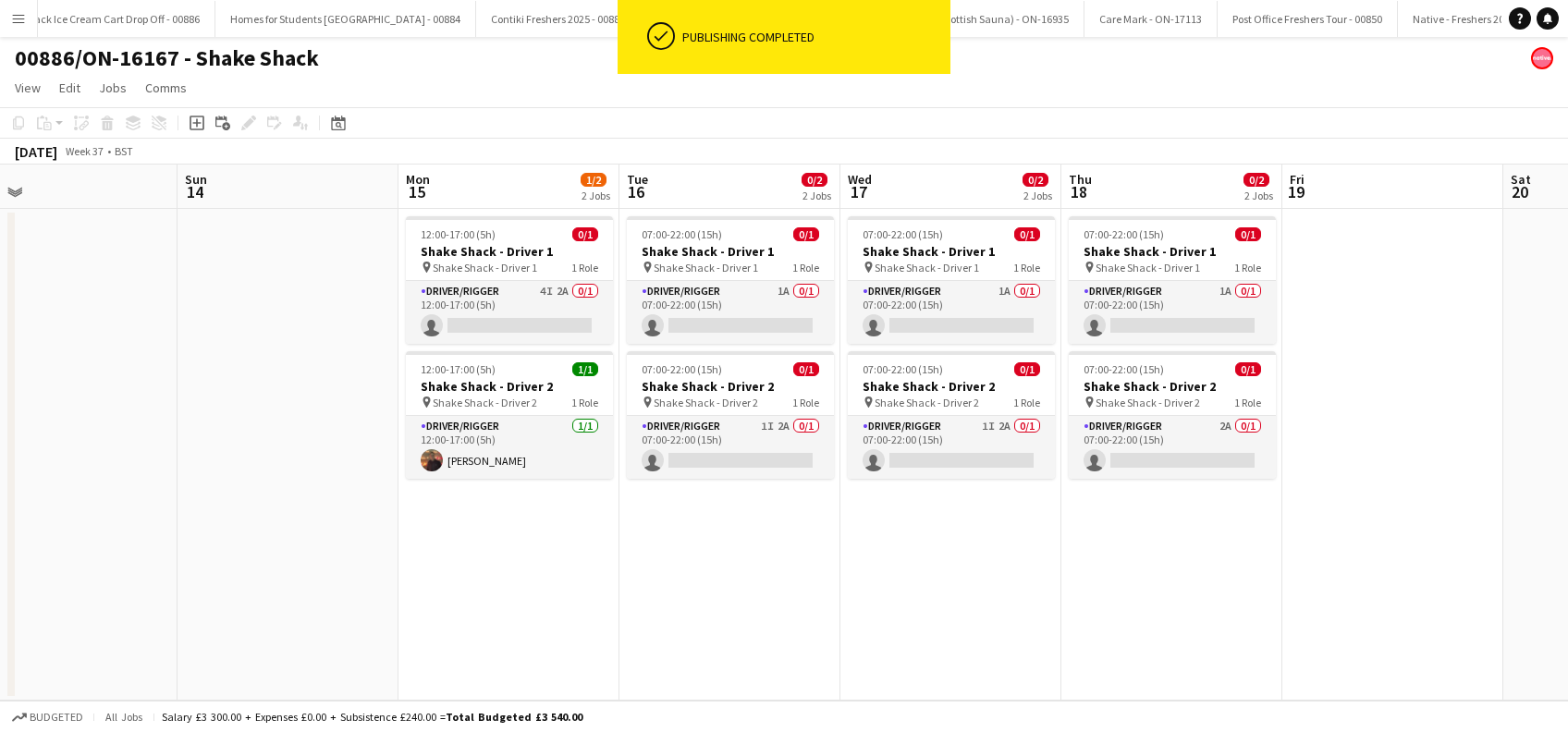
drag, startPoint x: 949, startPoint y: 599, endPoint x: 959, endPoint y: 599, distance: 10.0
click at [959, 599] on app-calendar-viewport "Thu 11 Fri 12 Sat 13 Sun 14 Mon 15 1/2 2 Jobs Tue 16 0/2 2 Jobs Wed 17 0/2 2 Jo…" at bounding box center [784, 432] width 1568 height 536
click at [703, 453] on app-card-role "Driver/Rigger 1I 2A 0/1 07:00-22:00 (15h) single-neutral-actions" at bounding box center [730, 448] width 207 height 63
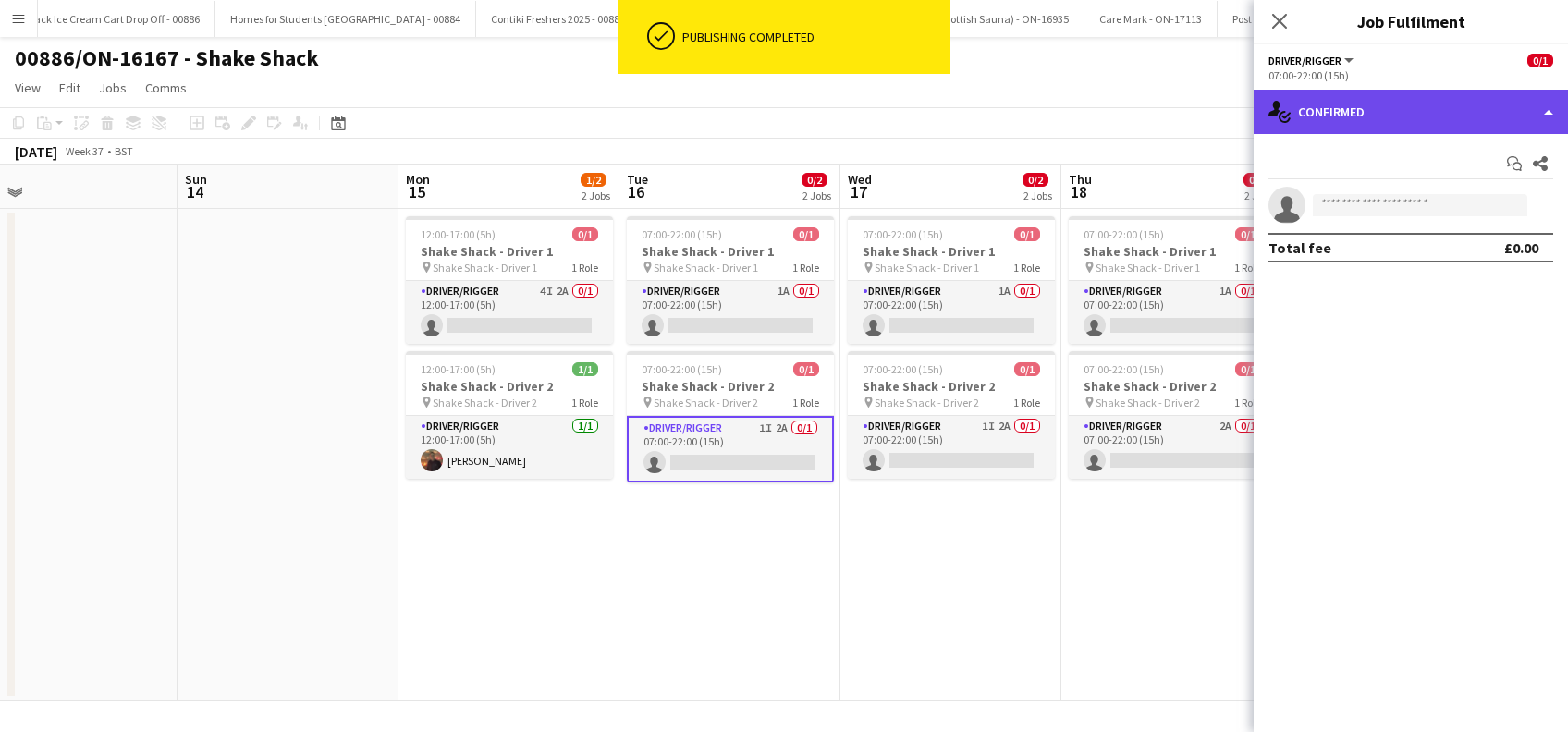
click at [1435, 109] on div "single-neutral-actions-check-2 Confirmed" at bounding box center [1410, 111] width 314 height 44
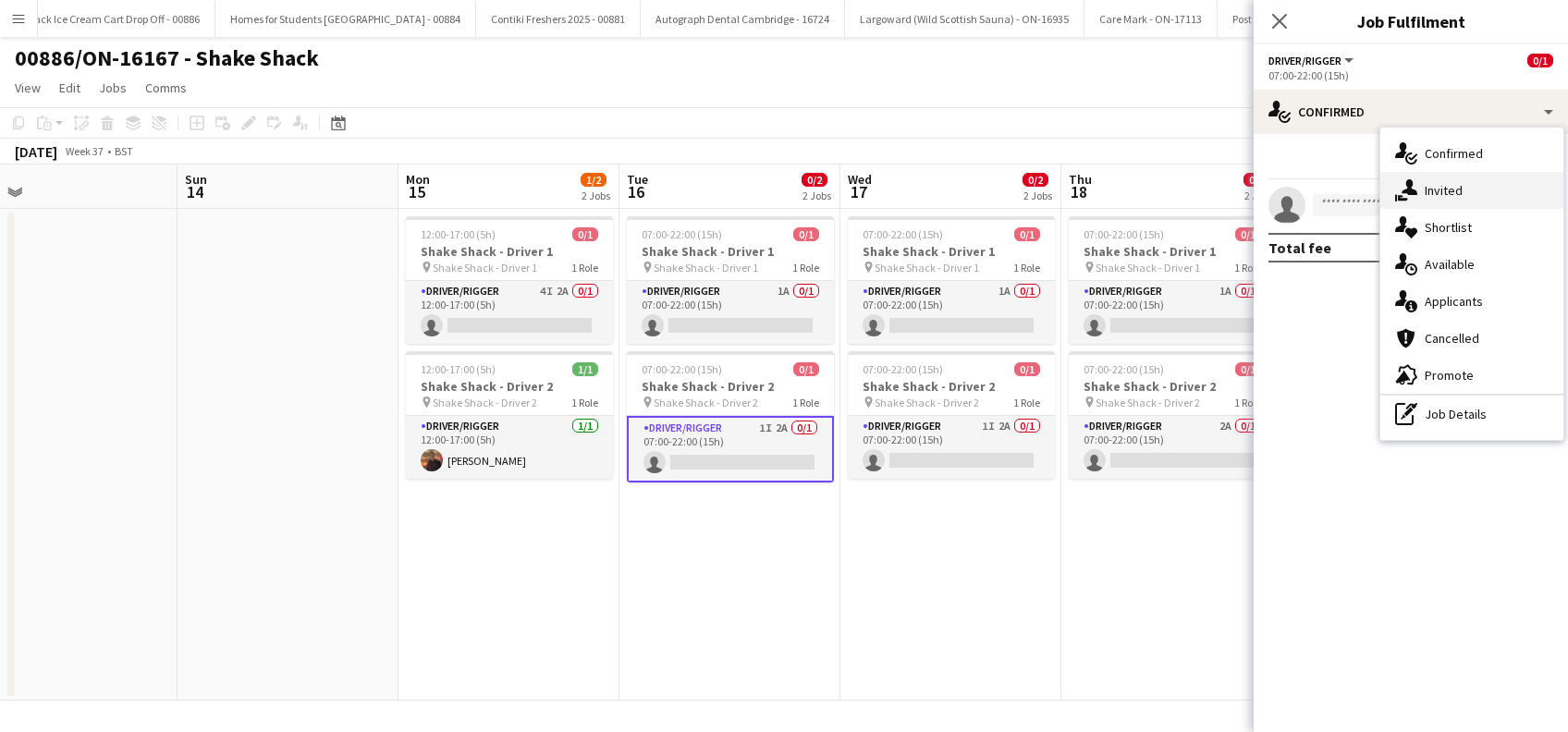
click at [1449, 185] on span "Invited" at bounding box center [1443, 190] width 38 height 17
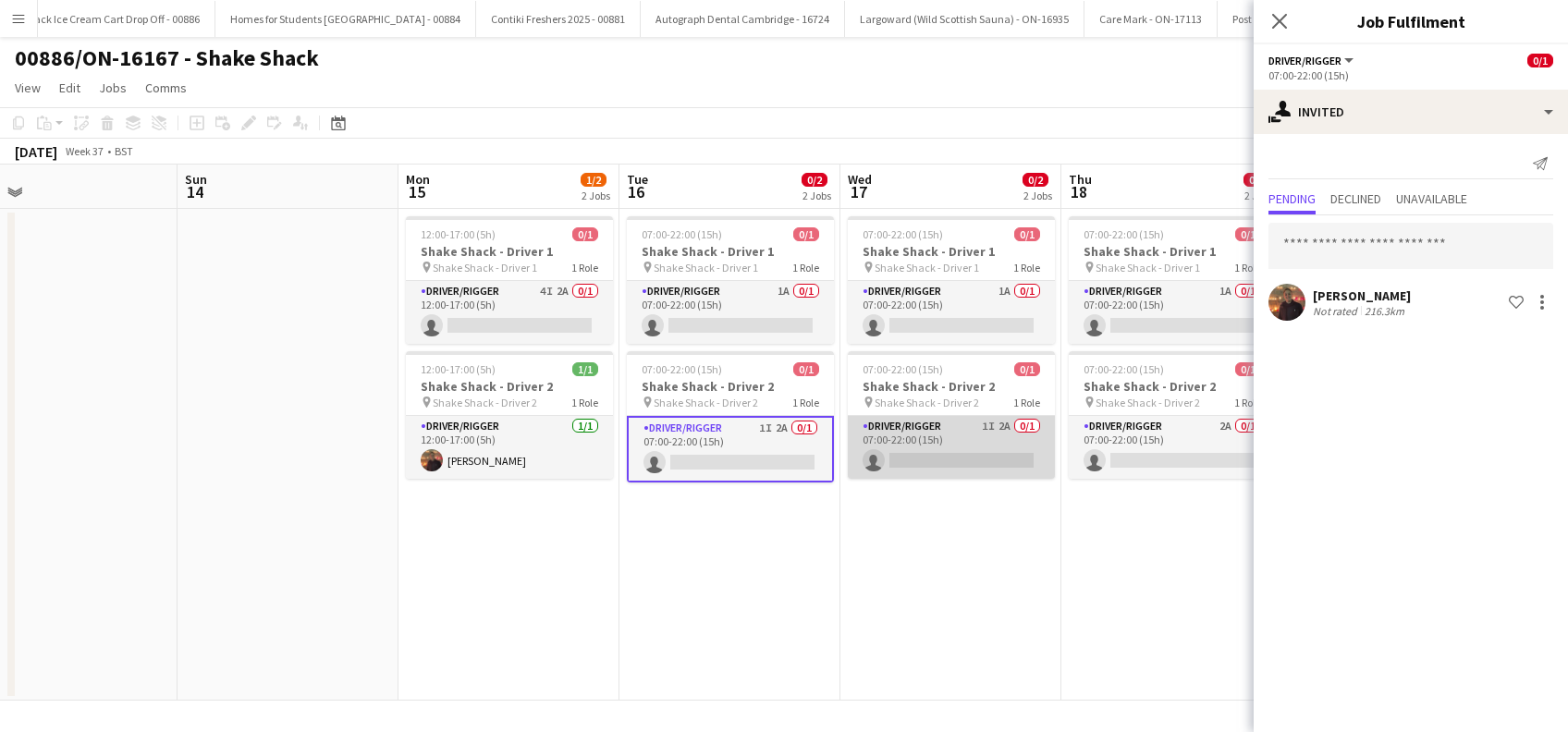
click at [958, 443] on app-card-role "Driver/Rigger 1I 2A 0/1 07:00-22:00 (15h) single-neutral-actions" at bounding box center [951, 448] width 207 height 63
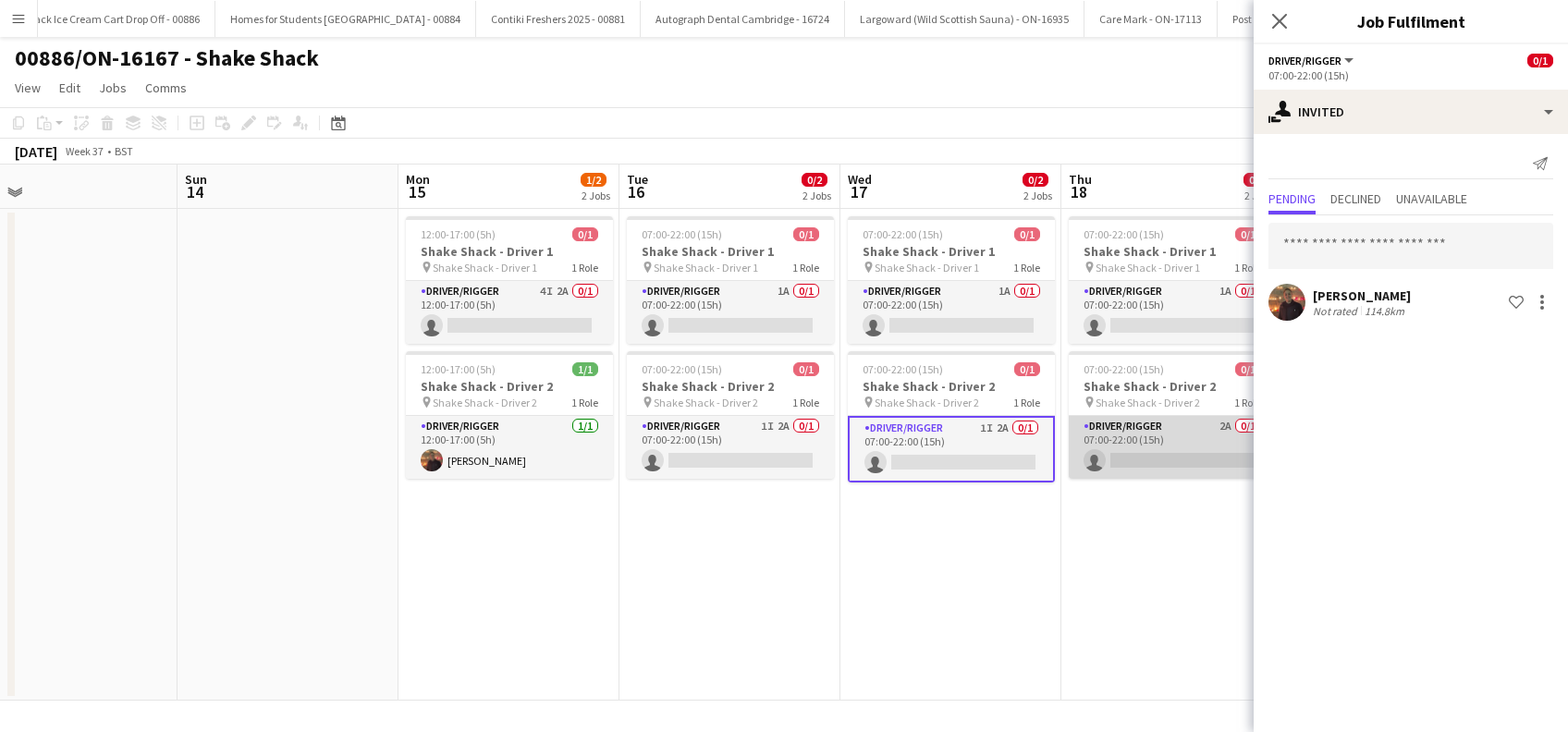
click at [1189, 462] on app-card-role "Driver/Rigger 2A 0/1 07:00-22:00 (15h) single-neutral-actions" at bounding box center [1172, 448] width 207 height 63
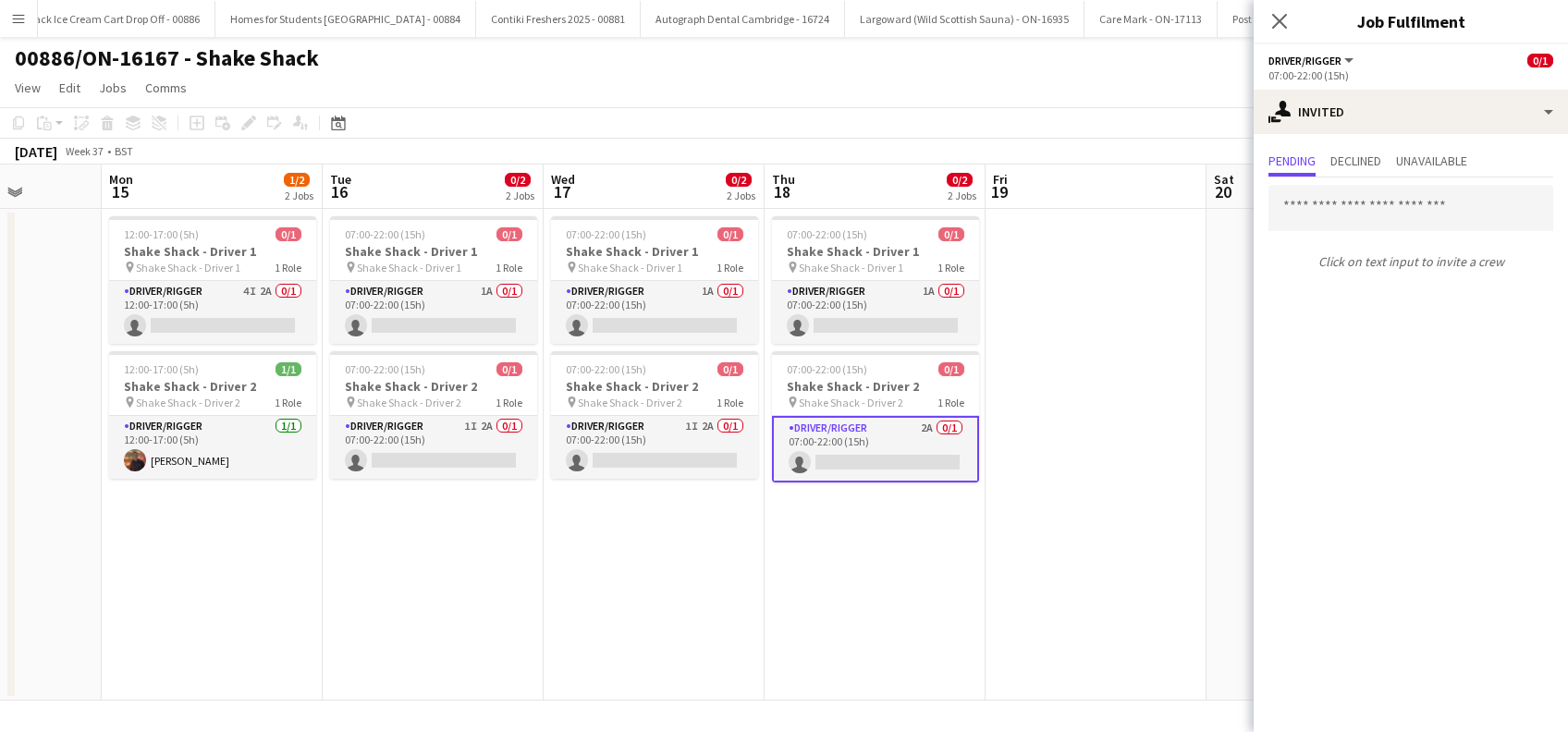
drag, startPoint x: 1061, startPoint y: 598, endPoint x: 870, endPoint y: 597, distance: 191.0
click at [870, 597] on app-calendar-viewport "Thu 11 Fri 12 Sat 13 Sun 14 Mon 15 1/2 2 Jobs Tue 16 0/2 2 Jobs Wed 17 0/2 2 Jo…" at bounding box center [784, 432] width 1568 height 536
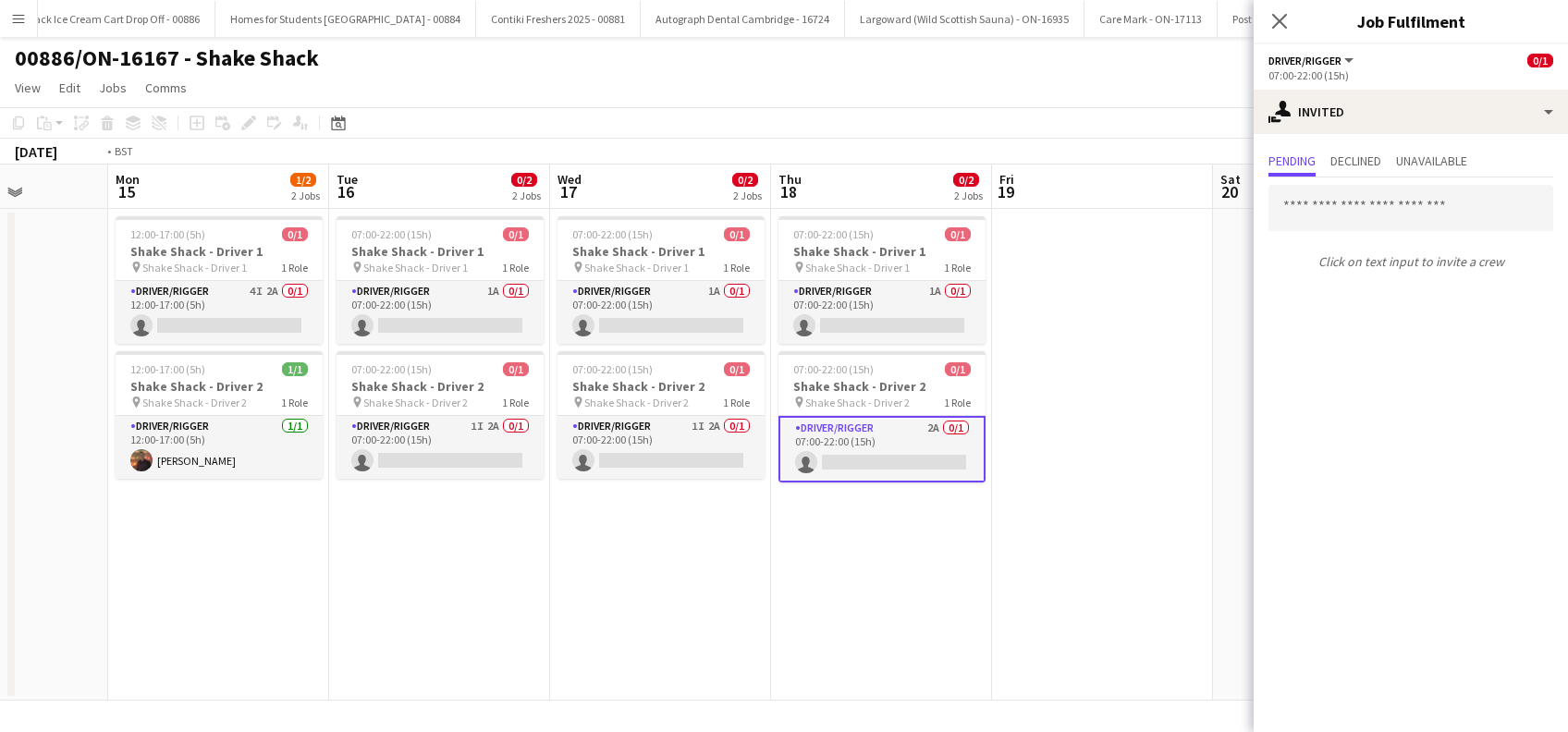
drag, startPoint x: 1146, startPoint y: 564, endPoint x: 749, endPoint y: 580, distance: 397.3
click at [749, 580] on app-calendar-viewport "Thu 11 Fri 12 Sat 13 Sun 14 Mon 15 1/2 2 Jobs Tue 16 0/2 2 Jobs Wed 17 0/2 2 Jo…" at bounding box center [784, 432] width 1568 height 536
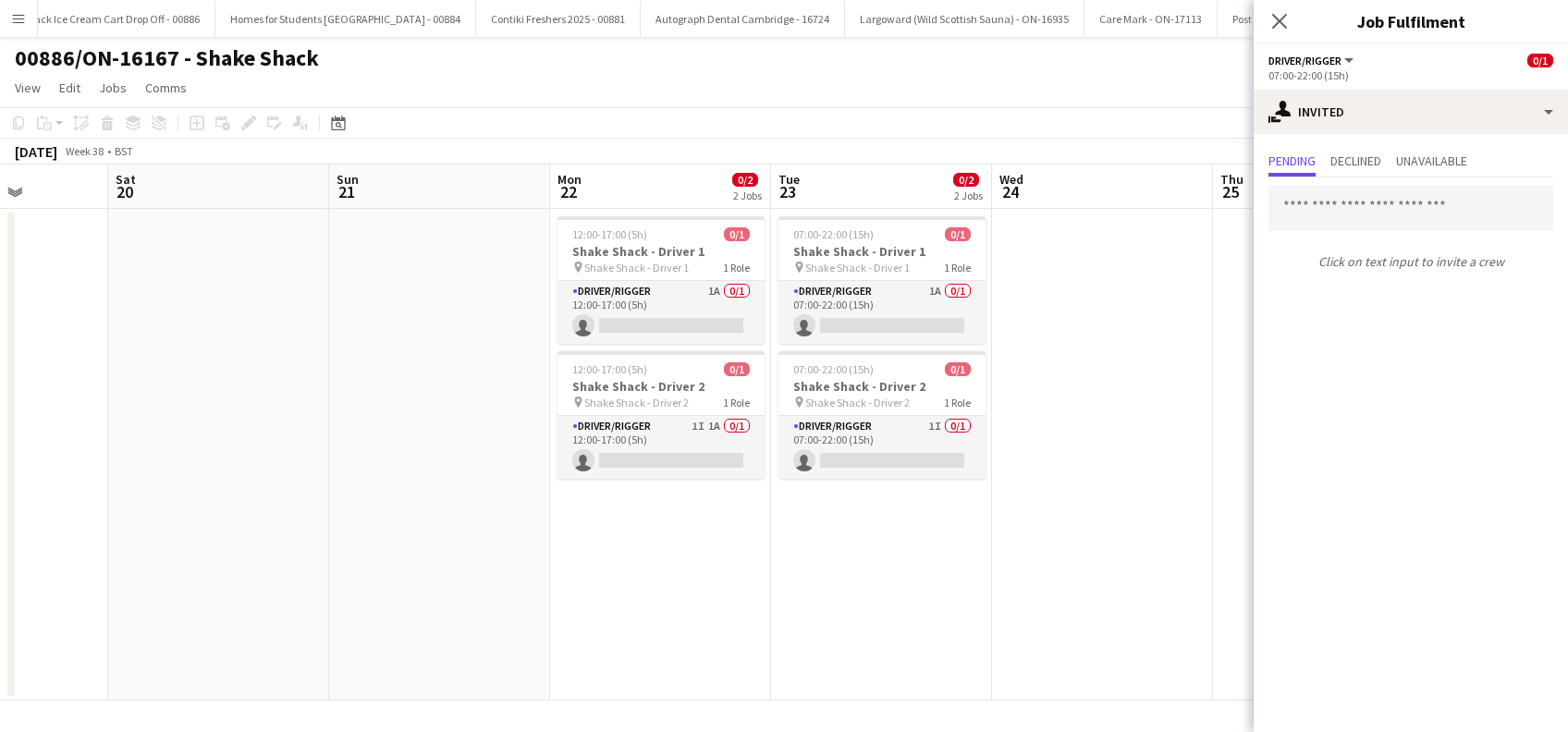
scroll to position [0, 689]
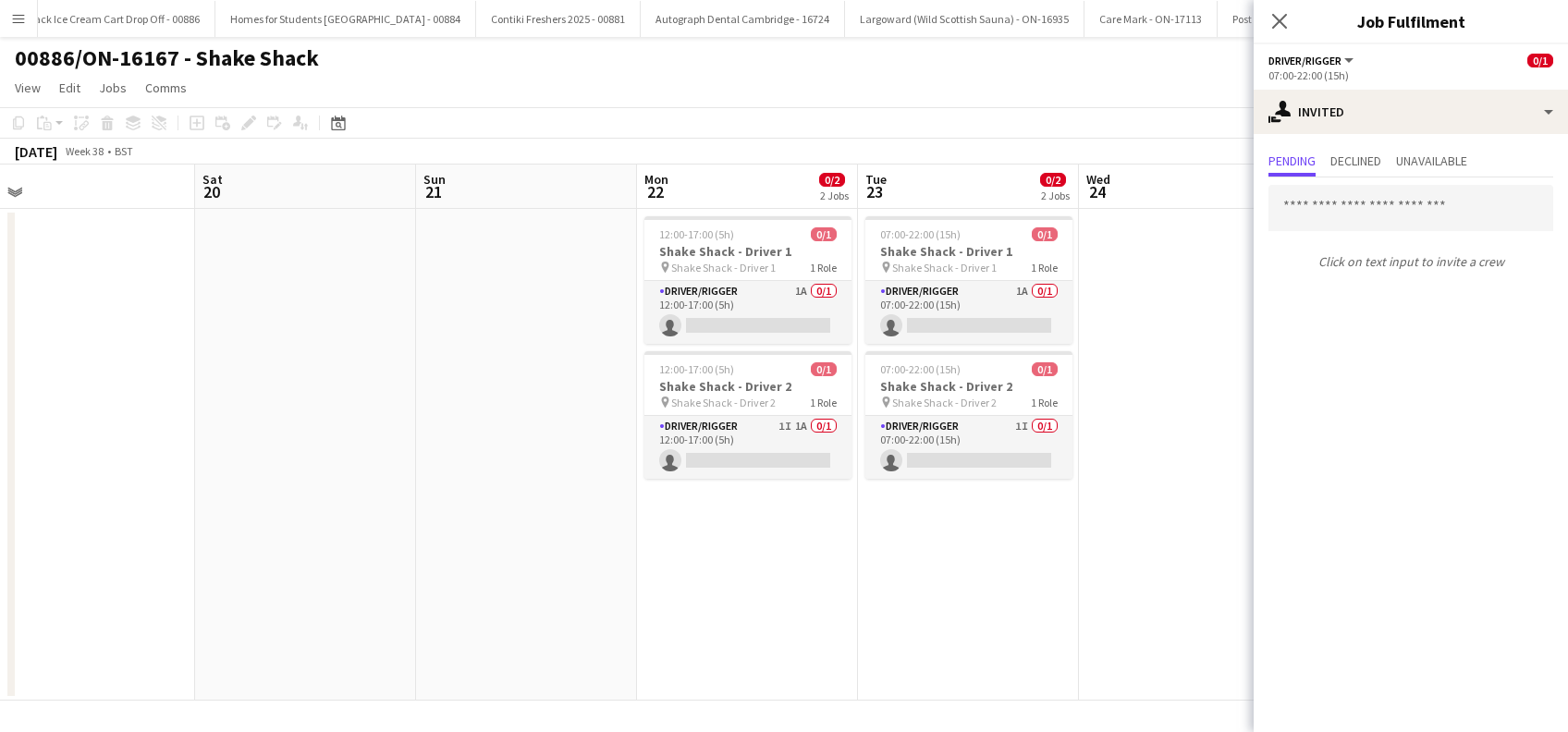
drag, startPoint x: 611, startPoint y: 569, endPoint x: 664, endPoint y: 548, distance: 57.0
click at [576, 564] on app-calendar-viewport "Tue 16 0/2 2 Jobs Wed 17 0/2 2 Jobs Thu 18 0/2 2 Jobs Fri 19 Sat 20 Sun 21 Mon …" at bounding box center [784, 432] width 1568 height 536
click at [763, 455] on app-card-role "Driver/Rigger 1I 1A 0/1 12:00-17:00 (5h) single-neutral-actions" at bounding box center [748, 448] width 207 height 63
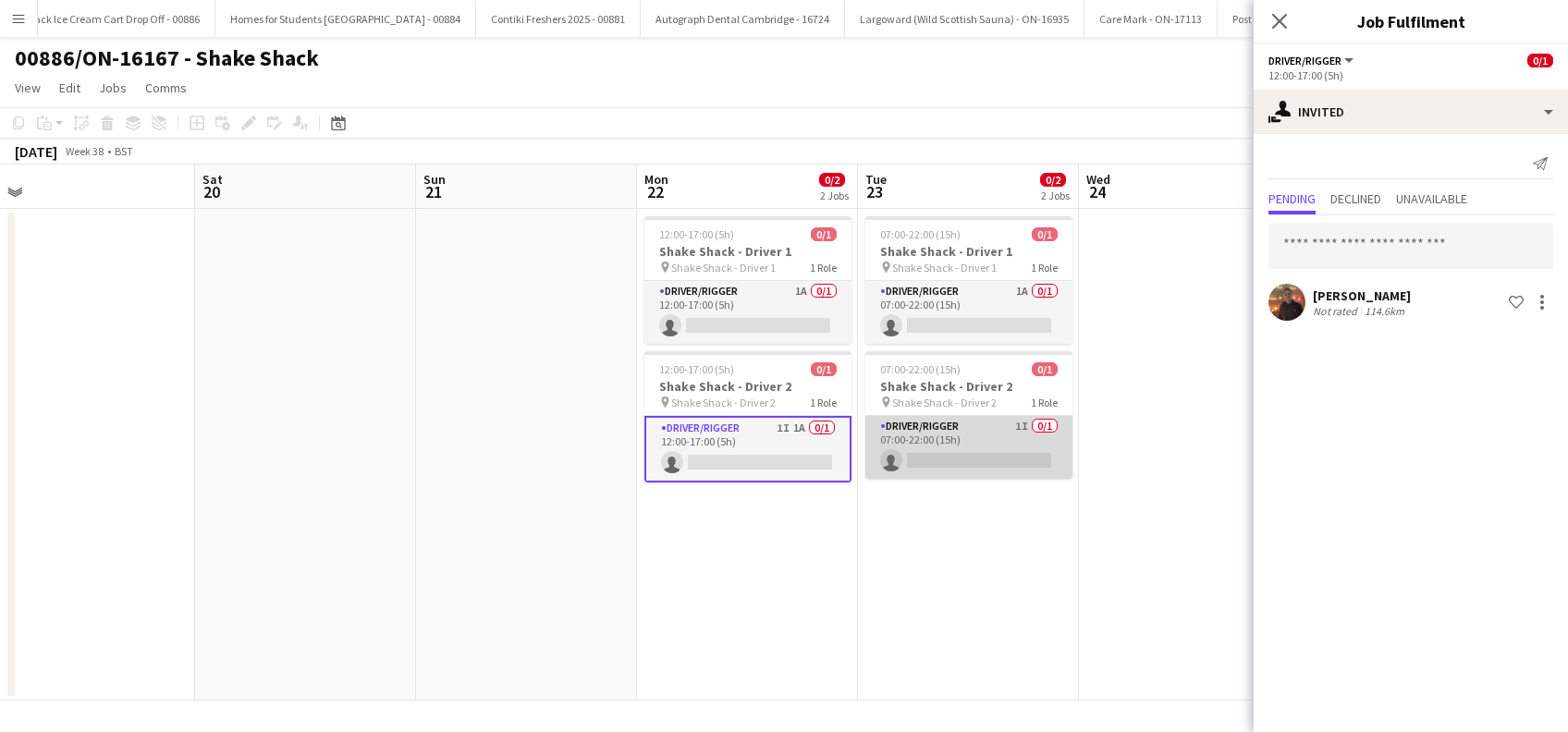
click at [944, 458] on app-card-role "Driver/Rigger 1I 0/1 07:00-22:00 (15h) single-neutral-actions" at bounding box center [969, 448] width 207 height 63
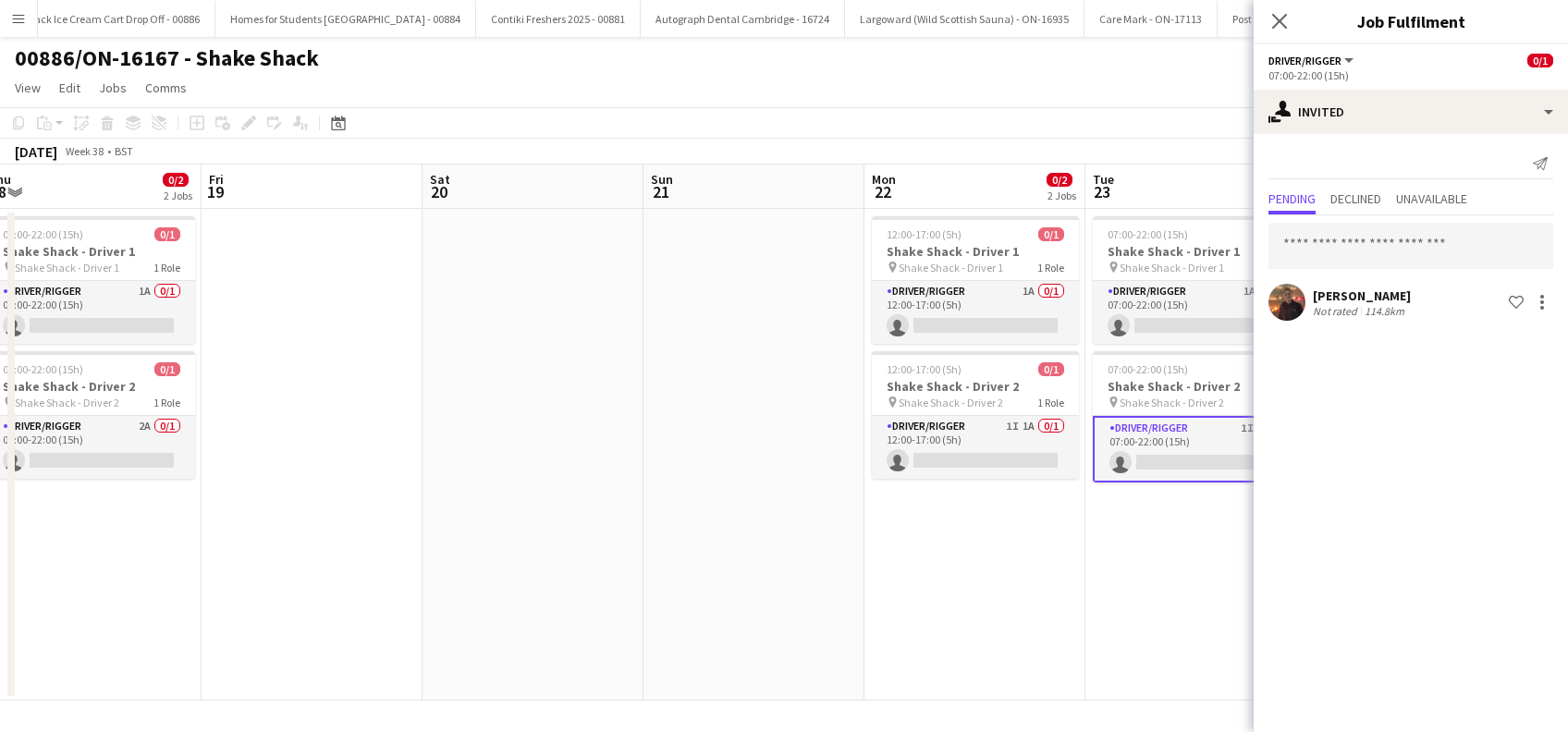
drag, startPoint x: 513, startPoint y: 534, endPoint x: 853, endPoint y: 555, distance: 340.6
click at [852, 555] on app-calendar-viewport "Tue 16 0/2 2 Jobs Wed 17 0/2 2 Jobs Thu 18 0/2 2 Jobs Fri 19 Sat 20 Sun 21 Mon …" at bounding box center [784, 432] width 1568 height 536
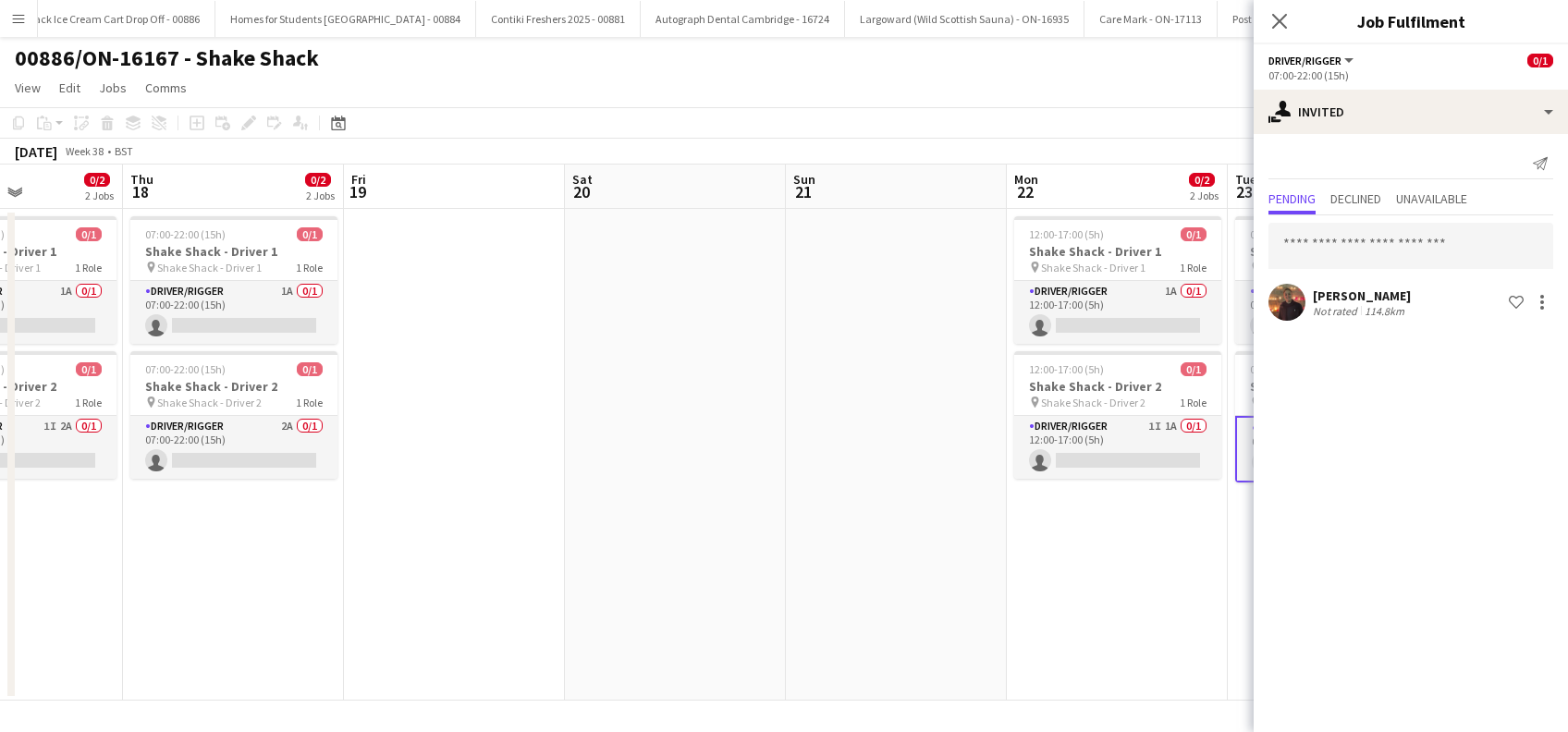
drag, startPoint x: 390, startPoint y: 581, endPoint x: 651, endPoint y: 580, distance: 261.0
click at [666, 587] on app-calendar-viewport "Mon 15 1/2 2 Jobs Tue 16 0/2 2 Jobs Wed 17 0/2 2 Jobs Thu 18 0/2 2 Jobs Fri 19 …" at bounding box center [784, 432] width 1568 height 536
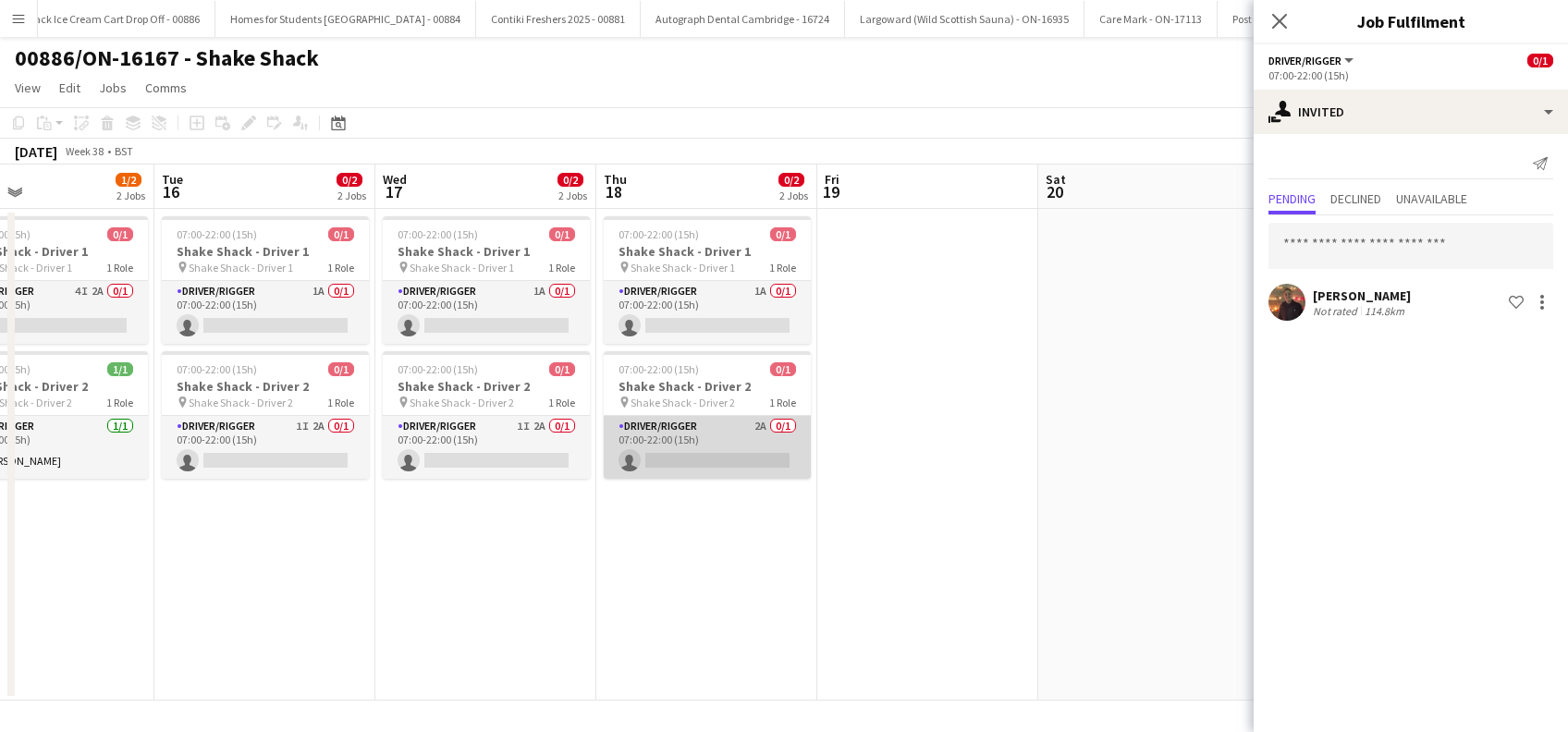
click at [685, 466] on app-card-role "Driver/Rigger 2A 0/1 07:00-22:00 (15h) single-neutral-actions" at bounding box center [707, 448] width 207 height 63
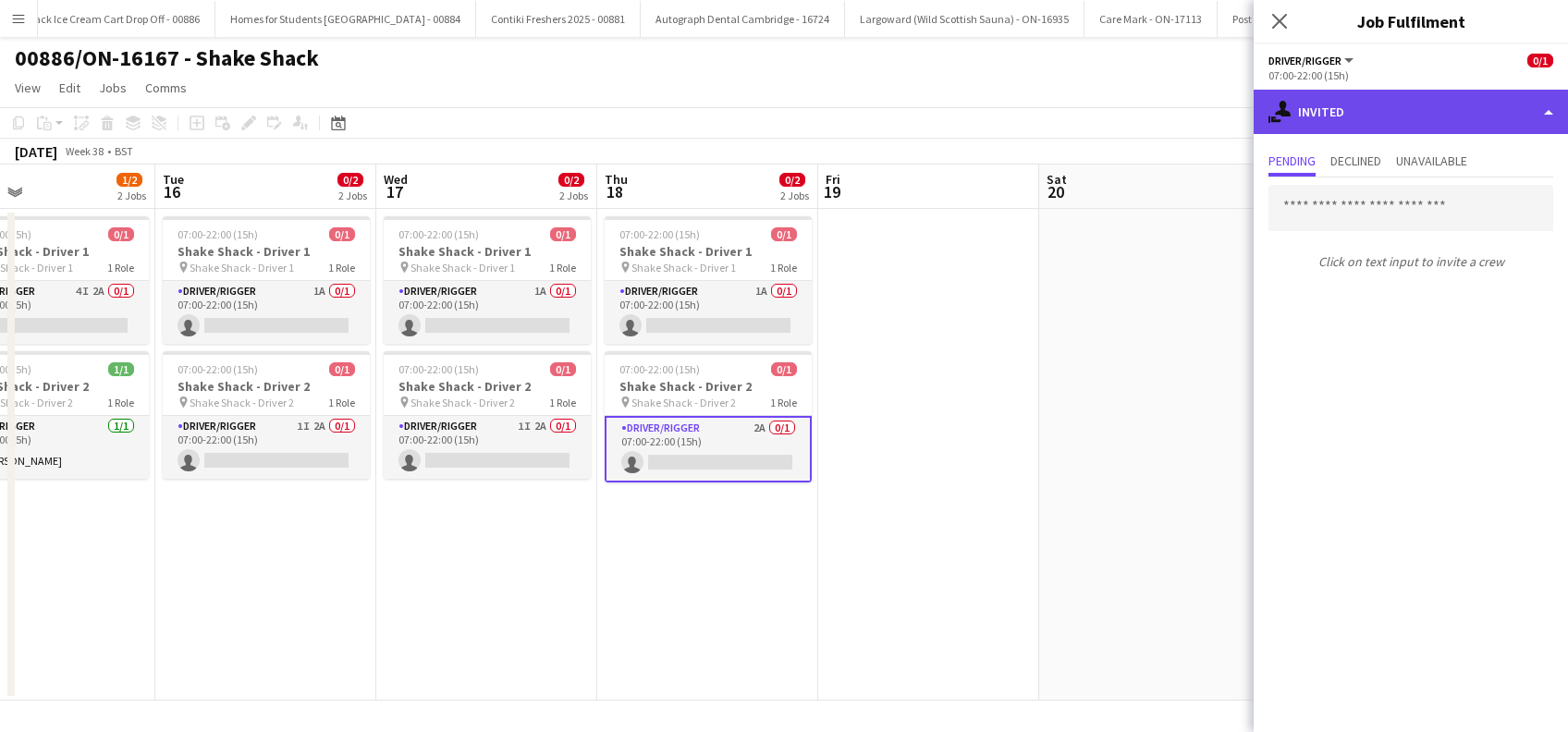
click at [1398, 108] on div "single-neutral-actions-share-1 Invited" at bounding box center [1410, 111] width 314 height 44
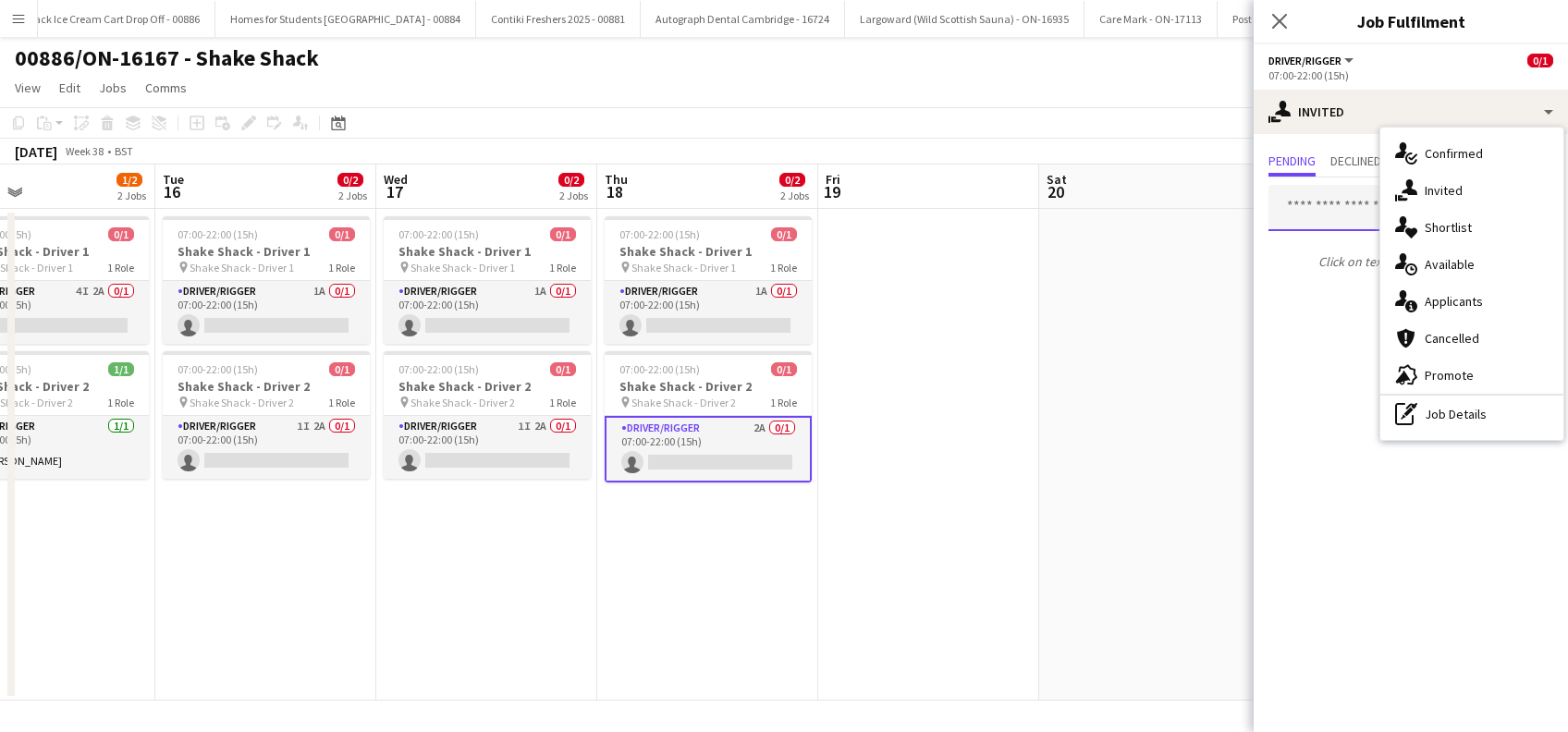
click at [1343, 196] on input "text" at bounding box center [1410, 208] width 284 height 46
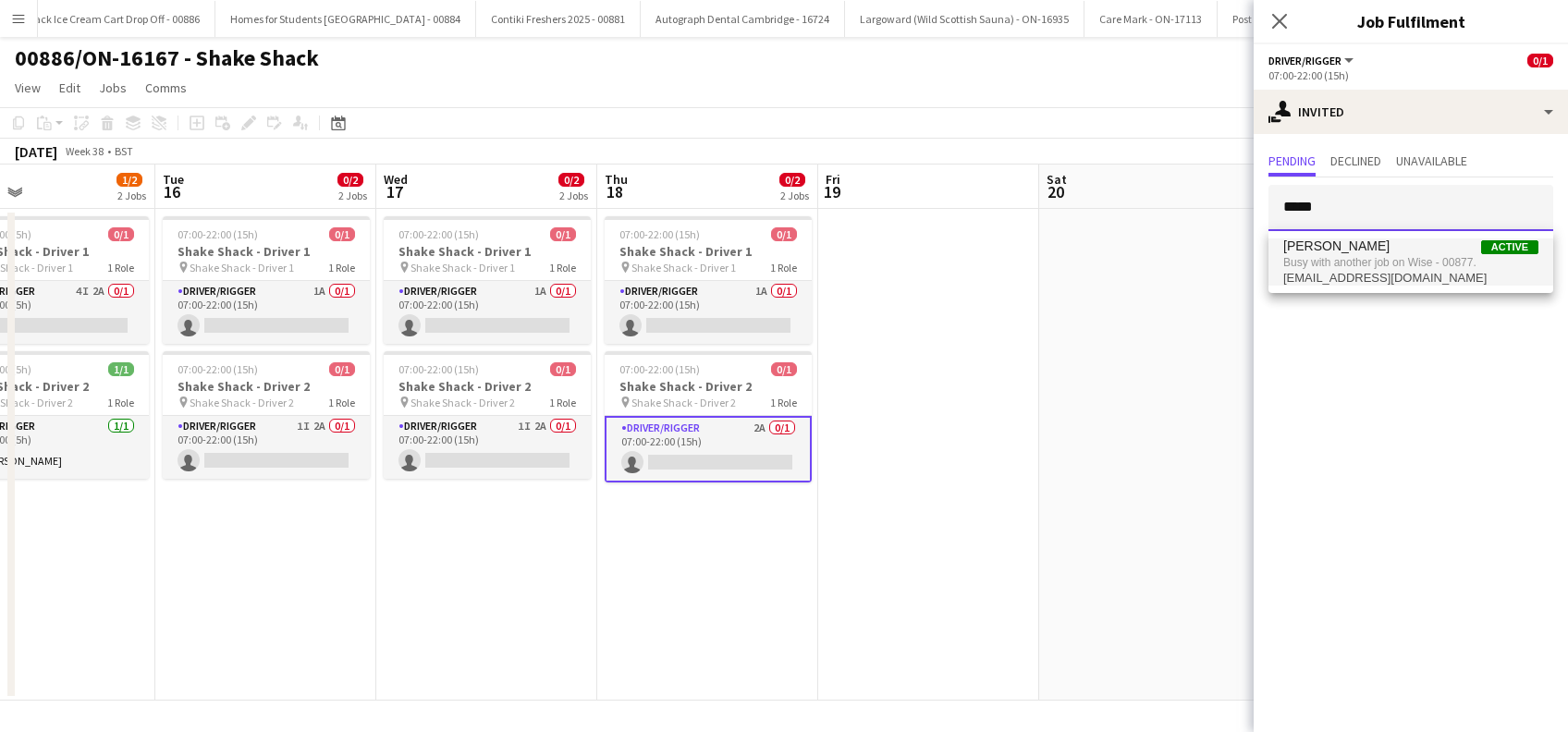
type input "*****"
click at [1310, 279] on span "gtbrighty@gmail.com" at bounding box center [1410, 277] width 255 height 15
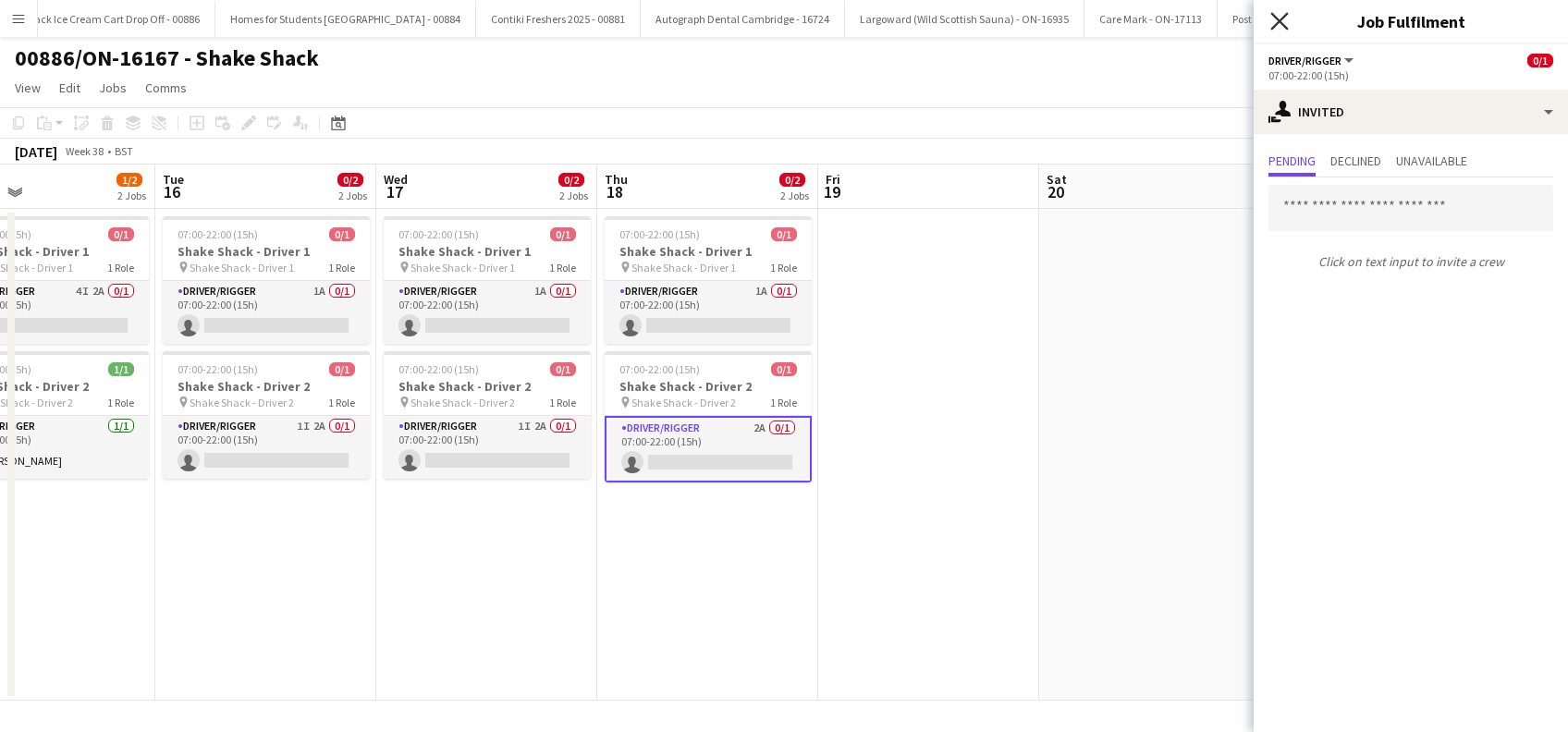
click at [1282, 25] on icon at bounding box center [1279, 21] width 18 height 18
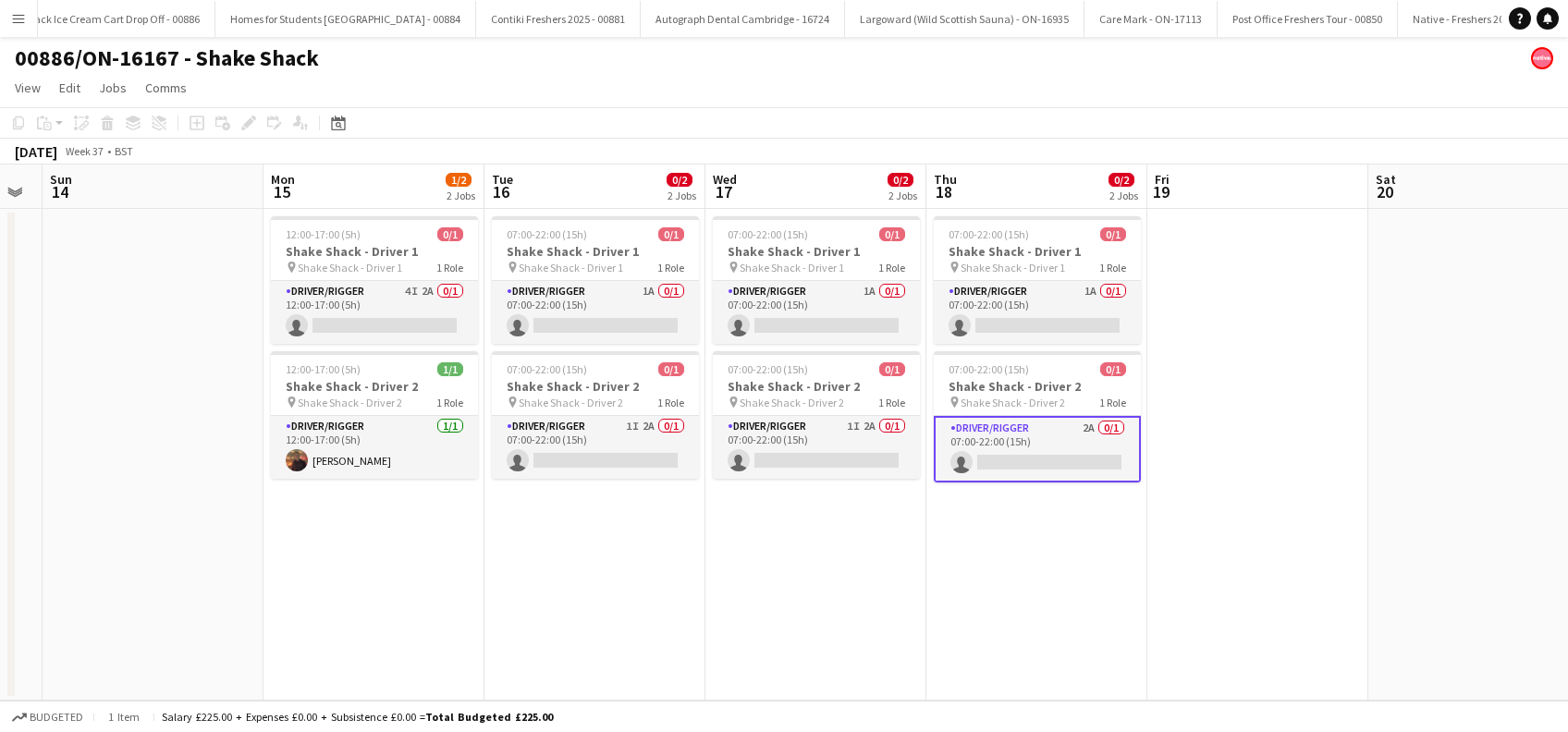
click at [1171, 482] on app-calendar-viewport "Fri 12 Sat 13 Sun 14 Mon 15 1/2 2 Jobs Tue 16 0/2 2 Jobs Wed 17 0/2 2 Jobs Thu …" at bounding box center [784, 432] width 1568 height 536
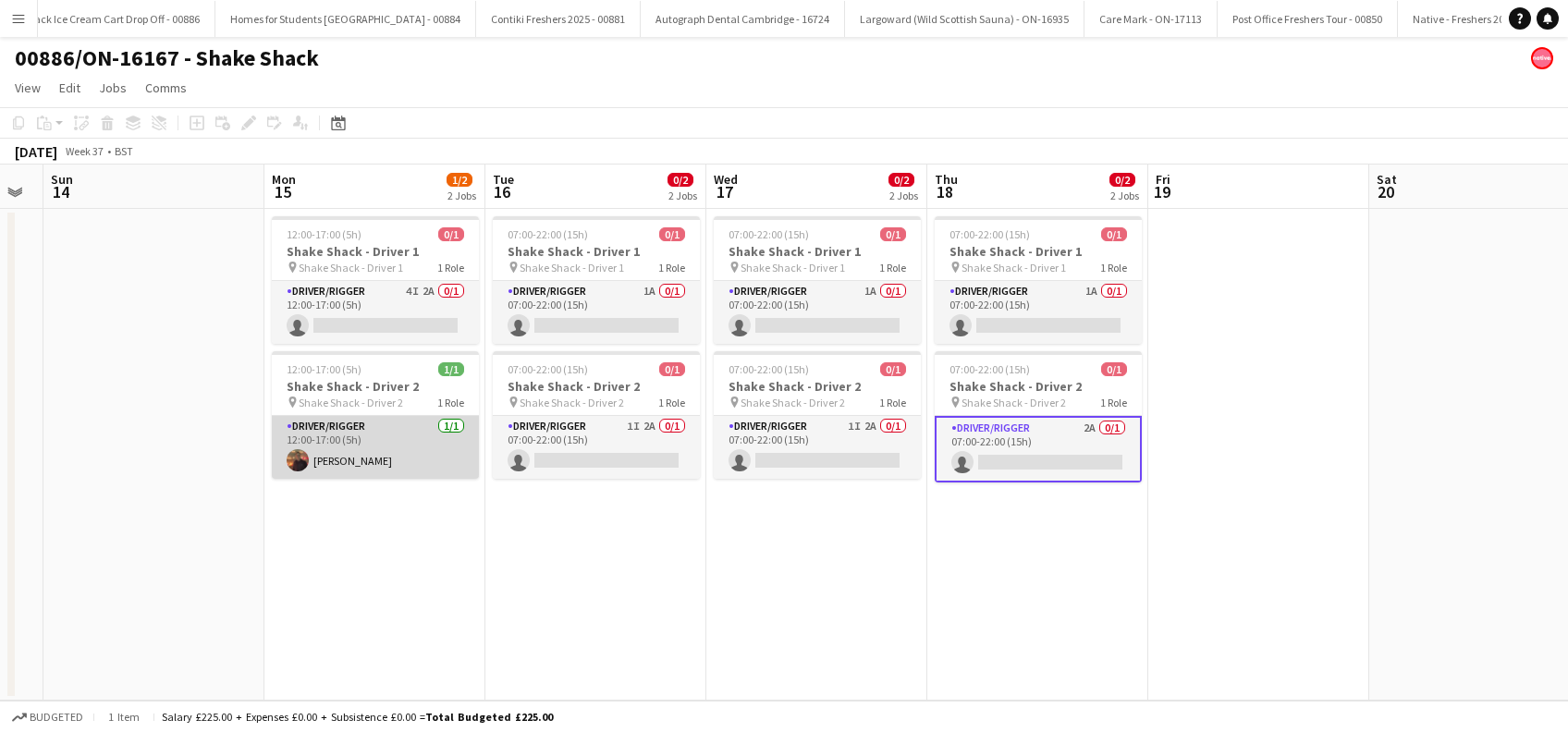
click at [345, 471] on app-card-role "Driver/Rigger 1/1 12:00-17:00 (5h) Glenn Brighty" at bounding box center [375, 448] width 207 height 63
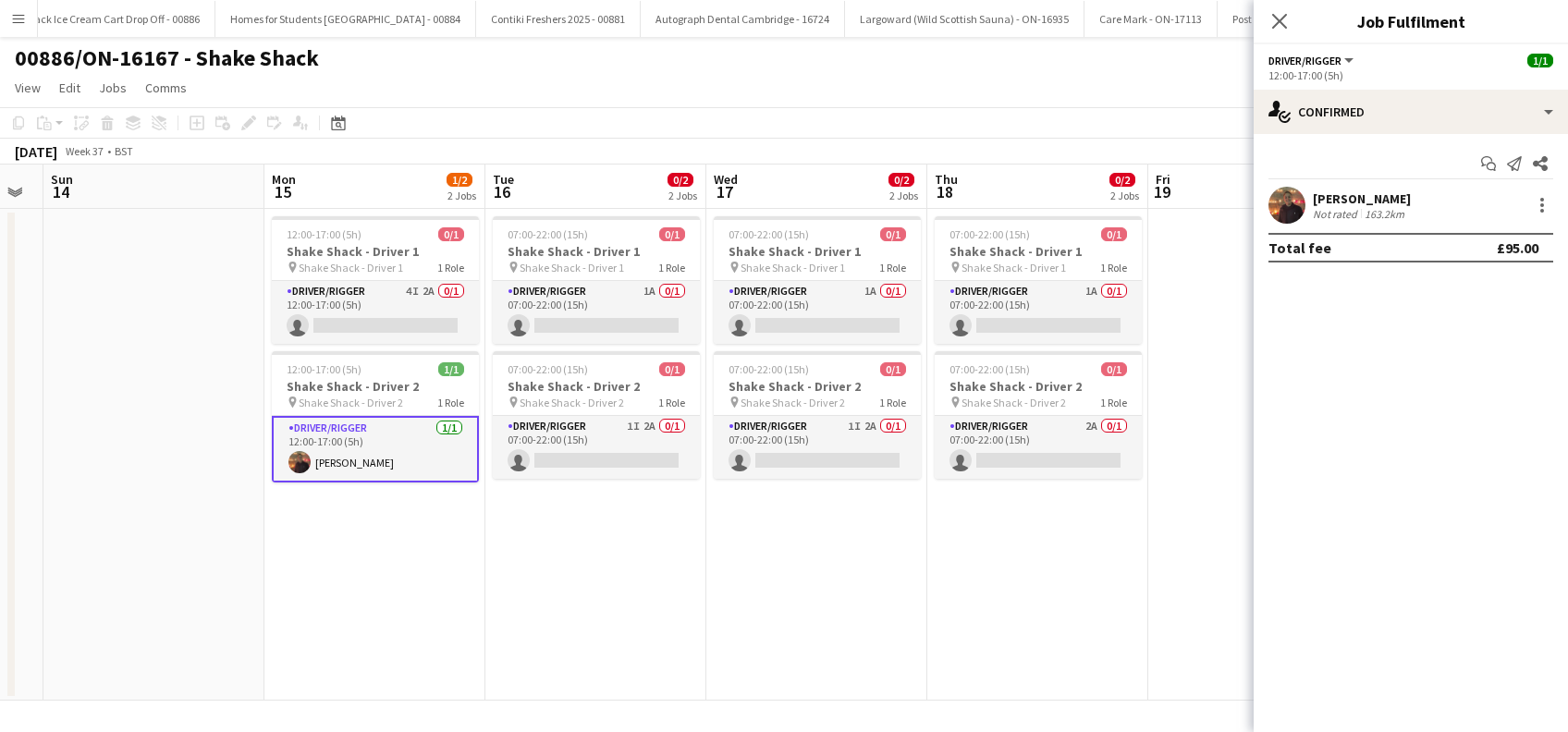
click at [1379, 192] on div "Glenn Brighty" at bounding box center [1361, 199] width 98 height 17
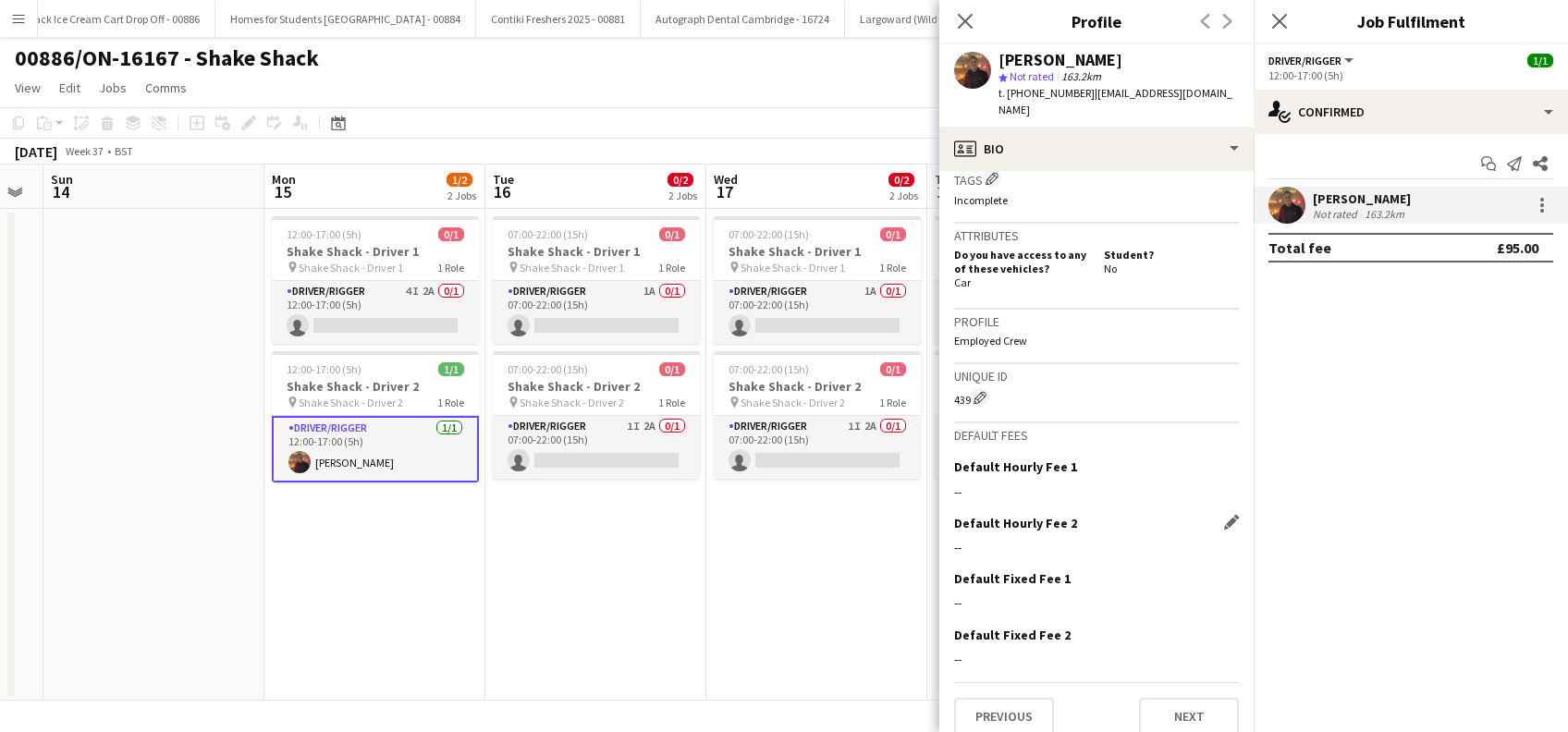
scroll to position [743, 0]
click at [999, 704] on button "Previous" at bounding box center [1003, 716] width 99 height 37
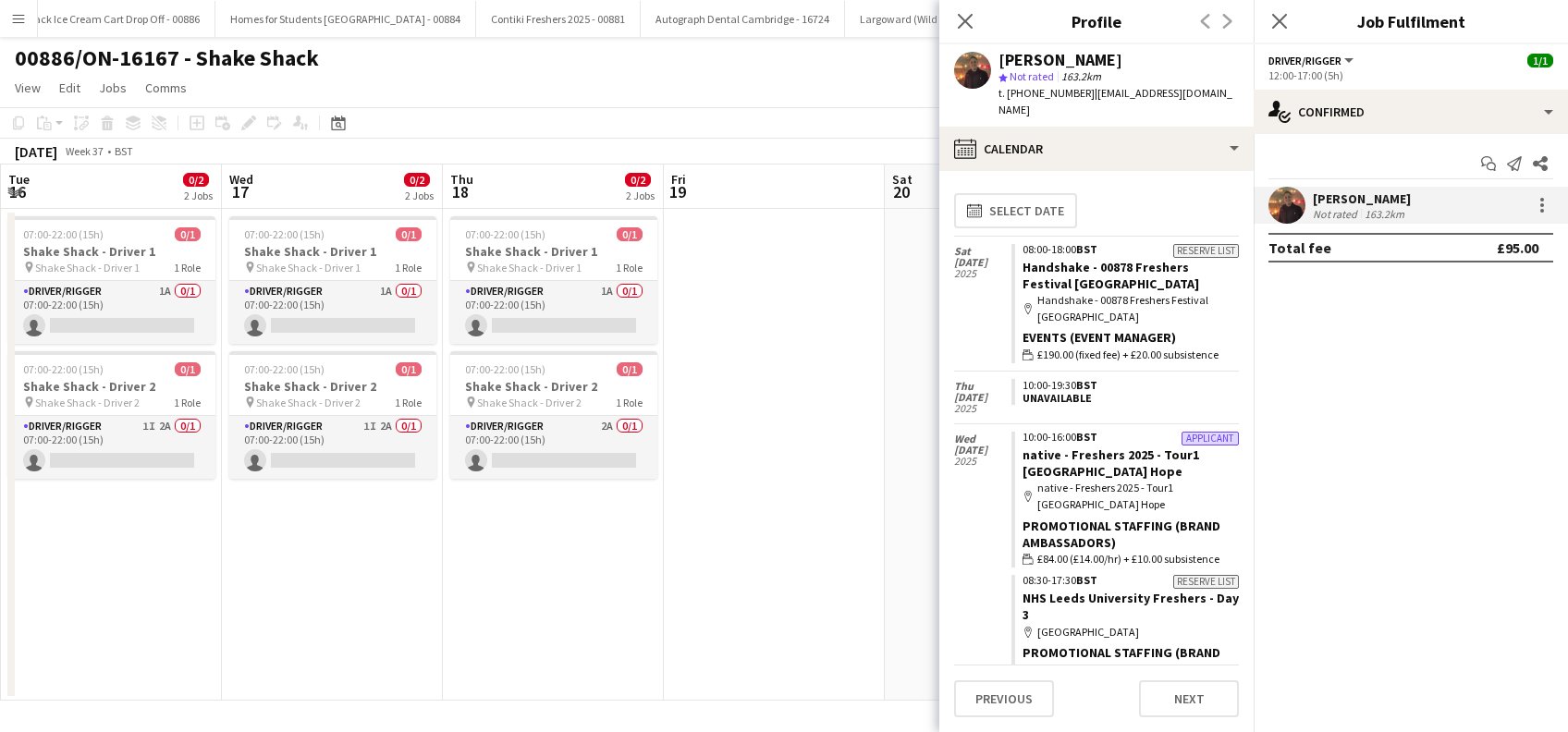
drag, startPoint x: 782, startPoint y: 579, endPoint x: 351, endPoint y: 496, distance: 438.9
click at [297, 603] on app-calendar-viewport "Fri 12 Sat 13 Sun 14 Mon 15 1/2 2 Jobs Tue 16 0/2 2 Jobs Wed 17 0/2 2 Jobs Thu …" at bounding box center [784, 432] width 1568 height 536
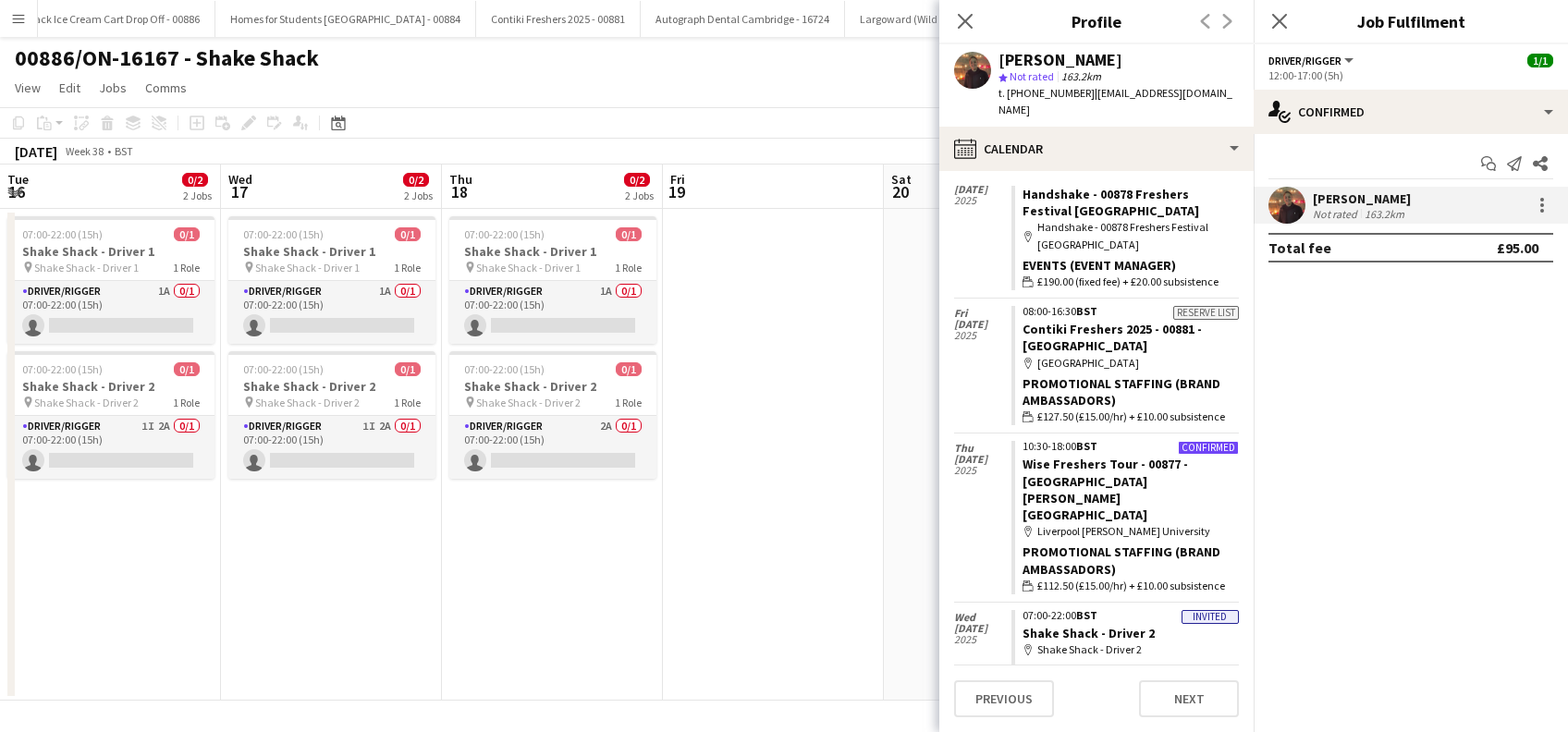
scroll to position [2169, 0]
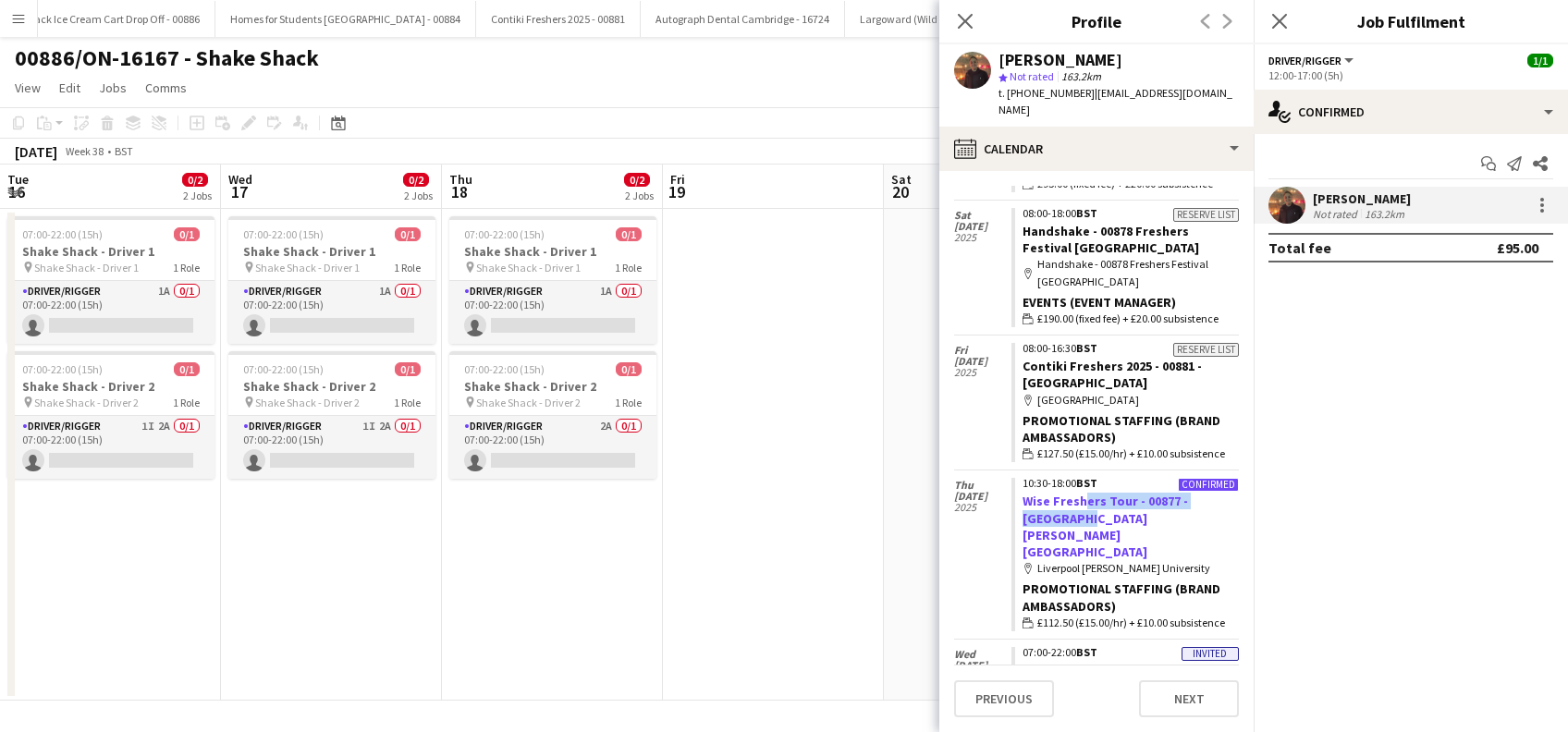
click at [1071, 478] on app-crew-calendar-job-card "Confirmed 10:30-18:00 BST Wise Freshers Tour - 00877 - Liverpool John Moores Un…" at bounding box center [1124, 555] width 227 height 153
drag, startPoint x: 1071, startPoint y: 439, endPoint x: 1016, endPoint y: 417, distance: 59.2
click at [1016, 478] on app-crew-calendar-job-card "Confirmed 10:30-18:00 BST Wise Freshers Tour - 00877 - Liverpool John Moores Un…" at bounding box center [1124, 555] width 227 height 153
click at [1093, 493] on link "Wise Freshers Tour - 00877 - [GEOGRAPHIC_DATA] [PERSON_NAME][GEOGRAPHIC_DATA]" at bounding box center [1105, 526] width 165 height 68
click at [1282, 18] on icon "Close pop-in" at bounding box center [1279, 21] width 18 height 18
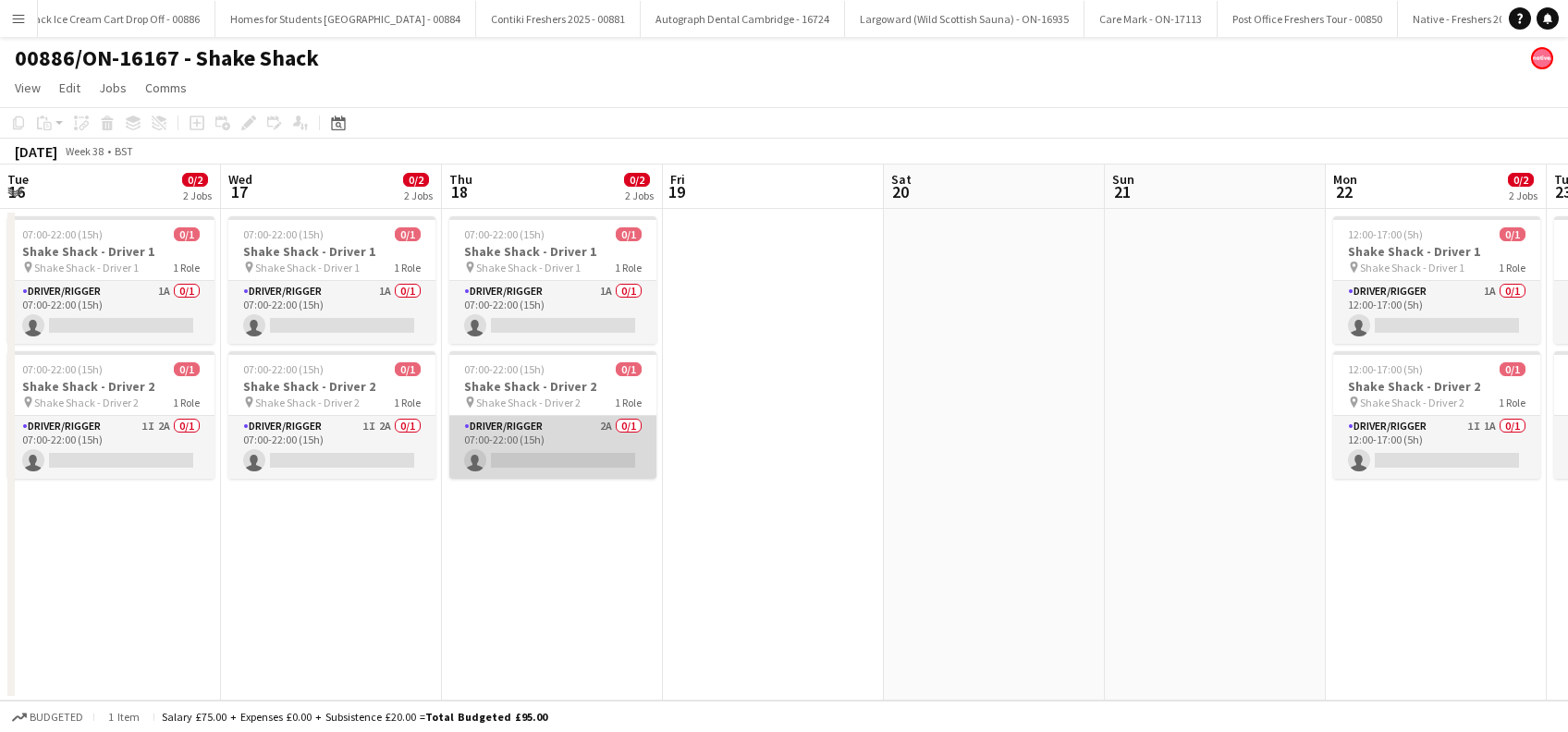
click at [536, 458] on app-card-role "Driver/Rigger 2A 0/1 07:00-22:00 (15h) single-neutral-actions" at bounding box center [553, 448] width 207 height 63
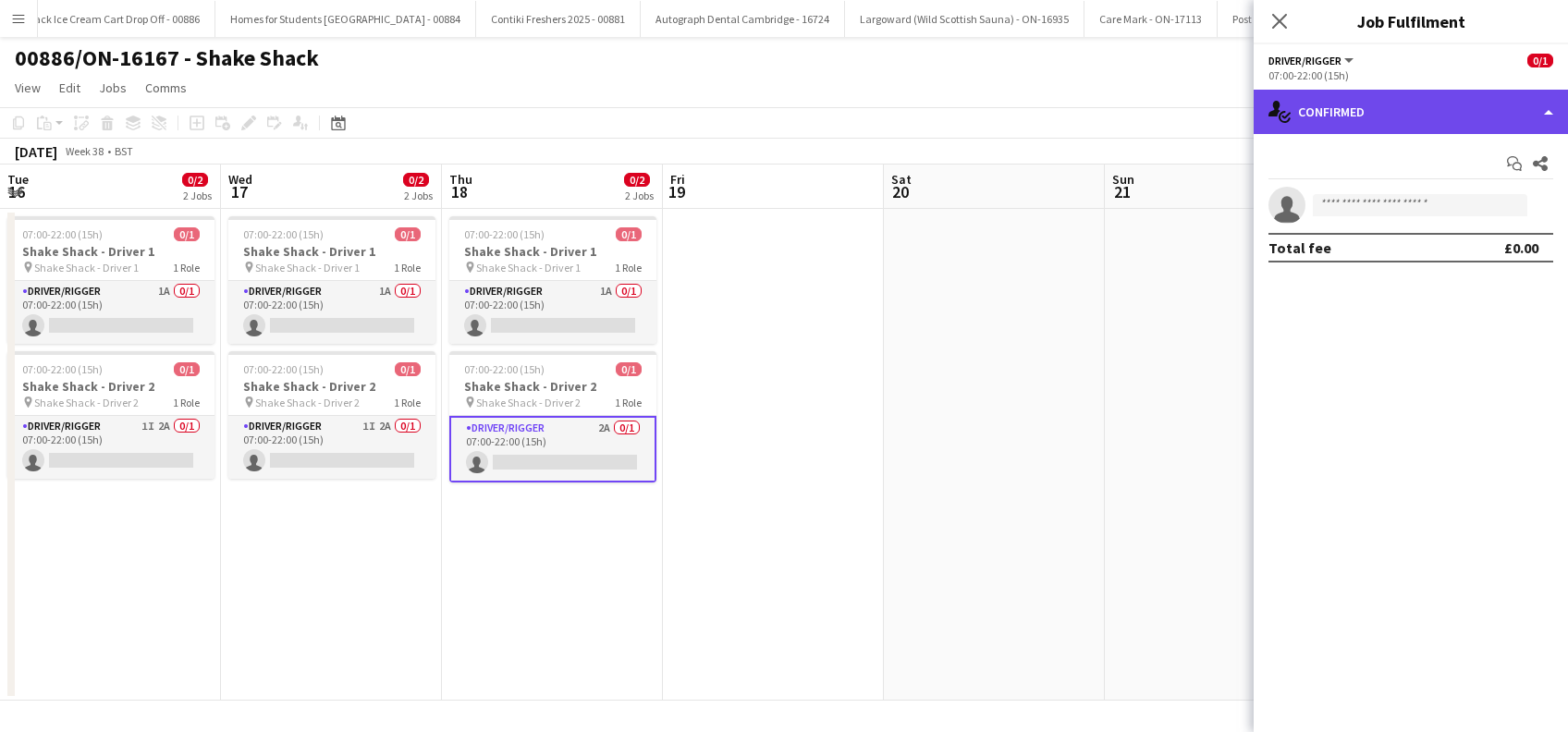
click at [1411, 112] on div "single-neutral-actions-check-2 Confirmed" at bounding box center [1410, 111] width 314 height 44
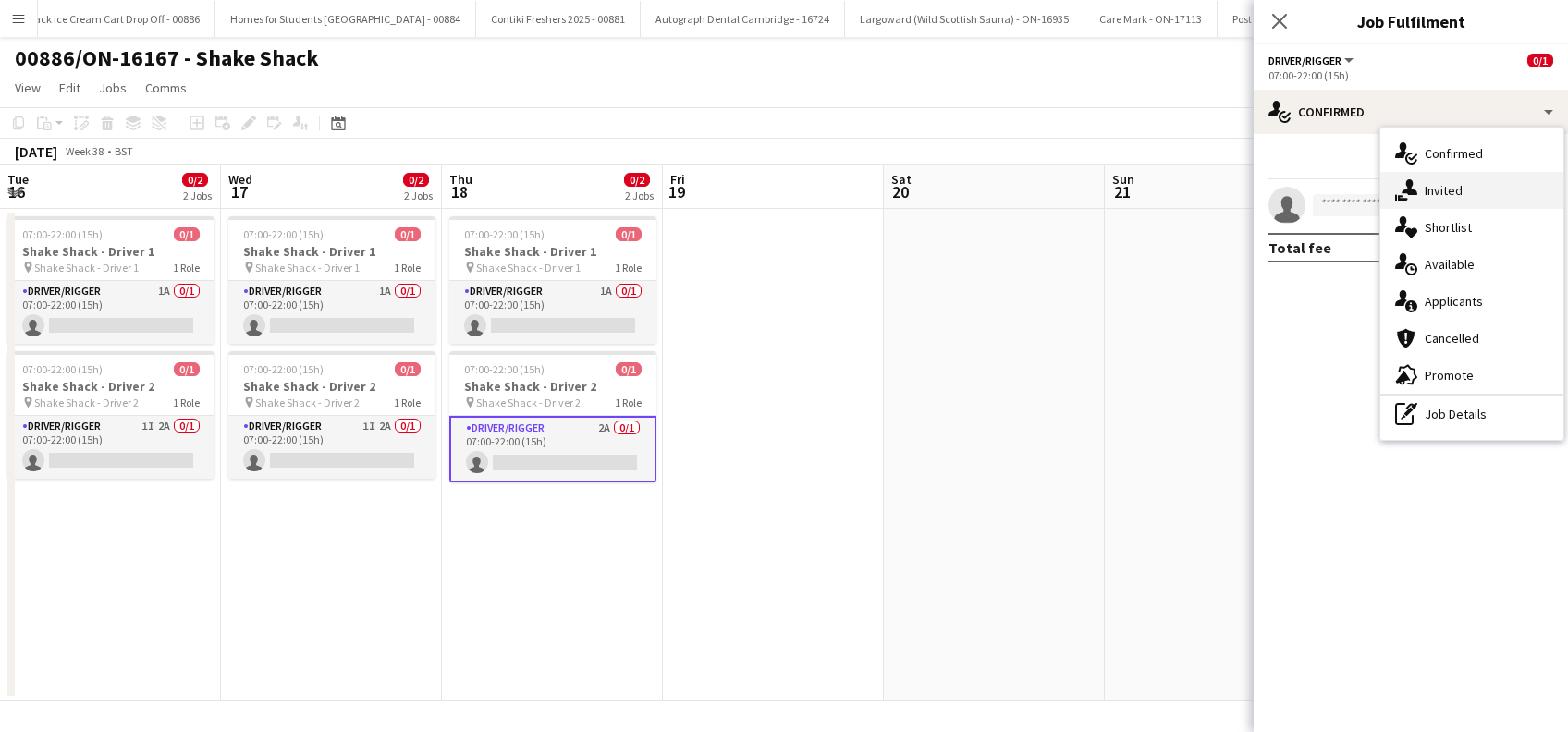
click at [1447, 192] on span "Invited" at bounding box center [1443, 190] width 38 height 17
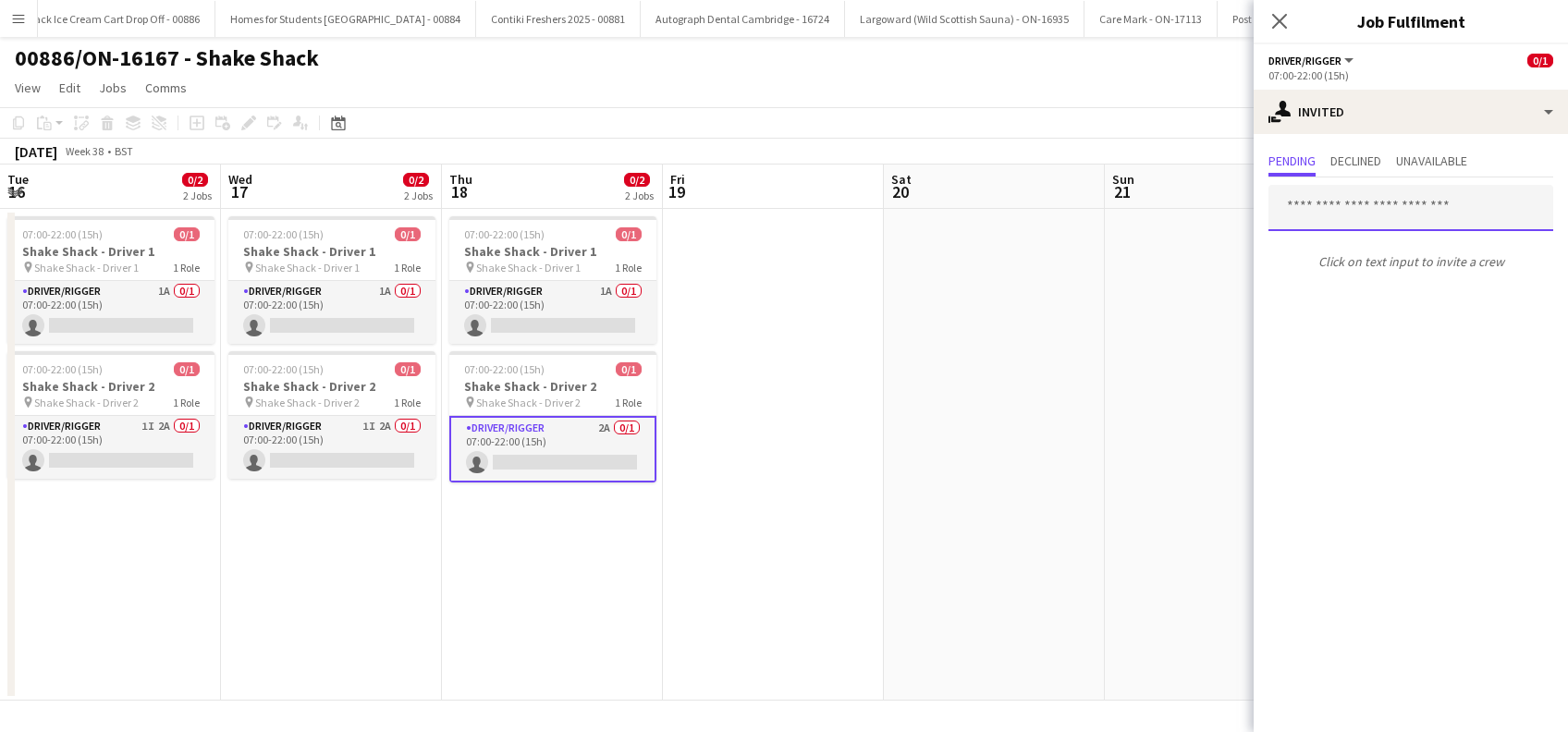
click at [1324, 207] on input "text" at bounding box center [1410, 208] width 284 height 46
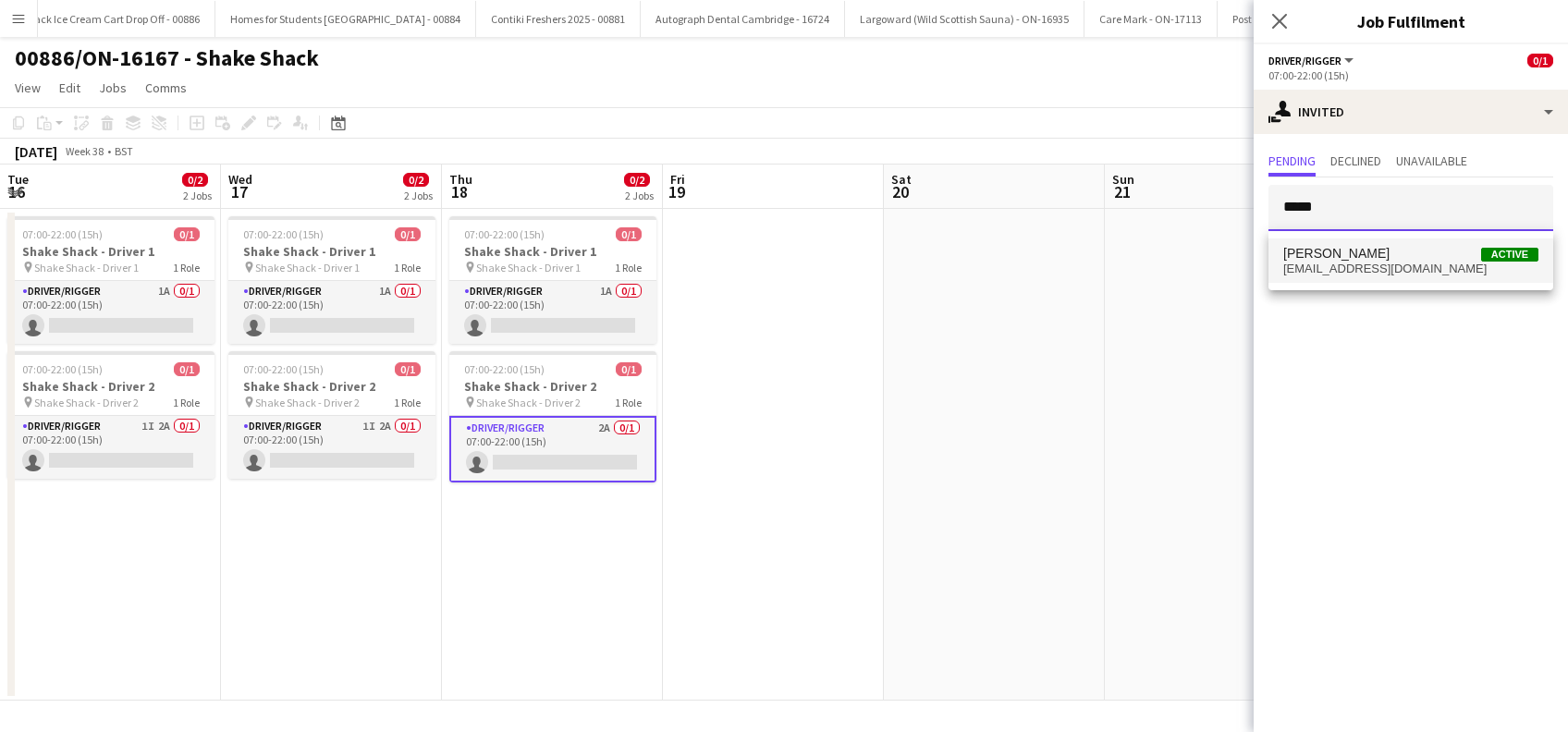
type input "*****"
click at [1339, 255] on span "Glenn Brighty" at bounding box center [1336, 254] width 106 height 16
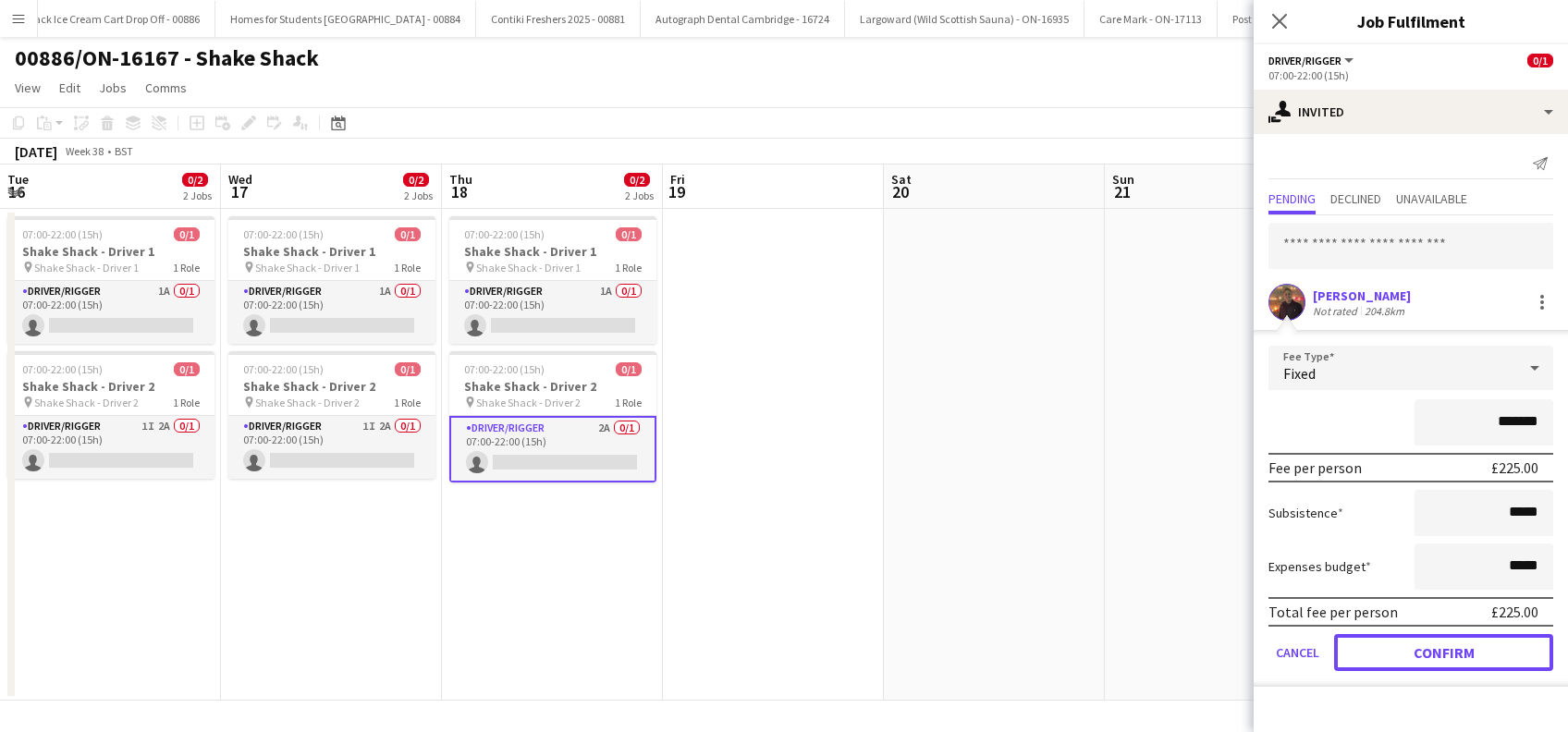
click at [1447, 648] on button "Confirm" at bounding box center [1443, 653] width 219 height 37
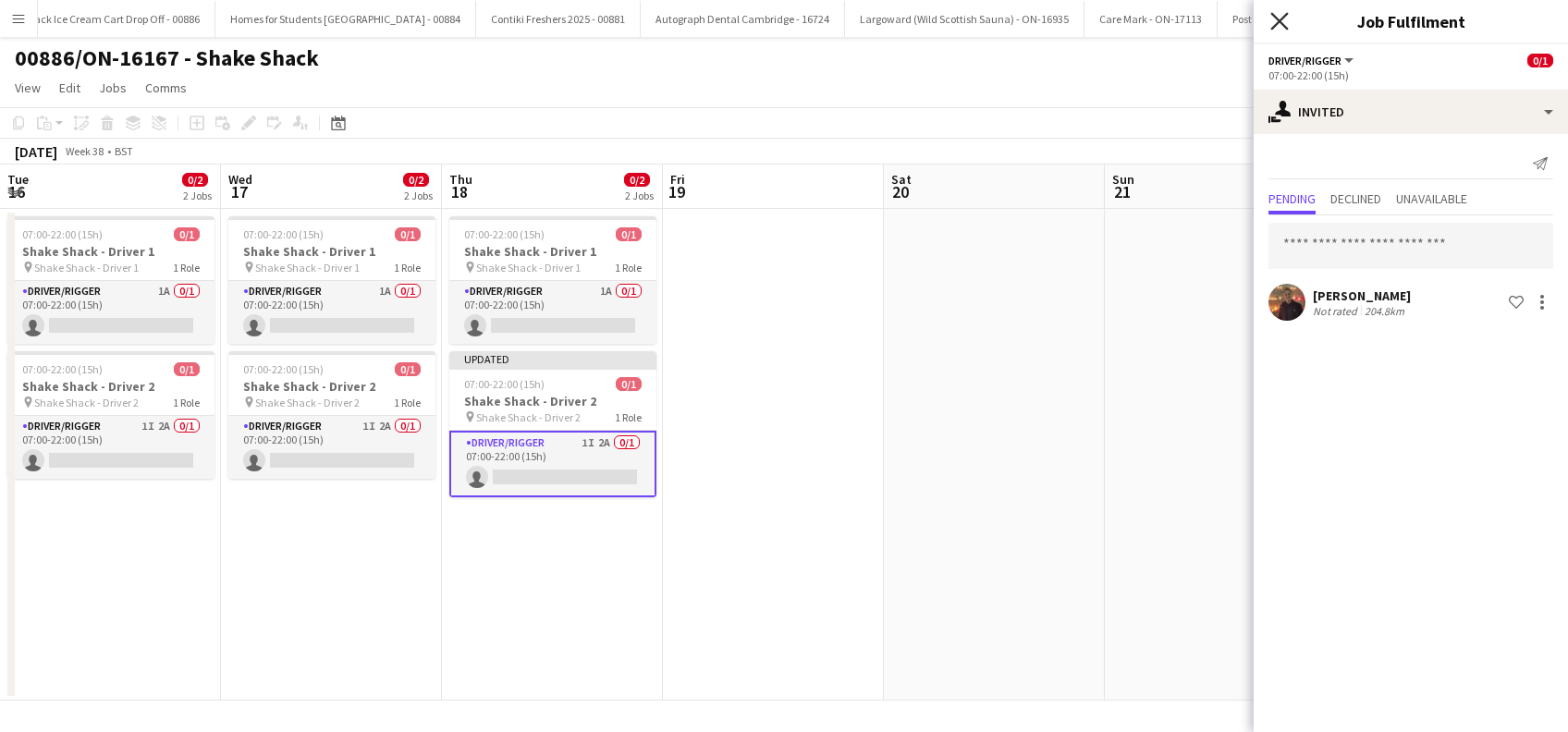
click at [1276, 23] on icon "Close pop-in" at bounding box center [1279, 21] width 18 height 18
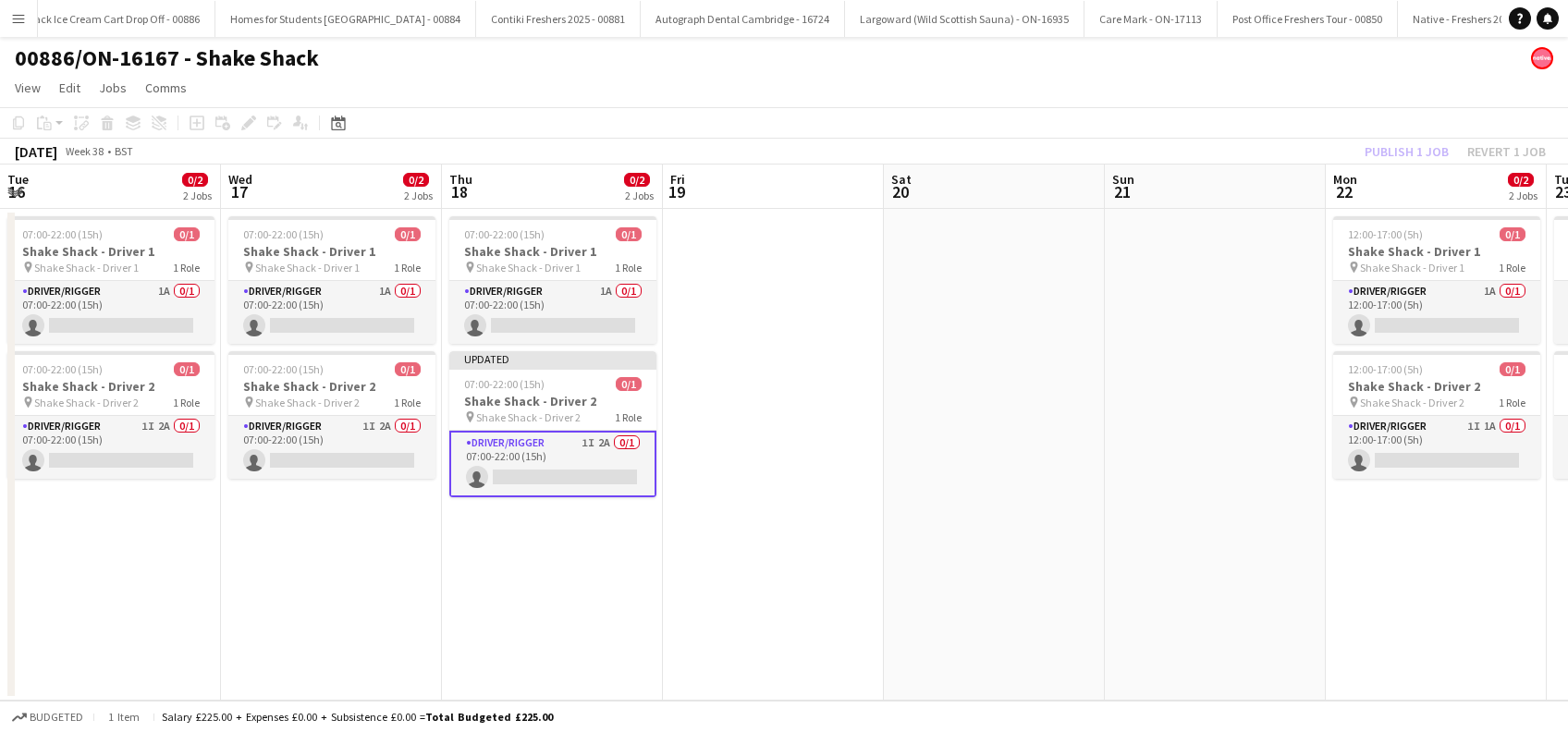
click at [1043, 386] on app-date-cell at bounding box center [994, 455] width 221 height 492
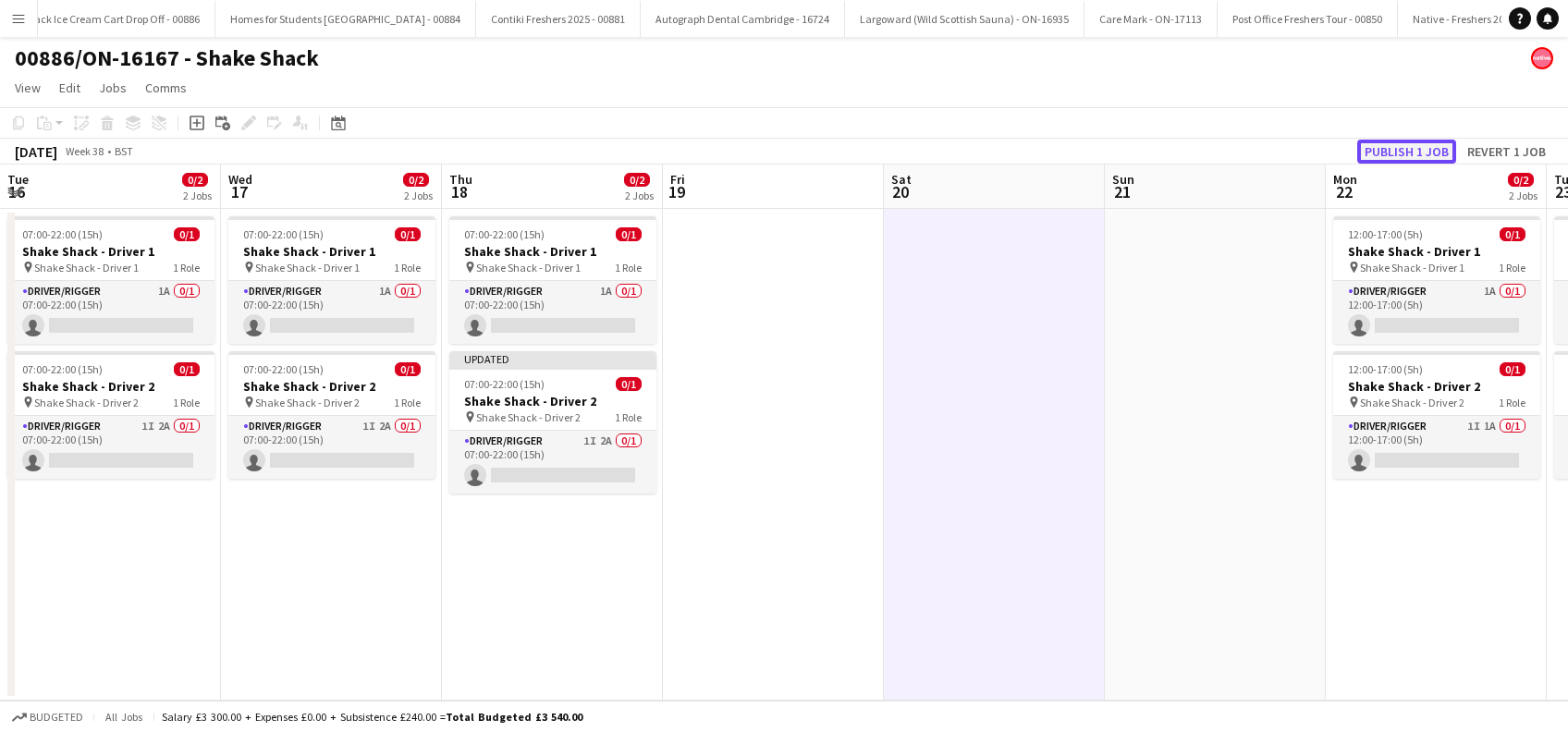
click at [1387, 144] on button "Publish 1 job" at bounding box center [1406, 152] width 99 height 24
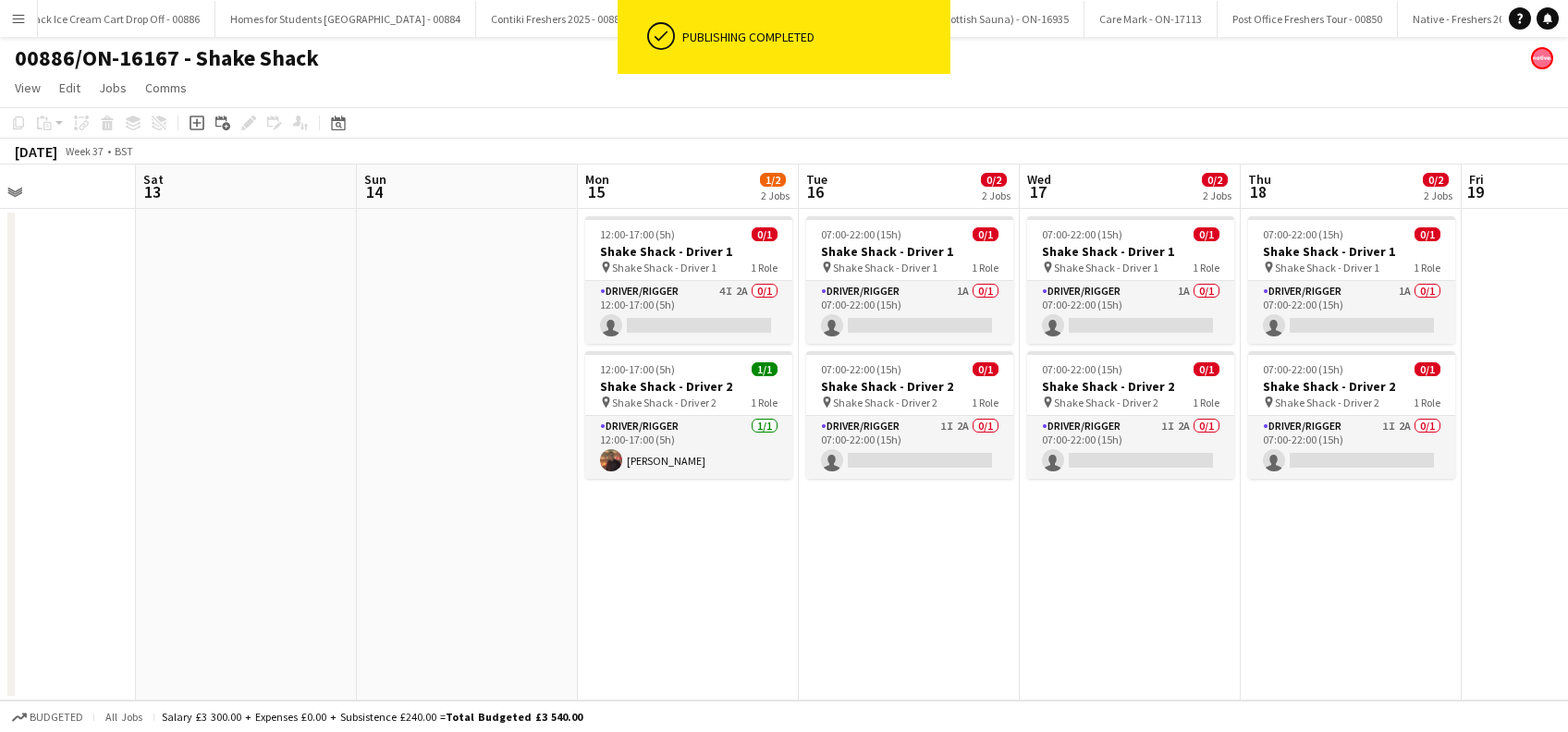
drag, startPoint x: 1357, startPoint y: 518, endPoint x: 1472, endPoint y: 493, distance: 117.7
click at [1567, 518] on html "ok-circled Publishing completed Menu Boards Boards Boards All jobs Status Workf…" at bounding box center [784, 366] width 1568 height 732
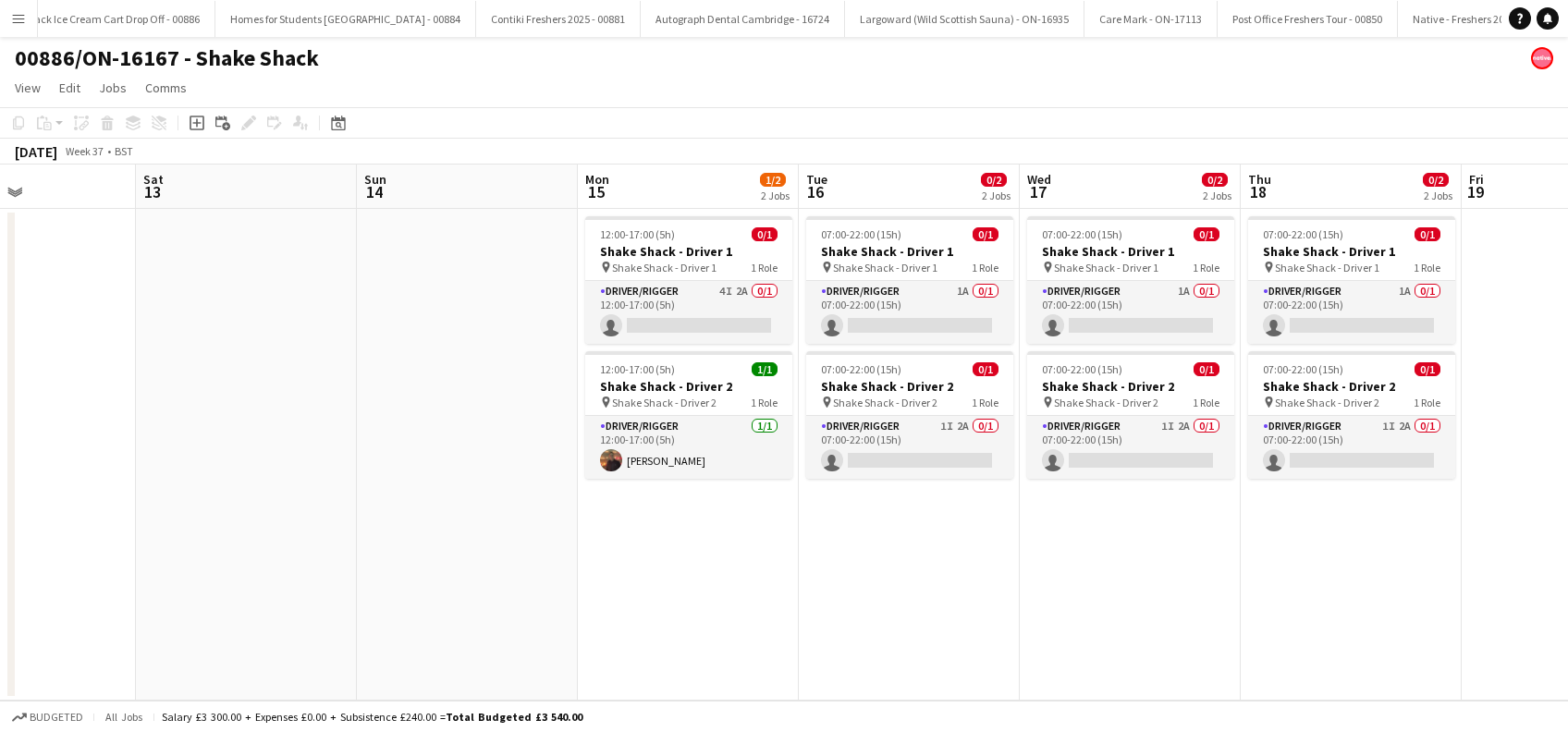
scroll to position [0, 440]
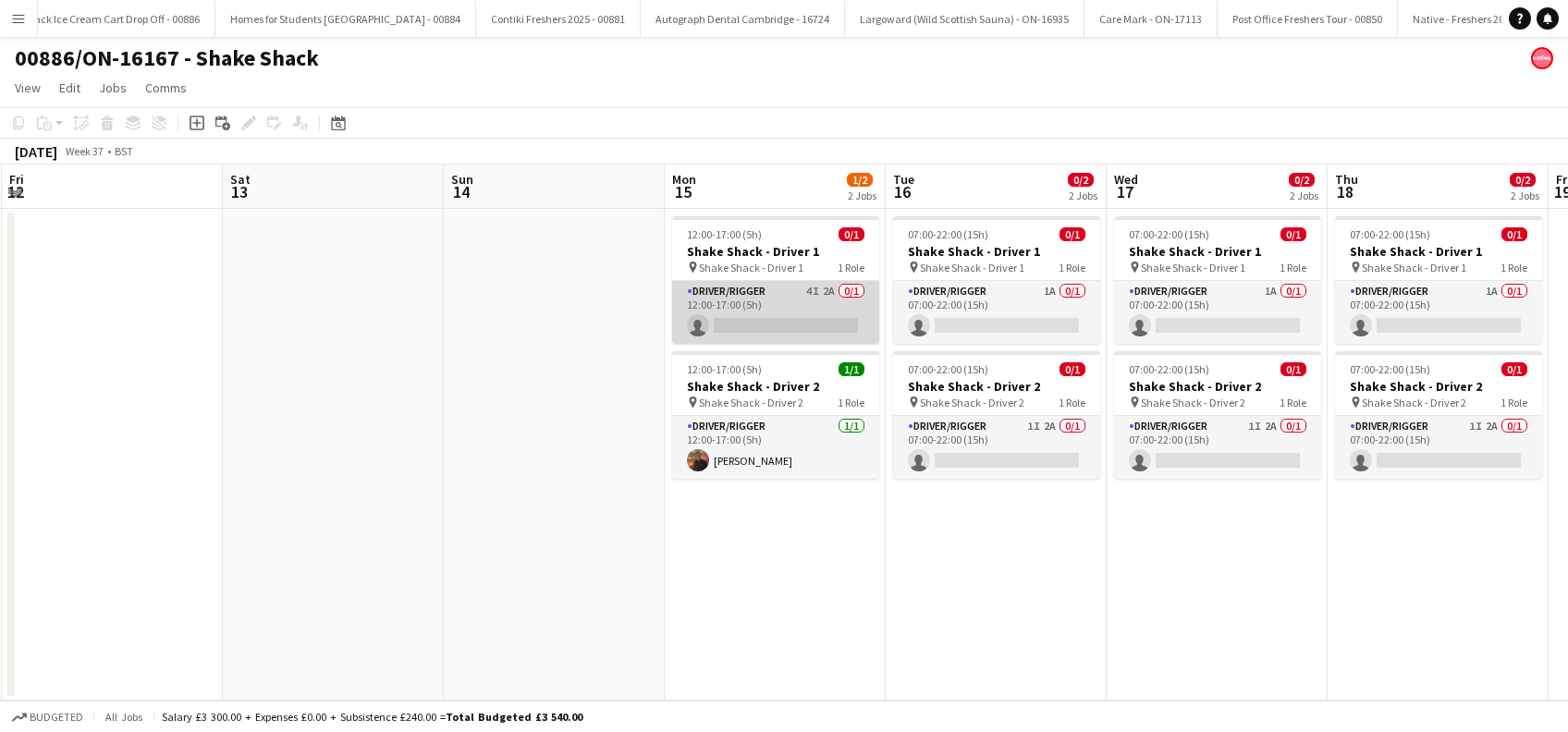
click at [781, 314] on app-card-role "Driver/Rigger 4I 2A 0/1 12:00-17:00 (5h) single-neutral-actions" at bounding box center [775, 313] width 207 height 63
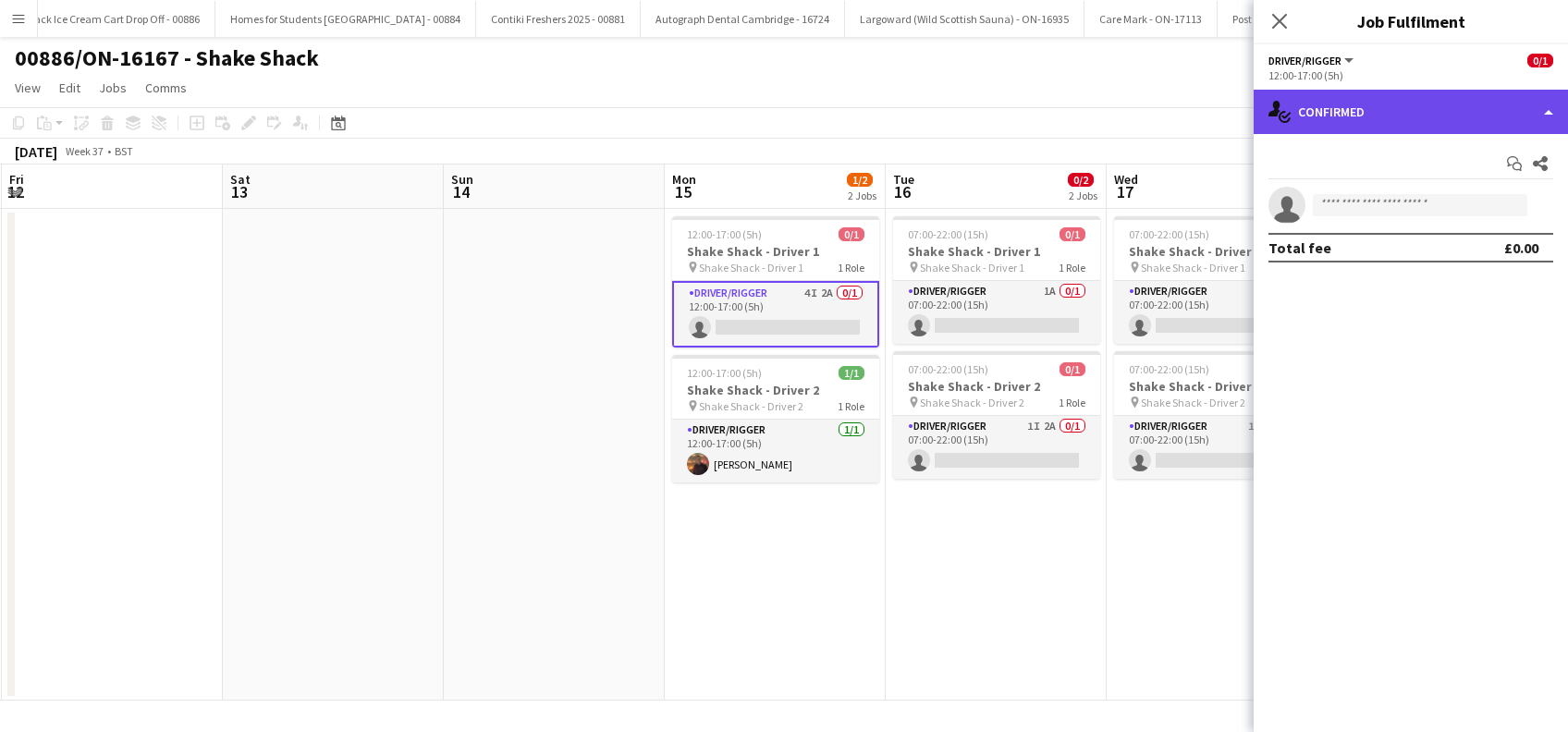
click at [1376, 102] on div "single-neutral-actions-check-2 Confirmed" at bounding box center [1410, 111] width 314 height 44
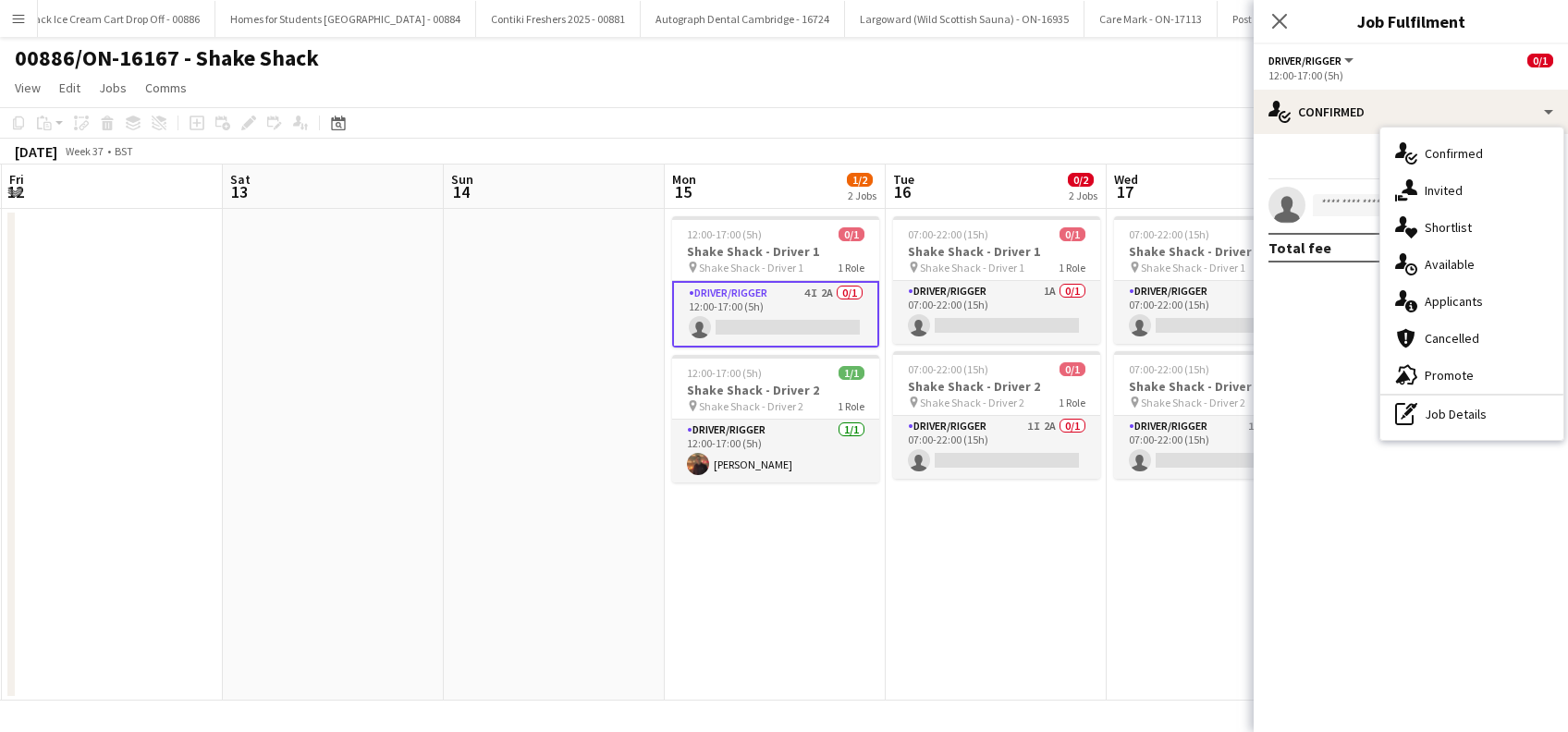
click at [1451, 187] on span "Invited" at bounding box center [1443, 190] width 38 height 17
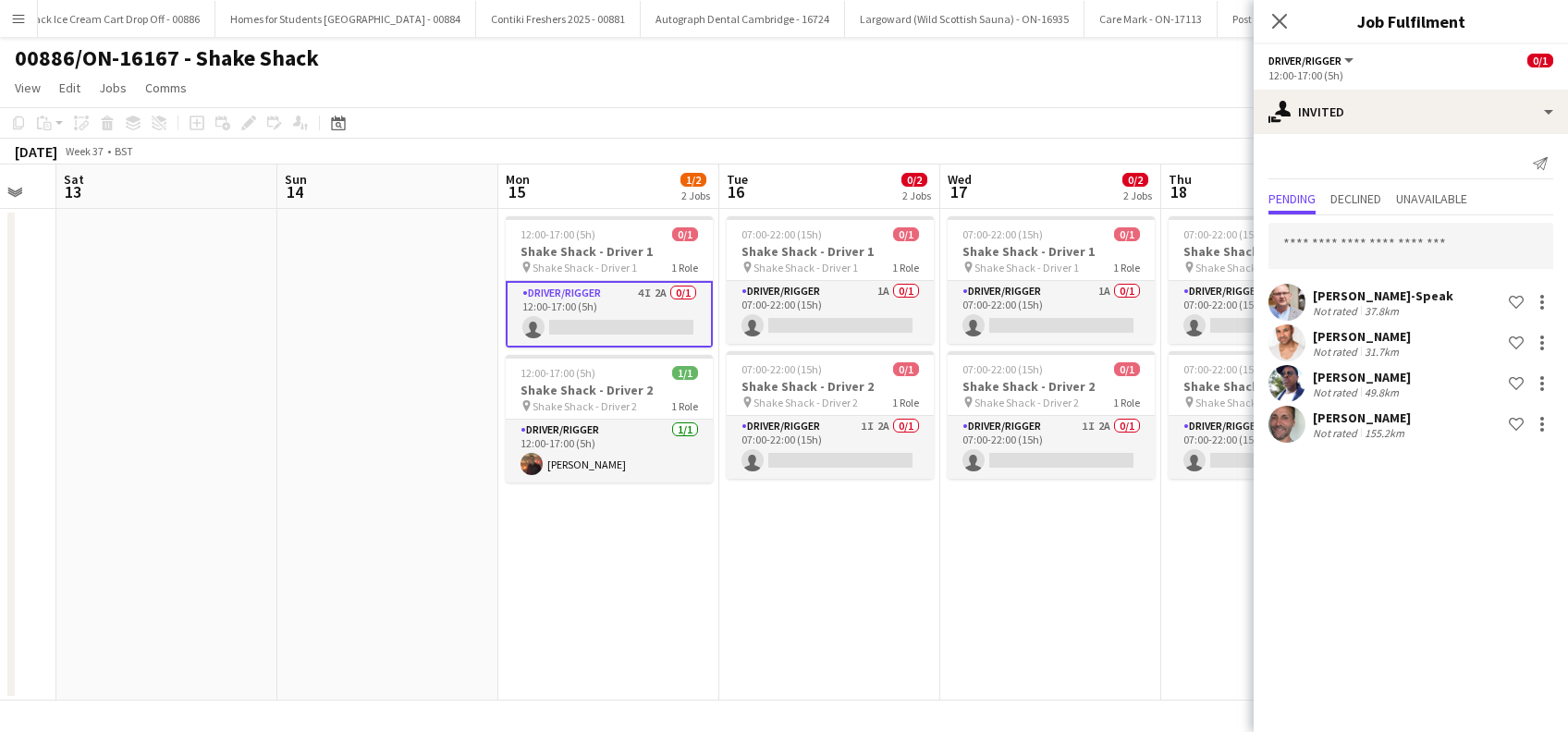
drag, startPoint x: 1135, startPoint y: 570, endPoint x: 968, endPoint y: 606, distance: 170.8
click at [968, 606] on app-calendar-viewport "Wed 10 Thu 11 Fri 12 Sat 13 Sun 14 Mon 15 1/2 2 Jobs Tue 16 0/2 2 Jobs Wed 17 0…" at bounding box center [784, 432] width 1568 height 536
click at [1417, 251] on input "text" at bounding box center [1410, 245] width 284 height 46
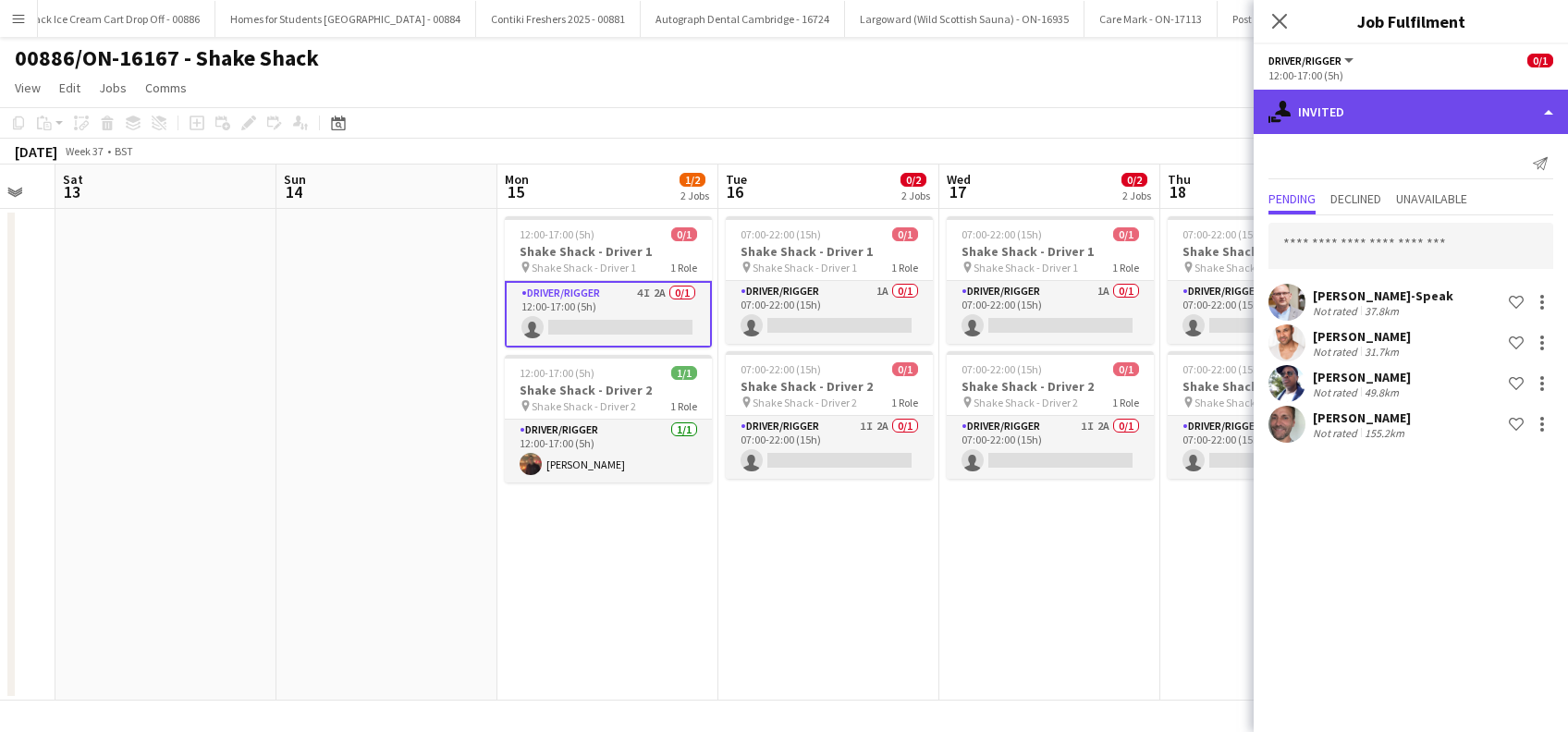
click at [1392, 116] on div "single-neutral-actions-share-1 Invited" at bounding box center [1410, 111] width 314 height 44
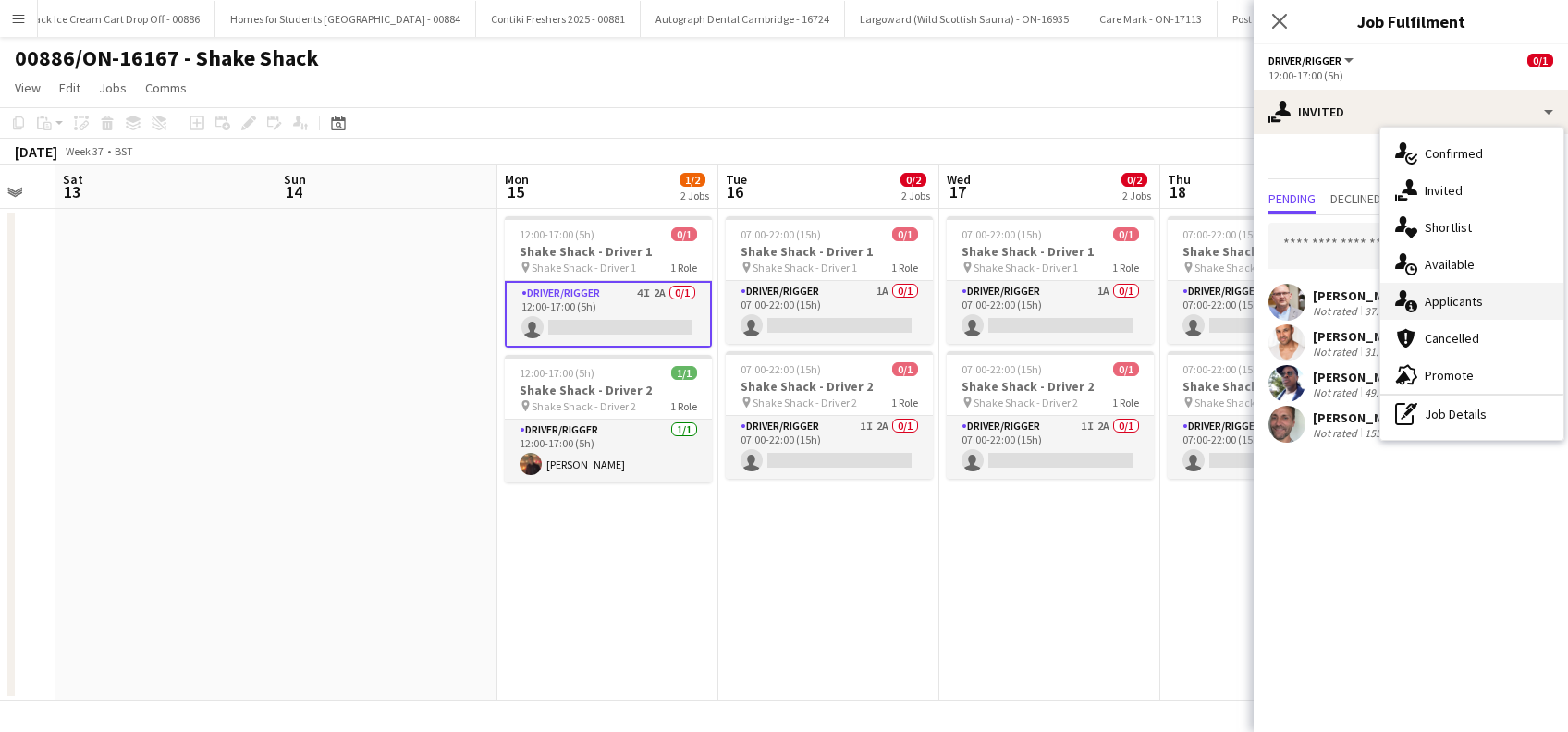
click at [1449, 306] on span "Applicants" at bounding box center [1453, 301] width 58 height 17
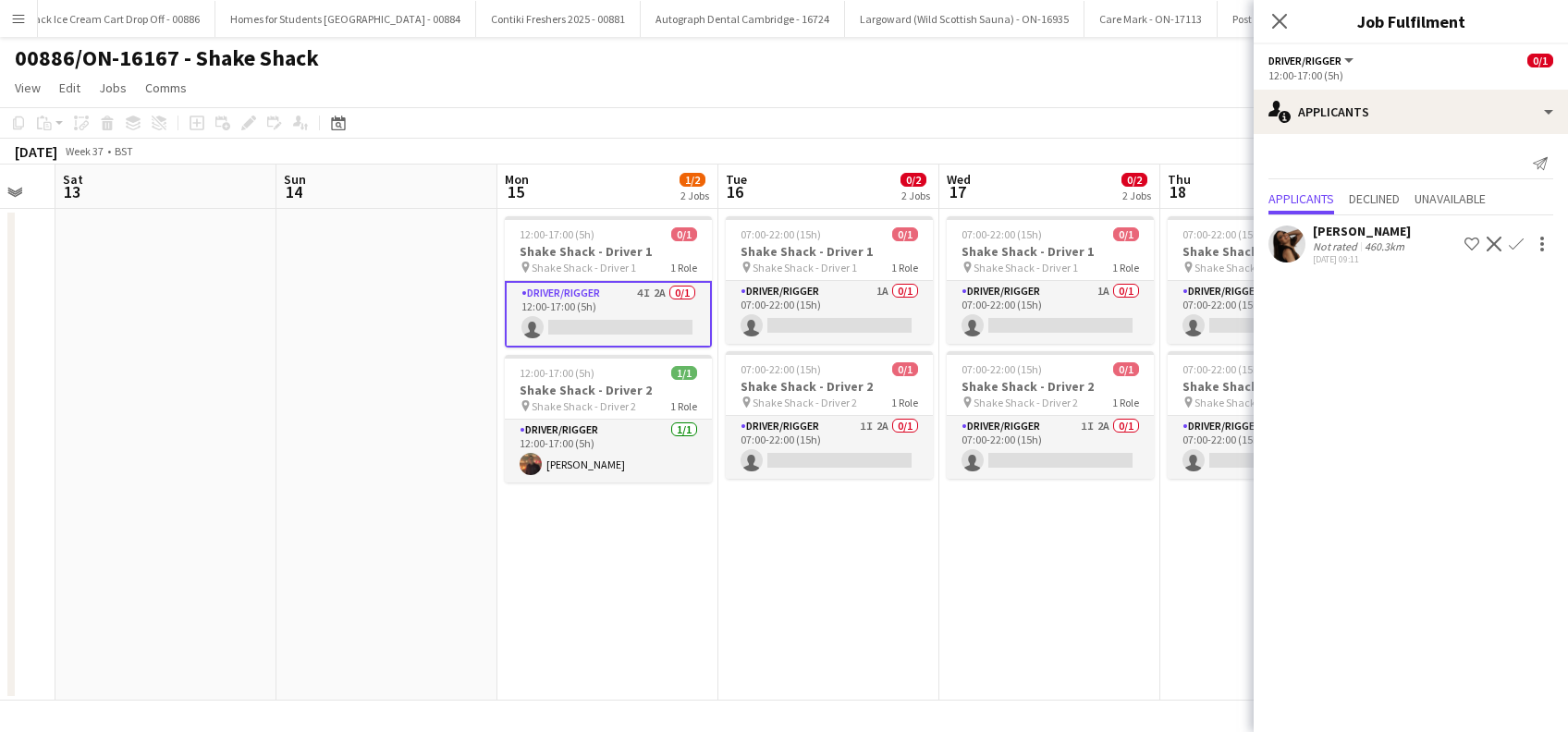
click at [1366, 229] on div "Naomi Forbes" at bounding box center [1361, 230] width 98 height 17
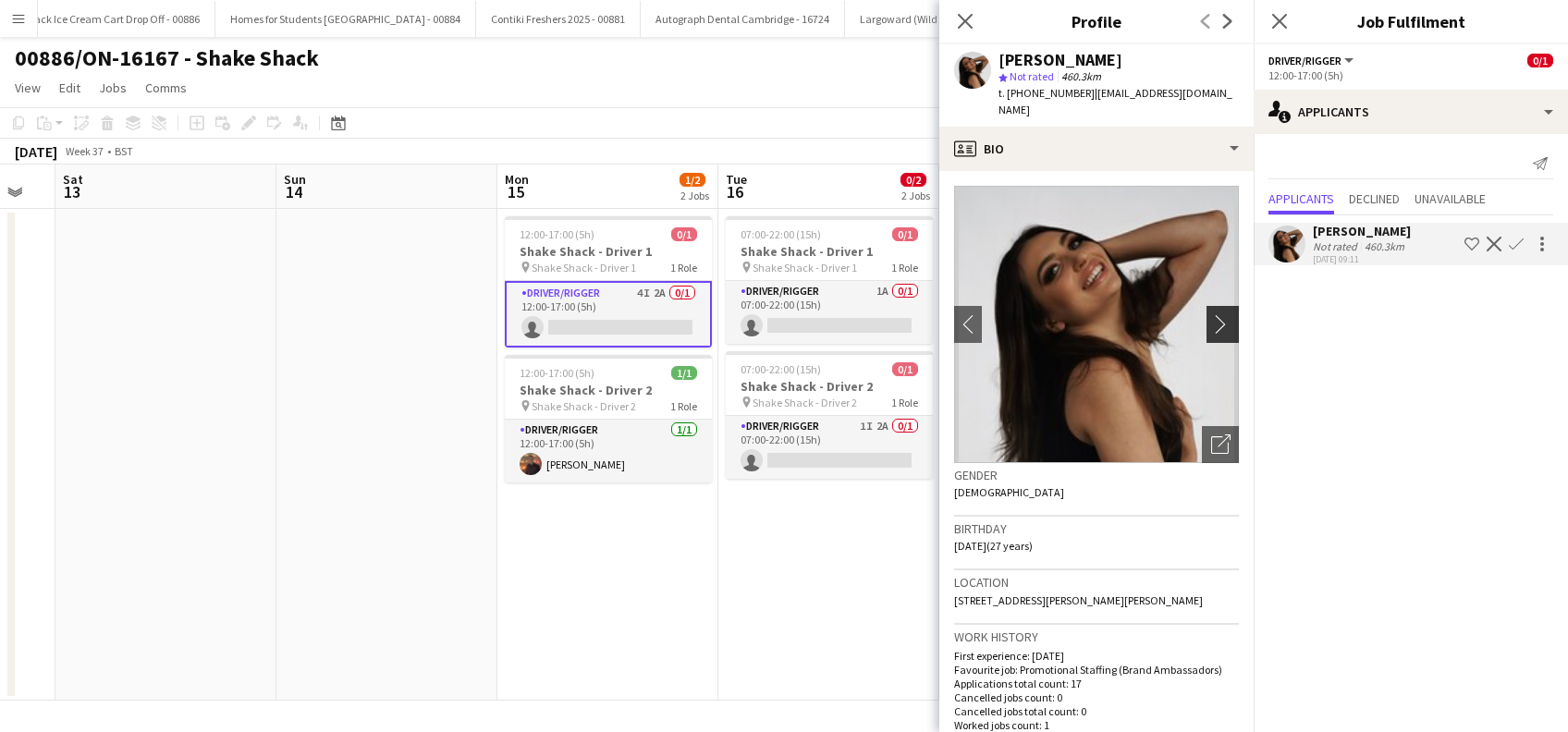
click at [1211, 314] on app-icon "chevron-right" at bounding box center [1225, 324] width 29 height 20
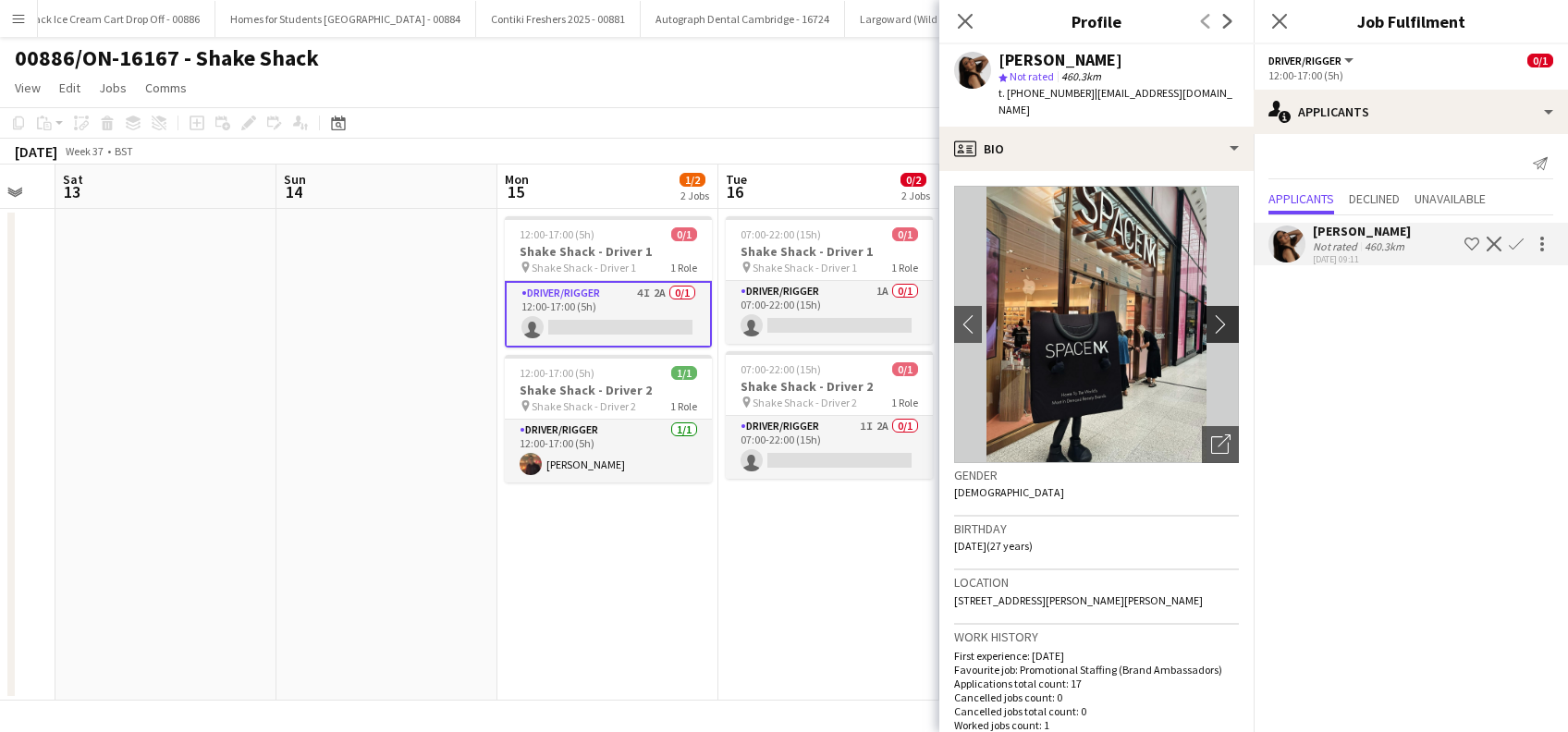
click at [1211, 314] on app-icon "chevron-right" at bounding box center [1225, 324] width 29 height 20
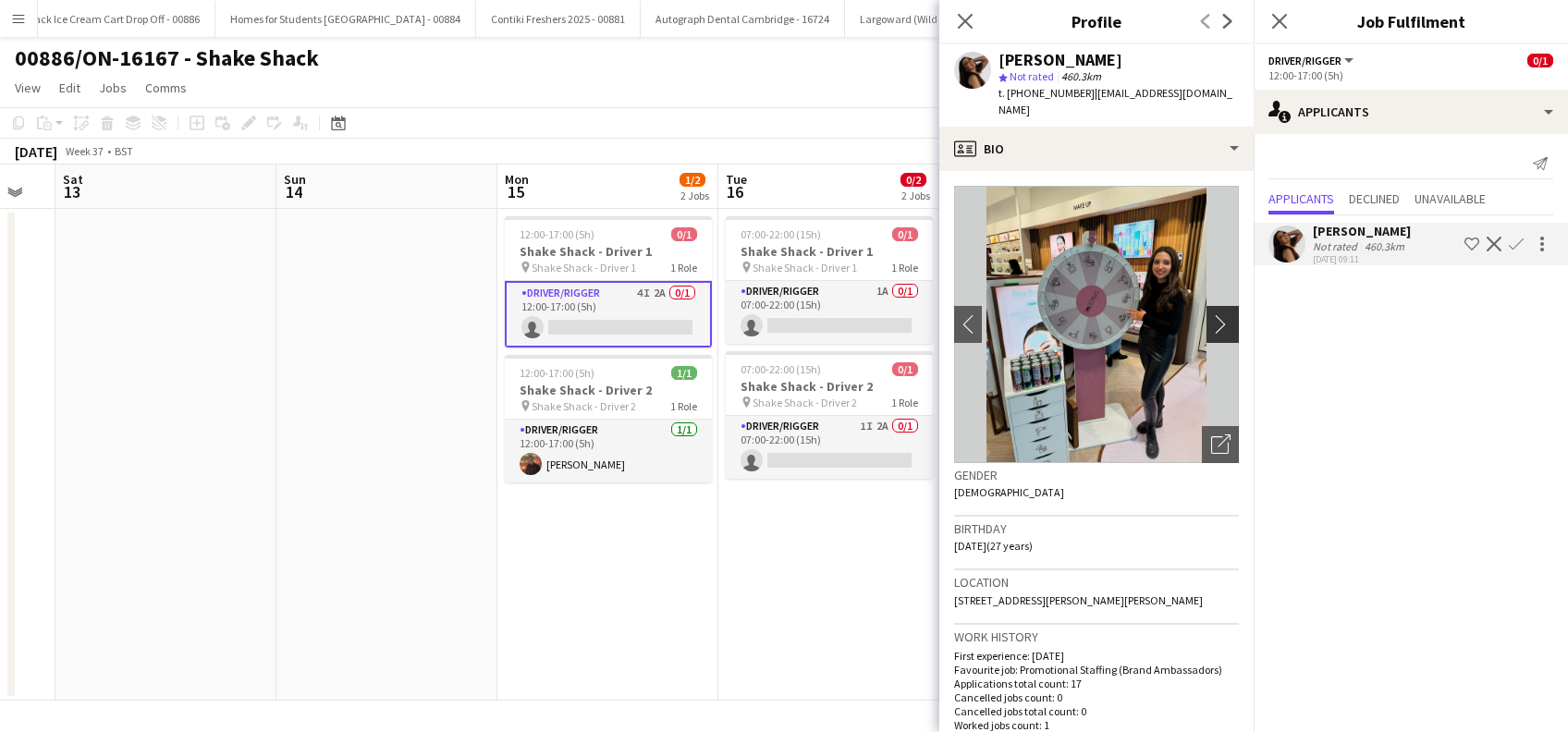
click at [1211, 314] on app-icon "chevron-right" at bounding box center [1225, 324] width 29 height 20
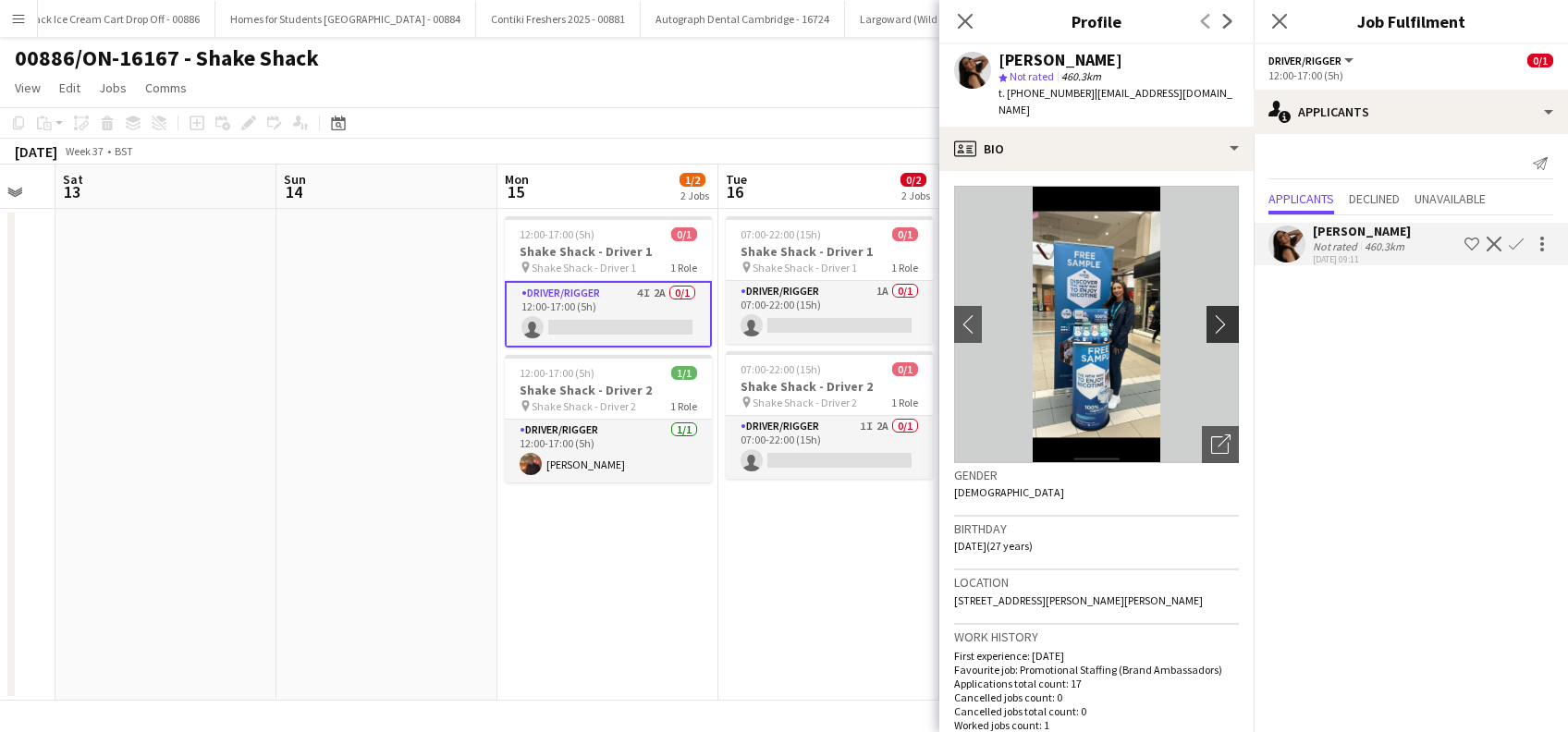
click at [1211, 314] on app-icon "chevron-right" at bounding box center [1225, 324] width 29 height 20
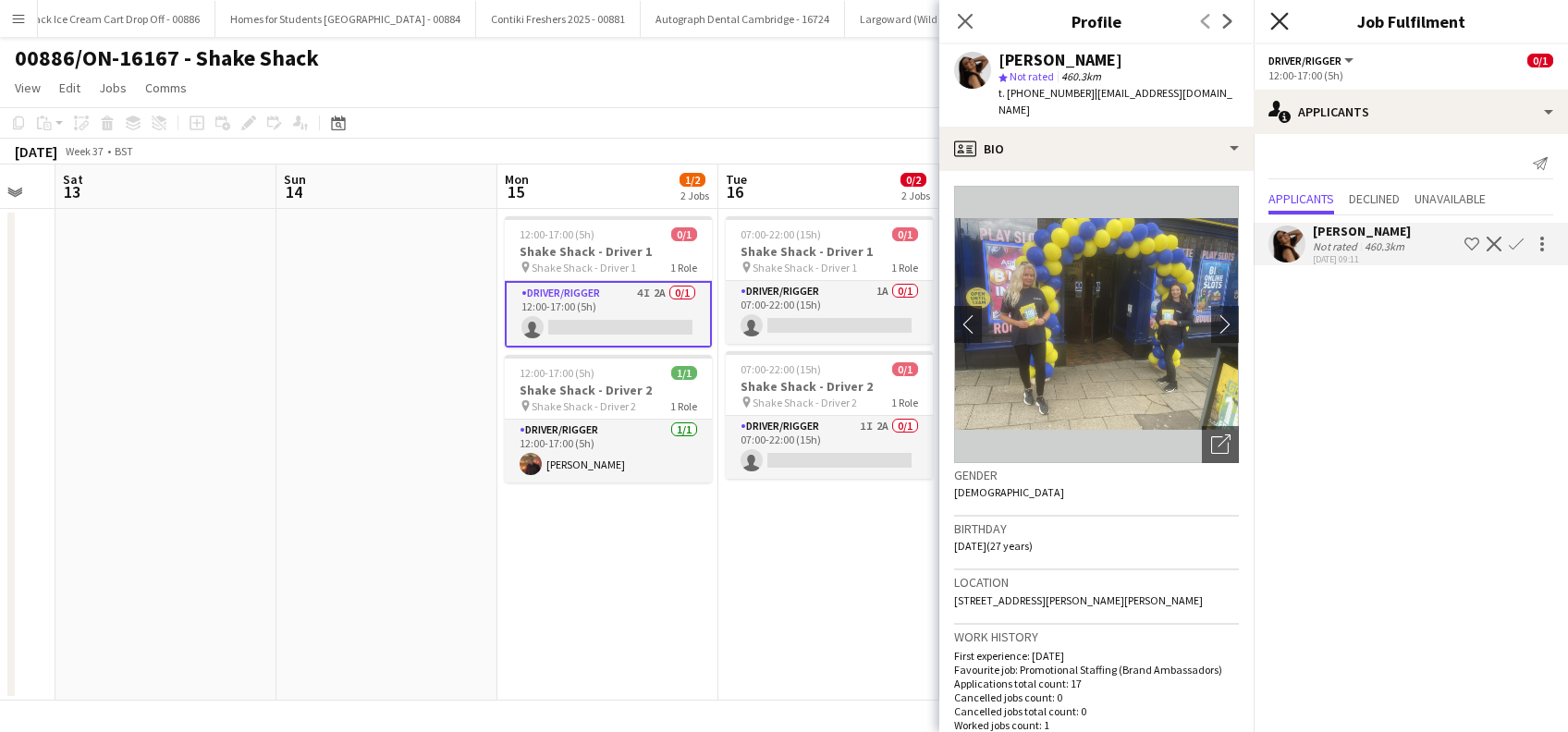
click at [1281, 17] on icon "Close pop-in" at bounding box center [1279, 21] width 18 height 18
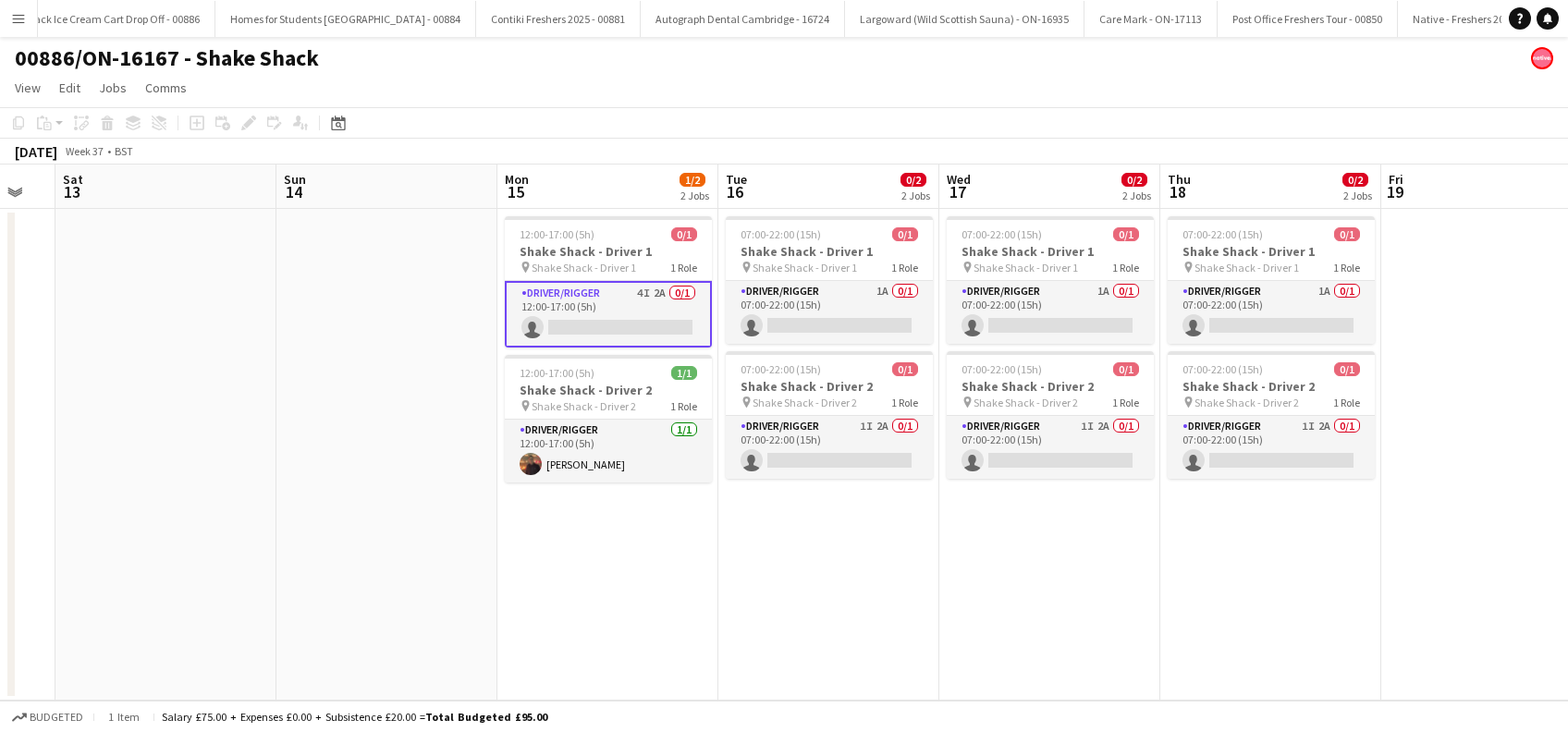
click at [928, 524] on app-date-cell "07:00-22:00 (15h) 0/1 Shake Shack - Driver 1 pin Shake Shack - Driver 1 1 Role …" at bounding box center [828, 455] width 221 height 492
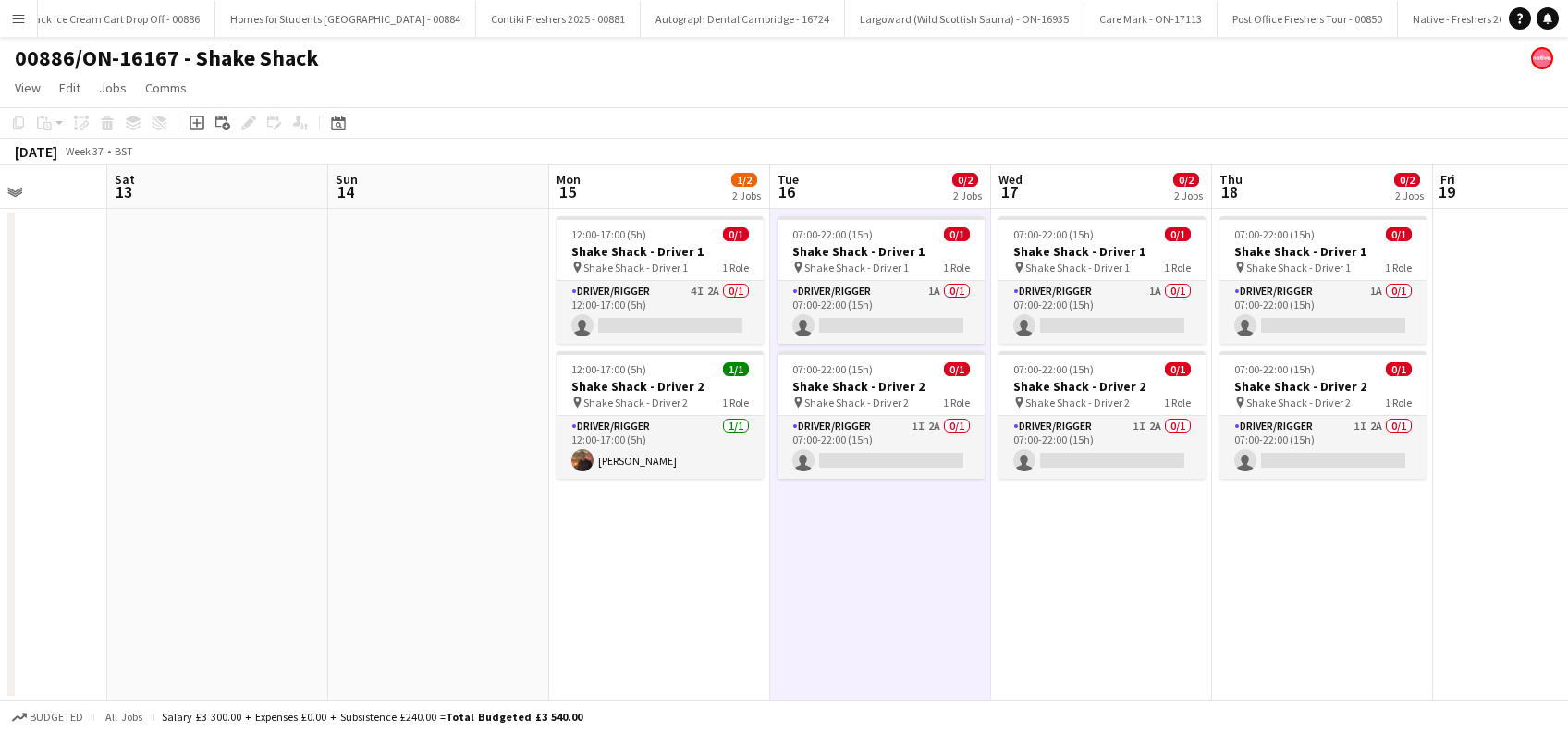
scroll to position [0, 595]
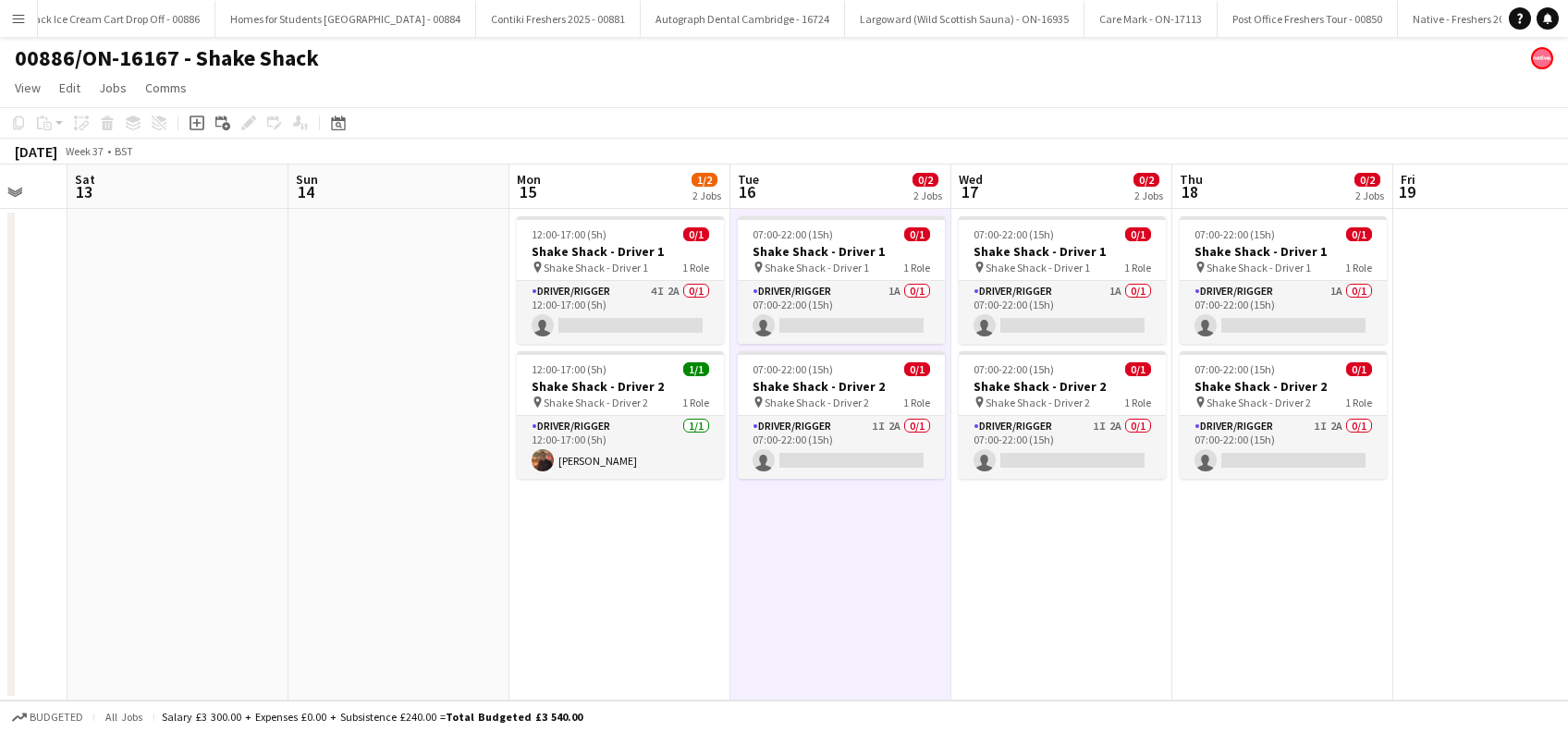
drag, startPoint x: 1261, startPoint y: 577, endPoint x: 851, endPoint y: 618, distance: 412.0
click at [846, 624] on app-calendar-viewport "Wed 10 Thu 11 Fri 12 Sat 13 Sun 14 Mon 15 1/2 2 Jobs Tue 16 0/2 2 Jobs Wed 17 0…" at bounding box center [784, 432] width 1568 height 536
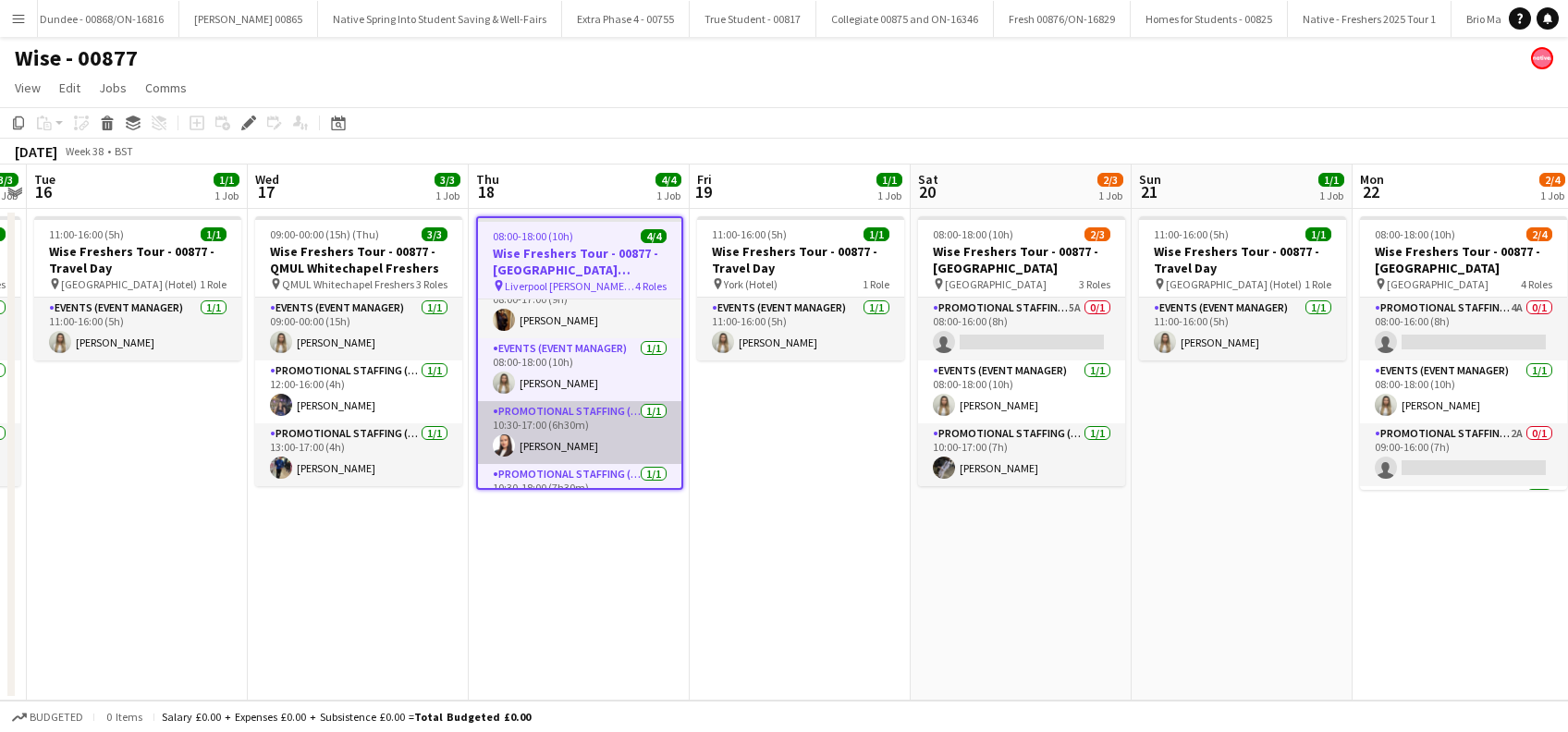
scroll to position [62, 0]
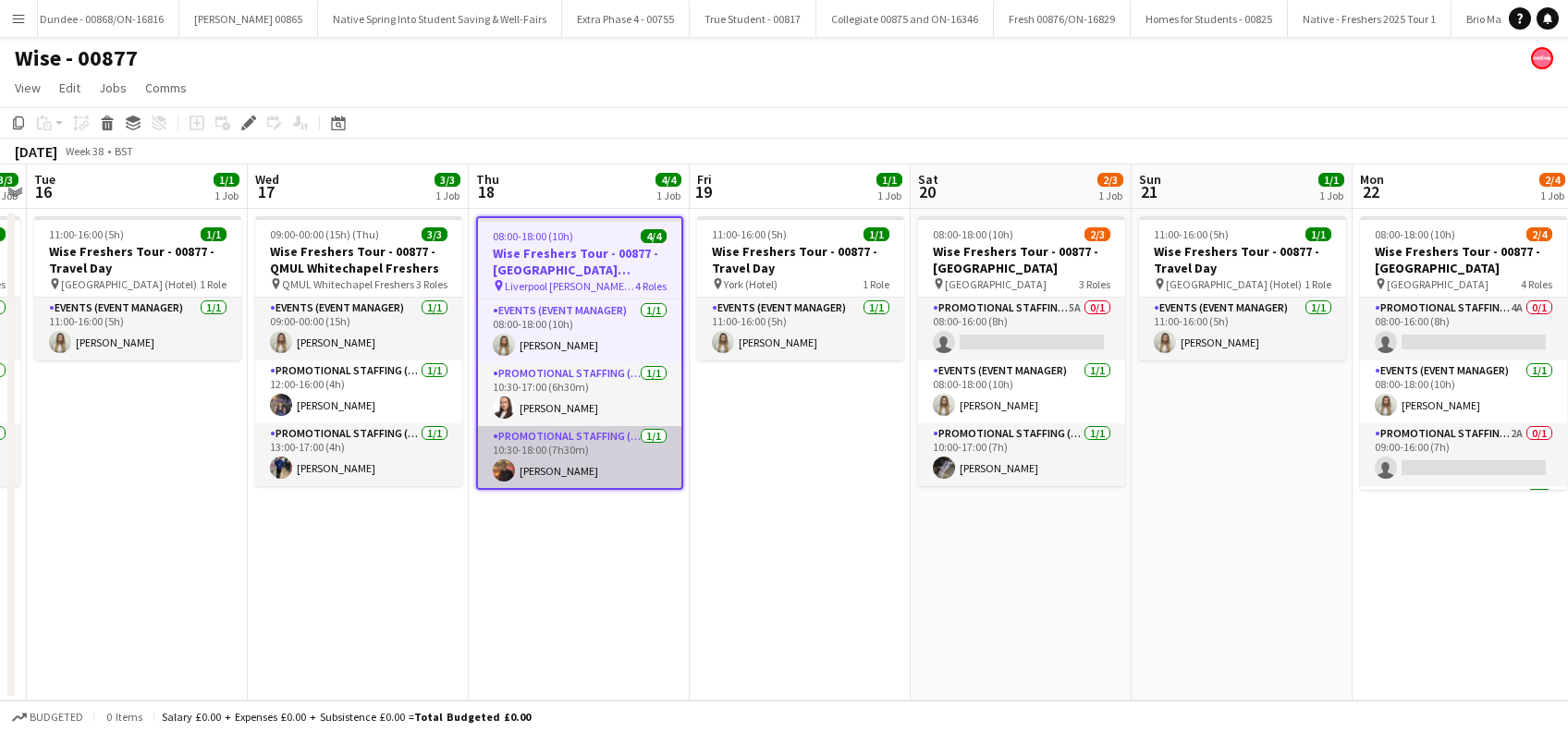
click at [545, 475] on app-card-role "Promotional Staffing (Brand Ambassadors) [DATE] 10:30-18:00 (7h30m) [PERSON_NAM…" at bounding box center [579, 458] width 204 height 63
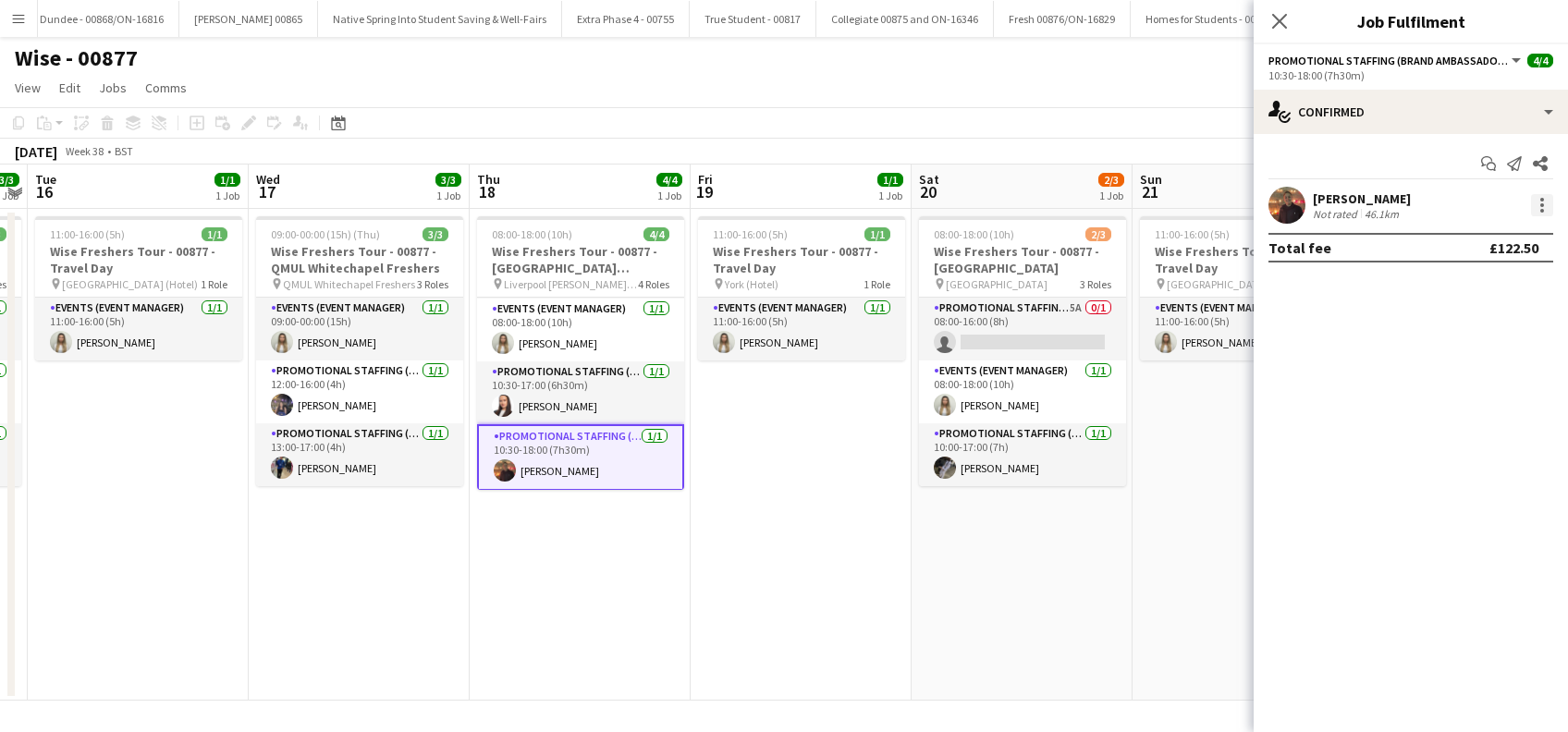
click at [1546, 207] on div at bounding box center [1541, 205] width 23 height 23
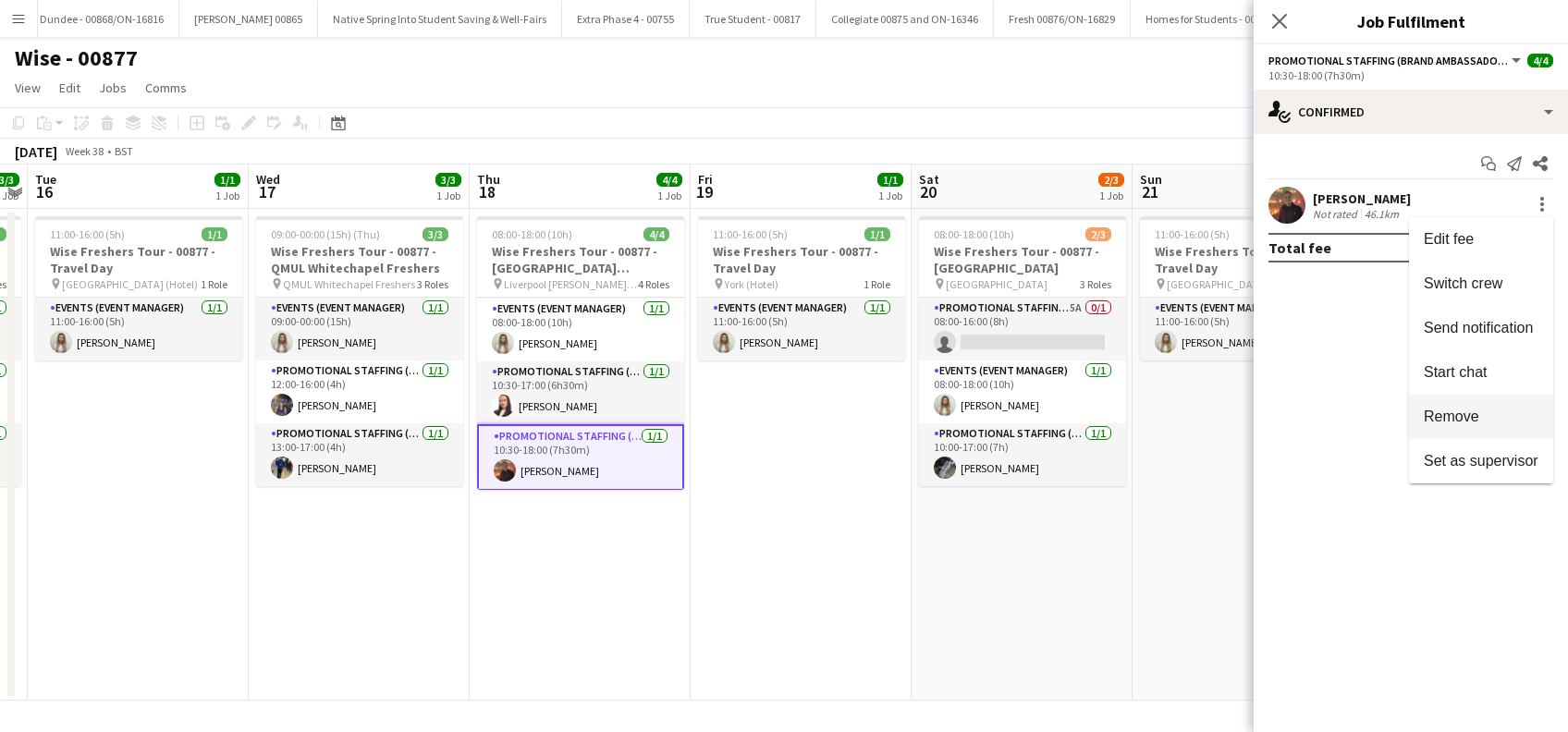
click at [1449, 414] on span "Remove" at bounding box center [1451, 416] width 55 height 16
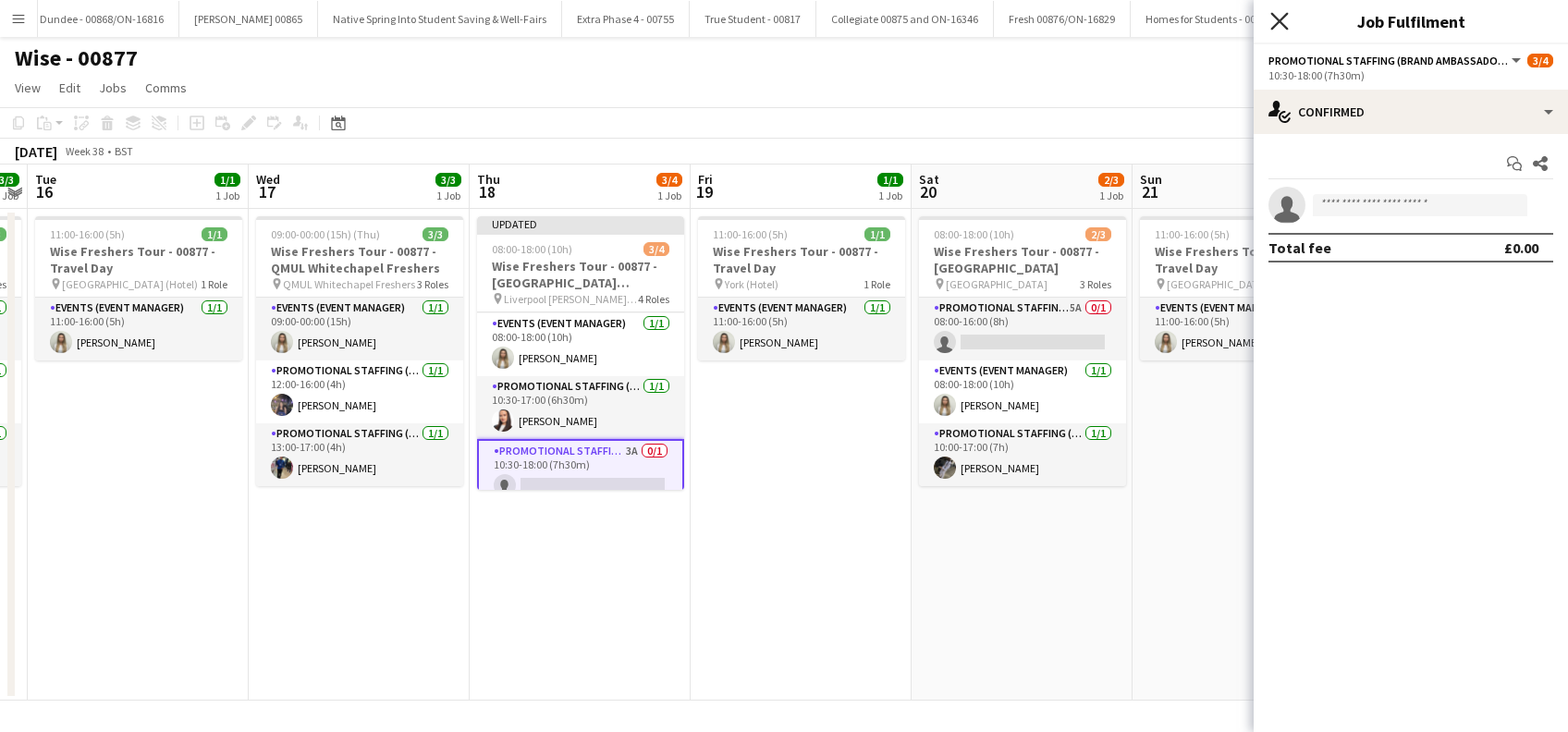
click at [1284, 14] on icon "Close pop-in" at bounding box center [1279, 21] width 18 height 18
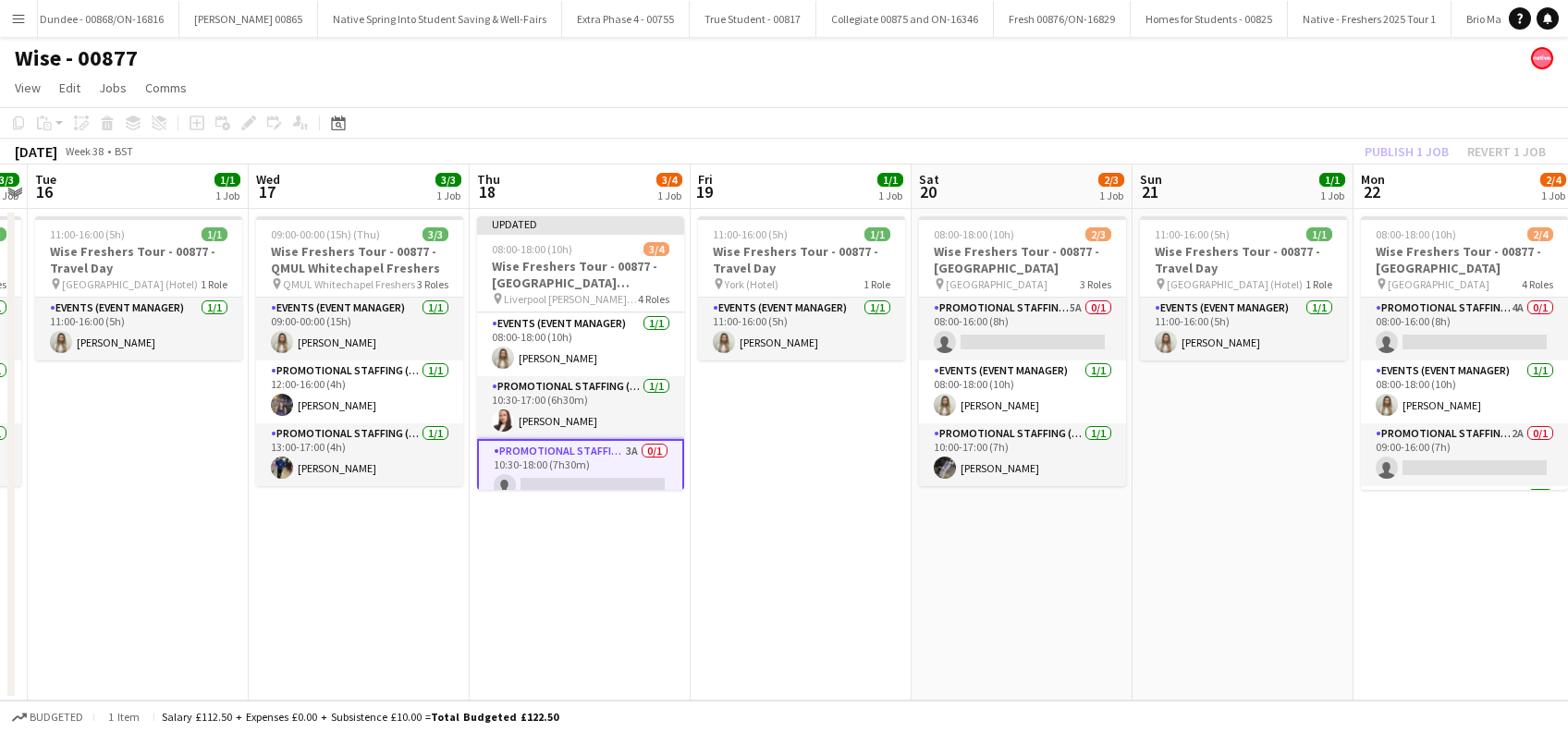
click at [1296, 402] on app-date-cell "11:00-16:00 (5h) 1/1 Wise Freshers Tour - 00877 - Travel Day pin Leeds (Hotel) …" at bounding box center [1242, 455] width 221 height 492
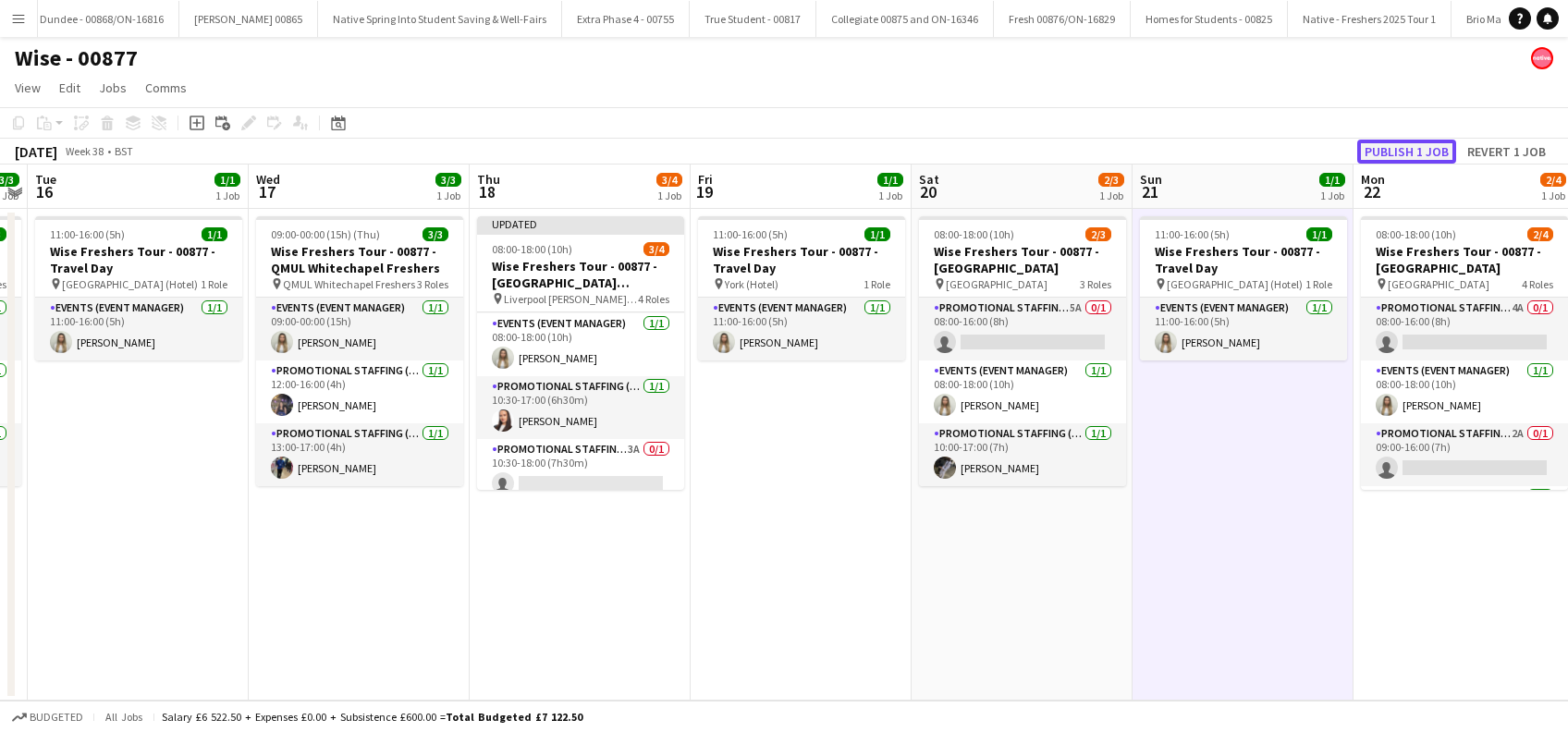
click at [1397, 151] on button "Publish 1 job" at bounding box center [1406, 152] width 99 height 24
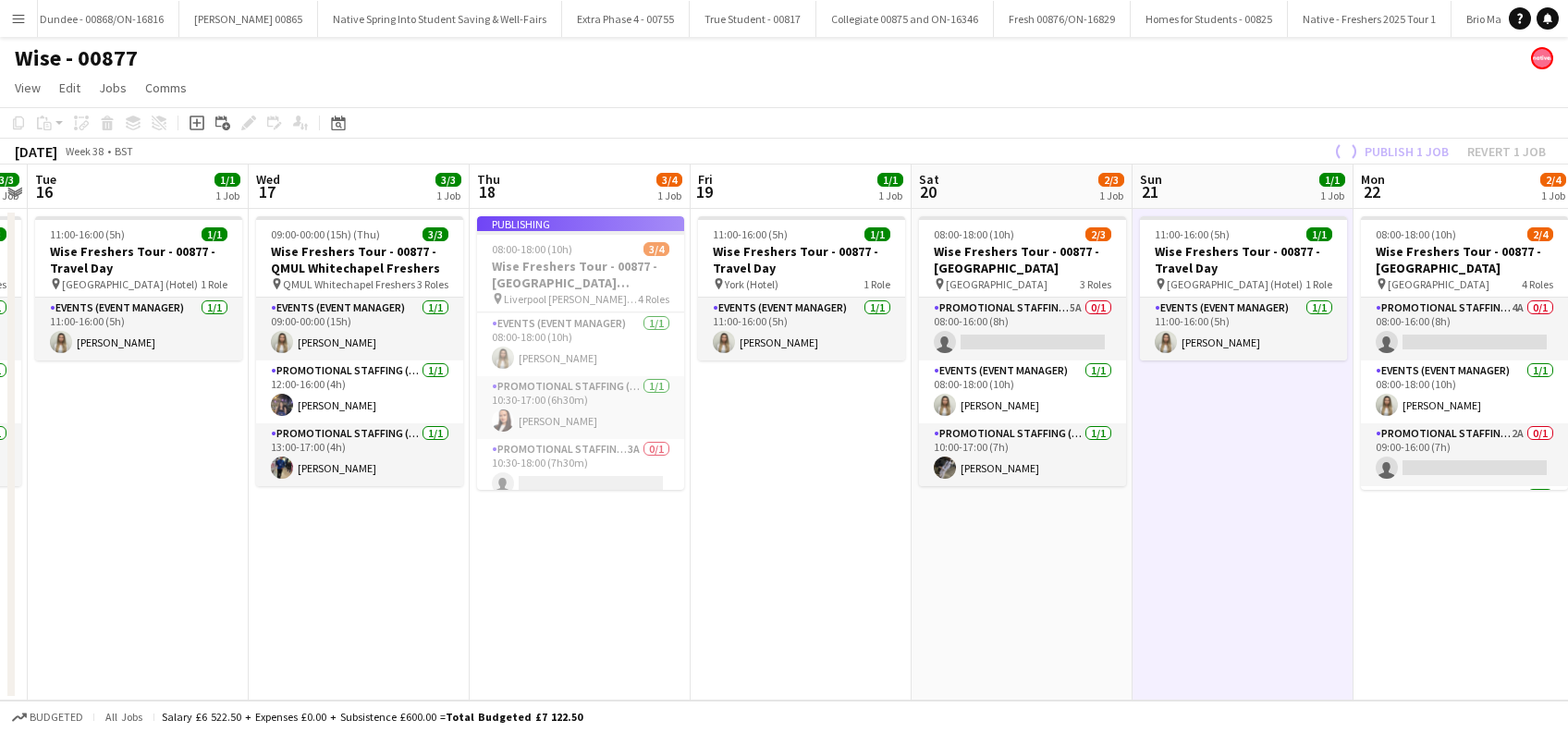
scroll to position [59, 0]
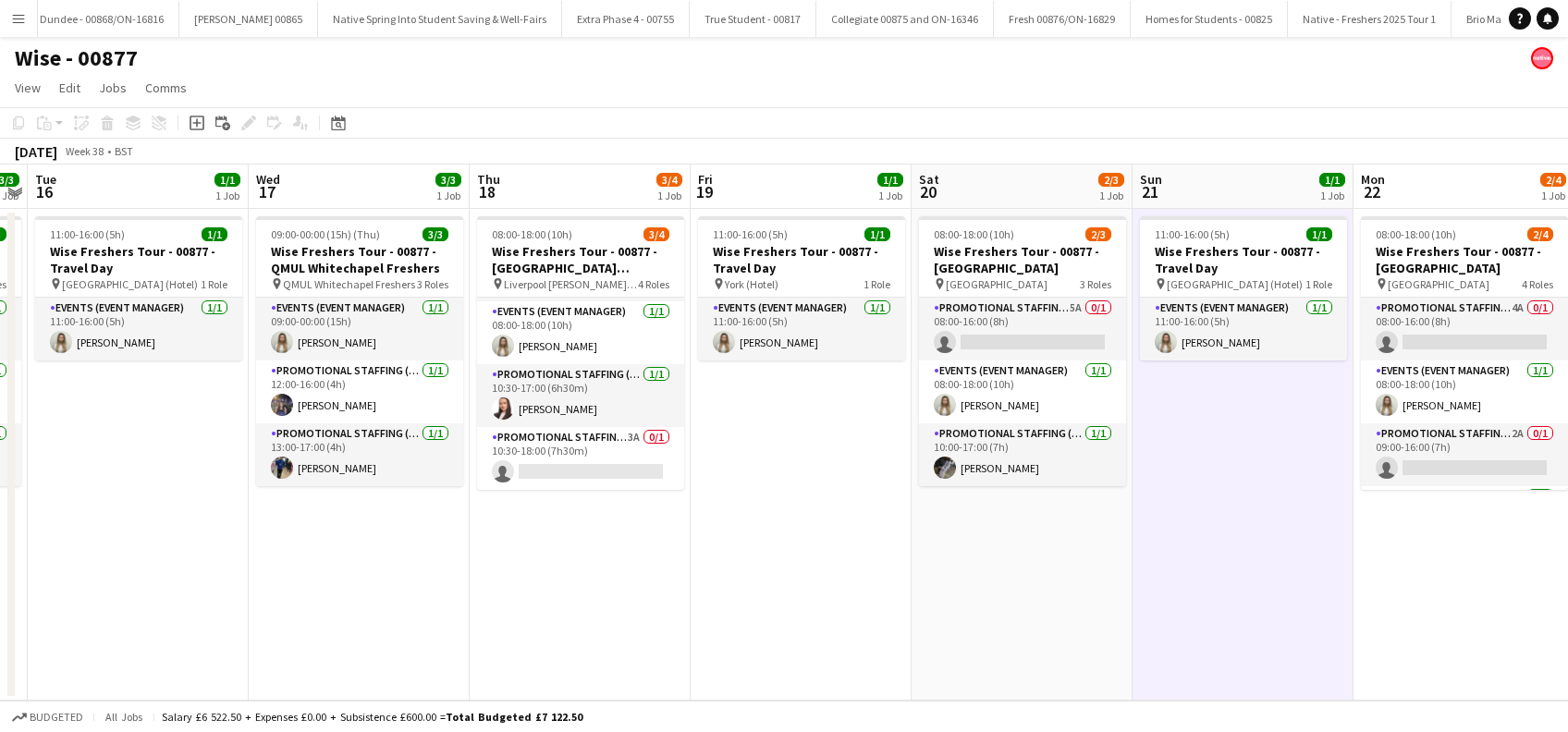
click at [614, 584] on app-date-cell "08:00-18:00 (10h) 3/4 Wise Freshers Tour - 00877 - Liverpool John Moores Univer…" at bounding box center [579, 455] width 221 height 492
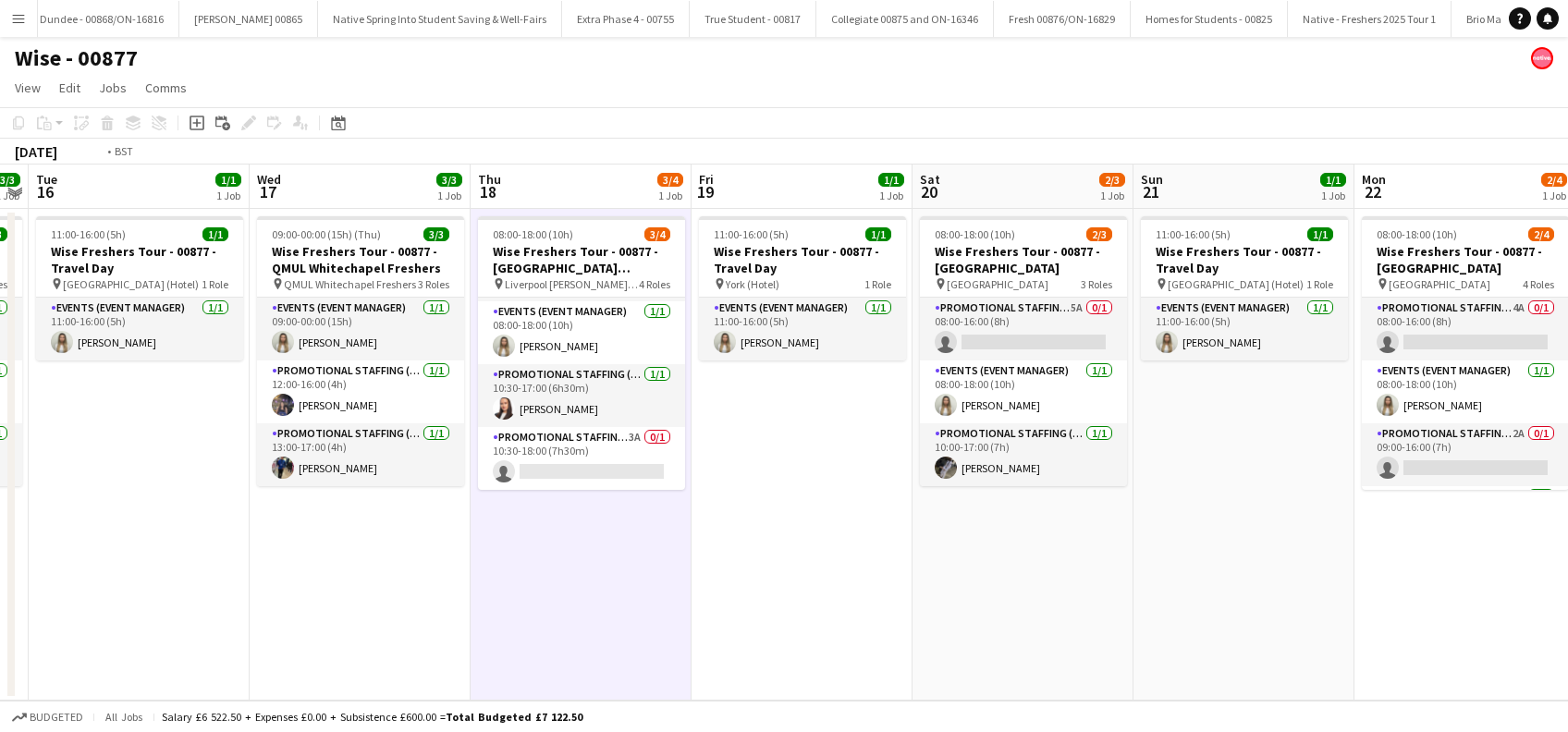
scroll to position [0, 496]
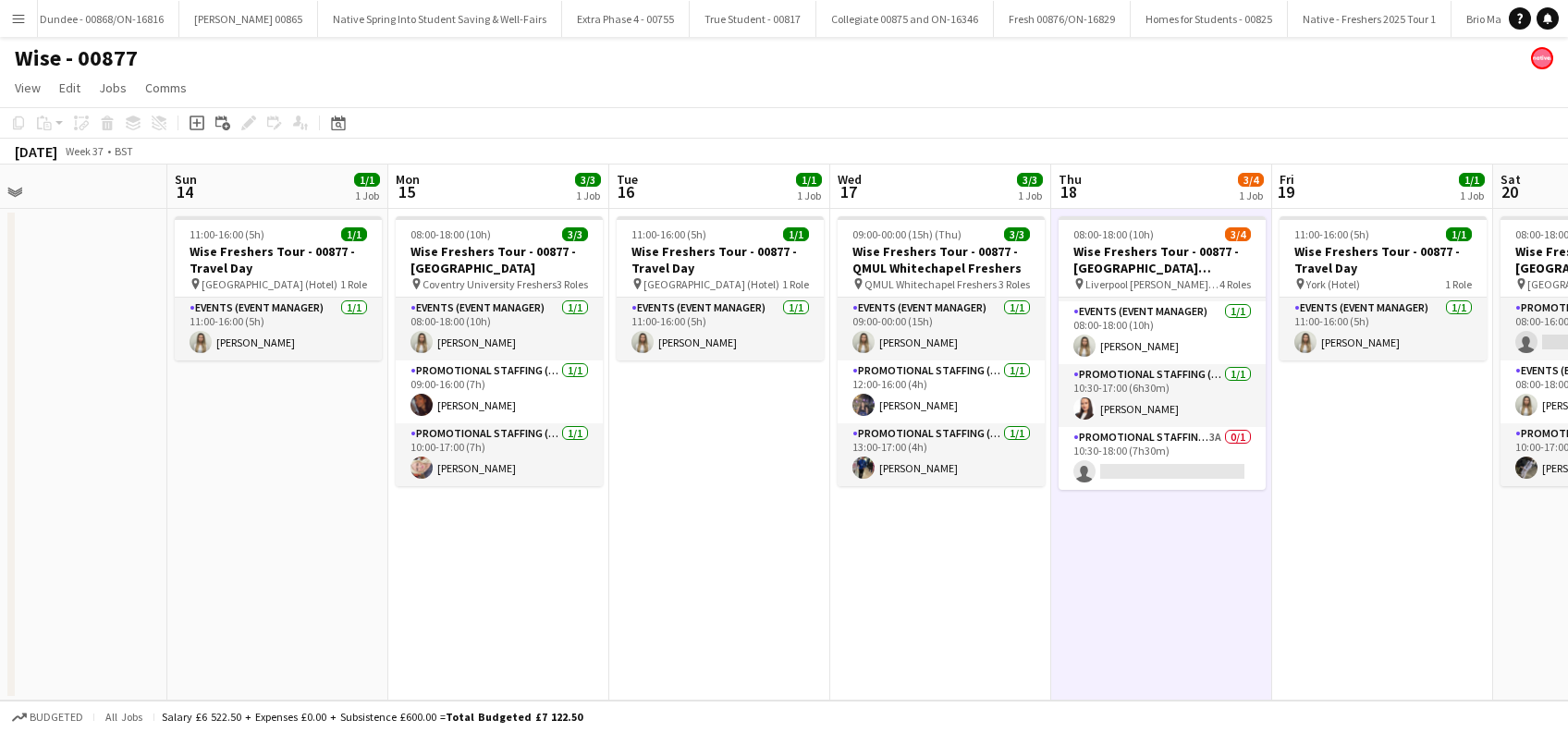
click at [926, 544] on app-calendar-viewport "Thu 11 Fri 12 Sat 13 Sun 14 1/1 1 Job Mon 15 3/3 1 Job Tue 16 1/1 1 Job Wed 17 …" at bounding box center [784, 432] width 1568 height 536
click at [1126, 444] on app-card-role "Promotional Staffing (Brand Ambassadors) 3A 0/1 10:30-18:00 (7h30m) single-neut…" at bounding box center [1162, 458] width 207 height 63
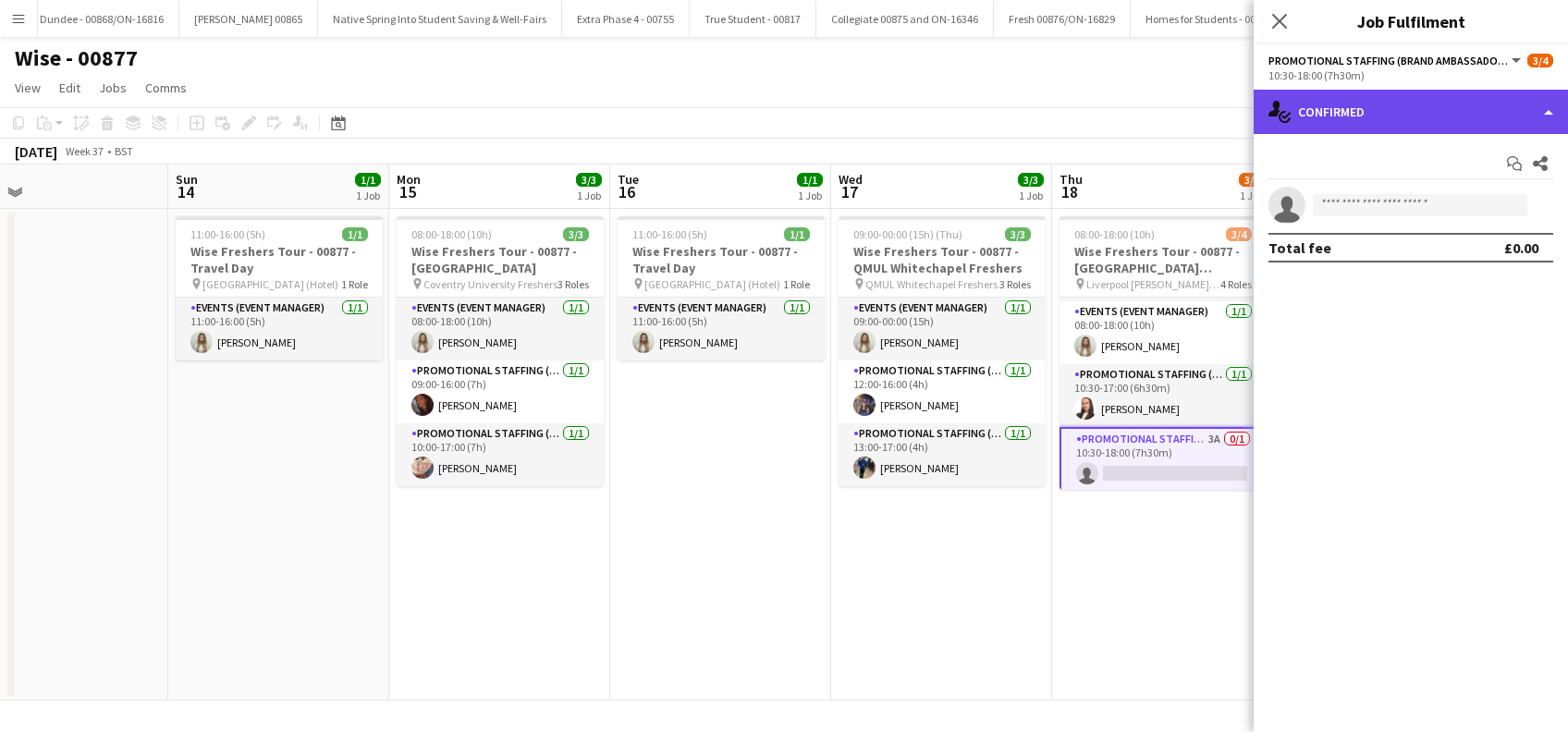
click at [1378, 101] on div "single-neutral-actions-check-2 Confirmed" at bounding box center [1410, 111] width 314 height 44
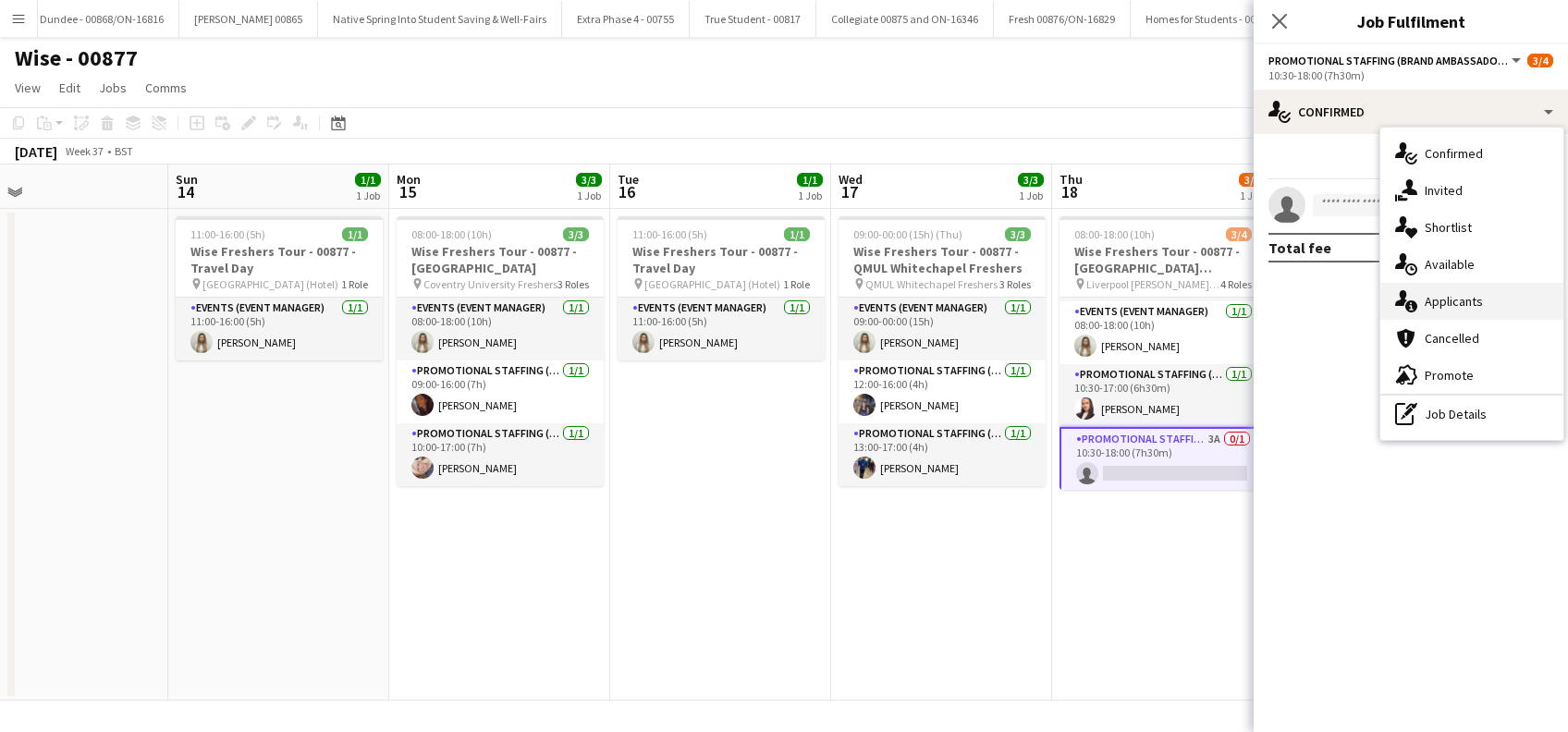
click at [1440, 302] on span "Applicants" at bounding box center [1453, 301] width 58 height 17
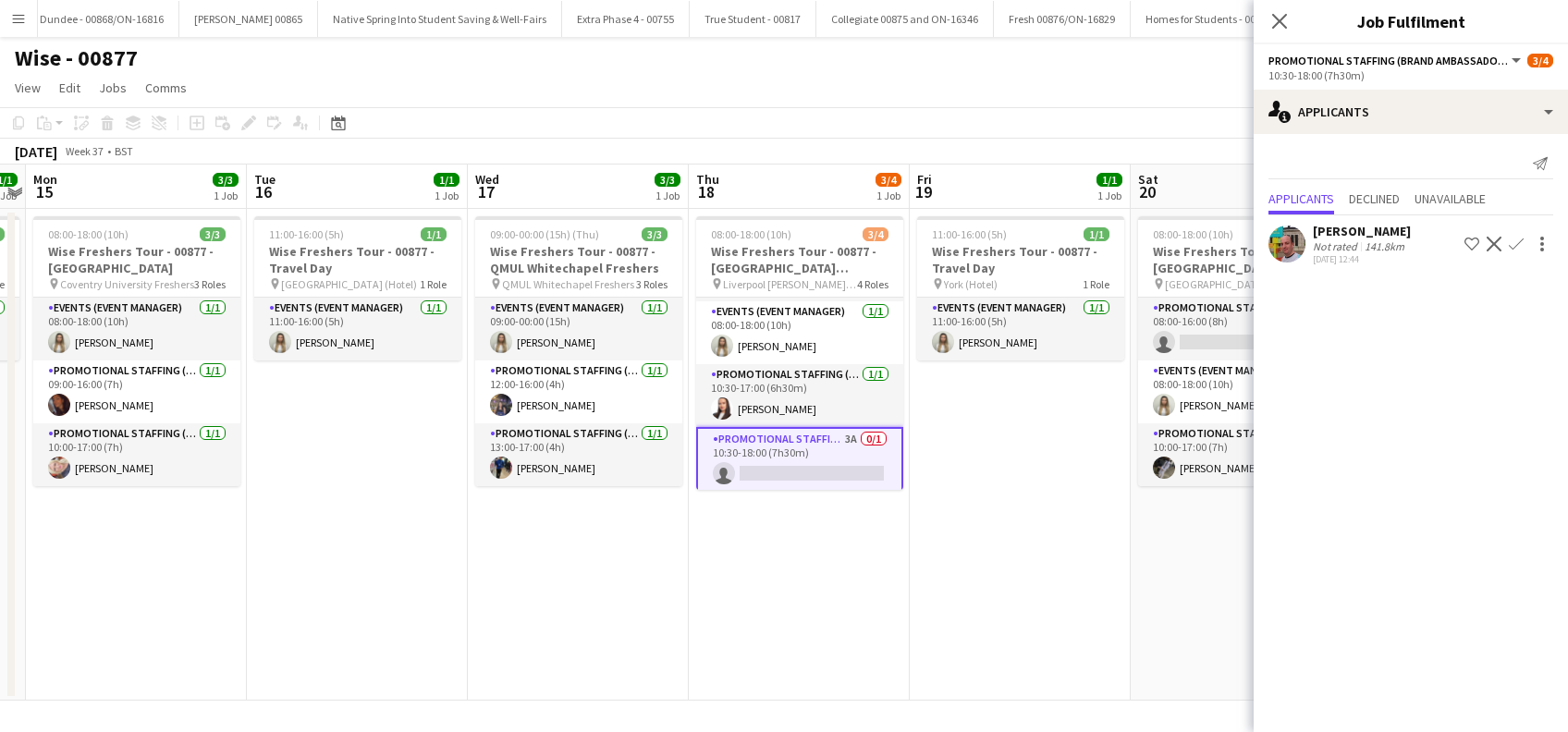
drag, startPoint x: 1174, startPoint y: 596, endPoint x: 808, endPoint y: 643, distance: 369.0
click at [810, 649] on app-calendar-viewport "Thu 11 Fri 12 Sat 13 Sun 14 1/1 1 Job Mon 15 3/3 1 Job Tue 16 1/1 1 Job Wed 17 …" at bounding box center [784, 432] width 1568 height 536
click at [1041, 503] on app-date-cell "11:00-16:00 (5h) 1/1 Wise Freshers Tour - 00877 - Travel Day pin York (Hotel) 1…" at bounding box center [1020, 455] width 221 height 492
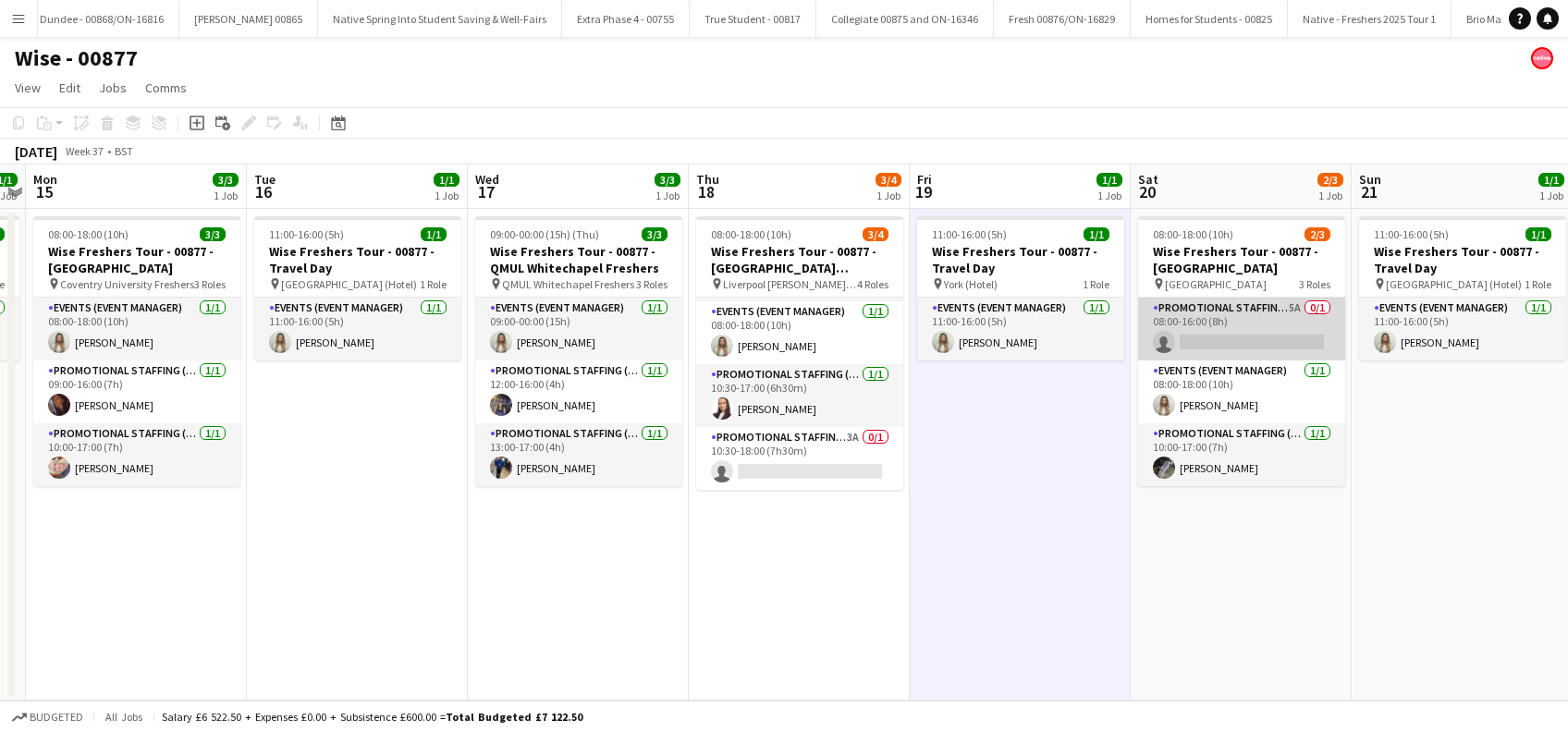
click at [1250, 333] on app-card-role "Promotional Staffing (Brand Ambassadors) 5A 0/1 08:00-16:00 (8h) single-neutral…" at bounding box center [1241, 330] width 207 height 63
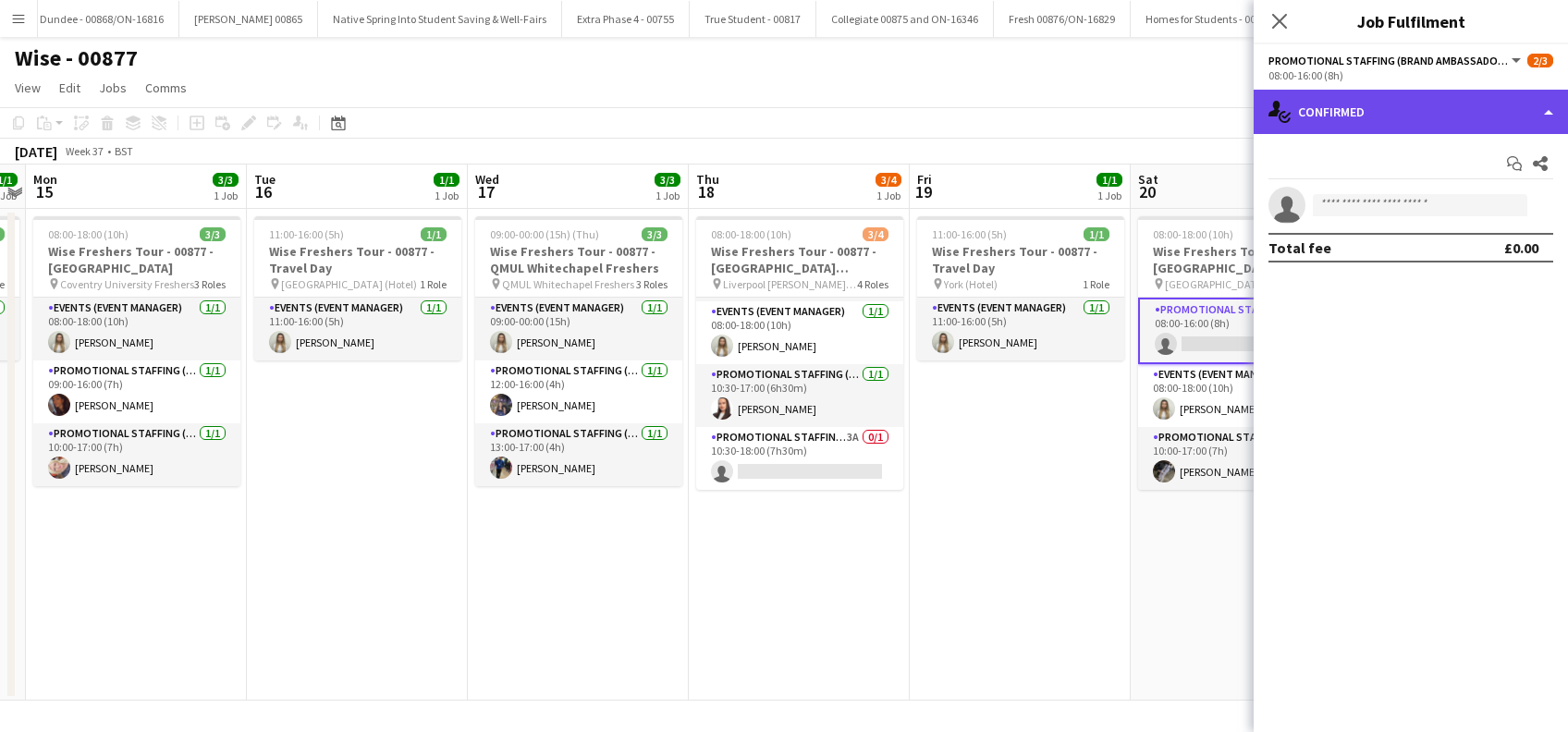
click at [1383, 116] on div "single-neutral-actions-check-2 Confirmed" at bounding box center [1410, 111] width 314 height 44
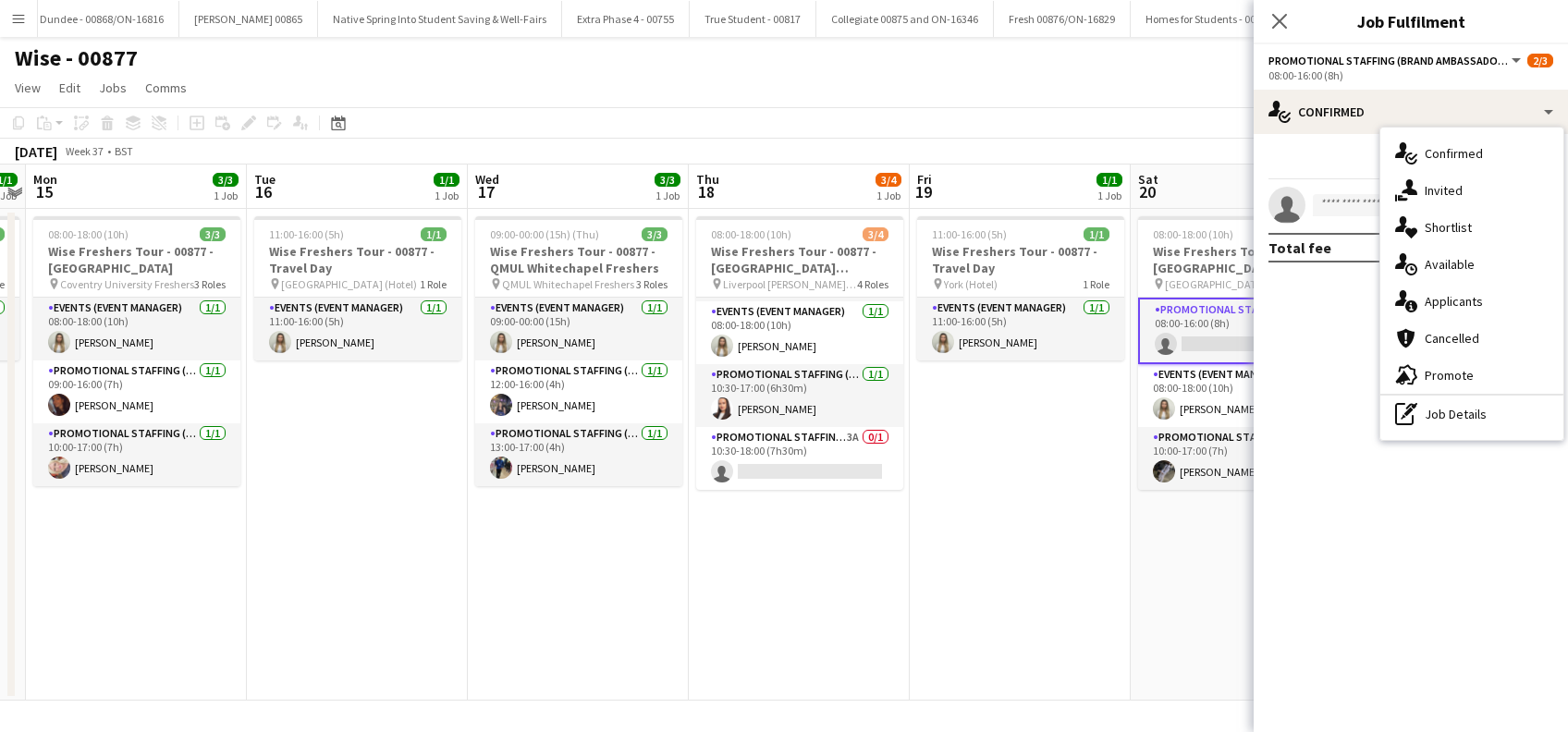
click at [1449, 298] on span "Applicants" at bounding box center [1453, 301] width 58 height 17
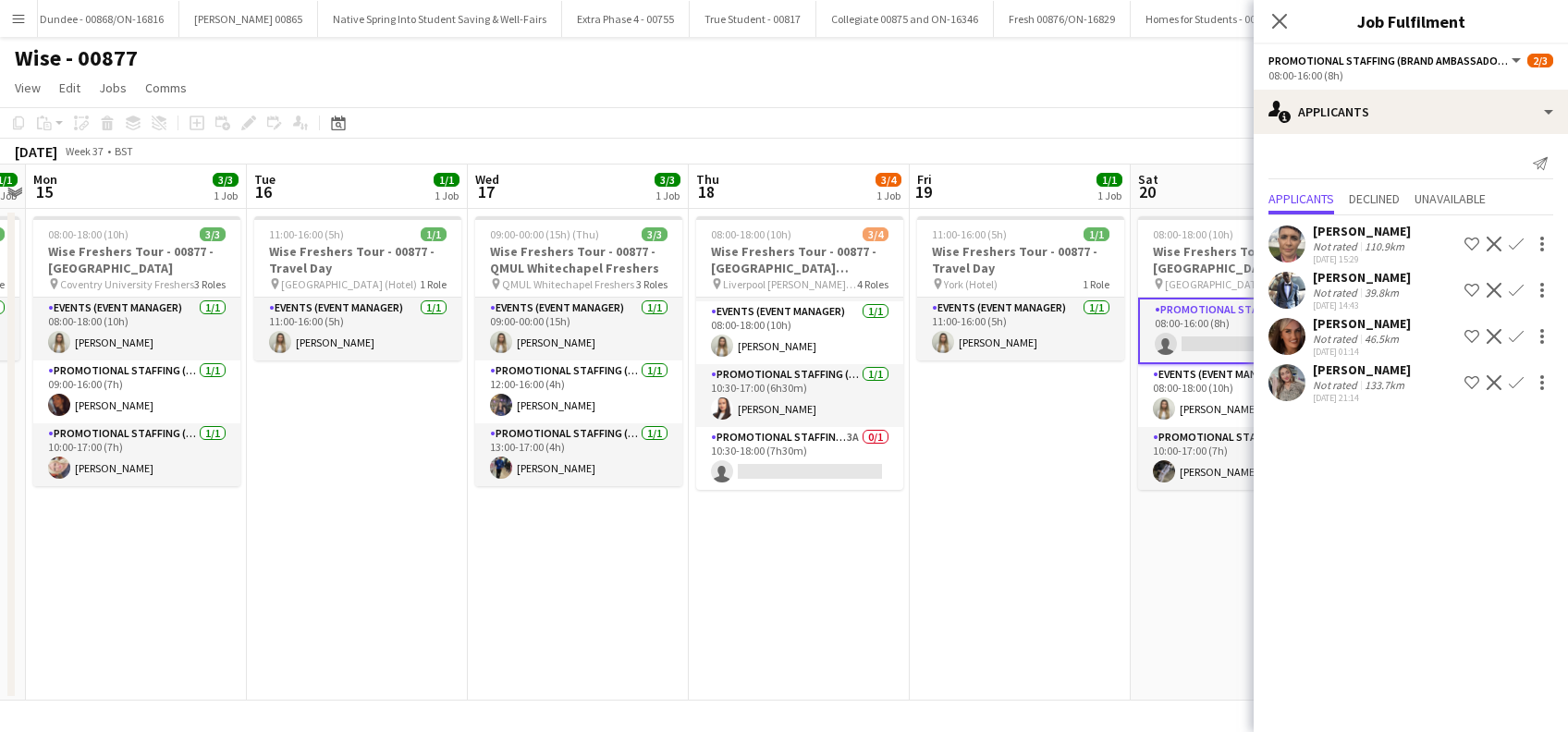
click at [1359, 374] on div "Eima Karim" at bounding box center [1361, 369] width 98 height 17
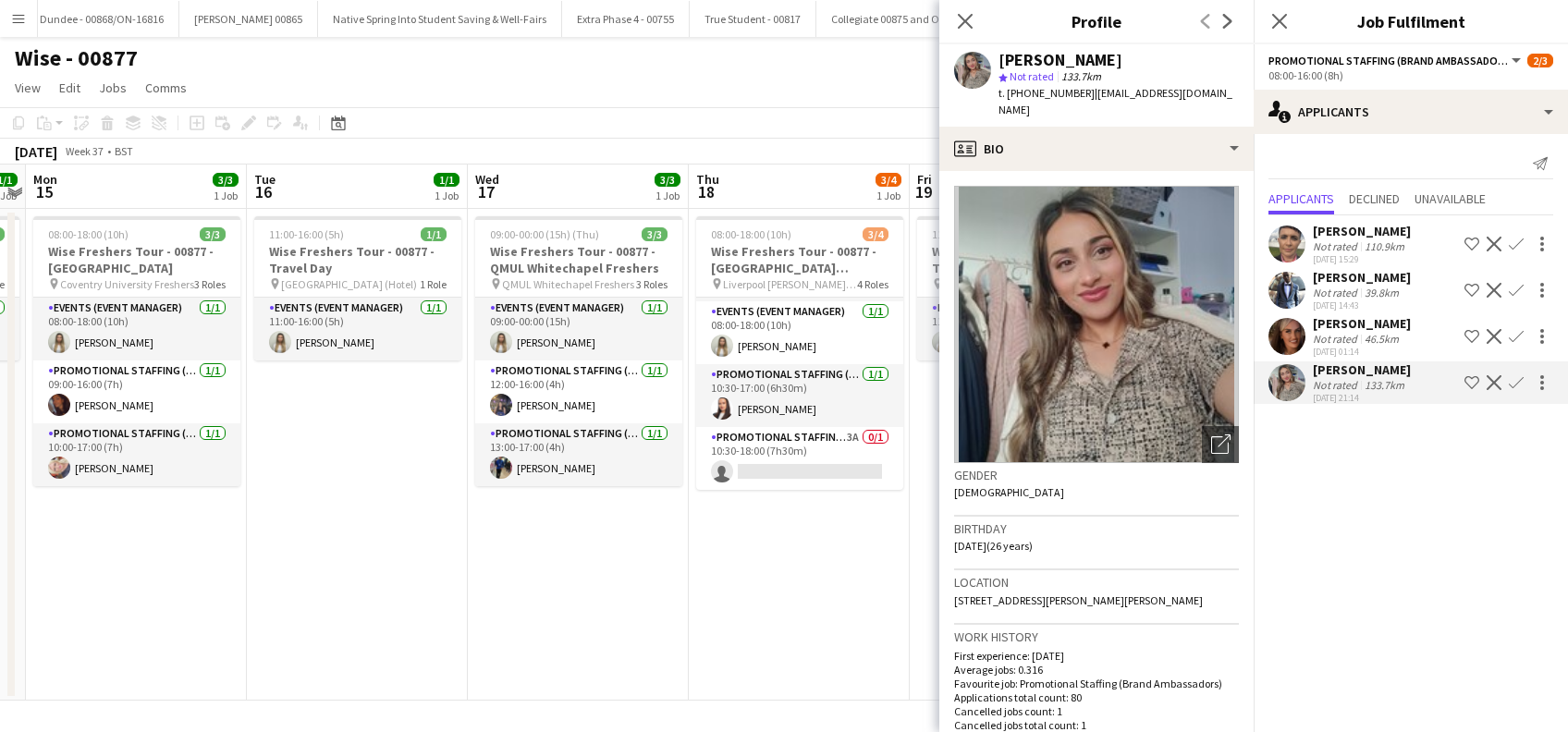
click at [1342, 320] on div "Jennifer Wilby" at bounding box center [1361, 323] width 98 height 17
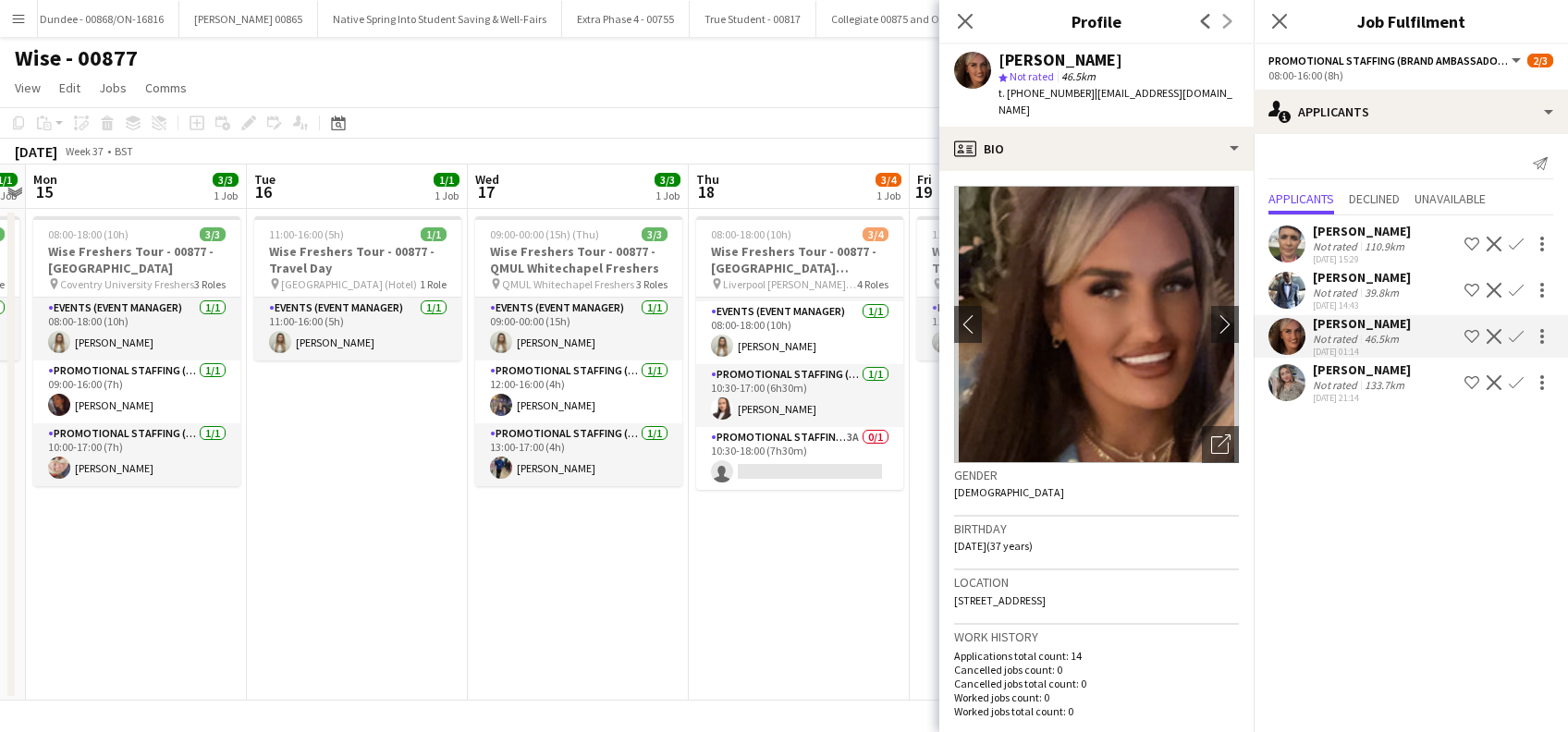
click at [1371, 273] on div "Hector Izekor" at bounding box center [1361, 276] width 98 height 17
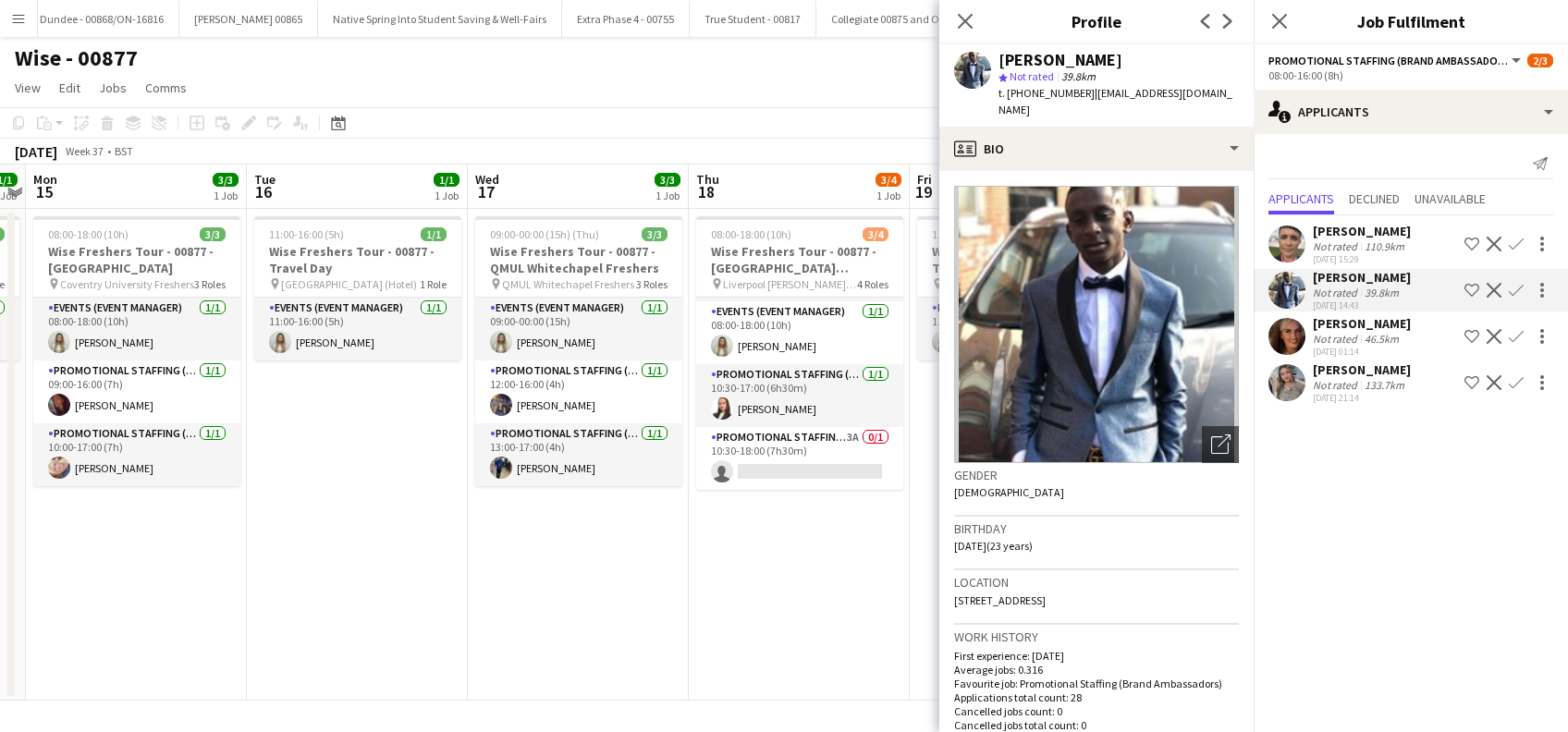
click at [1363, 229] on div "Emma Eckton" at bounding box center [1361, 230] width 98 height 17
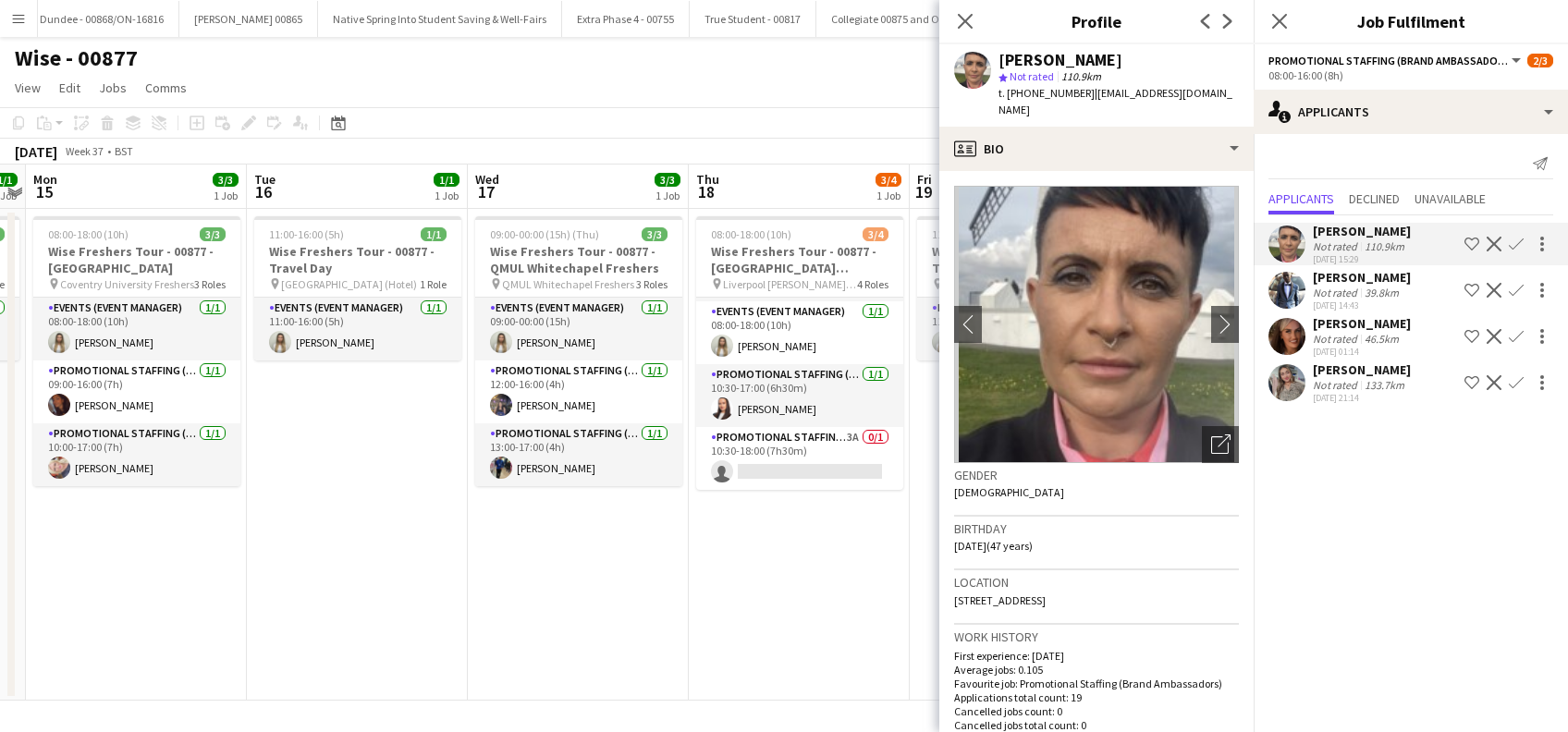
click at [1366, 277] on div "Hector Izekor" at bounding box center [1361, 276] width 98 height 17
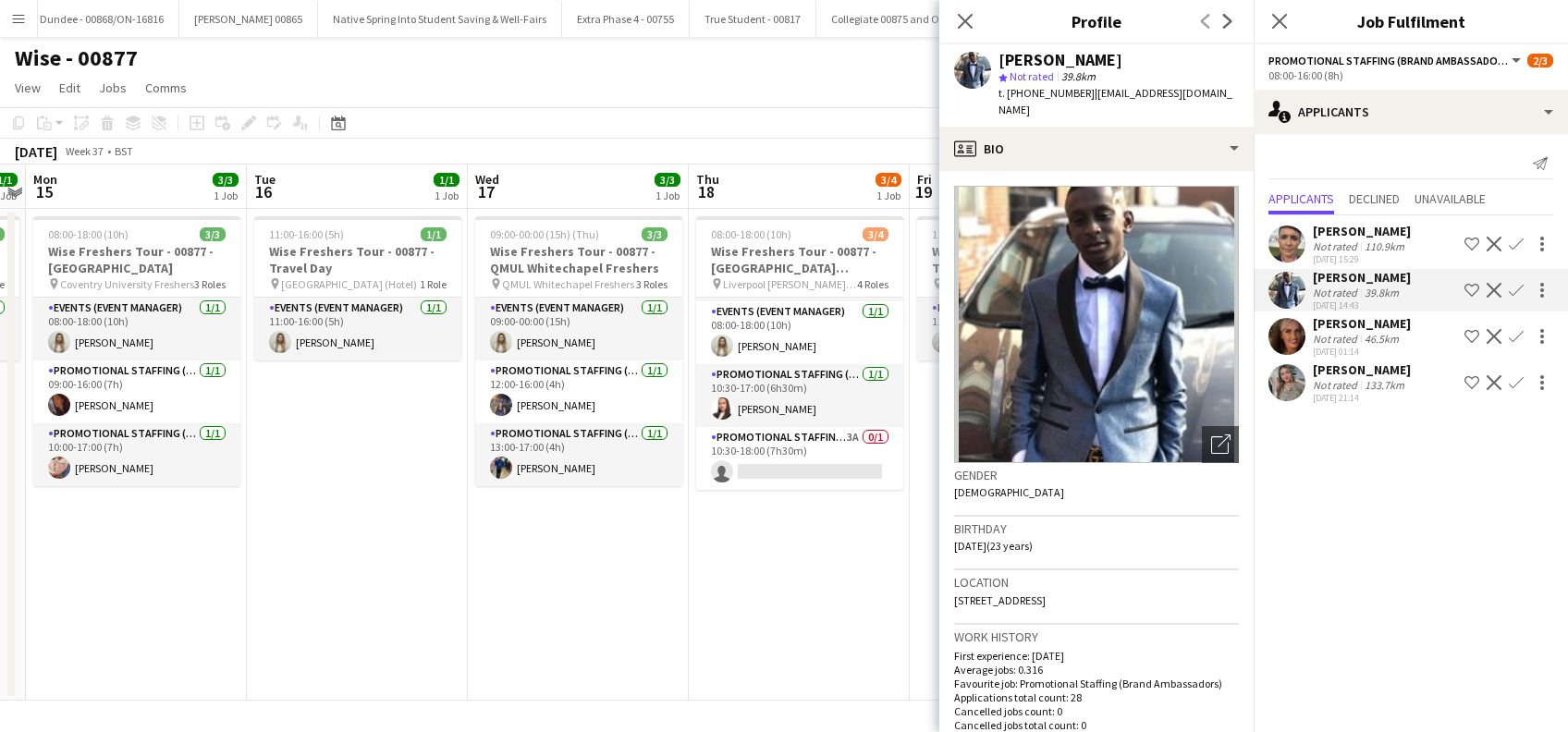
click at [1518, 286] on app-icon "Confirm" at bounding box center [1516, 290] width 15 height 15
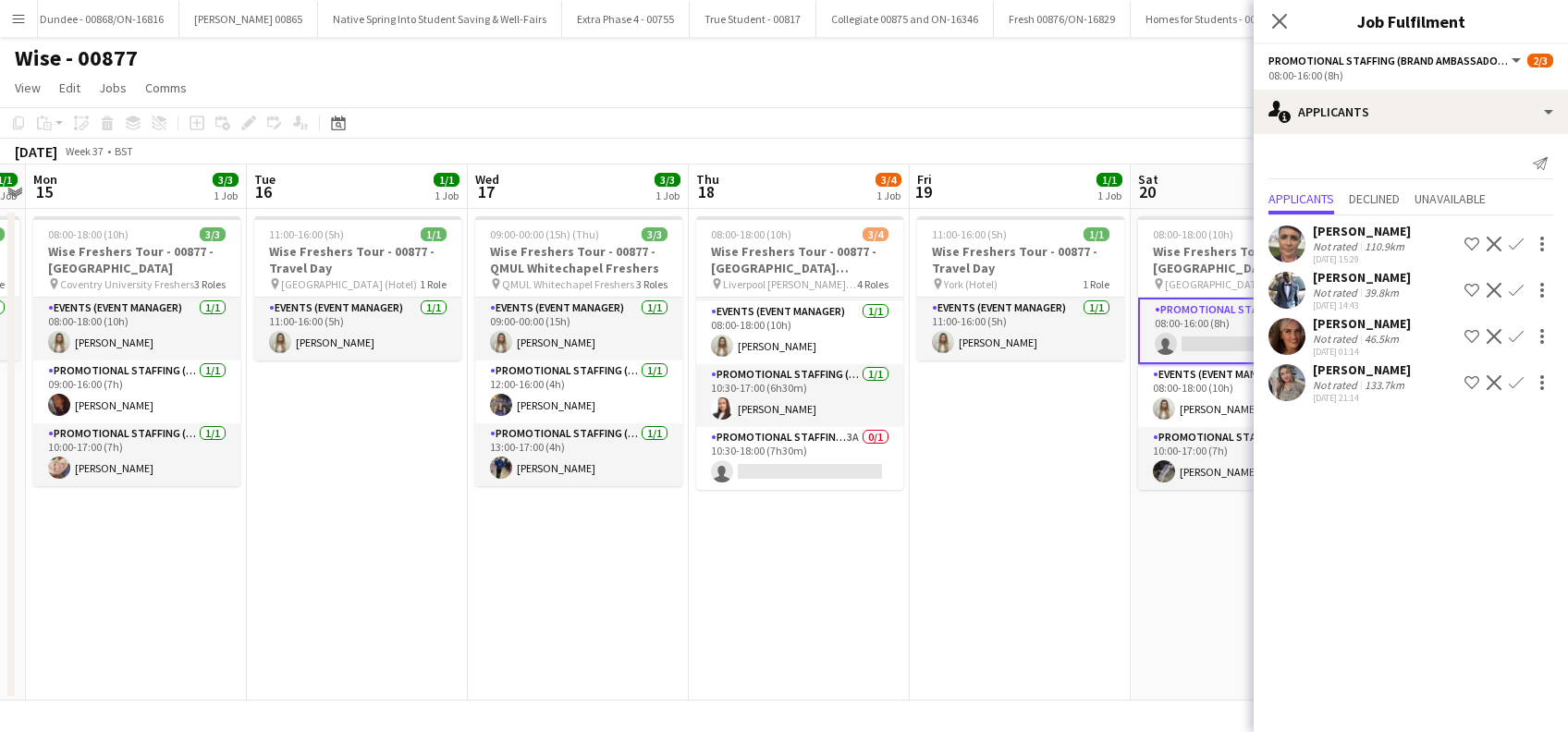
click at [1510, 287] on app-icon "Confirm" at bounding box center [1516, 290] width 15 height 15
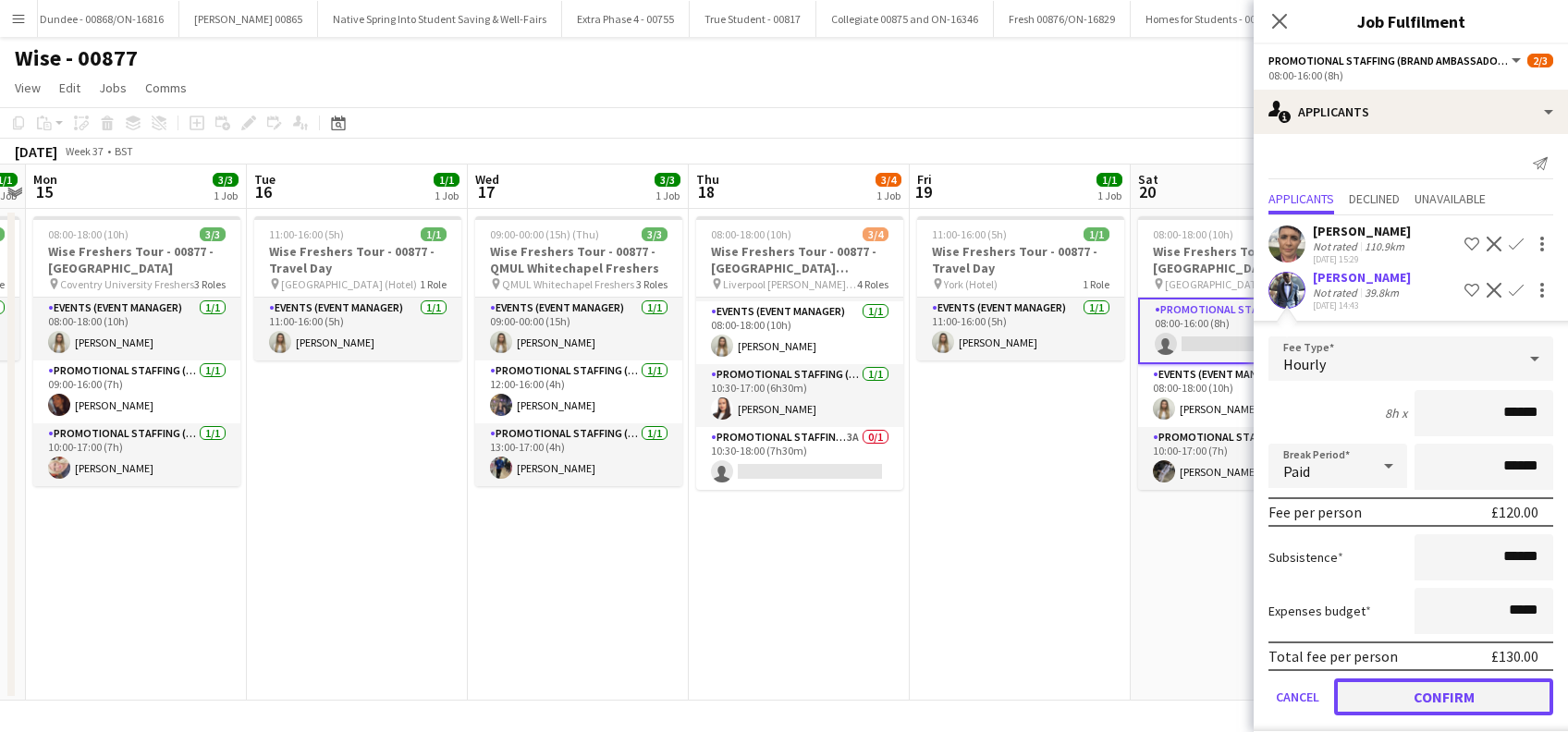
click at [1419, 698] on button "Confirm" at bounding box center [1443, 698] width 219 height 37
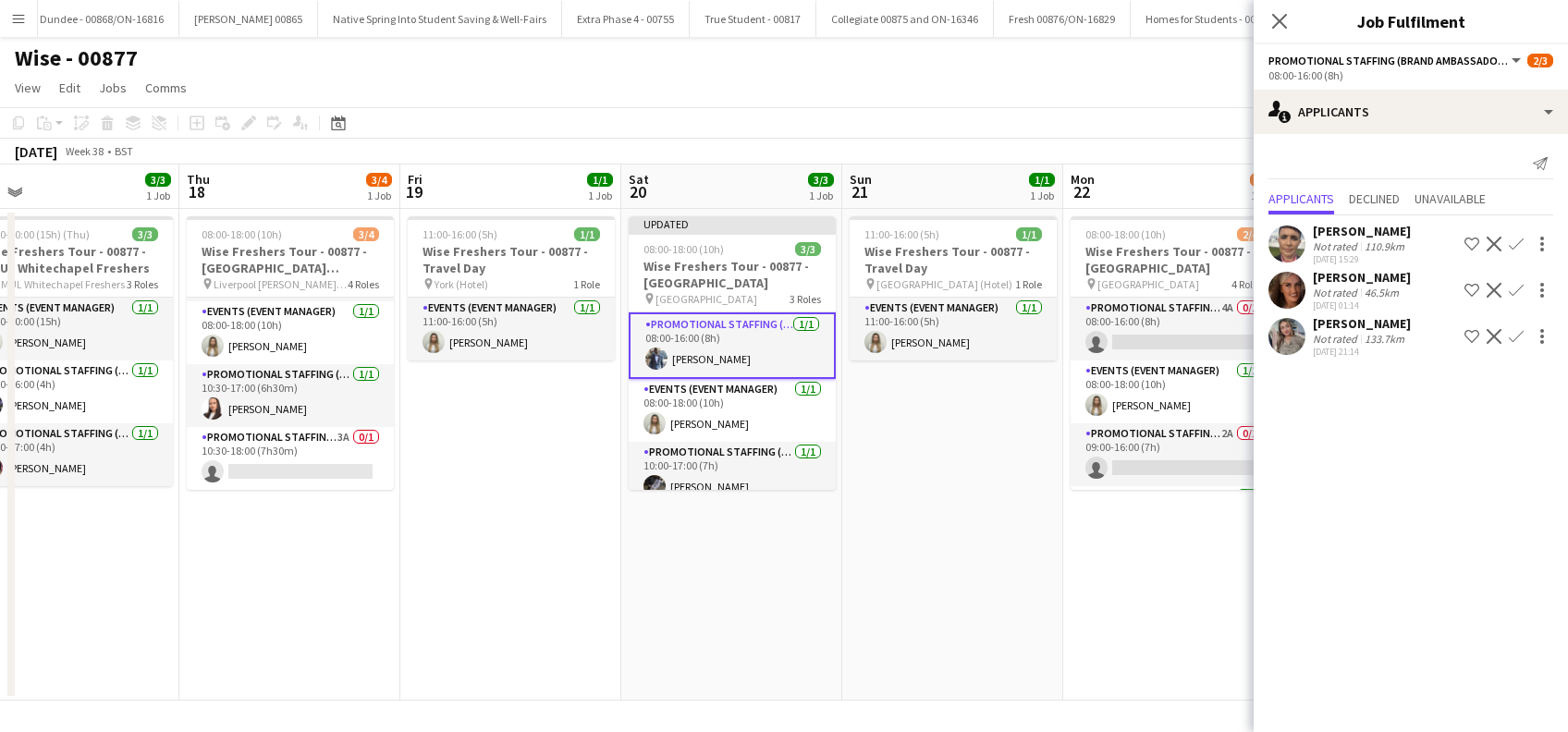
drag, startPoint x: 1064, startPoint y: 613, endPoint x: 556, endPoint y: 694, distance: 514.4
click at [556, 694] on app-calendar-viewport "Sat 13 Sun 14 1/1 1 Job Mon 15 3/3 1 Job Tue 16 1/1 1 Job Wed 17 3/3 1 Job Thu …" at bounding box center [784, 432] width 1568 height 536
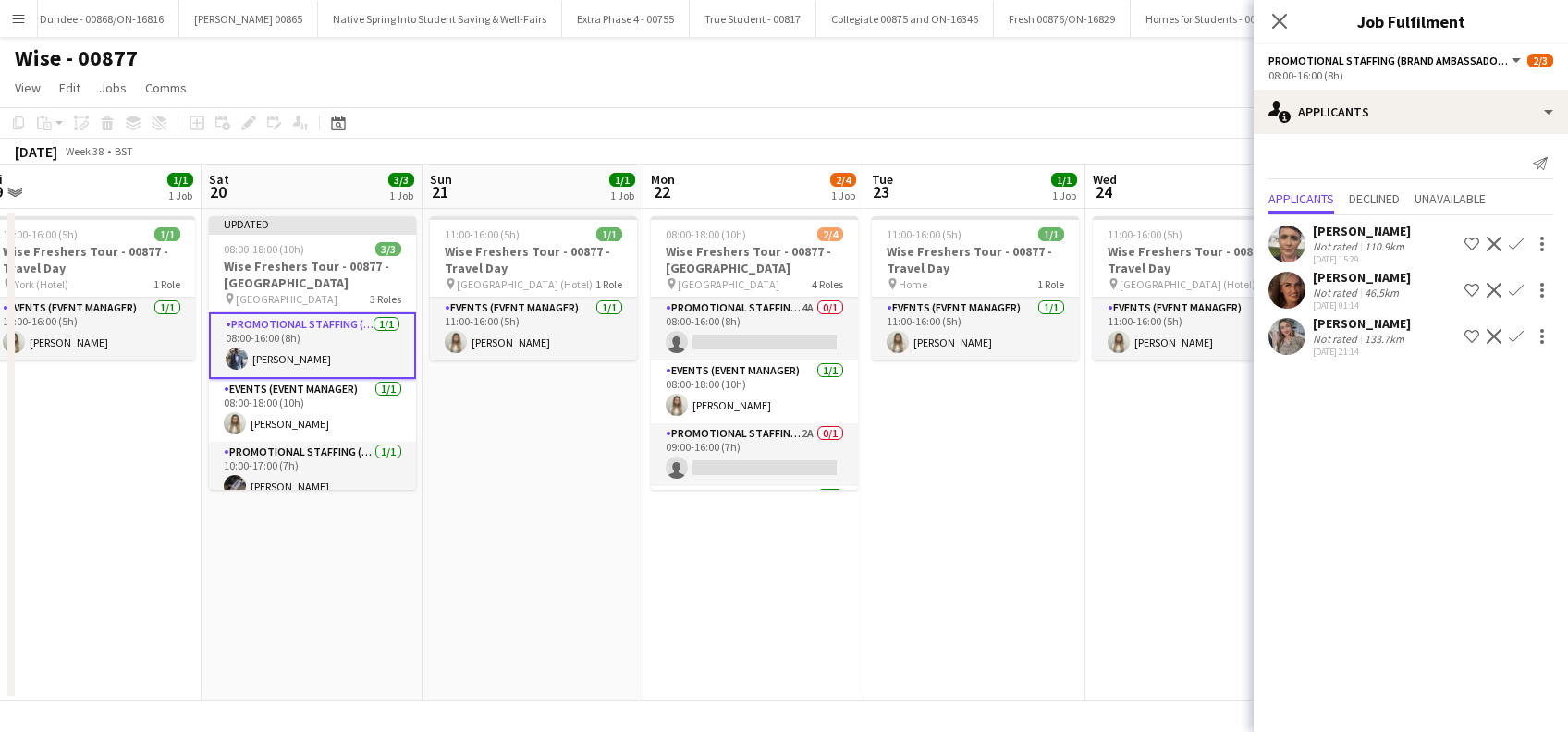
scroll to position [0, 911]
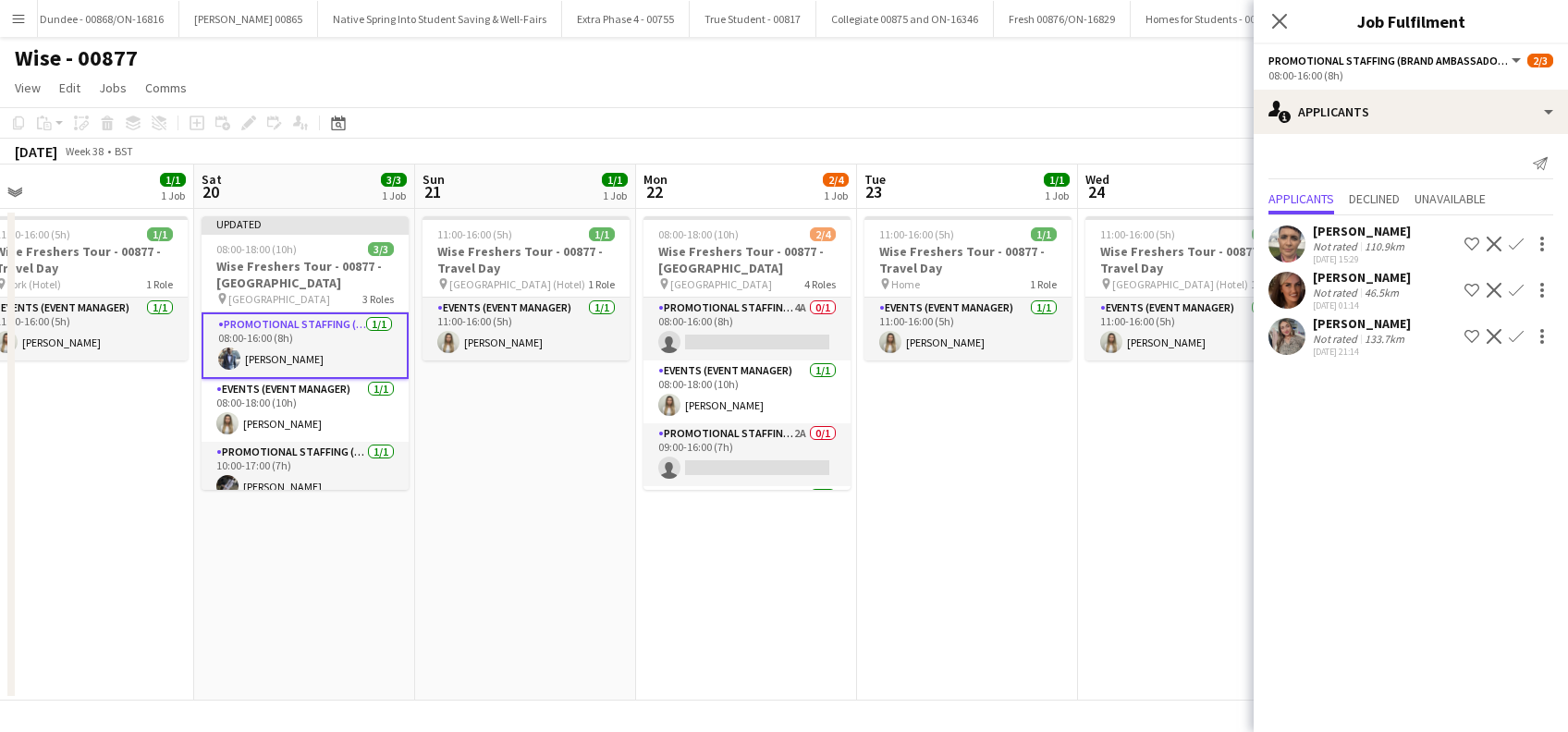
drag, startPoint x: 1019, startPoint y: 609, endPoint x: 592, endPoint y: 665, distance: 430.7
click at [592, 665] on app-calendar-viewport "Mon 15 3/3 1 Job Tue 16 1/1 1 Job Wed 17 3/3 1 Job Thu 18 3/4 1 Job Fri 19 1/1 …" at bounding box center [784, 432] width 1568 height 536
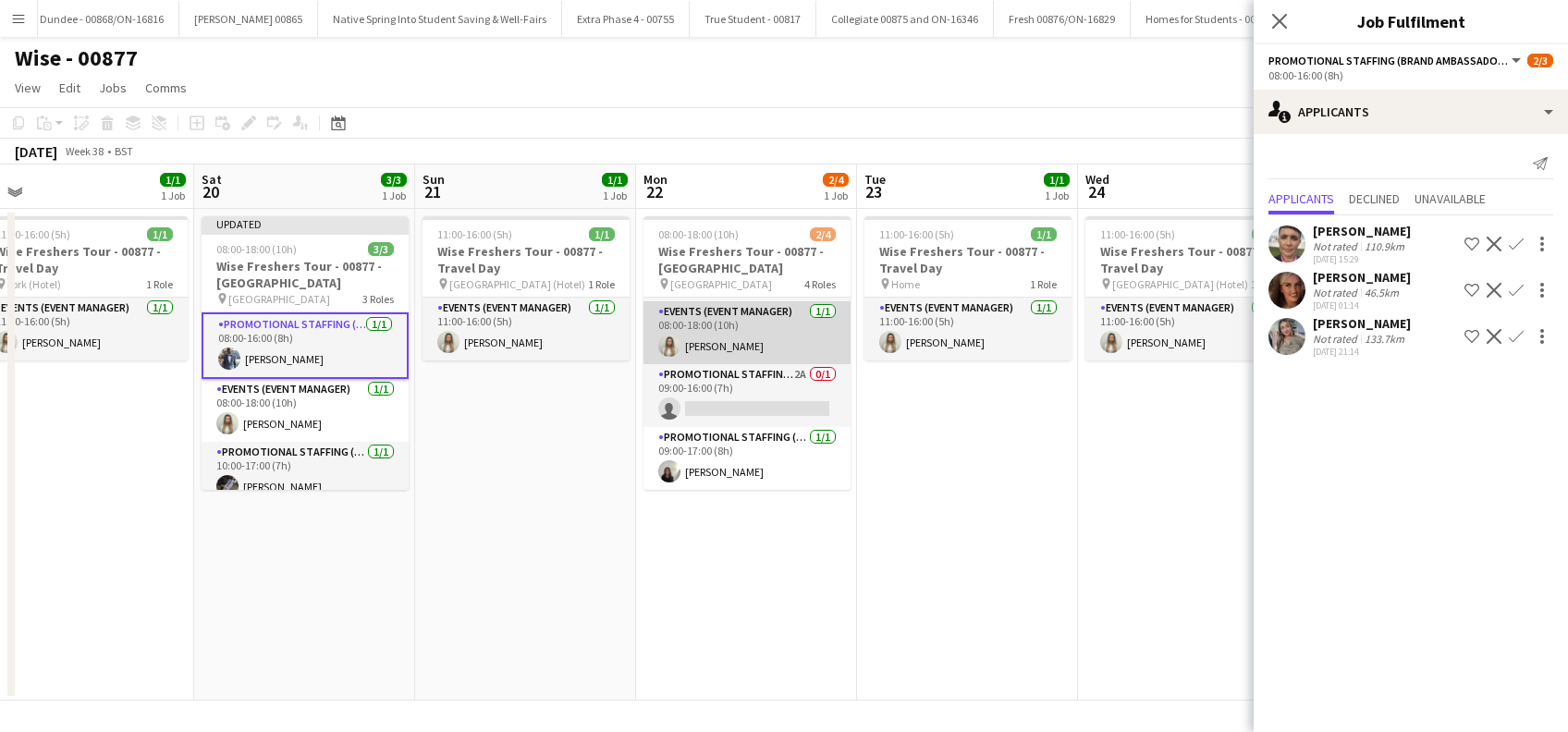
scroll to position [0, 0]
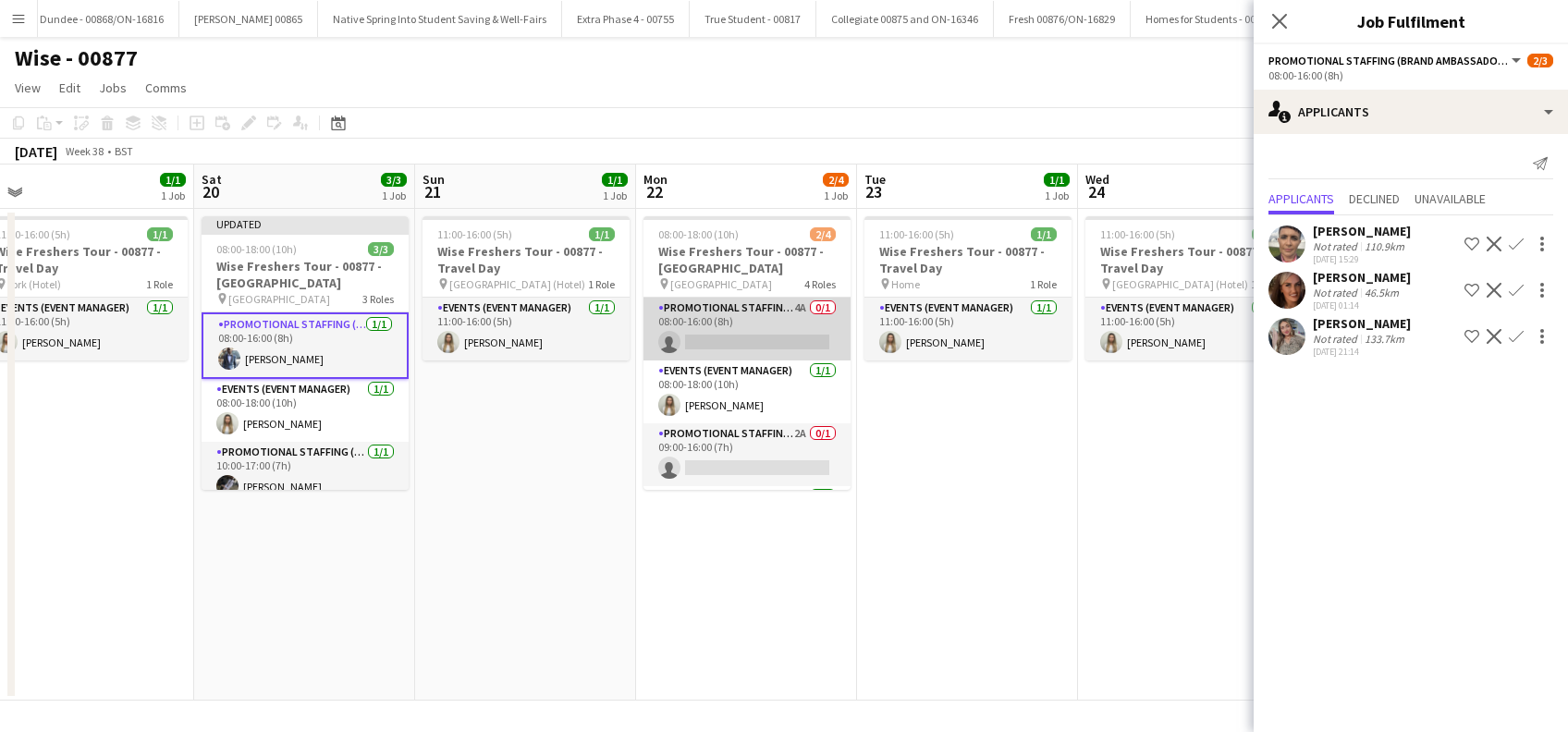
click at [742, 339] on app-card-role "Promotional Staffing (Brand Ambassadors) 4A 0/1 08:00-16:00 (8h) single-neutral…" at bounding box center [747, 330] width 207 height 63
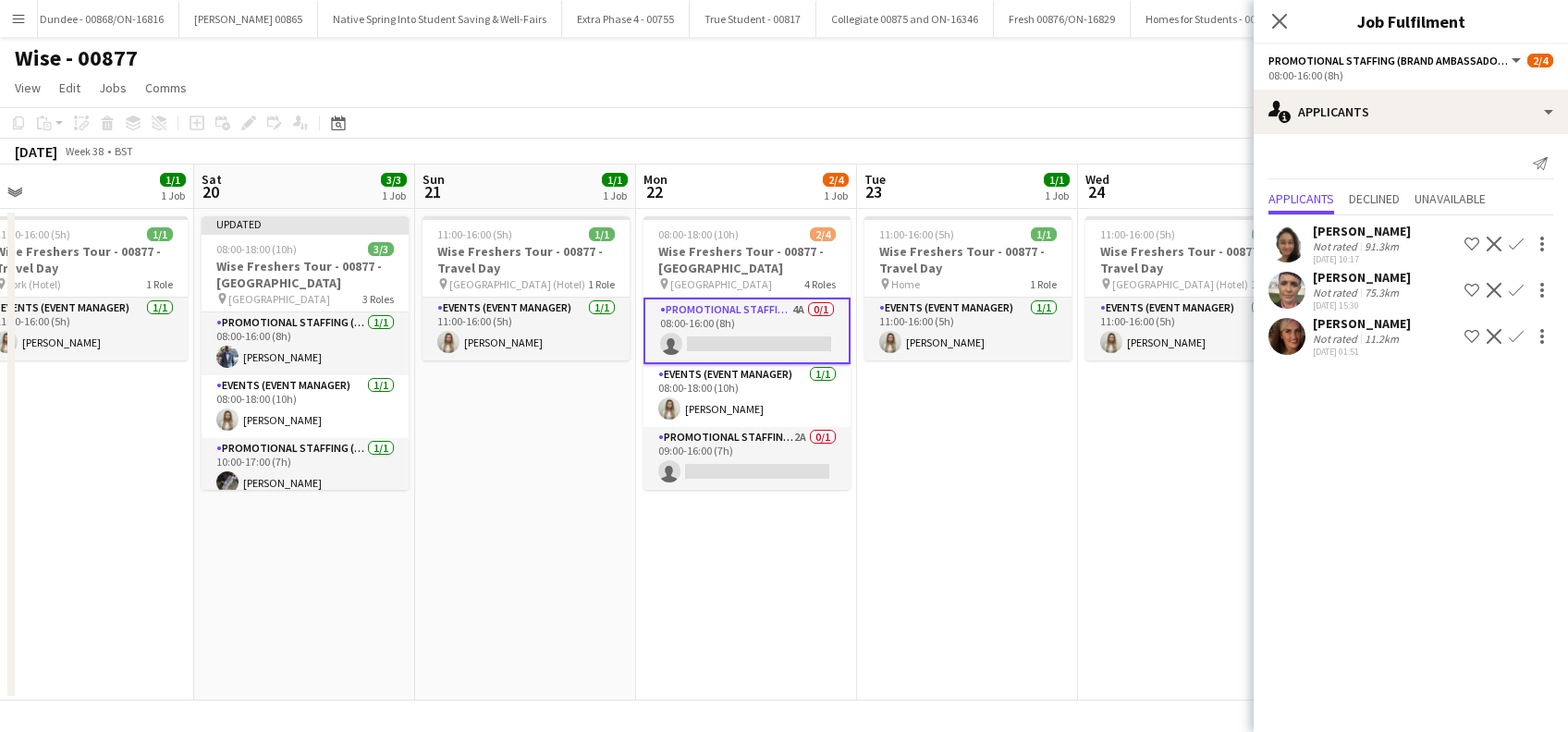
click at [1515, 337] on app-icon "Confirm" at bounding box center [1516, 336] width 15 height 15
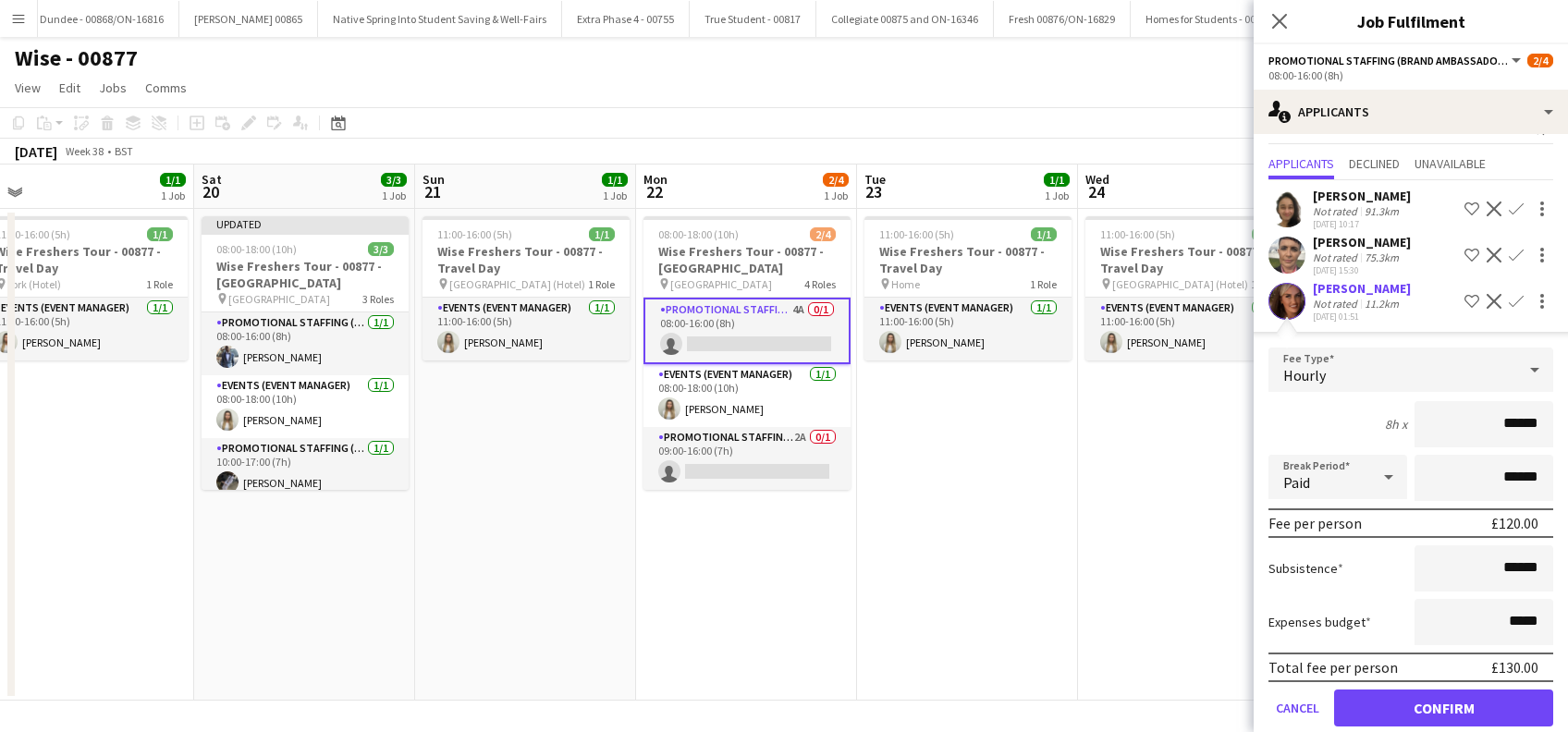
scroll to position [61, 0]
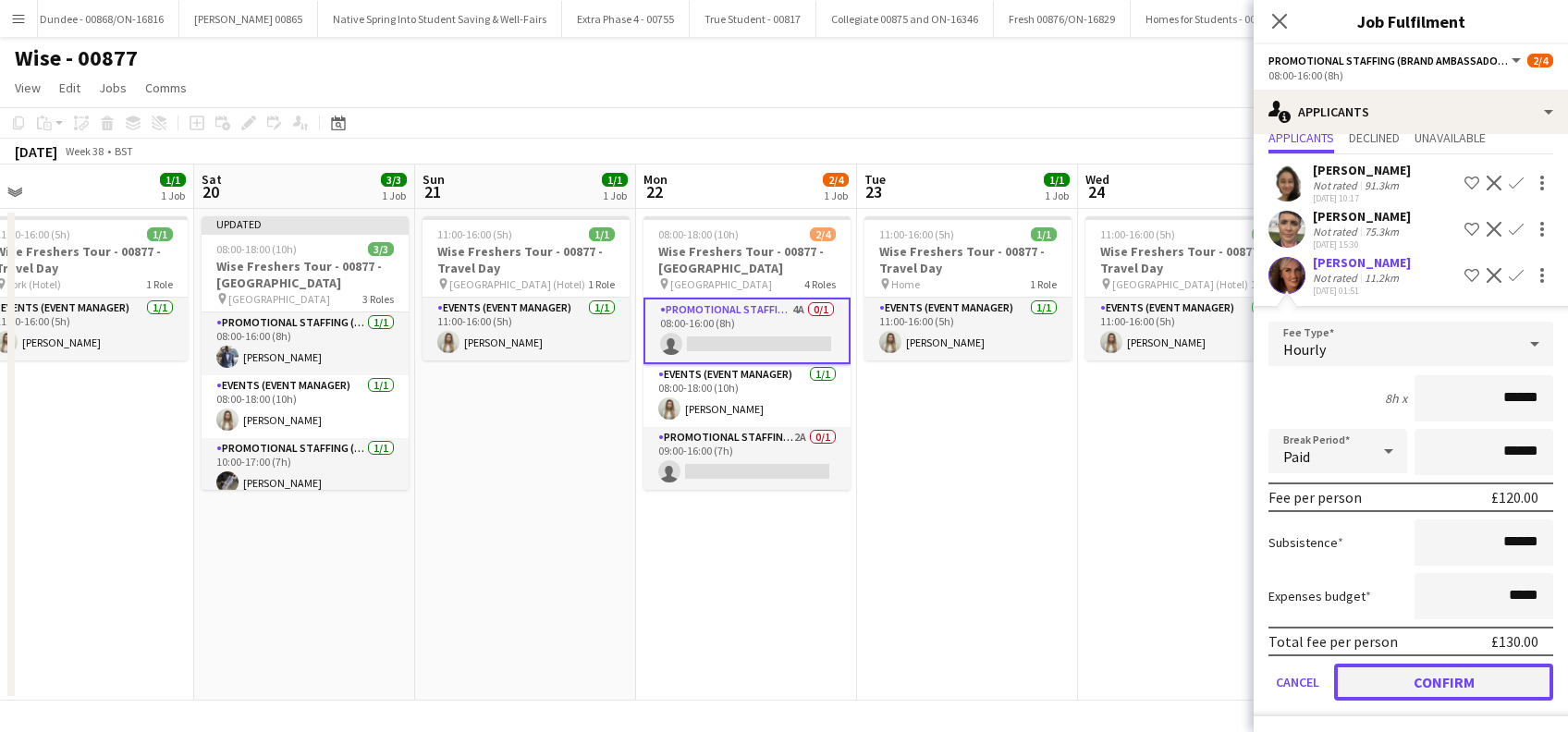
click at [1420, 679] on button "Confirm" at bounding box center [1443, 683] width 219 height 37
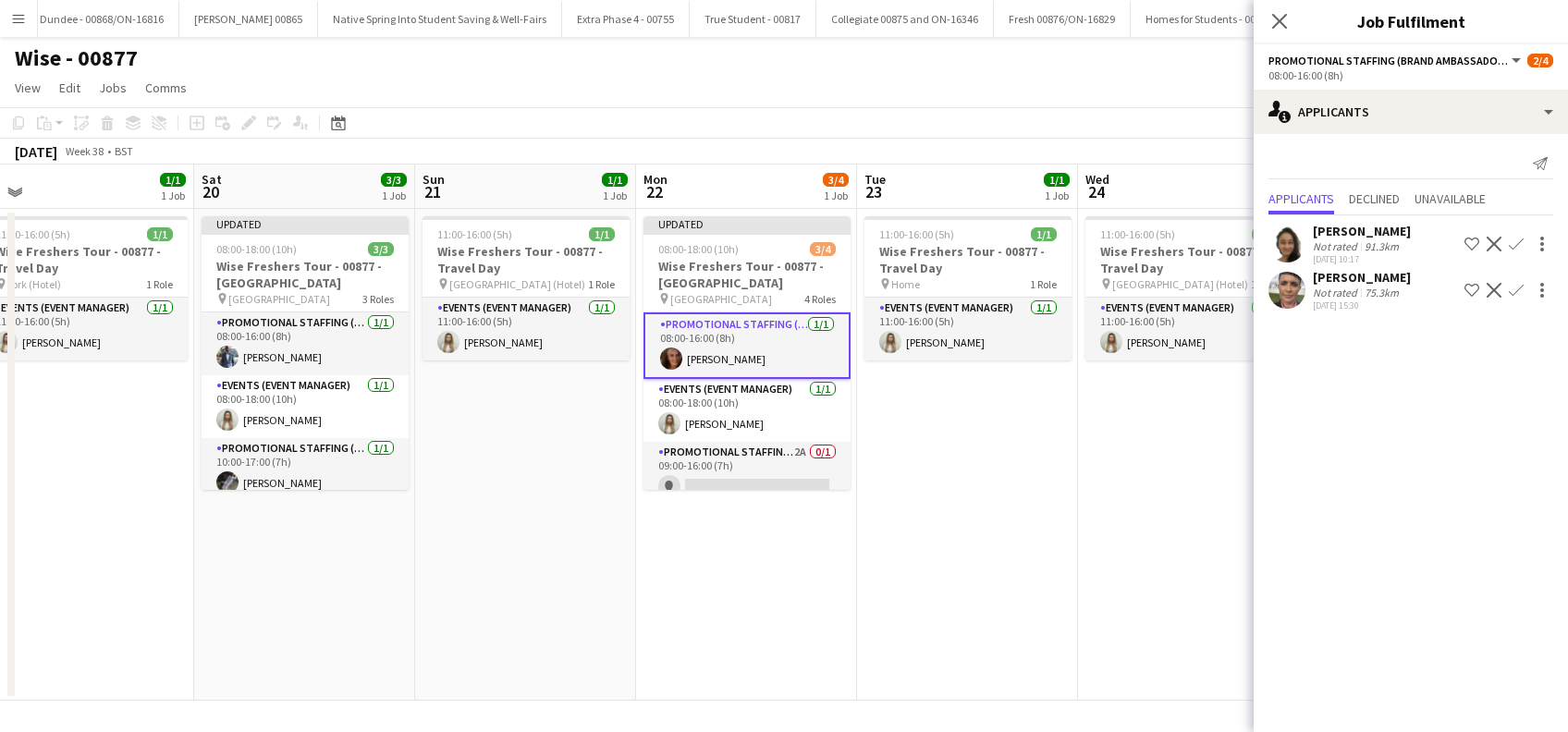
click at [1010, 548] on app-date-cell "11:00-16:00 (5h) 1/1 Wise Freshers Tour - 00877 - Travel Day pin Home 1 Role Ev…" at bounding box center [967, 455] width 221 height 492
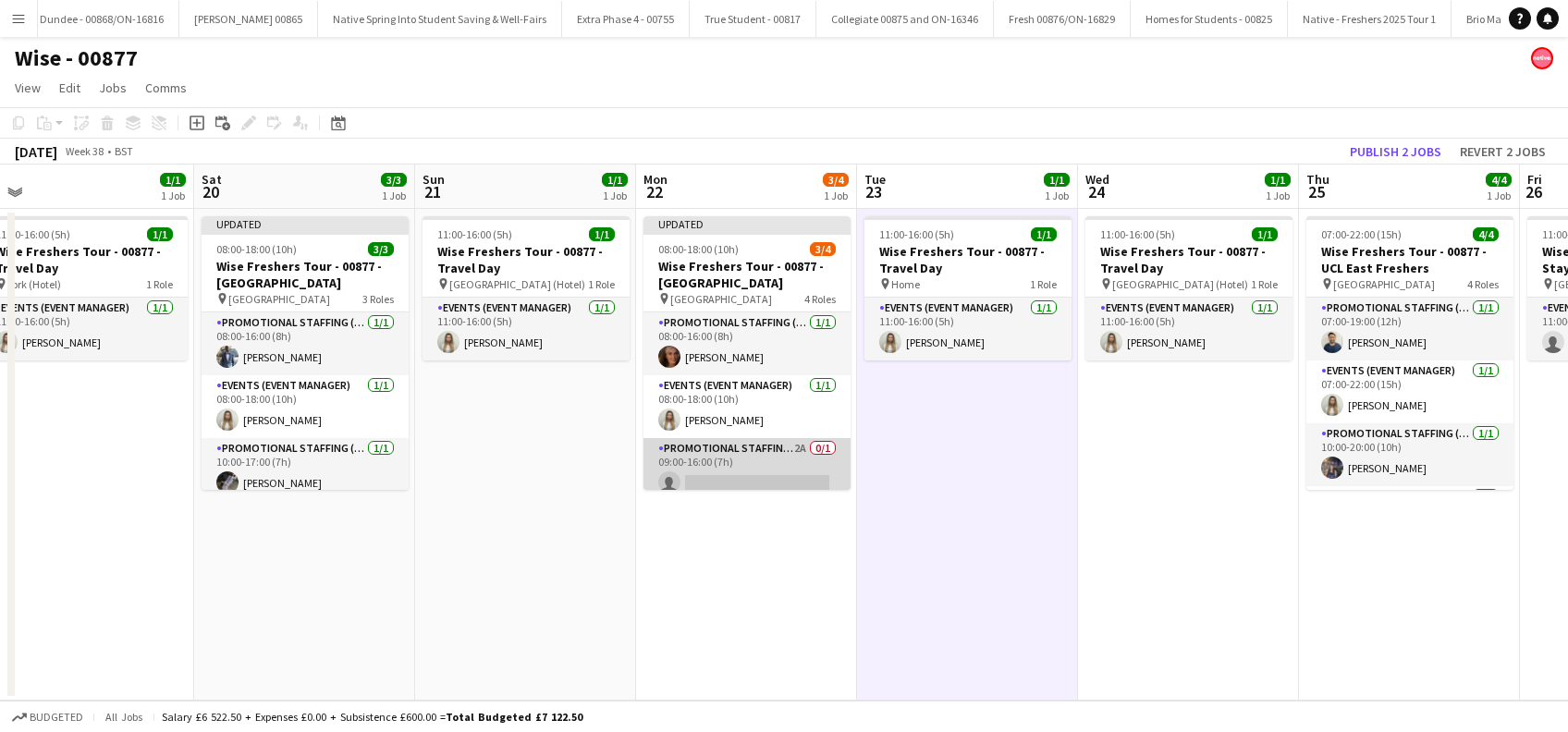
click at [737, 487] on app-card-role "Promotional Staffing (Brand Ambassadors) 2A 0/1 09:00-16:00 (7h) single-neutral…" at bounding box center [747, 469] width 207 height 63
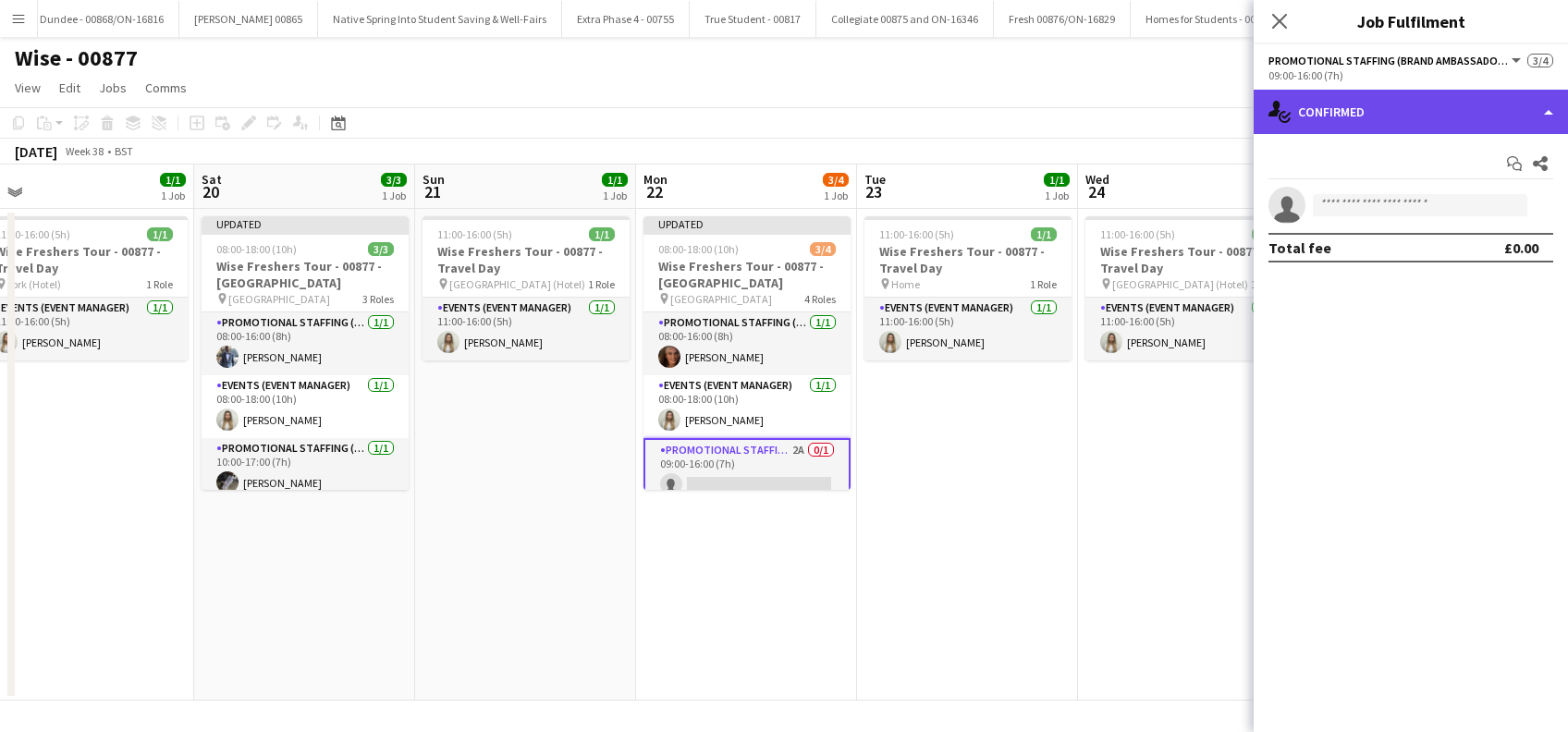
click at [1395, 110] on div "single-neutral-actions-check-2 Confirmed" at bounding box center [1410, 111] width 314 height 44
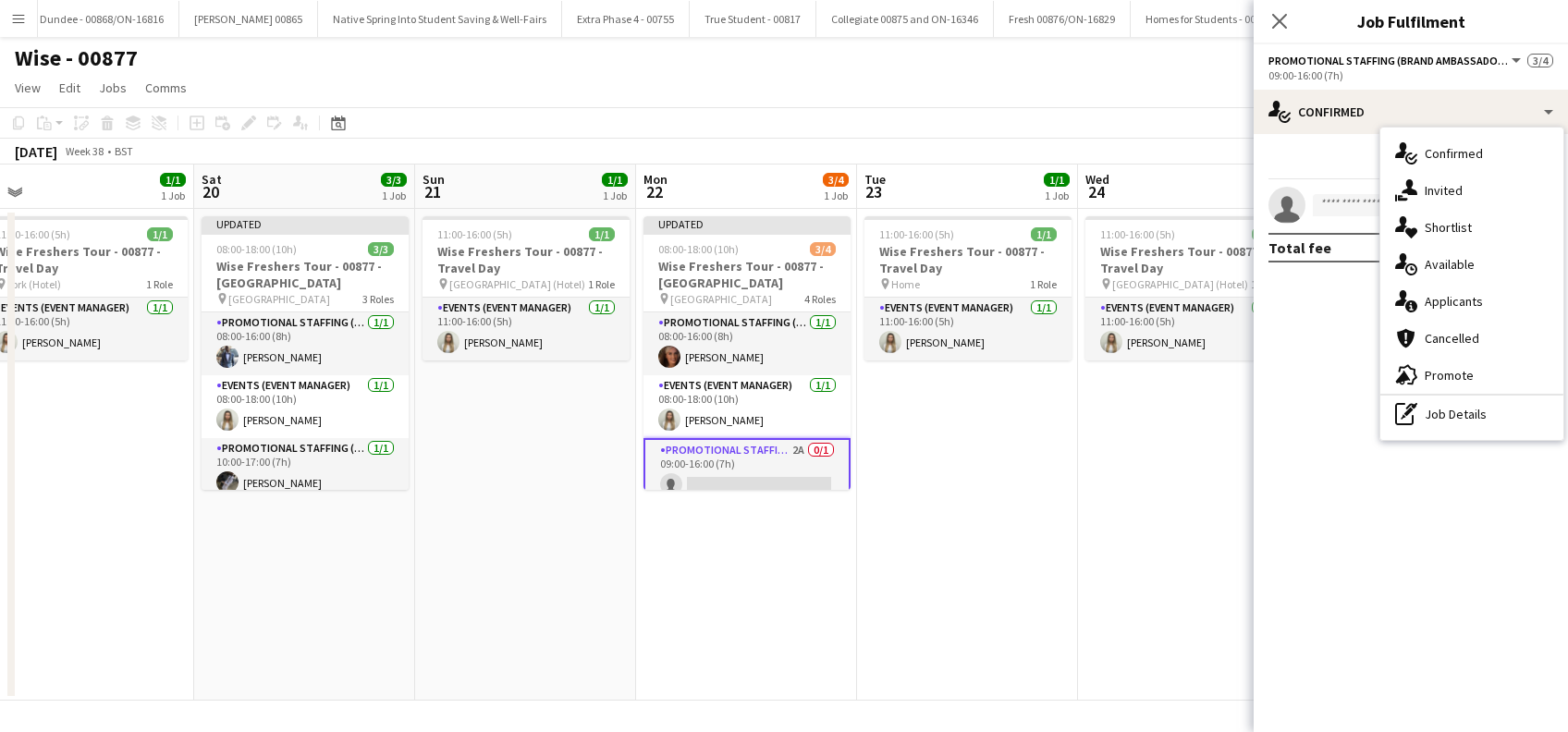
click at [1454, 295] on span "Applicants" at bounding box center [1453, 301] width 58 height 17
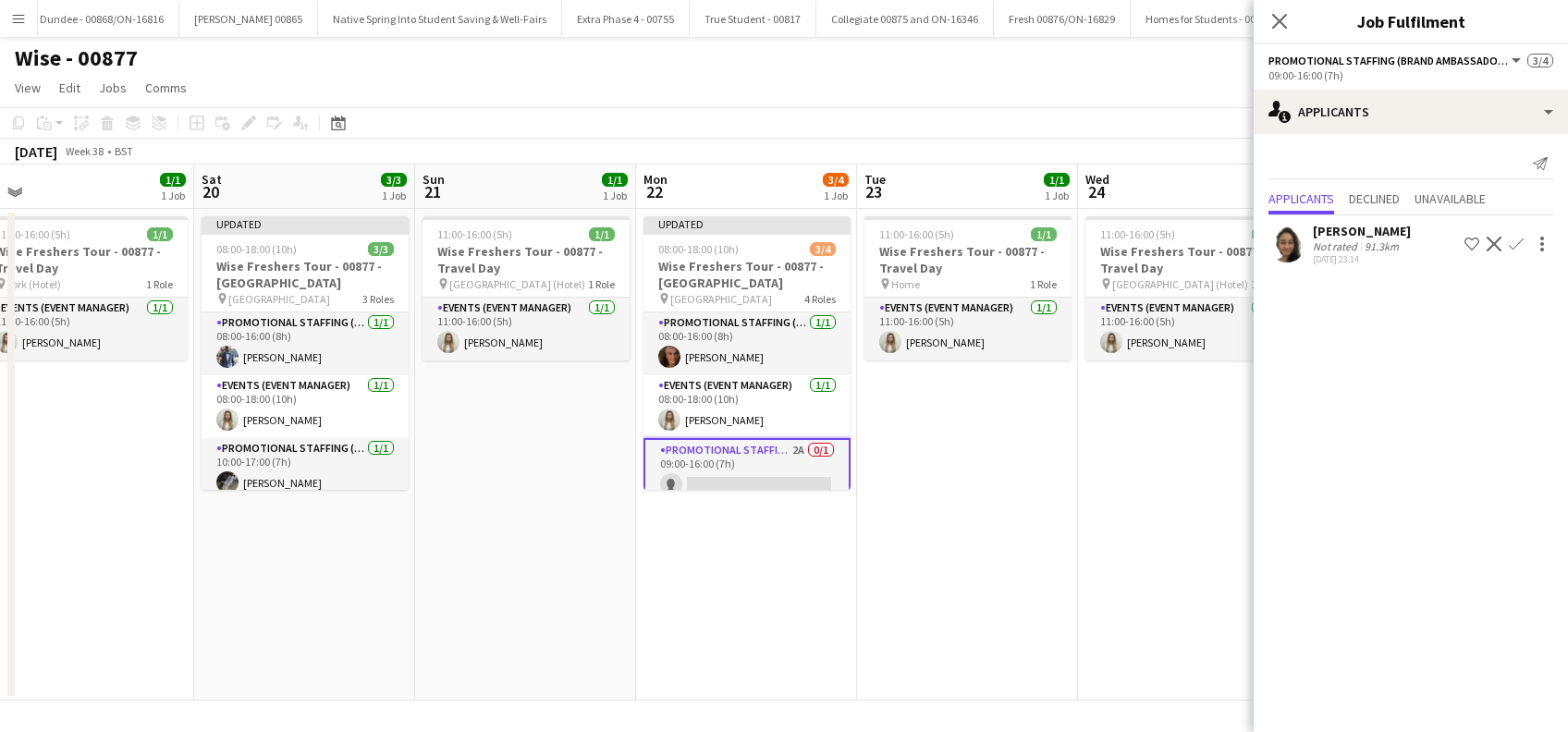
click at [1374, 229] on div "Adlina Othman" at bounding box center [1361, 230] width 98 height 17
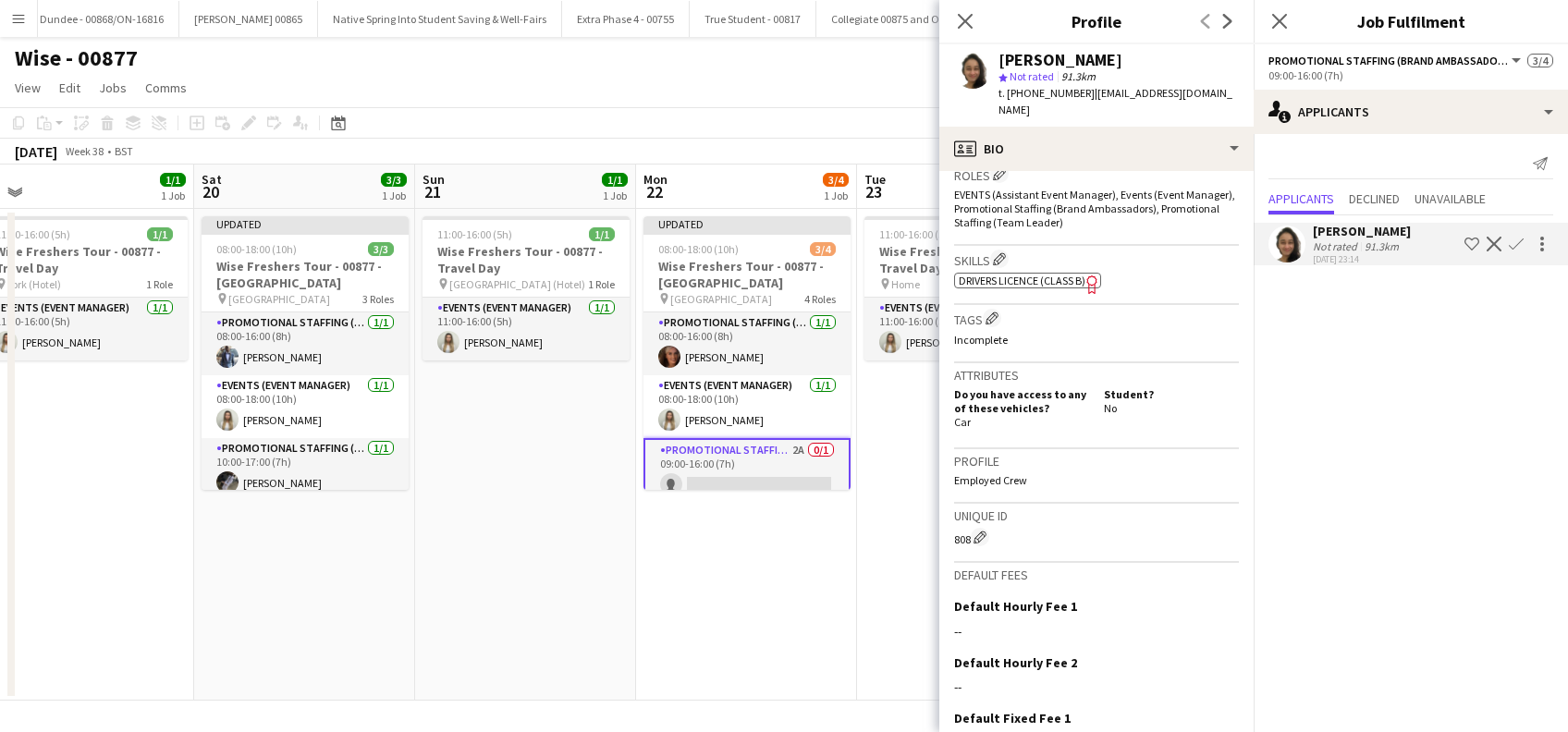
scroll to position [757, 0]
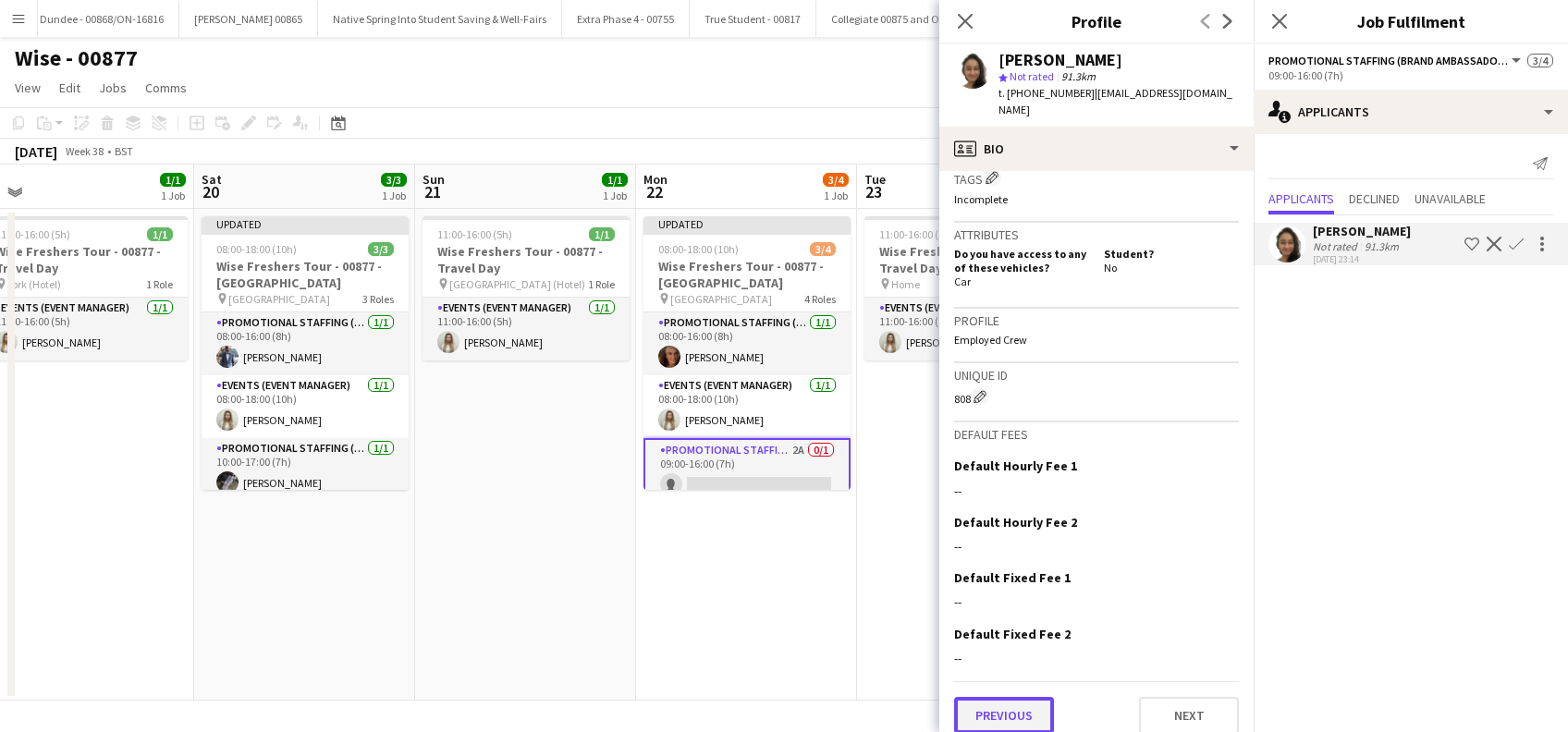
click at [1017, 709] on button "Previous" at bounding box center [1003, 716] width 99 height 37
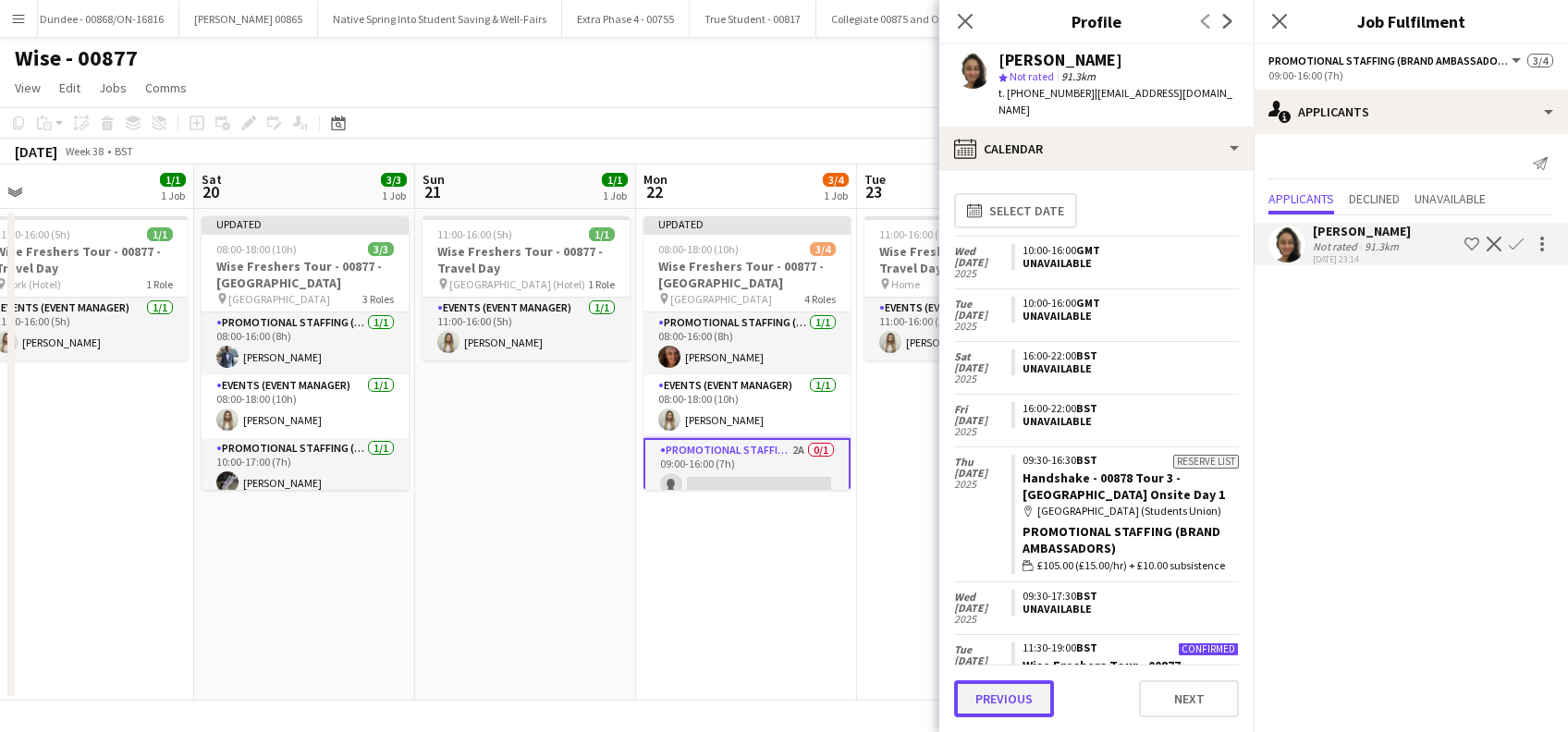
click at [984, 702] on button "Previous" at bounding box center [1003, 700] width 99 height 37
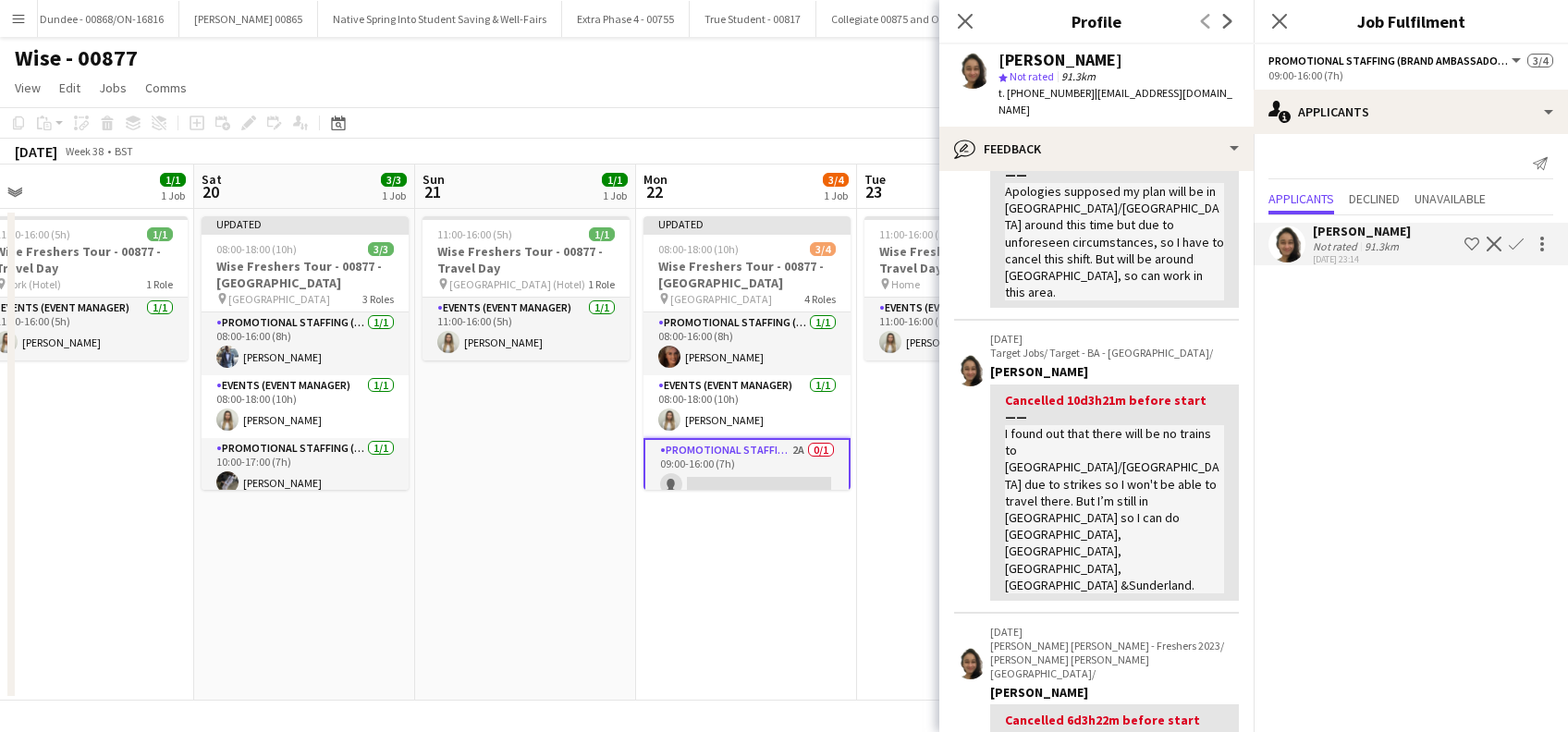
scroll to position [0, 0]
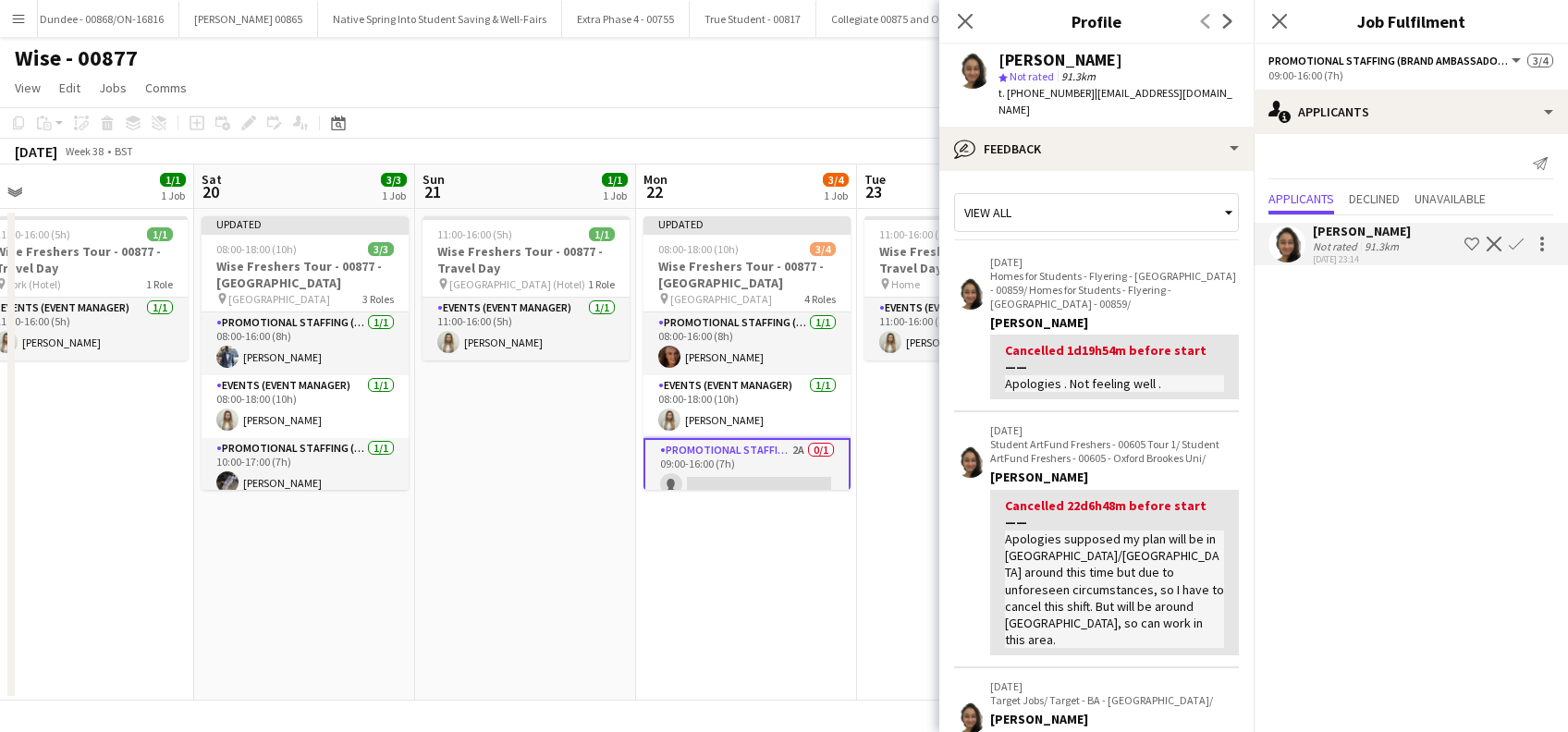
click at [1518, 242] on app-icon "Confirm" at bounding box center [1516, 244] width 15 height 15
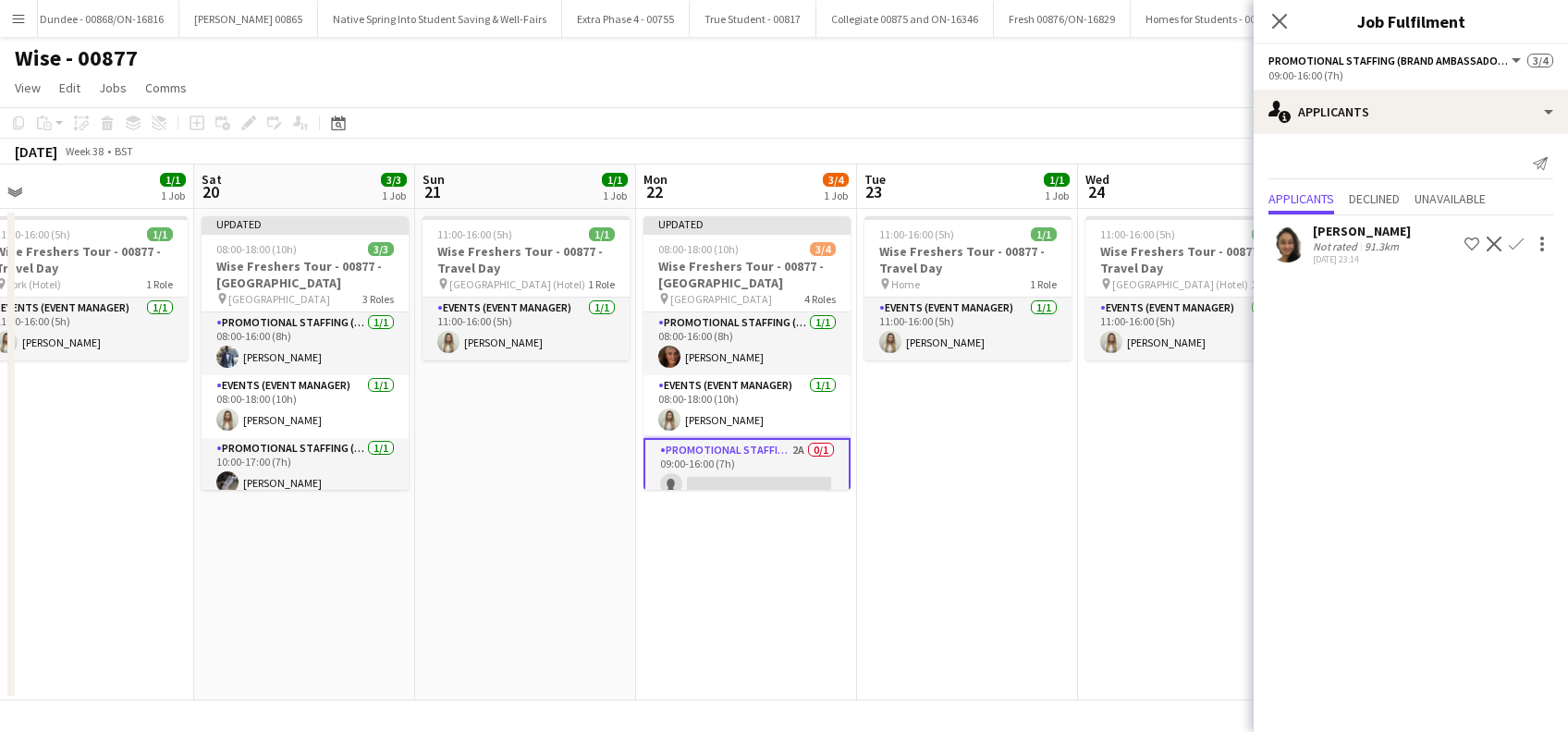
click at [1510, 241] on app-icon "Confirm" at bounding box center [1516, 244] width 15 height 15
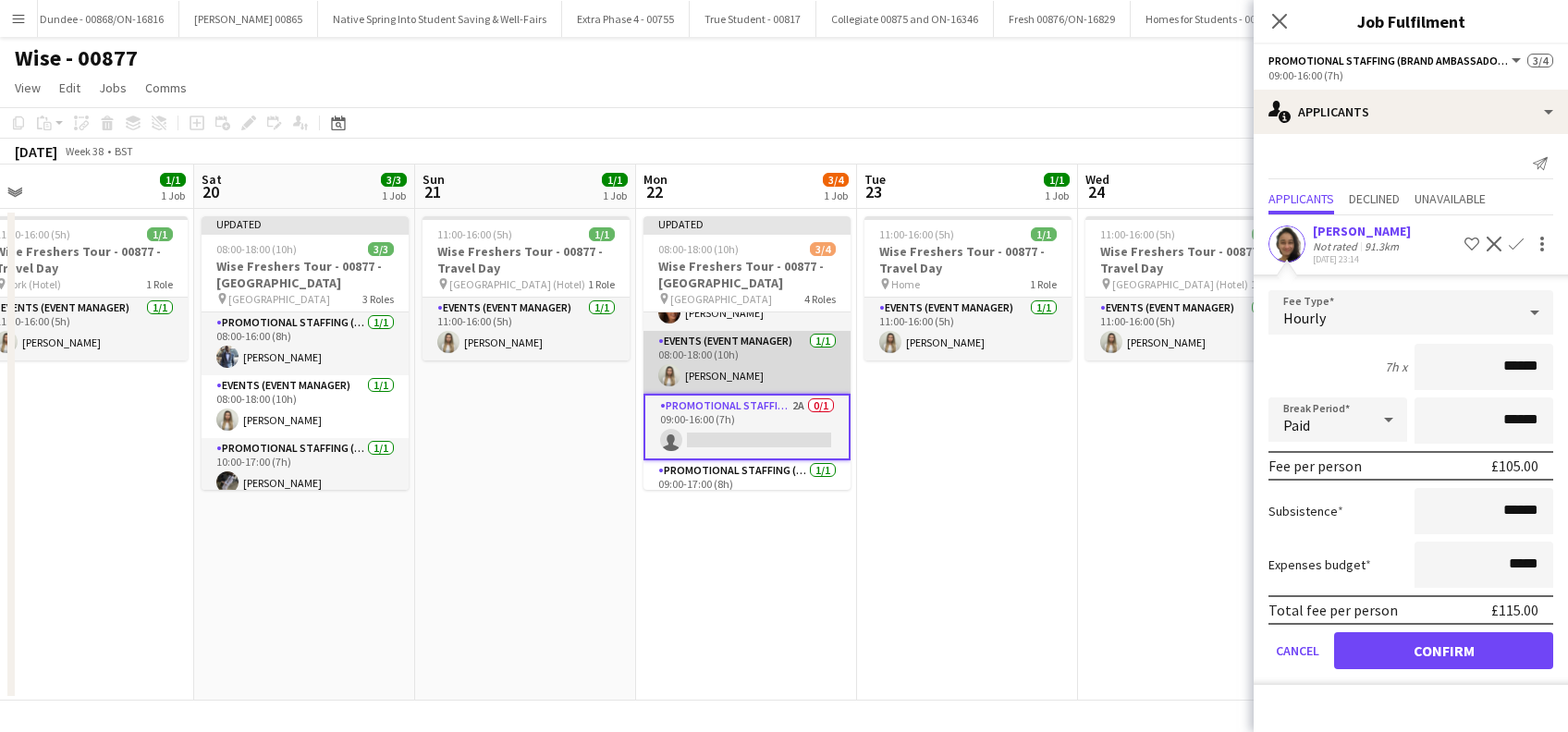
scroll to position [77, 0]
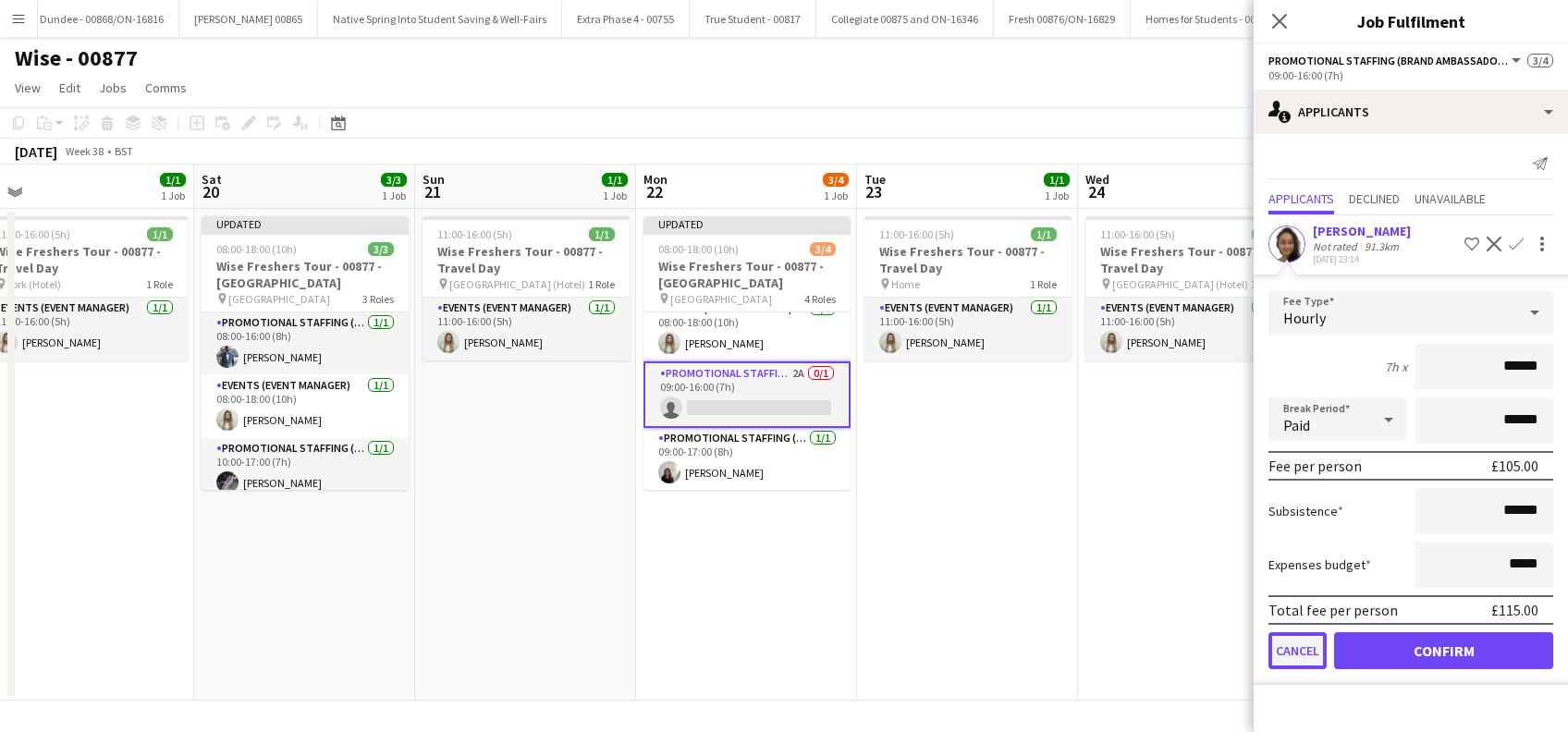
click at [1294, 650] on button "Cancel" at bounding box center [1297, 651] width 58 height 37
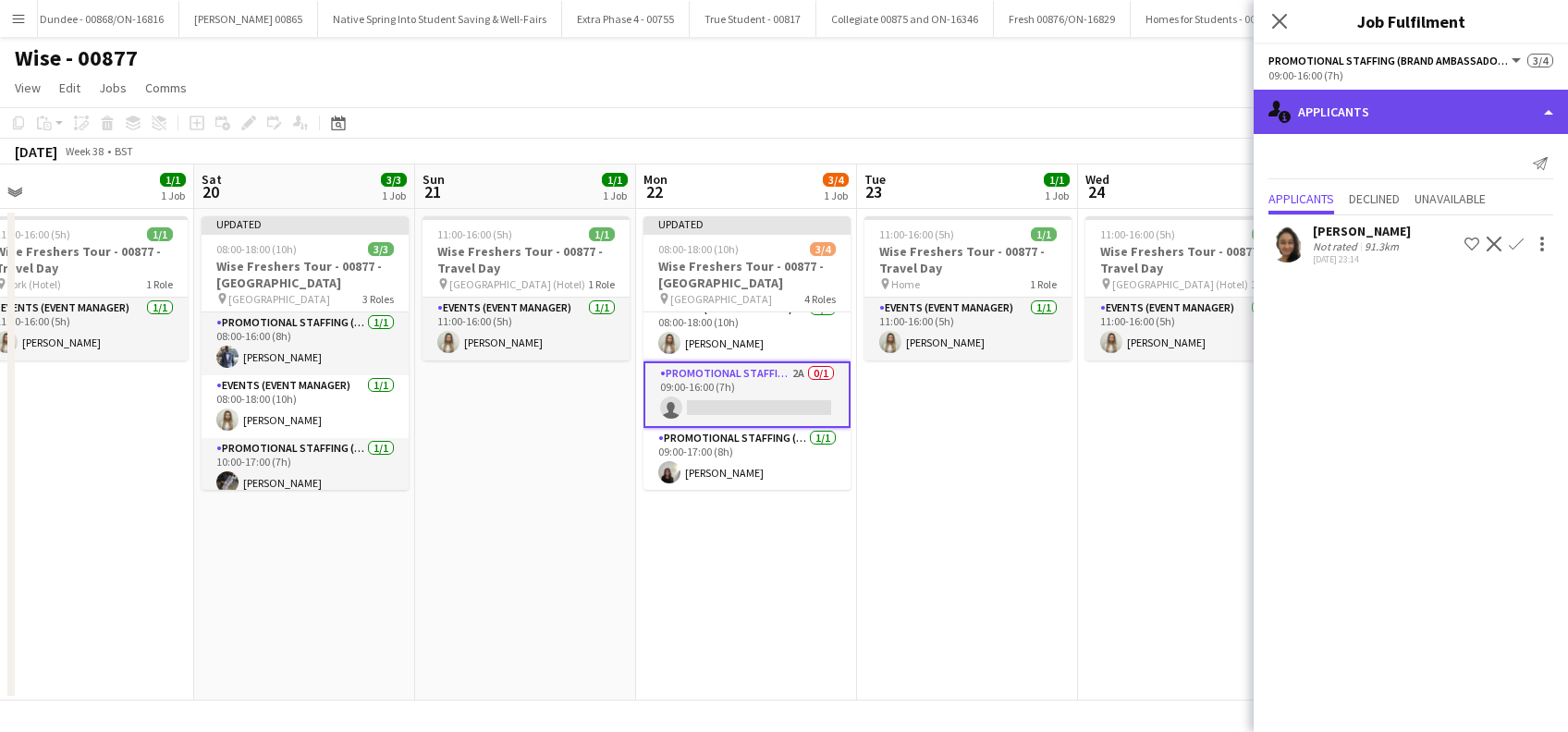
click at [1376, 117] on div "single-neutral-actions-information Applicants" at bounding box center [1410, 111] width 314 height 44
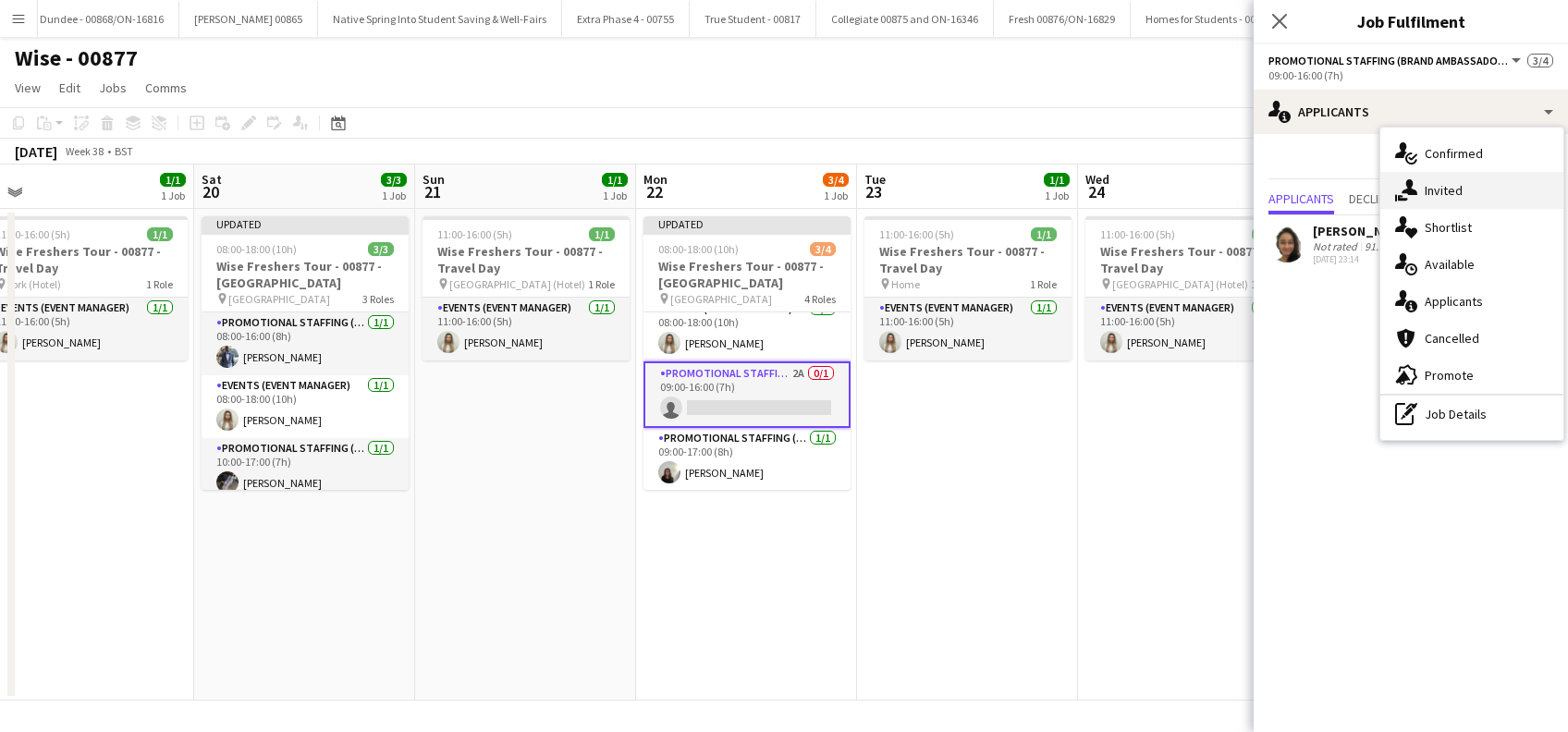
click at [1445, 198] on span "Invited" at bounding box center [1443, 190] width 38 height 17
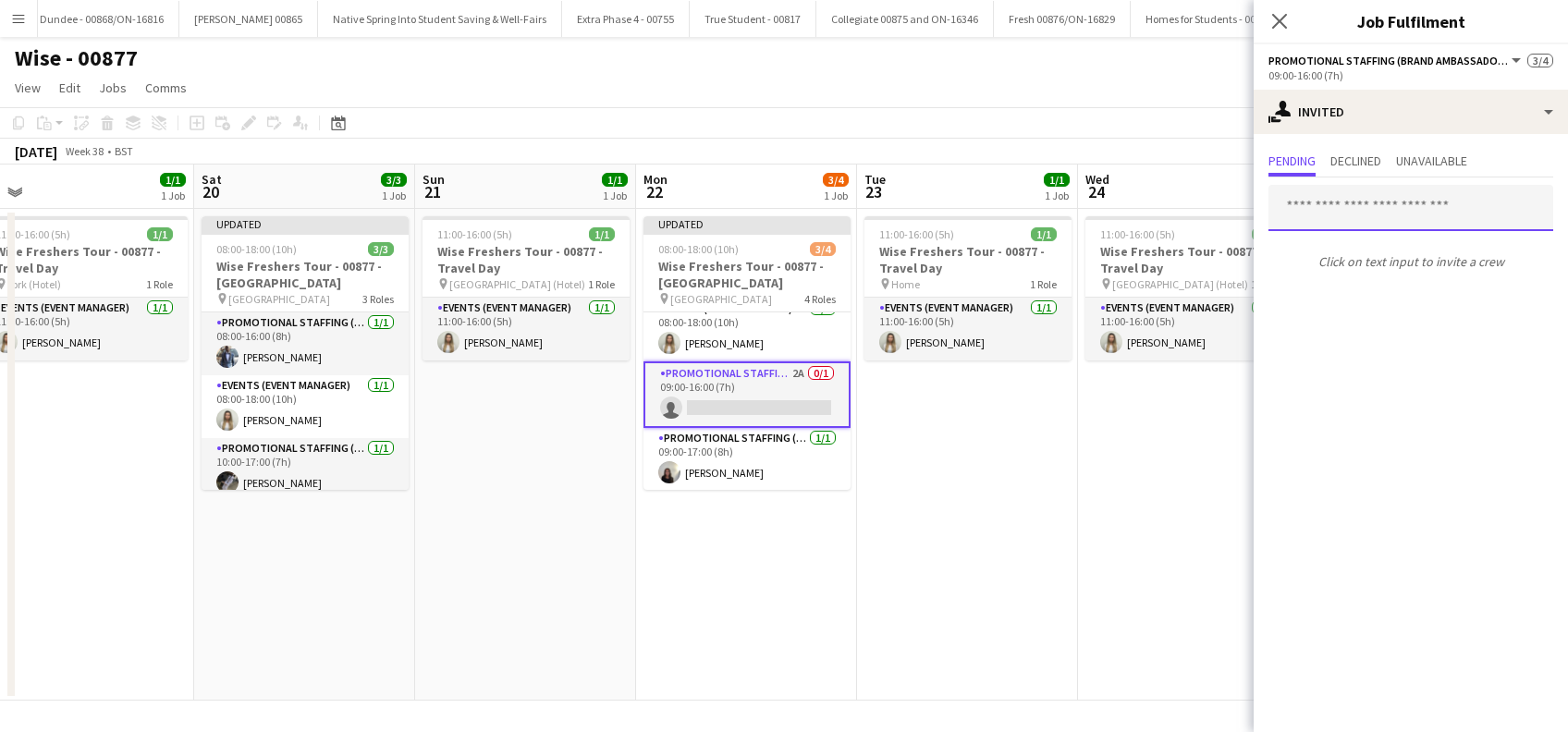
click at [1308, 216] on input "text" at bounding box center [1410, 208] width 284 height 46
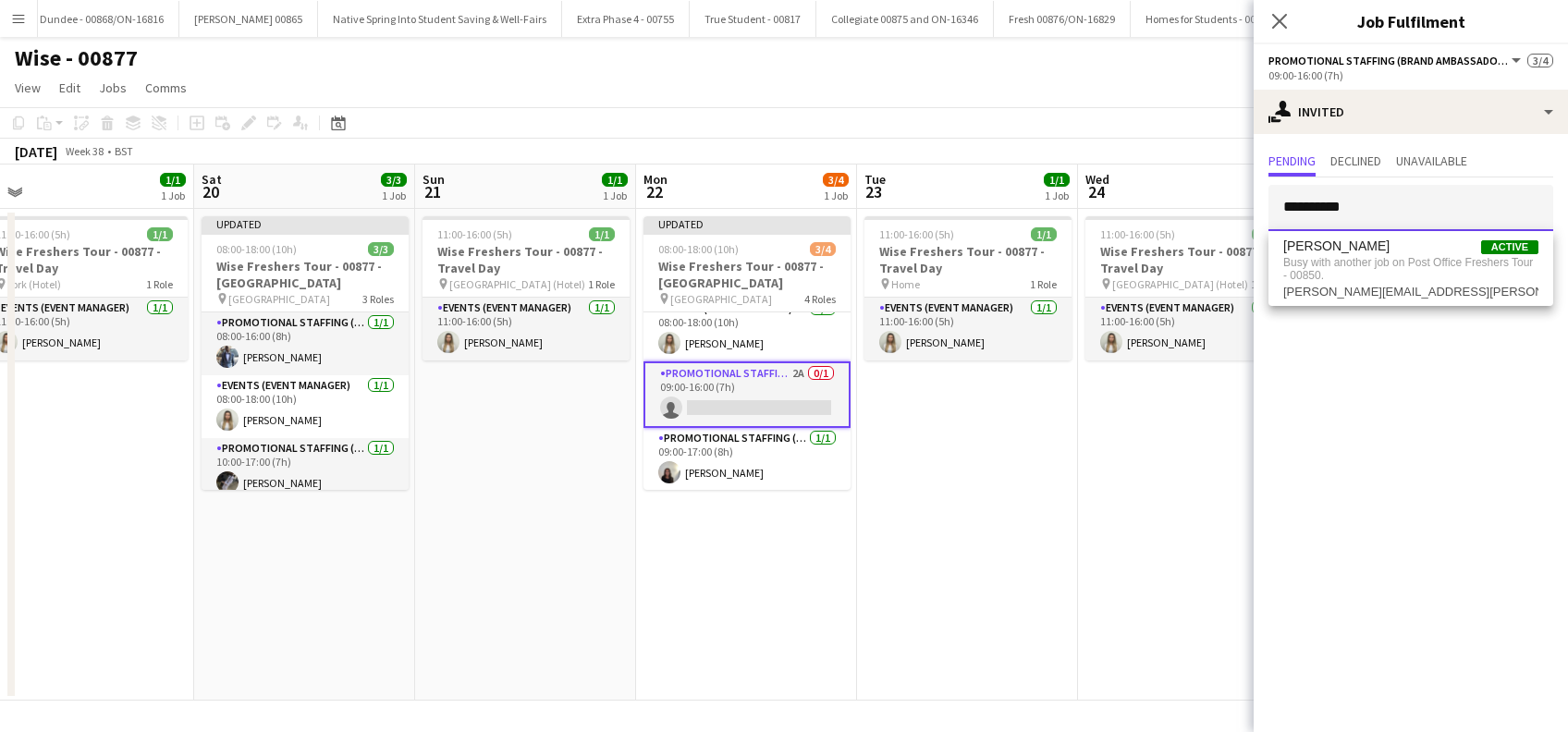
type input "**********"
click at [1175, 509] on app-date-cell "11:00-16:00 (5h) 1/1 Wise Freshers Tour - 00877 - Travel Day pin London (Hotel)…" at bounding box center [1188, 455] width 221 height 492
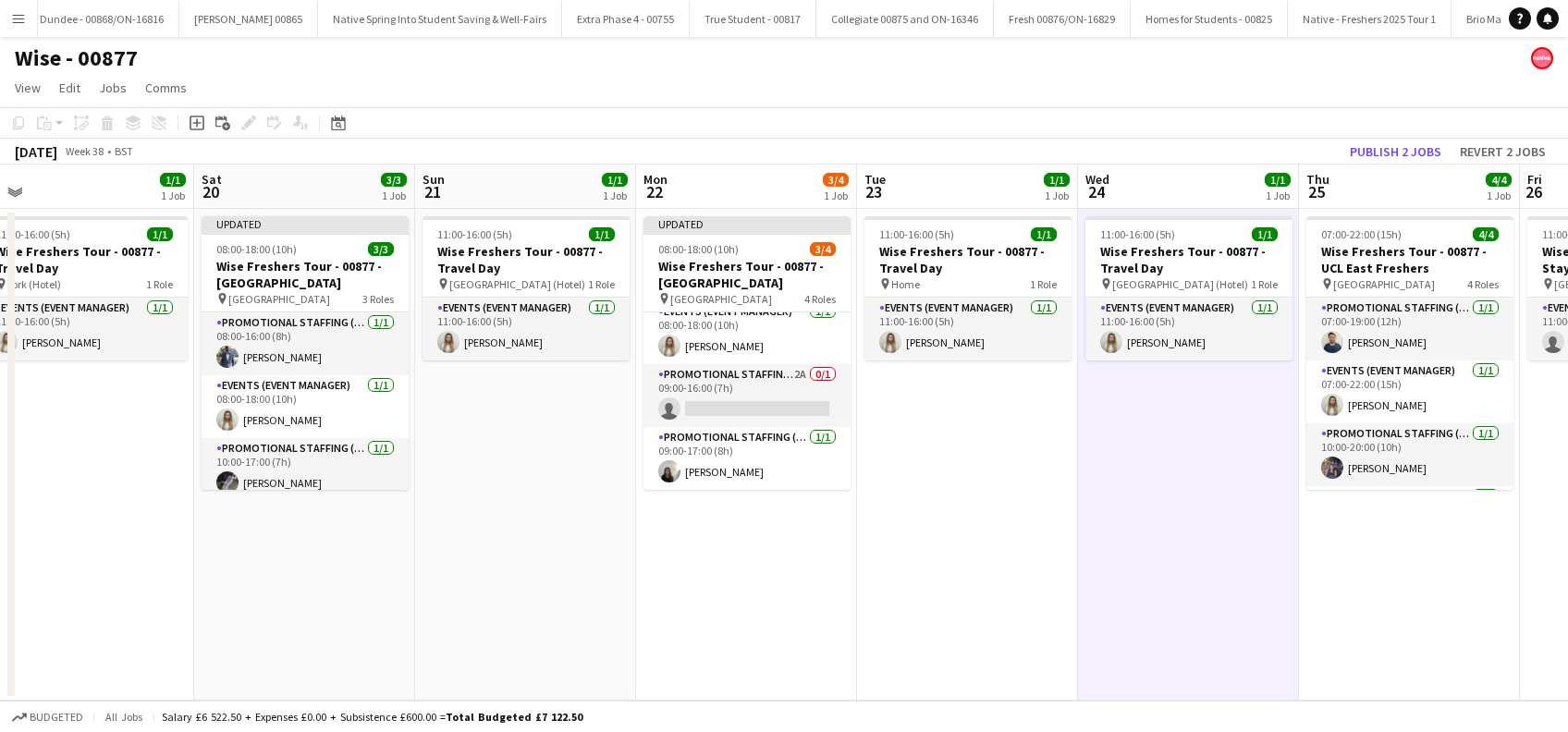
scroll to position [74, 0]
drag, startPoint x: 1036, startPoint y: 441, endPoint x: 1235, endPoint y: 422, distance: 199.9
click at [1037, 441] on app-date-cell "11:00-16:00 (5h) 1/1 Wise Freshers Tour - 00877 - Travel Day pin Home 1 Role Ev…" at bounding box center [967, 455] width 221 height 492
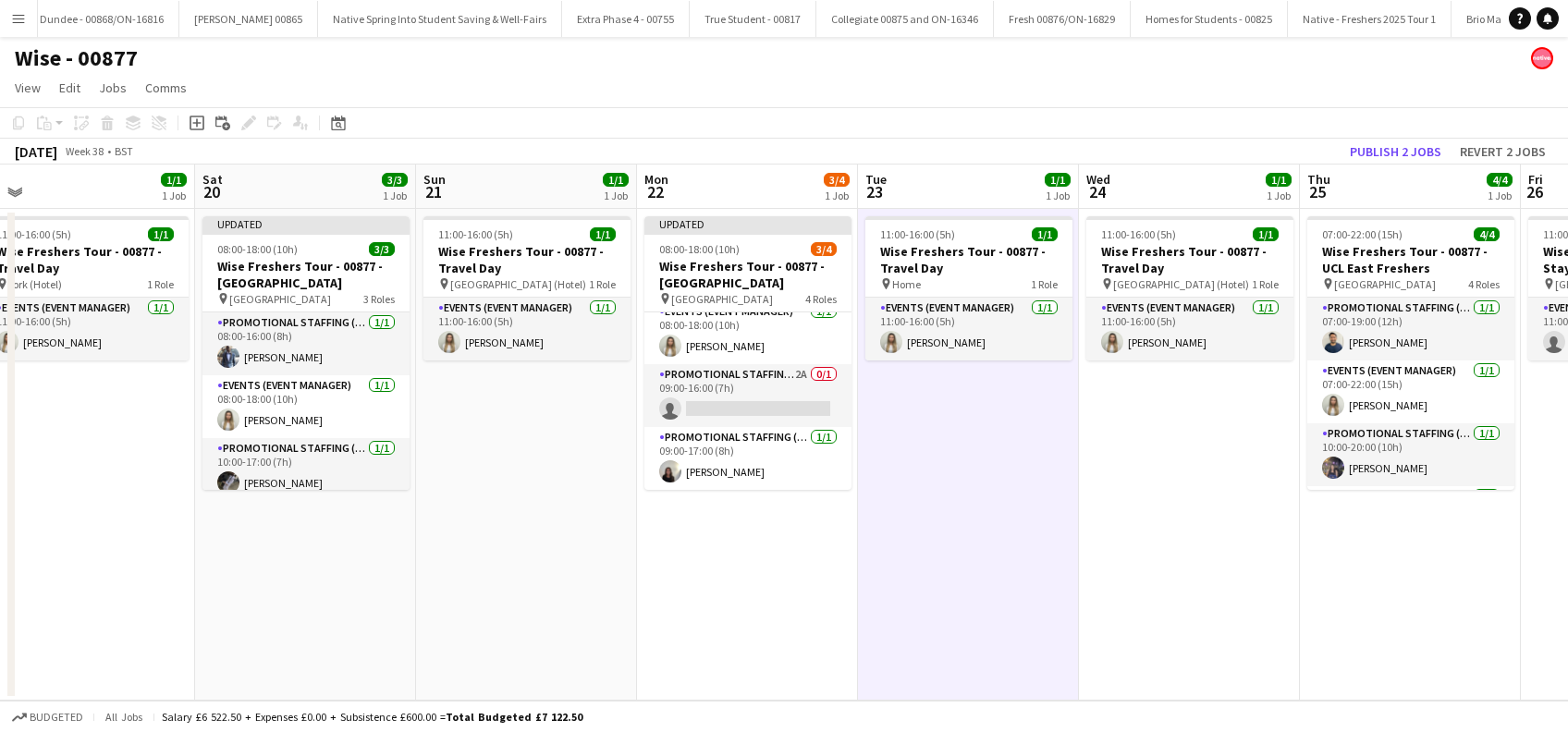
click at [1237, 422] on app-date-cell "11:00-16:00 (5h) 1/1 Wise Freshers Tour - 00877 - Travel Day pin London (Hotel)…" at bounding box center [1189, 455] width 221 height 492
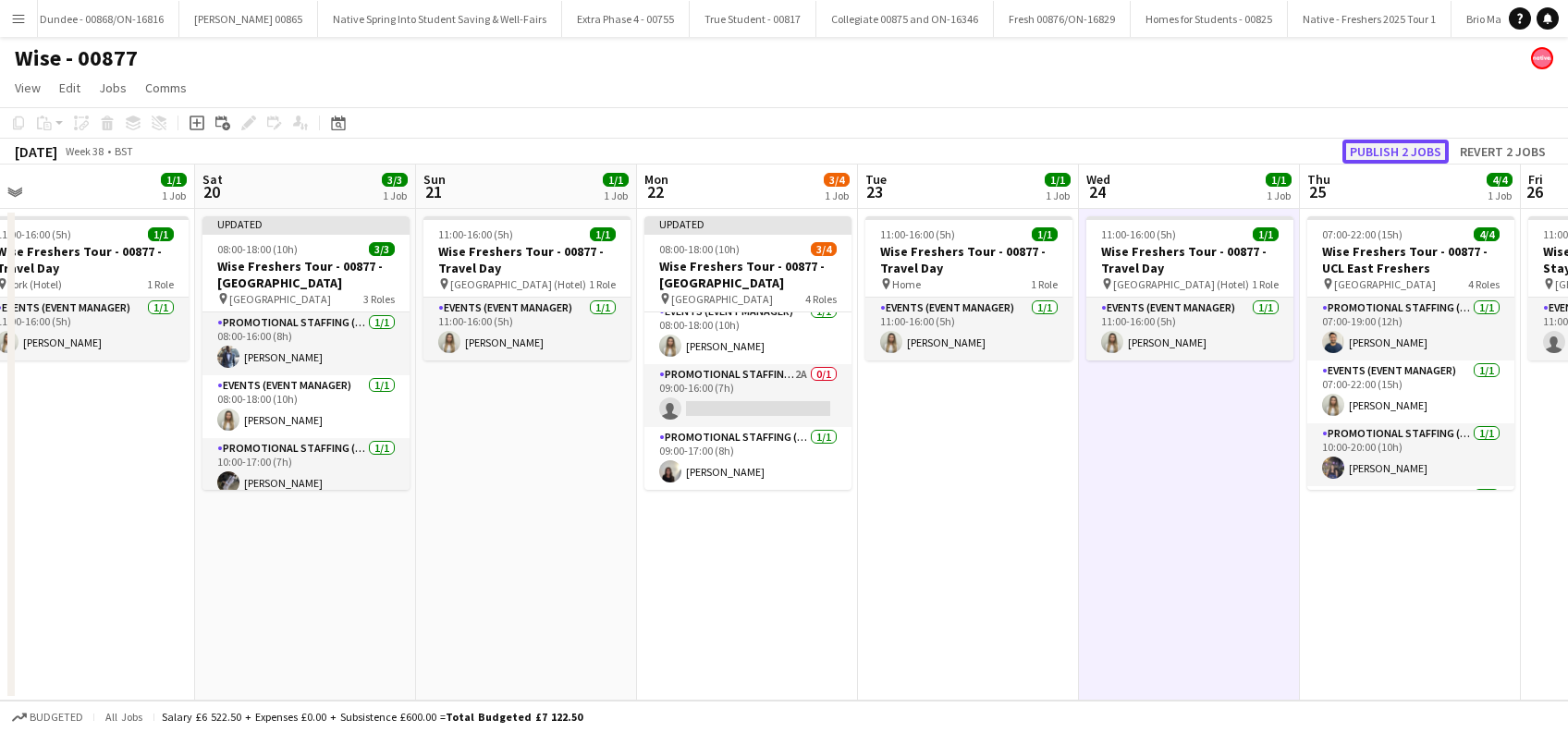
click at [1380, 146] on button "Publish 2 jobs" at bounding box center [1395, 152] width 106 height 24
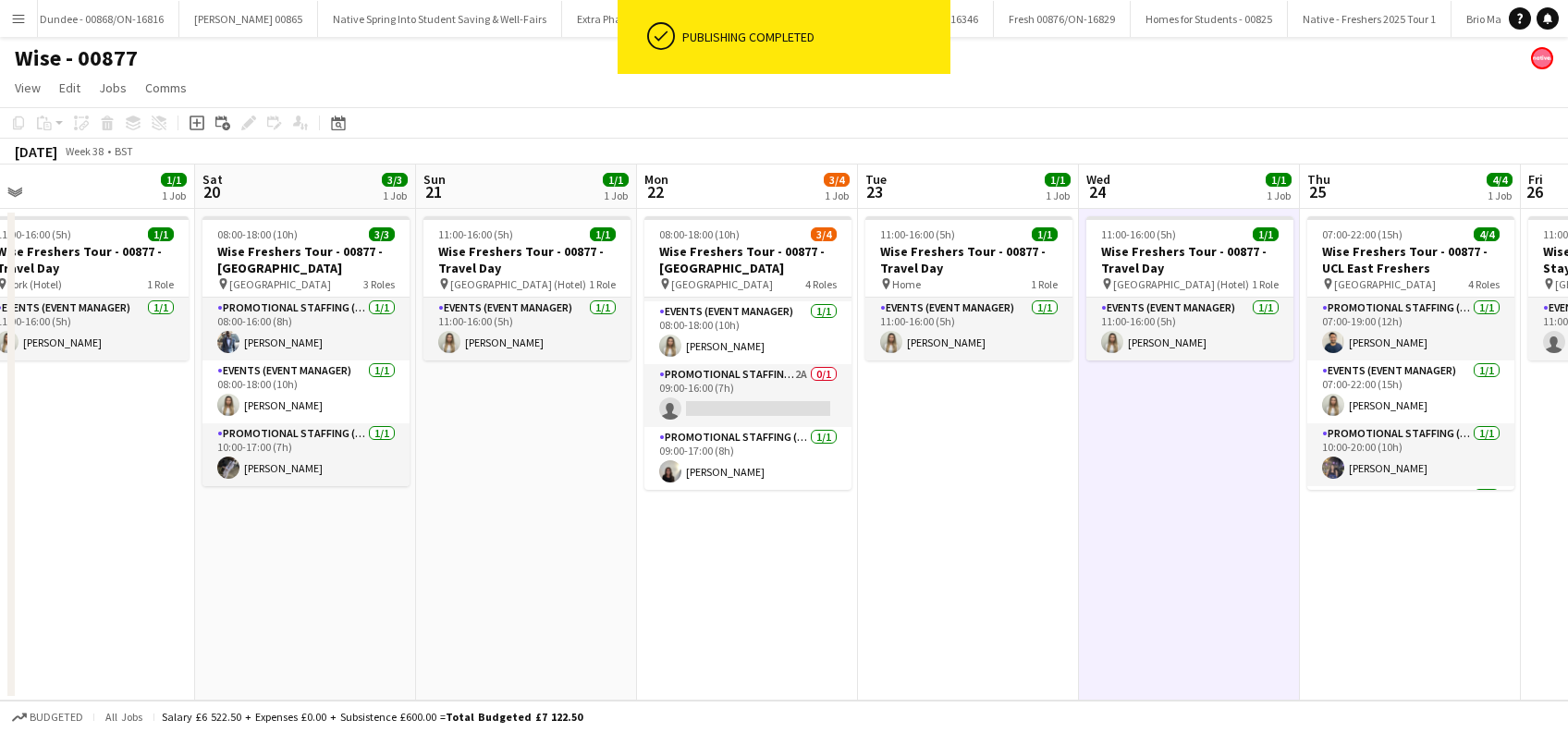
scroll to position [59, 0]
click at [750, 396] on app-card-role "Promotional Staffing (Brand Ambassadors) 2A 0/1 09:00-16:00 (7h) single-neutral…" at bounding box center [748, 396] width 207 height 63
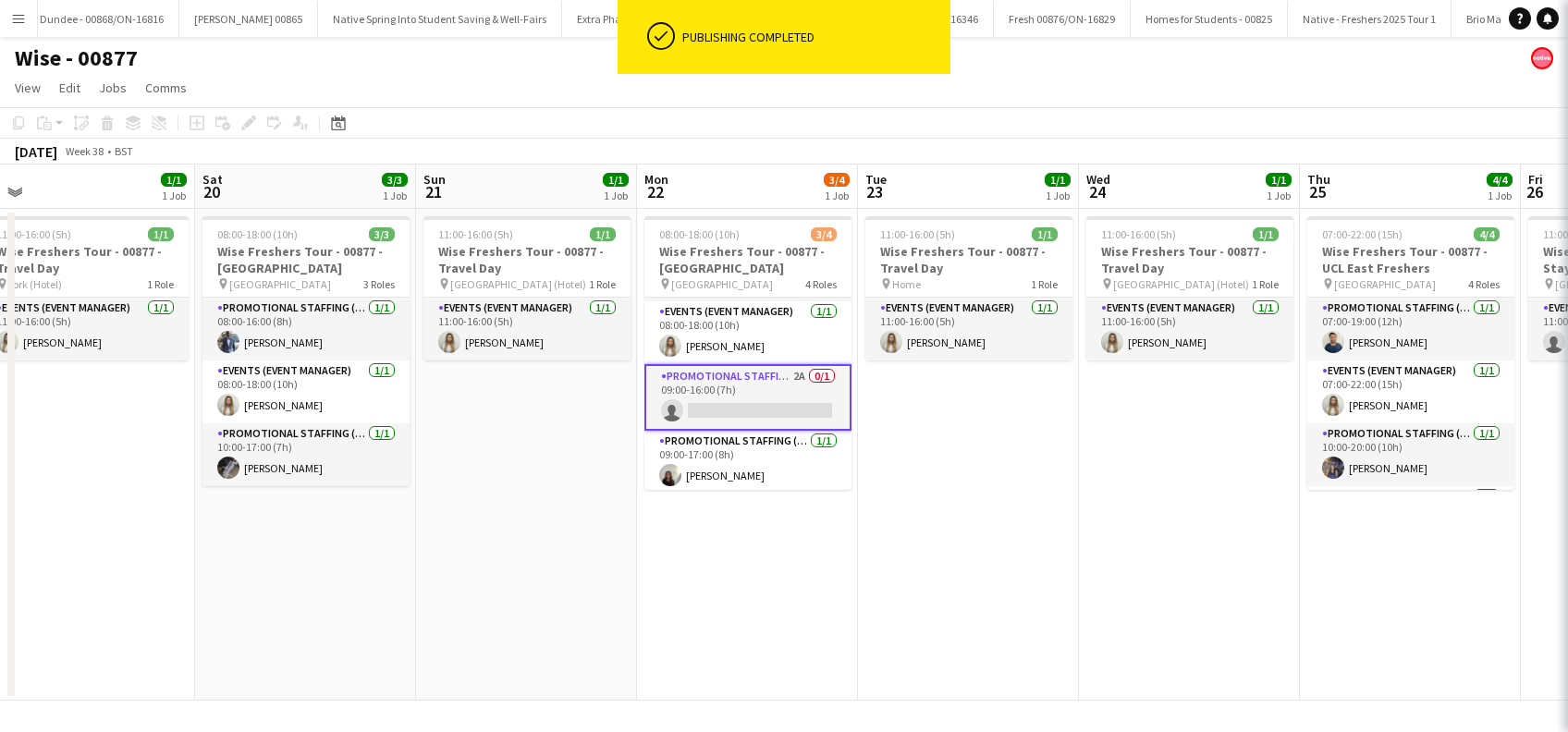
scroll to position [0, 910]
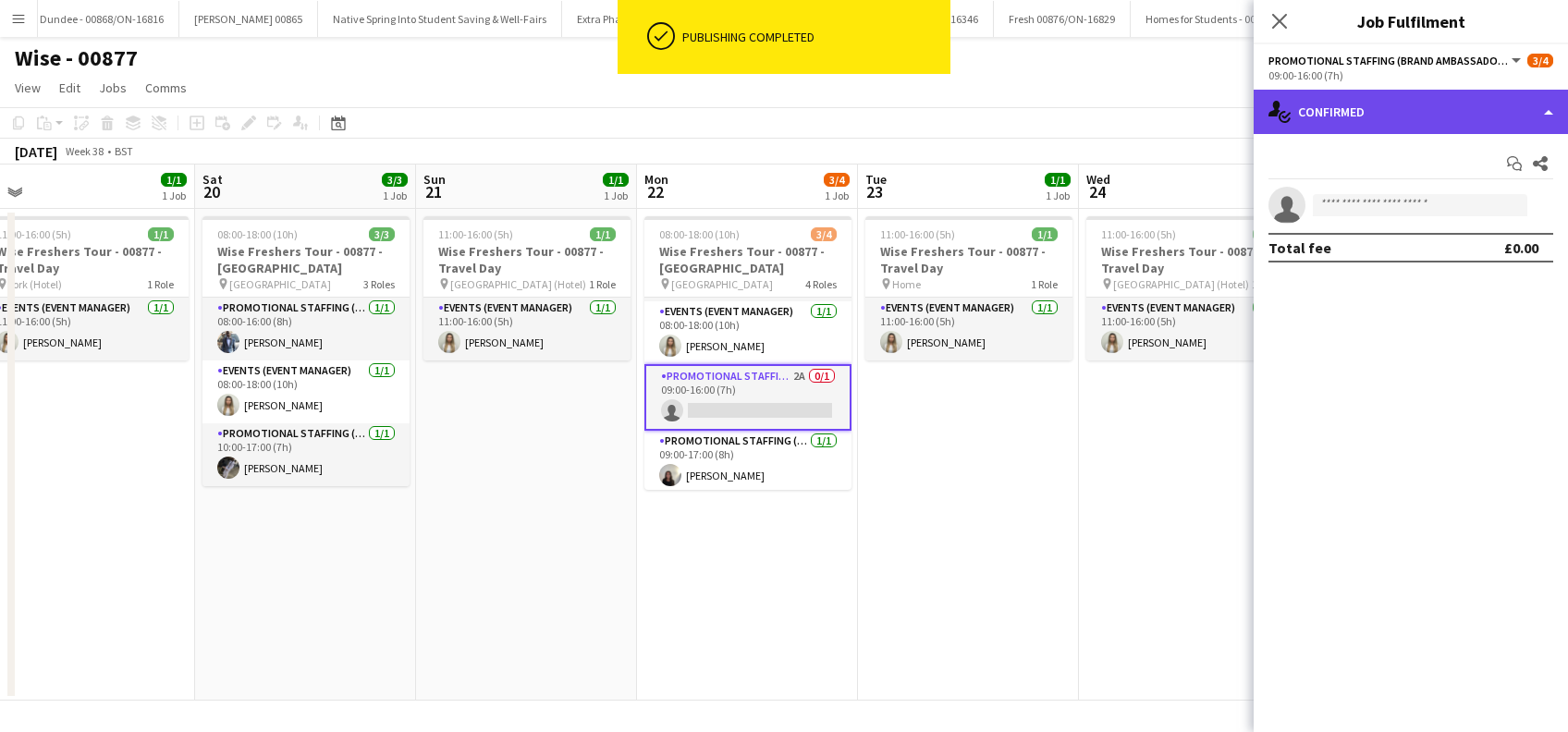
click at [1371, 98] on div "single-neutral-actions-check-2 Confirmed" at bounding box center [1410, 111] width 314 height 44
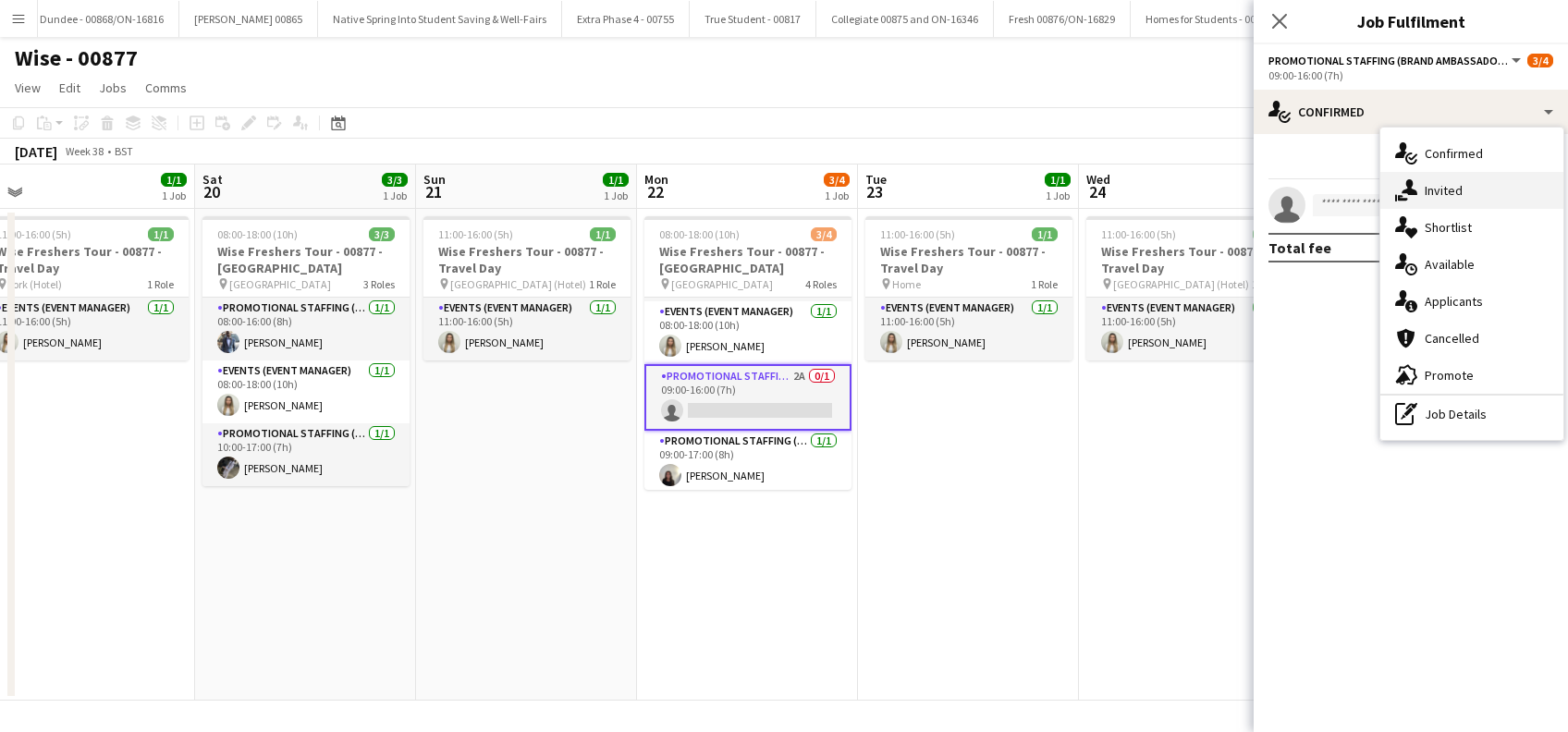
click at [1447, 190] on span "Invited" at bounding box center [1443, 190] width 38 height 17
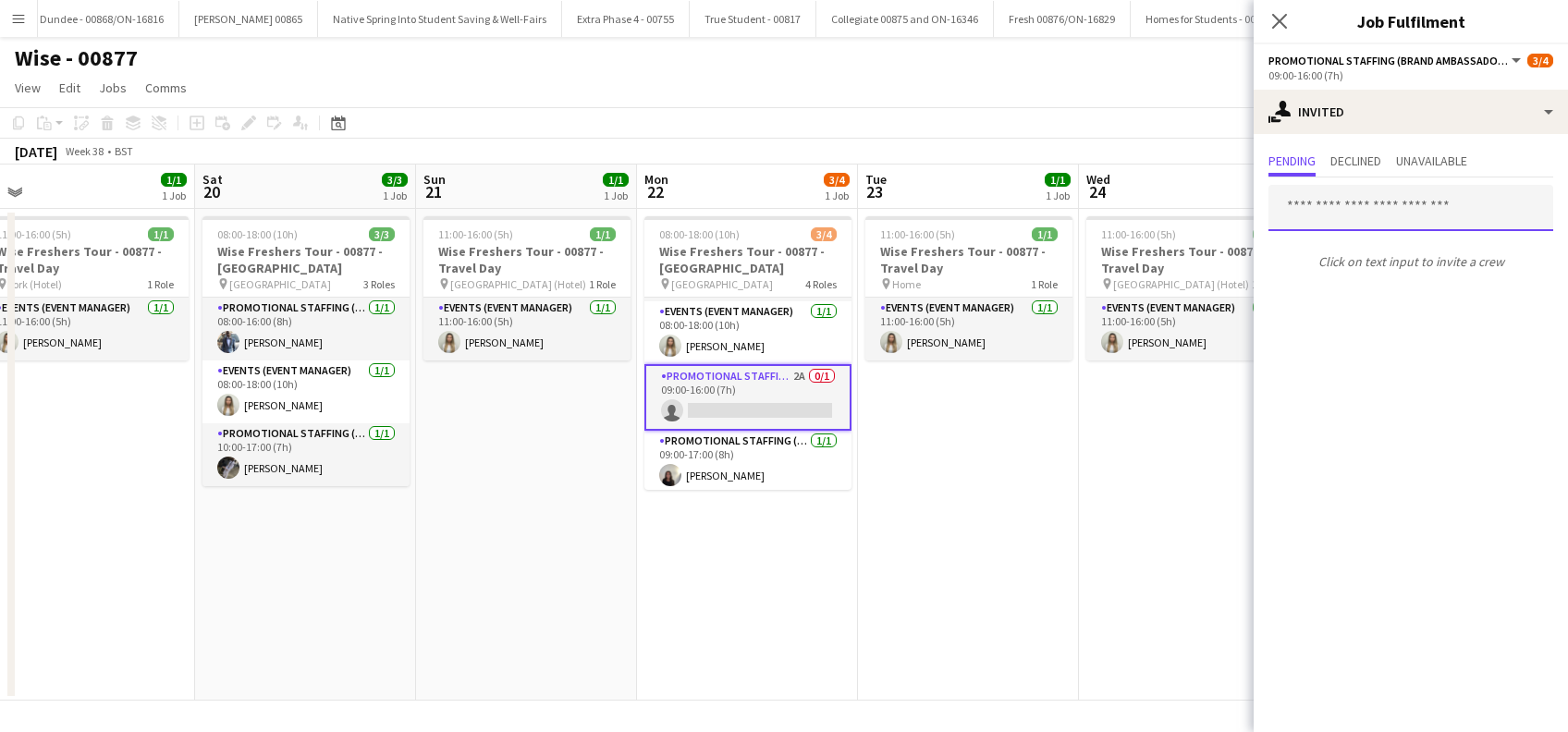
click at [1314, 214] on input "text" at bounding box center [1410, 208] width 284 height 46
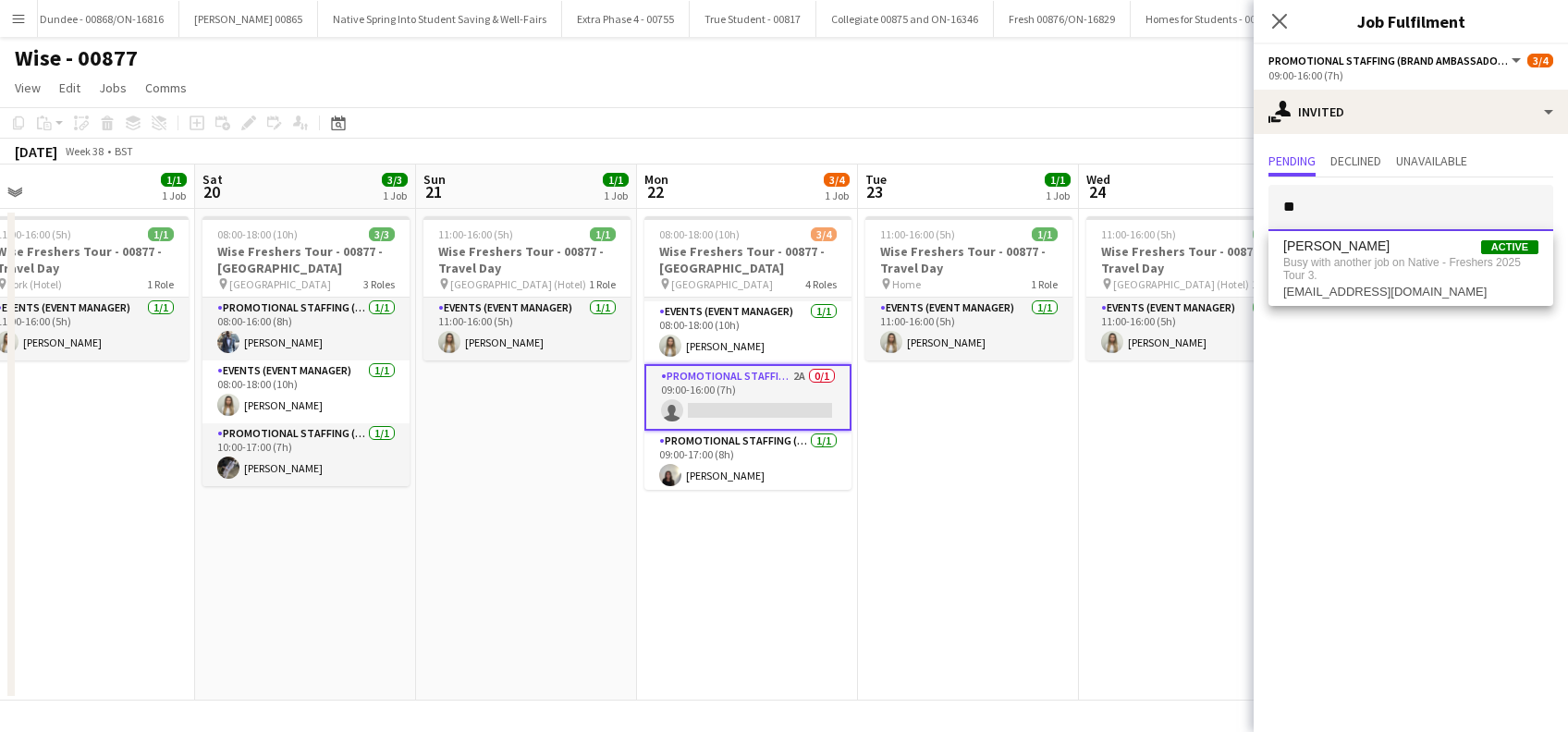
type input "*"
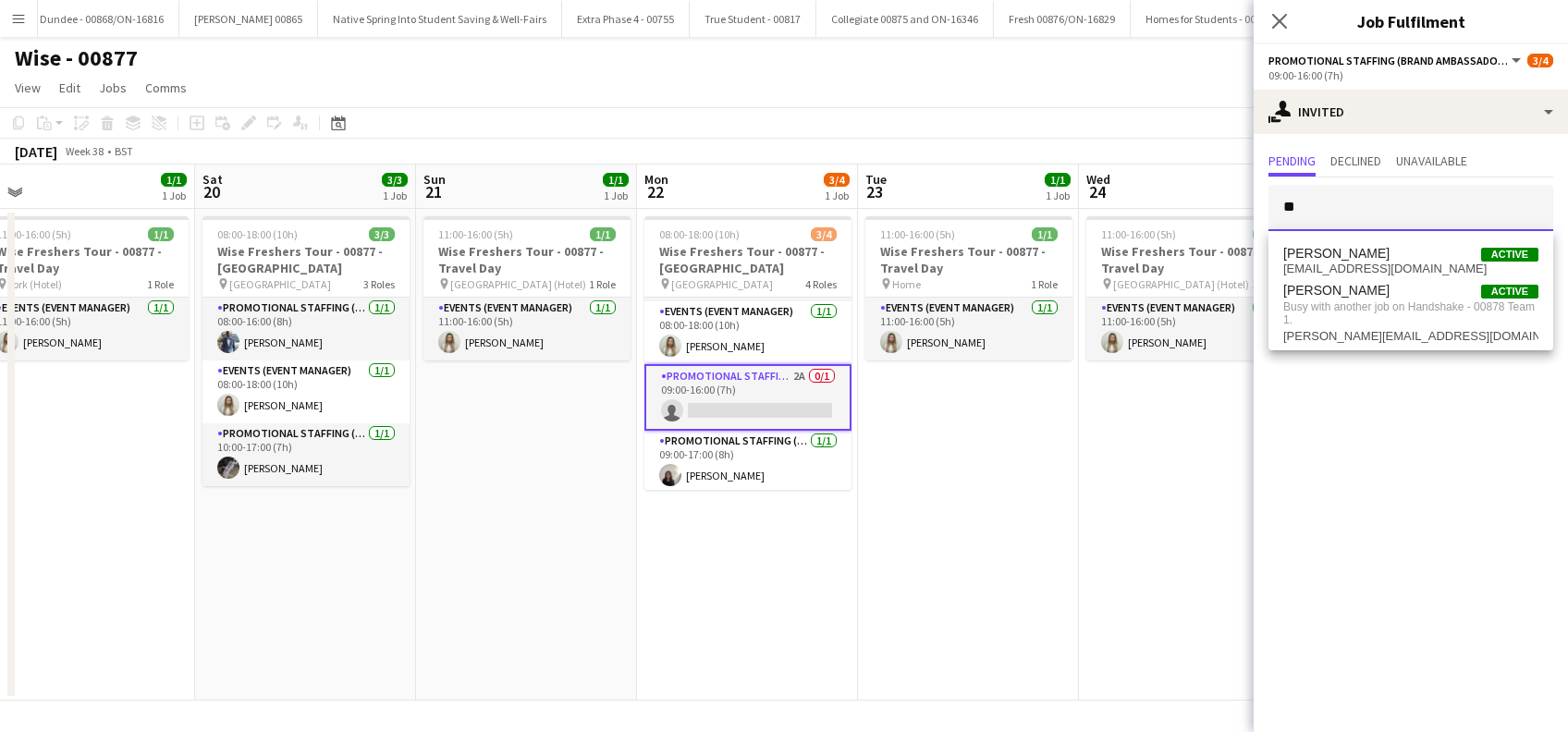
type input "*"
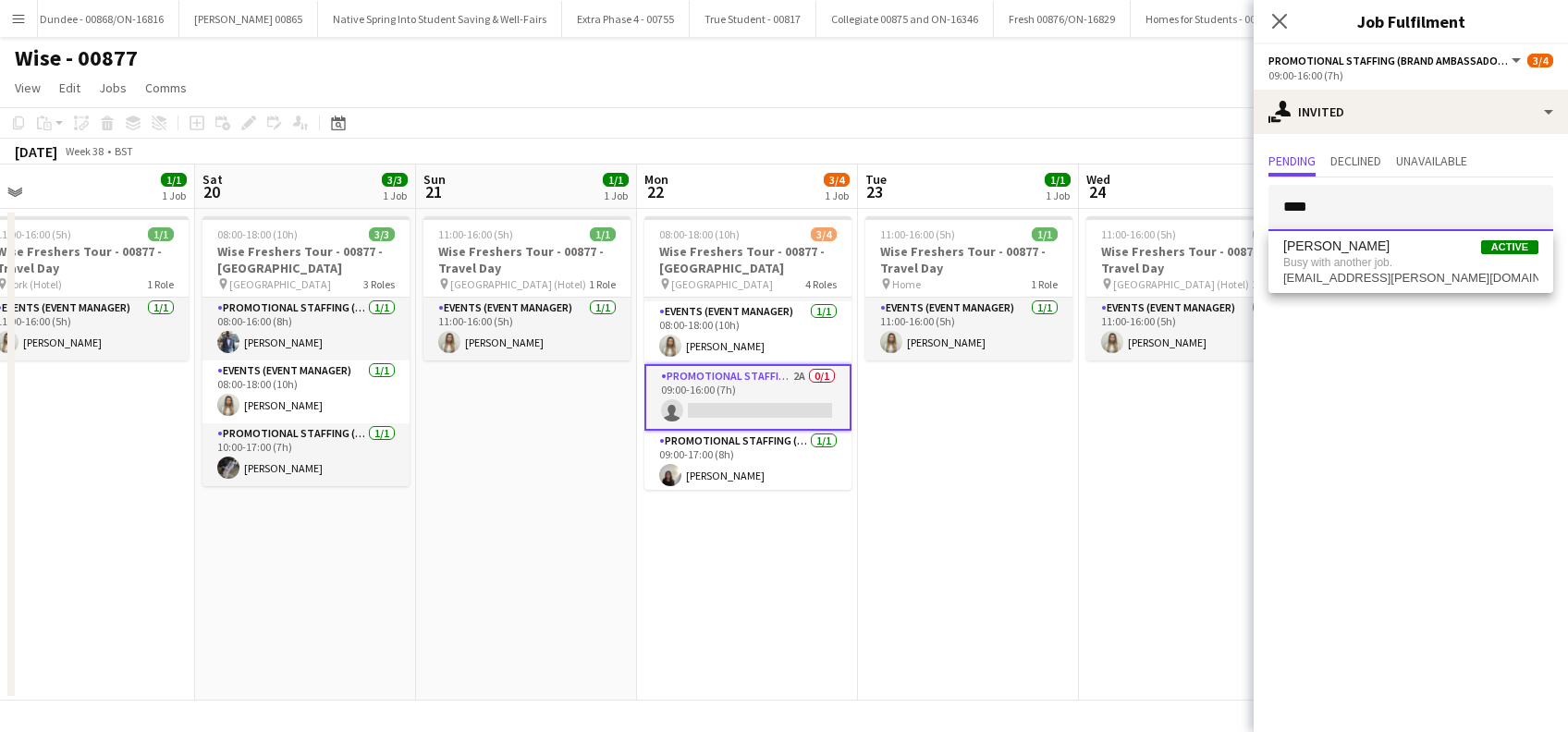
type input "****"
click at [1188, 419] on app-date-cell "11:00-16:00 (5h) 1/1 Wise Freshers Tour - 00877 - Travel Day pin London (Hotel)…" at bounding box center [1189, 455] width 221 height 492
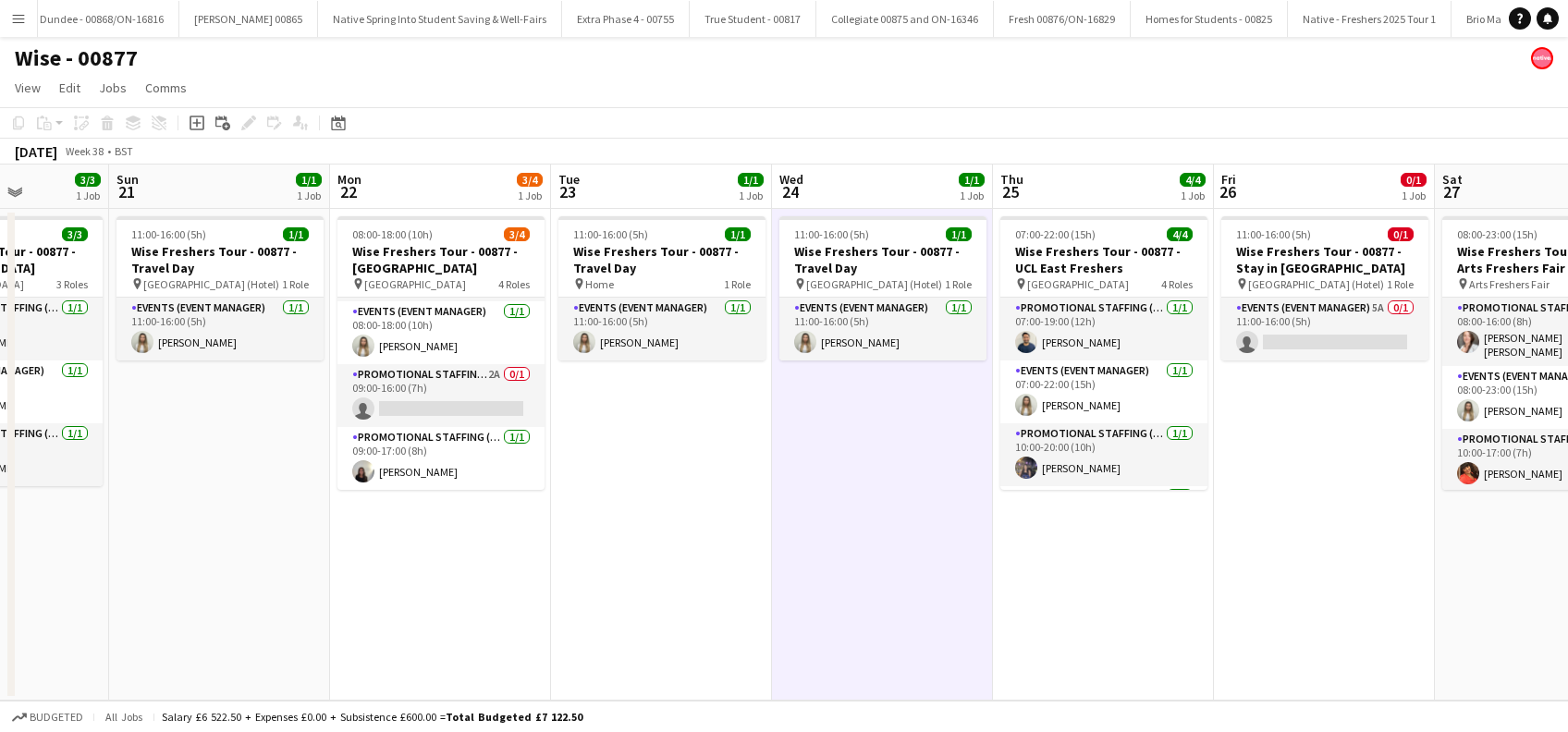
drag, startPoint x: 1161, startPoint y: 504, endPoint x: 853, endPoint y: 556, distance: 312.4
click at [853, 556] on app-calendar-viewport "Wed 17 3/3 1 Job Thu 18 3/4 1 Job Fri 19 1/1 1 Job Sat 20 3/3 1 Job Sun 21 1/1 …" at bounding box center [784, 432] width 1568 height 536
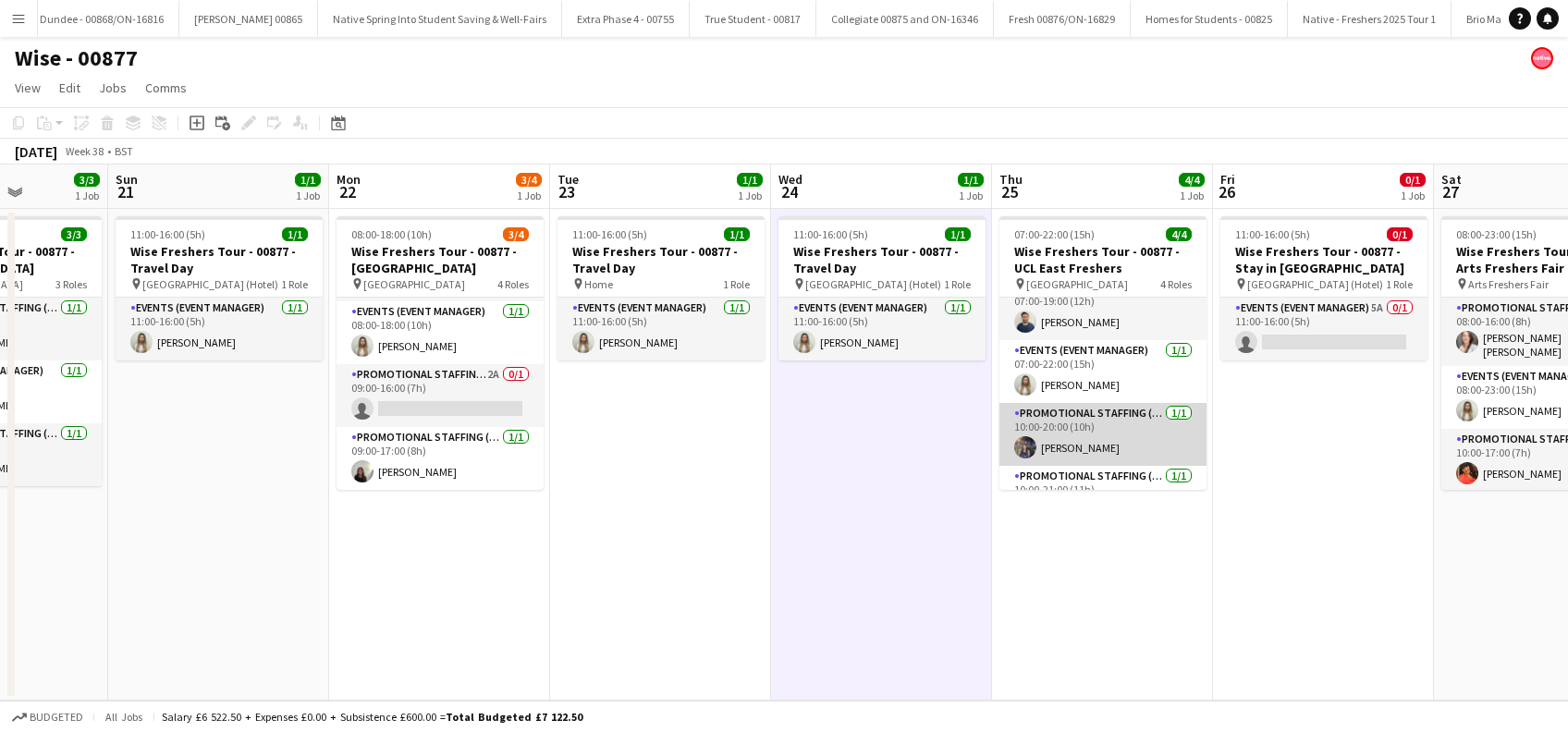
scroll to position [0, 0]
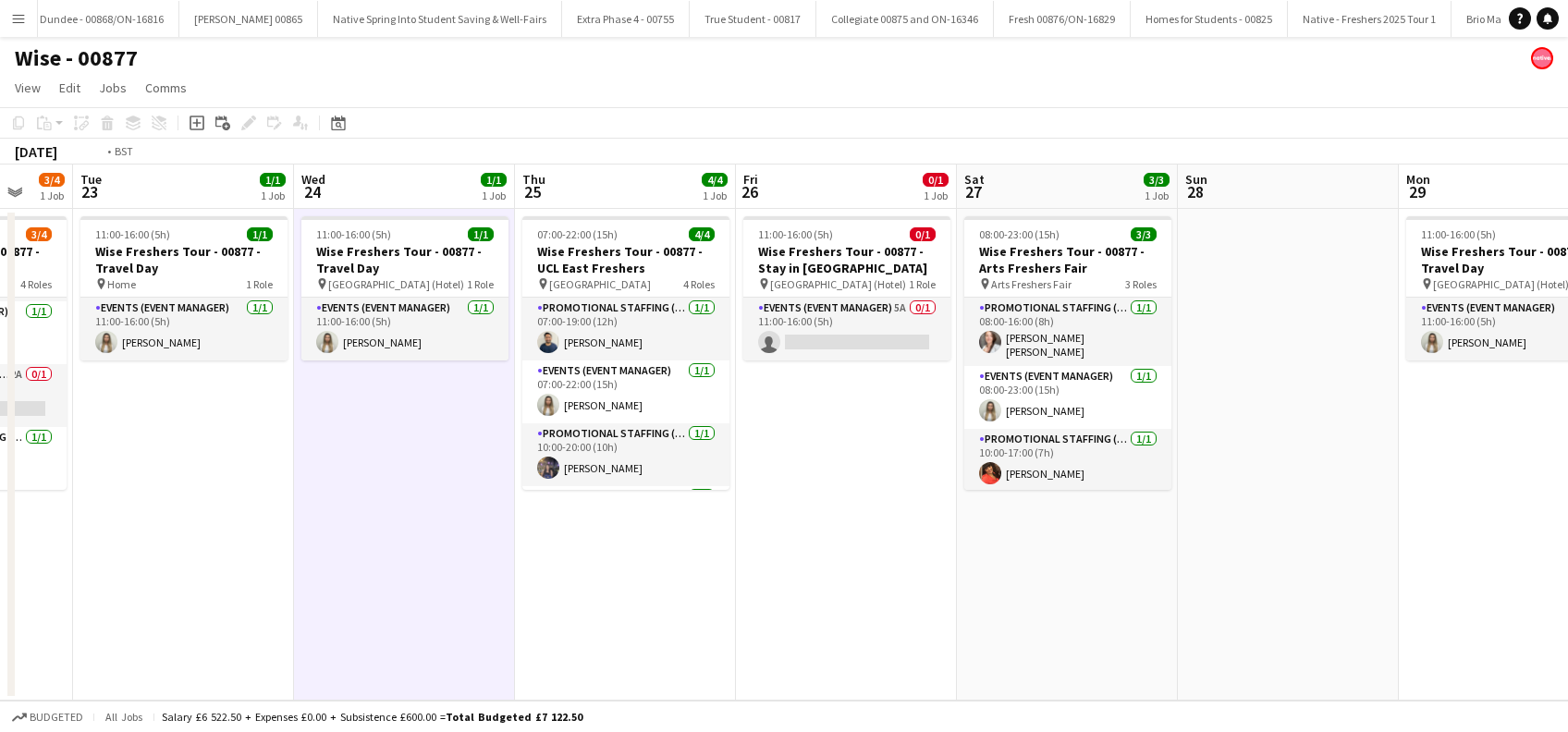
drag, startPoint x: 1348, startPoint y: 649, endPoint x: 844, endPoint y: 657, distance: 504.1
click at [844, 657] on app-calendar-viewport "Fri 19 1/1 1 Job Sat 20 3/3 1 Job Sun 21 1/1 1 Job Mon 22 3/4 1 Job Tue 23 1/1 …" at bounding box center [784, 432] width 1568 height 536
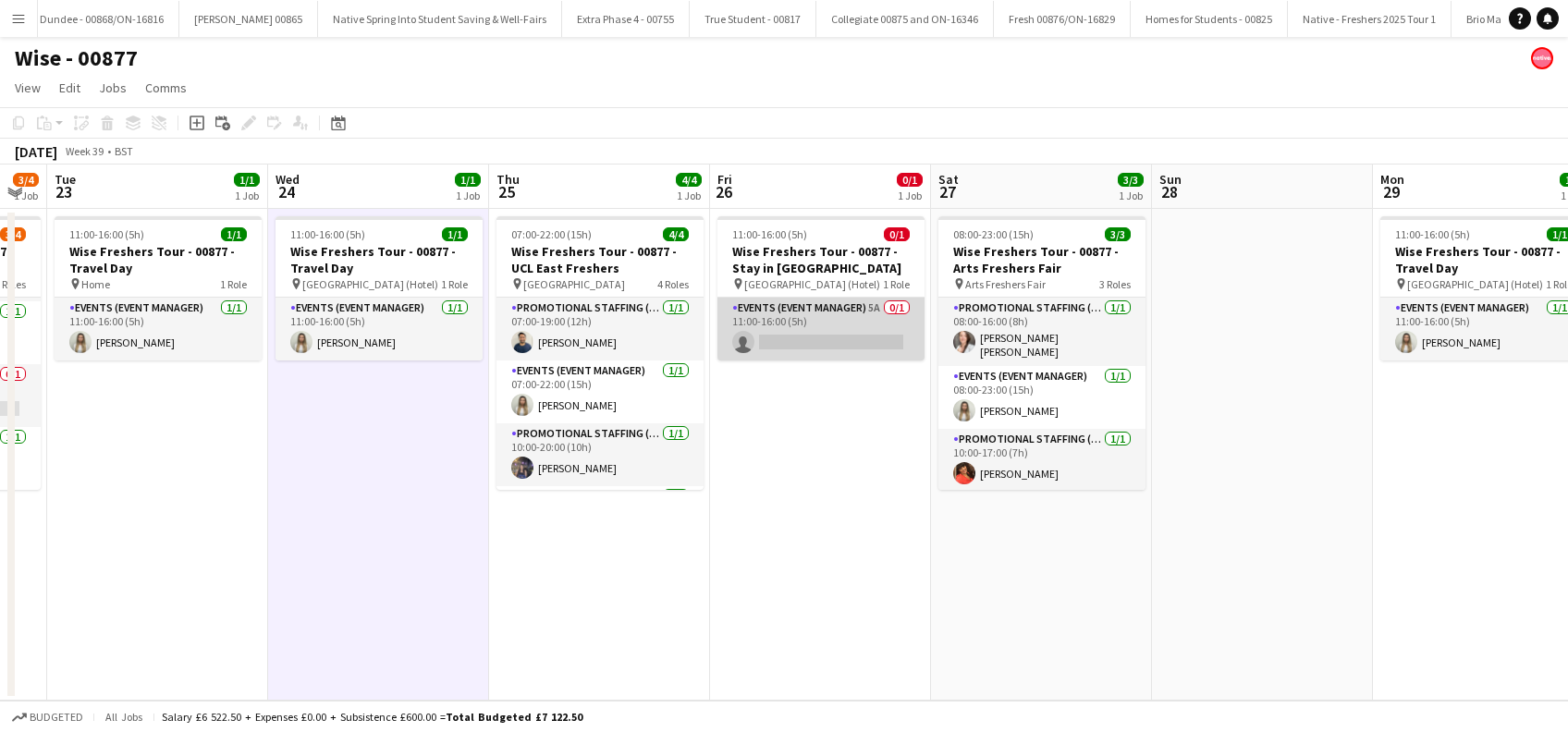
click at [812, 352] on app-card-role "Events (Event Manager) 5A 0/1 11:00-16:00 (5h) single-neutral-actions" at bounding box center [820, 330] width 207 height 63
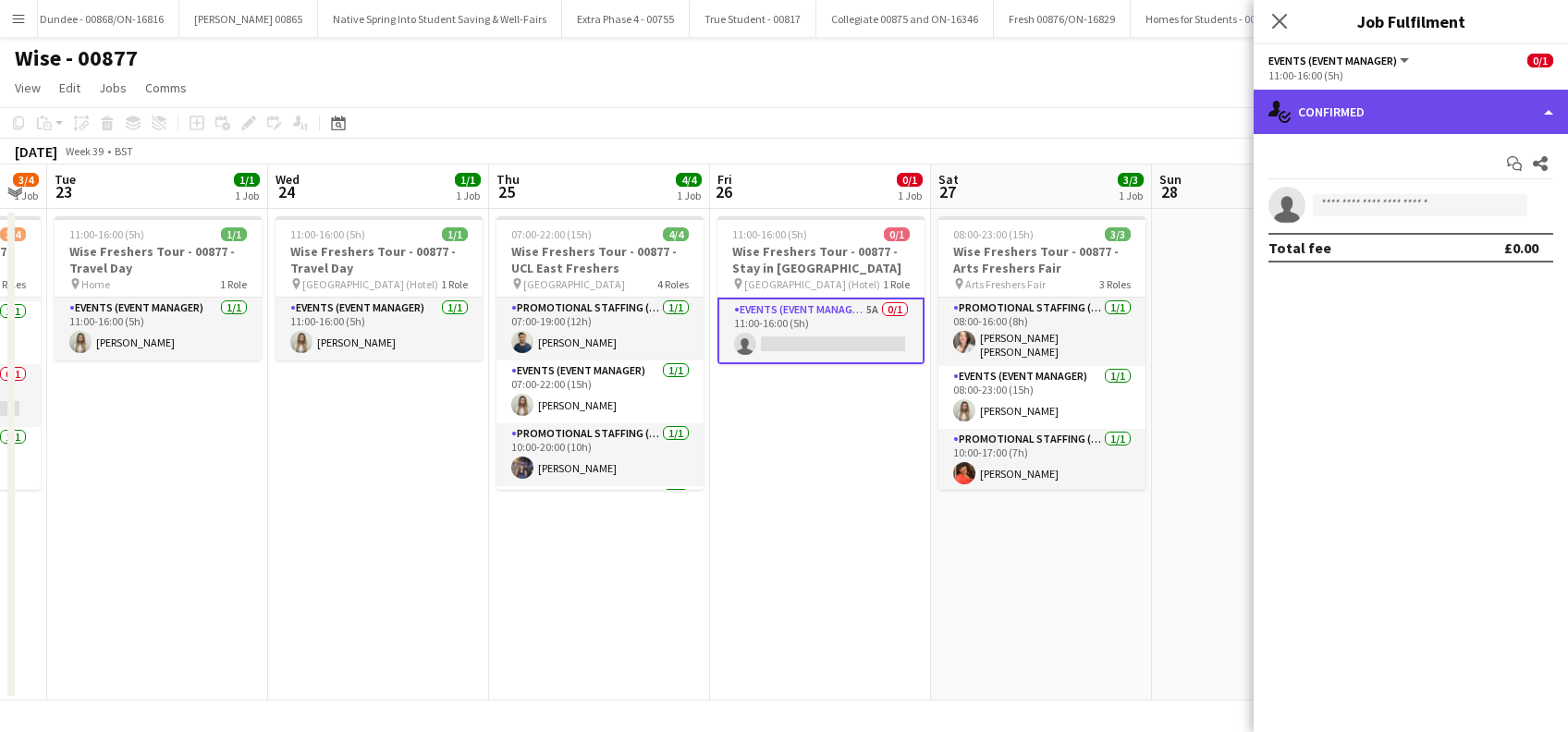
click at [1387, 121] on div "single-neutral-actions-check-2 Confirmed" at bounding box center [1410, 111] width 314 height 44
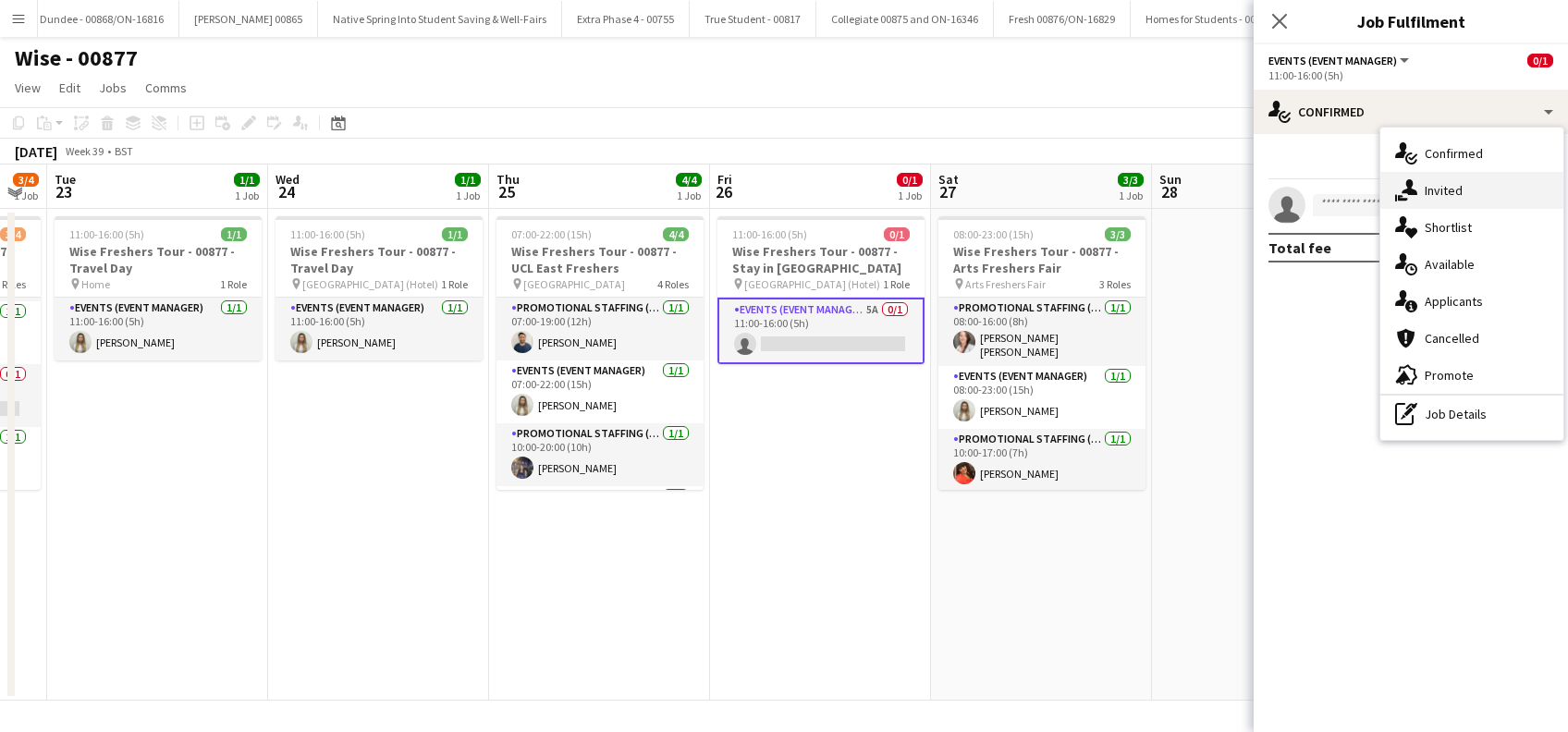
click at [1427, 178] on div "single-neutral-actions-share-1 Invited" at bounding box center [1472, 191] width 183 height 37
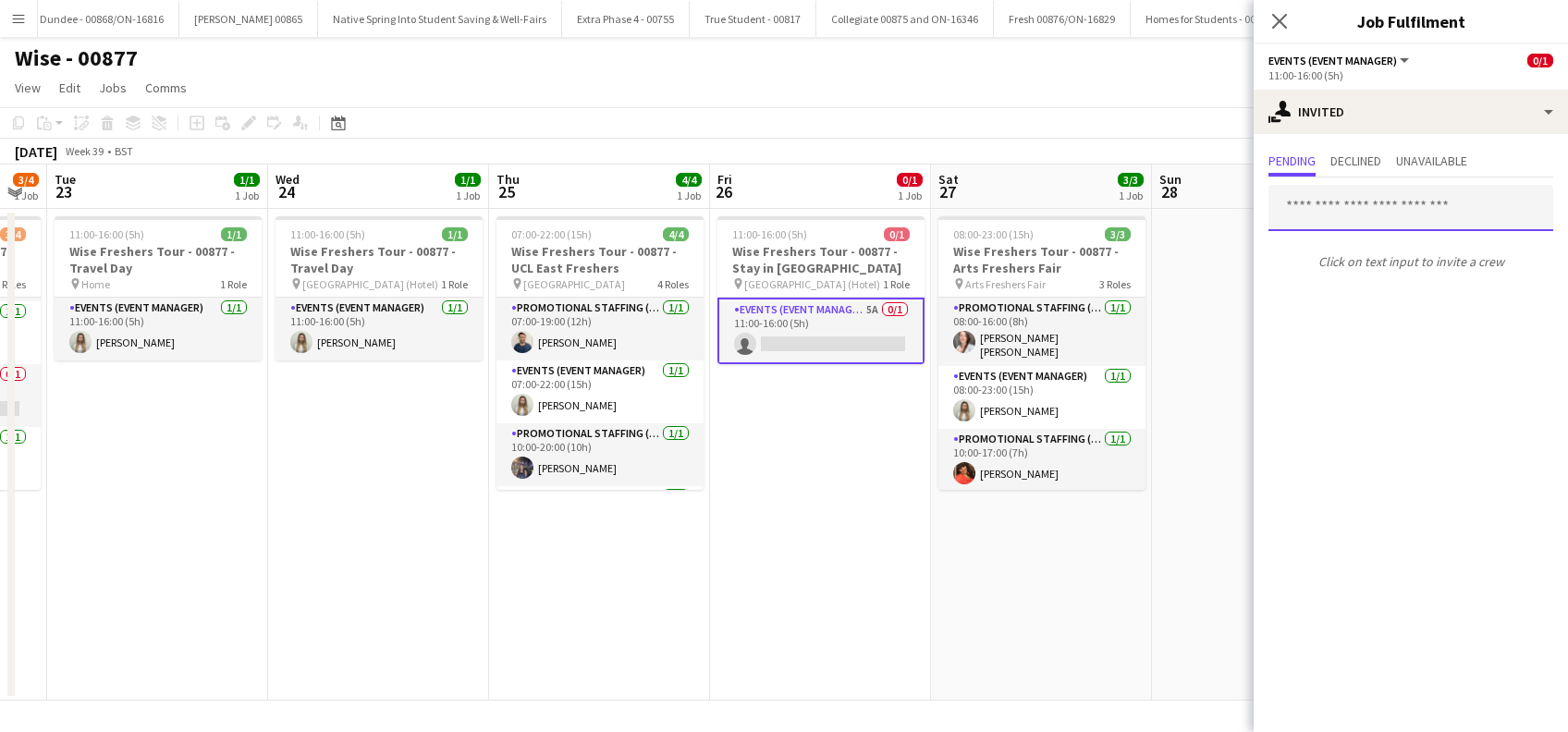
click at [1326, 207] on input "text" at bounding box center [1410, 208] width 284 height 46
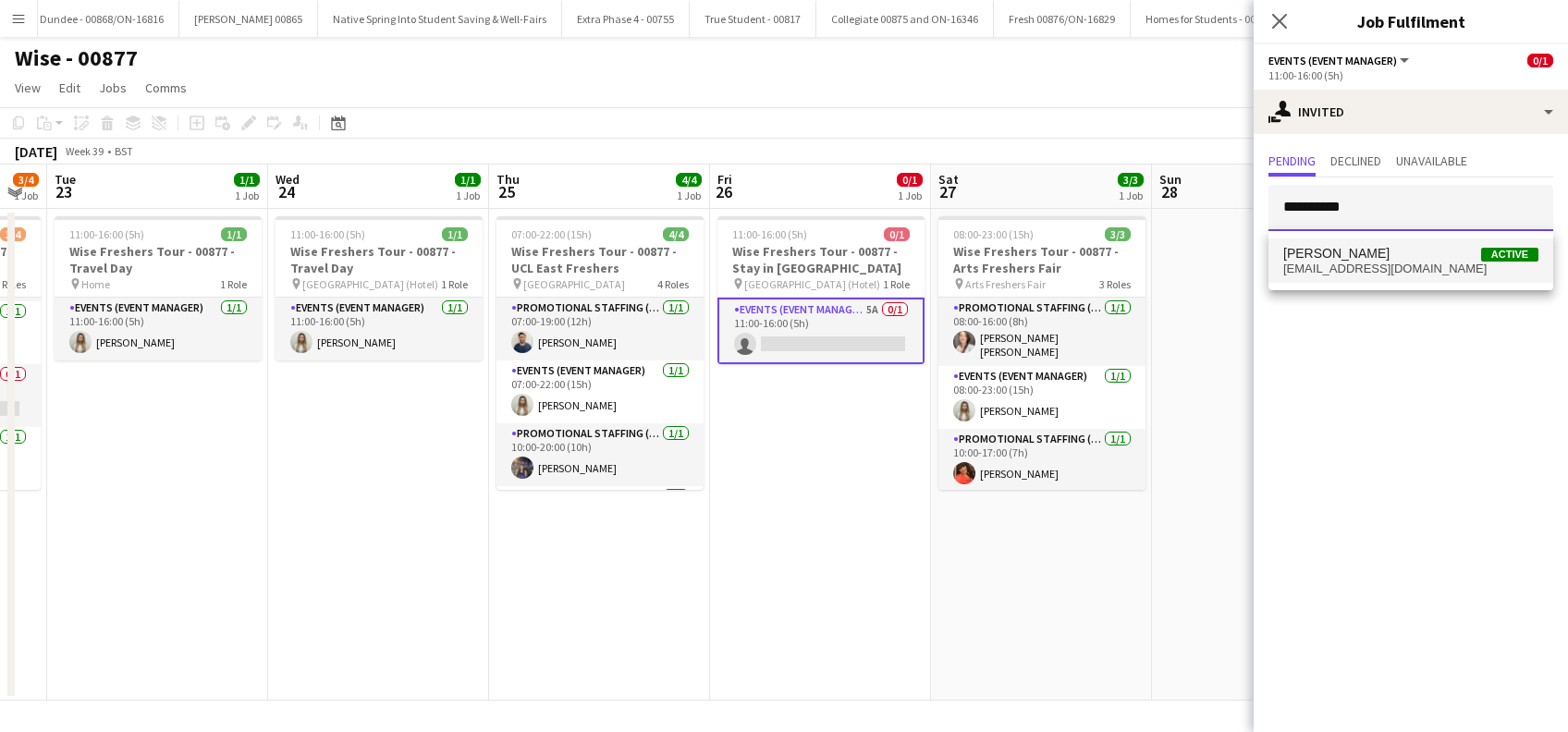
type input "**********"
click at [1371, 259] on span "gemma waddington Active burberry885@hotmail.com" at bounding box center [1410, 261] width 255 height 30
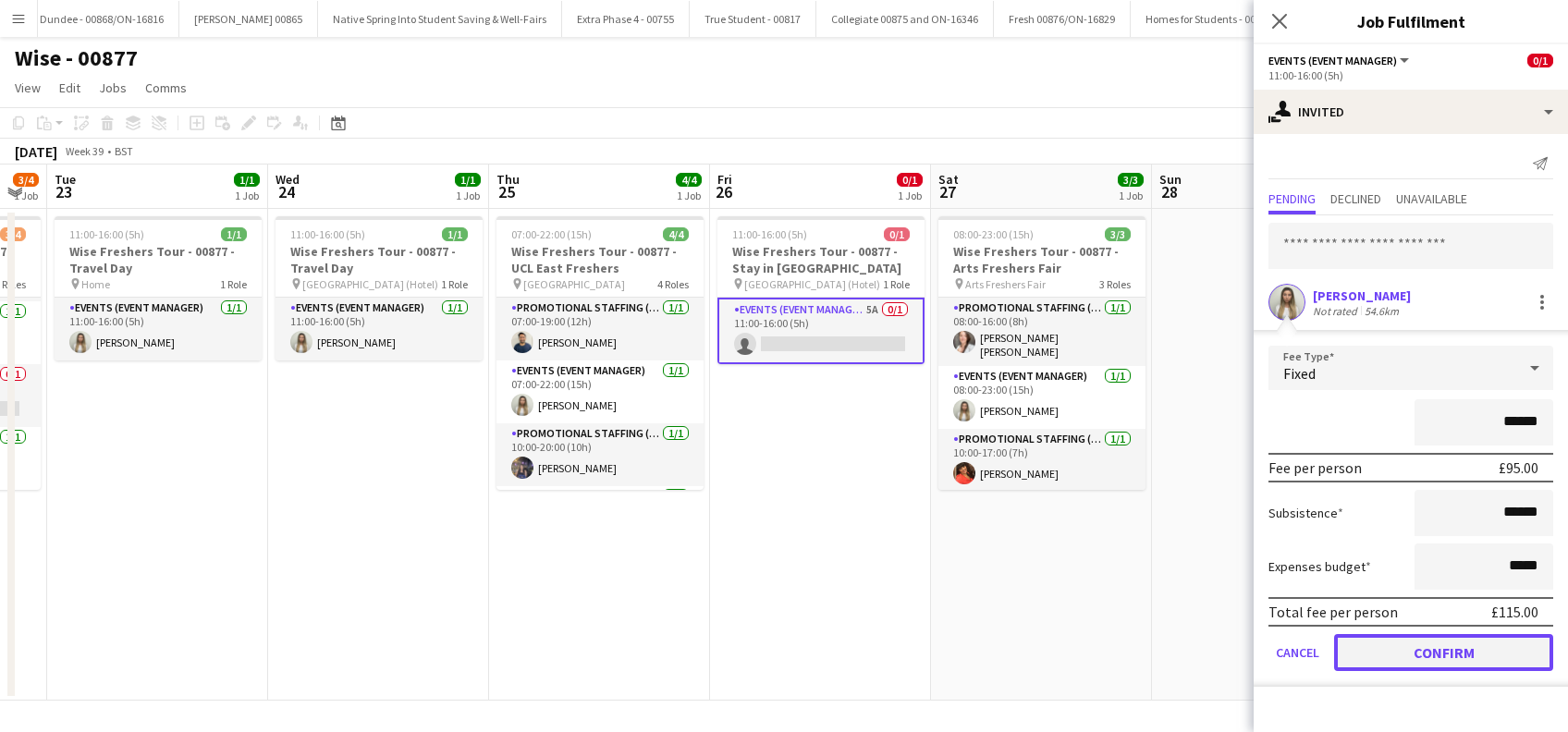
click at [1435, 651] on button "Confirm" at bounding box center [1443, 653] width 219 height 37
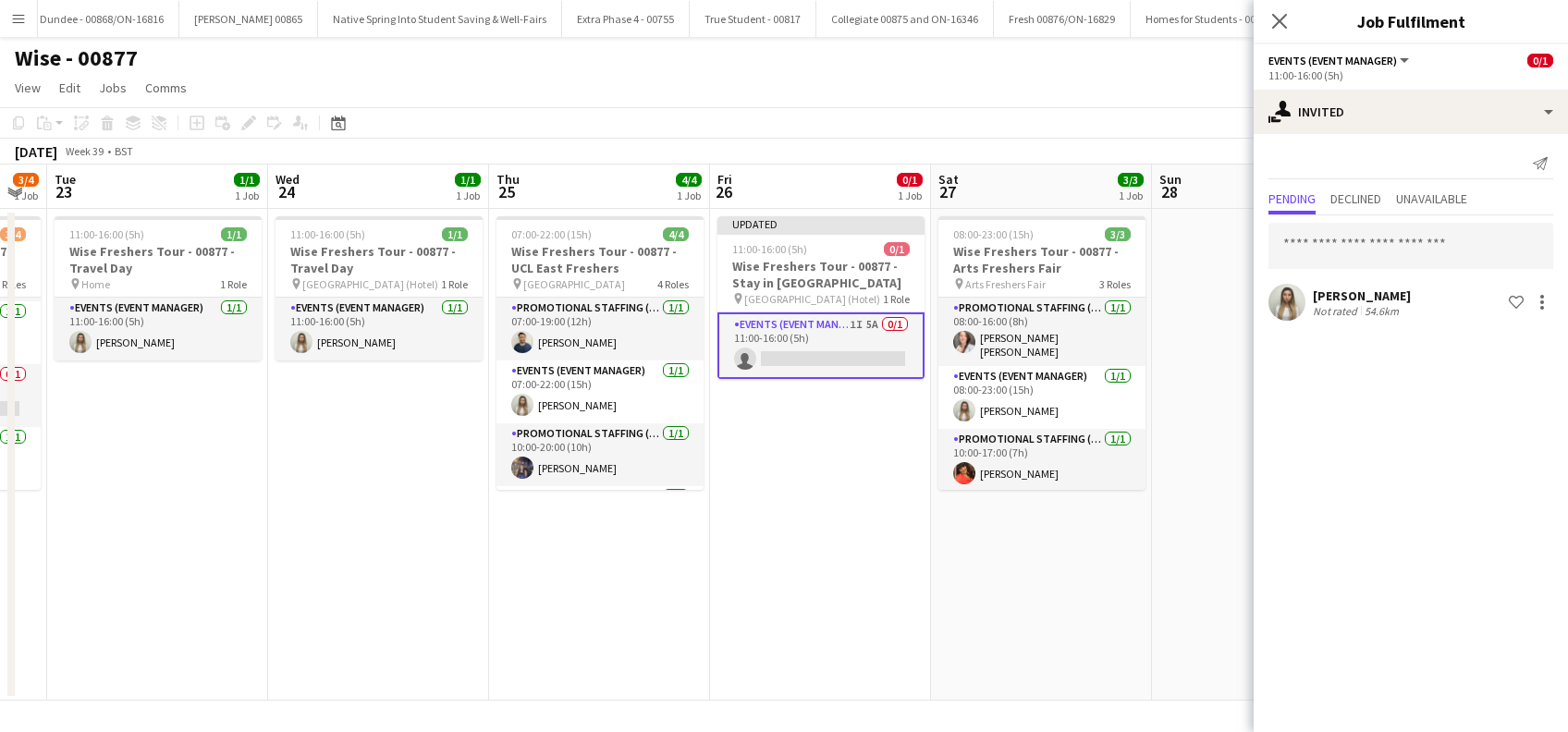
click at [1028, 604] on app-date-cell "08:00-23:00 (15h) 3/3 Wise Freshers Tour - 00877 - Arts Freshers Fair pin Arts …" at bounding box center [1041, 455] width 221 height 492
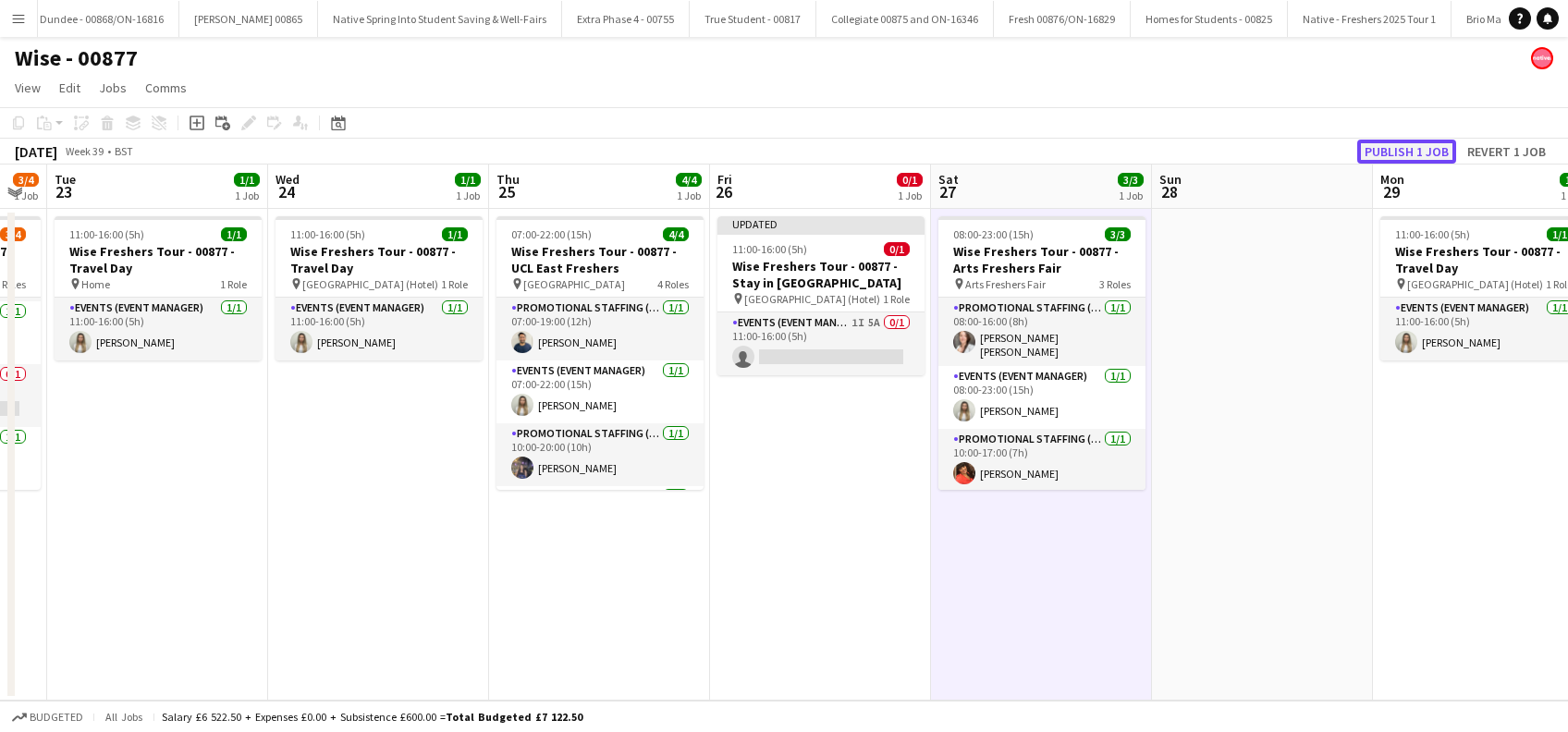
click at [1401, 155] on button "Publish 1 job" at bounding box center [1406, 152] width 99 height 24
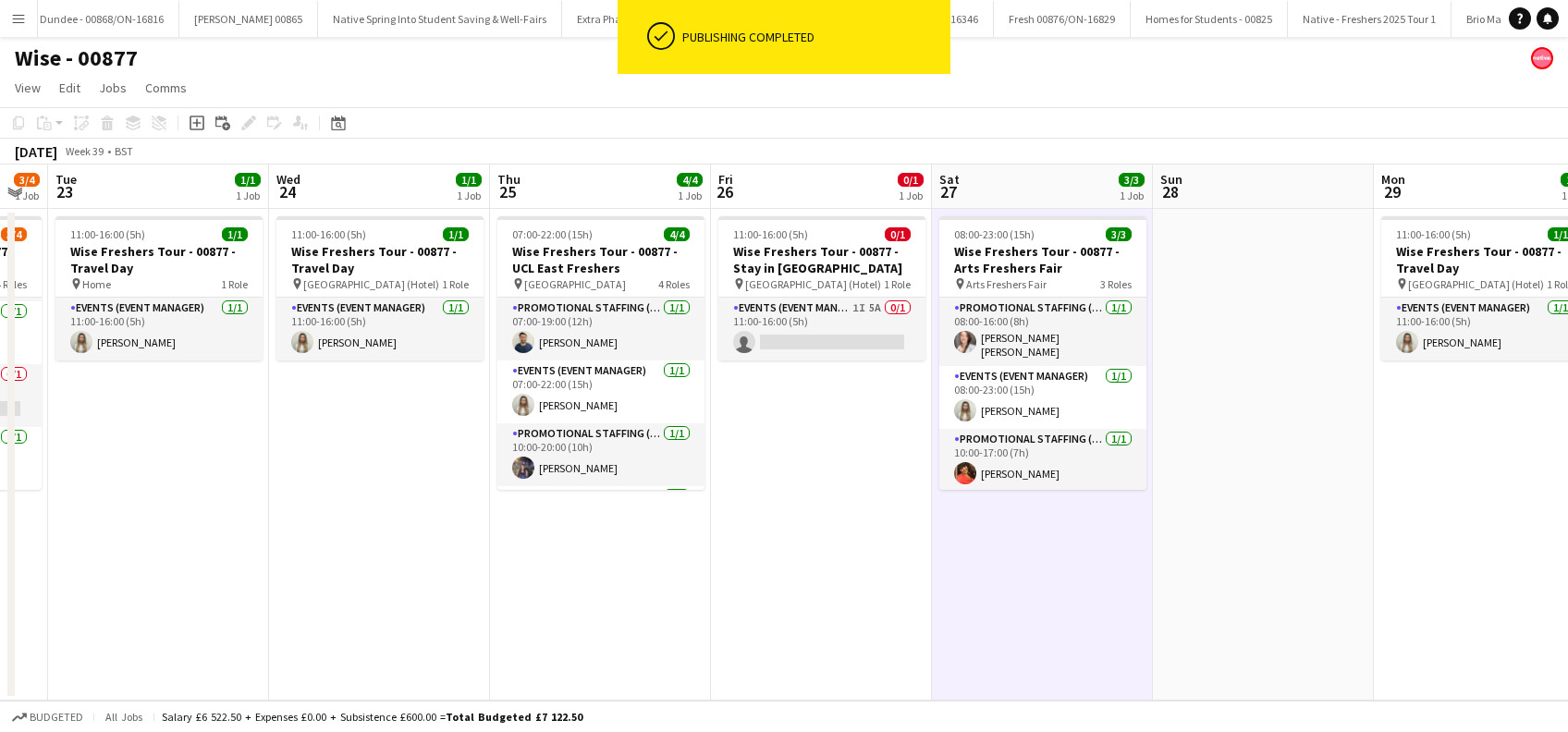
drag, startPoint x: 1348, startPoint y: 546, endPoint x: 895, endPoint y: 580, distance: 454.3
click at [862, 602] on app-calendar-viewport "Fri 19 1/1 1 Job Sat 20 3/3 1 Job Sun 21 1/1 1 Job Mon 22 3/4 1 Job Tue 23 1/1 …" at bounding box center [784, 432] width 1568 height 536
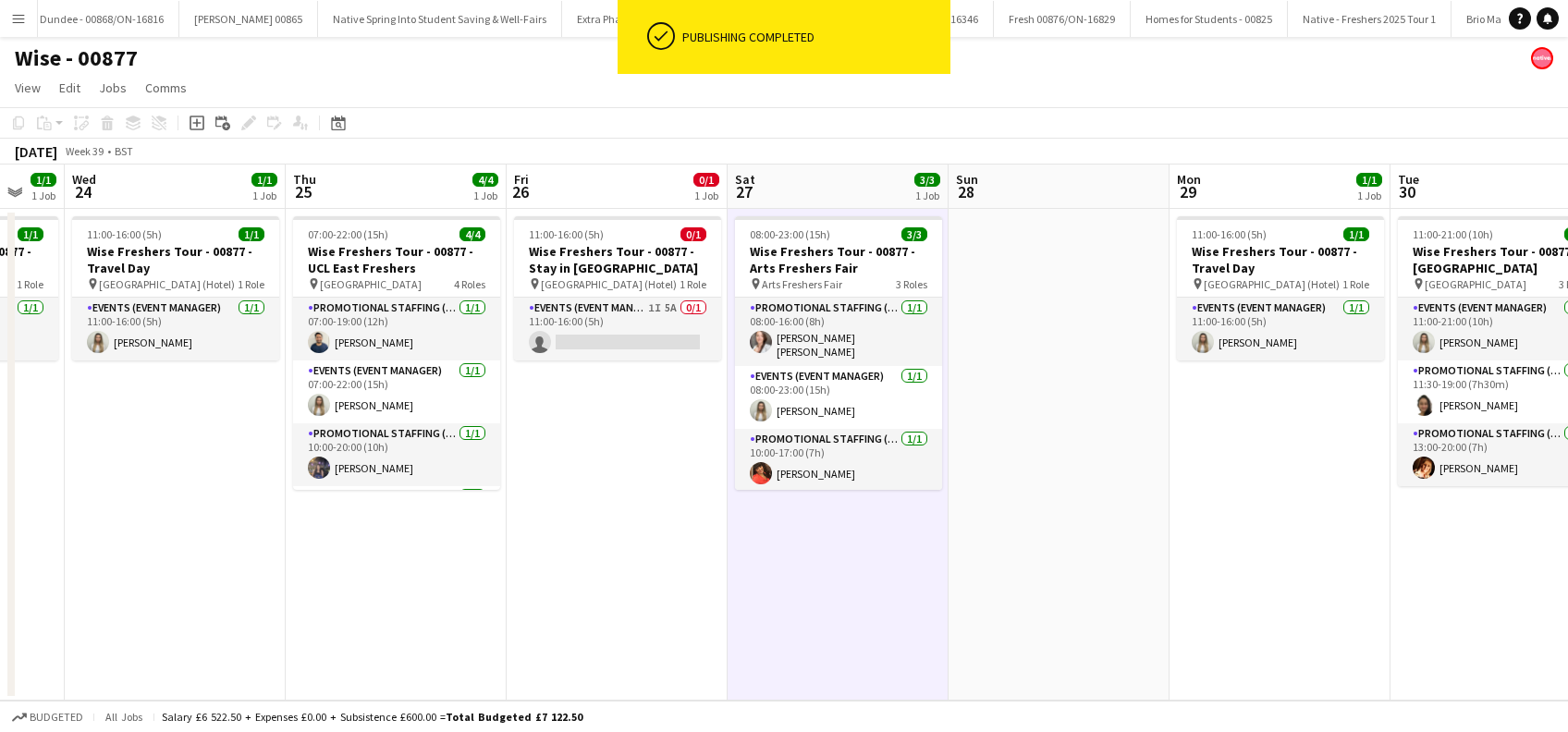
scroll to position [0, 654]
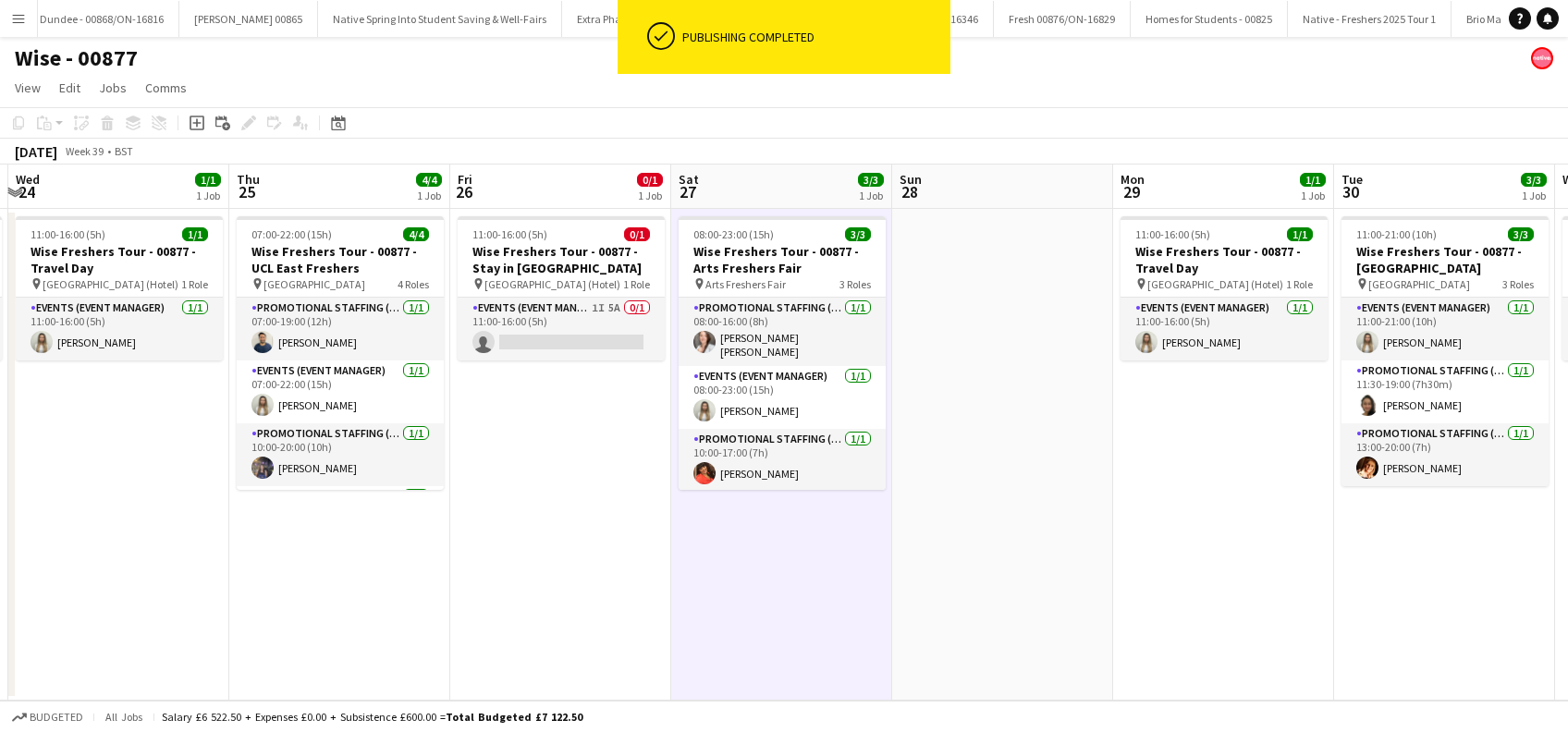
drag, startPoint x: 1056, startPoint y: 575, endPoint x: 886, endPoint y: 597, distance: 171.4
click at [857, 599] on app-calendar-viewport "Sun 21 1/1 1 Job Mon 22 3/4 1 Job Tue 23 1/1 1 Job Wed 24 1/1 1 Job Thu 25 4/4 …" at bounding box center [784, 432] width 1568 height 536
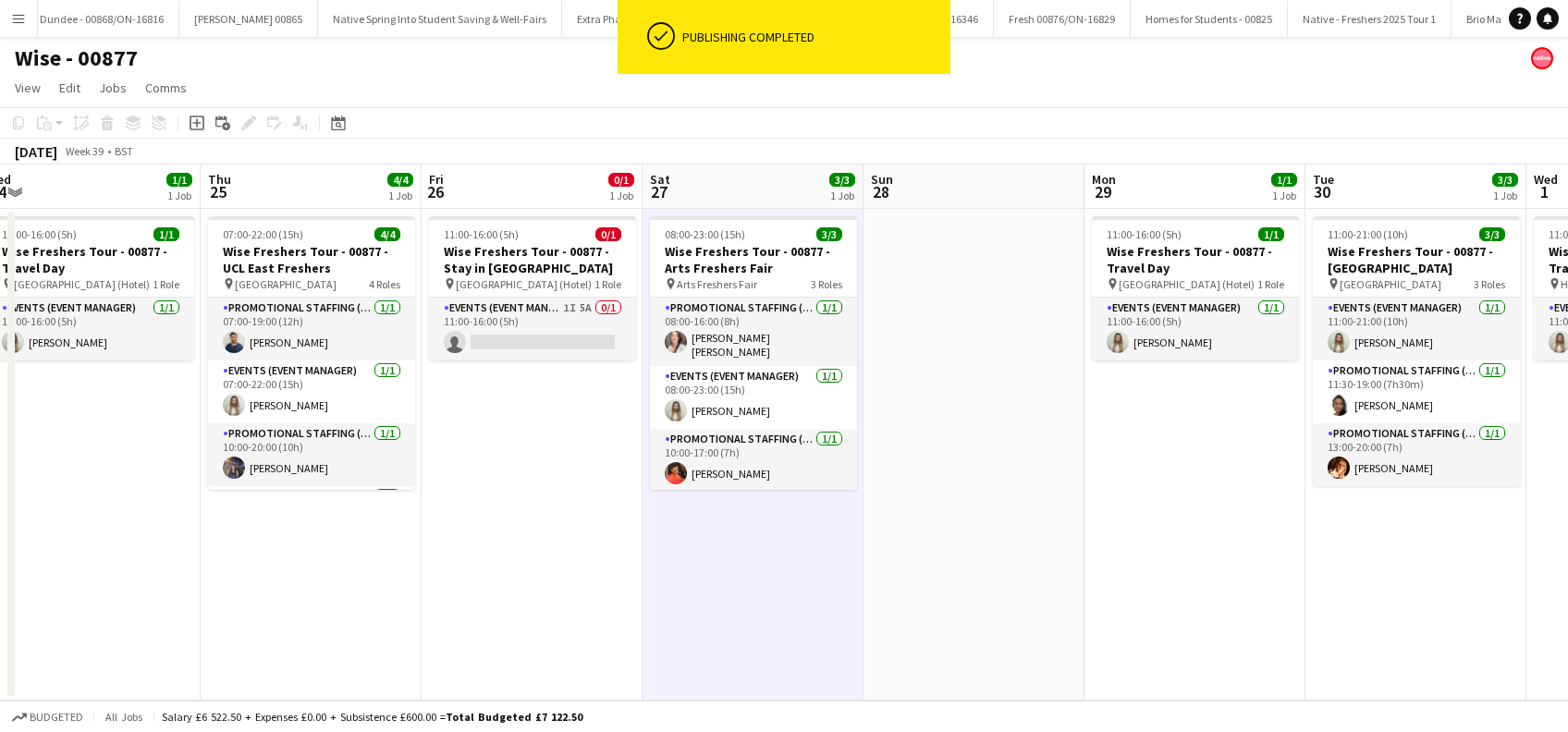
drag, startPoint x: 548, startPoint y: 611, endPoint x: 961, endPoint y: 604, distance: 413.1
click at [961, 604] on app-calendar-viewport "Mon 22 3/4 1 Job Tue 23 1/1 1 Job Wed 24 1/1 1 Job Thu 25 4/4 1 Job Fri 26 0/1 …" at bounding box center [784, 432] width 1568 height 536
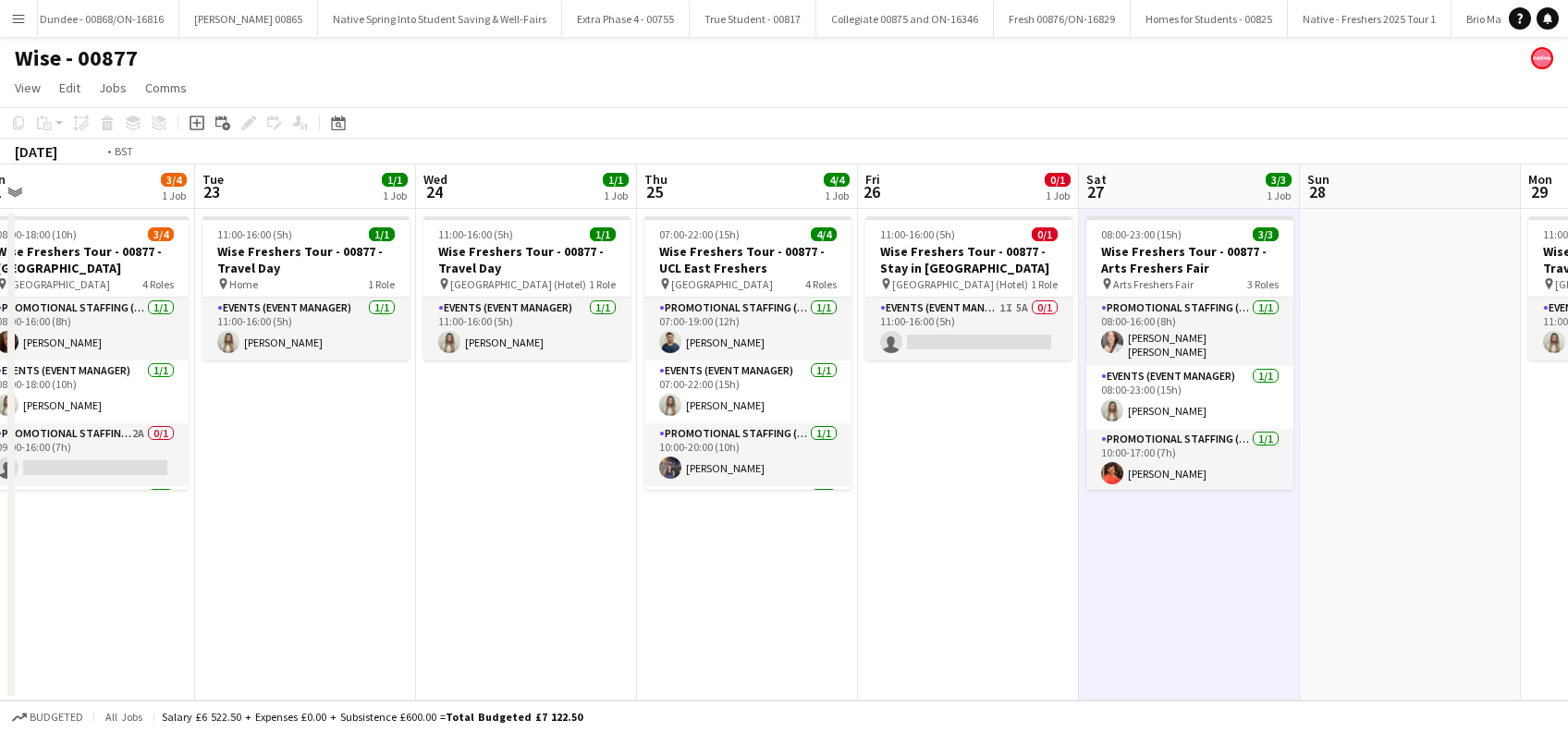
drag, startPoint x: 515, startPoint y: 605, endPoint x: 1020, endPoint y: 598, distance: 505.0
click at [1020, 598] on app-calendar-viewport "Sat 20 3/3 1 Job Sun 21 1/1 1 Job Mon 22 3/4 1 Job Tue 23 1/1 1 Job Wed 24 1/1 …" at bounding box center [784, 432] width 1568 height 536
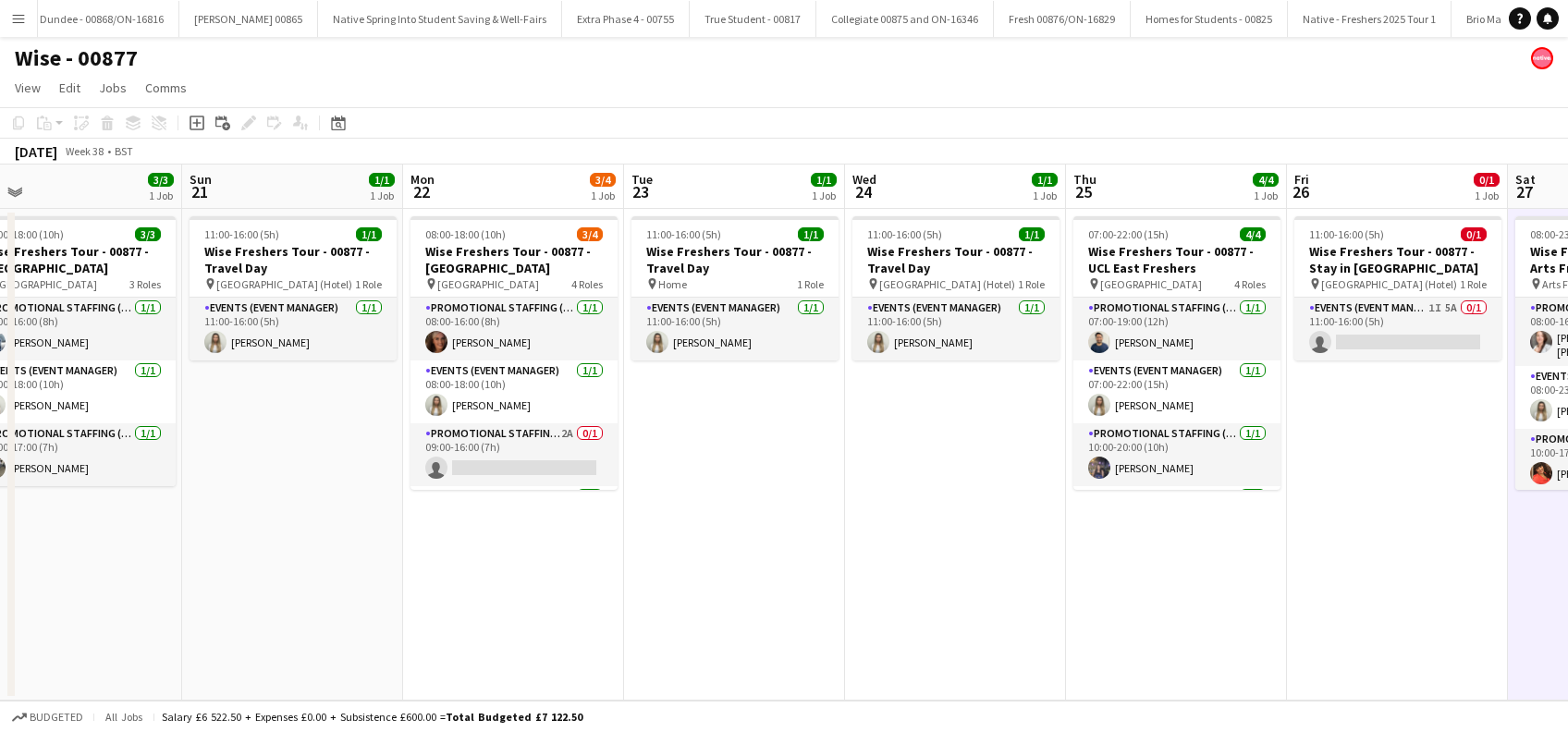
scroll to position [0, 478]
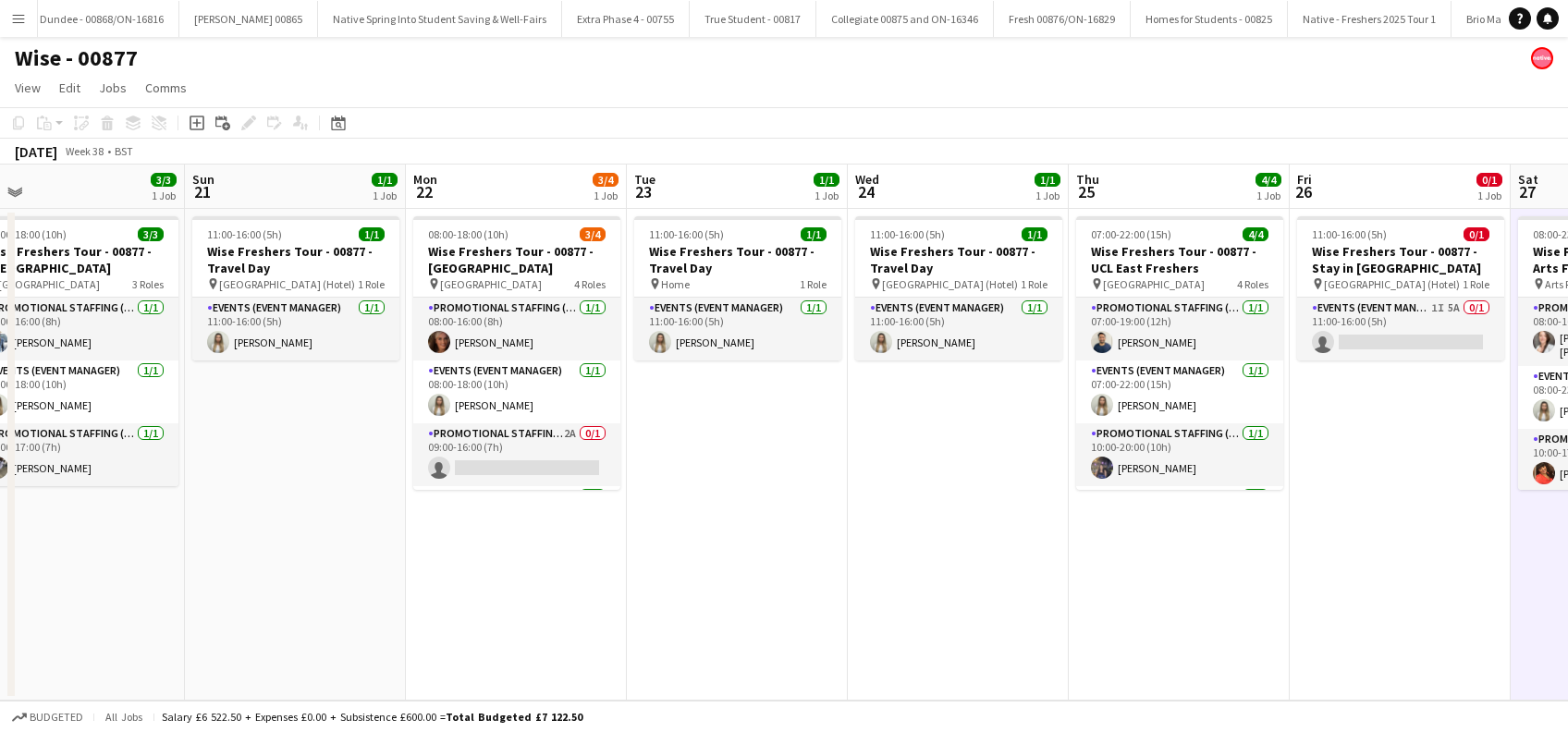
click at [808, 584] on app-calendar-viewport "Thu 18 3/4 1 Job Fri 19 1/1 1 Job Sat 20 3/3 1 Job Sun 21 1/1 1 Job Mon 22 3/4 …" at bounding box center [784, 432] width 1568 height 536
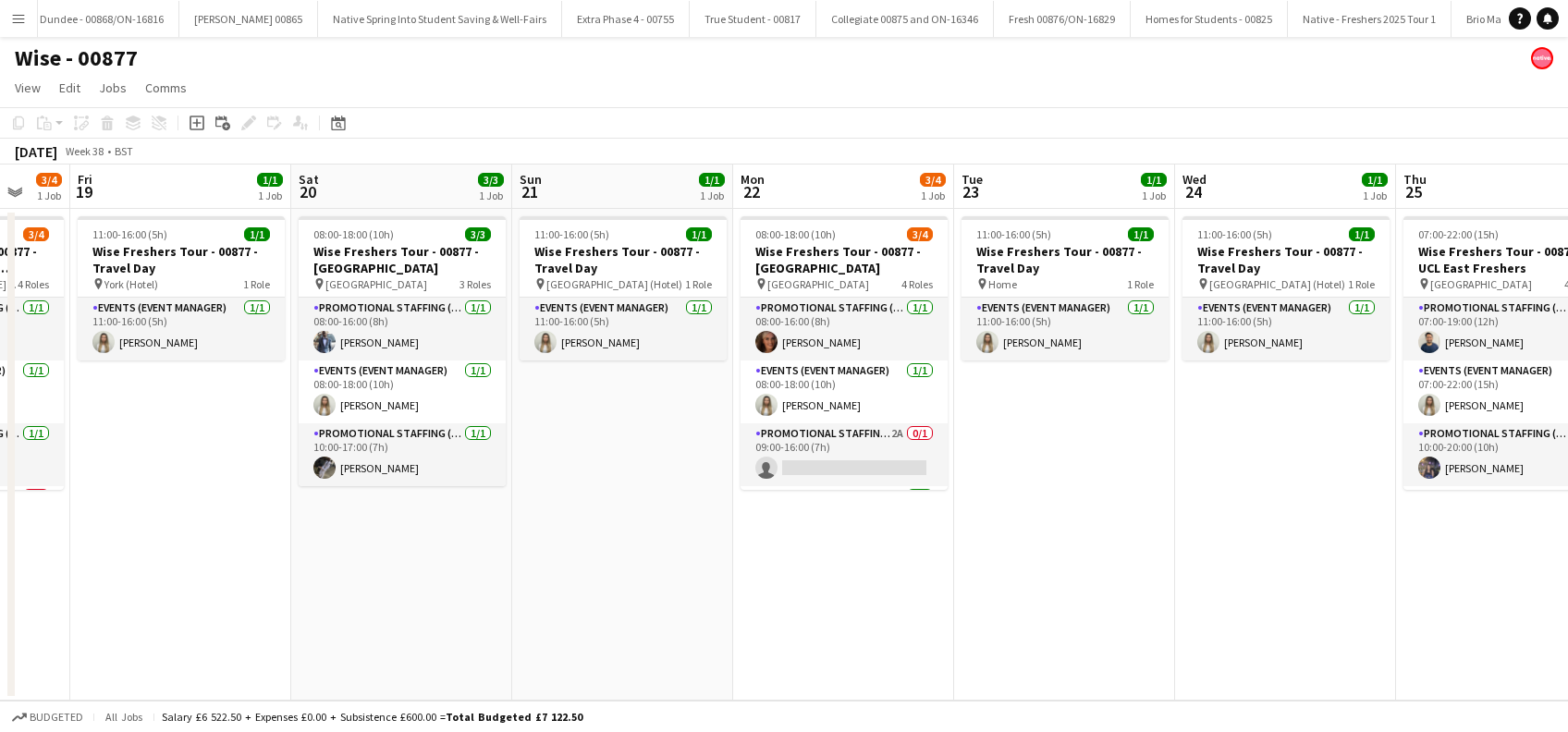
drag, startPoint x: 1092, startPoint y: 668, endPoint x: 1269, endPoint y: 666, distance: 177.0
click at [1269, 667] on app-calendar-viewport "Wed 17 3/3 1 Job Thu 18 3/4 1 Job Fri 19 1/1 1 Job Sat 20 3/3 1 Job Sun 21 1/1 …" at bounding box center [784, 432] width 1568 height 536
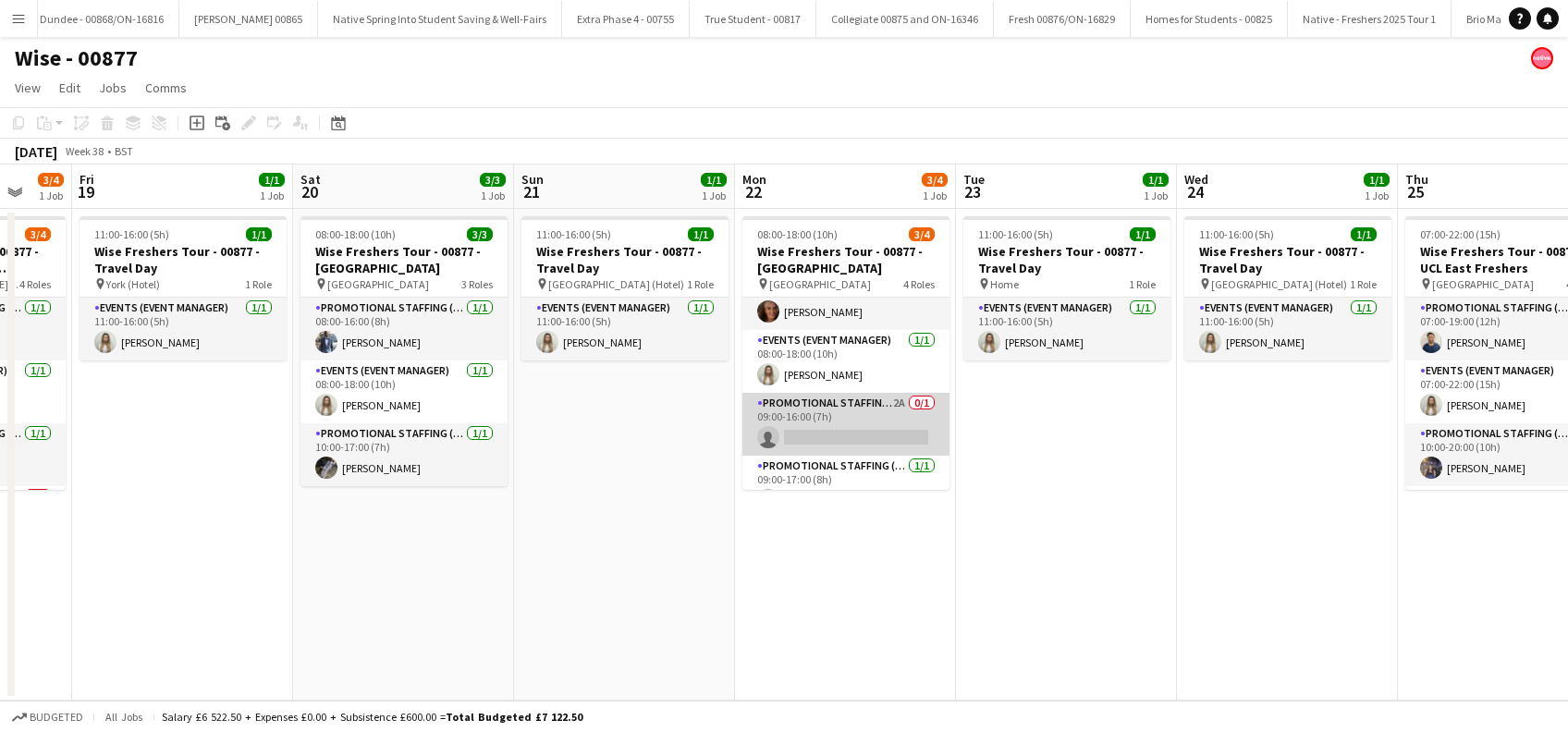
scroll to position [59, 0]
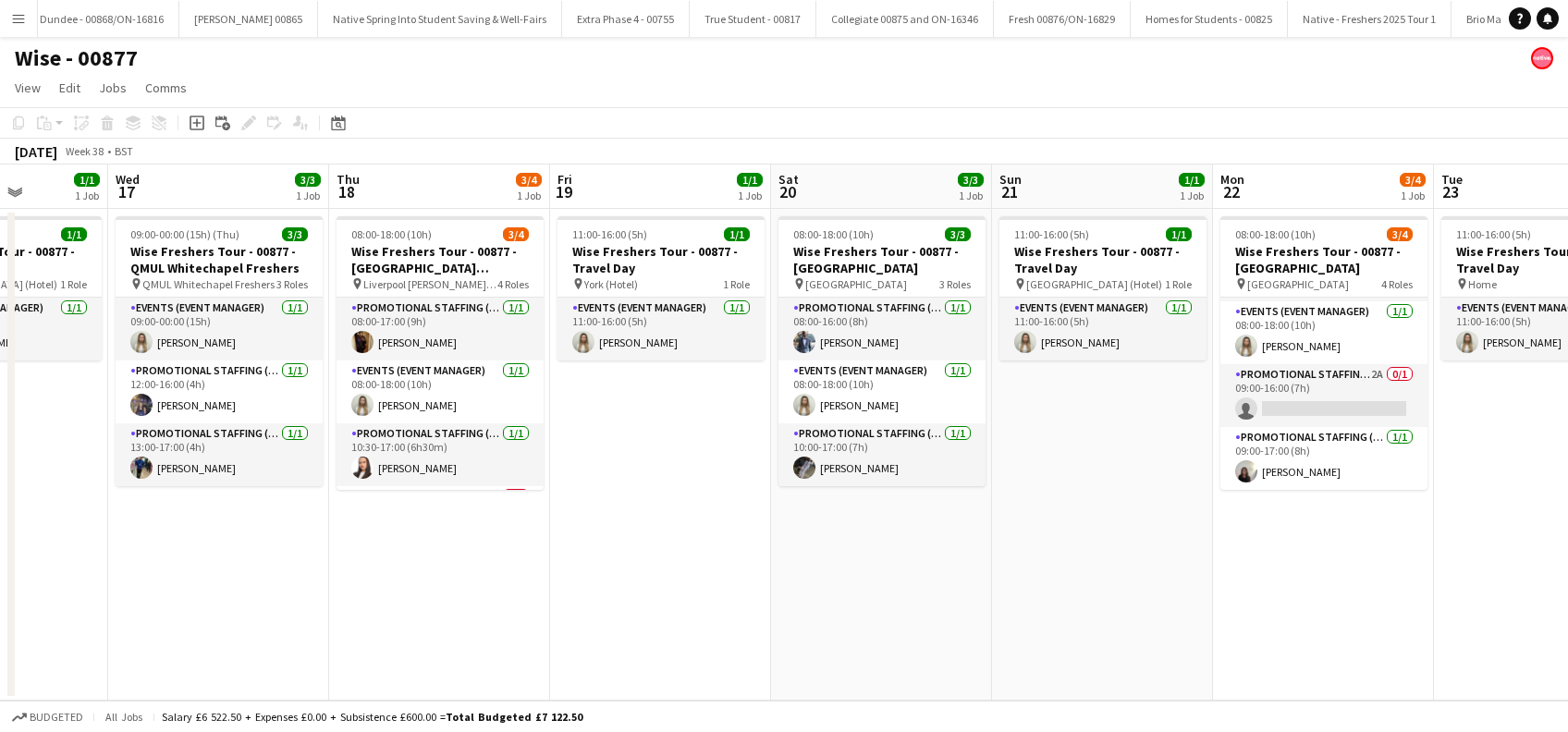
click at [1100, 638] on app-calendar-viewport "Sun 14 1/1 1 Job Mon 15 3/3 1 Job Tue 16 1/1 1 Job Wed 17 3/3 1 Job Thu 18 3/4 …" at bounding box center [784, 432] width 1568 height 536
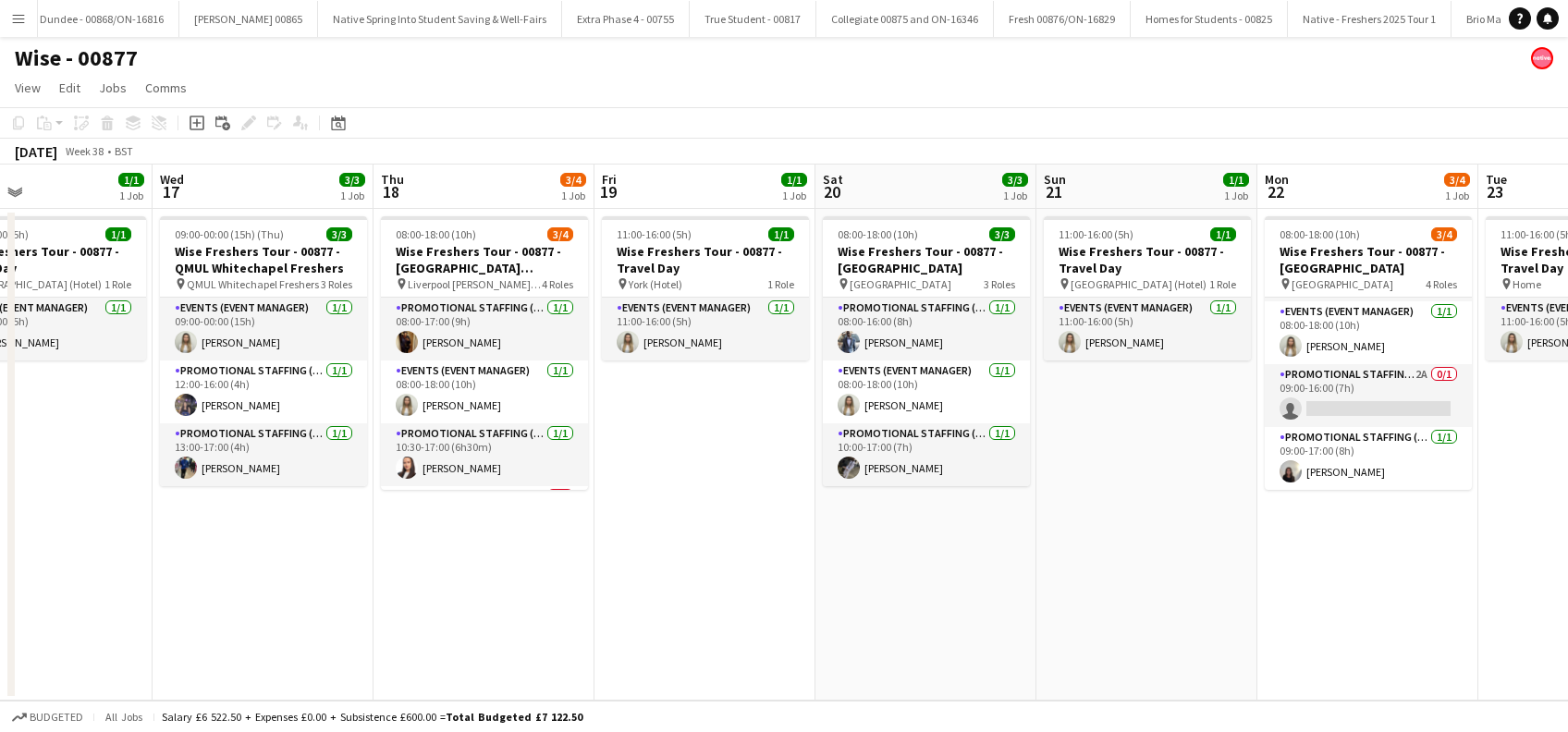
drag, startPoint x: 503, startPoint y: 618, endPoint x: 765, endPoint y: 641, distance: 263.0
click at [765, 641] on app-calendar-viewport "Sun 14 1/1 1 Job Mon 15 3/3 1 Job Tue 16 1/1 1 Job Wed 17 3/3 1 Job Thu 18 3/4 …" at bounding box center [784, 432] width 1568 height 536
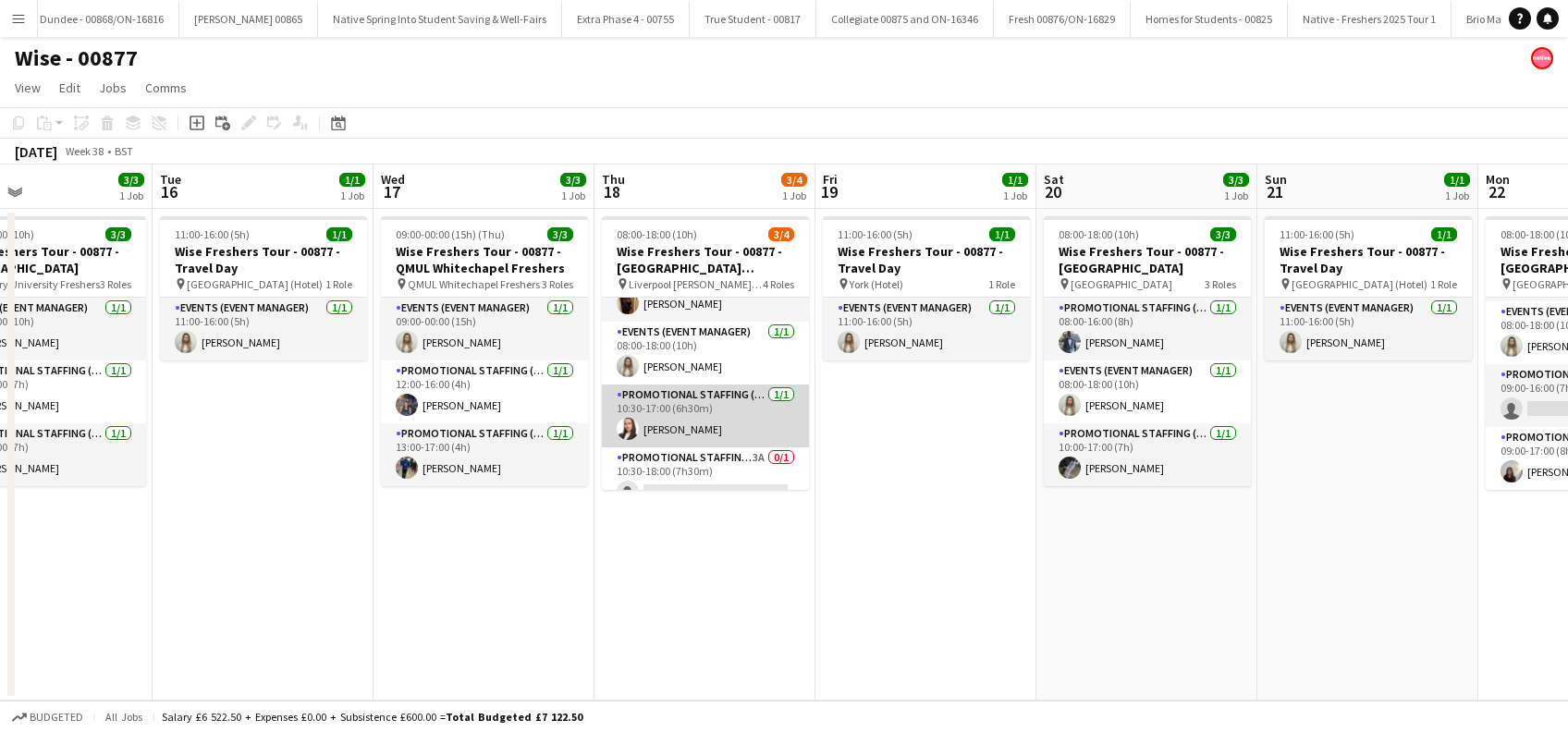
scroll to position [59, 0]
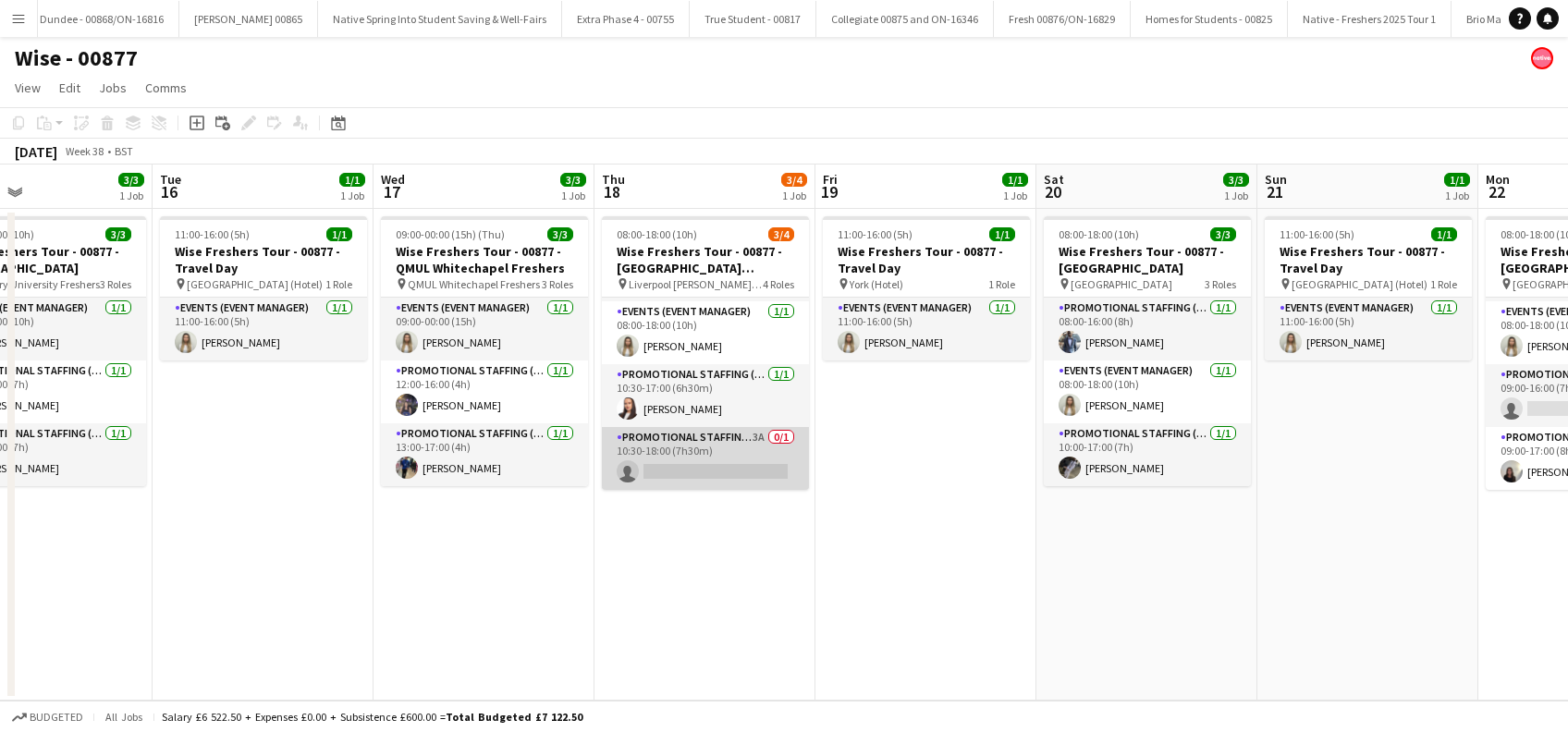
click at [697, 466] on app-card-role "Promotional Staffing (Brand Ambassadors) 3A 0/1 10:30-18:00 (7h30m) single-neut…" at bounding box center [705, 458] width 207 height 63
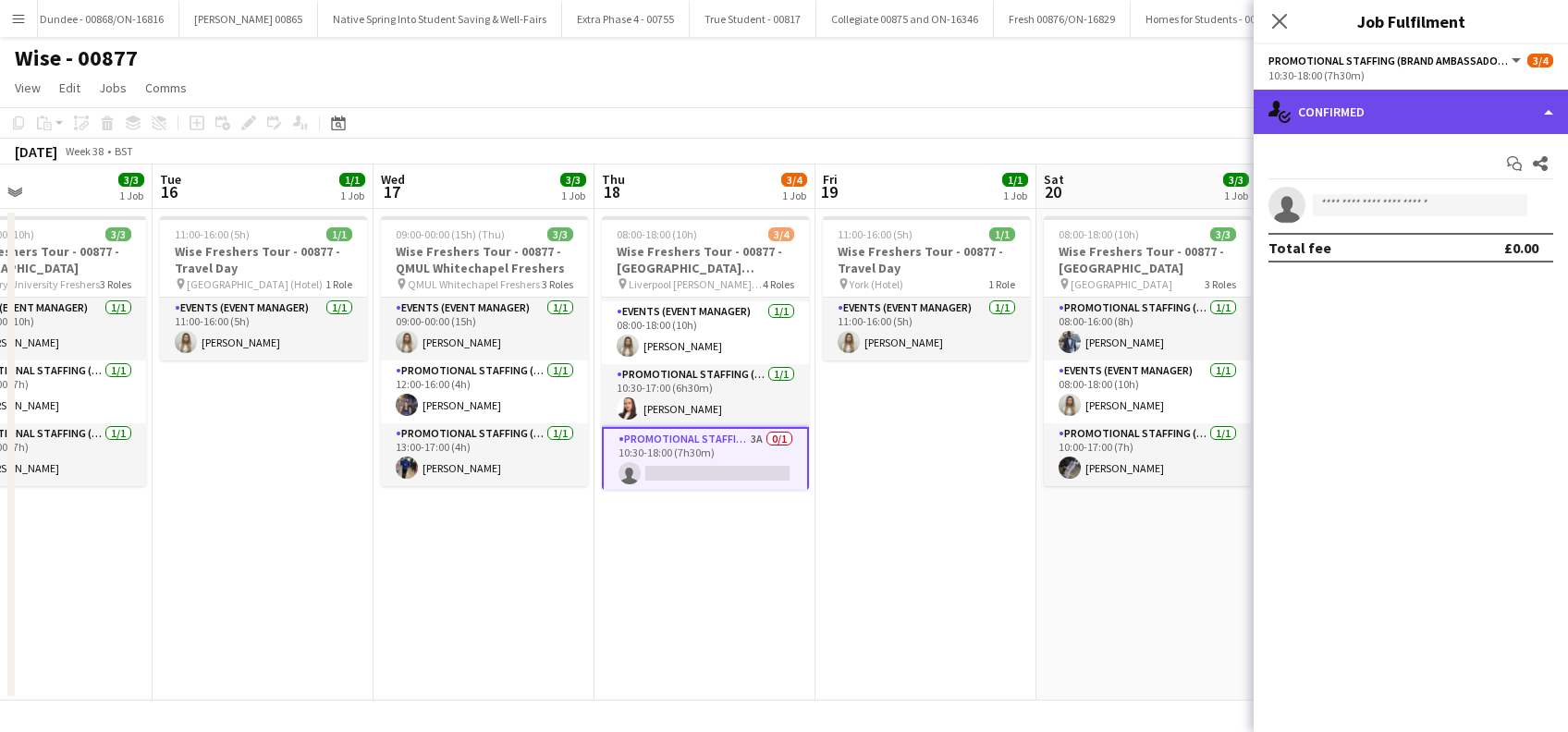
click at [1464, 111] on div "single-neutral-actions-check-2 Confirmed" at bounding box center [1410, 111] width 314 height 44
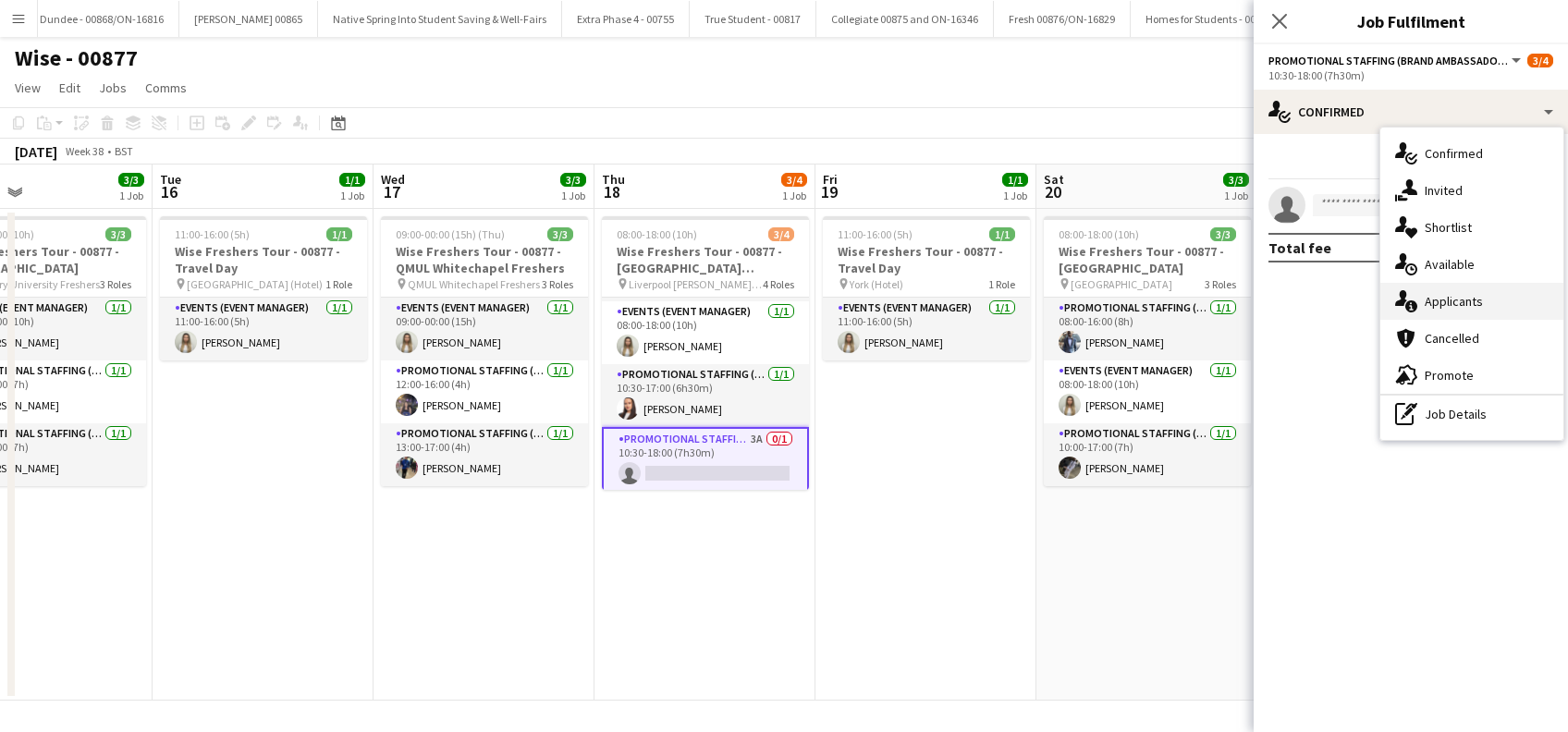
click at [1479, 305] on span "Applicants" at bounding box center [1453, 301] width 58 height 17
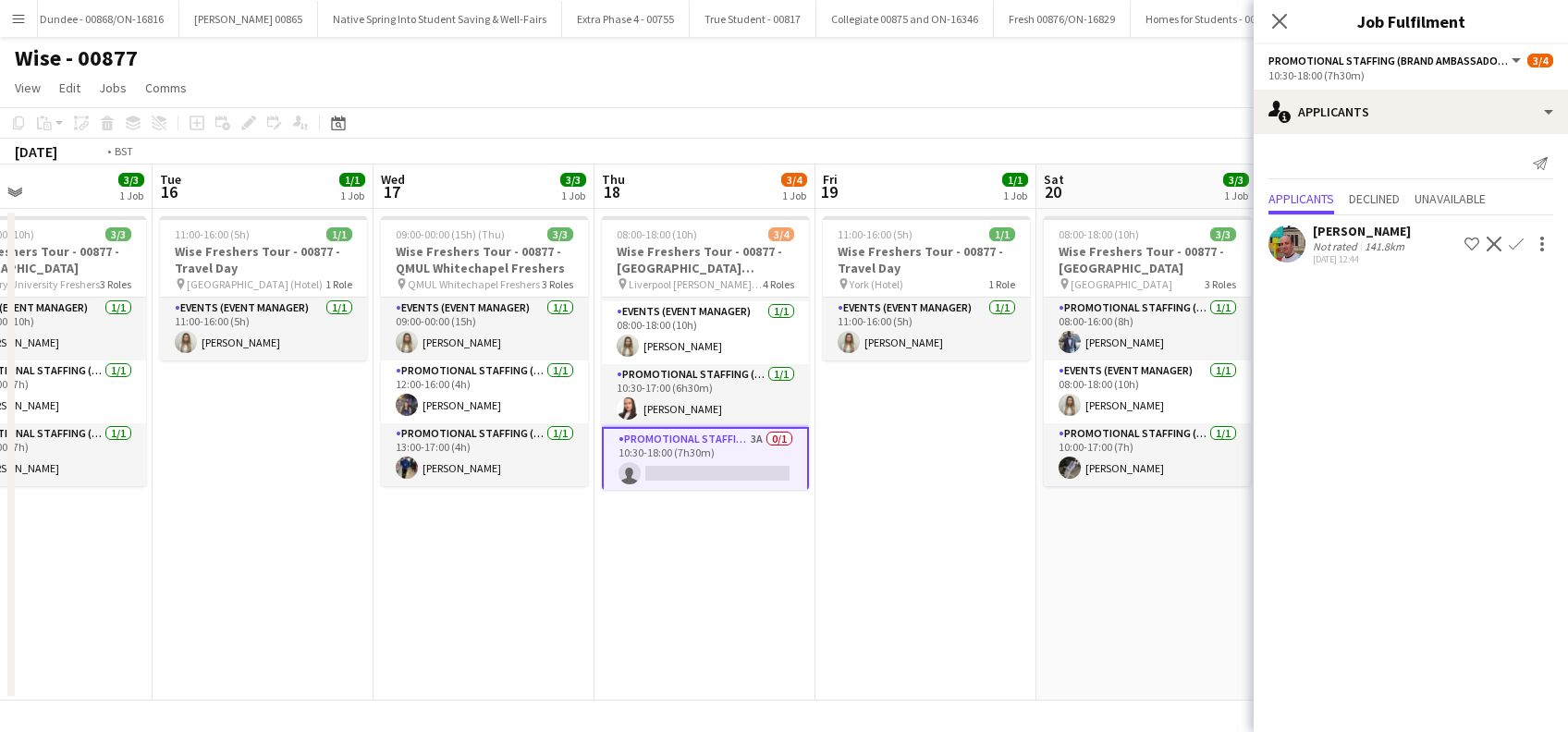
drag, startPoint x: 609, startPoint y: 607, endPoint x: 872, endPoint y: 605, distance: 263.0
click at [850, 605] on app-calendar-viewport "Sat 13 Sun 14 1/1 1 Job Mon 15 3/3 1 Job Tue 16 1/1 1 Job Wed 17 3/3 1 Job Thu …" at bounding box center [784, 432] width 1568 height 536
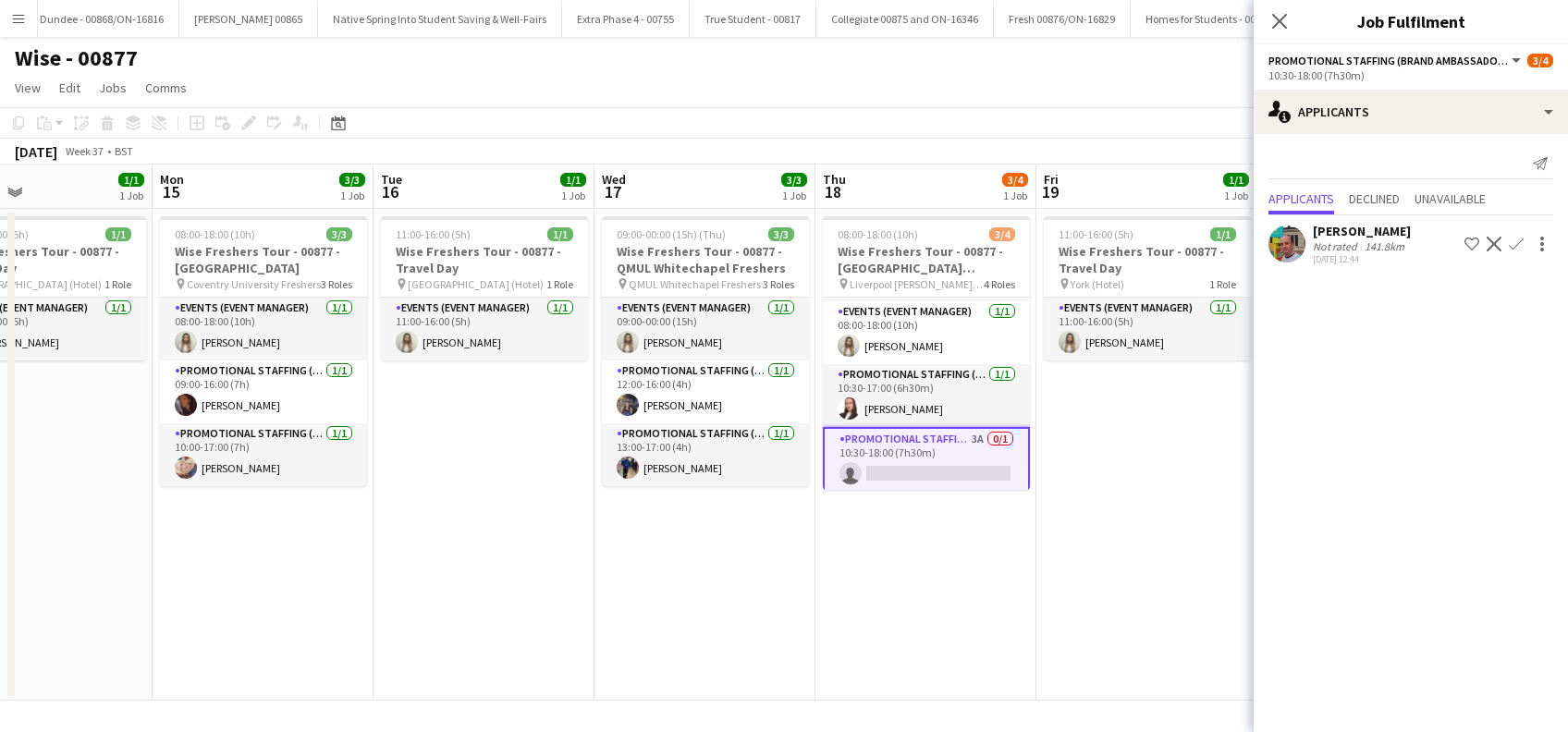
scroll to position [0, 491]
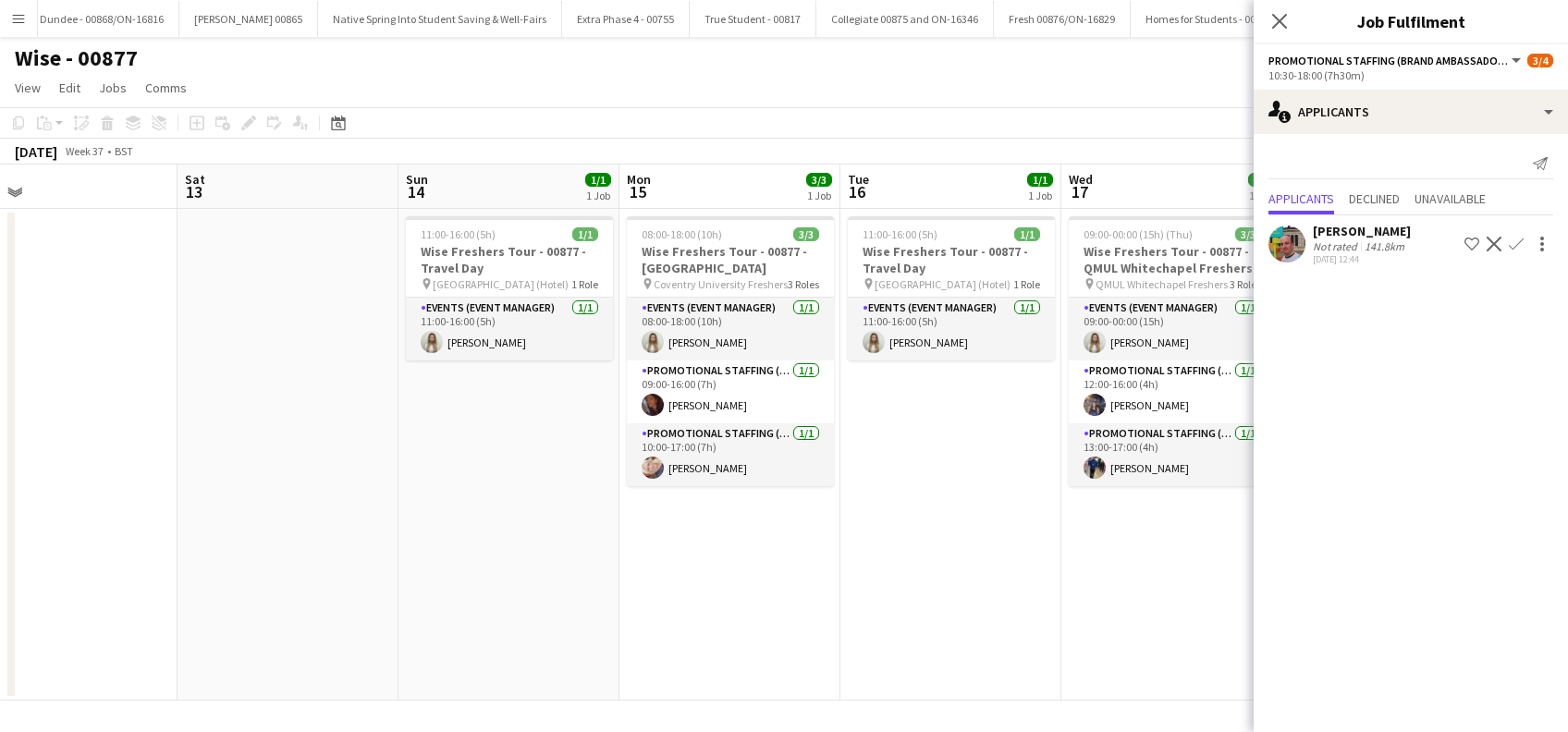
drag, startPoint x: 491, startPoint y: 631, endPoint x: 955, endPoint y: 637, distance: 464.0
click at [955, 637] on app-calendar-viewport "Wed 10 1/1 1 Job Thu 11 Fri 12 Sat 13 Sun 14 1/1 1 Job Mon 15 3/3 1 Job Tue 16 …" at bounding box center [784, 432] width 1568 height 536
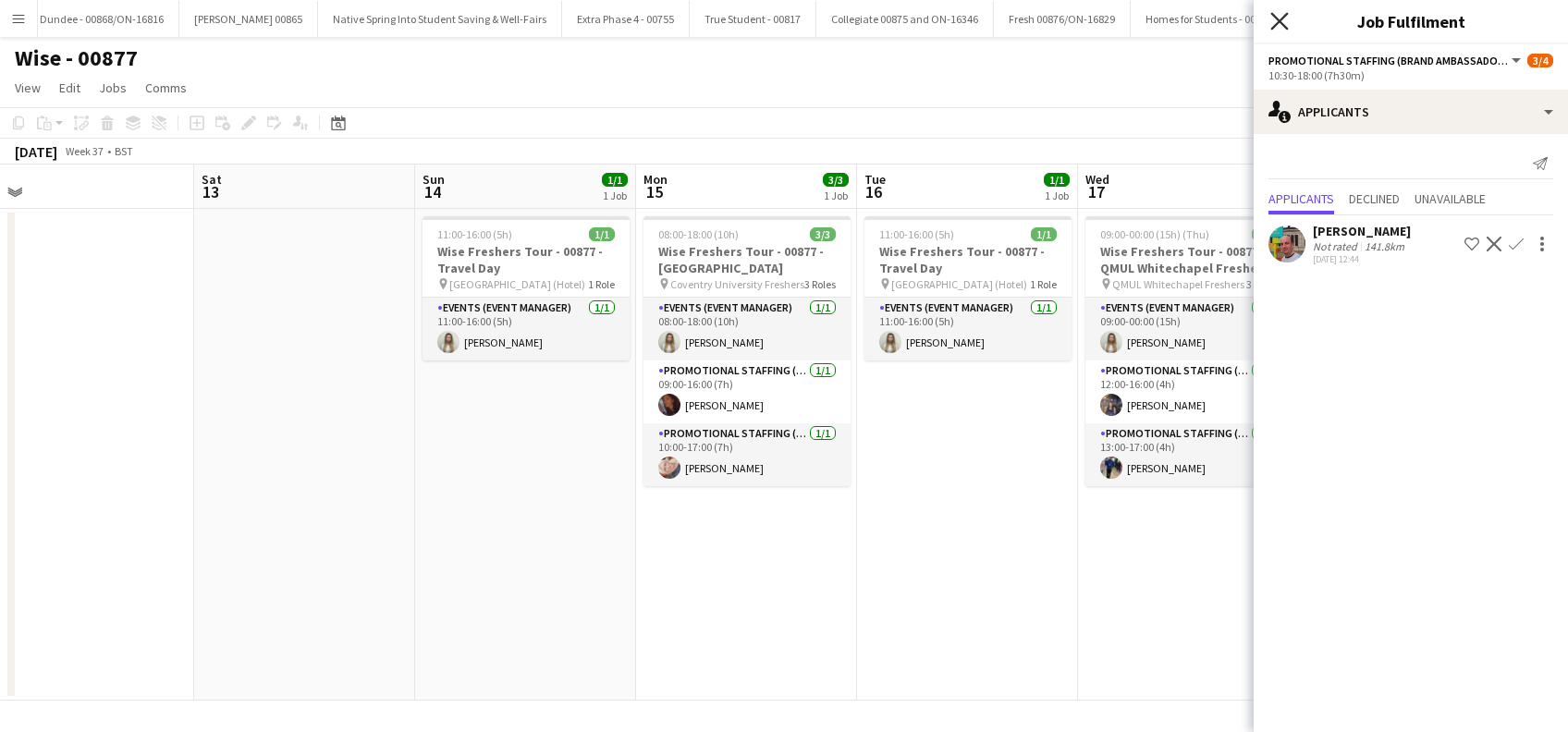
click at [1280, 22] on icon at bounding box center [1279, 21] width 18 height 18
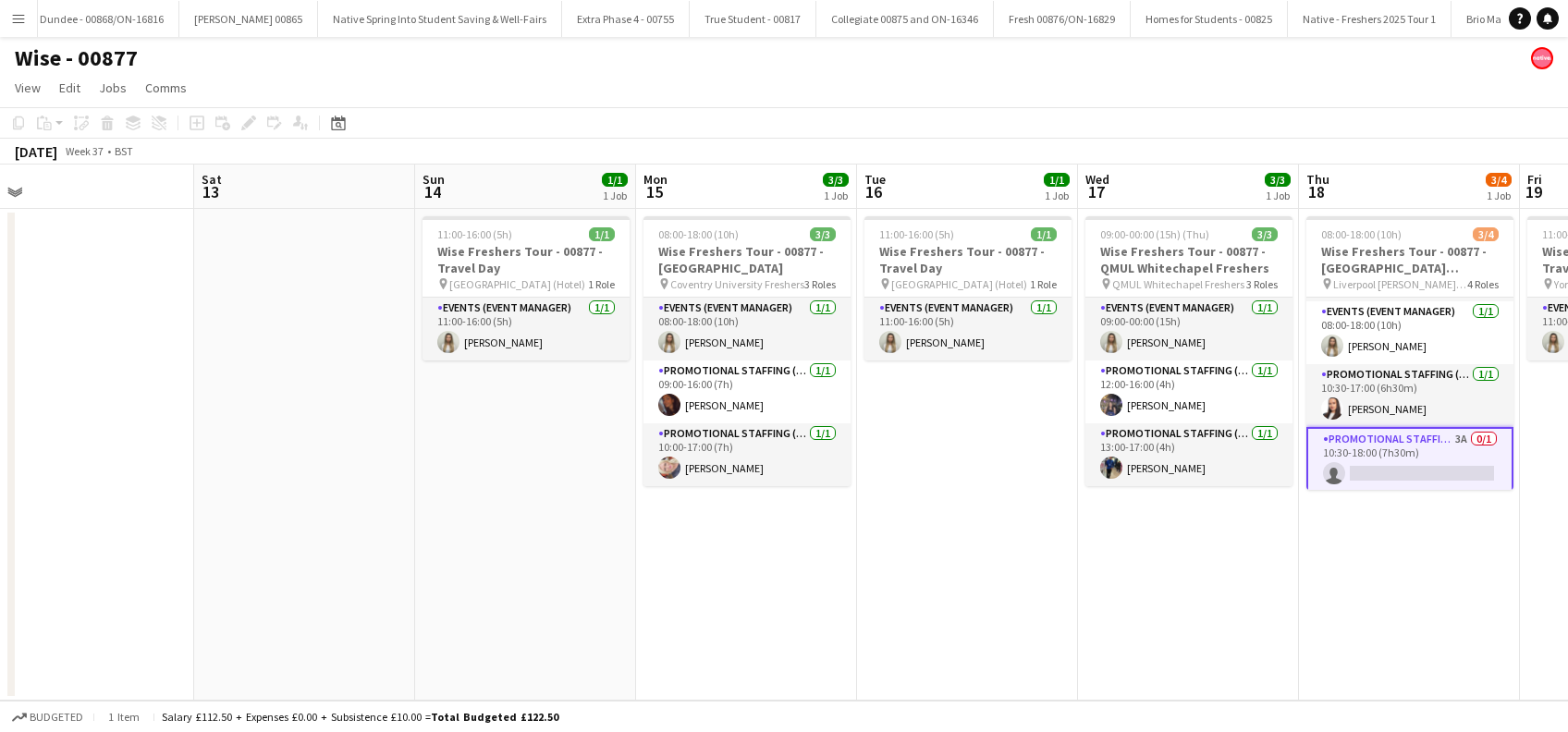
click at [965, 442] on app-date-cell "11:00-16:00 (5h) 1/1 Wise Freshers Tour - 00877 - Travel Day pin London (Hotel)…" at bounding box center [967, 455] width 221 height 492
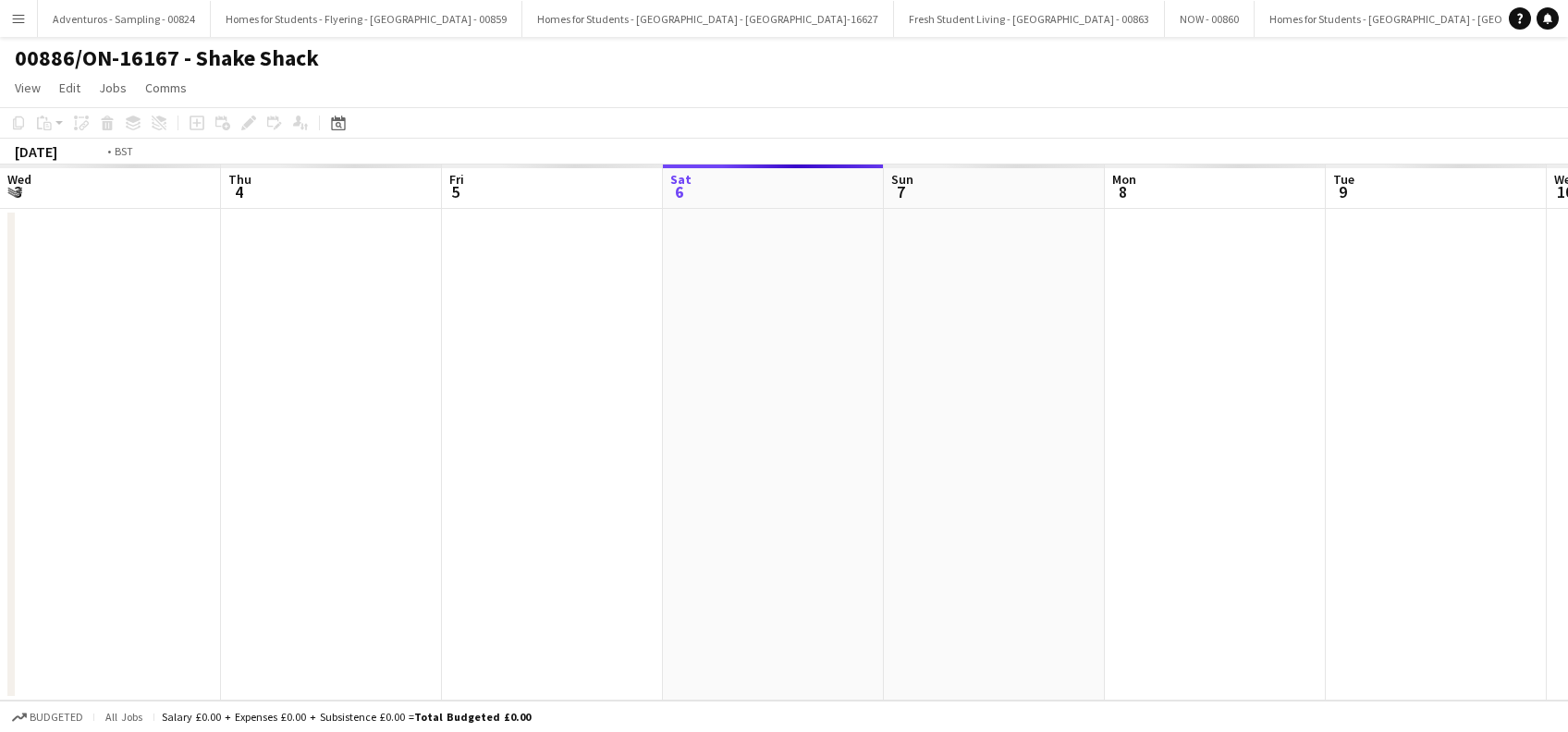
scroll to position [0, 636]
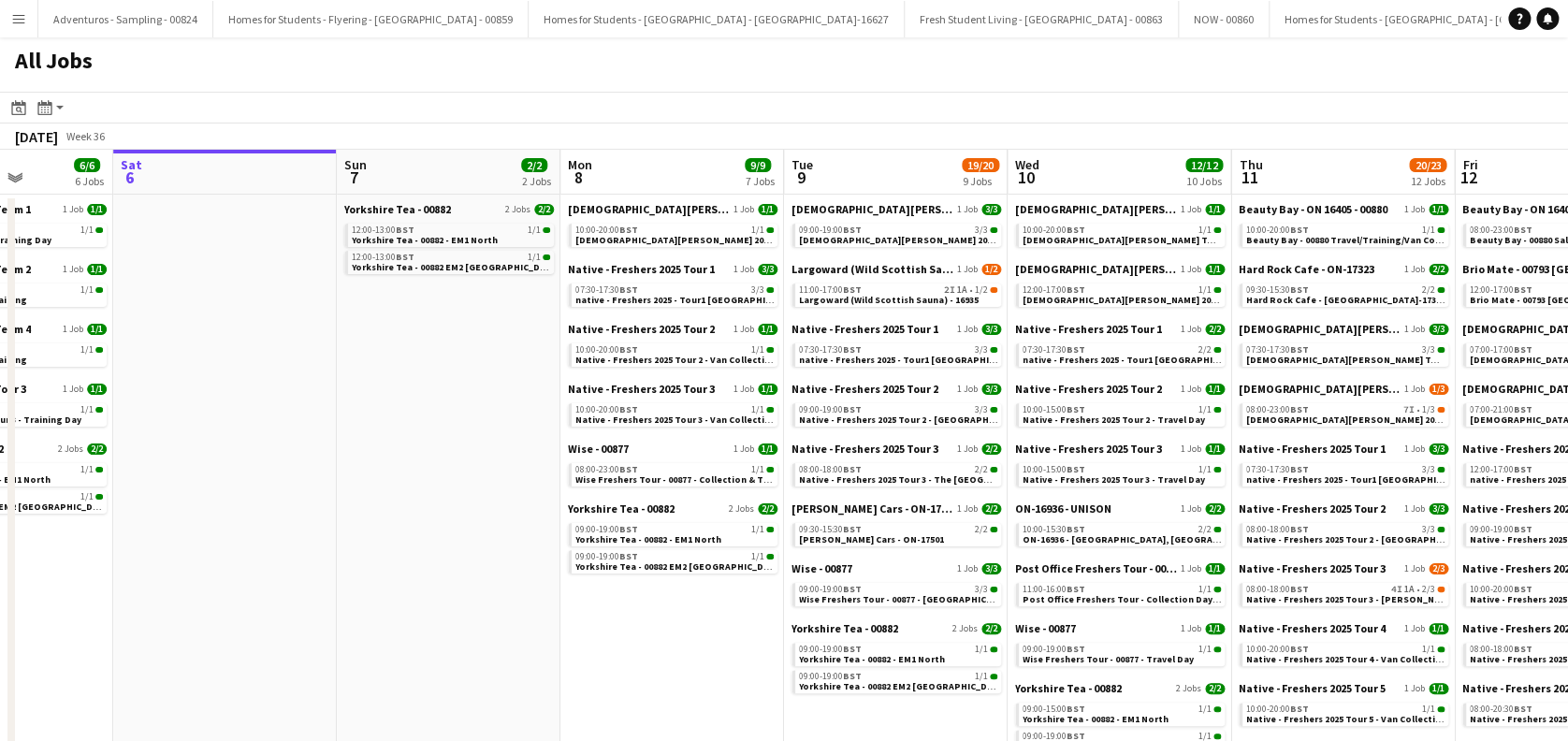
drag, startPoint x: 705, startPoint y: 655, endPoint x: 727, endPoint y: 626, distance: 36.4
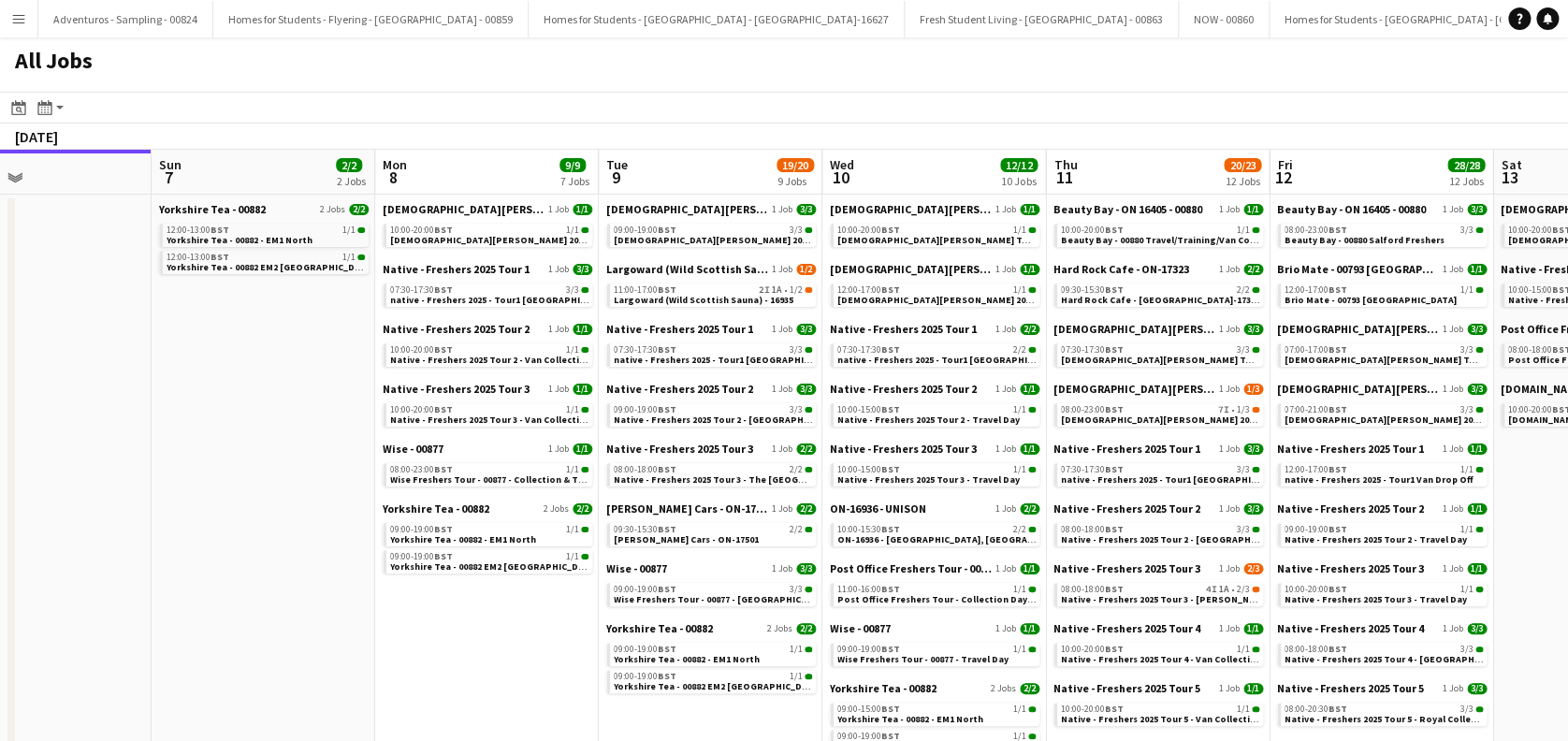
drag, startPoint x: 841, startPoint y: 569, endPoint x: 1019, endPoint y: 509, distance: 187.8
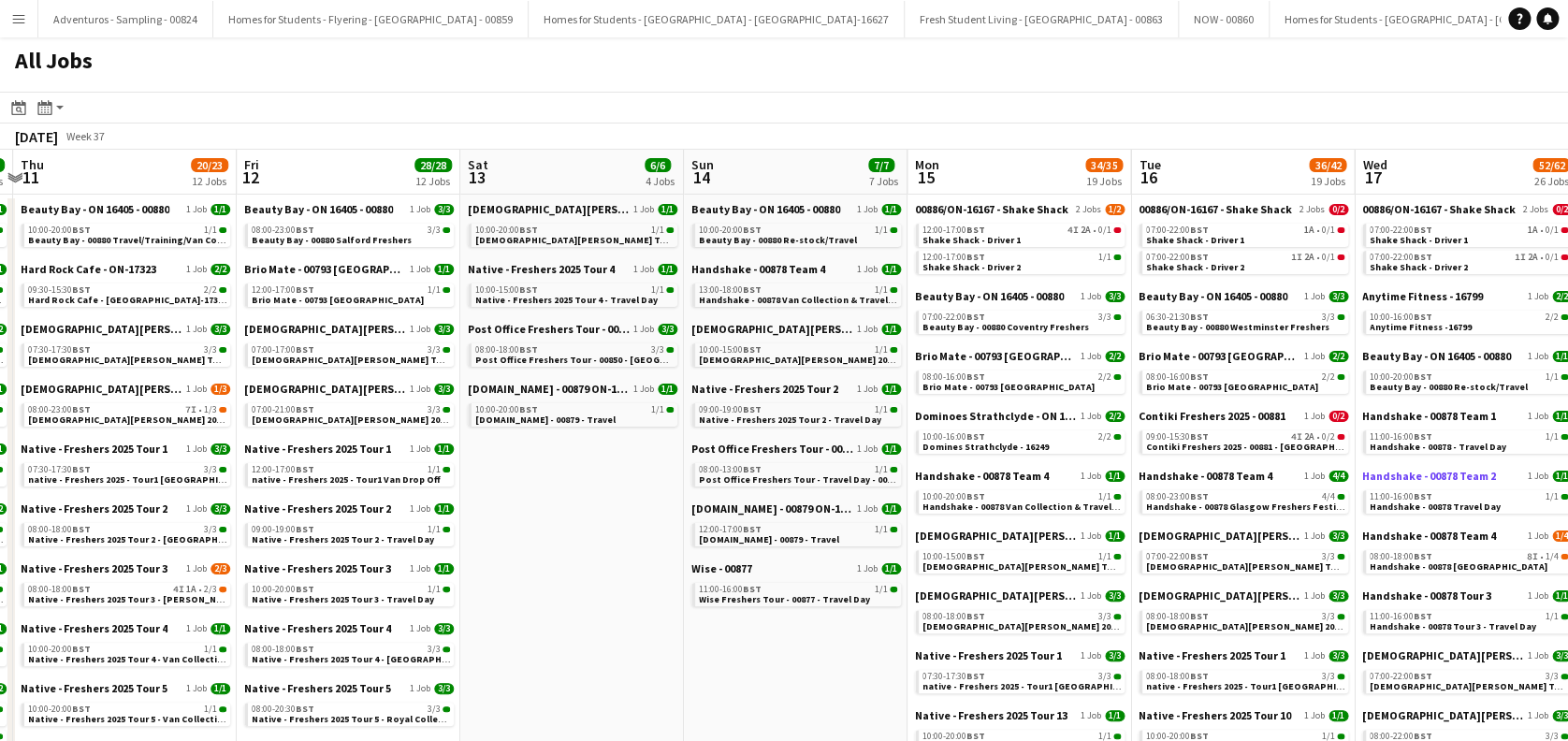
drag, startPoint x: 722, startPoint y: 524, endPoint x: 978, endPoint y: 479, distance: 259.9
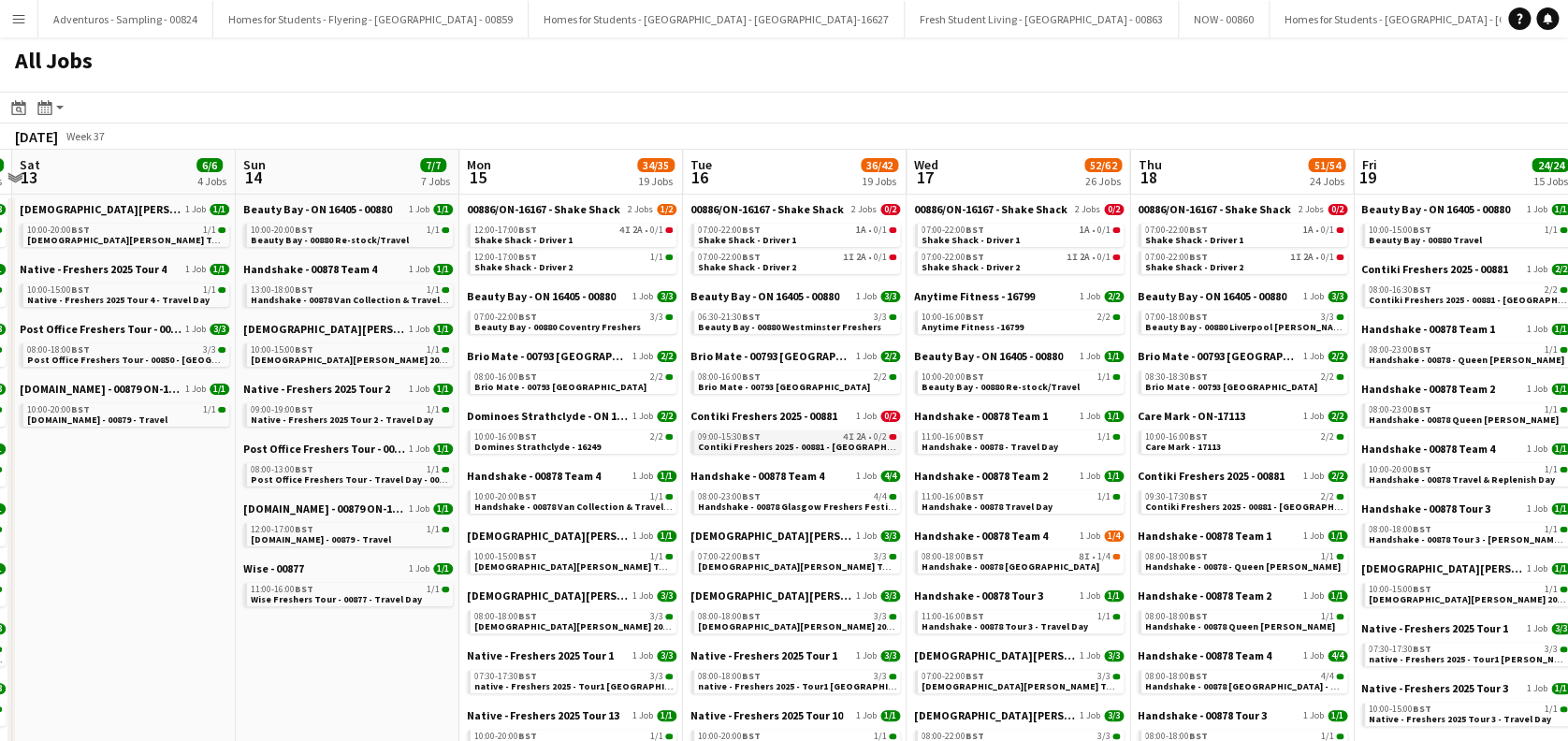
click at [829, 449] on span "Contiki Freshers 2025 - 00881 - [GEOGRAPHIC_DATA] [GEOGRAPHIC_DATA] - [GEOGRAPH…" at bounding box center [911, 447] width 427 height 12
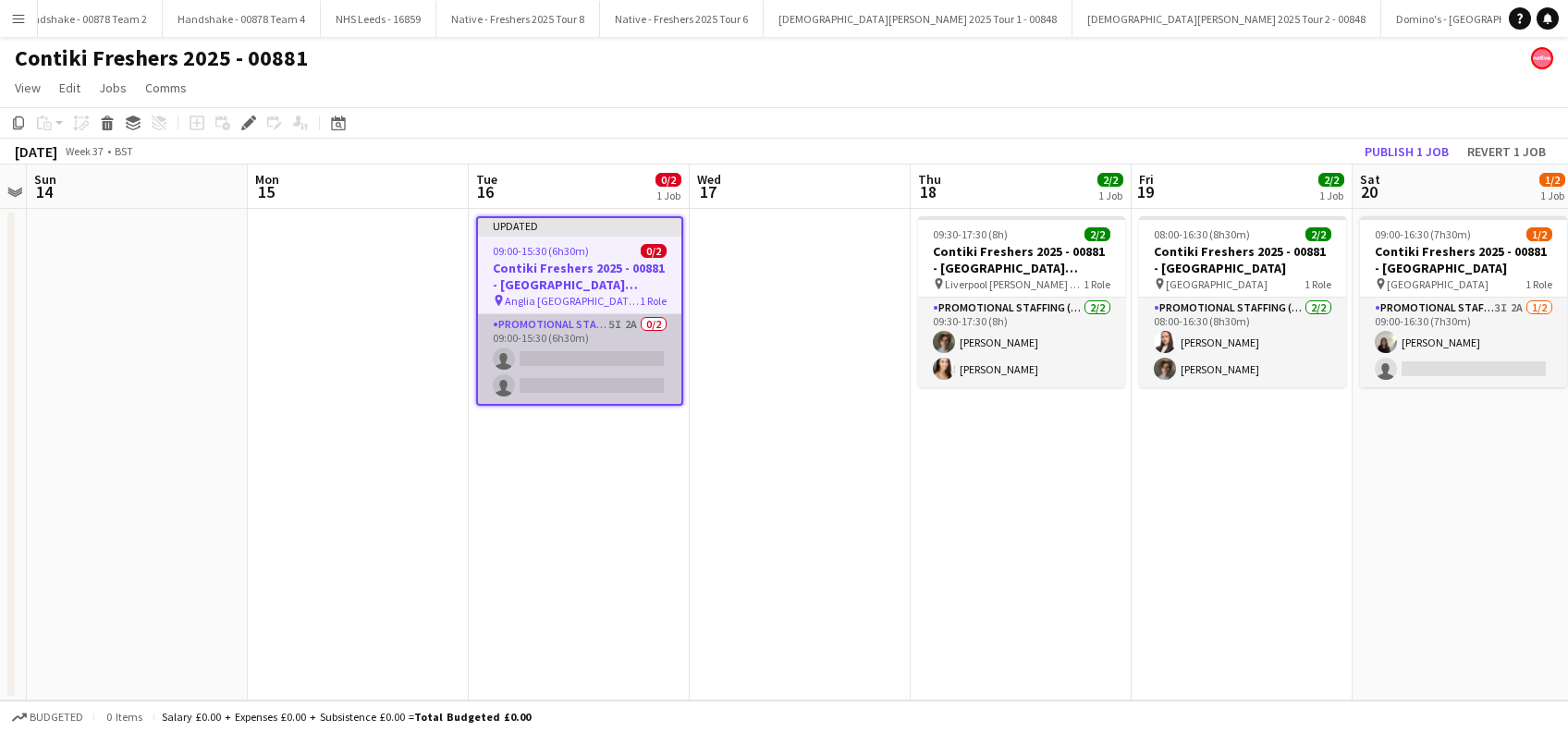
click at [585, 356] on app-card-role "Promotional Staffing (Brand Ambassadors) 5I 2A 0/2 09:00-15:30 (6h30m) single-n…" at bounding box center [579, 358] width 204 height 90
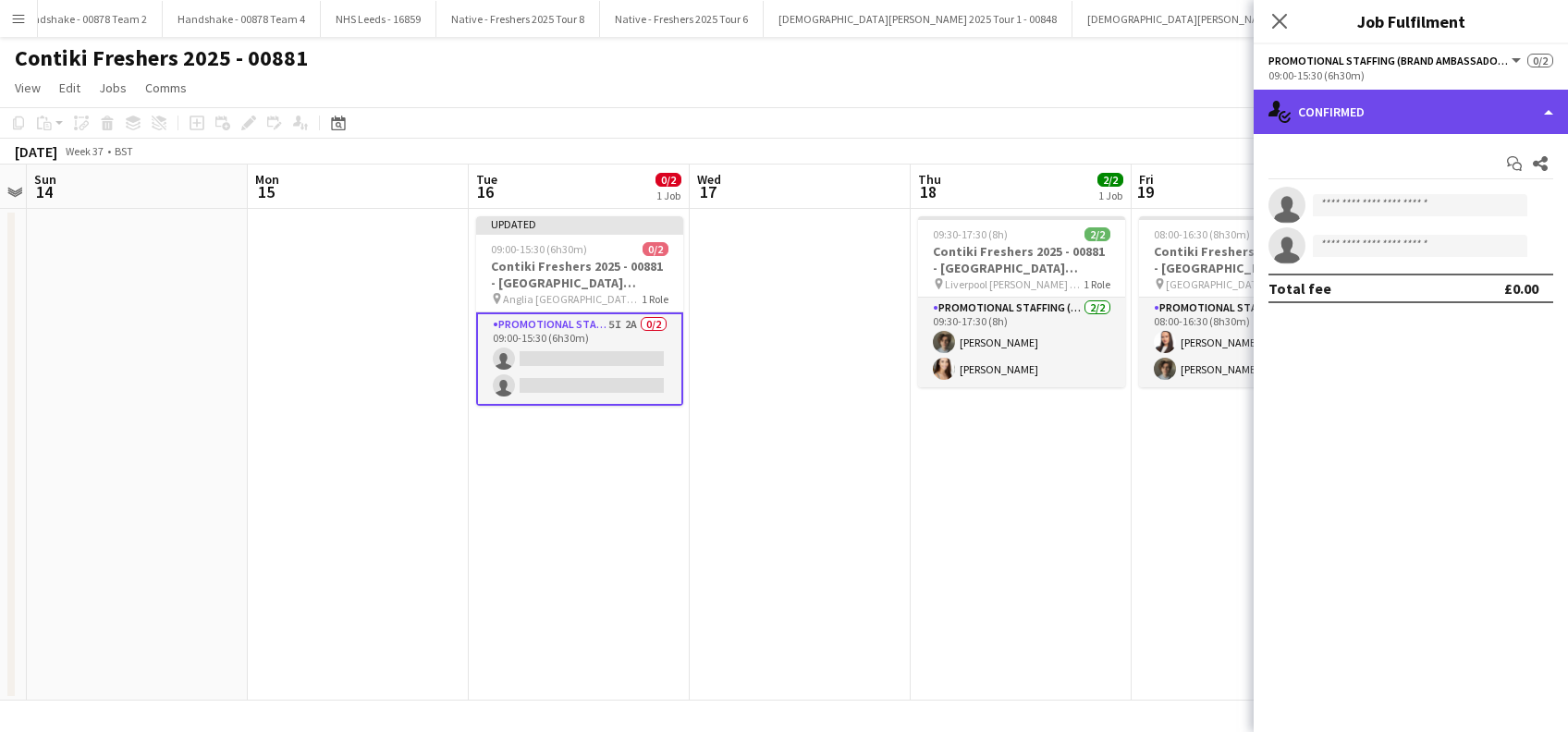
click at [1383, 108] on div "single-neutral-actions-check-2 Confirmed" at bounding box center [1410, 111] width 314 height 44
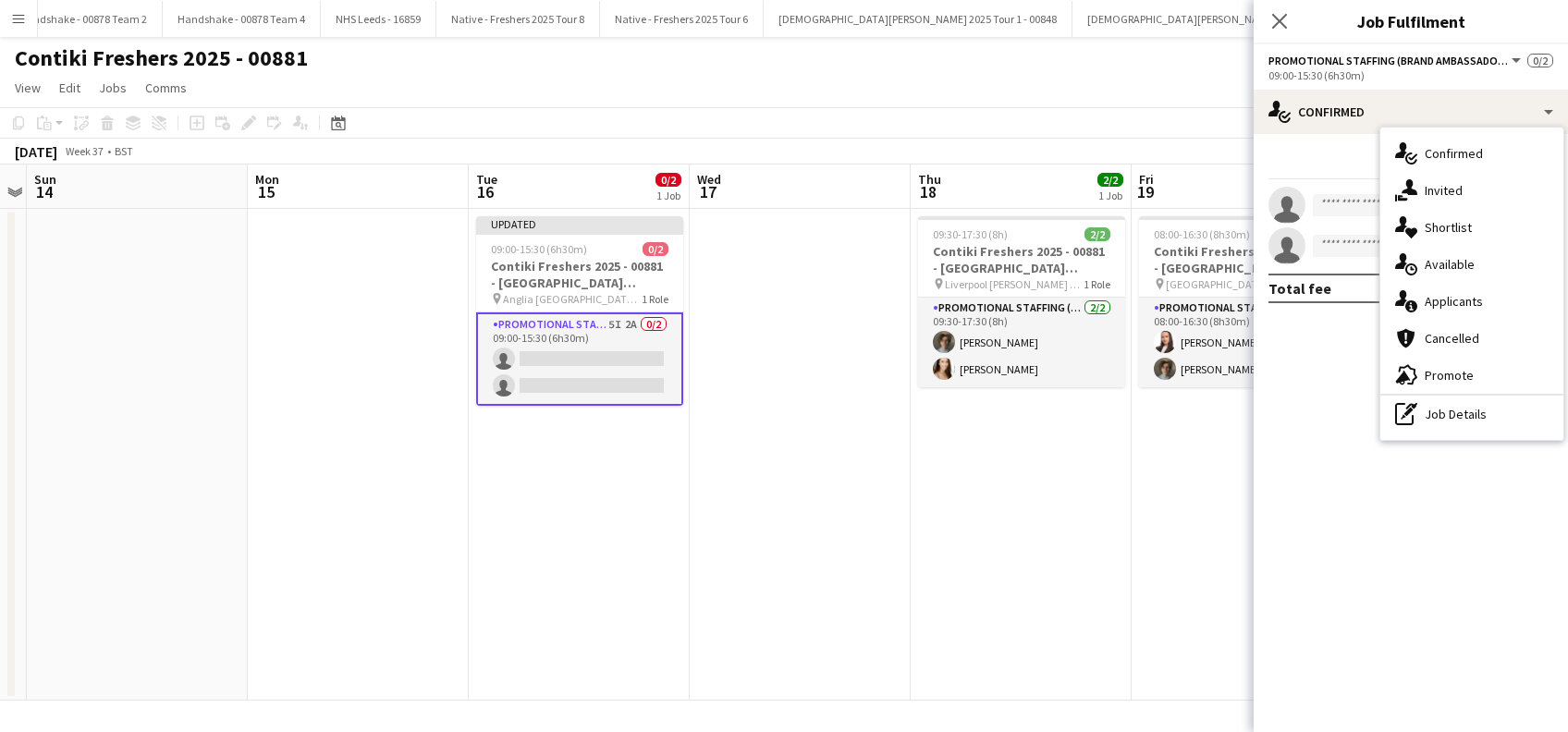
click at [1443, 298] on span "Applicants" at bounding box center [1453, 301] width 58 height 17
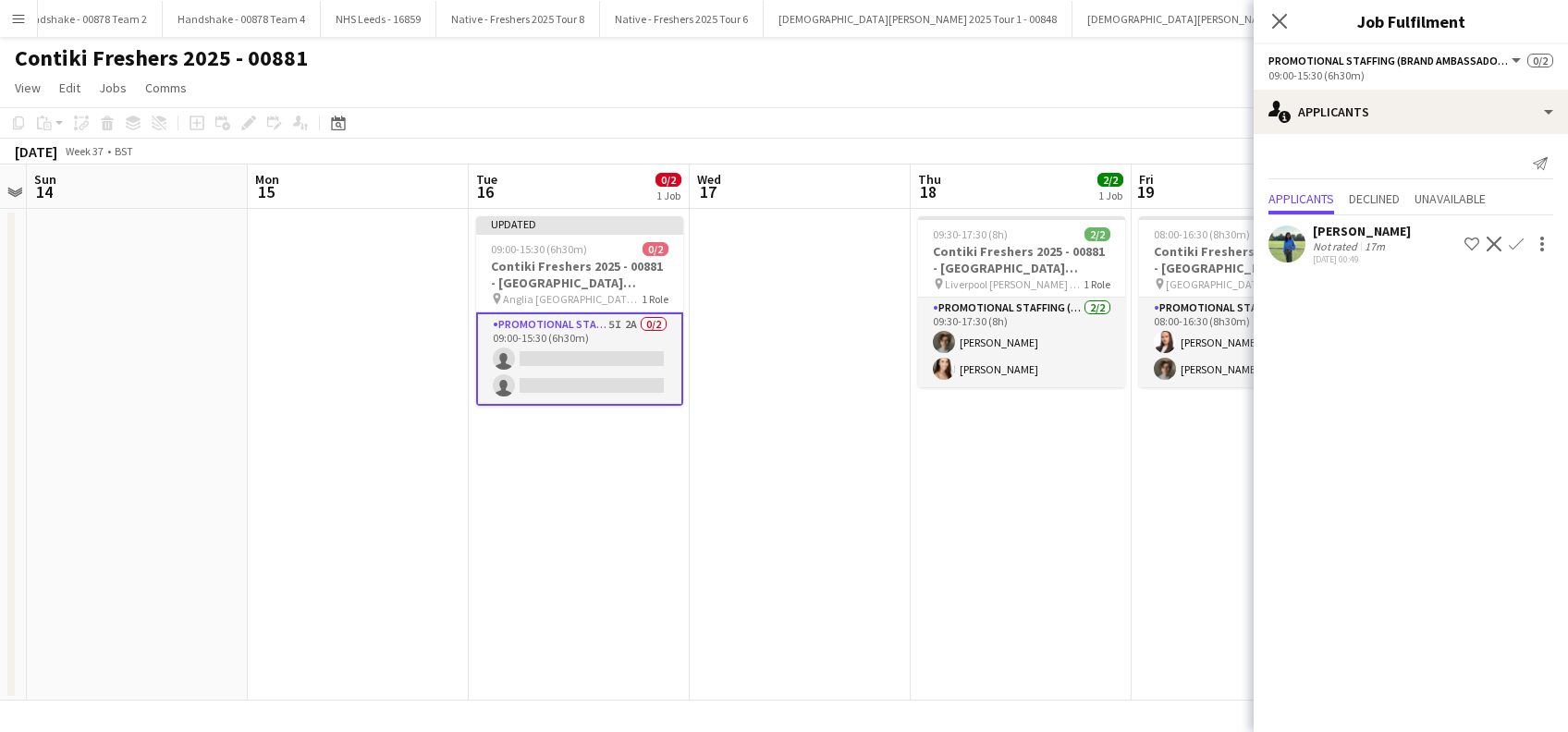
click at [1391, 232] on div "[PERSON_NAME]" at bounding box center [1361, 230] width 98 height 17
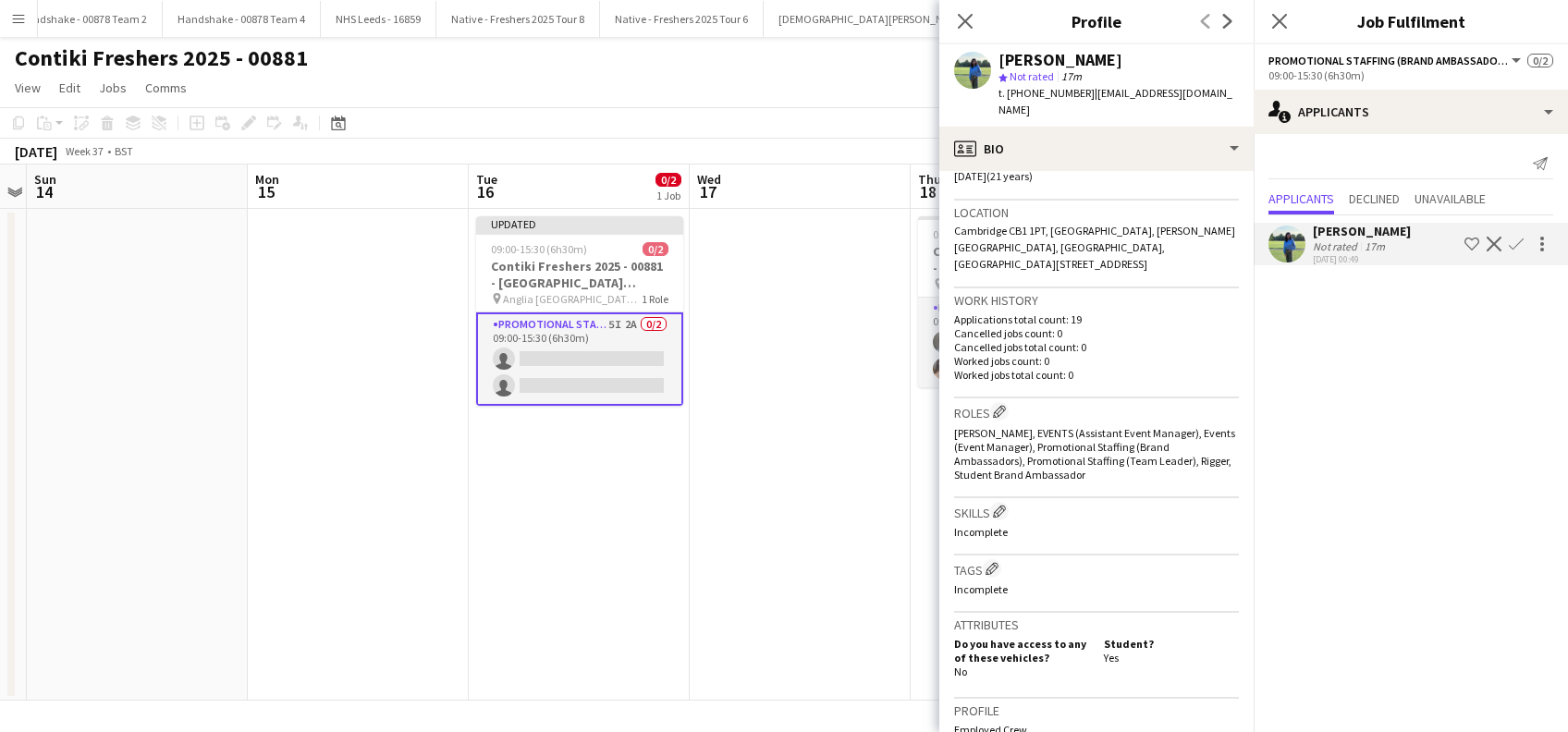
scroll to position [744, 0]
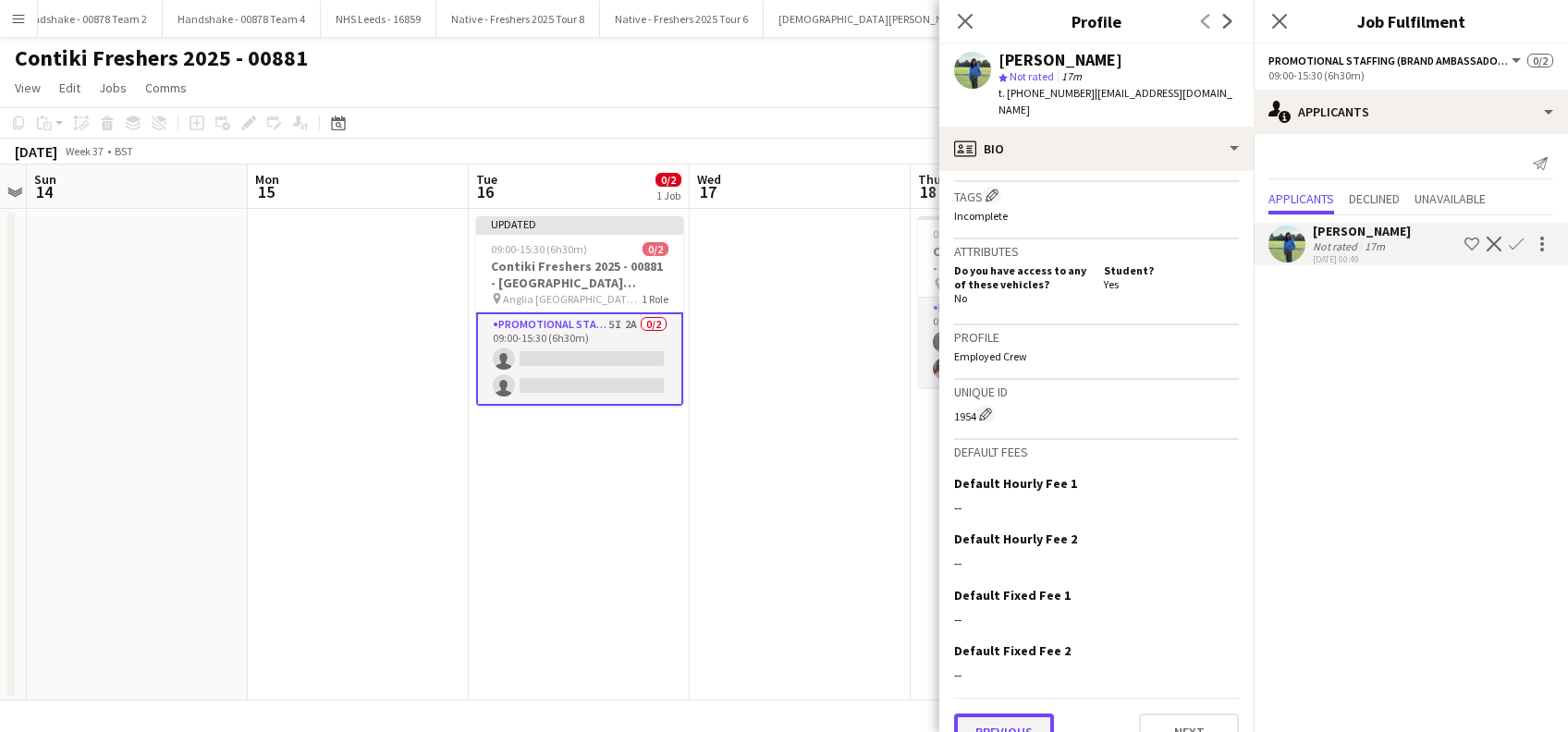
click at [1000, 713] on button "Previous" at bounding box center [1003, 732] width 99 height 37
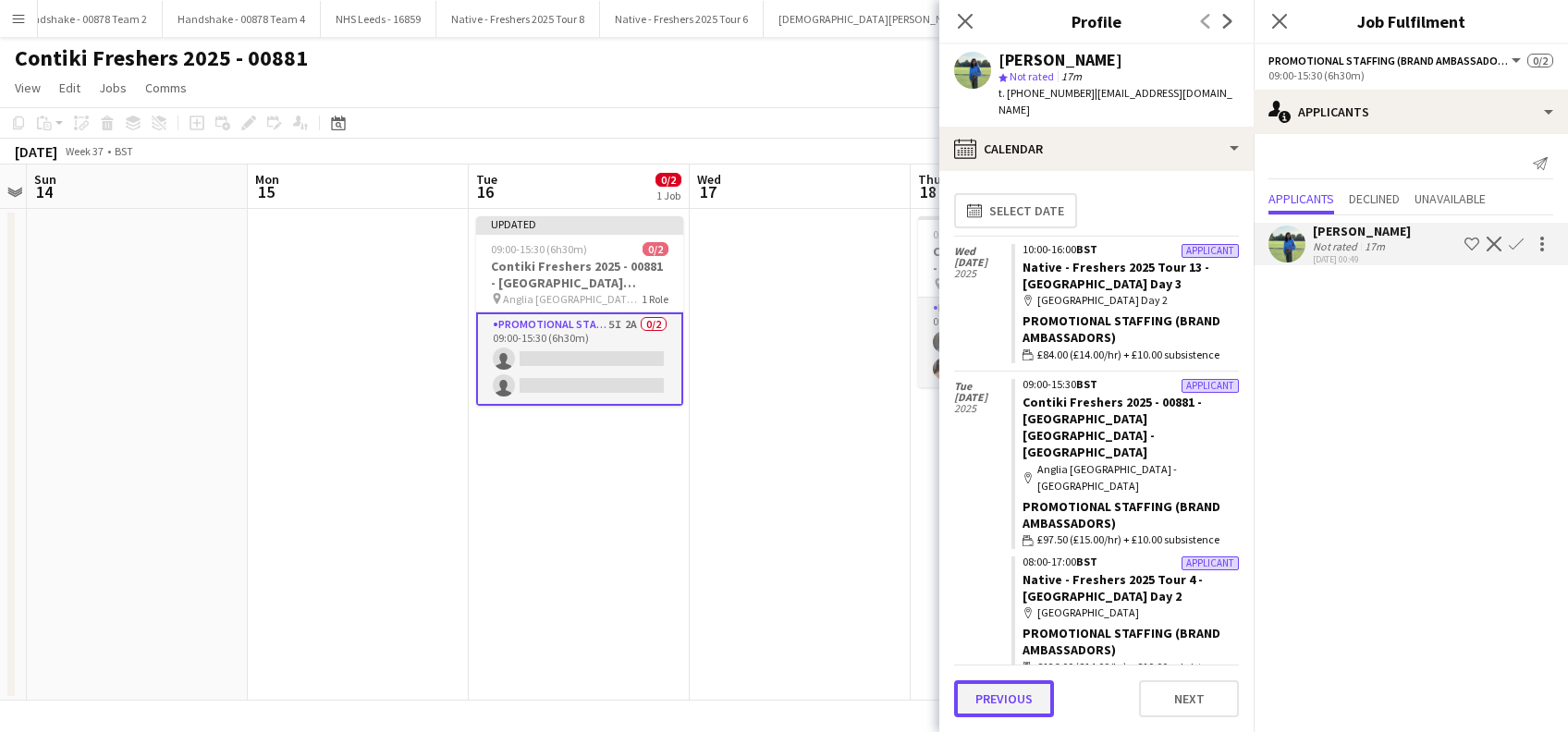
click at [996, 695] on button "Previous" at bounding box center [1003, 700] width 99 height 37
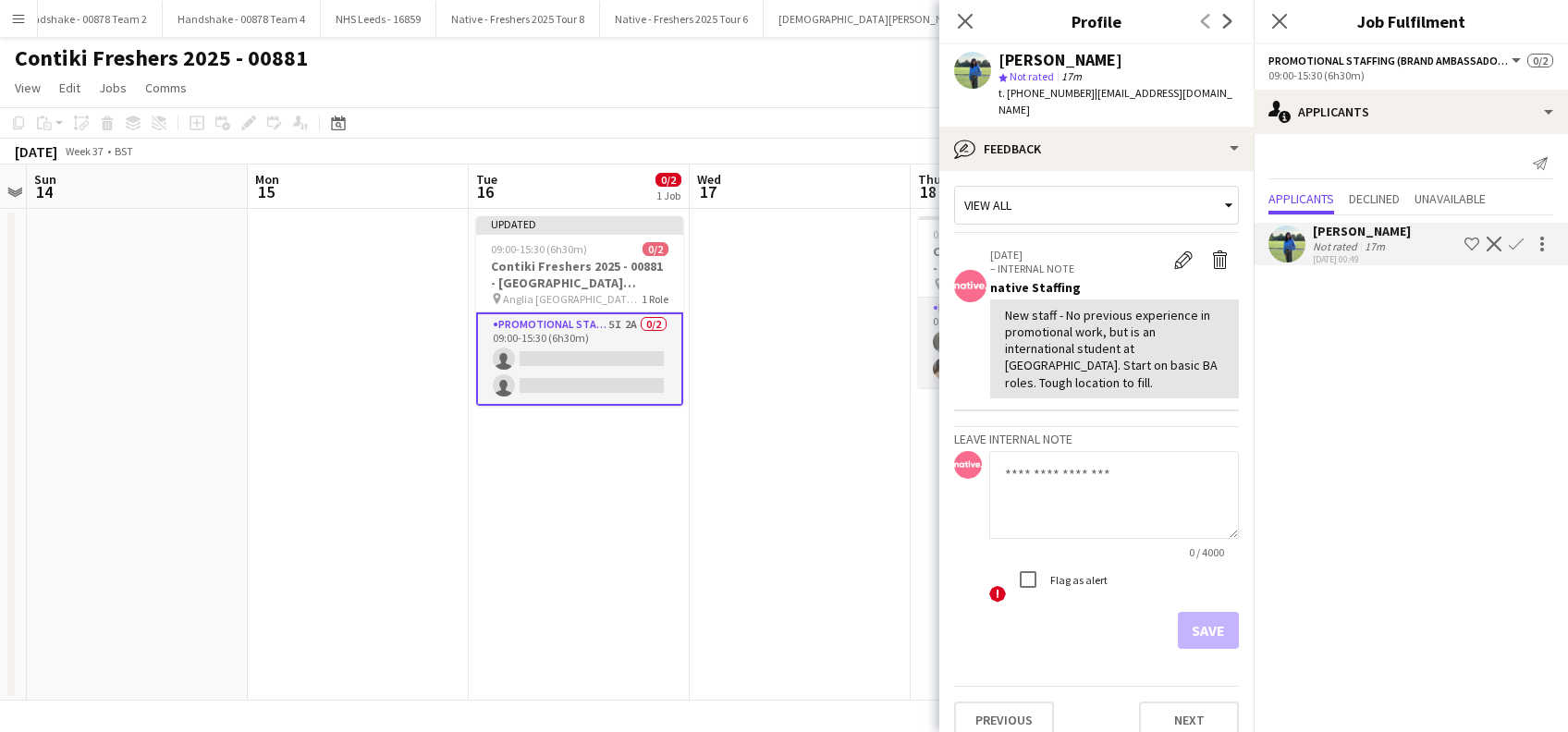
scroll to position [10, 0]
click at [1518, 244] on app-icon "Confirm" at bounding box center [1516, 244] width 15 height 15
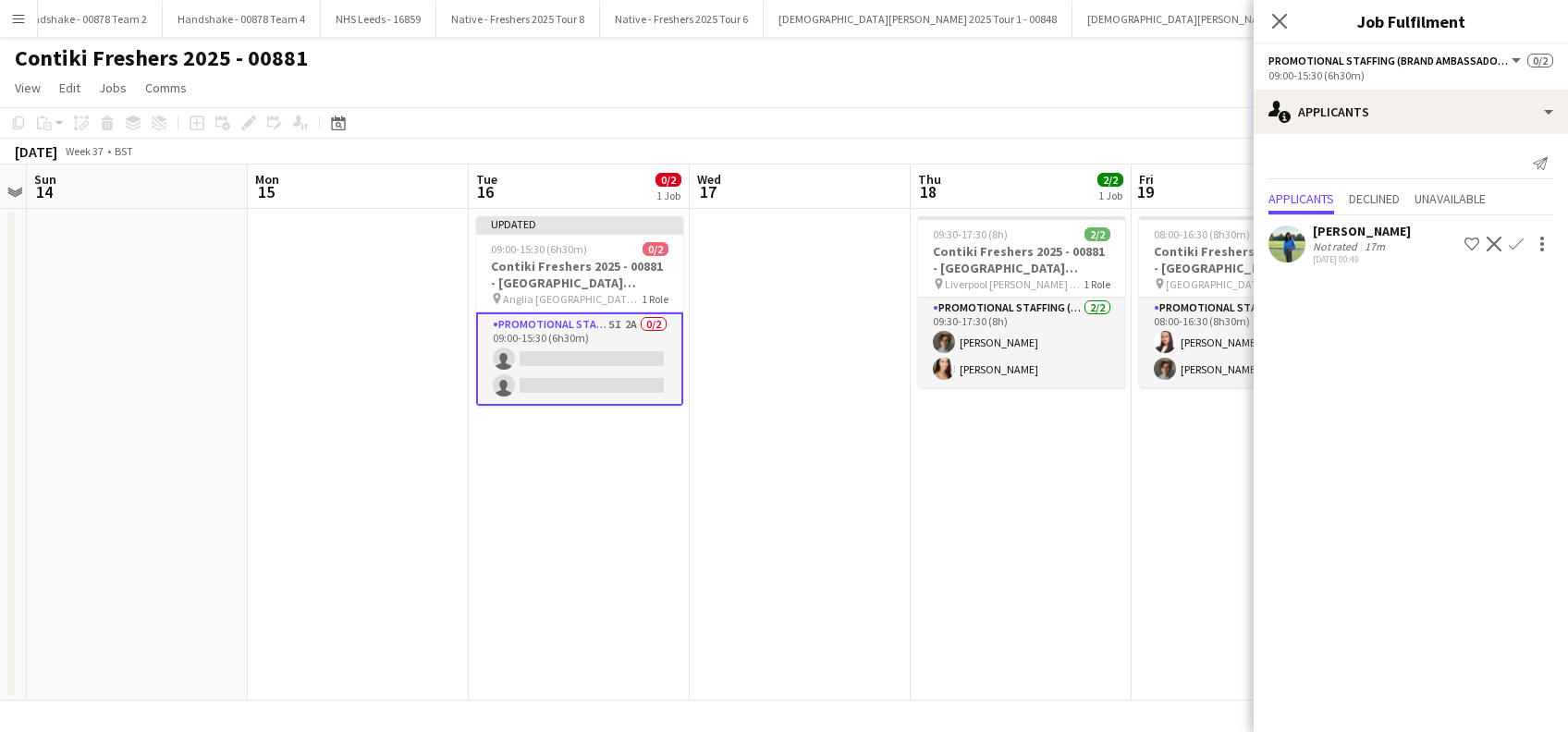
click at [1518, 245] on app-icon "Confirm" at bounding box center [1516, 244] width 15 height 15
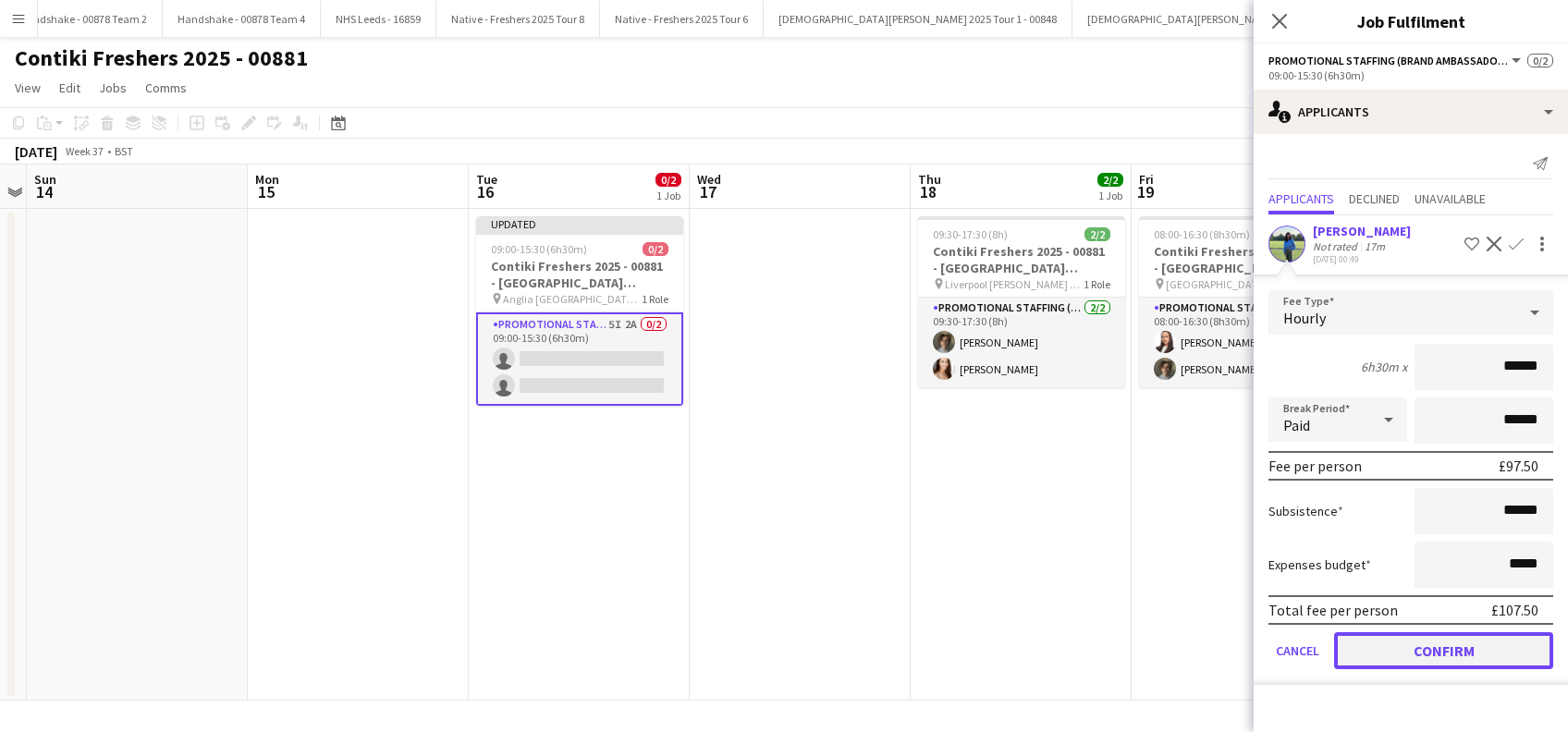
click at [1508, 640] on button "Confirm" at bounding box center [1443, 651] width 219 height 37
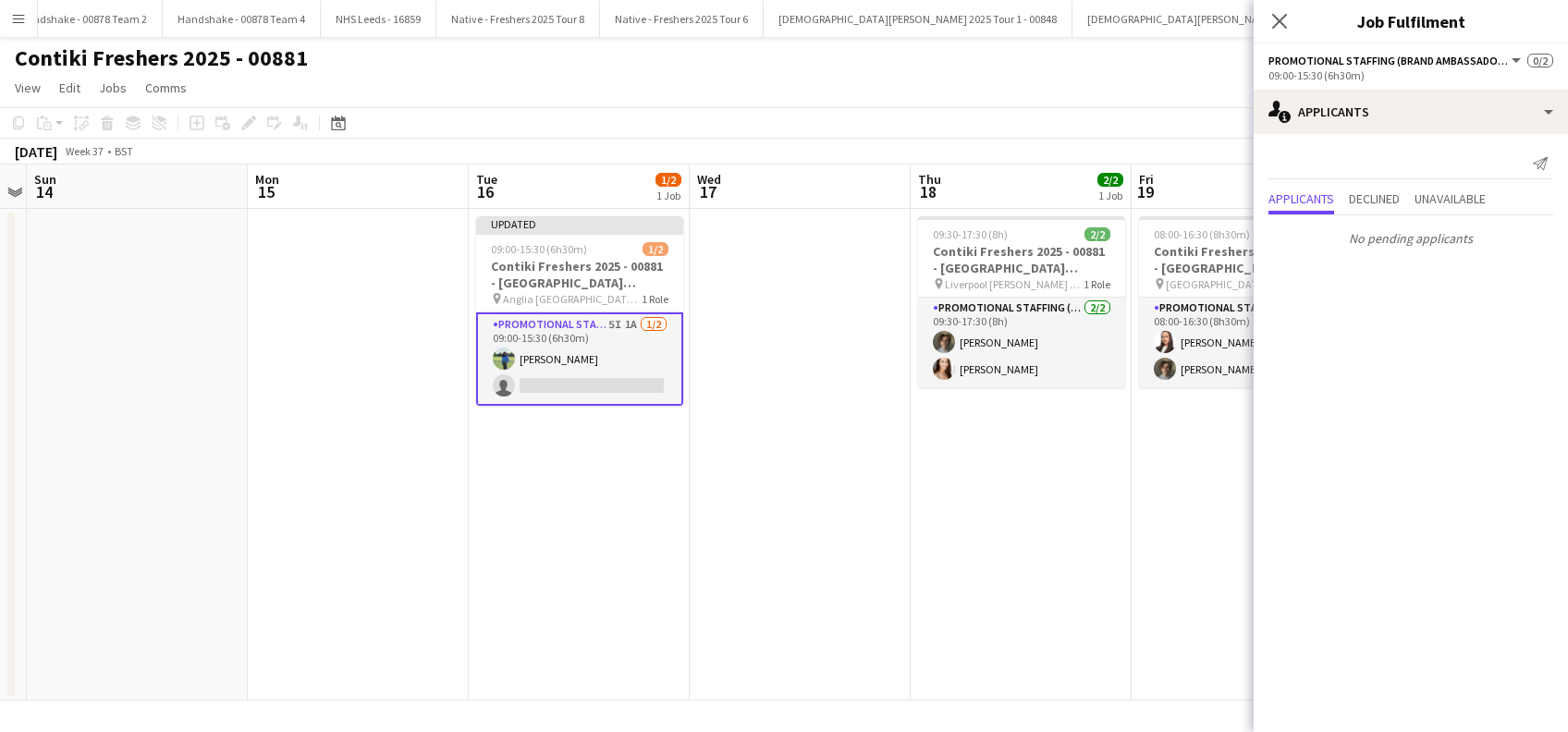
click at [1131, 535] on app-date-cell "08:00-16:30 (8h30m) 2/2 Contiki Freshers 2025 - 00881 - [GEOGRAPHIC_DATA] pin U…" at bounding box center [1241, 455] width 221 height 492
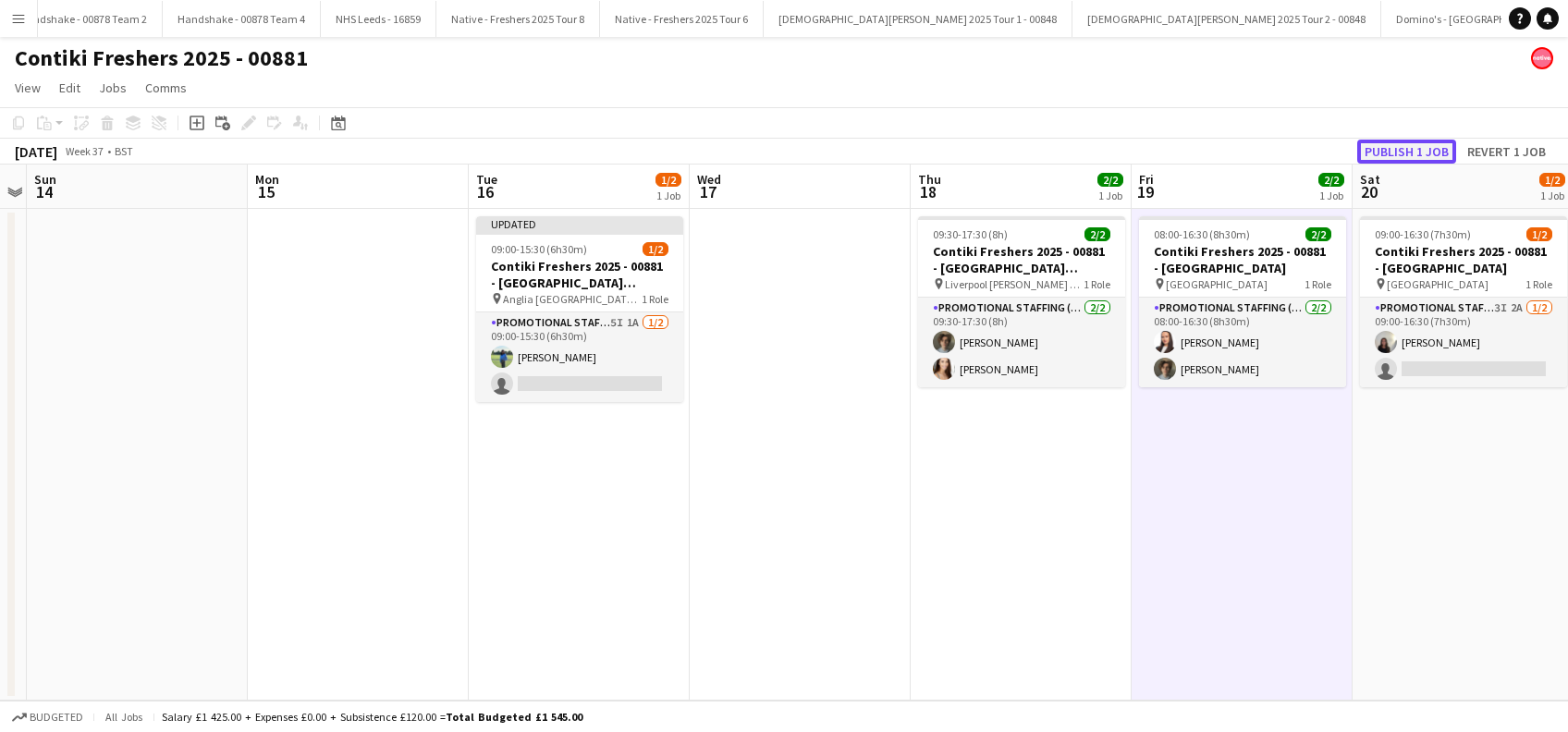
click at [1403, 144] on button "Publish 1 job" at bounding box center [1406, 152] width 99 height 24
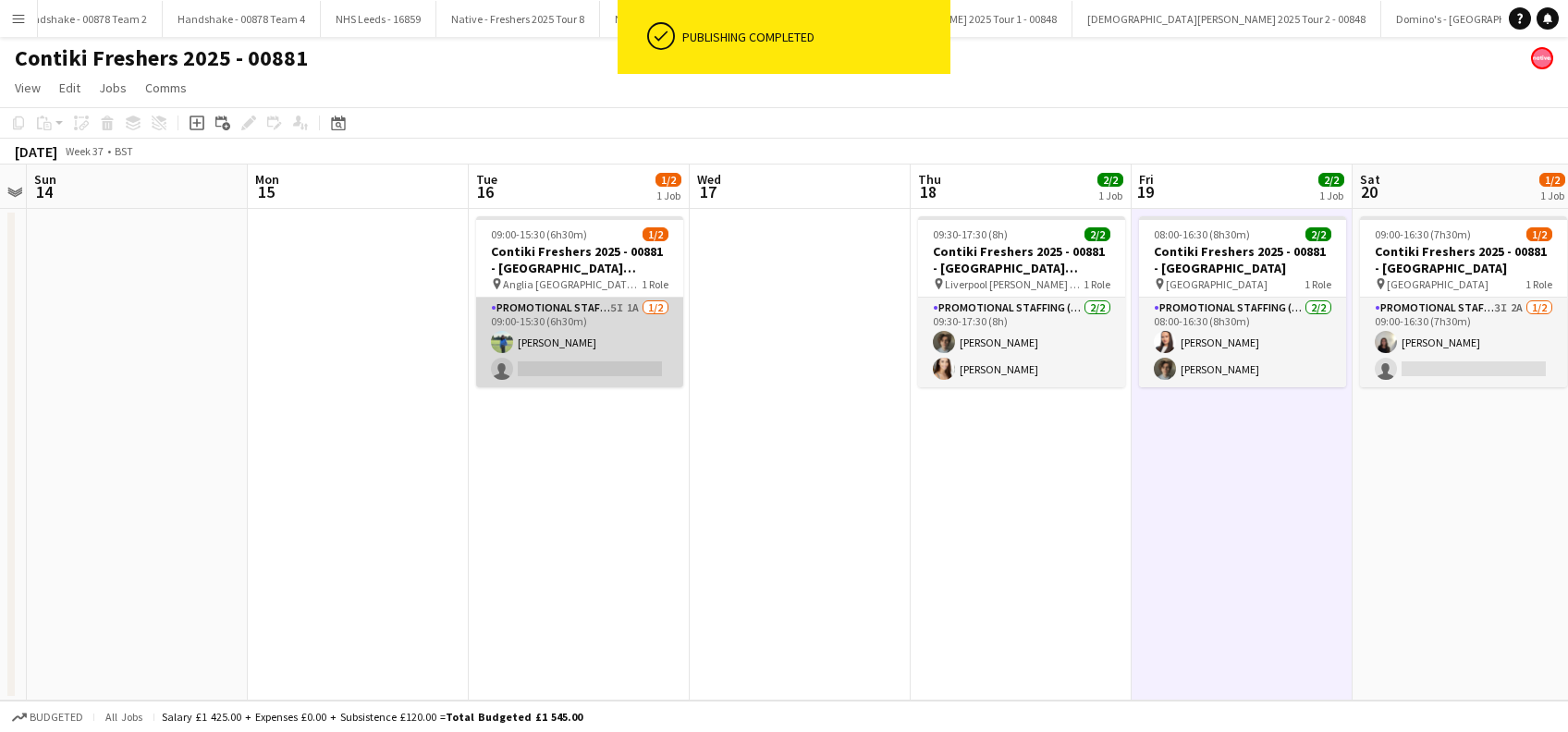
click at [560, 343] on app-card-role "Promotional Staffing (Brand Ambassadors) 5I 1A [DATE] 09:00-15:30 (6h30m) [PERS…" at bounding box center [579, 342] width 207 height 90
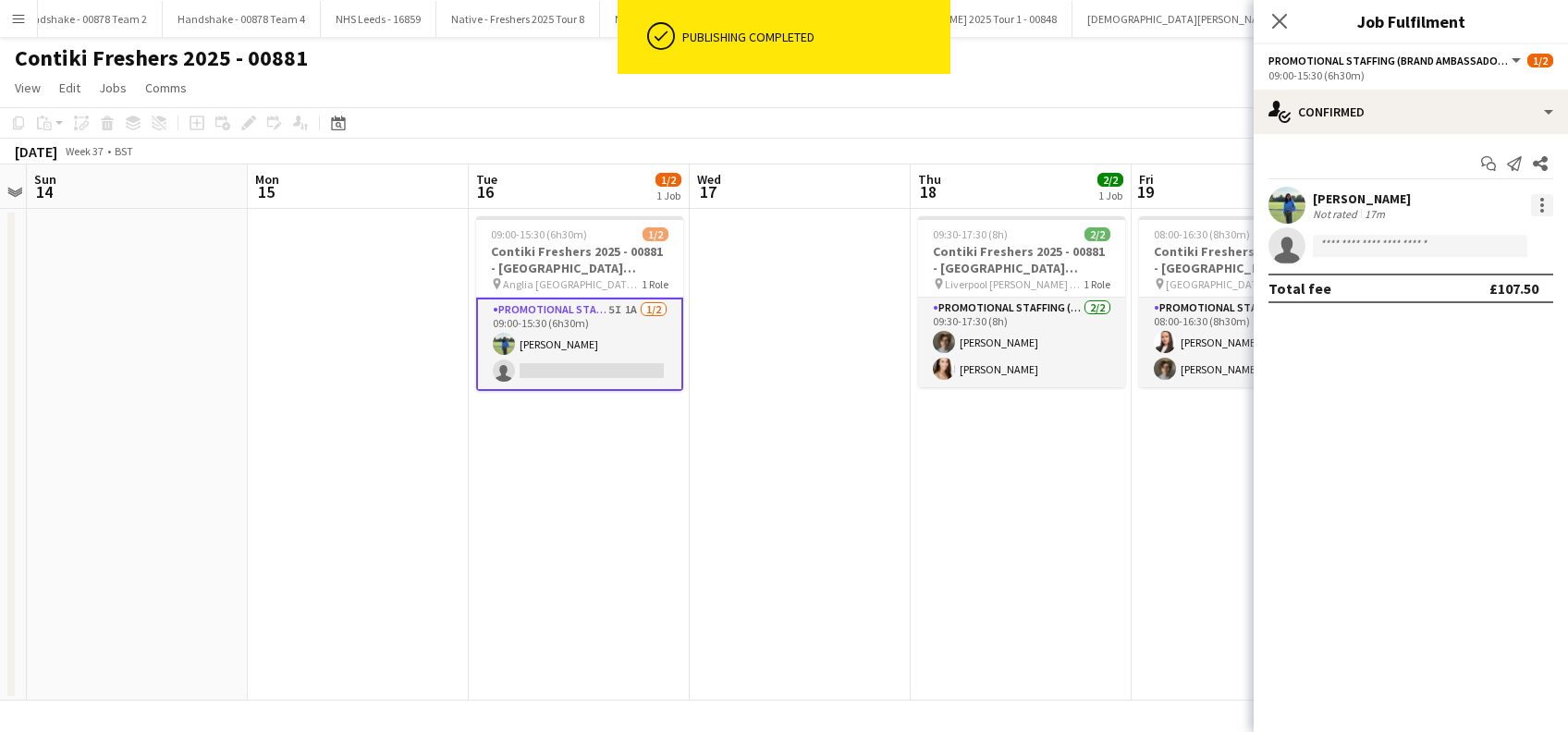
click at [1542, 207] on div at bounding box center [1541, 205] width 23 height 23
click at [1455, 374] on span "Start chat" at bounding box center [1455, 372] width 63 height 16
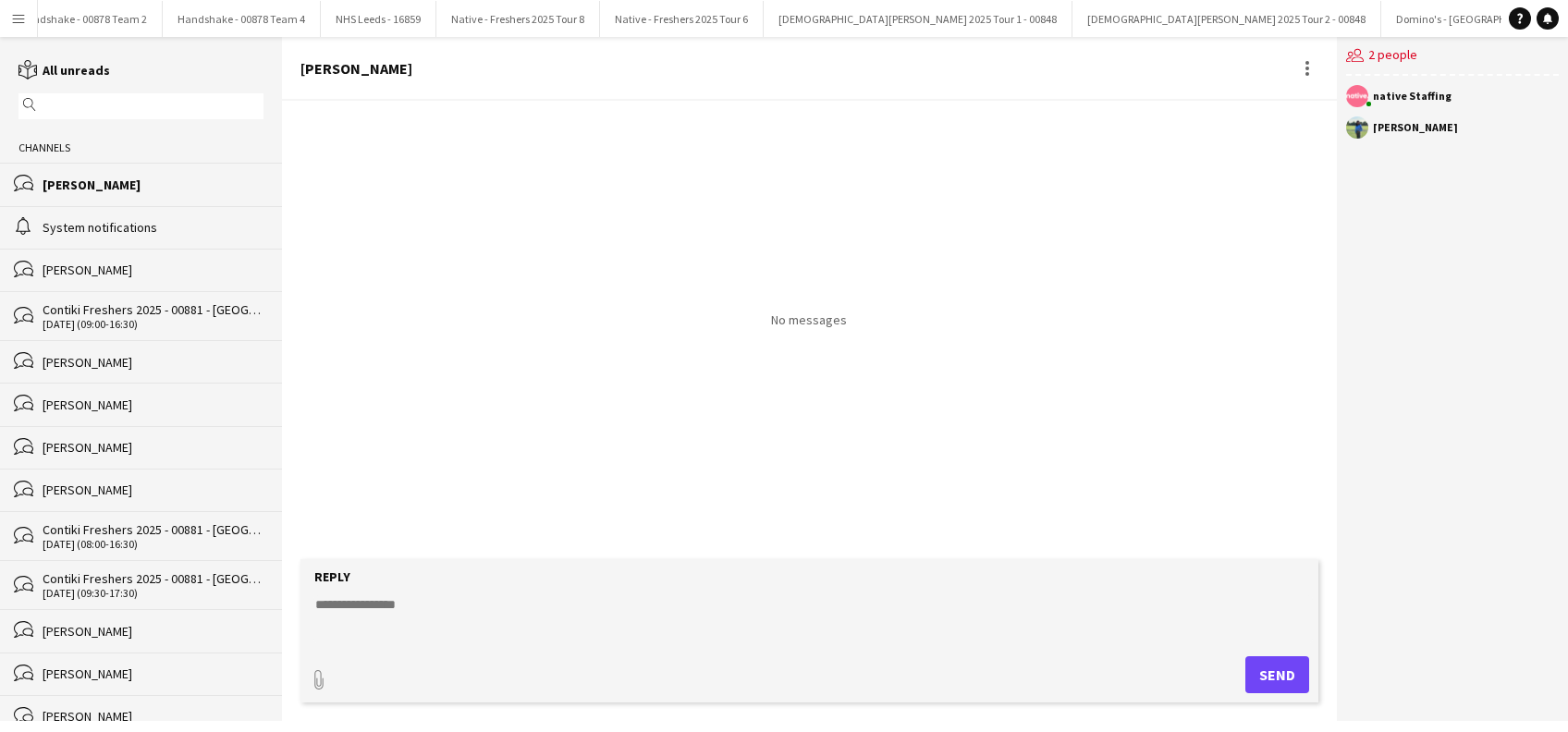
click at [374, 616] on textarea at bounding box center [813, 619] width 998 height 48
type textarea "*"
type textarea "**********"
click at [1268, 671] on button "Send" at bounding box center [1284, 675] width 64 height 37
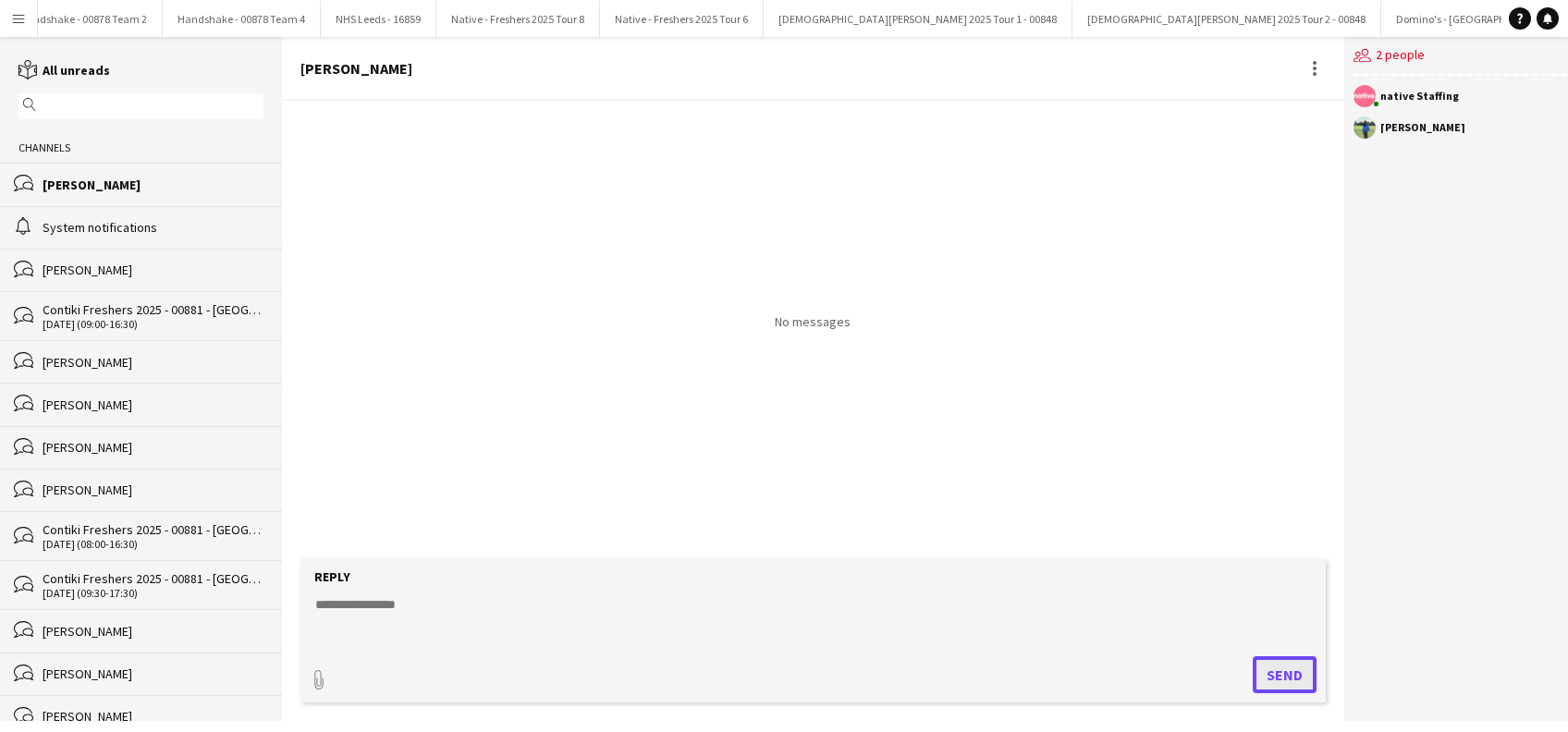
scroll to position [0, 0]
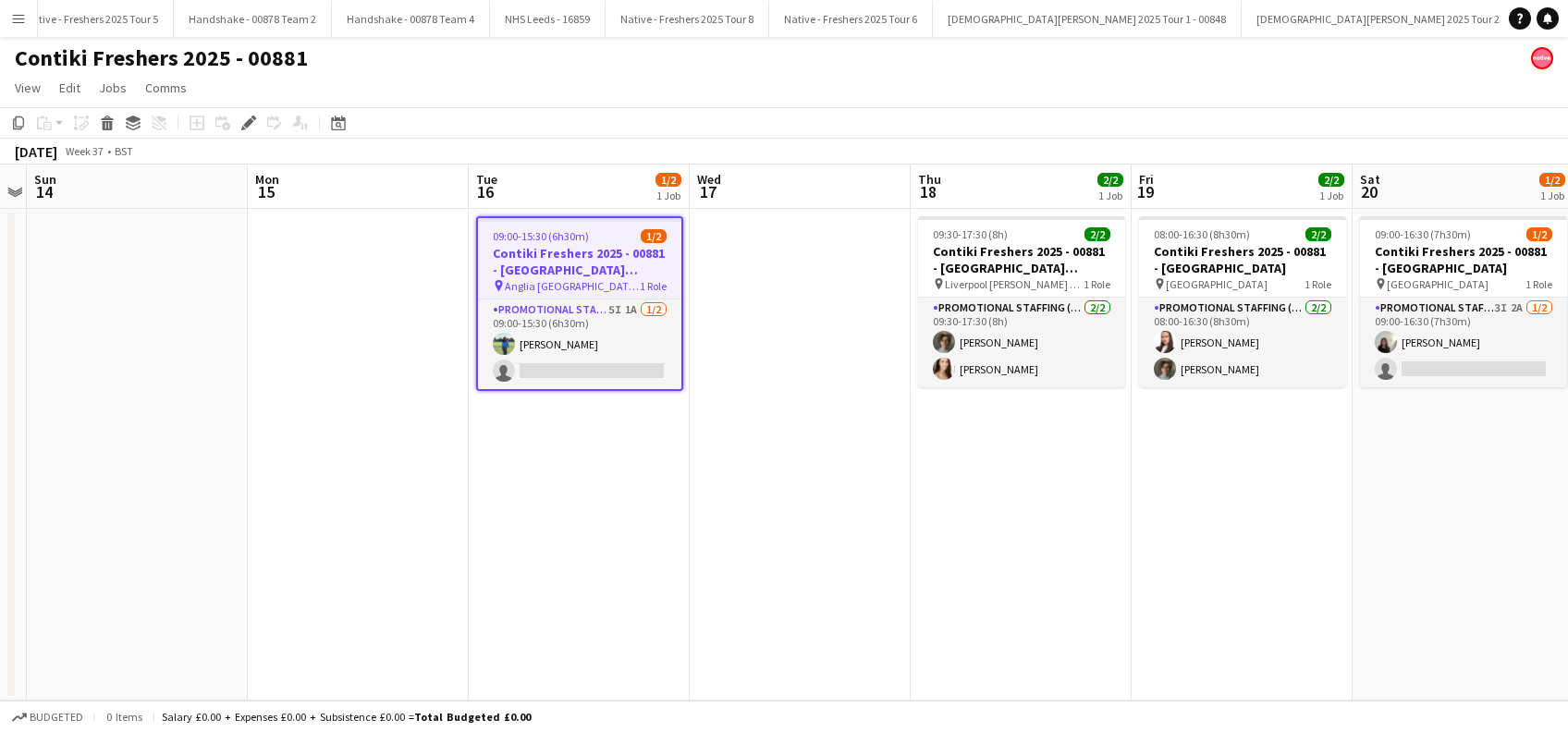
scroll to position [0, 5986]
click at [545, 499] on app-date-cell "09:00-15:30 (6h30m) 1/2 Contiki Freshers 2025 - 00881 - [GEOGRAPHIC_DATA] [GEOG…" at bounding box center [578, 455] width 221 height 492
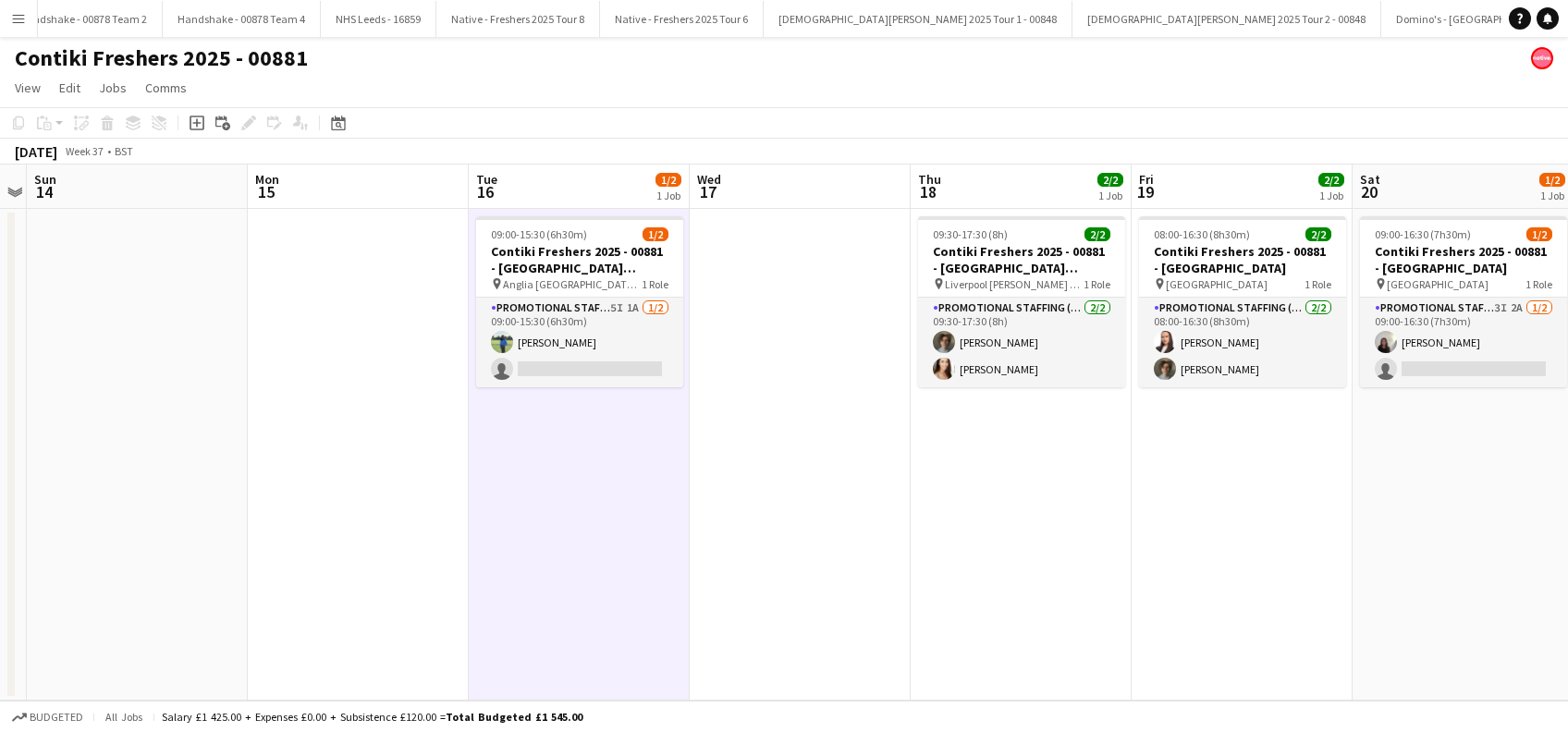
drag, startPoint x: 712, startPoint y: 447, endPoint x: 764, endPoint y: 429, distance: 55.0
click at [713, 446] on app-date-cell at bounding box center [800, 455] width 221 height 492
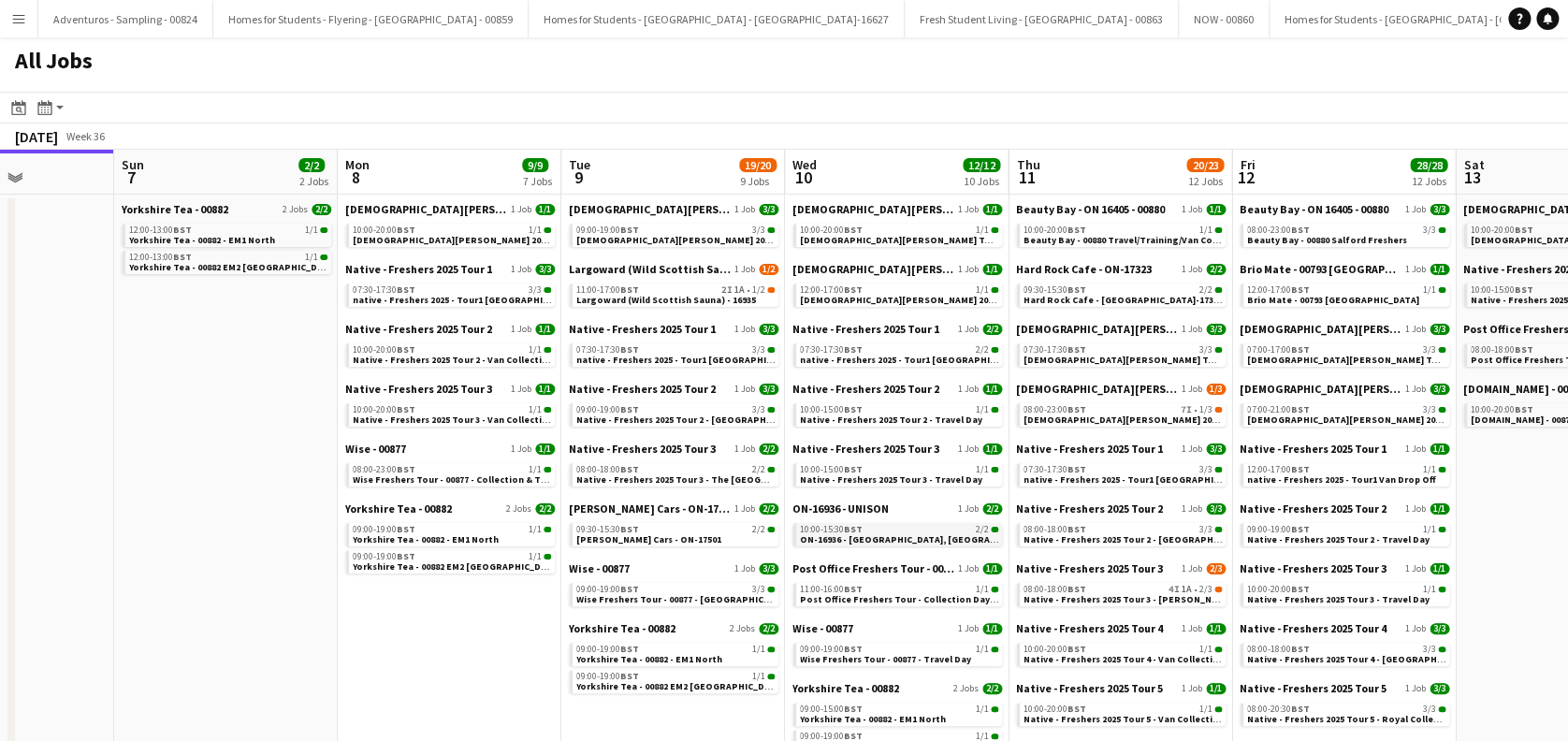
scroll to position [0, 853]
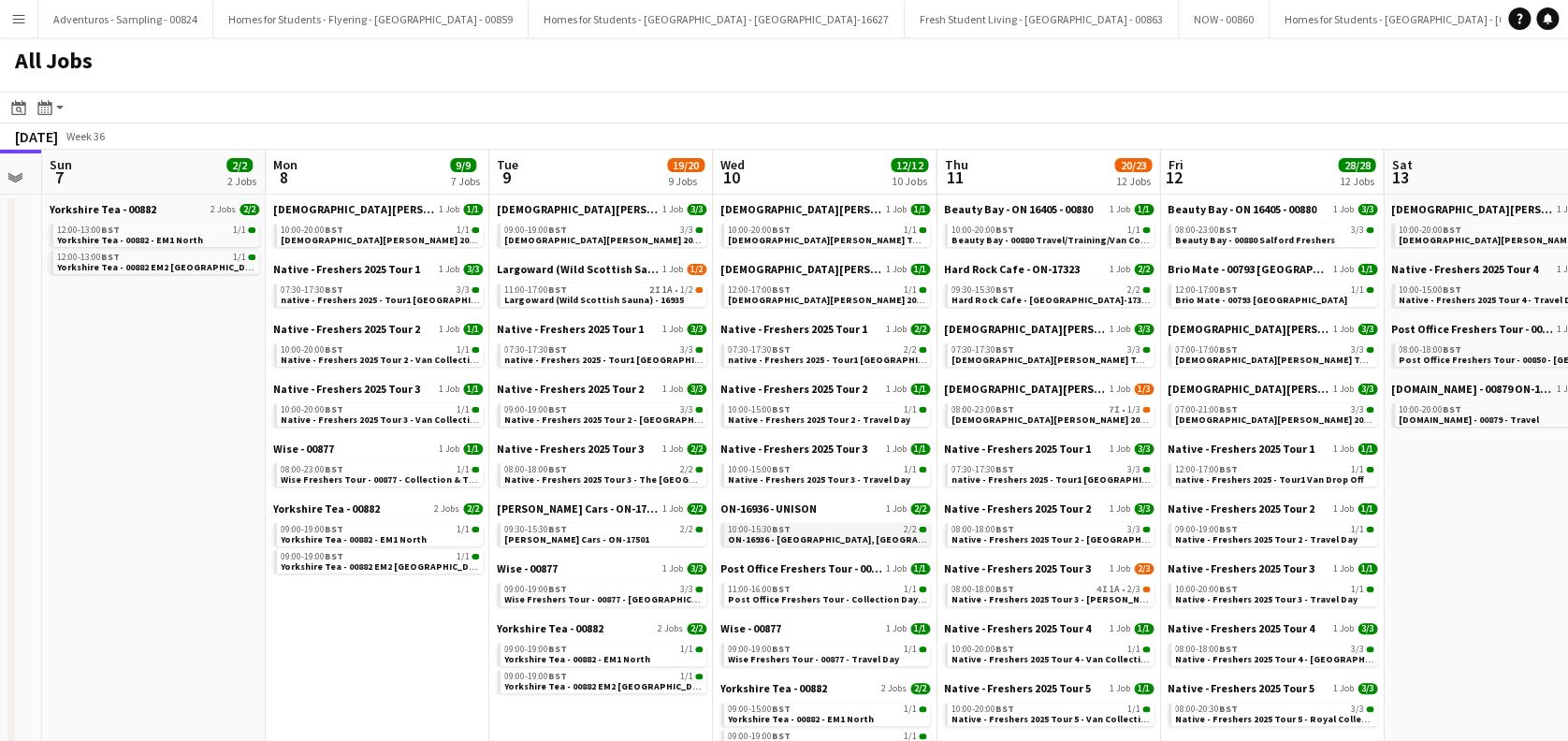
drag, startPoint x: 1114, startPoint y: 452, endPoint x: 743, endPoint y: 526, distance: 378.3
click at [623, 300] on span "Largoward (Wild Scottish Sauna) - 16935" at bounding box center [593, 300] width 179 height 12
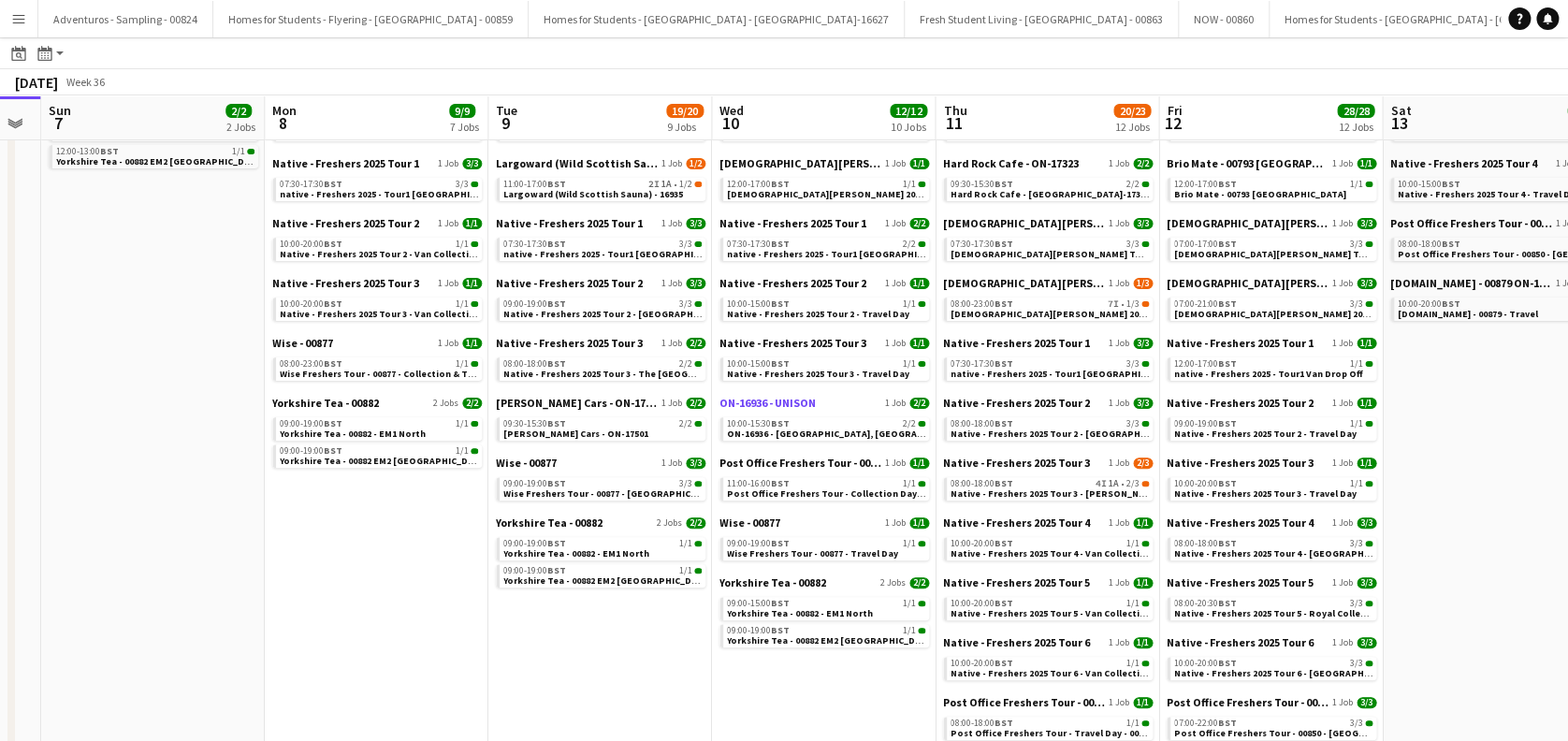
scroll to position [124, 0]
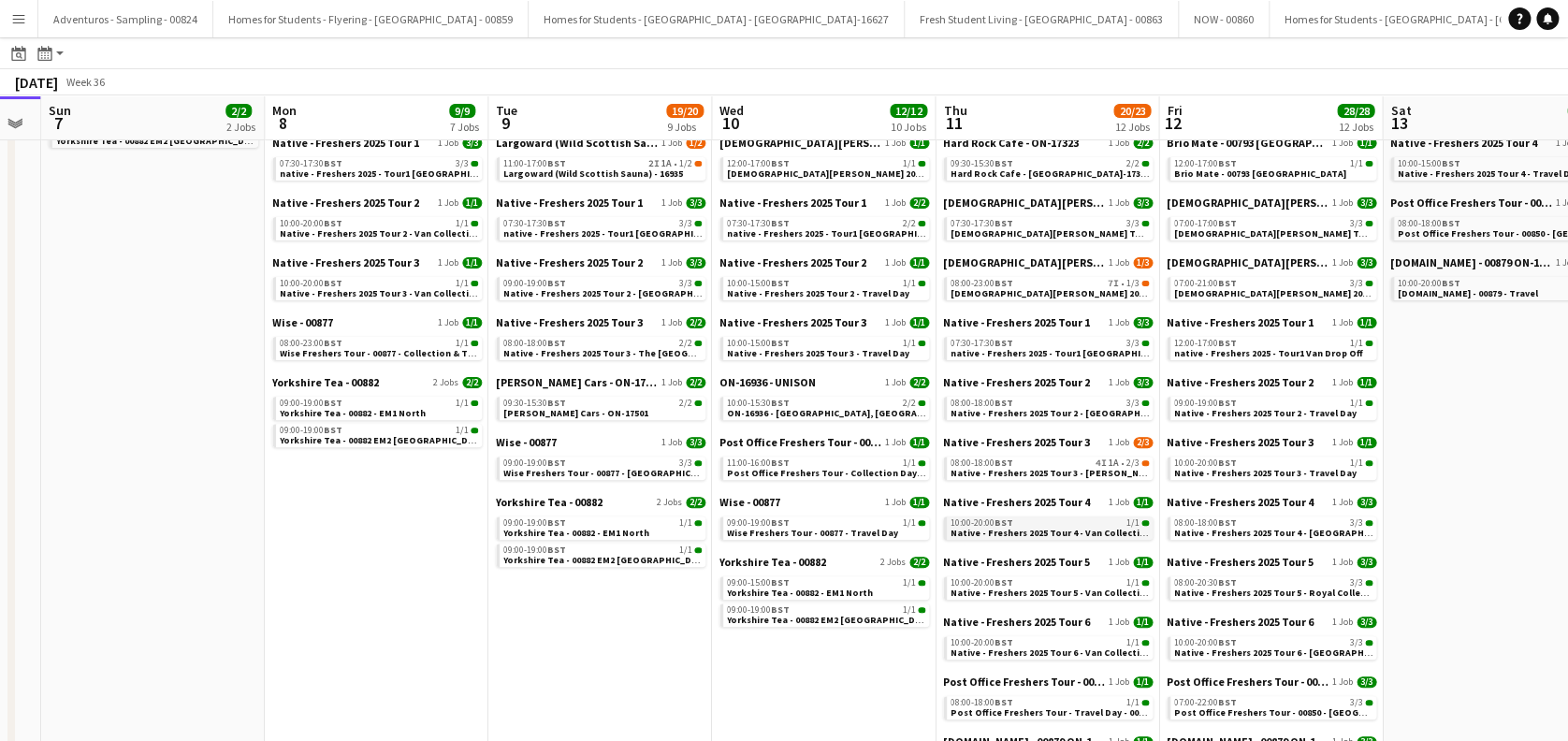
click at [1033, 533] on span "Native - Freshers 2025 Tour 4 - Van Collection & Travel Day" at bounding box center [1080, 533] width 259 height 12
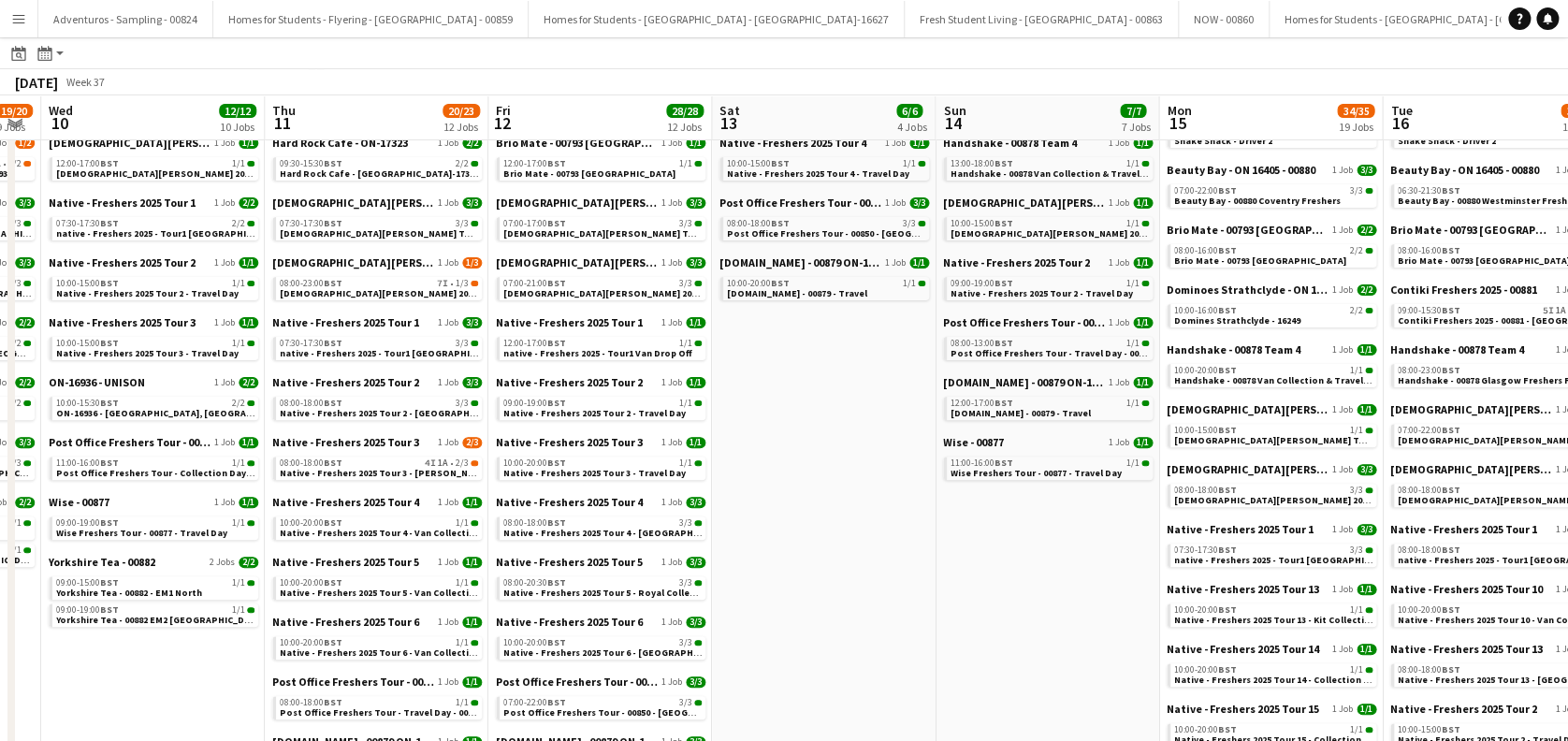
scroll to position [0, 554]
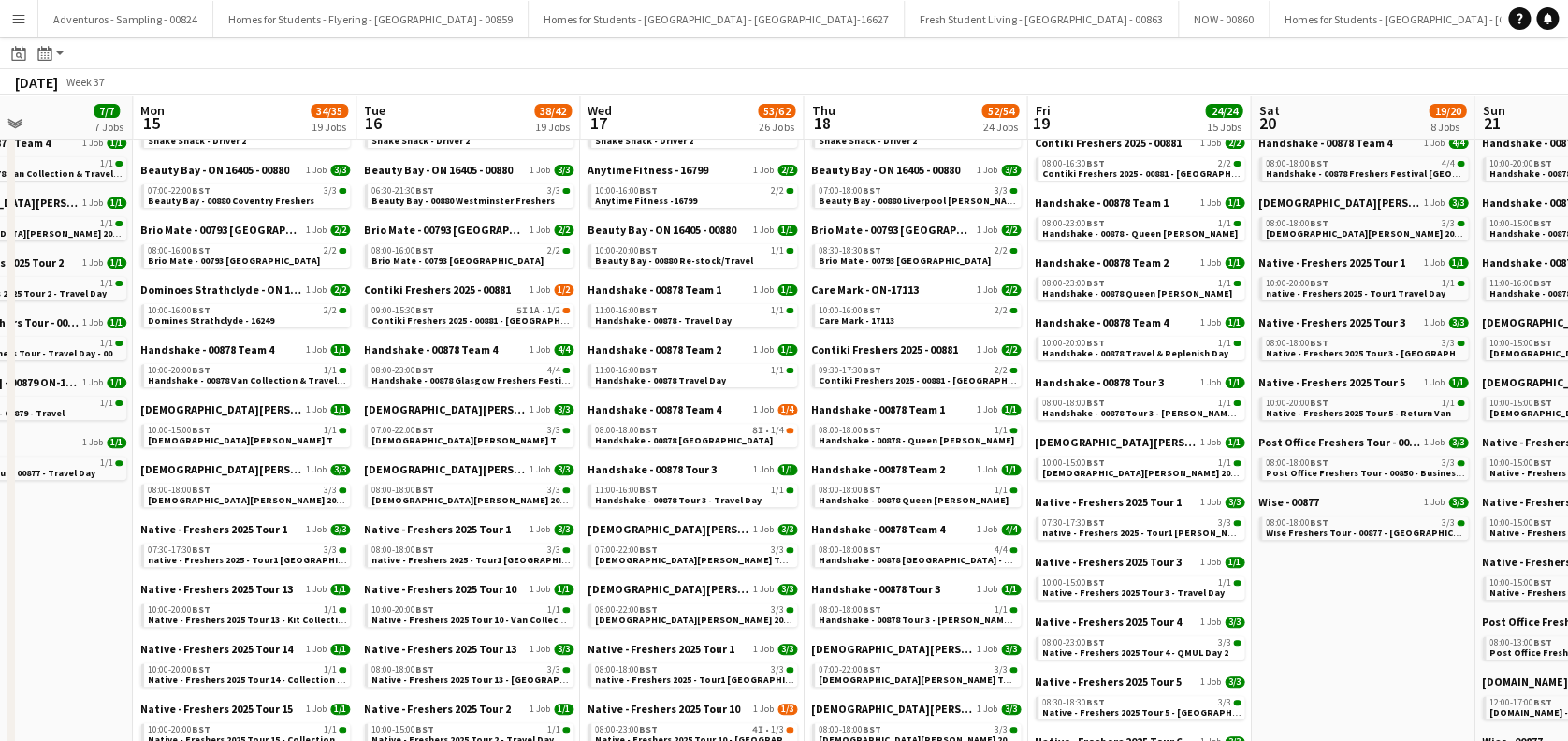
scroll to position [0, 538]
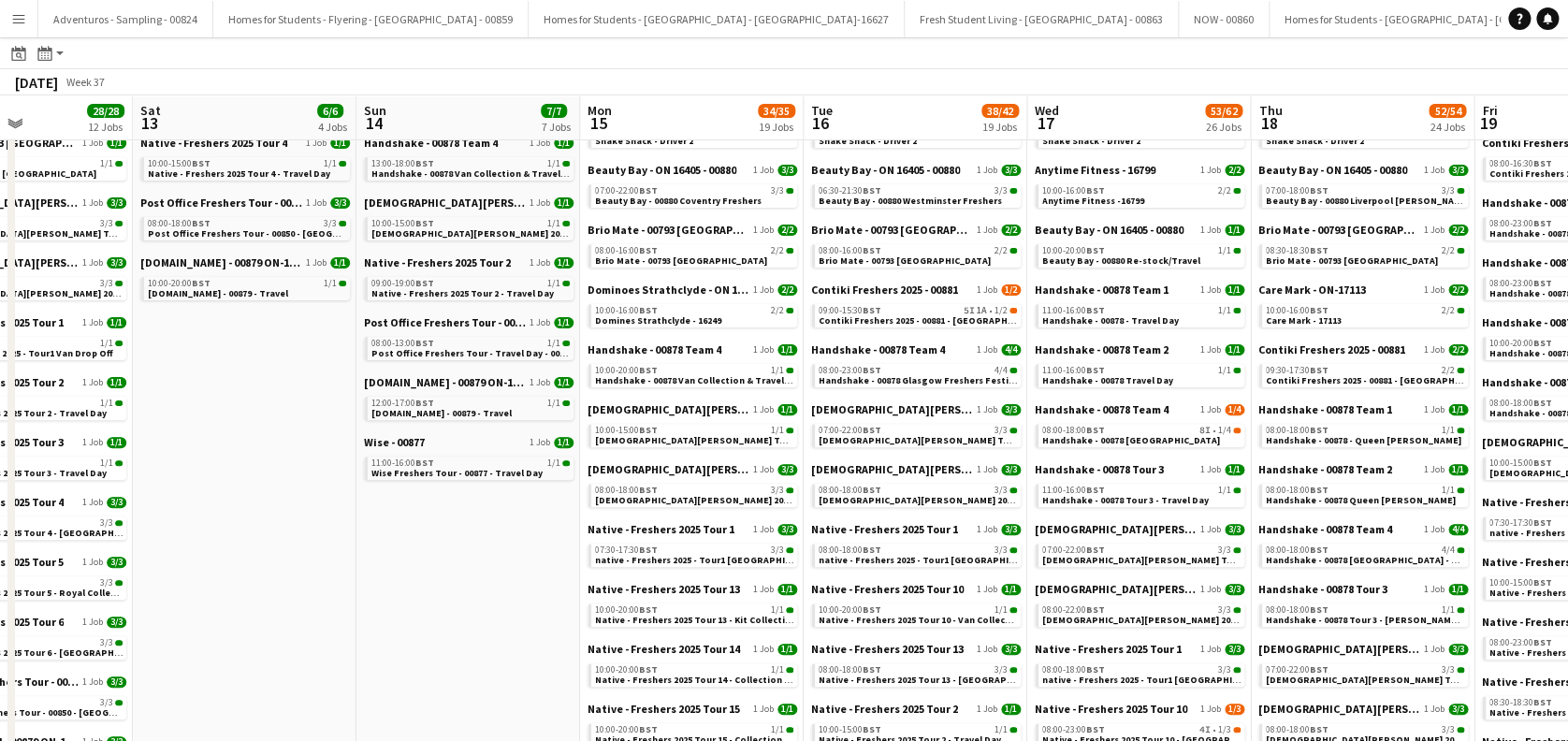
drag, startPoint x: 1219, startPoint y: 405, endPoint x: 788, endPoint y: 442, distance: 432.6
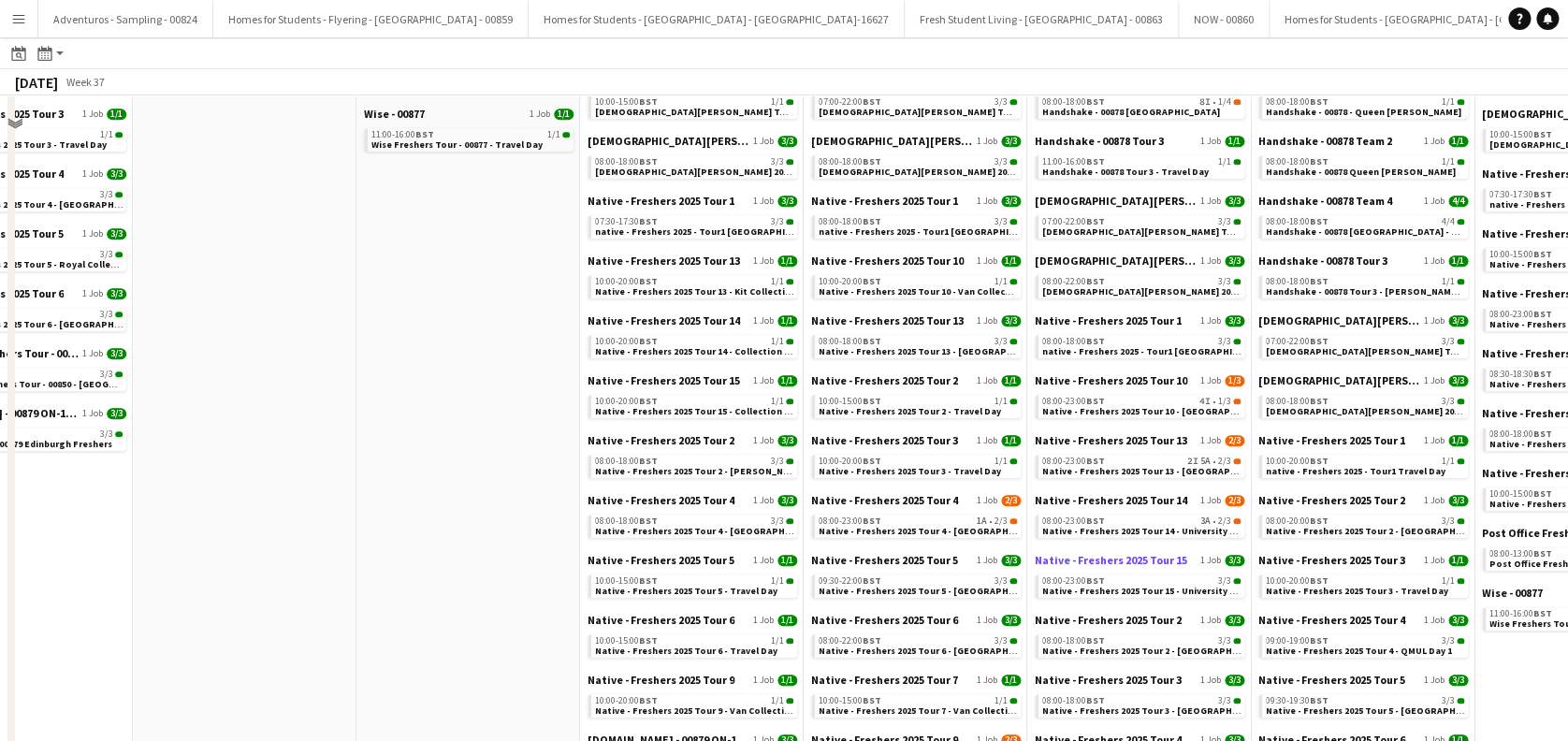
scroll to position [0, 0]
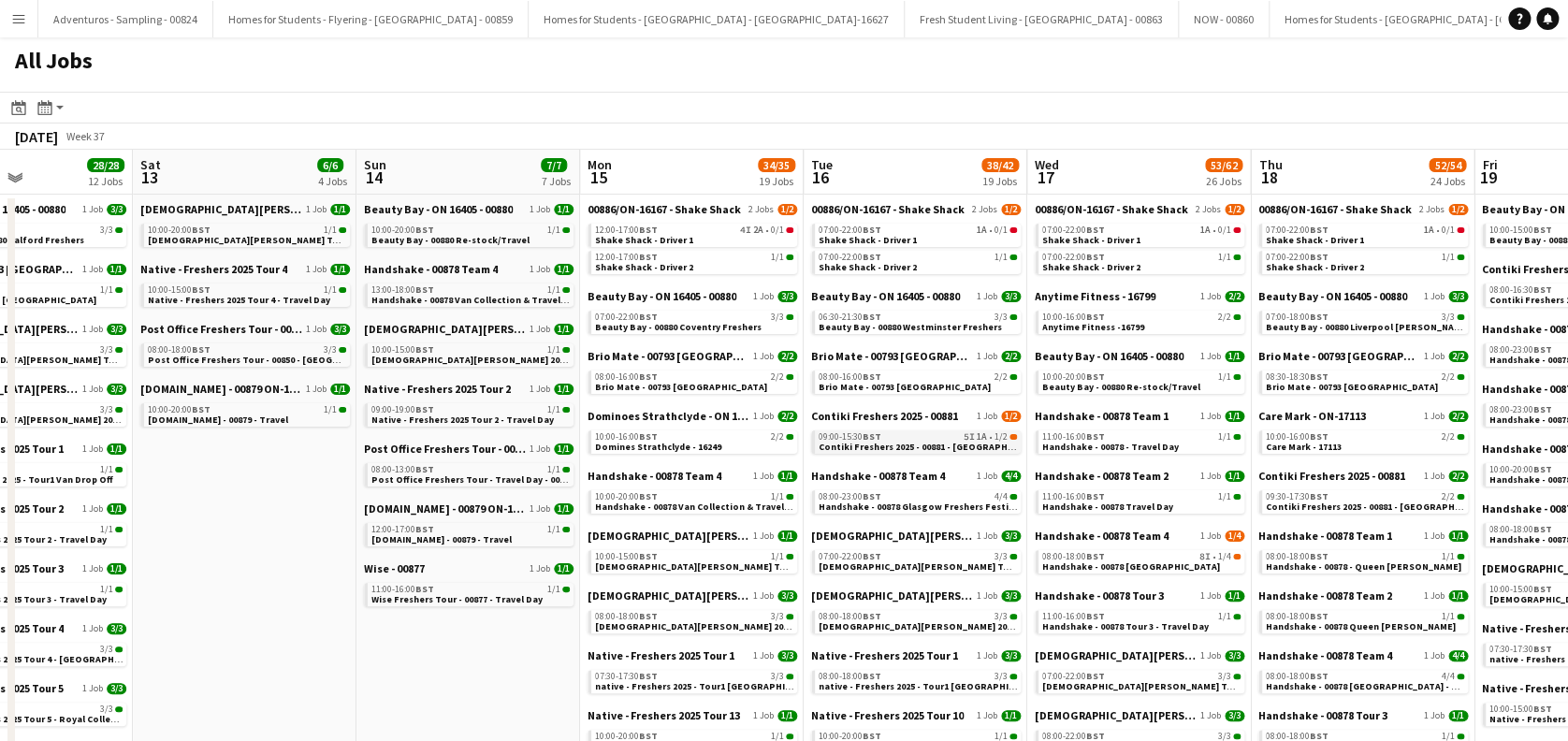
click at [920, 436] on div "09:00-15:30 BST 5I 1A • 1/2" at bounding box center [917, 436] width 198 height 9
click at [719, 236] on link "12:00-17:00 BST 4I 2A • 0/1 Shake Shack - Driver 1" at bounding box center [694, 235] width 198 height 22
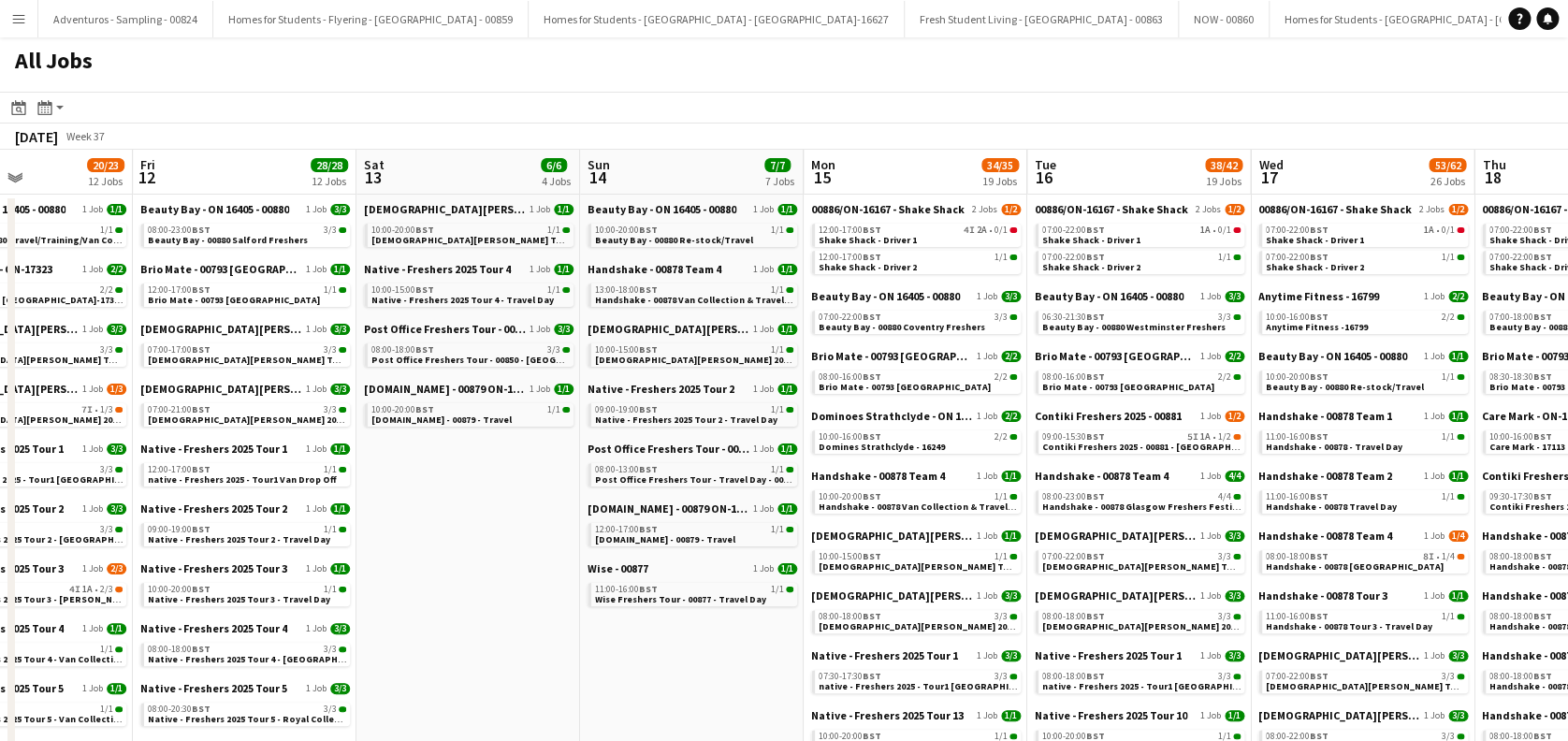
scroll to position [0, 429]
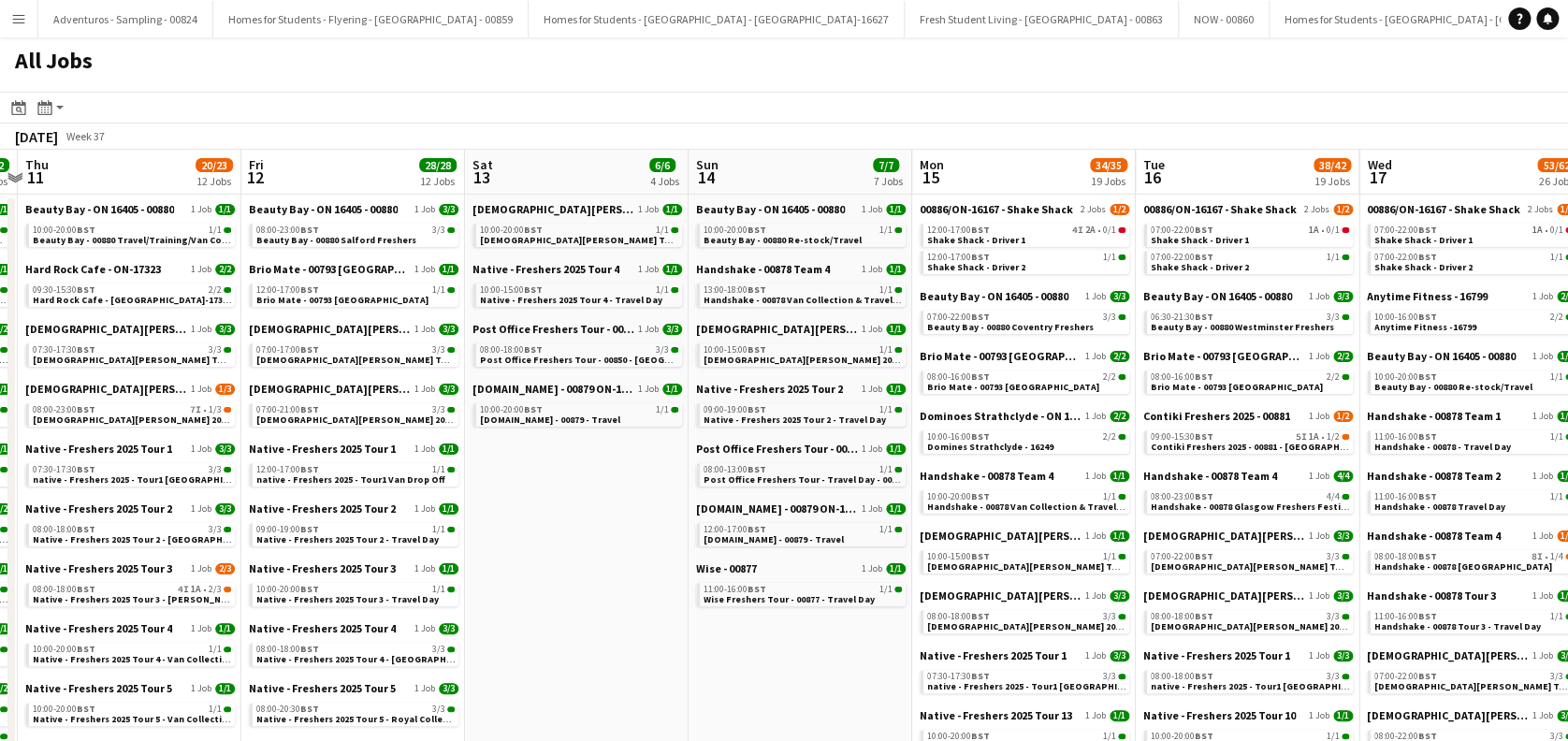
drag, startPoint x: 262, startPoint y: 493, endPoint x: 589, endPoint y: 481, distance: 327.2
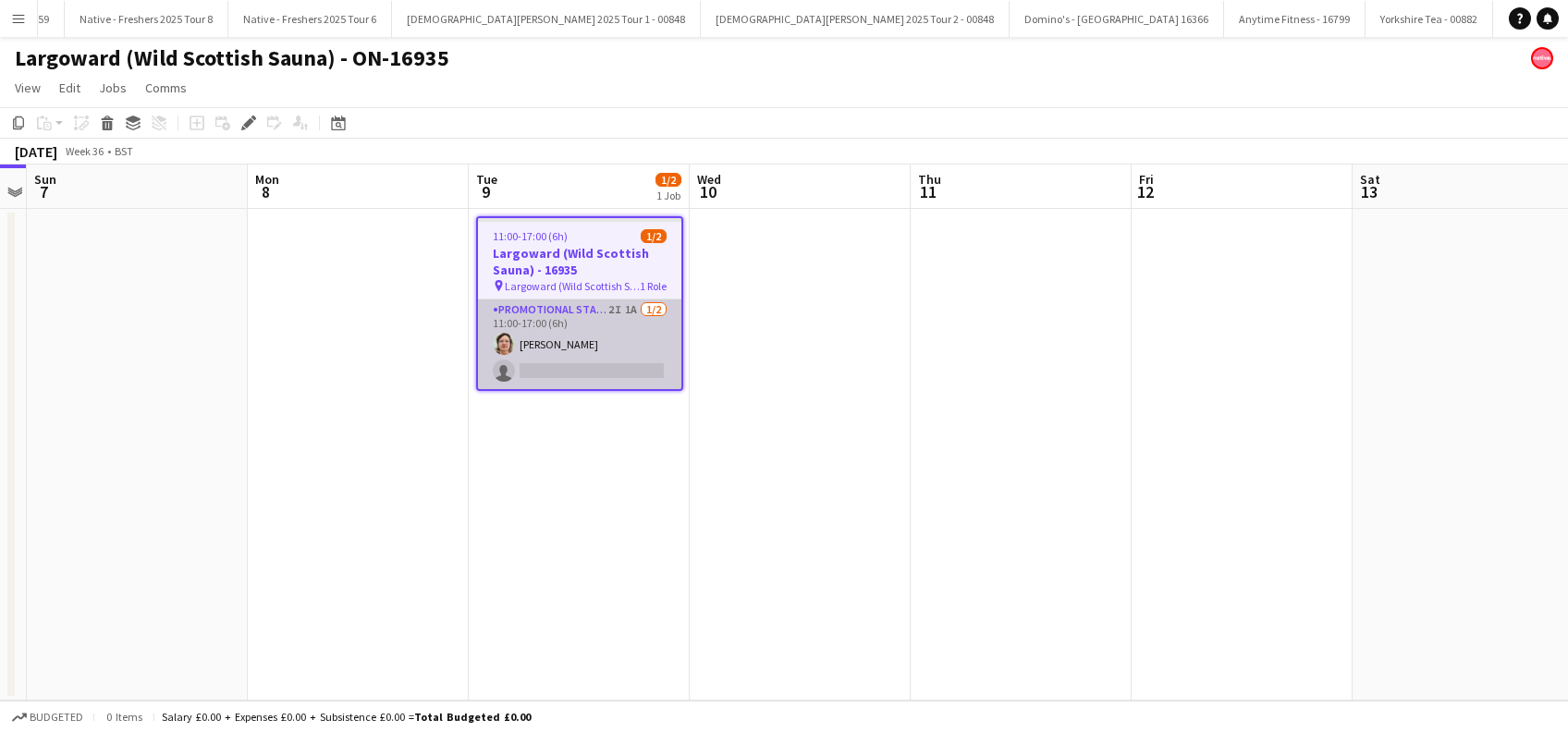
scroll to position [0, 6421]
click at [563, 347] on app-card-role "Promotional Staffing (Brand Ambassadors) 2I 1A [DATE] 11:00-17:00 (6h) [PERSON_…" at bounding box center [579, 343] width 204 height 90
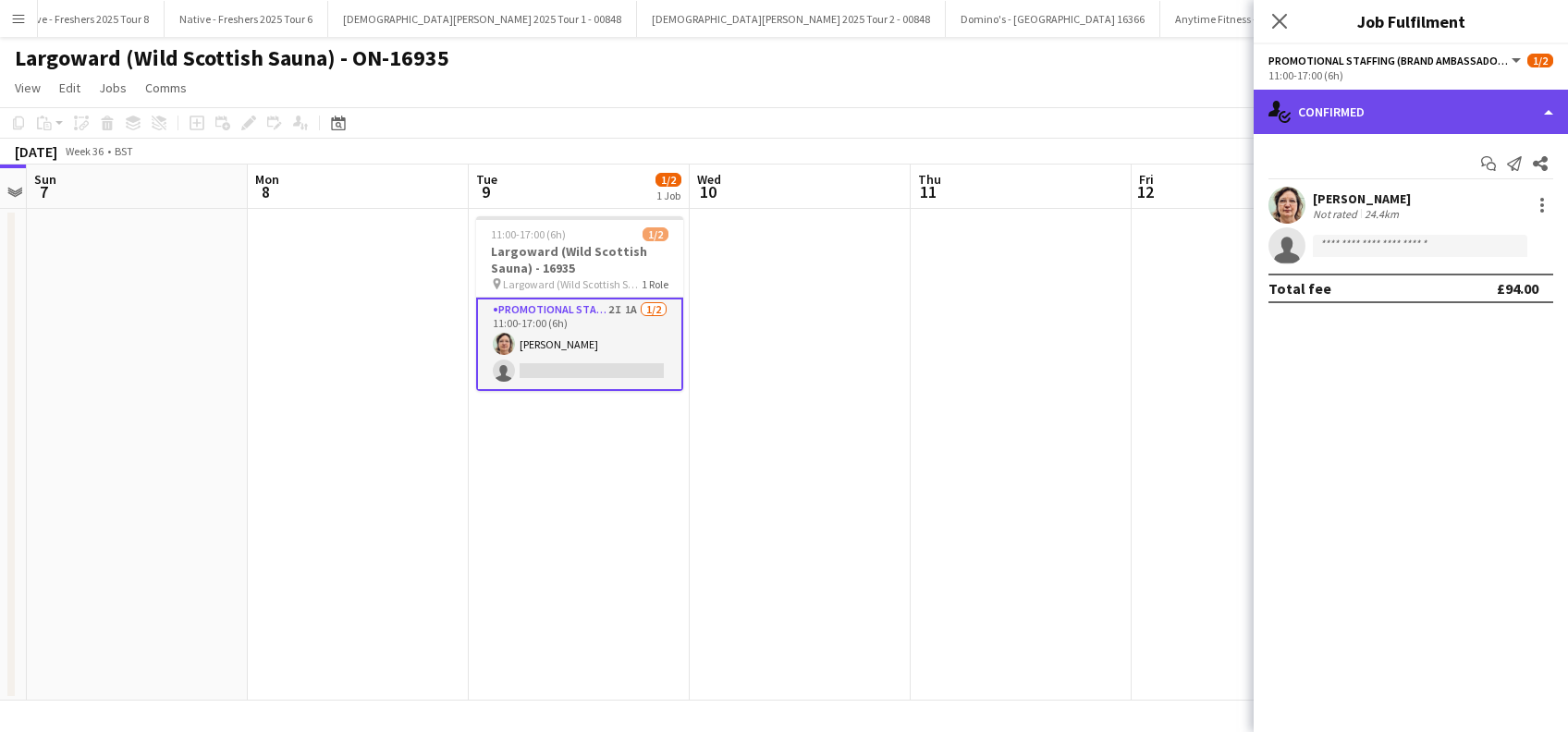
click at [1381, 116] on div "single-neutral-actions-check-2 Confirmed" at bounding box center [1410, 111] width 314 height 44
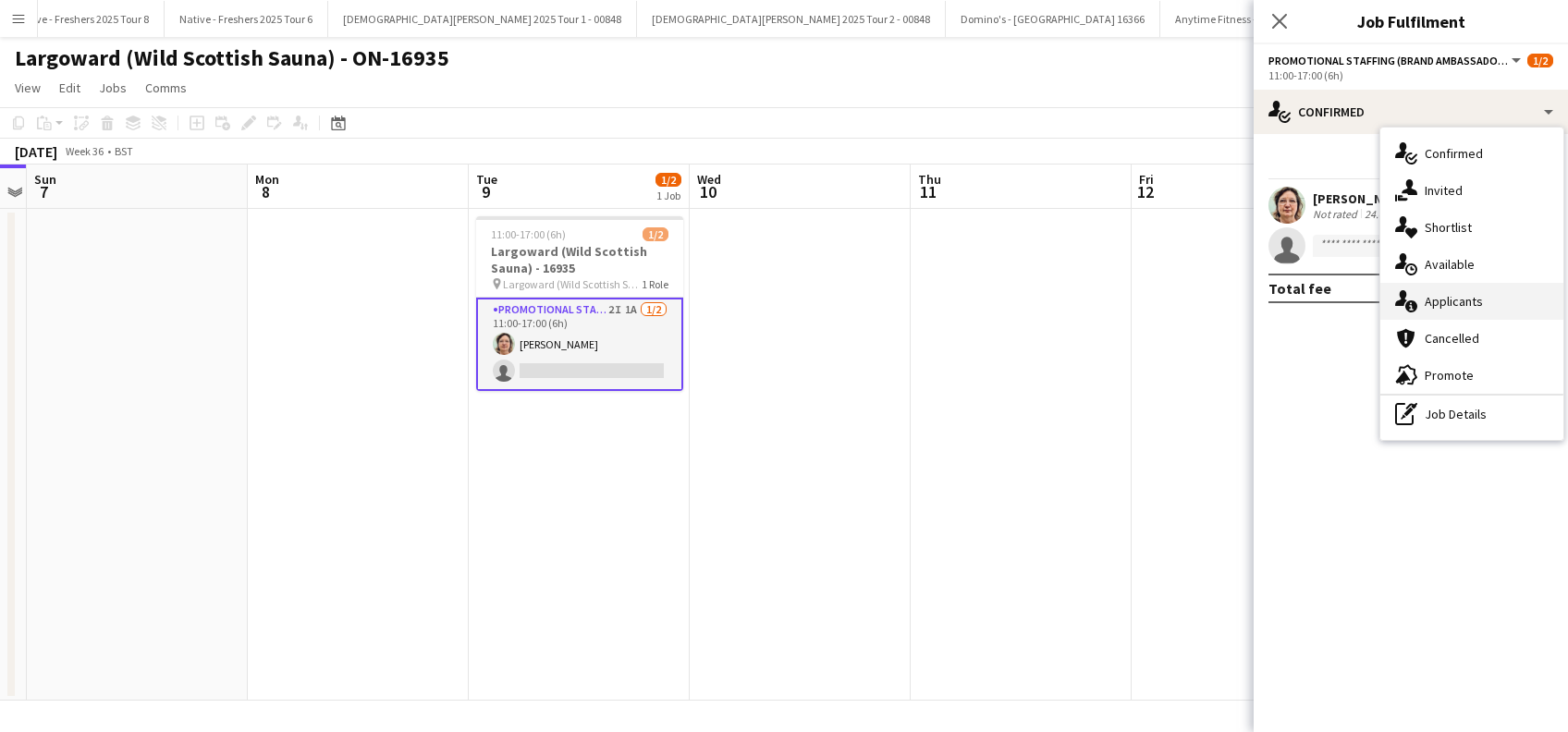
click at [1450, 299] on span "Applicants" at bounding box center [1453, 301] width 58 height 17
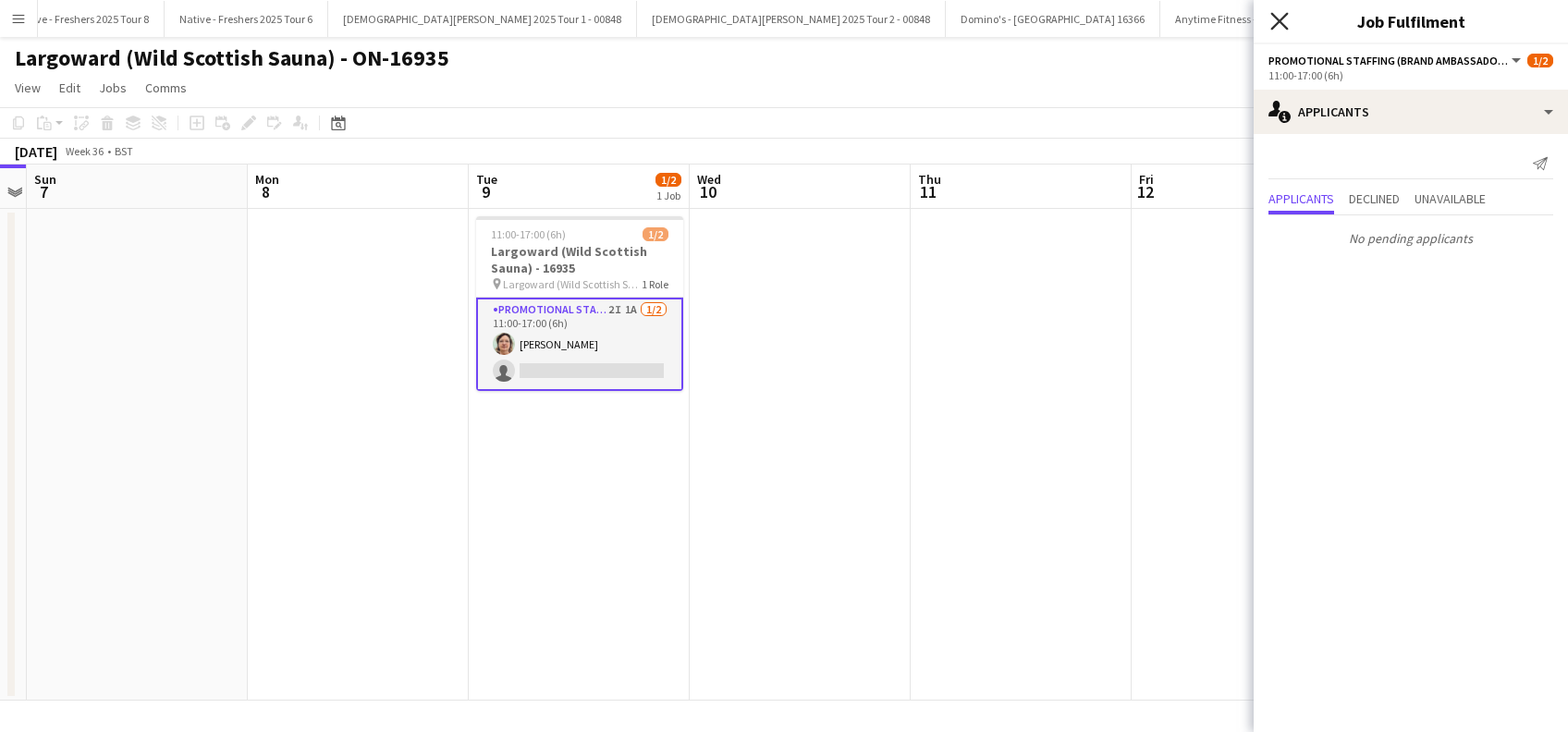
click at [1285, 23] on icon "Close pop-in" at bounding box center [1279, 21] width 18 height 18
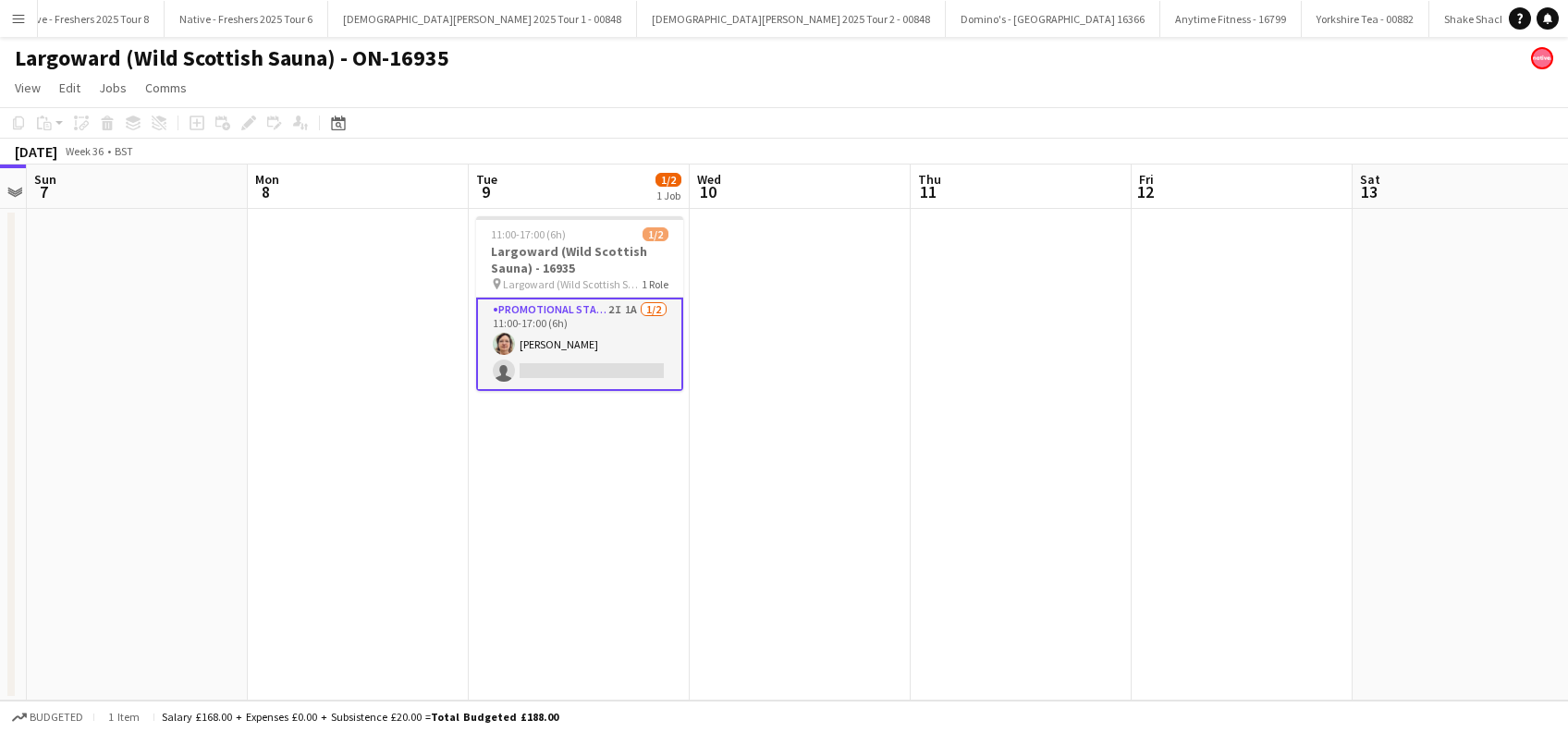
click at [835, 426] on app-date-cell at bounding box center [800, 455] width 221 height 492
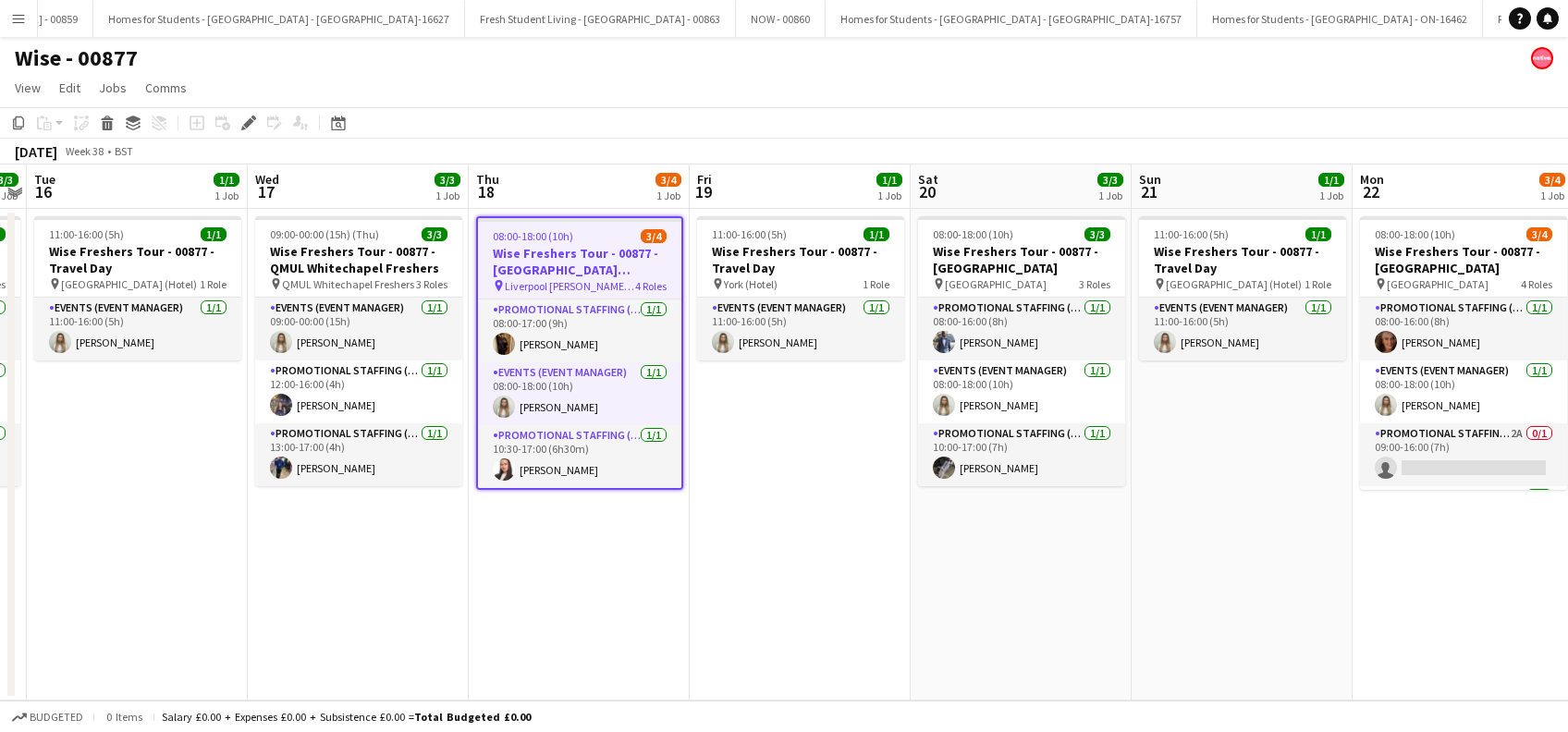
scroll to position [0, 2530]
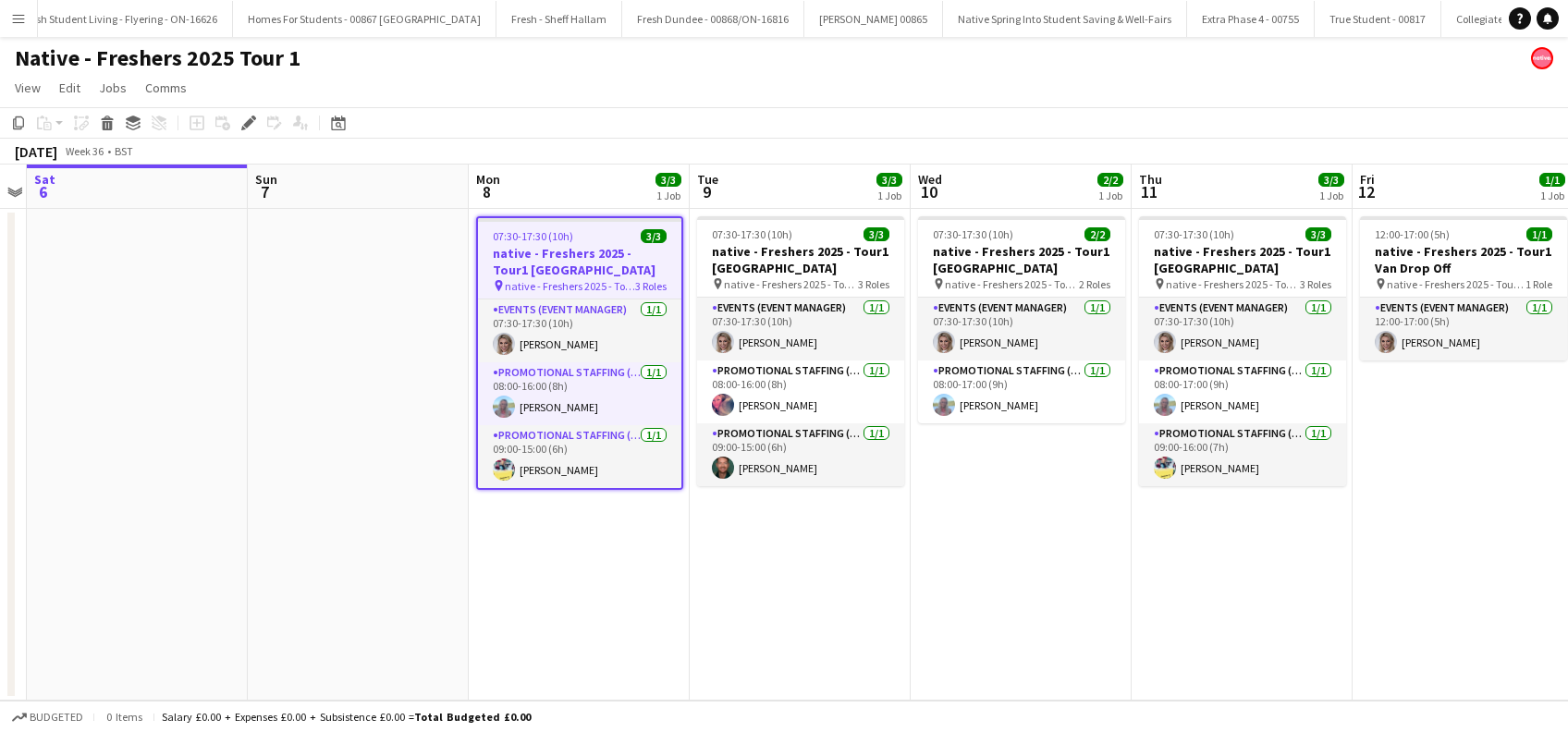
scroll to position [0, 1940]
click at [563, 546] on app-date-cell "07:30-17:30 (10h) 3/3 native - Freshers 2025 - Tour1 [GEOGRAPHIC_DATA] pin nati…" at bounding box center [578, 455] width 221 height 492
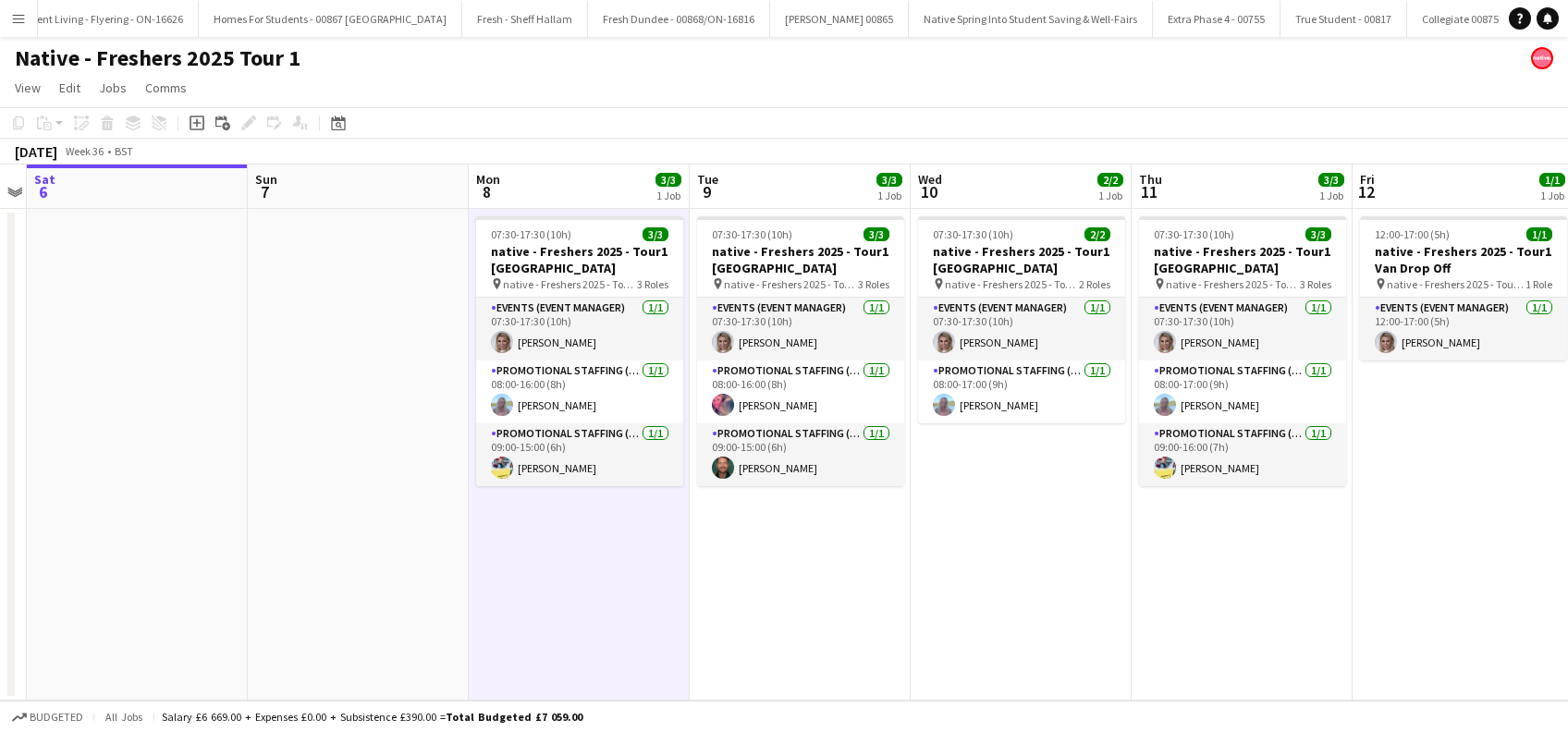
click at [968, 539] on app-date-cell "07:30-17:30 (10h) 2/2 native - Freshers 2025 - Tour1 [GEOGRAPHIC_DATA] pin nati…" at bounding box center [1021, 455] width 221 height 492
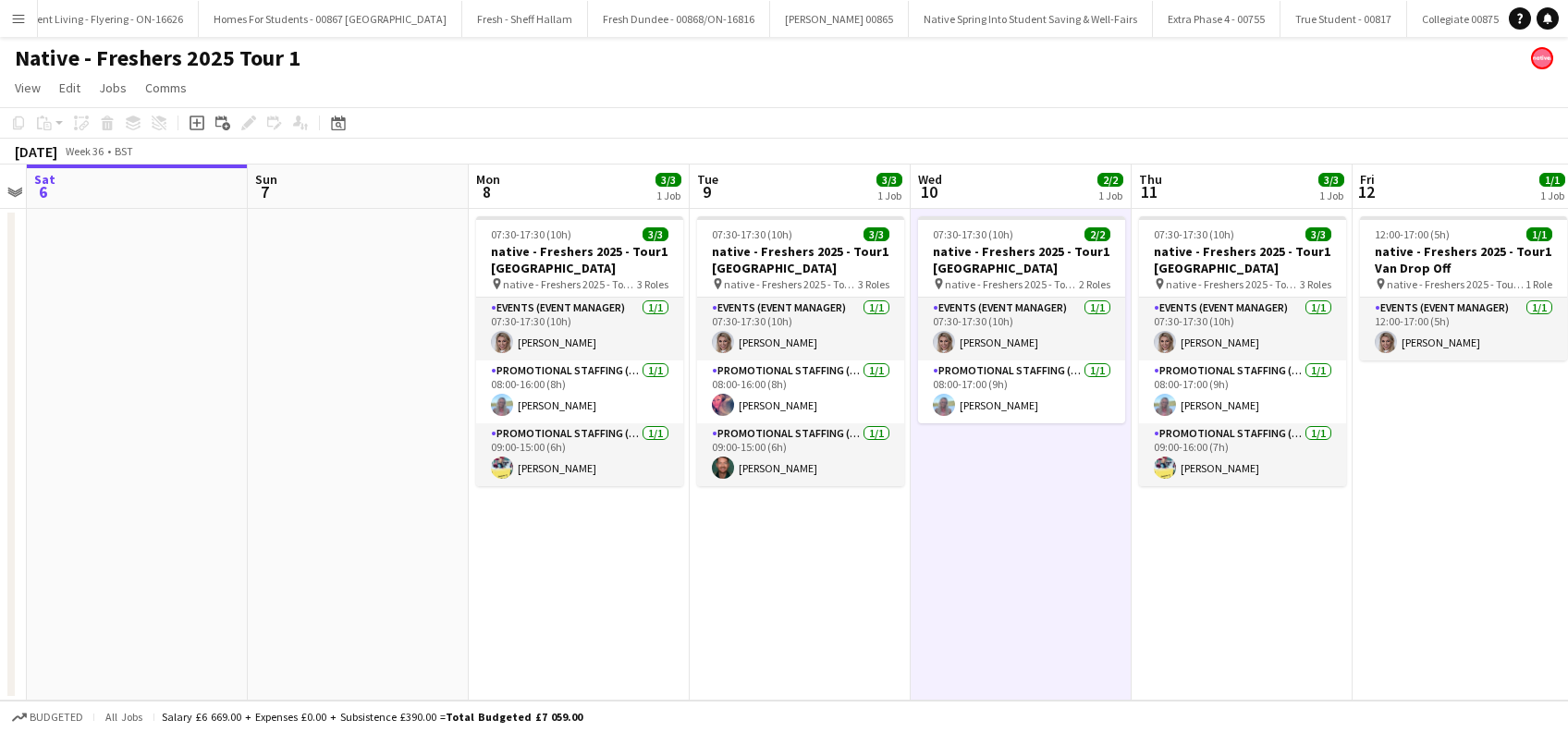
click at [336, 454] on app-date-cell at bounding box center [358, 455] width 221 height 492
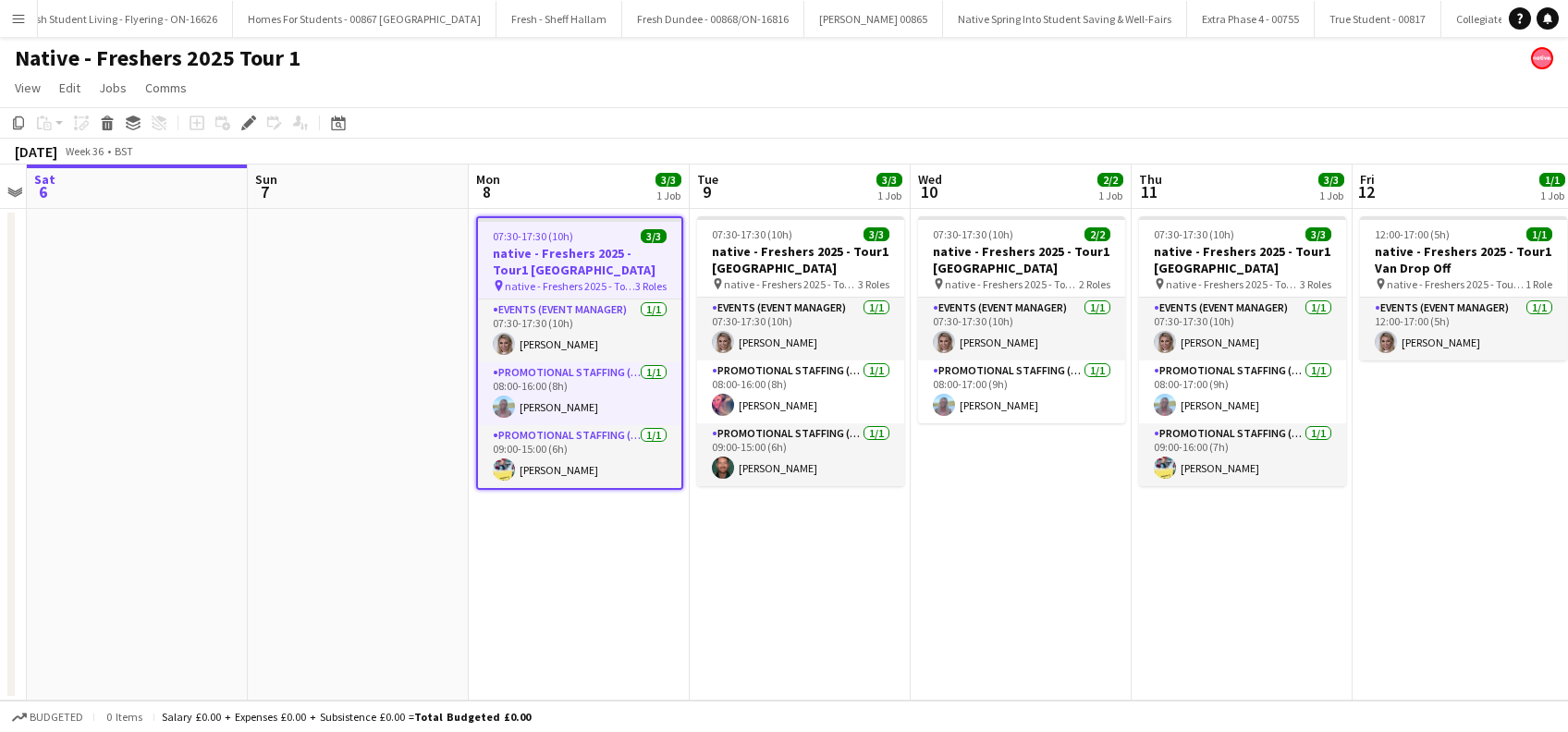
scroll to position [0, 1940]
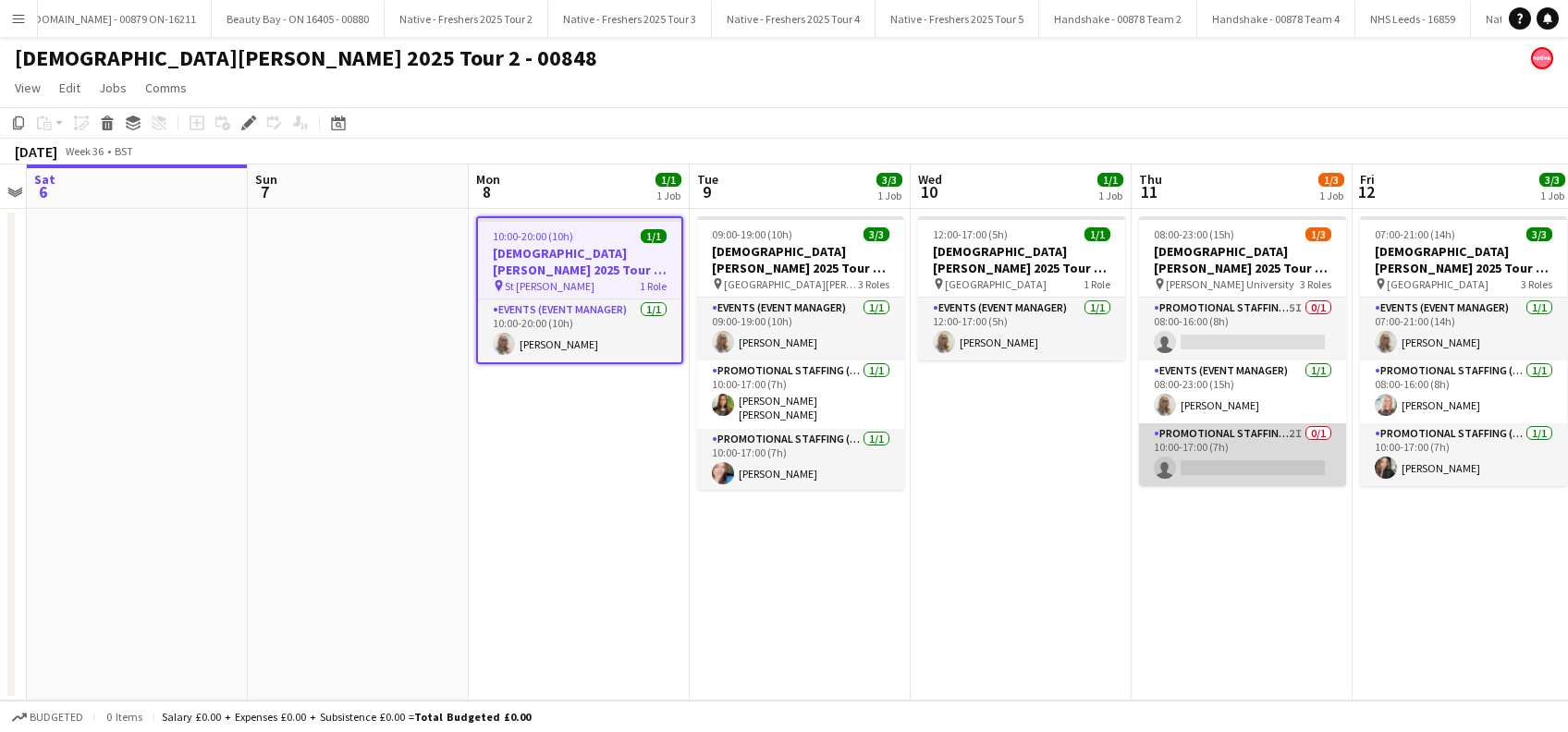
click at [1144, 483] on app-card-role "Promotional Staffing (Brand Ambassadors) 2I 0/1 10:00-17:00 (7h) single-neutral…" at bounding box center [1242, 455] width 207 height 63
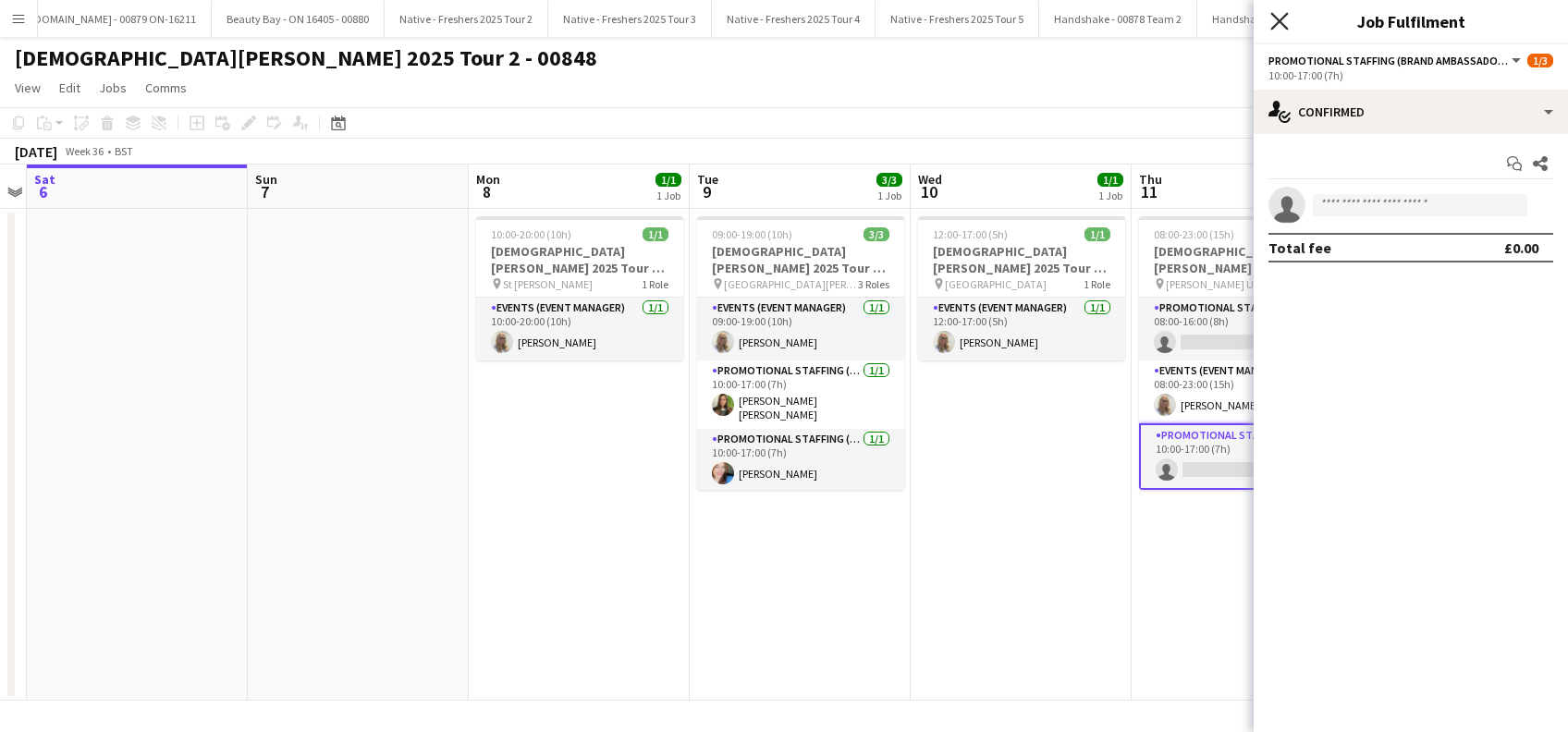
click at [1280, 24] on icon "Close pop-in" at bounding box center [1279, 21] width 18 height 18
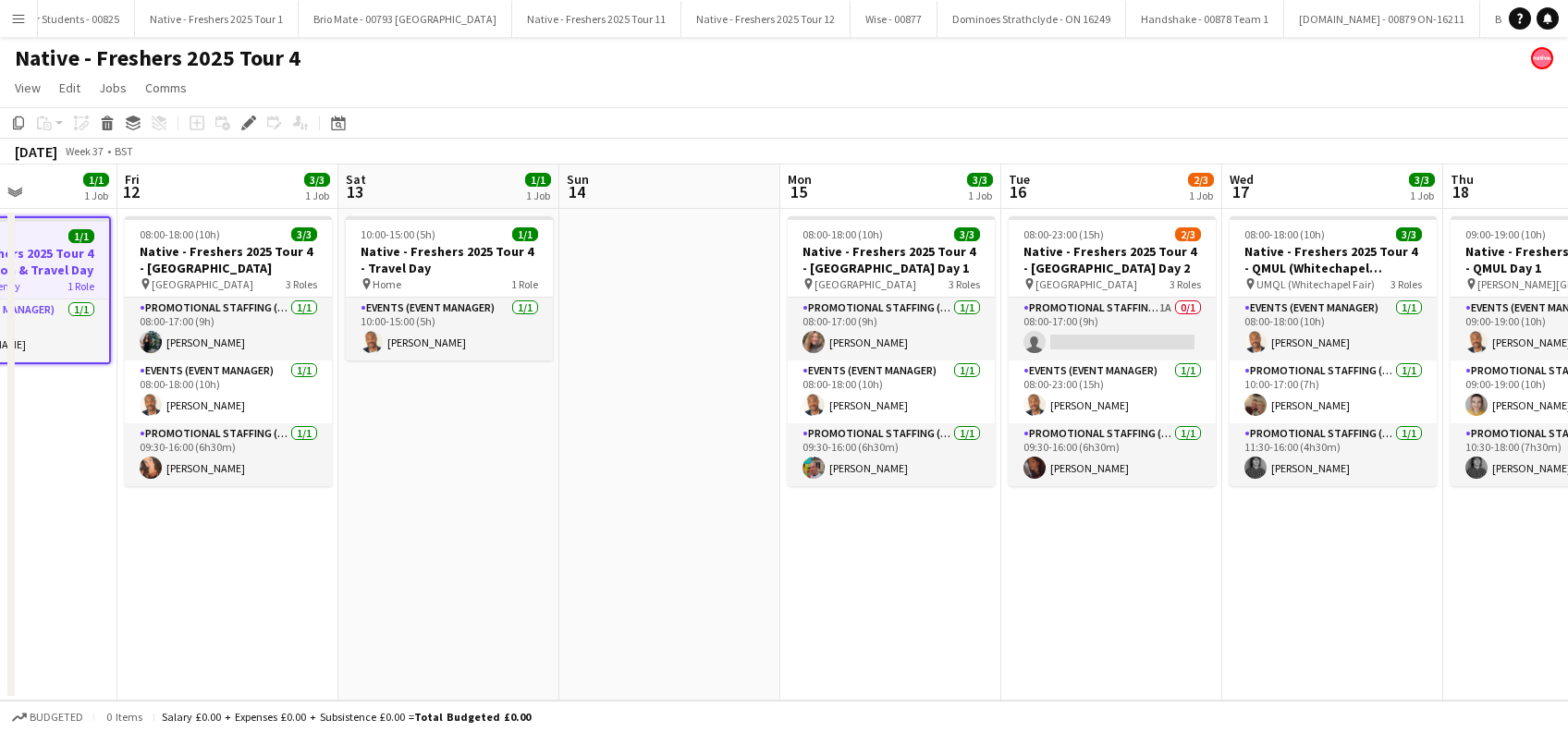
drag, startPoint x: 1080, startPoint y: 552, endPoint x: 766, endPoint y: 591, distance: 316.4
click at [507, 605] on app-calendar-viewport "Mon 8 Tue 9 Wed 10 Thu 11 1/1 1 Job Fri 12 3/3 1 Job Sat 13 1/1 1 Job Sun 14 Mo…" at bounding box center [784, 432] width 1568 height 536
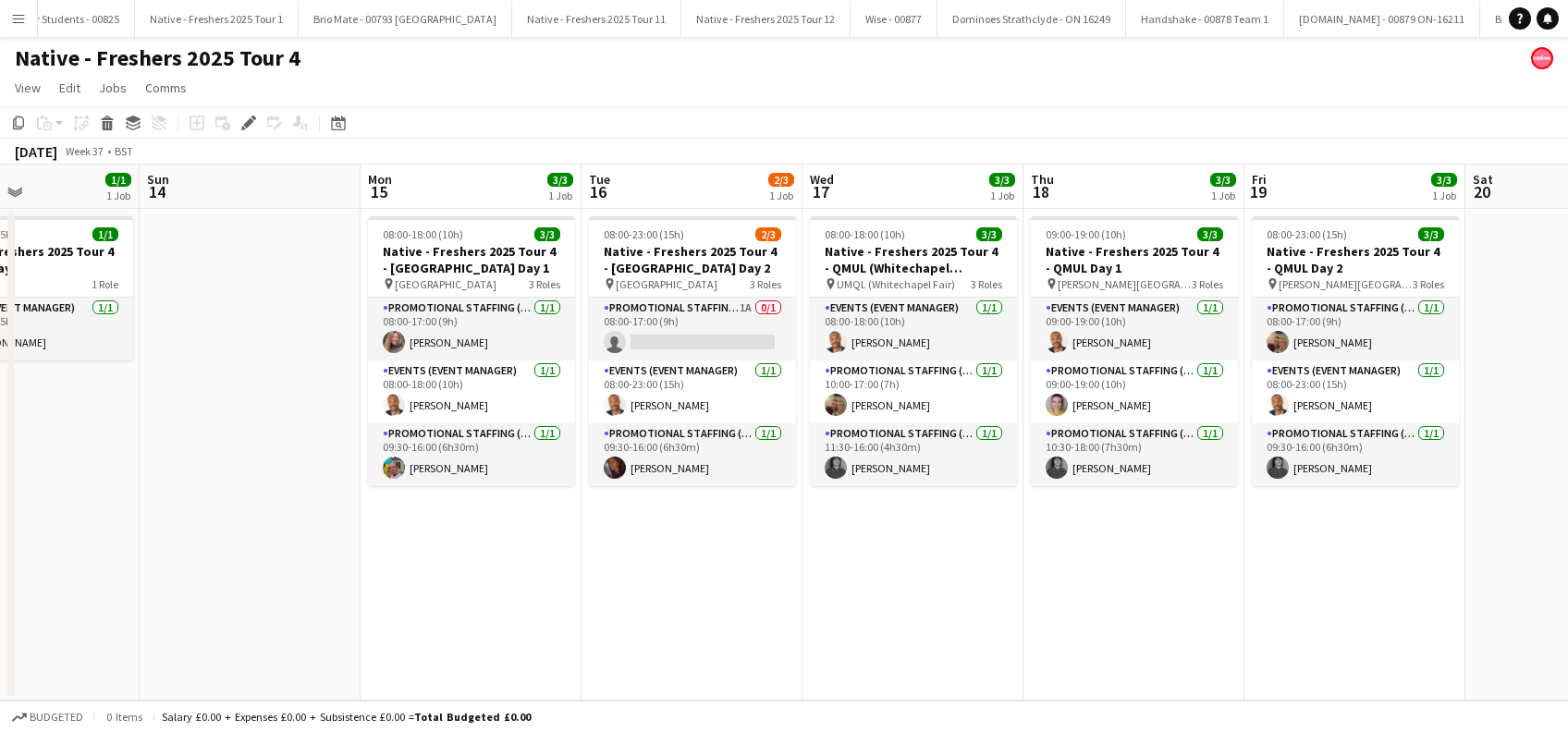
drag, startPoint x: 1356, startPoint y: 575, endPoint x: 1003, endPoint y: 537, distance: 355.0
click at [935, 653] on app-calendar-viewport "Wed 10 Thu 11 1/1 1 Job Fri 12 3/3 1 Job Sat 13 1/1 1 Job Sun 14 Mon 15 3/3 1 J…" at bounding box center [784, 432] width 1568 height 536
click at [457, 334] on app-card-role "Promotional Staffing (Brand Ambassadors) 1/1 08:00-17:00 (9h) Lorraine Sadler" at bounding box center [470, 330] width 207 height 63
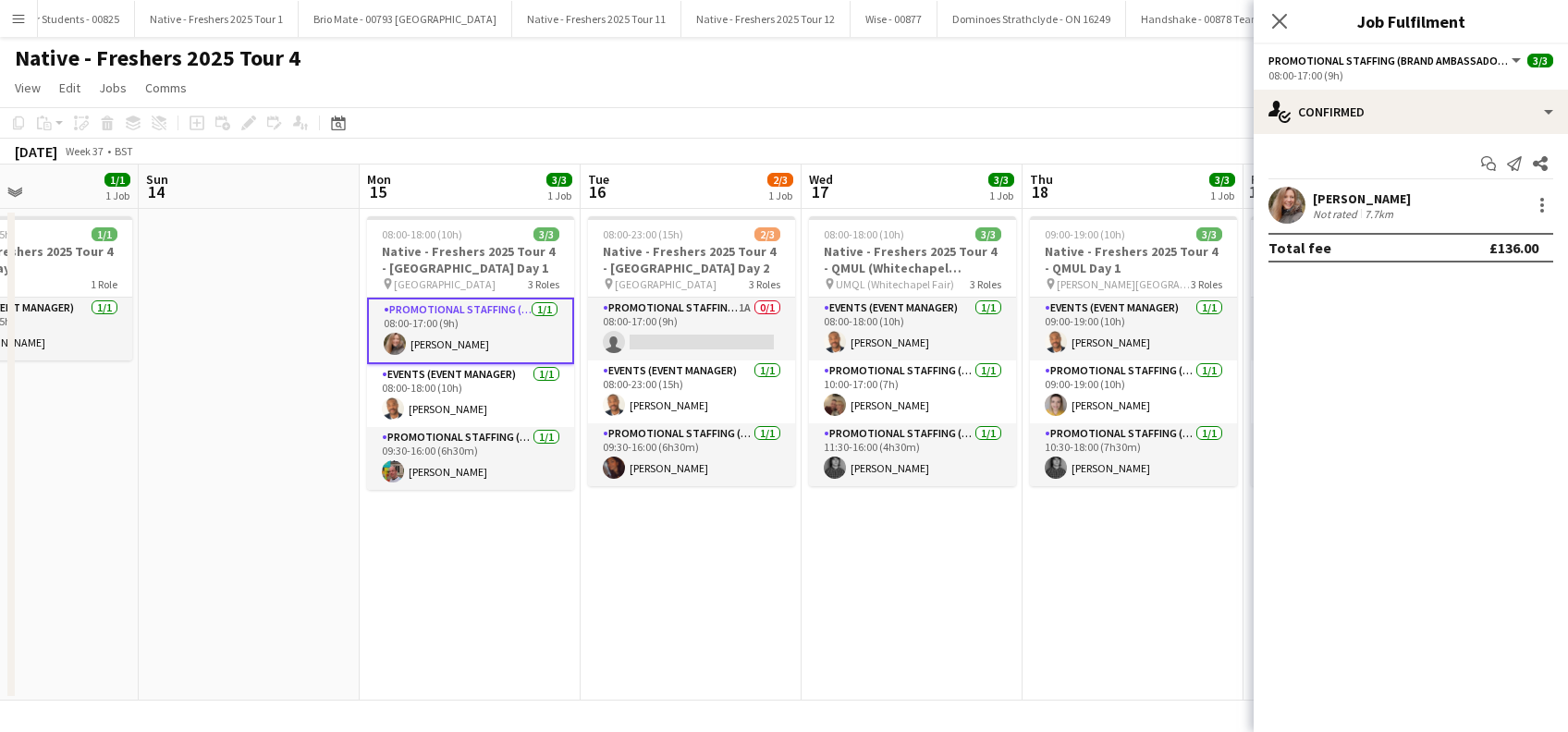
click at [1376, 193] on div "Lorraine Sadler" at bounding box center [1361, 199] width 98 height 17
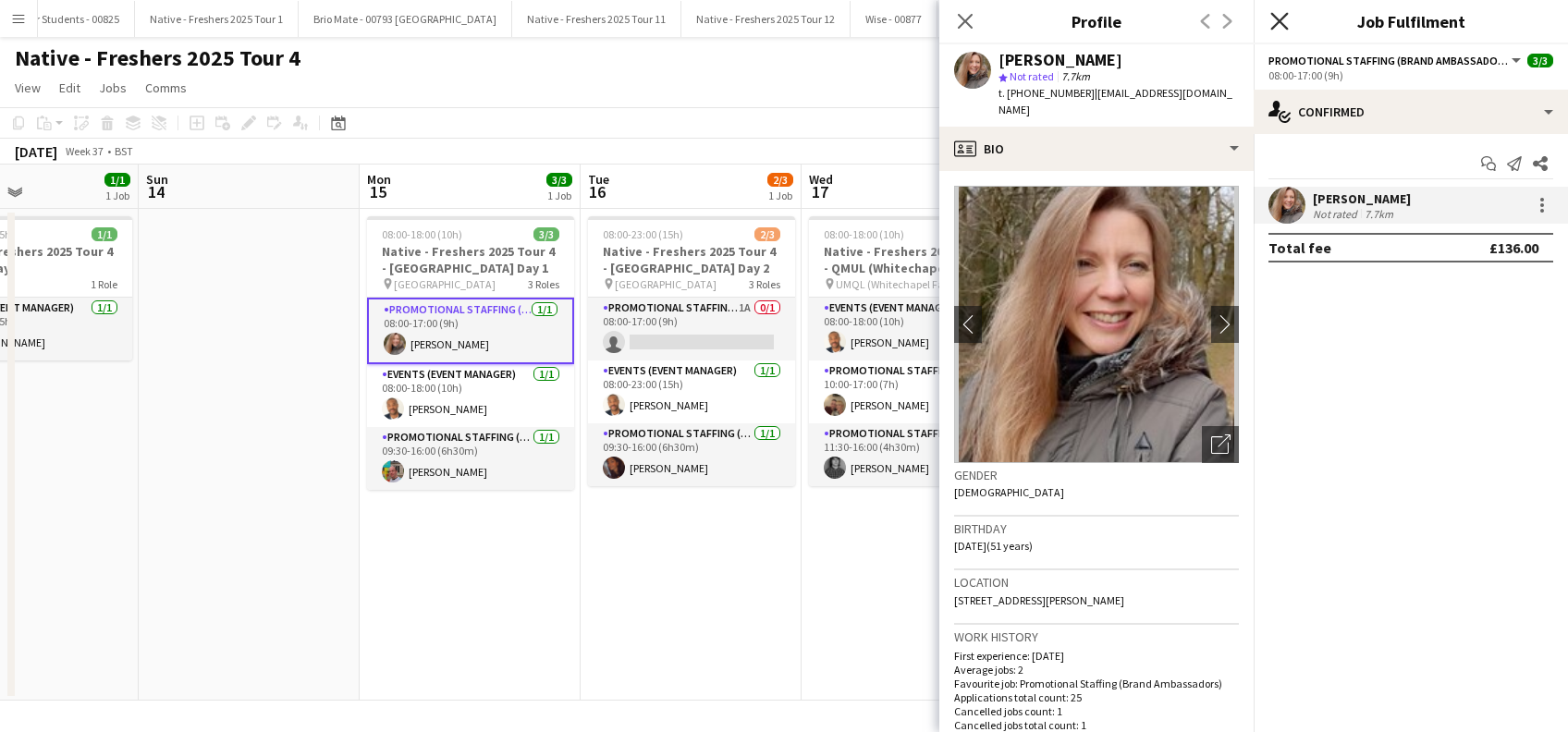
click at [1280, 17] on icon "Close pop-in" at bounding box center [1279, 21] width 18 height 18
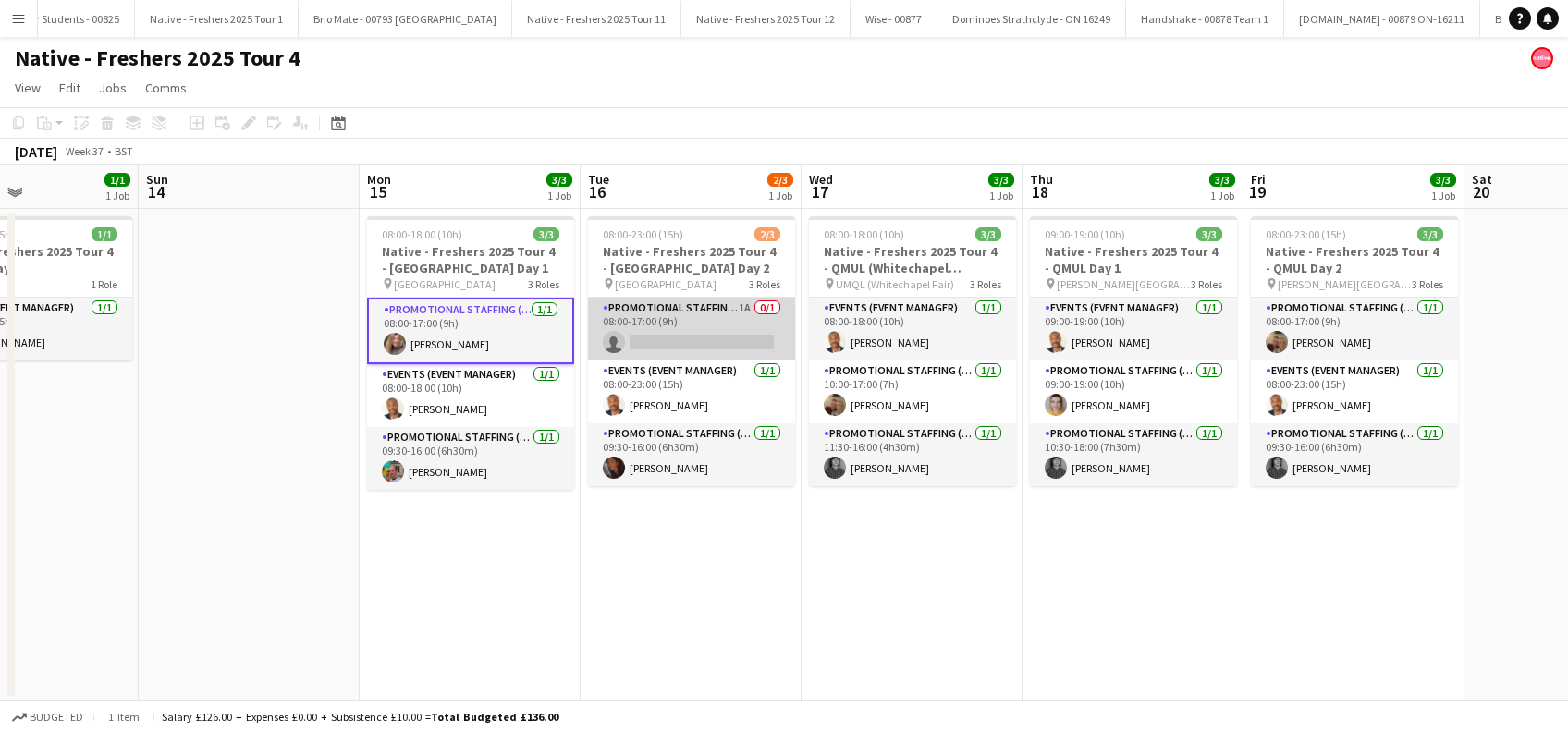
click at [709, 335] on app-card-role "Promotional Staffing (Brand Ambassadors) 1A 0/1 08:00-17:00 (9h) single-neutral…" at bounding box center [692, 330] width 207 height 63
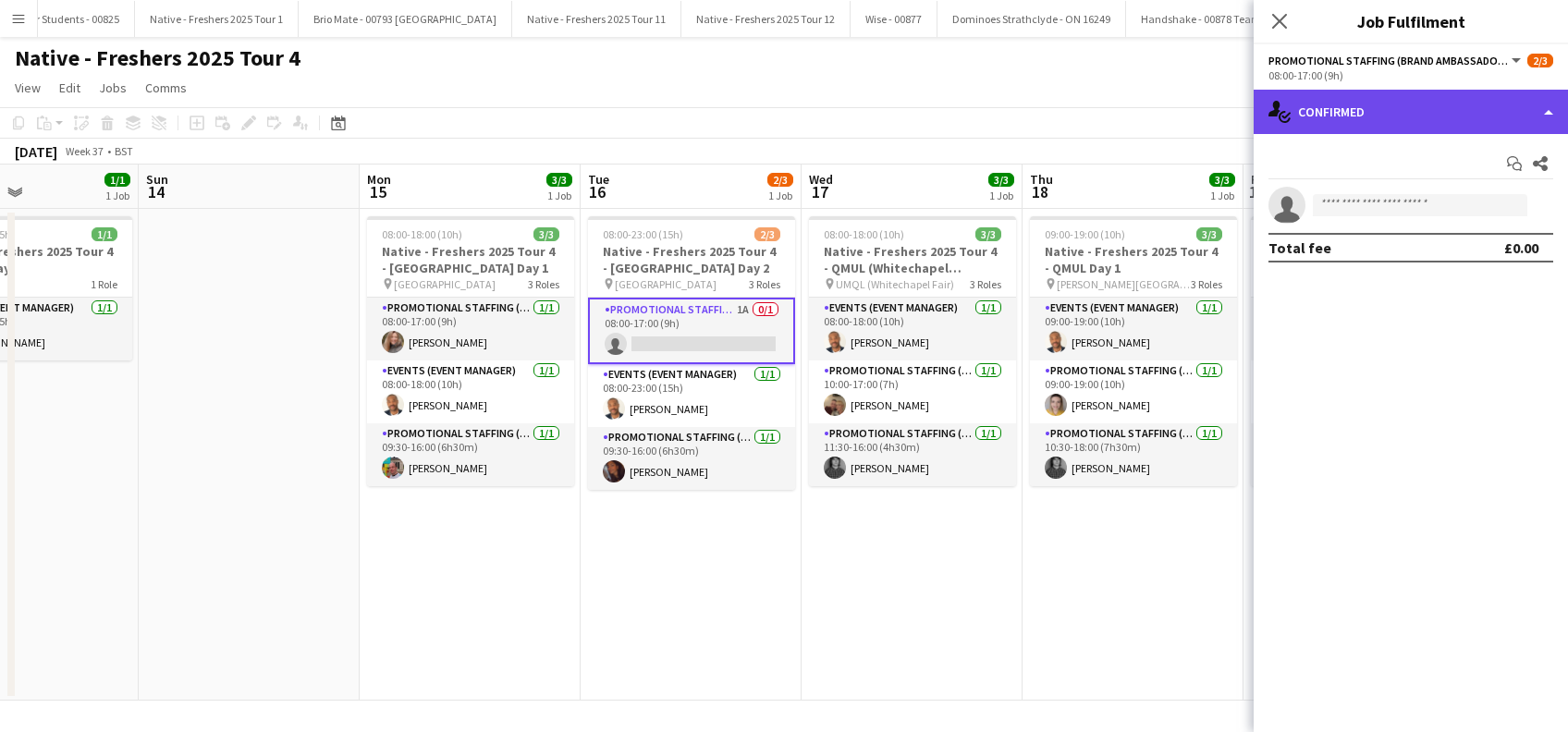
click at [1393, 104] on div "single-neutral-actions-check-2 Confirmed" at bounding box center [1410, 111] width 314 height 44
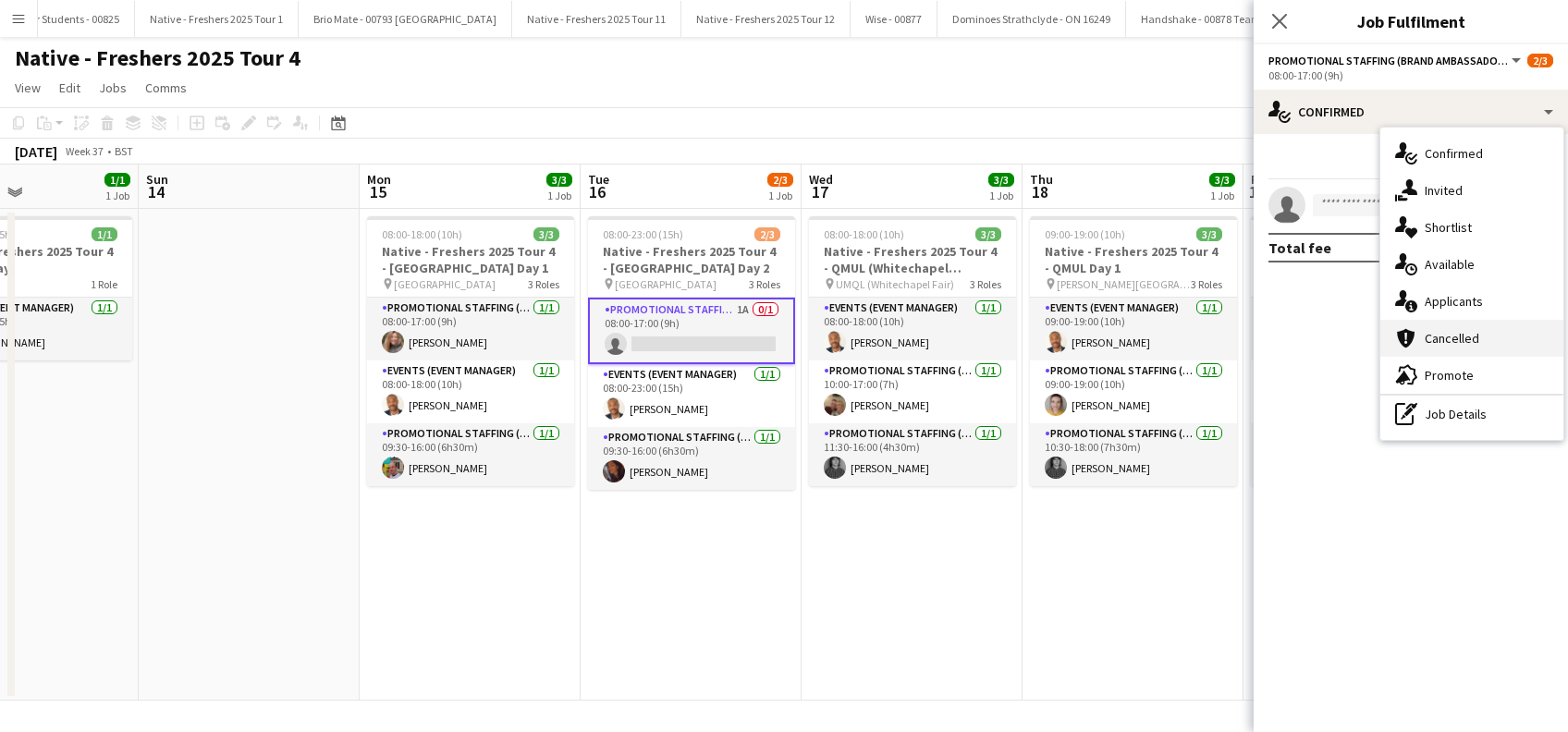
click at [1449, 335] on span "Cancelled" at bounding box center [1451, 337] width 54 height 17
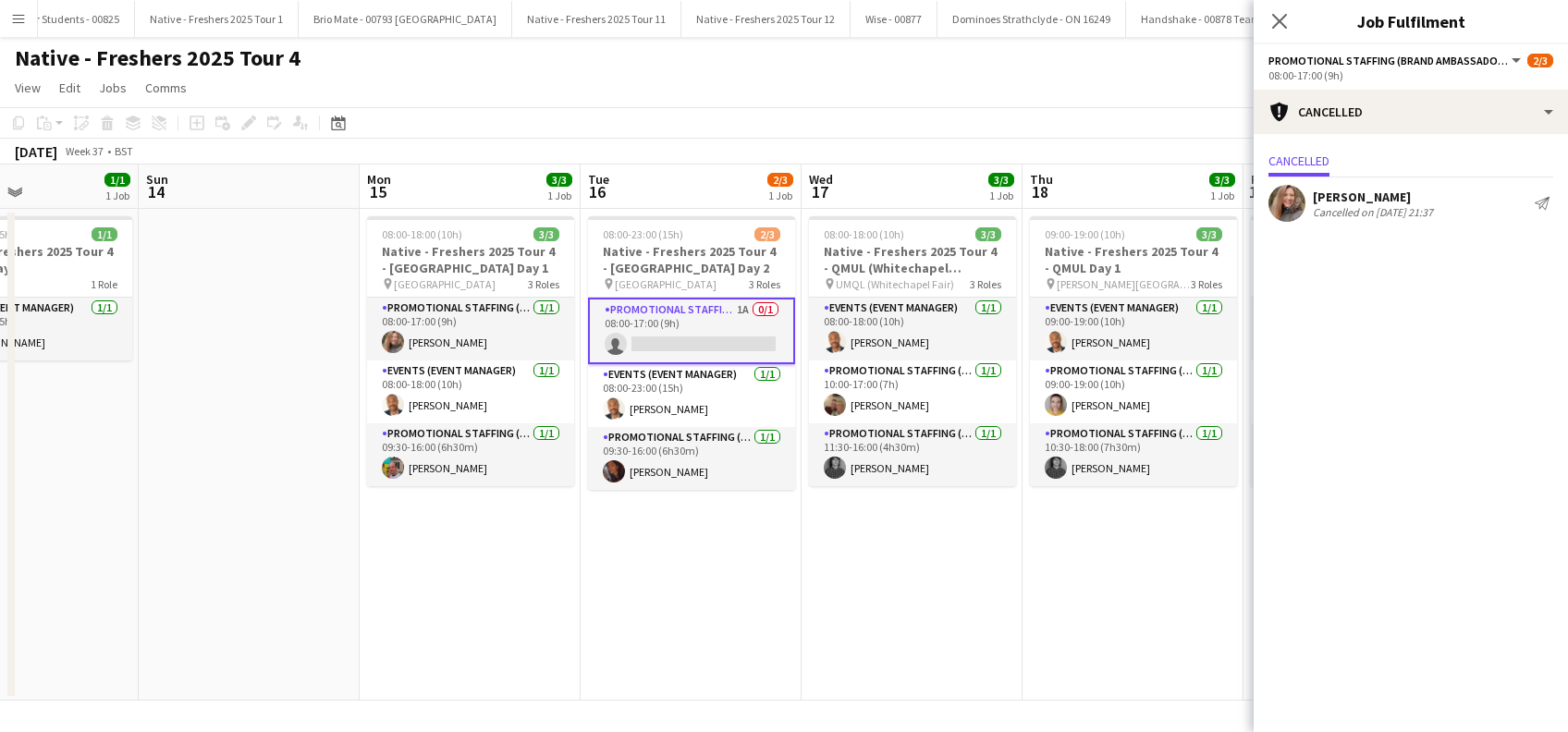
click at [1346, 185] on div "Lorraine Sadler Cancelled on 05-09-2025 21:37 Send notification" at bounding box center [1410, 204] width 314 height 37
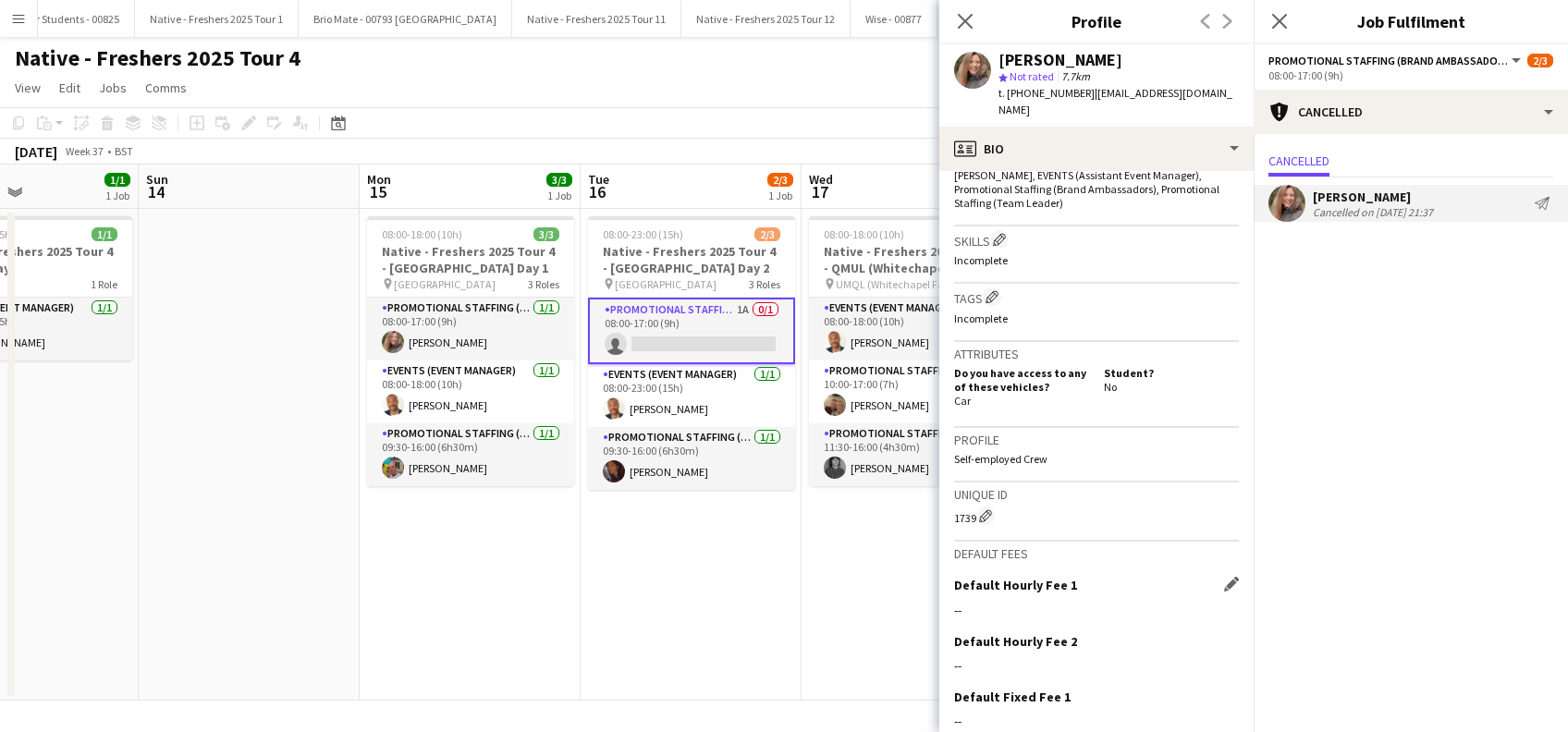
scroll to position [755, 0]
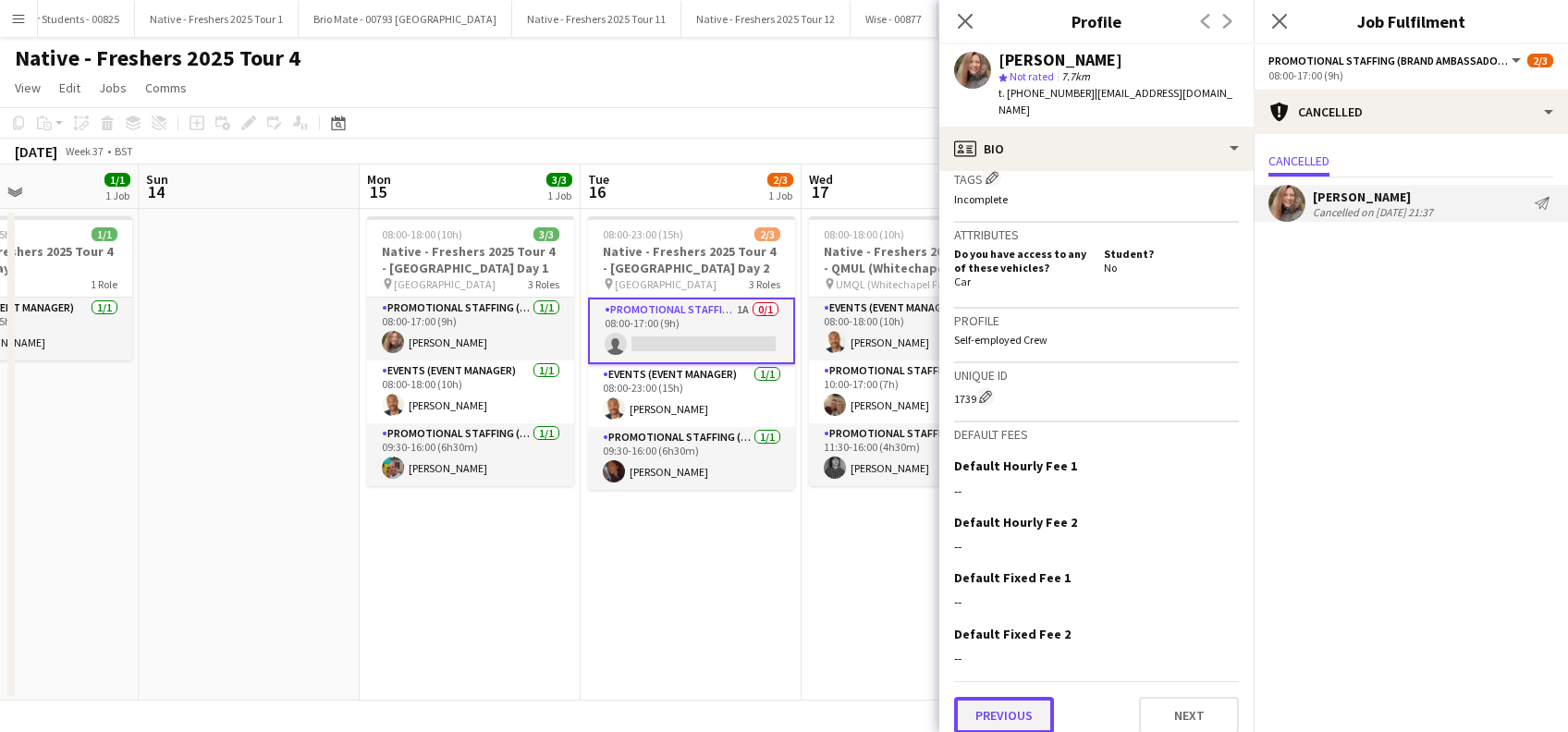
click at [972, 707] on button "Previous" at bounding box center [1003, 716] width 99 height 37
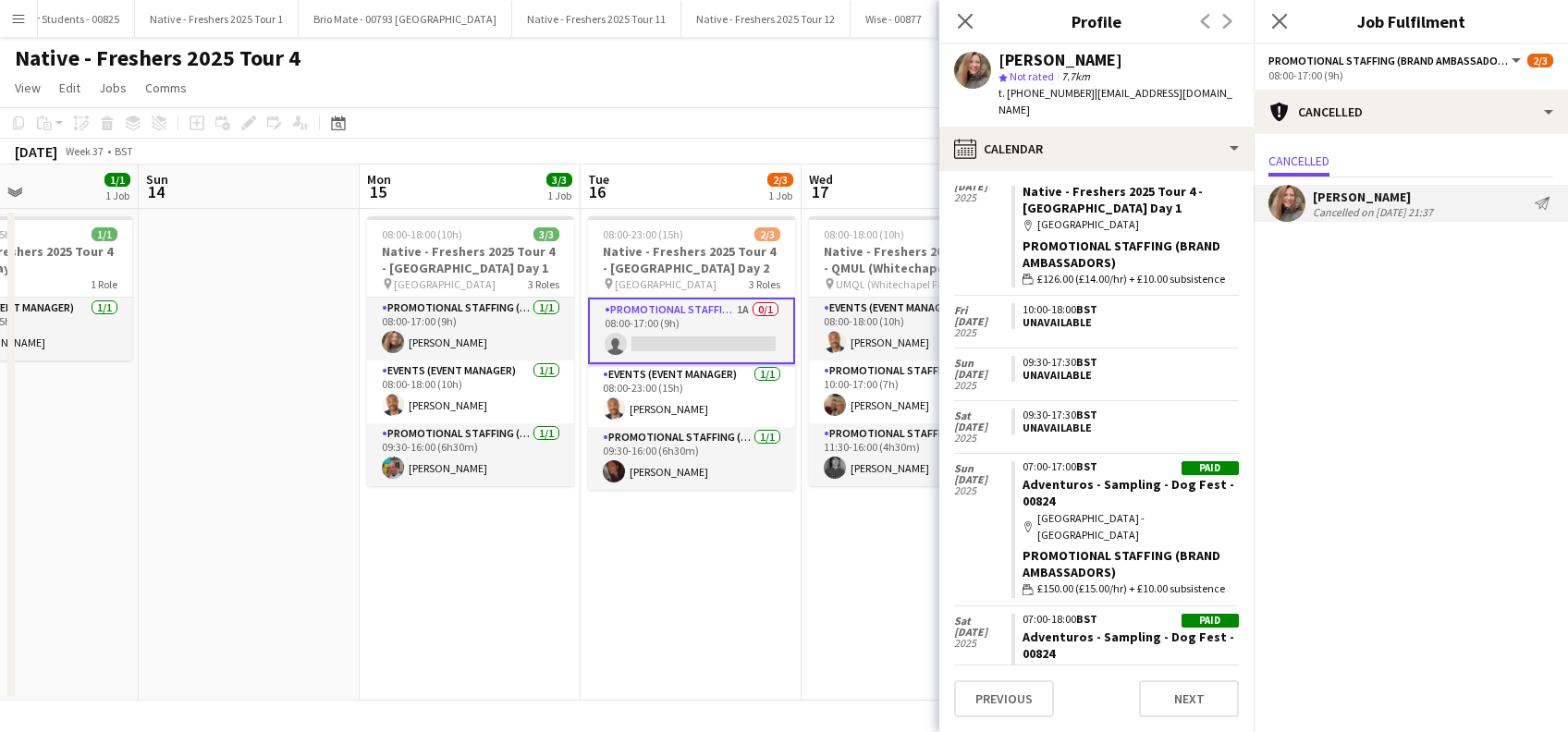
scroll to position [493, 0]
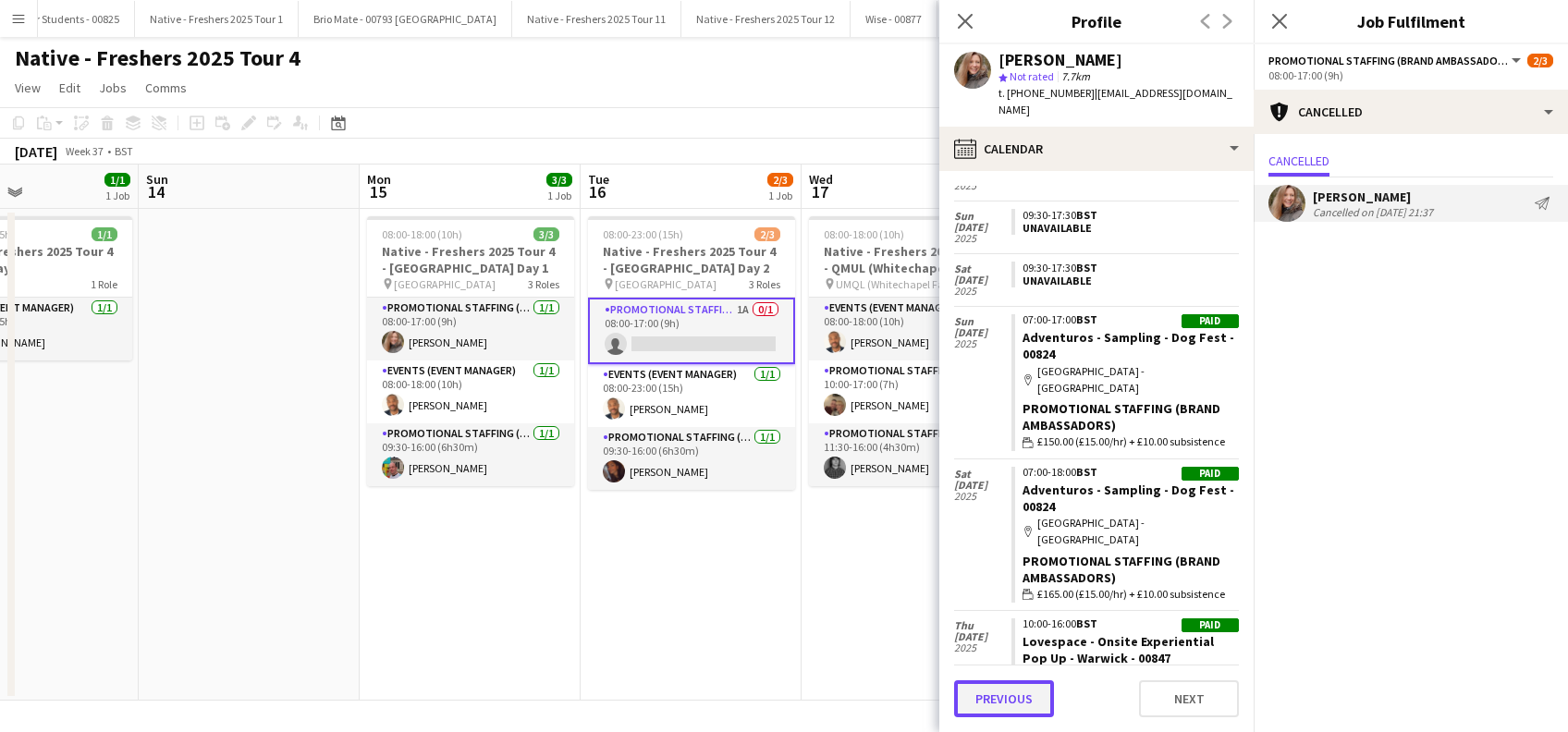
click at [997, 696] on button "Previous" at bounding box center [1003, 700] width 99 height 37
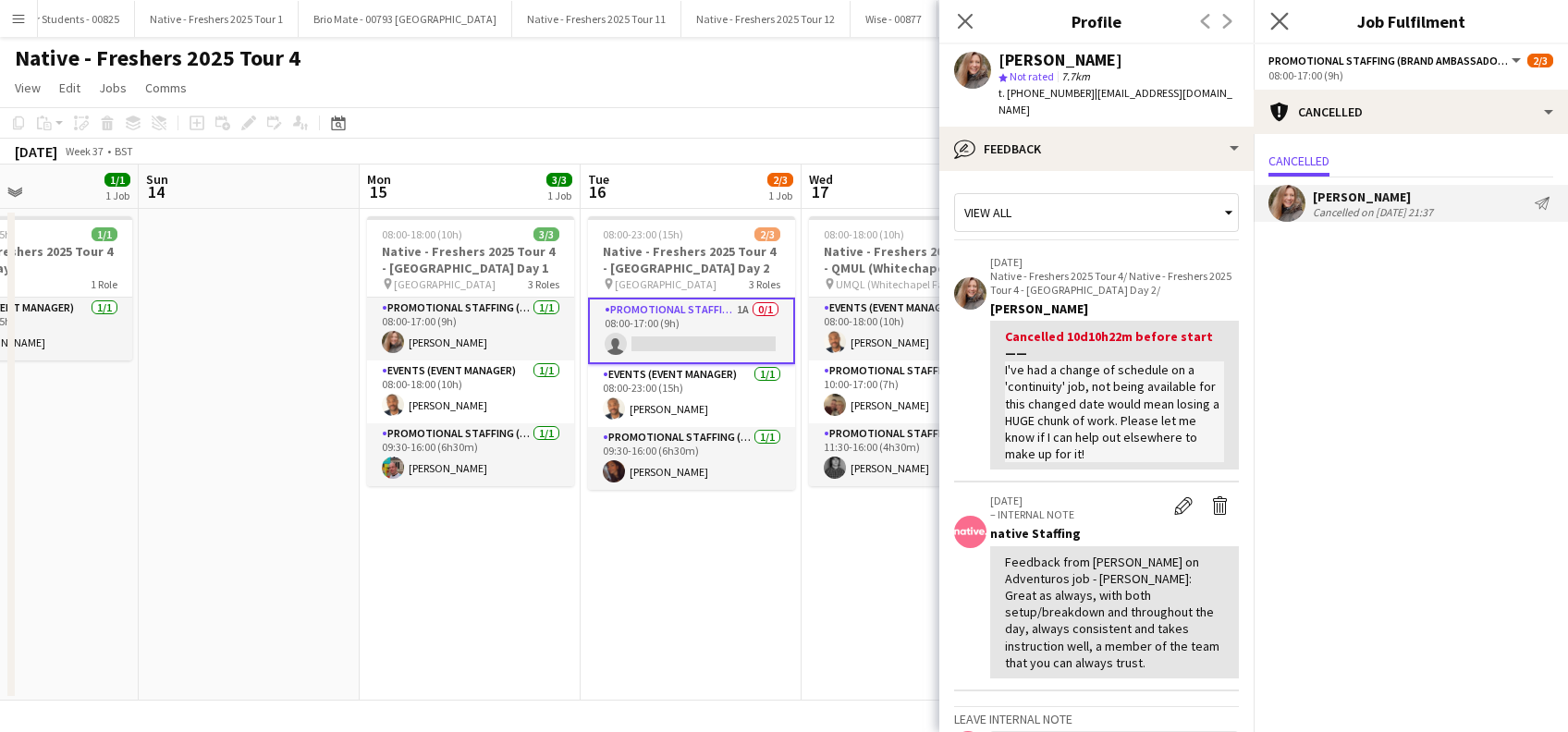
click at [1289, 12] on app-icon "Close pop-in" at bounding box center [1279, 21] width 27 height 27
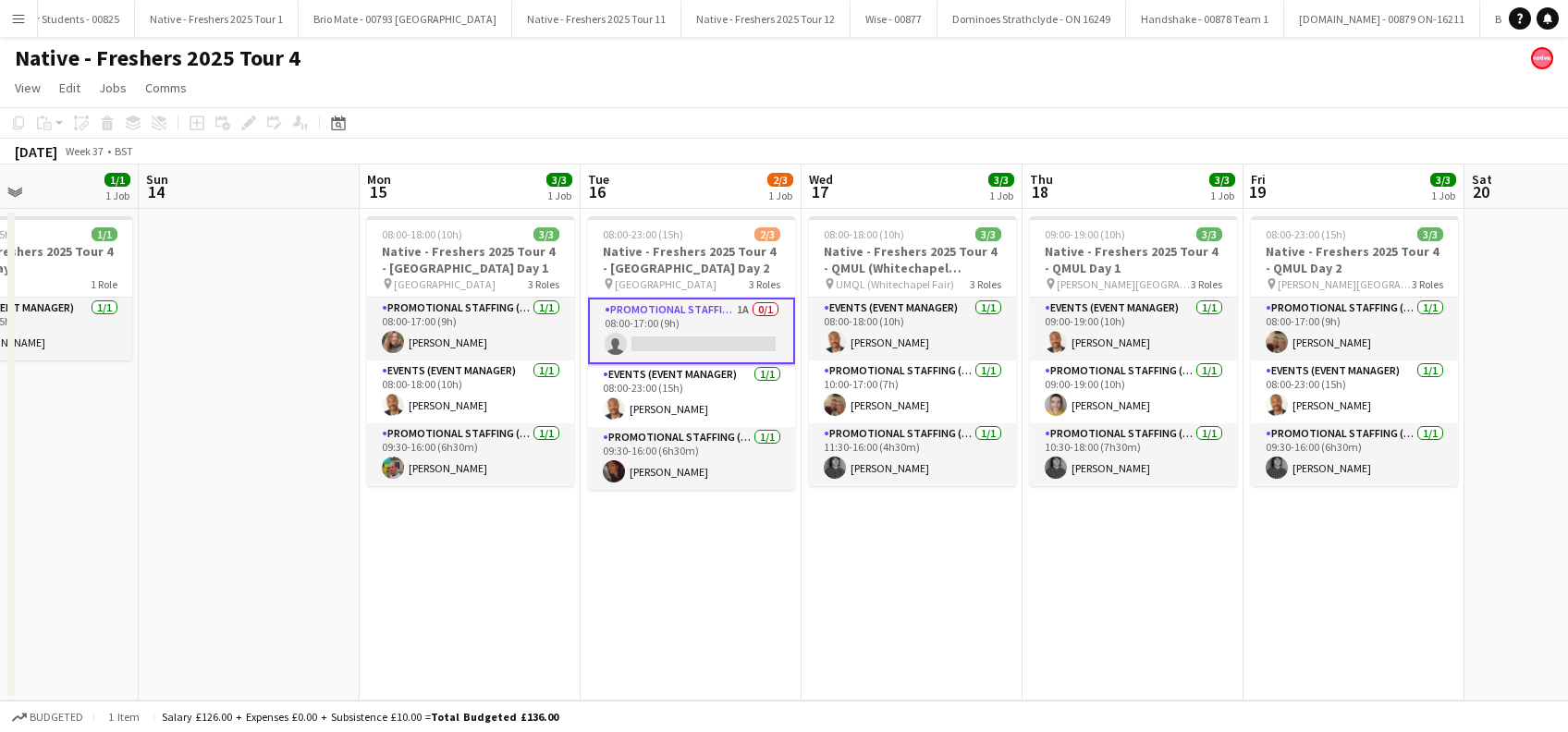
click at [713, 539] on app-date-cell "08:00-23:00 (15h) 2/3 Native - Freshers 2025 Tour 4 - Coventry University Day 2…" at bounding box center [691, 455] width 221 height 492
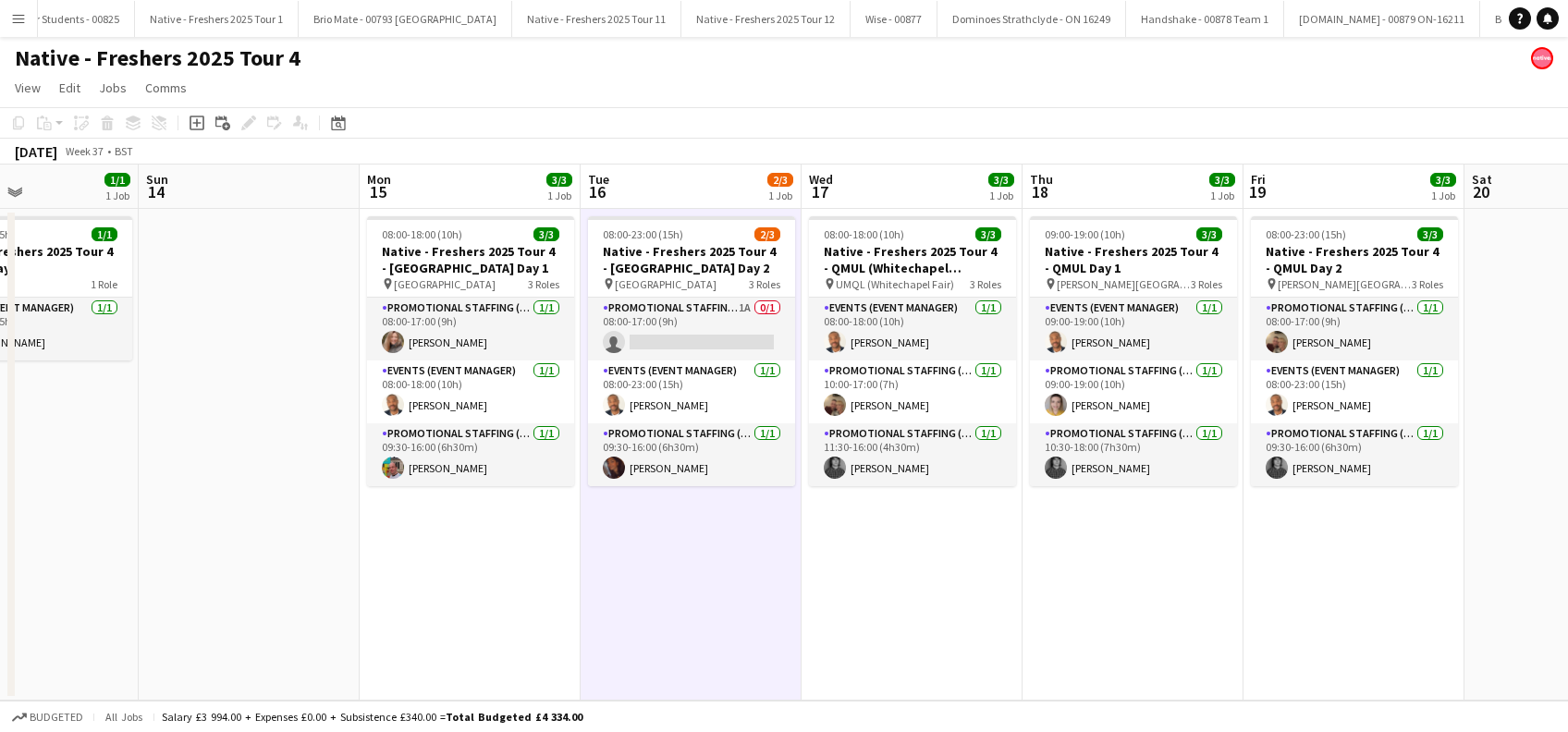
click at [923, 570] on app-date-cell "08:00-18:00 (10h) 3/3 Native - Freshers 2025 Tour 4 - QMUL (Whitechapel Fresher…" at bounding box center [912, 455] width 221 height 492
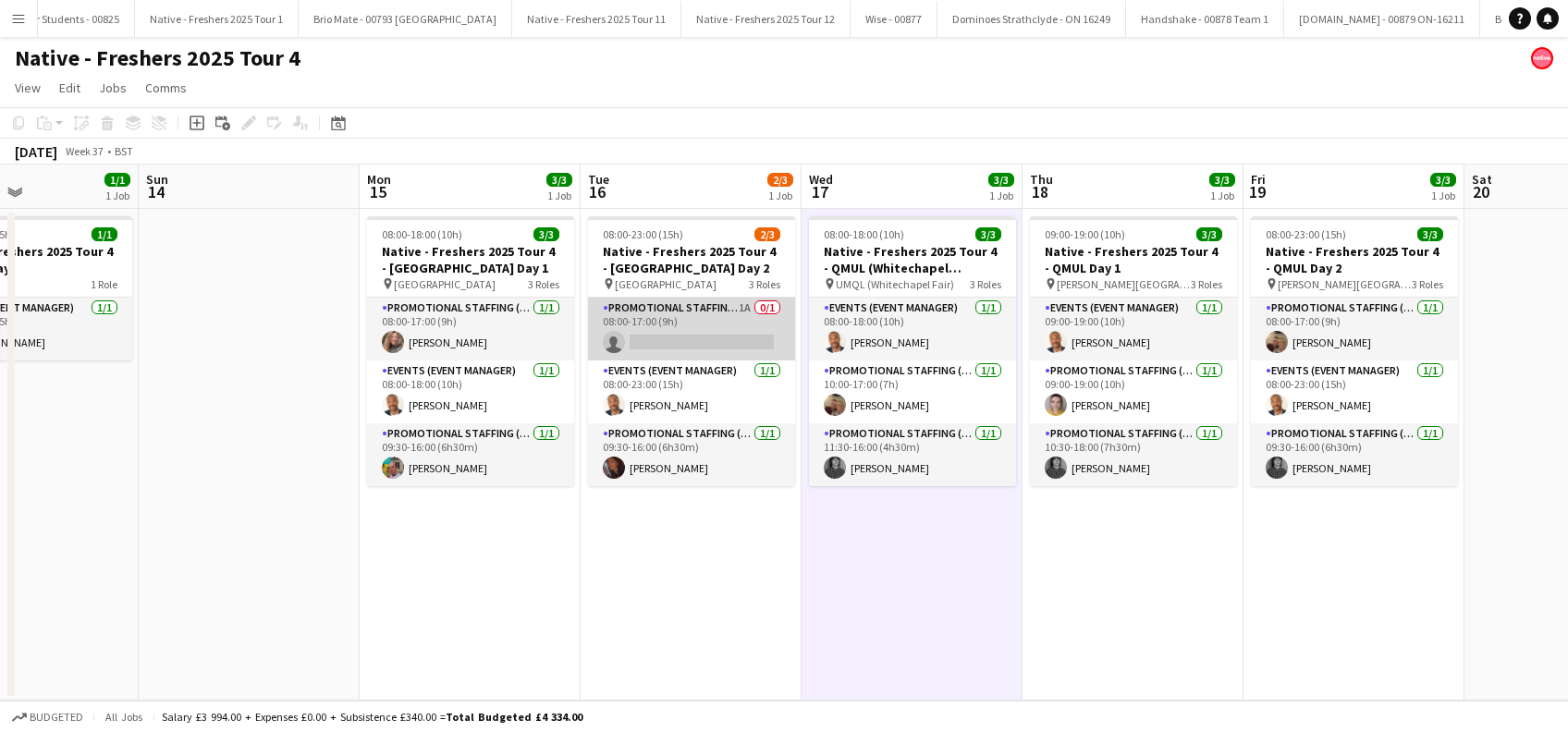
click at [697, 341] on app-card-role "Promotional Staffing (Brand Ambassadors) 1A 0/1 08:00-17:00 (9h) single-neutral…" at bounding box center [692, 330] width 207 height 63
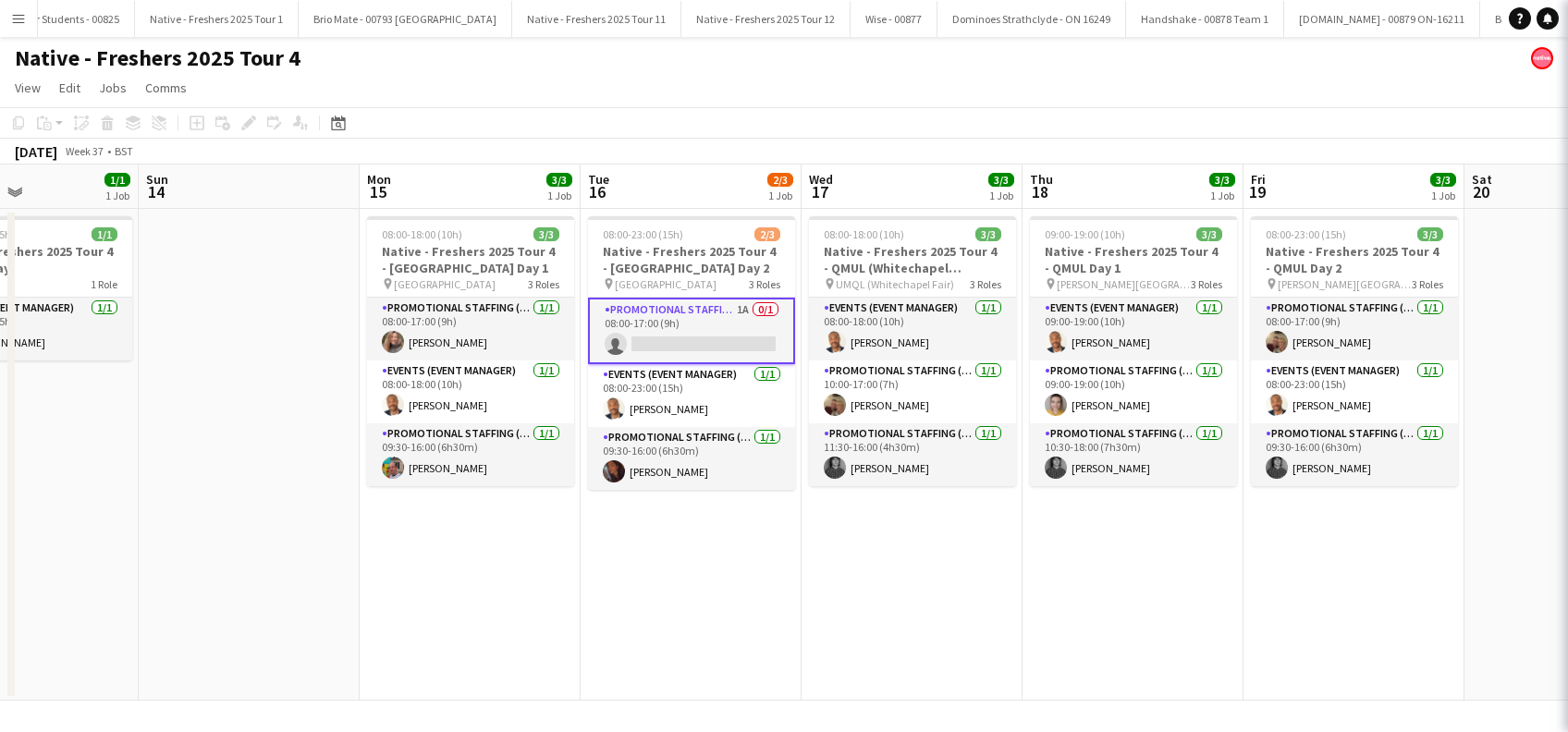
scroll to position [0, 744]
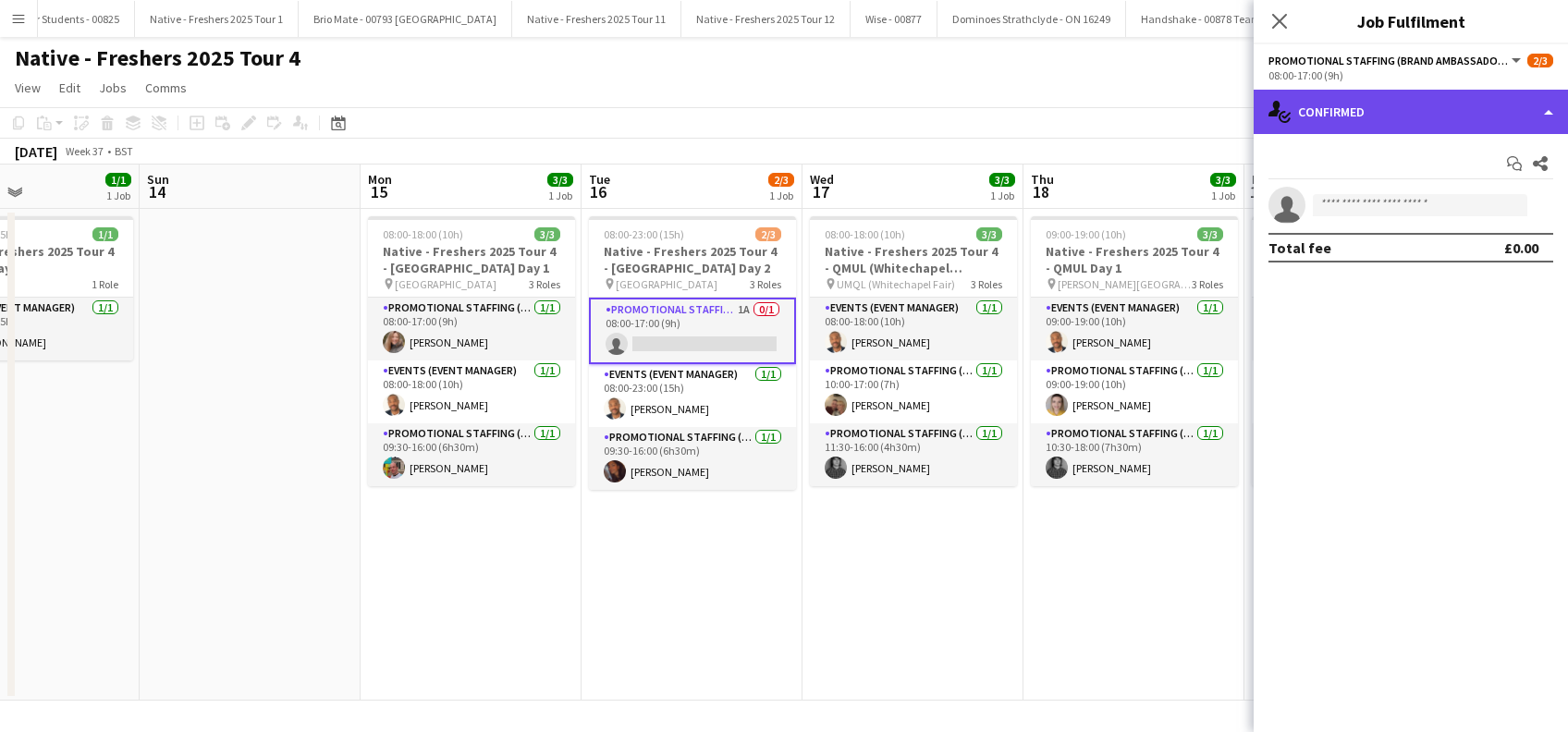
click at [1414, 103] on div "single-neutral-actions-check-2 Confirmed" at bounding box center [1410, 111] width 314 height 44
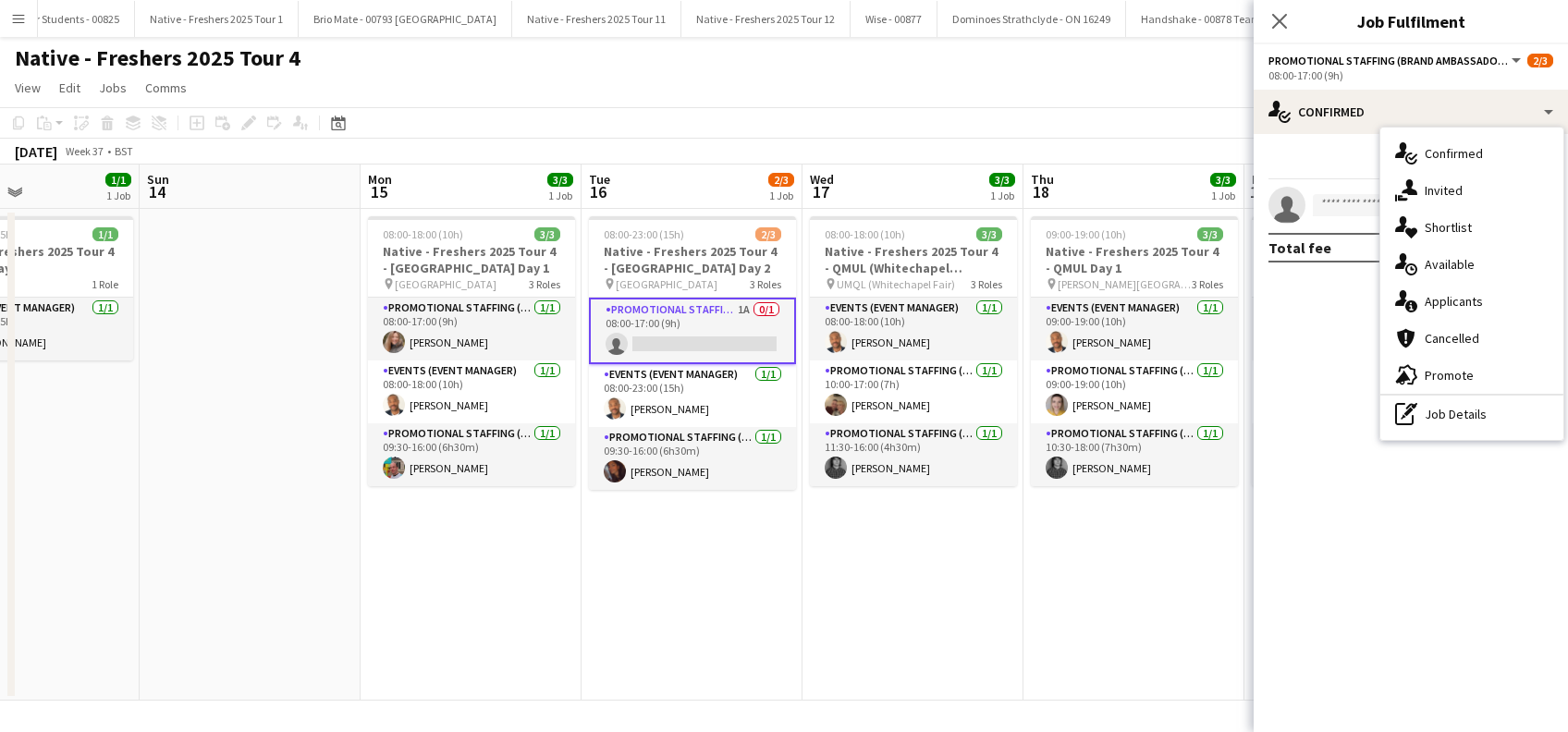
click at [1114, 543] on app-date-cell "09:00-19:00 (10h) 3/3 Native - Freshers 2025 Tour 4 - QMUL Day 1 pin Queen Mary…" at bounding box center [1133, 455] width 221 height 492
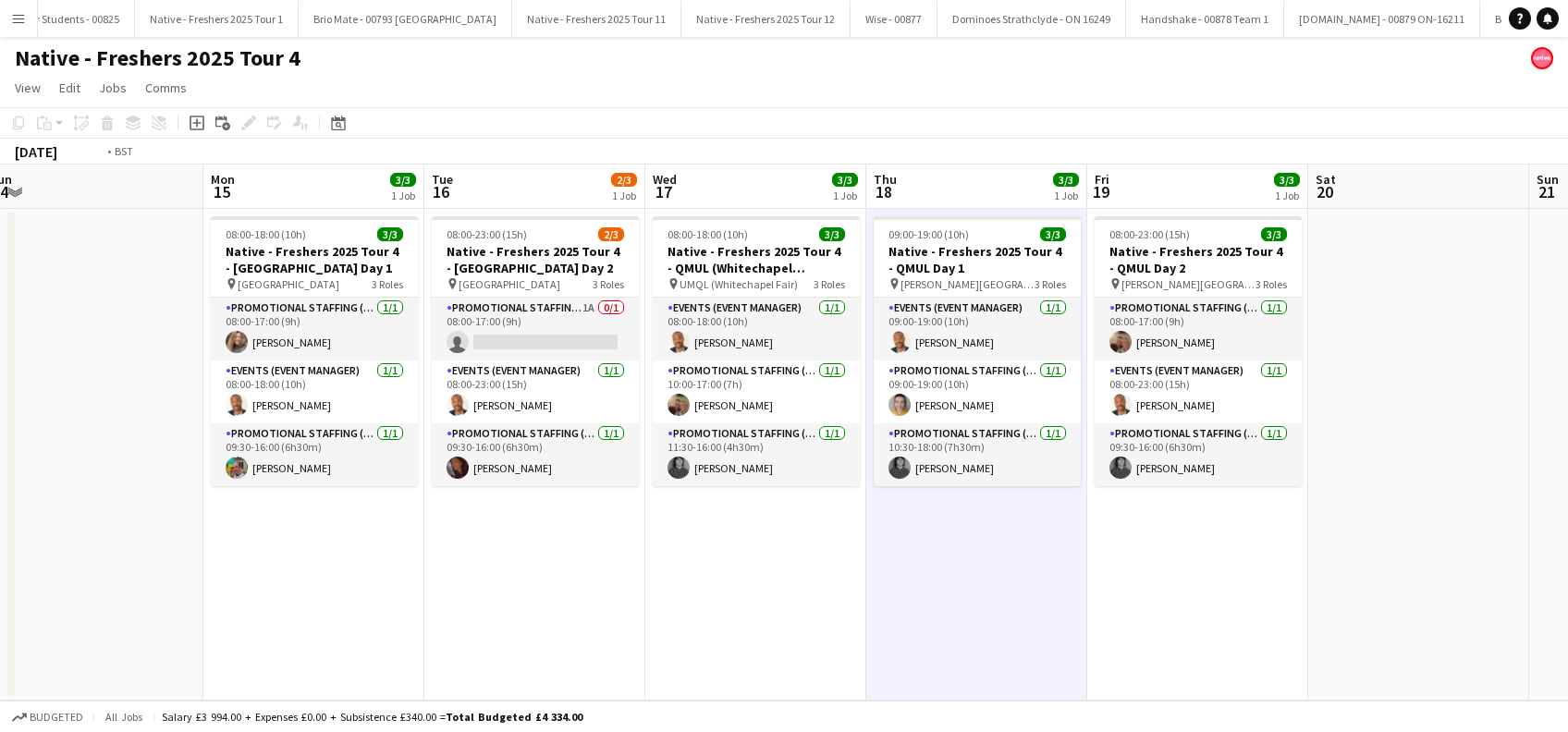
drag, startPoint x: 1133, startPoint y: 520, endPoint x: 629, endPoint y: 540, distance: 504.4
click at [535, 558] on app-calendar-viewport "Wed 10 Thu 11 1/1 1 Job Fri 12 3/3 1 Job Sat 13 1/1 1 Job Sun 14 Mon 15 3/3 1 J…" at bounding box center [784, 432] width 1568 height 536
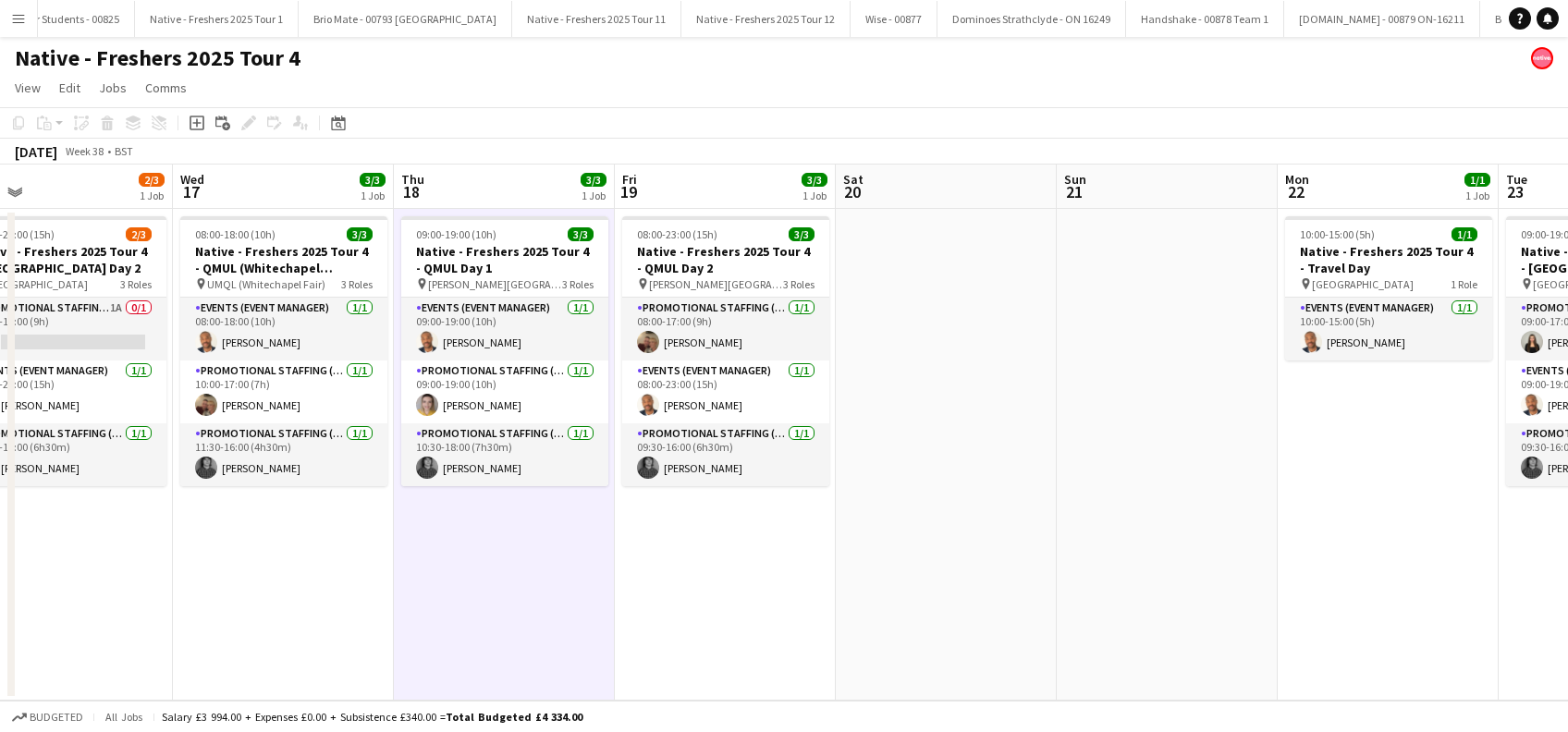
drag, startPoint x: 1180, startPoint y: 543, endPoint x: 707, endPoint y: 581, distance: 474.5
click at [694, 604] on app-calendar-viewport "Fri 12 3/3 1 Job Sat 13 1/1 1 Job Sun 14 Mon 15 3/3 1 Job Tue 16 2/3 1 Job Wed …" at bounding box center [784, 432] width 1568 height 536
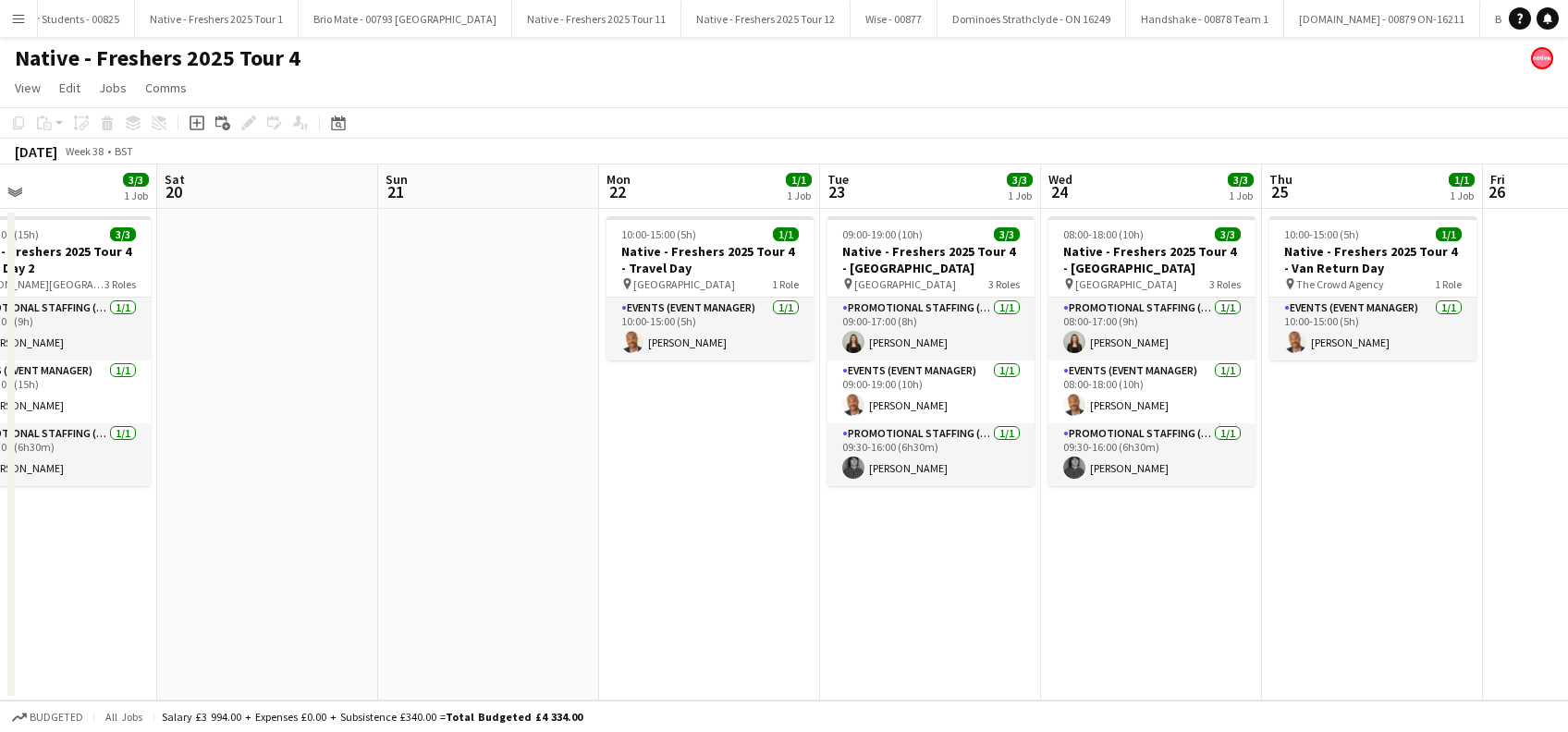
scroll to position [0, 870]
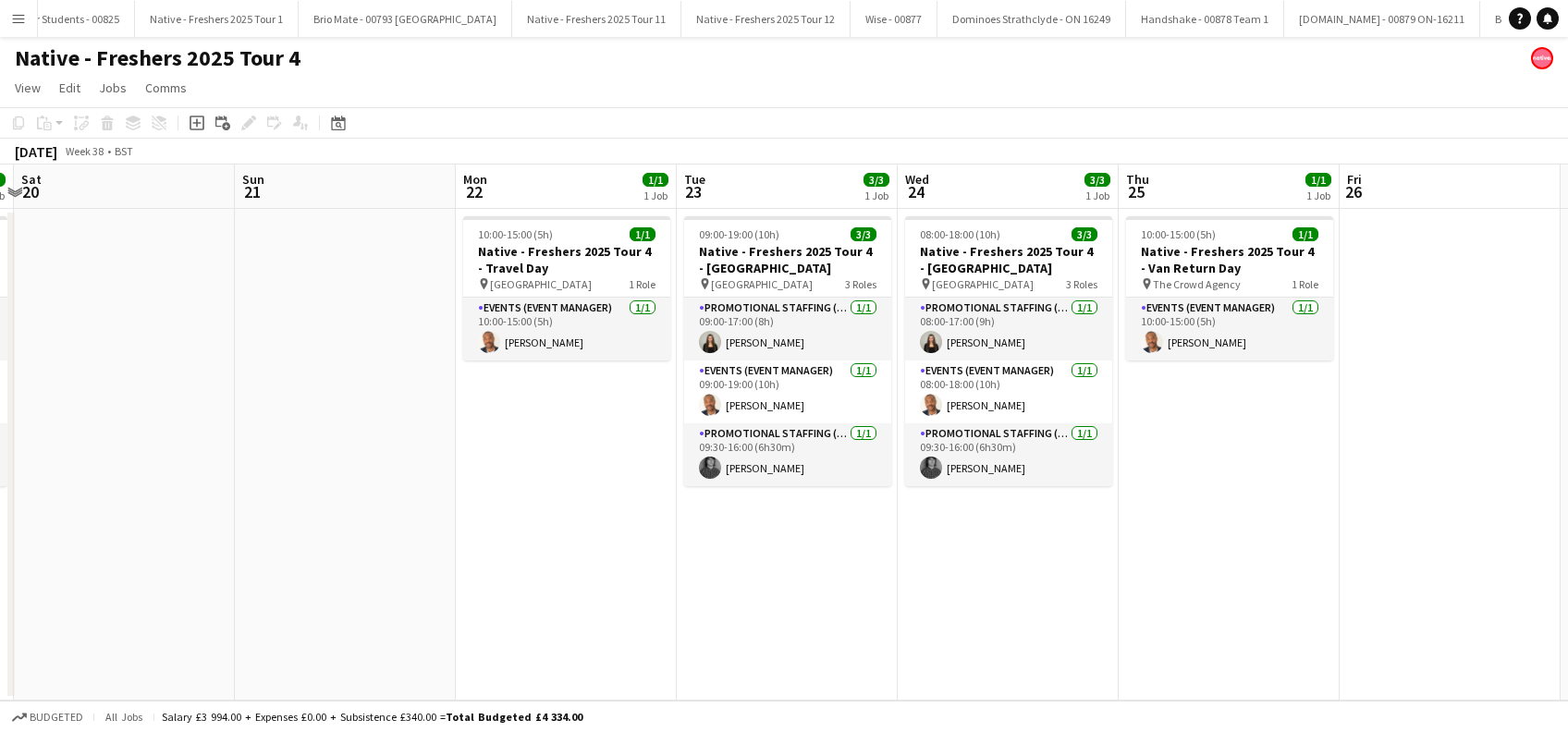
drag, startPoint x: 1200, startPoint y: 584, endPoint x: 837, endPoint y: 637, distance: 366.8
click at [837, 637] on app-calendar-viewport "Tue 16 2/3 1 Job Wed 17 3/3 1 Job Thu 18 3/3 1 Job Fri 19 3/3 1 Job Sat 20 Sun …" at bounding box center [784, 432] width 1568 height 536
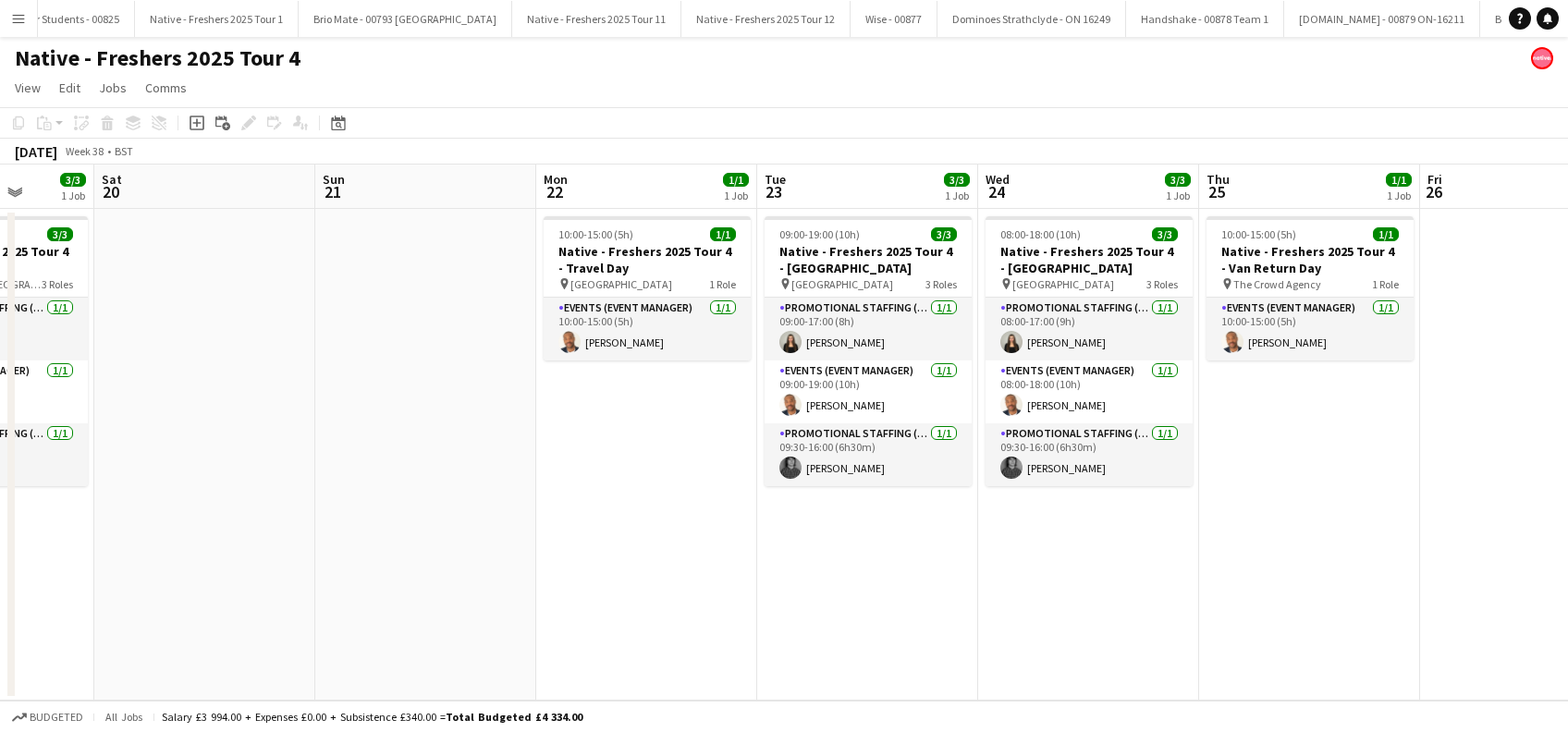
scroll to position [0, 656]
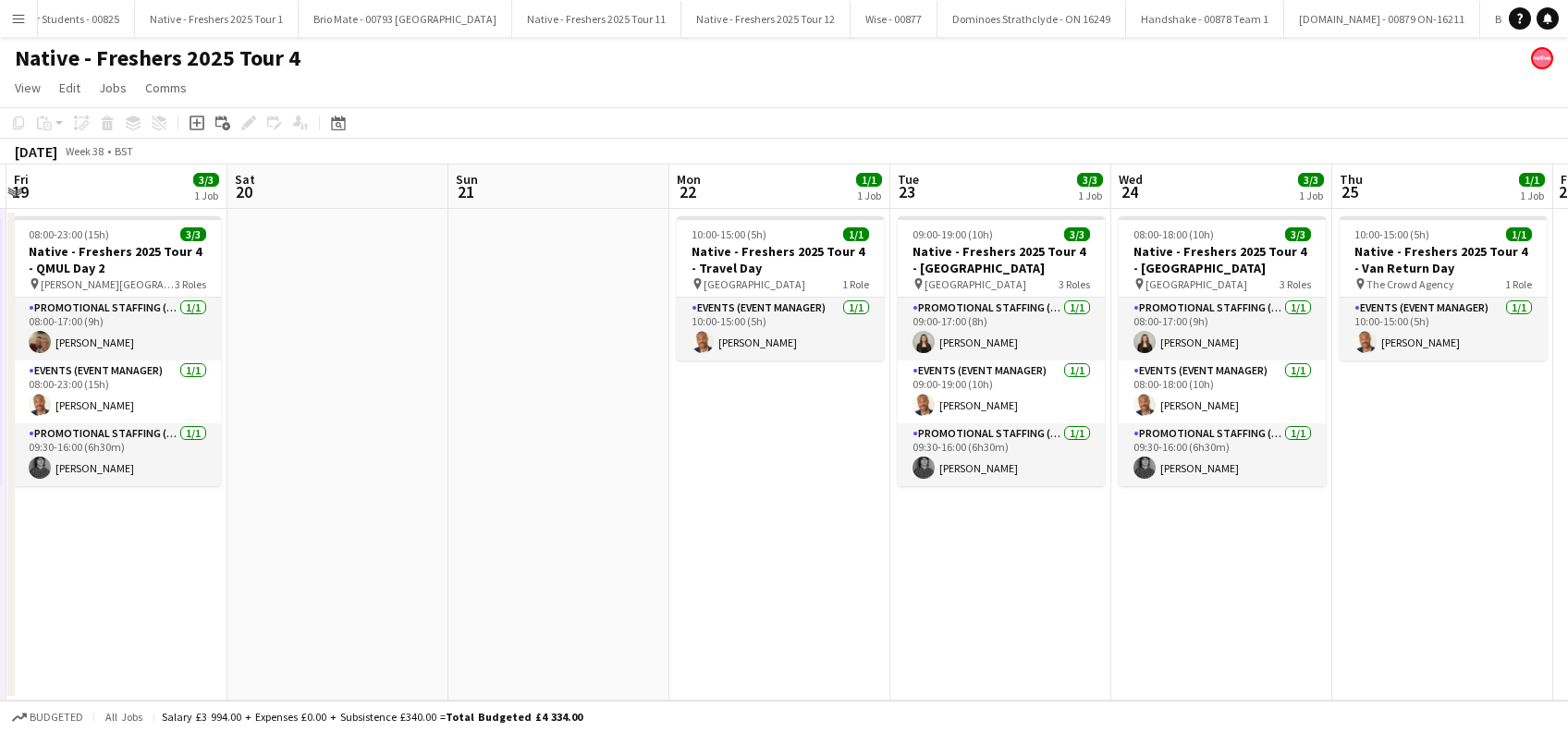
drag, startPoint x: 548, startPoint y: 600, endPoint x: 761, endPoint y: 605, distance: 213.1
click at [761, 605] on app-calendar-viewport "Tue 16 2/3 1 Job Wed 17 3/3 1 Job Thu 18 3/3 1 Job Fri 19 3/3 1 Job Sat 20 Sun …" at bounding box center [784, 432] width 1568 height 536
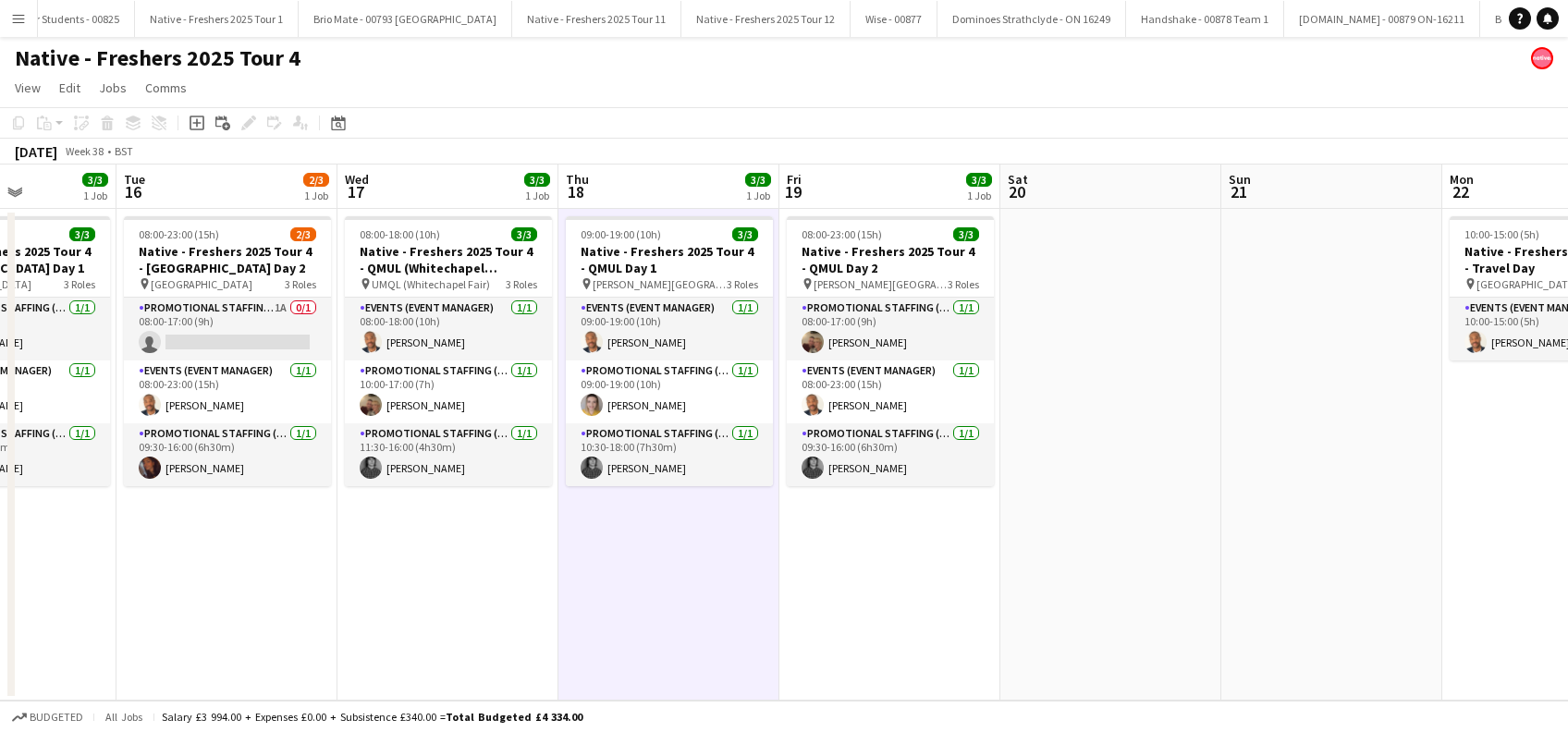
scroll to position [0, 496]
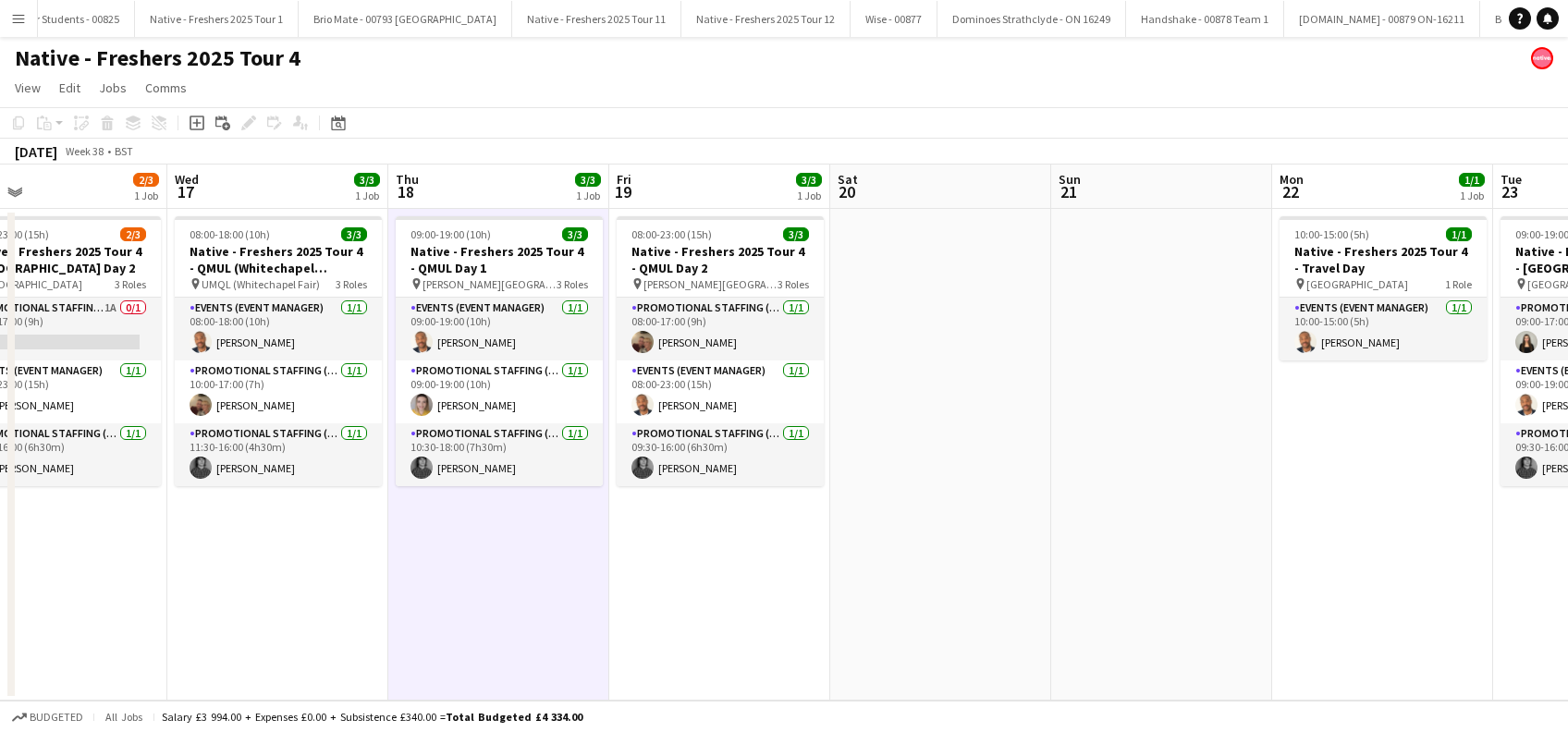
drag, startPoint x: 497, startPoint y: 570, endPoint x: 1099, endPoint y: 559, distance: 602.1
click at [1099, 559] on app-calendar-viewport "Sun 14 Mon 15 3/3 1 Job Tue 16 2/3 1 Job Wed 17 3/3 1 Job Thu 18 3/3 1 Job Fri …" at bounding box center [784, 432] width 1568 height 536
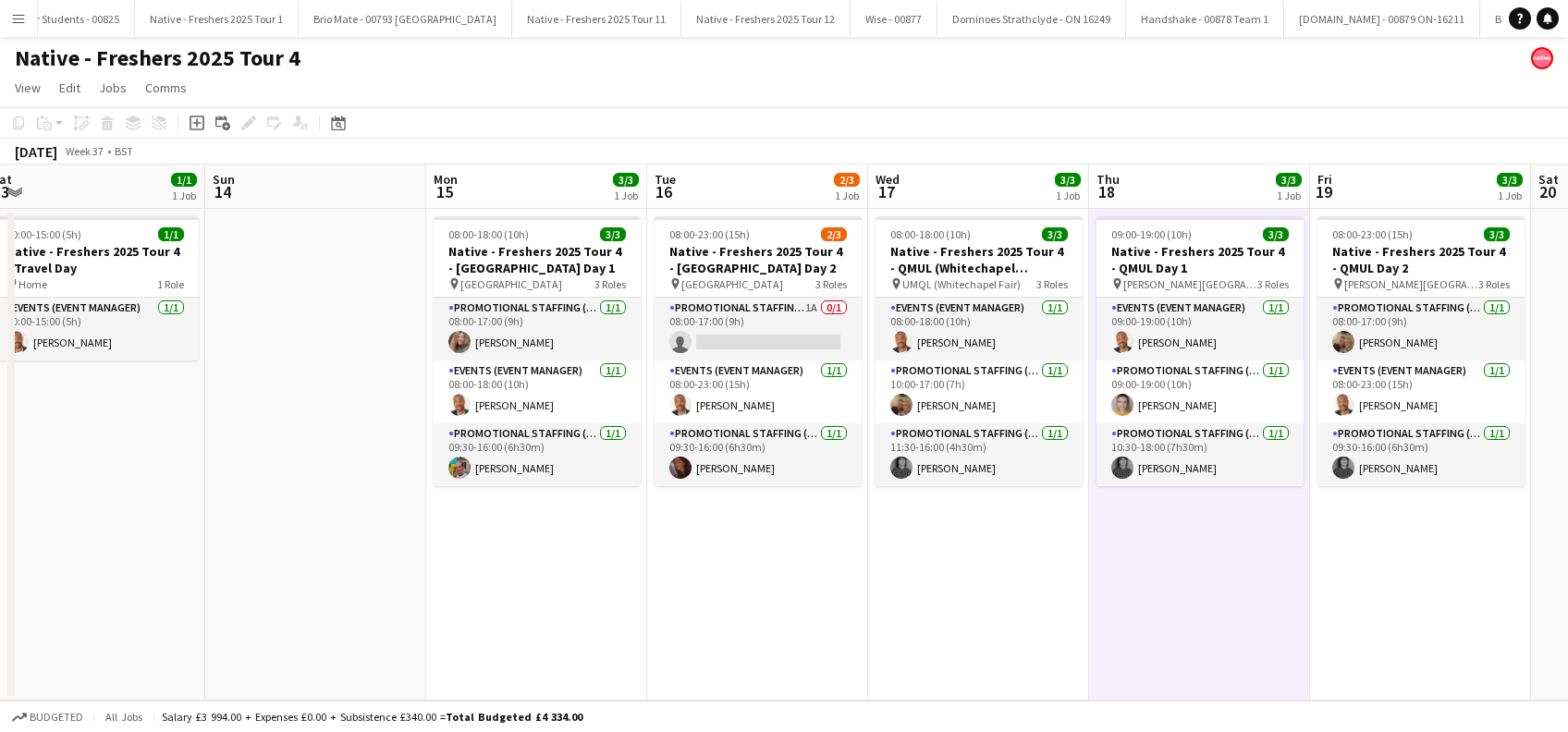
scroll to position [0, 443]
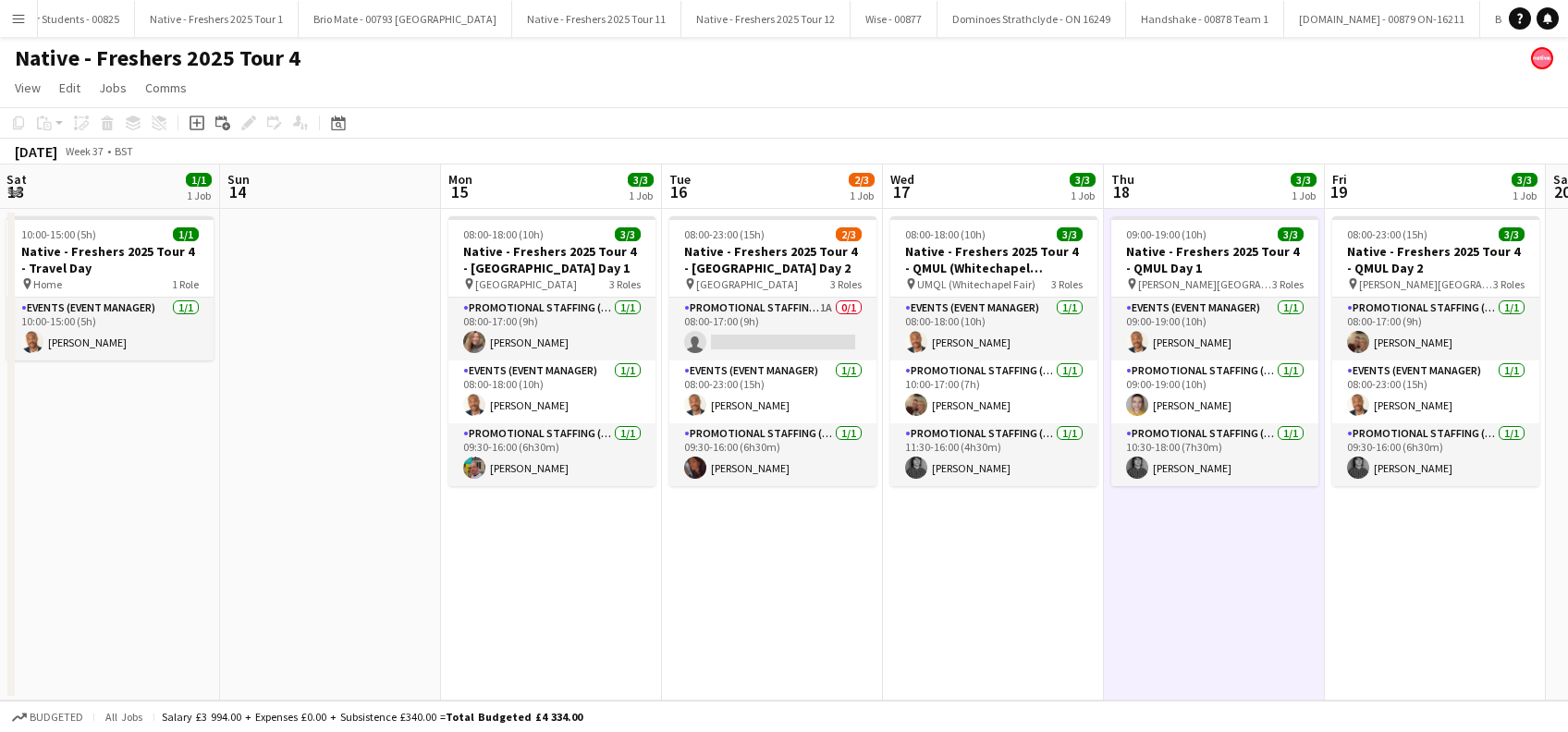
drag, startPoint x: 342, startPoint y: 550, endPoint x: 1057, endPoint y: 551, distance: 715.0
click at [1057, 551] on app-calendar-viewport "Thu 11 1/1 1 Job Fri 12 3/3 1 Job Sat 13 1/1 1 Job Sun 14 Mon 15 3/3 1 Job Tue …" at bounding box center [784, 432] width 1568 height 536
click at [793, 357] on app-card-role "Promotional Staffing (Brand Ambassadors) 1A 0/1 08:00-17:00 (9h) single-neutral…" at bounding box center [772, 330] width 207 height 63
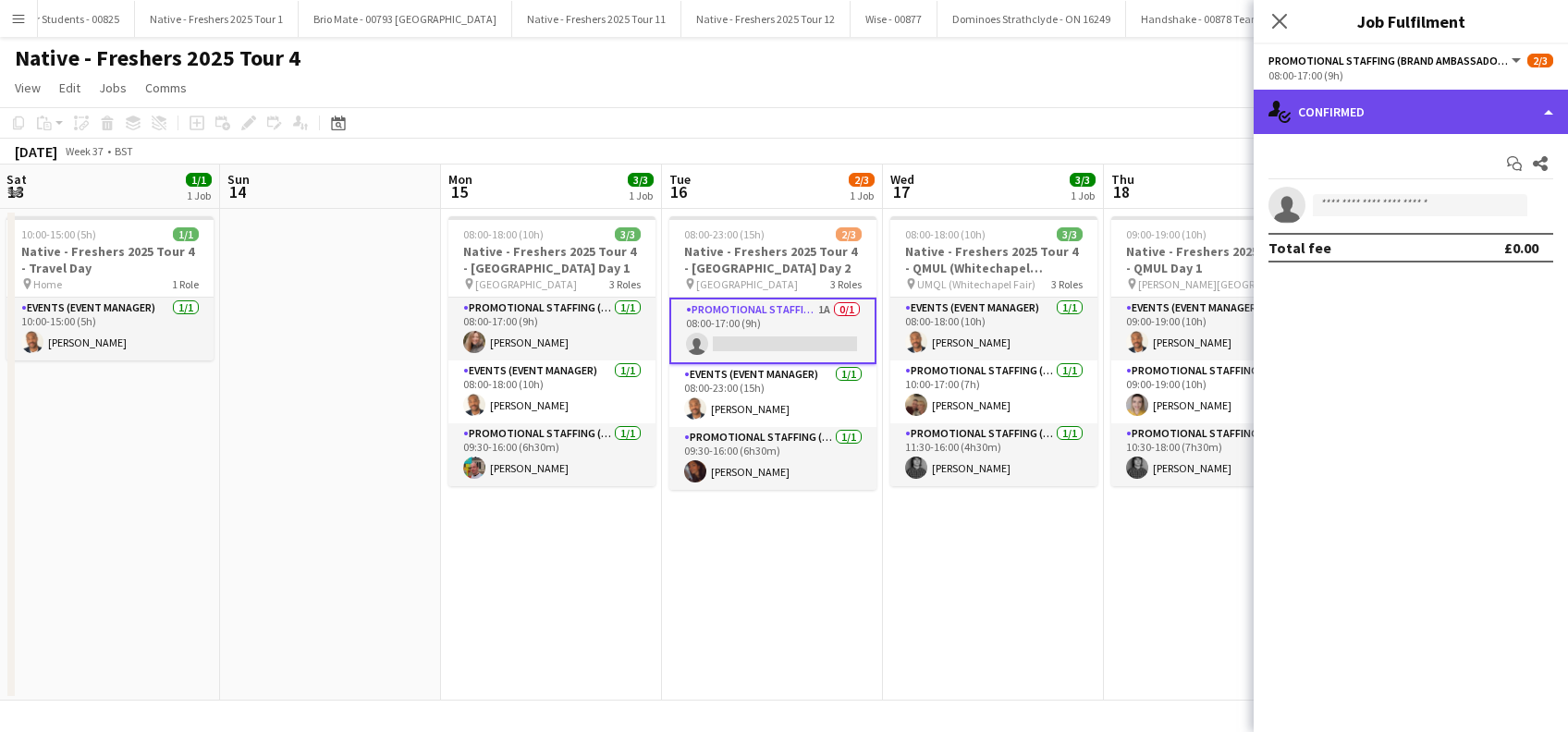
click at [1335, 102] on div "single-neutral-actions-check-2 Confirmed" at bounding box center [1410, 111] width 314 height 44
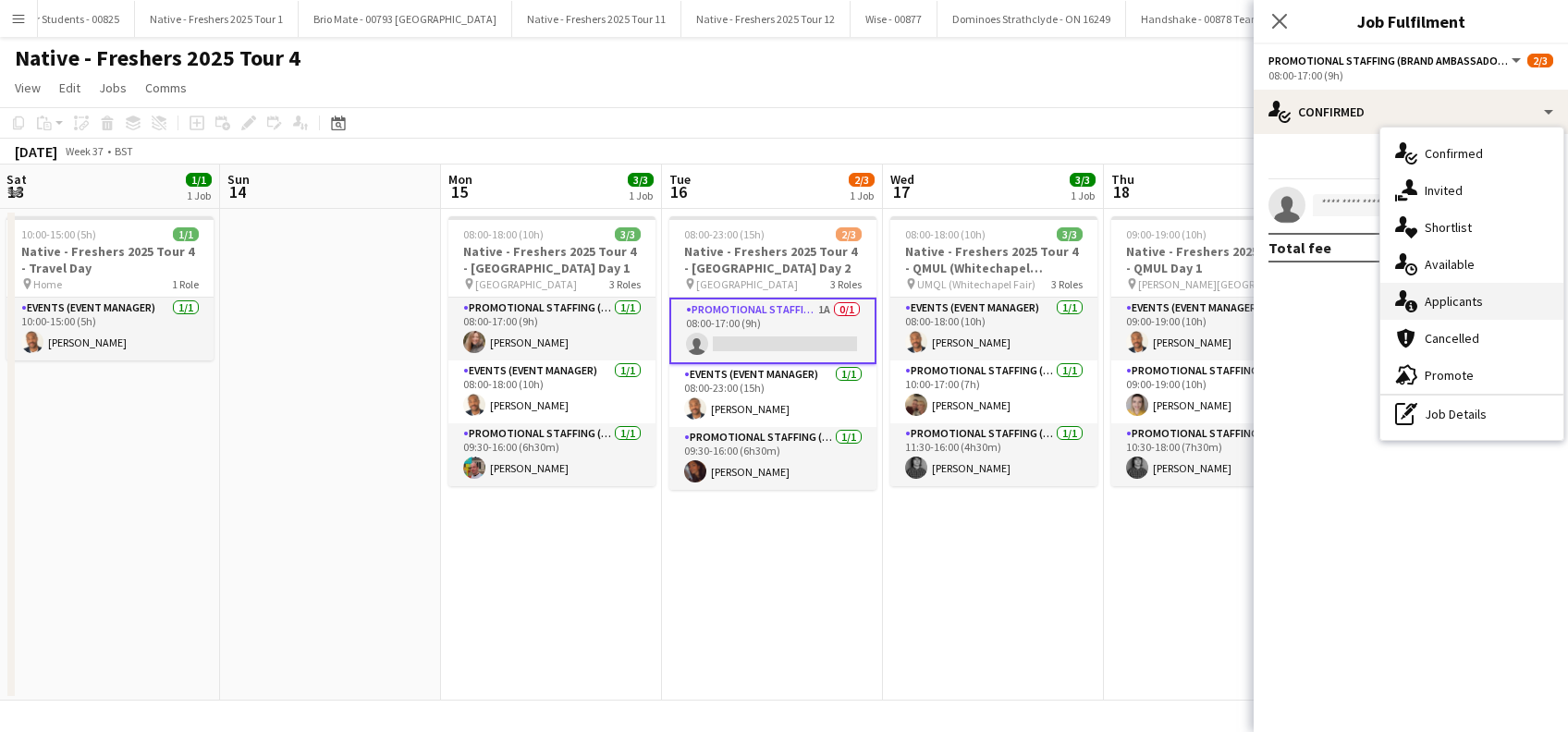
click at [1444, 307] on span "Applicants" at bounding box center [1453, 301] width 58 height 17
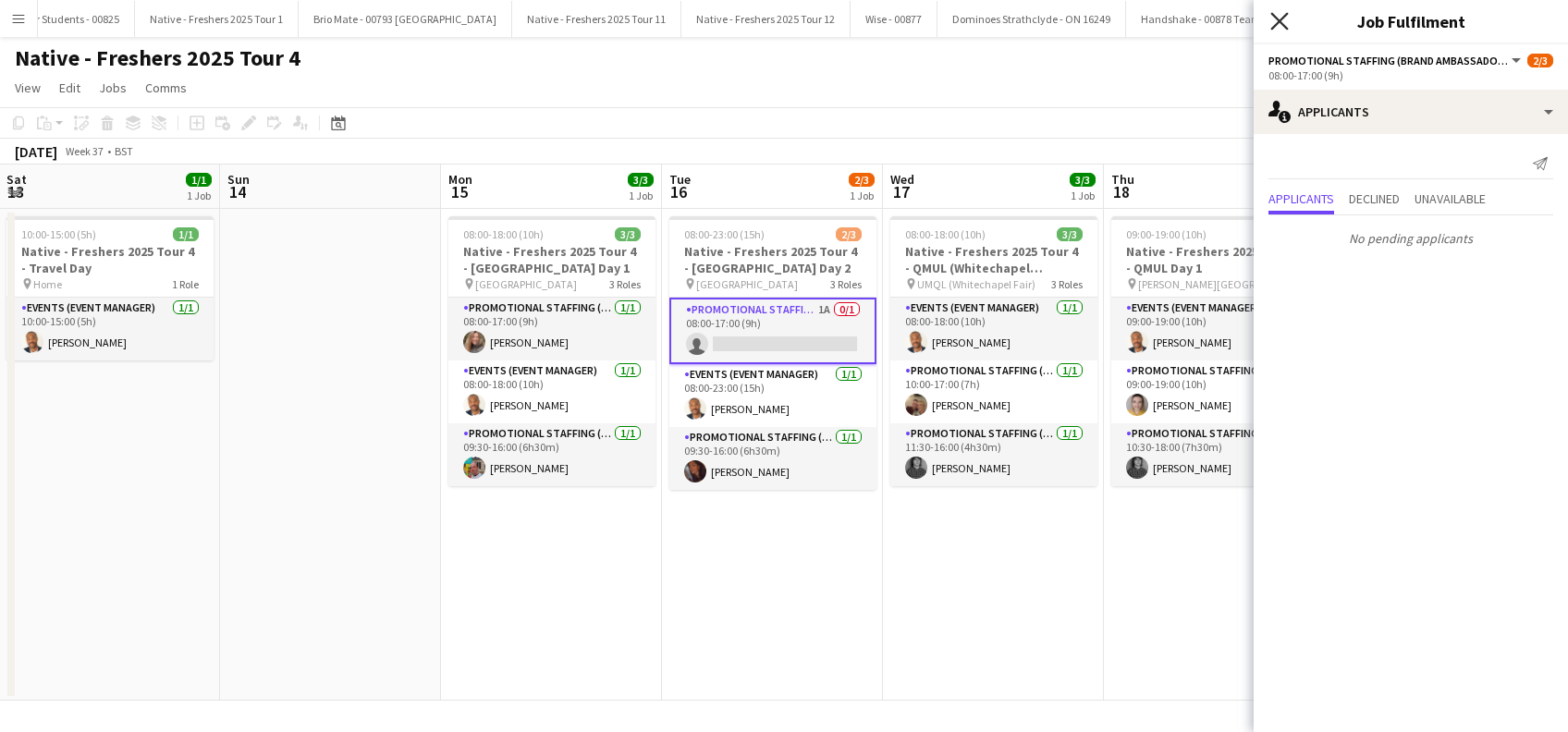
click at [1285, 23] on icon "Close pop-in" at bounding box center [1279, 21] width 18 height 18
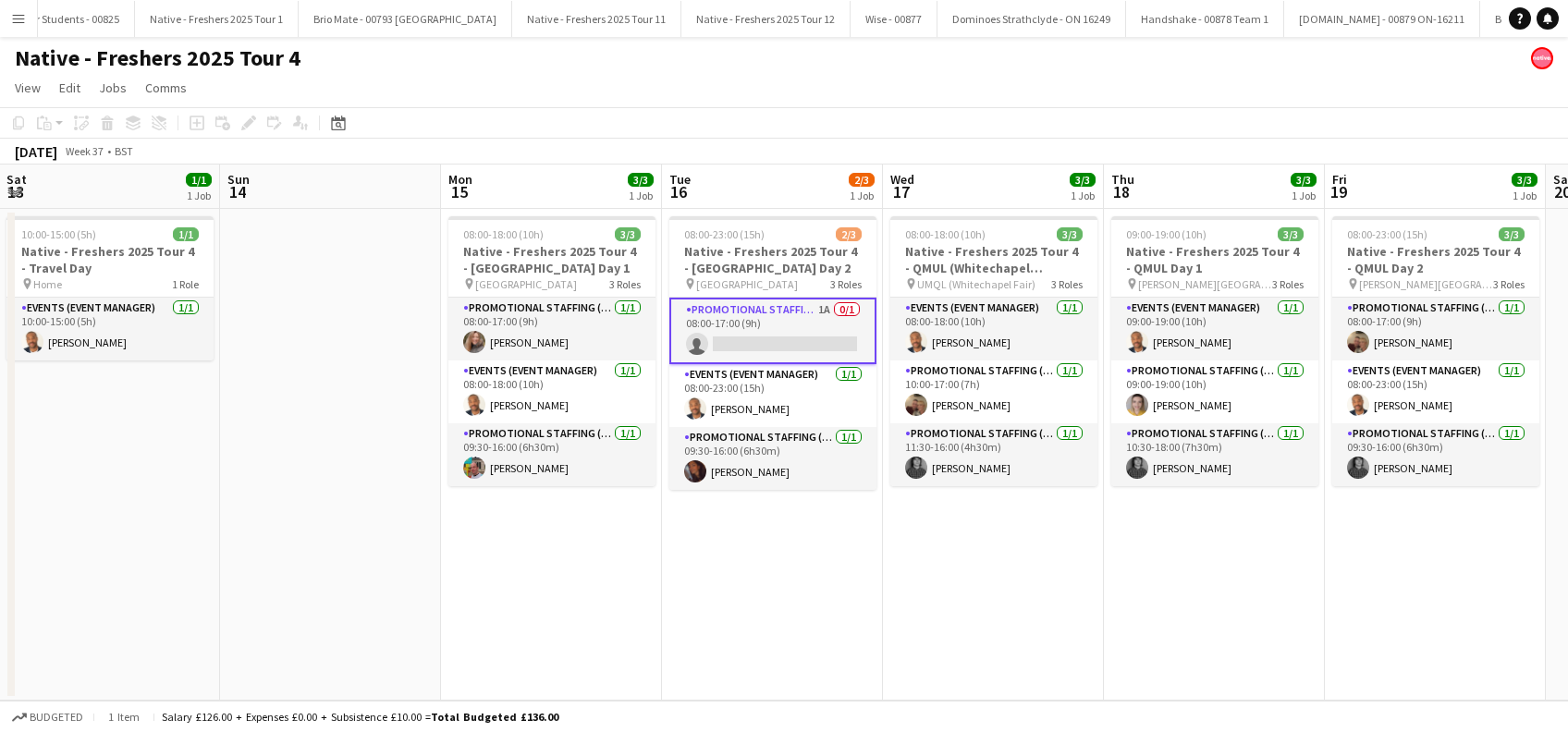
click at [784, 524] on app-date-cell "08:00-23:00 (15h) 2/3 Native - Freshers 2025 Tour 4 - Coventry University Day 2…" at bounding box center [772, 455] width 221 height 492
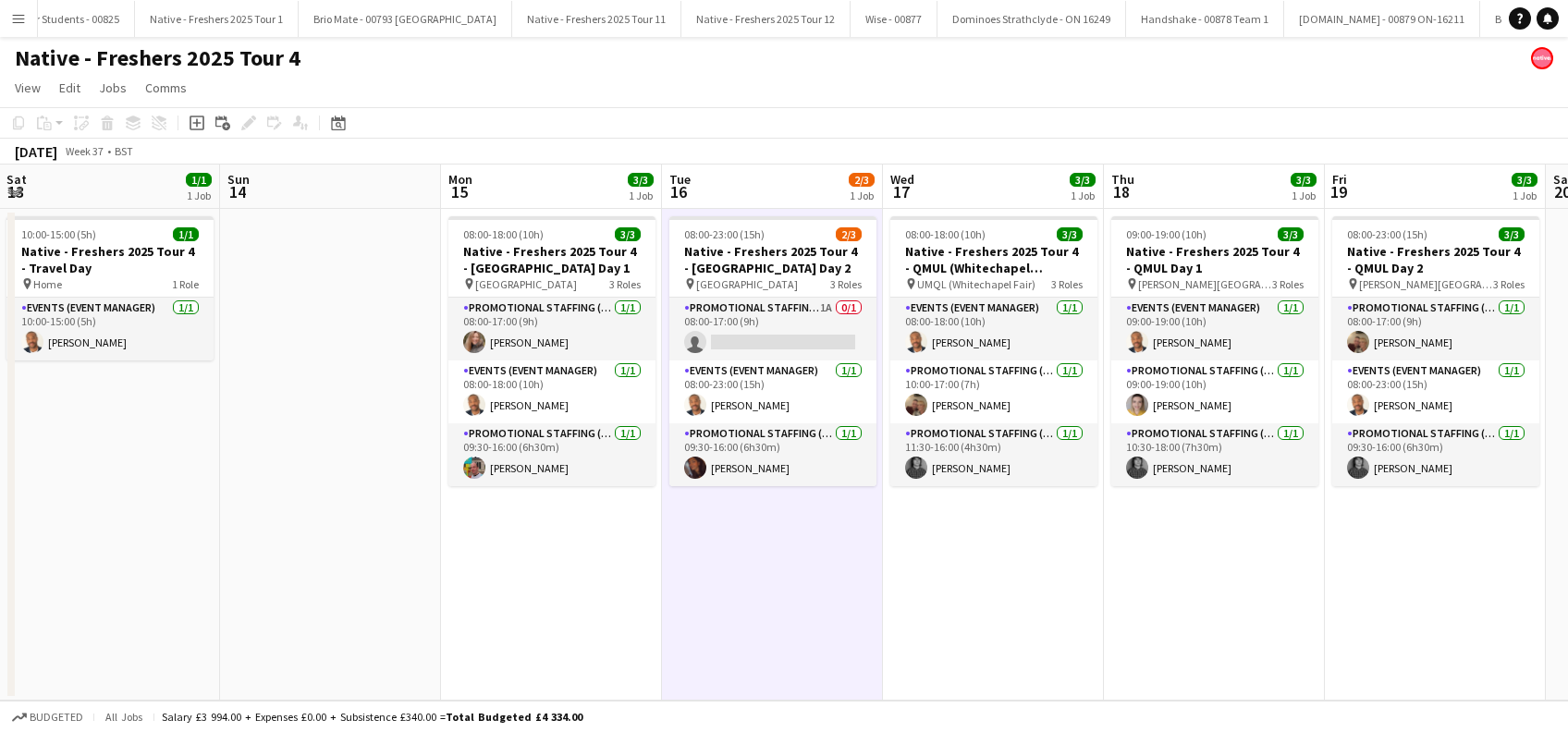
click at [314, 548] on app-date-cell at bounding box center [331, 455] width 221 height 492
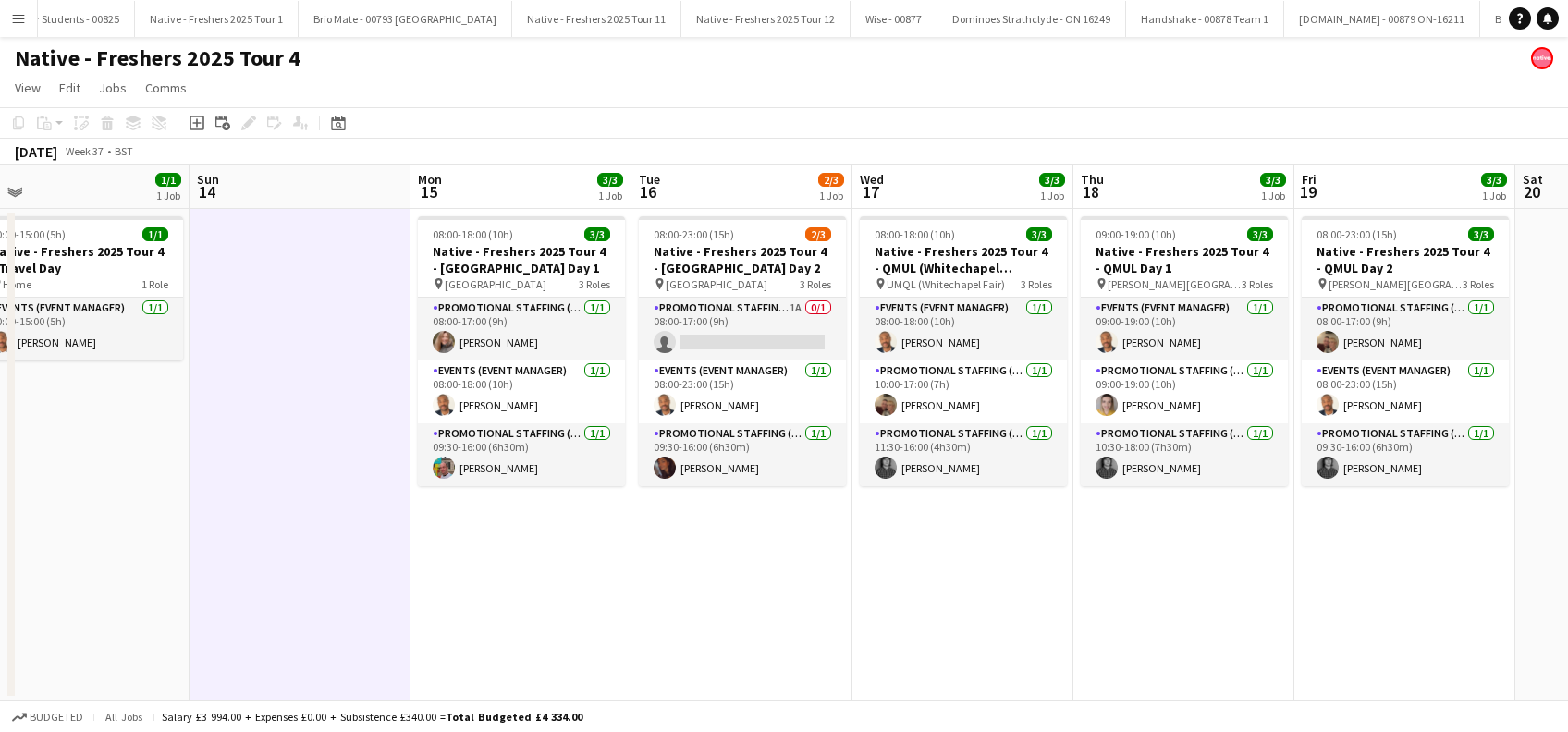
scroll to position [0, 476]
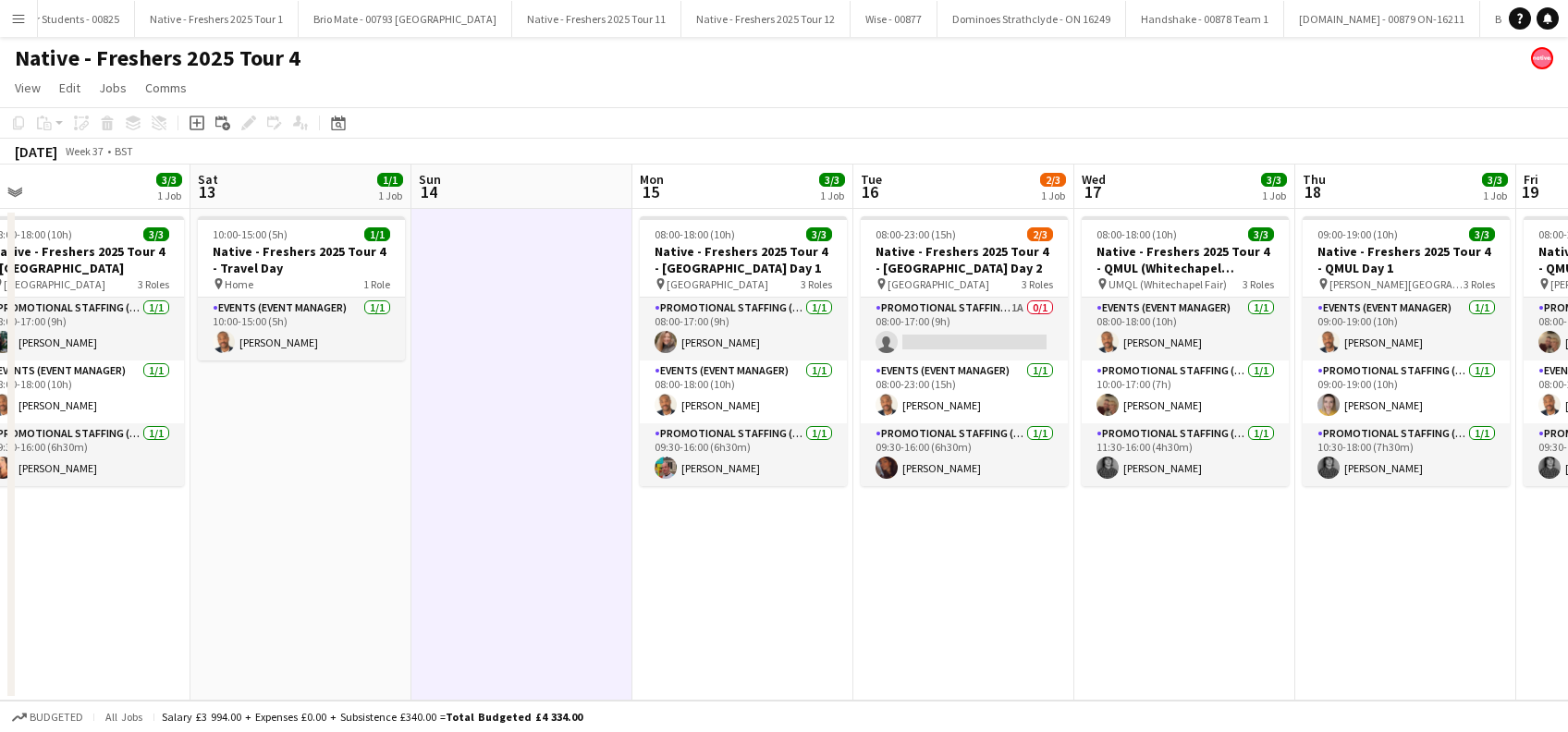
drag, startPoint x: 947, startPoint y: 551, endPoint x: 1139, endPoint y: 578, distance: 193.9
click at [1139, 578] on app-calendar-viewport "Wed 10 Thu 11 1/1 1 Job Fri 12 3/3 1 Job Sat 13 1/1 1 Job Sun 14 Mon 15 3/3 1 J…" at bounding box center [784, 432] width 1568 height 536
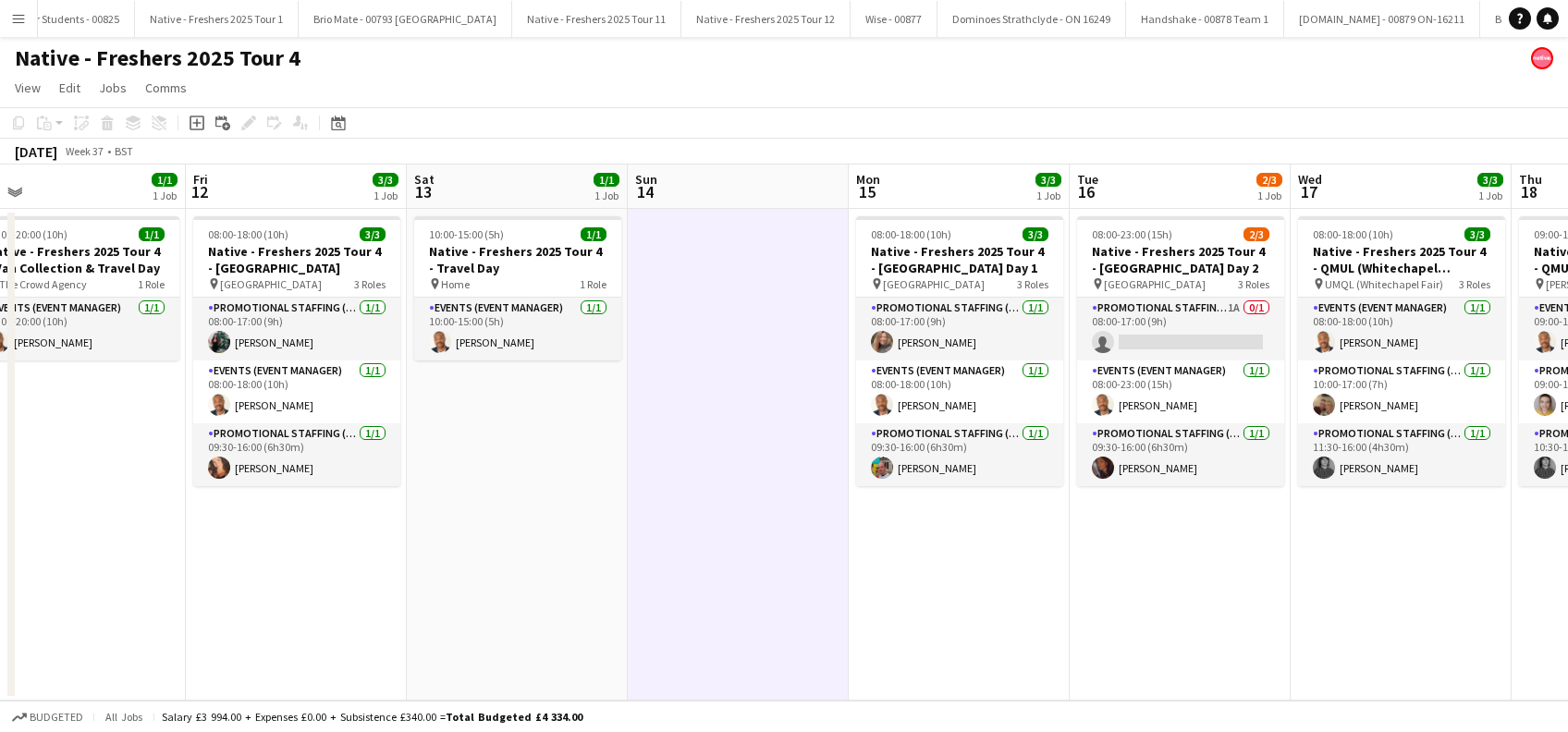
scroll to position [0, 570]
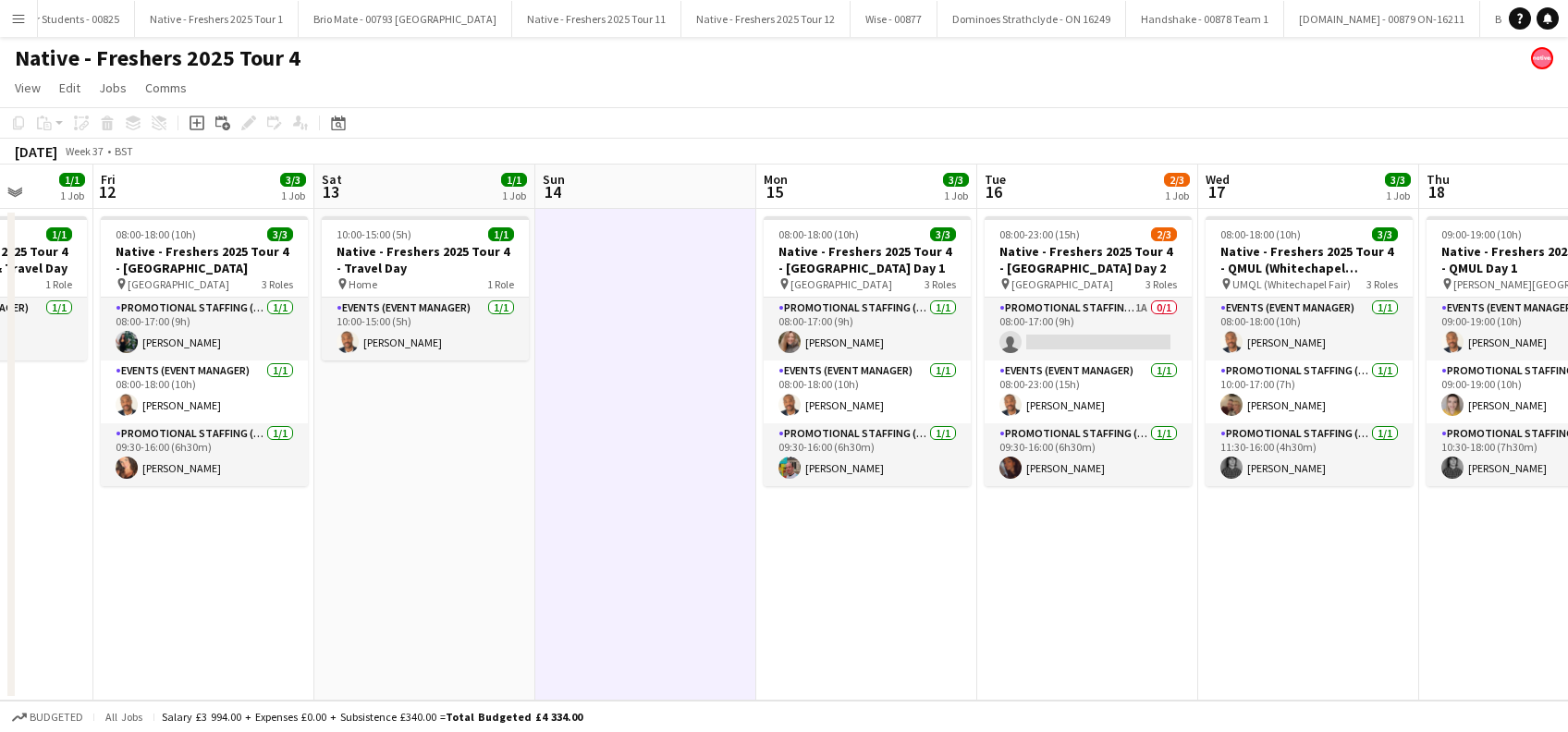
drag, startPoint x: 647, startPoint y: 582, endPoint x: 1213, endPoint y: 583, distance: 566.0
click at [1213, 583] on app-calendar-viewport "Tue 9 Wed 10 Thu 11 1/1 1 Job Fri 12 3/3 1 Job Sat 13 1/1 1 Job Sun 14 Mon 15 3…" at bounding box center [784, 432] width 1568 height 536
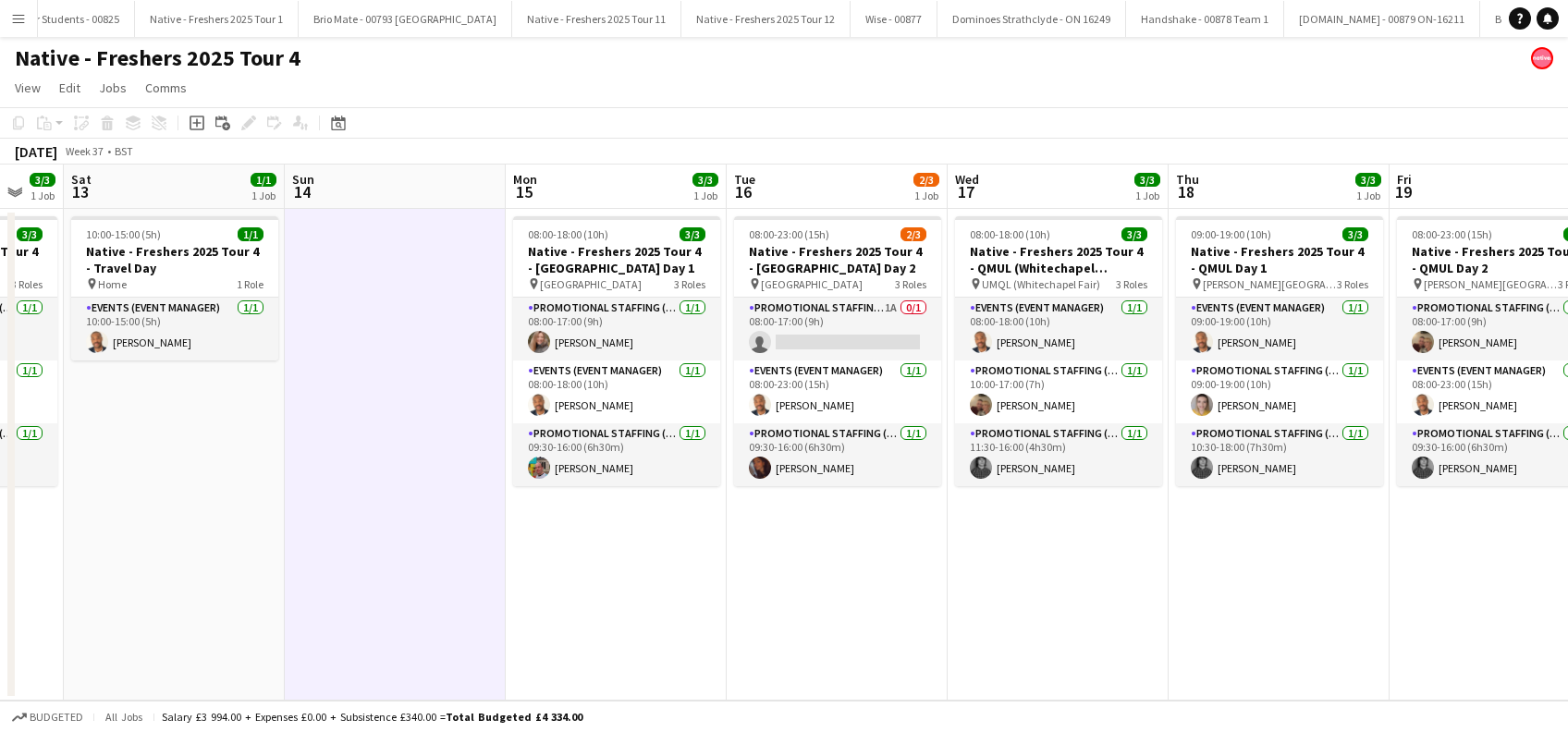
scroll to position [0, 827]
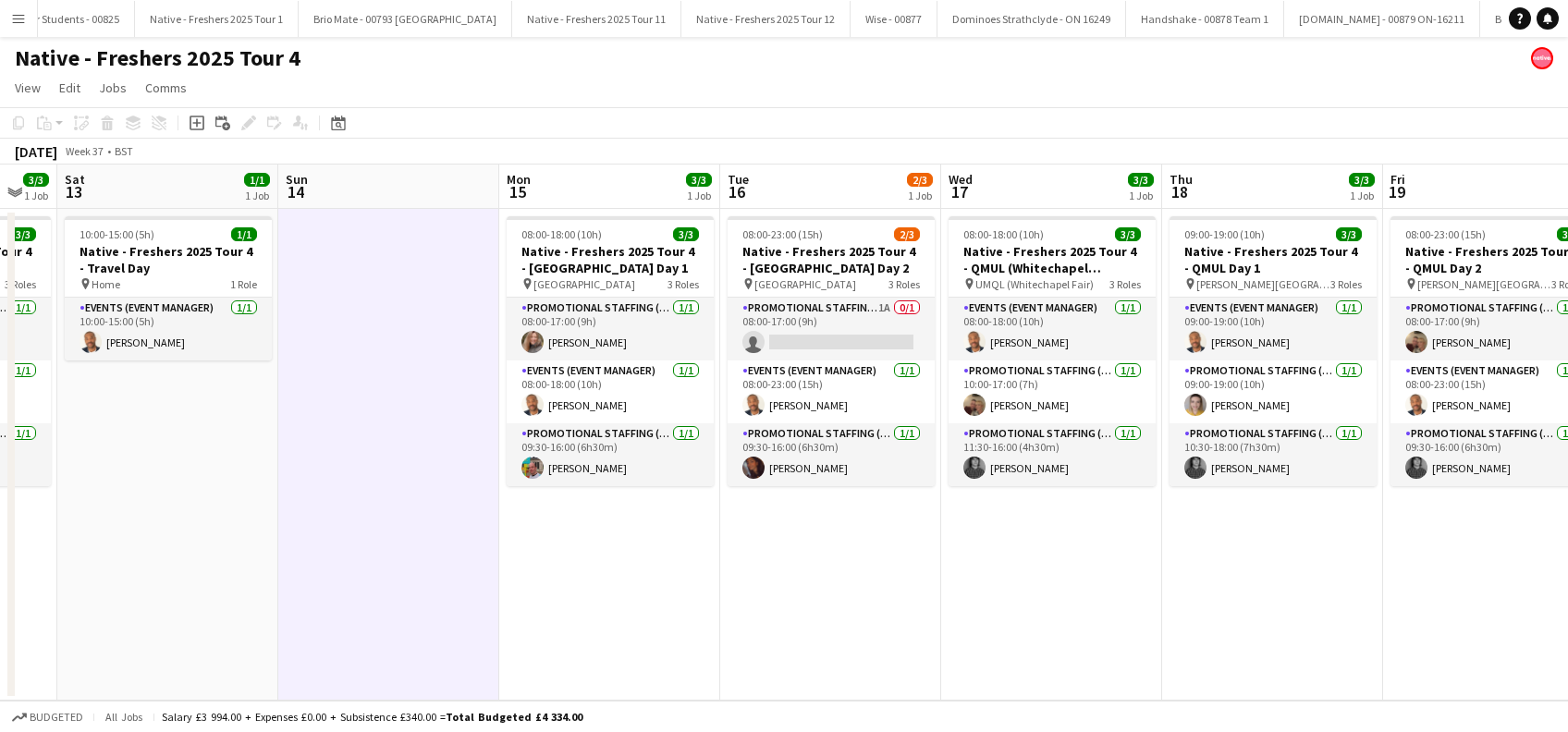
drag, startPoint x: 1247, startPoint y: 559, endPoint x: 547, endPoint y: 611, distance: 701.9
click at [548, 611] on app-calendar-viewport "Tue 9 Wed 10 Thu 11 1/1 1 Job Fri 12 3/3 1 Job Sat 13 1/1 1 Job Sun 14 Mon 15 3…" at bounding box center [784, 432] width 1568 height 536
click at [819, 337] on app-card-role "Promotional Staffing (Brand Ambassadors) 1A 0/1 08:00-17:00 (9h) single-neutral…" at bounding box center [830, 330] width 207 height 63
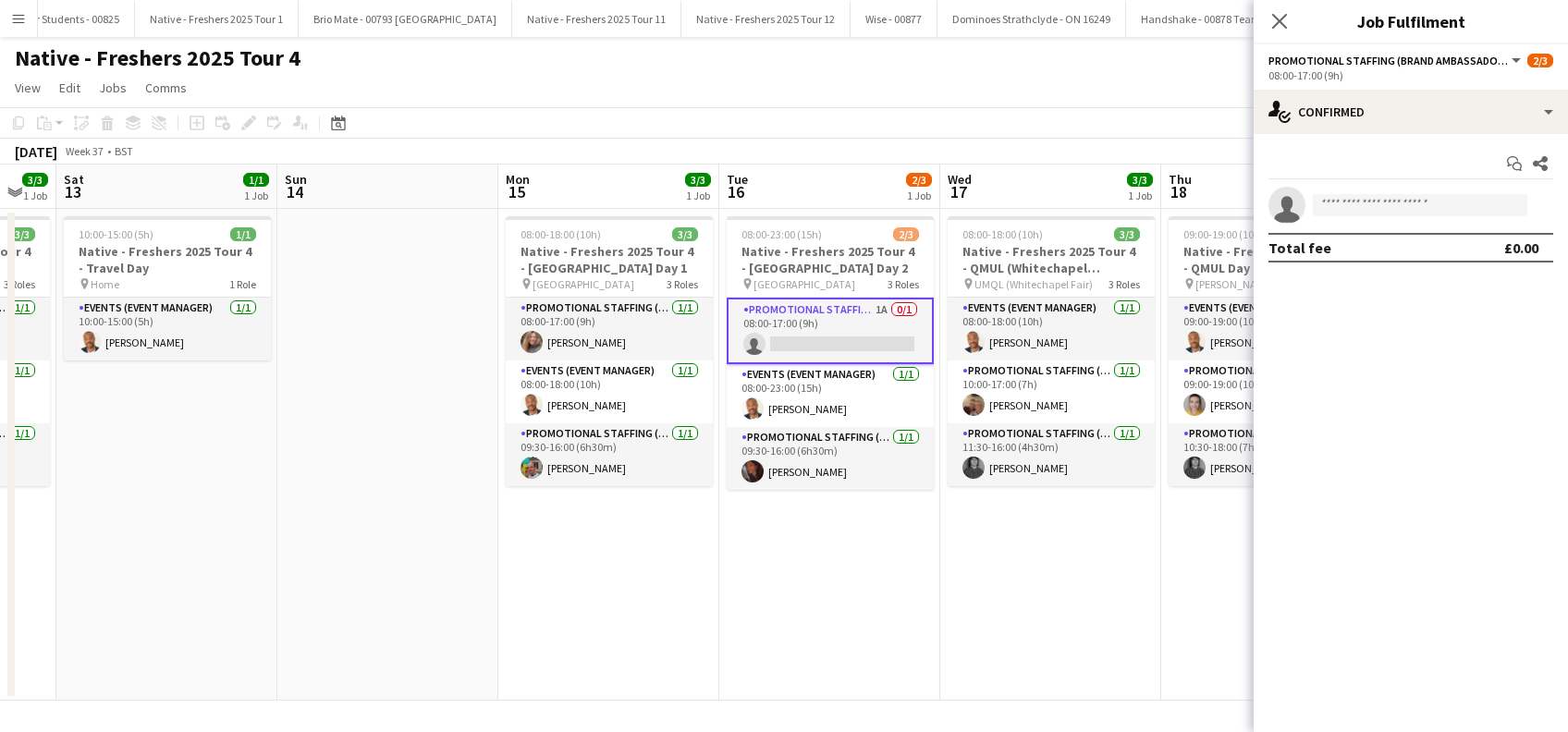
click at [1294, 28] on div "Close pop-in" at bounding box center [1279, 21] width 52 height 42
click at [1282, 22] on icon "Close pop-in" at bounding box center [1279, 21] width 18 height 18
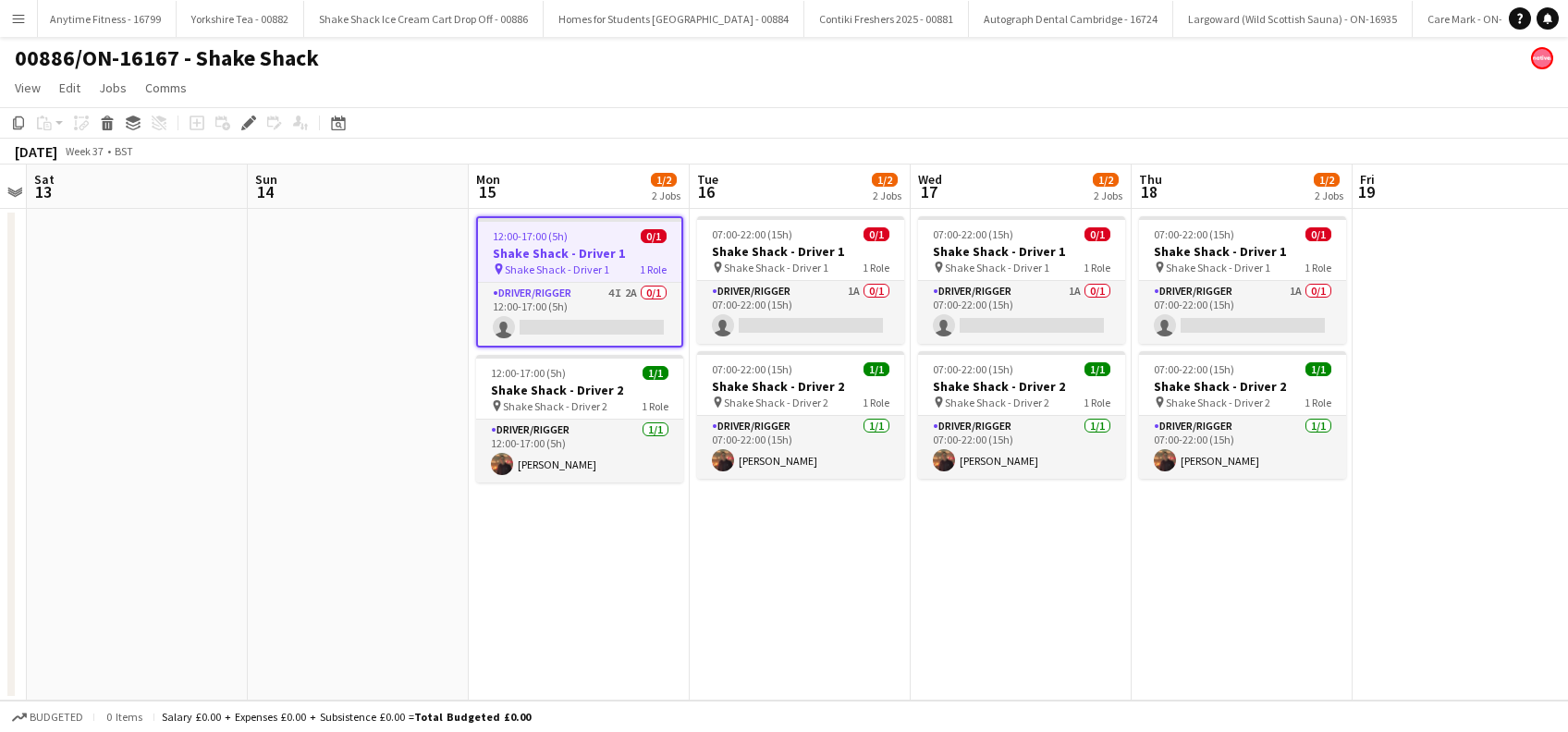
scroll to position [0, 7873]
drag, startPoint x: 1274, startPoint y: 590, endPoint x: 561, endPoint y: 606, distance: 713.2
click at [525, 629] on app-calendar-viewport "Wed 10 Thu 11 Fri 12 Sat 13 Sun 14 Mon 15 1/2 2 Jobs Tue 16 1/2 2 Jobs Wed 17 1…" at bounding box center [784, 432] width 1568 height 536
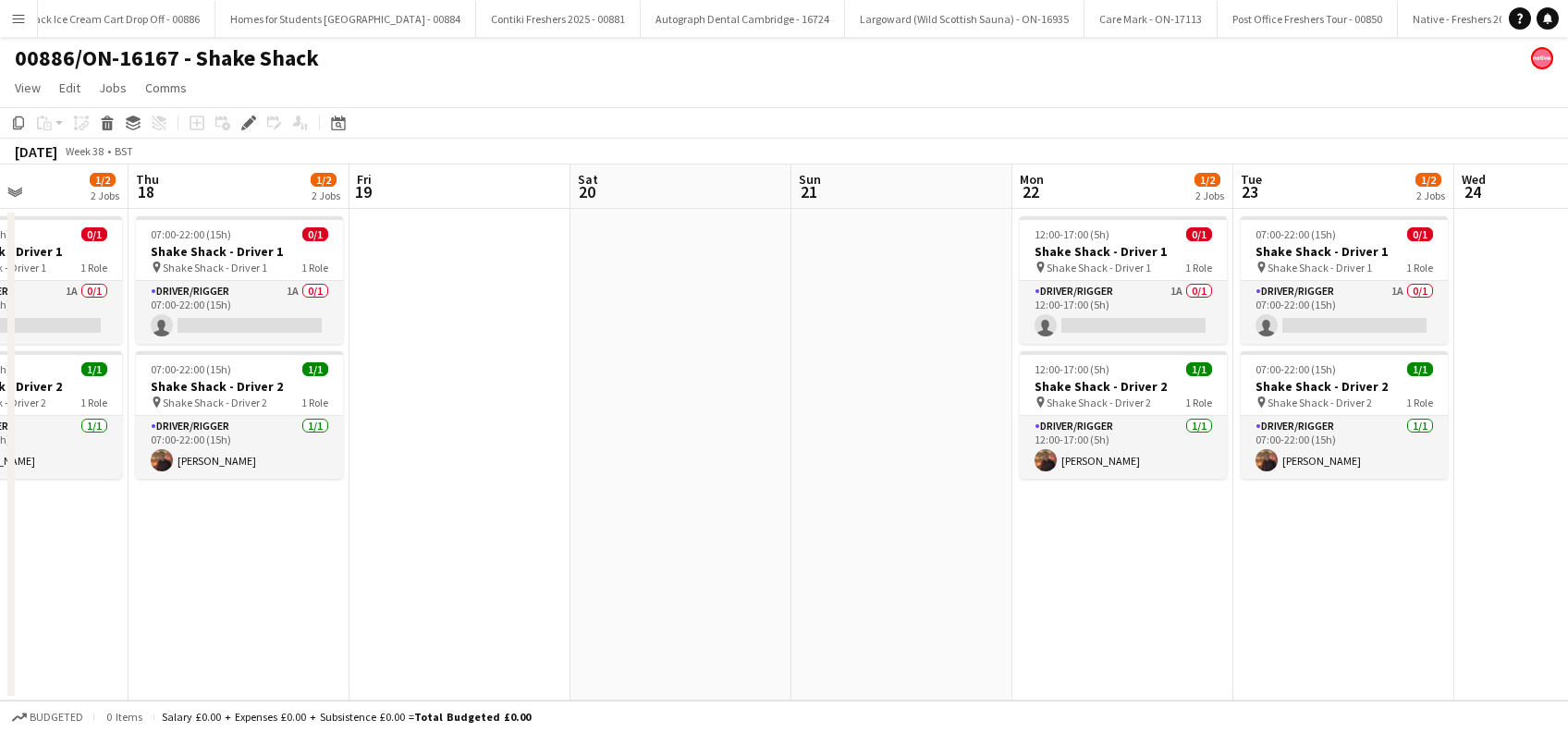
drag, startPoint x: 576, startPoint y: 585, endPoint x: 437, endPoint y: 590, distance: 139.1
click at [270, 606] on app-calendar-viewport "Sat 13 Sun 14 Mon 15 1/2 2 Jobs Tue 16 1/2 2 Jobs Wed 17 1/2 2 Jobs Thu 18 1/2 …" at bounding box center [784, 432] width 1568 height 536
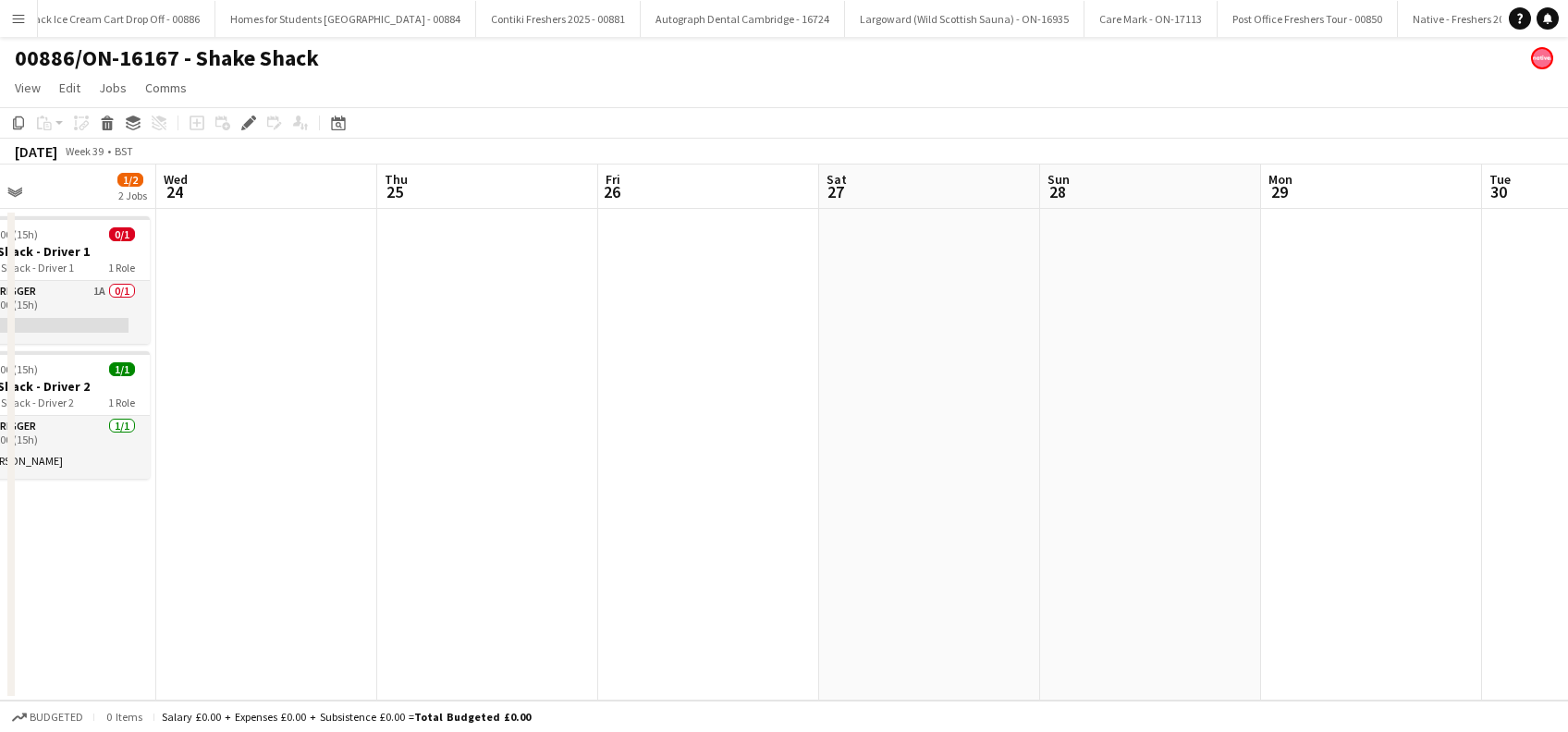
click at [417, 593] on app-calendar-viewport "Sat 20 Sun 21 Mon 22 1/2 2 Jobs Tue 23 1/2 2 Jobs Wed 24 Thu 25 Fri 26 Sat 27 S…" at bounding box center [784, 432] width 1568 height 536
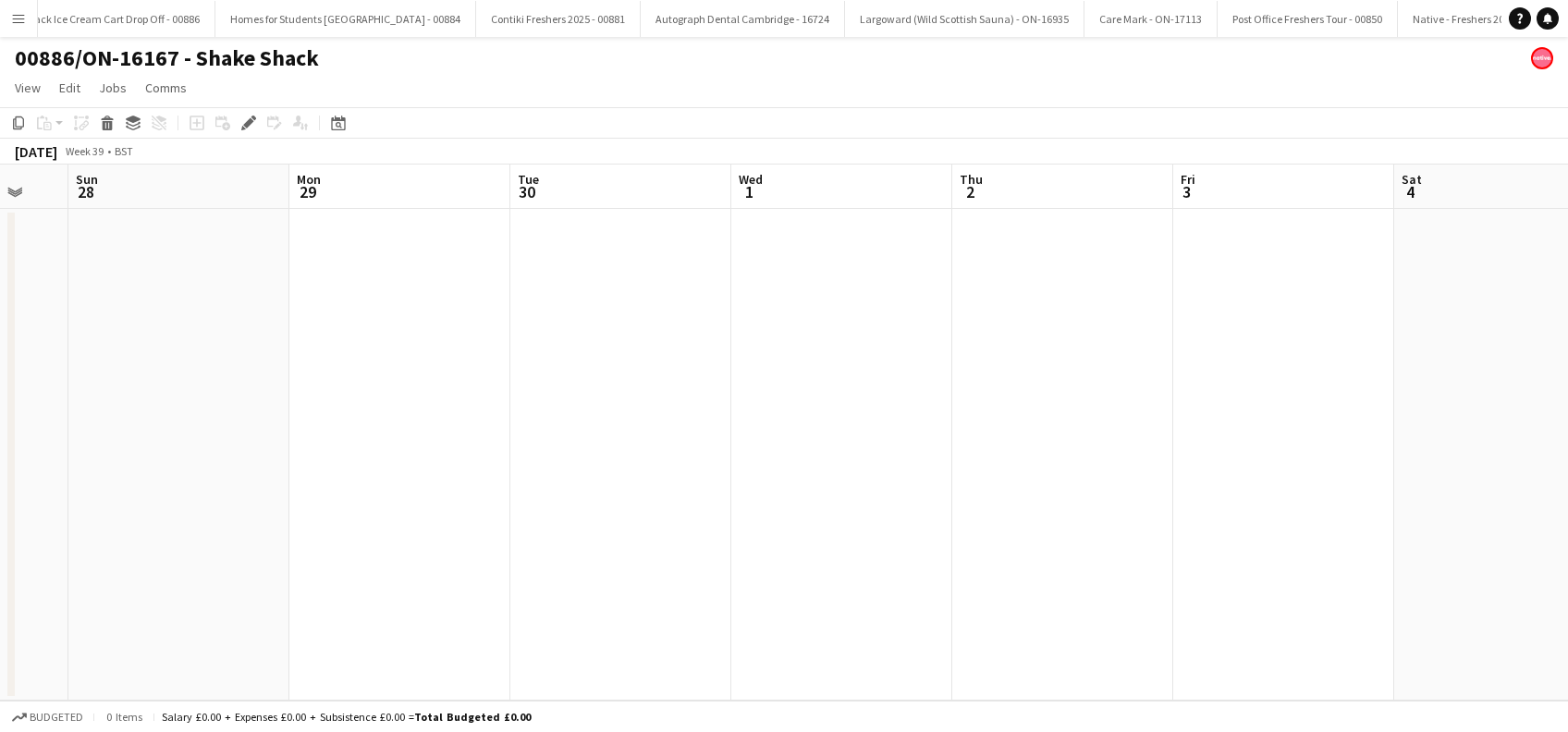
drag, startPoint x: 596, startPoint y: 566, endPoint x: 129, endPoint y: 584, distance: 467.3
click at [129, 584] on app-calendar-viewport "Wed 24 Thu 25 Fri 26 Sat 27 Sun 28 Mon 29 Tue 30 Wed 1 Thu 2 Fri 3 Sat 4 Sun 5 …" at bounding box center [784, 432] width 1568 height 536
drag, startPoint x: 941, startPoint y: 531, endPoint x: 1273, endPoint y: 620, distance: 343.7
click at [1273, 620] on app-calendar-viewport "Wed 24 Thu 25 Fri 26 Sat 27 Sun 28 Mon 29 Tue 30 Wed 1 Thu 2 Fri 3 Sat 4 Sun 5 …" at bounding box center [784, 432] width 1568 height 536
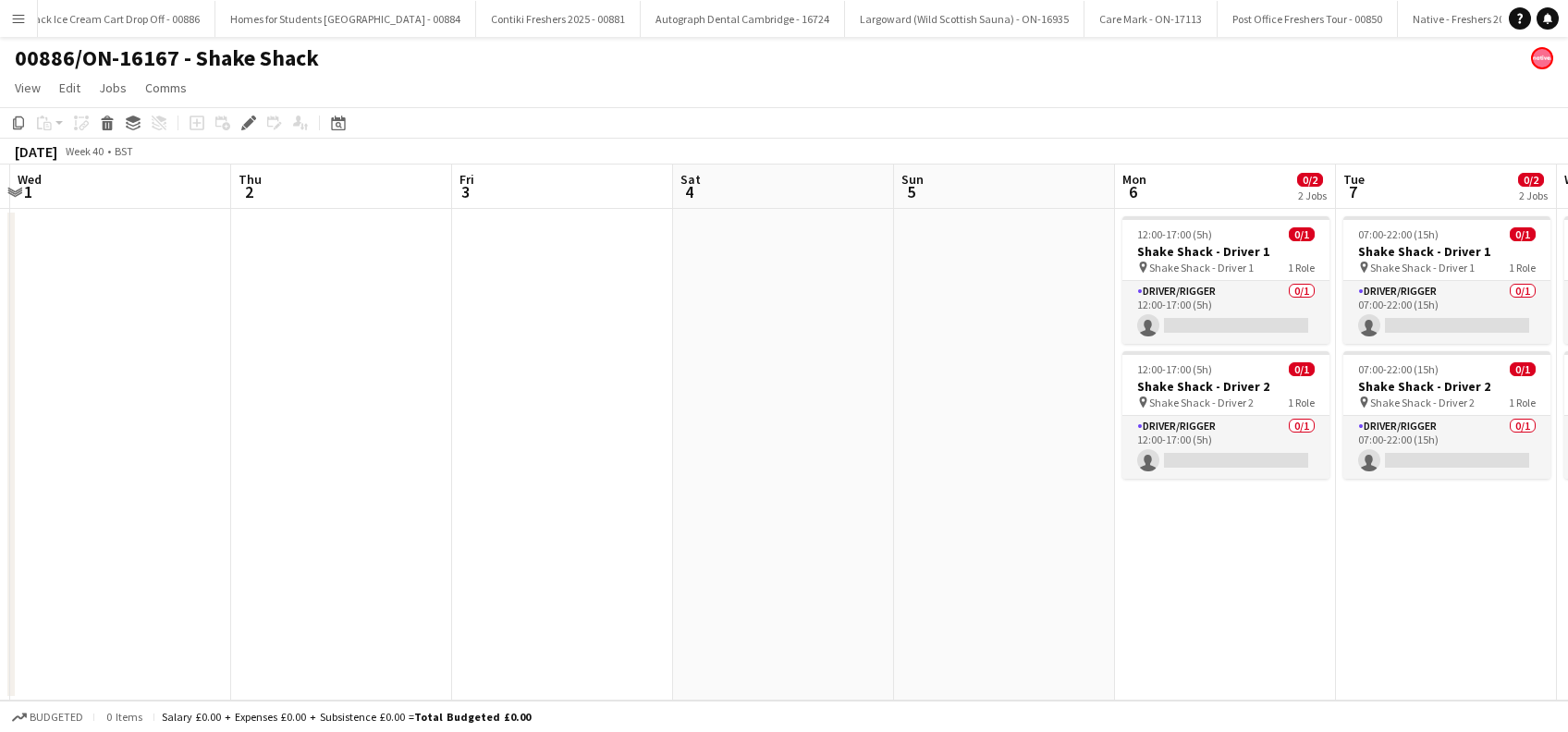
drag, startPoint x: 188, startPoint y: 638, endPoint x: 185, endPoint y: 610, distance: 28.2
click at [166, 641] on app-calendar-viewport "Sun 28 Mon 29 Tue 30 Wed 1 Thu 2 Fri 3 Sat 4 Sun 5 Mon 6 0/2 2 Jobs Tue 7 0/2 2…" at bounding box center [784, 432] width 1568 height 536
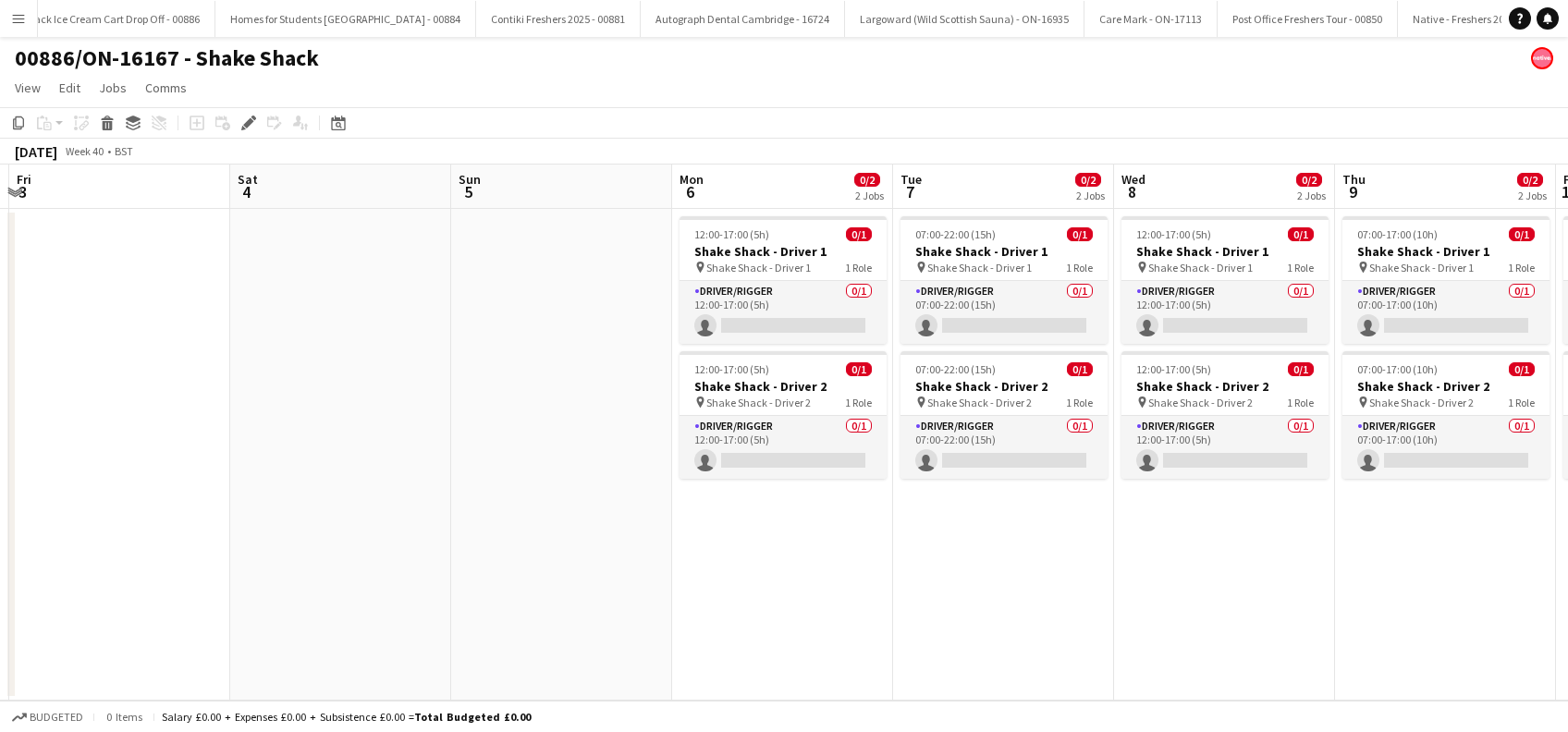
scroll to position [0, 638]
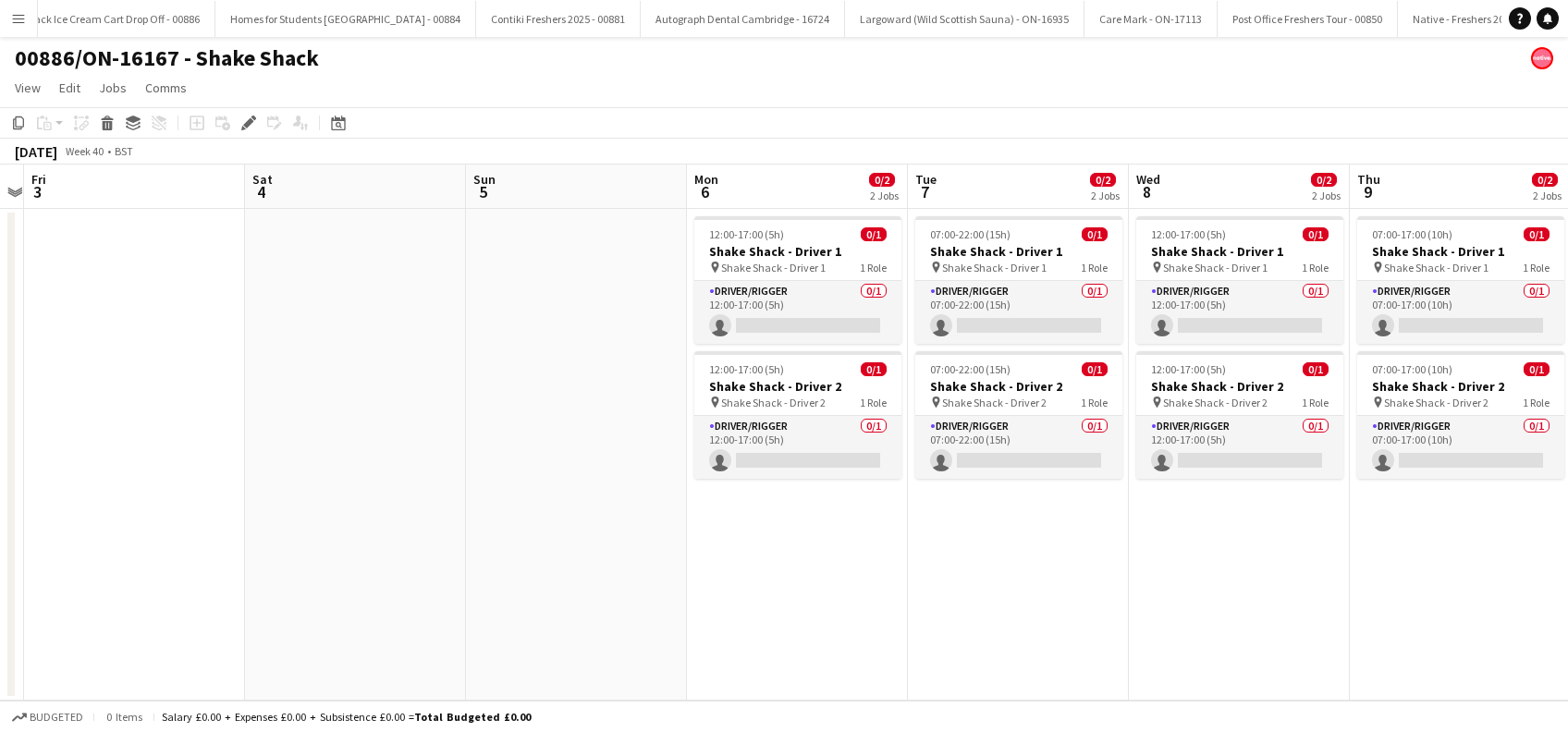
drag, startPoint x: 851, startPoint y: 589, endPoint x: -6, endPoint y: 685, distance: 862.4
click at [0, 685] on html "Menu Boards Boards Boards All jobs Status Workforce Workforce My Workforce Recr…" at bounding box center [784, 366] width 1568 height 732
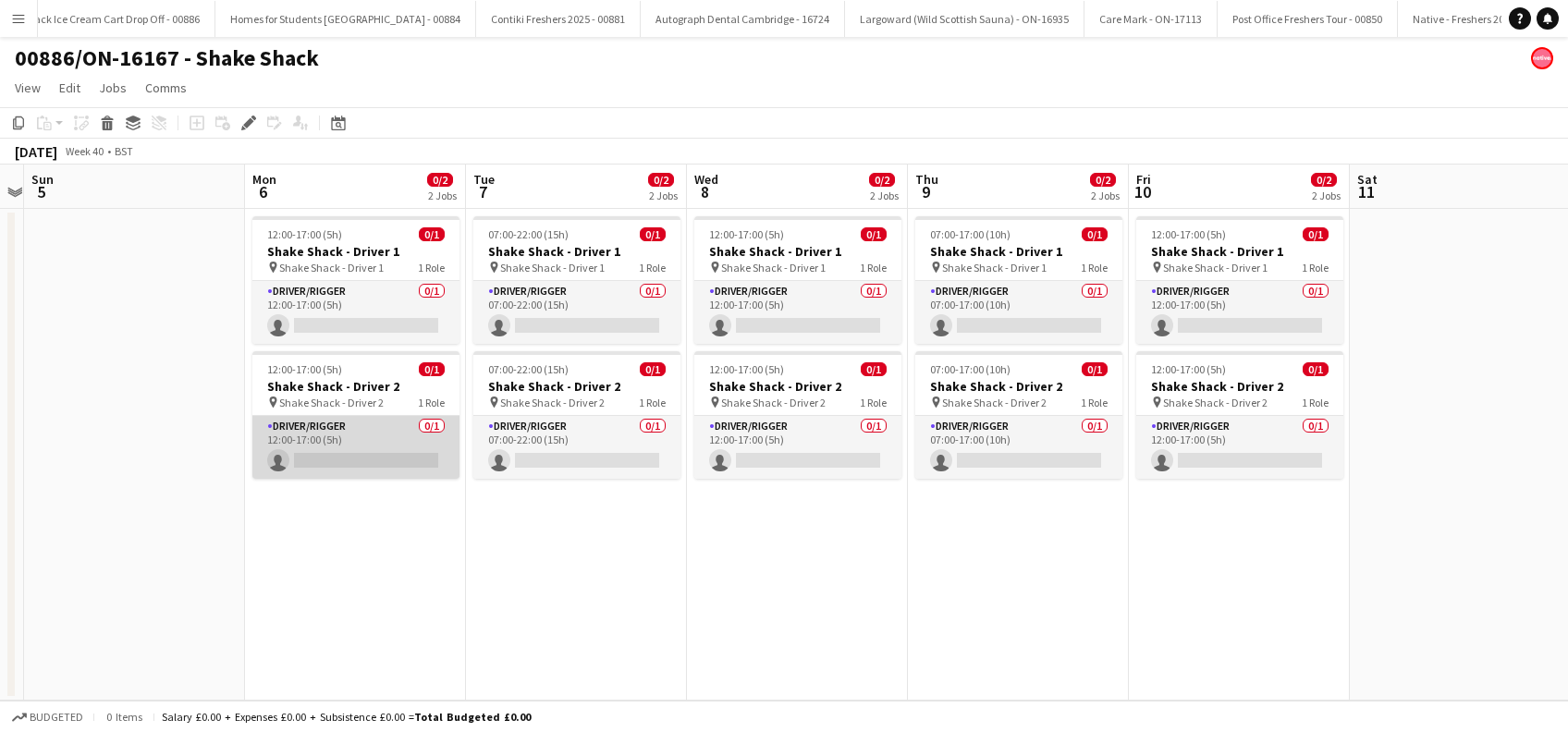
click at [377, 453] on app-card-role "Driver/Rigger 0/1 12:00-17:00 (5h) single-neutral-actions" at bounding box center [356, 448] width 207 height 63
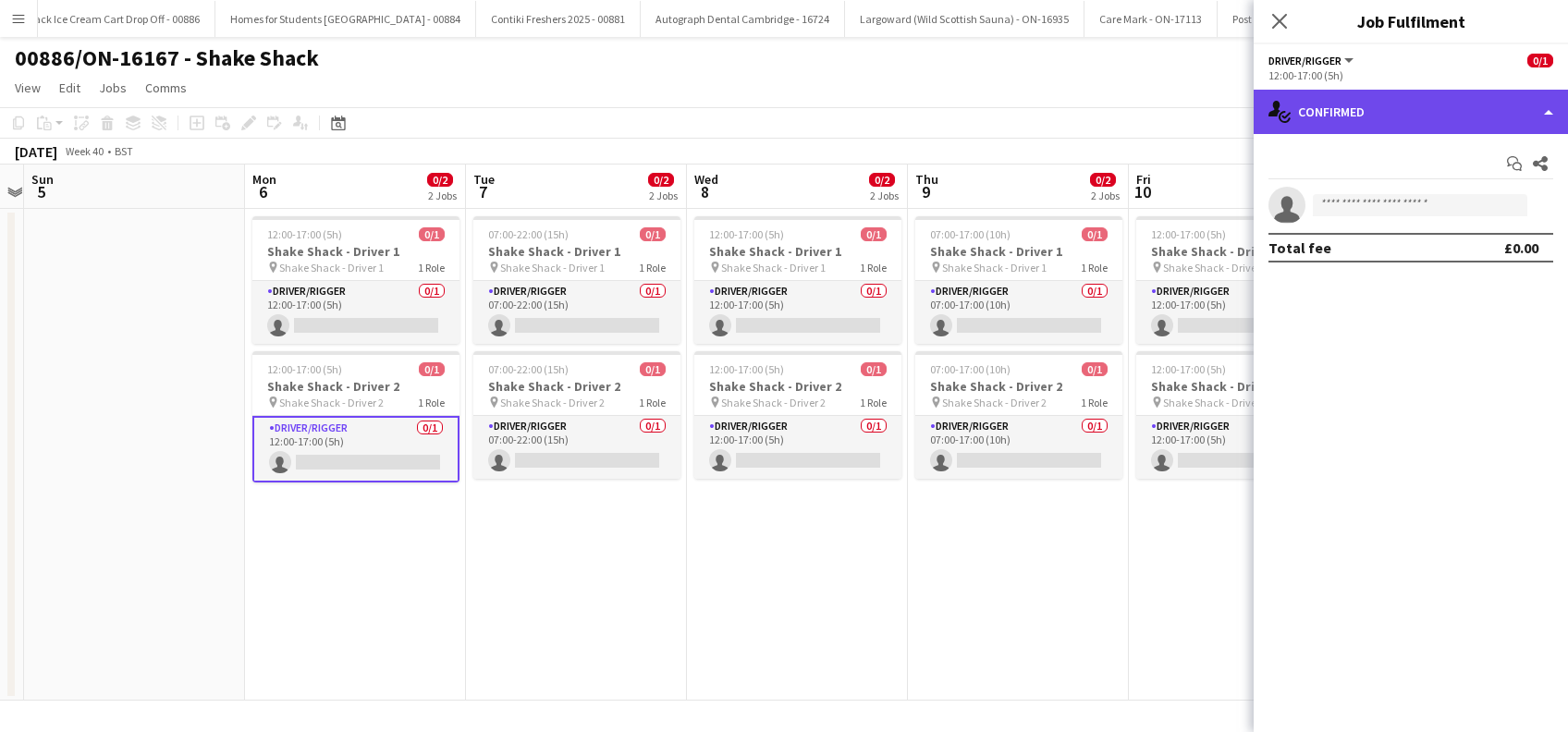
click at [1418, 99] on div "single-neutral-actions-check-2 Confirmed" at bounding box center [1410, 111] width 314 height 44
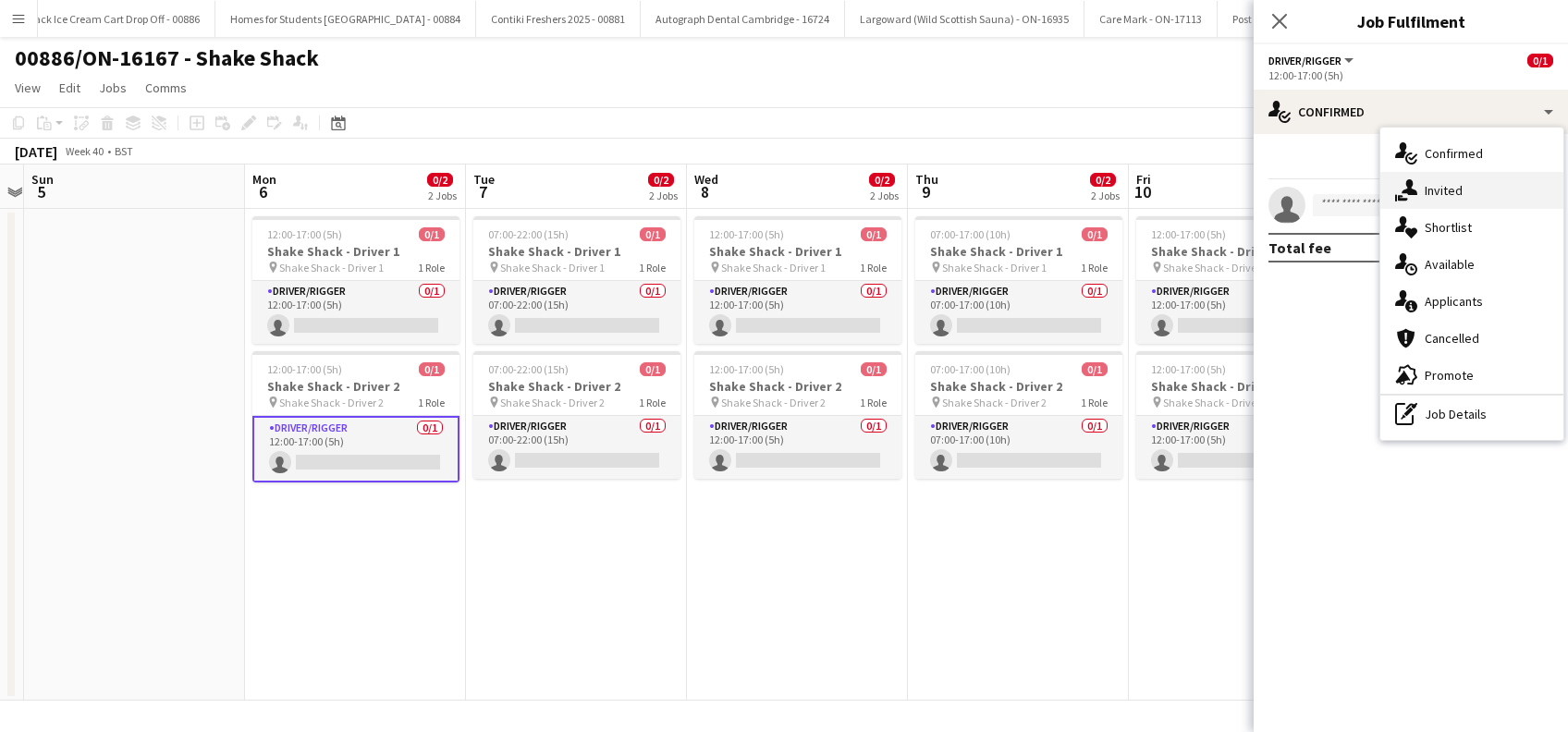
click at [1457, 189] on span "Invited" at bounding box center [1443, 190] width 38 height 17
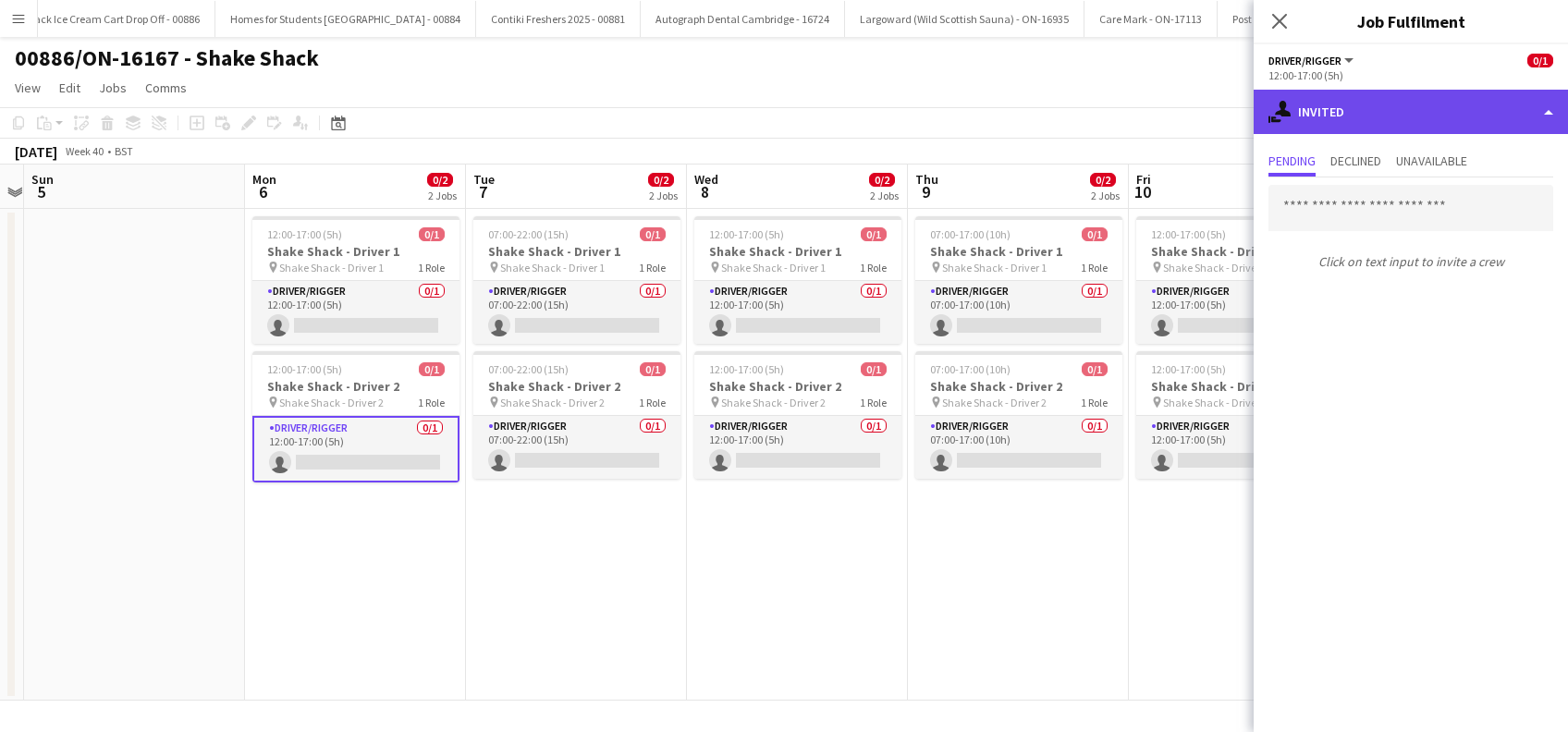
click at [1363, 104] on div "single-neutral-actions-share-1 Invited" at bounding box center [1410, 111] width 314 height 44
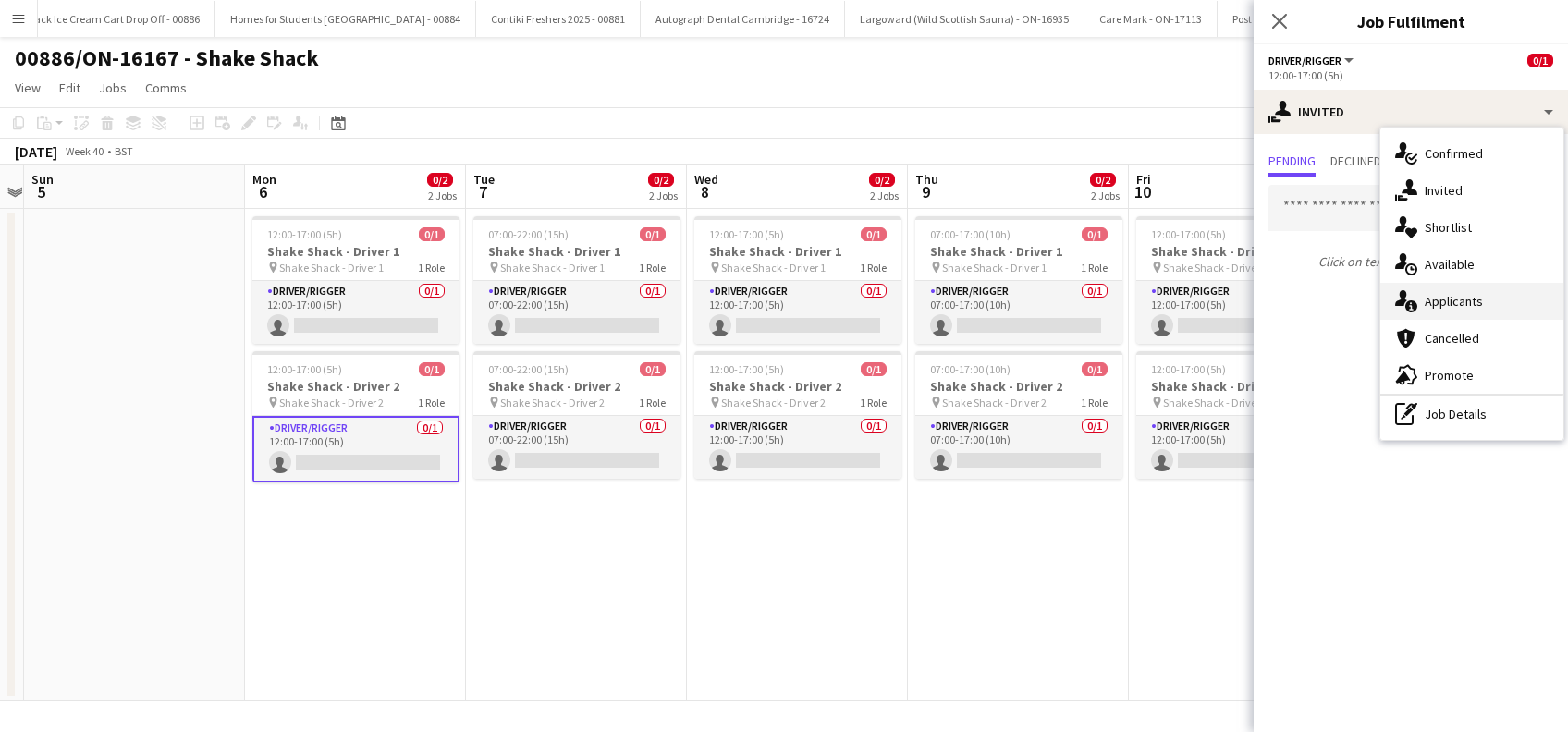
click at [1454, 296] on span "Applicants" at bounding box center [1453, 301] width 58 height 17
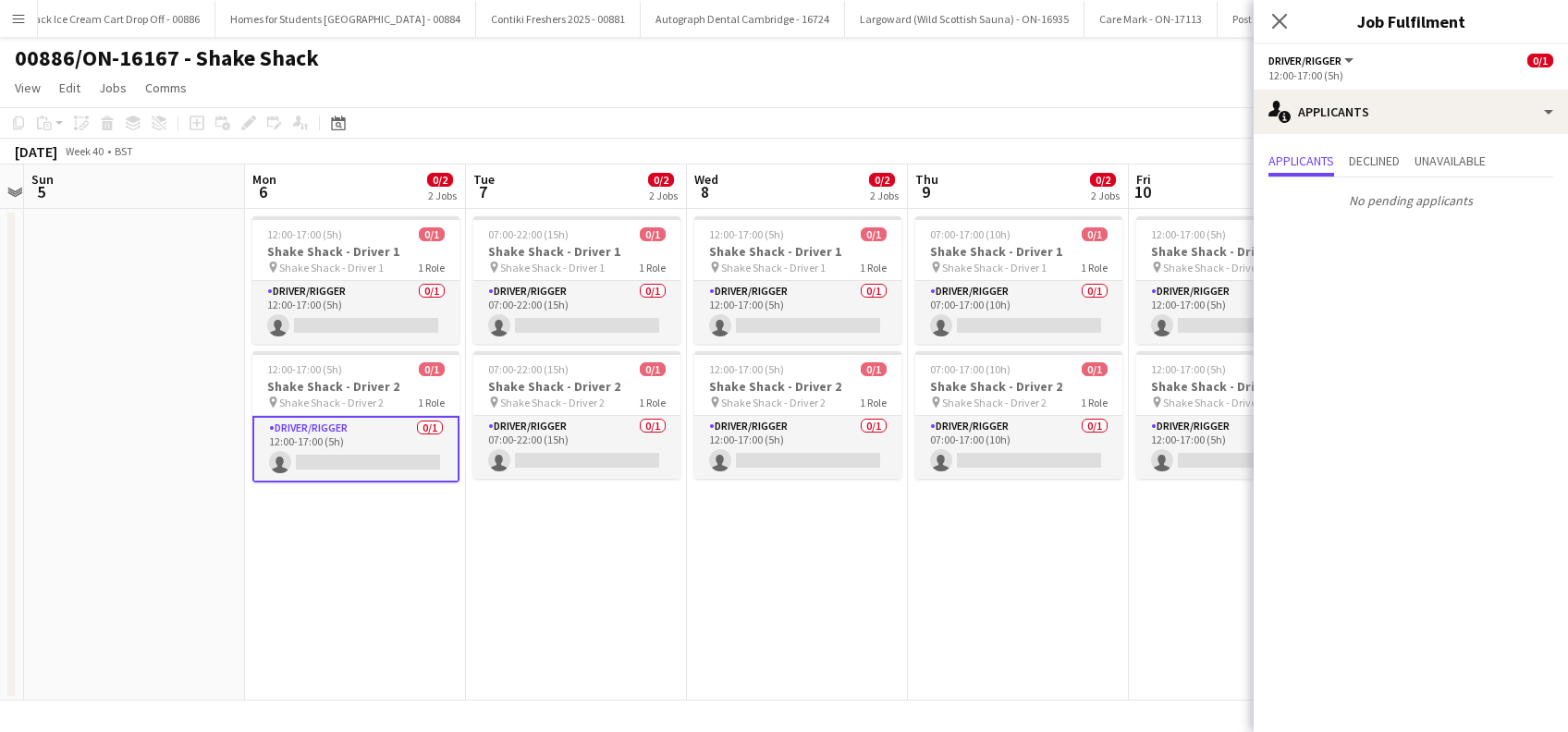
click at [321, 458] on app-card-role "Driver/Rigger 0/1 12:00-17:00 (5h) single-neutral-actions" at bounding box center [356, 450] width 207 height 67
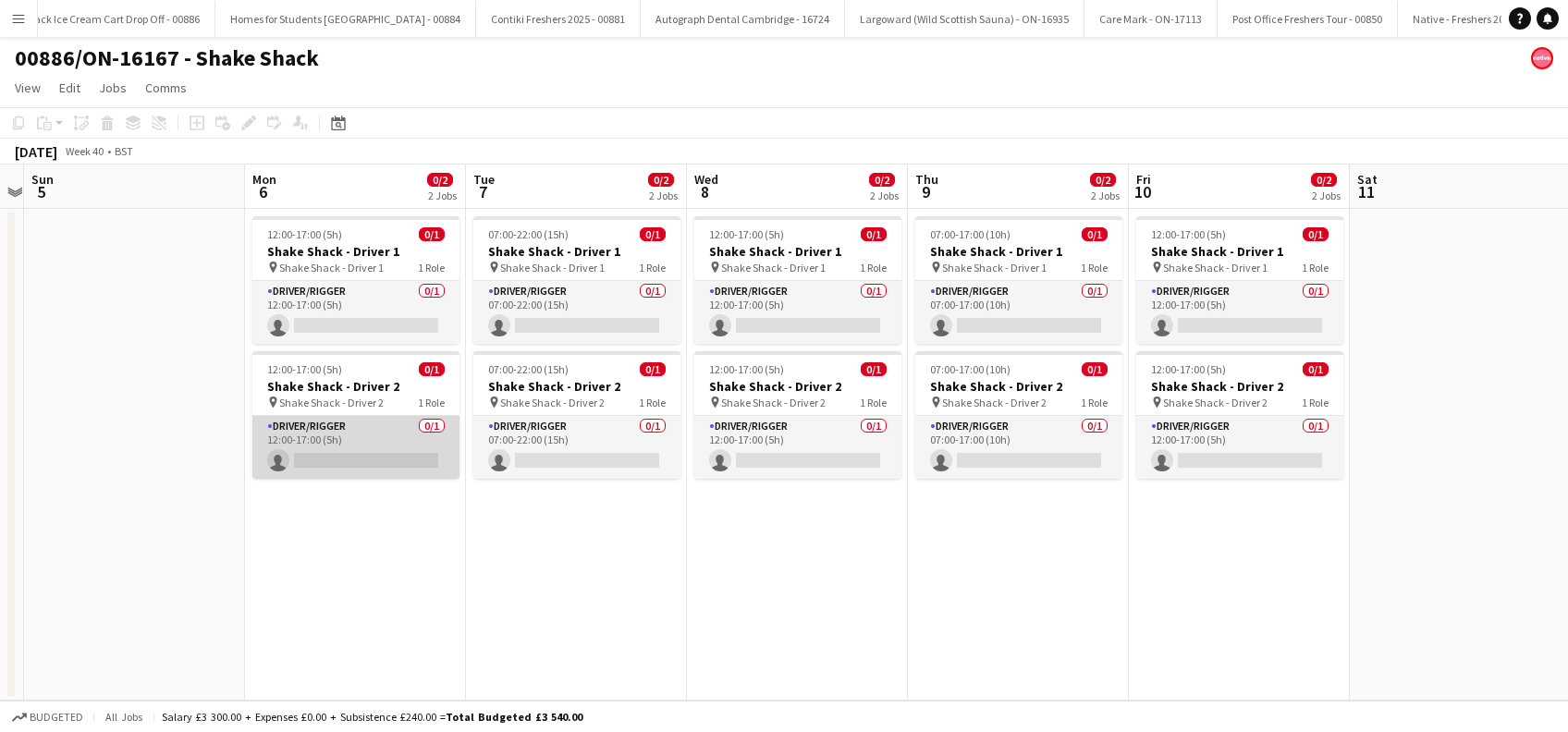
click at [317, 456] on app-card-role "Driver/Rigger 0/1 12:00-17:00 (5h) single-neutral-actions" at bounding box center [356, 448] width 207 height 63
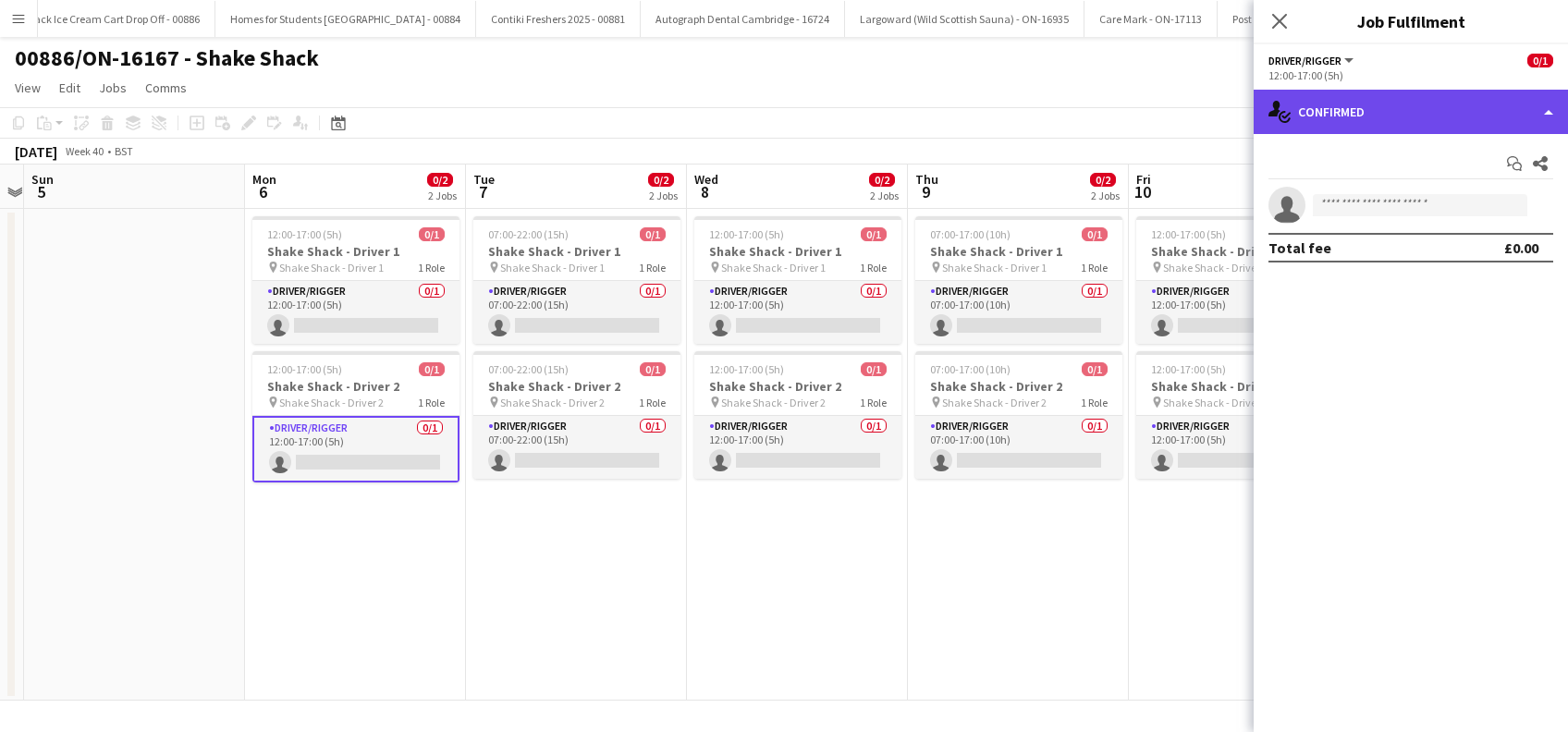
click at [1486, 103] on div "single-neutral-actions-check-2 Confirmed" at bounding box center [1410, 111] width 314 height 44
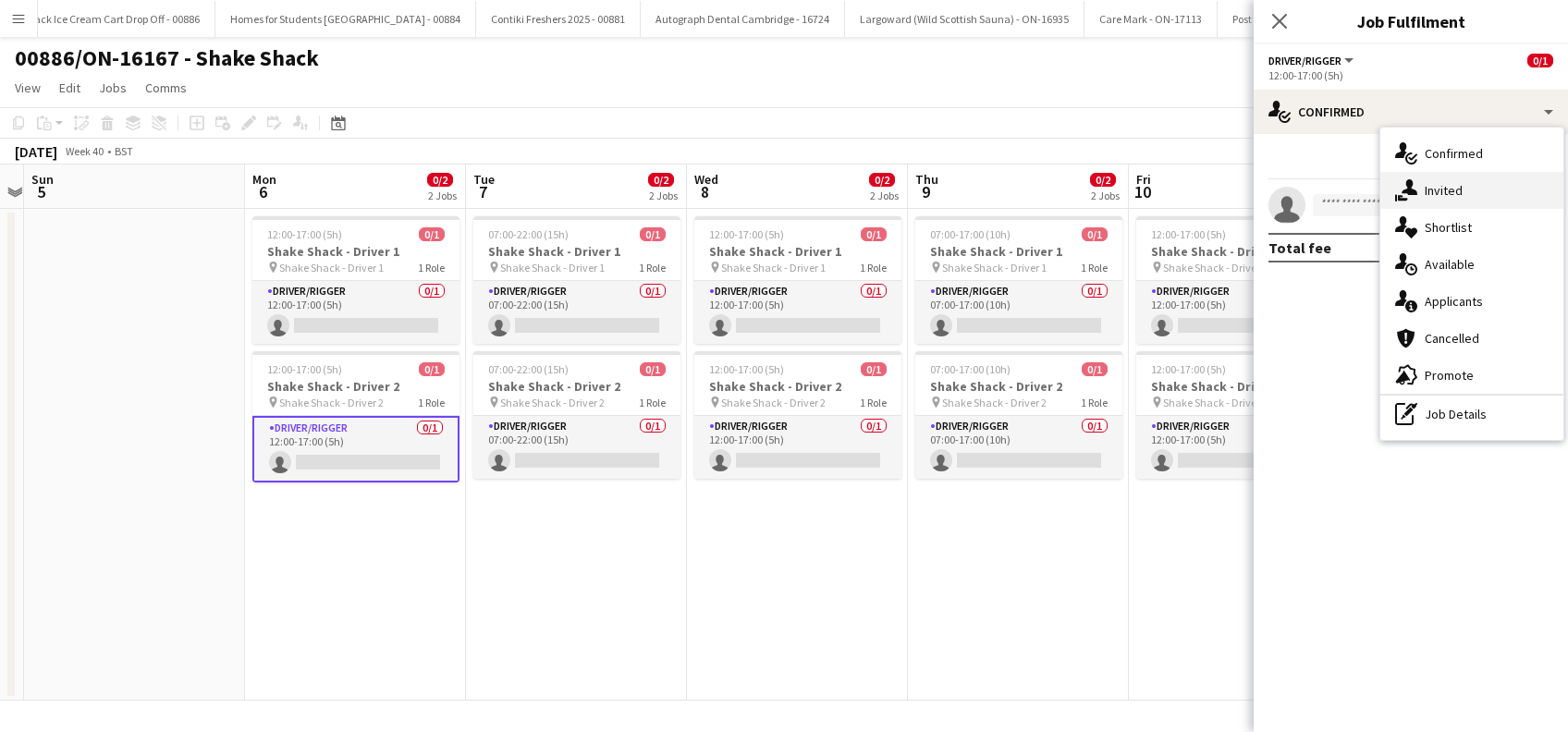
click at [1468, 192] on div "single-neutral-actions-share-1 Invited" at bounding box center [1472, 191] width 183 height 37
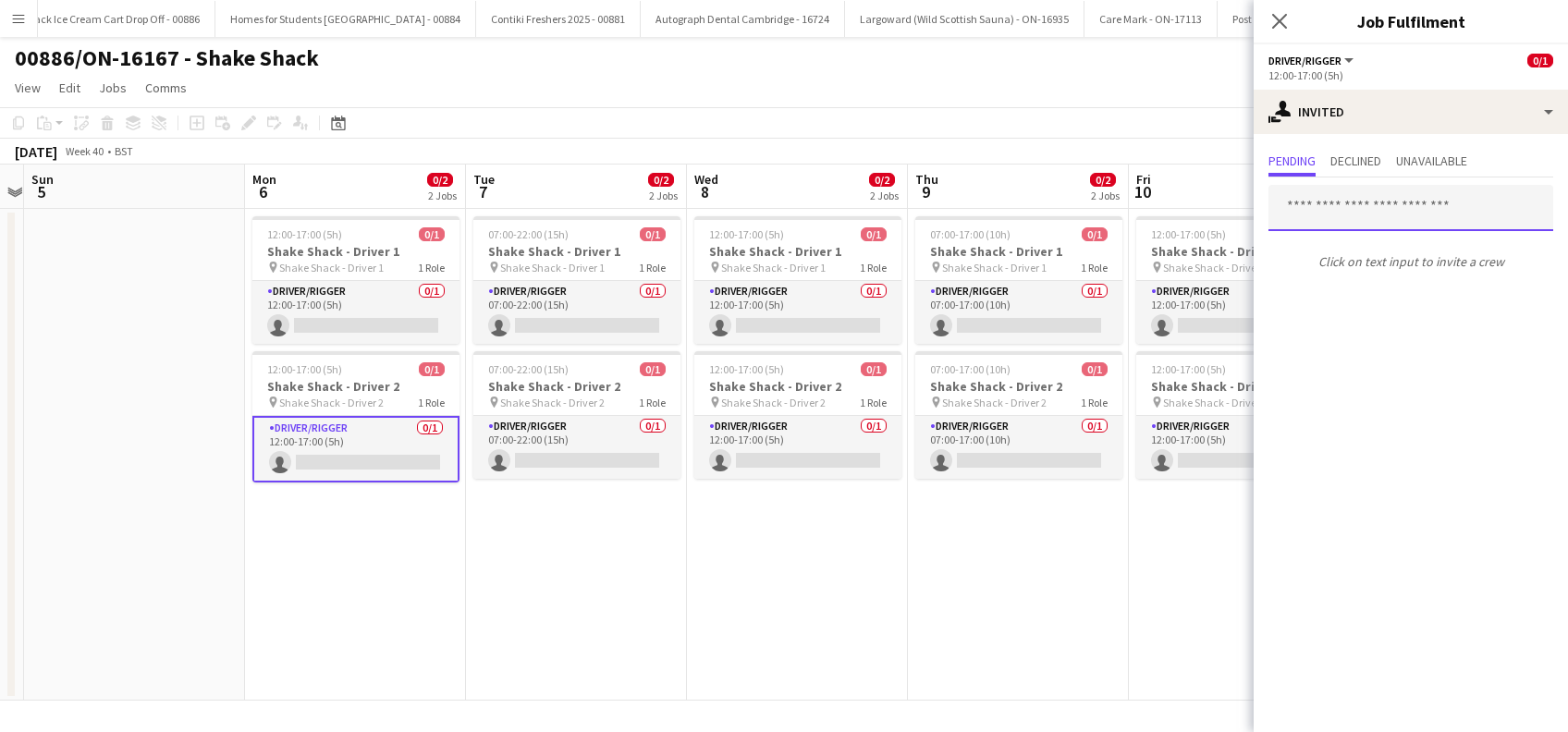
click at [1374, 207] on input "text" at bounding box center [1410, 208] width 284 height 46
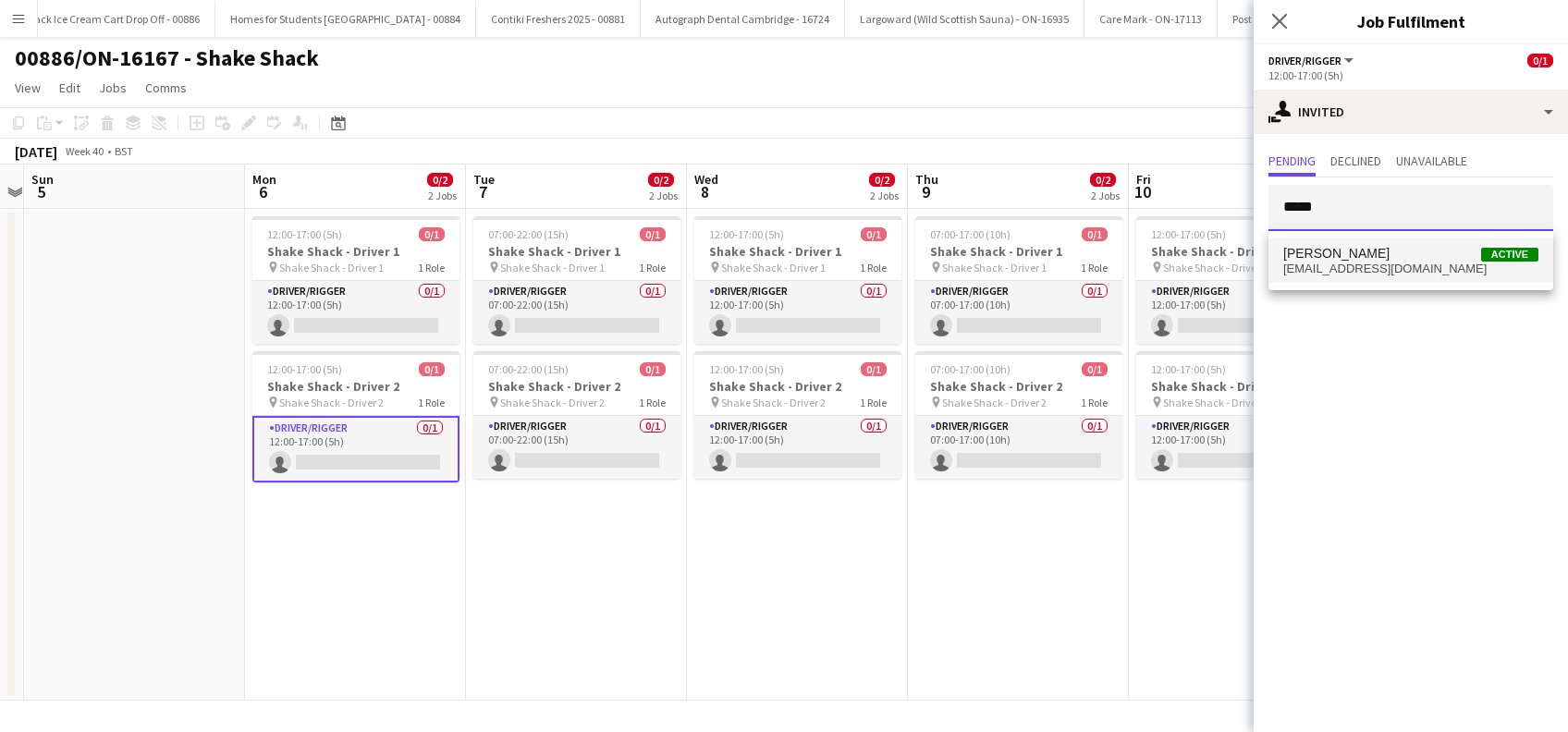
type input "*****"
click at [1302, 249] on span "[PERSON_NAME]" at bounding box center [1336, 254] width 106 height 16
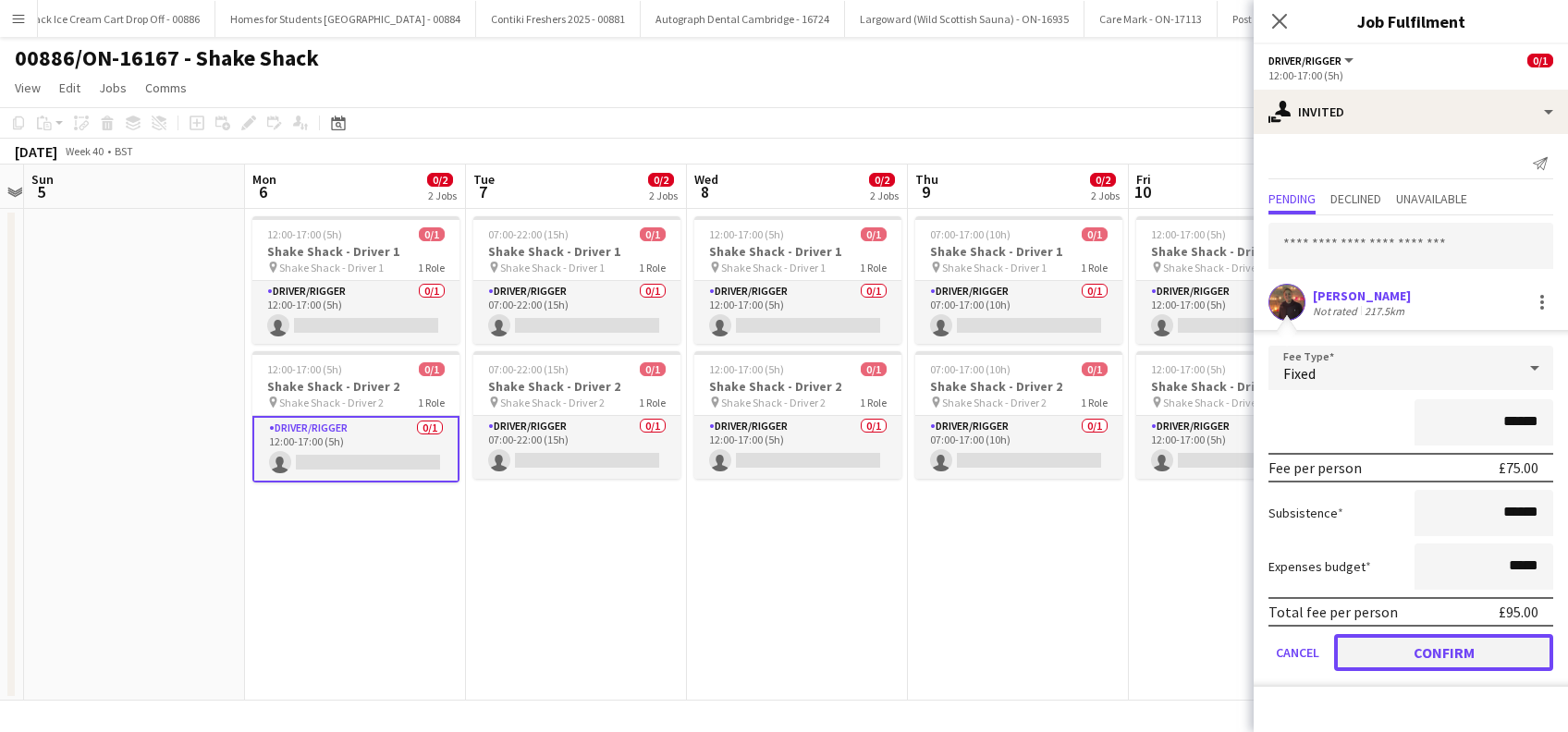
click at [1440, 658] on button "Confirm" at bounding box center [1443, 653] width 219 height 37
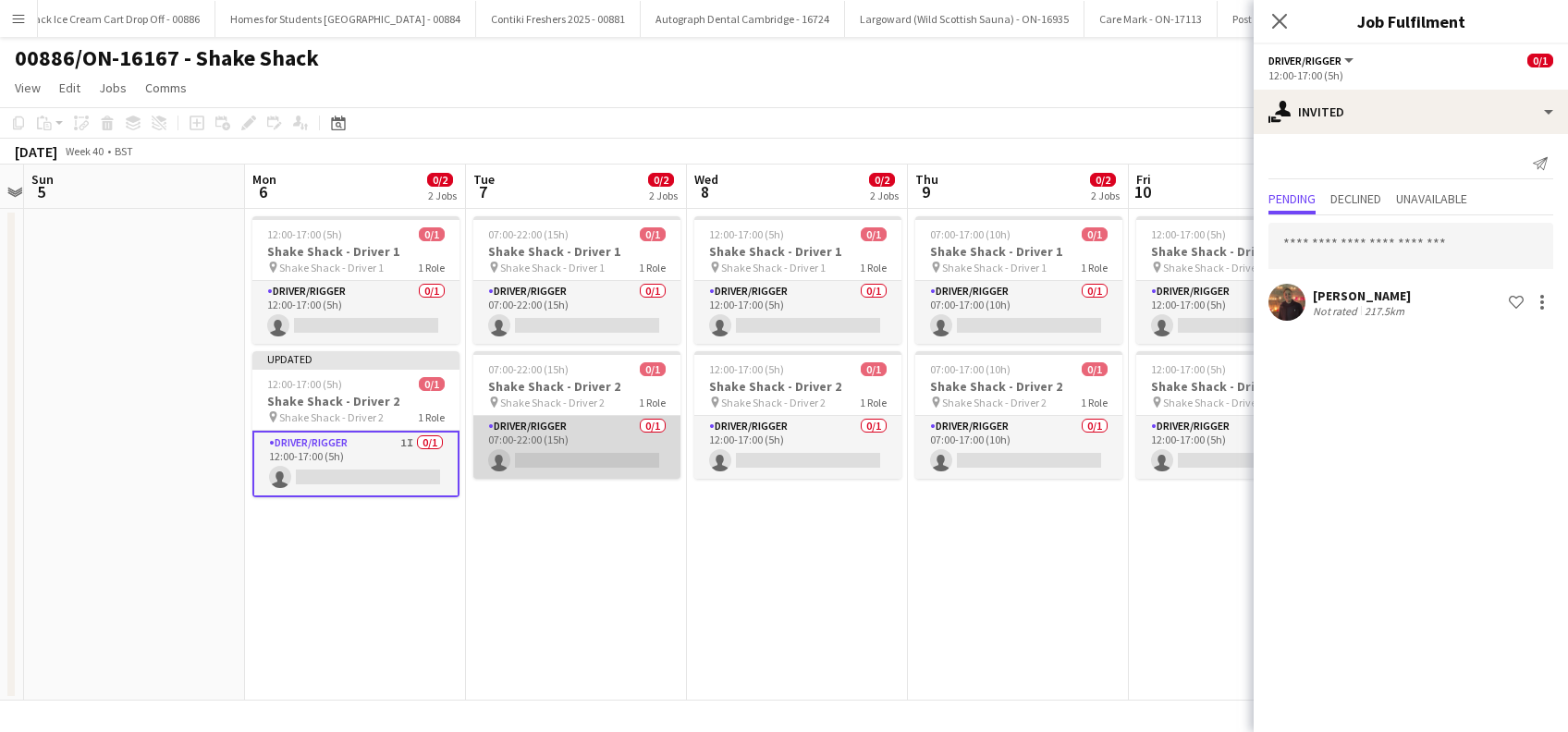
click at [590, 464] on app-card-role "Driver/Rigger 0/1 07:00-22:00 (15h) single-neutral-actions" at bounding box center [576, 448] width 207 height 63
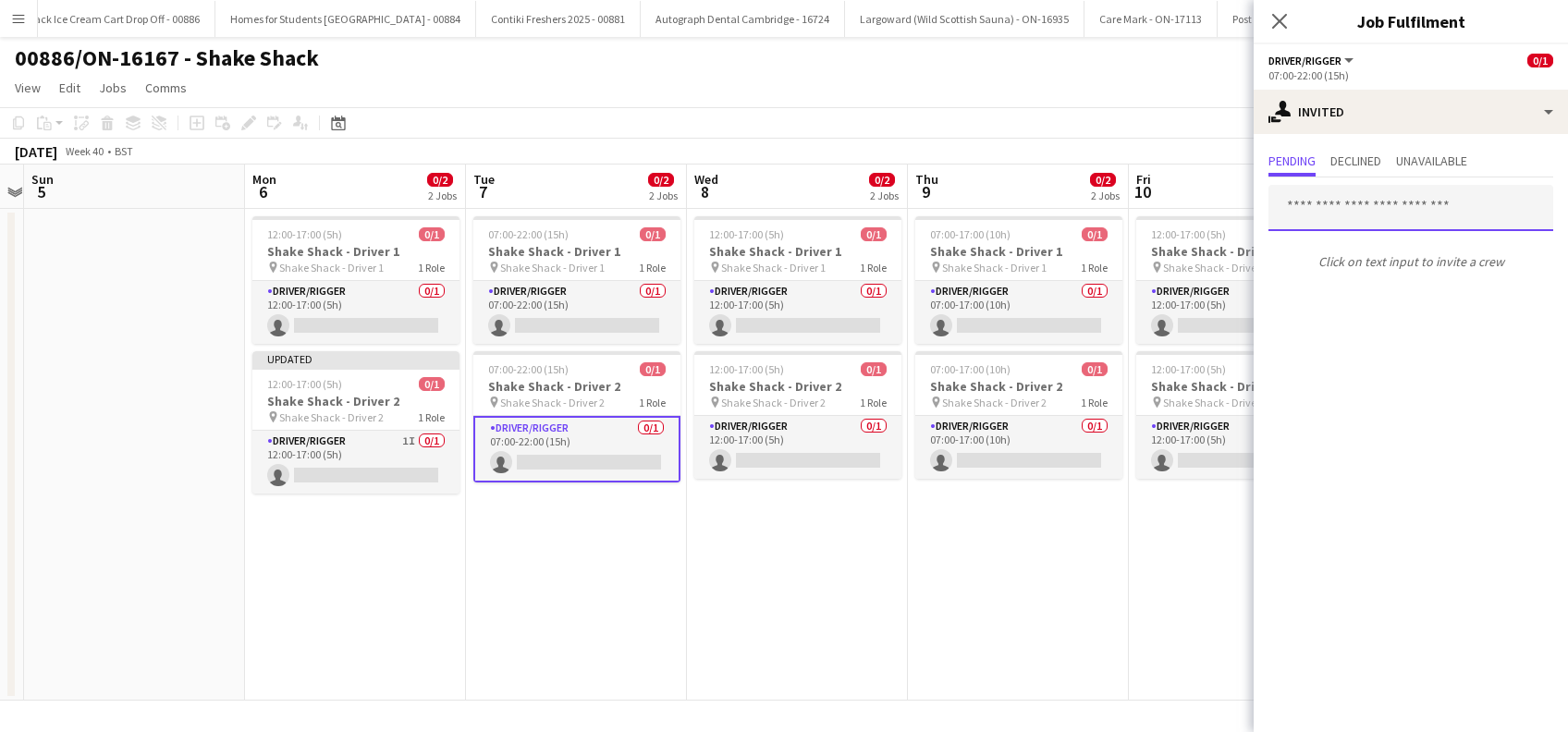
click at [1323, 200] on input "text" at bounding box center [1410, 208] width 284 height 46
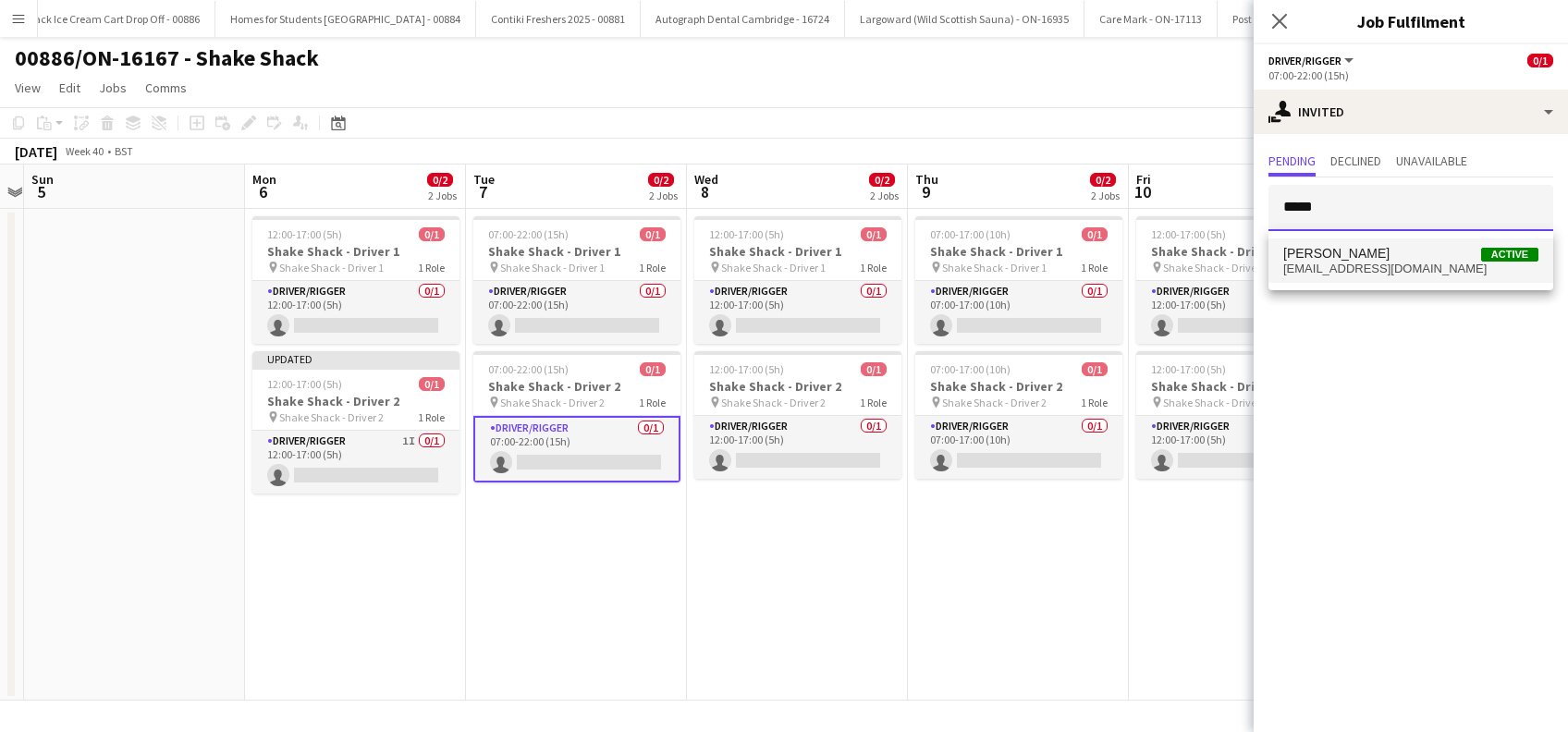
type input "*****"
click at [1341, 267] on span "[EMAIL_ADDRESS][DOMAIN_NAME]" at bounding box center [1410, 269] width 255 height 15
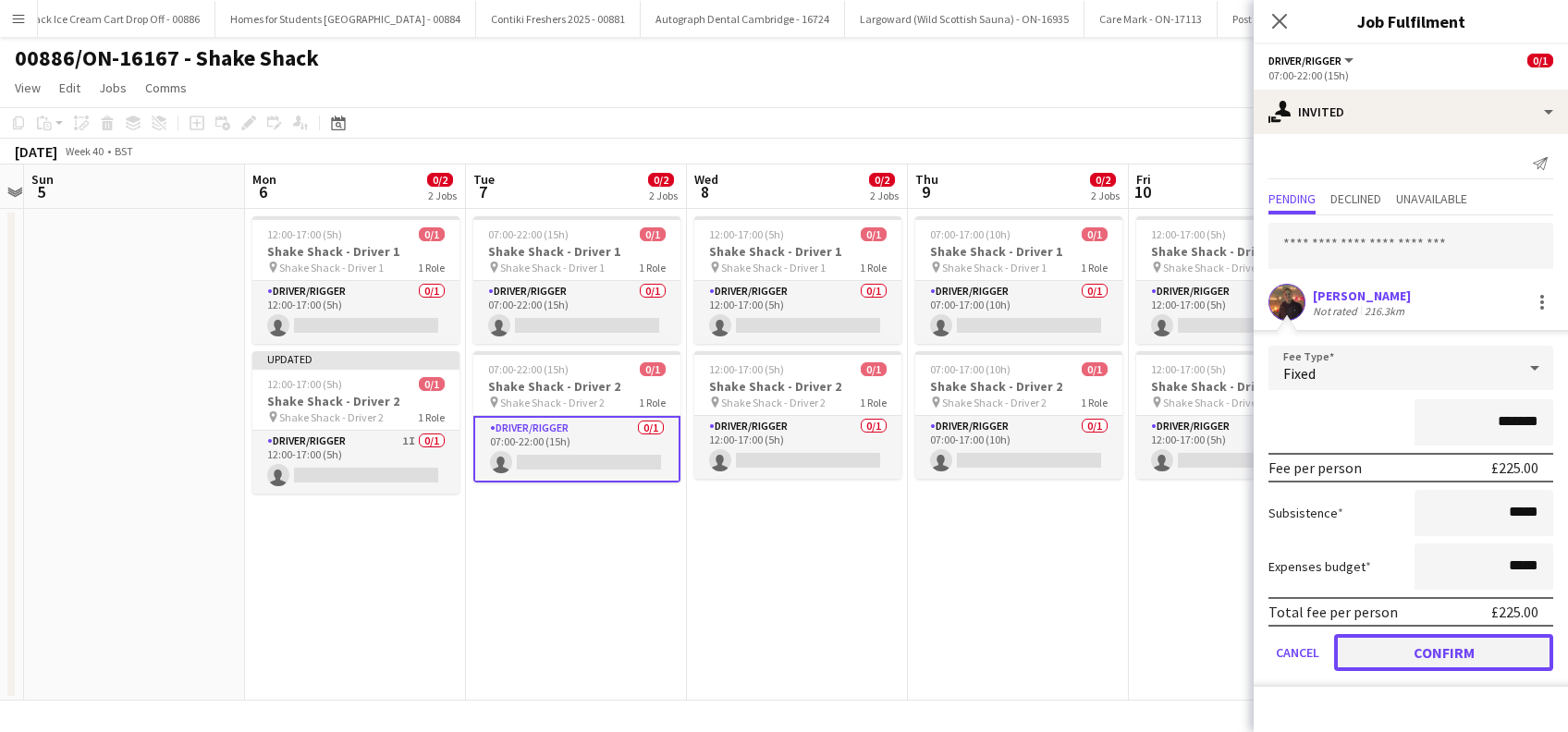
click at [1445, 652] on button "Confirm" at bounding box center [1443, 653] width 219 height 37
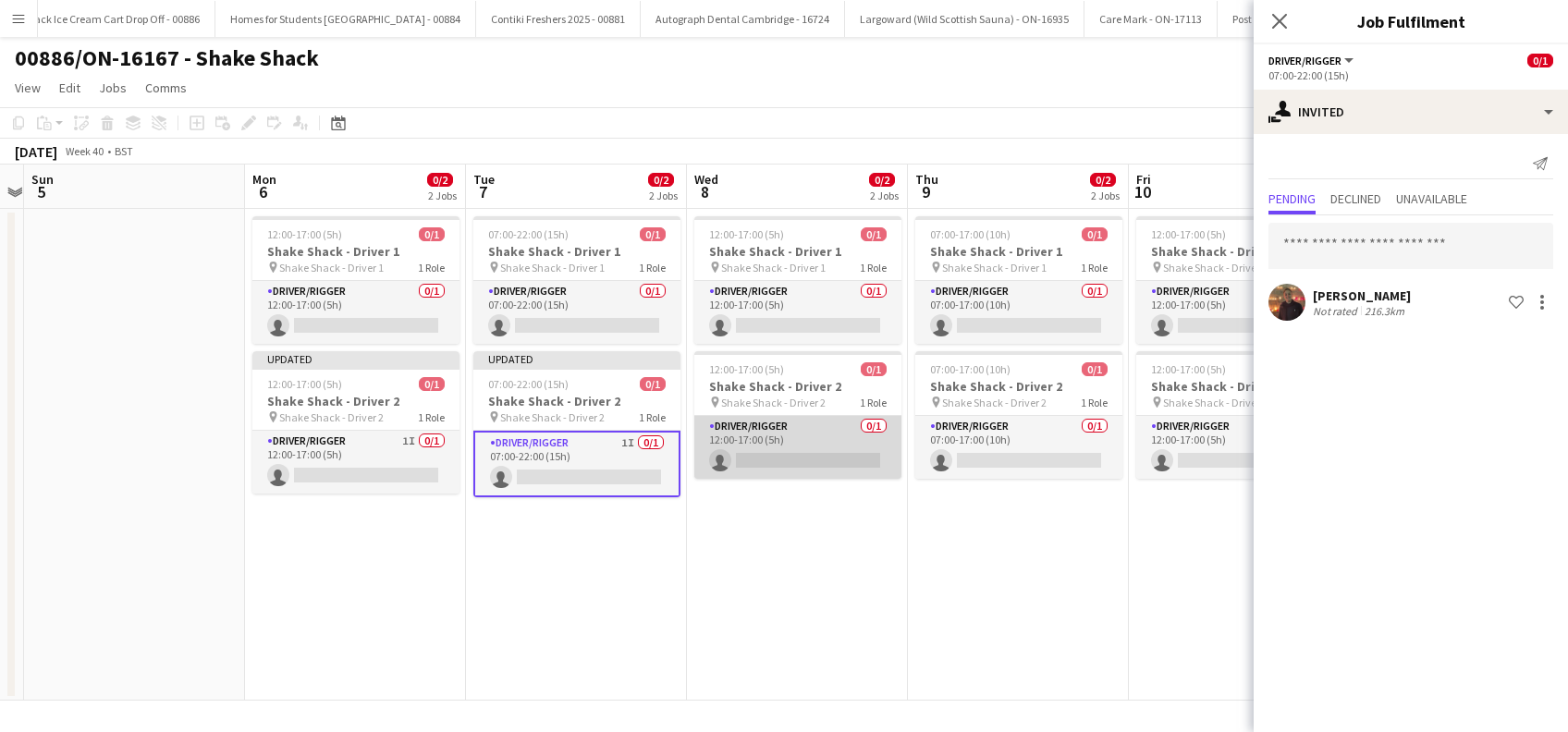
click at [769, 473] on app-card-role "Driver/Rigger 0/1 12:00-17:00 (5h) single-neutral-actions" at bounding box center [798, 448] width 207 height 63
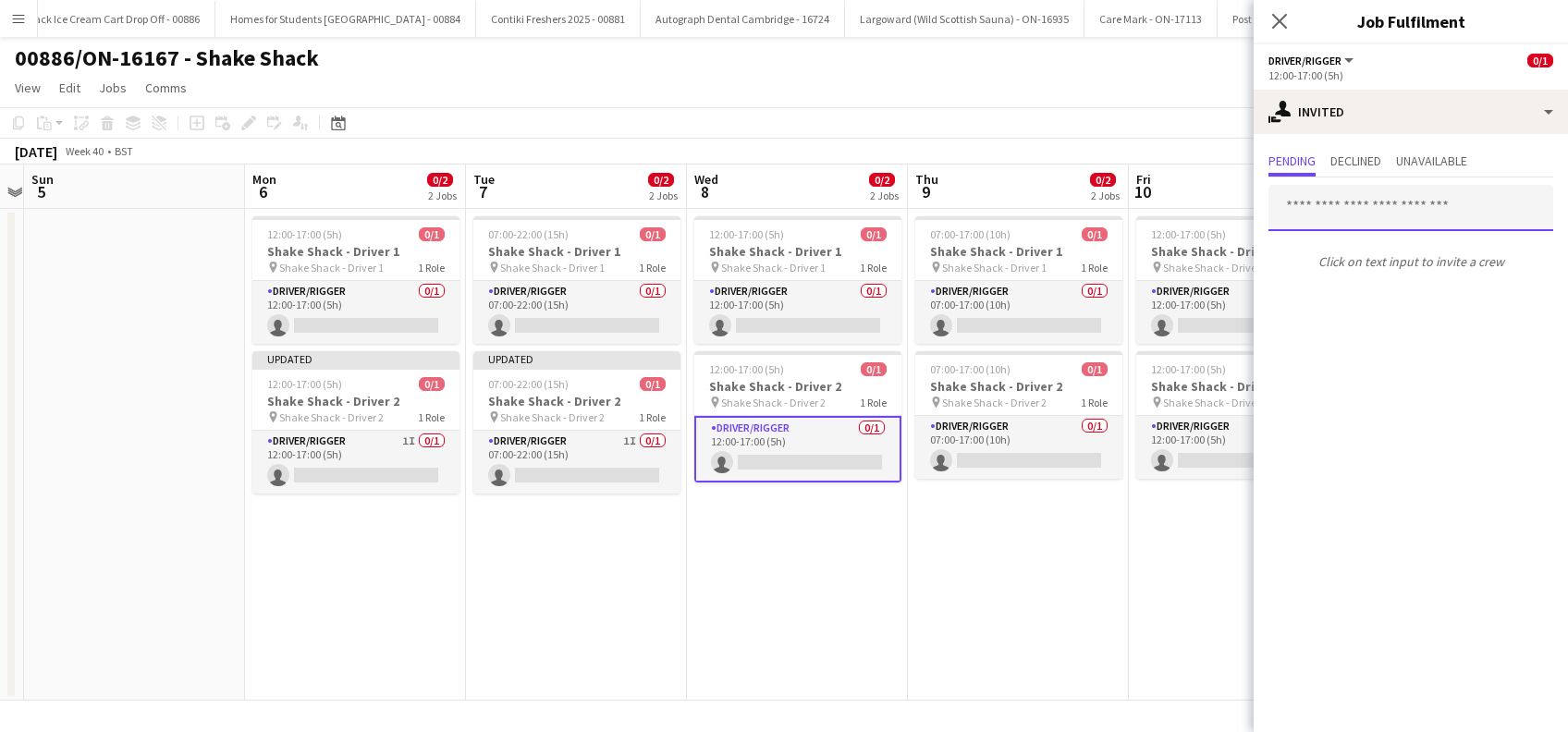
click at [1340, 207] on input "text" at bounding box center [1410, 208] width 284 height 46
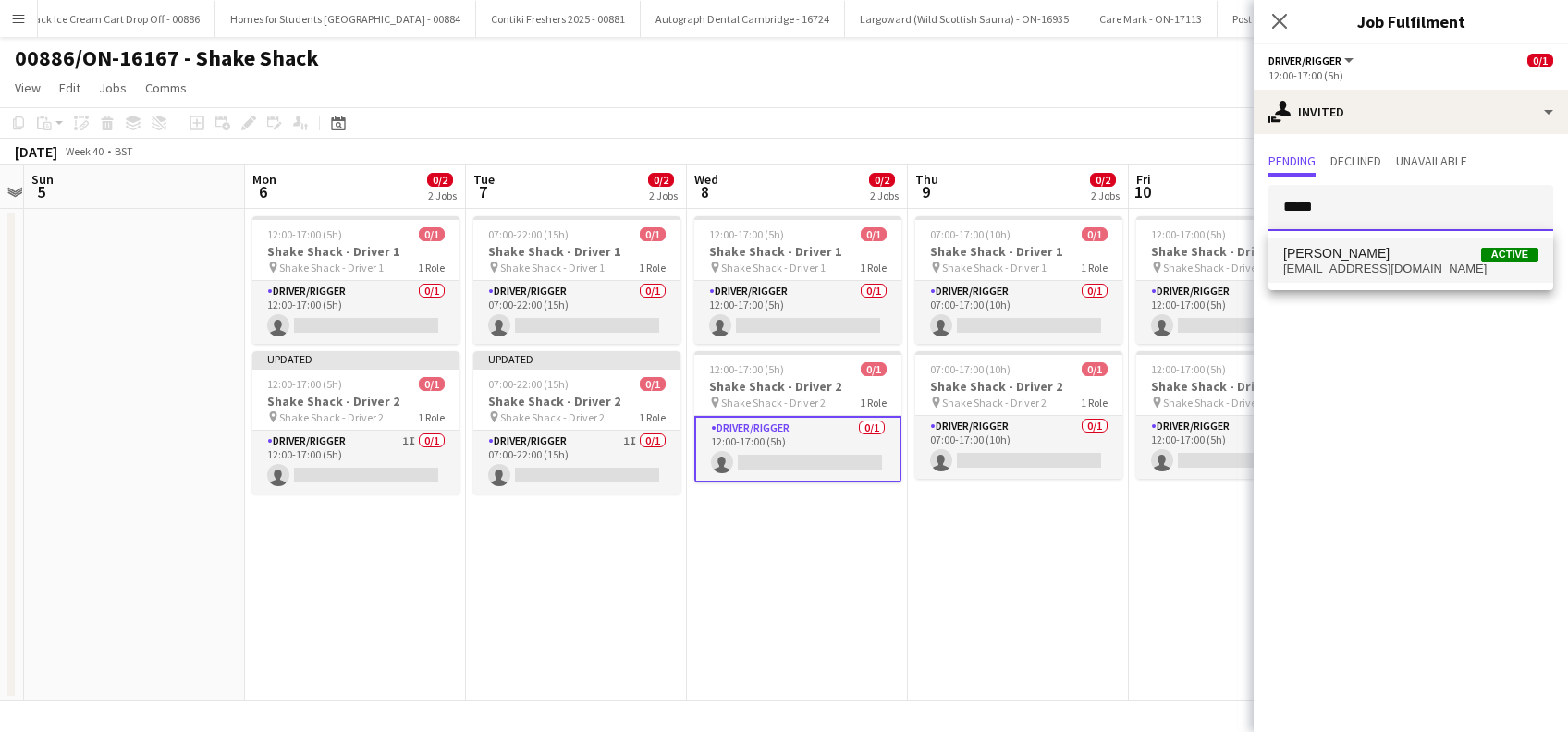
type input "*****"
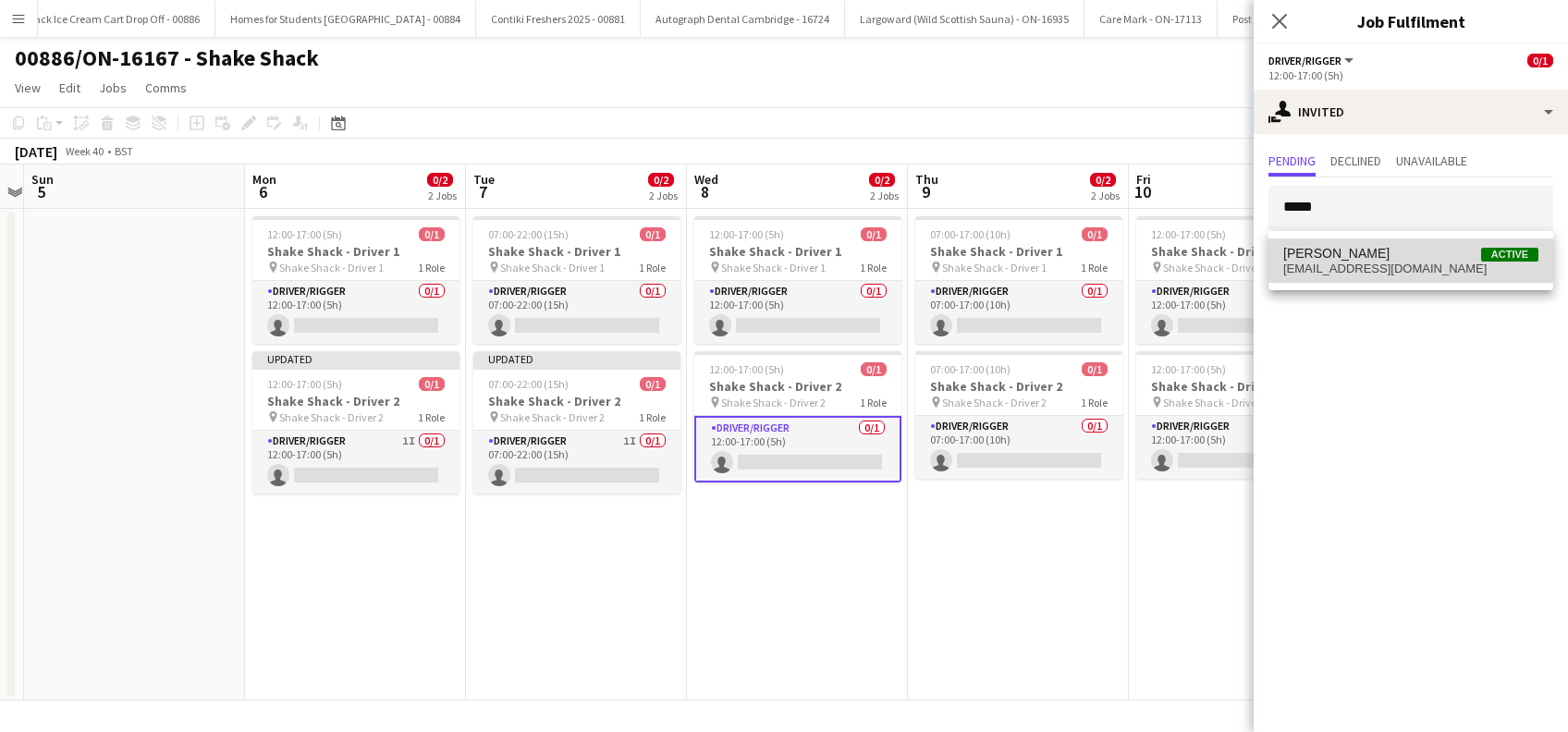
click at [1309, 254] on span "[PERSON_NAME]" at bounding box center [1336, 254] width 106 height 16
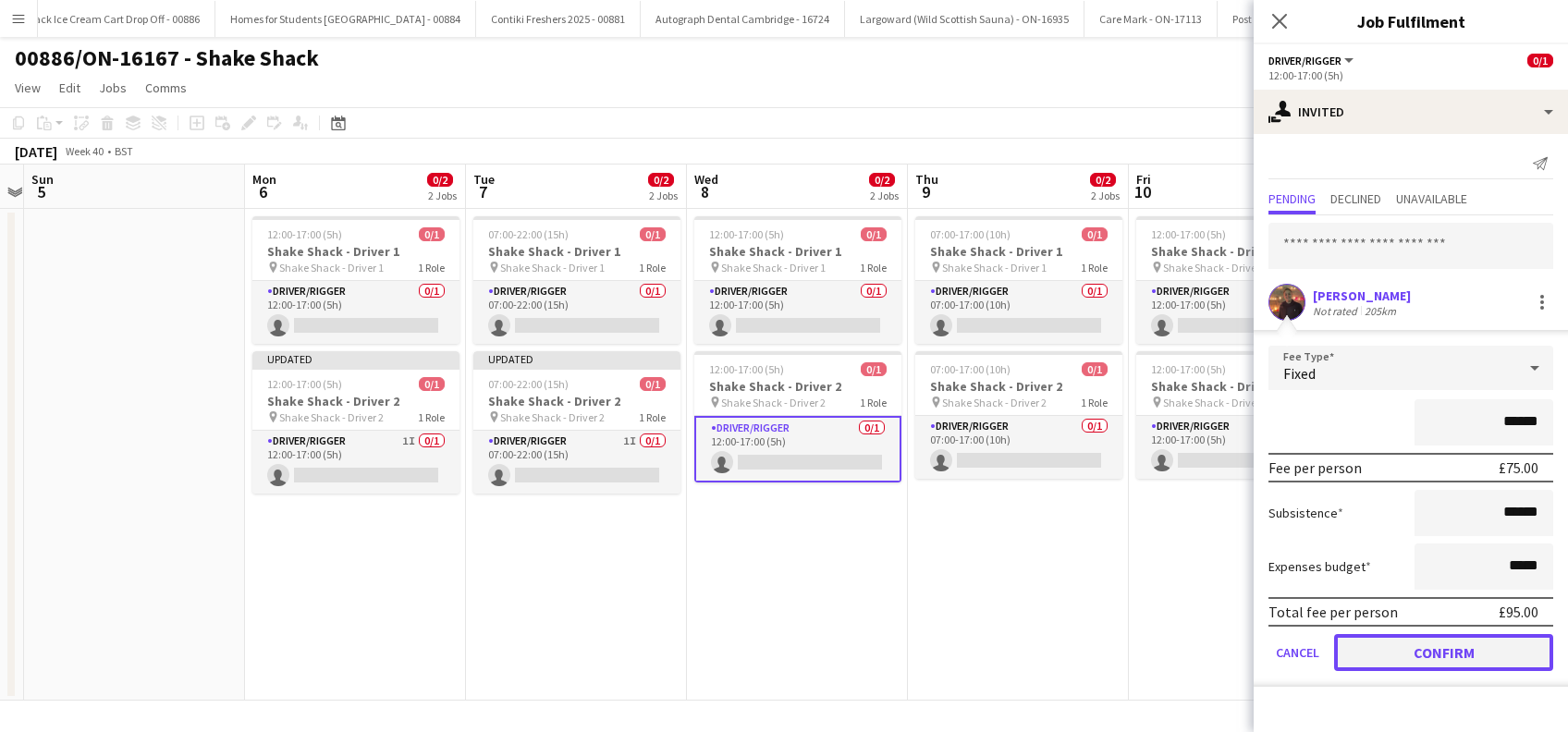
click at [1387, 642] on button "Confirm" at bounding box center [1443, 653] width 219 height 37
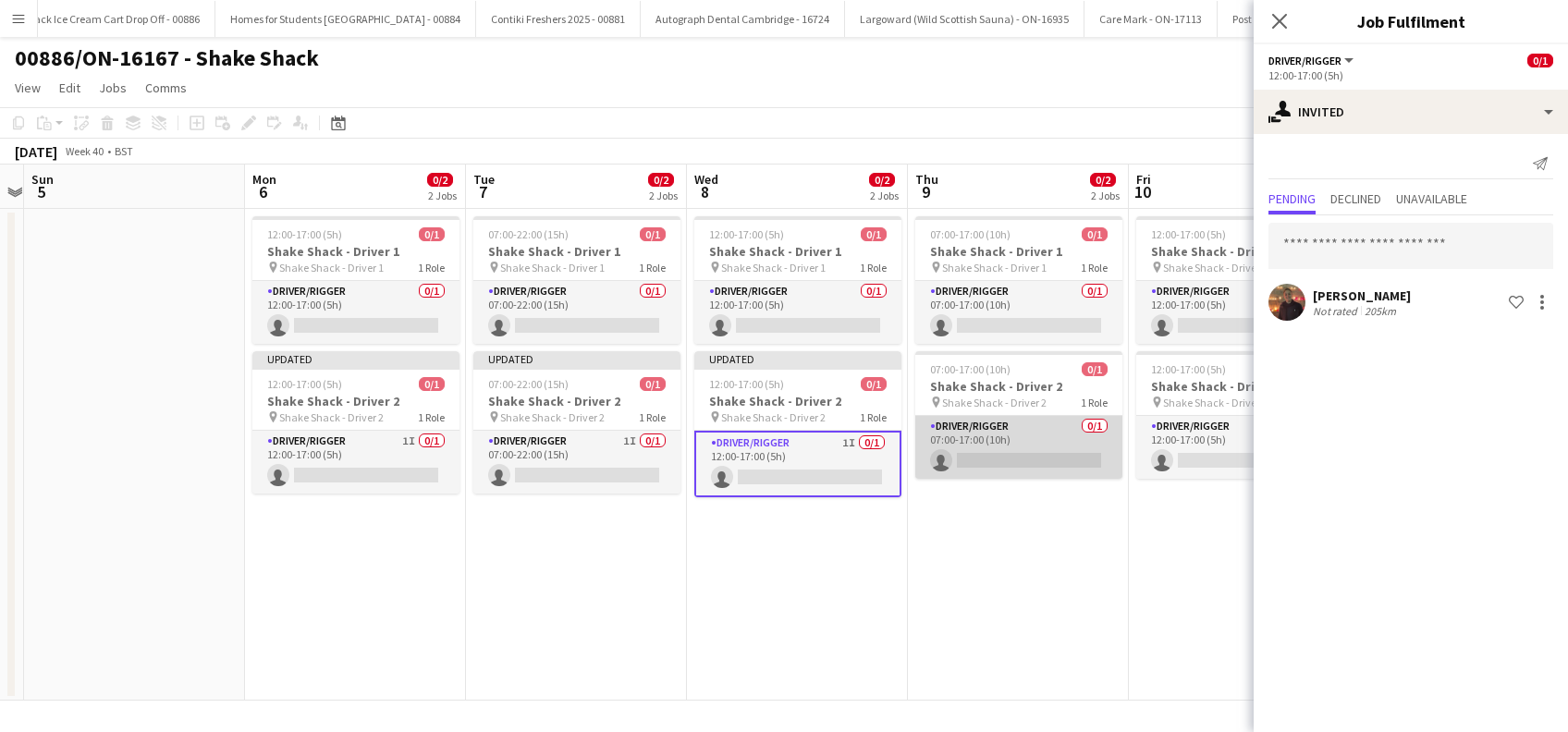
click at [1047, 467] on app-card-role "Driver/Rigger 0/1 07:00-17:00 (10h) single-neutral-actions" at bounding box center [1018, 448] width 207 height 63
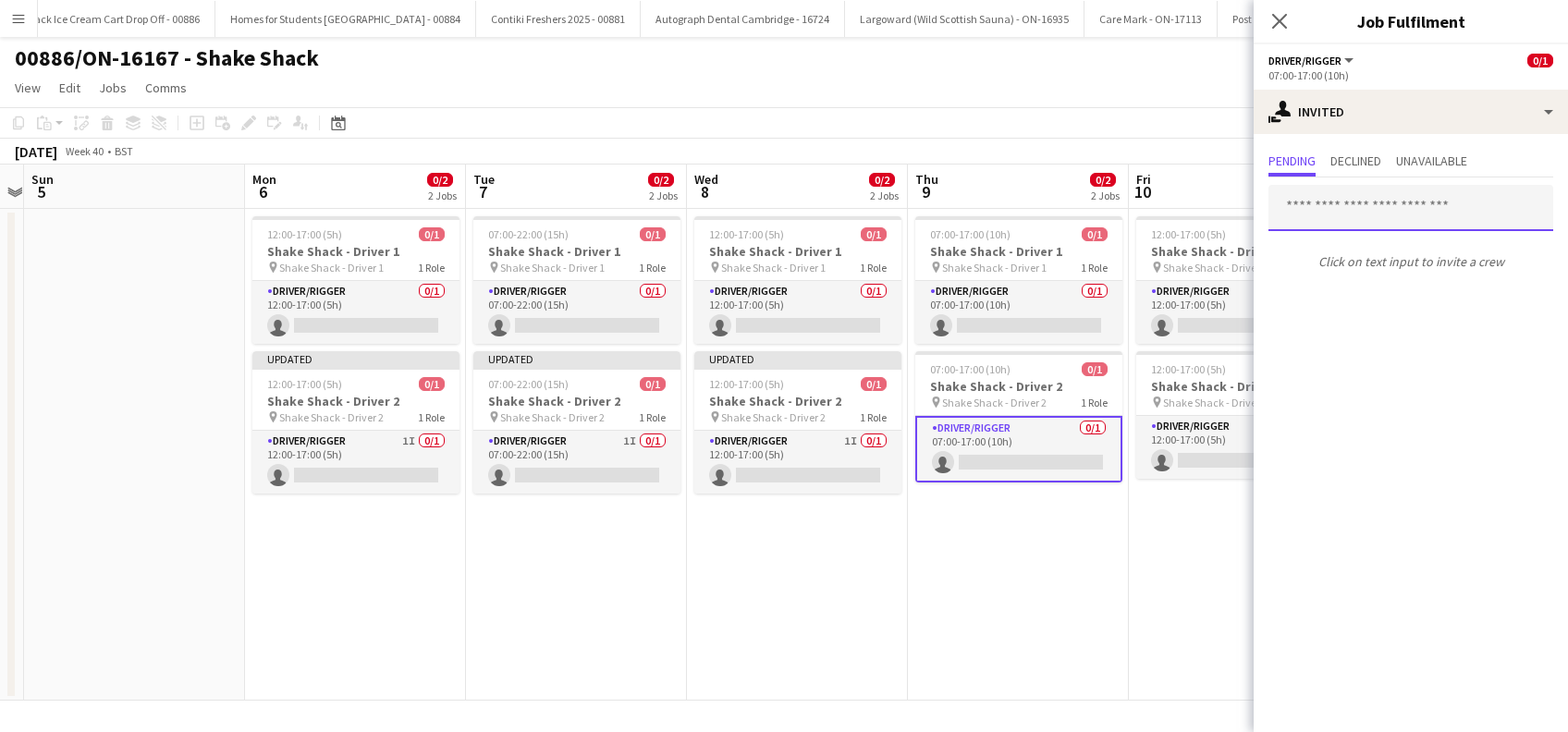
click at [1339, 214] on input "text" at bounding box center [1410, 208] width 284 height 46
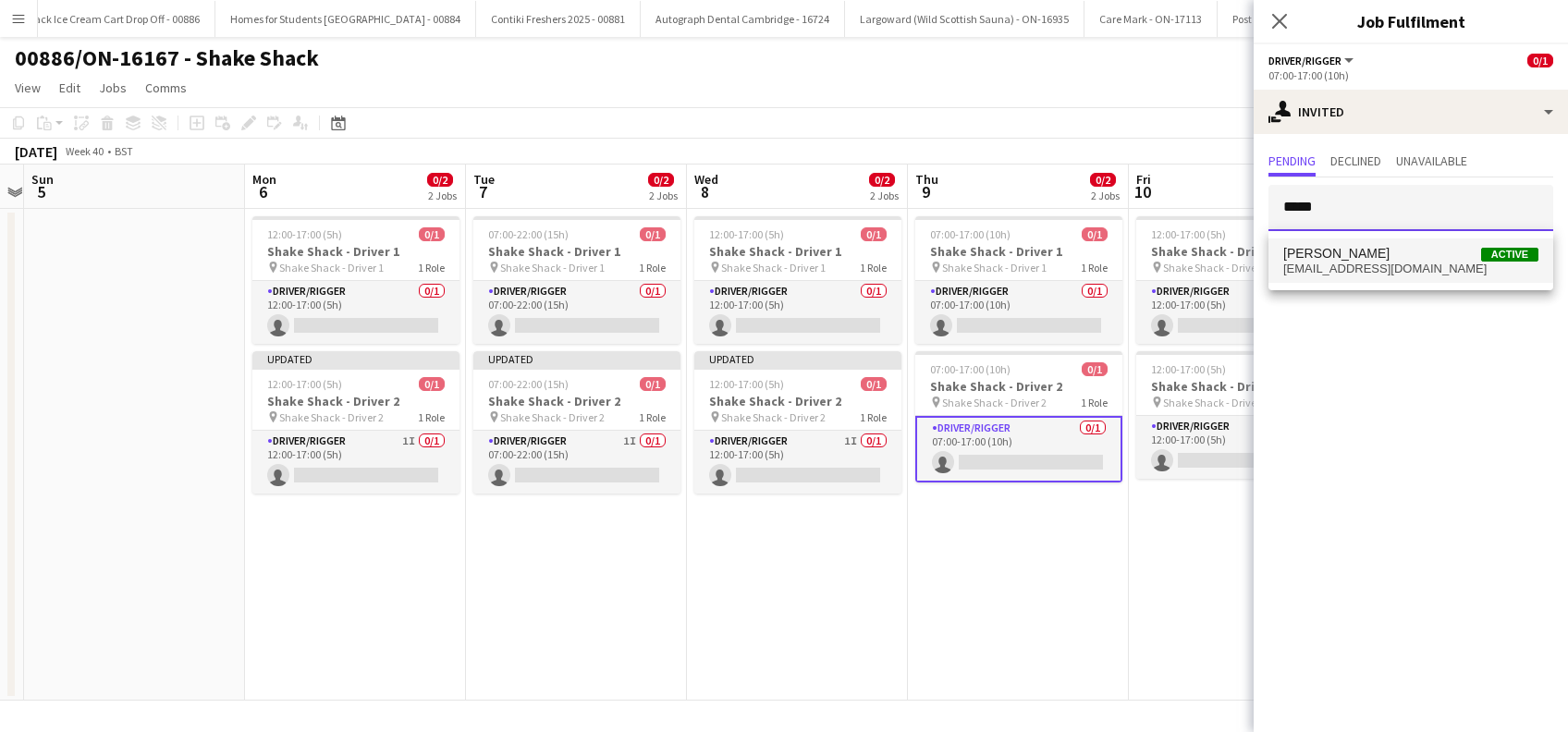
type input "*****"
click at [1342, 263] on span "gtbrighty@gmail.com" at bounding box center [1410, 269] width 255 height 15
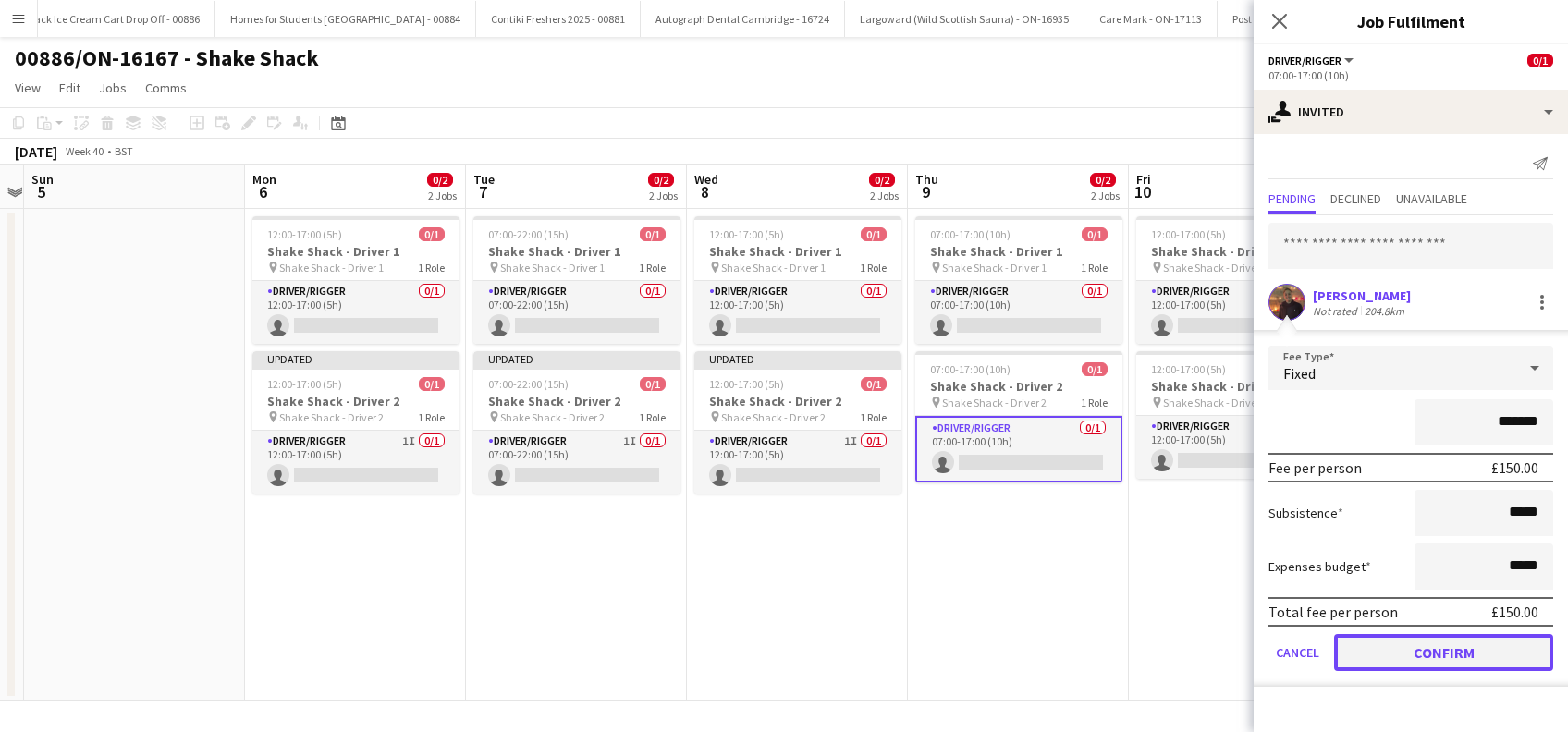
click at [1420, 639] on button "Confirm" at bounding box center [1443, 653] width 219 height 37
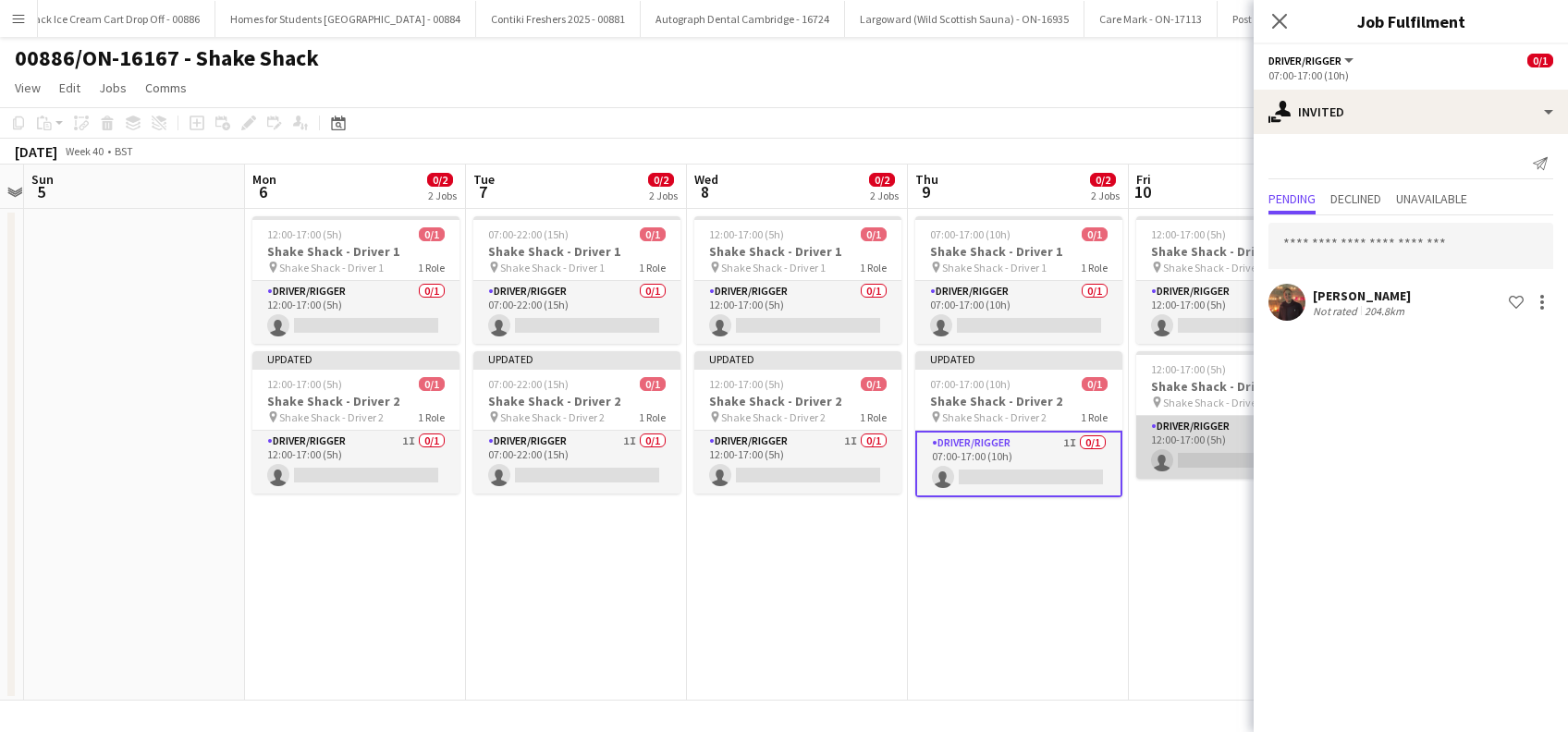
click at [1212, 452] on app-card-role "Driver/Rigger 0/1 12:00-17:00 (5h) single-neutral-actions" at bounding box center [1239, 448] width 207 height 63
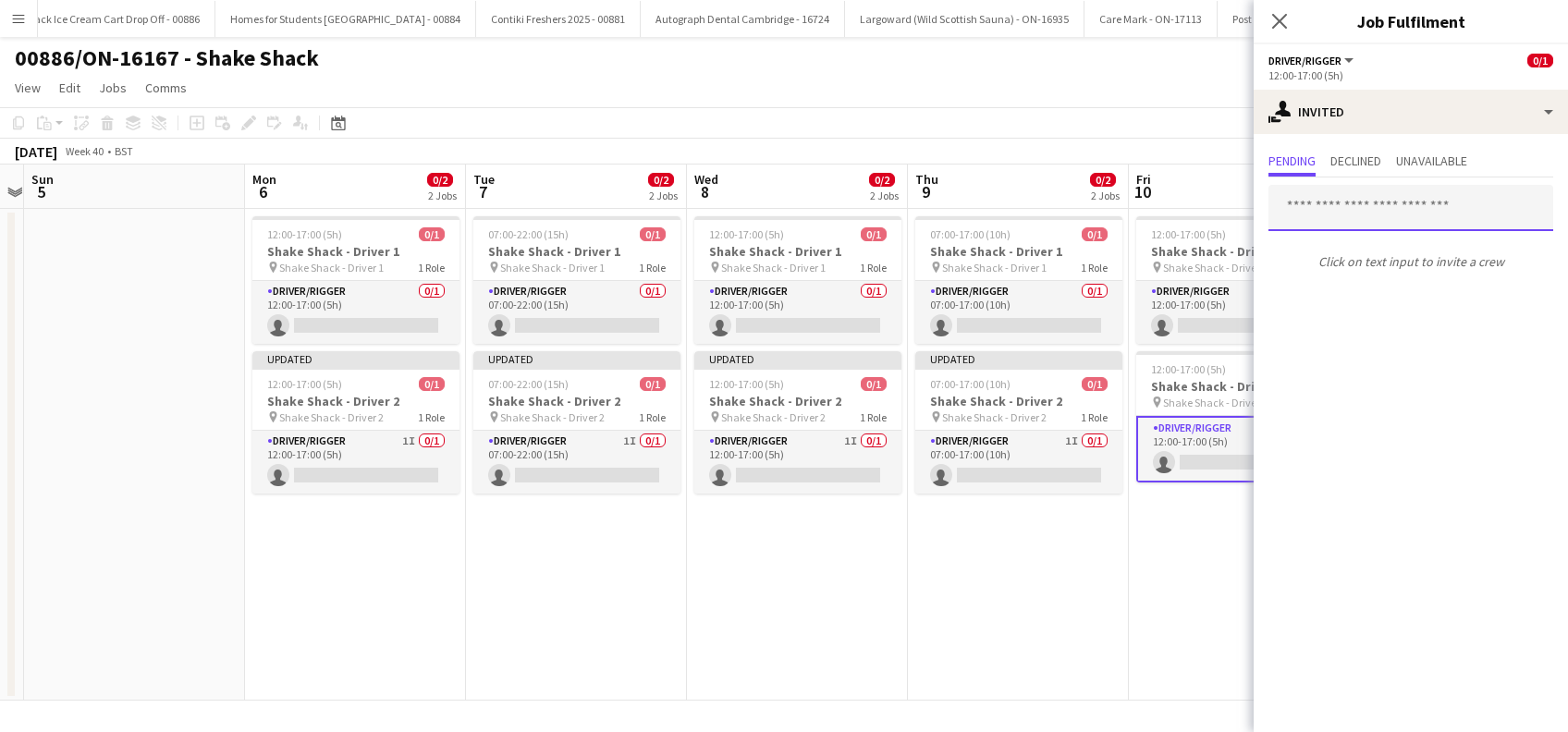
click at [1318, 202] on input "text" at bounding box center [1410, 208] width 284 height 46
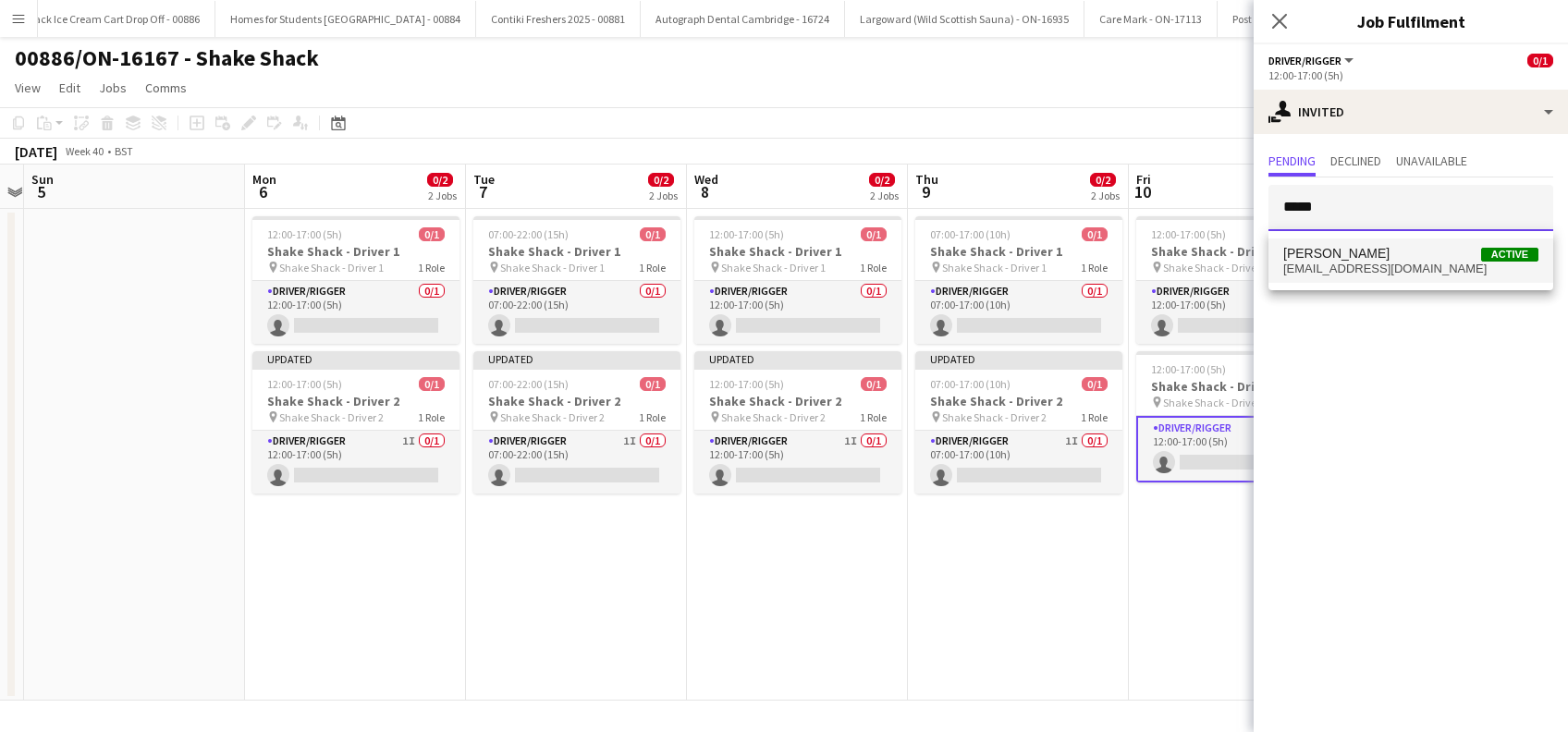
type input "*****"
click at [1324, 262] on span "gtbrighty@gmail.com" at bounding box center [1410, 269] width 255 height 15
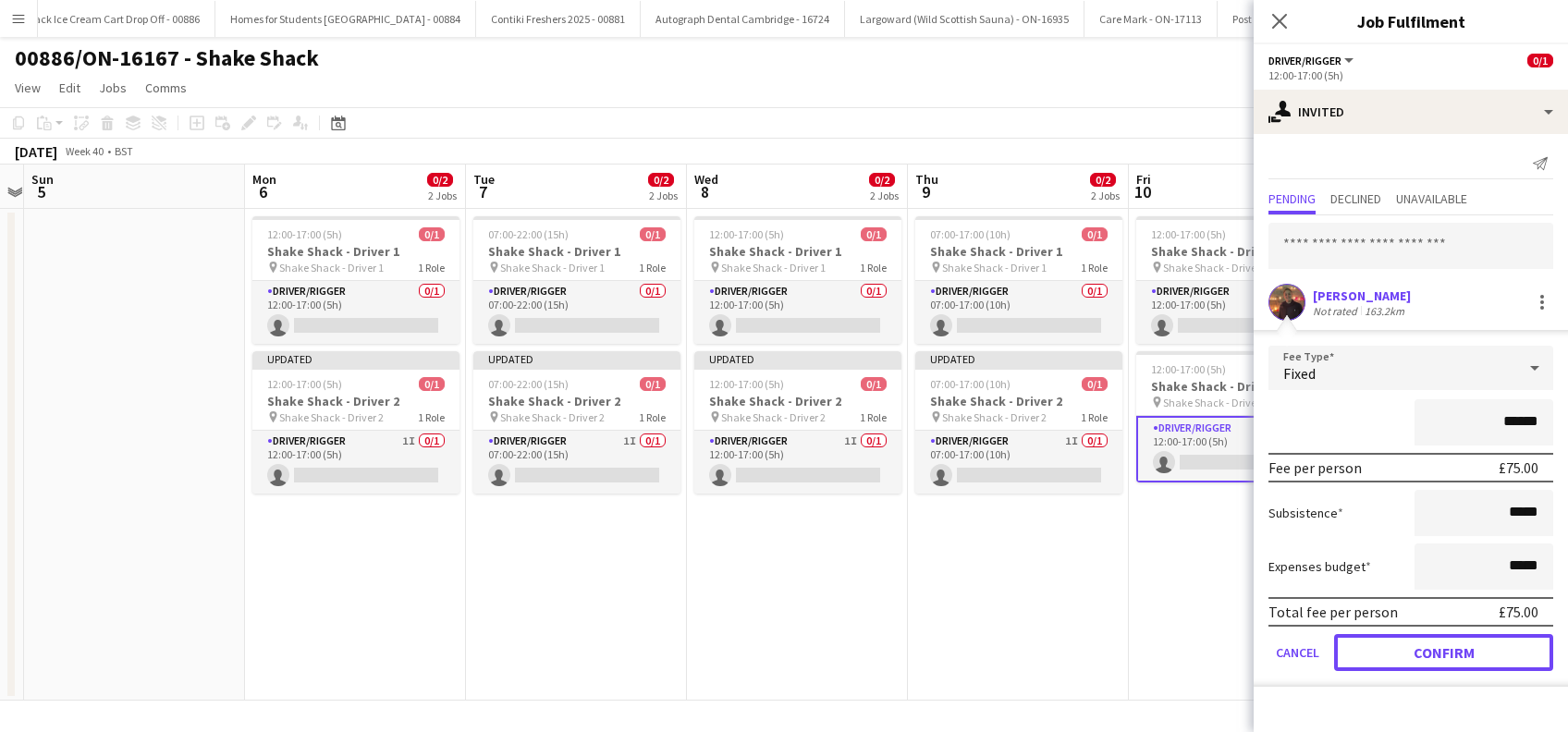
drag, startPoint x: 1395, startPoint y: 645, endPoint x: 1321, endPoint y: 645, distance: 74.0
click at [1396, 645] on button "Confirm" at bounding box center [1443, 653] width 219 height 37
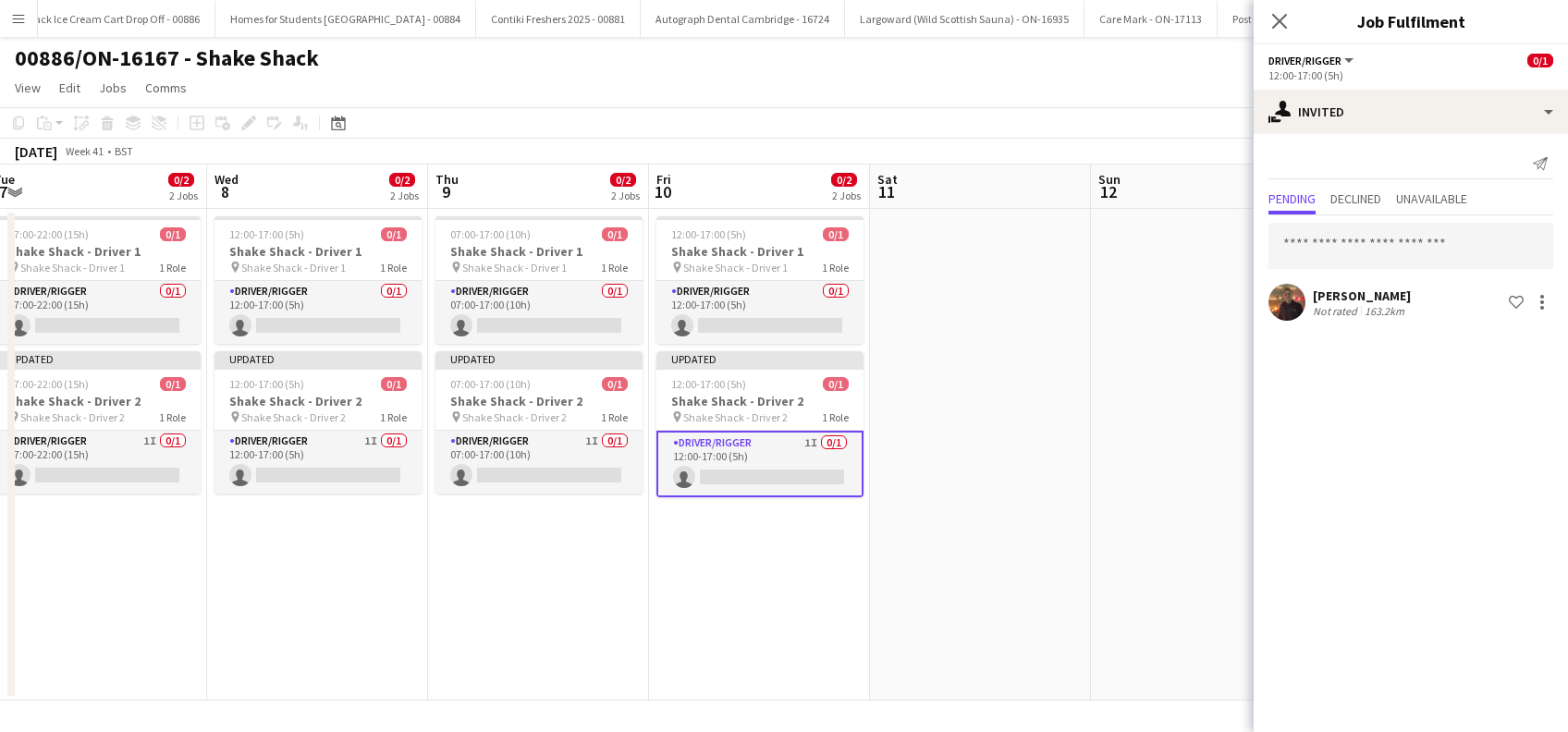
drag, startPoint x: 1069, startPoint y: 606, endPoint x: 674, endPoint y: 591, distance: 395.3
click at [675, 591] on app-calendar-viewport "Sat 4 Sun 5 Mon 6 0/2 2 Jobs Tue 7 0/2 2 Jobs Wed 8 0/2 2 Jobs Thu 9 0/2 2 Jobs…" at bounding box center [784, 432] width 1568 height 536
click at [1285, 22] on icon "Close pop-in" at bounding box center [1279, 21] width 18 height 18
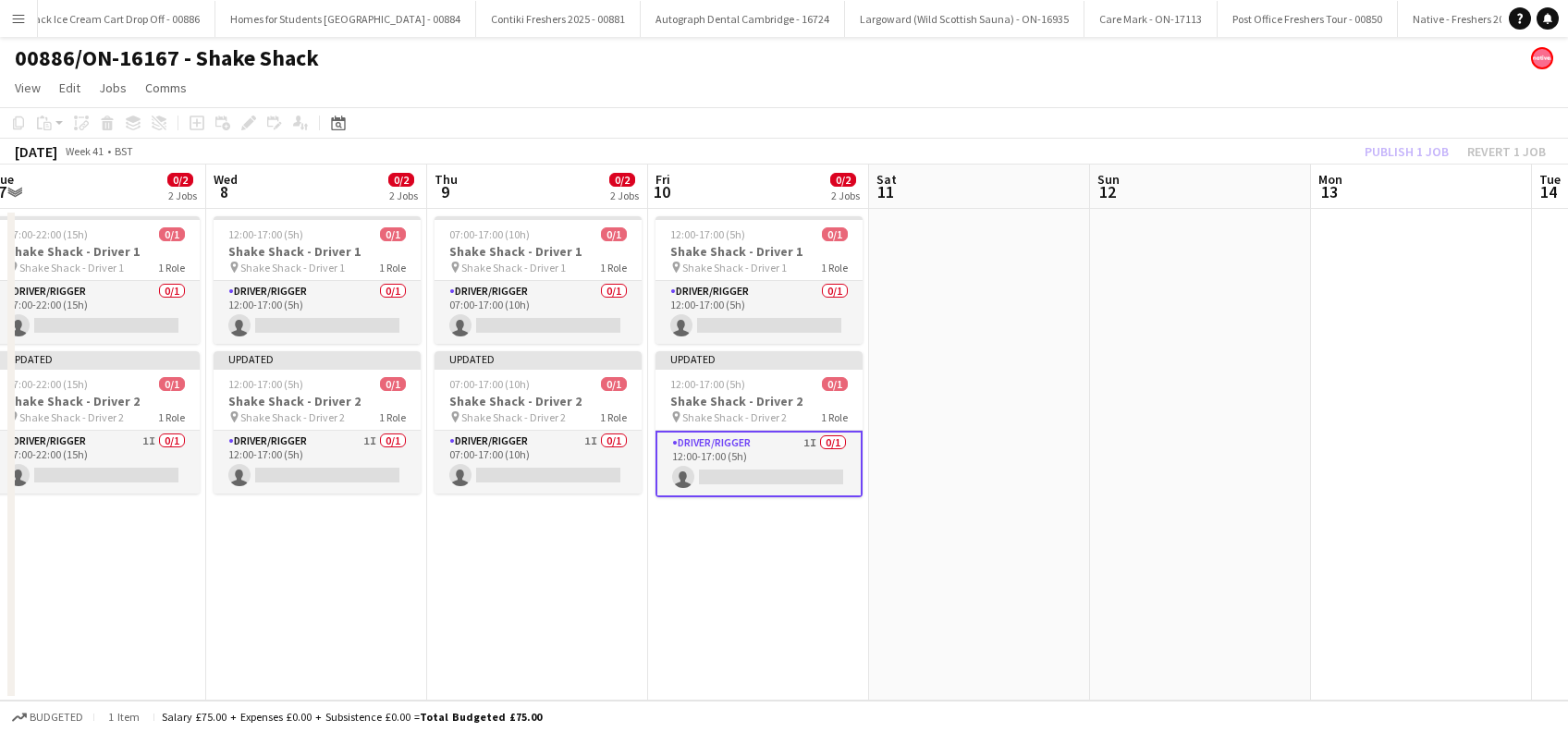
click at [1079, 510] on app-date-cell at bounding box center [979, 455] width 221 height 492
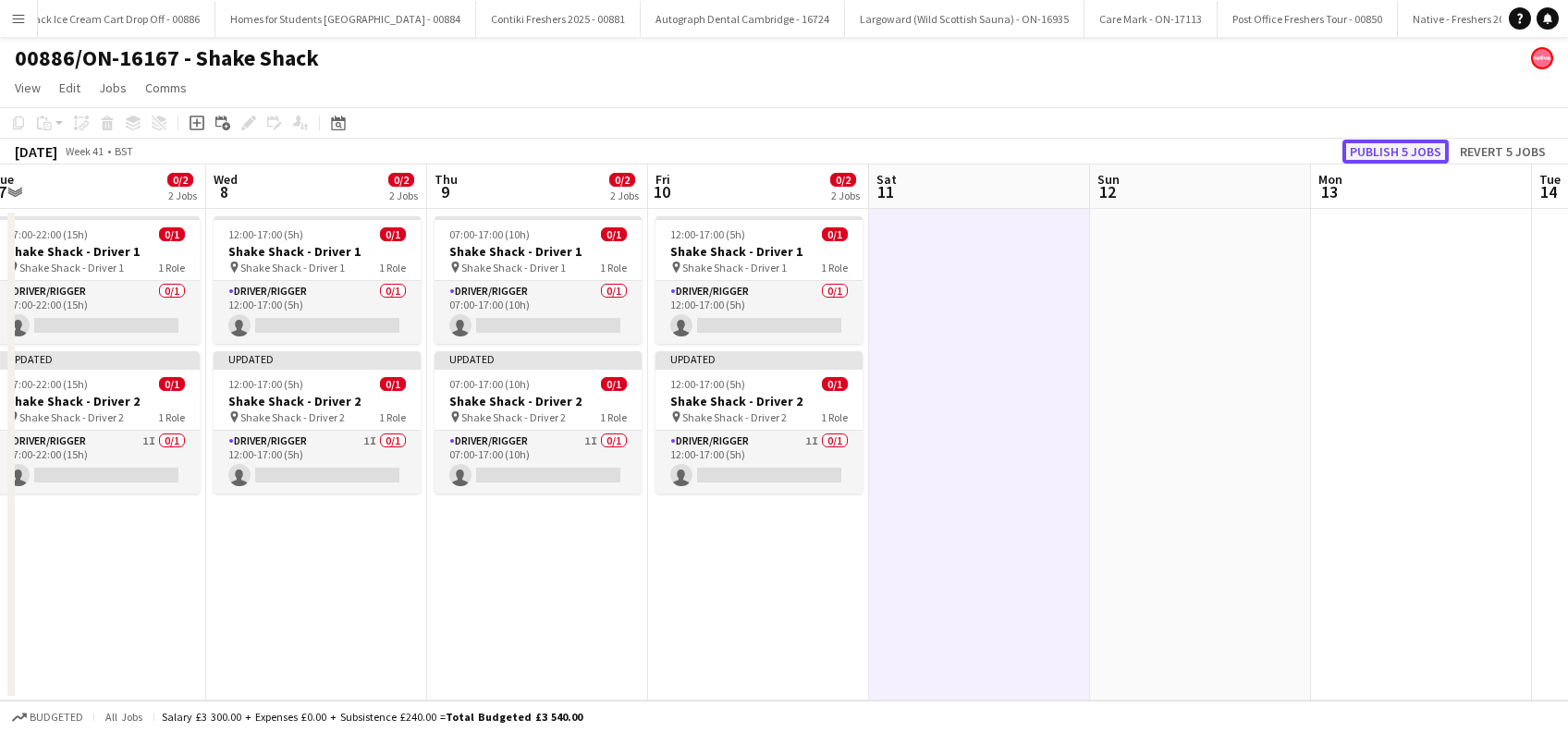
click at [1417, 150] on button "Publish 5 jobs" at bounding box center [1395, 152] width 106 height 24
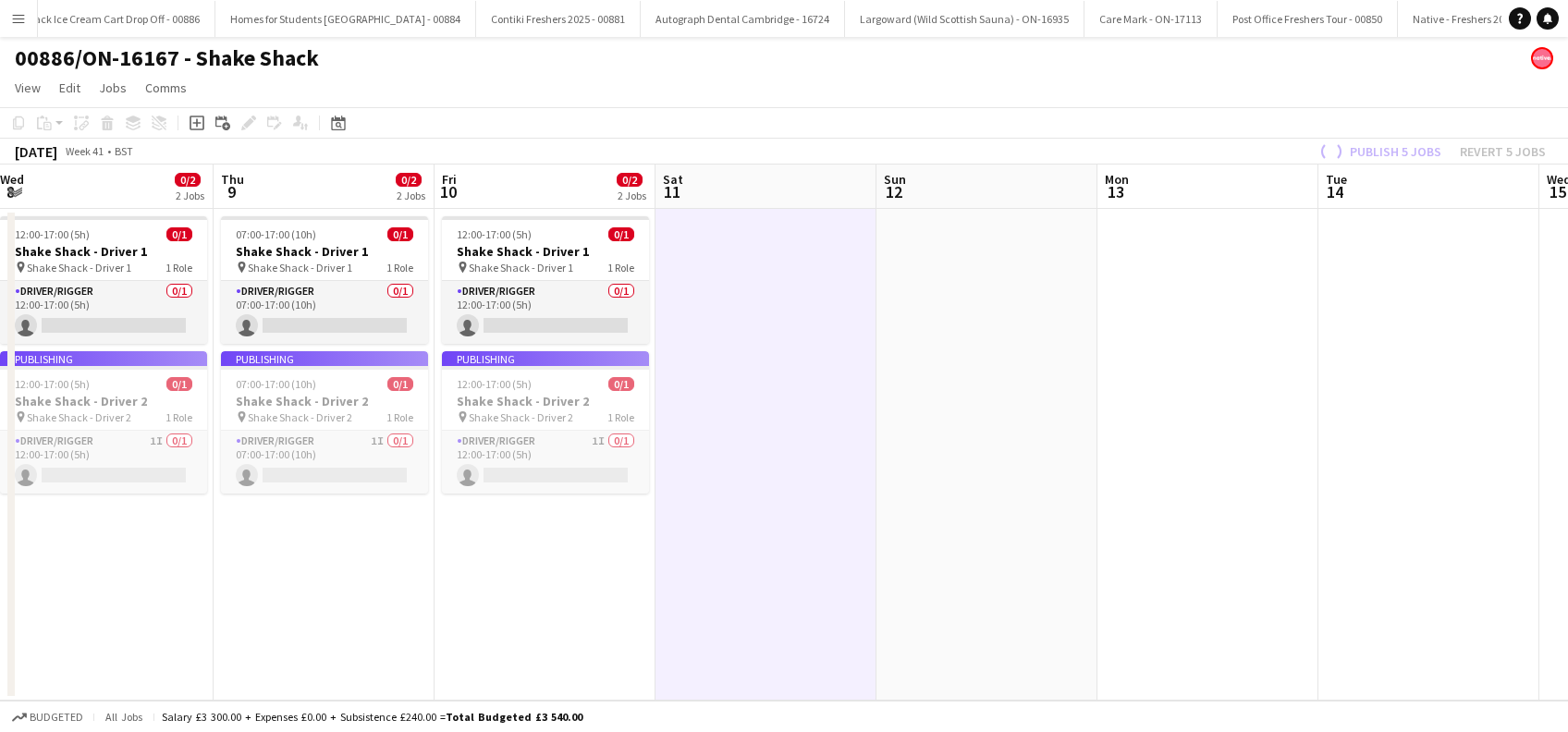
drag, startPoint x: 1177, startPoint y: 614, endPoint x: 879, endPoint y: 604, distance: 298.2
click at [846, 635] on app-calendar-viewport "Sat 4 Sun 5 Mon 6 0/2 2 Jobs Tue 7 0/2 2 Jobs Wed 8 0/2 2 Jobs Thu 9 0/2 2 Jobs…" at bounding box center [784, 432] width 1568 height 536
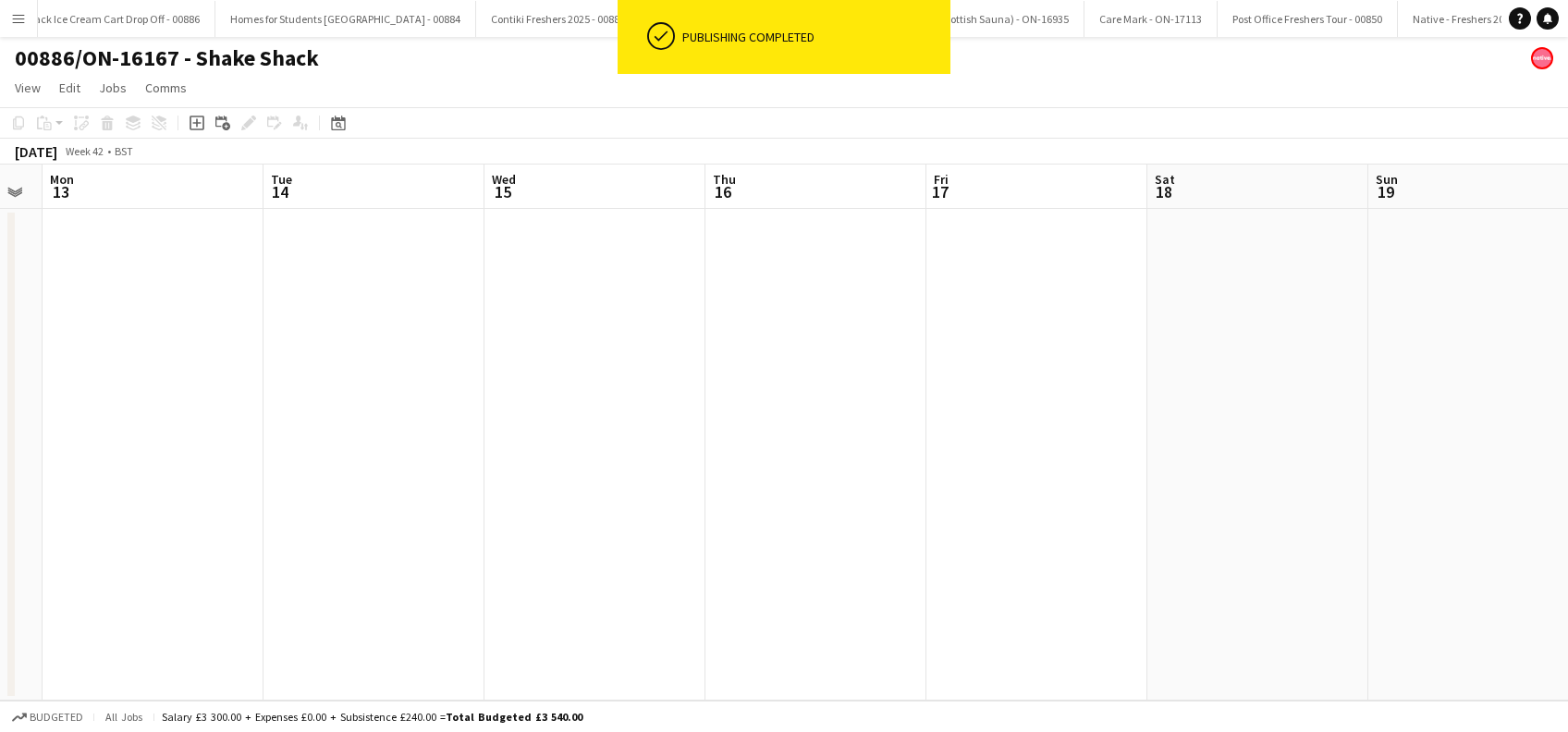
drag, startPoint x: 632, startPoint y: 569, endPoint x: 873, endPoint y: 537, distance: 243.1
click at [548, 565] on app-calendar-viewport "Thu 9 0/2 2 Jobs Fri 10 0/2 2 Jobs Sat 11 Sun 12 Mon 13 Tue 14 Wed 15 Thu 16 Fr…" at bounding box center [784, 432] width 1568 height 536
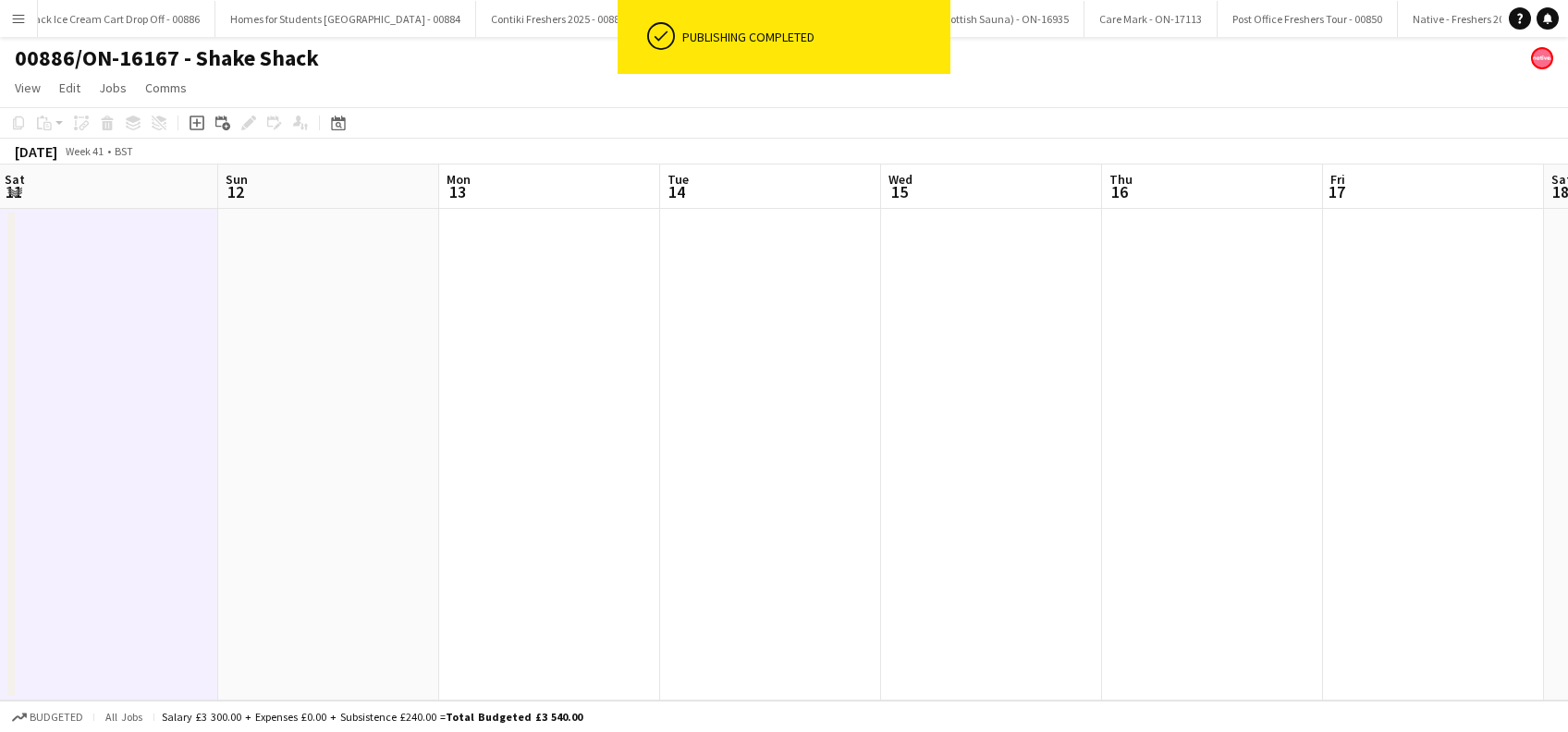
drag, startPoint x: 1251, startPoint y: 537, endPoint x: 598, endPoint y: 536, distance: 653.0
click at [598, 537] on app-calendar-viewport "Thu 9 0/2 2 Jobs Fri 10 0/2 2 Jobs Sat 11 Sun 12 Mon 13 Tue 14 Wed 15 Thu 16 Fr…" at bounding box center [784, 432] width 1568 height 536
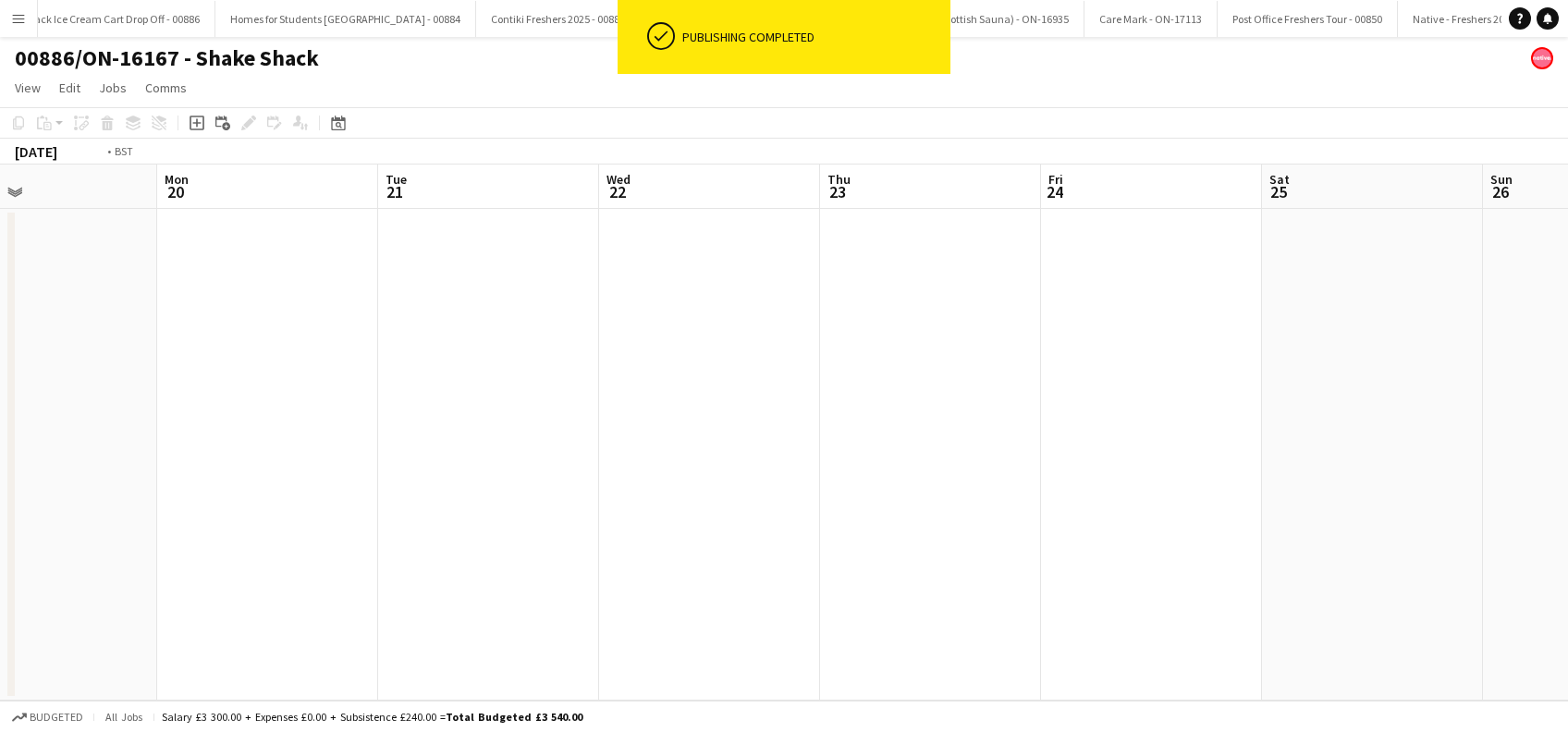
drag, startPoint x: 743, startPoint y: 487, endPoint x: 743, endPoint y: 464, distance: 23.0
click at [326, 466] on app-calendar-viewport "Thu 16 Fri 17 Sat 18 Sun 19 Mon 20 Tue 21 Wed 22 Thu 23 Fri 24 Sat 25 Sun 26 Mo…" at bounding box center [784, 432] width 1568 height 536
drag, startPoint x: 1224, startPoint y: 472, endPoint x: 371, endPoint y: 435, distance: 853.8
click at [362, 436] on app-calendar-viewport "Sat 18 Sun 19 Mon 20 Tue 21 Wed 22 Thu 23 Fri 24 Sat 25 Sun 26 Mon 27 Tue 28 We…" at bounding box center [784, 432] width 1568 height 536
drag, startPoint x: 422, startPoint y: 391, endPoint x: 1140, endPoint y: 422, distance: 718.7
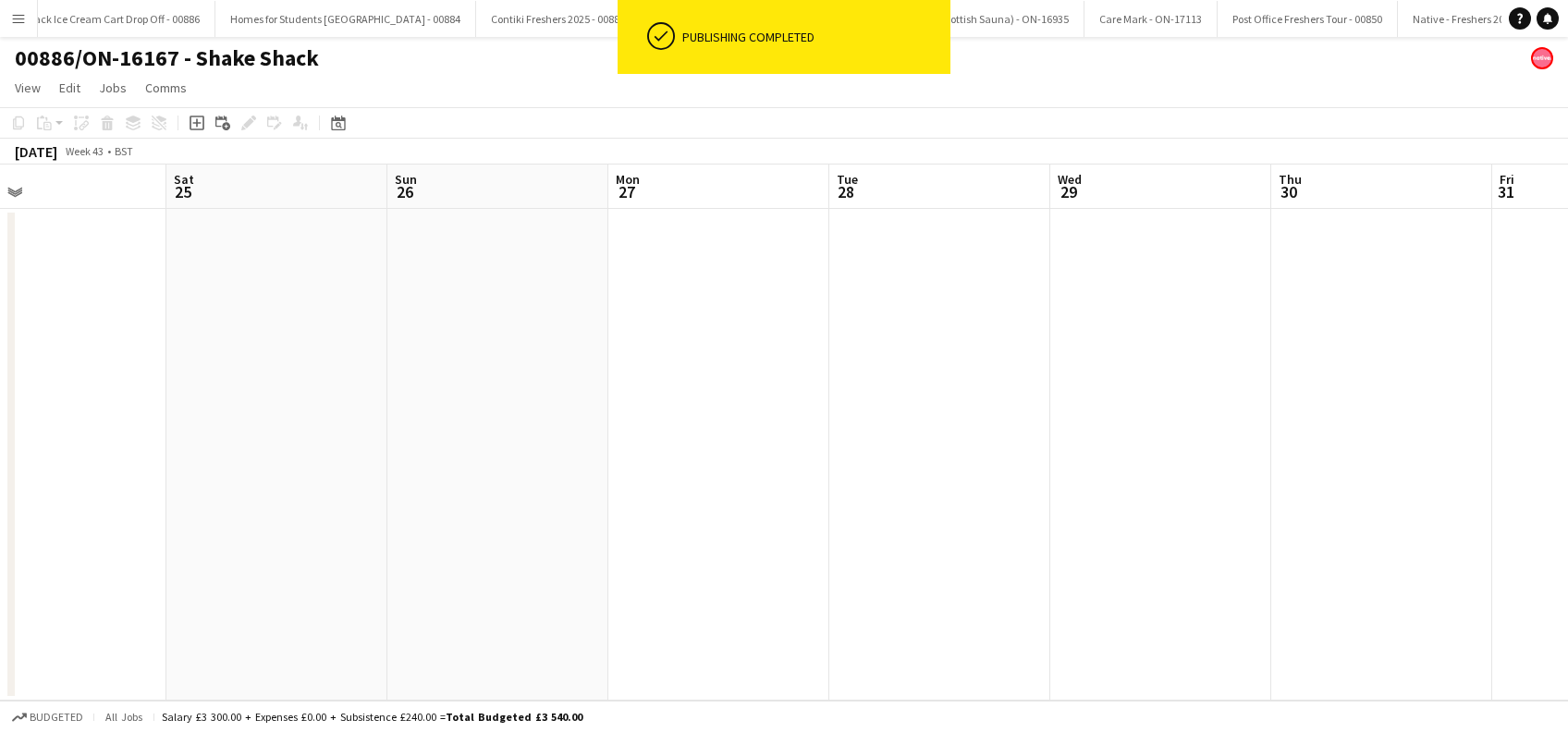
click at [424, 391] on app-calendar-viewport "Tue 21 Wed 22 Thu 23 Fri 24 Sat 25 Sun 26 Mon 27 Tue 28 Wed 29 Thu 30 Fri 31 Sa…" at bounding box center [784, 432] width 1568 height 536
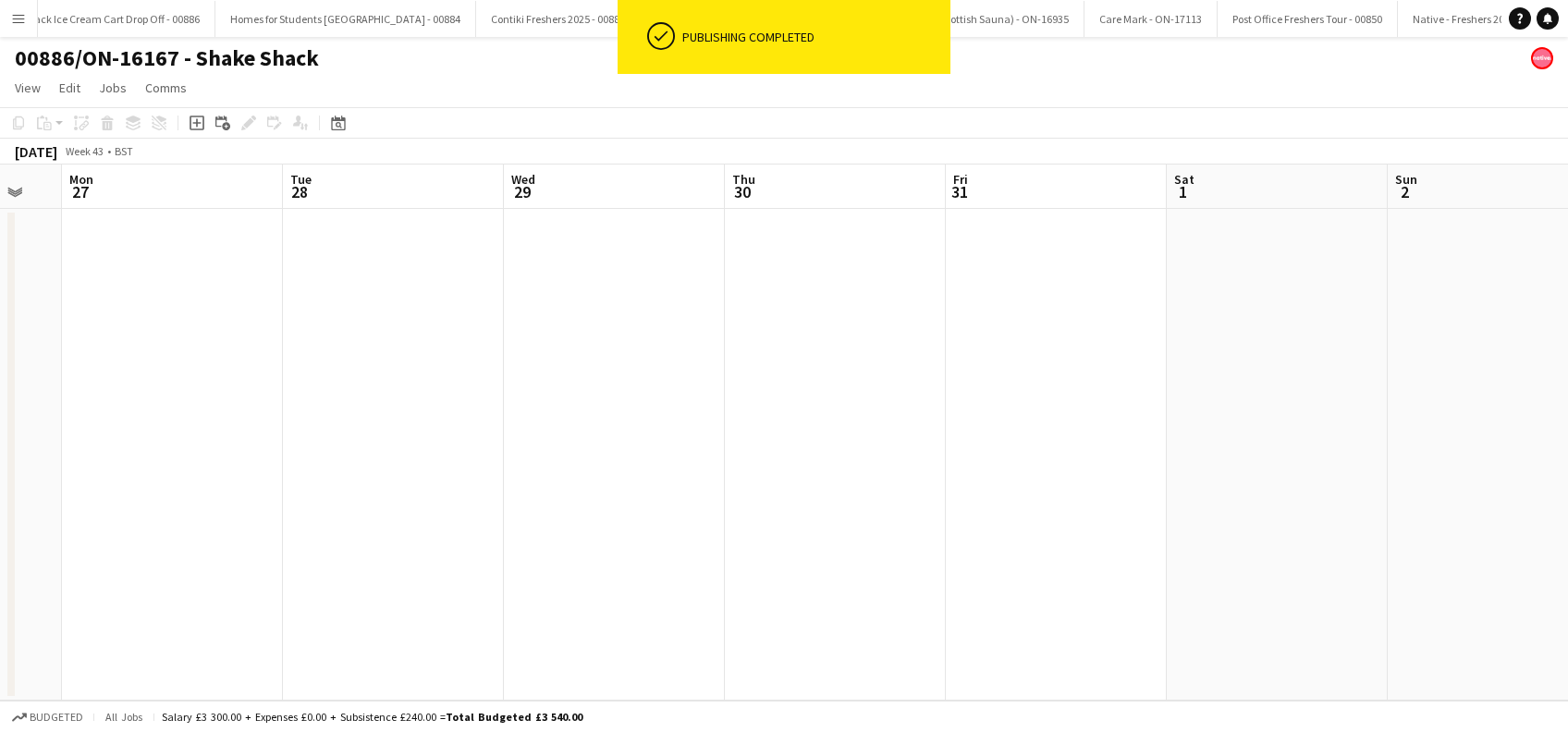
drag, startPoint x: 401, startPoint y: 399, endPoint x: 354, endPoint y: 399, distance: 47.0
click at [354, 399] on app-calendar-viewport "Fri 24 Sat 25 Sun 26 Mon 27 Tue 28 Wed 29 Thu 30 Fri 31 Sat 1 Sun 2 Mon 3 Tue 4…" at bounding box center [784, 432] width 1568 height 536
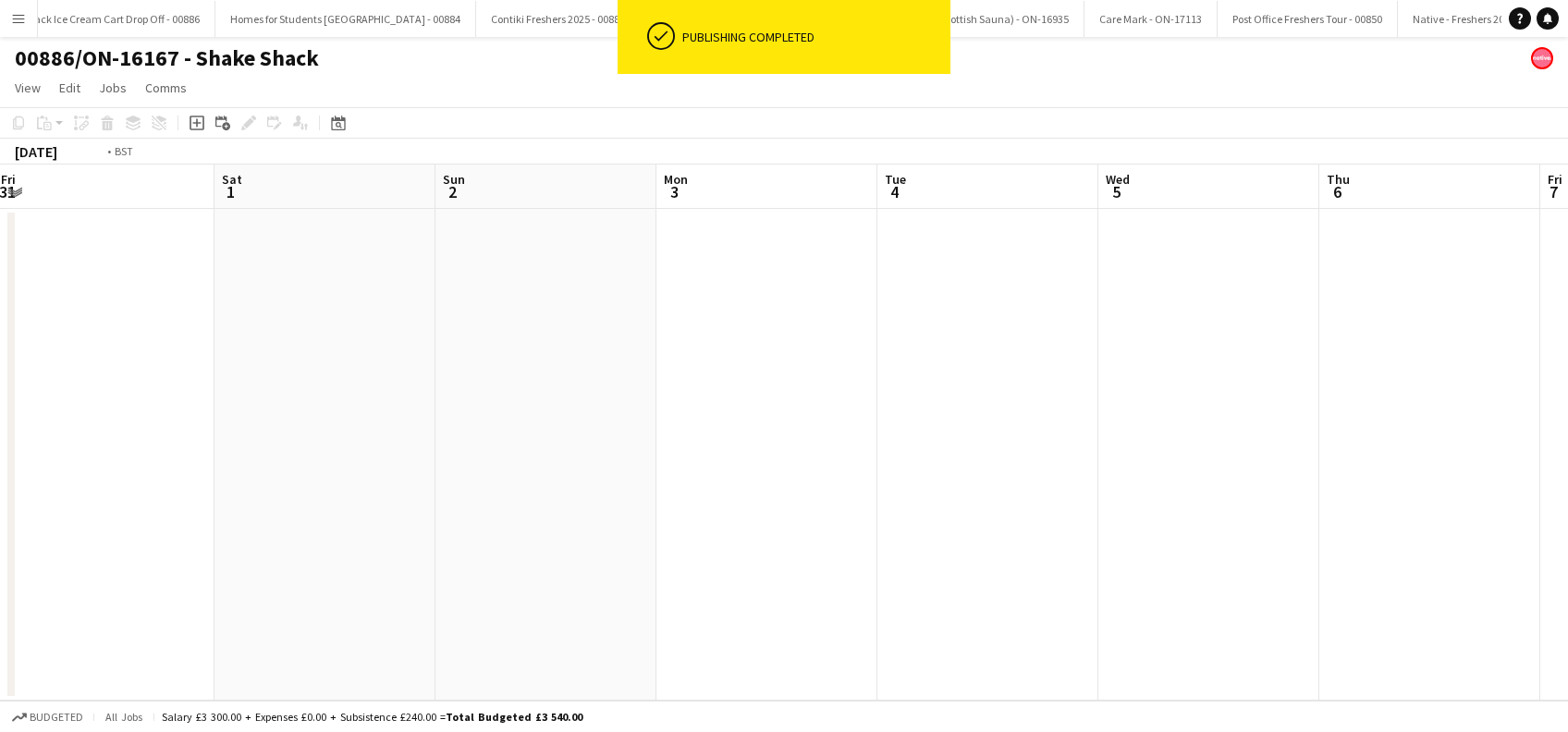
drag, startPoint x: 1214, startPoint y: 478, endPoint x: 594, endPoint y: 454, distance: 620.5
click at [632, 458] on app-calendar-viewport "Wed 29 Thu 30 Fri 31 Sat 1 Sun 2 Mon 3 Tue 4 Wed 5 Thu 6 Fri 7 Sat 8 Sun 9 Mon …" at bounding box center [784, 432] width 1568 height 536
drag, startPoint x: 897, startPoint y: 525, endPoint x: 887, endPoint y: 475, distance: 51.0
click at [1324, 506] on app-calendar-viewport "Thu 30 Fri 31 Sat 1 Sun 2 Mon 3 Tue 4 Wed 5 Thu 6 Fri 7 Sat 8 Sun 9 Mon 10 Tue …" at bounding box center [784, 432] width 1568 height 536
drag, startPoint x: 524, startPoint y: 570, endPoint x: 1360, endPoint y: 571, distance: 836.0
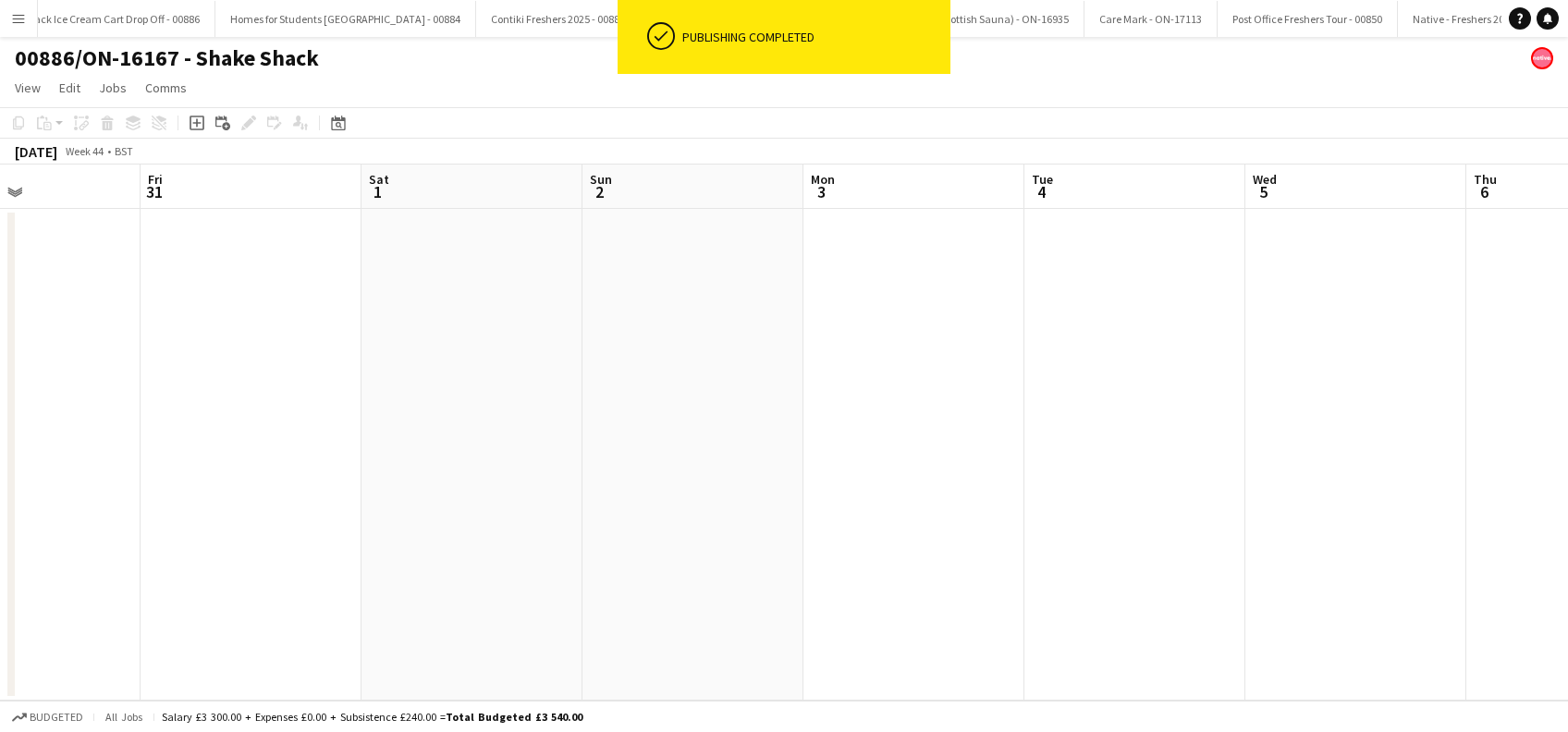
click at [1440, 579] on app-calendar-viewport "Tue 28 Wed 29 Thu 30 Fri 31 Sat 1 Sun 2 Mon 3 Tue 4 Wed 5 Thu 6 Fri 7 Sat 8 Sun…" at bounding box center [784, 432] width 1568 height 536
drag, startPoint x: 1384, startPoint y: 673, endPoint x: 1414, endPoint y: 672, distance: 30.0
click at [1414, 672] on app-calendar-viewport "Tue 21 Wed 22 Thu 23 Fri 24 Sat 25 Sun 26 Mon 27 Tue 28 Wed 29 Thu 30 Fri 31 Sa…" at bounding box center [784, 432] width 1568 height 536
drag, startPoint x: 1130, startPoint y: 615, endPoint x: 499, endPoint y: 585, distance: 631.7
click at [1122, 616] on app-calendar-viewport "Sun 19 Mon 20 Tue 21 Wed 22 Thu 23 Fri 24 Sat 25 Sun 26 Mon 27 Tue 28 Wed 29 Th…" at bounding box center [784, 432] width 1568 height 536
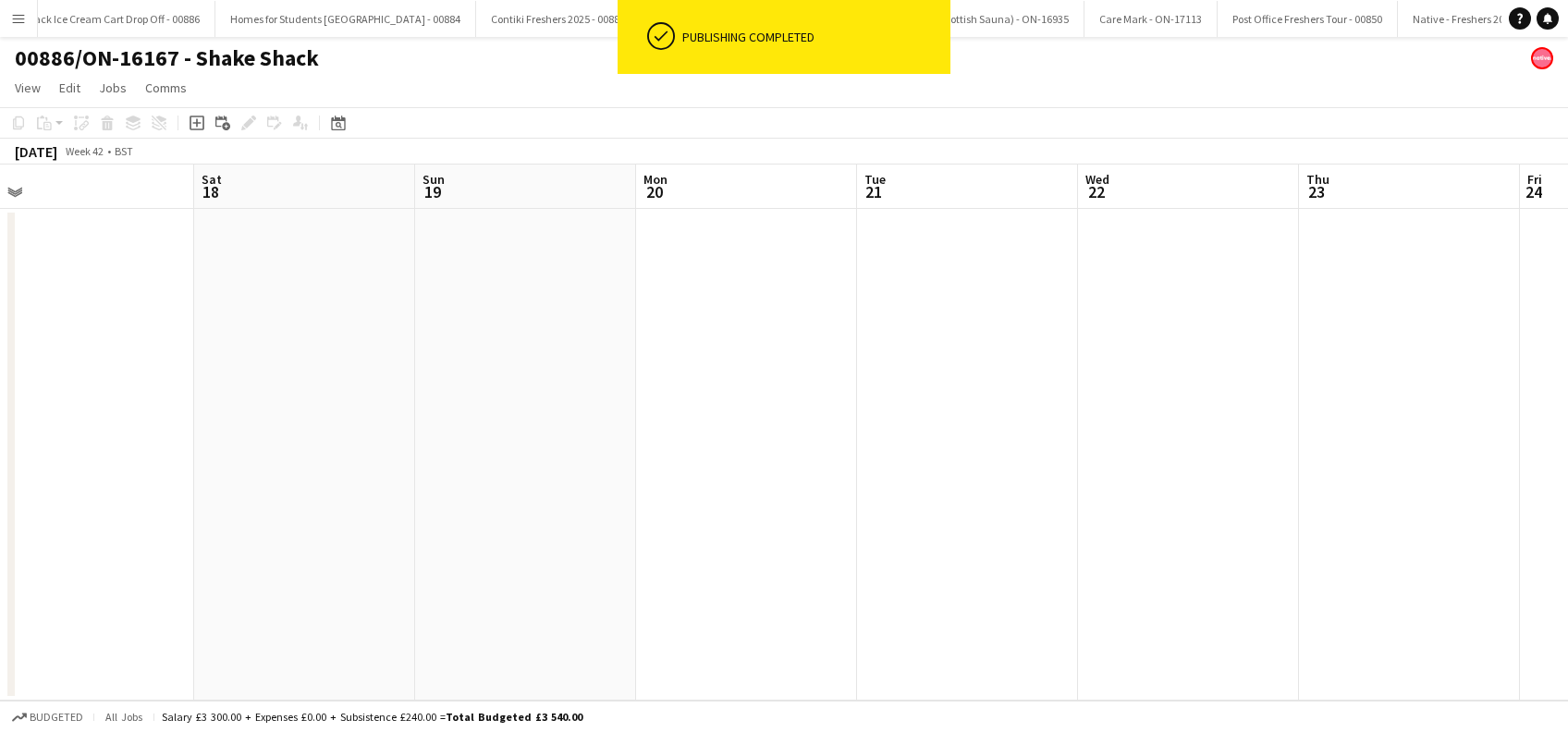
click at [1145, 606] on app-calendar-viewport "Wed 15 Thu 16 Fri 17 Sat 18 Sun 19 Mon 20 Tue 21 Wed 22 Thu 23 Fri 24 Sat 25 Su…" at bounding box center [784, 432] width 1568 height 536
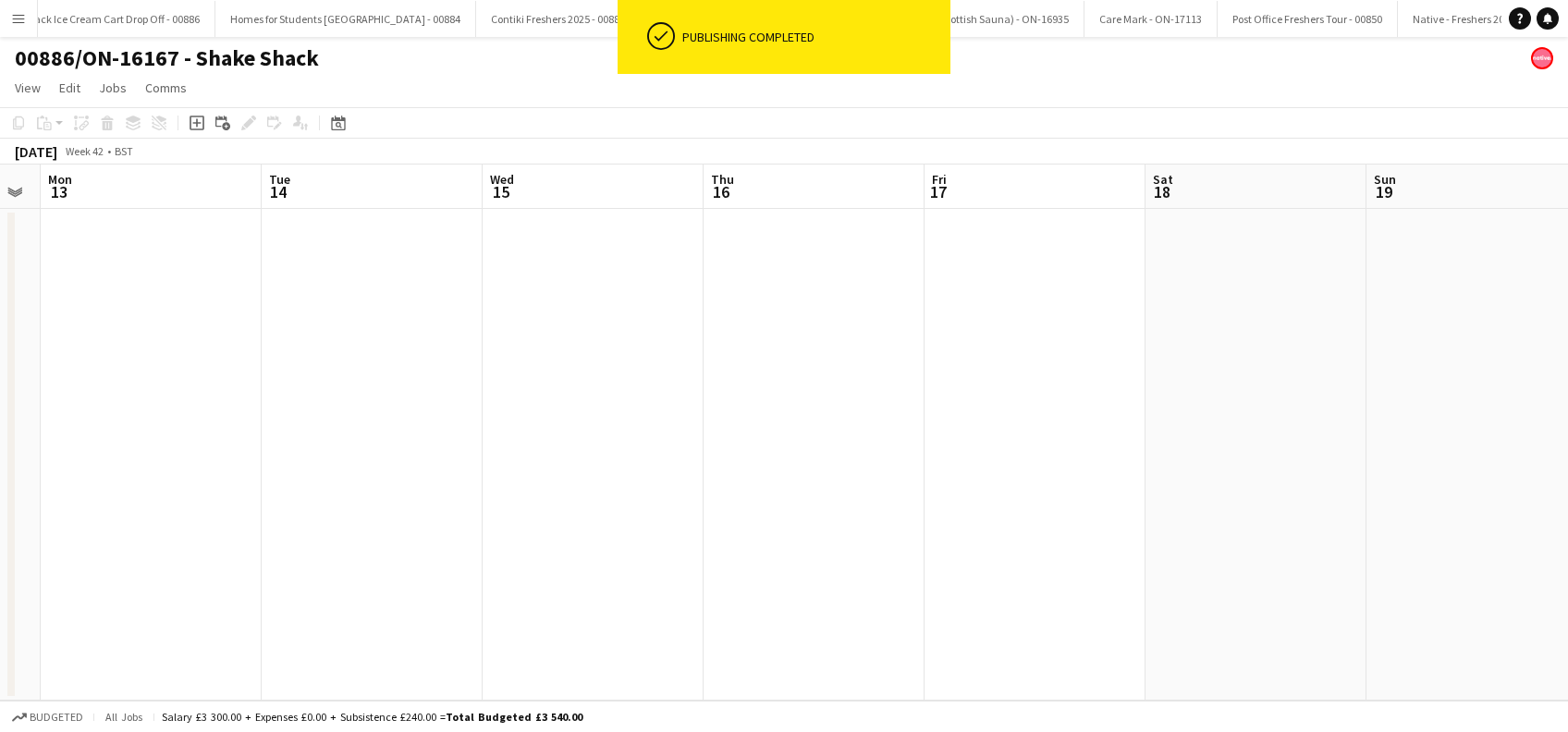
drag, startPoint x: 278, startPoint y: 532, endPoint x: 772, endPoint y: 559, distance: 494.7
click at [993, 591] on app-calendar-viewport "Sat 11 Sun 12 Mon 13 Tue 14 Wed 15 Thu 16 Fri 17 Sat 18 Sun 19 Mon 20 Tue 21 We…" at bounding box center [784, 432] width 1568 height 536
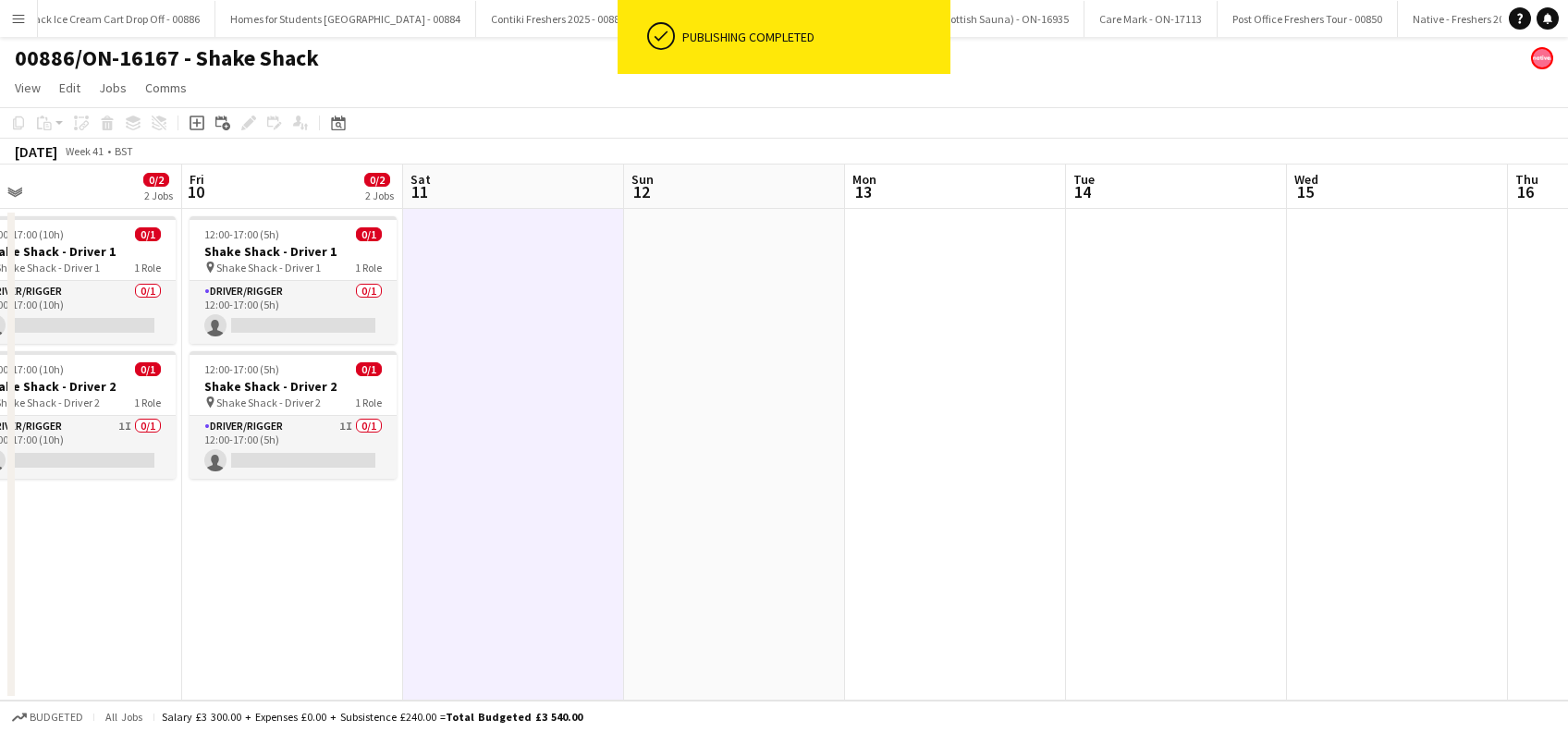
click at [861, 585] on app-calendar-viewport "Tue 7 0/2 2 Jobs Wed 8 0/2 2 Jobs Thu 9 0/2 2 Jobs Fri 10 0/2 2 Jobs Sat 11 Sun…" at bounding box center [784, 432] width 1568 height 536
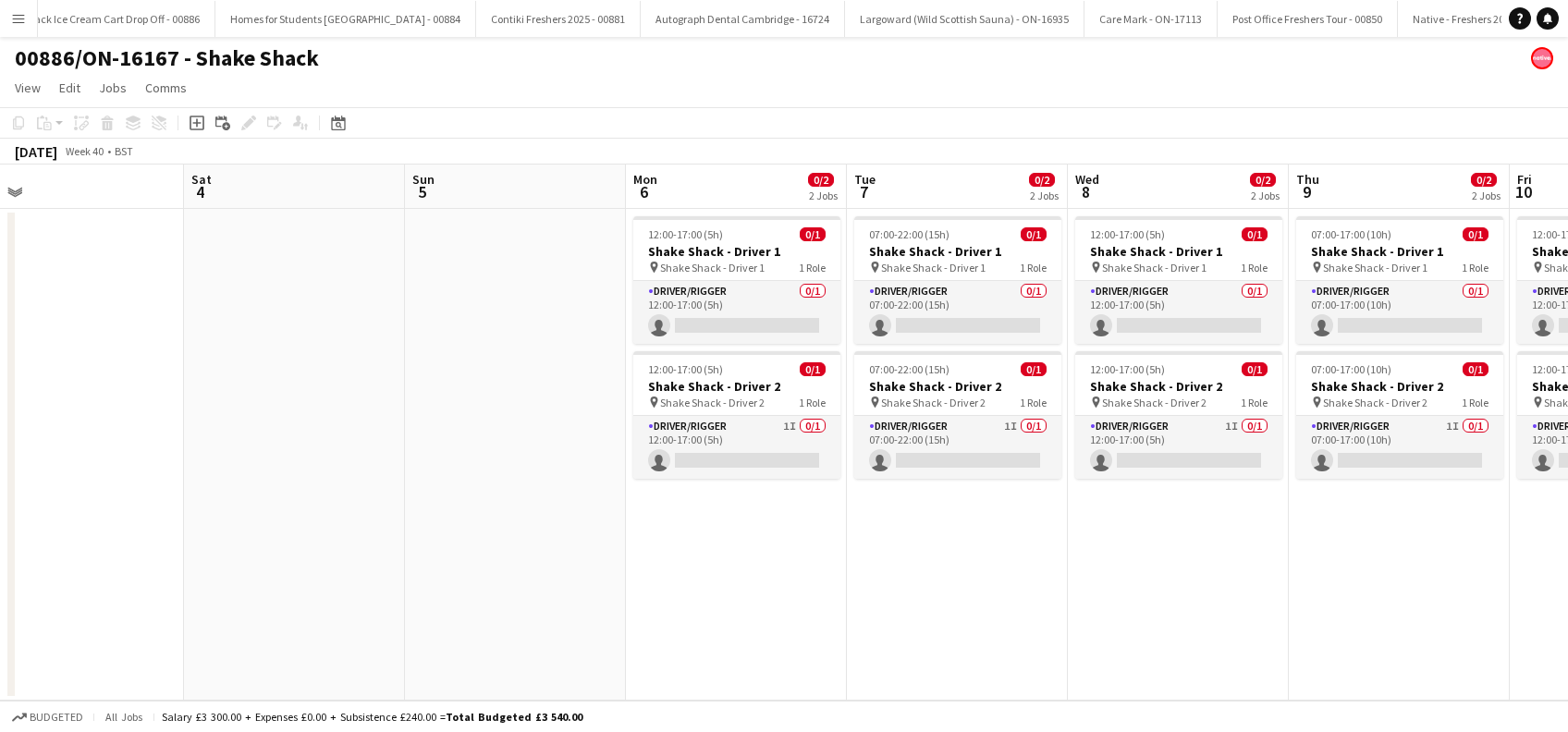
drag, startPoint x: 706, startPoint y: 542, endPoint x: 740, endPoint y: 542, distance: 34.0
click at [740, 542] on app-calendar-viewport "Wed 1 Thu 2 Fri 3 Sat 4 Sun 5 Mon 6 0/2 2 Jobs Tue 7 0/2 2 Jobs Wed 8 0/2 2 Job…" at bounding box center [784, 432] width 1568 height 536
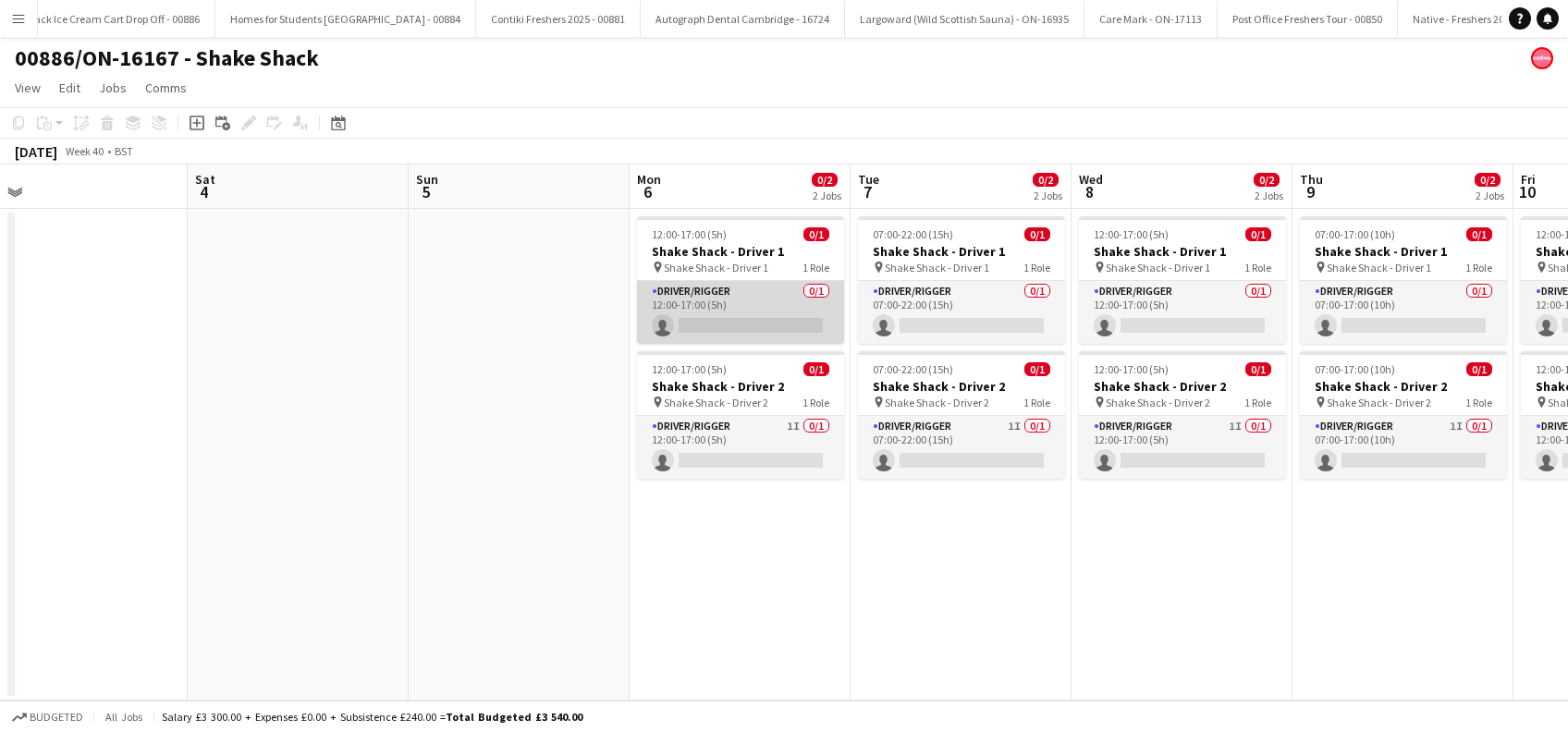
click at [781, 330] on app-card-role "Driver/Rigger 0/1 12:00-17:00 (5h) single-neutral-actions" at bounding box center [740, 313] width 207 height 63
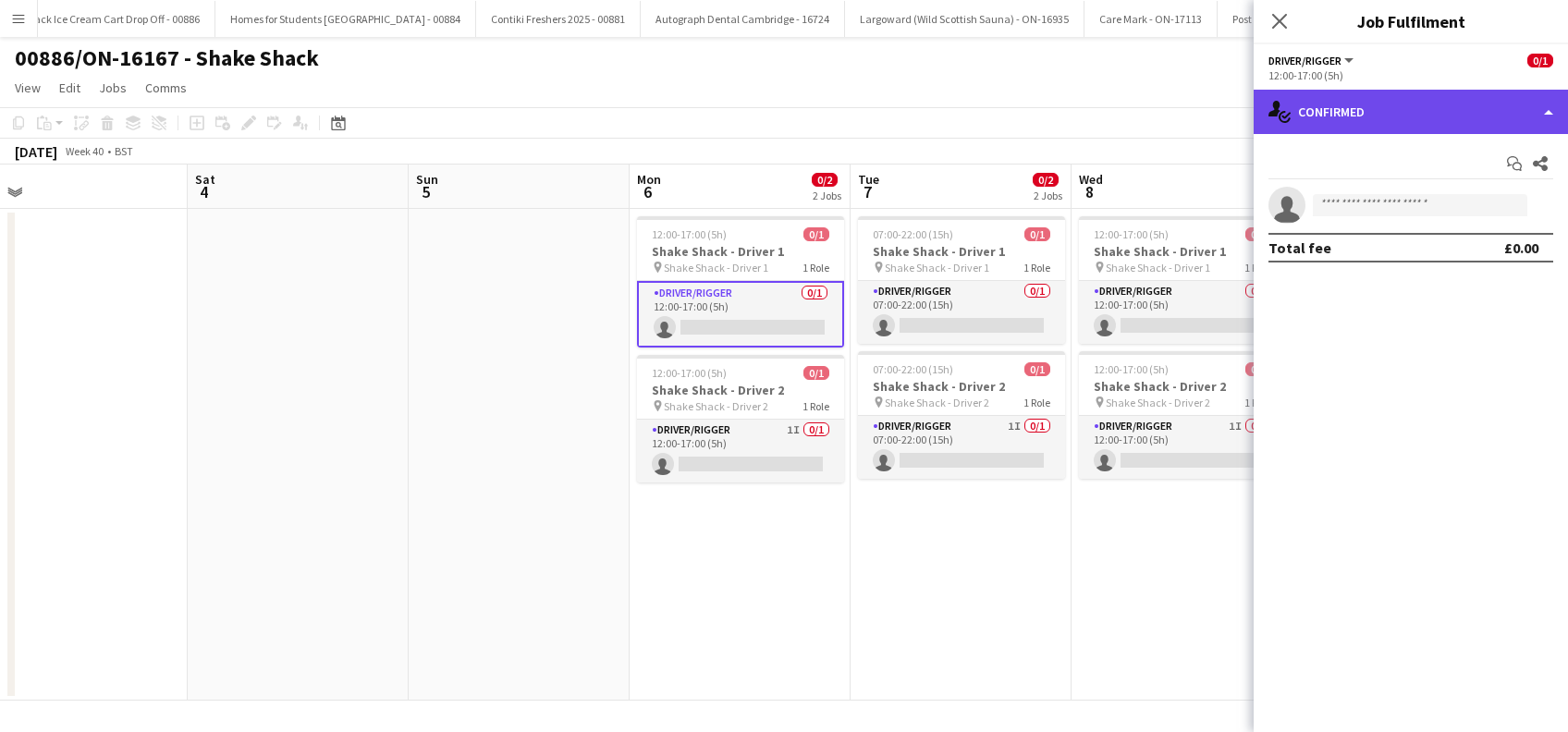
click at [1427, 111] on div "single-neutral-actions-check-2 Confirmed" at bounding box center [1410, 111] width 314 height 44
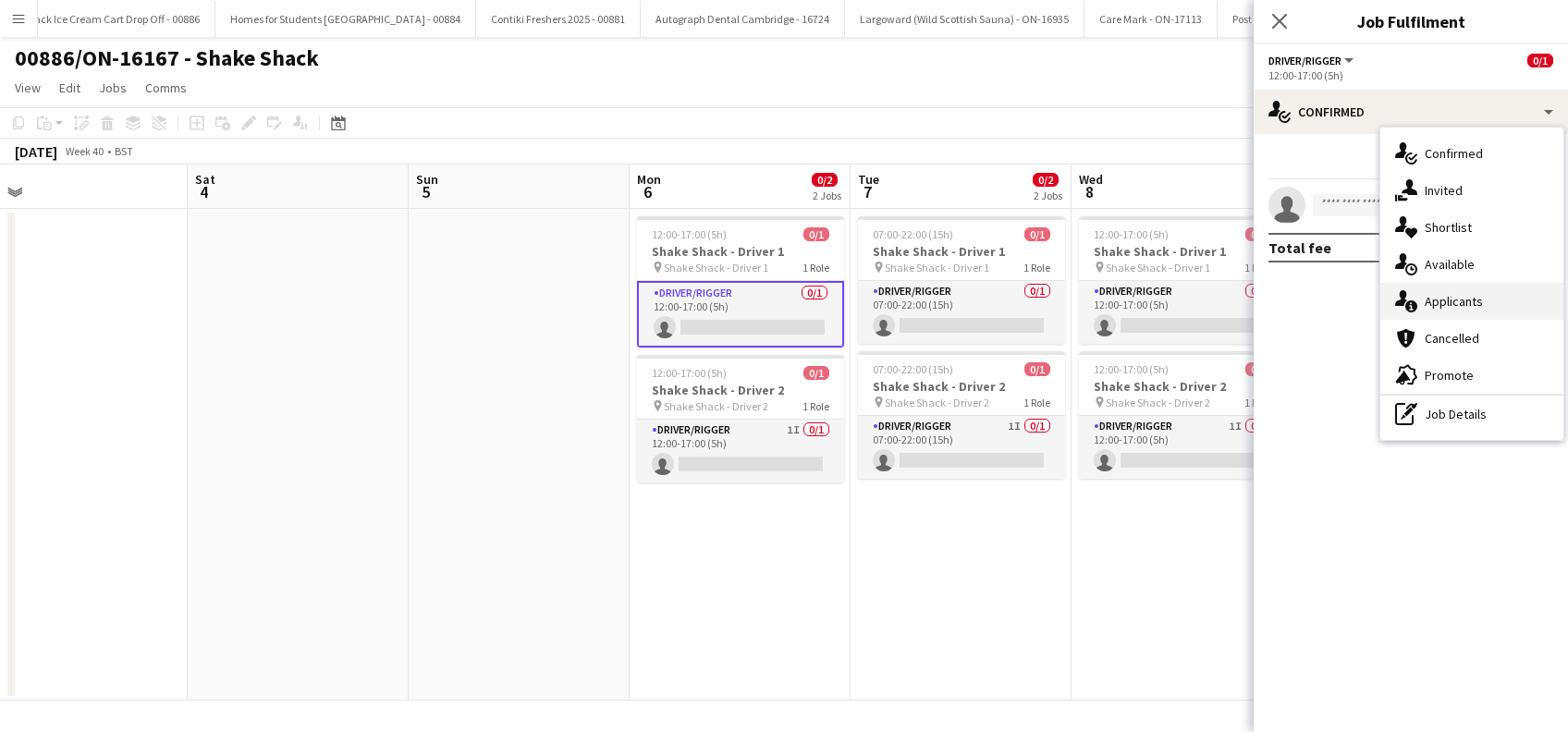
click at [1475, 298] on span "Applicants" at bounding box center [1453, 301] width 58 height 17
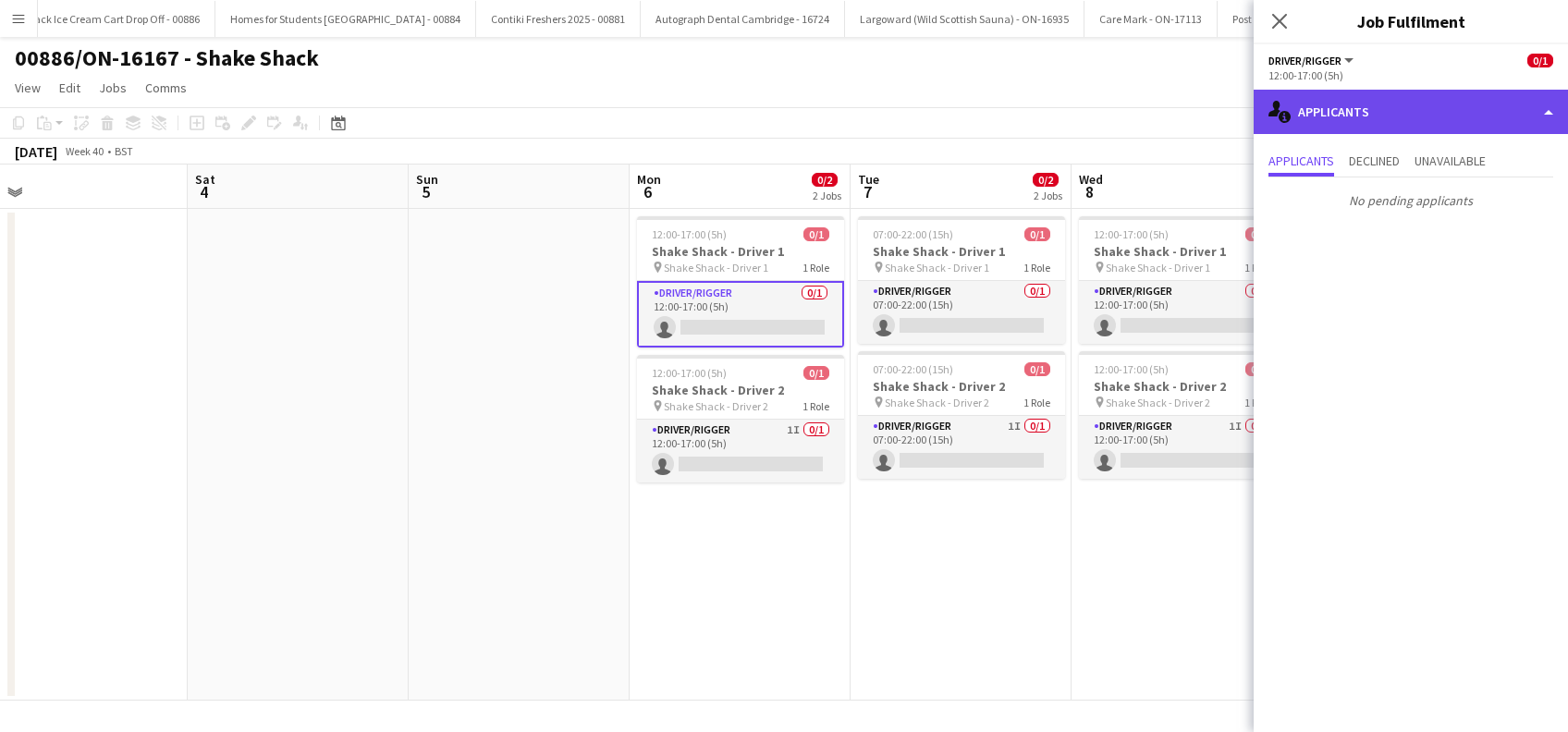
click at [1358, 111] on div "single-neutral-actions-information Applicants" at bounding box center [1410, 111] width 314 height 44
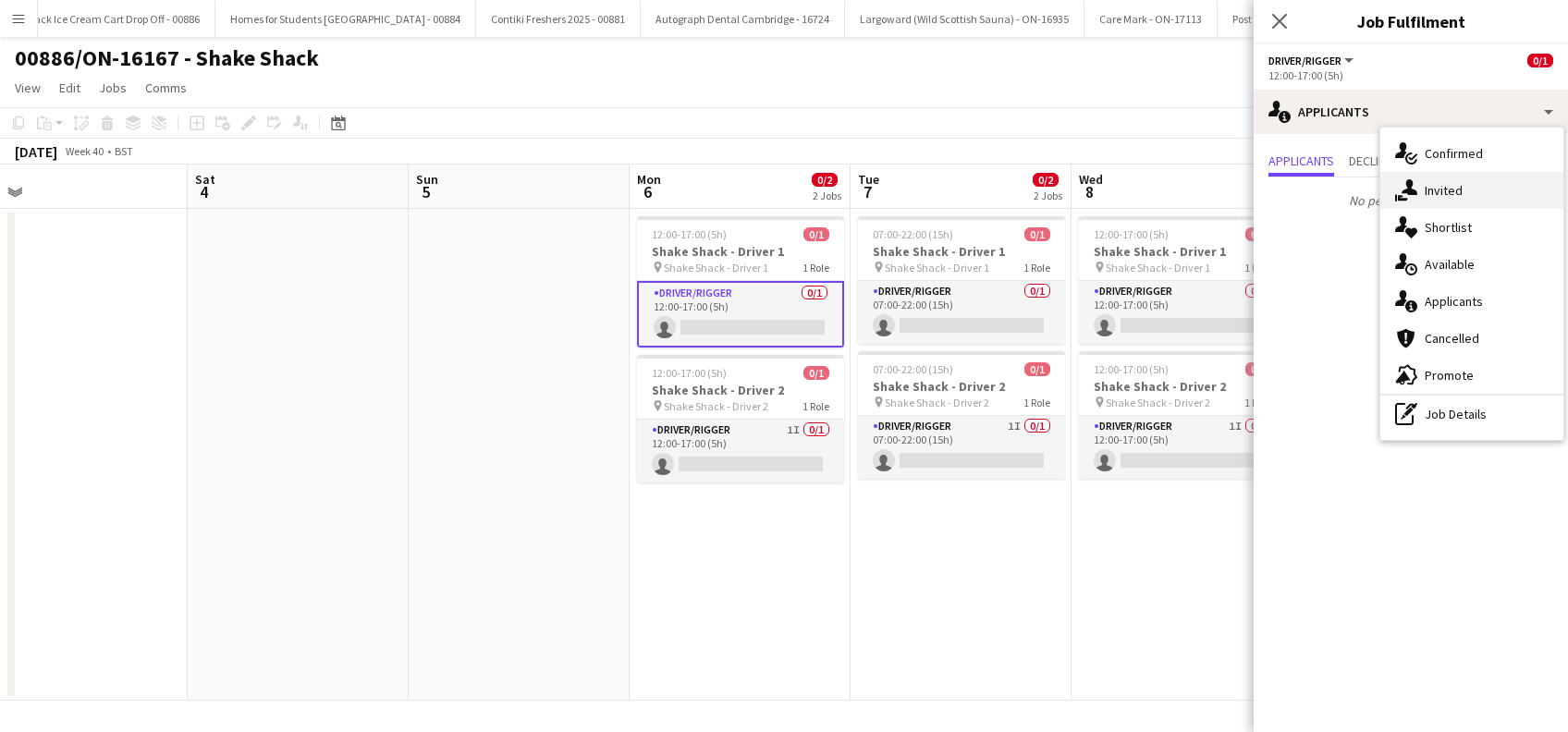
click at [1441, 185] on span "Invited" at bounding box center [1443, 190] width 38 height 17
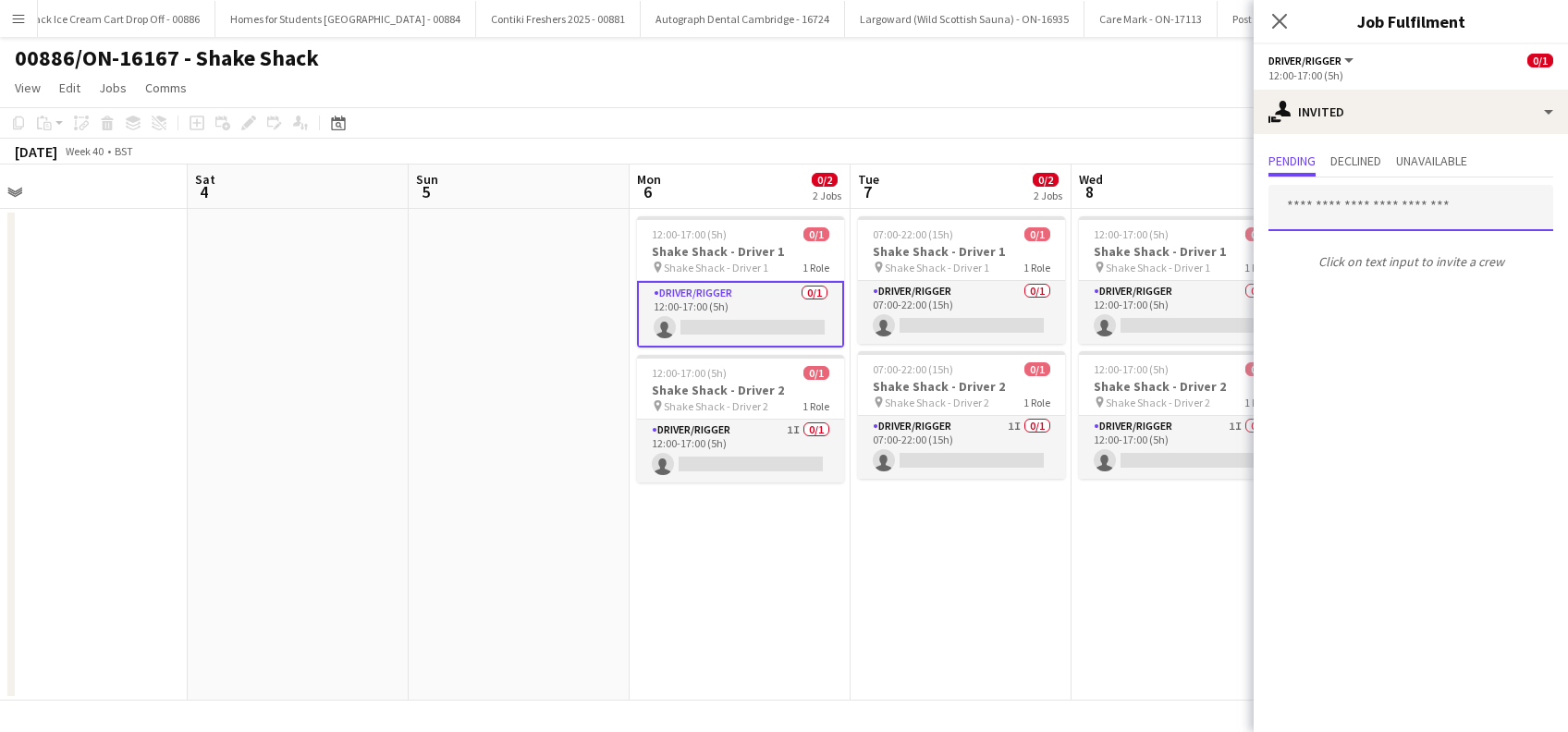
click at [1287, 214] on input "text" at bounding box center [1410, 208] width 284 height 46
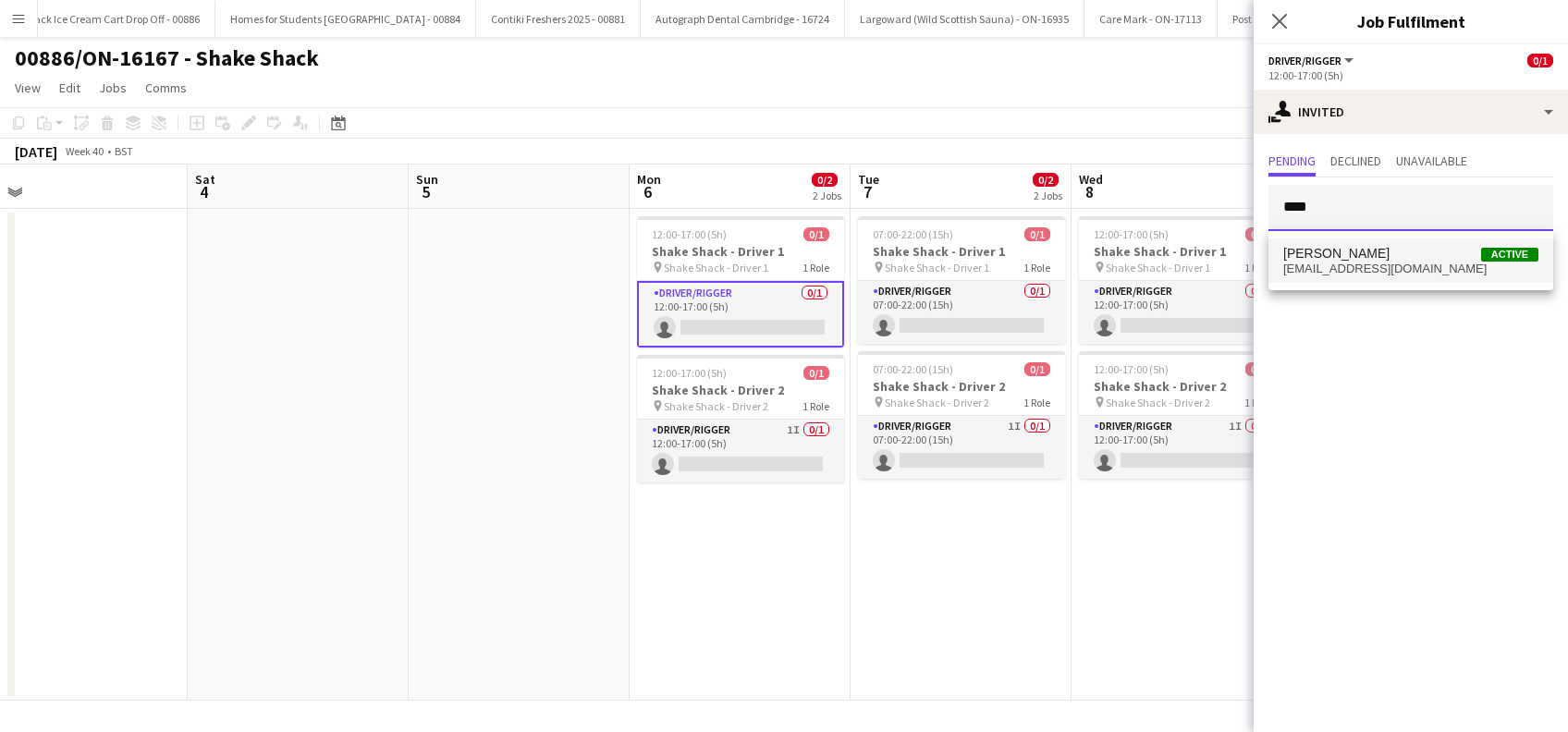
type input "****"
click at [1324, 256] on span "Alan Johnstone" at bounding box center [1336, 254] width 106 height 16
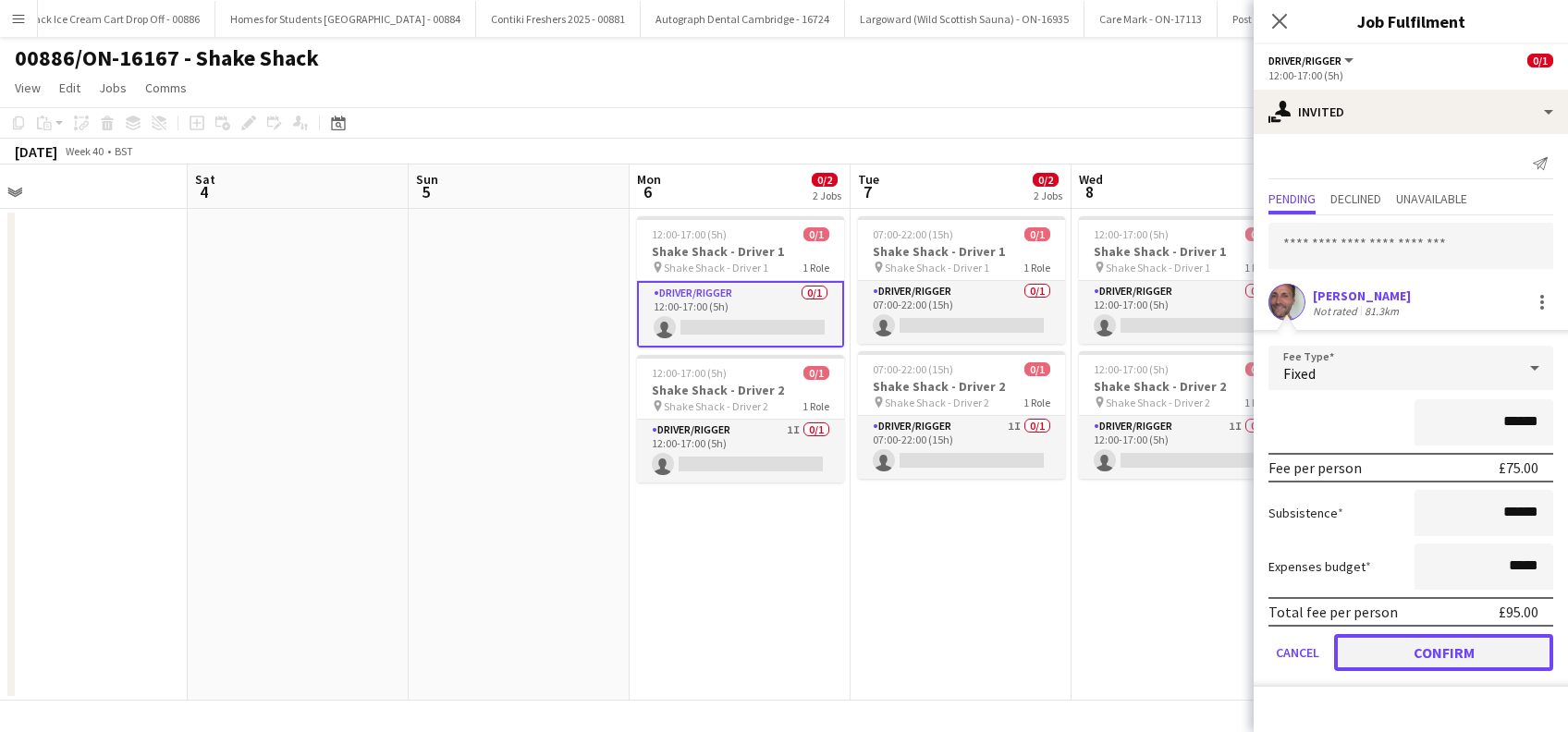
click at [1427, 647] on button "Confirm" at bounding box center [1443, 653] width 219 height 37
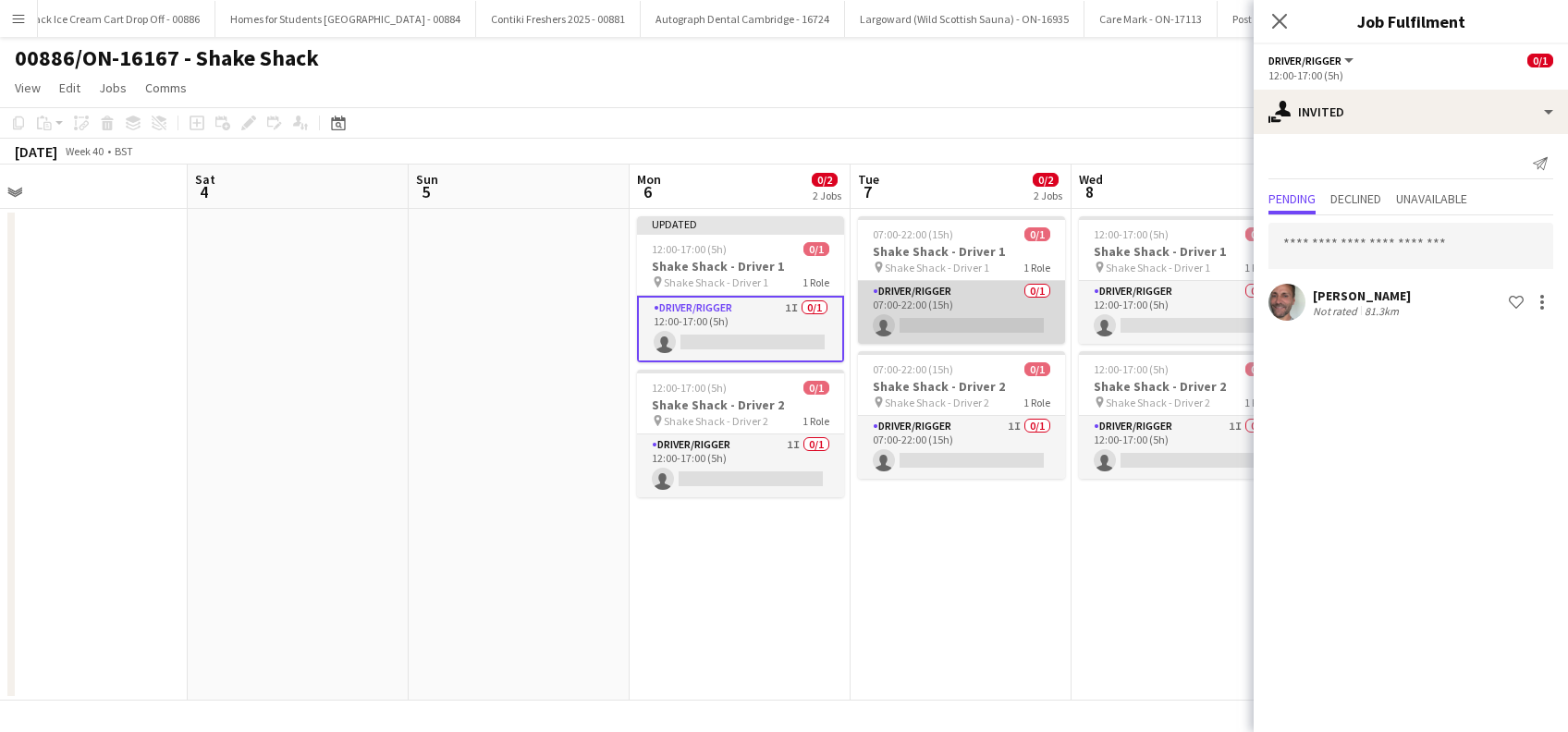
click at [942, 299] on app-card-role "Driver/Rigger 0/1 07:00-22:00 (15h) single-neutral-actions" at bounding box center [961, 313] width 207 height 63
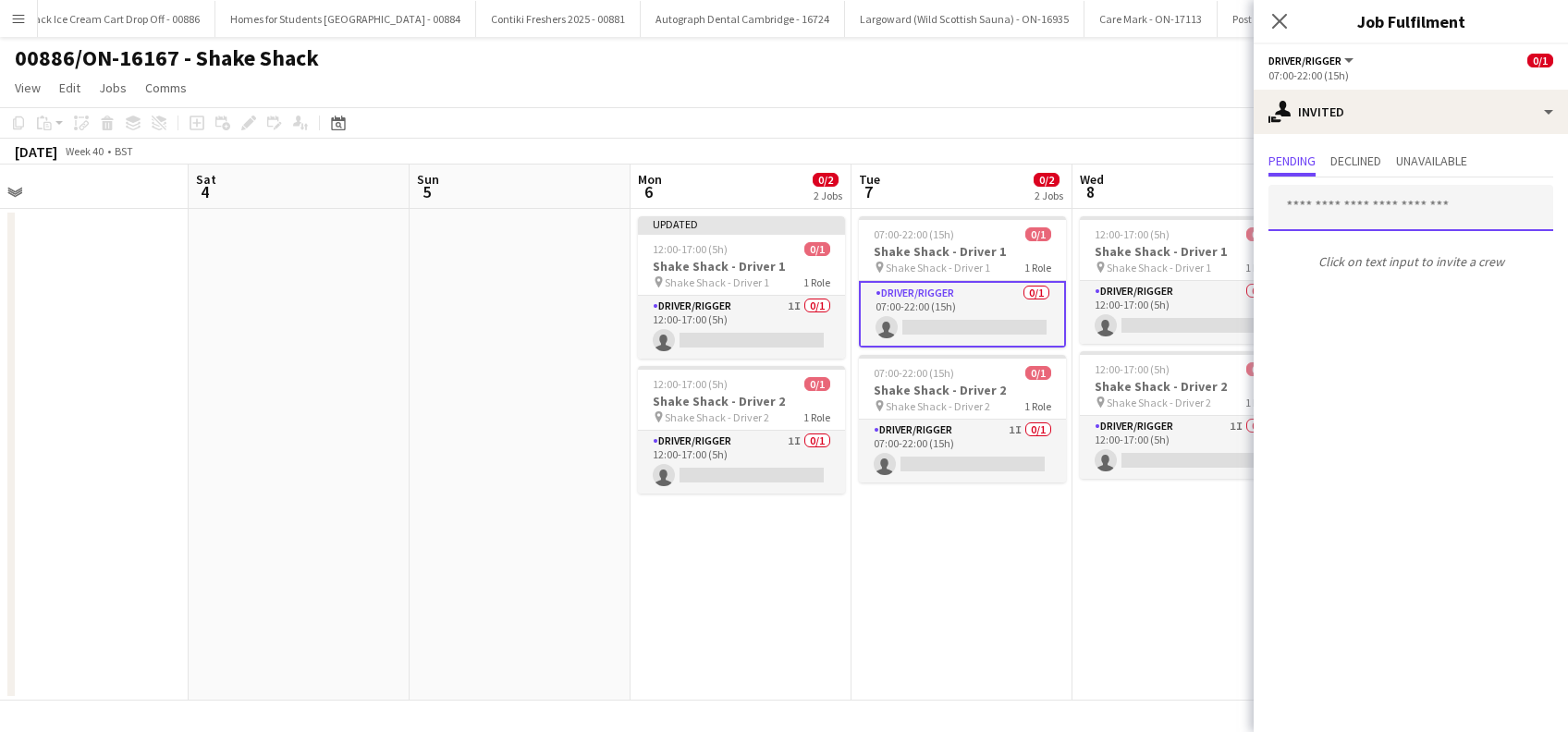
click at [1340, 207] on input "text" at bounding box center [1410, 208] width 284 height 46
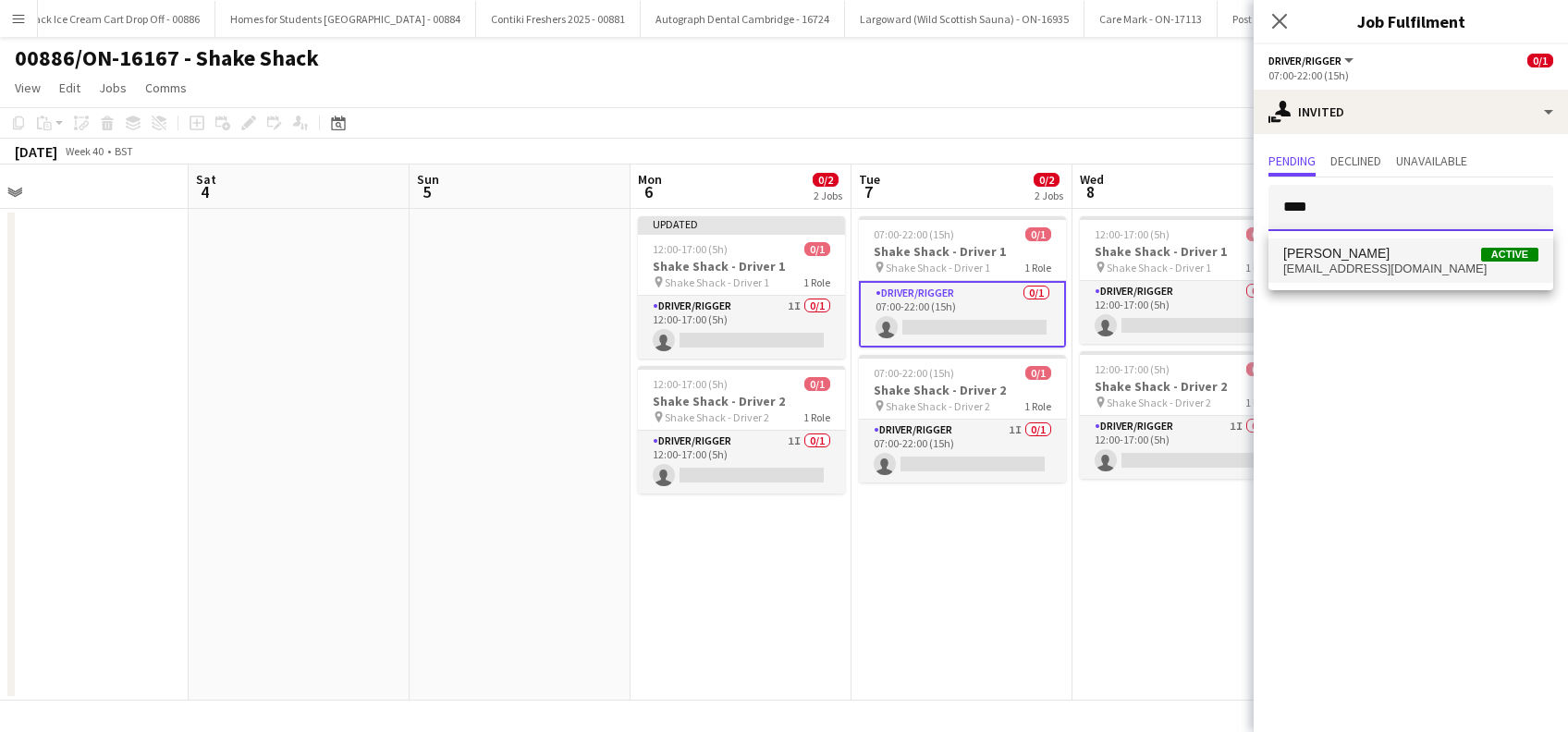
type input "****"
click at [1327, 253] on span "Alan Johnstone" at bounding box center [1336, 254] width 106 height 16
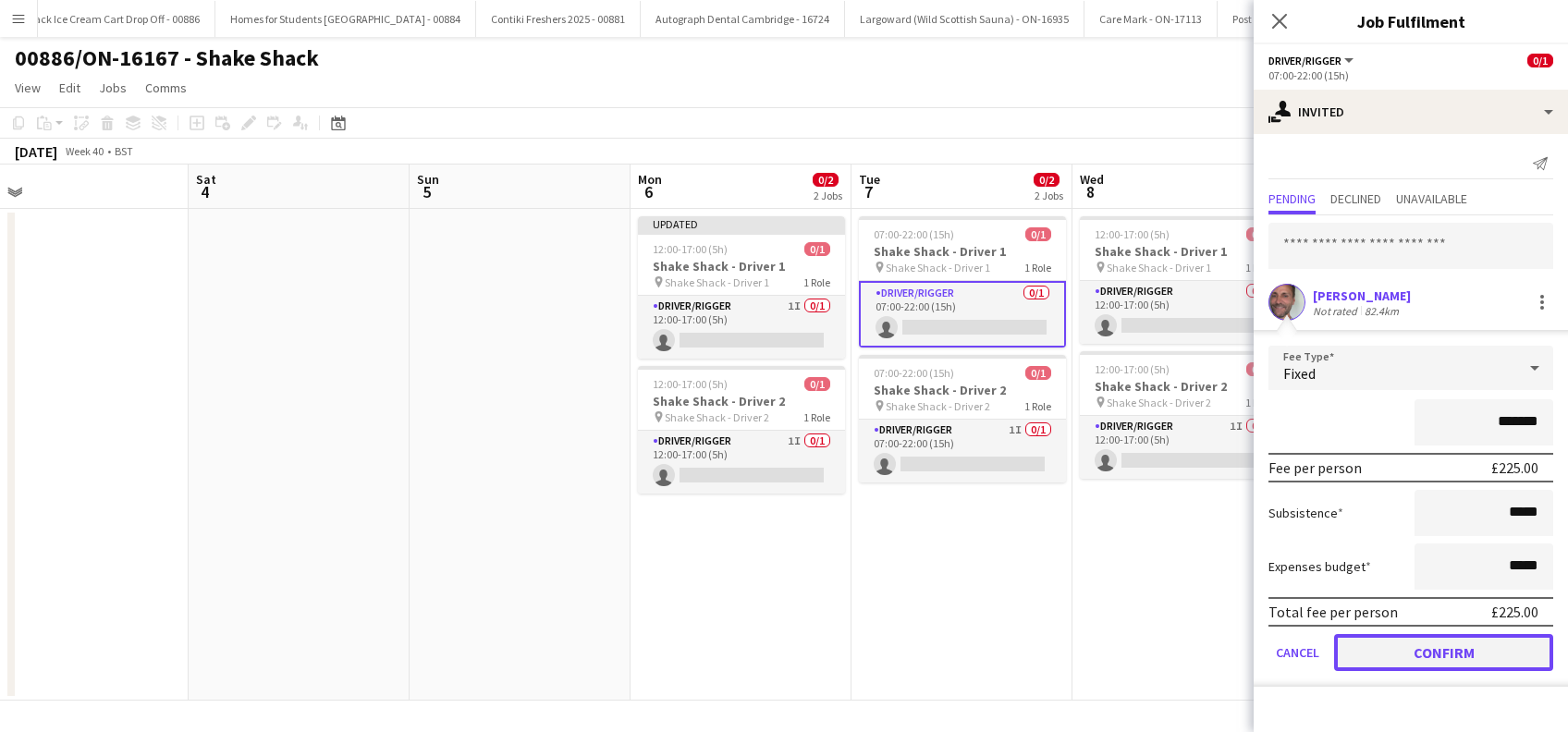
click at [1387, 647] on button "Confirm" at bounding box center [1443, 653] width 219 height 37
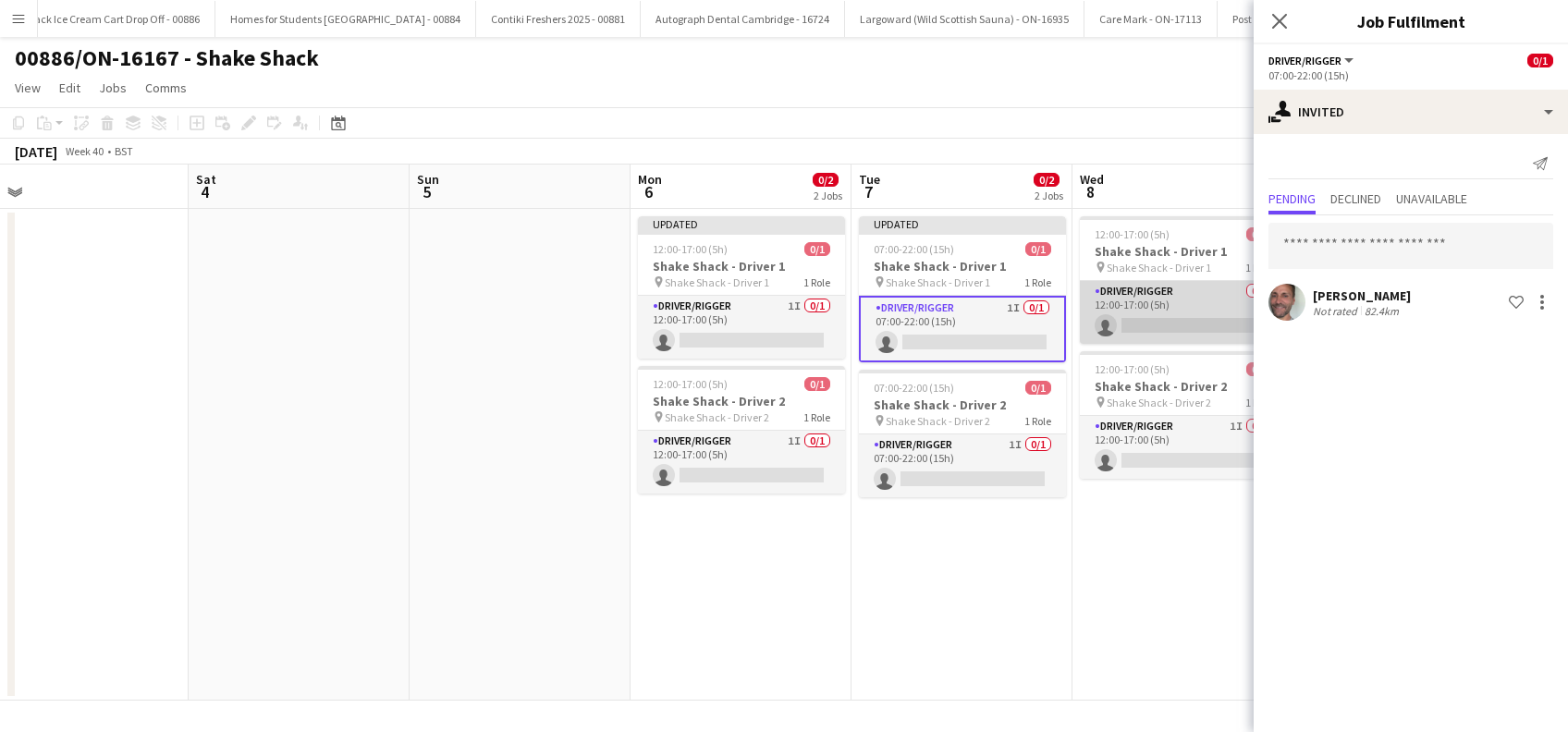
click at [1142, 322] on app-card-role "Driver/Rigger 0/1 12:00-17:00 (5h) single-neutral-actions" at bounding box center [1183, 313] width 207 height 63
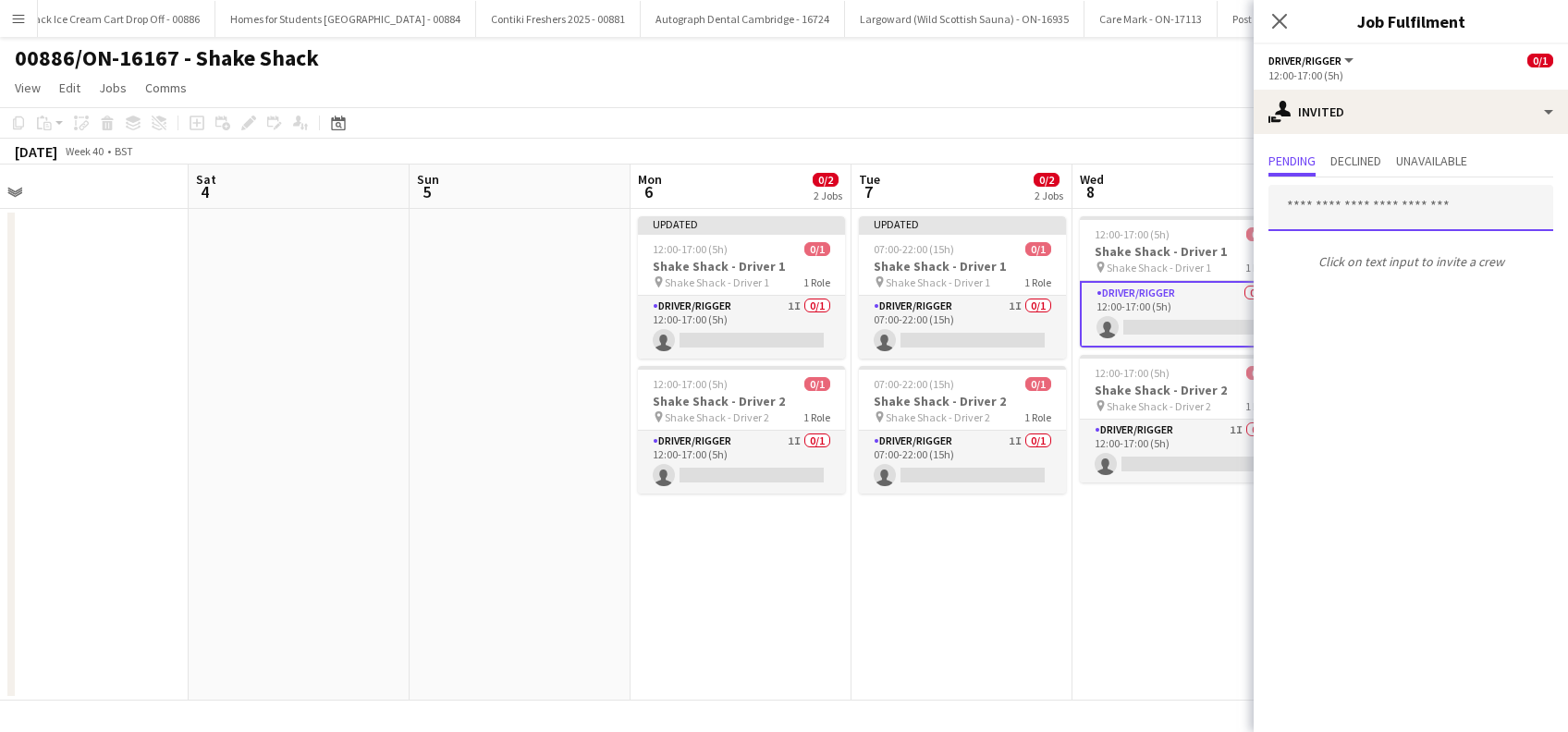
click at [1351, 202] on input "text" at bounding box center [1410, 208] width 284 height 46
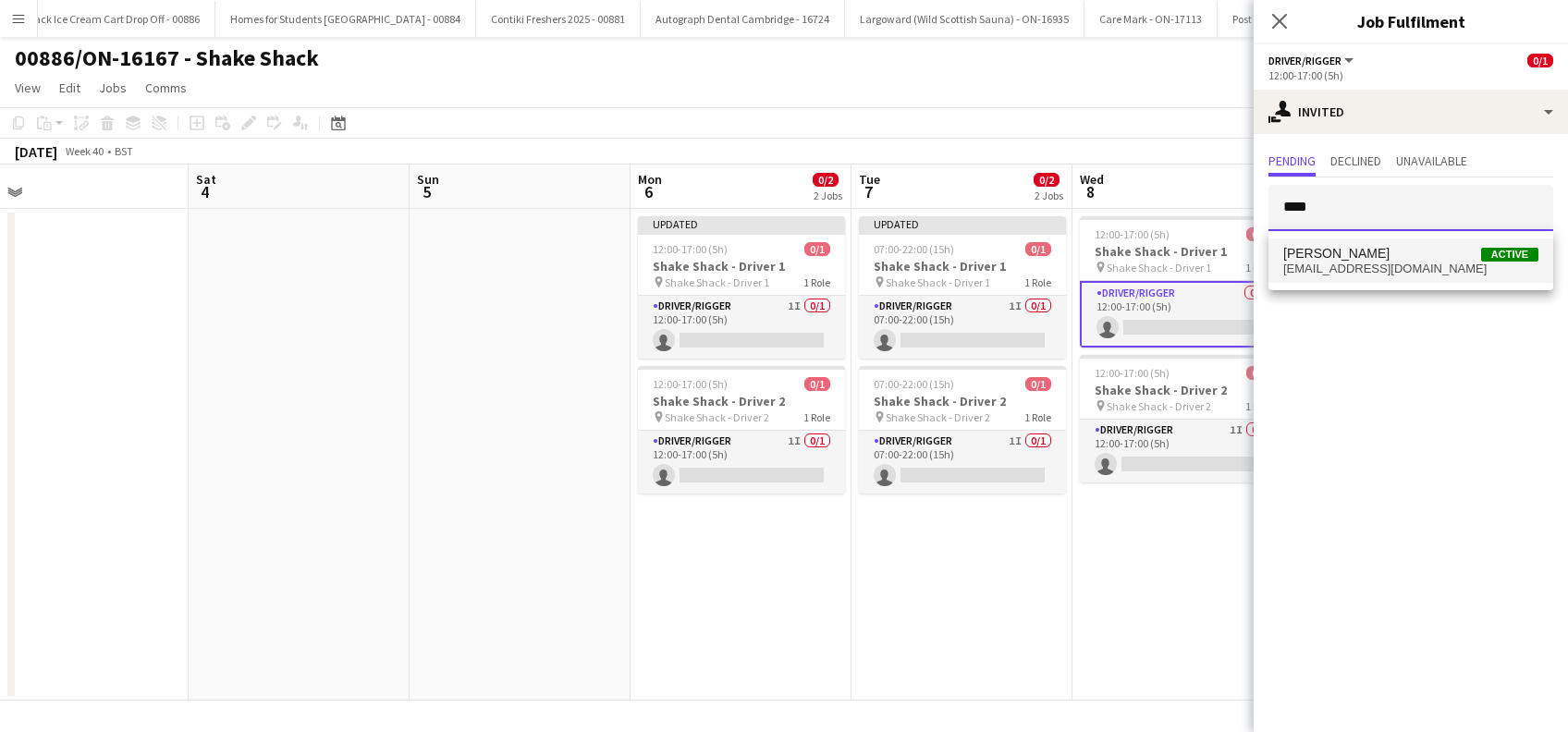
type input "****"
click at [1338, 246] on span "Alan Johnstone" at bounding box center [1336, 254] width 106 height 16
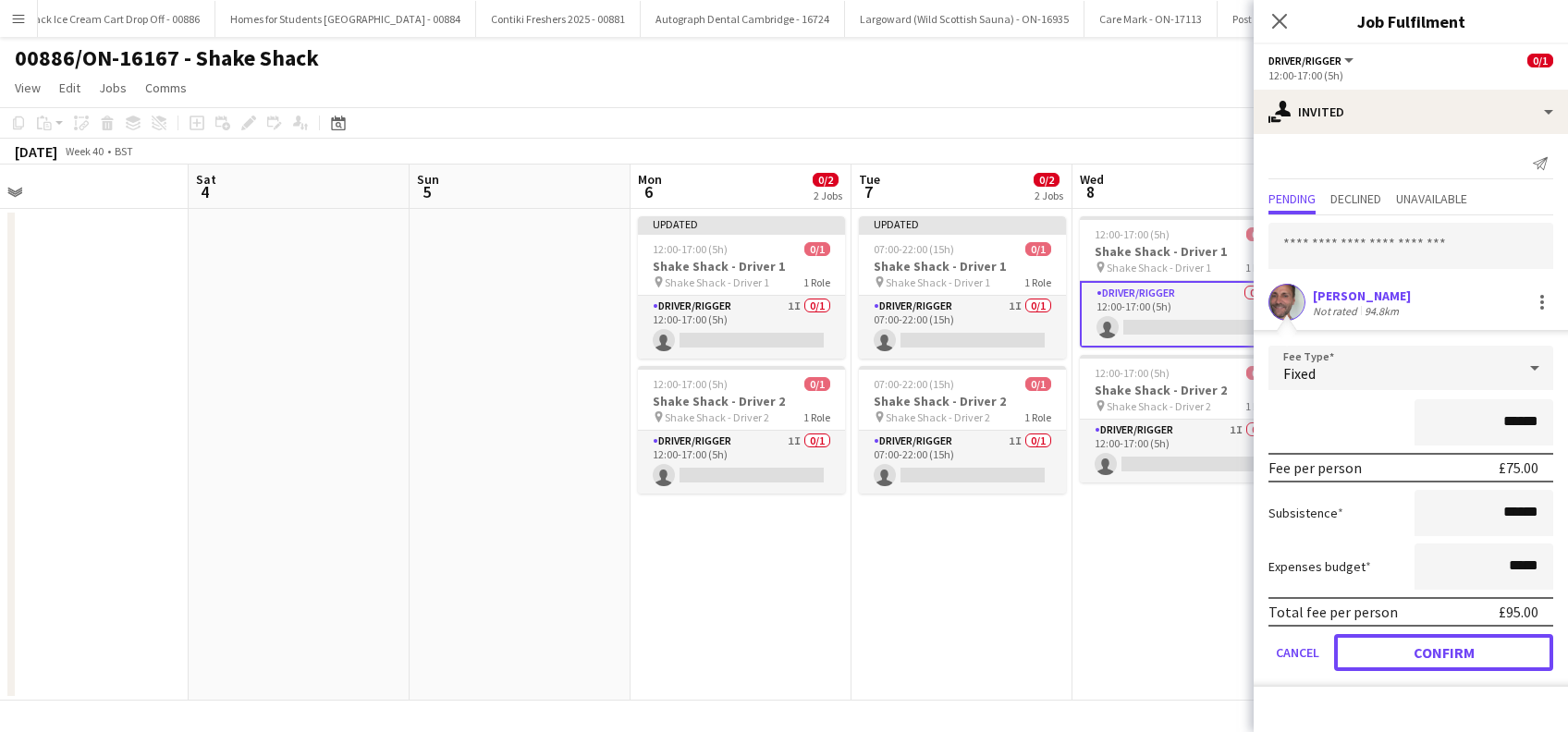
click at [1394, 638] on button "Confirm" at bounding box center [1443, 653] width 219 height 37
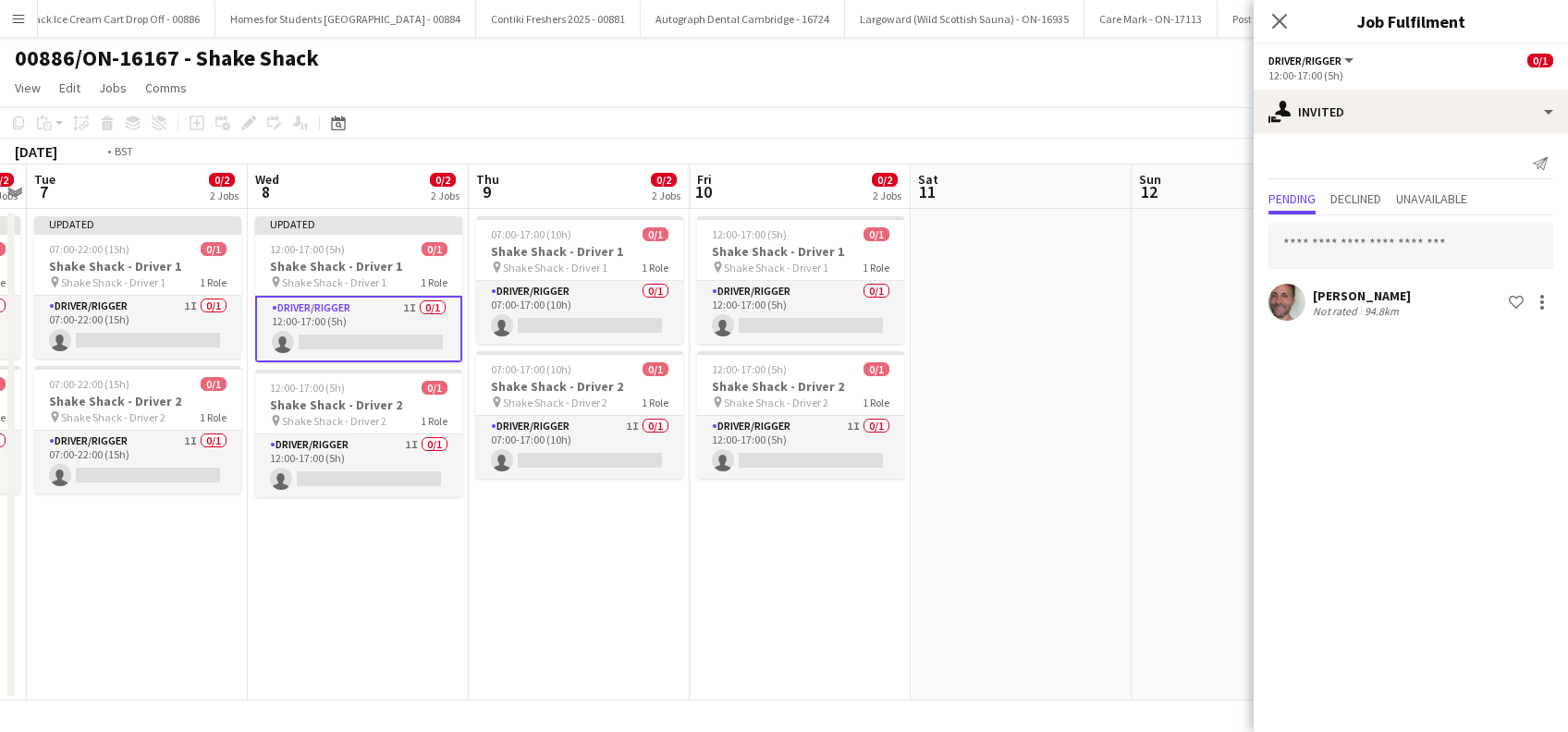
scroll to position [0, 763]
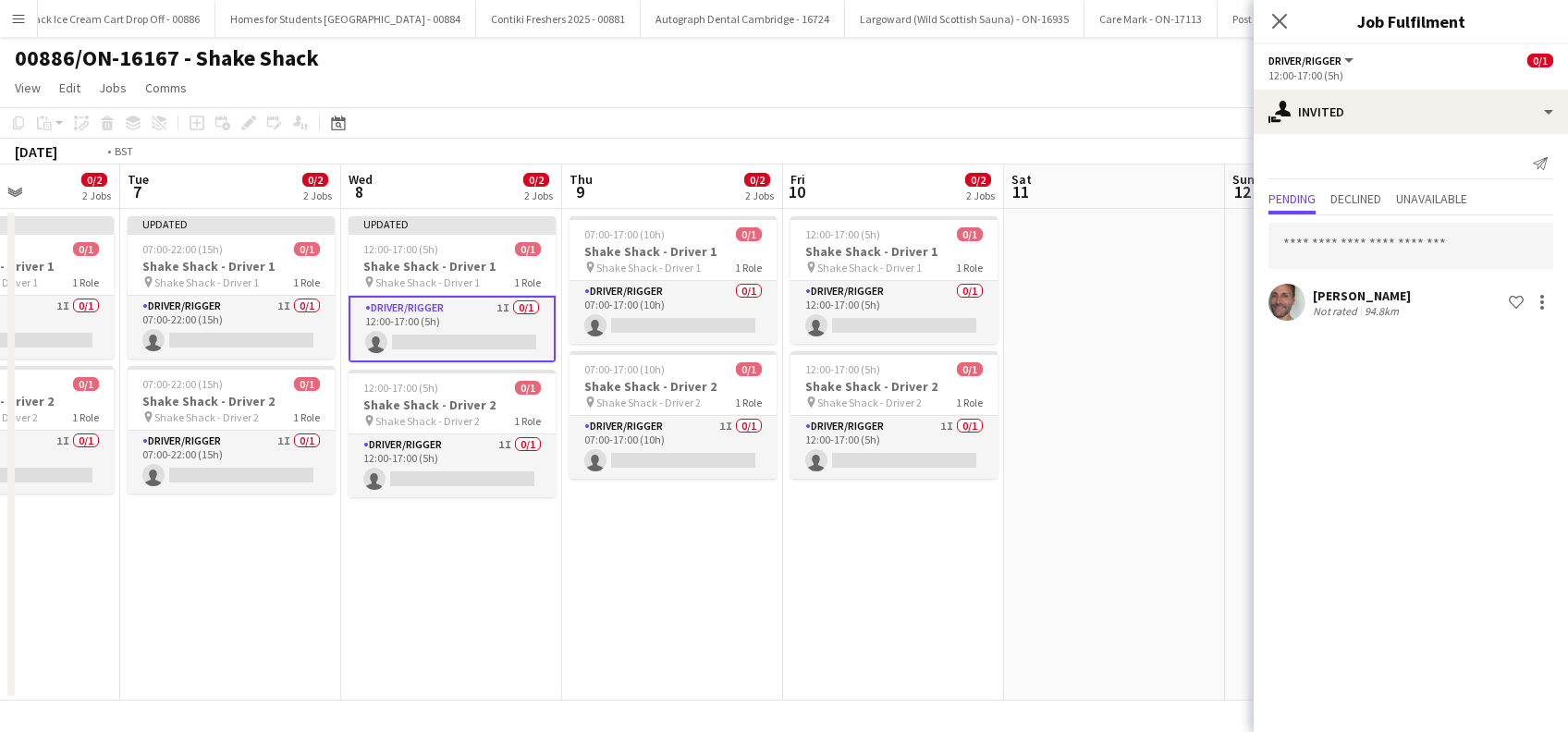
drag, startPoint x: 1114, startPoint y: 612, endPoint x: 385, endPoint y: 600, distance: 729.1
click at [383, 613] on app-calendar-viewport "Fri 3 Sat 4 Sun 5 Mon 6 0/2 2 Jobs Tue 7 0/2 2 Jobs Wed 8 0/2 2 Jobs Thu 9 0/2 …" at bounding box center [784, 432] width 1568 height 536
click at [667, 327] on app-card-role "Driver/Rigger 0/1 07:00-17:00 (10h) single-neutral-actions" at bounding box center [673, 313] width 207 height 63
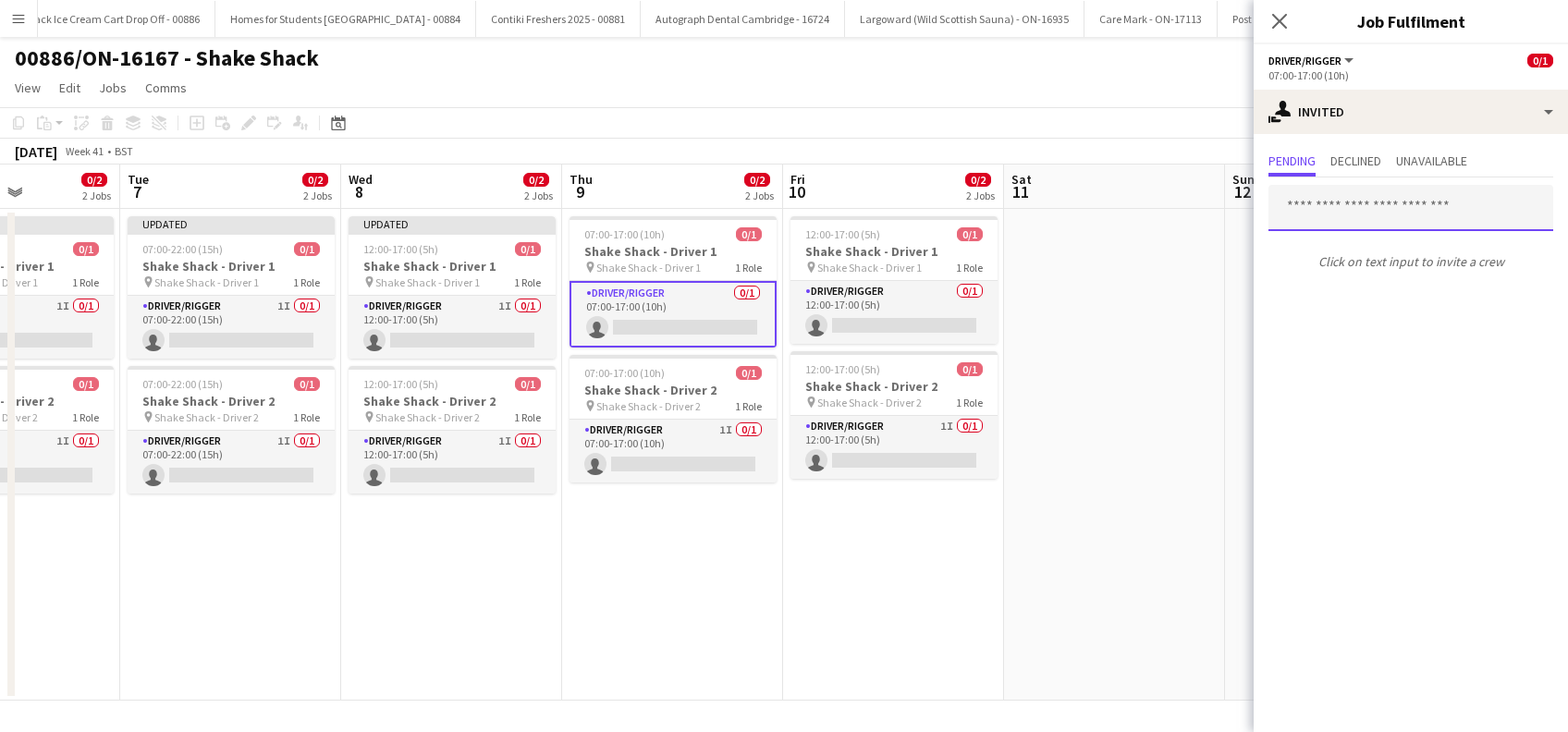
click at [1405, 206] on input "text" at bounding box center [1410, 208] width 284 height 46
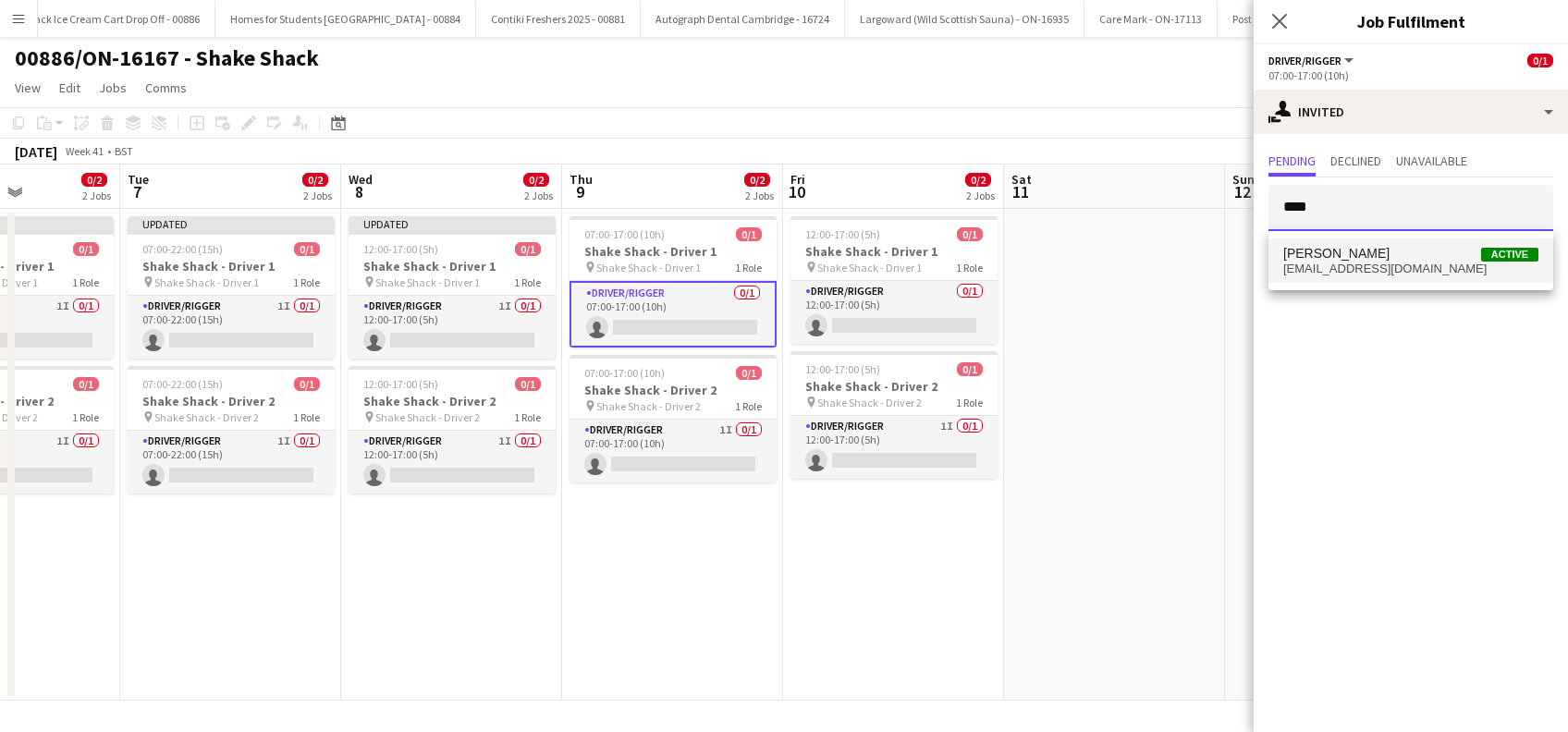
type input "****"
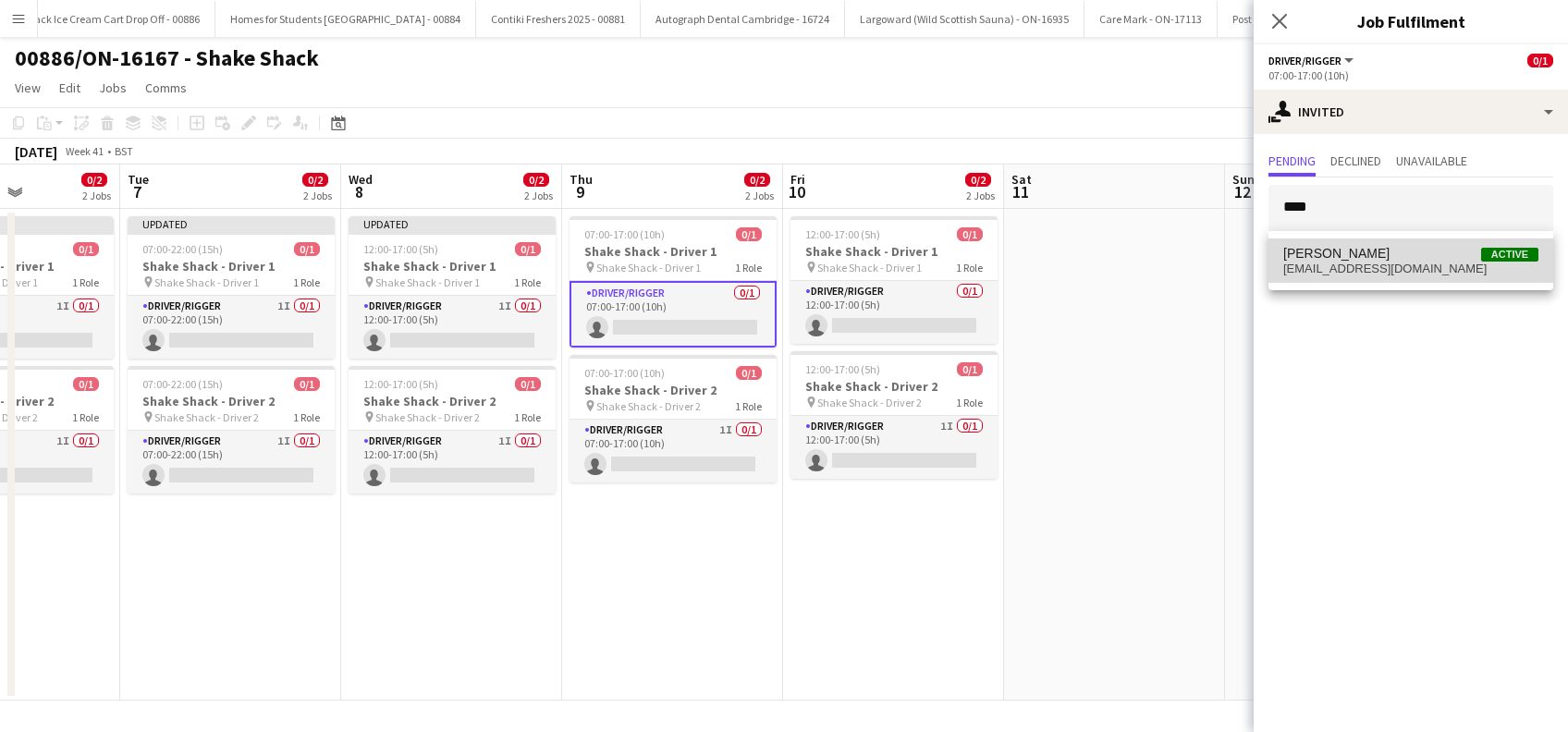
click at [1383, 253] on span "Alan Johnstone Active" at bounding box center [1410, 254] width 255 height 16
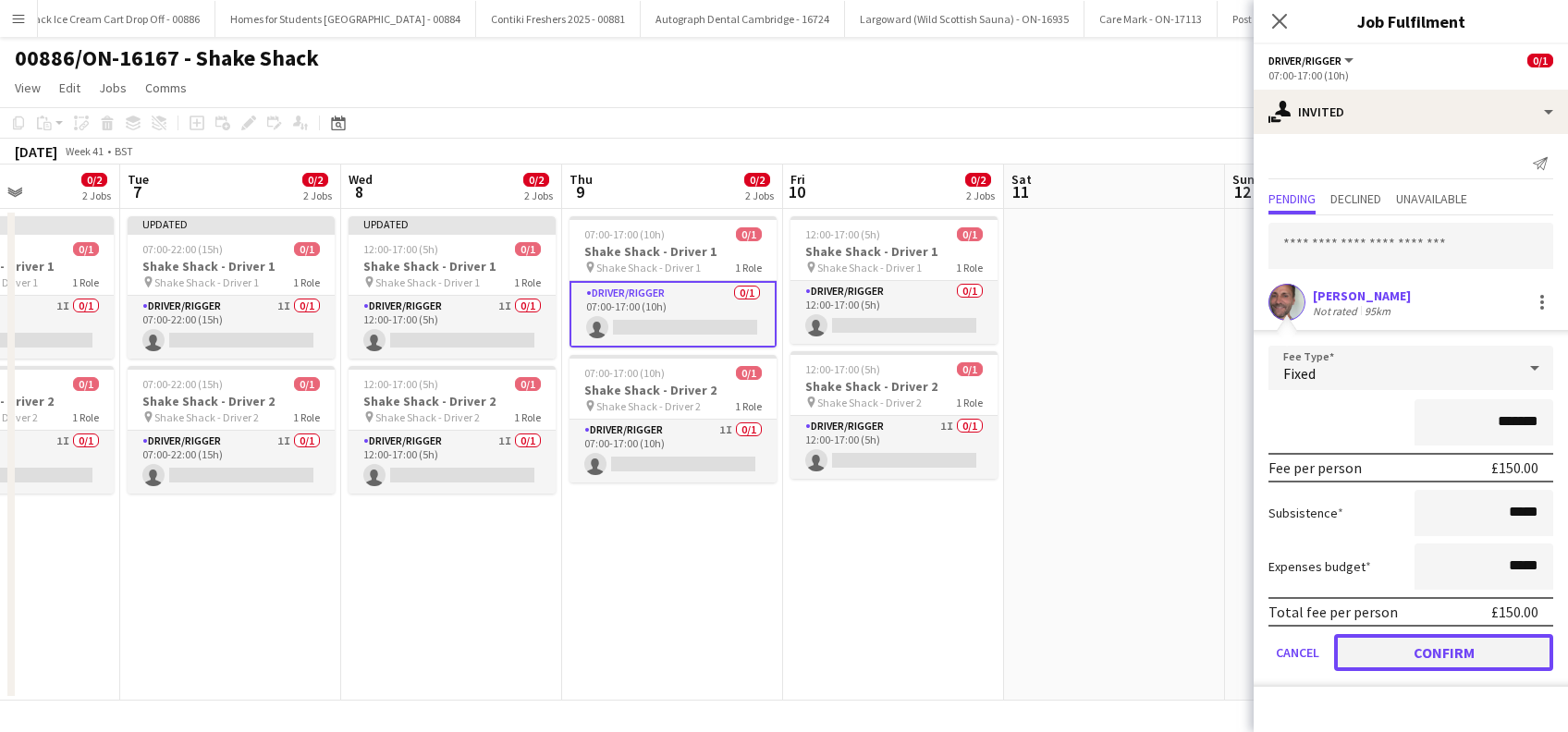
click at [1428, 654] on button "Confirm" at bounding box center [1443, 653] width 219 height 37
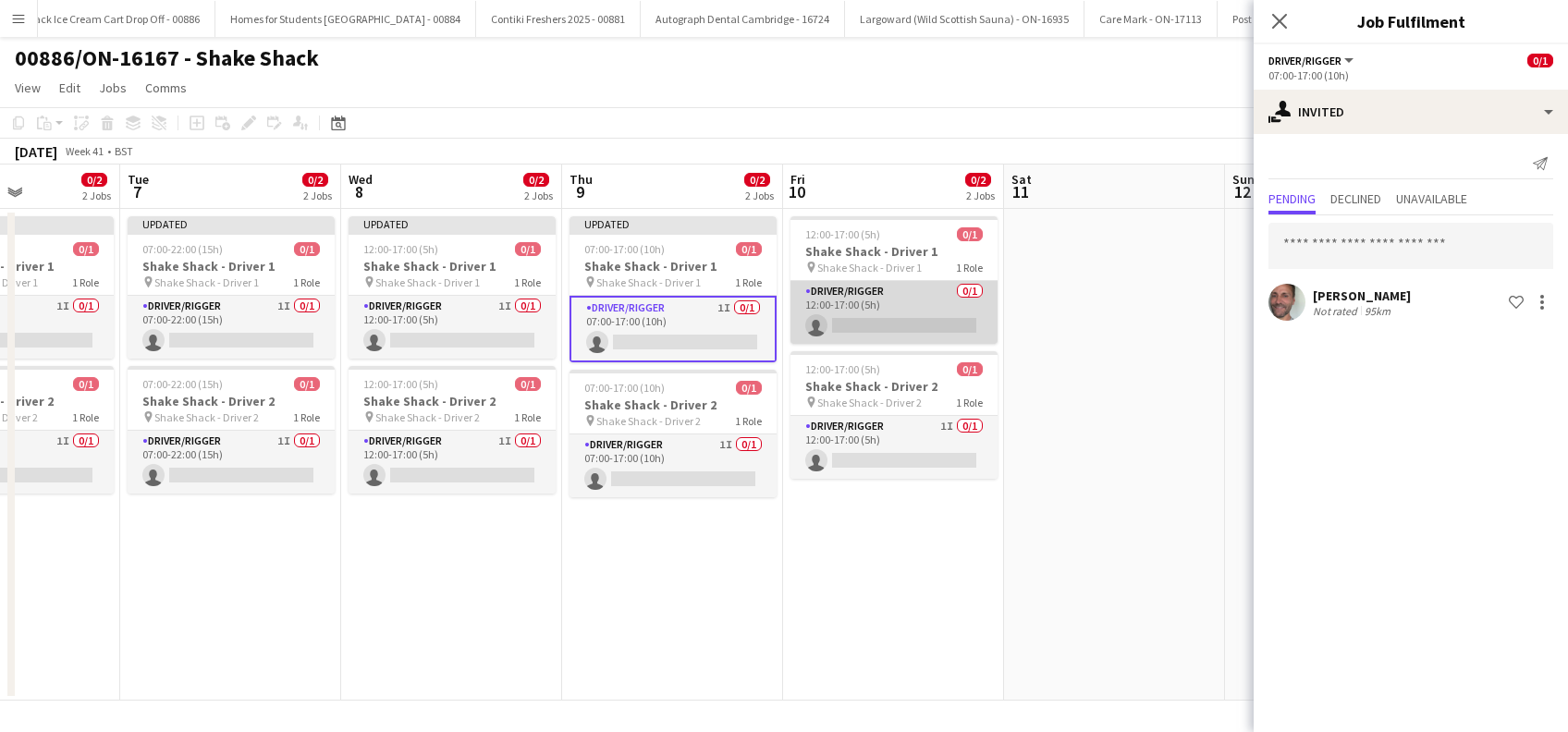
click at [887, 311] on app-card-role "Driver/Rigger 0/1 12:00-17:00 (5h) single-neutral-actions" at bounding box center [893, 313] width 207 height 63
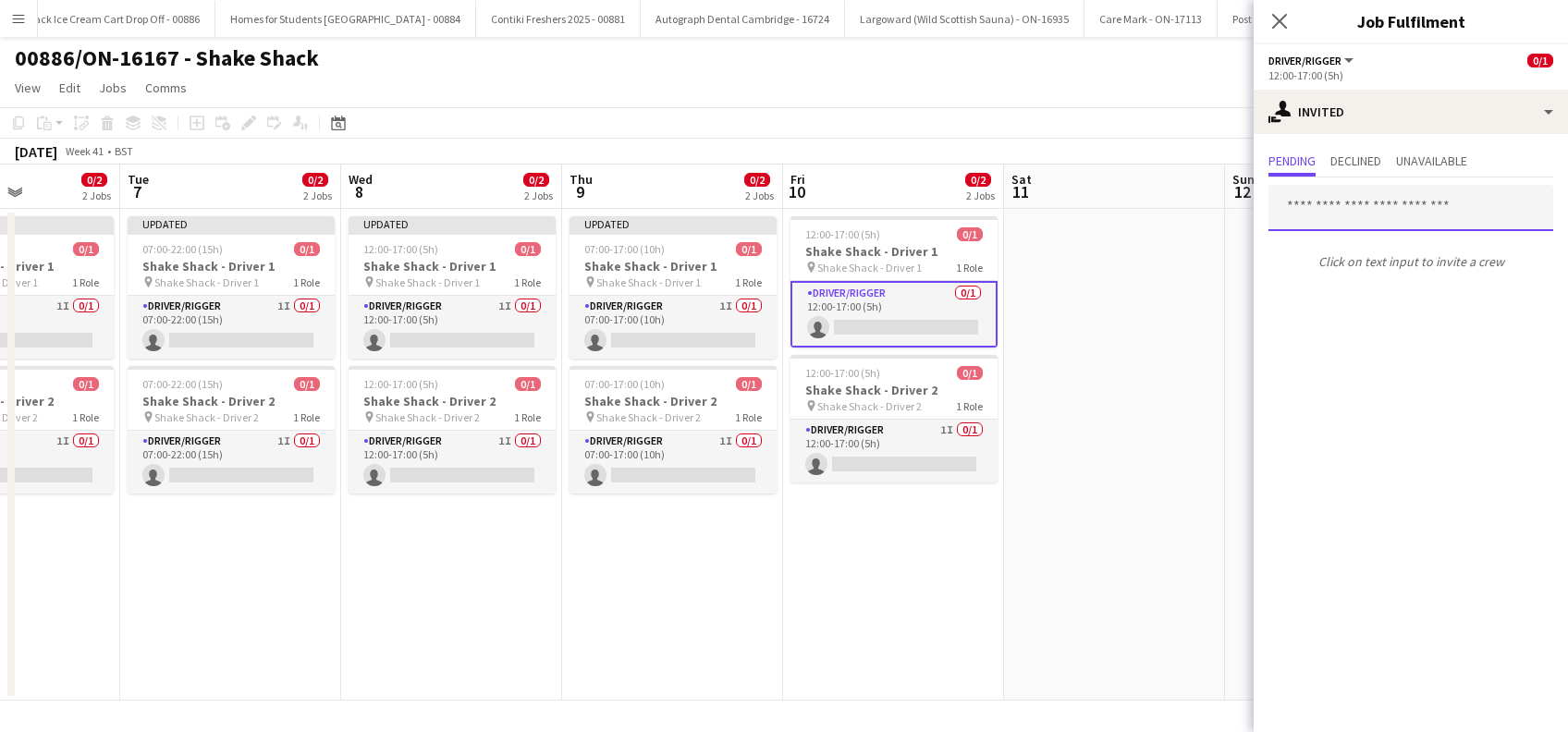
click at [1313, 205] on input "text" at bounding box center [1410, 208] width 284 height 46
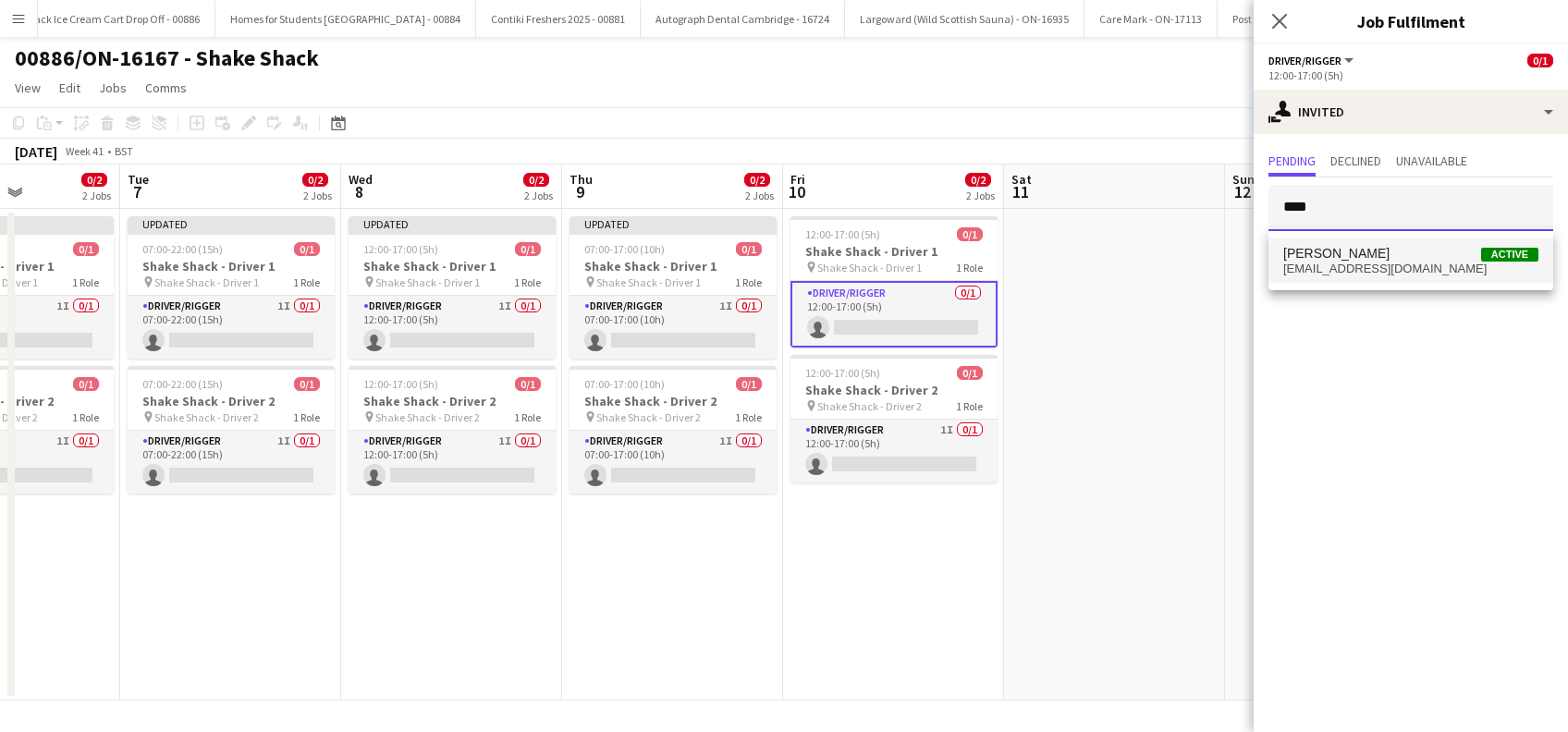
type input "****"
click at [1343, 256] on span "Alan Johnstone" at bounding box center [1336, 254] width 106 height 16
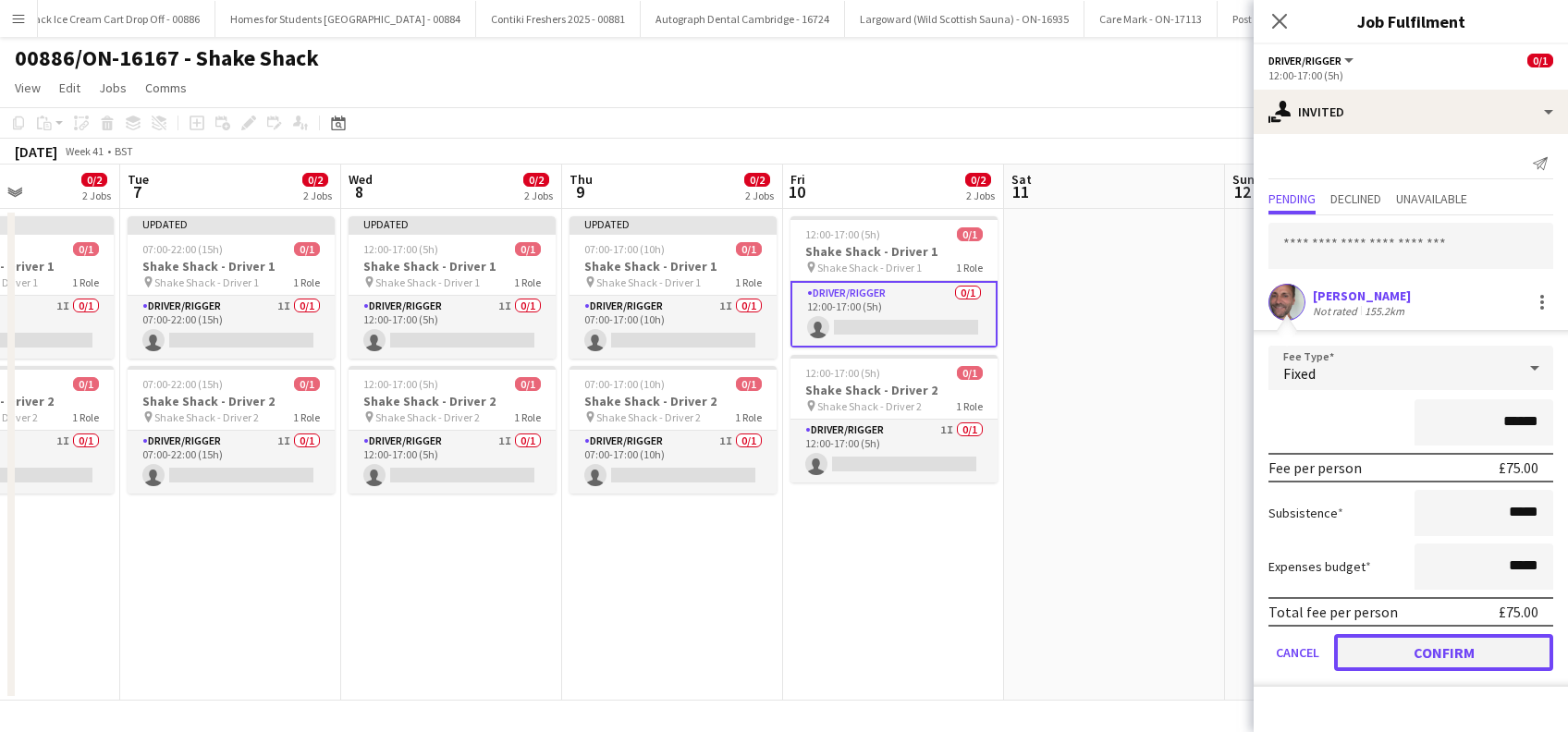
click at [1413, 643] on button "Confirm" at bounding box center [1443, 653] width 219 height 37
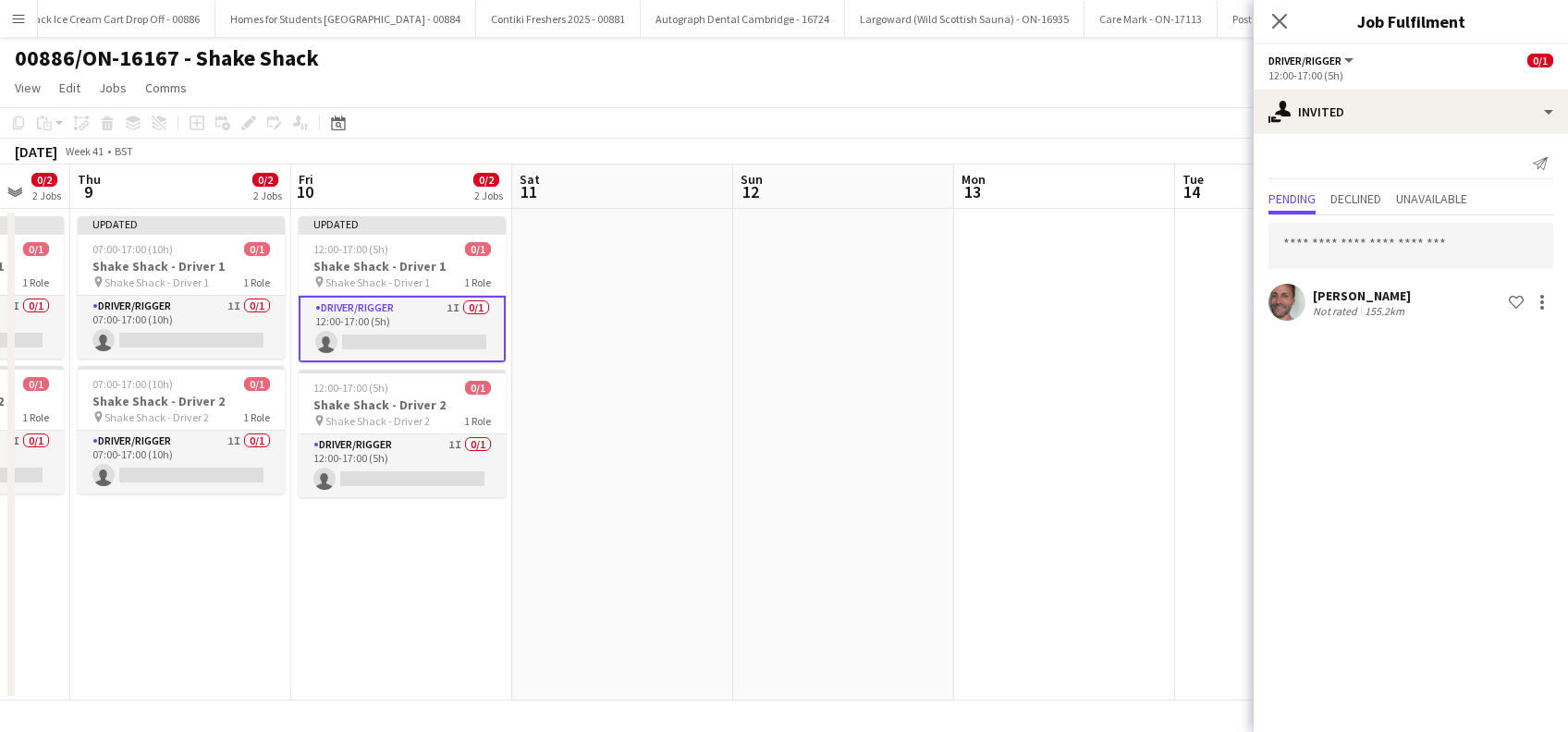
drag, startPoint x: 1194, startPoint y: 571, endPoint x: 703, endPoint y: 627, distance: 494.2
click at [703, 632] on app-calendar-viewport "Sun 5 Mon 6 0/2 2 Jobs Tue 7 0/2 2 Jobs Wed 8 0/2 2 Jobs Thu 9 0/2 2 Jobs Fri 1…" at bounding box center [784, 432] width 1568 height 536
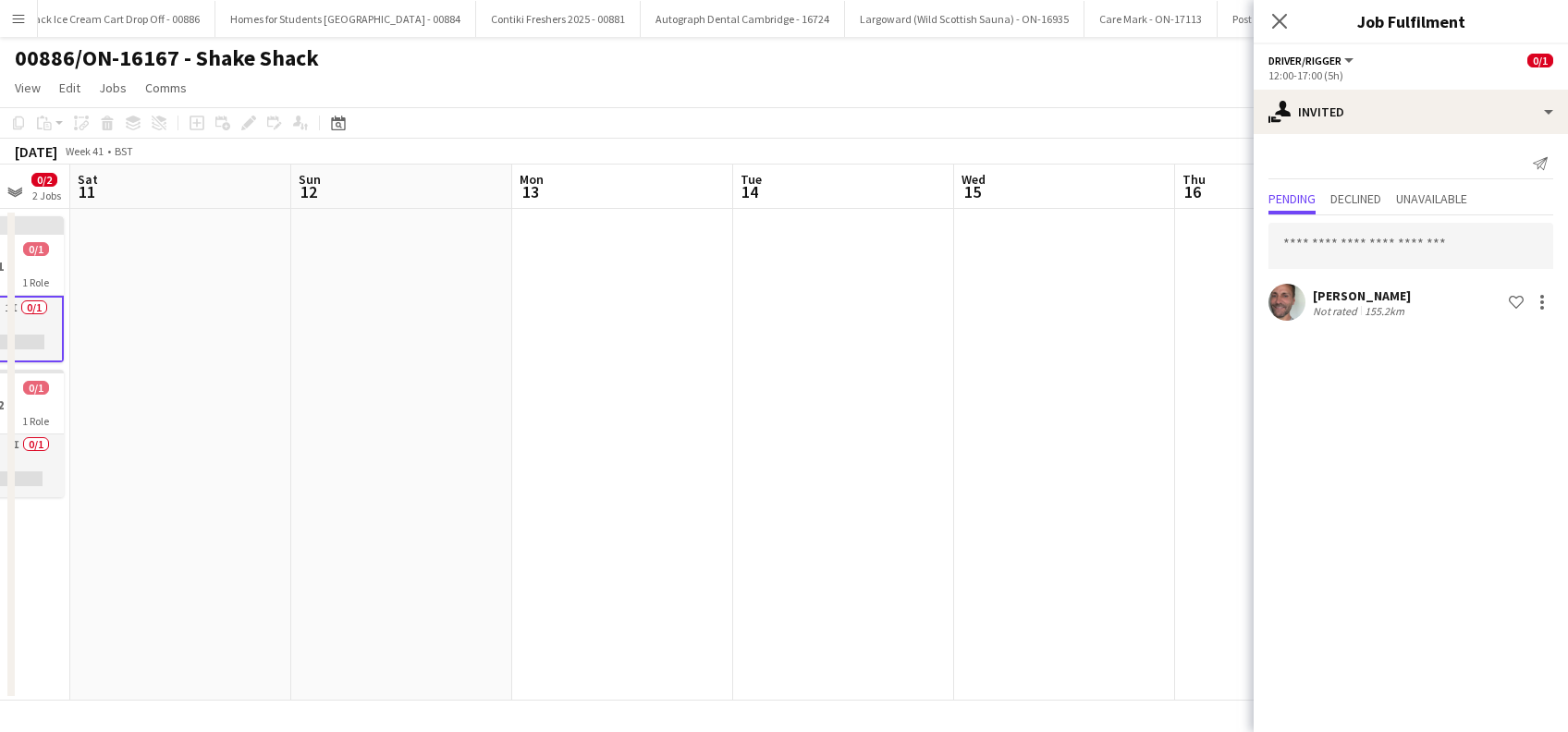
scroll to position [0, 686]
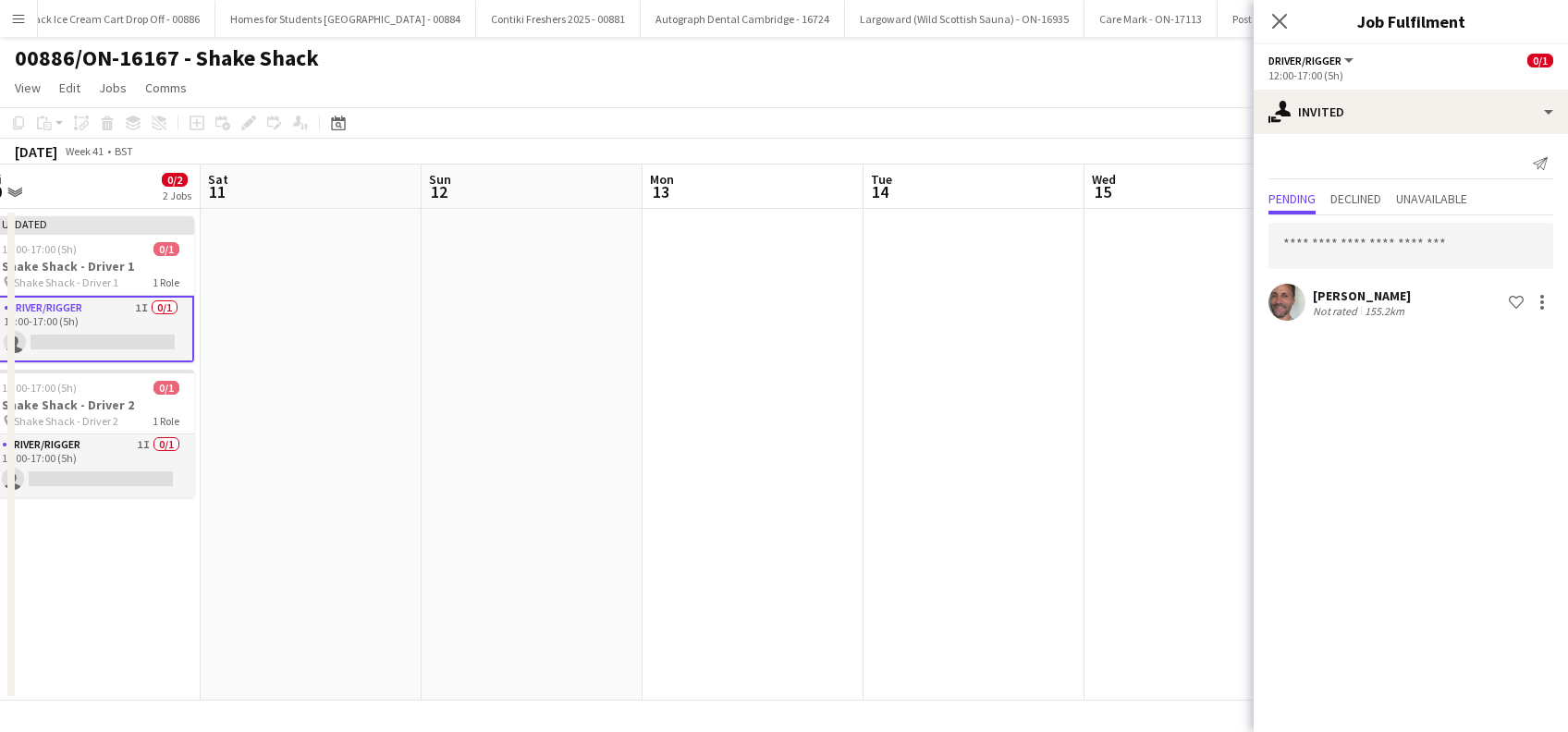
drag, startPoint x: 771, startPoint y: 611, endPoint x: 728, endPoint y: 590, distance: 47.9
click at [716, 617] on app-calendar-viewport "Tue 7 0/2 2 Jobs Wed 8 0/2 2 Jobs Thu 9 0/2 2 Jobs Fri 10 0/2 2 Jobs Sat 11 Sun…" at bounding box center [784, 432] width 1568 height 536
click at [906, 554] on app-date-cell at bounding box center [971, 455] width 221 height 492
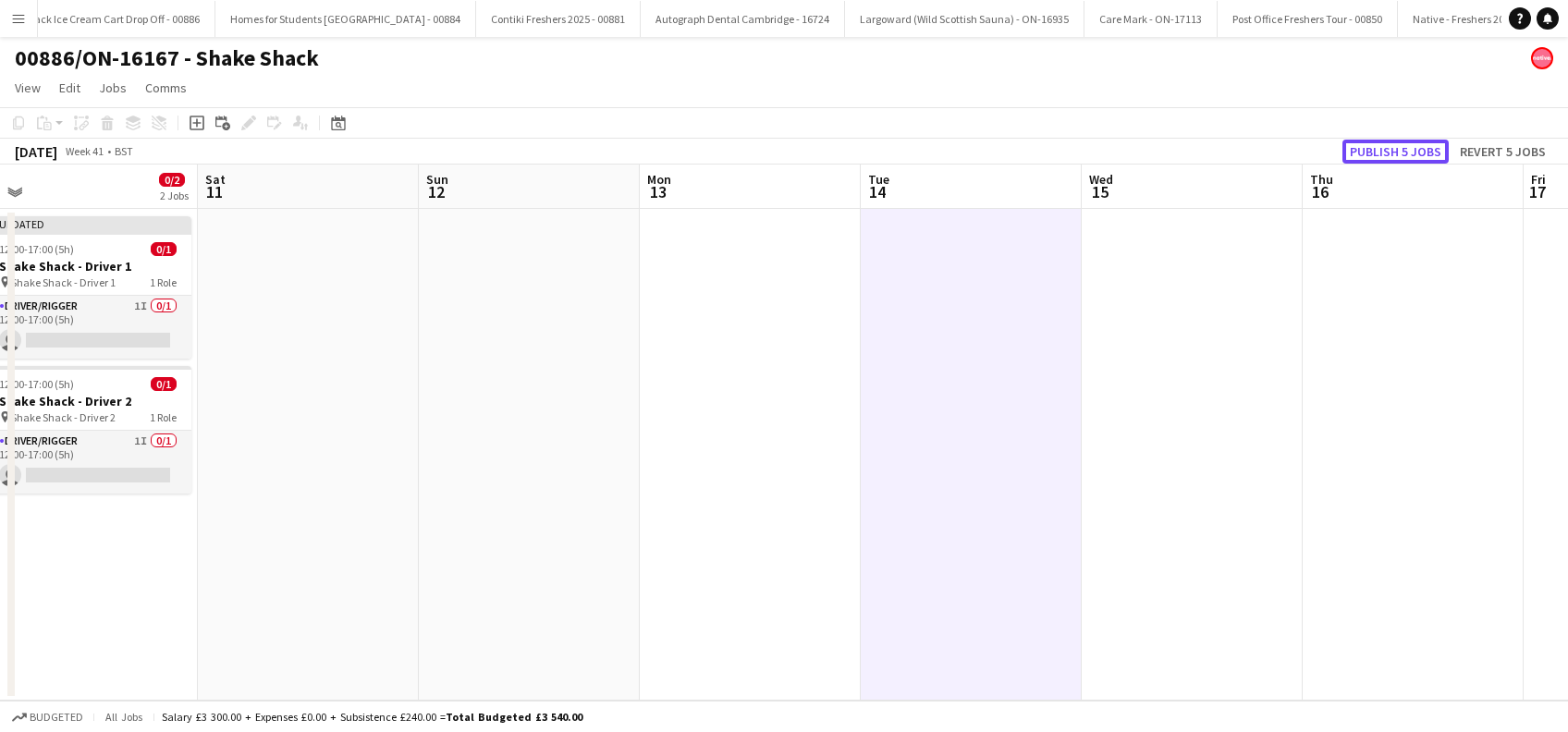
drag, startPoint x: 1395, startPoint y: 148, endPoint x: 1387, endPoint y: 173, distance: 26.2
click at [1395, 147] on button "Publish 5 jobs" at bounding box center [1395, 152] width 106 height 24
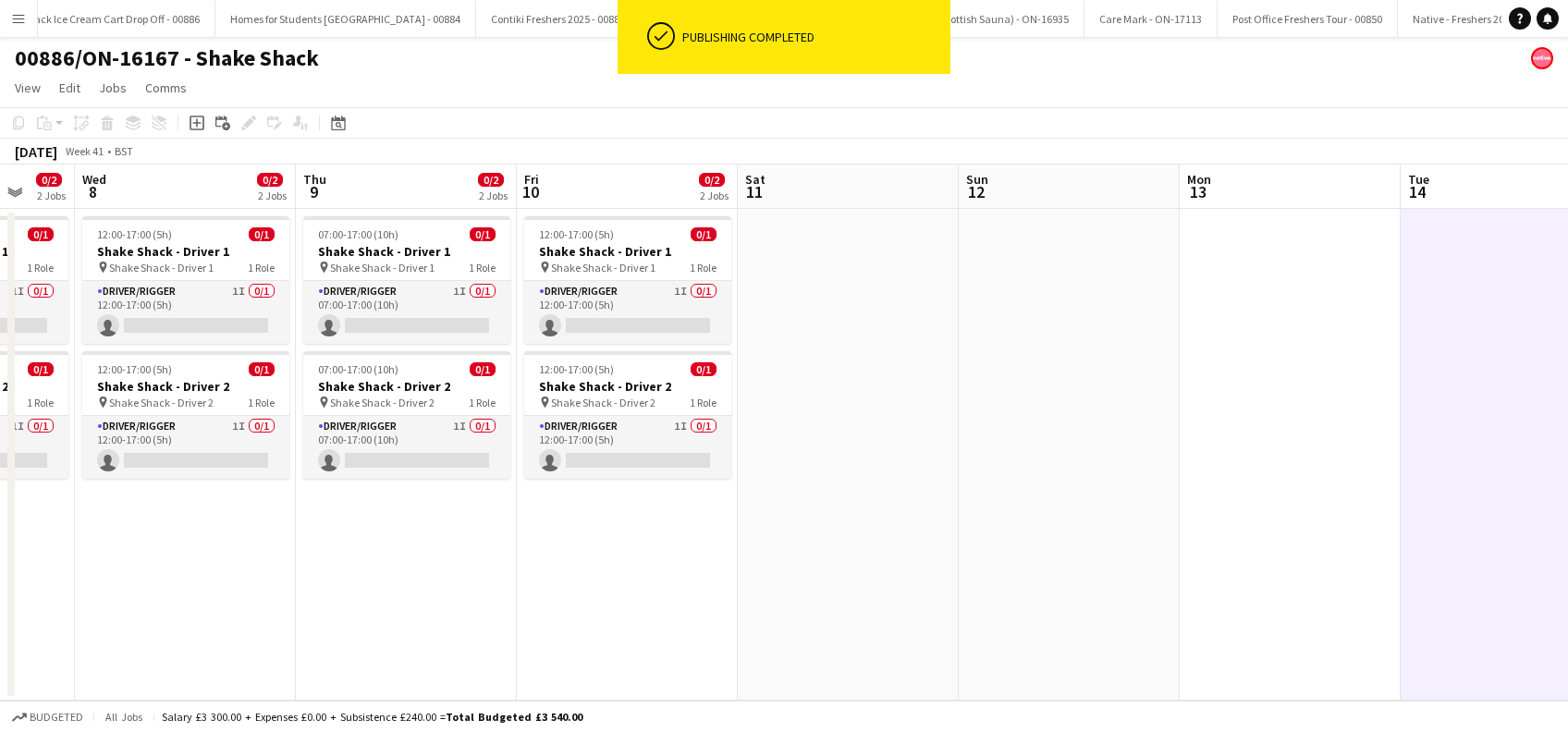
drag, startPoint x: 642, startPoint y: 488, endPoint x: 1203, endPoint y: 439, distance: 563.1
click at [1203, 439] on app-calendar-viewport "Mon 6 0/2 2 Jobs Tue 7 0/2 2 Jobs Wed 8 0/2 2 Jobs Thu 9 0/2 2 Jobs Fri 10 0/2 …" at bounding box center [784, 432] width 1568 height 536
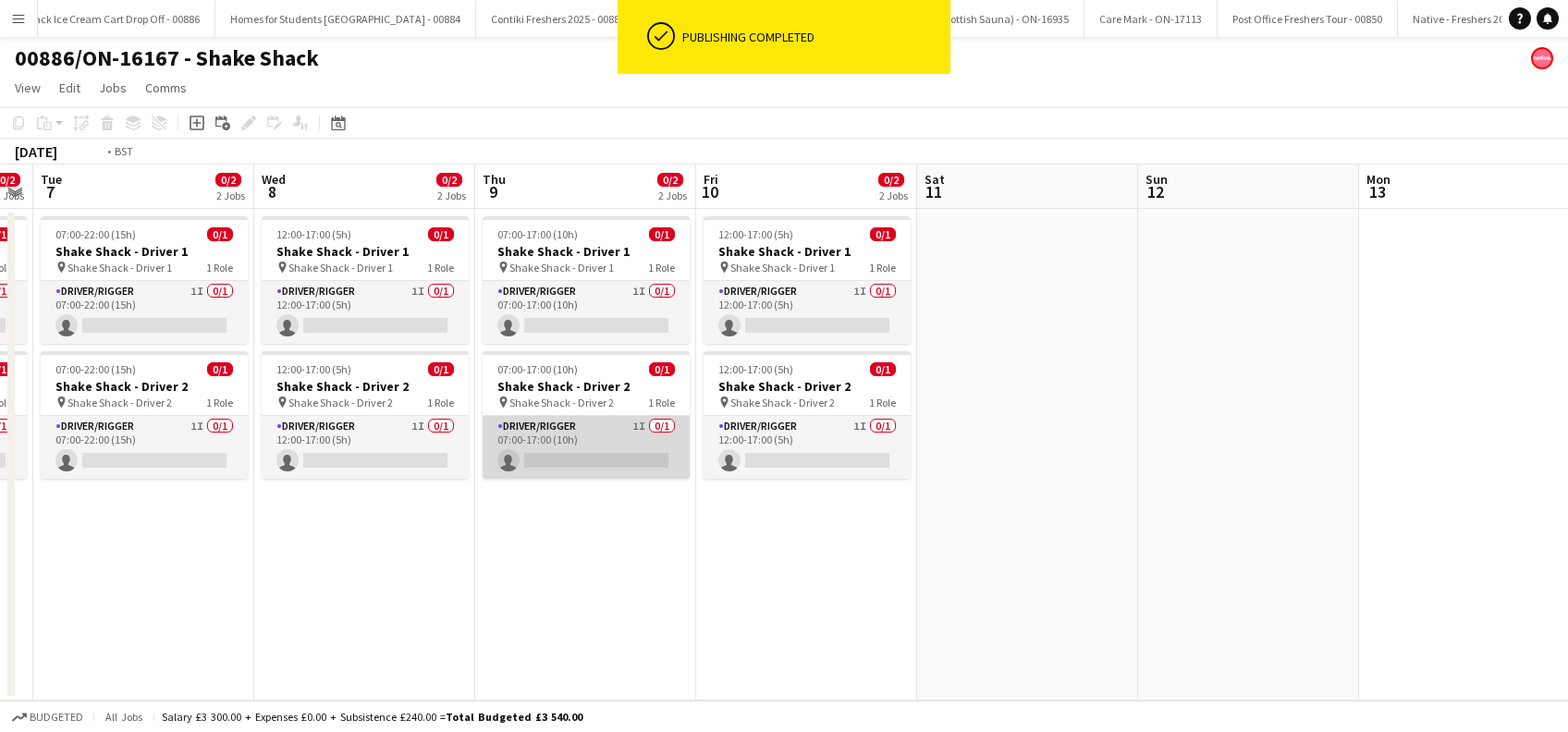
drag, startPoint x: 1119, startPoint y: 478, endPoint x: 1094, endPoint y: 470, distance: 26.2
click at [1122, 478] on app-calendar-viewport "Sun 5 Mon 6 0/2 2 Jobs Tue 7 0/2 2 Jobs Wed 8 0/2 2 Jobs Thu 9 0/2 2 Jobs Fri 1…" at bounding box center [784, 432] width 1568 height 536
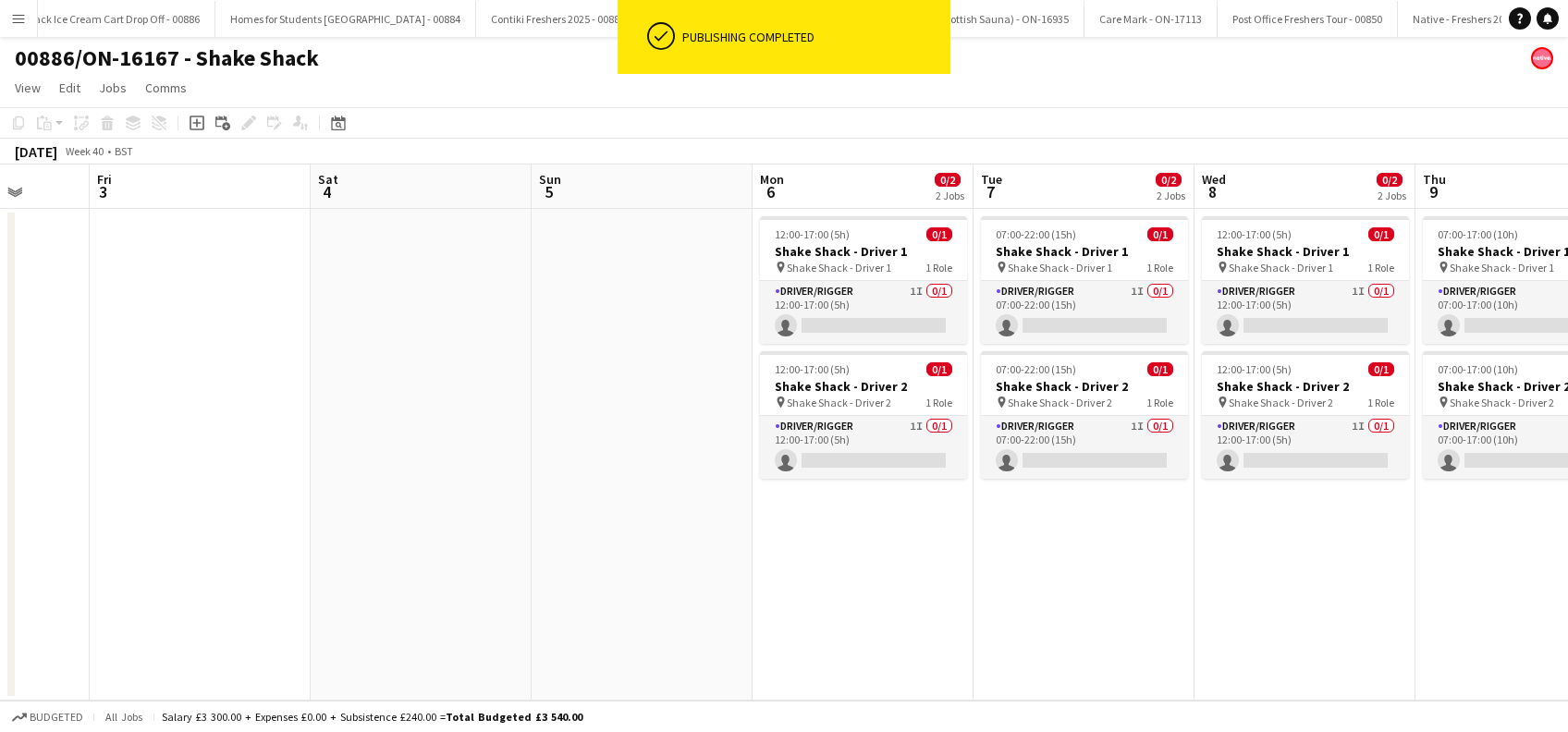
drag, startPoint x: 621, startPoint y: 488, endPoint x: 942, endPoint y: 494, distance: 321.1
click at [943, 494] on app-calendar-viewport "Tue 30 Wed 1 Thu 2 Fri 3 Sat 4 Sun 5 Mon 6 0/2 2 Jobs Tue 7 0/2 2 Jobs Wed 8 0/…" at bounding box center [784, 432] width 1568 height 536
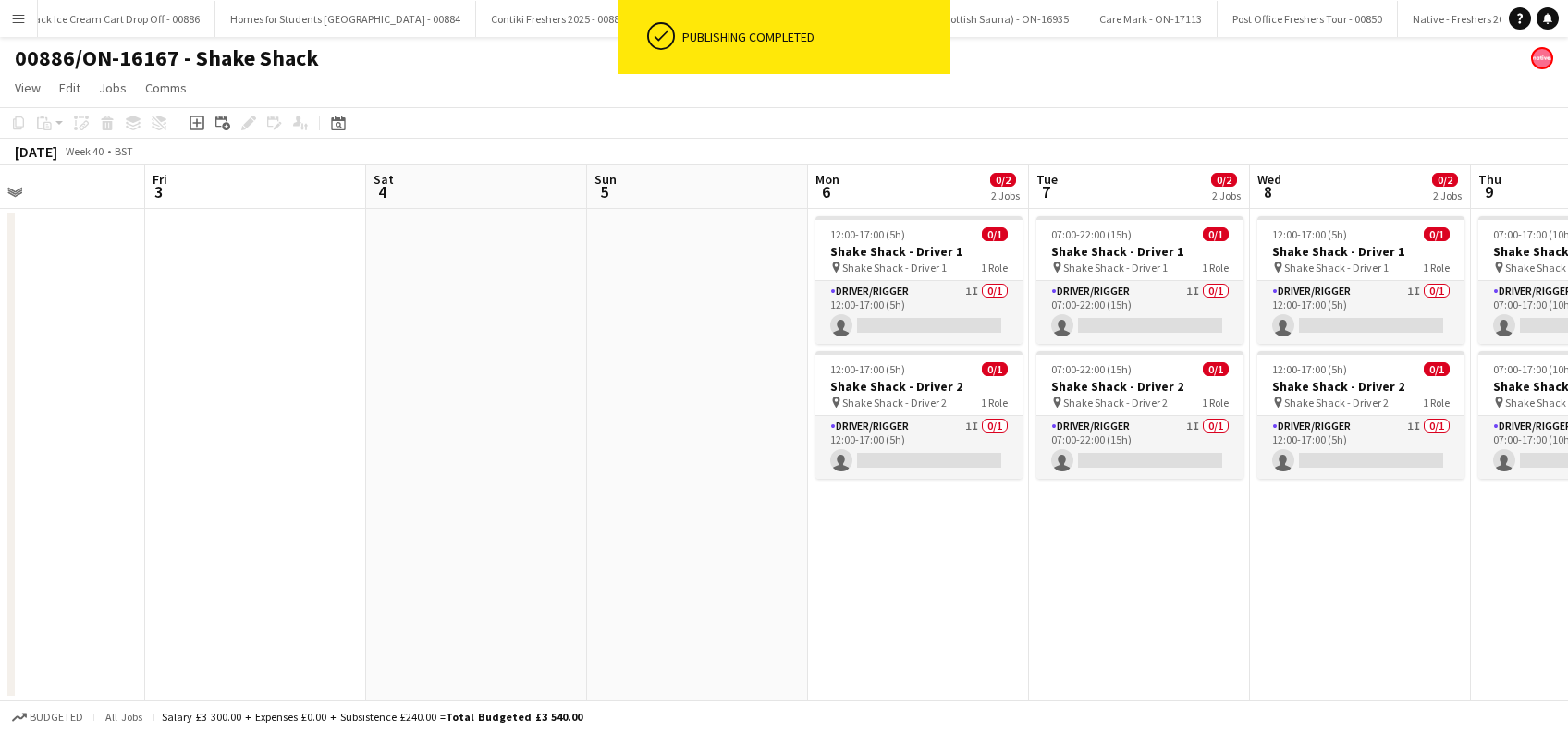
click at [880, 585] on app-calendar-viewport "Tue 30 Wed 1 Thu 2 Fri 3 Sat 4 Sun 5 Mon 6 0/2 2 Jobs Tue 7 0/2 2 Jobs Wed 8 0/…" at bounding box center [784, 432] width 1568 height 536
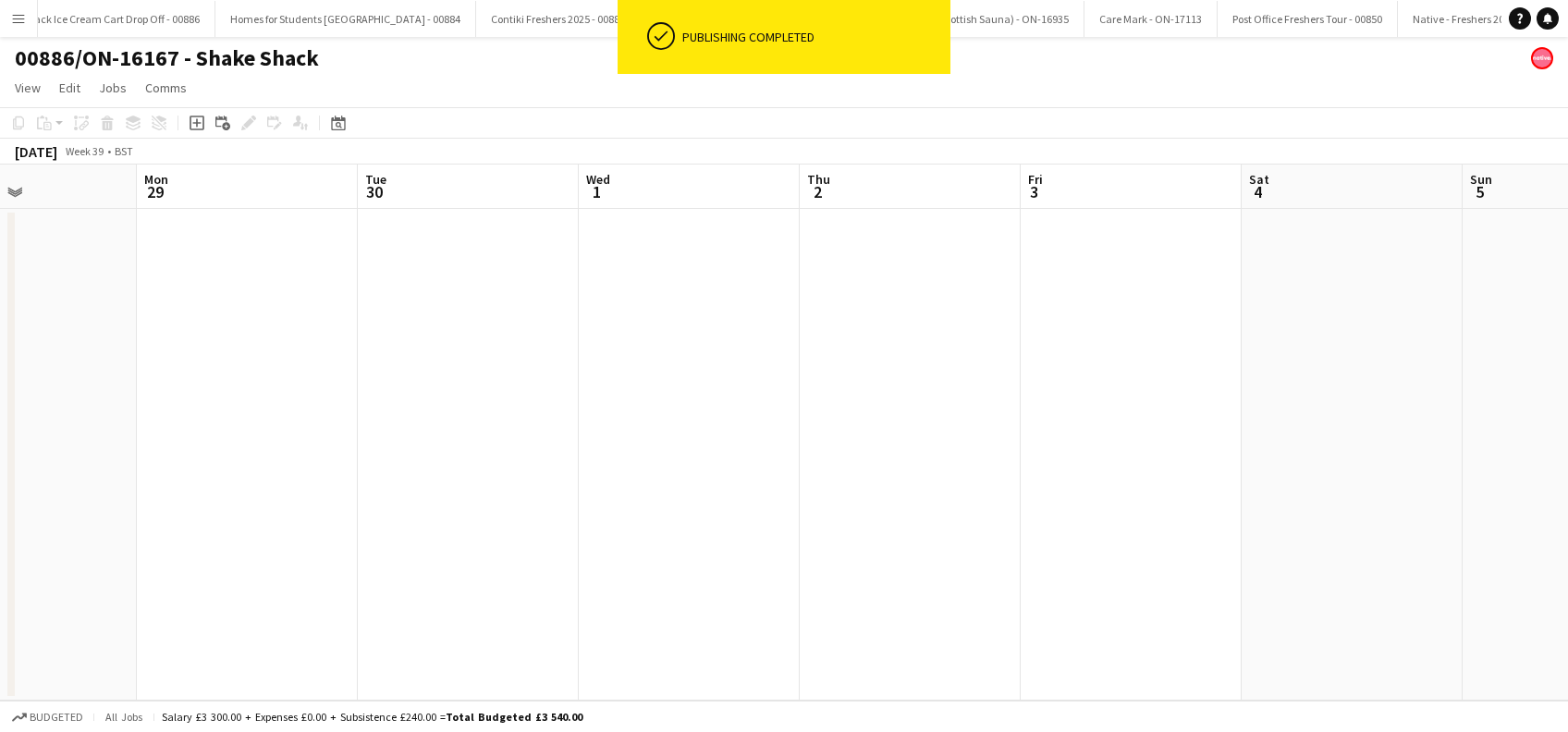
drag, startPoint x: 717, startPoint y: 615, endPoint x: 710, endPoint y: 604, distance: 13.0
click at [954, 621] on app-calendar-viewport "Fri 26 Sat 27 Sun 28 Mon 29 Tue 30 Wed 1 Thu 2 Fri 3 Sat 4 Sun 5 Mon 6 0/2 2 Jo…" at bounding box center [784, 432] width 1568 height 536
drag, startPoint x: 391, startPoint y: 589, endPoint x: 882, endPoint y: 599, distance: 491.1
click at [882, 599] on app-calendar-viewport "Wed 24 Thu 25 Fri 26 Sat 27 Sun 28 Mon 29 Tue 30 Wed 1 Thu 2 Fri 3 Sat 4 Sun 5 …" at bounding box center [784, 432] width 1568 height 536
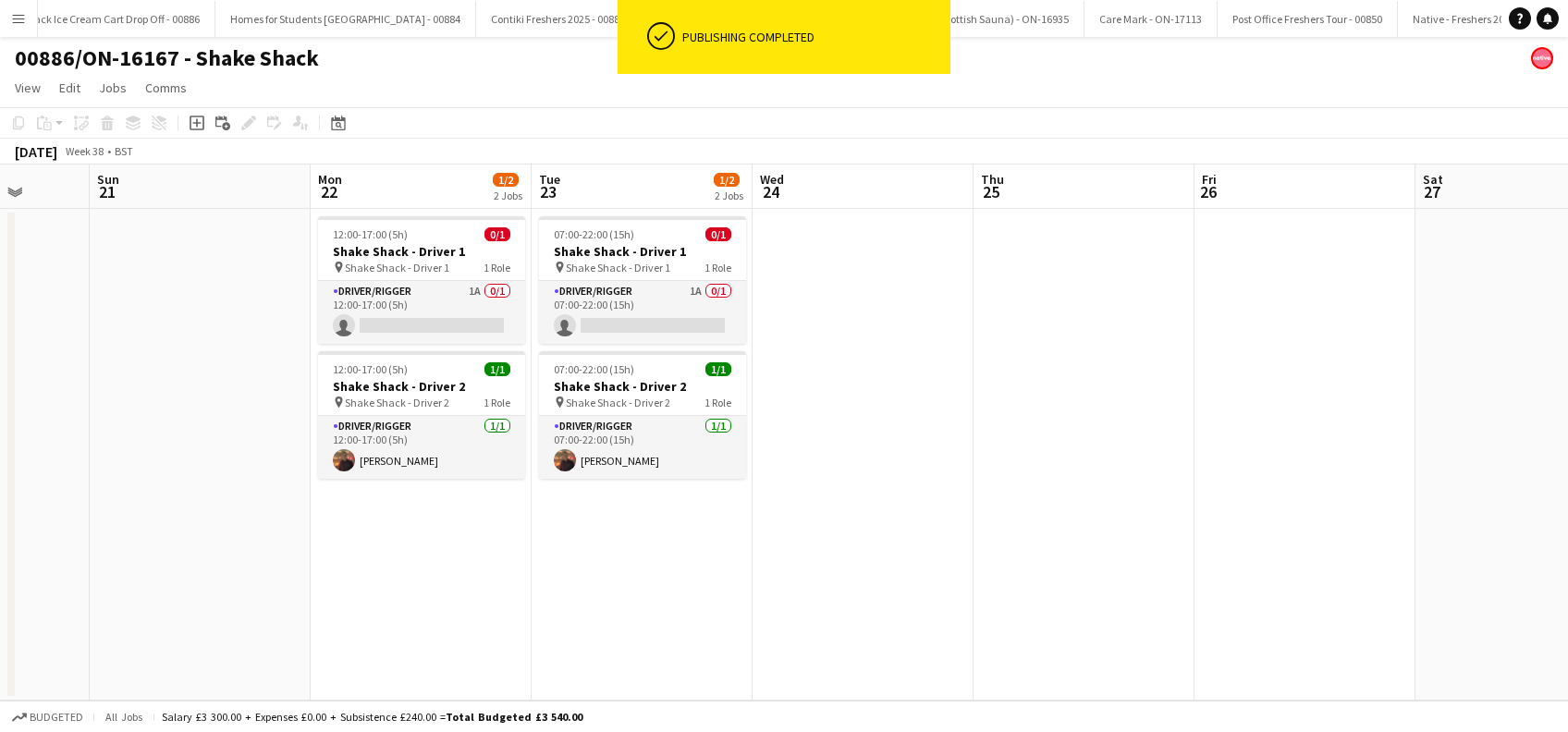
drag, startPoint x: 350, startPoint y: 618, endPoint x: 441, endPoint y: 621, distance: 91.0
click at [979, 621] on app-calendar-viewport "Fri 19 Sat 20 Sun 21 Mon 22 1/2 2 Jobs Tue 23 1/2 2 Jobs Wed 24 Thu 25 Fri 26 S…" at bounding box center [784, 432] width 1568 height 536
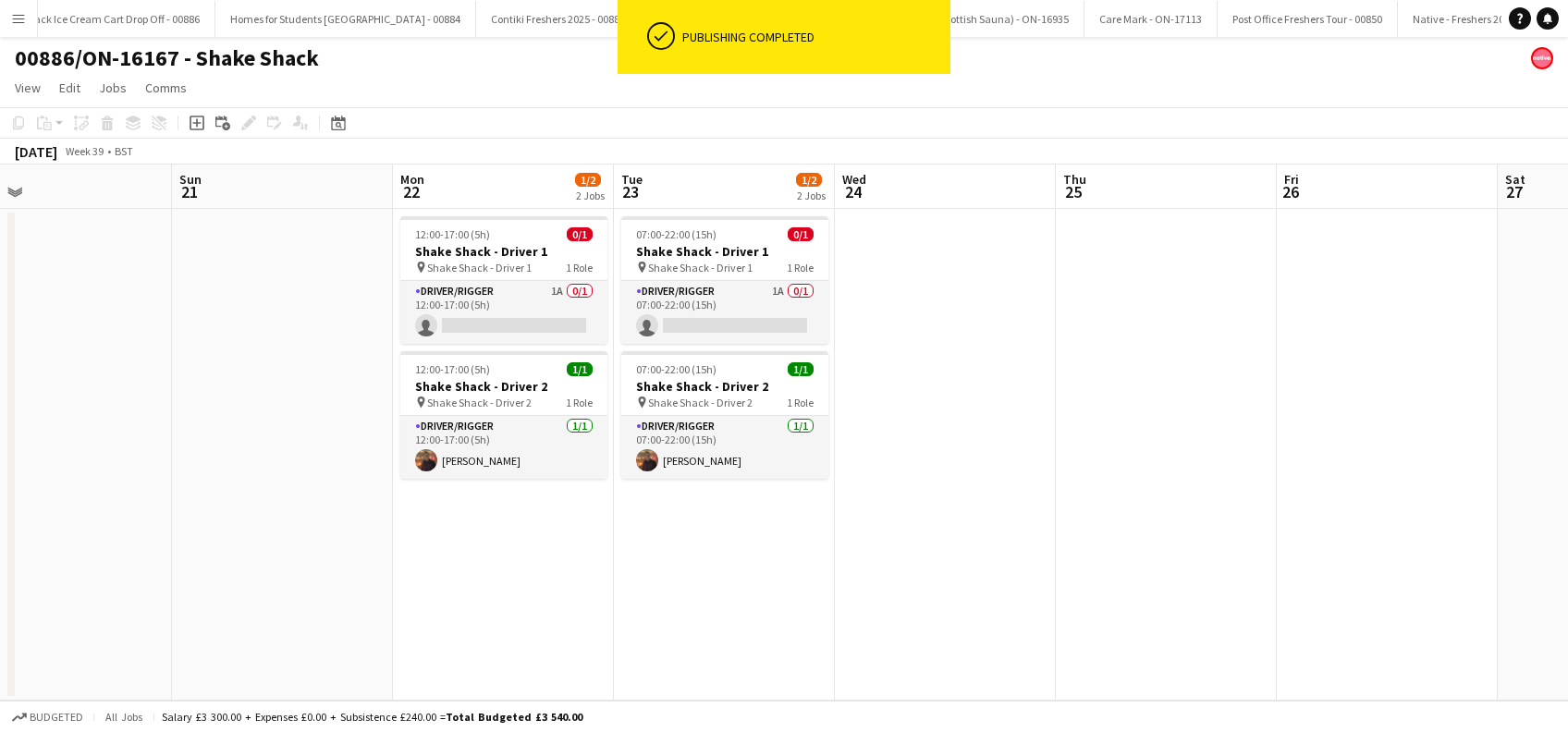
drag, startPoint x: 636, startPoint y: 628, endPoint x: 666, endPoint y: 627, distance: 30.0
click at [665, 628] on app-calendar-viewport "Thu 18 1/2 2 Jobs Fri 19 Sat 20 Sun 21 Mon 22 1/2 2 Jobs Tue 23 1/2 2 Jobs Wed …" at bounding box center [784, 432] width 1568 height 536
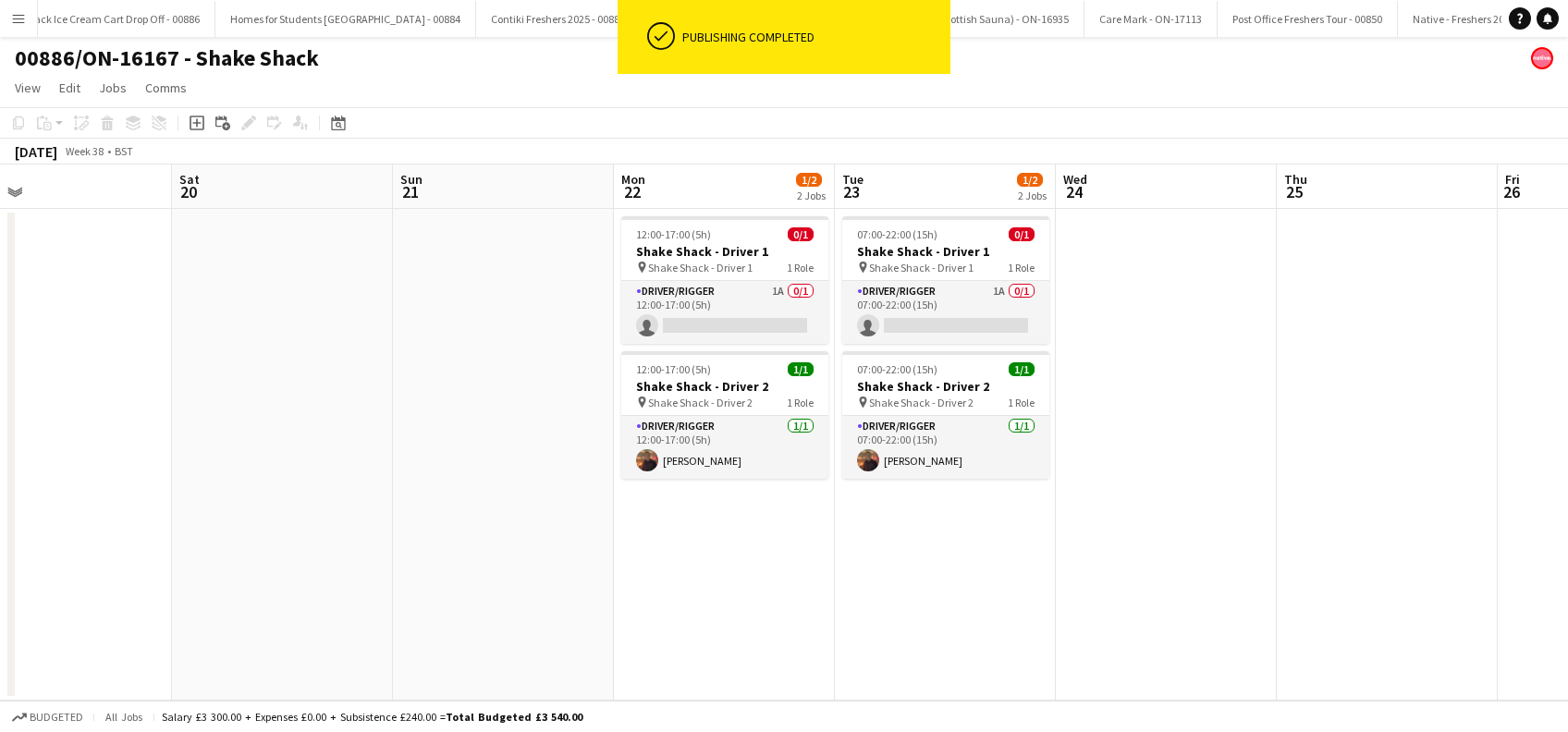
scroll to position [0, 490]
click at [923, 337] on app-card-role "Driver/Rigger 1A 0/1 07:00-22:00 (15h) single-neutral-actions" at bounding box center [946, 313] width 207 height 63
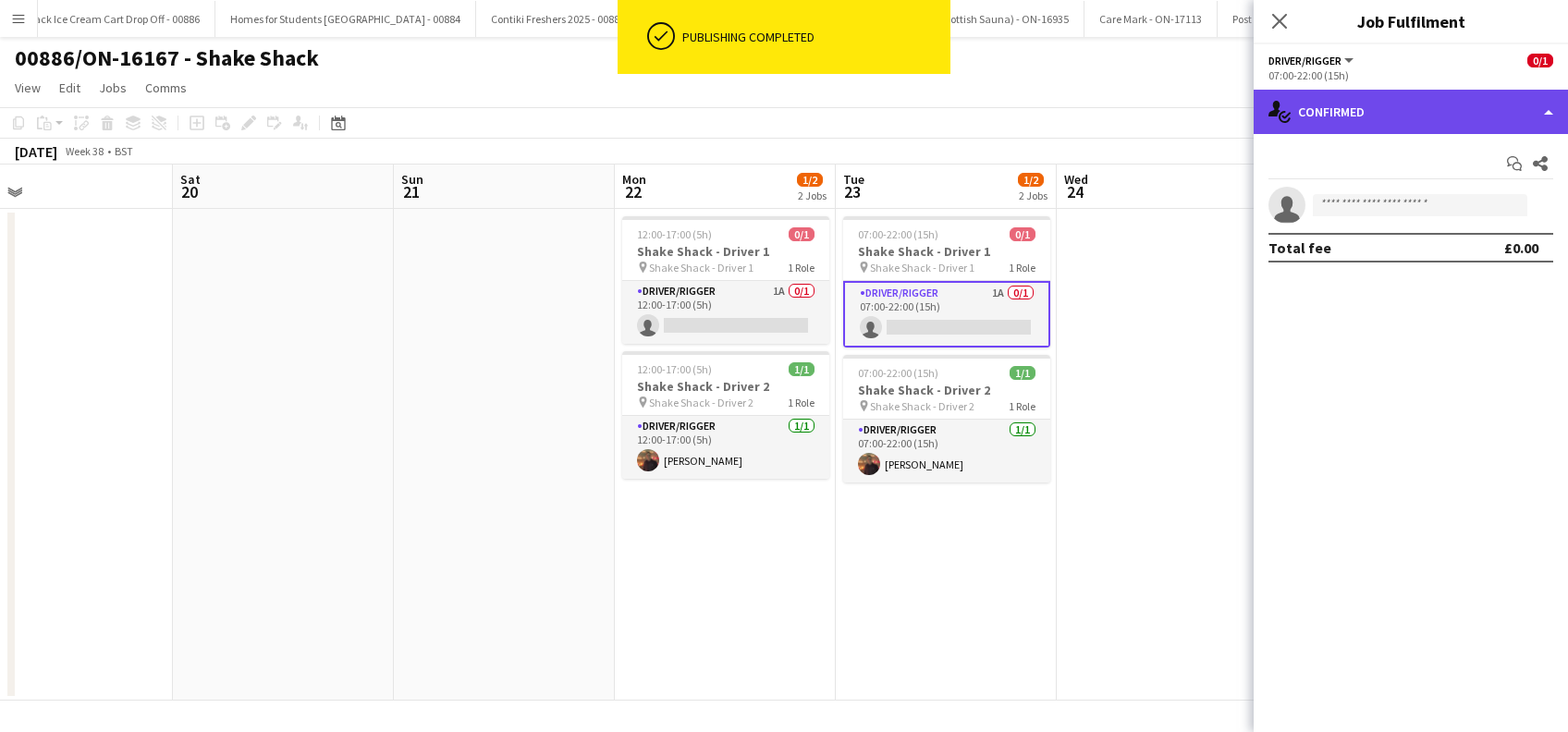
click at [1383, 118] on div "single-neutral-actions-check-2 Confirmed" at bounding box center [1410, 111] width 314 height 44
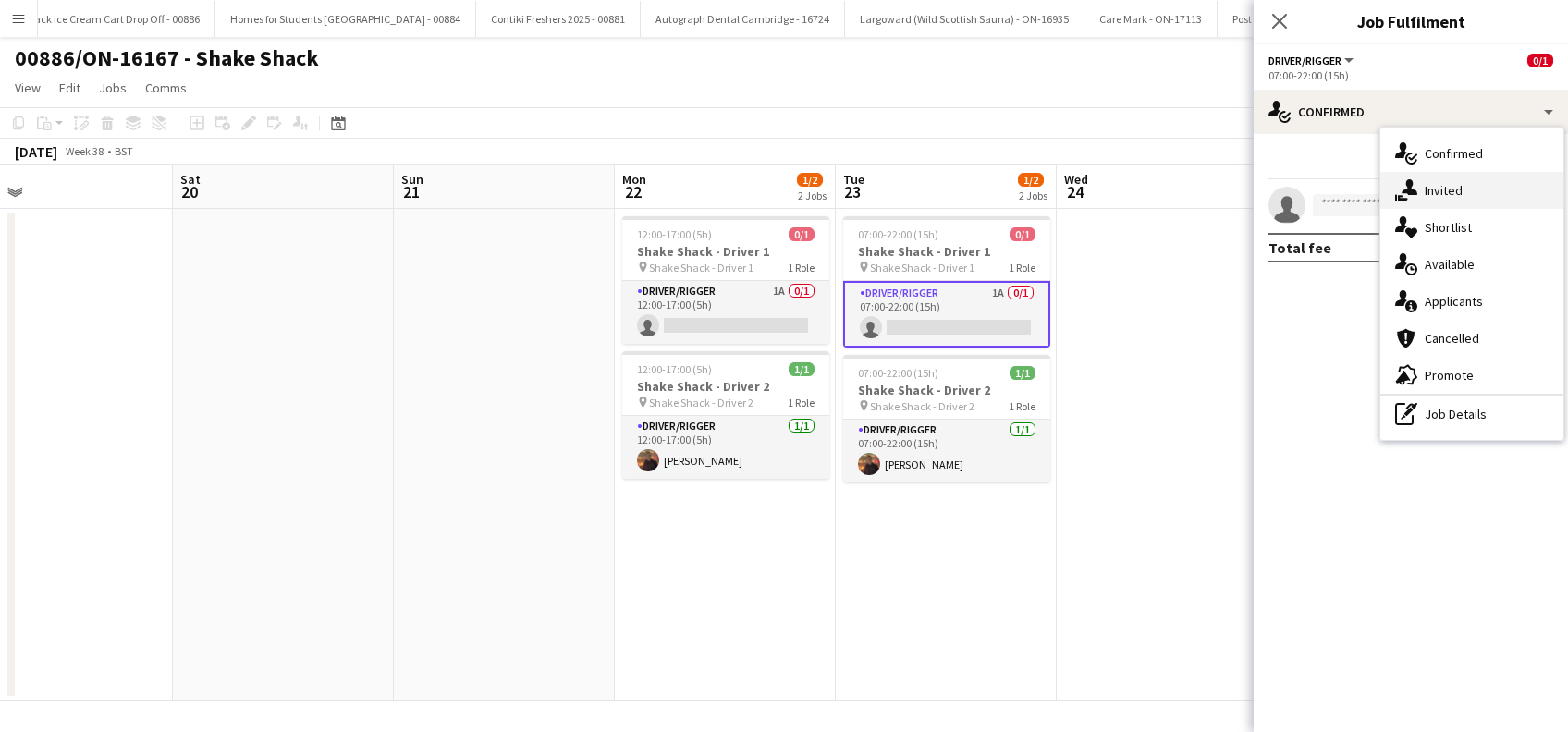
click at [1442, 192] on span "Invited" at bounding box center [1443, 190] width 38 height 17
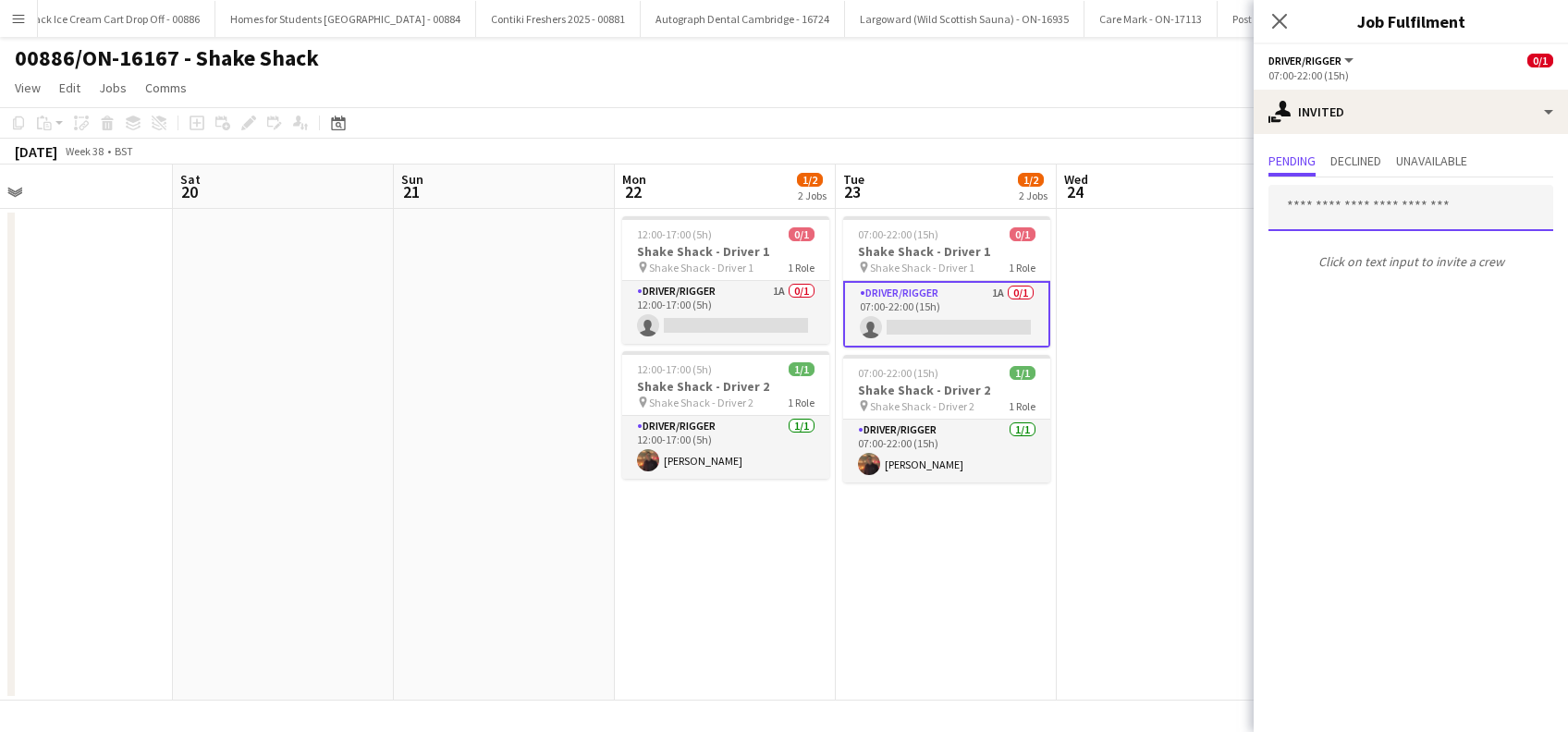
click at [1377, 209] on input "text" at bounding box center [1410, 208] width 284 height 46
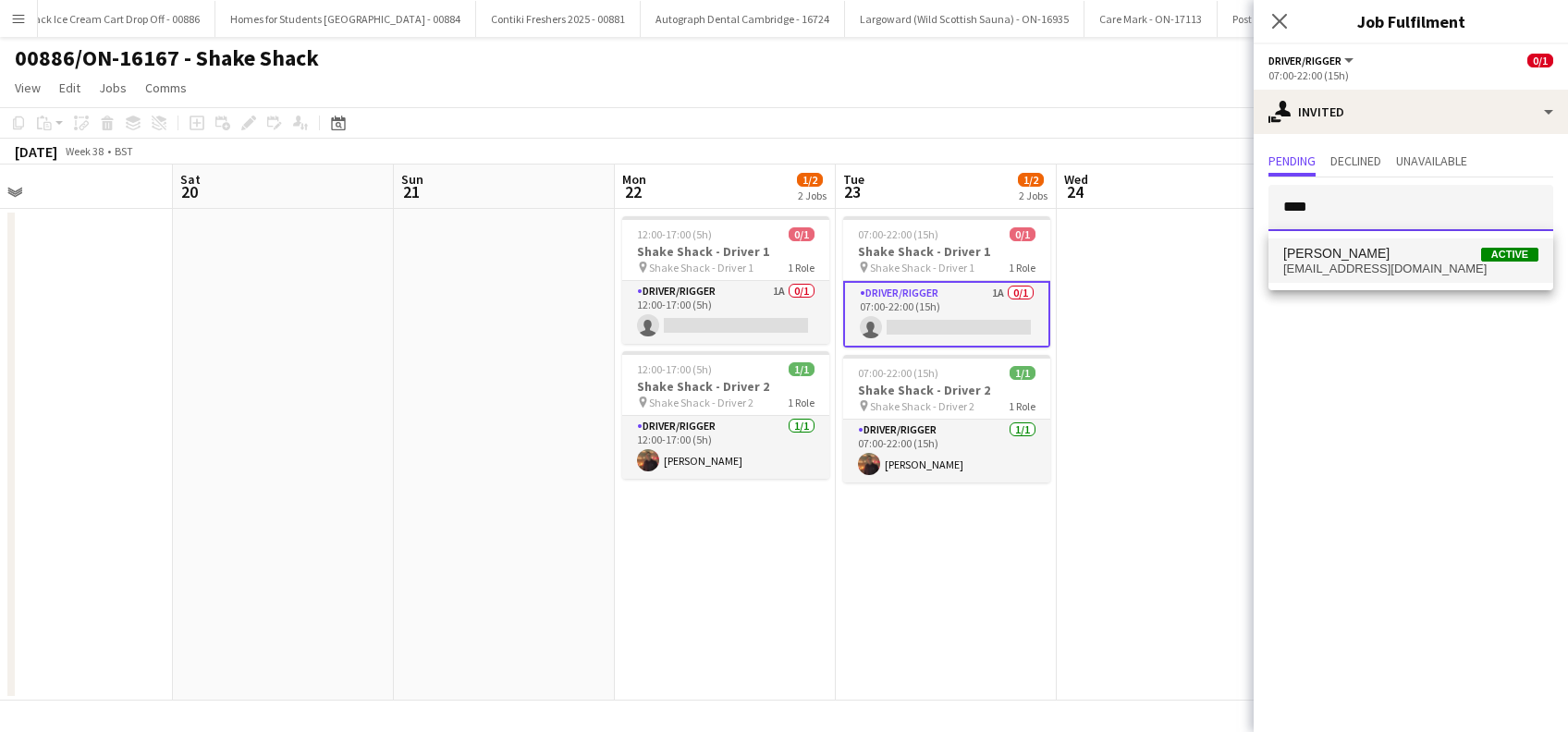
type input "****"
click at [1334, 254] on span "Alan Johnstone" at bounding box center [1336, 254] width 106 height 16
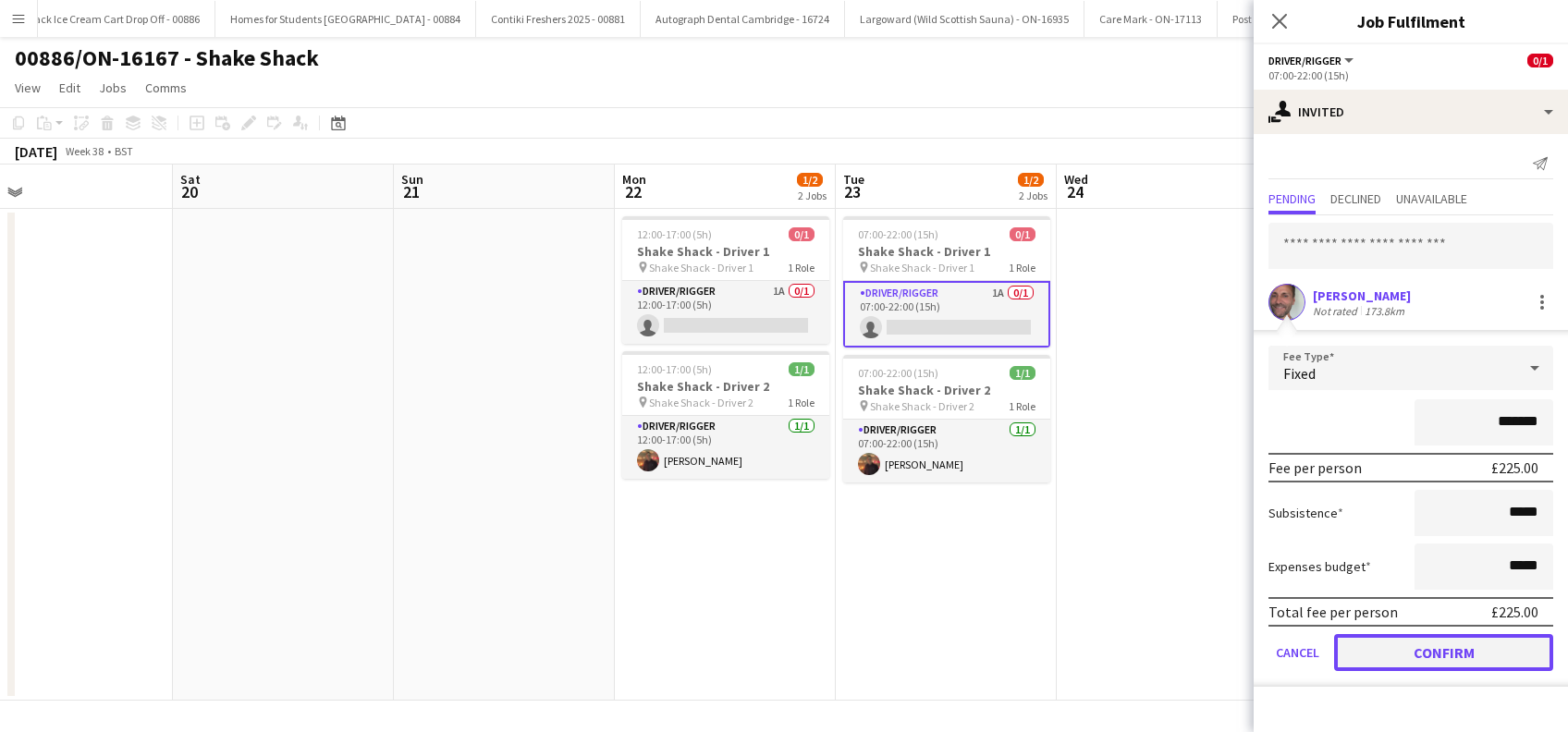
click at [1446, 644] on button "Confirm" at bounding box center [1443, 653] width 219 height 37
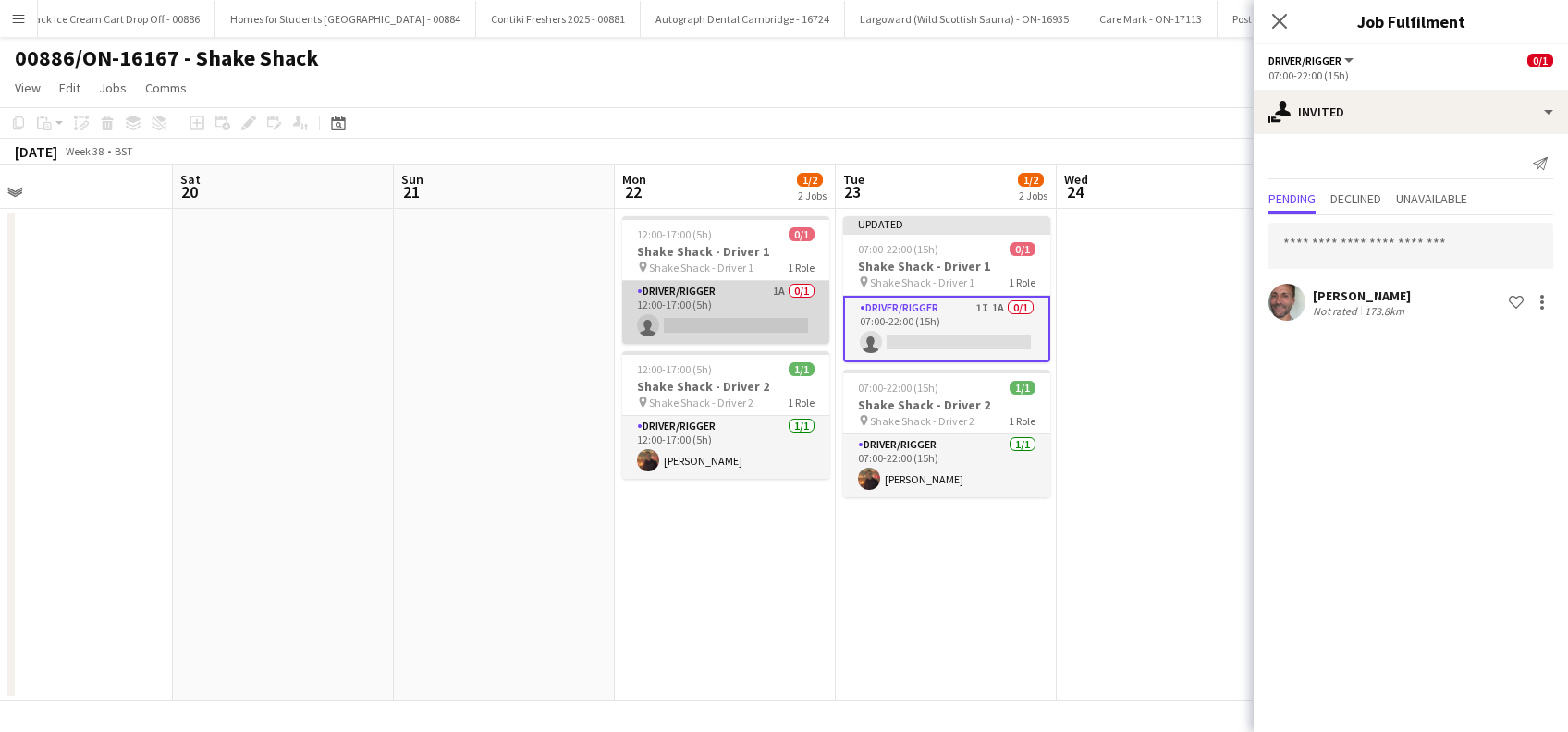
click at [757, 309] on app-card-role "Driver/Rigger 1A 0/1 12:00-17:00 (5h) single-neutral-actions" at bounding box center [725, 313] width 207 height 63
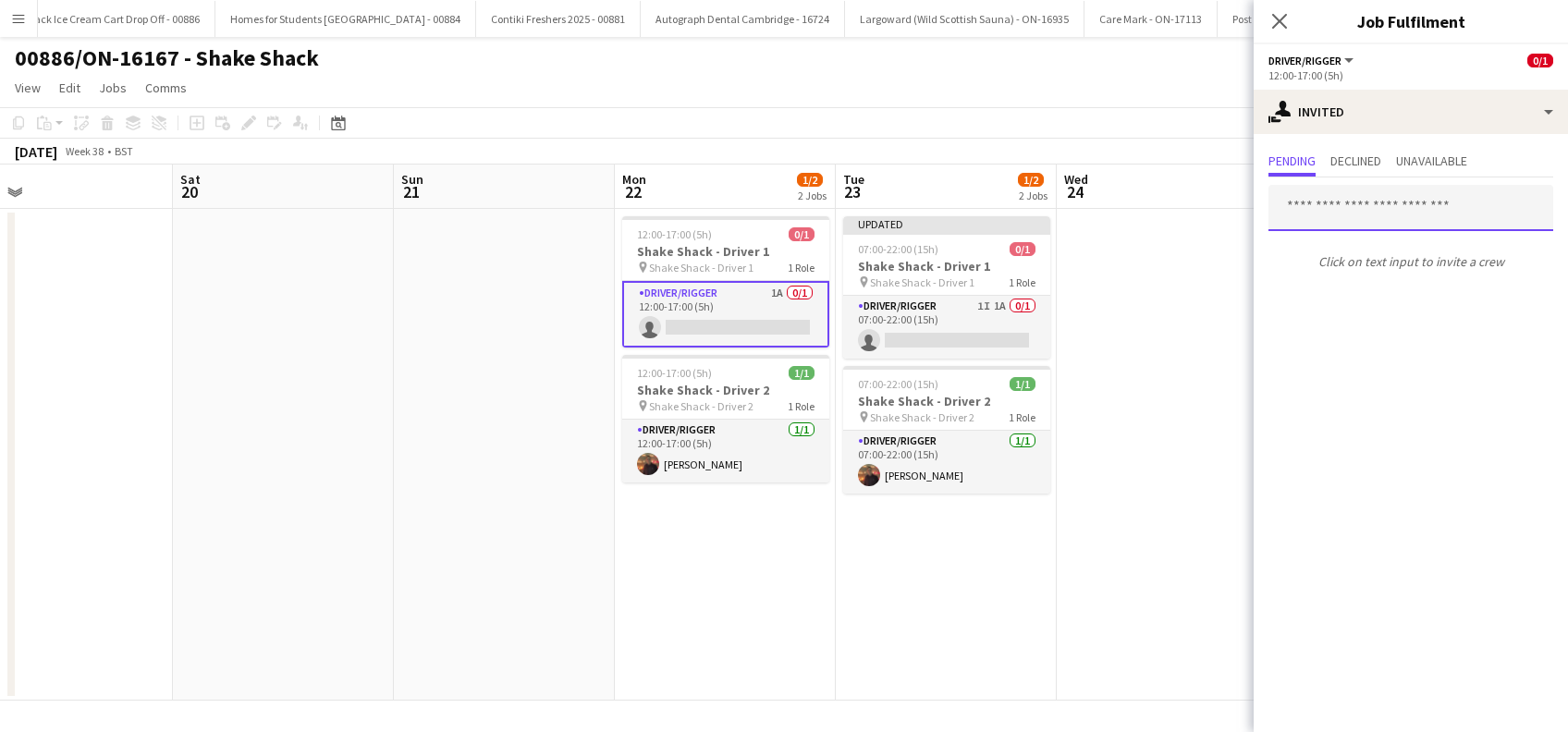
click at [1349, 207] on input "text" at bounding box center [1410, 208] width 284 height 46
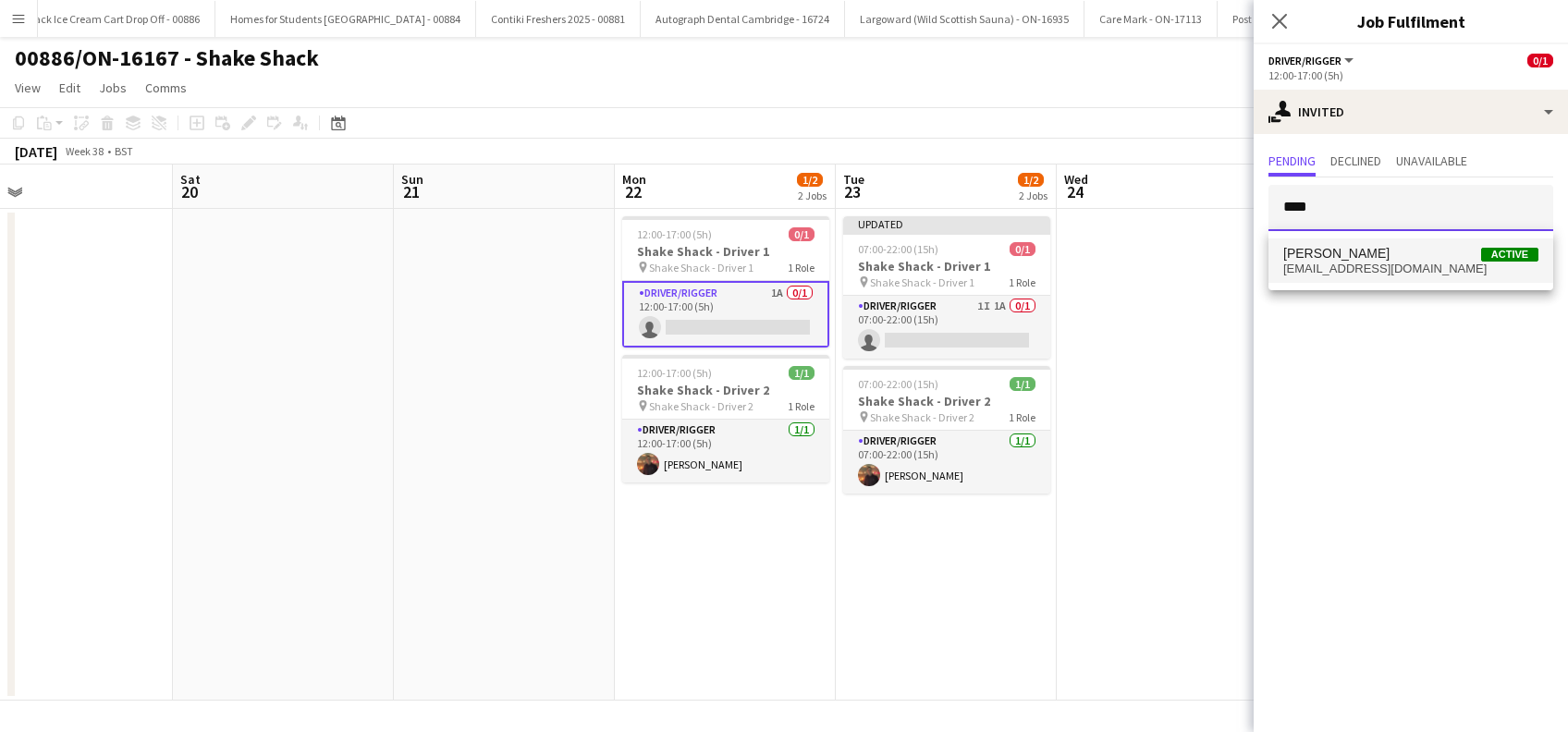
type input "****"
click at [1340, 257] on span "Alan Johnstone" at bounding box center [1336, 254] width 106 height 16
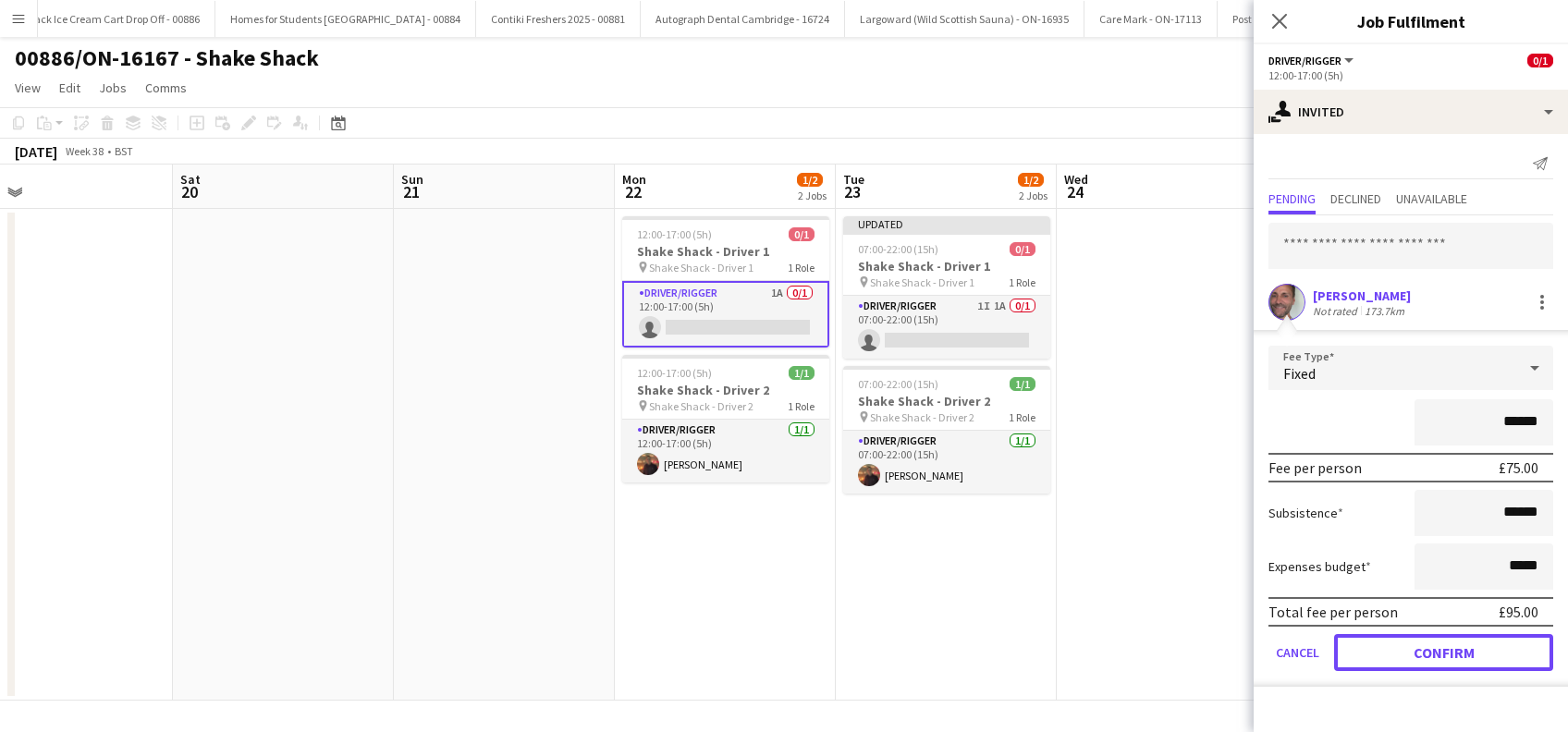
click at [1461, 648] on button "Confirm" at bounding box center [1443, 653] width 219 height 37
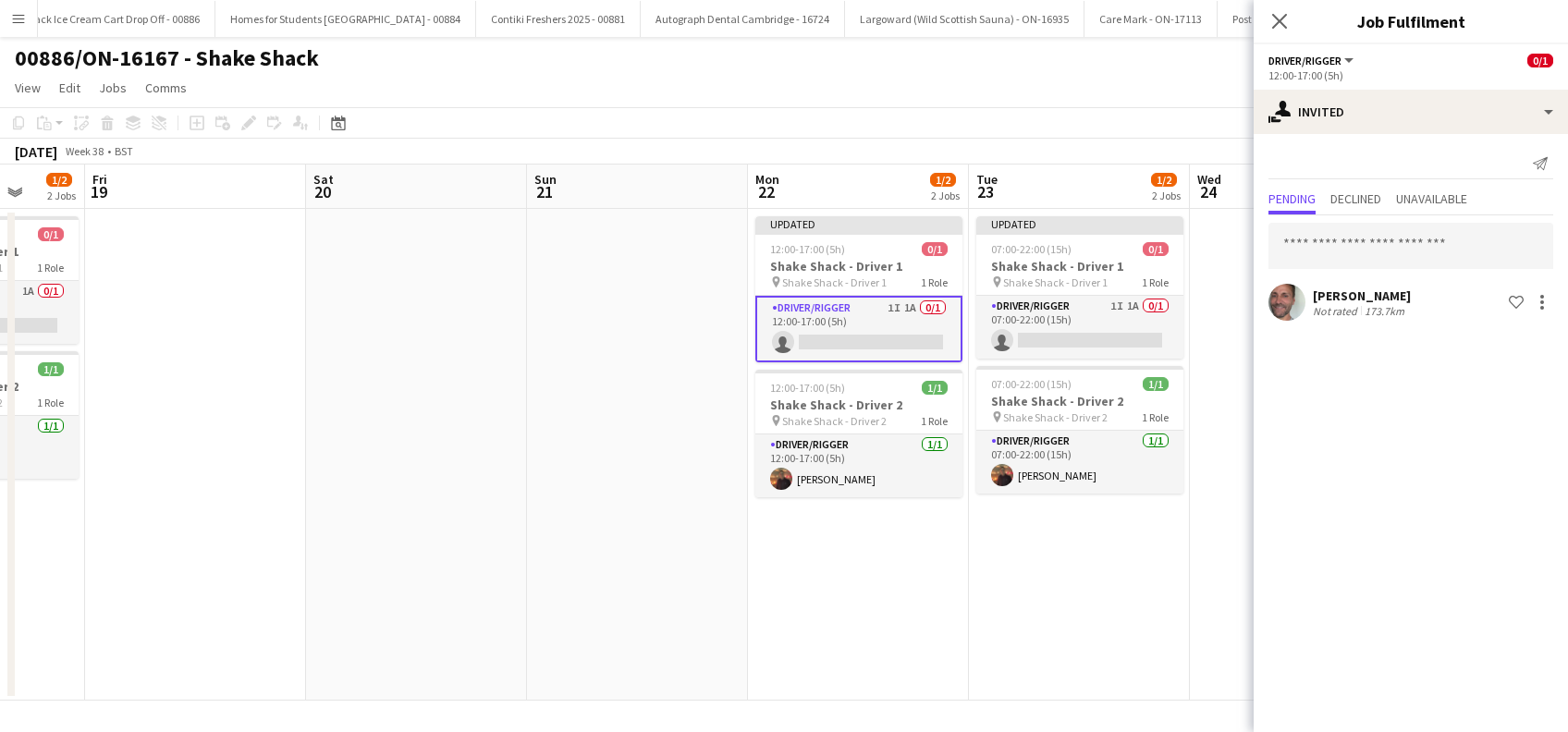
scroll to position [0, 457]
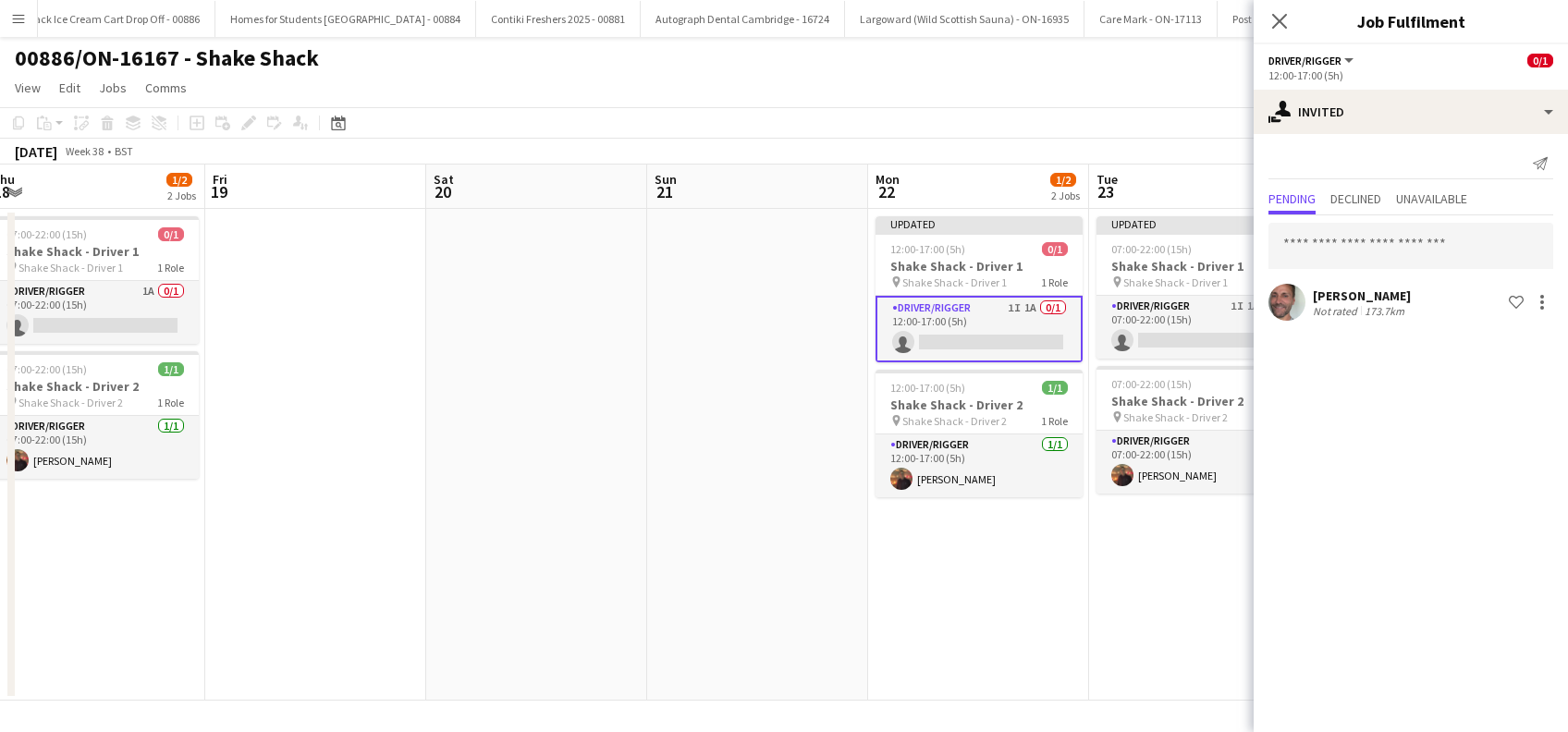
drag, startPoint x: 679, startPoint y: 558, endPoint x: 933, endPoint y: 567, distance: 254.2
click at [933, 567] on app-calendar-viewport "Tue 16 1/2 2 Jobs Wed 17 1/2 2 Jobs Thu 18 1/2 2 Jobs Fri 19 Sat 20 Sun 21 Mon …" at bounding box center [784, 432] width 1568 height 536
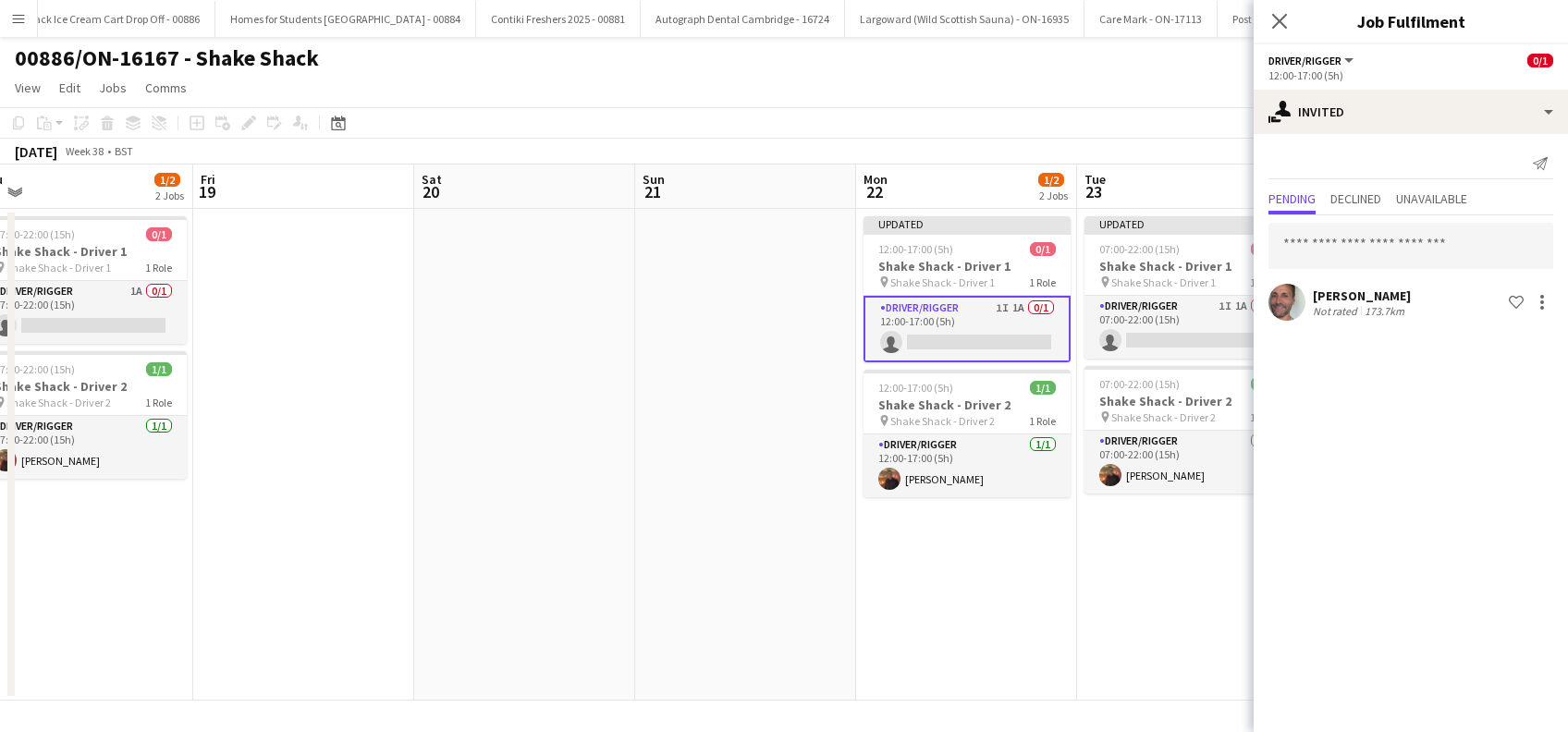
drag, startPoint x: 577, startPoint y: 553, endPoint x: 872, endPoint y: 555, distance: 295.0
click at [872, 554] on app-calendar-viewport "Tue 16 1/2 2 Jobs Wed 17 1/2 2 Jobs Thu 18 1/2 2 Jobs Fri 19 Sat 20 Sun 21 Mon …" at bounding box center [784, 432] width 1568 height 536
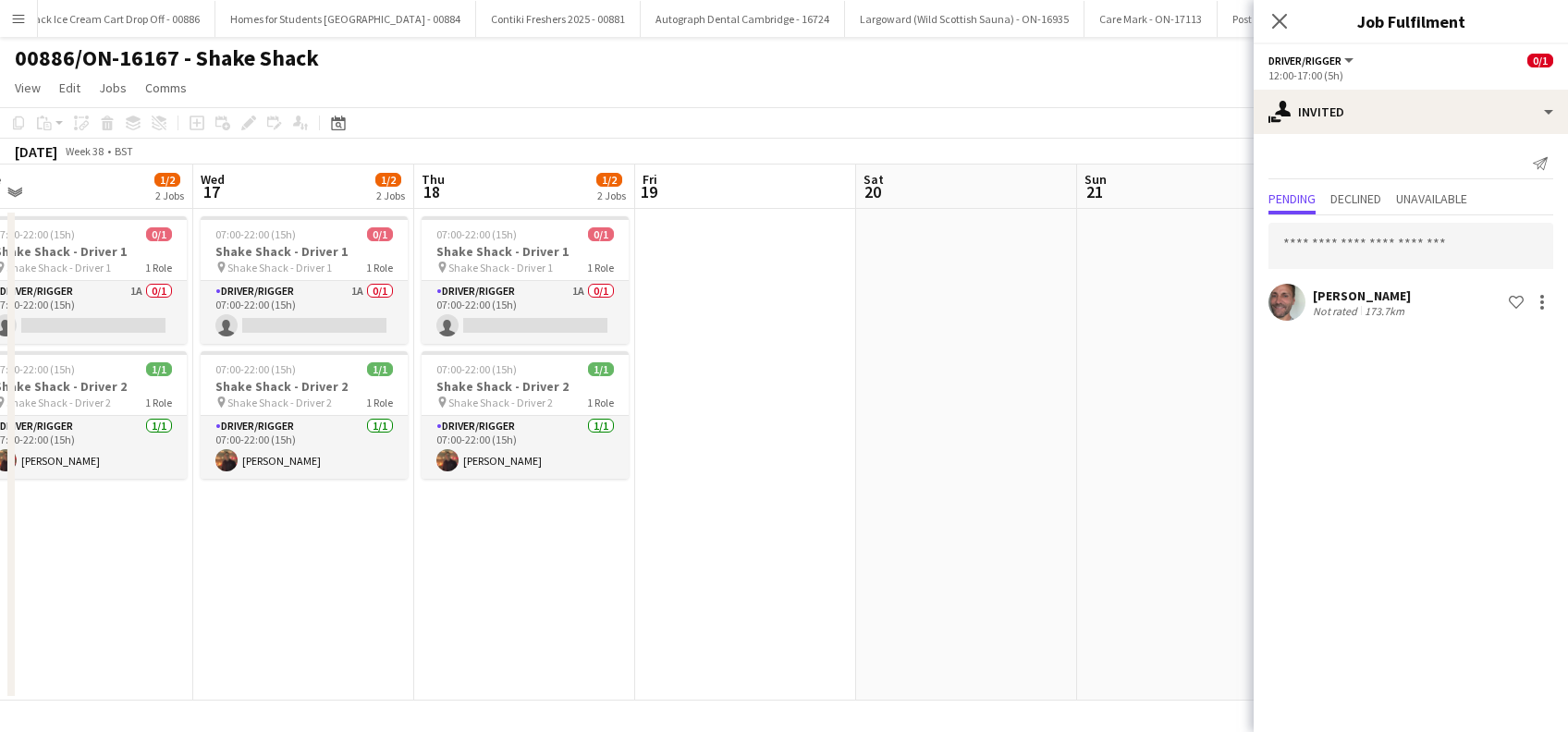
drag, startPoint x: 413, startPoint y: 612, endPoint x: 651, endPoint y: 566, distance: 242.4
click at [693, 616] on app-calendar-viewport "Sun 14 Mon 15 1/2 2 Jobs Tue 16 1/2 2 Jobs Wed 17 1/2 2 Jobs Thu 18 1/2 2 Jobs …" at bounding box center [784, 432] width 1568 height 536
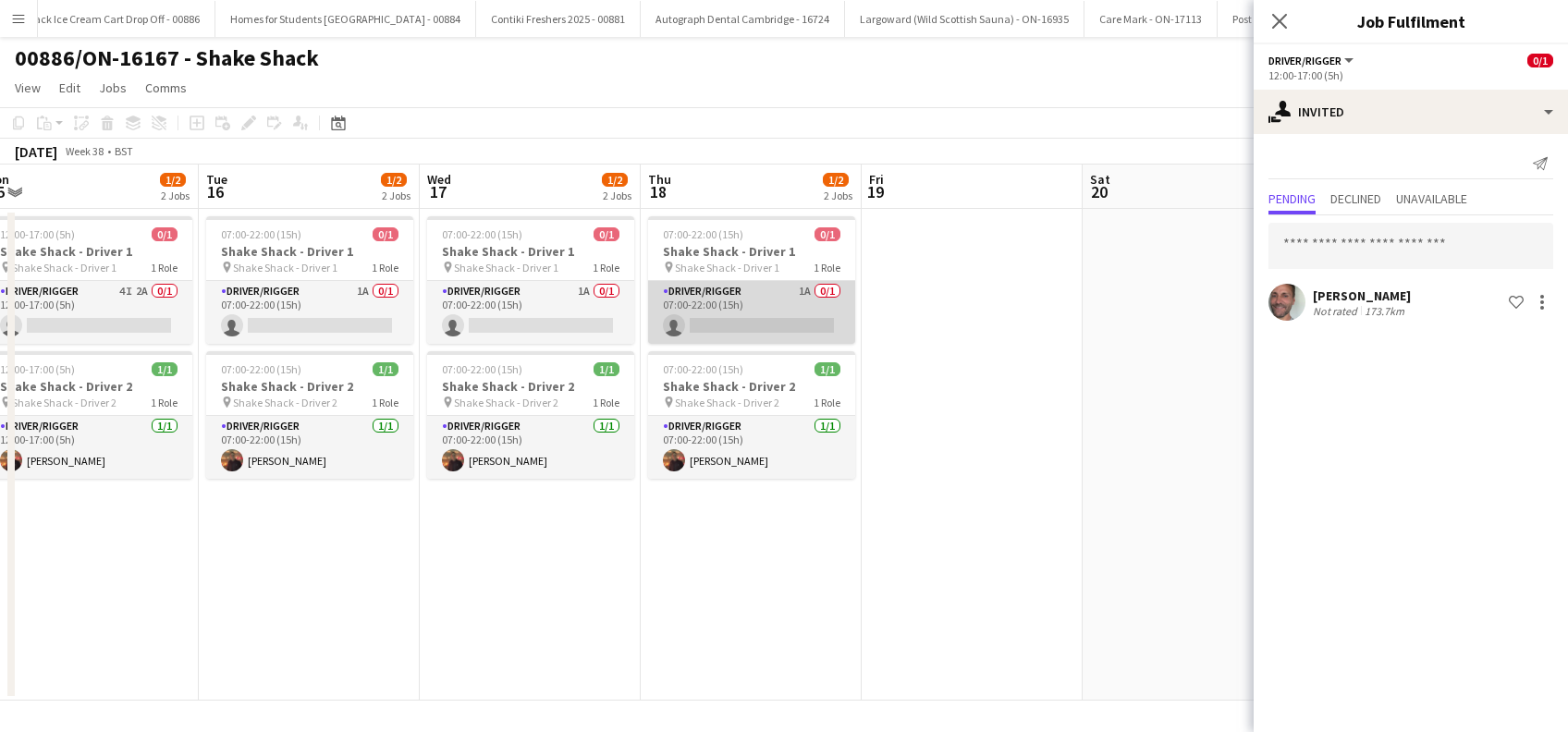
click at [768, 322] on app-card-role "Driver/Rigger 1A 0/1 07:00-22:00 (15h) single-neutral-actions" at bounding box center [752, 313] width 207 height 63
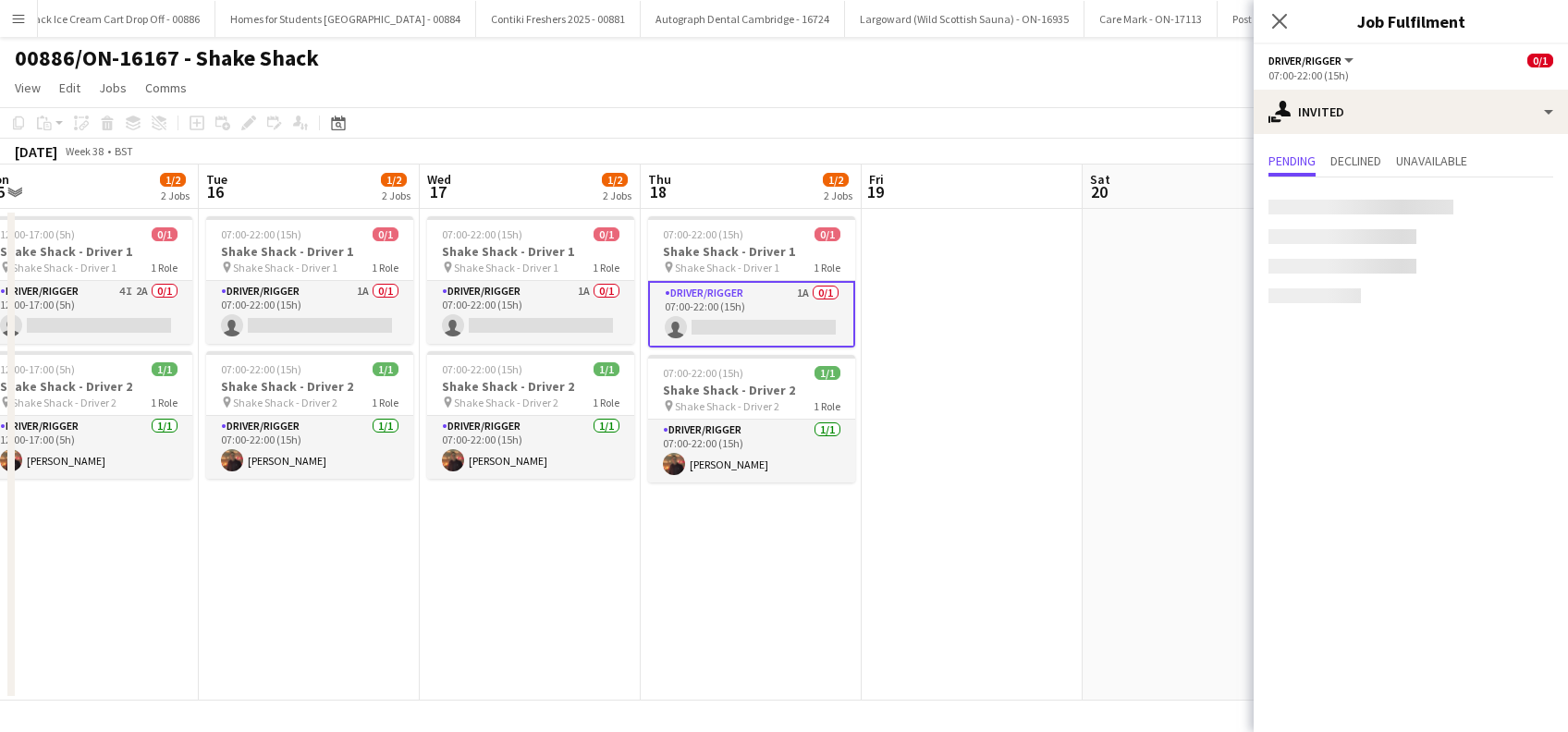
scroll to position [0, 460]
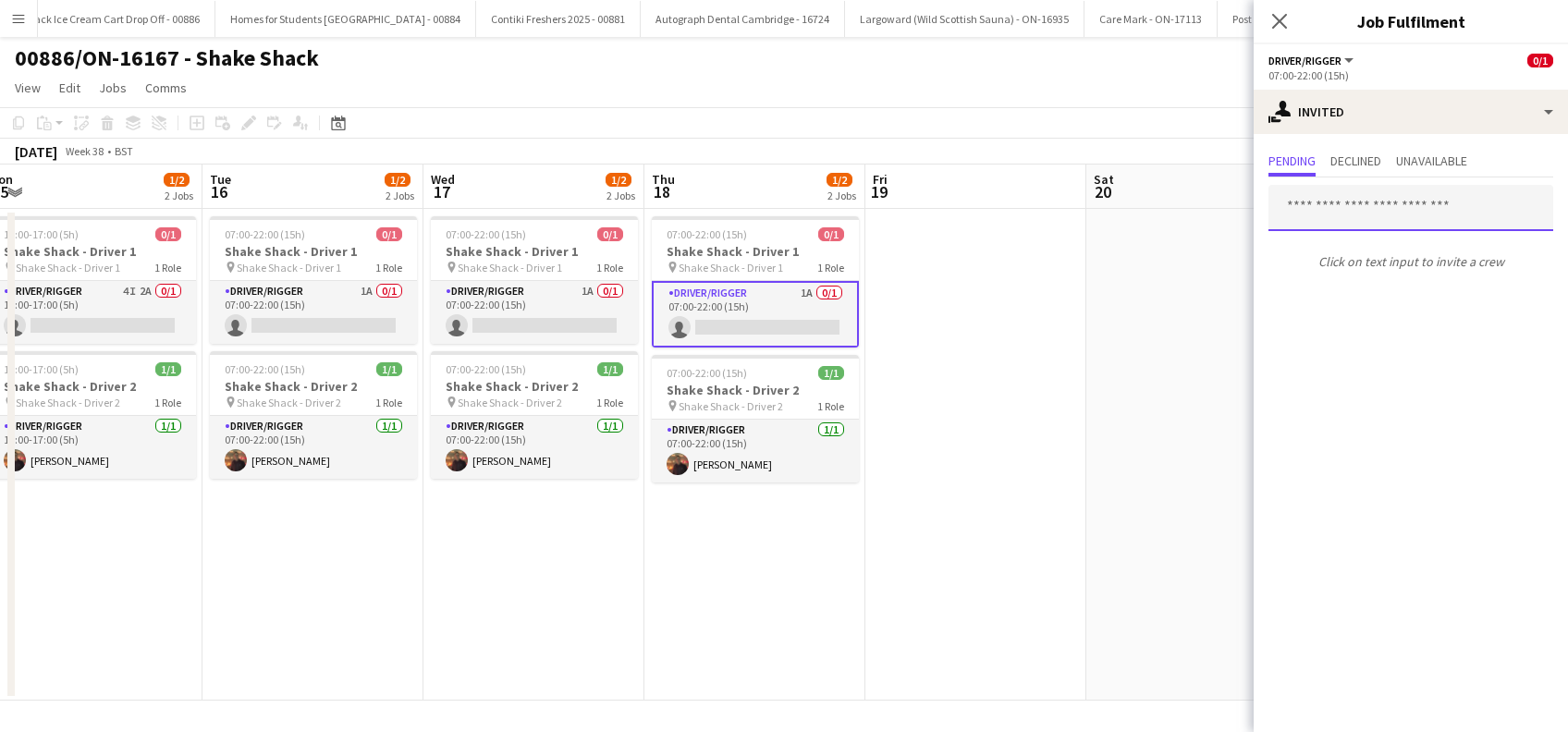
click at [1317, 207] on input "text" at bounding box center [1410, 208] width 284 height 46
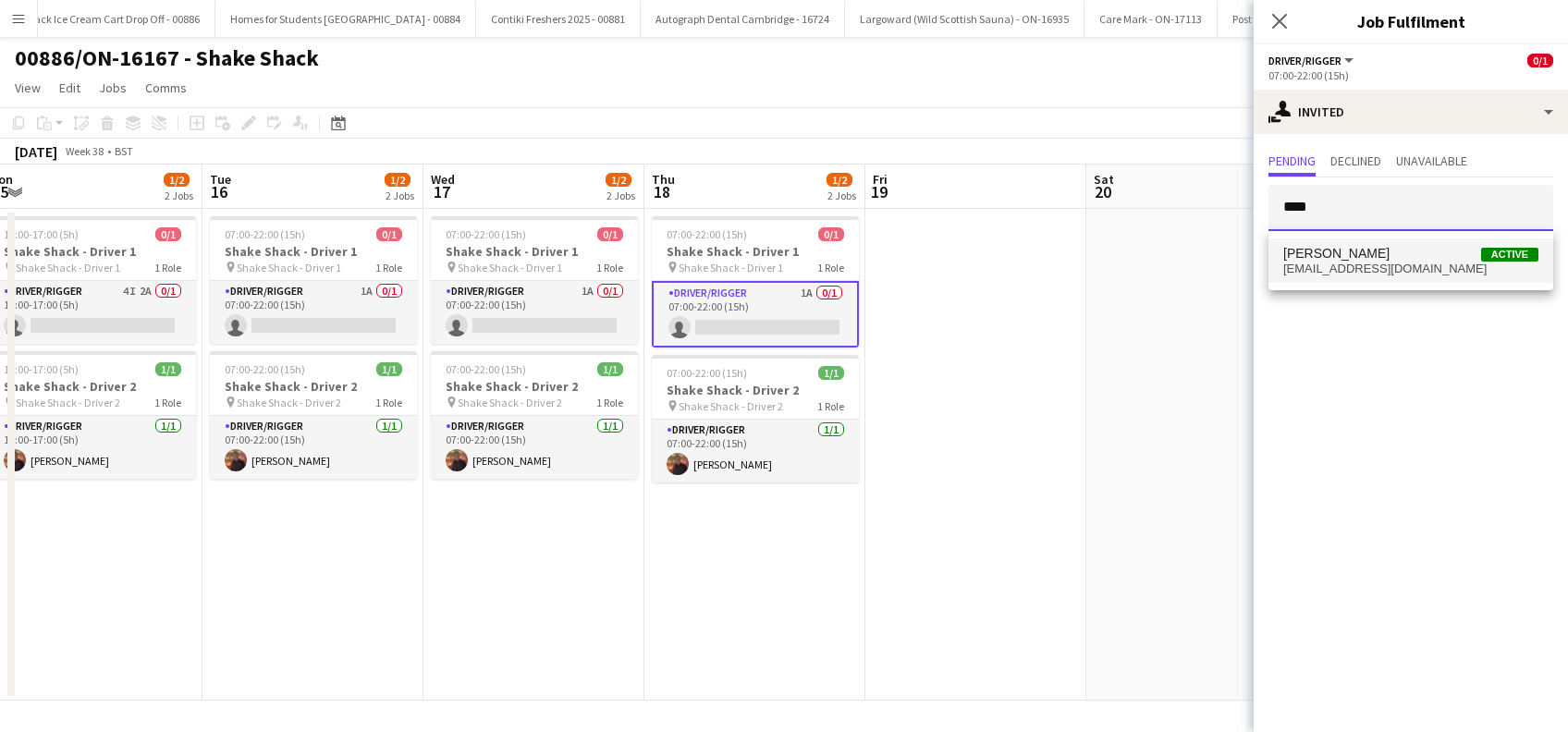
type input "****"
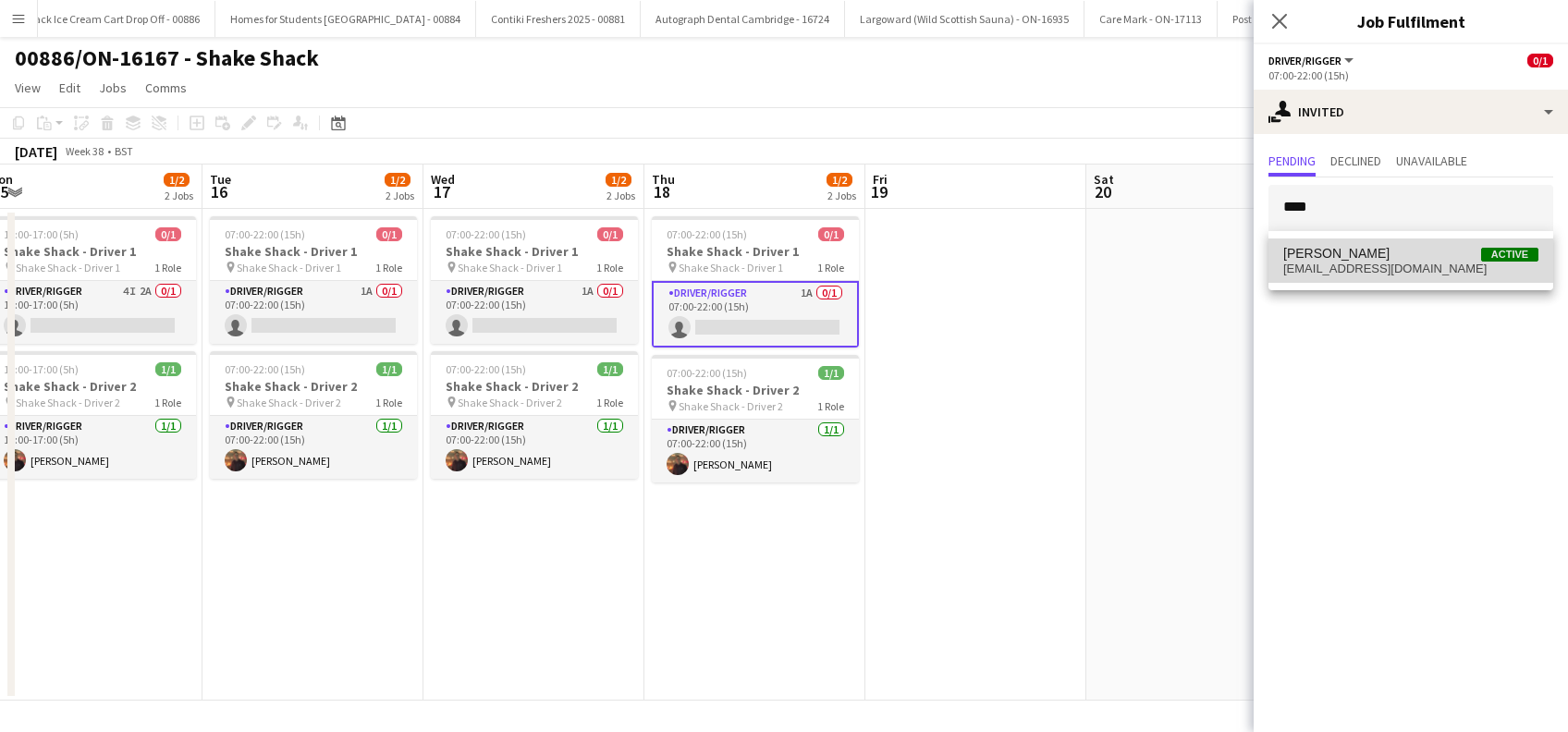
click at [1339, 257] on span "Alan Johnstone" at bounding box center [1336, 254] width 106 height 16
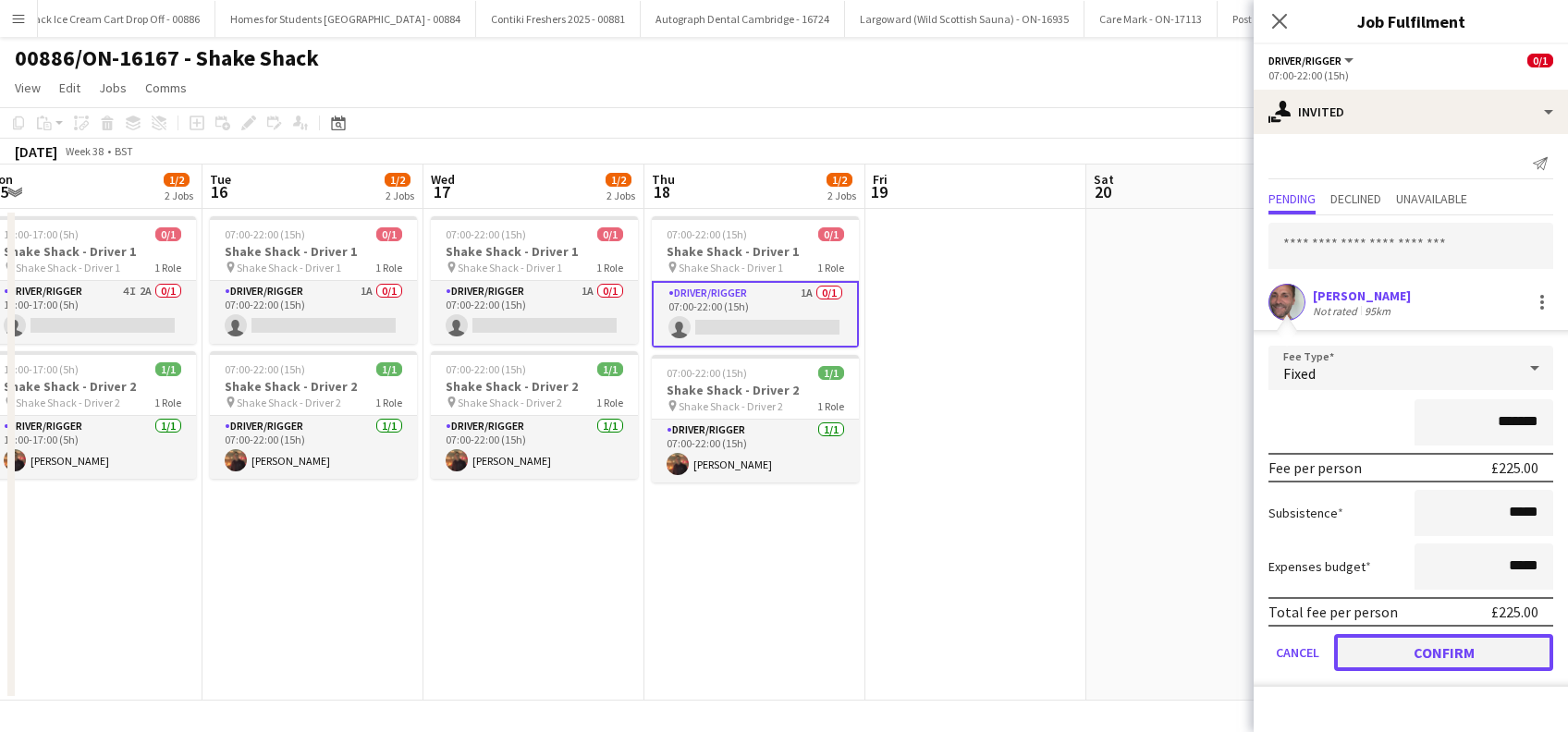
click at [1411, 643] on button "Confirm" at bounding box center [1443, 653] width 219 height 37
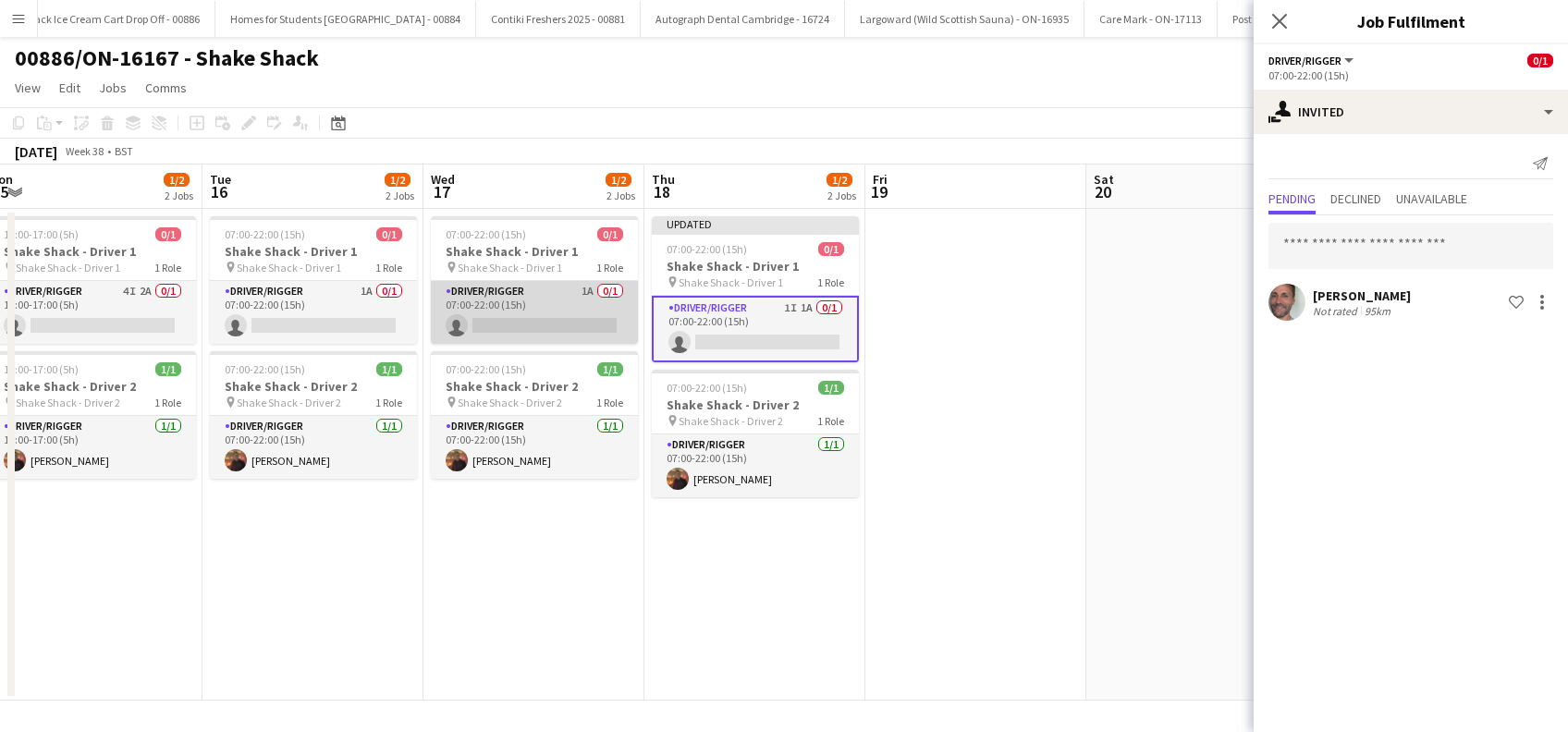
click at [506, 314] on app-card-role "Driver/Rigger 1A 0/1 07:00-22:00 (15h) single-neutral-actions" at bounding box center [534, 313] width 207 height 63
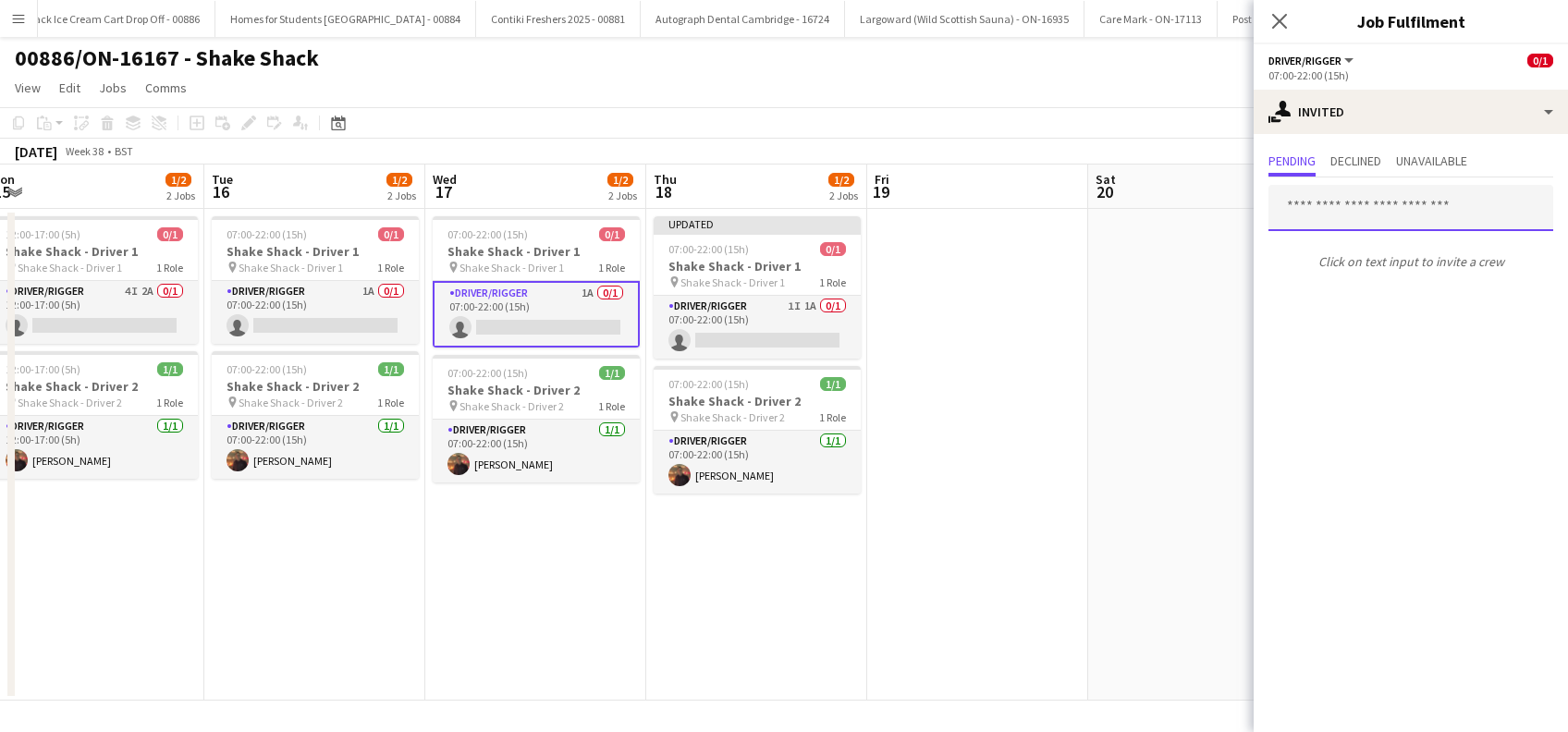
click at [1316, 206] on input "text" at bounding box center [1410, 208] width 284 height 46
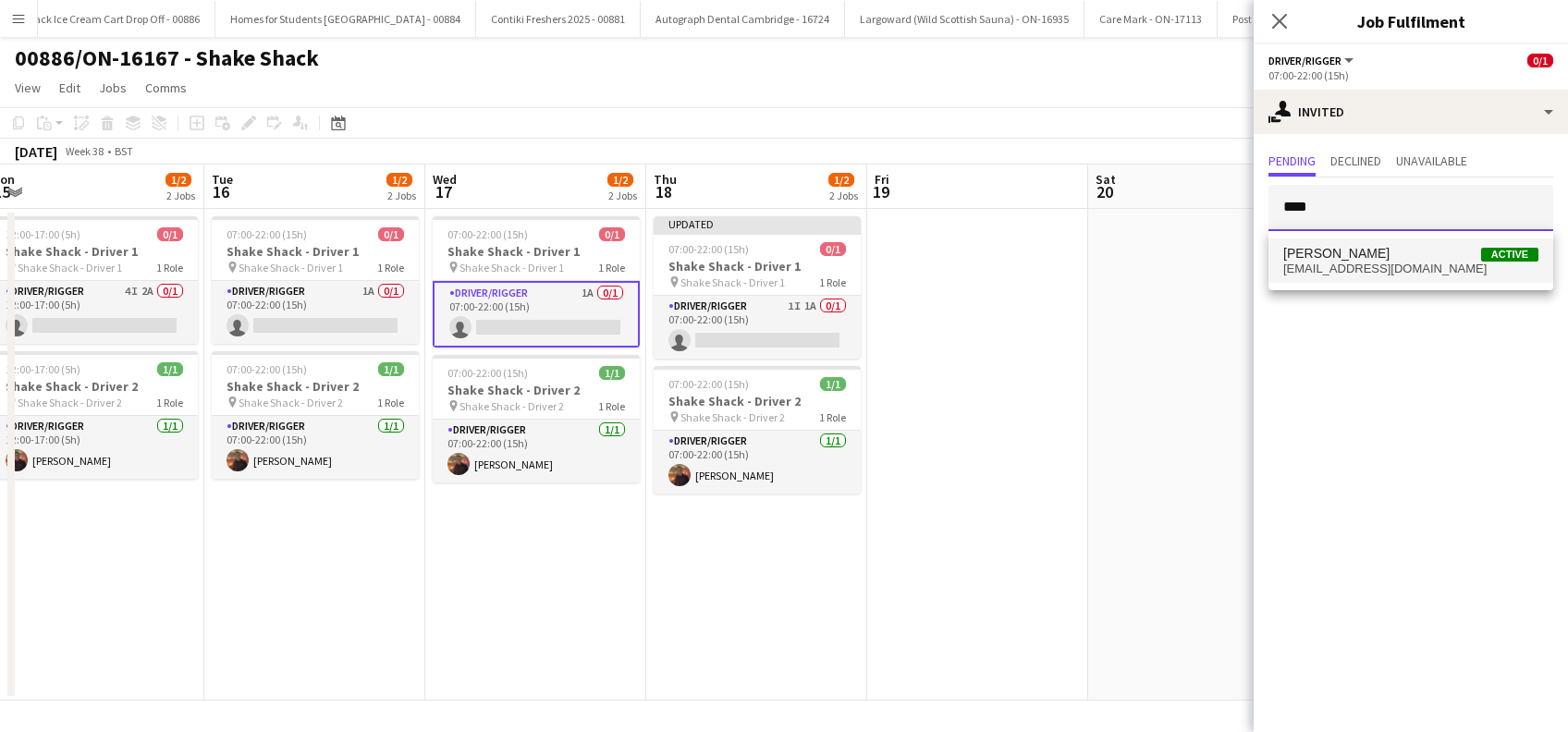
type input "****"
click at [1329, 253] on span "Alan Johnstone" at bounding box center [1336, 254] width 106 height 16
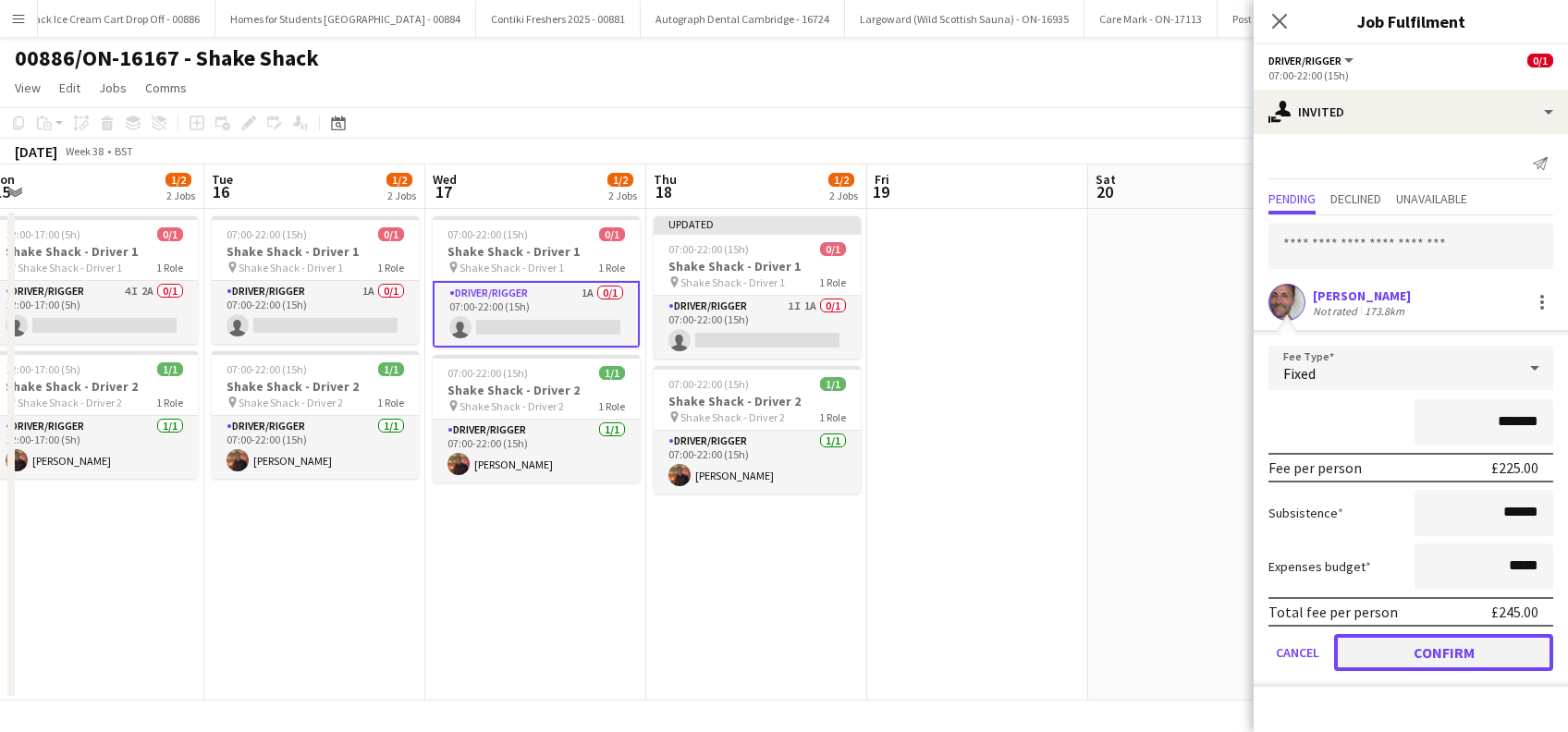
click at [1413, 660] on button "Confirm" at bounding box center [1443, 653] width 219 height 37
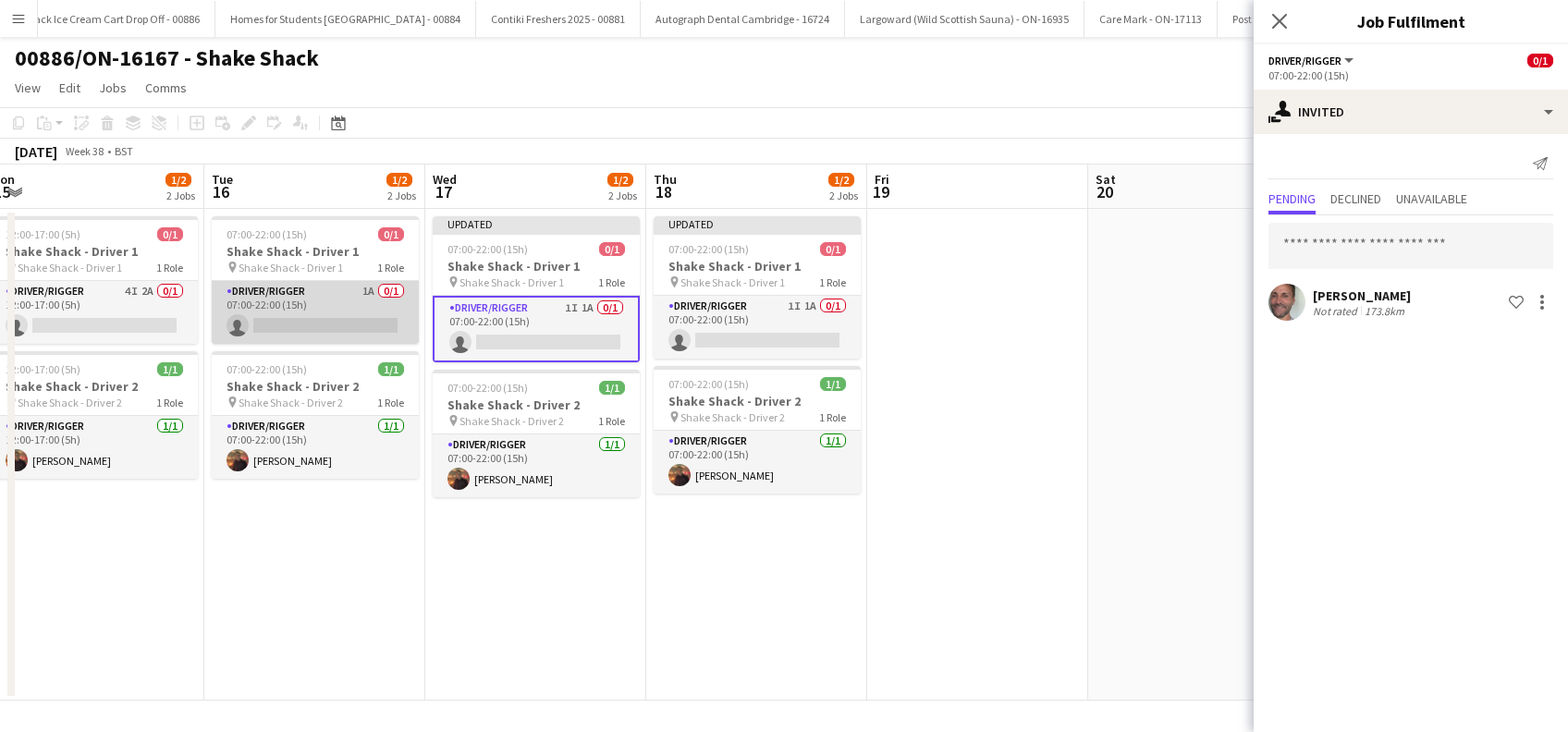
click at [299, 299] on app-card-role "Driver/Rigger 1A 0/1 07:00-22:00 (15h) single-neutral-actions" at bounding box center [315, 313] width 207 height 63
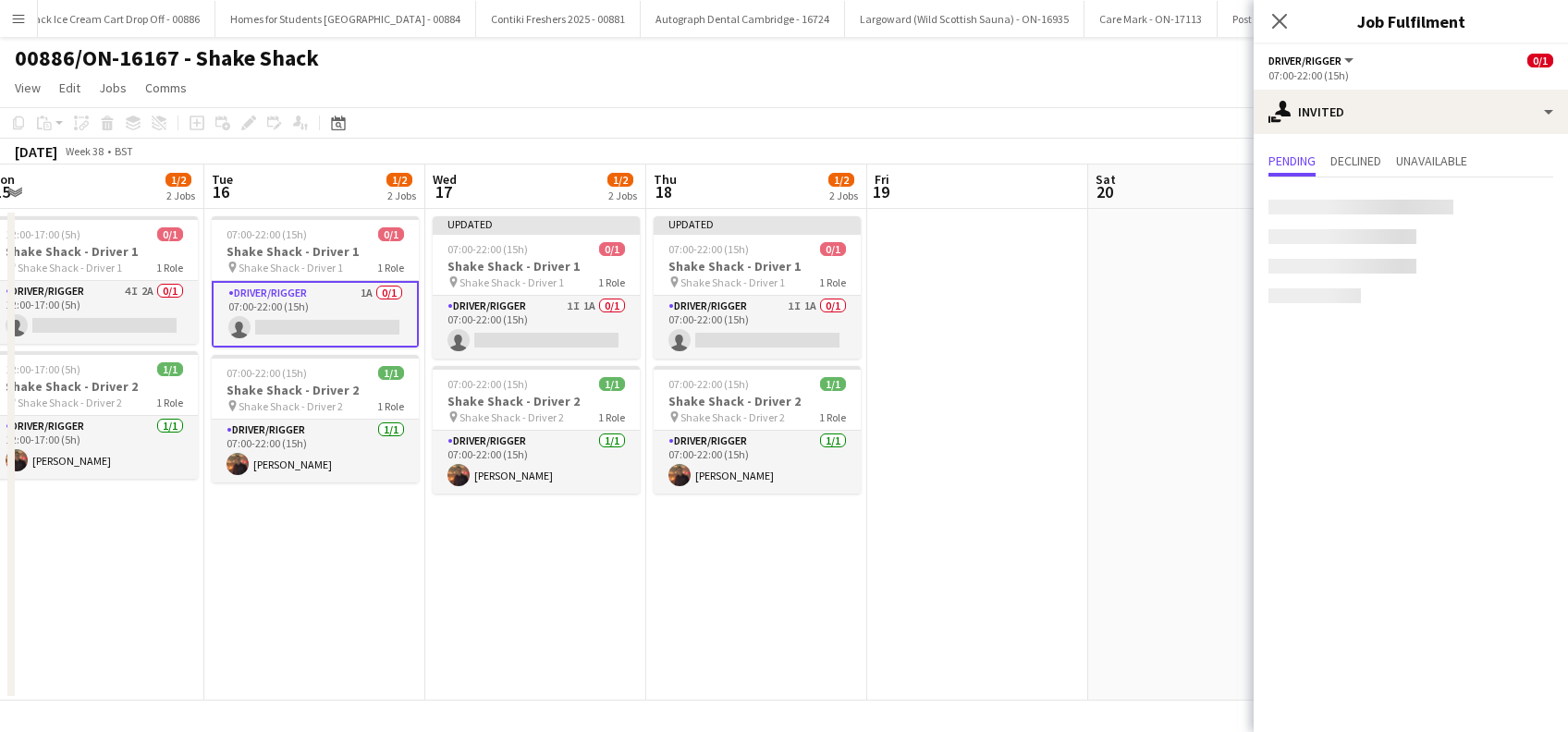
scroll to position [0, 459]
click at [1354, 213] on input "text" at bounding box center [1410, 208] width 284 height 46
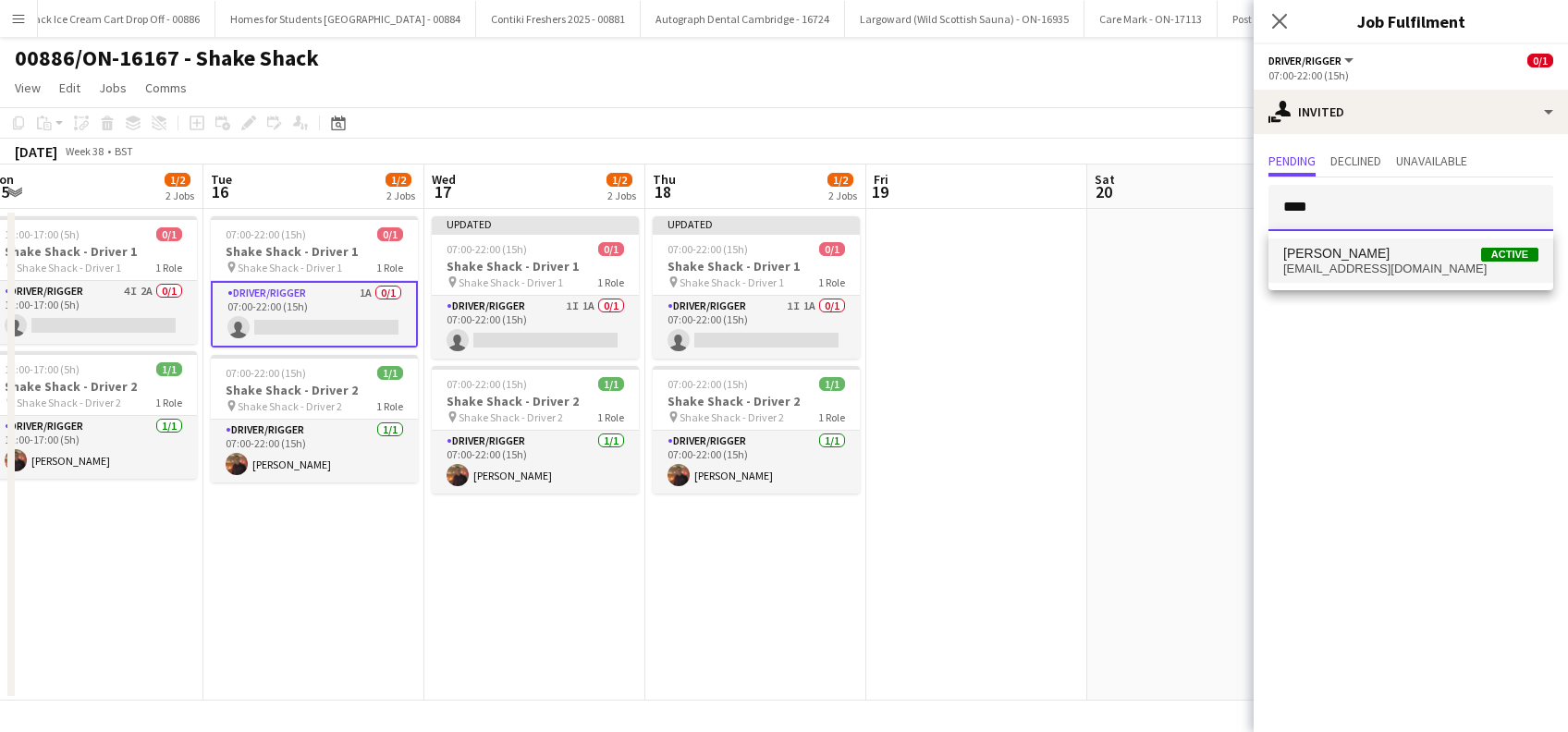
type input "****"
click at [1354, 239] on mat-option "Alan Johnstone Active alanjohnstone9@gmail.com" at bounding box center [1410, 260] width 284 height 44
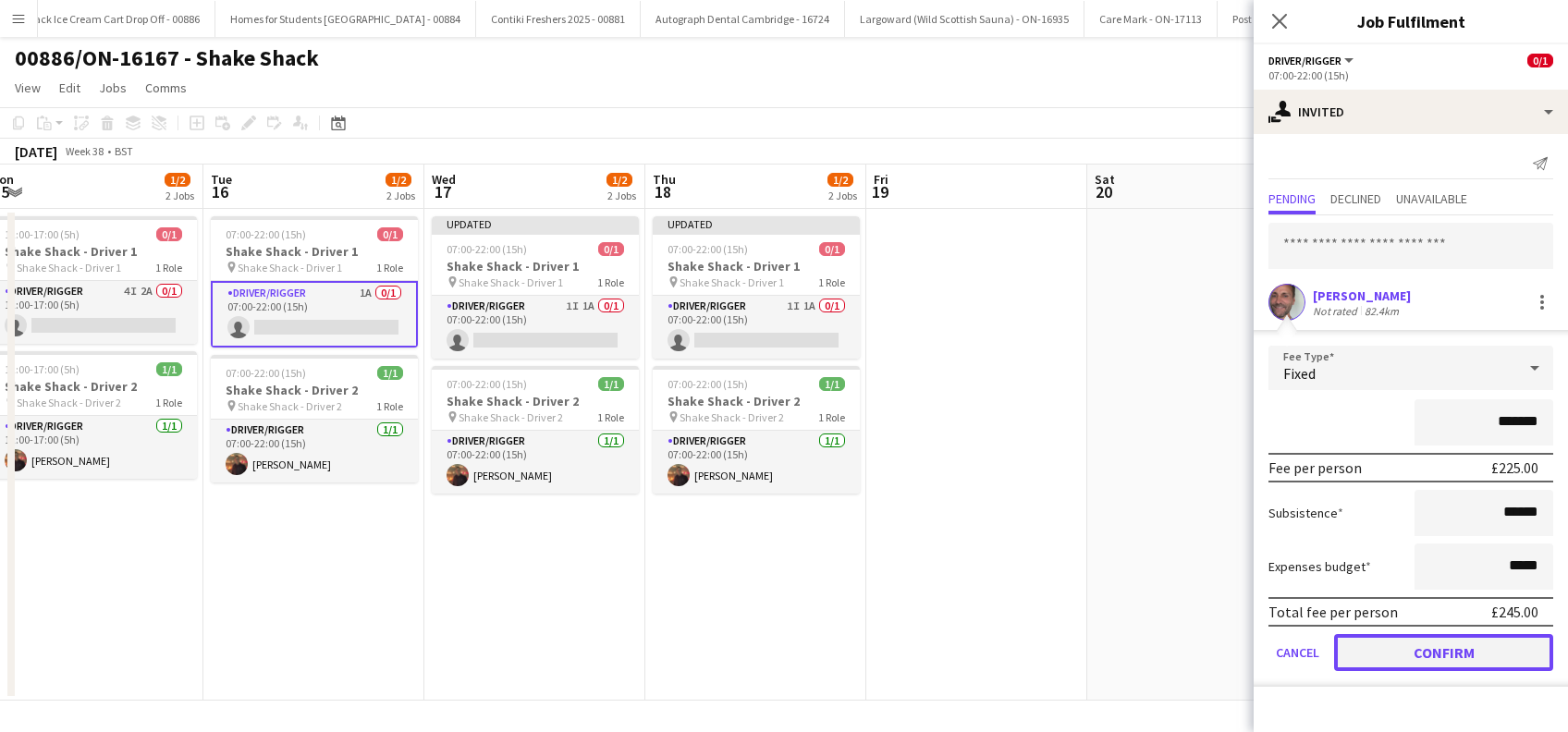
click at [1419, 640] on button "Confirm" at bounding box center [1443, 653] width 219 height 37
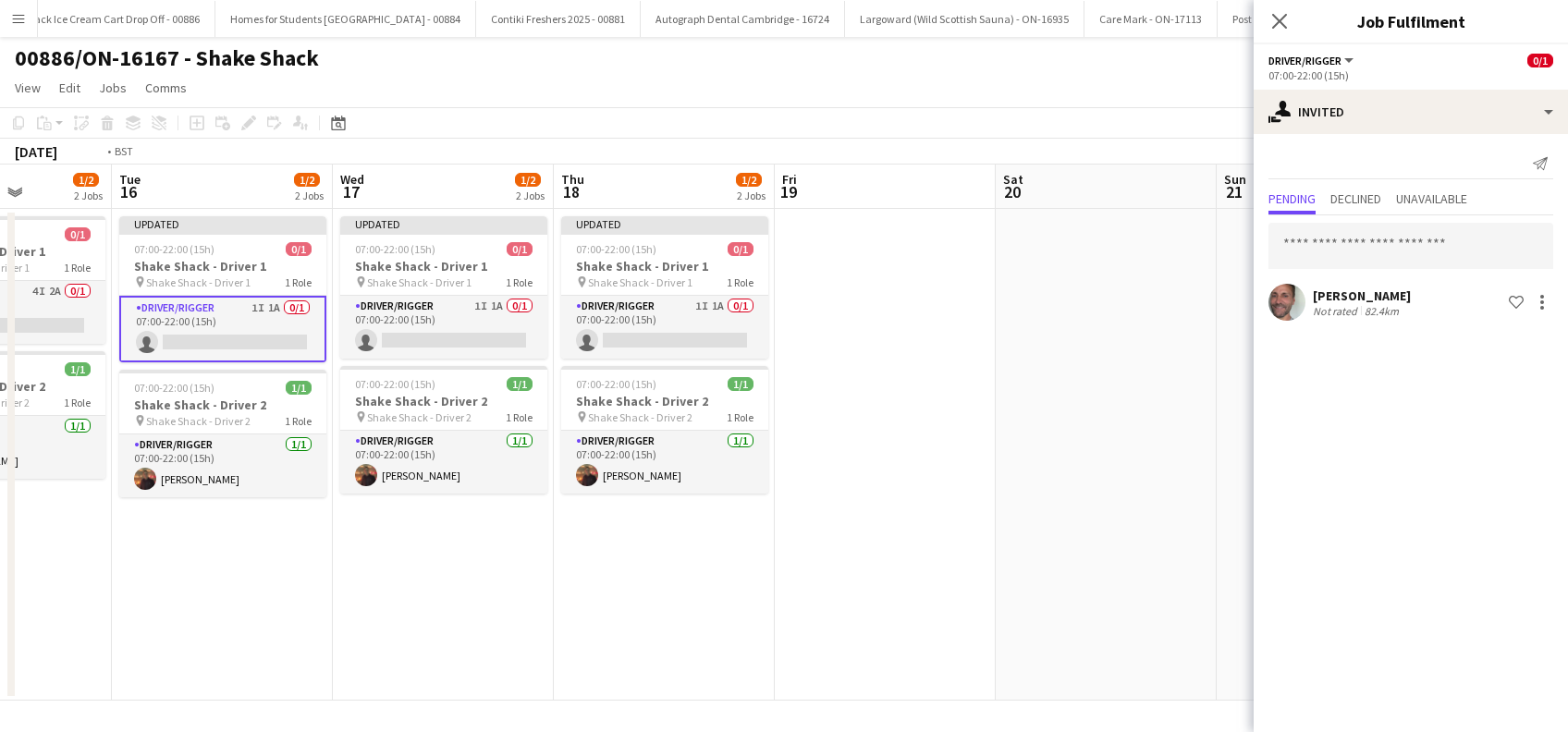
drag, startPoint x: 589, startPoint y: 630, endPoint x: 1146, endPoint y: 573, distance: 559.9
click at [1158, 575] on app-calendar-viewport "Sat 13 Sun 14 Mon 15 1/2 2 Jobs Tue 16 1/2 2 Jobs Wed 17 1/2 2 Jobs Thu 18 1/2 …" at bounding box center [784, 432] width 1568 height 536
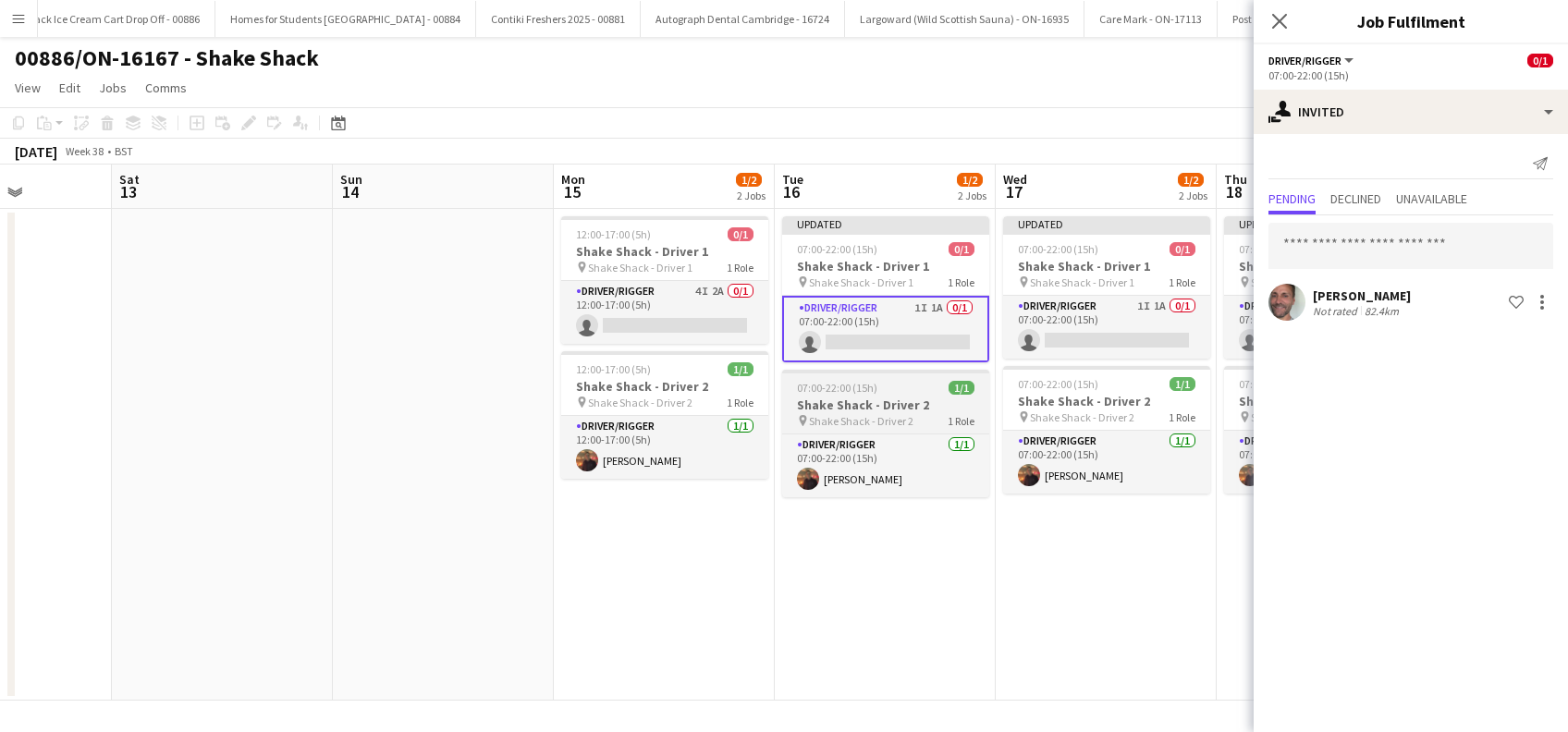
scroll to position [0, 554]
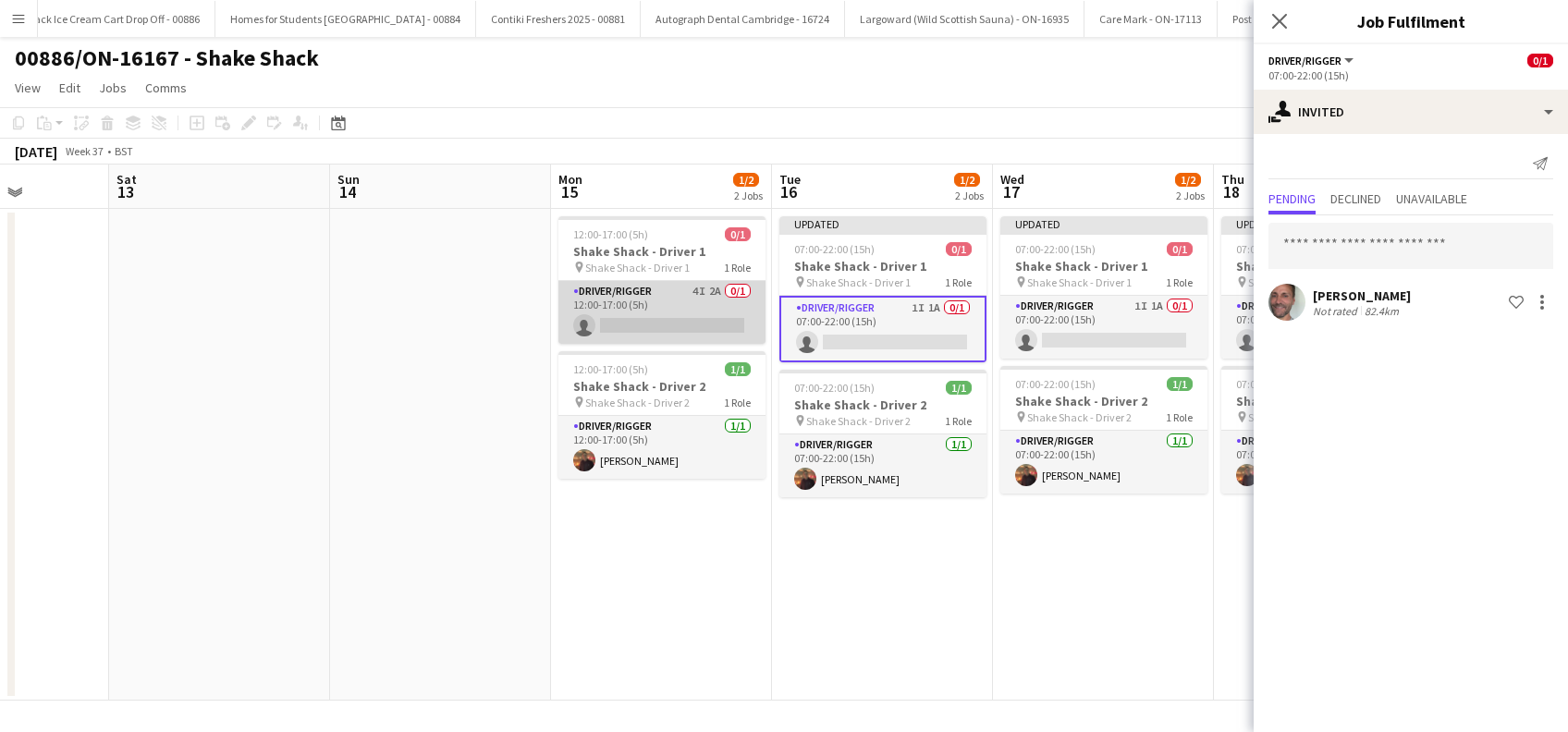
click at [662, 330] on app-card-role "Driver/Rigger 4I 2A 0/1 12:00-17:00 (5h) single-neutral-actions" at bounding box center [662, 313] width 207 height 63
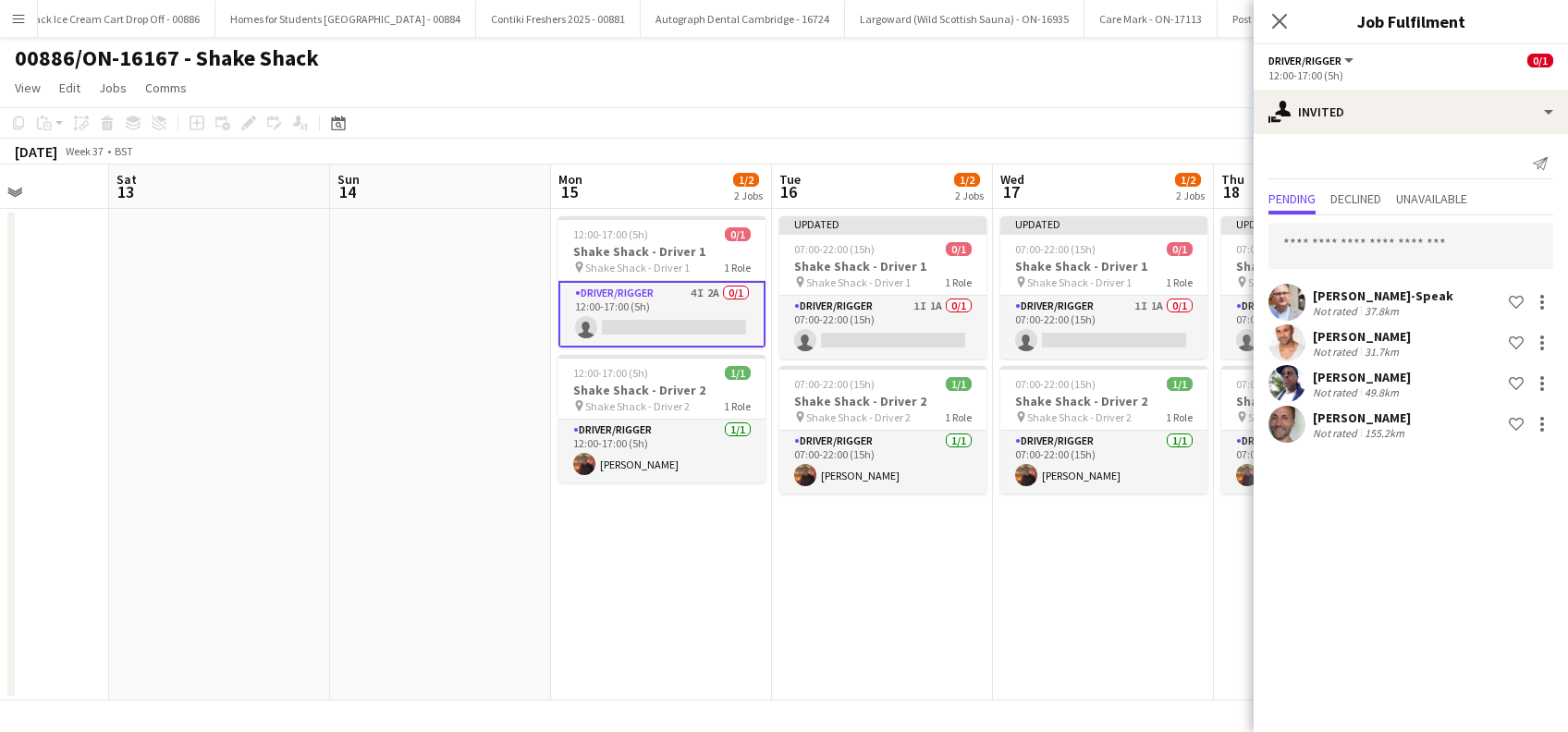
click at [1372, 426] on div "155.2km" at bounding box center [1384, 433] width 47 height 14
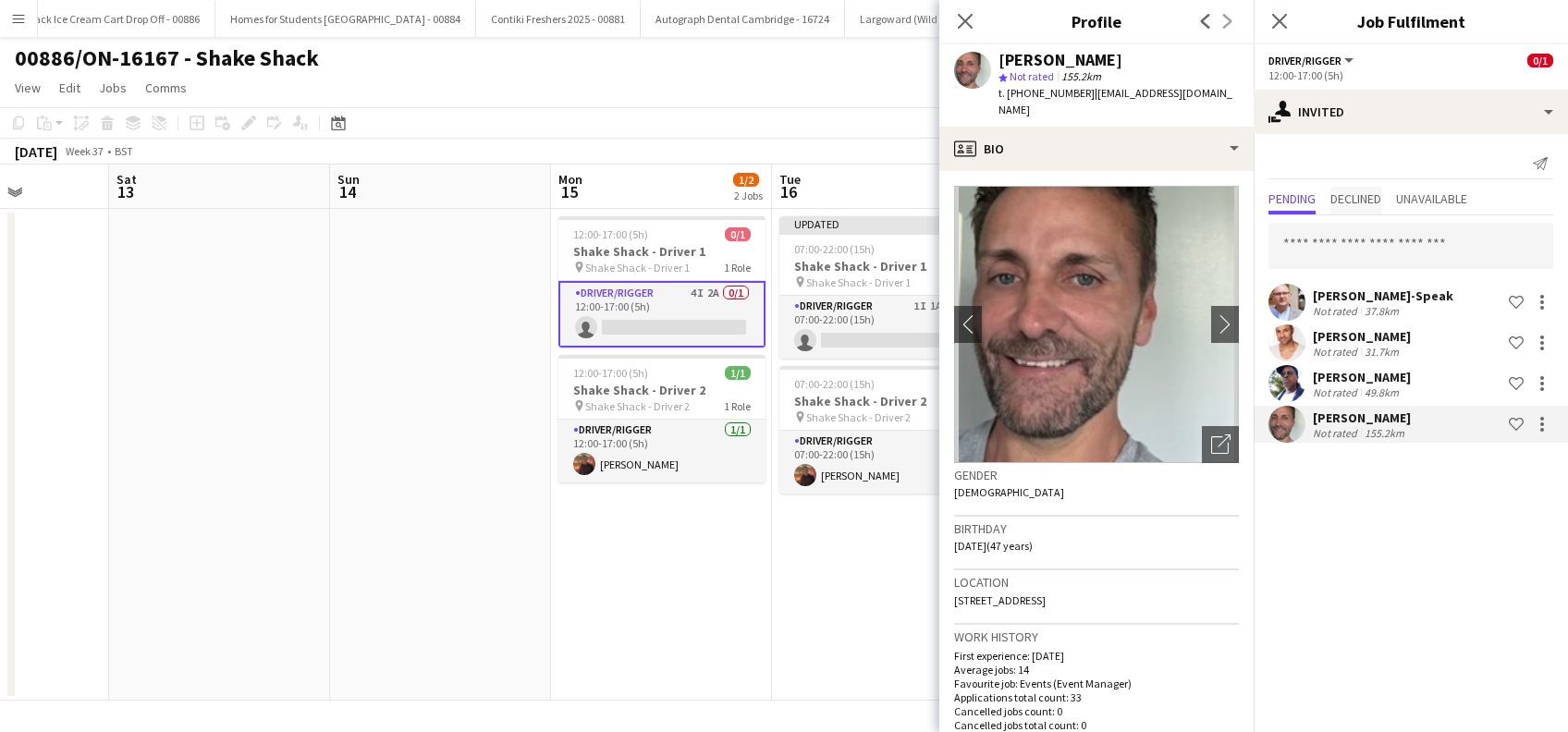
click at [1376, 194] on span "Declined" at bounding box center [1356, 198] width 51 height 13
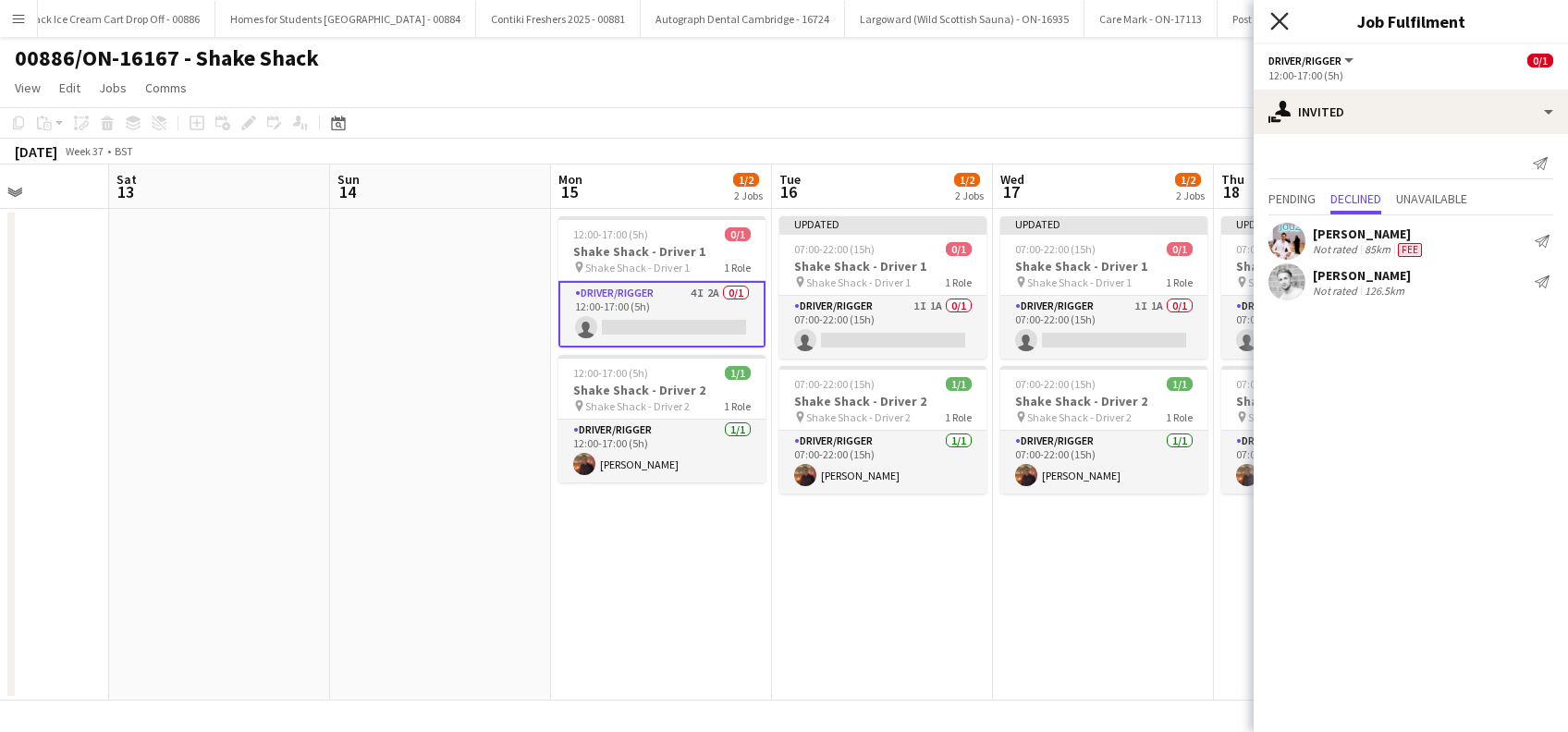
click at [1280, 17] on icon "Close pop-in" at bounding box center [1279, 21] width 18 height 18
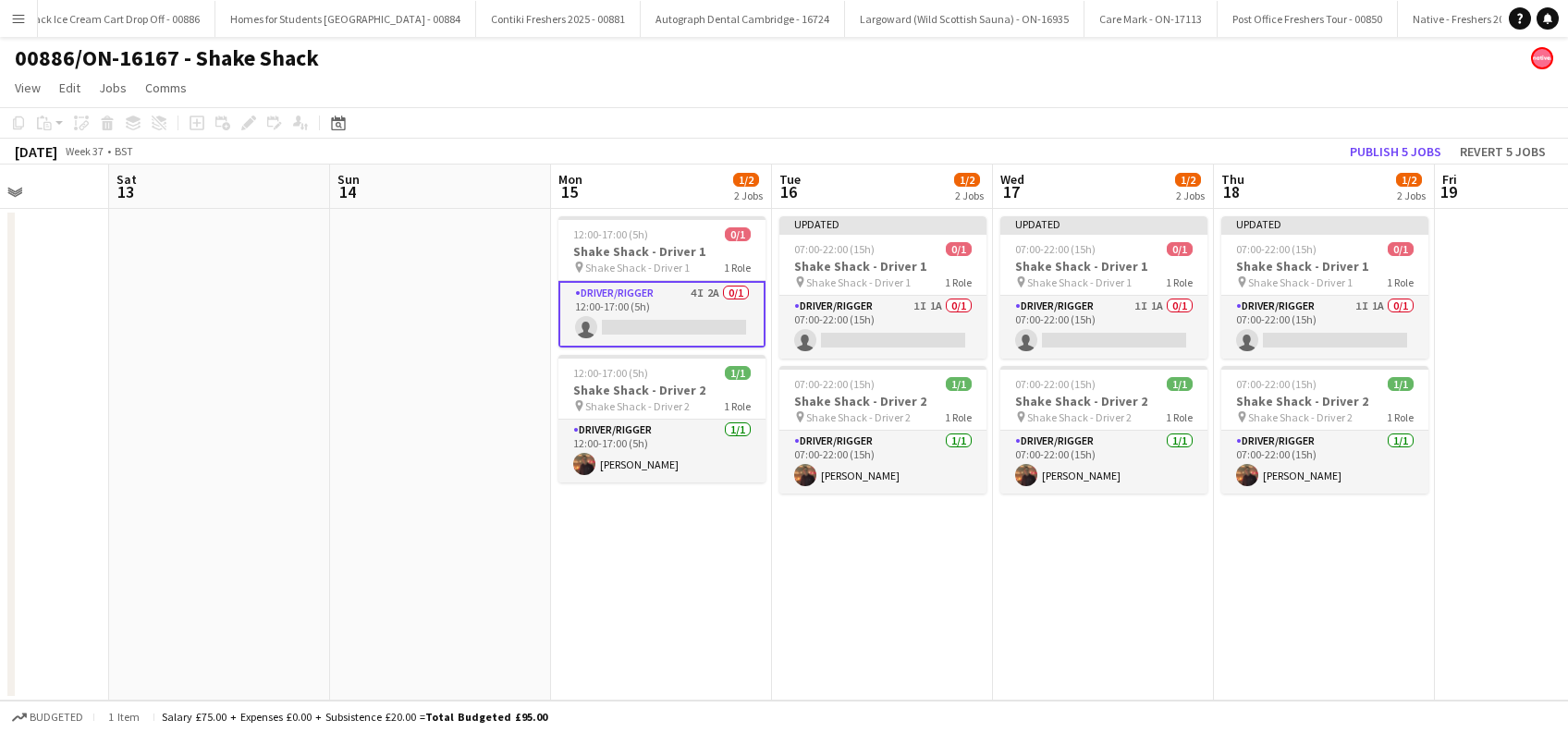
click at [790, 522] on app-date-cell "Updated 07:00-22:00 (15h) 0/1 Shake Shack - Driver 1 pin Shake Shack - Driver 1…" at bounding box center [882, 455] width 221 height 492
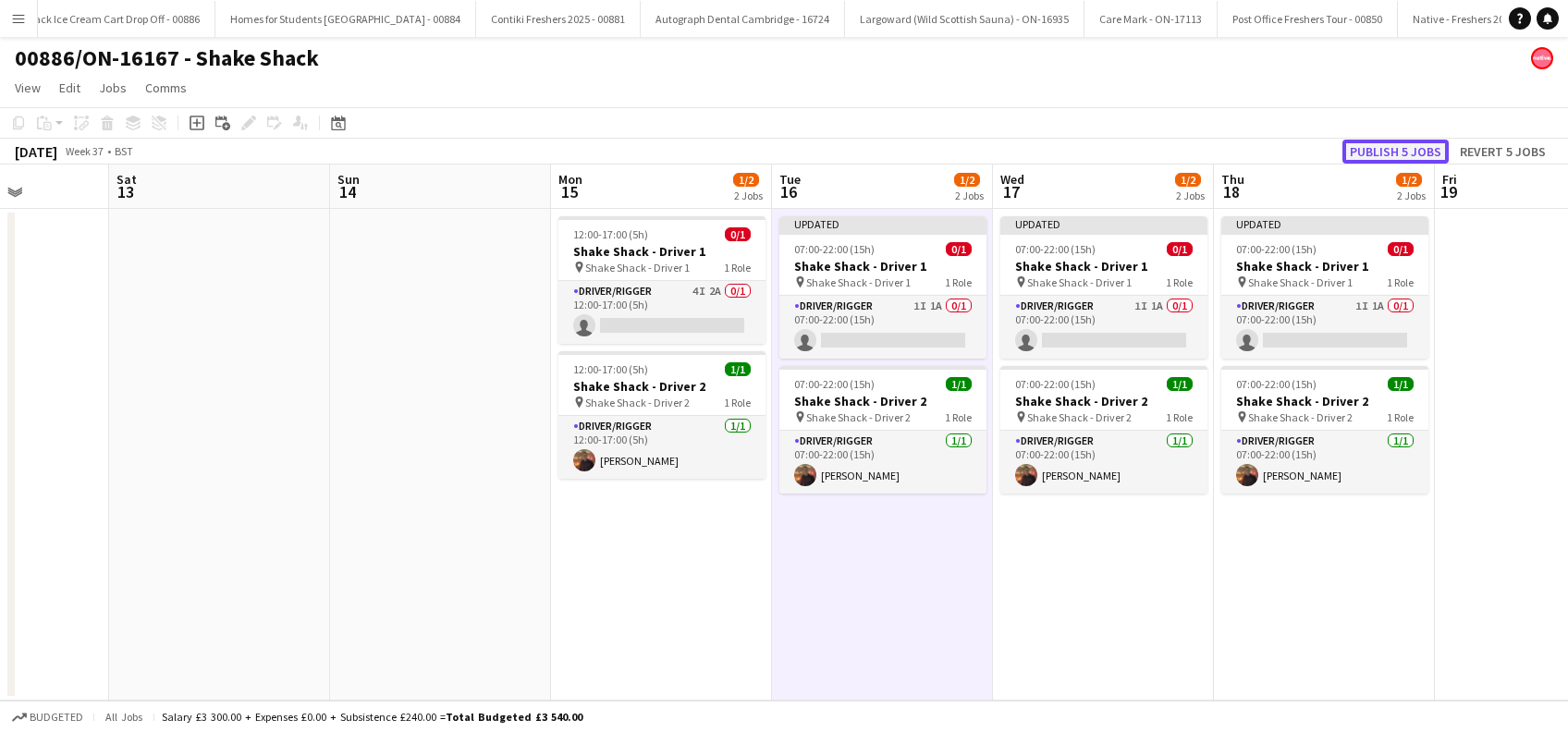
click at [1419, 150] on button "Publish 5 jobs" at bounding box center [1395, 152] width 106 height 24
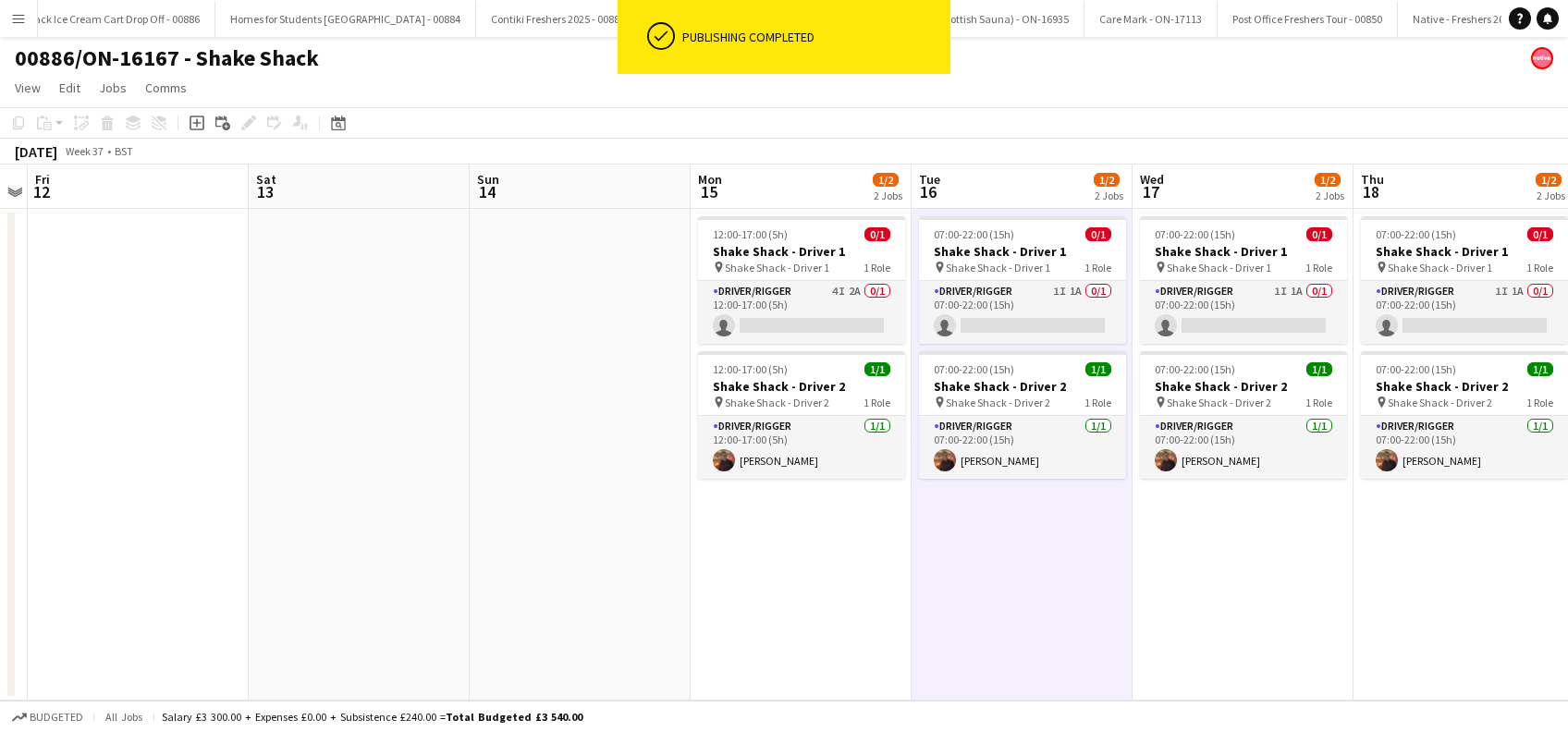
drag, startPoint x: 377, startPoint y: 594, endPoint x: 1182, endPoint y: 643, distance: 806.5
click at [1179, 641] on app-calendar-viewport "Wed 10 Thu 11 Fri 12 Sat 13 Sun 14 Mon 15 1/2 2 Jobs Tue 16 1/2 2 Jobs Wed 17 1…" at bounding box center [784, 432] width 1568 height 536
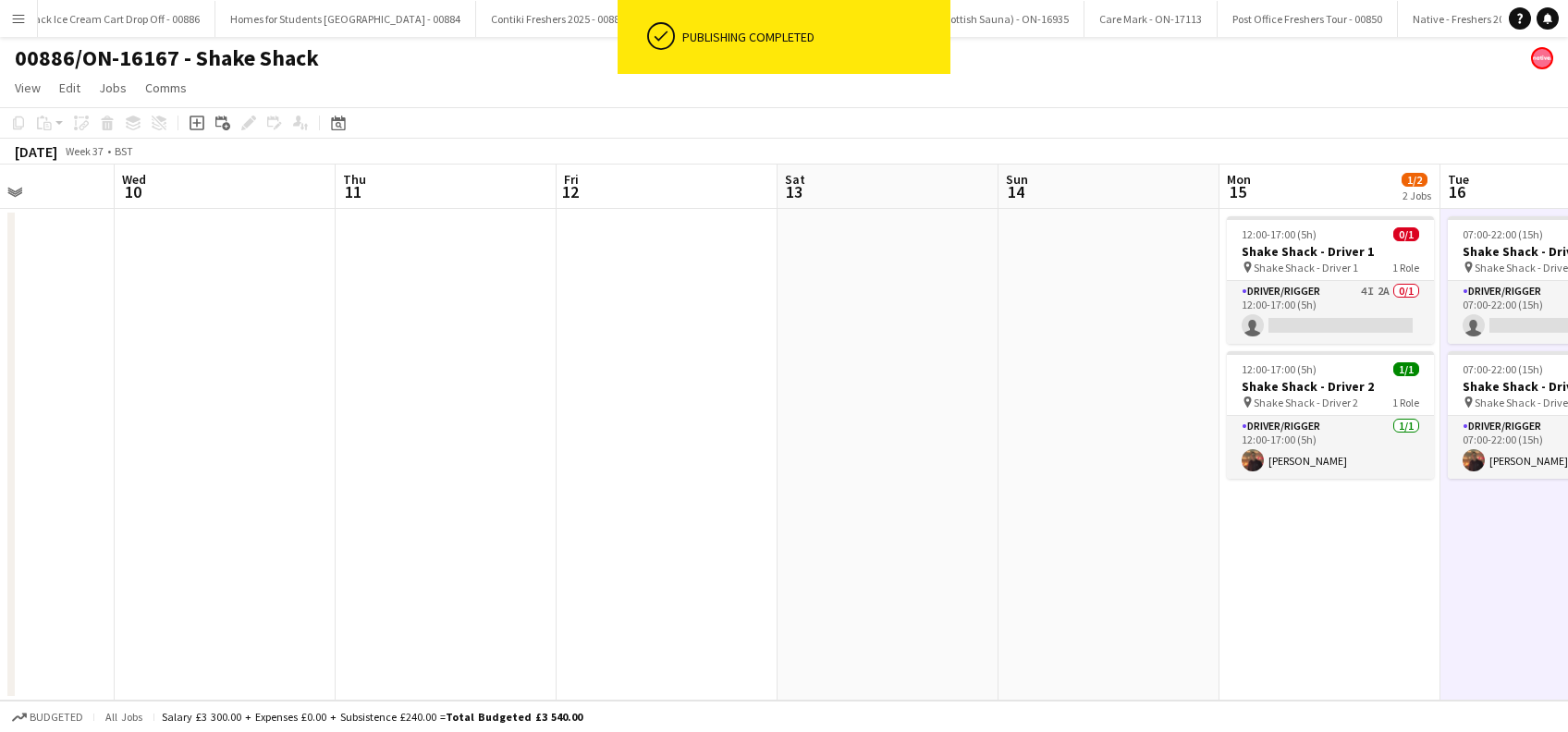
drag, startPoint x: 747, startPoint y: 598, endPoint x: 499, endPoint y: 565, distance: 250.2
click at [253, 565] on app-calendar-viewport "Sat 6 Sun 7 Mon 8 Tue 9 Wed 10 Thu 11 Fri 12 Sat 13 Sun 14 Mon 15 1/2 2 Jobs Tu…" at bounding box center [784, 432] width 1568 height 536
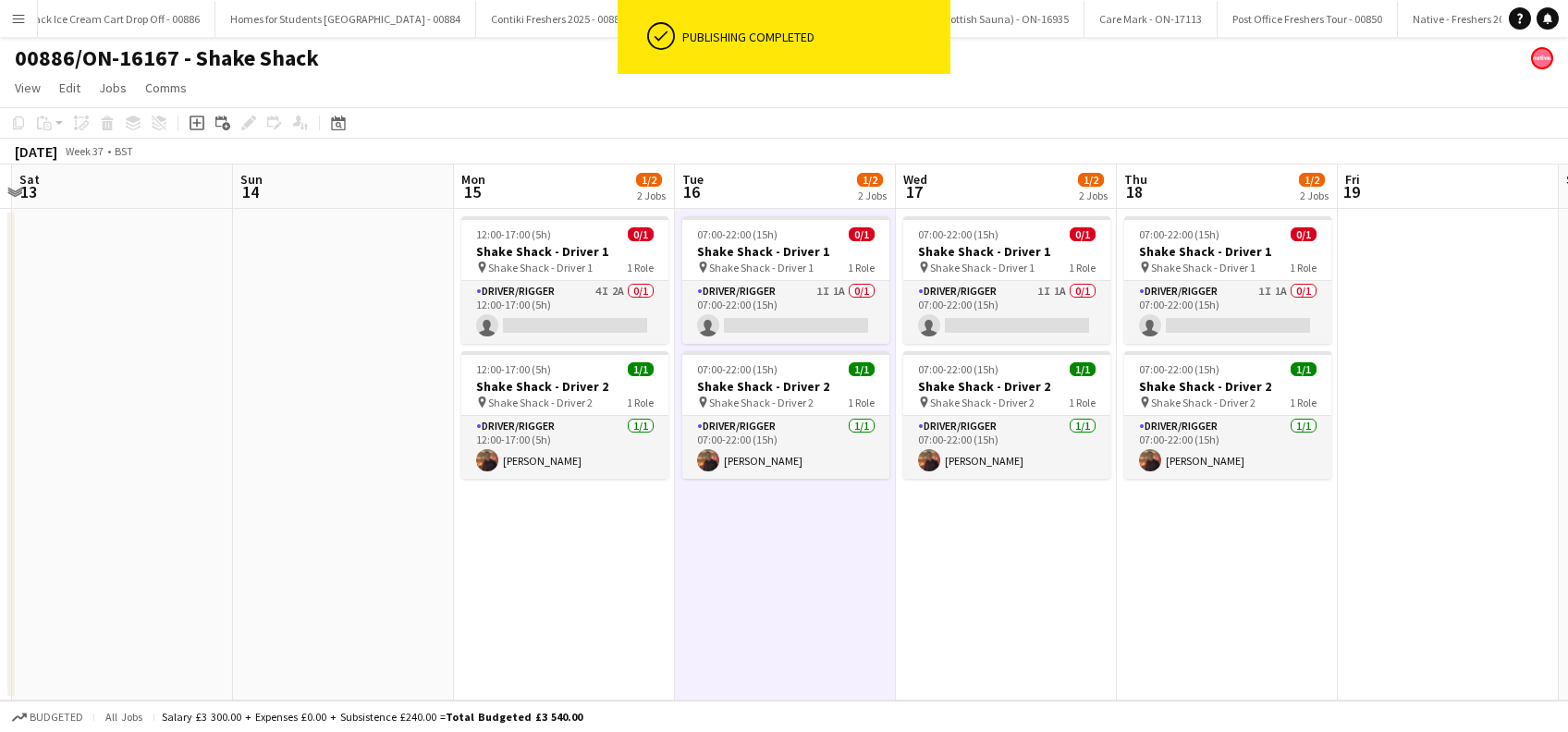
drag, startPoint x: 271, startPoint y: 577, endPoint x: 1020, endPoint y: 625, distance: 750.5
click at [279, 578] on app-calendar-viewport "Wed 10 Thu 11 Fri 12 Sat 13 Sun 14 Mon 15 1/2 2 Jobs Tue 16 1/2 2 Jobs Wed 17 1…" at bounding box center [784, 432] width 1568 height 536
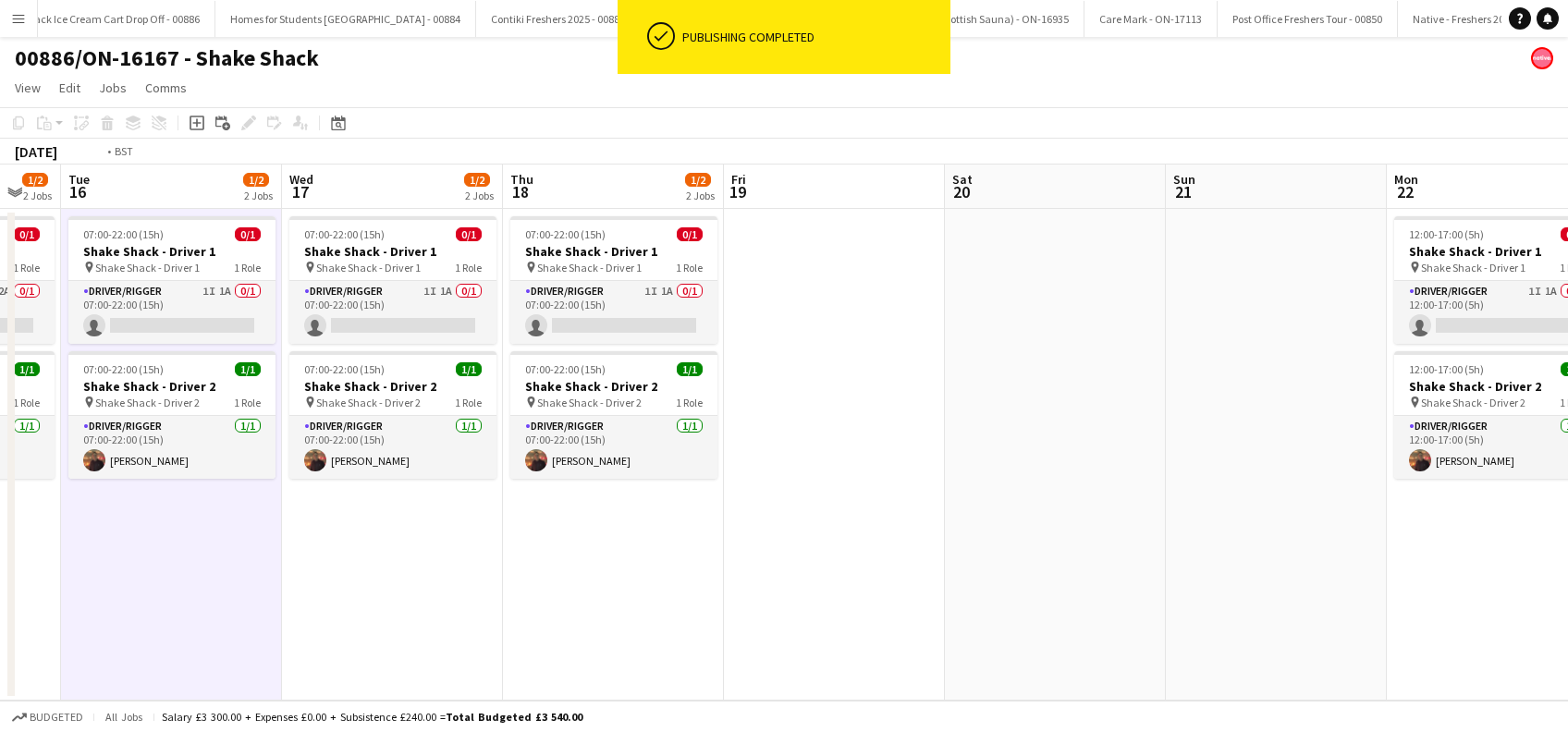
drag, startPoint x: 1256, startPoint y: 587, endPoint x: 1128, endPoint y: 570, distance: 129.1
click at [631, 570] on app-calendar-viewport "Fri 12 Sat 13 Sun 14 Mon 15 1/2 2 Jobs Tue 16 1/2 2 Jobs Wed 17 1/2 2 Jobs Thu …" at bounding box center [784, 432] width 1568 height 536
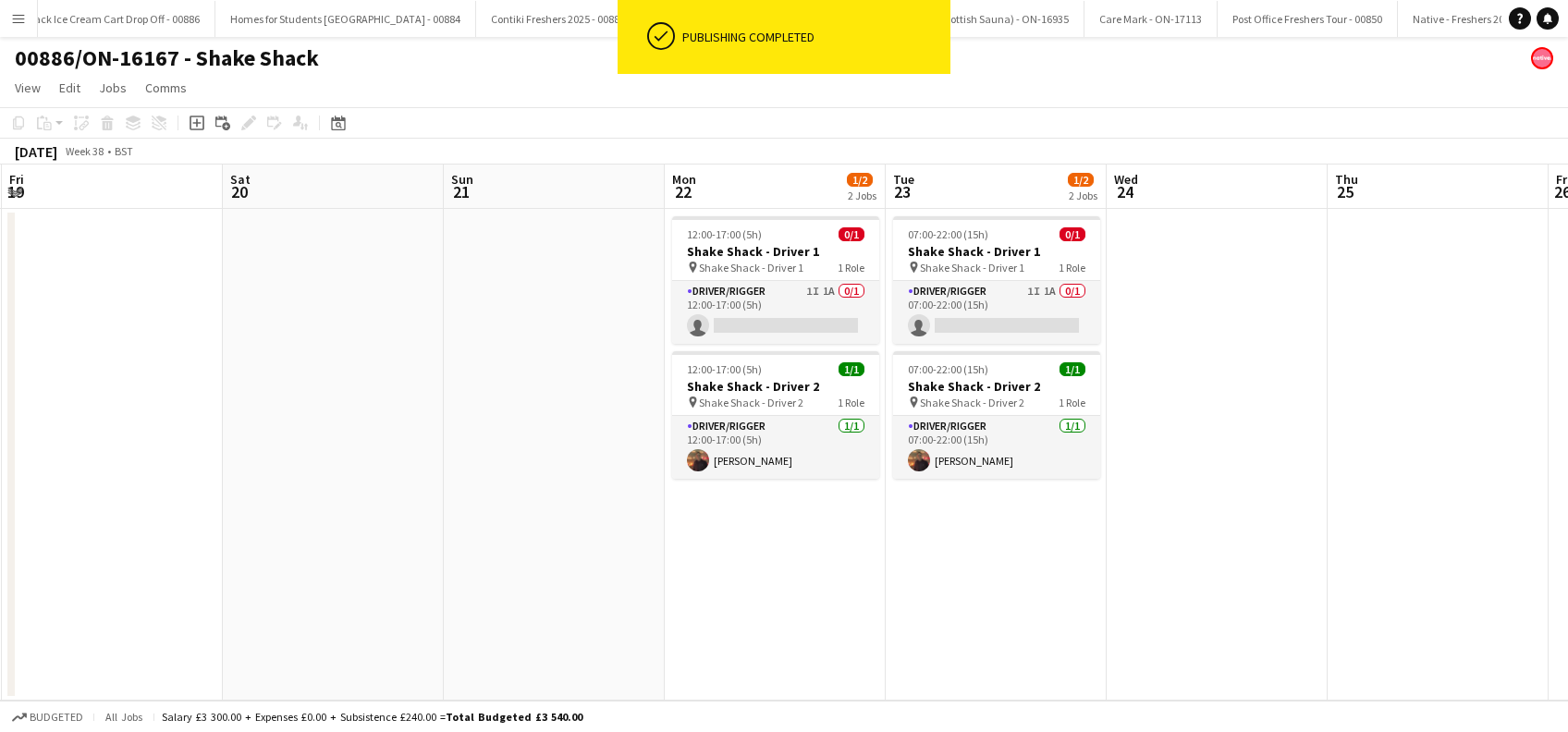
drag, startPoint x: 851, startPoint y: 572, endPoint x: 533, endPoint y: 583, distance: 318.2
click at [434, 583] on app-calendar-viewport "Tue 16 1/2 2 Jobs Wed 17 1/2 2 Jobs Thu 18 1/2 2 Jobs Fri 19 Sat 20 Sun 21 Mon …" at bounding box center [784, 432] width 1568 height 536
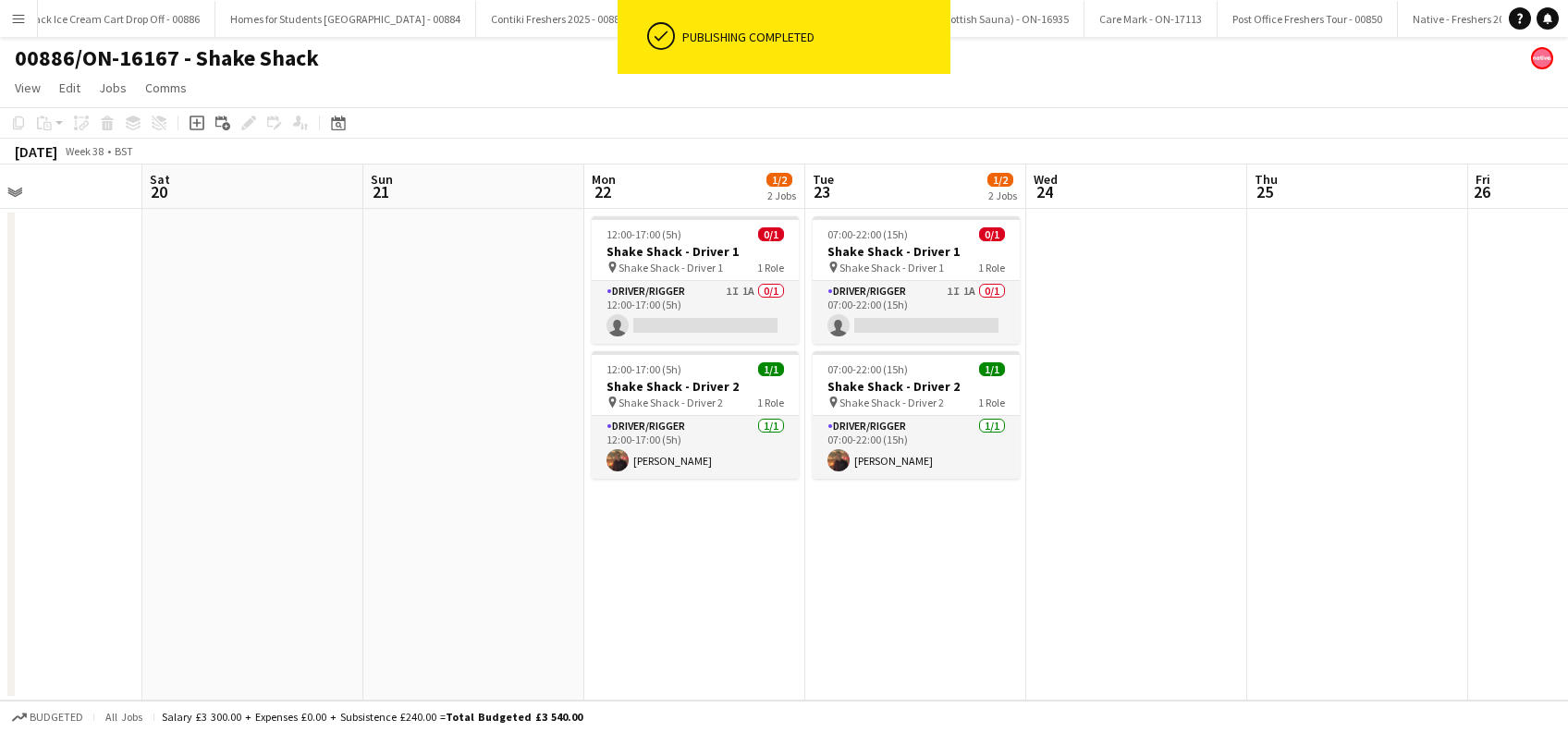
drag, startPoint x: 1080, startPoint y: 588, endPoint x: 805, endPoint y: 585, distance: 275.0
click at [536, 585] on app-calendar-viewport "Tue 16 1/2 2 Jobs Wed 17 1/2 2 Jobs Thu 18 1/2 2 Jobs Fri 19 Sat 20 Sun 21 Mon …" at bounding box center [784, 432] width 1568 height 536
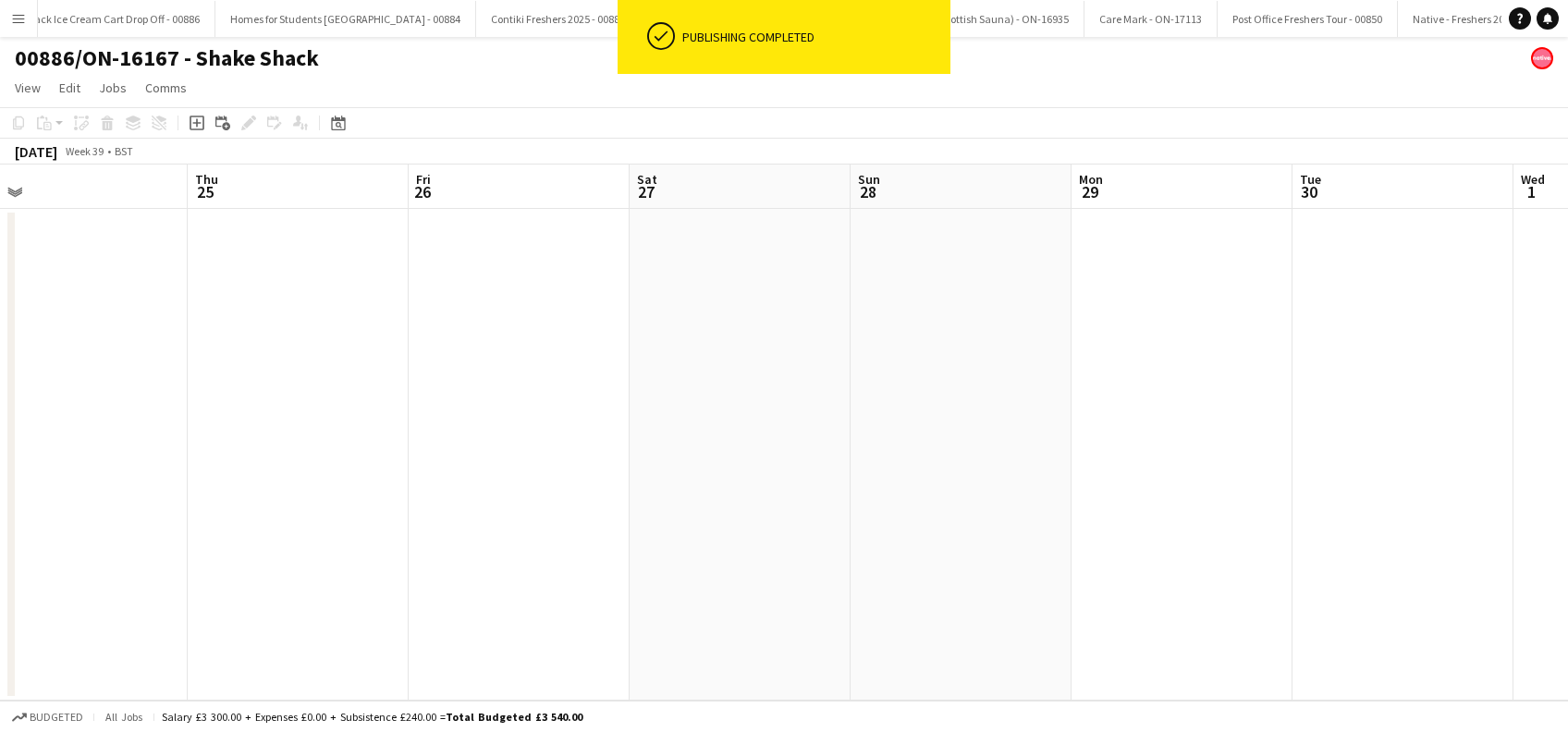
drag, startPoint x: 452, startPoint y: 579, endPoint x: 1236, endPoint y: 566, distance: 784.1
click at [459, 580] on app-calendar-viewport "Sat 20 Sun 21 Mon 22 1/2 2 Jobs Tue 23 1/2 2 Jobs Wed 24 Thu 25 Fri 26 Sat 27 S…" at bounding box center [784, 432] width 1568 height 536
drag, startPoint x: 1207, startPoint y: 576, endPoint x: 1057, endPoint y: 596, distance: 151.3
click at [636, 596] on app-calendar-viewport "Mon 22 1/2 2 Jobs Tue 23 1/2 2 Jobs Wed 24 Thu 25 Fri 26 Sat 27 Sun 28 Mon 29 T…" at bounding box center [784, 432] width 1568 height 536
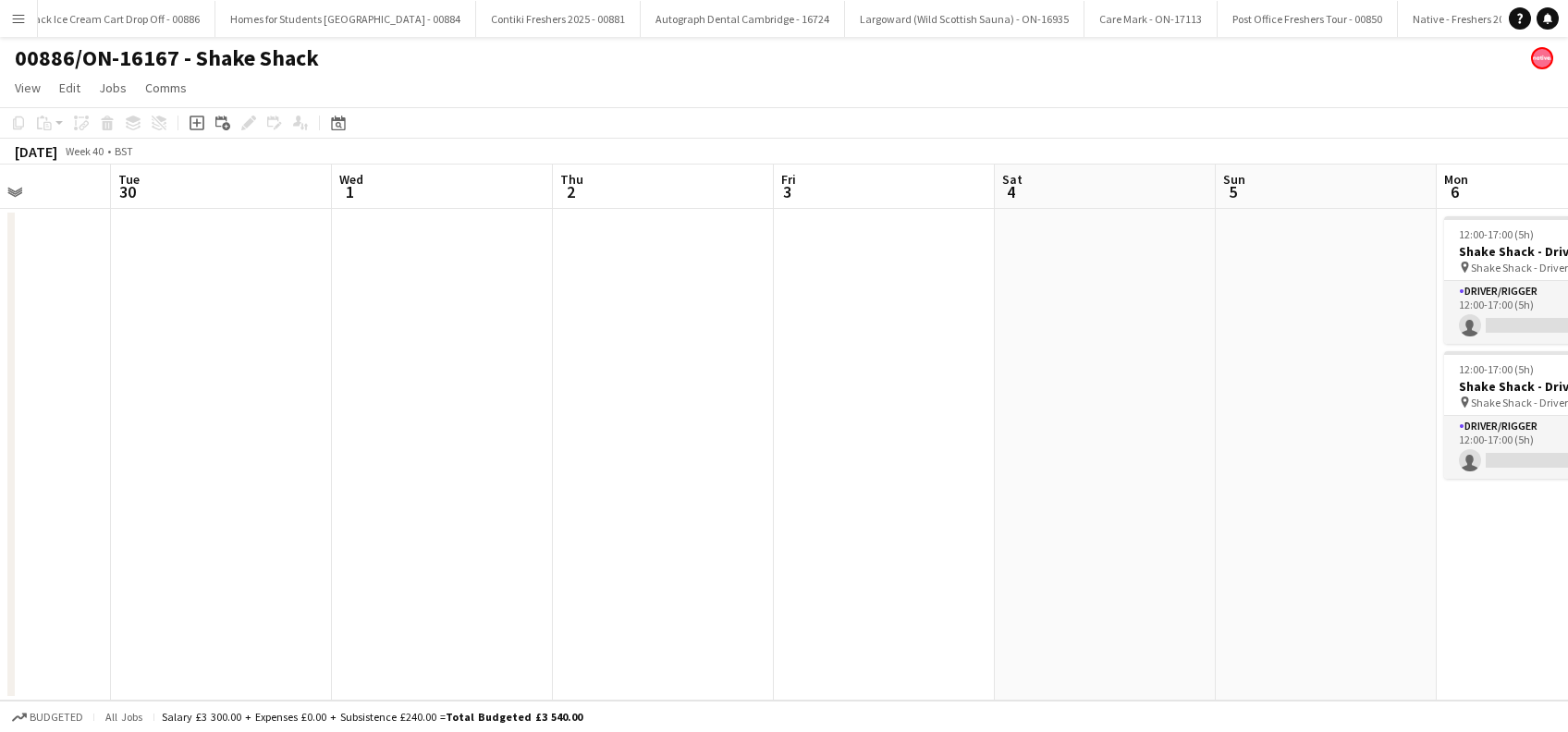
drag, startPoint x: 790, startPoint y: 587, endPoint x: 833, endPoint y: 591, distance: 43.2
click at [586, 586] on app-calendar-viewport "Sat 27 Sun 28 Mon 29 Tue 30 Wed 1 Thu 2 Fri 3 Sat 4 Sun 5 Mon 6 0/2 2 Jobs Tue …" at bounding box center [784, 432] width 1568 height 536
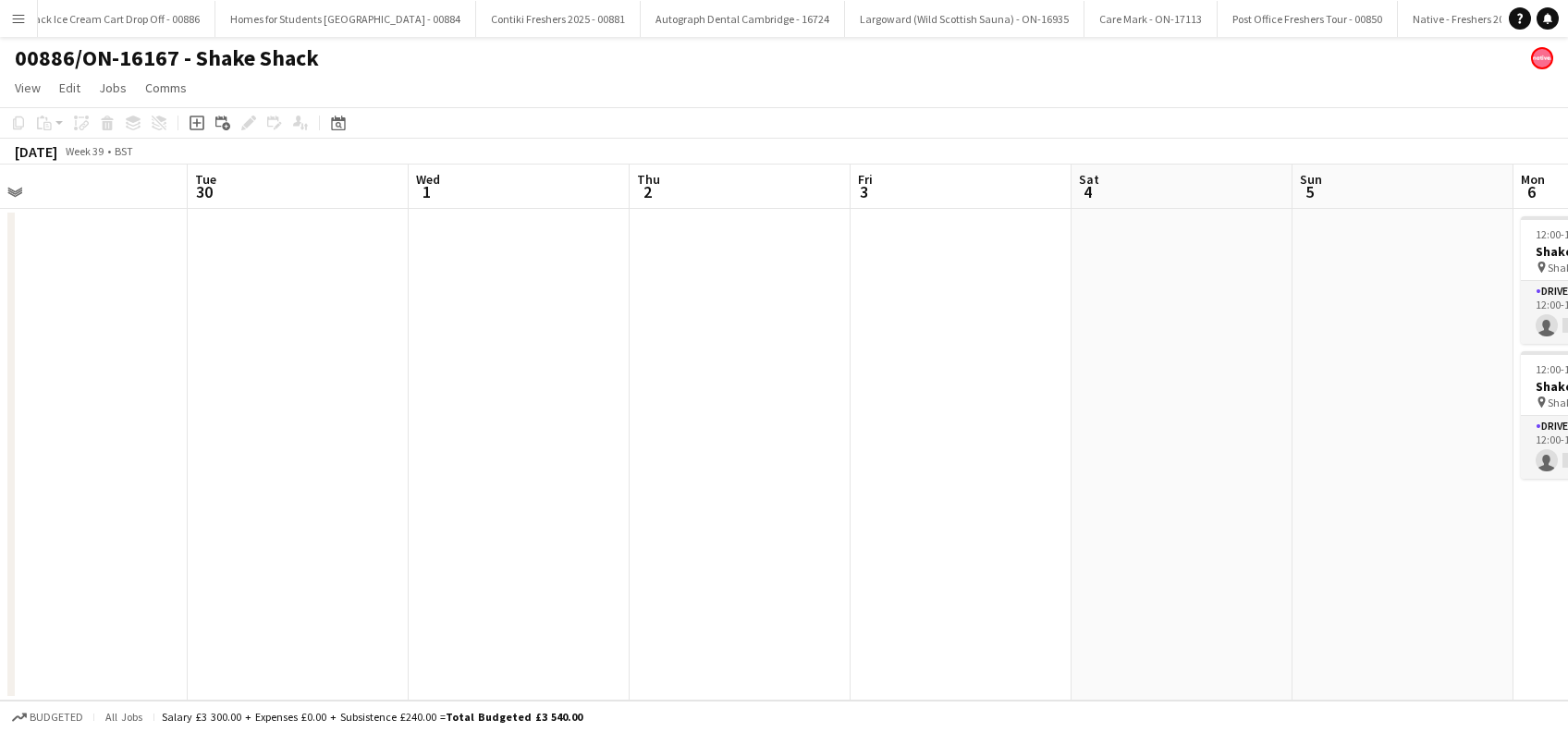
drag, startPoint x: 995, startPoint y: 593, endPoint x: 386, endPoint y: 601, distance: 609.1
click at [386, 601] on app-calendar-viewport "Sat 27 Sun 28 Mon 29 Tue 30 Wed 1 Thu 2 Fri 3 Sat 4 Sun 5 Mon 6 0/2 2 Jobs Tue …" at bounding box center [784, 432] width 1568 height 536
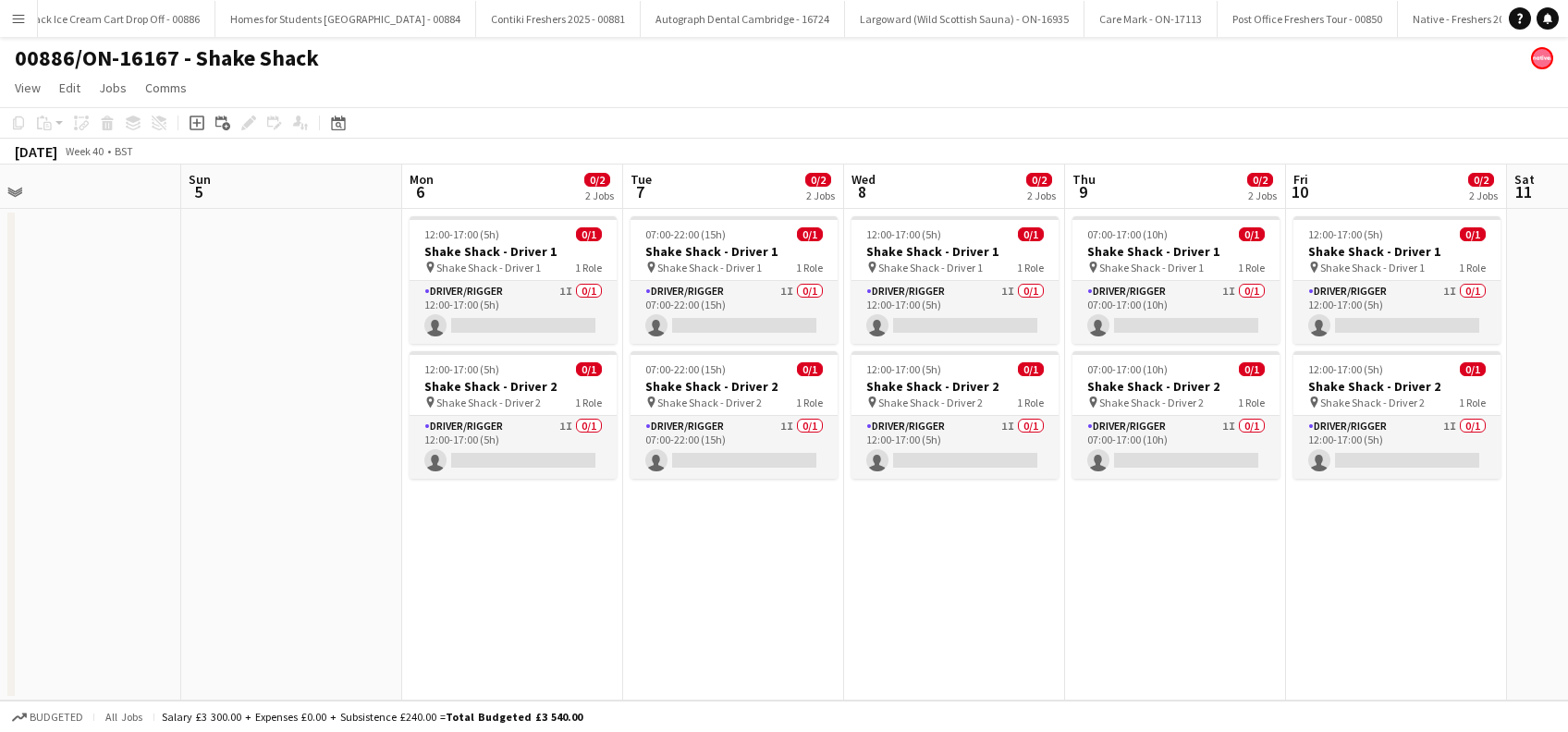
click at [576, 606] on app-calendar-viewport "Tue 30 Wed 1 Thu 2 Fri 3 Sat 4 Sun 5 Mon 6 0/2 2 Jobs Tue 7 0/2 2 Jobs Wed 8 0/…" at bounding box center [784, 432] width 1568 height 536
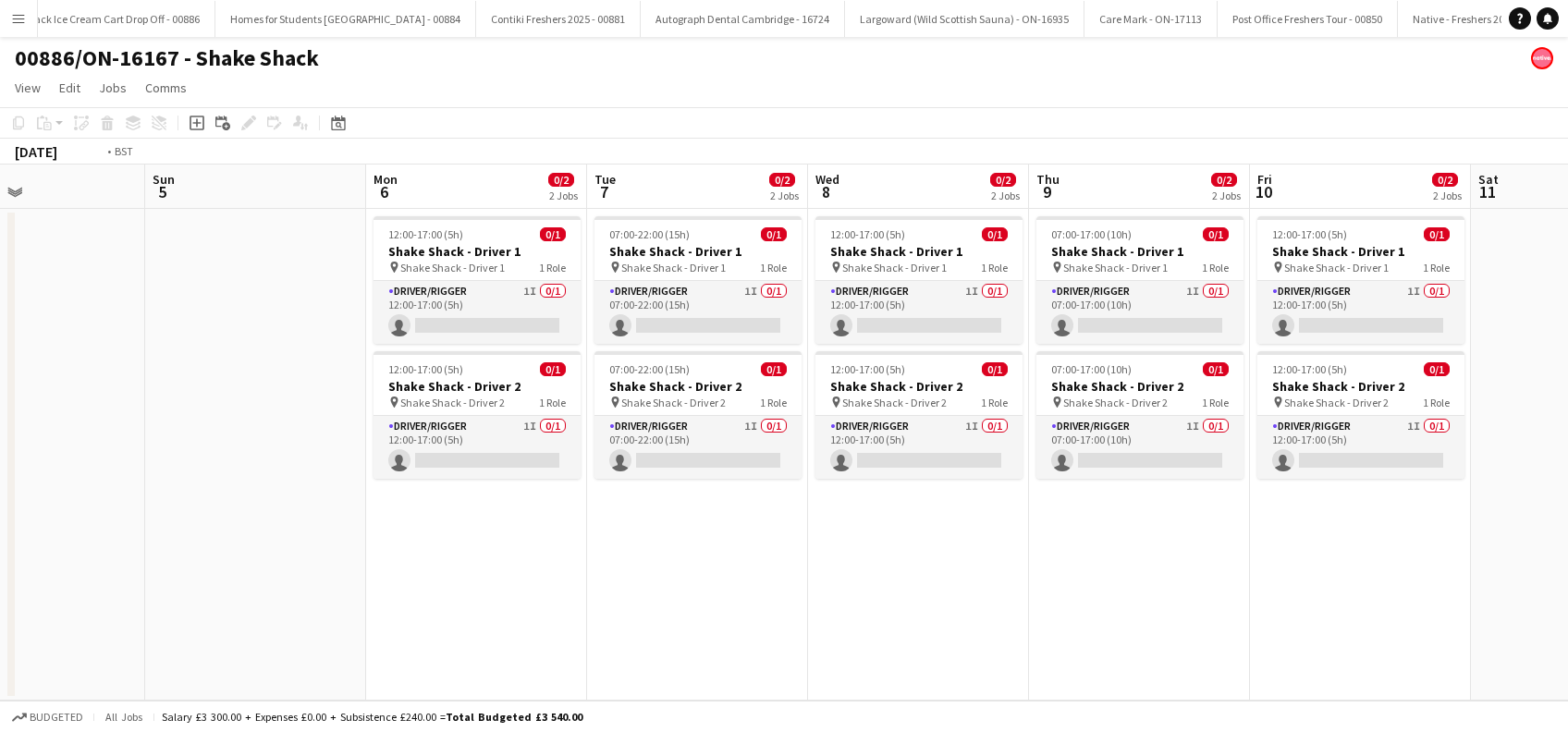
drag, startPoint x: 951, startPoint y: 566, endPoint x: 1068, endPoint y: 586, distance: 118.7
click at [444, 582] on app-calendar-viewport "Thu 2 Fri 3 Sat 4 Sun 5 Mon 6 0/2 2 Jobs Tue 7 0/2 2 Jobs Wed 8 0/2 2 Jobs Thu …" at bounding box center [784, 432] width 1568 height 536
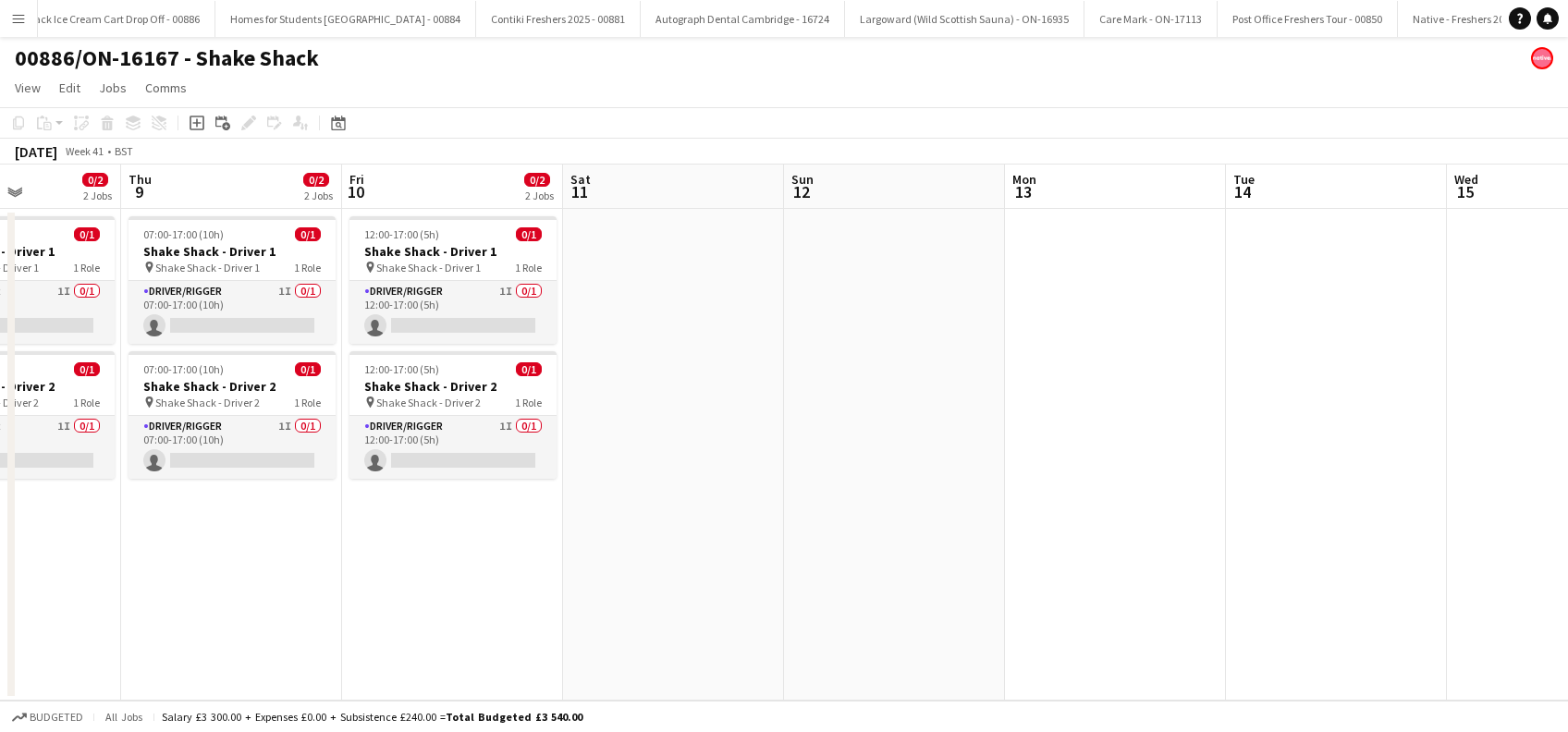
drag, startPoint x: 777, startPoint y: 599, endPoint x: 1241, endPoint y: 604, distance: 464.0
click at [791, 604] on app-calendar-viewport "Mon 6 0/2 2 Jobs Tue 7 0/2 2 Jobs Wed 8 0/2 2 Jobs Thu 9 0/2 2 Jobs Fri 10 0/2 …" at bounding box center [784, 432] width 1568 height 536
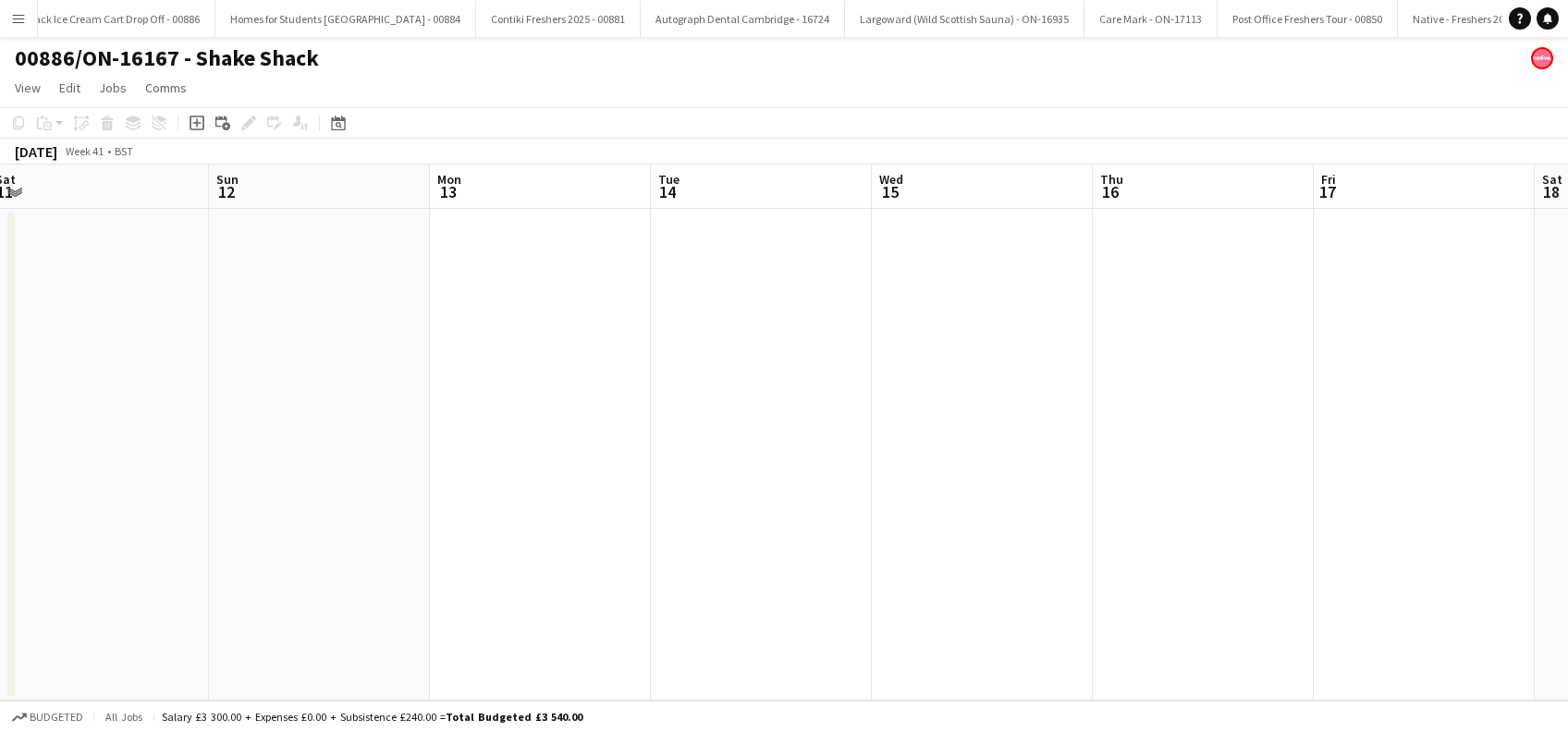
drag, startPoint x: 936, startPoint y: 613, endPoint x: 788, endPoint y: 597, distance: 148.9
click at [769, 607] on app-calendar-viewport "Wed 8 0/2 2 Jobs Thu 9 0/2 2 Jobs Fri 10 0/2 2 Jobs Sat 11 Sun 12 Mon 13 Tue 14…" at bounding box center [784, 432] width 1568 height 536
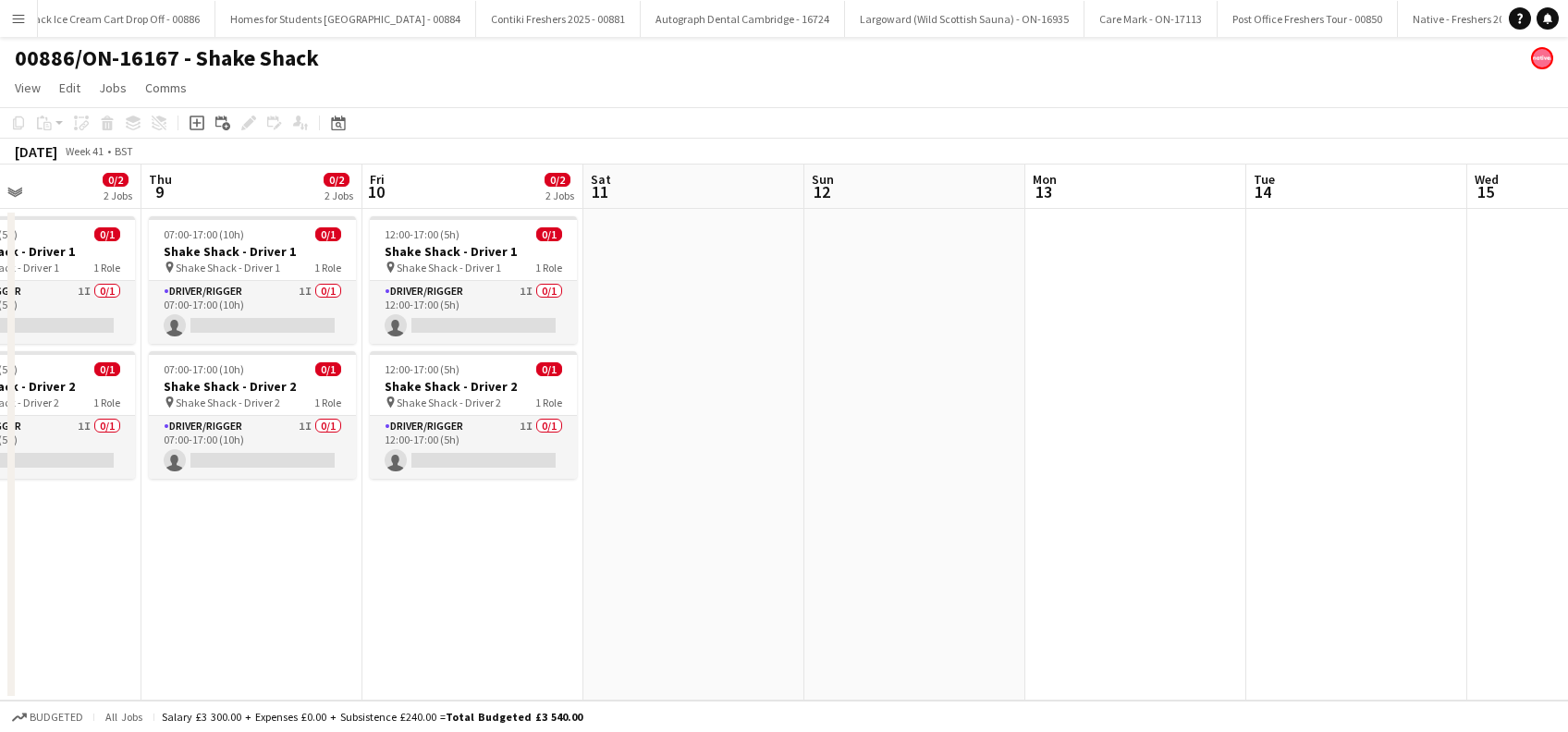
drag, startPoint x: 426, startPoint y: 590, endPoint x: 459, endPoint y: 616, distance: 42.0
click at [1182, 613] on app-calendar-viewport "Mon 6 0/2 2 Jobs Tue 7 0/2 2 Jobs Wed 8 0/2 2 Jobs Thu 9 0/2 2 Jobs Fri 10 0/2 …" at bounding box center [784, 432] width 1568 height 536
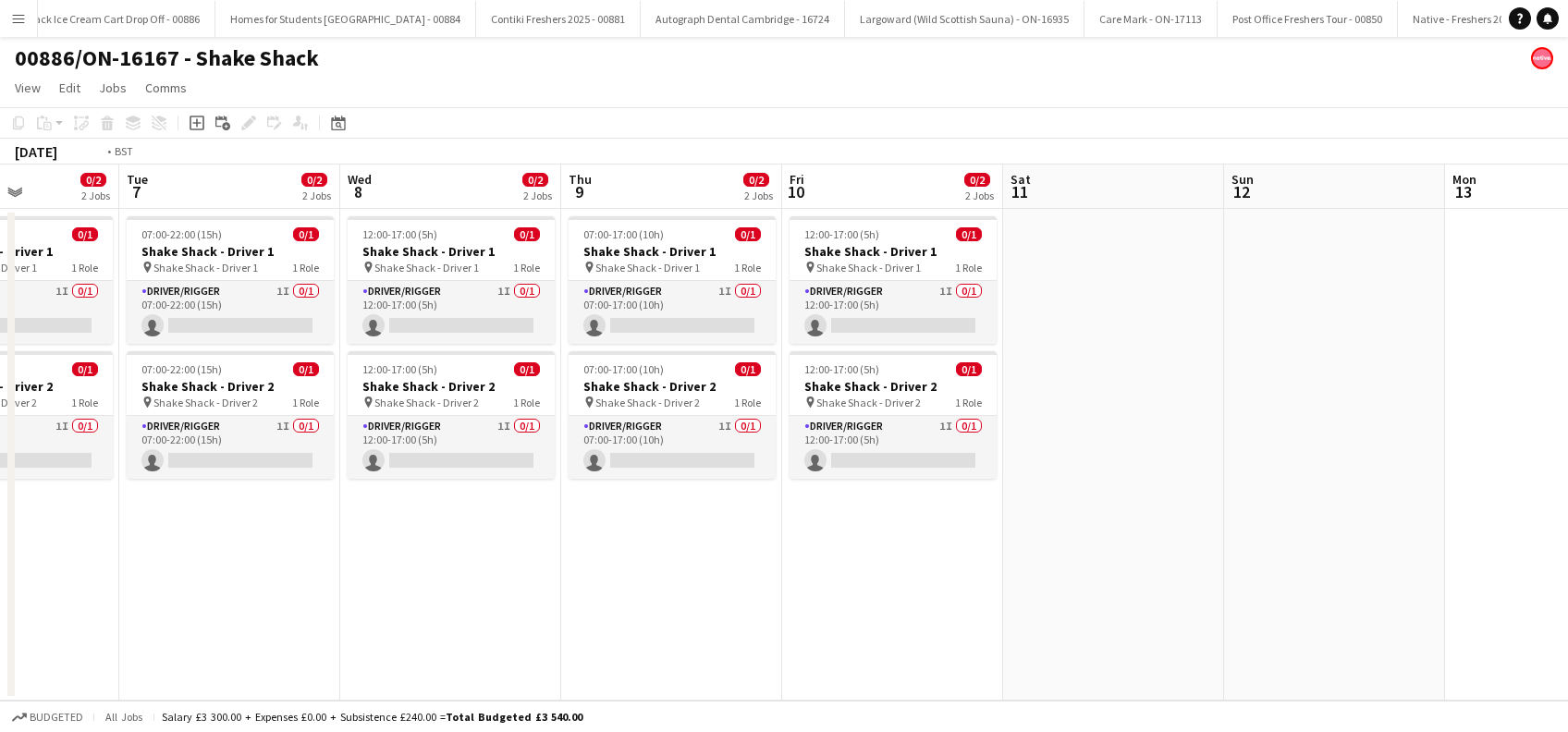
drag, startPoint x: 499, startPoint y: 647, endPoint x: 942, endPoint y: 667, distance: 443.5
click at [1056, 673] on app-calendar-viewport "Sun 5 Mon 6 0/2 2 Jobs Tue 7 0/2 2 Jobs Wed 8 0/2 2 Jobs Thu 9 0/2 2 Jobs Fri 1…" at bounding box center [784, 432] width 1568 height 536
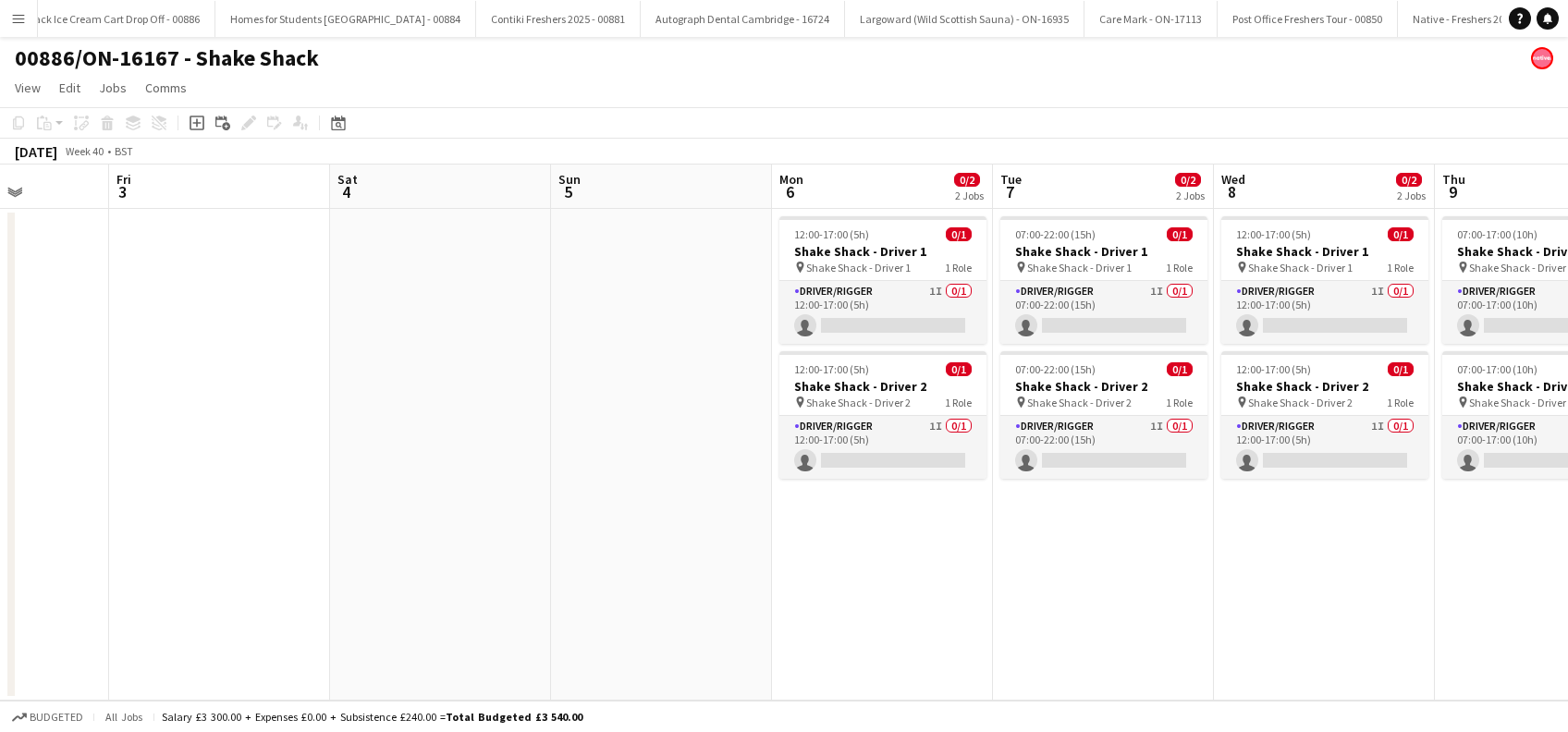
drag, startPoint x: 846, startPoint y: 591, endPoint x: 502, endPoint y: 590, distance: 344.0
click at [883, 591] on app-calendar-viewport "Tue 30 Wed 1 Thu 2 Fri 3 Sat 4 Sun 5 Mon 6 0/2 2 Jobs Tue 7 0/2 2 Jobs Wed 8 0/…" at bounding box center [784, 432] width 1568 height 536
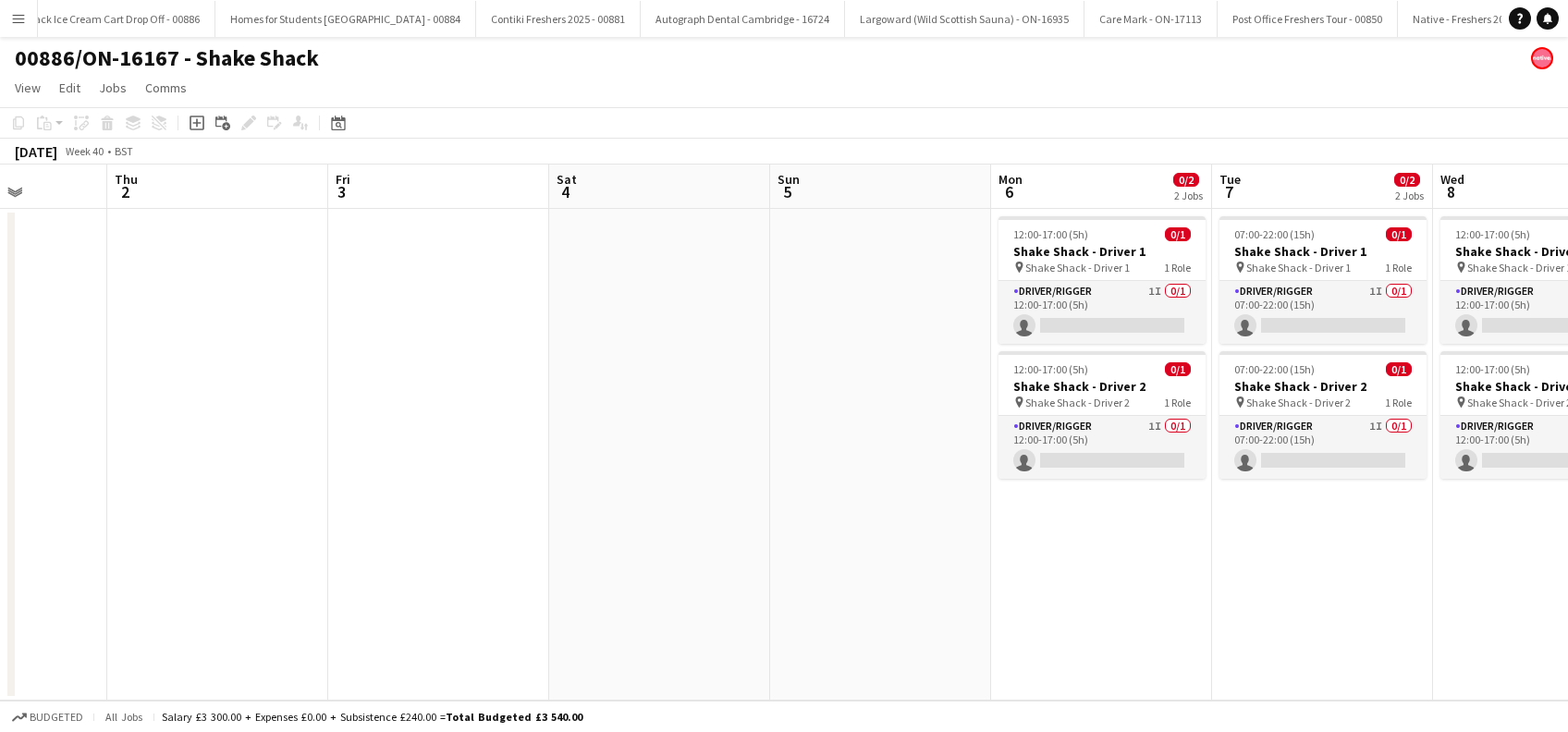
click at [175, 583] on app-date-cell at bounding box center [217, 455] width 221 height 492
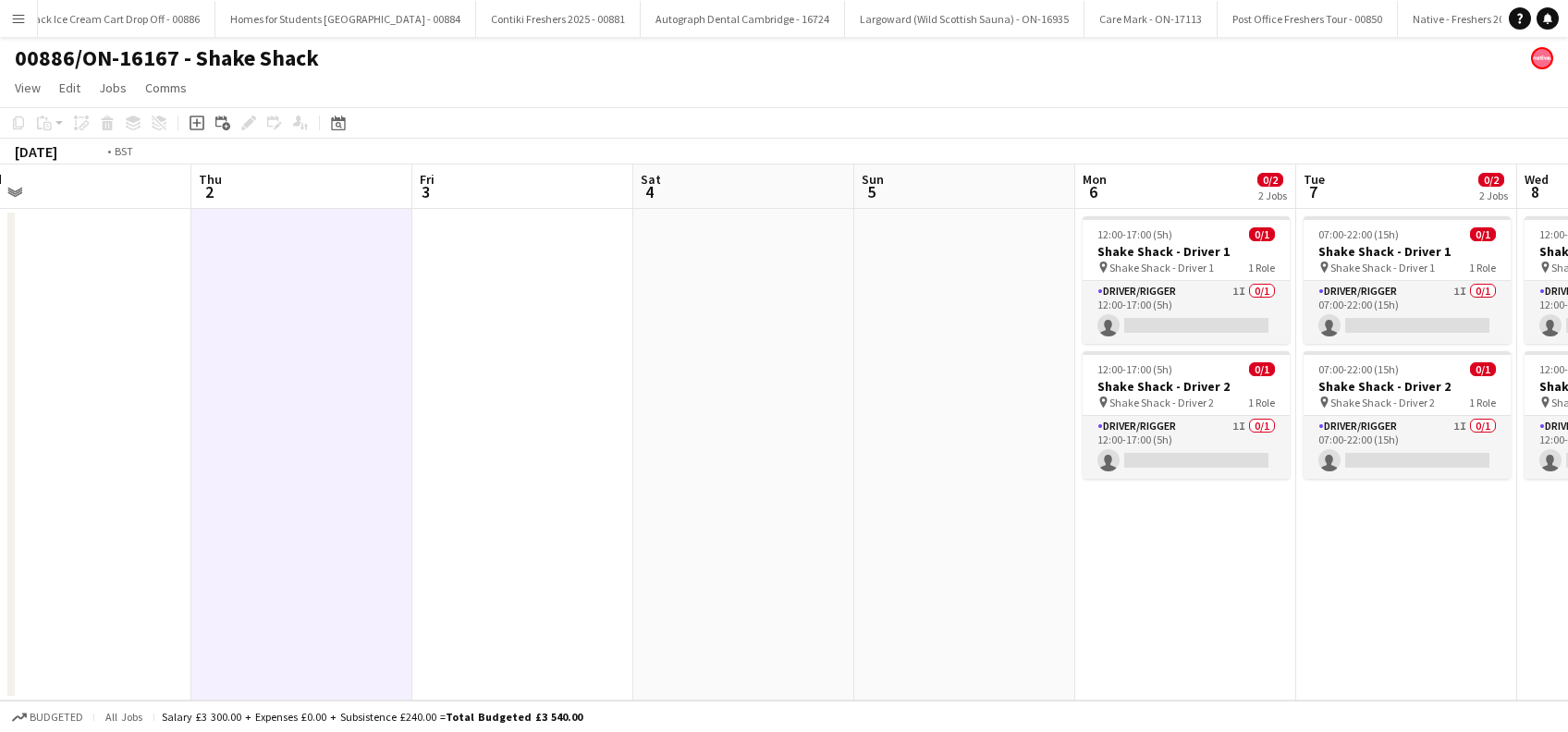
drag, startPoint x: 345, startPoint y: 598, endPoint x: 695, endPoint y: 621, distance: 350.8
click at [928, 617] on app-calendar-viewport "Mon 29 Tue 30 Wed 1 Thu 2 Fri 3 Sat 4 Sun 5 Mon 6 0/2 2 Jobs Tue 7 0/2 2 Jobs W…" at bounding box center [784, 432] width 1568 height 536
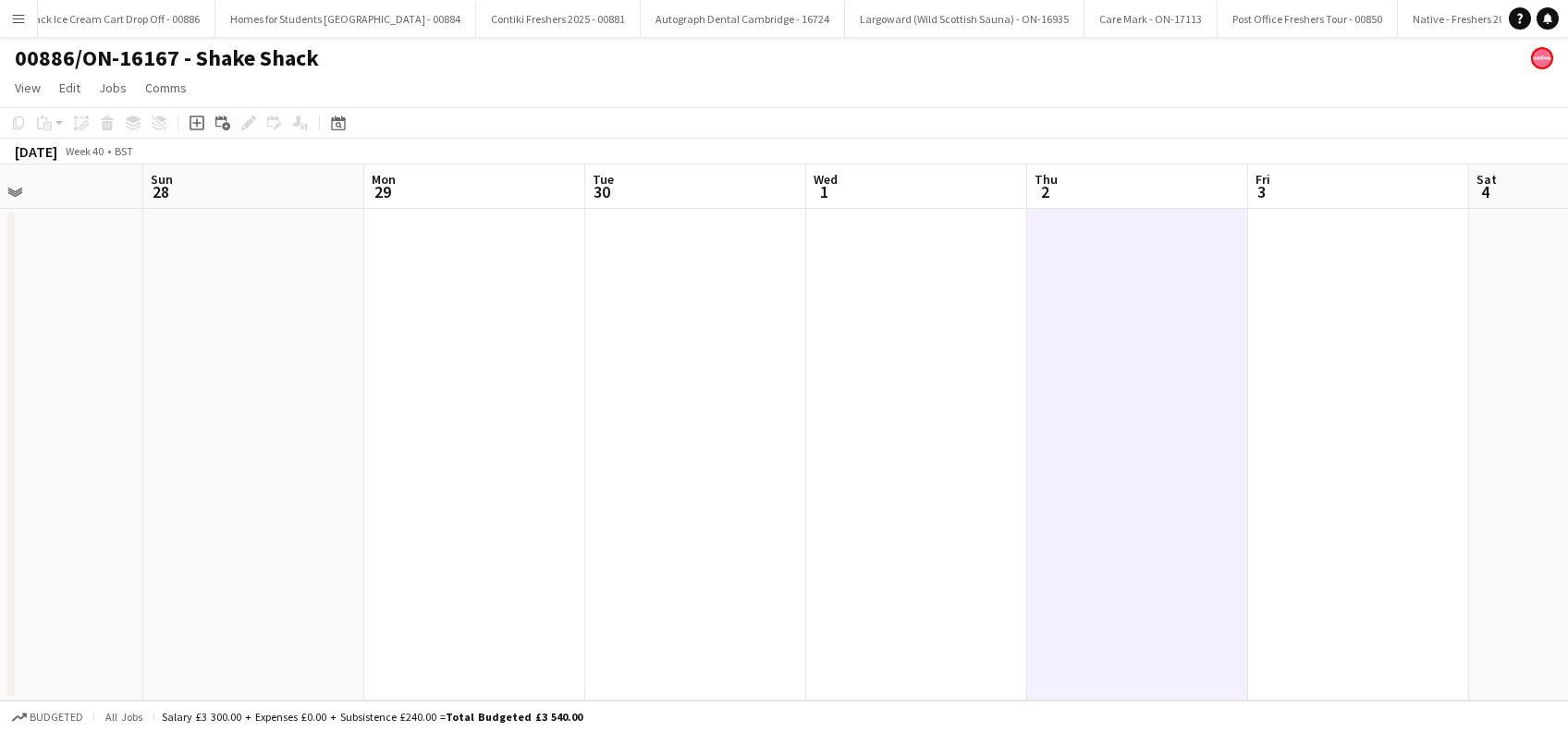
drag, startPoint x: 276, startPoint y: 652, endPoint x: 887, endPoint y: 650, distance: 611.0
click at [887, 650] on app-calendar-viewport "Thu 25 Fri 26 Sat 27 Sun 28 Mon 29 Tue 30 Wed 1 Thu 2 Fri 3 Sat 4 Sun 5 Mon 6 0…" at bounding box center [784, 432] width 1568 height 536
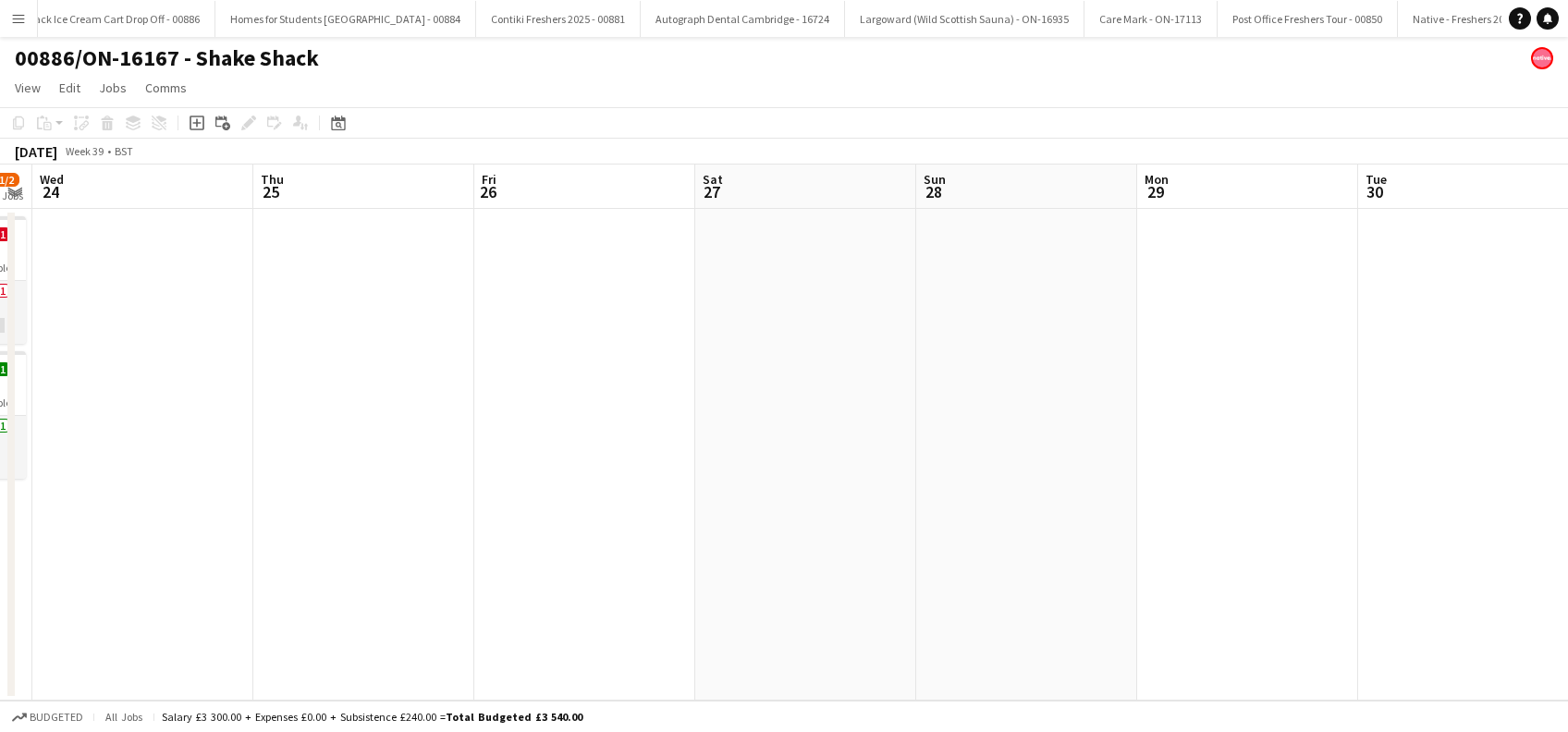
drag
click at [576, 627] on app-calendar-viewport "Mon 22 1/2 2 Jobs Tue 23 1/2 2 Jobs Wed 24 Thu 25 Fri 26 Sat 27 Sun 28 Mon 29 T…" at bounding box center [784, 432] width 1568 height 536
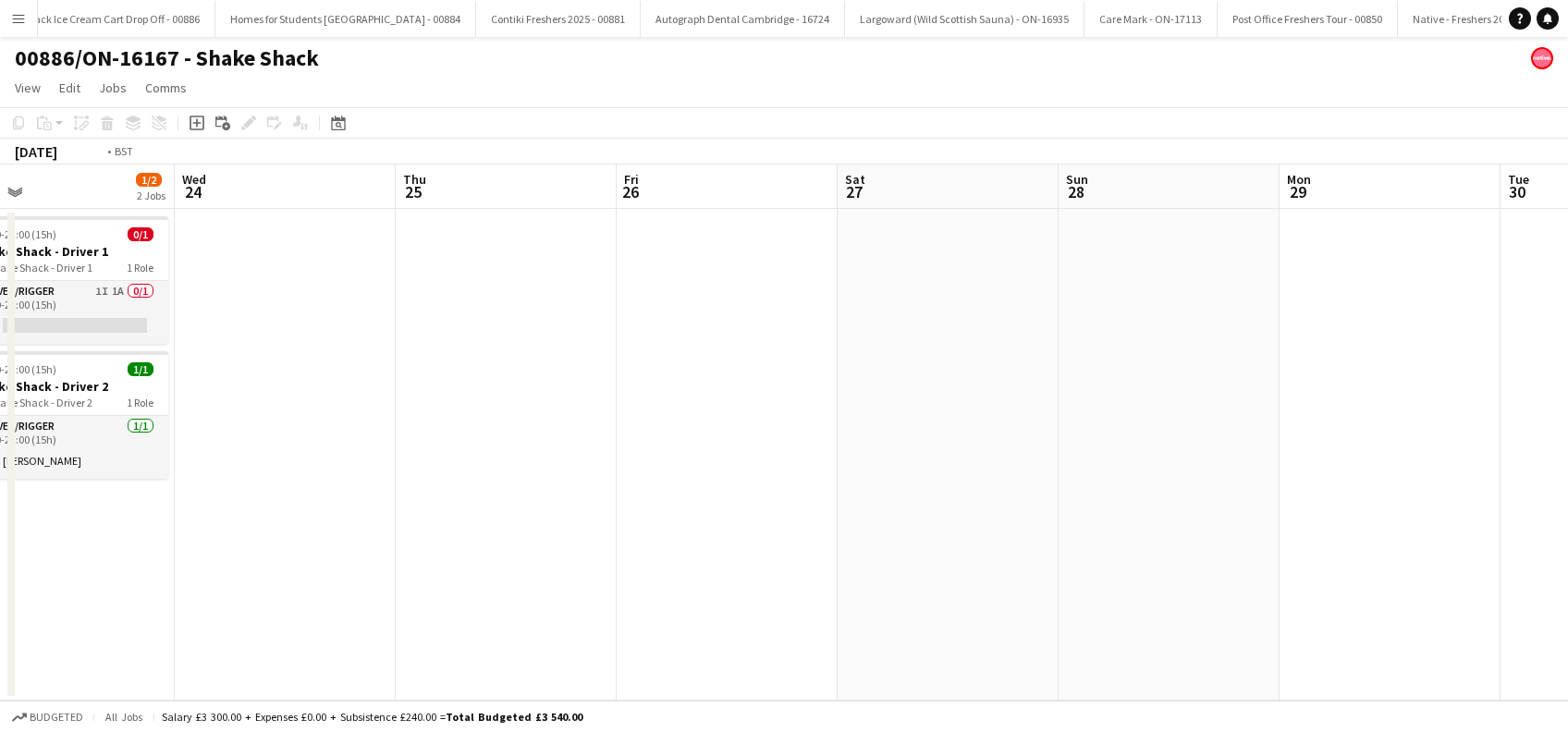
click at [565, 584] on app-calendar-viewport "Sun 21 Mon 22 1/2 2 Jobs Tue 23 1/2 2 Jobs Wed 24 Thu 25 Fri 26 Sat 27 Sun 28 M…" at bounding box center [784, 432] width 1568 height 536
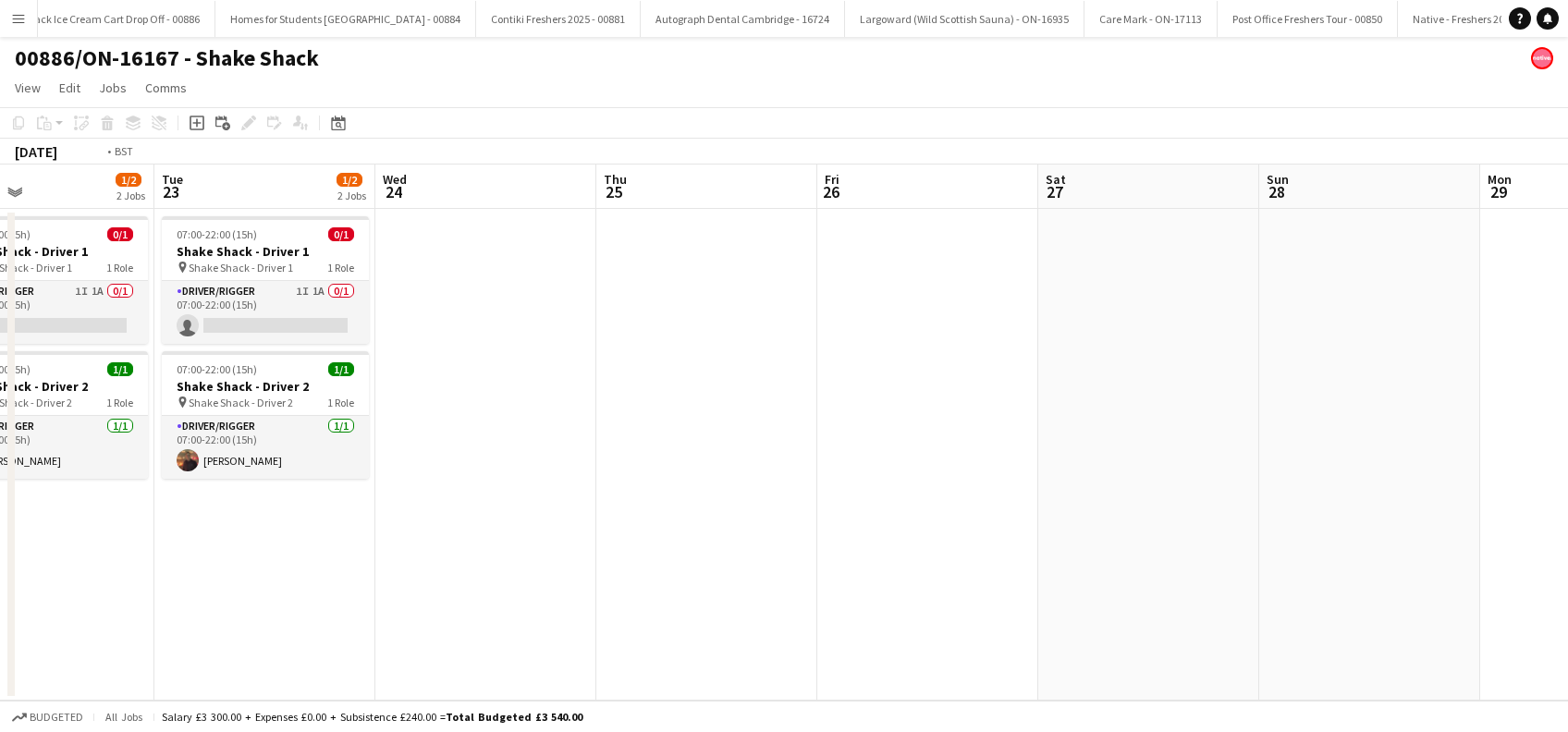
click at [69, 555] on app-calendar-viewport "Fri 19 Sat 20 Sun 21 Mon 22 1/2 2 Jobs Tue 23 1/2 2 Jobs Wed 24 Thu 25 Fri 26 S…" at bounding box center [784, 432] width 1568 height 536
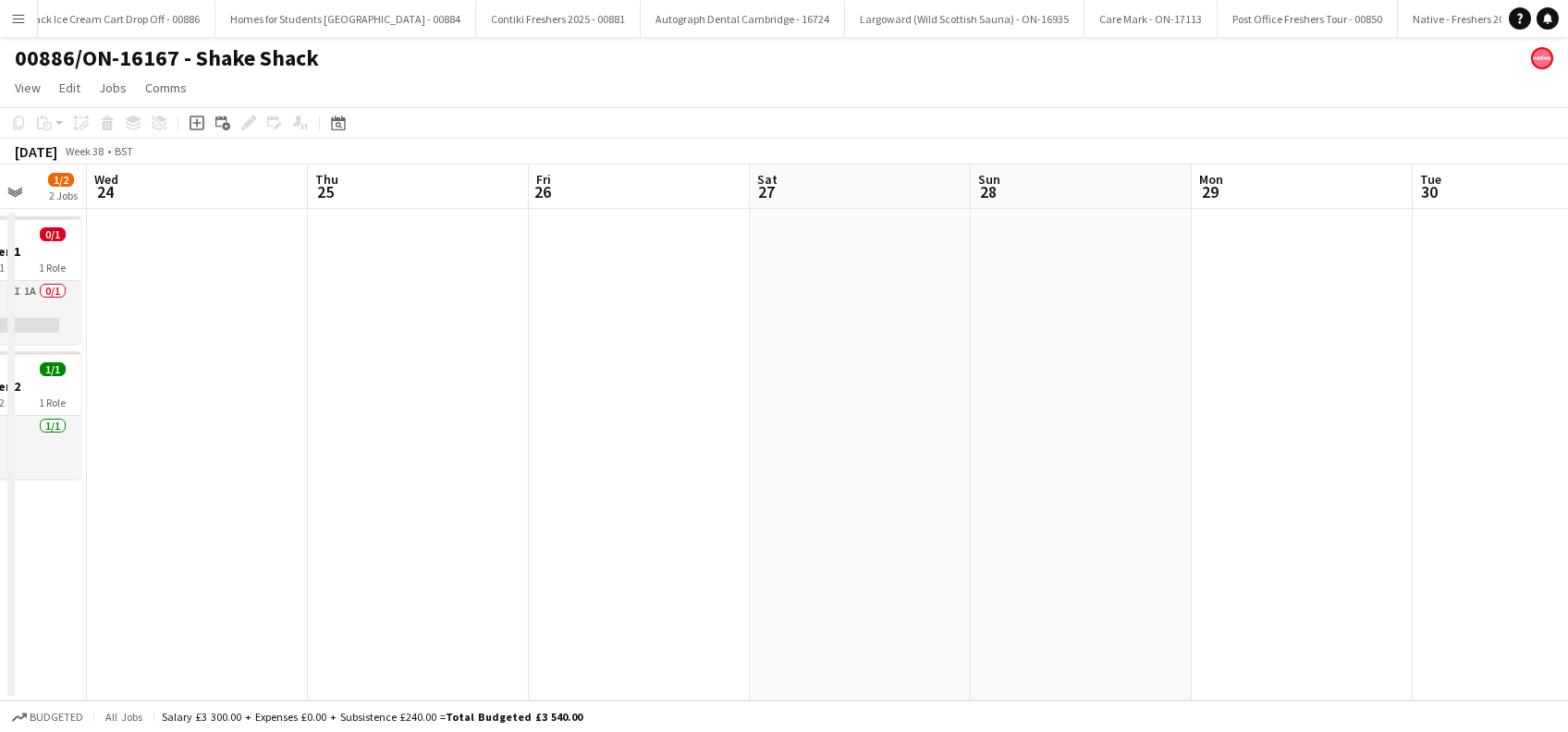
click at [244, 539] on app-calendar-viewport "Sun 21 Mon 22 1/2 2 Jobs Tue 23 1/2 2 Jobs Wed 24 Thu 25 Fri 26 Sat 27 Sun 28 M…" at bounding box center [784, 432] width 1568 height 536
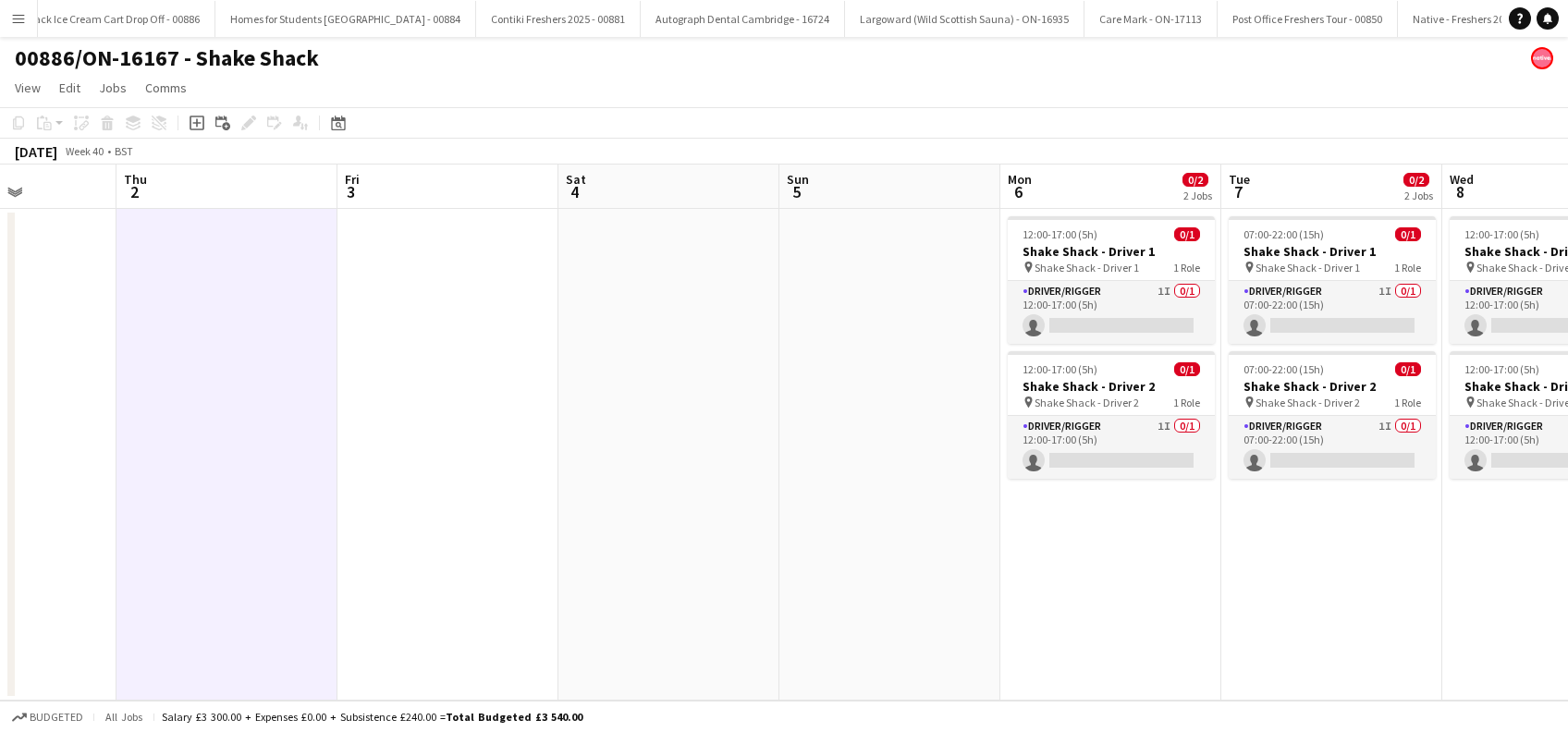
click at [0, 528] on app-calendar-viewport "Mon 29 Tue 30 Wed 1 Thu 2 Fri 3 Sat 4 Sun 5 Mon 6 0/2 2 Jobs Tue 7 0/2 2 Jobs W…" at bounding box center [784, 432] width 1568 height 536
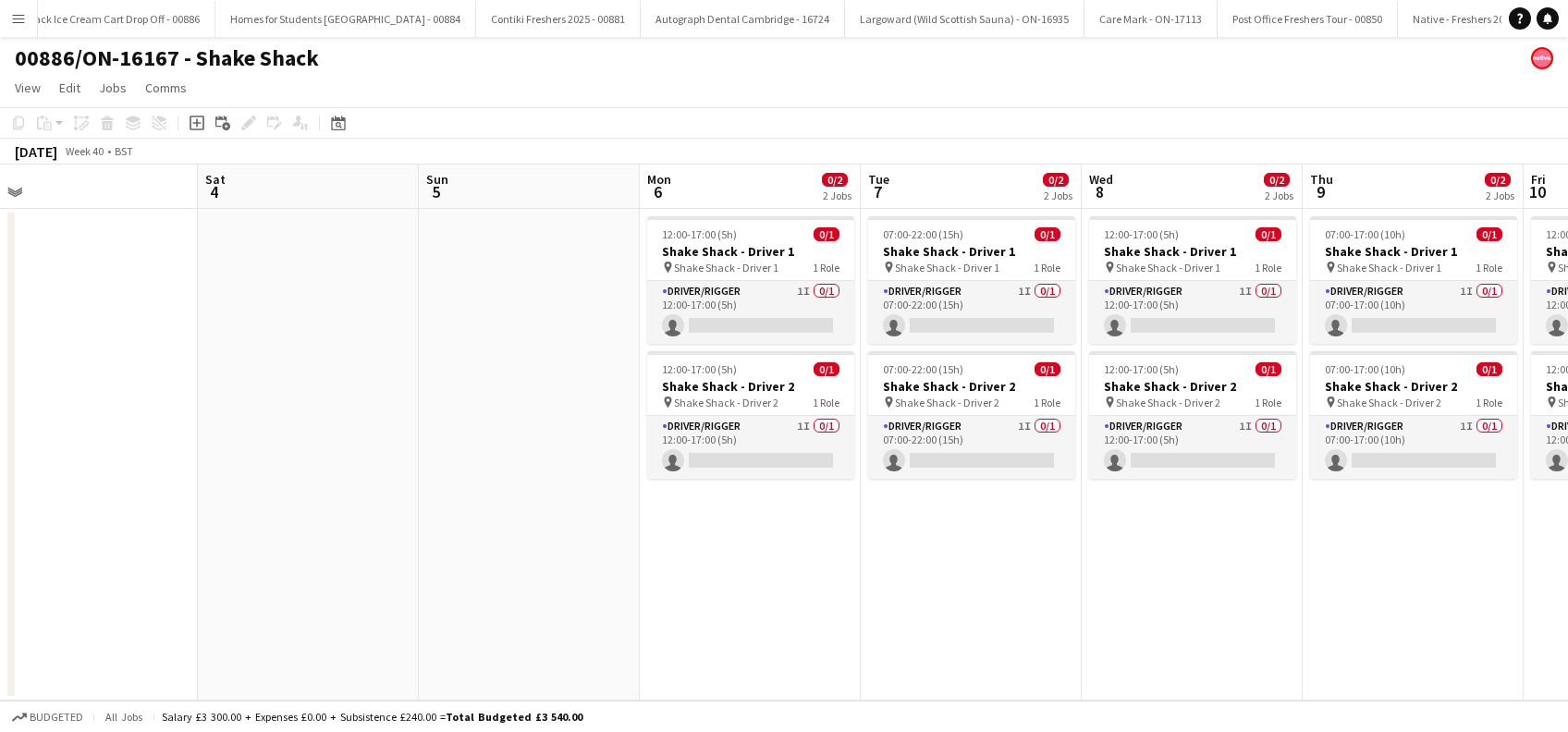
click at [350, 530] on app-calendar-viewport "Mon 29 Tue 30 Wed 1 Thu 2 Fri 3 Sat 4 Sun 5 Mon 6 0/2 2 Jobs Tue 7 0/2 2 Jobs W…" at bounding box center [784, 432] width 1568 height 536
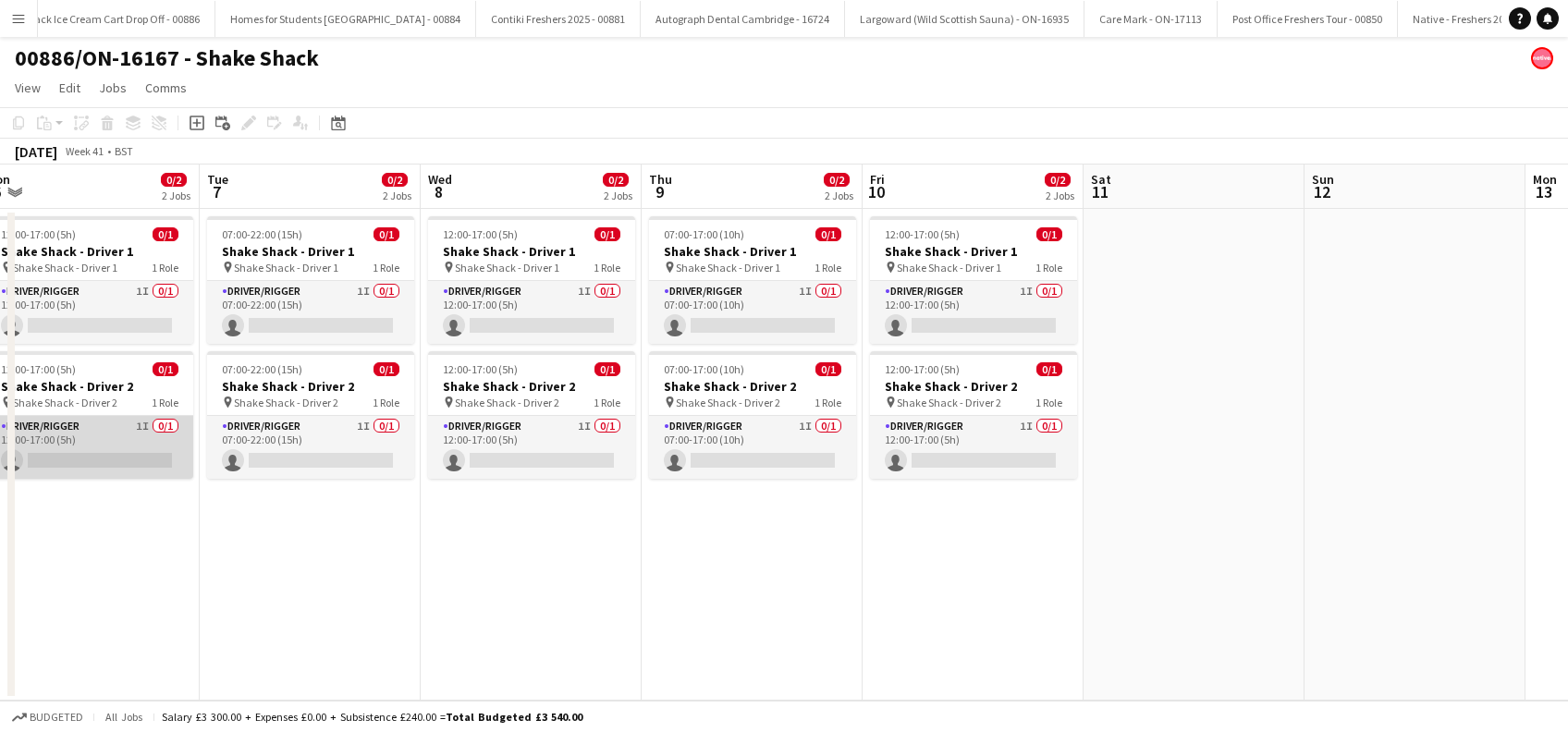
click at [93, 438] on app-card-role "Driver/Rigger 1I 0/1 12:00-17:00 (5h) single-neutral-actions" at bounding box center [90, 448] width 207 height 63
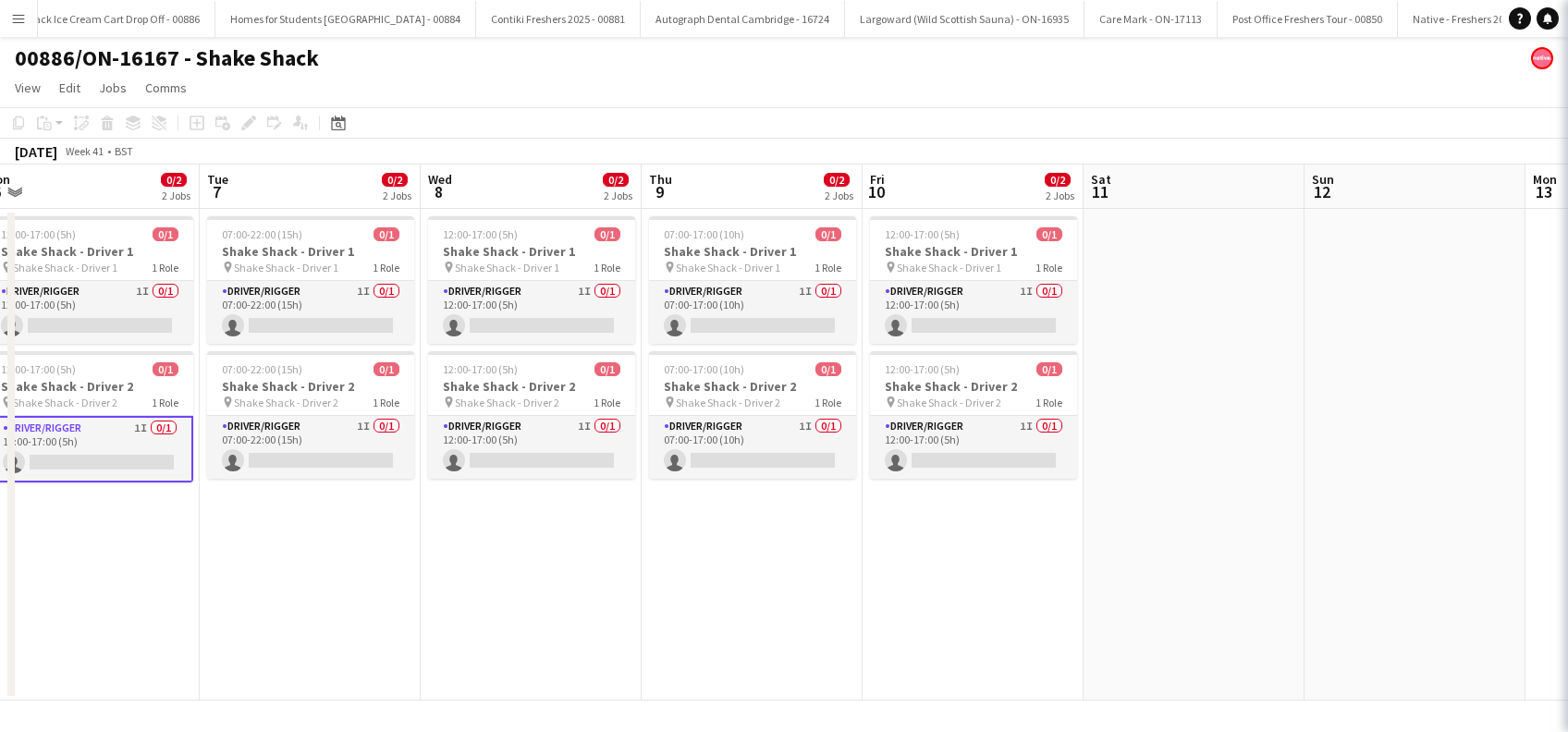
scroll to position [0, 906]
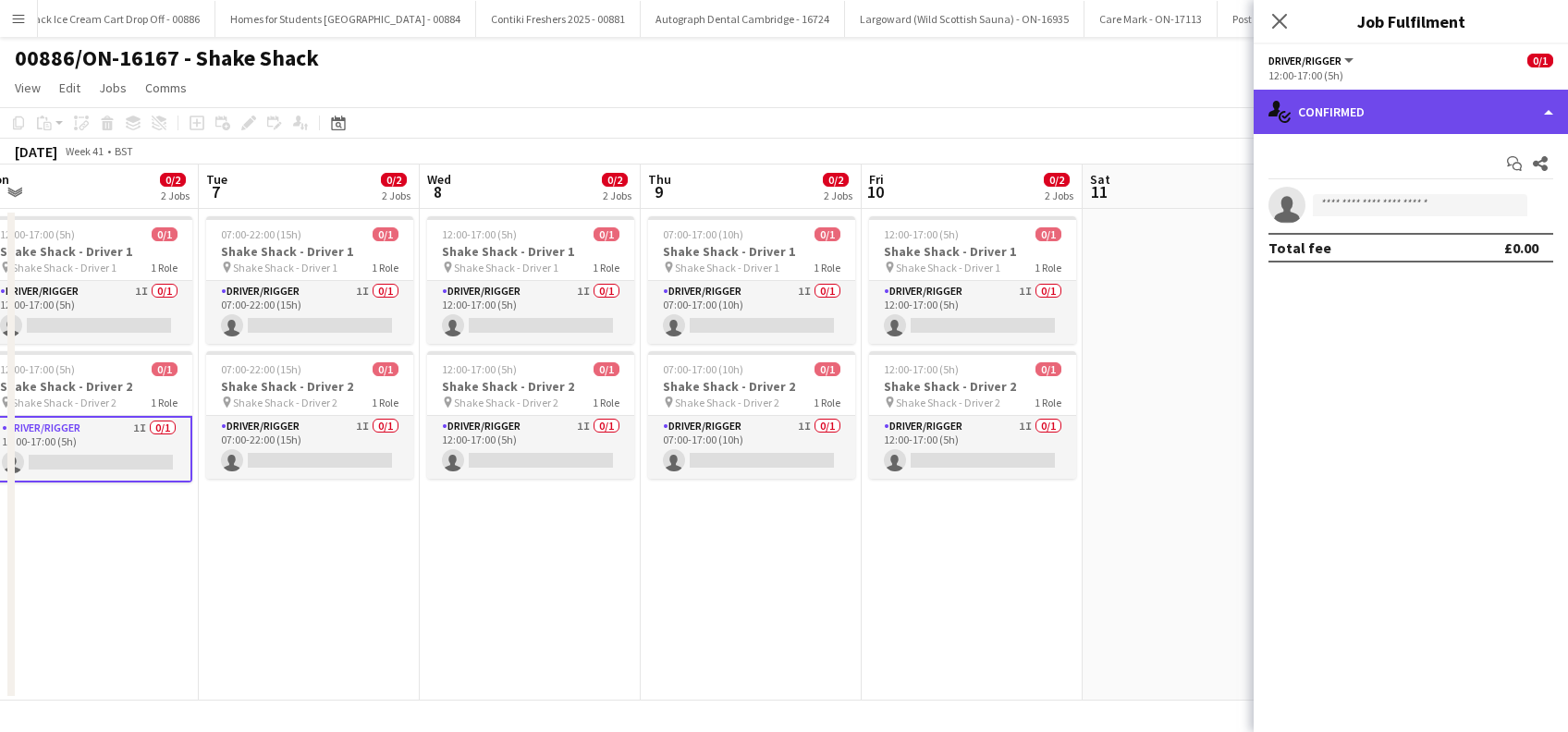
click at [1417, 115] on div "single-neutral-actions-check-2 Confirmed" at bounding box center [1410, 111] width 314 height 44
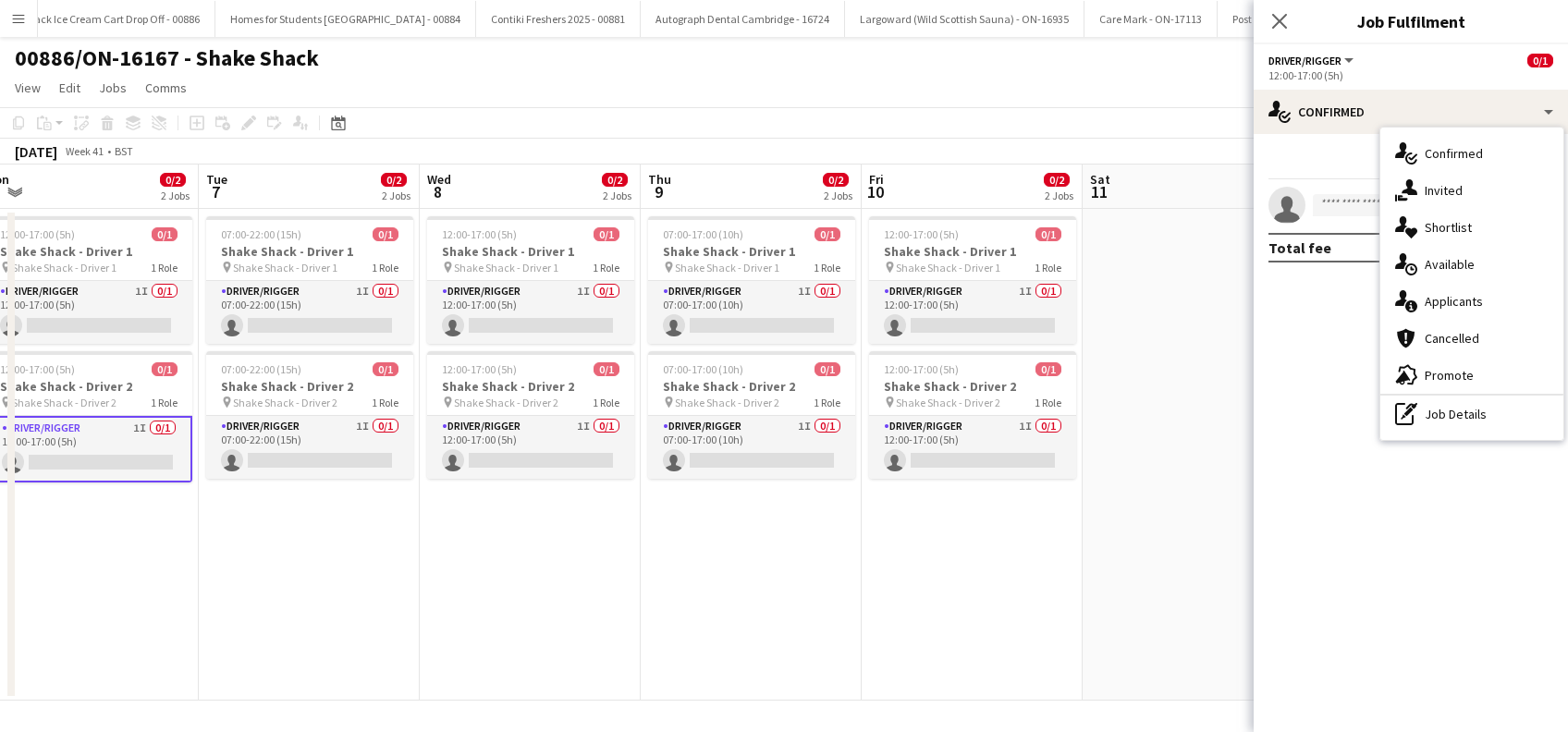
click at [1433, 185] on span "Invited" at bounding box center [1443, 190] width 38 height 17
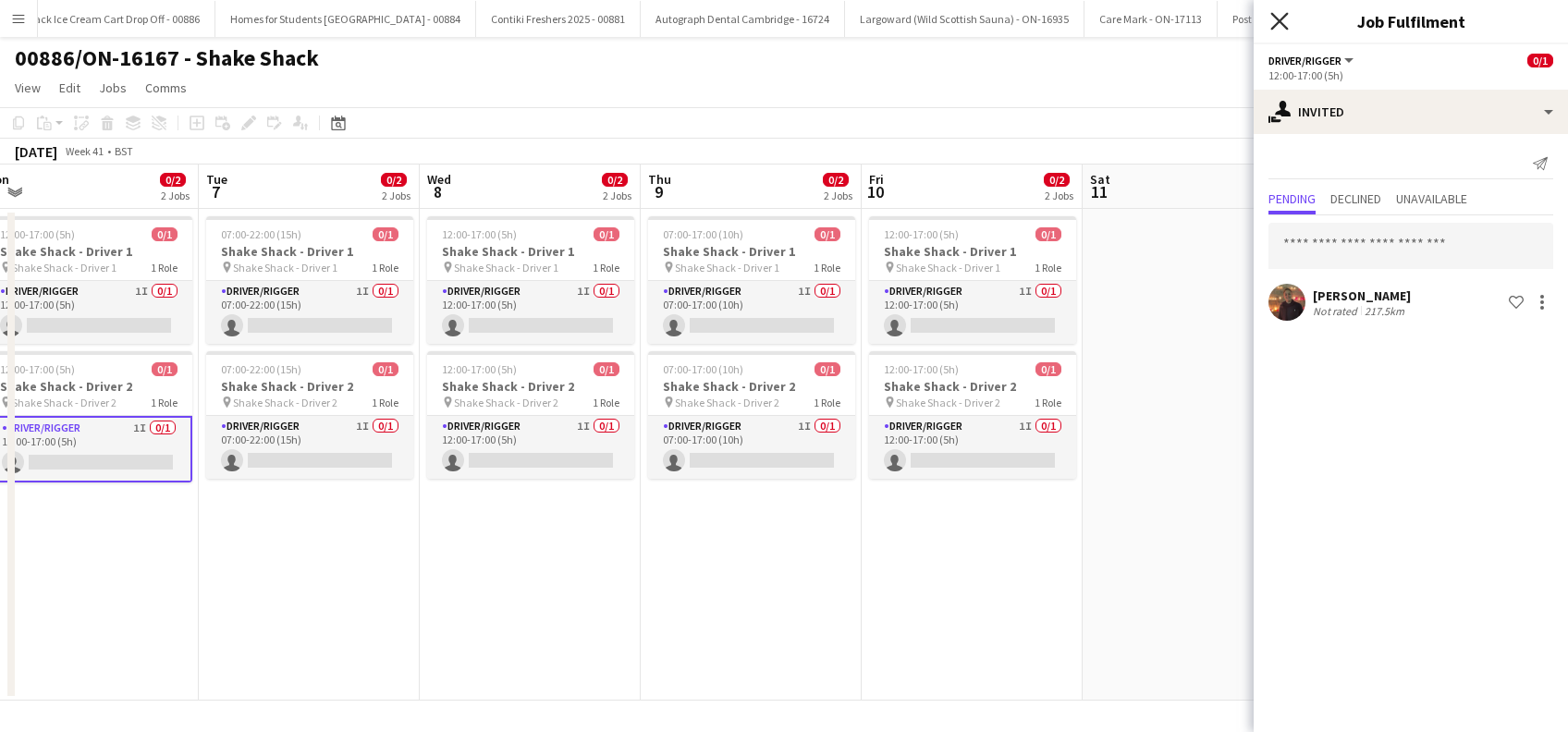
click at [1286, 15] on icon at bounding box center [1279, 21] width 18 height 18
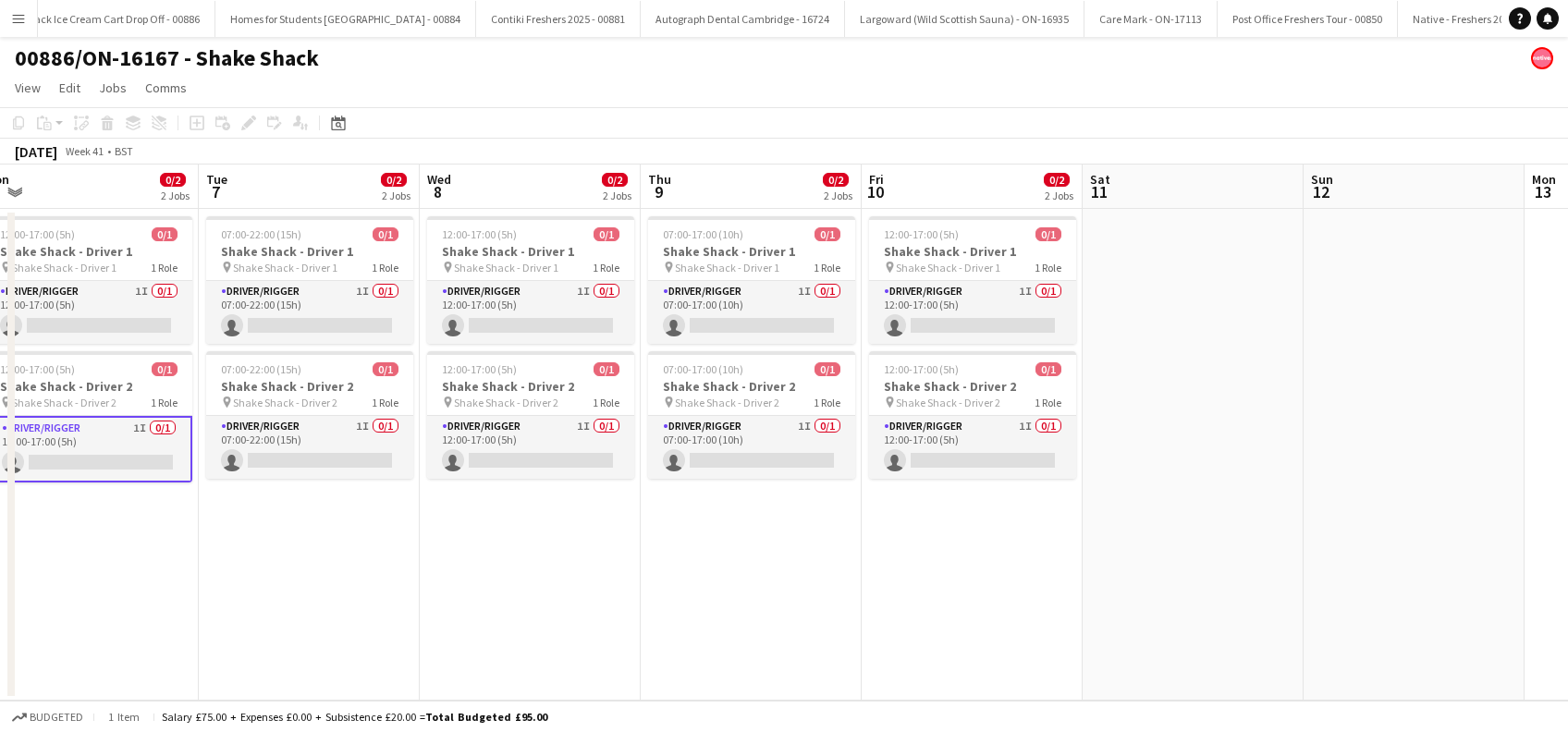
click at [1148, 470] on app-date-cell at bounding box center [1192, 455] width 221 height 492
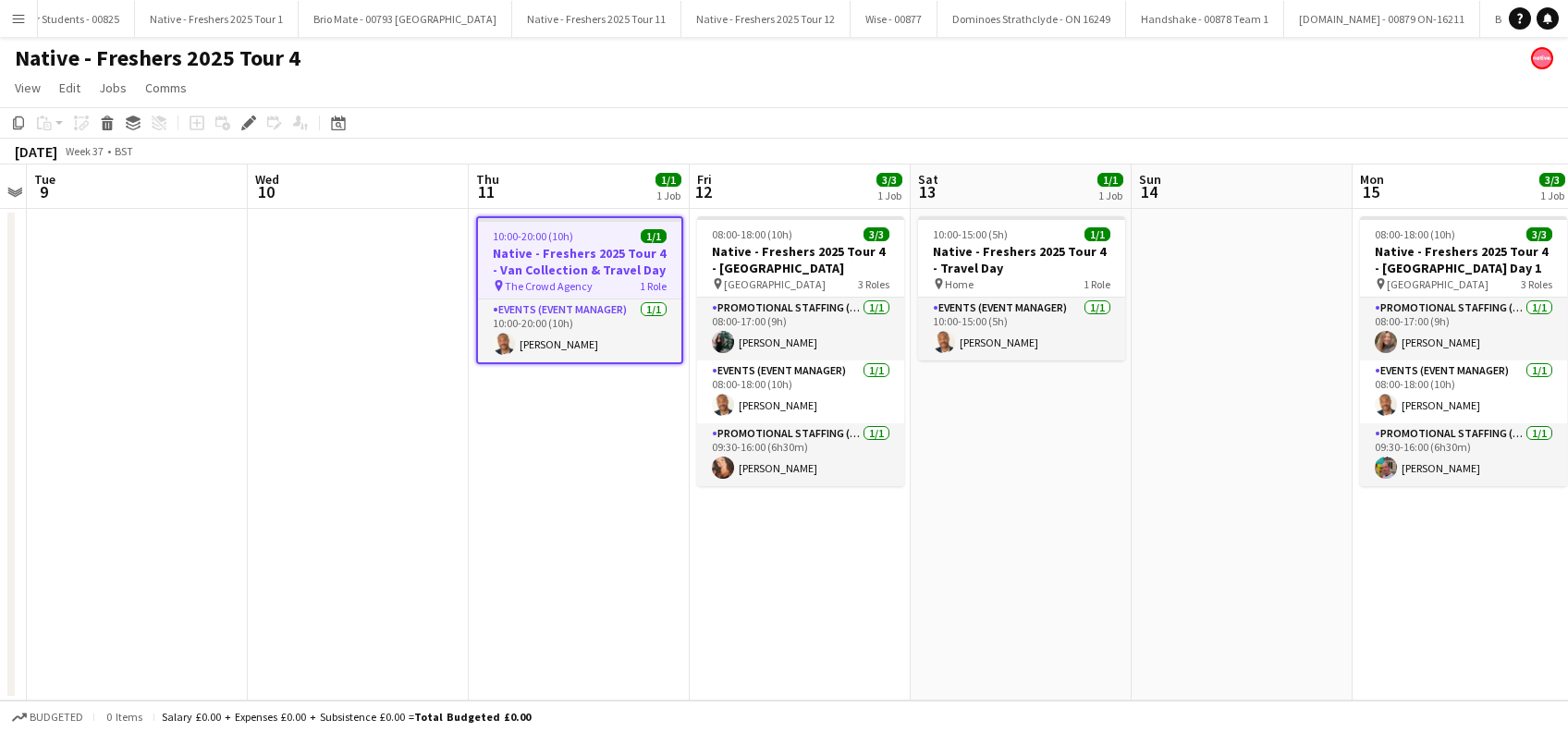
click at [507, 539] on app-date-cell "10:00-20:00 (10h) 1/1 Native - Freshers 2025 Tour 4 - Van Collection & Travel D…" at bounding box center [578, 455] width 221 height 492
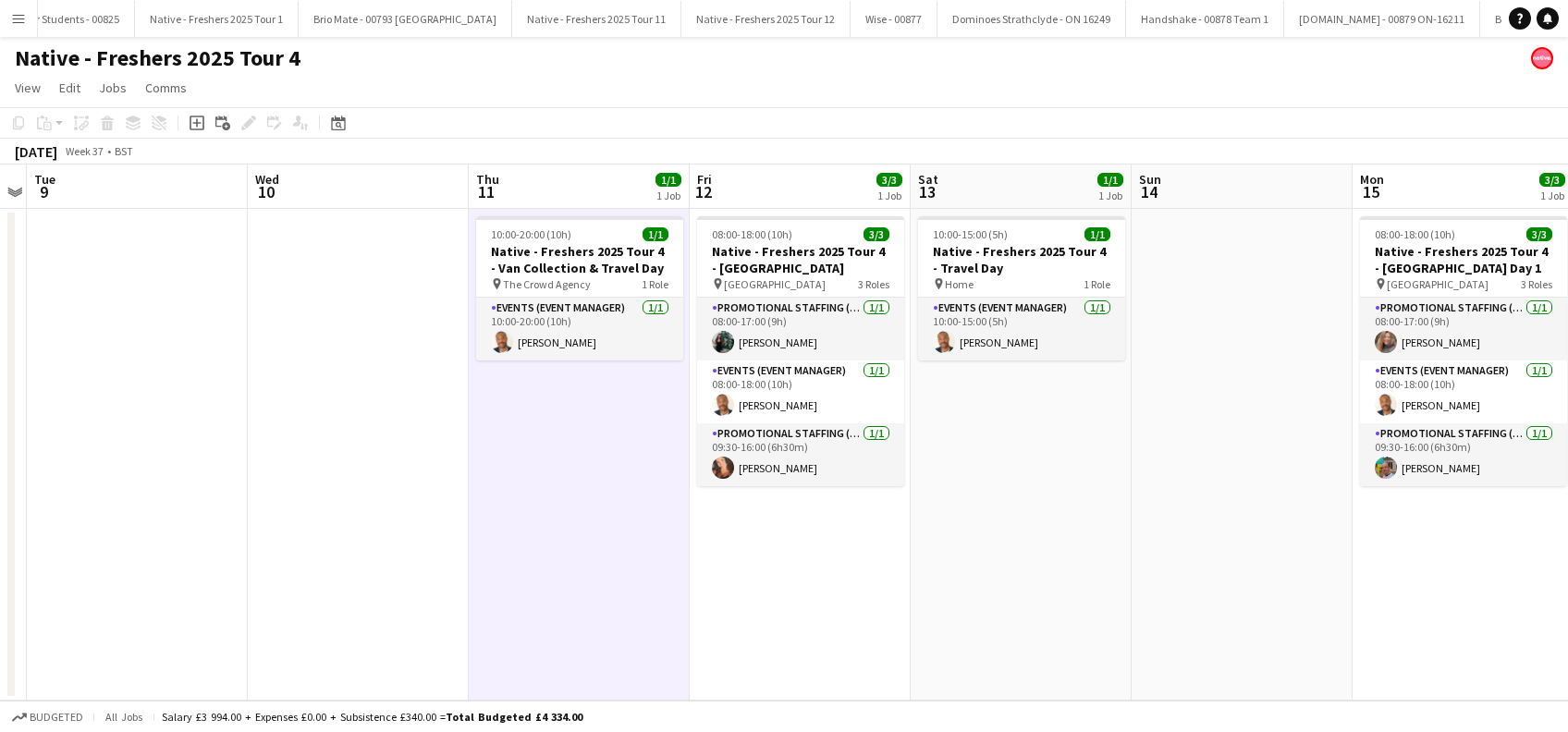
click at [1189, 532] on app-date-cell at bounding box center [1241, 455] width 221 height 492
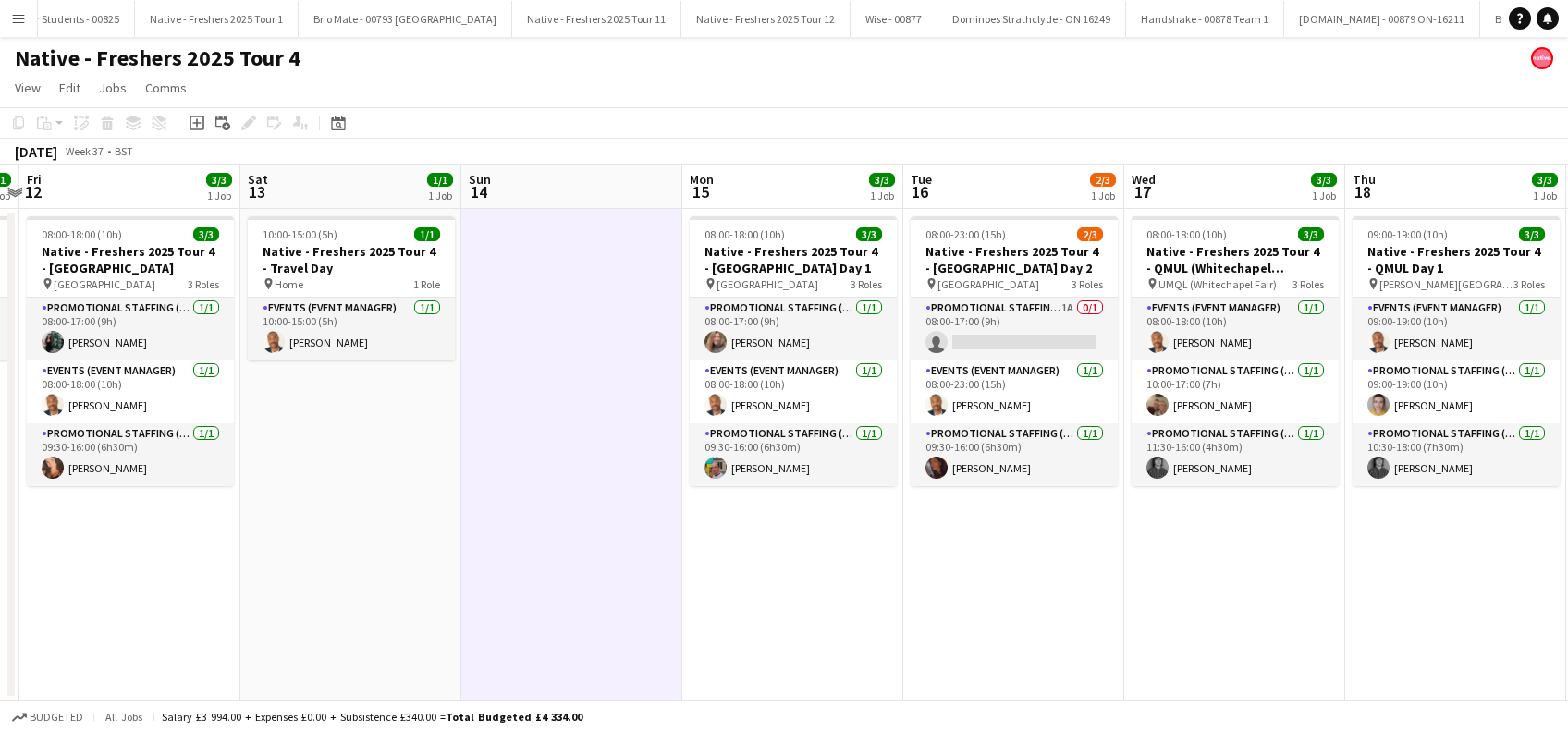
scroll to position [0, 637]
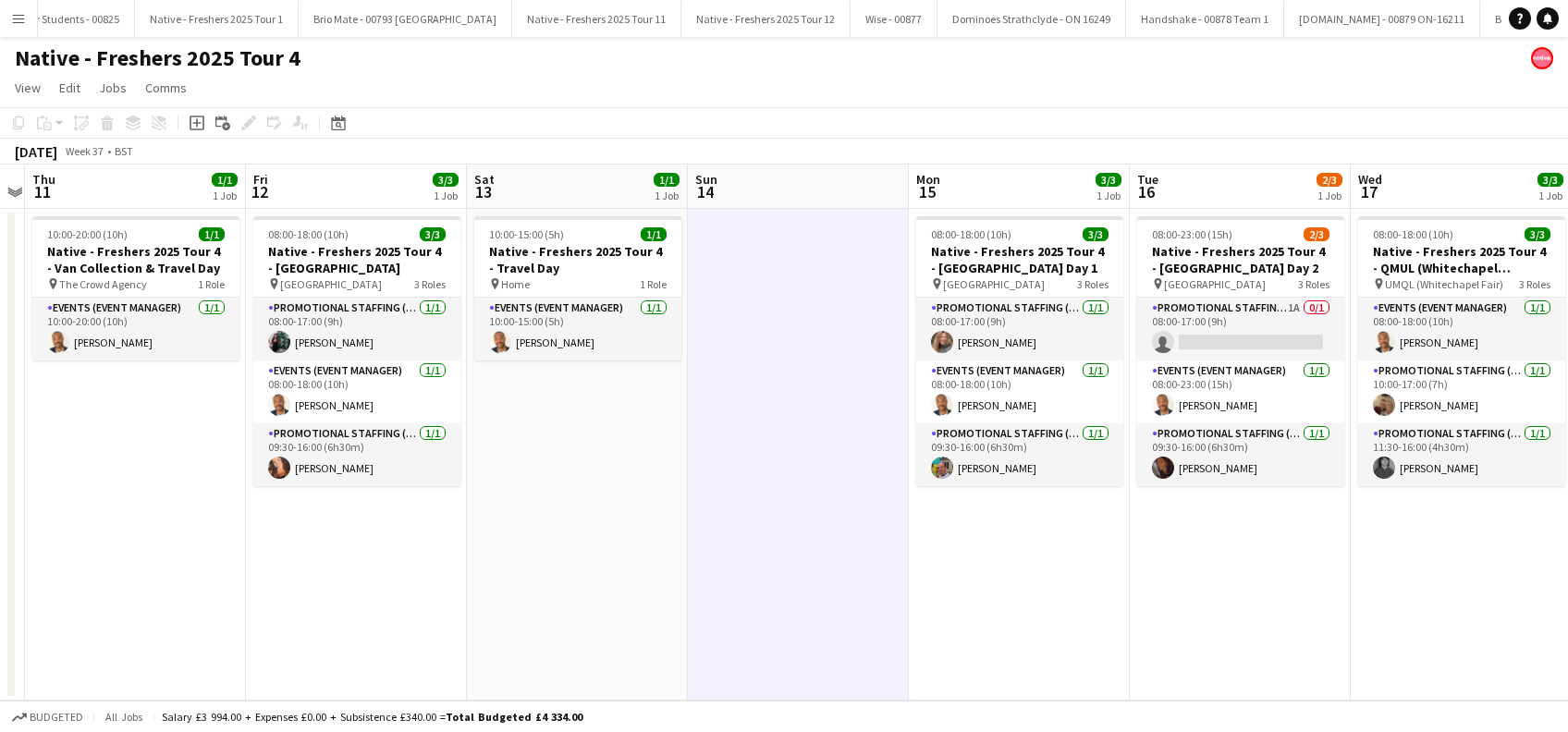
drag, startPoint x: 1294, startPoint y: 525, endPoint x: 851, endPoint y: 590, distance: 447.7
click at [851, 590] on app-calendar-viewport "Mon 8 Tue 9 Wed 10 Thu 11 1/1 1 Job Fri 12 3/3 1 Job Sat 13 1/1 1 Job Sun 14 Mo…" at bounding box center [784, 432] width 1568 height 536
